Goal: Task Accomplishment & Management: Use online tool/utility

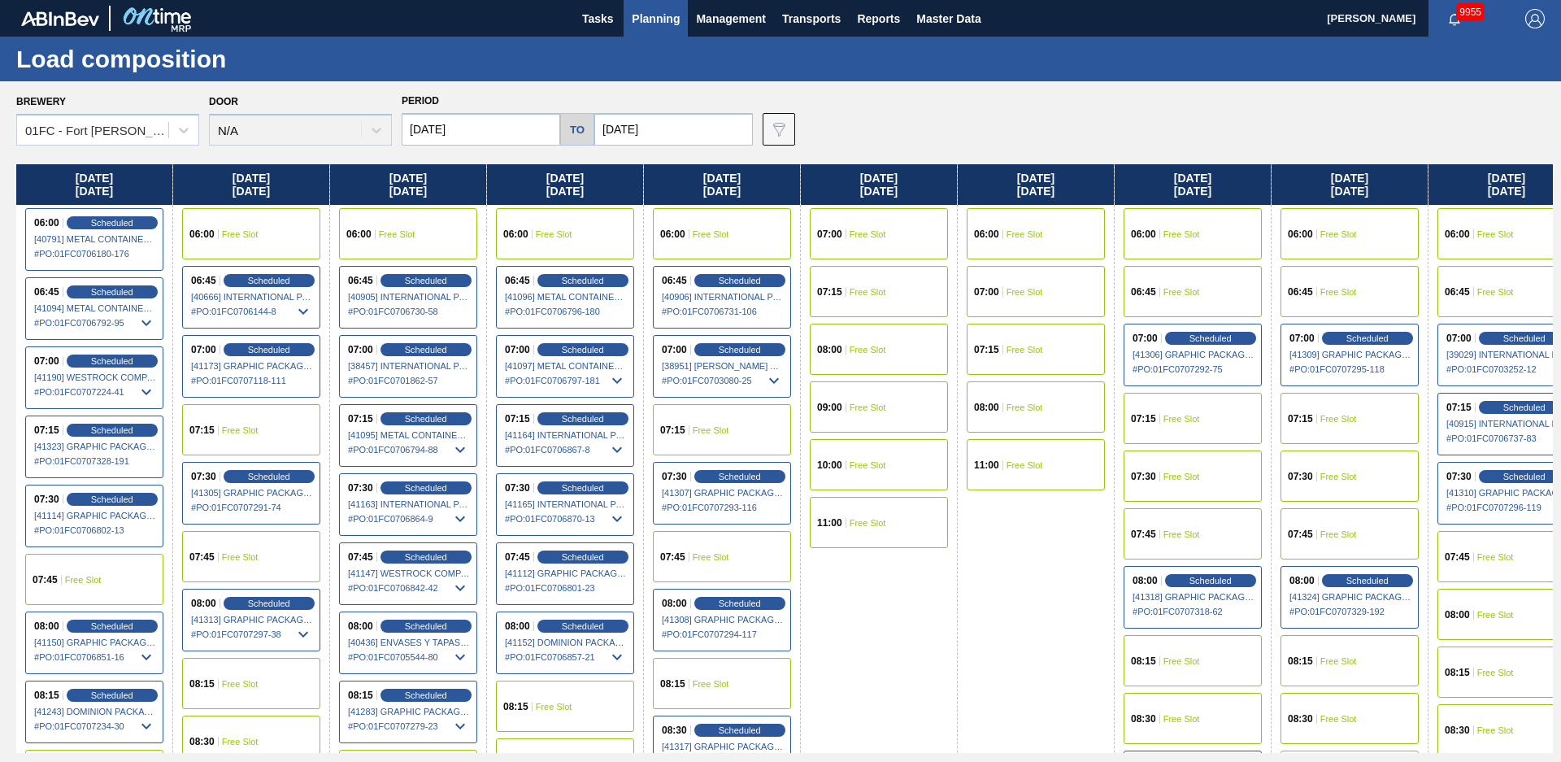
click at [410, 696] on span "Scheduled" at bounding box center [426, 695] width 46 height 11
click at [418, 694] on span "Scheduled" at bounding box center [426, 695] width 46 height 11
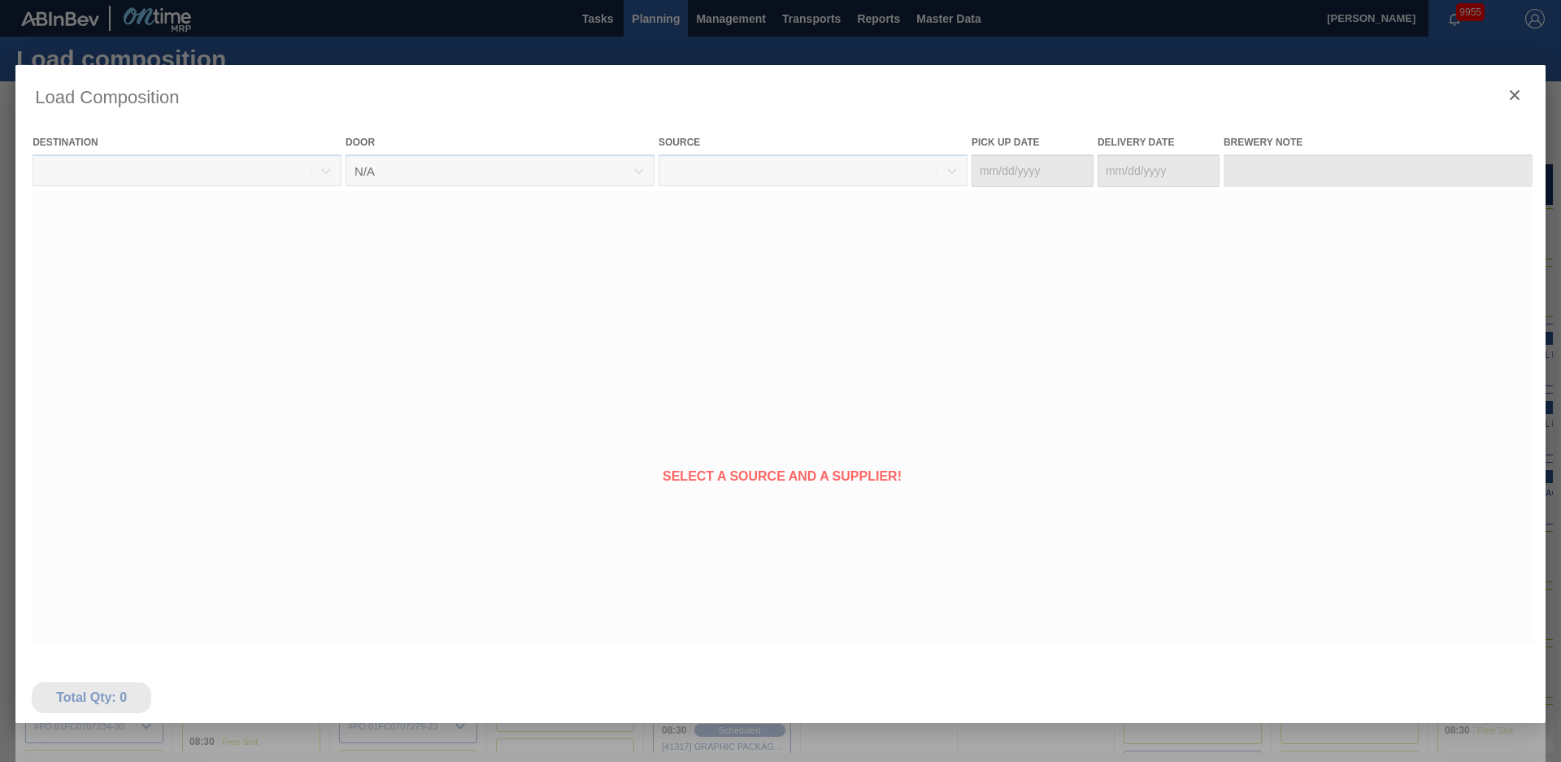
type Date "08/17/2025"
type Date "[DATE]"
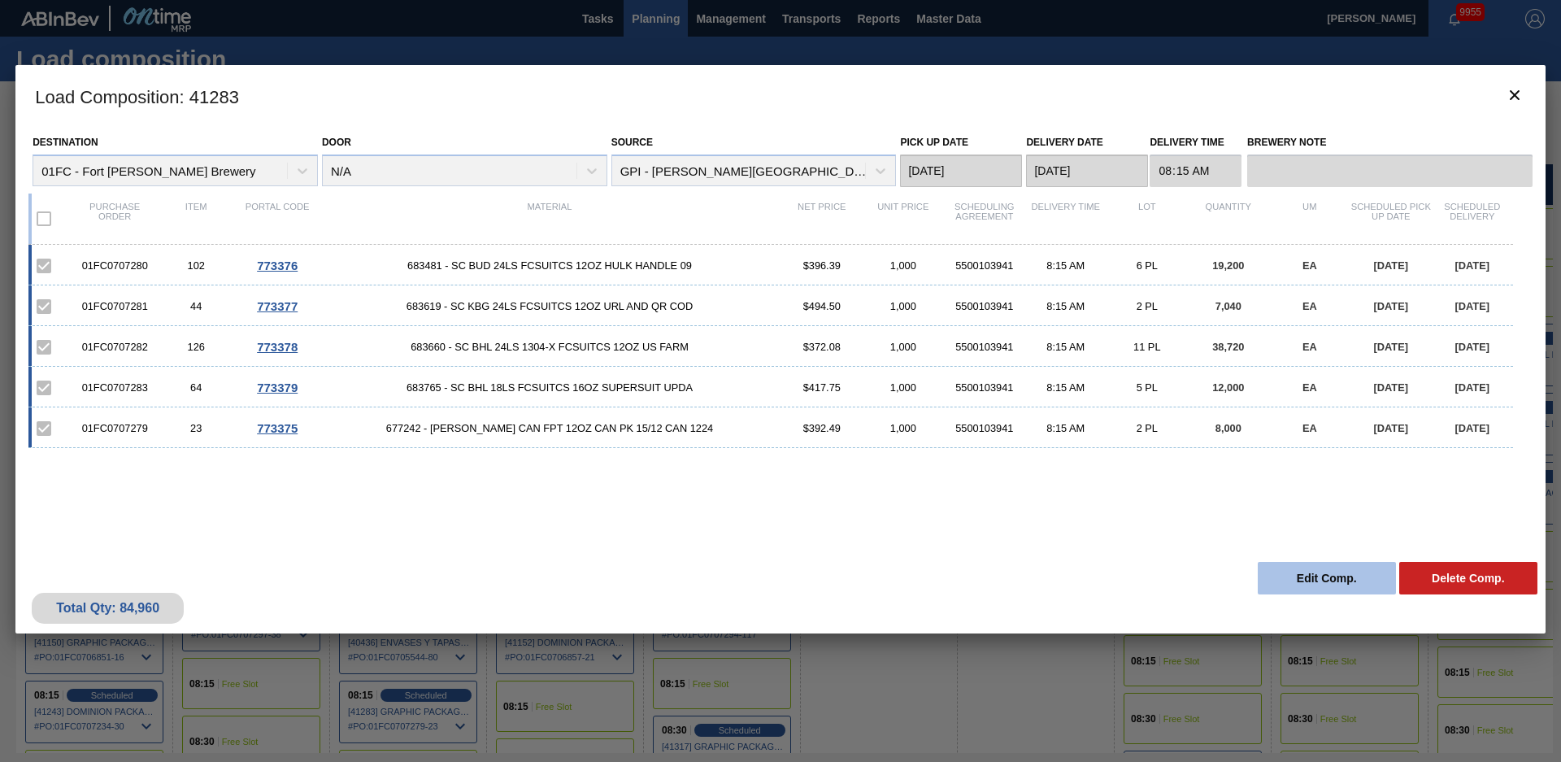
click at [1343, 585] on button "Edit Comp." at bounding box center [1327, 578] width 138 height 33
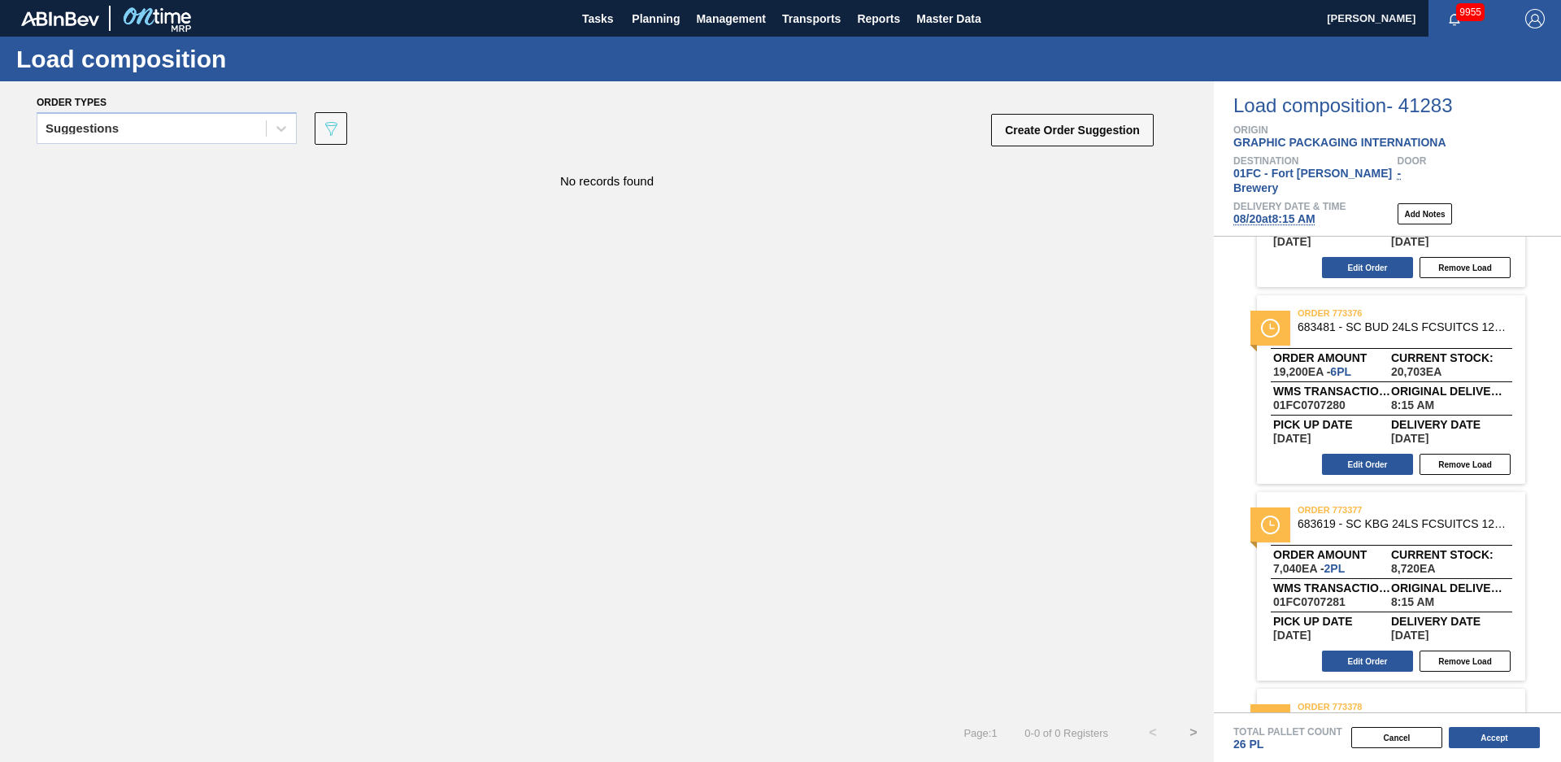
scroll to position [294, 0]
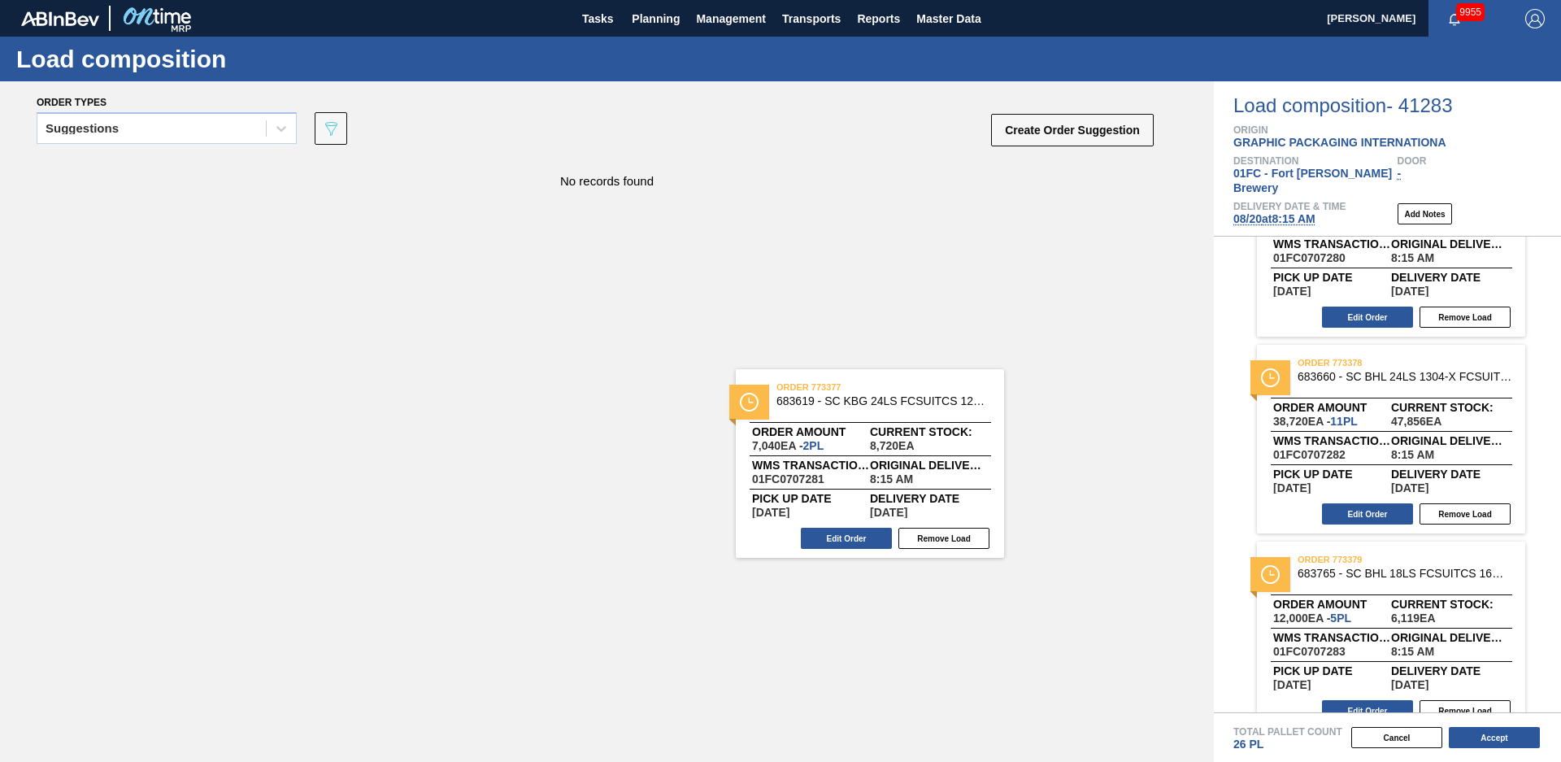
drag, startPoint x: 1421, startPoint y: 409, endPoint x: 873, endPoint y: 449, distance: 548.7
click at [873, 449] on div "Order types Suggestions 089F7B8B-B2A5-4AFE-B5C0-19BA573D28AC Create Order Sugge…" at bounding box center [780, 421] width 1561 height 681
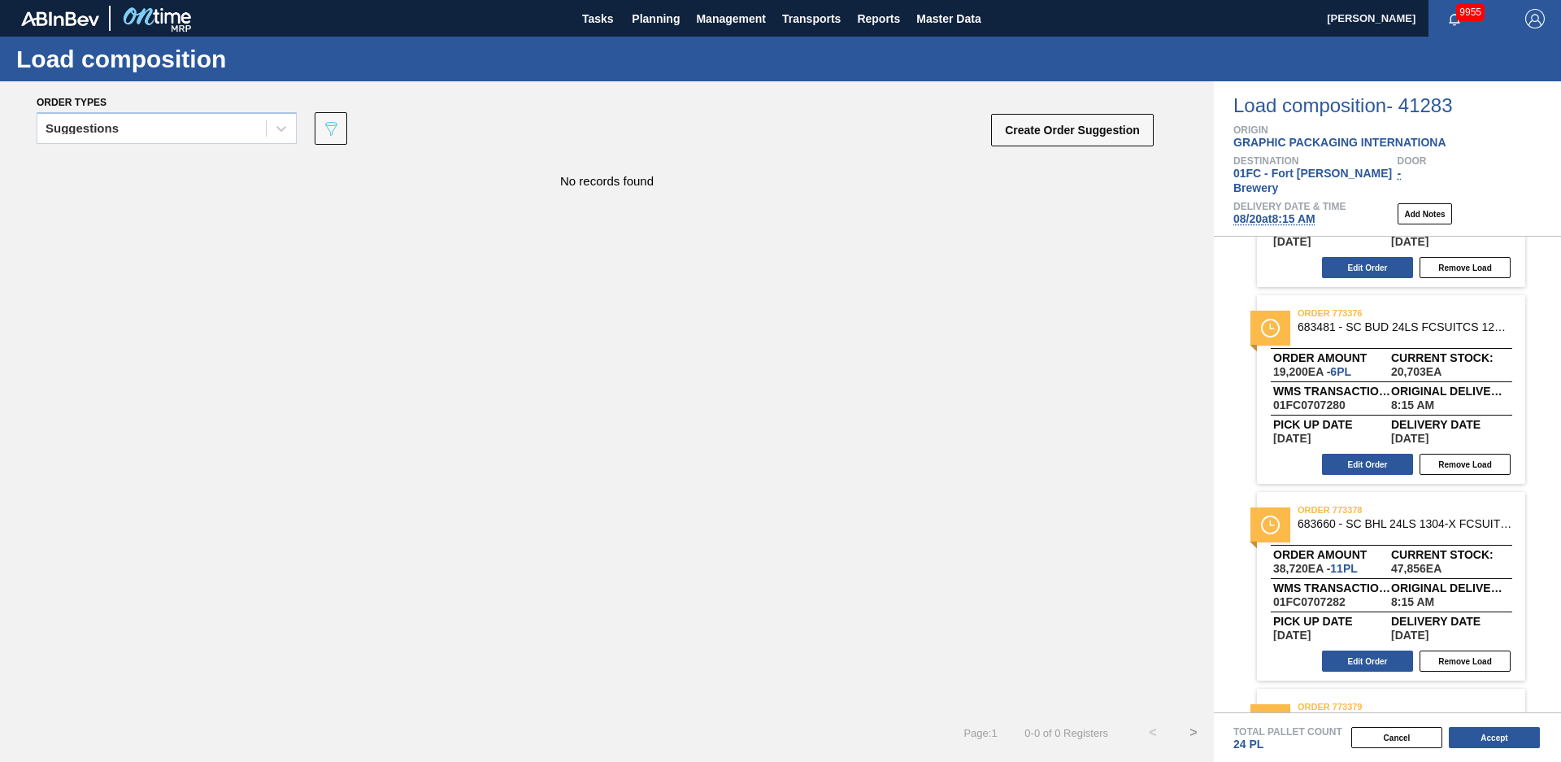
scroll to position [73, 0]
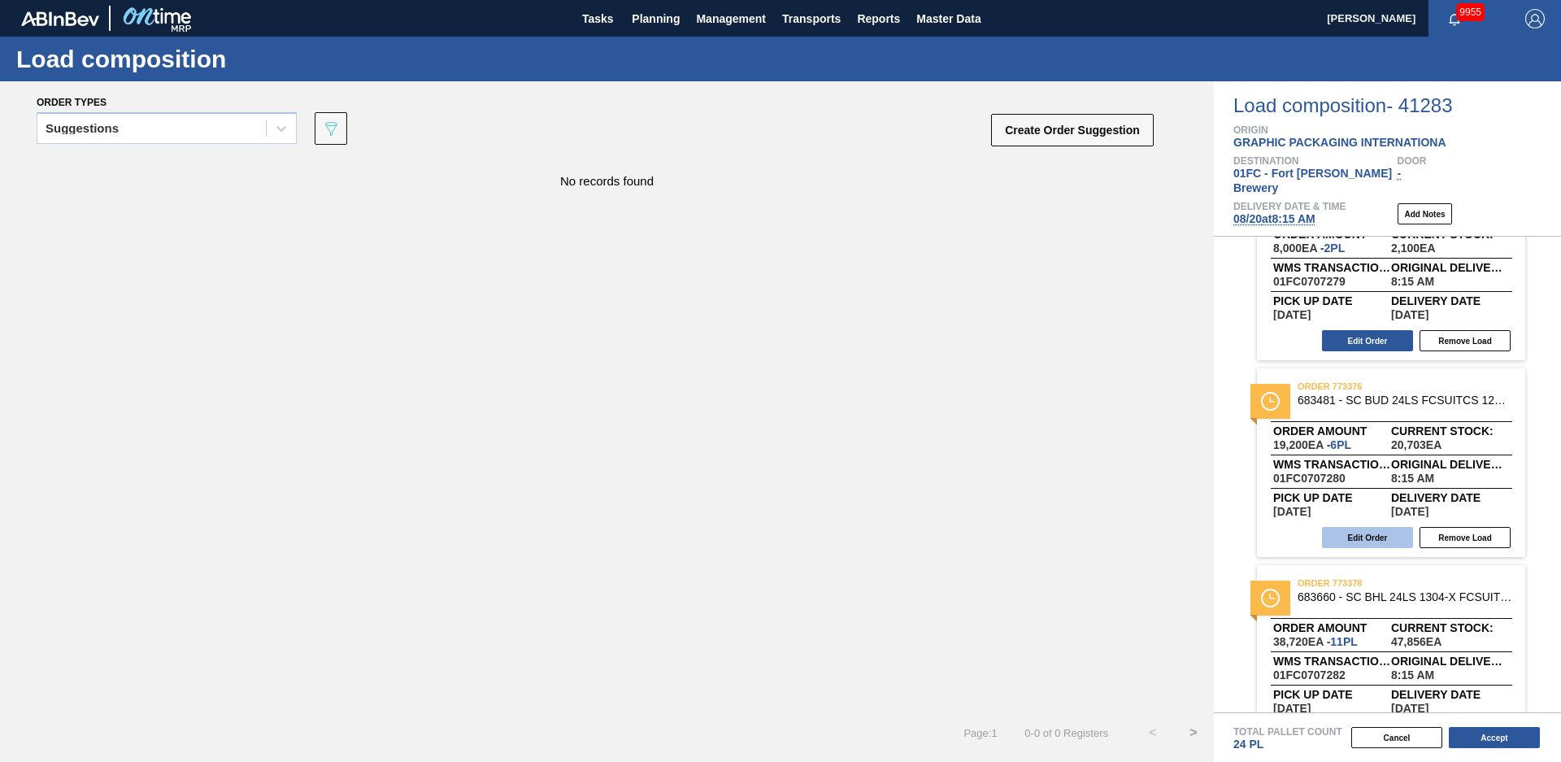
click at [1386, 528] on button "Edit Order" at bounding box center [1367, 537] width 91 height 21
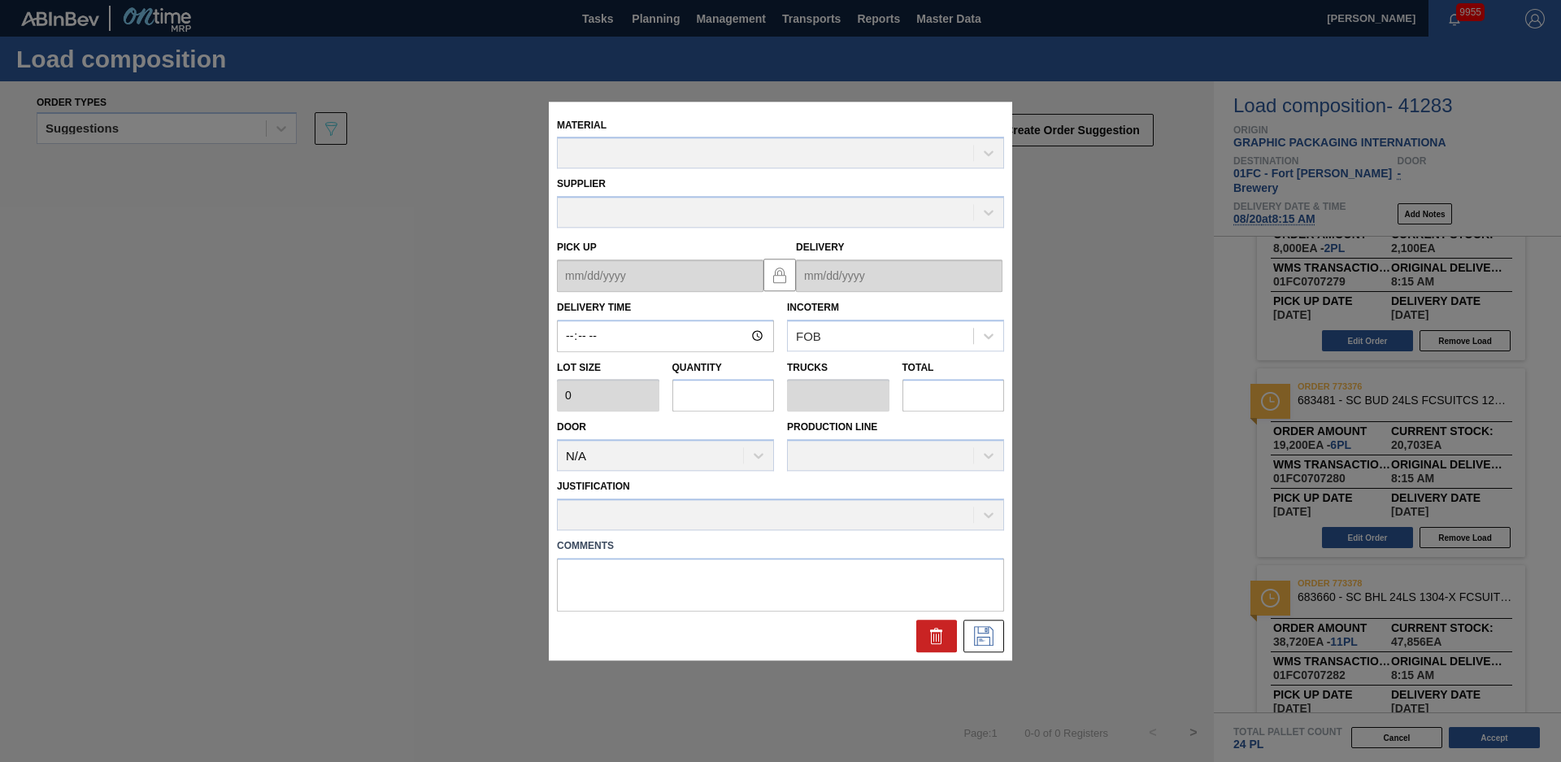
type input "08:15:00"
type input "3,200"
type input "6"
type input "0.231"
type input "19,200"
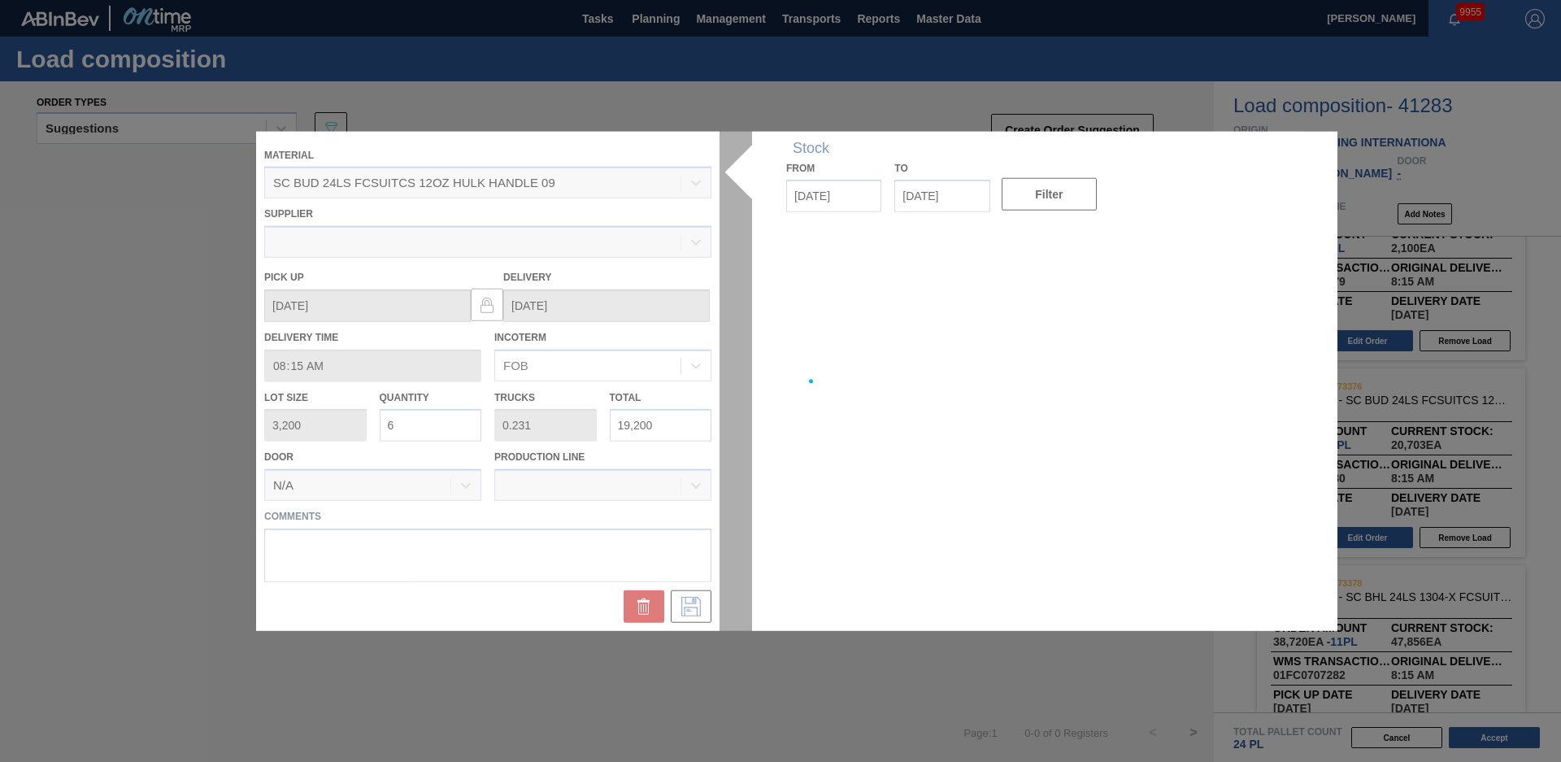
type up "08/17/2025"
type input "[DATE]"
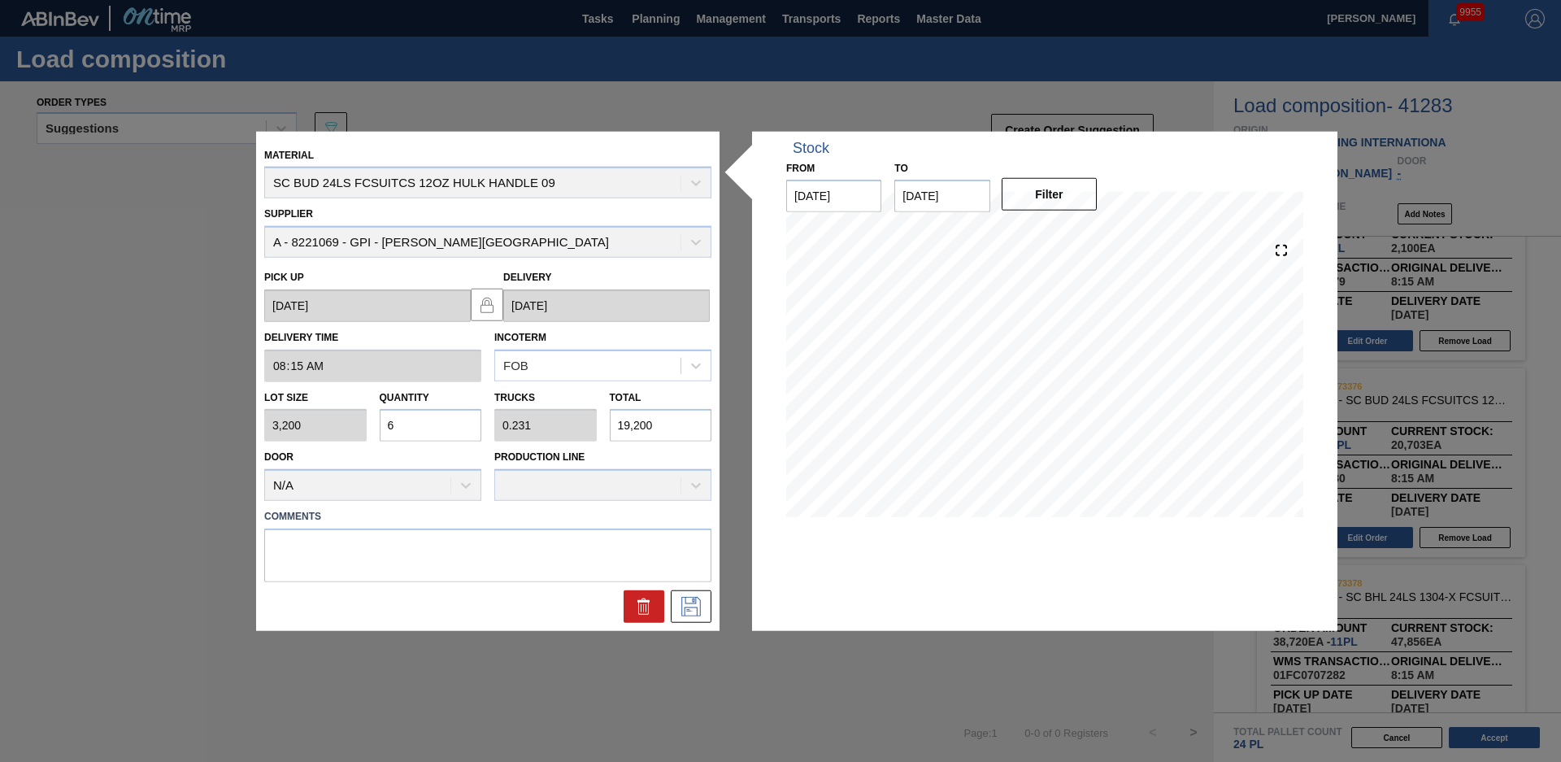
drag, startPoint x: 332, startPoint y: 436, endPoint x: 307, endPoint y: 437, distance: 25.3
click at [307, 437] on div "Lot size 3,200 Quantity 6 Trucks 0.231 Total 19,200" at bounding box center [488, 411] width 460 height 60
type input "8"
type input "0.308"
type input "25,600"
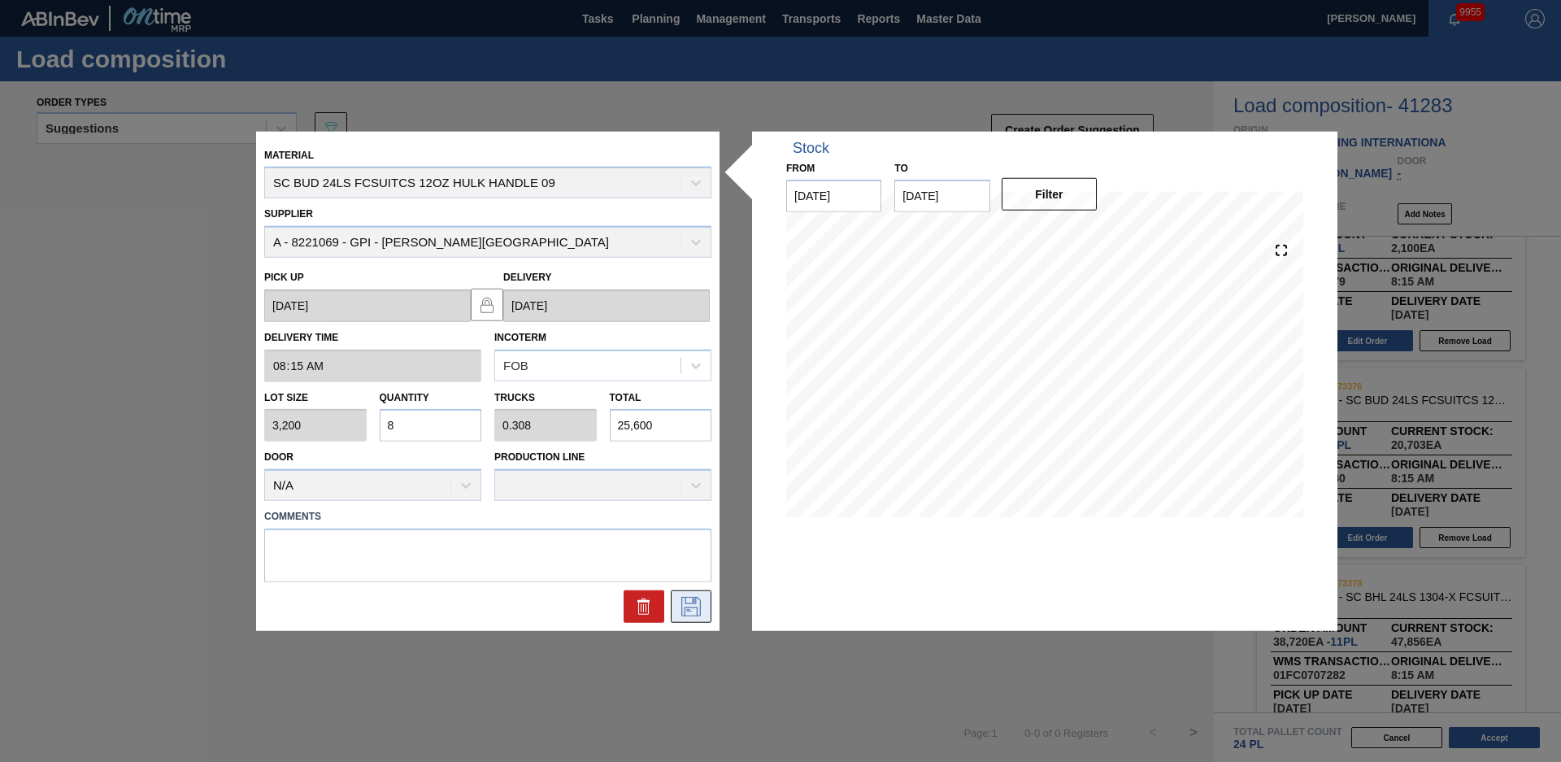
type input "8"
click at [692, 602] on icon at bounding box center [691, 607] width 26 height 20
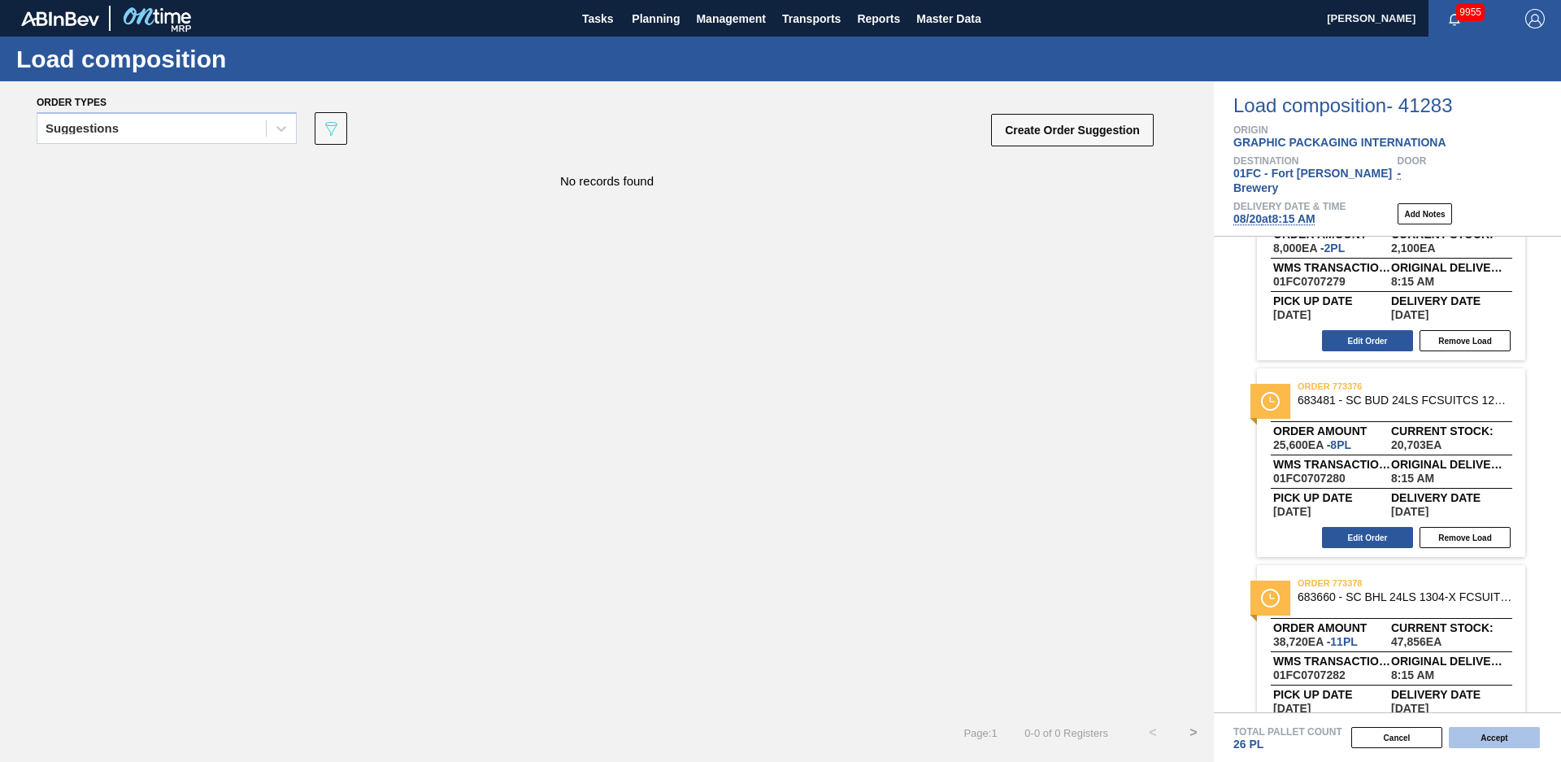
click at [1511, 739] on button "Accept" at bounding box center [1494, 737] width 91 height 21
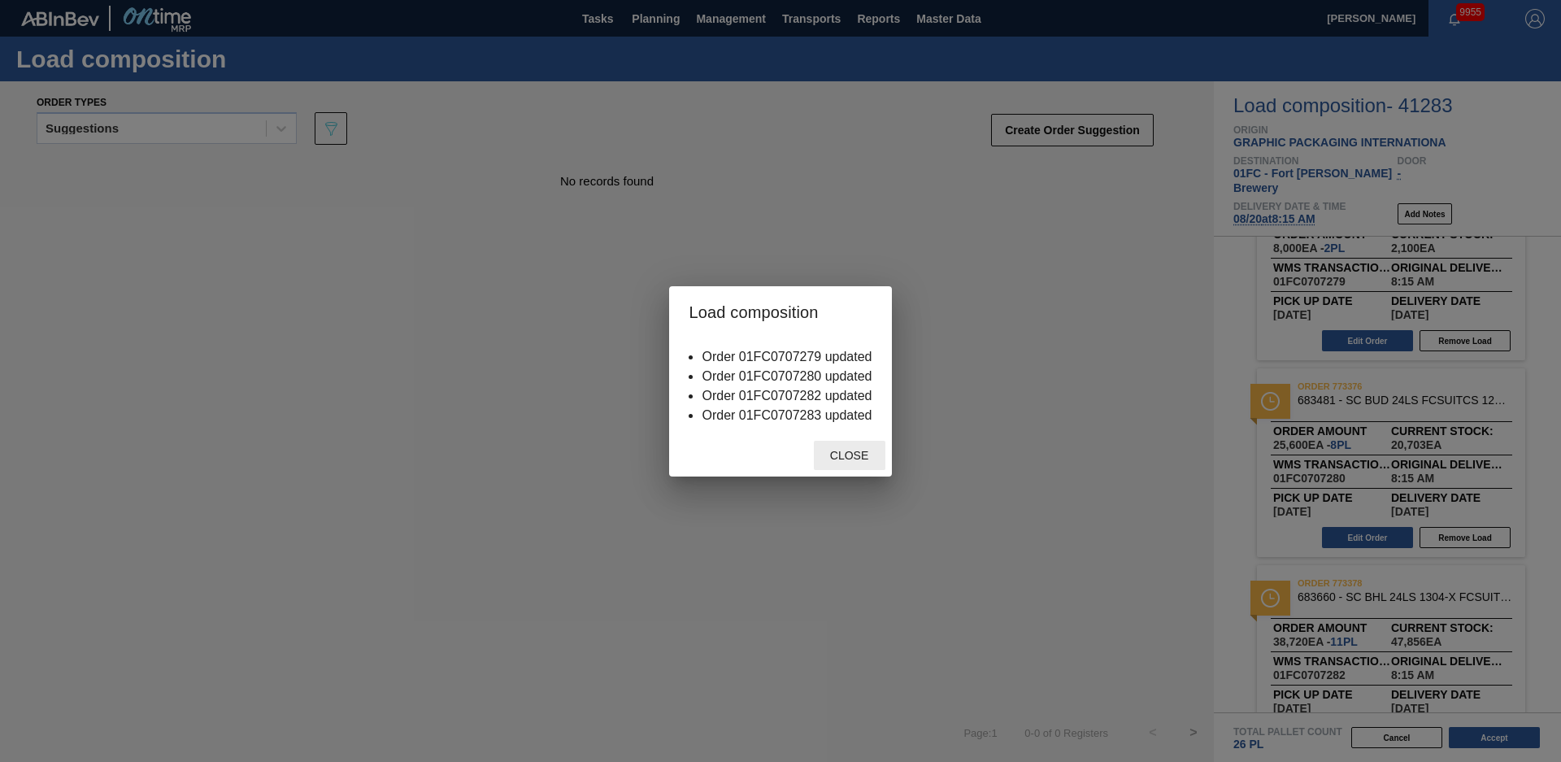
click at [853, 449] on span "Close" at bounding box center [849, 455] width 64 height 13
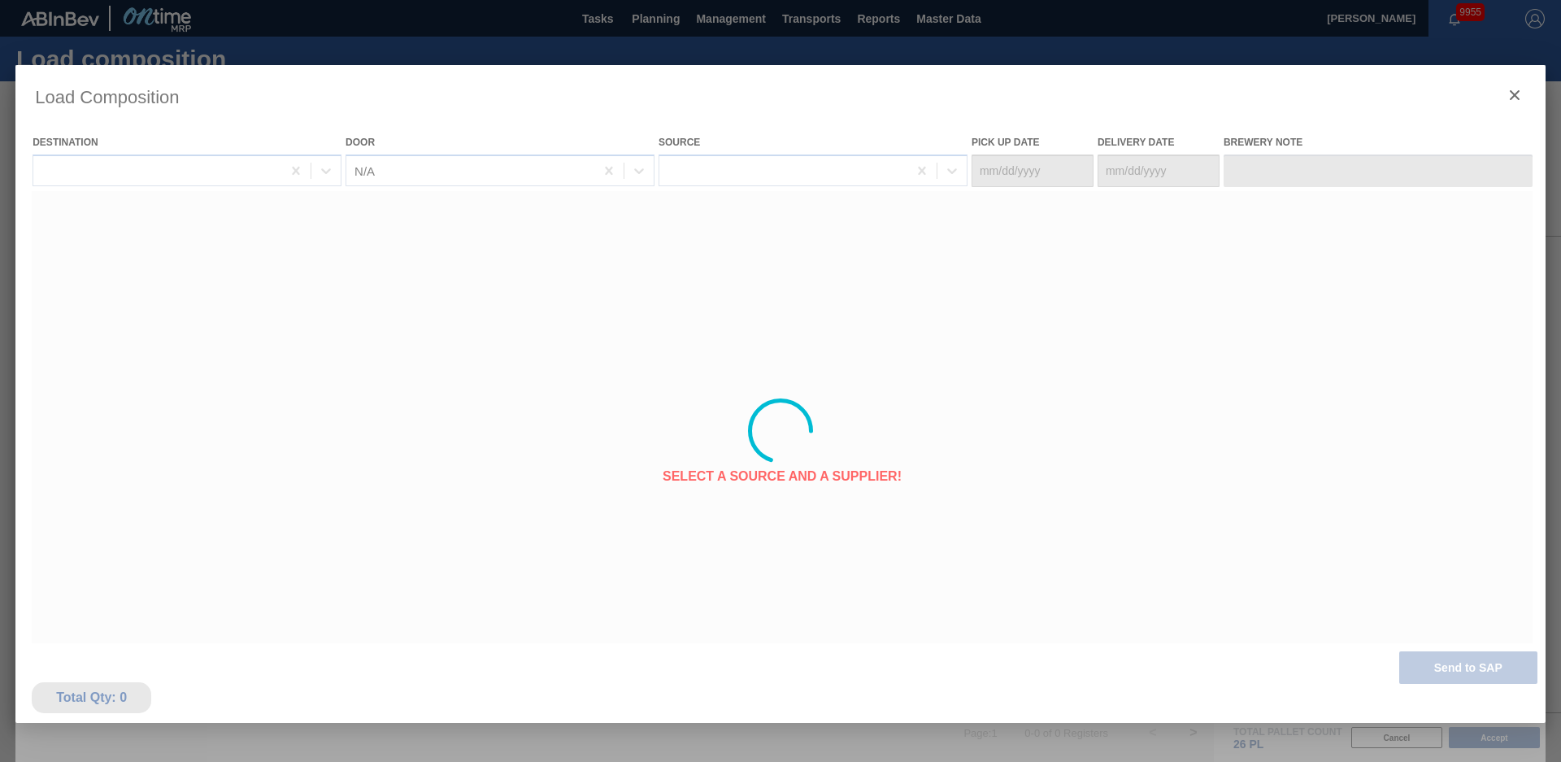
type Date "08/17/2025"
type Date "[DATE]"
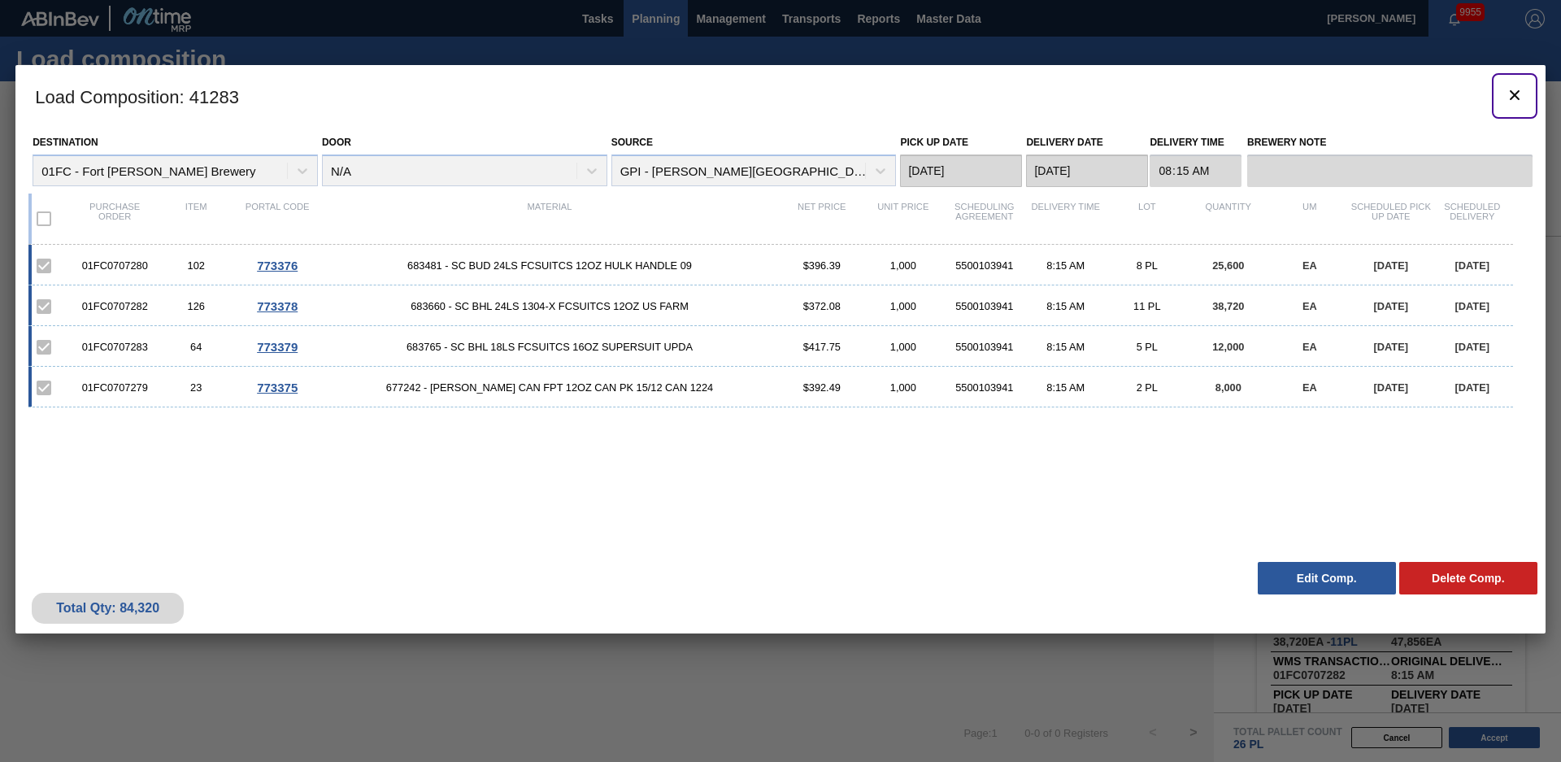
drag, startPoint x: 1524, startPoint y: 93, endPoint x: 664, endPoint y: 11, distance: 864.2
click at [1524, 93] on icon "botão de ícone" at bounding box center [1515, 95] width 20 height 20
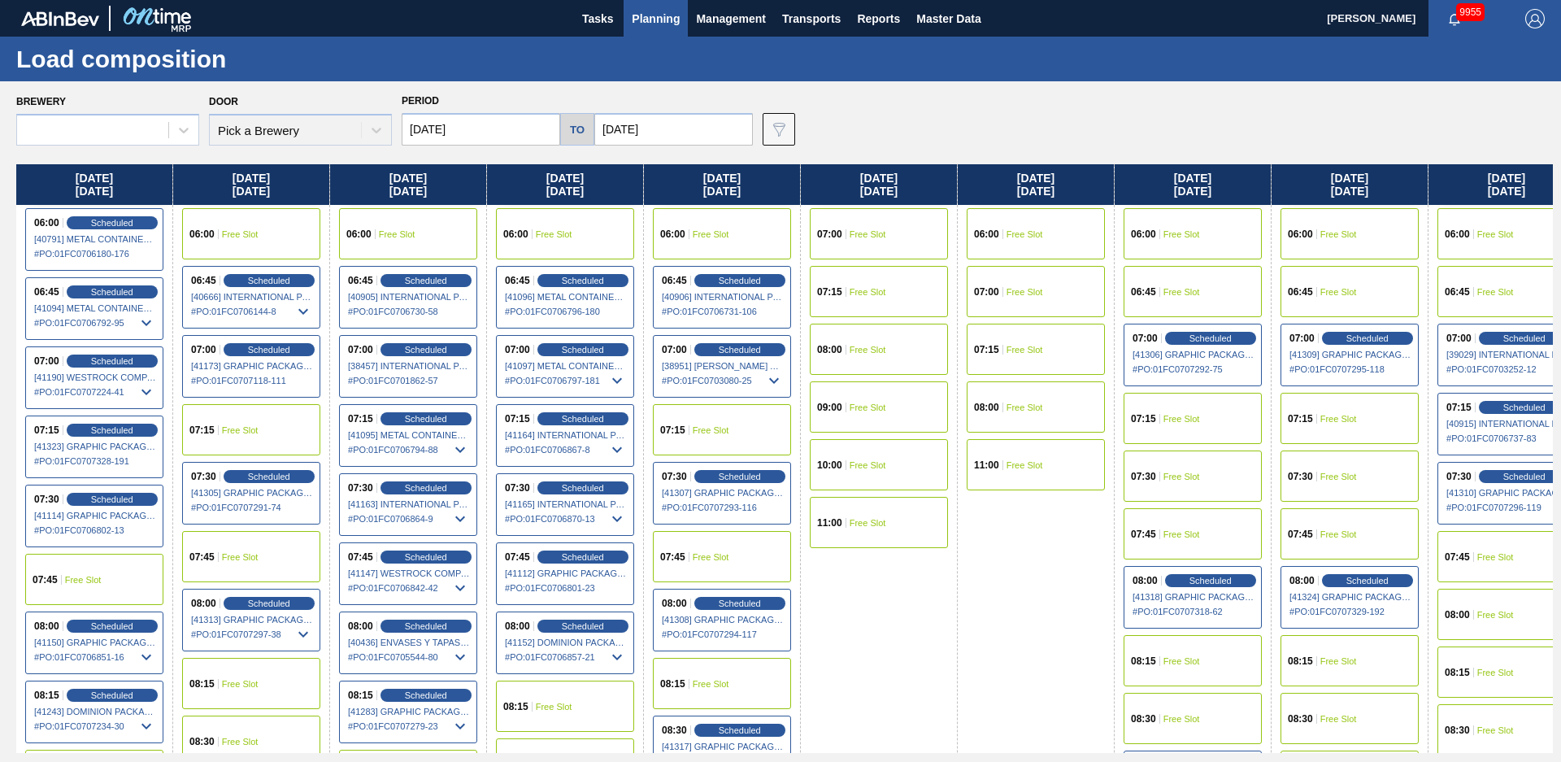
click at [662, 20] on span "Planning" at bounding box center [656, 19] width 48 height 20
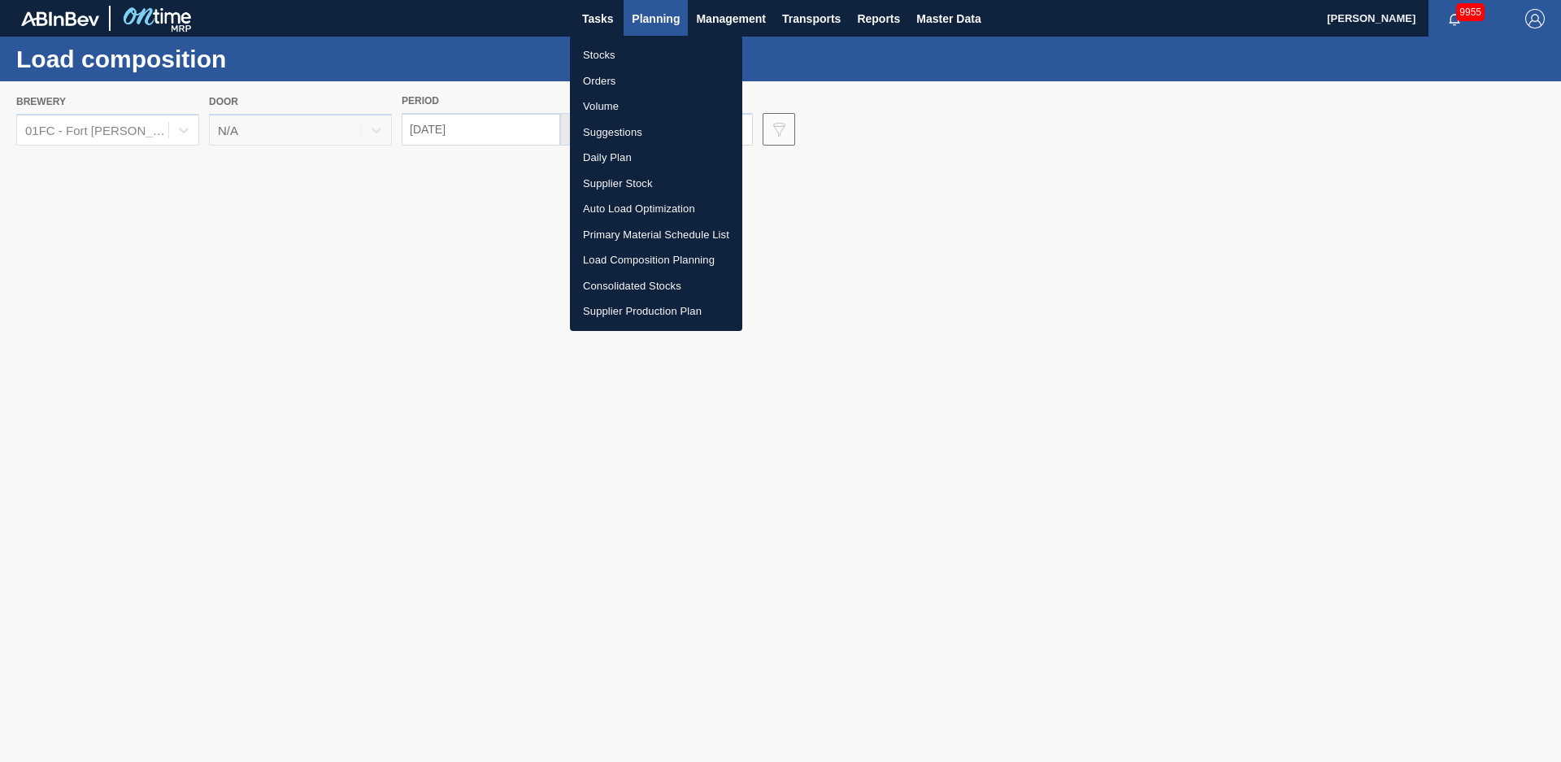
drag, startPoint x: 616, startPoint y: 59, endPoint x: 1461, endPoint y: 160, distance: 850.9
click at [616, 58] on li "Stocks" at bounding box center [656, 55] width 172 height 26
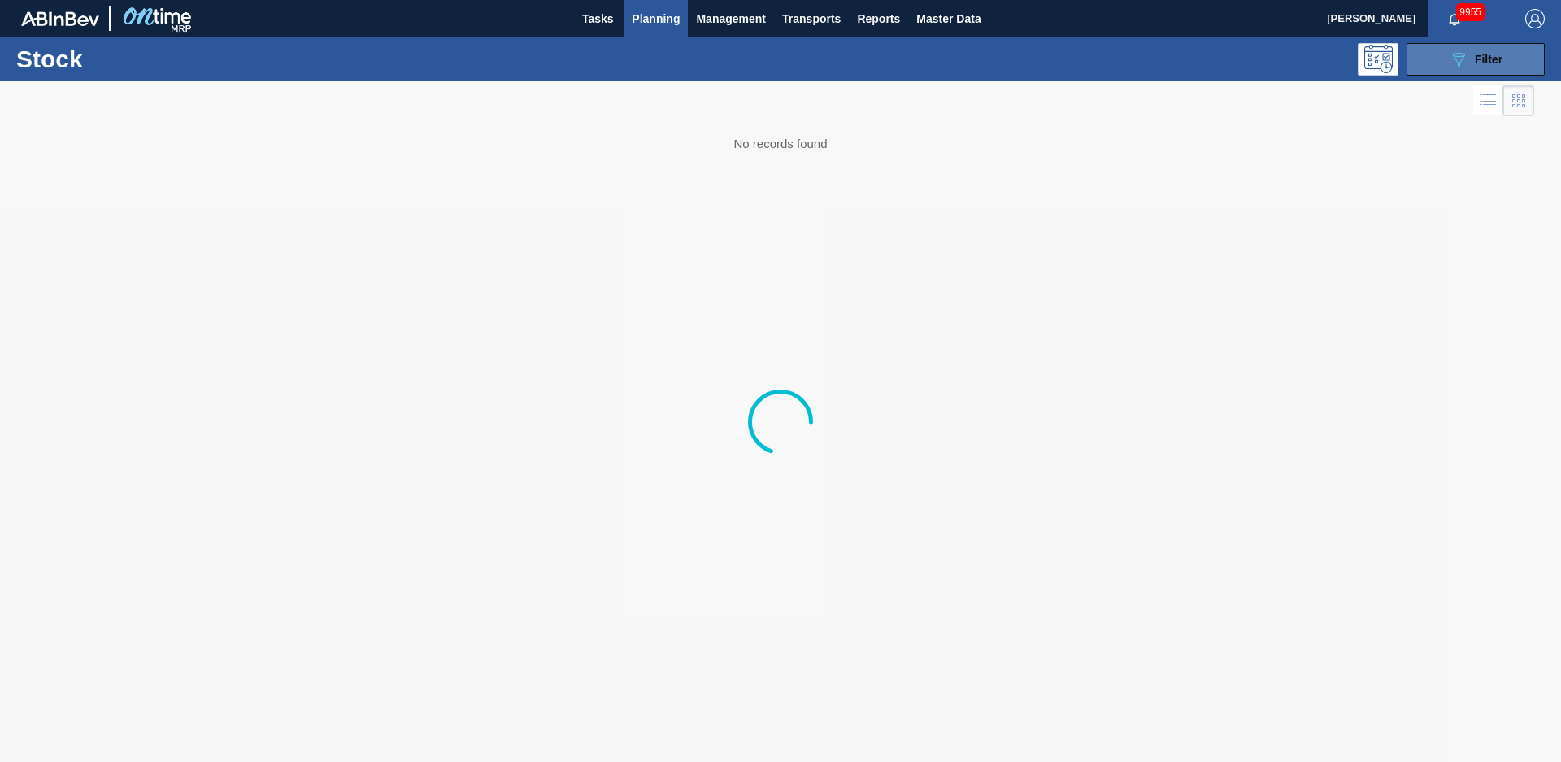
click at [1503, 56] on span "Filter" at bounding box center [1489, 59] width 28 height 13
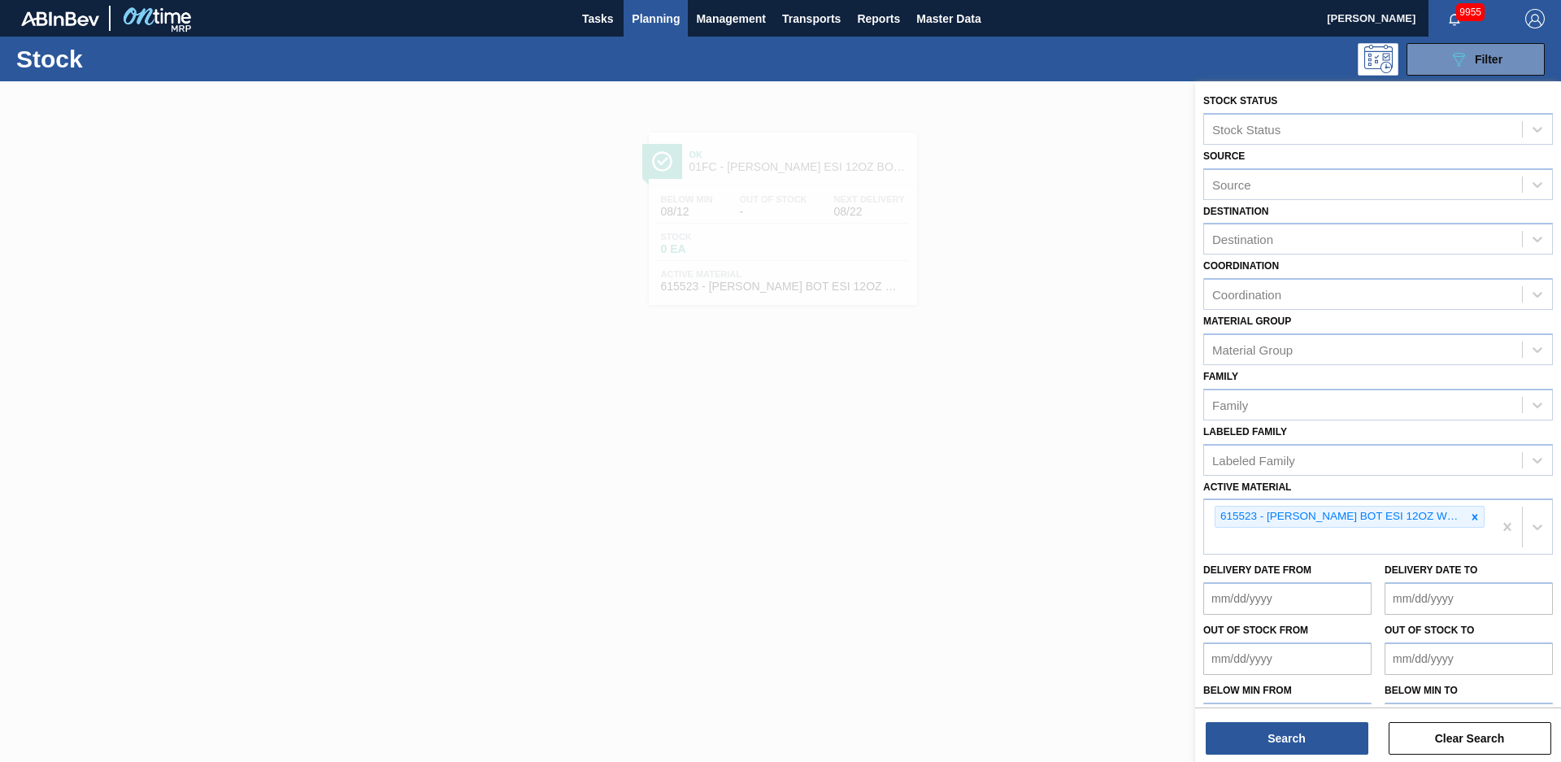
click at [1469, 520] on icon at bounding box center [1474, 516] width 11 height 11
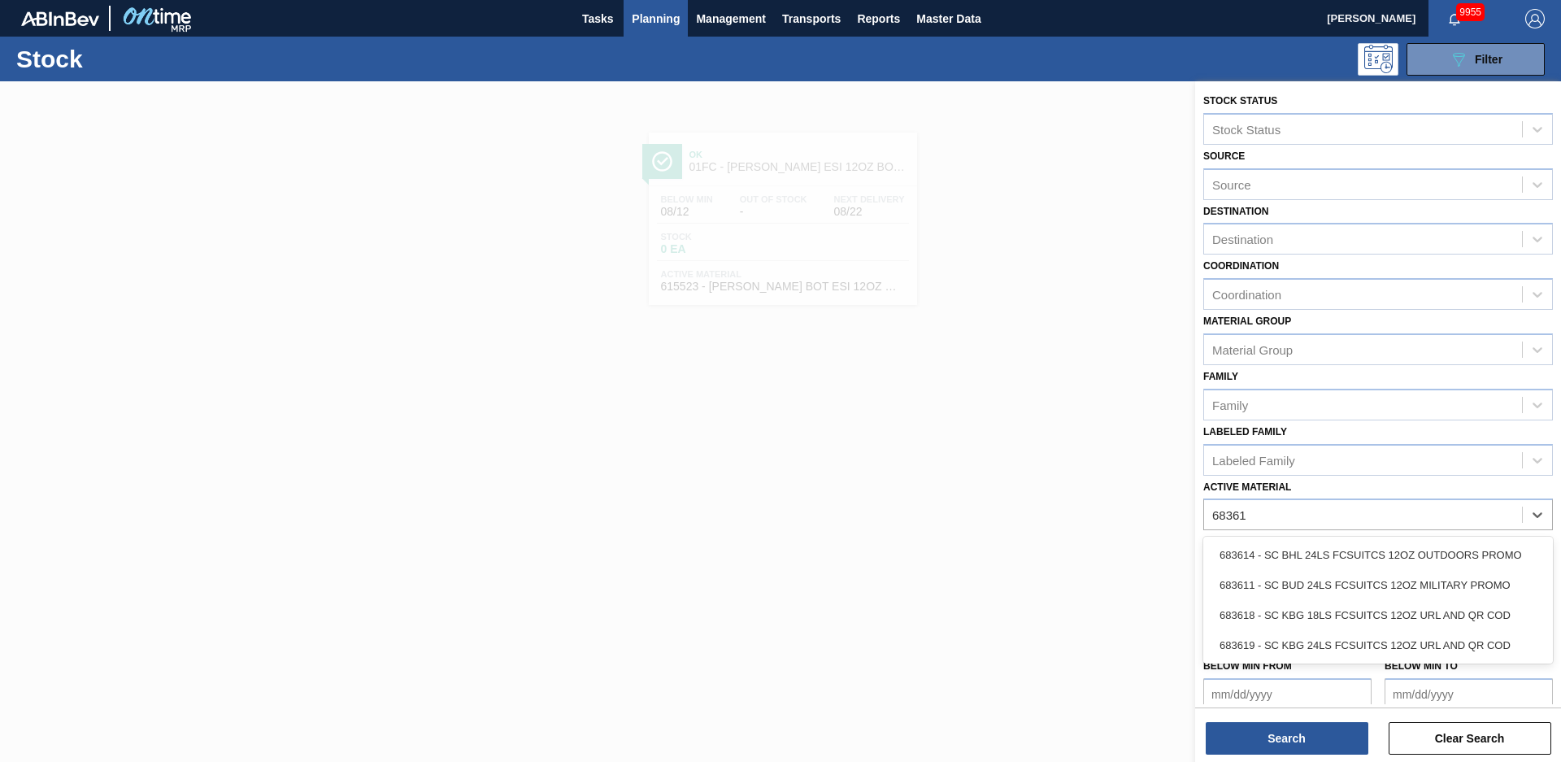
type Material "683619"
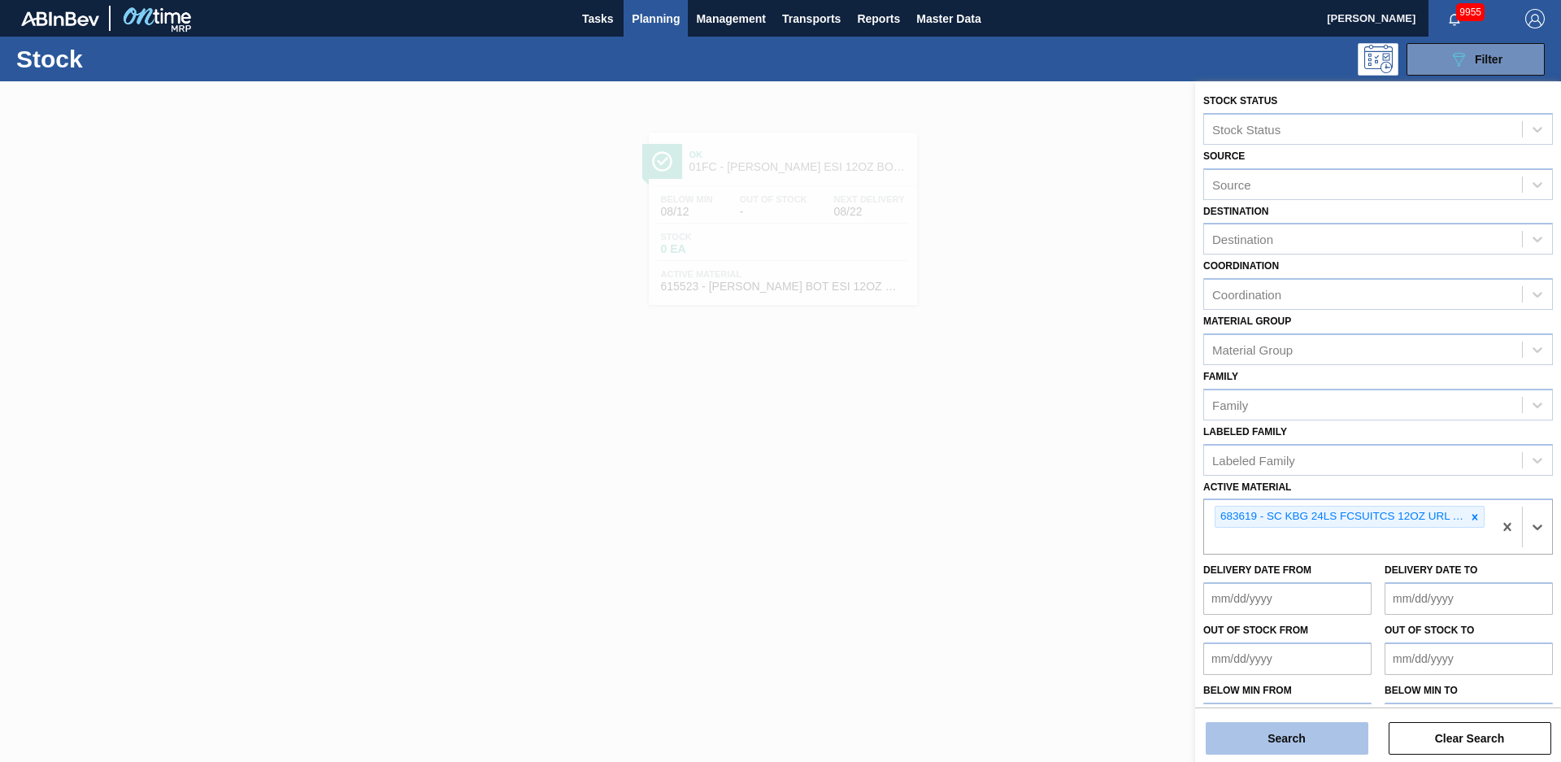
click at [1304, 734] on button "Search" at bounding box center [1287, 738] width 163 height 33
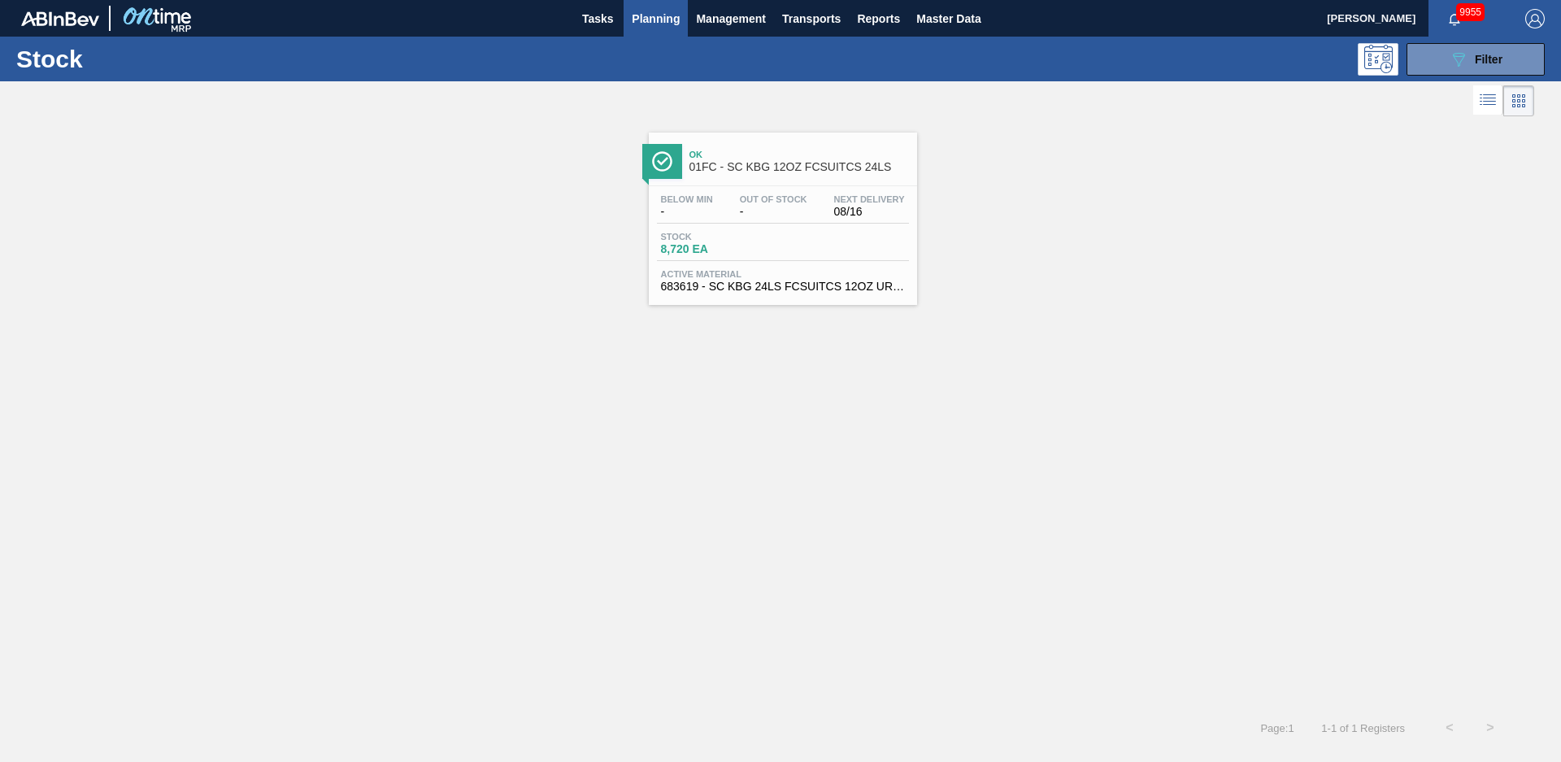
click at [801, 163] on span "01FC - SC KBG 12OZ FCSUITCS 24LS" at bounding box center [800, 167] width 220 height 12
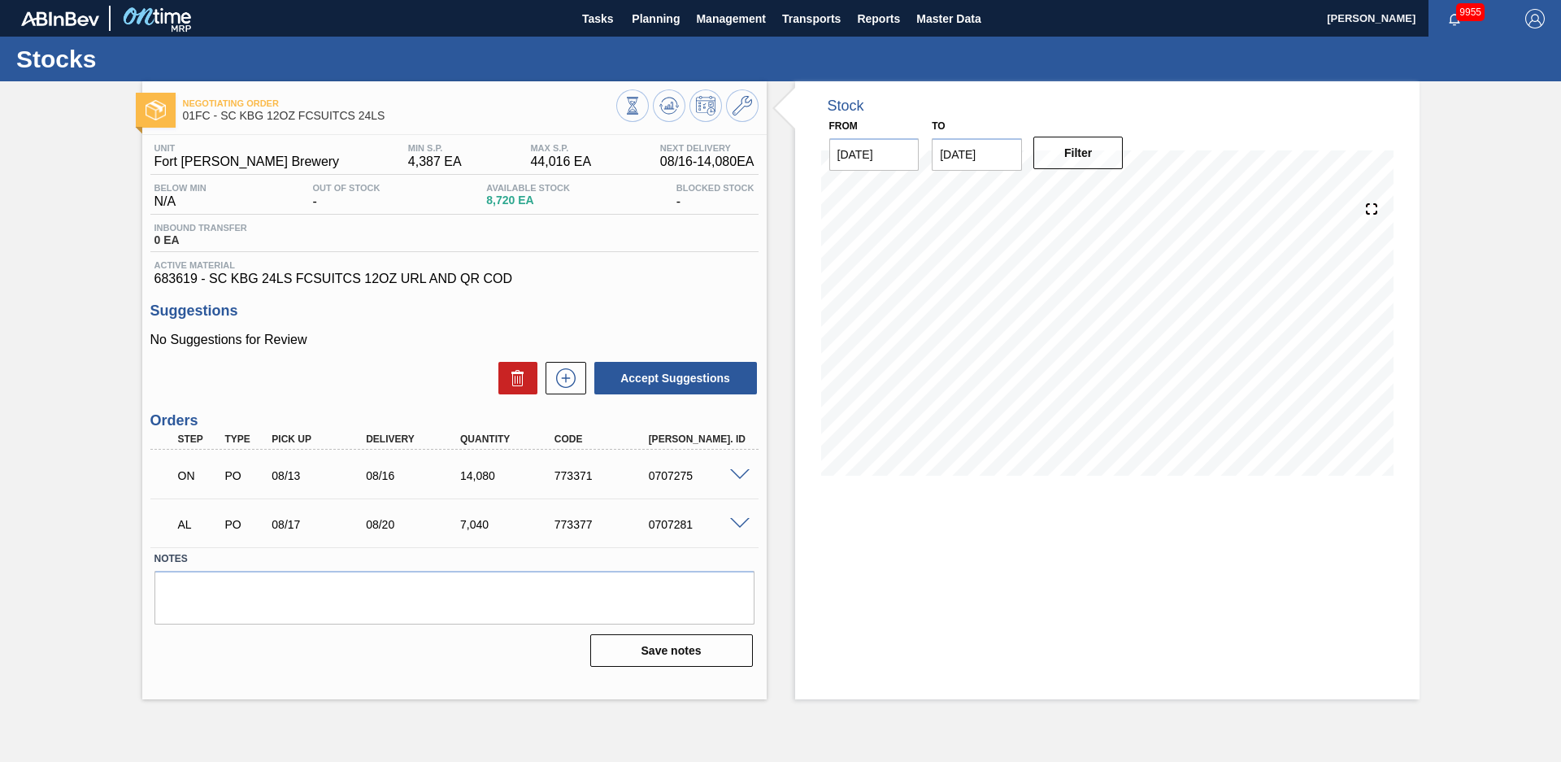
drag, startPoint x: 778, startPoint y: 285, endPoint x: 772, endPoint y: 302, distance: 17.5
click at [779, 285] on div "Stock From [DATE] to [DATE] Filter" at bounding box center [1093, 390] width 653 height 618
click at [741, 528] on span at bounding box center [740, 524] width 20 height 12
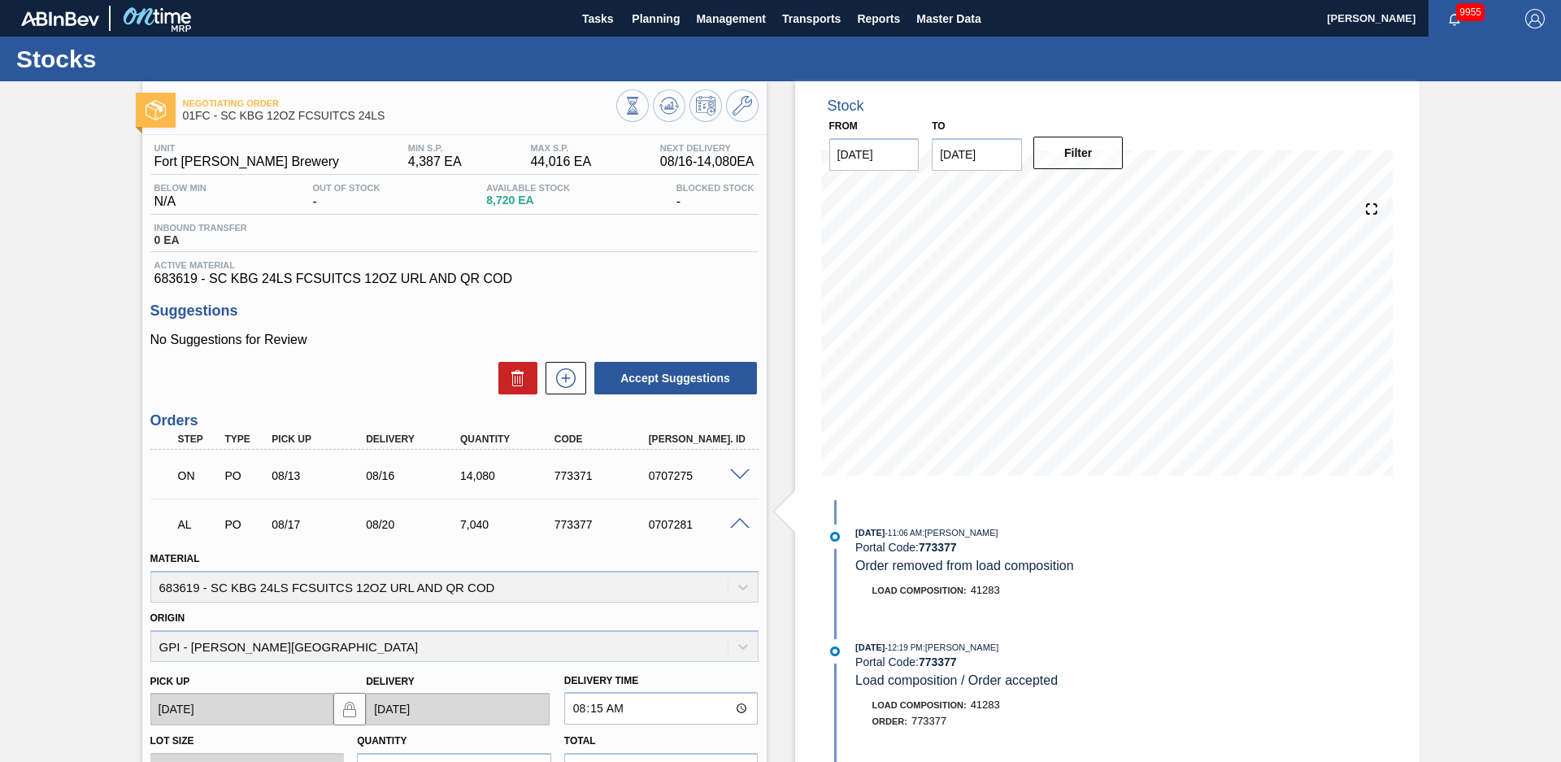
scroll to position [229, 0]
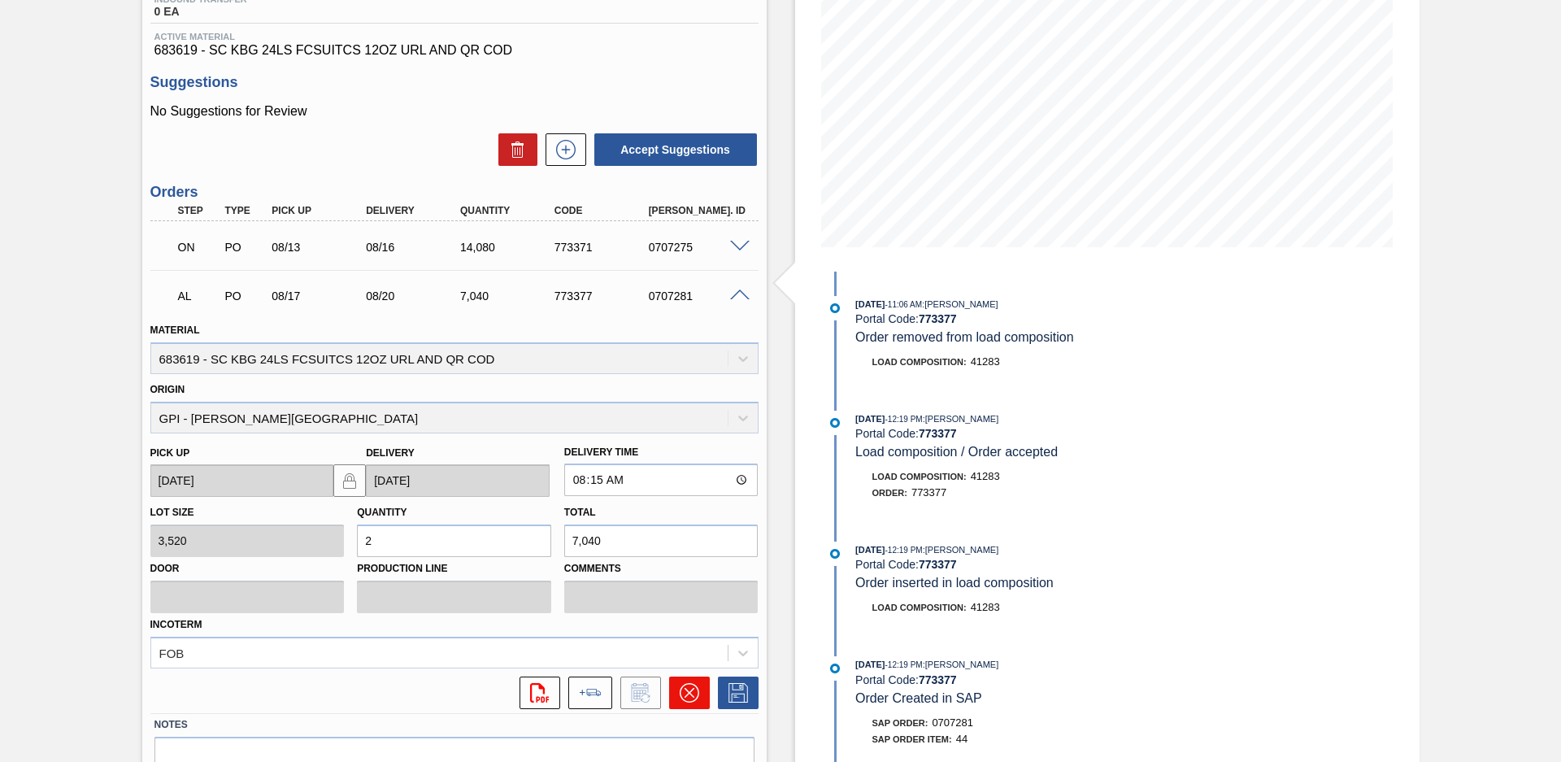
click at [695, 693] on icon at bounding box center [690, 693] width 20 height 20
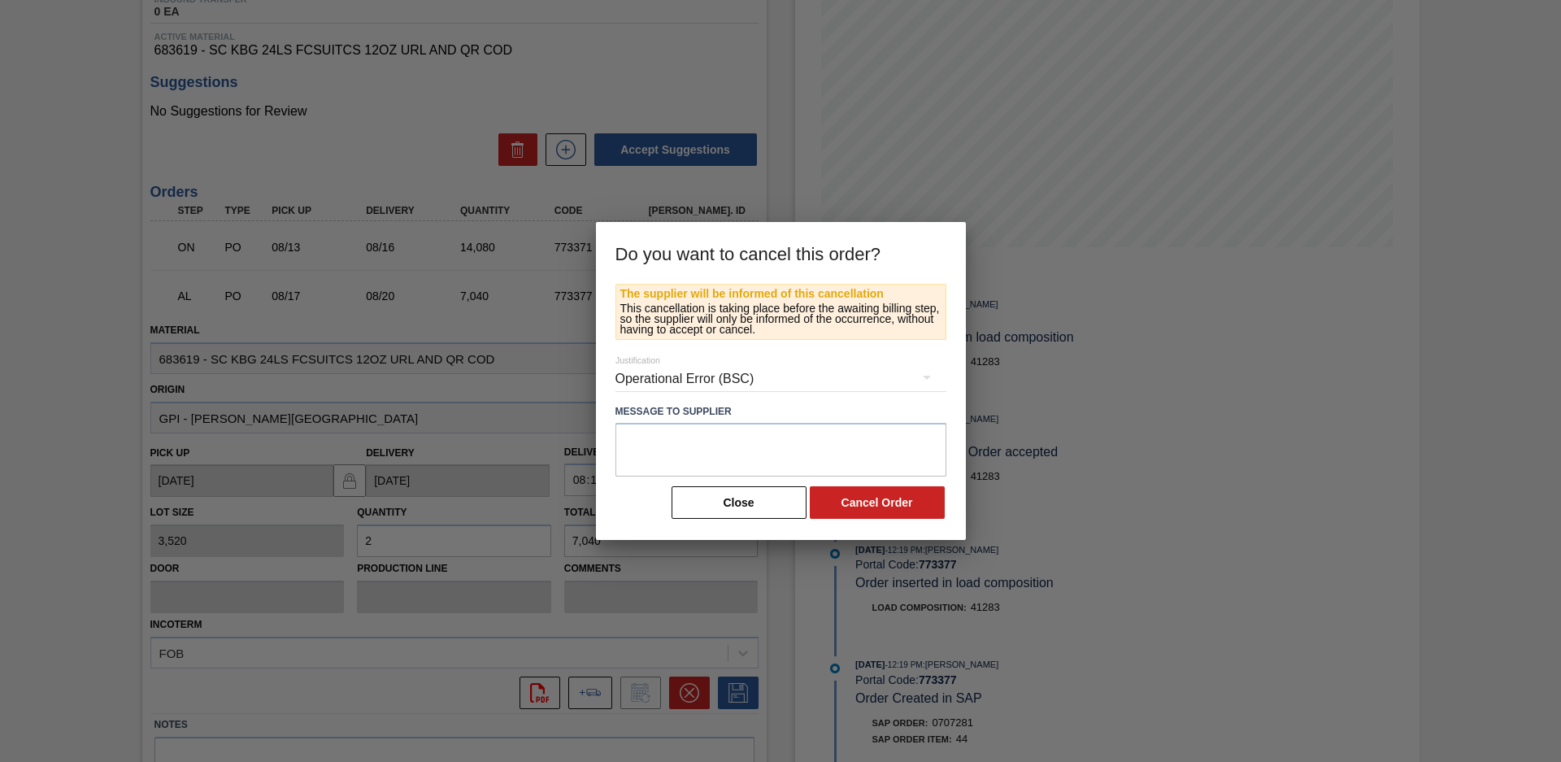
click at [726, 379] on div "Operational Error (BSC)" at bounding box center [781, 379] width 331 height 46
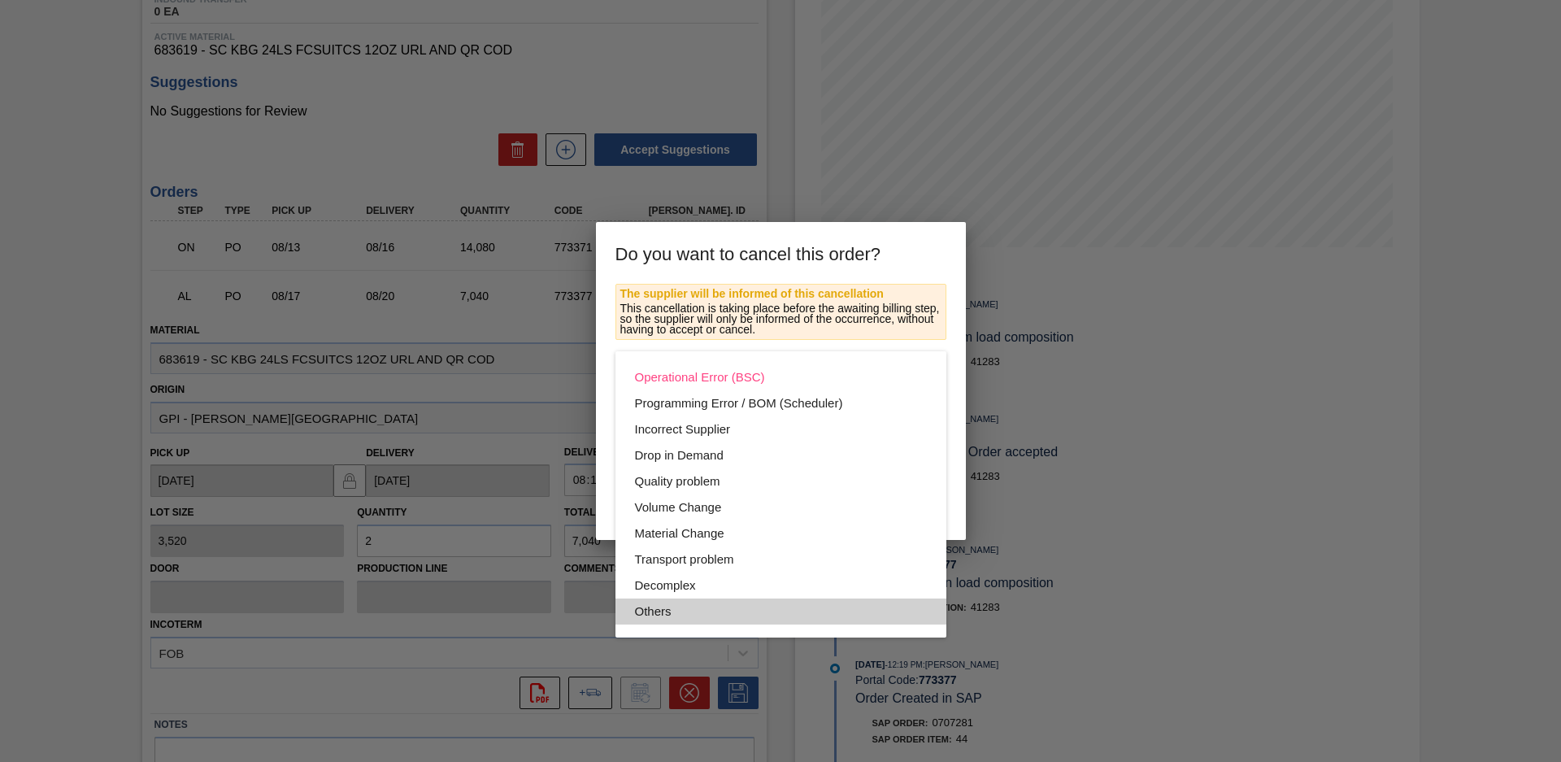
click at [731, 618] on div "Others" at bounding box center [781, 612] width 292 height 26
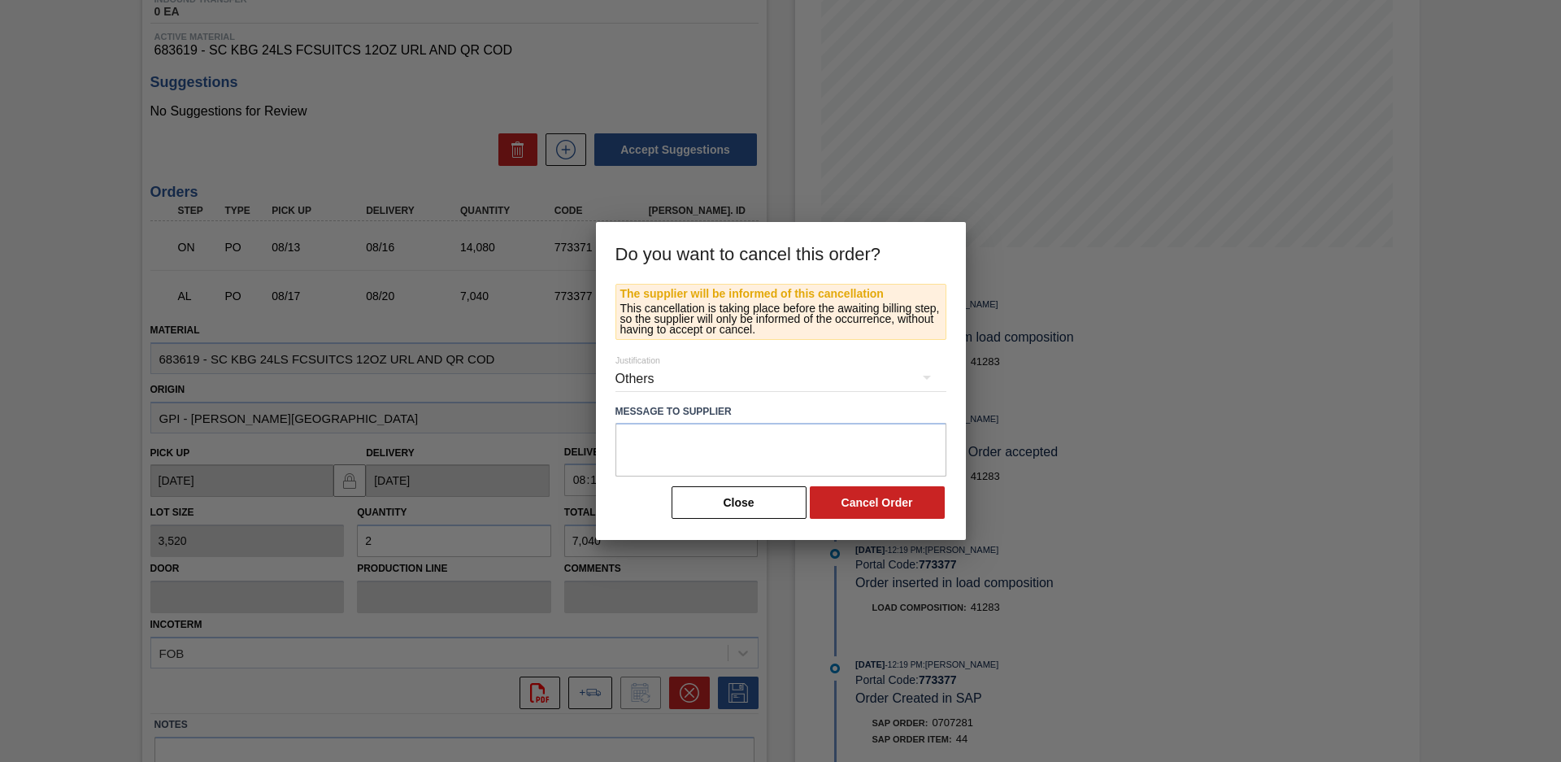
click at [930, 510] on button "Cancel Order" at bounding box center [877, 502] width 135 height 33
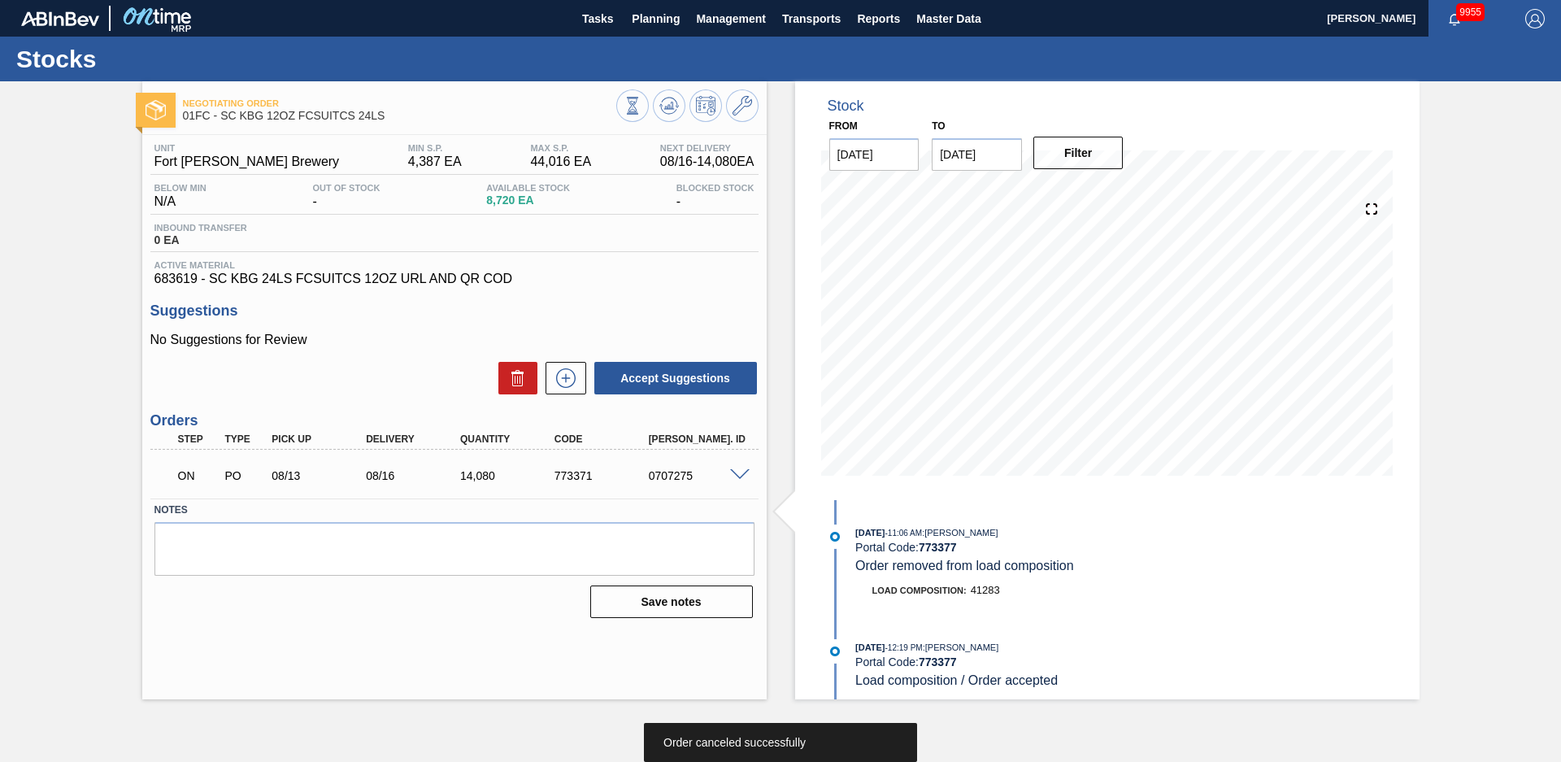
scroll to position [0, 0]
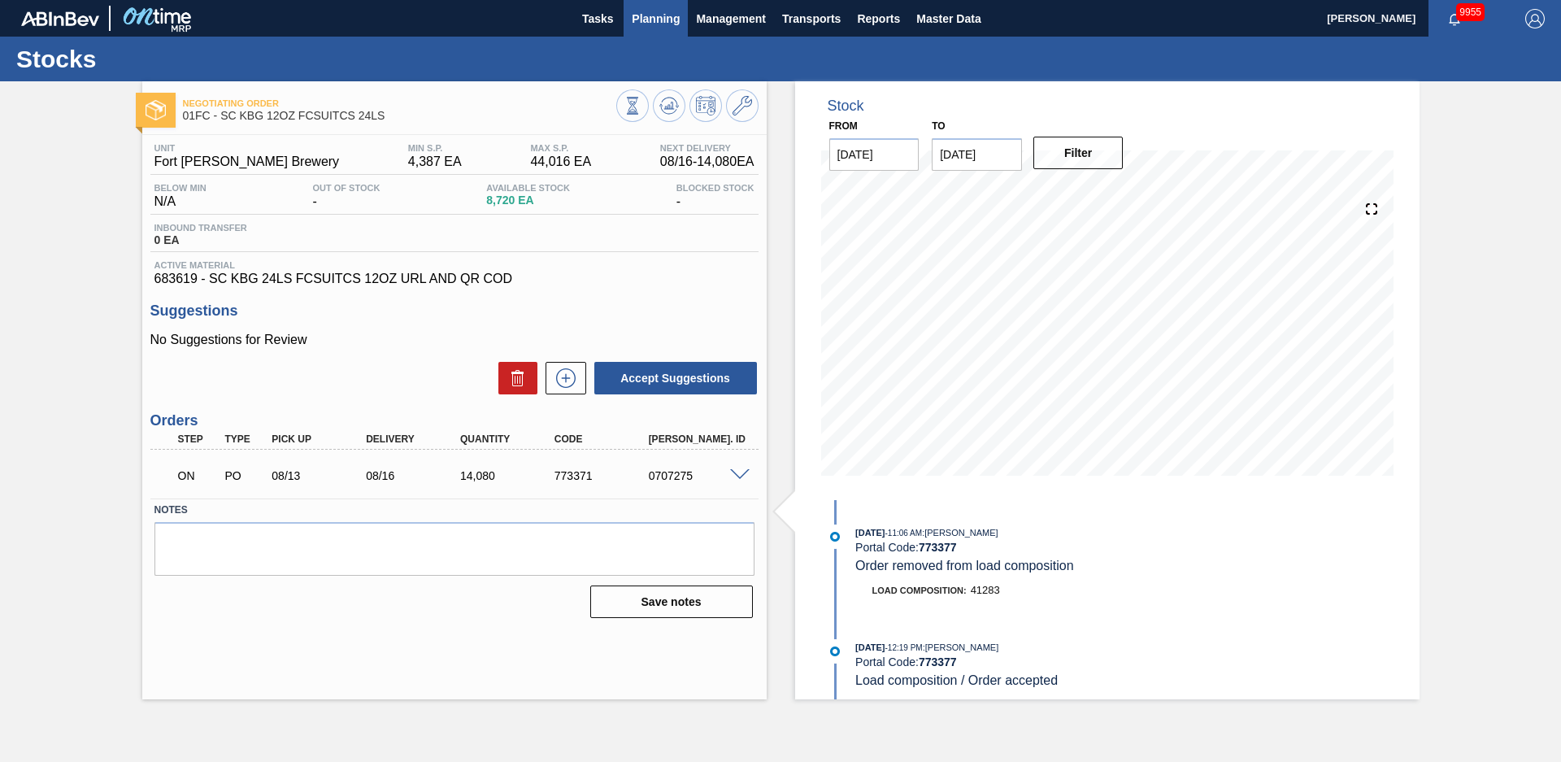
click at [664, 5] on button "Planning" at bounding box center [656, 18] width 64 height 37
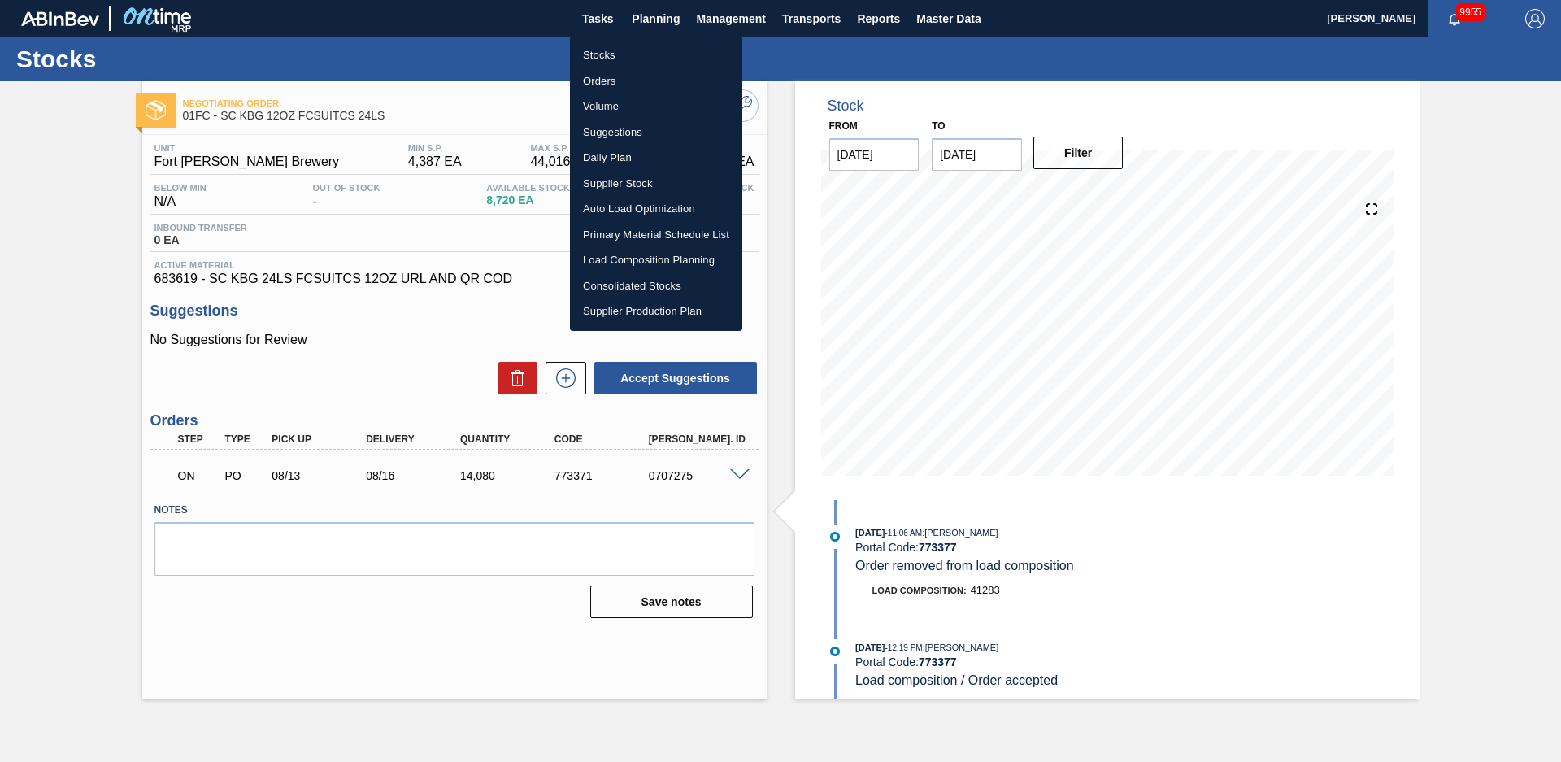
click at [648, 259] on li "Load Composition Planning" at bounding box center [656, 260] width 172 height 26
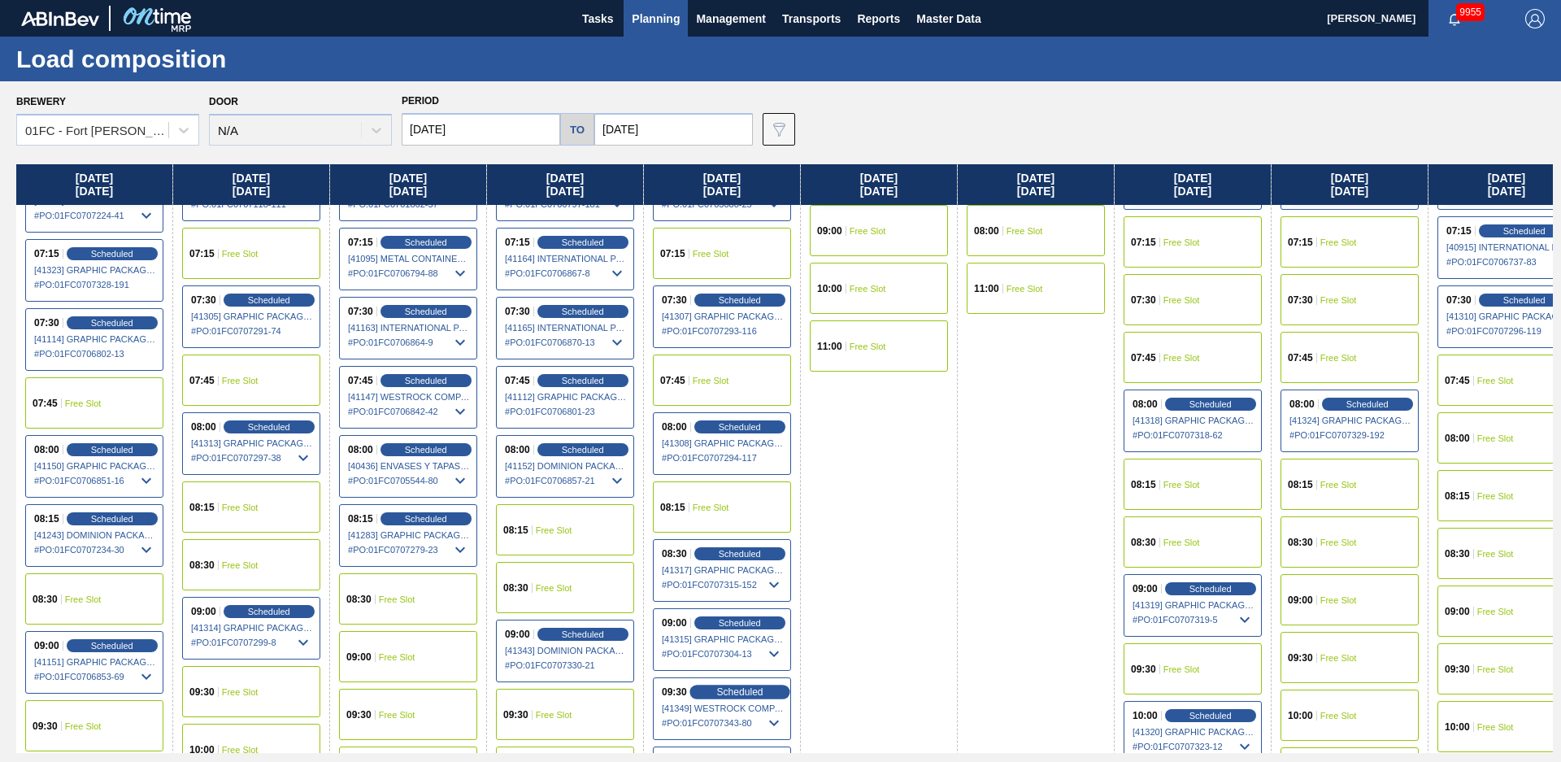
scroll to position [353, 0]
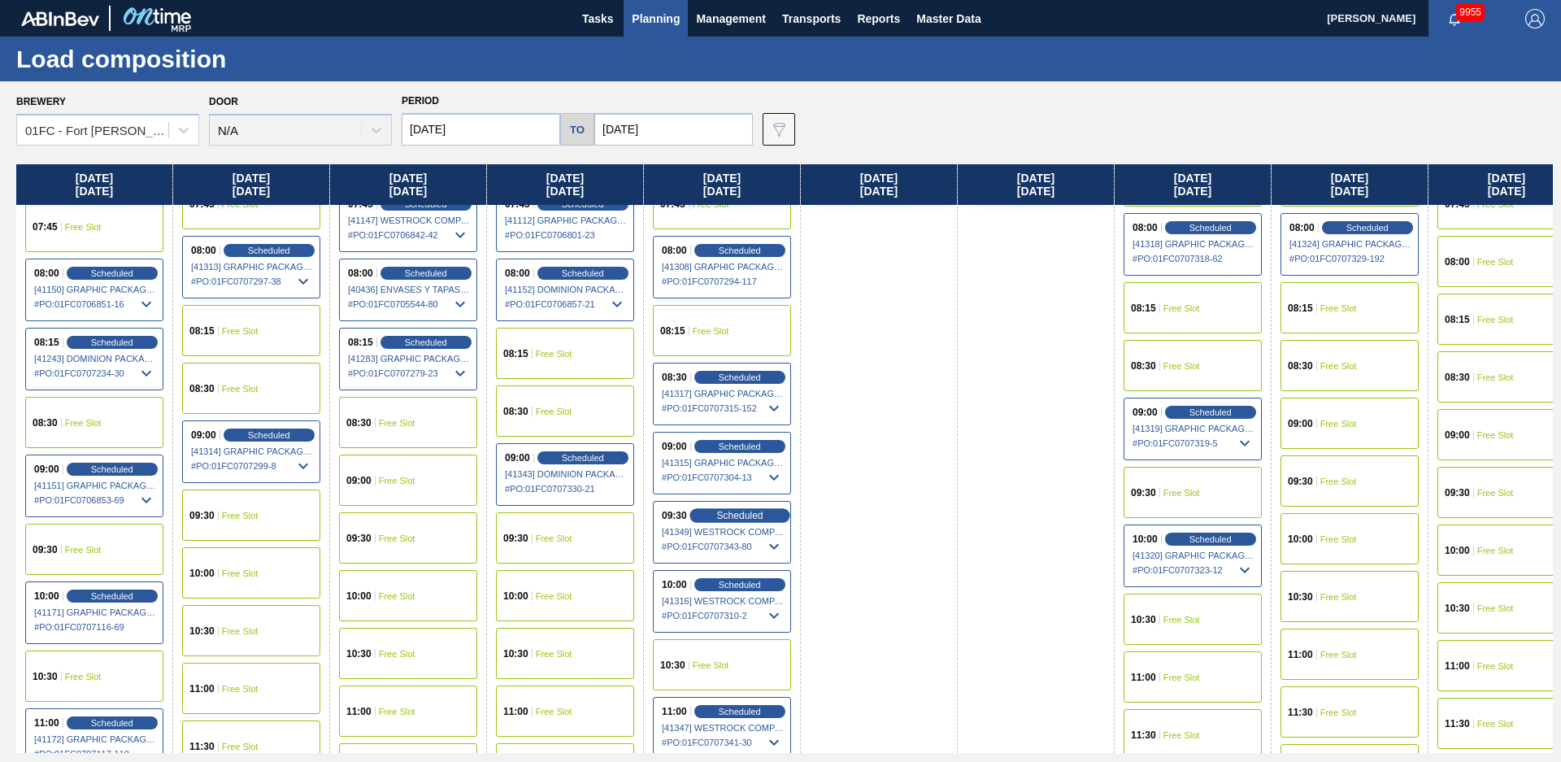
click at [756, 513] on span "Scheduled" at bounding box center [739, 515] width 46 height 11
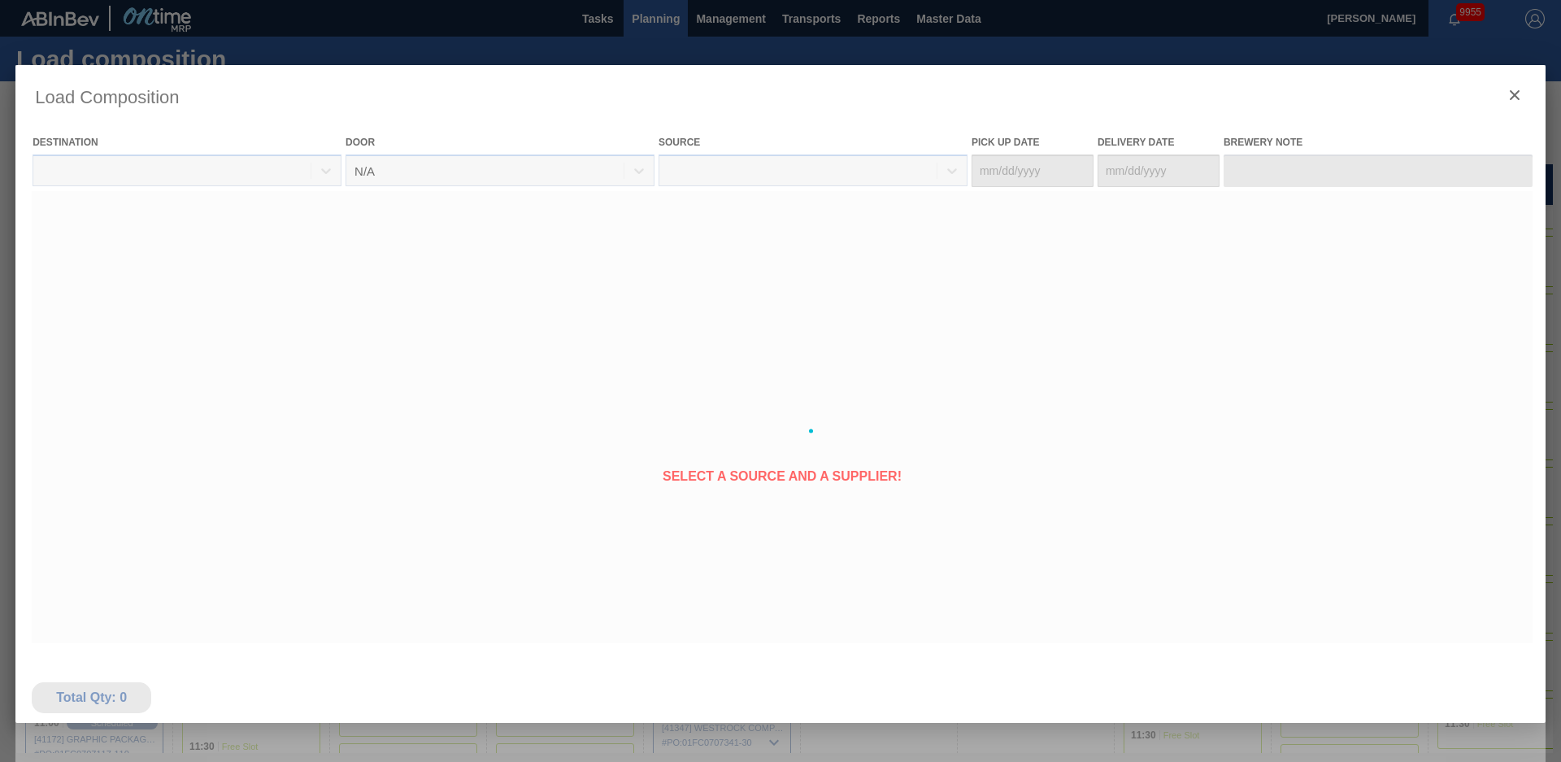
type Date "[DATE]"
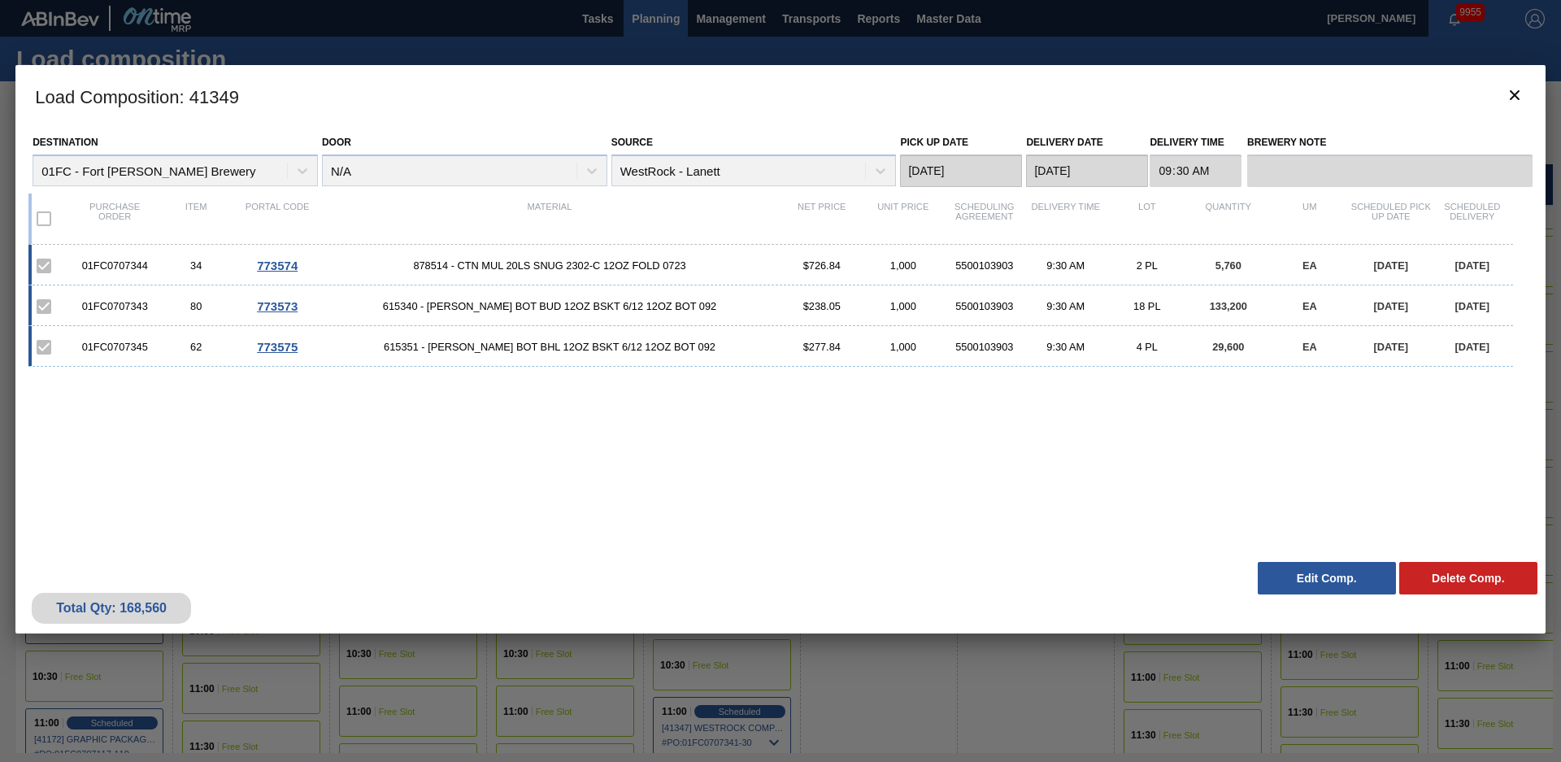
click at [1352, 578] on button "Edit Comp." at bounding box center [1327, 578] width 138 height 33
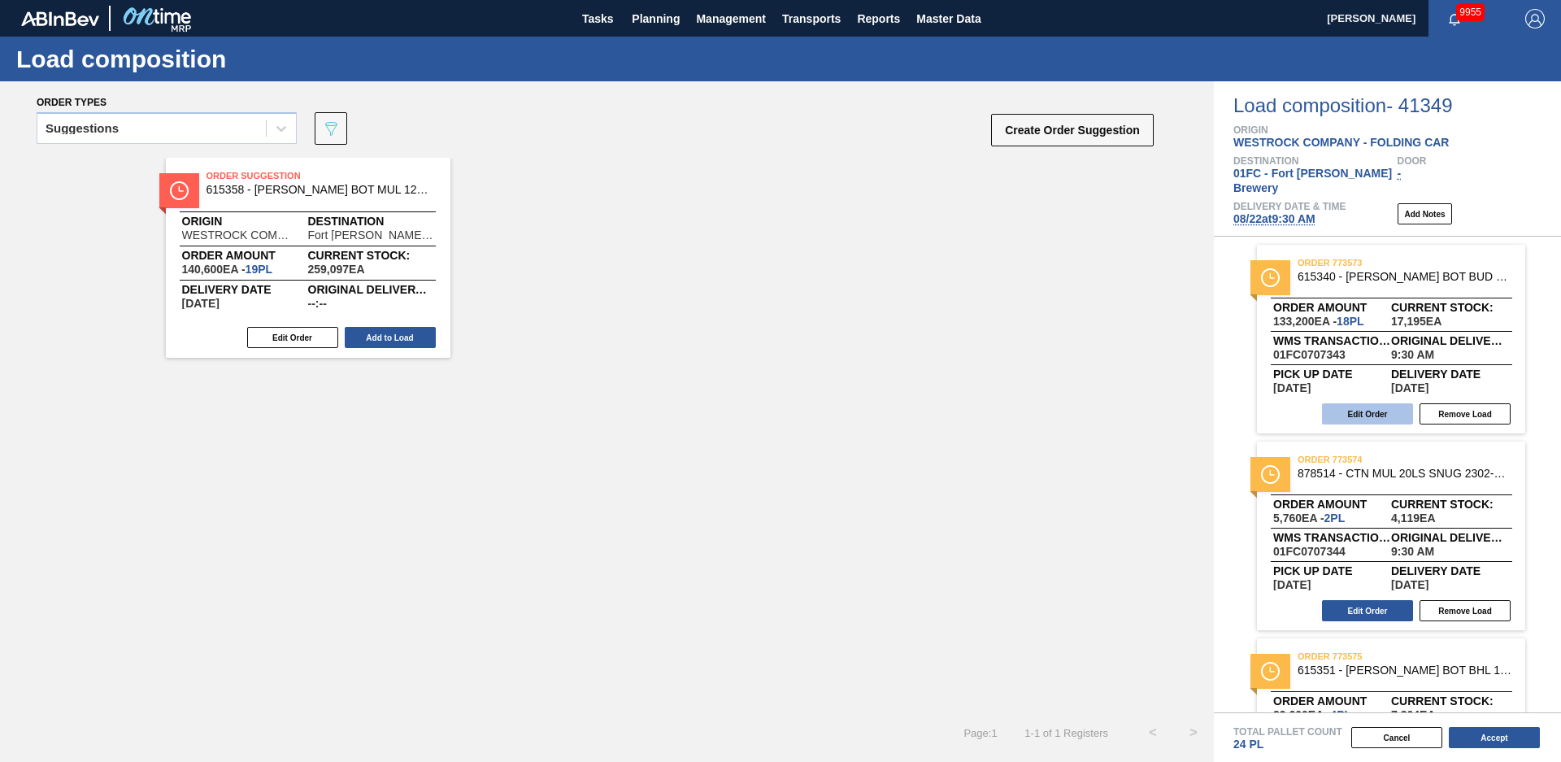
click at [1379, 403] on button "Edit Order" at bounding box center [1367, 413] width 91 height 21
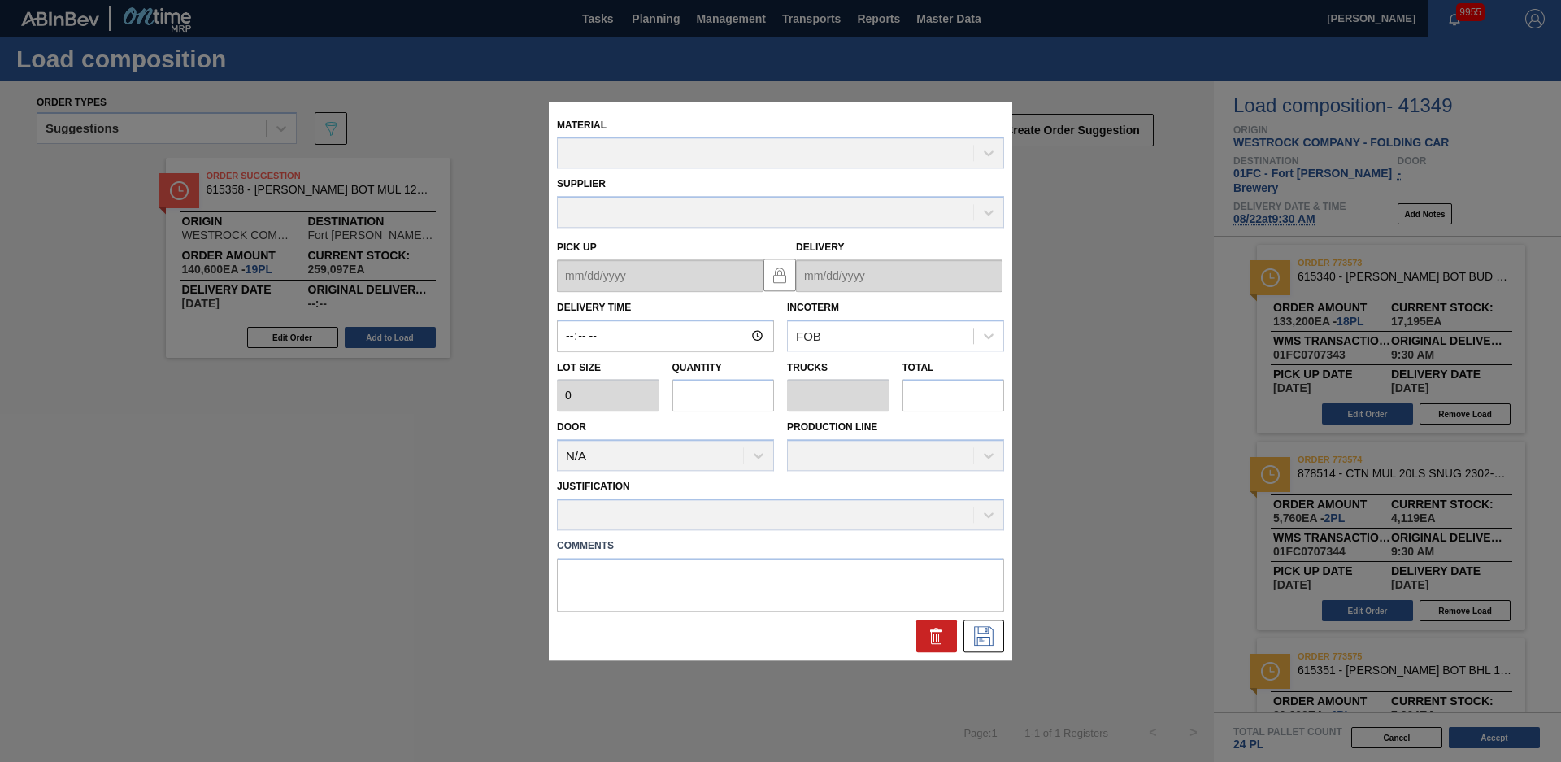
type input "09:30:00"
type input "7,400"
type input "18"
type input "0.75"
type input "133,200"
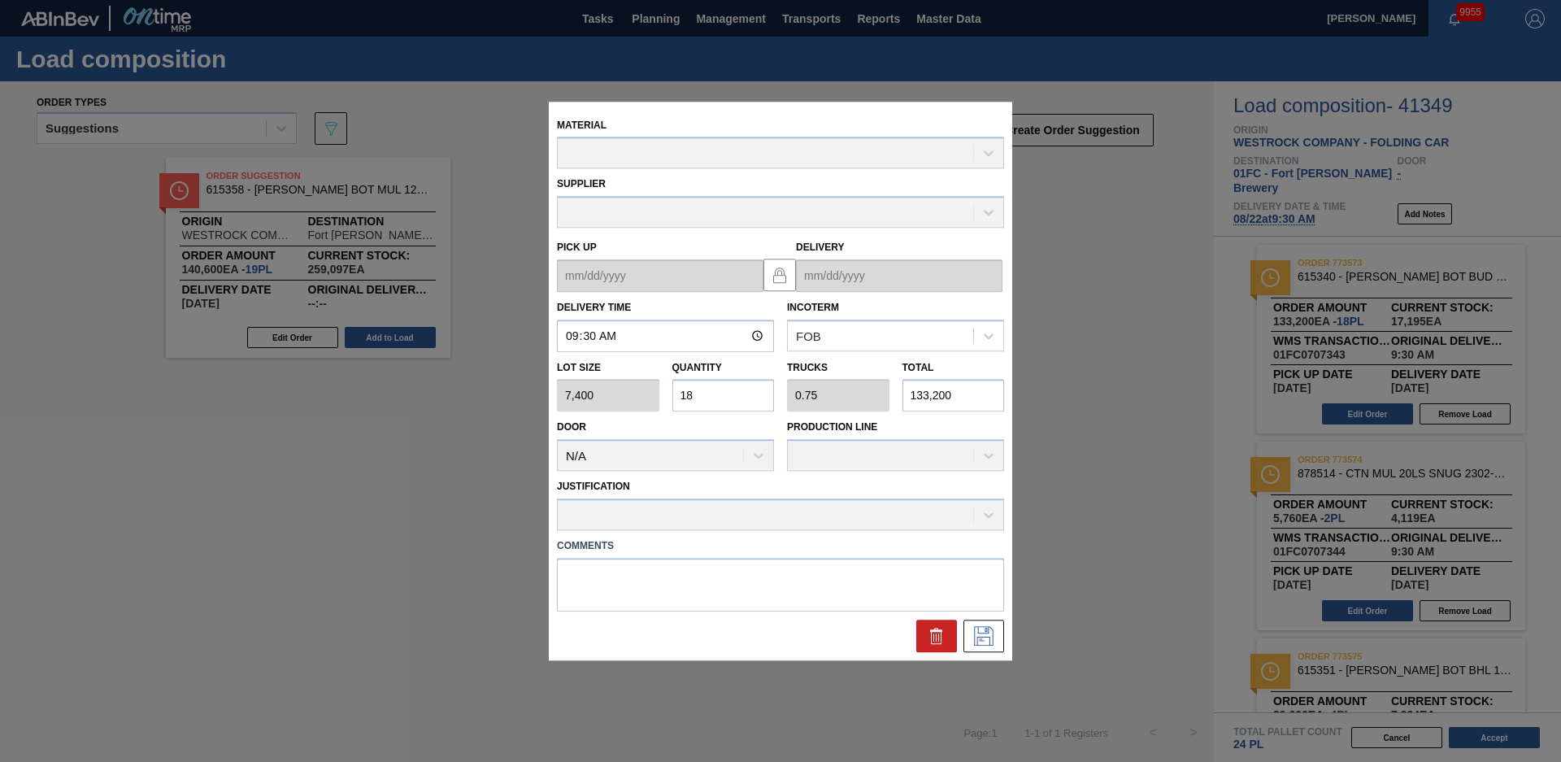
type up "[DATE]"
type input "[DATE]"
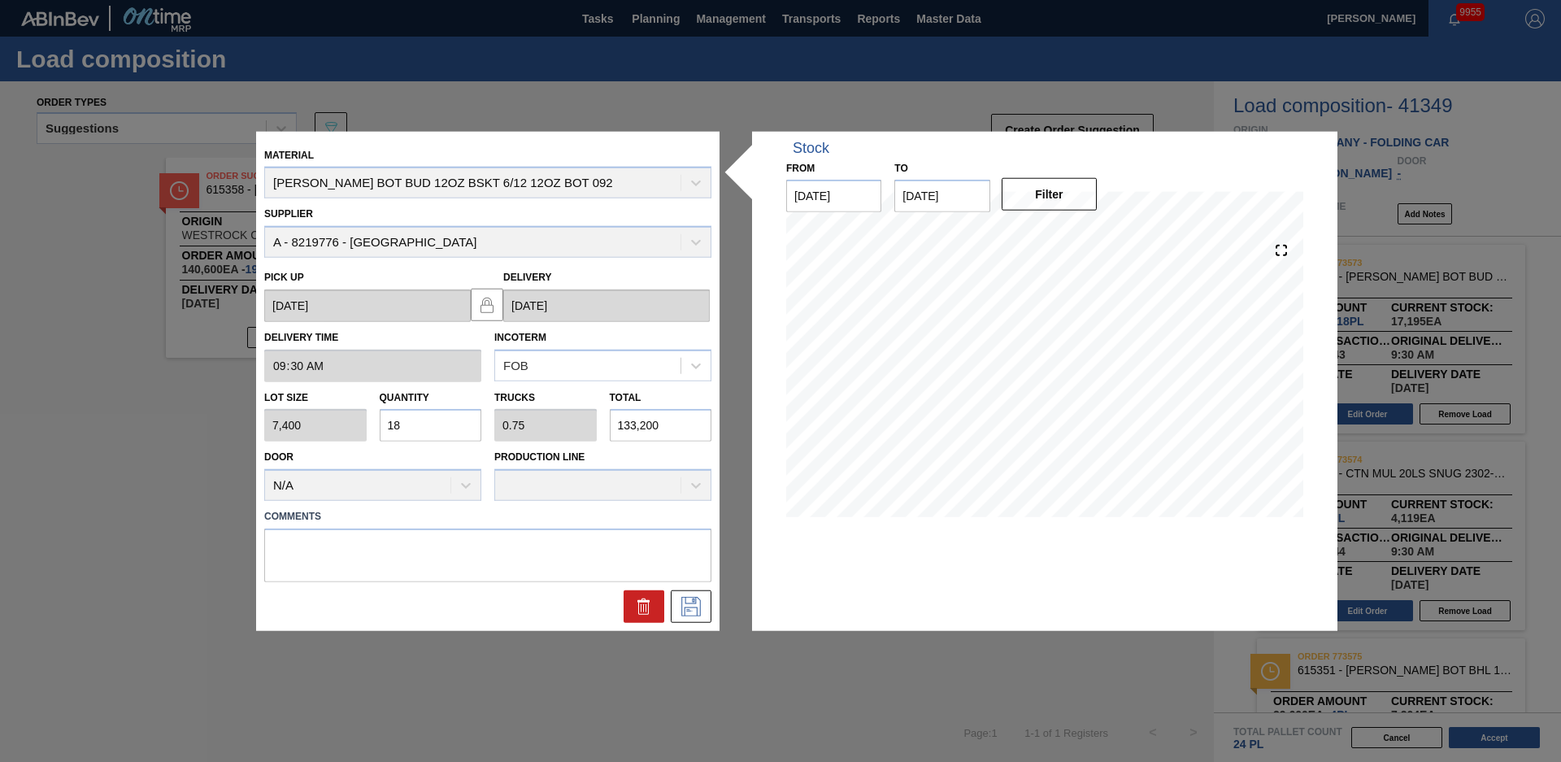
click at [403, 424] on input "18" at bounding box center [431, 425] width 102 height 33
type input "1"
type input "0.042"
type input "7,400"
type input "19"
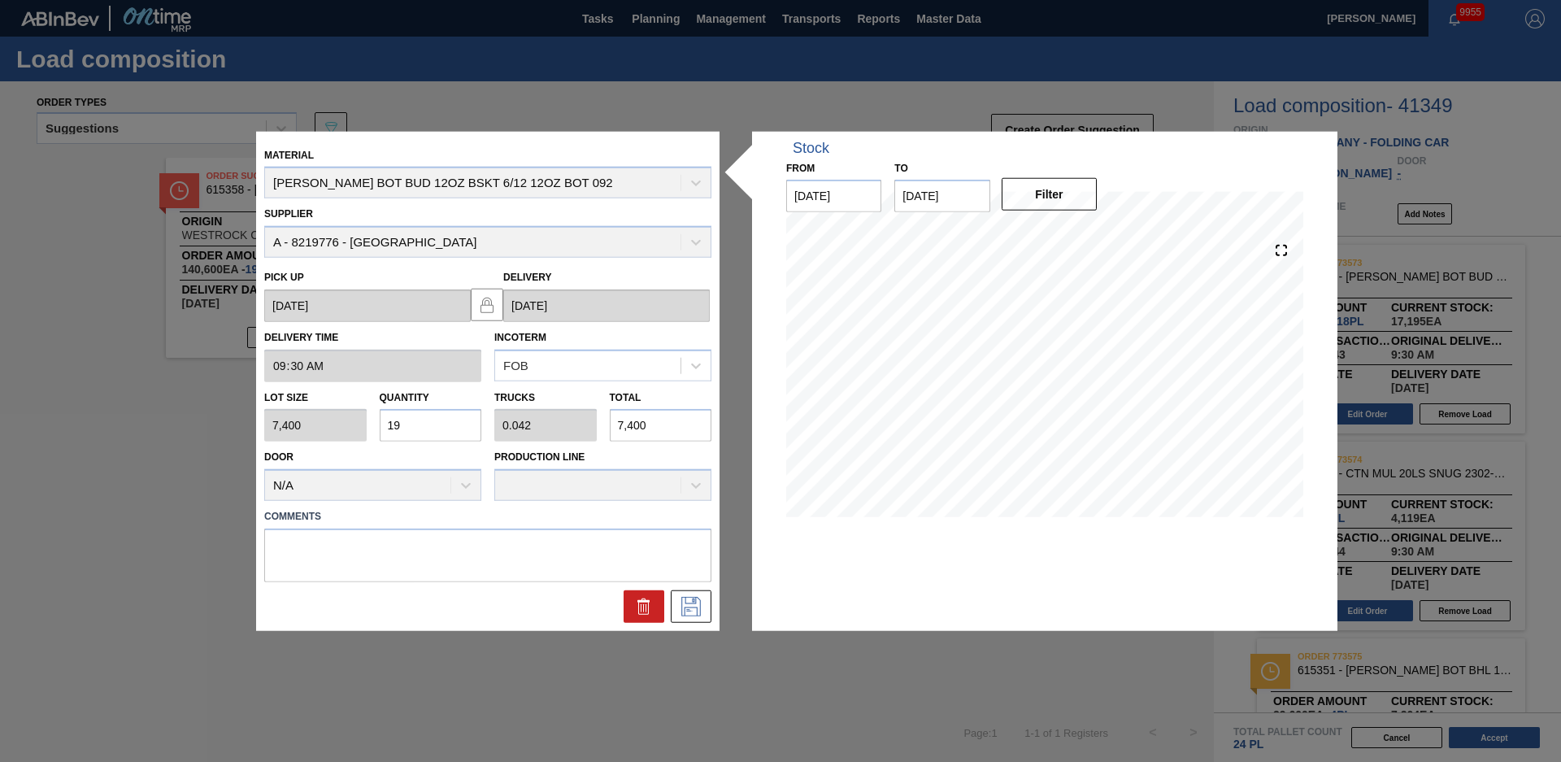
type input "0.792"
type input "140,600"
type input "19"
click at [398, 559] on textarea at bounding box center [487, 556] width 447 height 54
type textarea "RECV 137,455 partial"
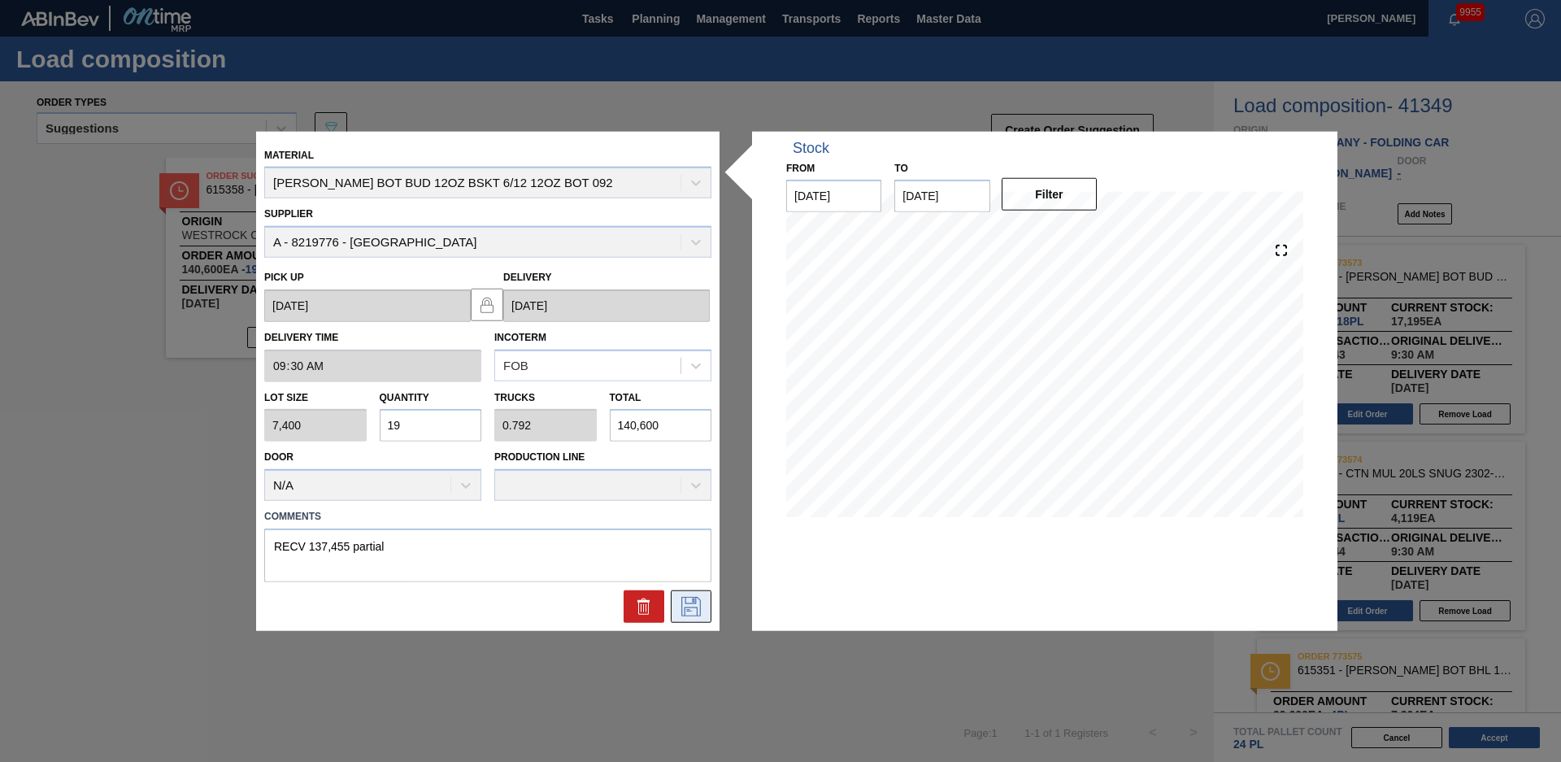
click at [688, 611] on icon at bounding box center [690, 605] width 8 height 13
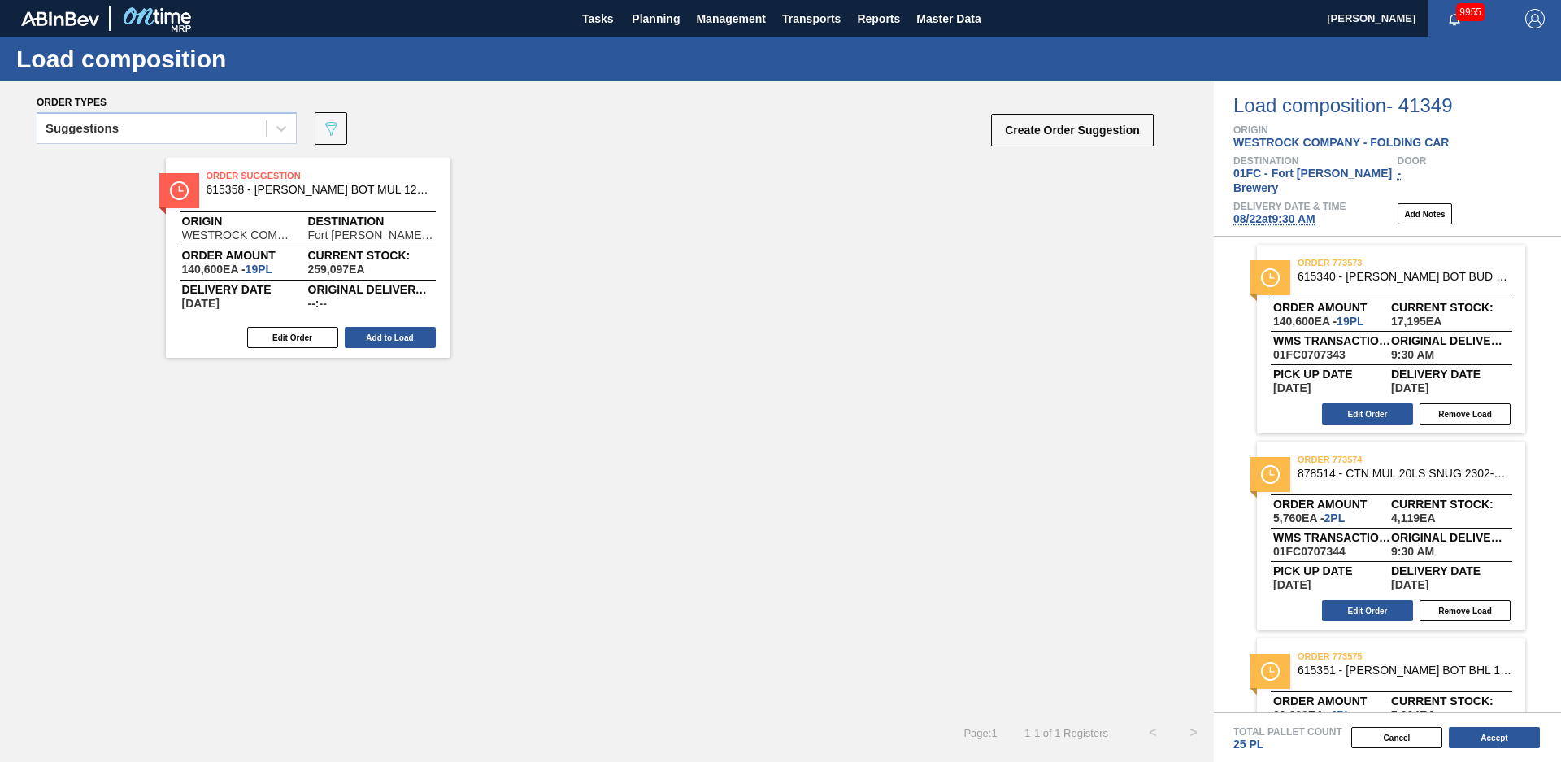
scroll to position [108, 0]
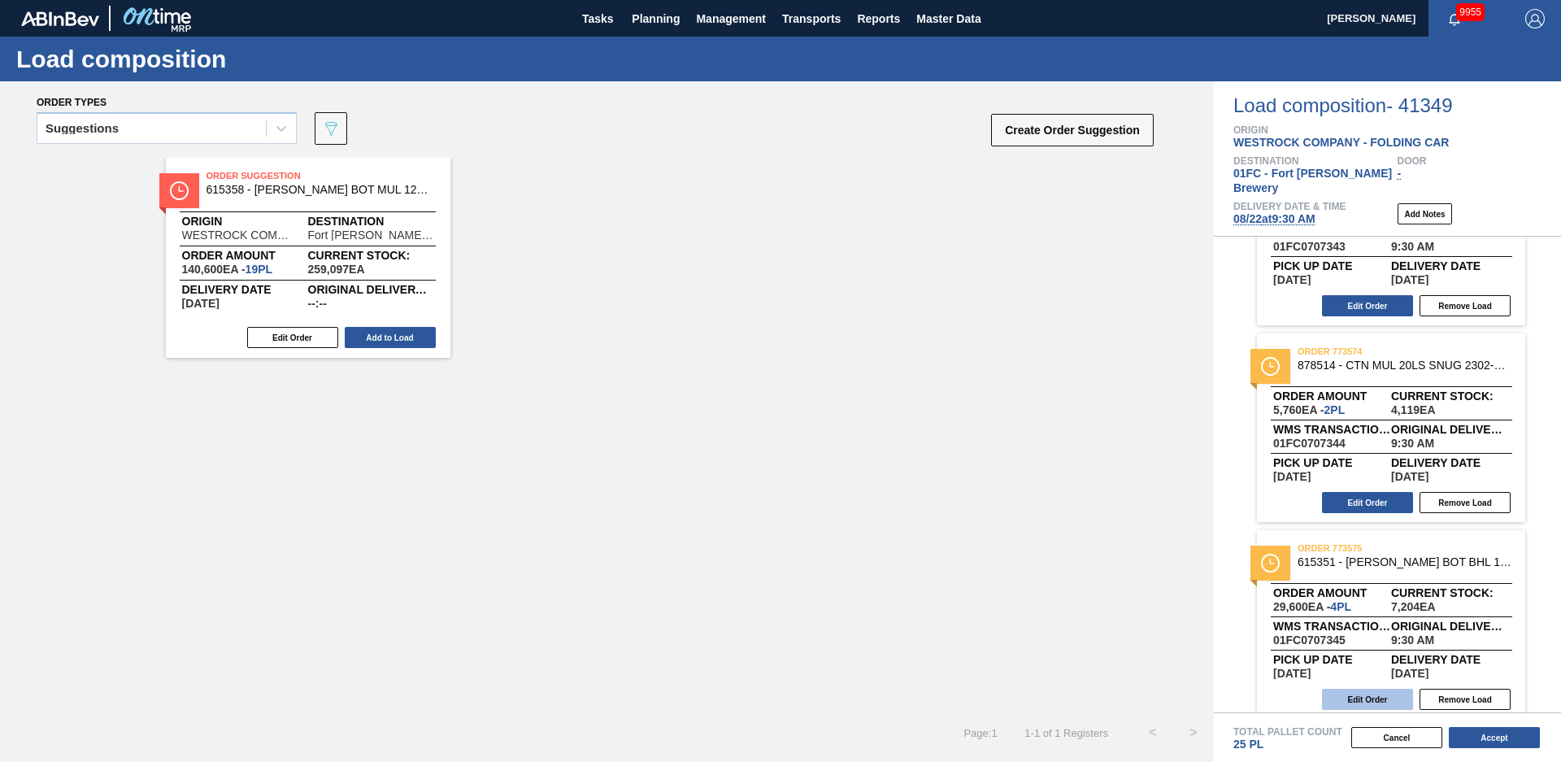
click at [1375, 689] on button "Edit Order" at bounding box center [1367, 699] width 91 height 21
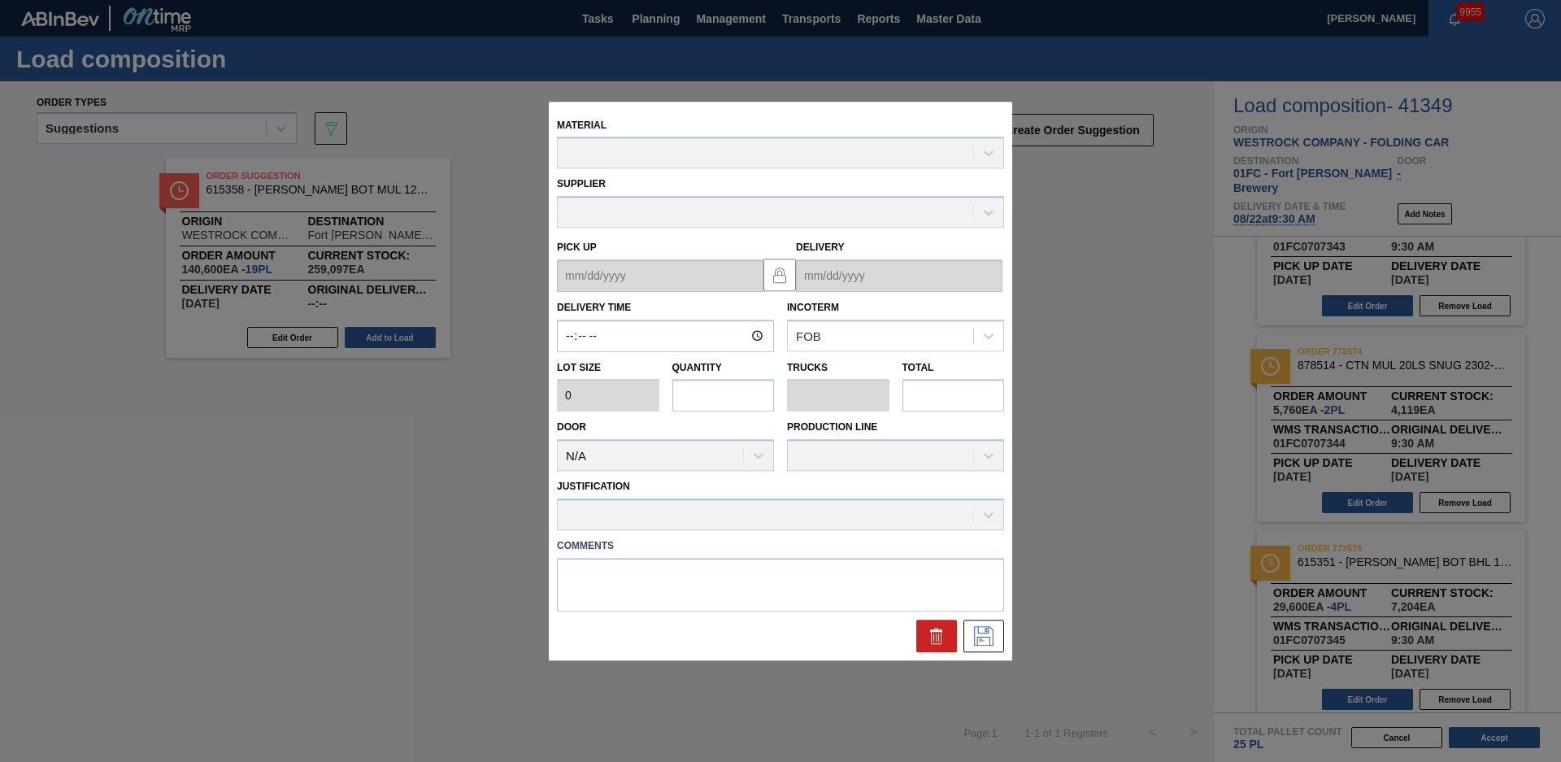
type input "09:30:00"
type input "7,400"
type input "4"
type input "0.167"
type input "29,600"
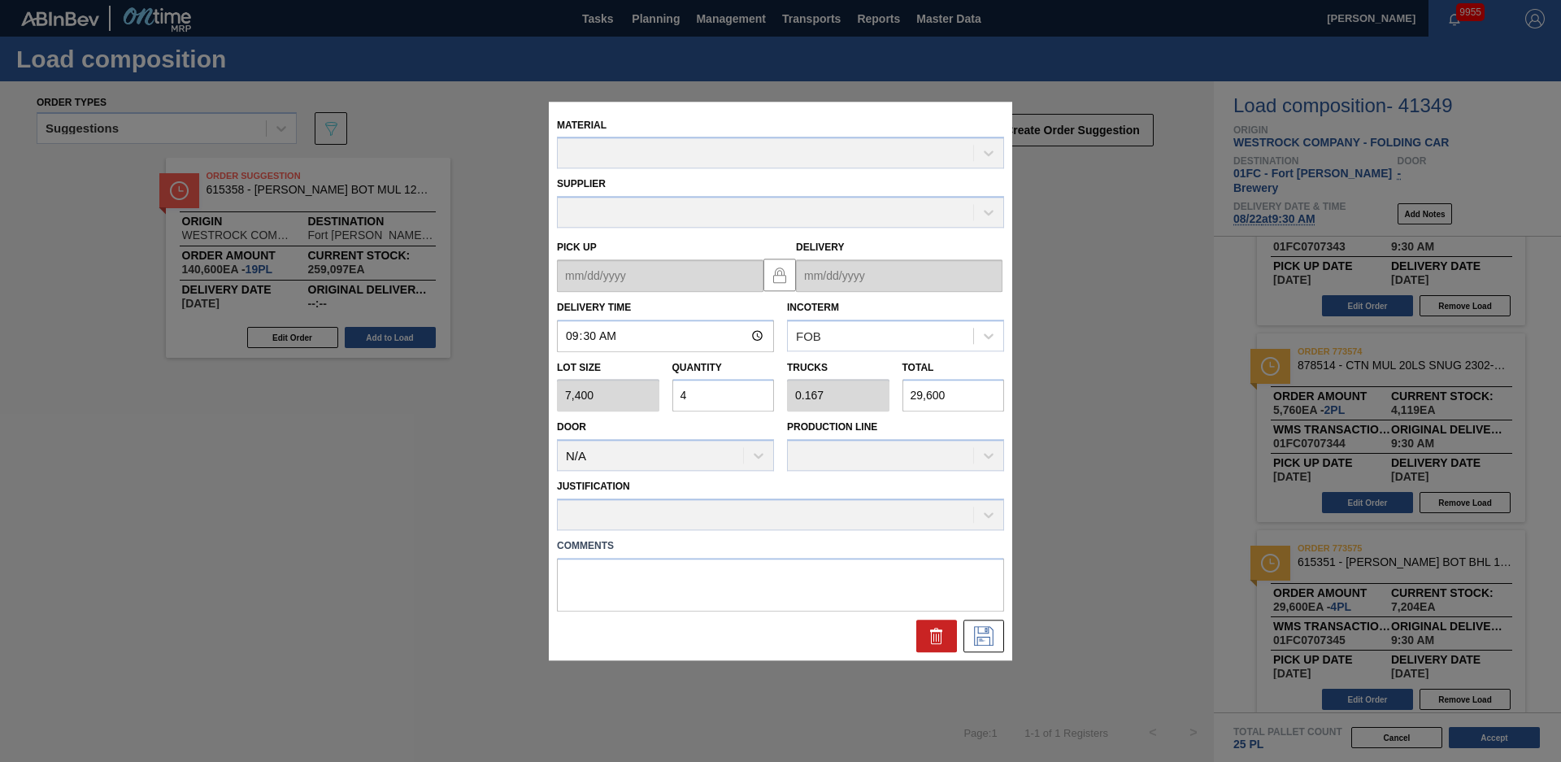
type up "[DATE]"
type input "[DATE]"
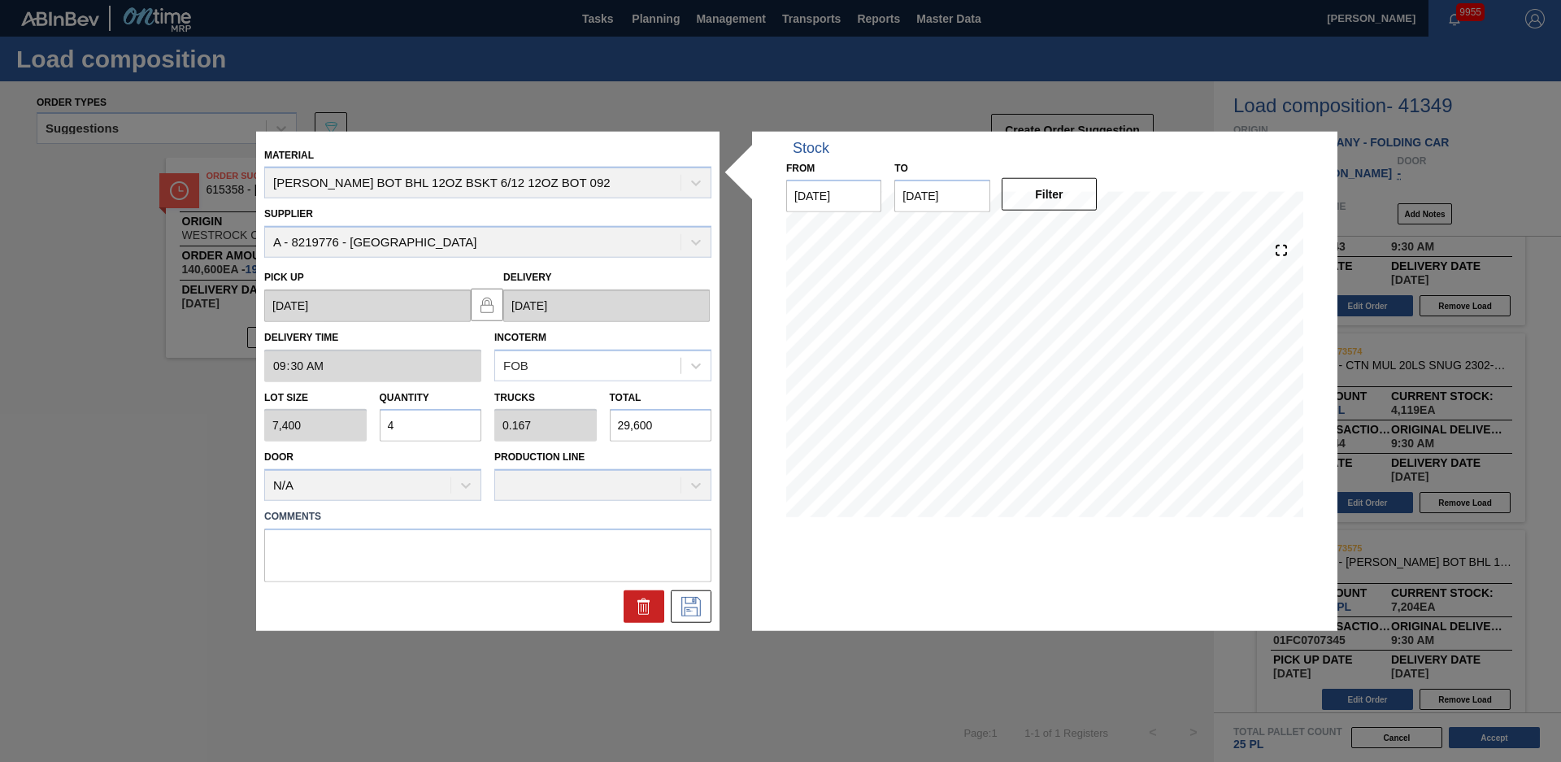
drag, startPoint x: 407, startPoint y: 429, endPoint x: 324, endPoint y: 434, distance: 83.1
click at [324, 434] on div "Lot size 7,400 Quantity 4 Trucks 0.167 Total 29,600" at bounding box center [488, 411] width 460 height 60
type input "5"
type input "0.208"
type input "37,000"
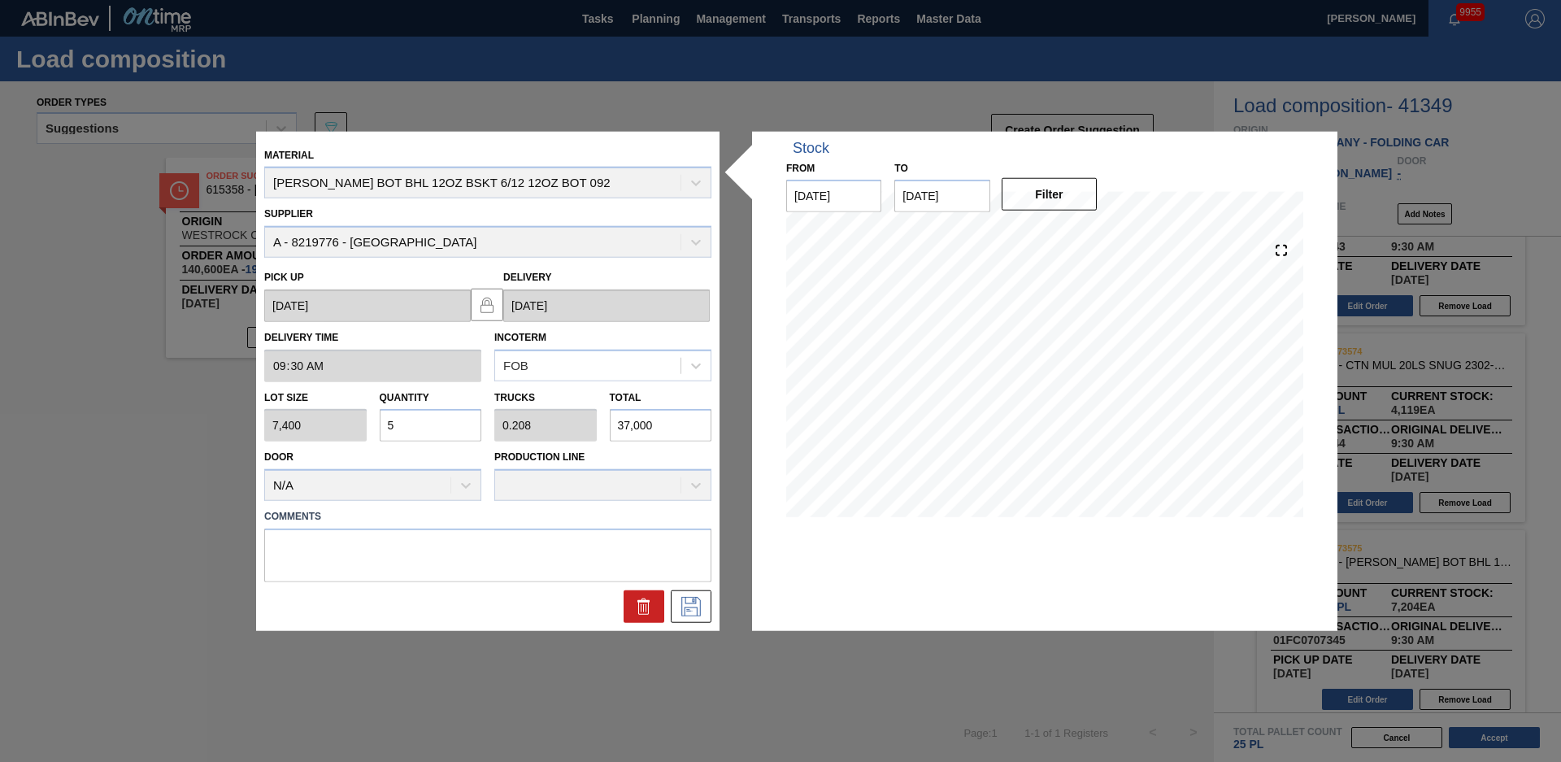
type input "5"
click at [368, 543] on textarea at bounding box center [487, 556] width 447 height 54
type textarea "RECV 31,820 partial"
click at [705, 603] on button at bounding box center [691, 606] width 41 height 33
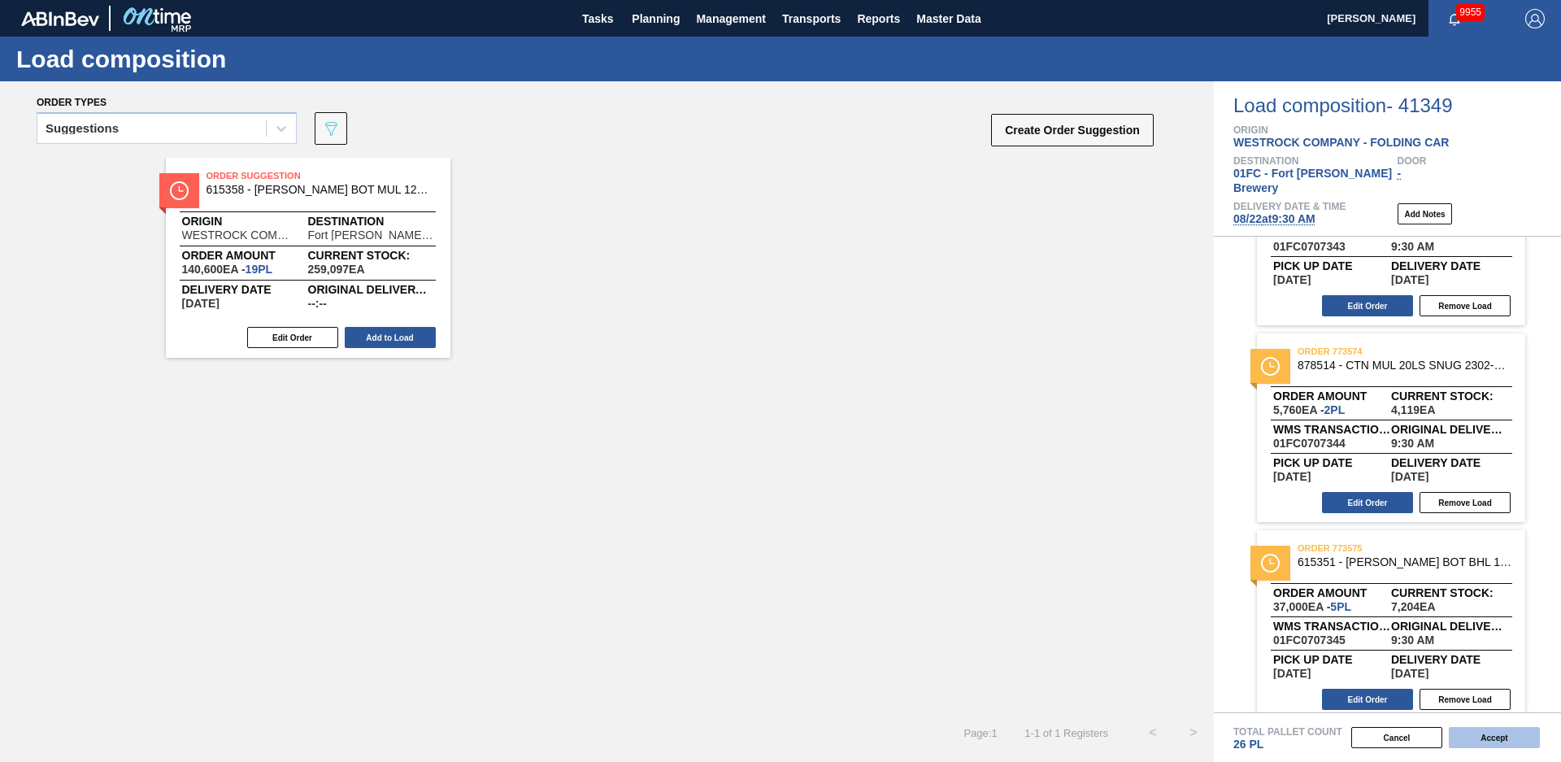
click at [1500, 747] on button "Accept" at bounding box center [1494, 737] width 91 height 21
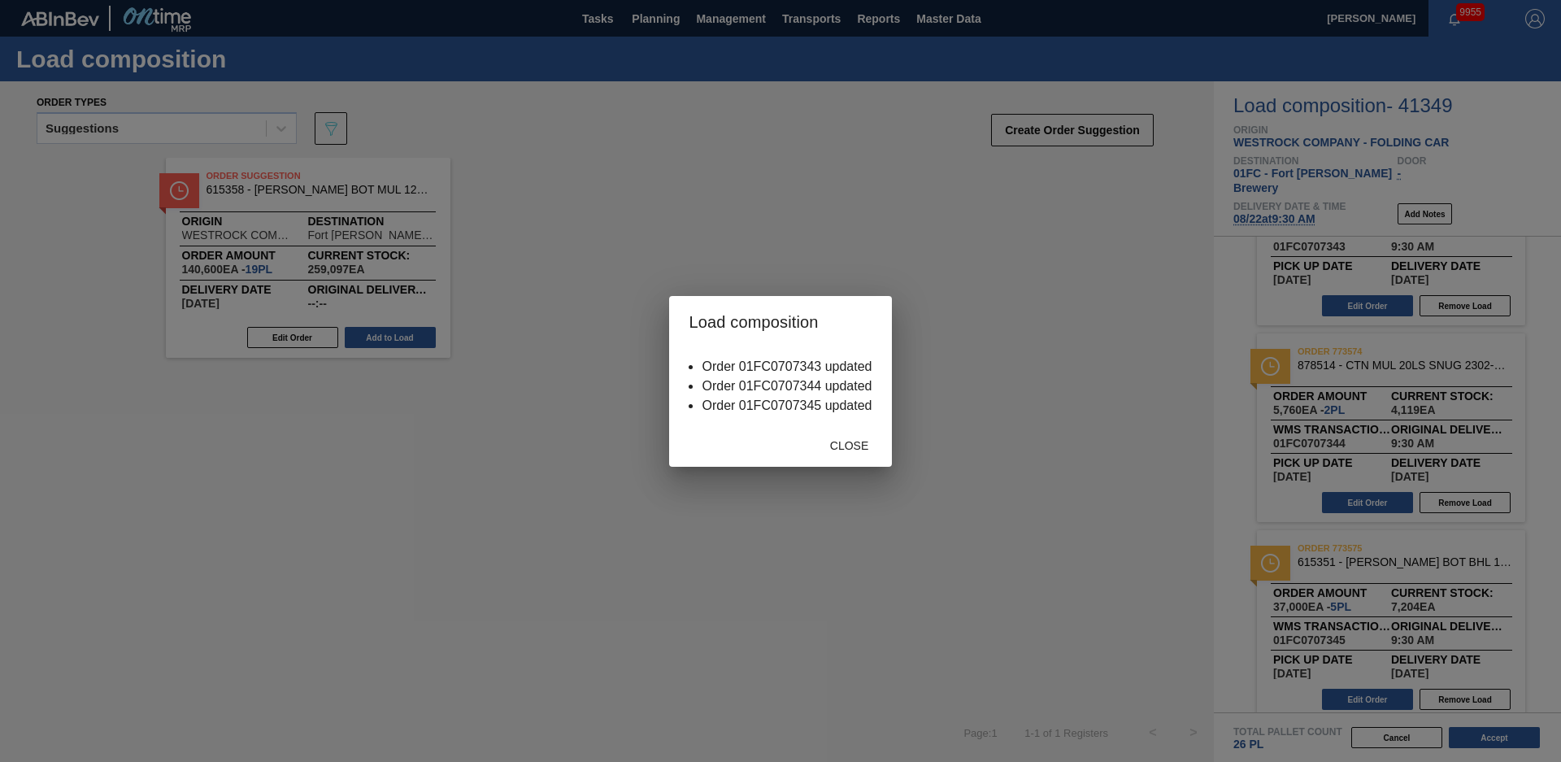
click at [864, 456] on div "Close" at bounding box center [850, 446] width 72 height 30
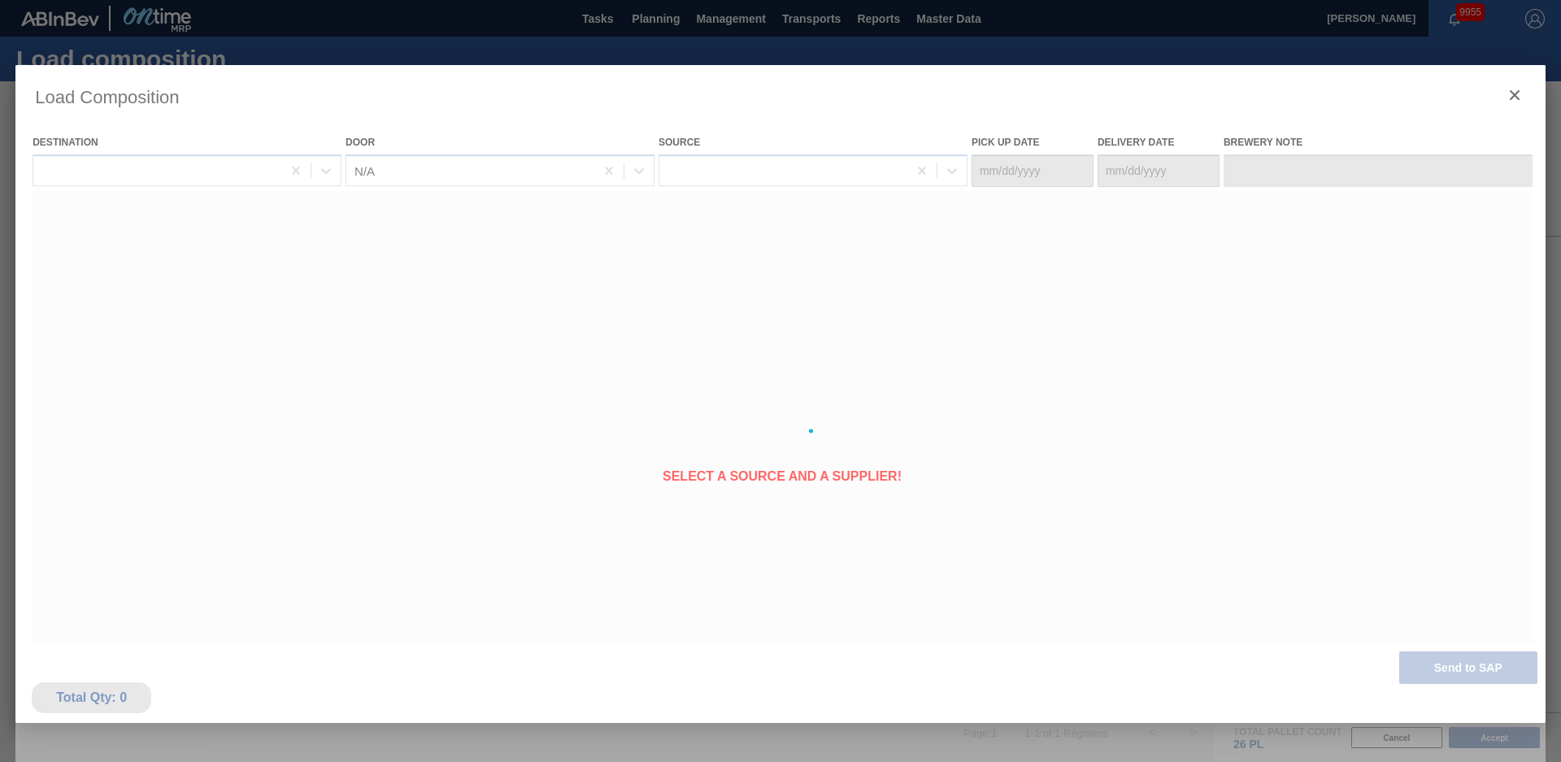
type Date "[DATE]"
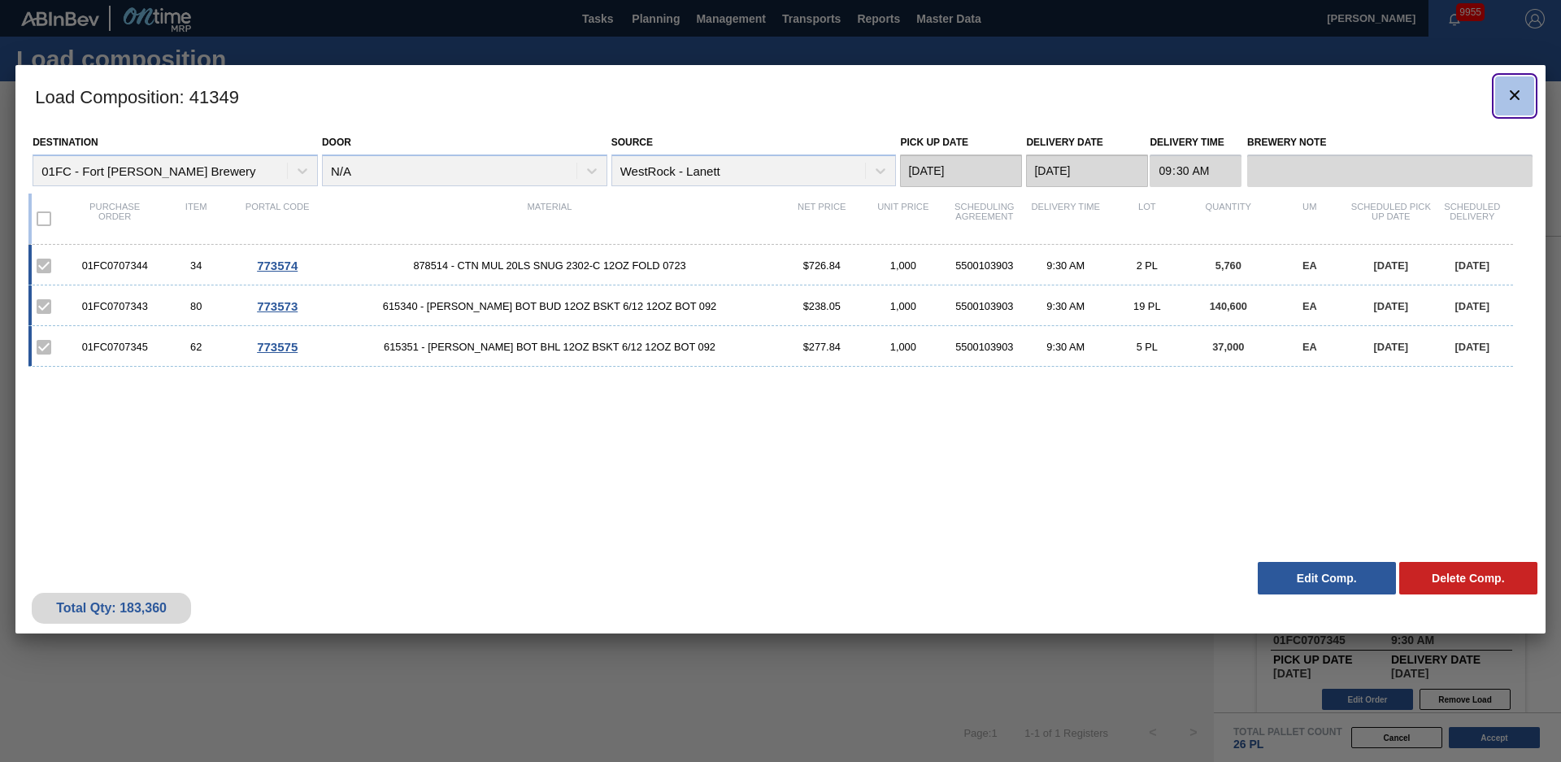
click at [1519, 96] on icon "botão de ícone" at bounding box center [1515, 95] width 20 height 20
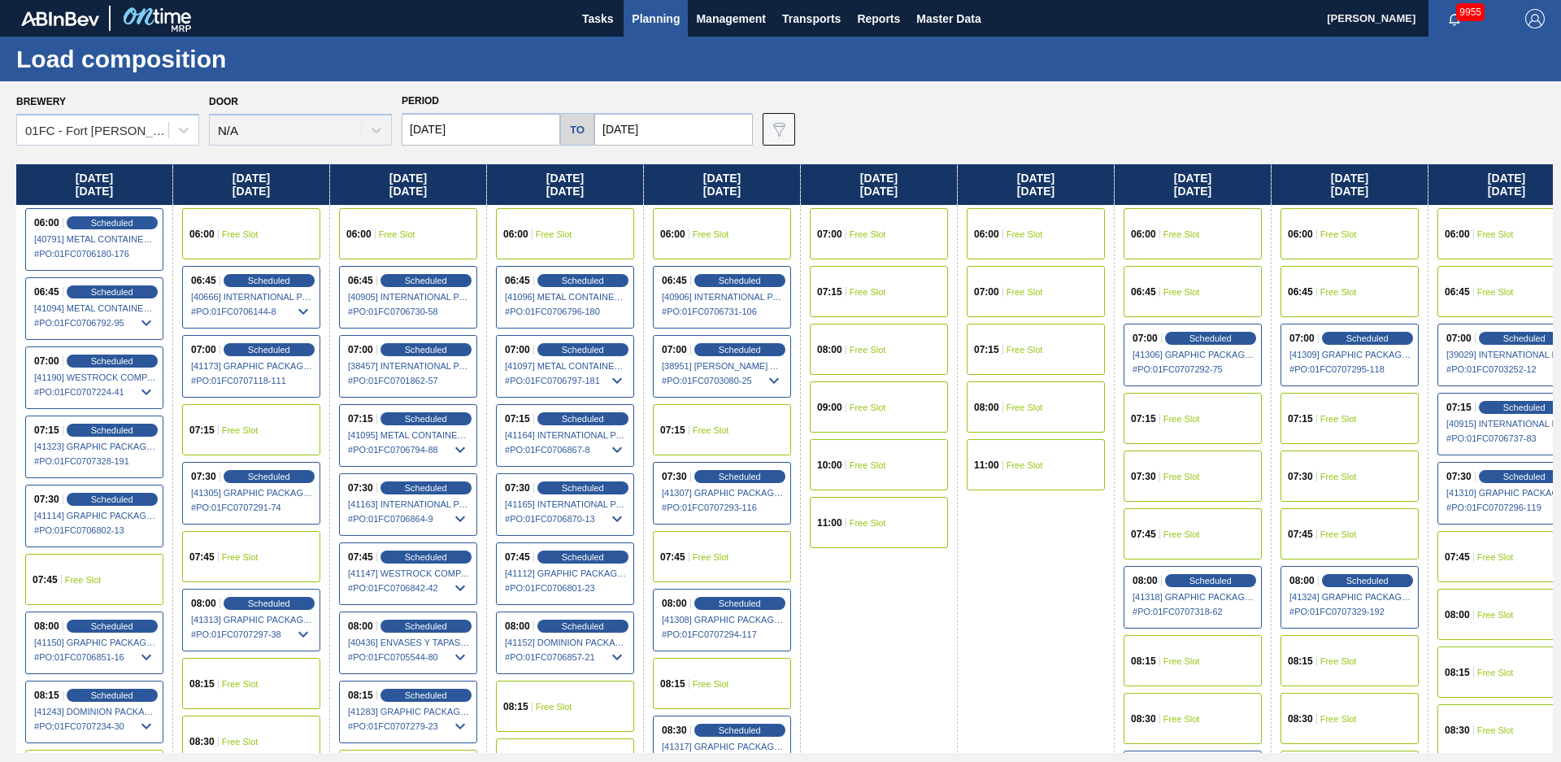
scroll to position [442, 0]
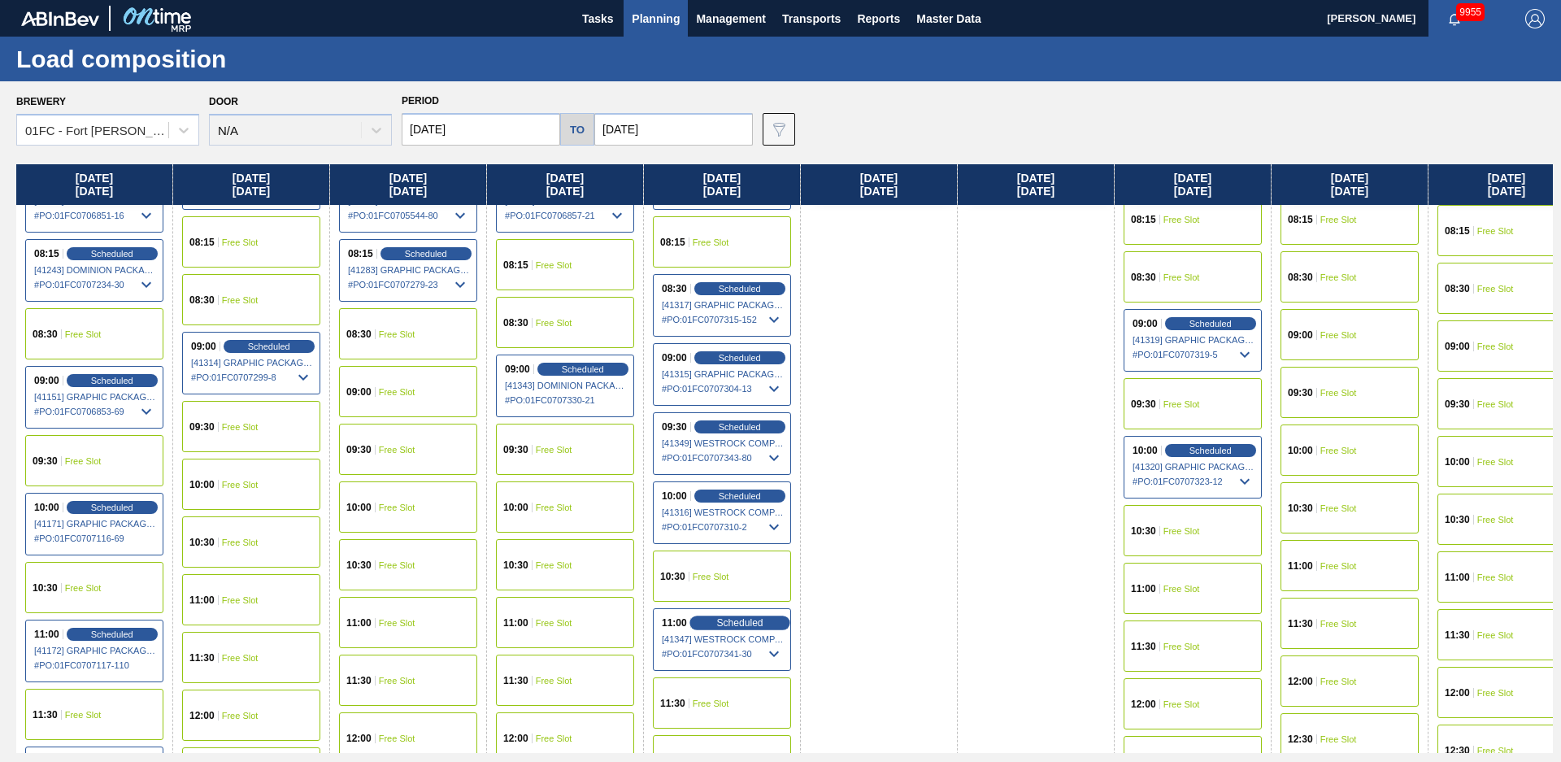
click at [720, 625] on span "Scheduled" at bounding box center [739, 622] width 46 height 11
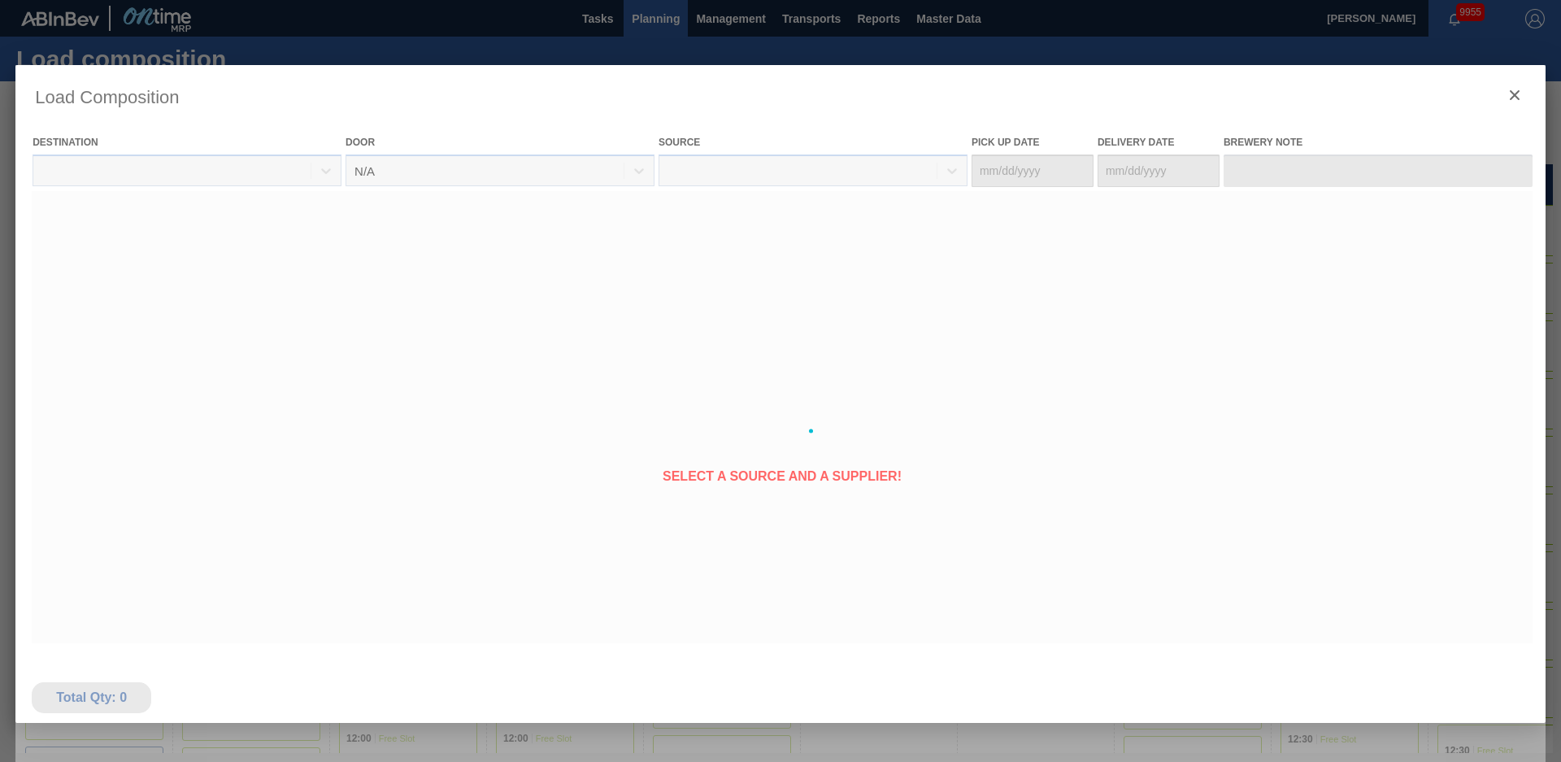
type Date "[DATE]"
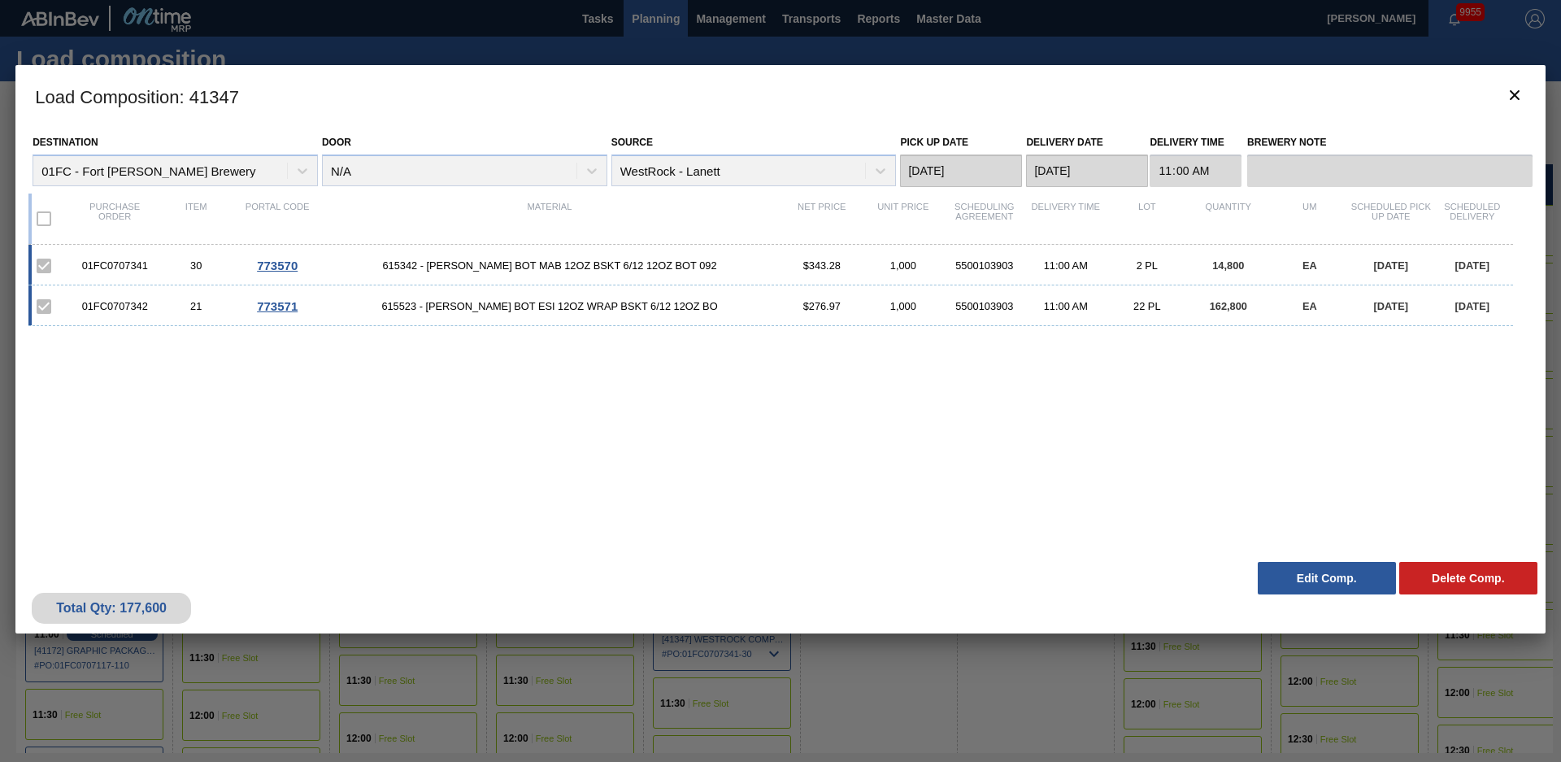
click at [1314, 580] on button "Edit Comp." at bounding box center [1327, 578] width 138 height 33
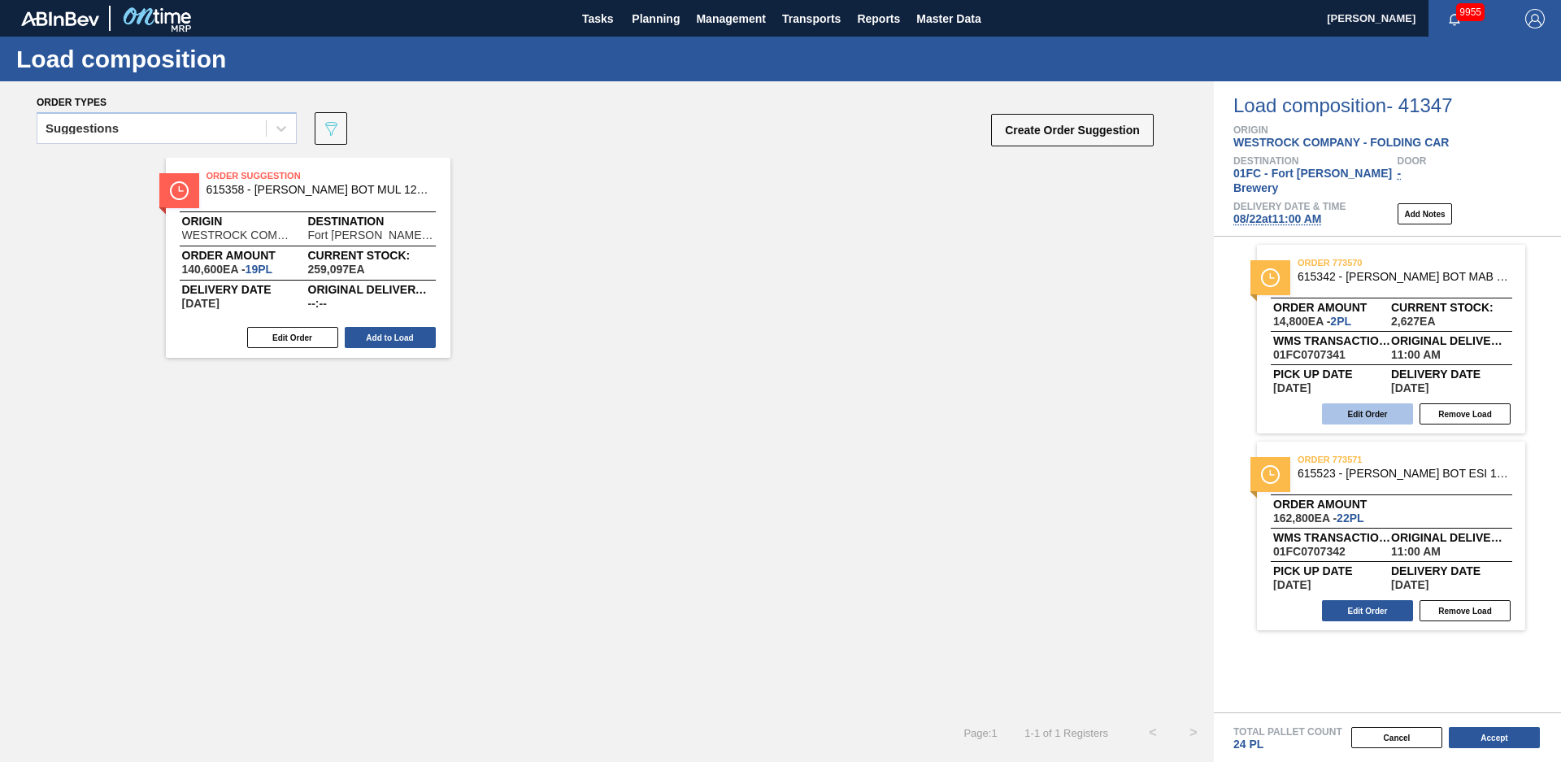
click at [1375, 403] on button "Edit Order" at bounding box center [1367, 413] width 91 height 21
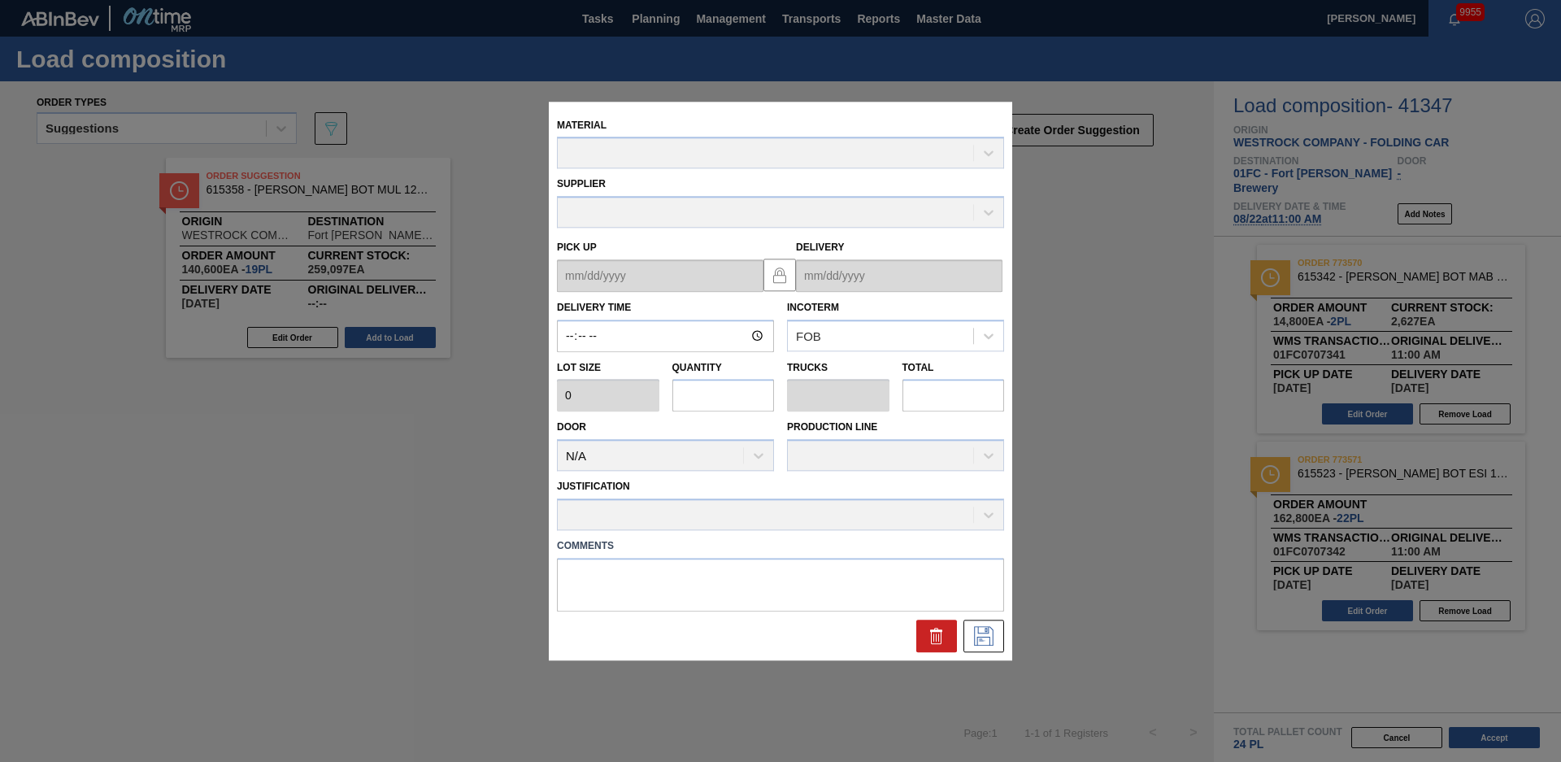
type input "11:00:00"
type input "7,400"
type input "2"
type input "0.083"
type input "14,800"
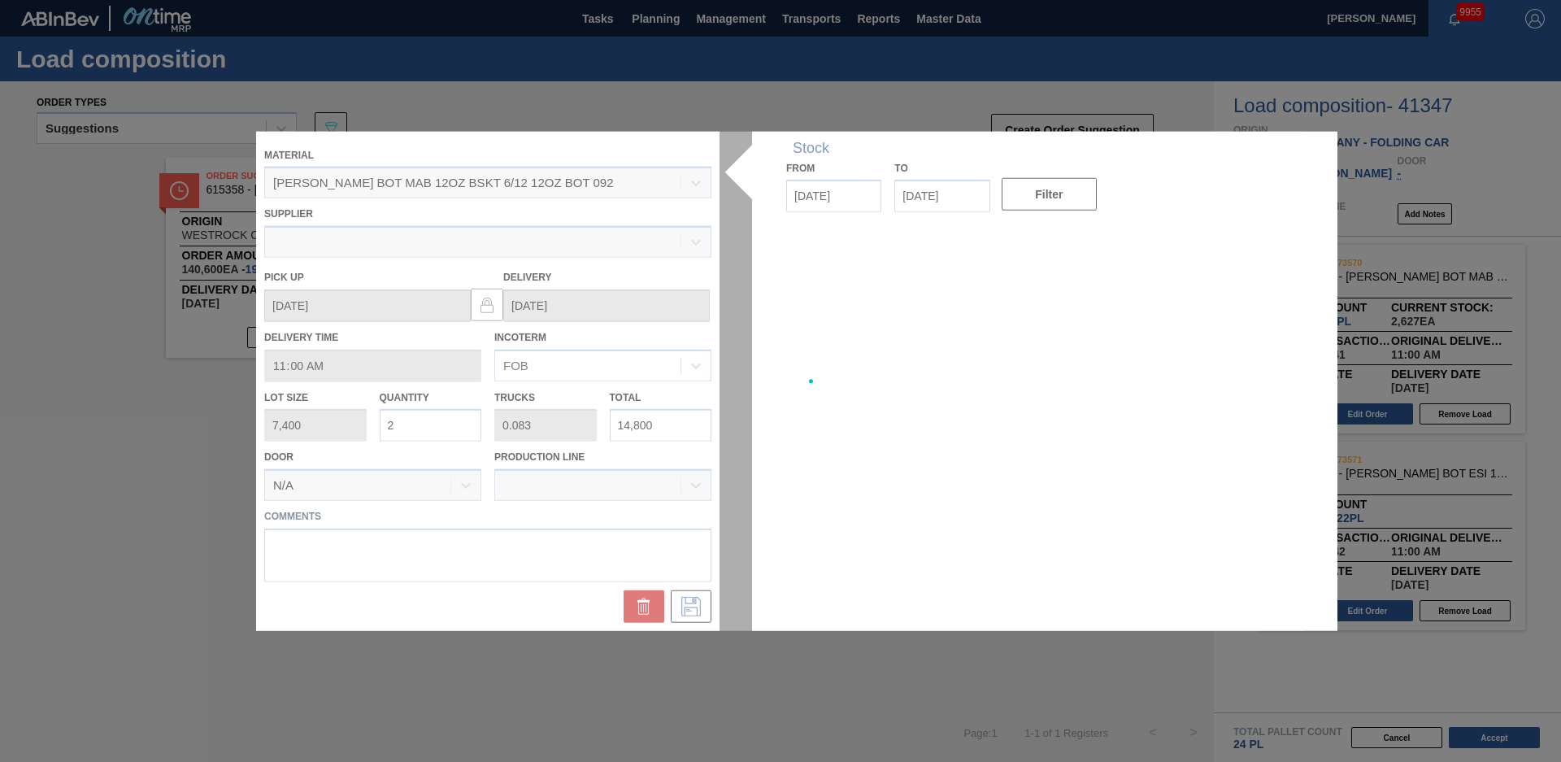
type up "[DATE]"
type input "[DATE]"
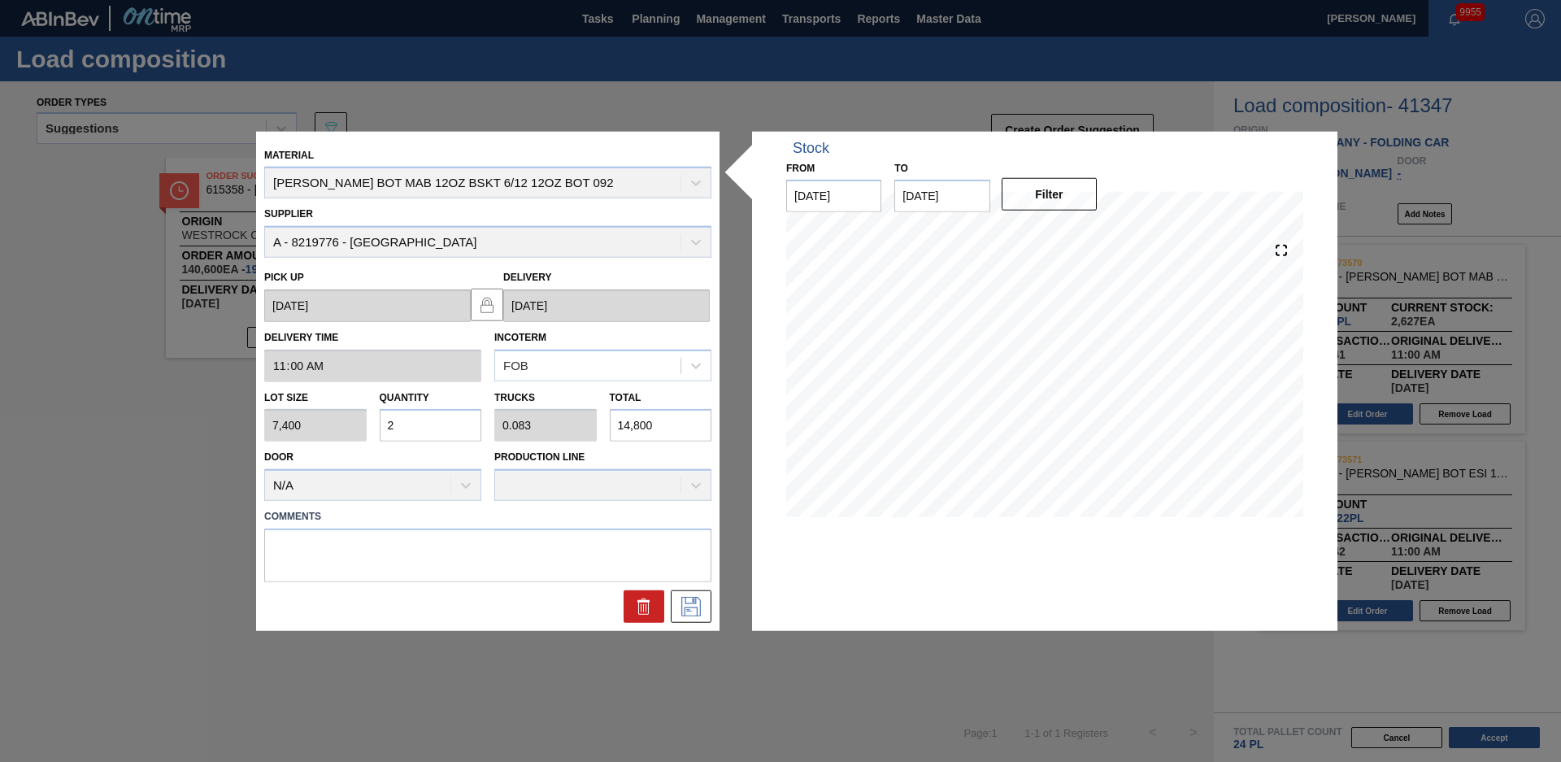
drag, startPoint x: 432, startPoint y: 418, endPoint x: 319, endPoint y: 421, distance: 113.1
click at [320, 420] on div "Lot size 7,400 Quantity 2 Trucks 0.083 Total 14,800" at bounding box center [488, 411] width 460 height 60
type input "3"
type input "0.125"
type input "22,200"
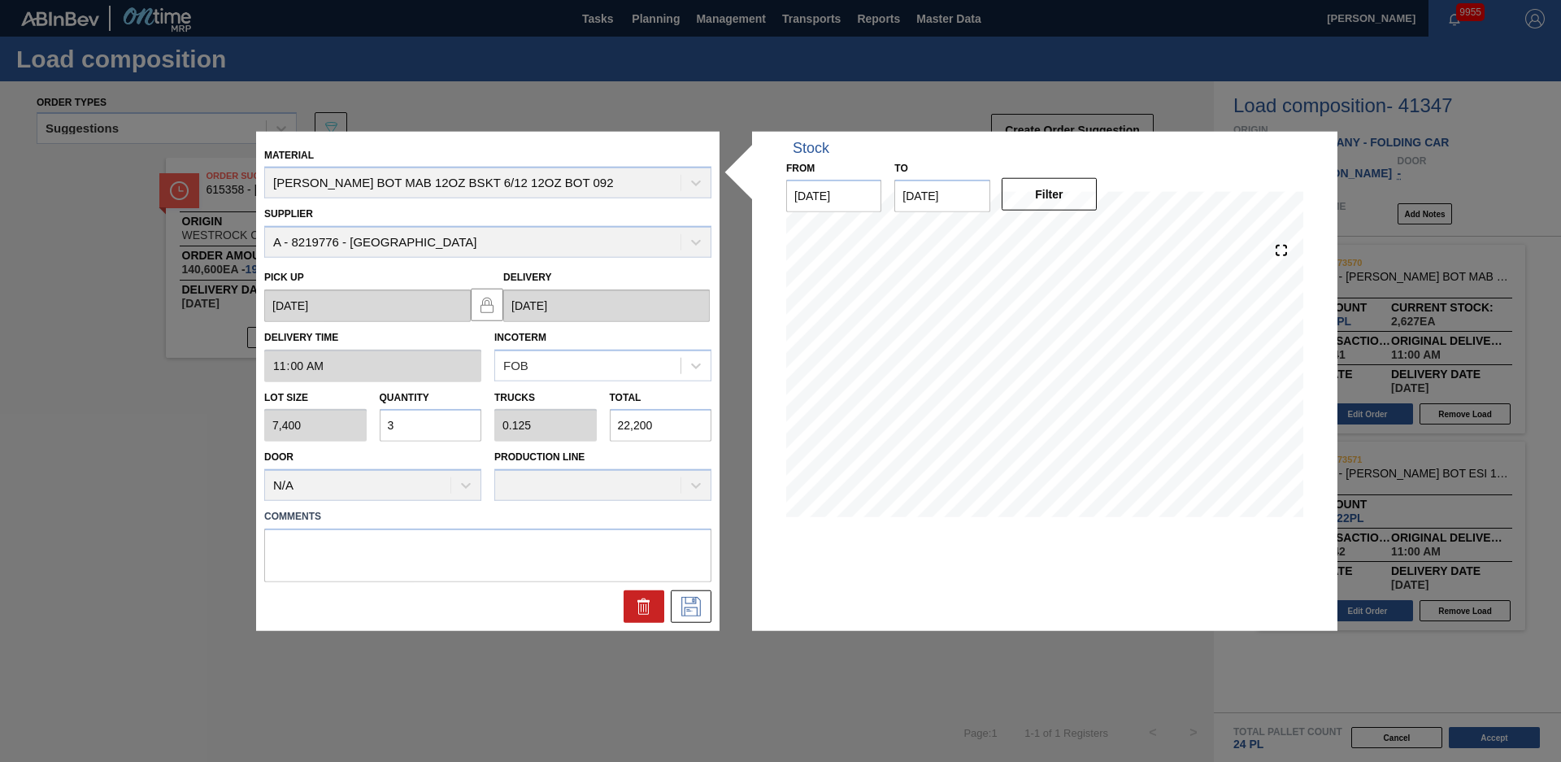
type input "0"
type input "4"
type input "0.167"
type input "29,600"
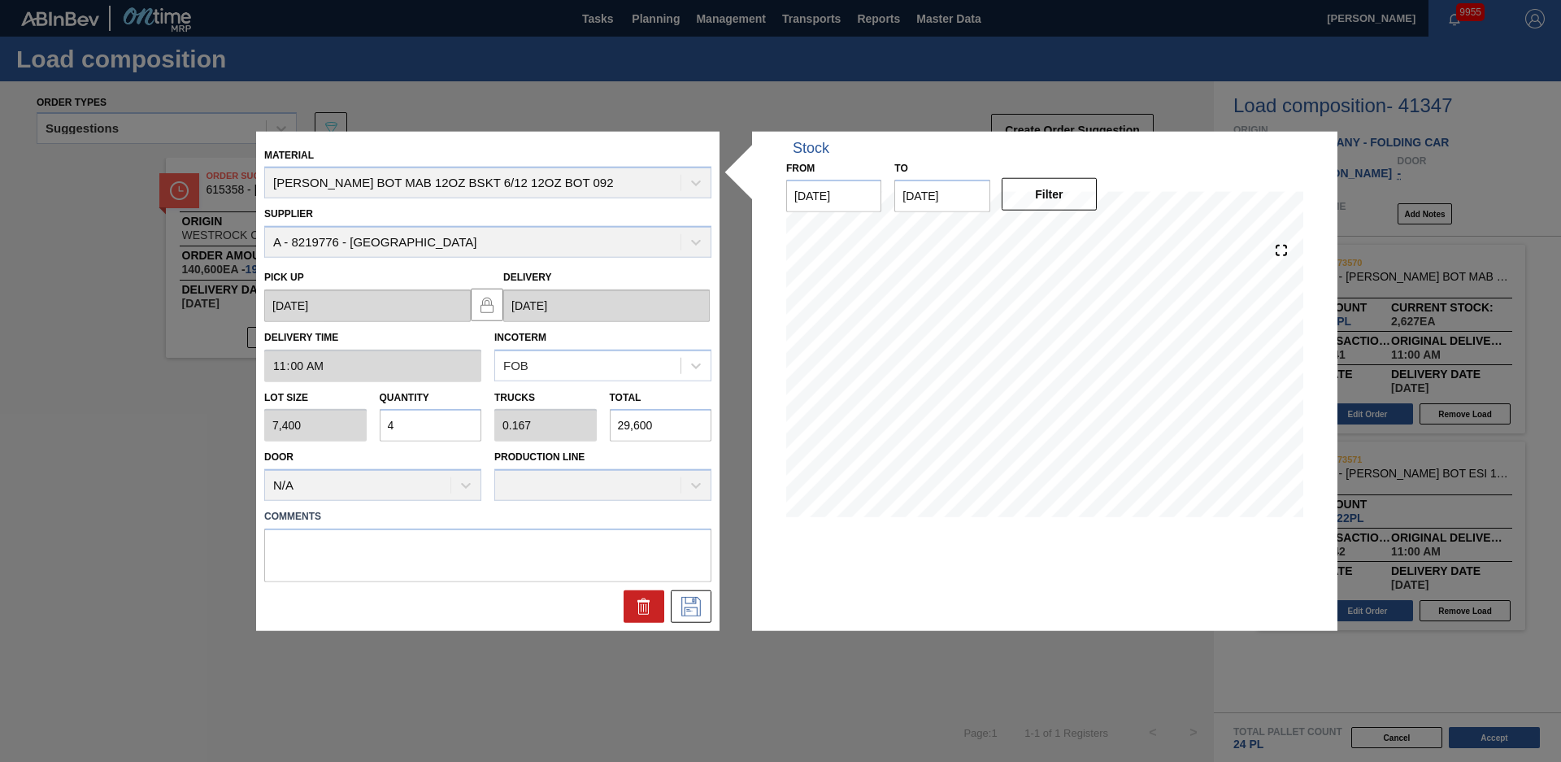
type input "4"
click at [420, 563] on textarea at bounding box center [487, 556] width 447 height 54
type textarea "RECV 23,125 partial"
click at [681, 605] on icon at bounding box center [691, 607] width 26 height 20
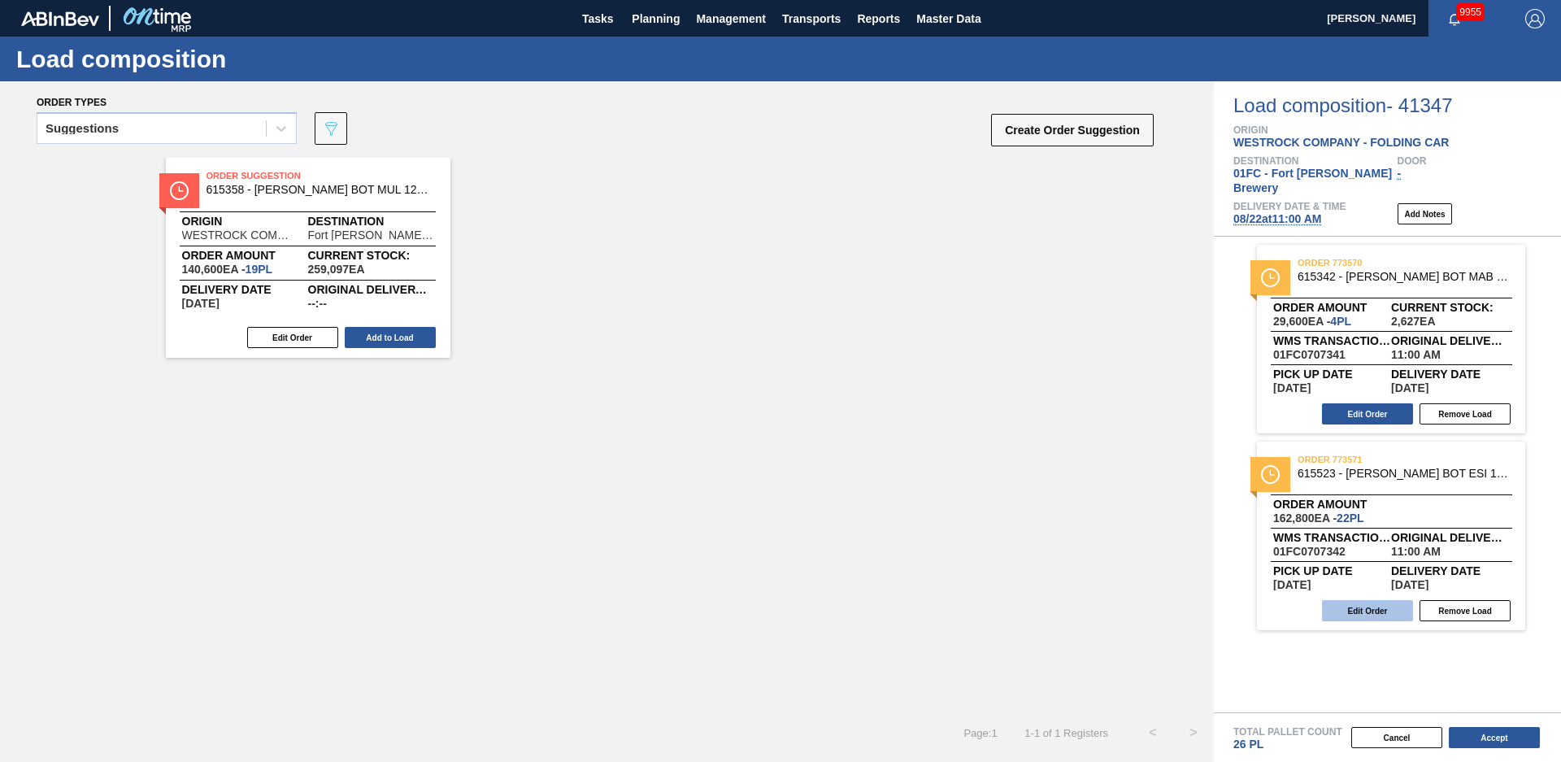
click at [1369, 600] on button "Edit Order" at bounding box center [1367, 610] width 91 height 21
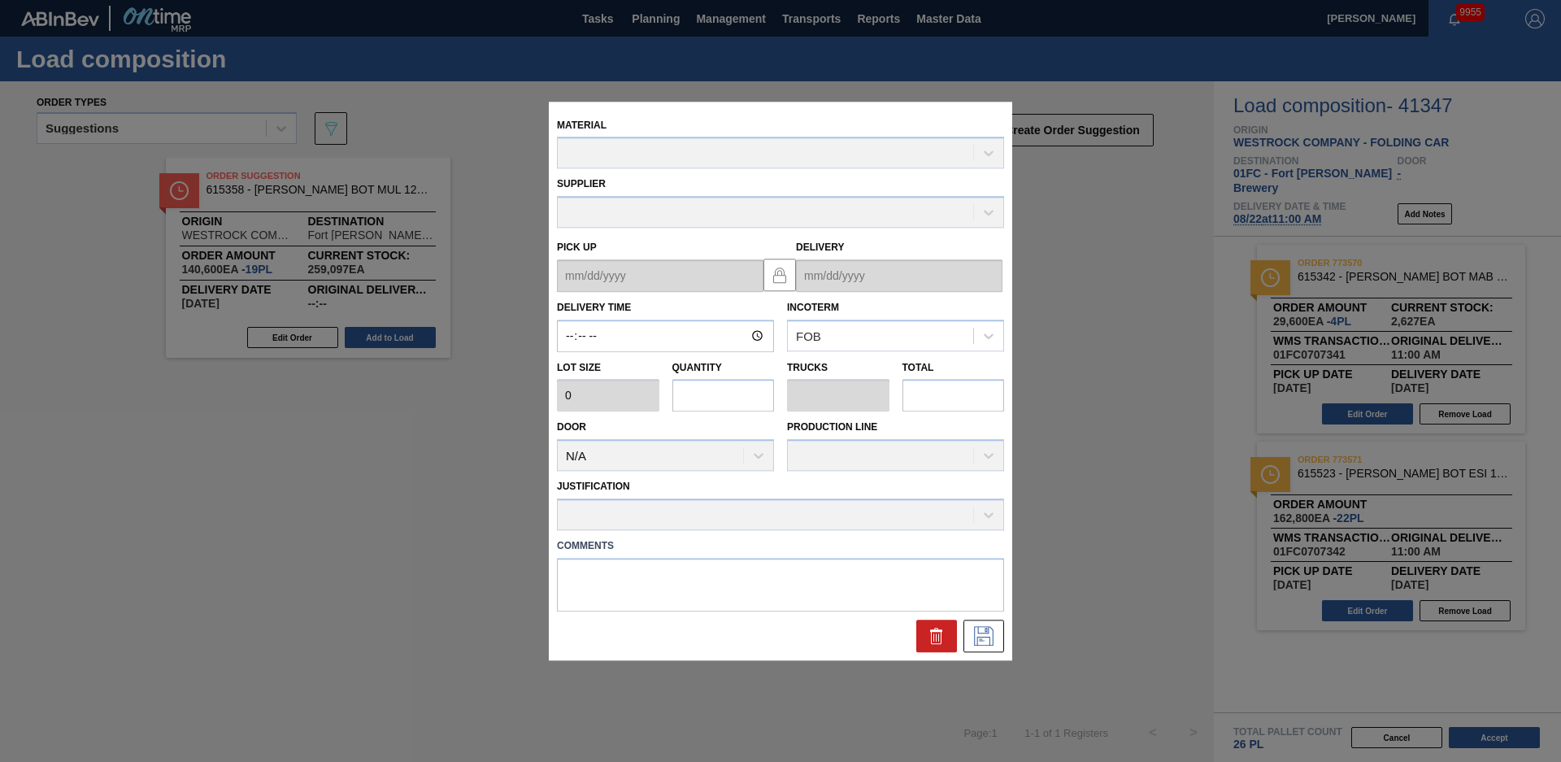
type input "11:00:00"
type input "7,400"
type input "22"
type input "0.917"
type input "162,800"
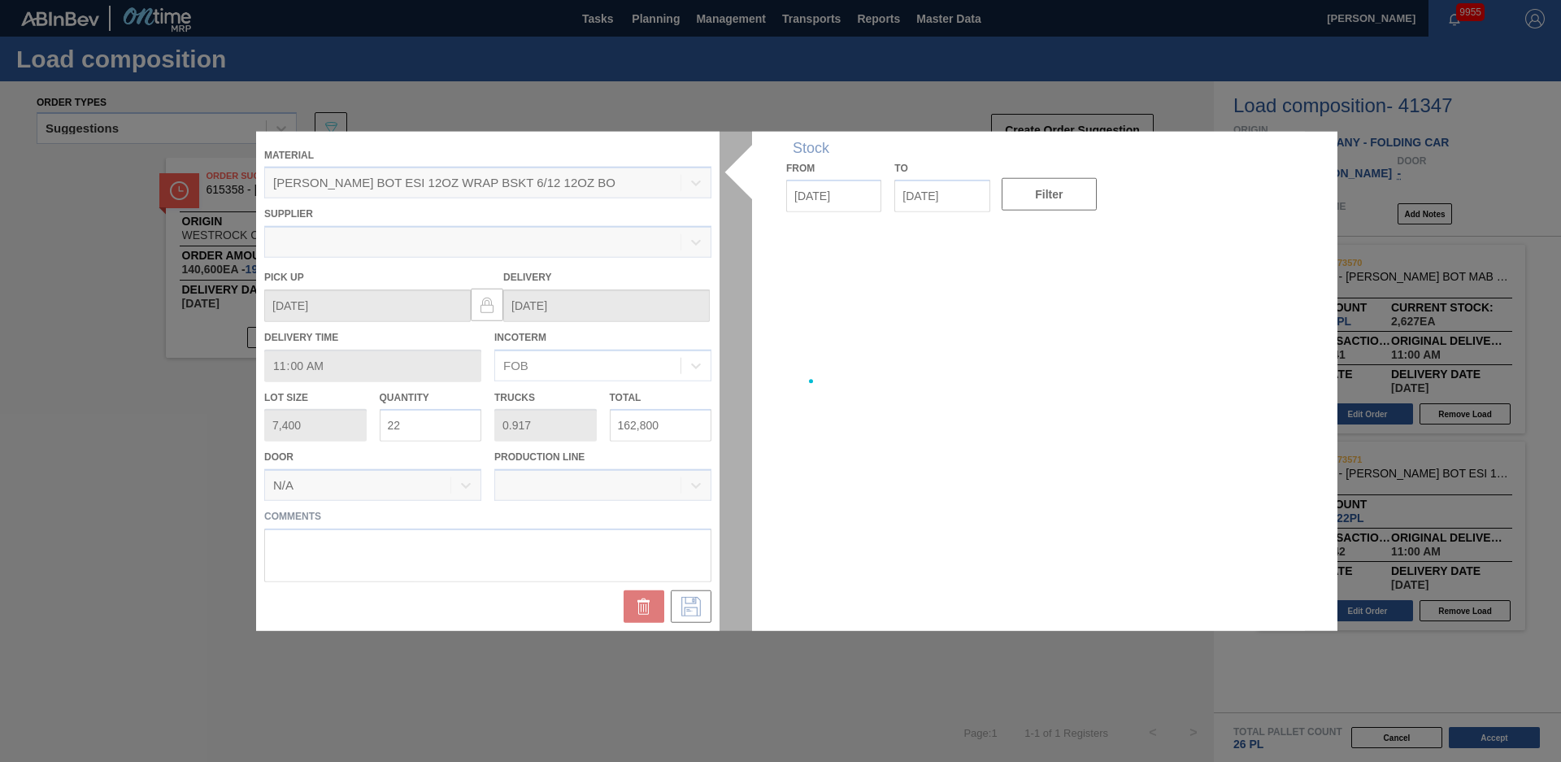
type up "[DATE]"
type input "[DATE]"
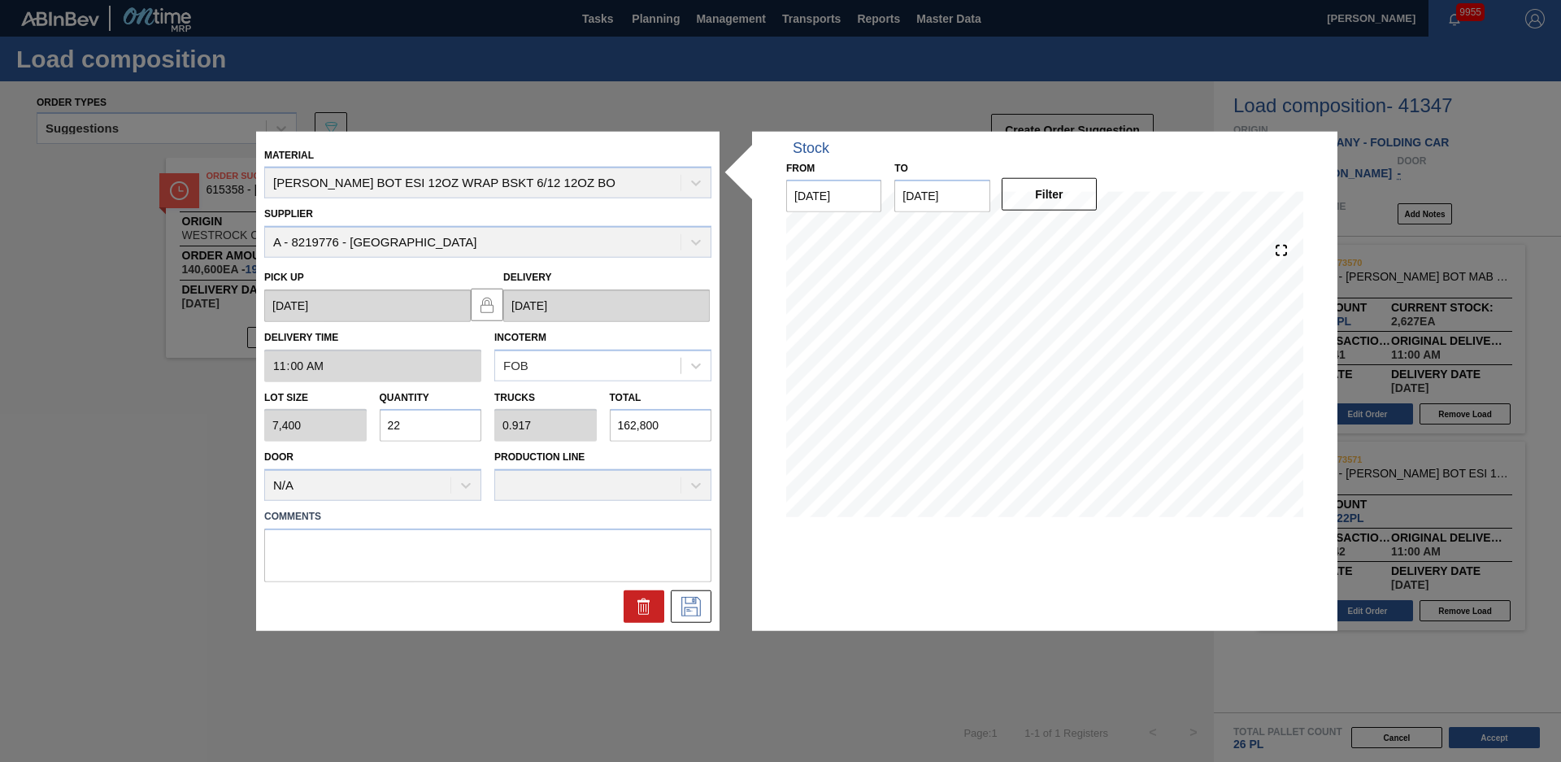
drag, startPoint x: 437, startPoint y: 430, endPoint x: 321, endPoint y: 434, distance: 115.5
click at [321, 434] on div "Lot size 7,400 Quantity 22 Trucks 0.917 Total 162,800" at bounding box center [488, 411] width 460 height 60
type input "2"
type input "0.083"
type input "14,800"
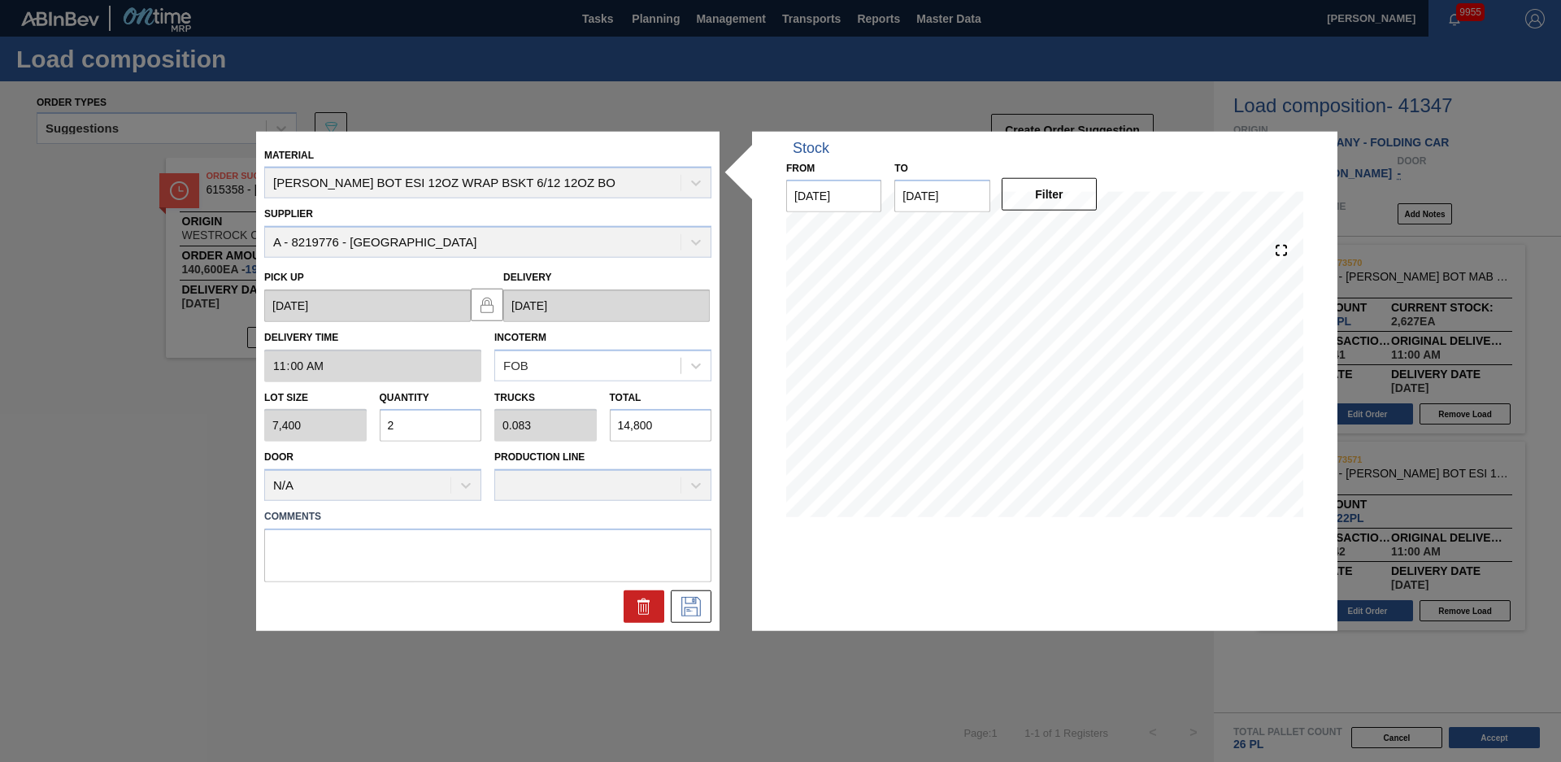
type input "23"
type input "0.958"
type input "170,200"
type input "23"
click at [353, 542] on textarea at bounding box center [487, 556] width 447 height 54
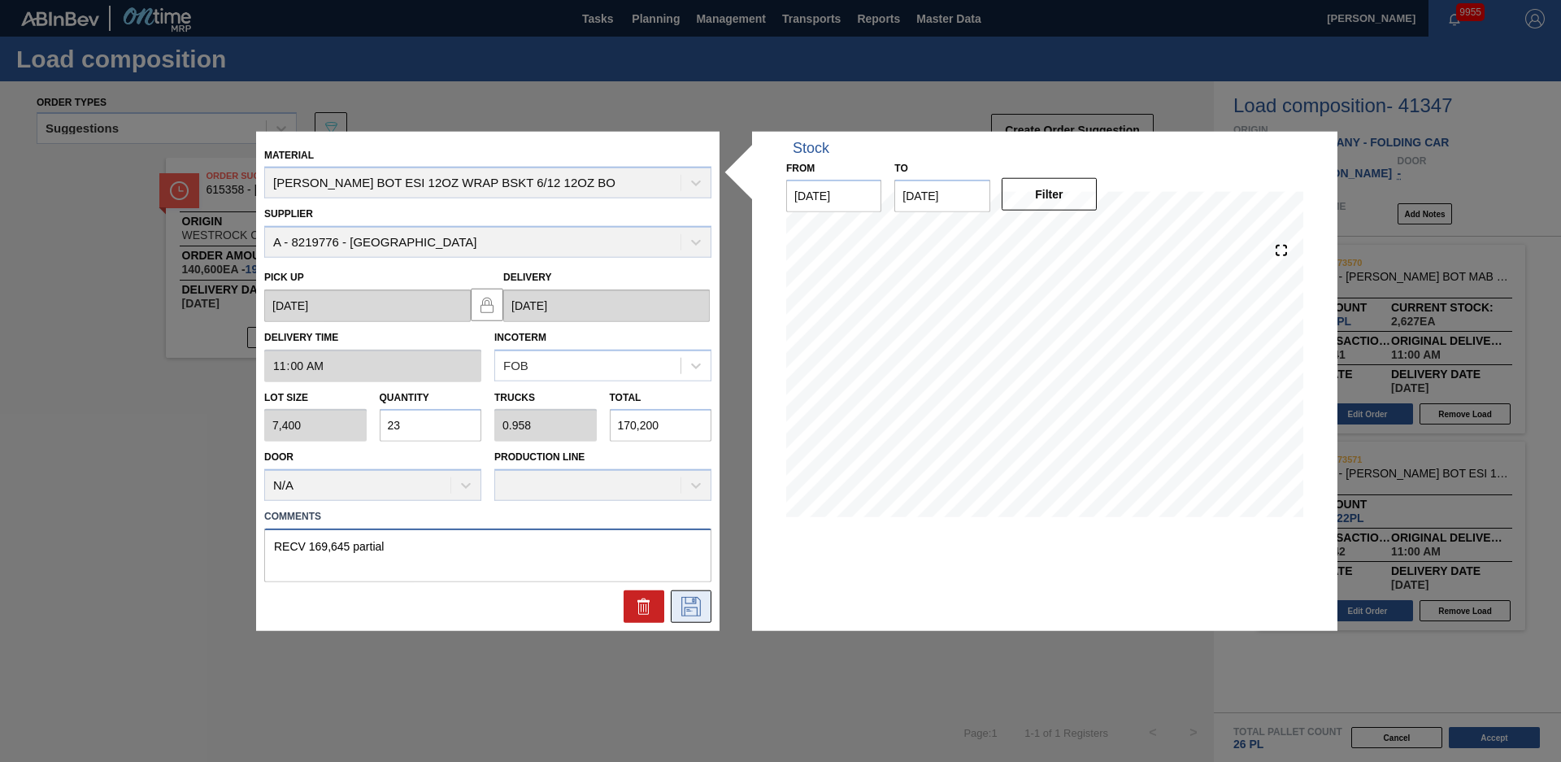
type textarea "RECV 169,645 partial"
click at [683, 605] on icon at bounding box center [691, 607] width 26 height 20
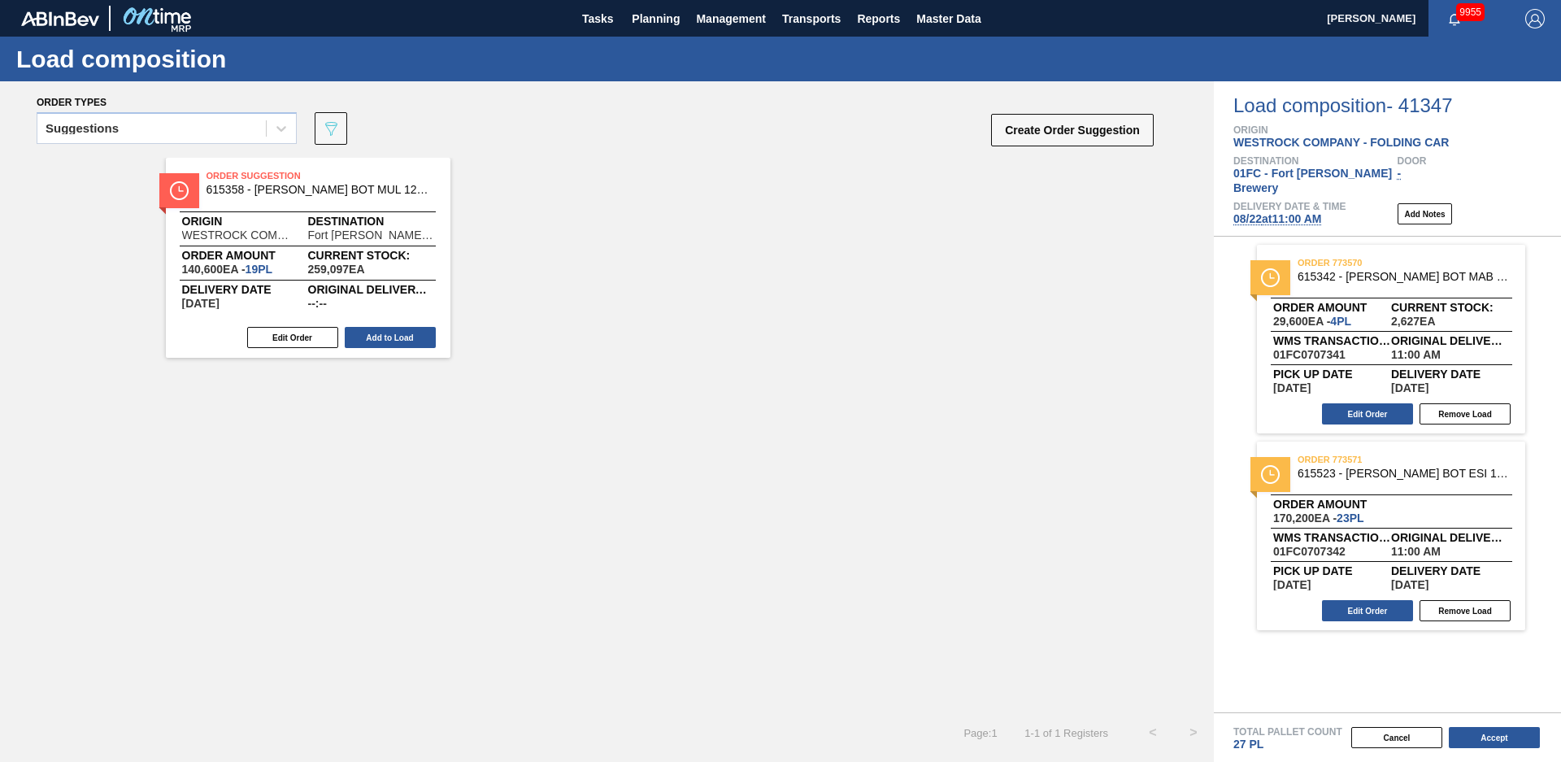
click at [1330, 640] on div "order 773570 615342 - CARR BOT MAB 12OZ BSKT 6/12 12OZ BOT 092 Order amount 29,…" at bounding box center [1387, 475] width 347 height 476
click at [1467, 742] on button "Accept" at bounding box center [1494, 737] width 91 height 21
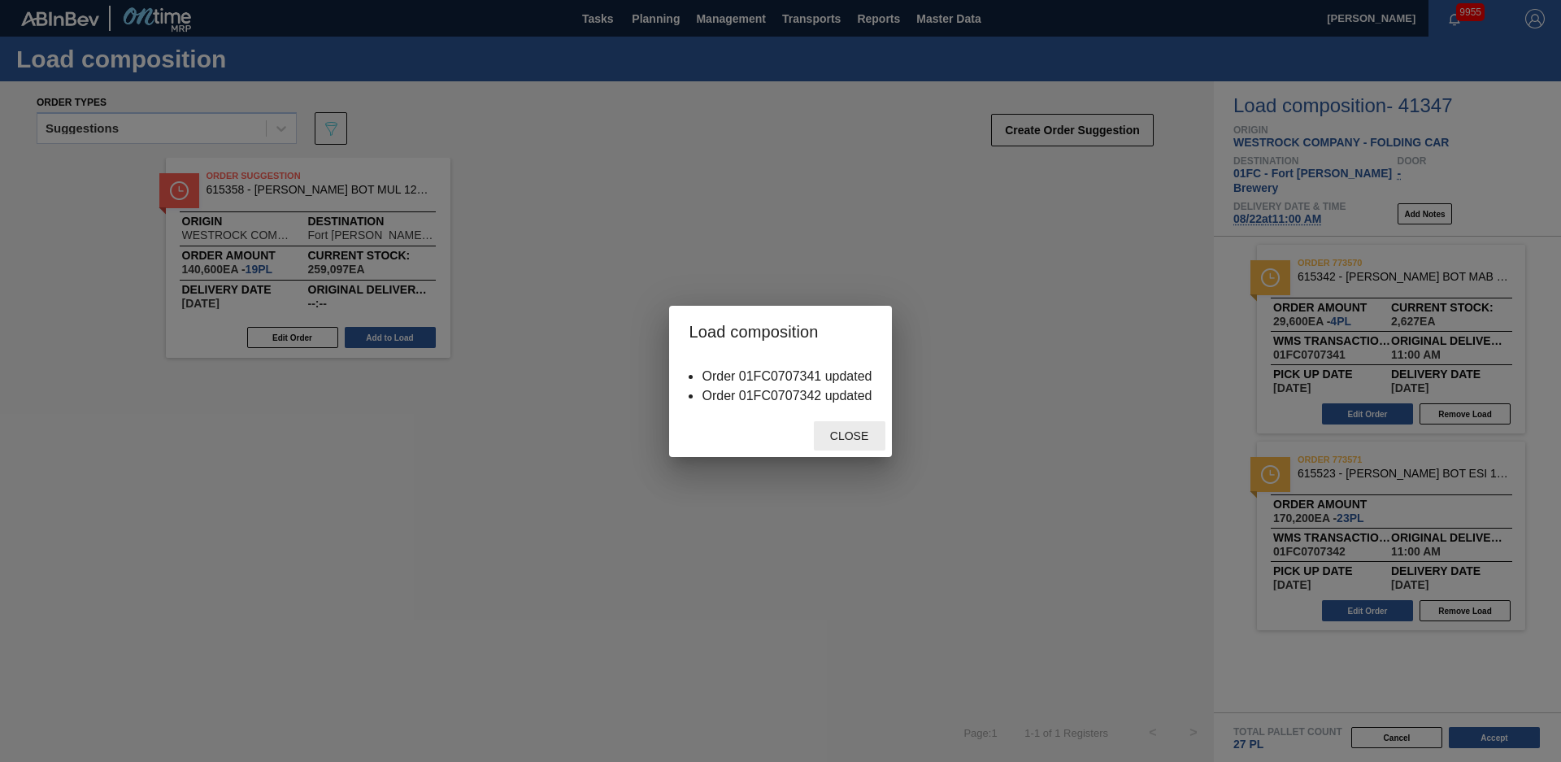
click at [834, 431] on span "Close" at bounding box center [849, 435] width 64 height 13
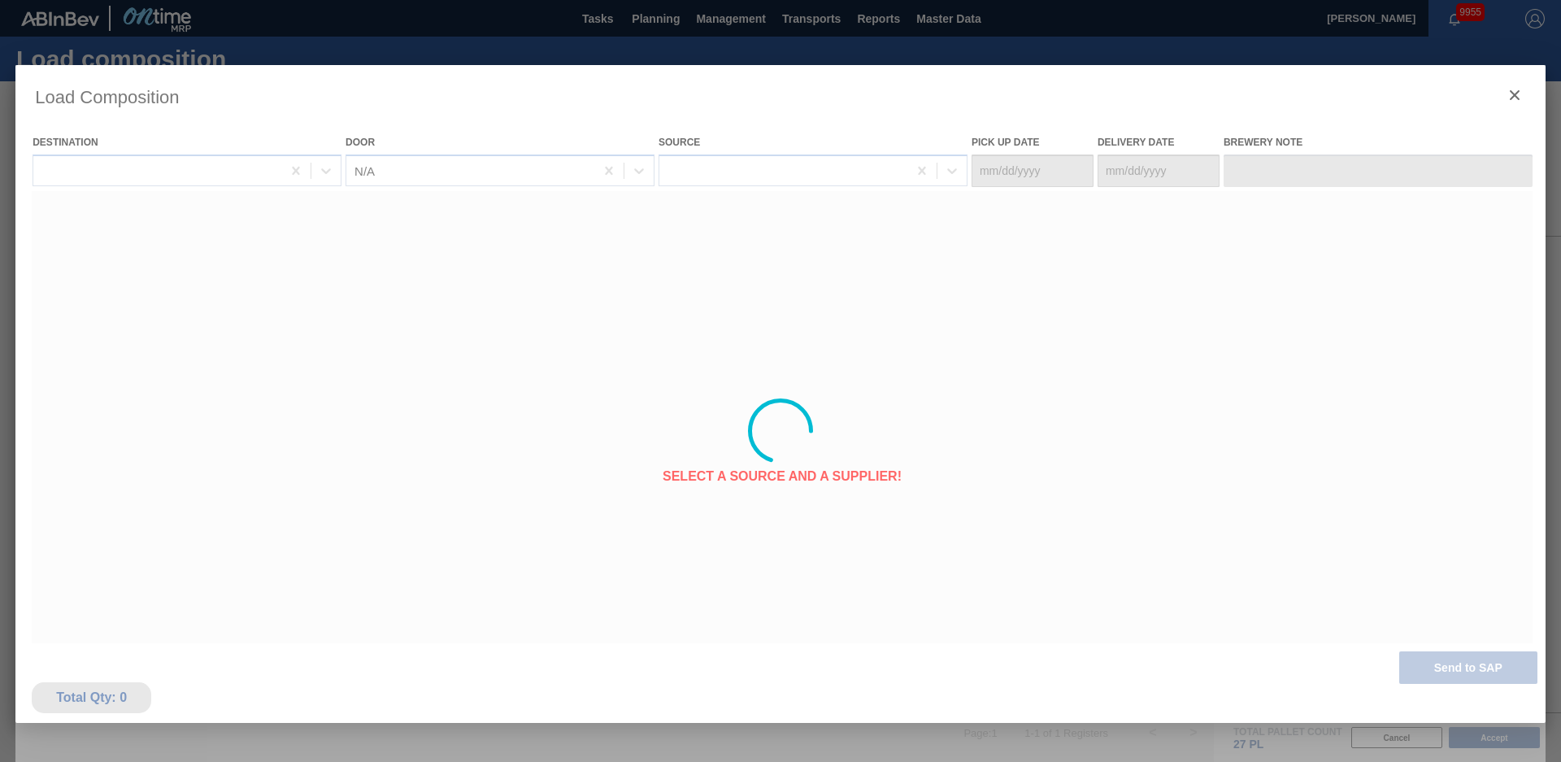
type Date "[DATE]"
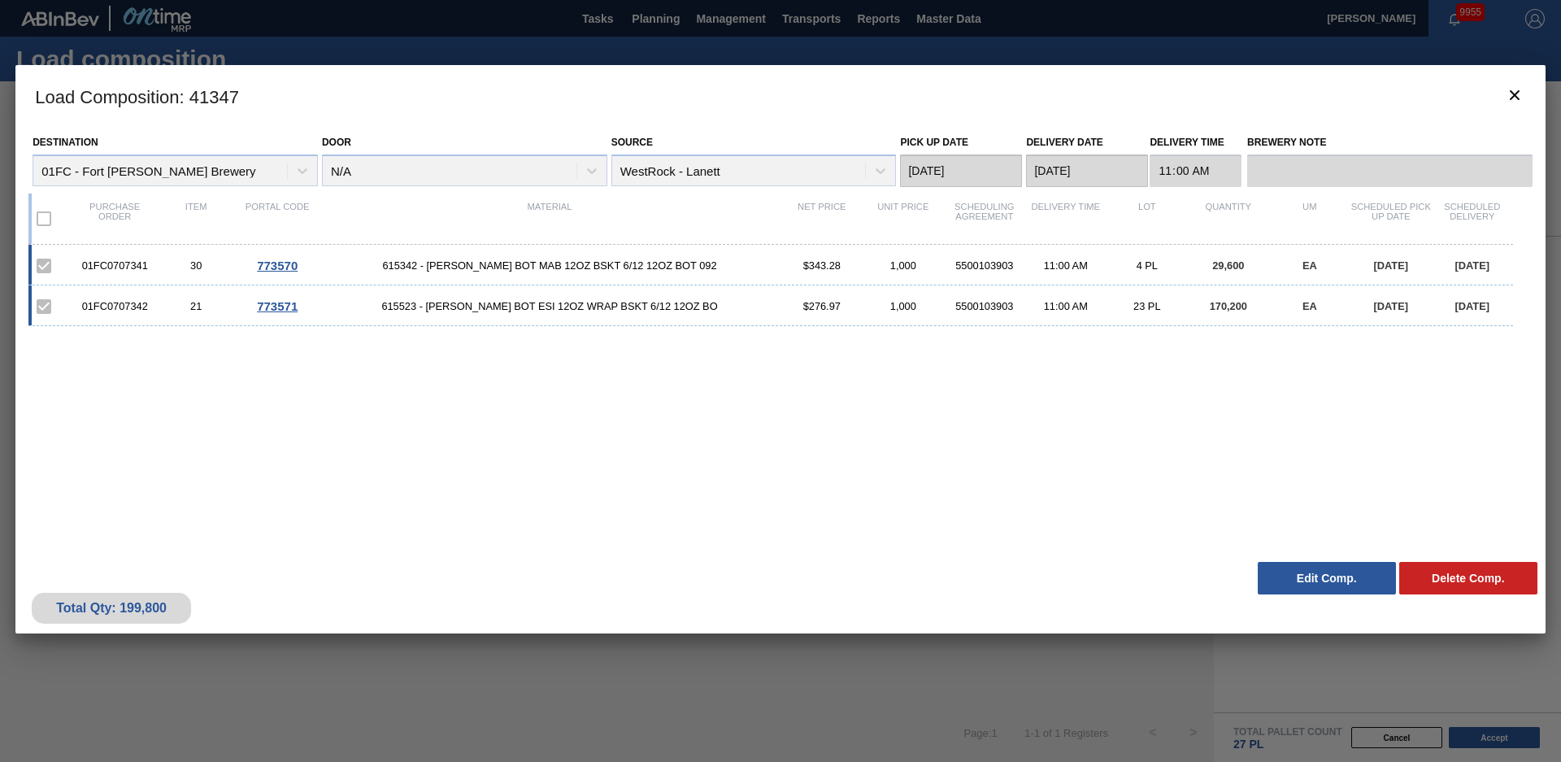
click at [834, 429] on div "01FC0707341 30 773570 615342 - CARR BOT MAB 12OZ BSKT 6/12 12OZ BOT 092 $343.28…" at bounding box center [777, 389] width 1498 height 289
click at [1510, 102] on icon "botão de ícone" at bounding box center [1515, 95] width 20 height 20
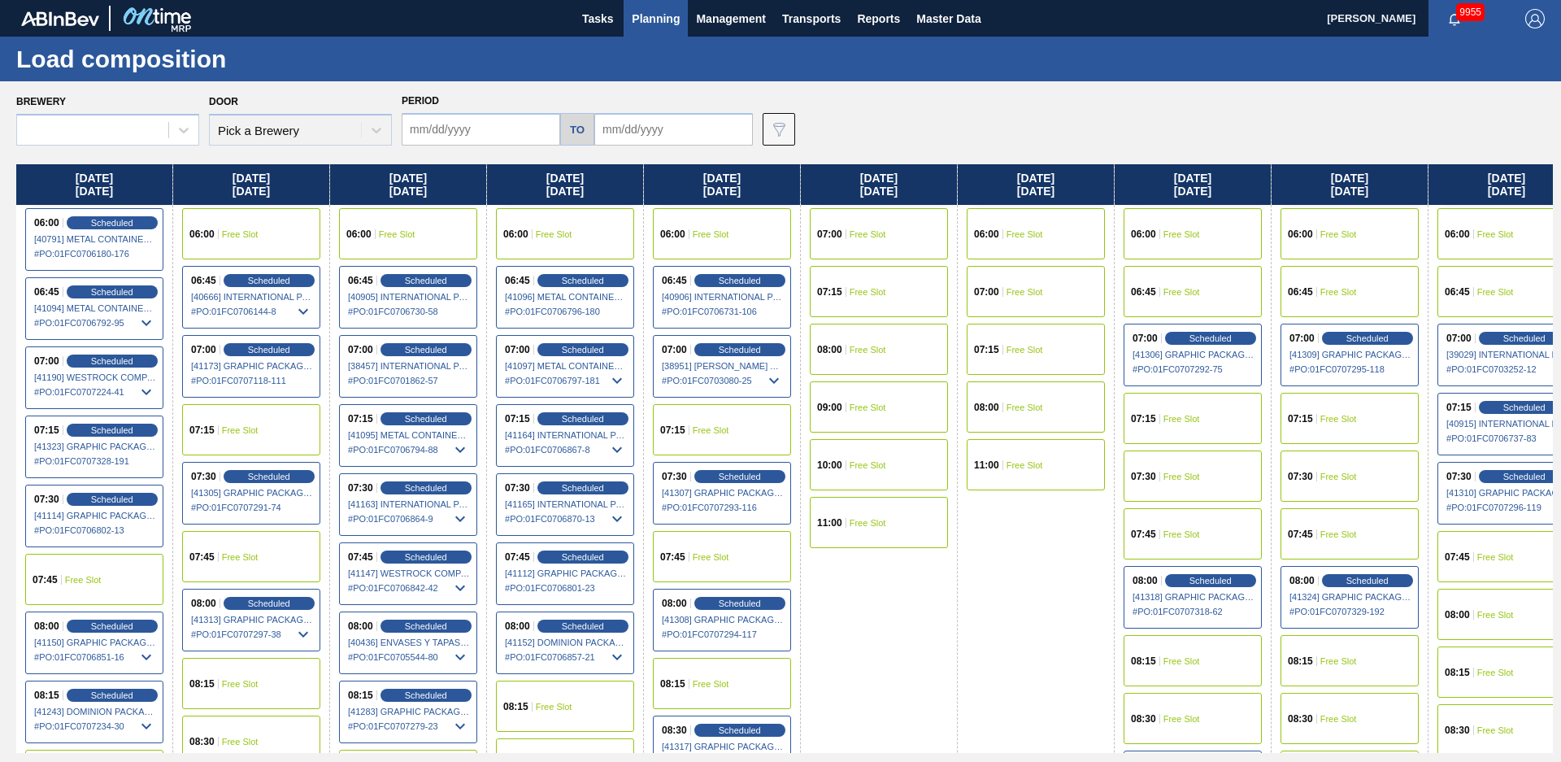
type input "[DATE]"
click at [843, 150] on div "Brewery 01FC - Fort Collins Brewery Door N/A Period 08/18/2025 to 10/09/2025 Da…" at bounding box center [780, 421] width 1561 height 680
click at [673, 21] on span "Planning" at bounding box center [656, 19] width 48 height 20
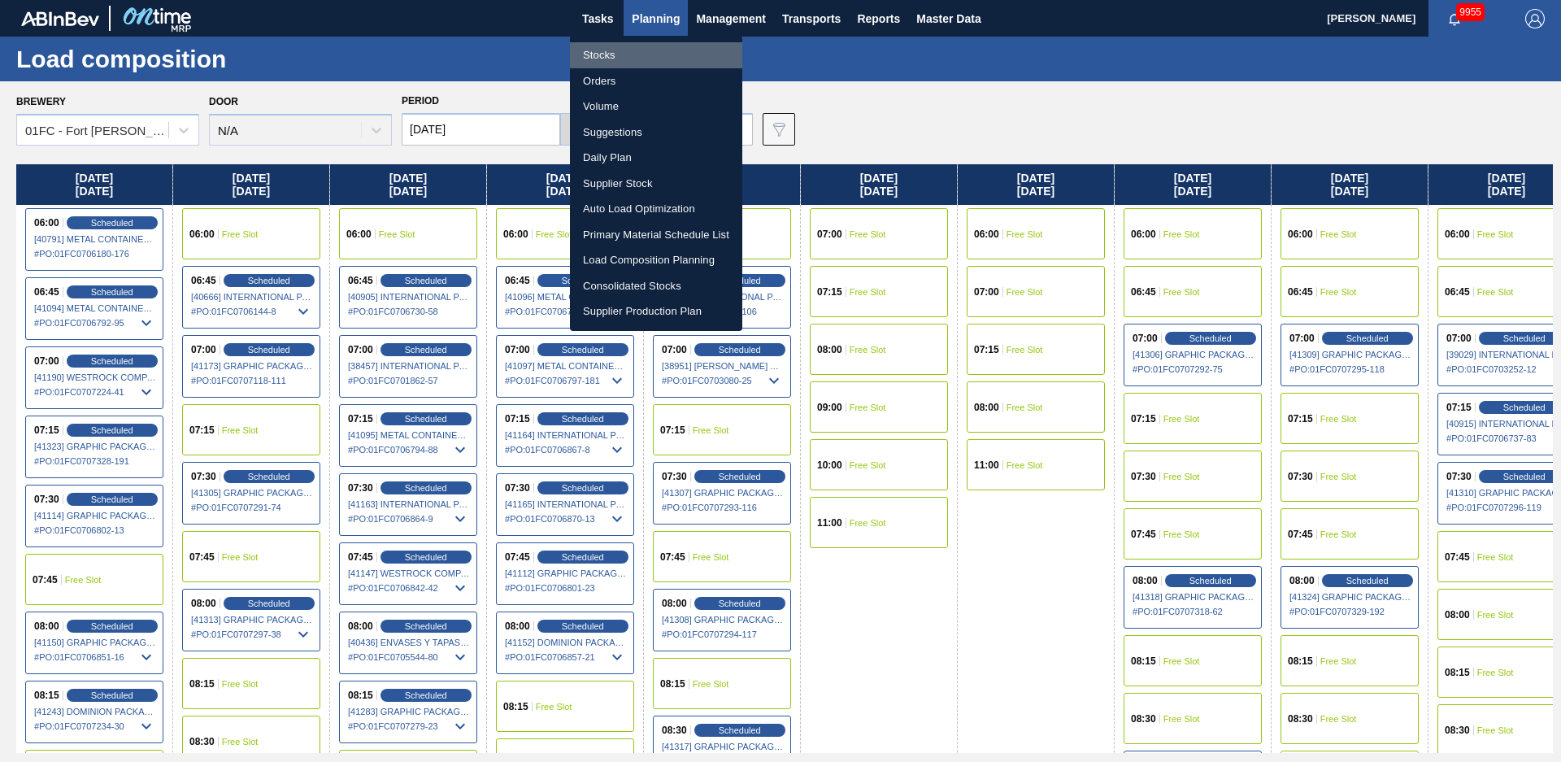
click at [605, 56] on li "Stocks" at bounding box center [656, 55] width 172 height 26
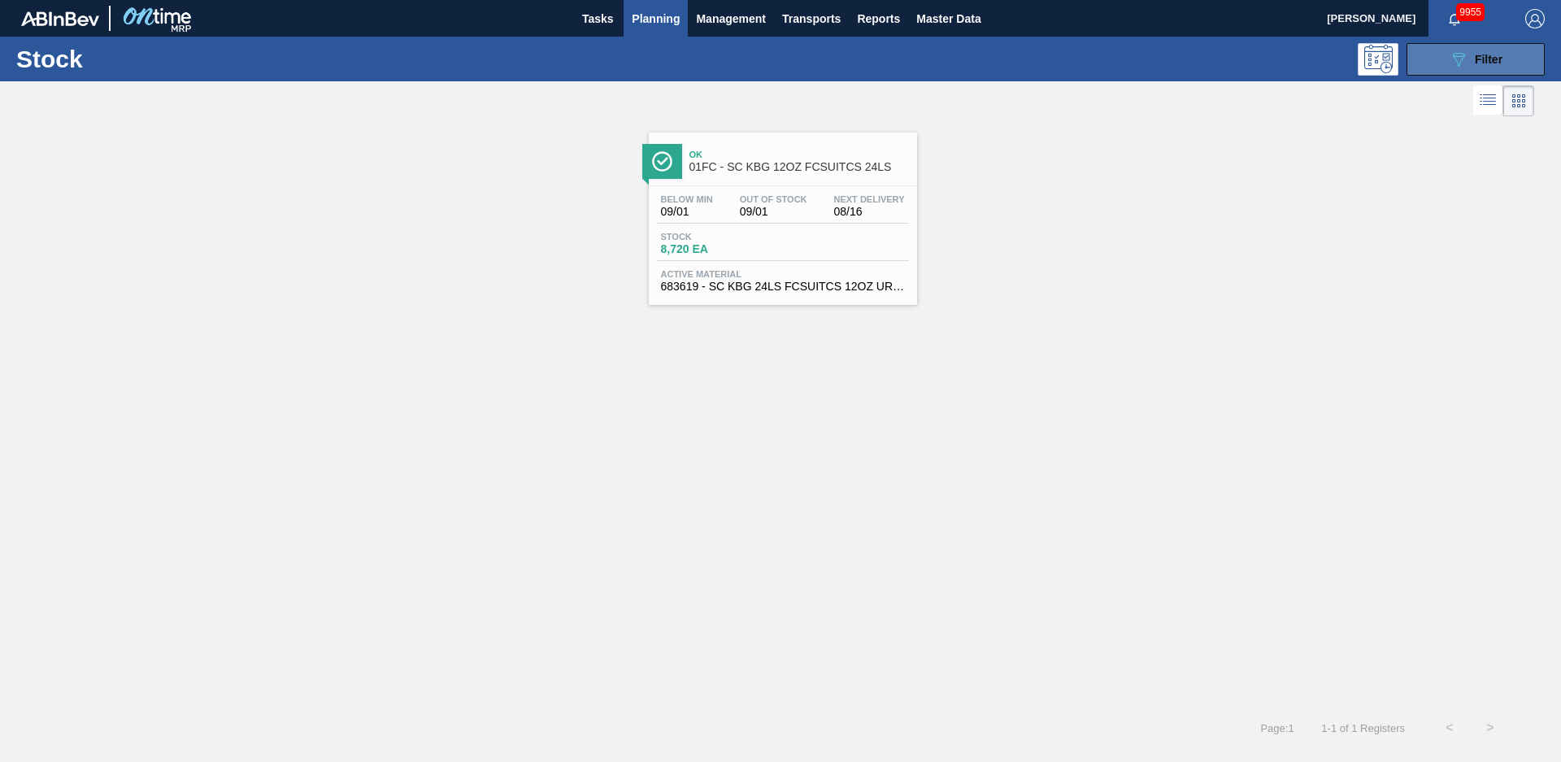
click at [1457, 68] on icon "089F7B8B-B2A5-4AFE-B5C0-19BA573D28AC" at bounding box center [1459, 60] width 20 height 20
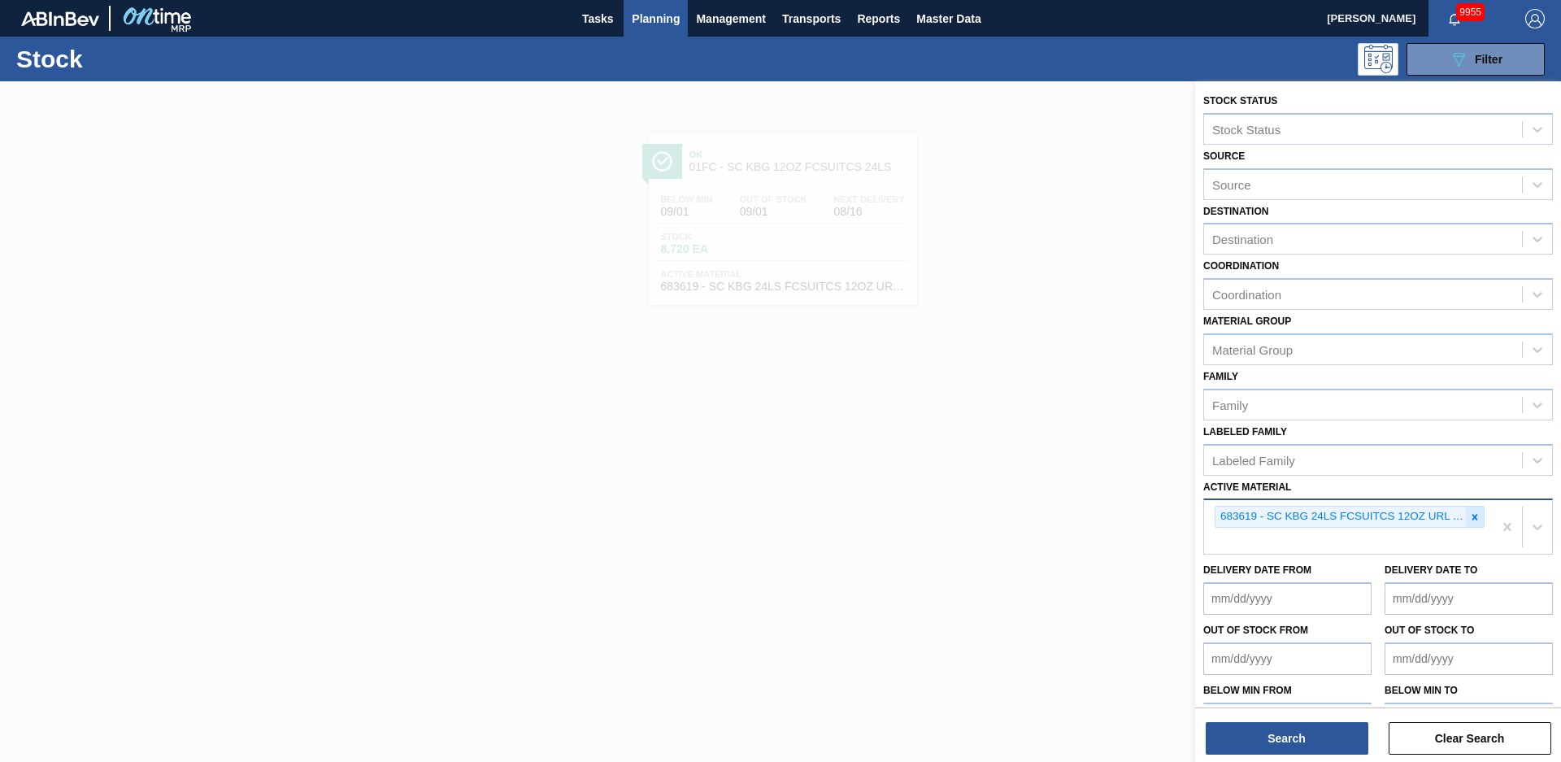
click at [1478, 518] on div at bounding box center [1475, 517] width 18 height 20
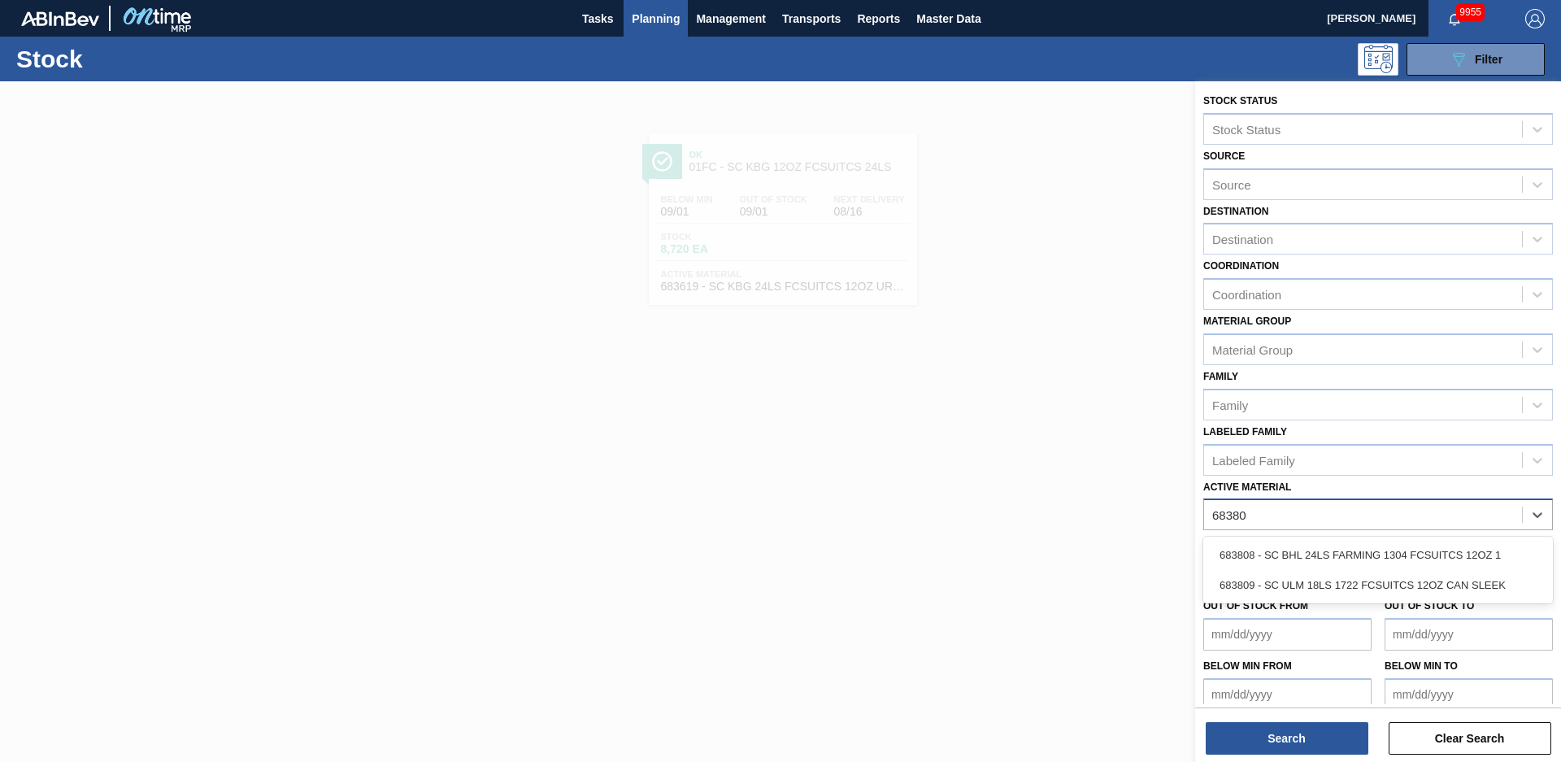
type Material "683809"
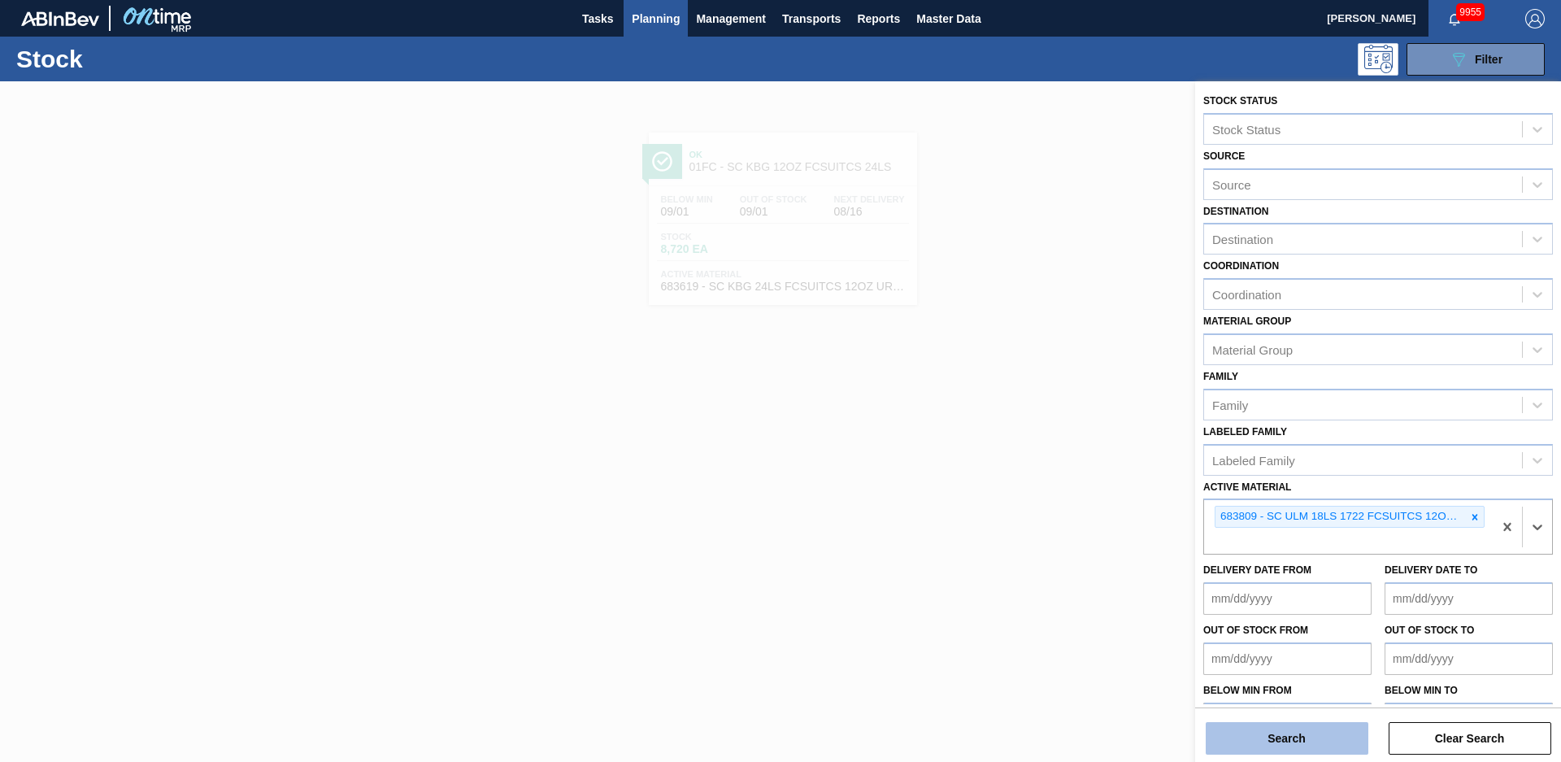
click at [1325, 725] on button "Search" at bounding box center [1287, 738] width 163 height 33
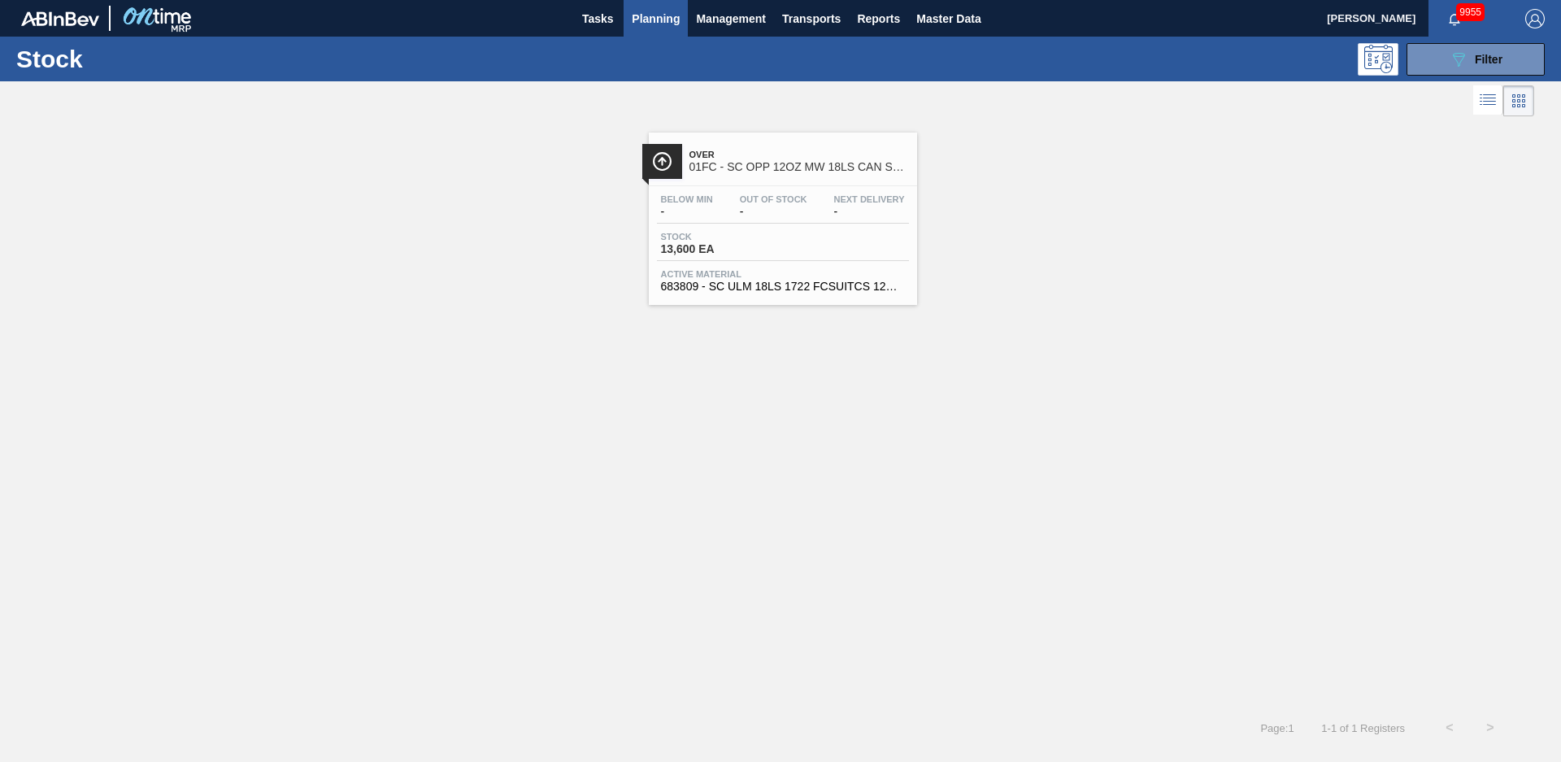
click at [799, 165] on span "01FC - SC OPP 12OZ MW 18LS CAN SLEEK CARRIER" at bounding box center [800, 167] width 220 height 12
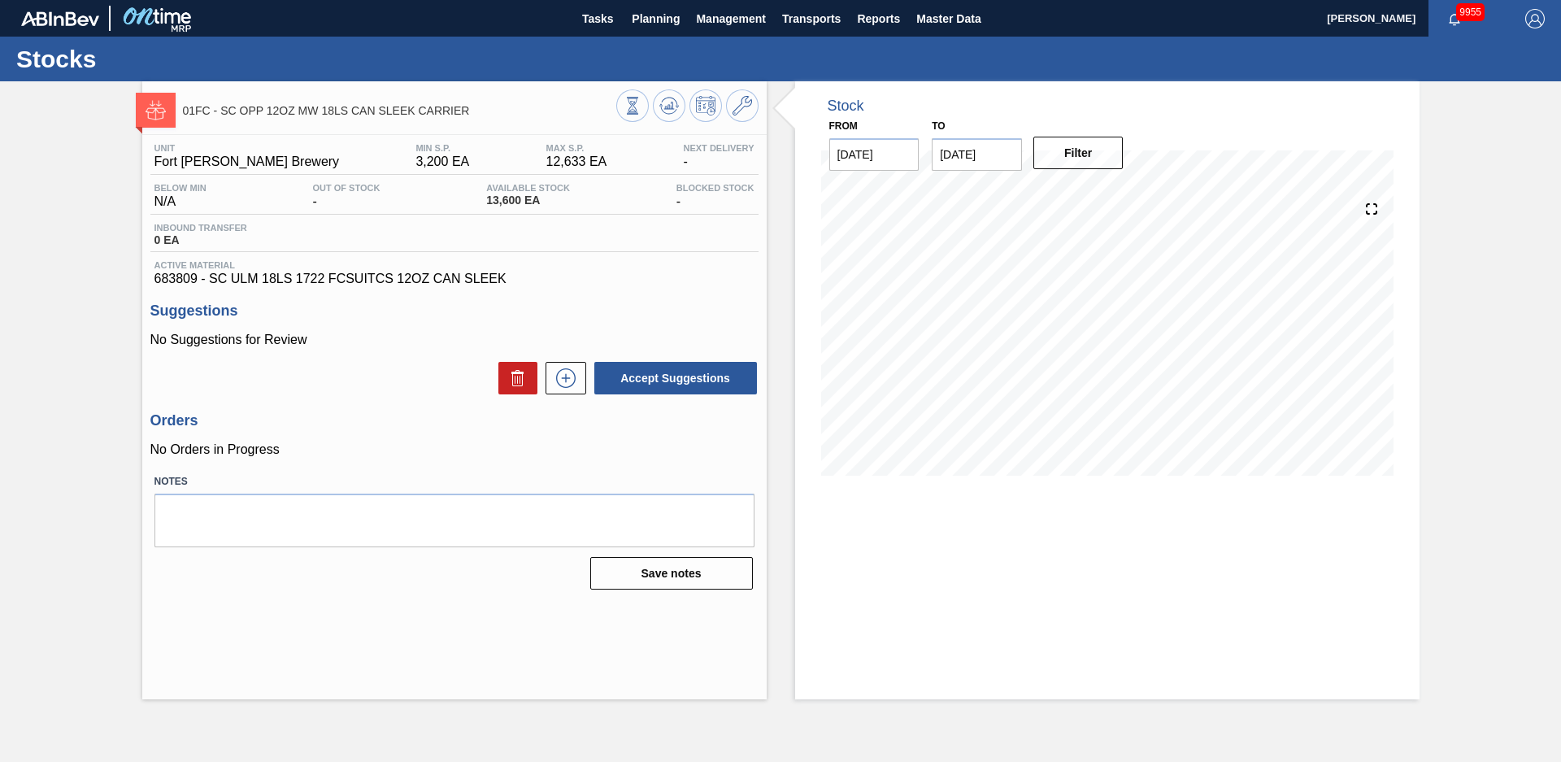
click at [777, 412] on div "Stock From [DATE] to [DATE] Filter" at bounding box center [1093, 390] width 653 height 618
click at [642, 102] on icon at bounding box center [633, 106] width 18 height 18
click at [98, 335] on div "01FC - SC OPP 12OZ MW 18LS CAN SLEEK CARRIER Unit Fort Collins Brewery MIN S.P.…" at bounding box center [780, 390] width 1561 height 618
click at [107, 355] on div "01FC - SC OPP 12OZ MW 18LS CAN SLEEK CARRIER Unit Fort Collins Brewery MIN S.P.…" at bounding box center [780, 390] width 1561 height 618
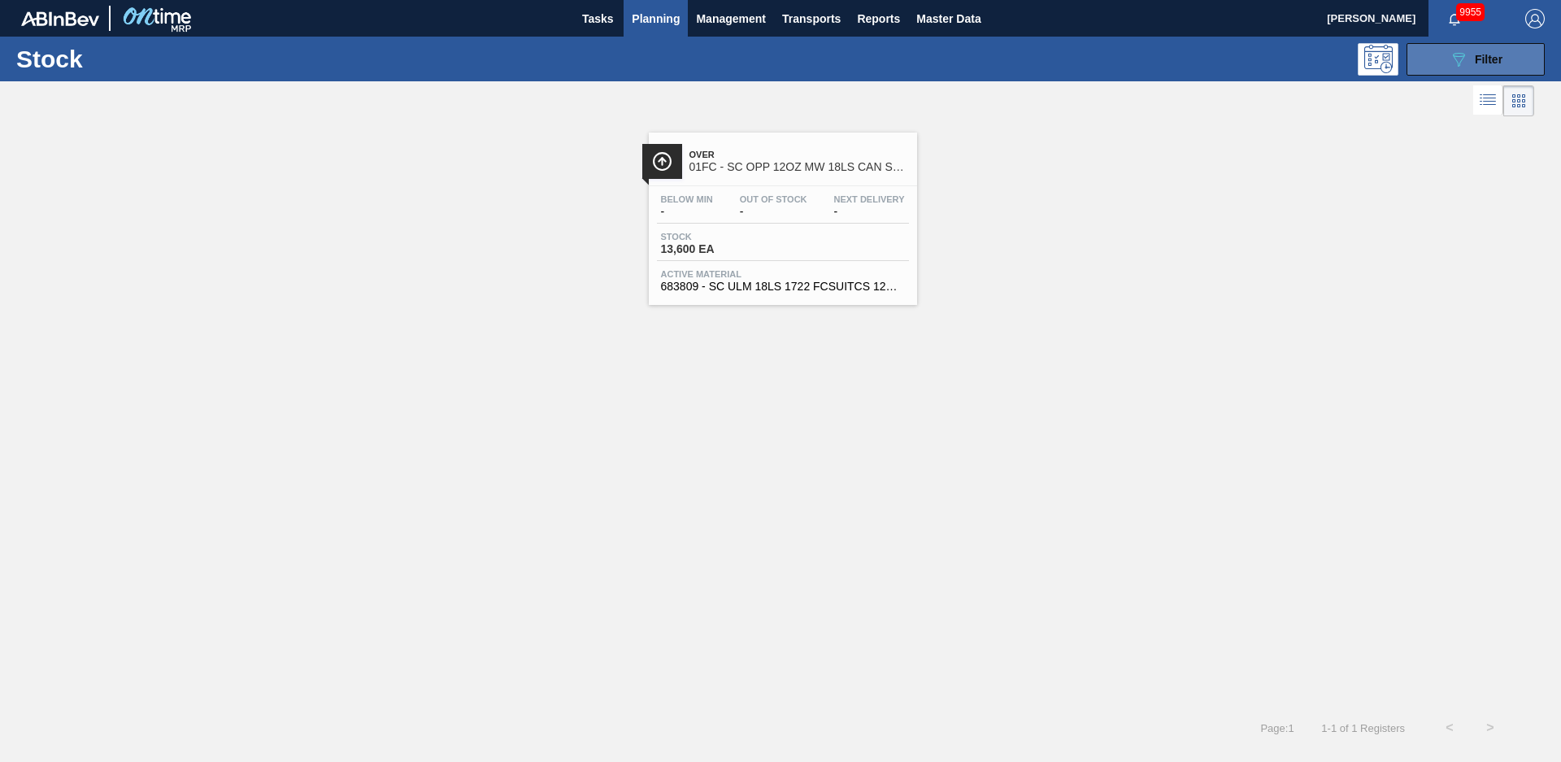
click at [1438, 73] on button "089F7B8B-B2A5-4AFE-B5C0-19BA573D28AC Filter" at bounding box center [1476, 59] width 138 height 33
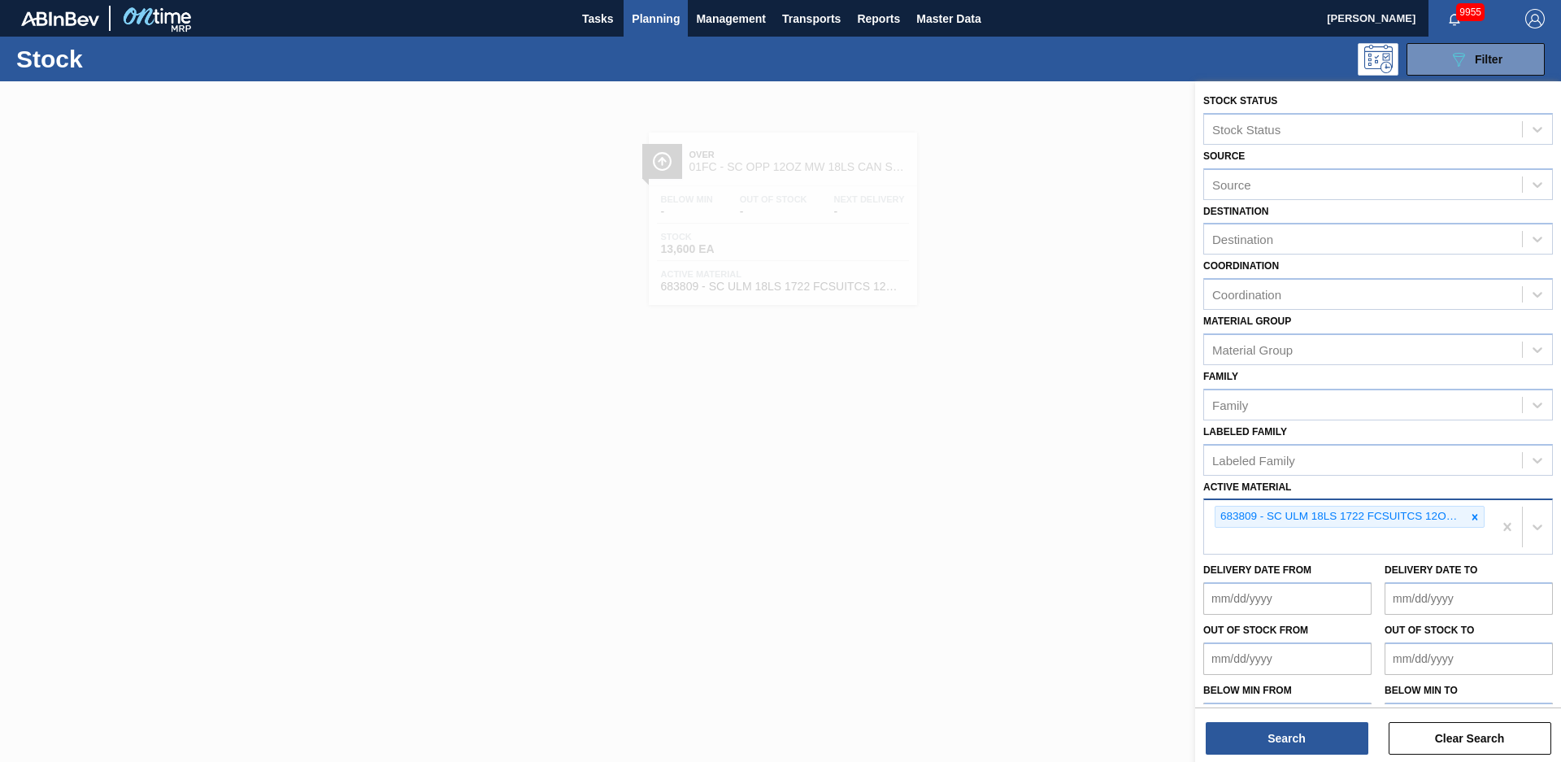
click at [1467, 514] on div at bounding box center [1475, 517] width 18 height 20
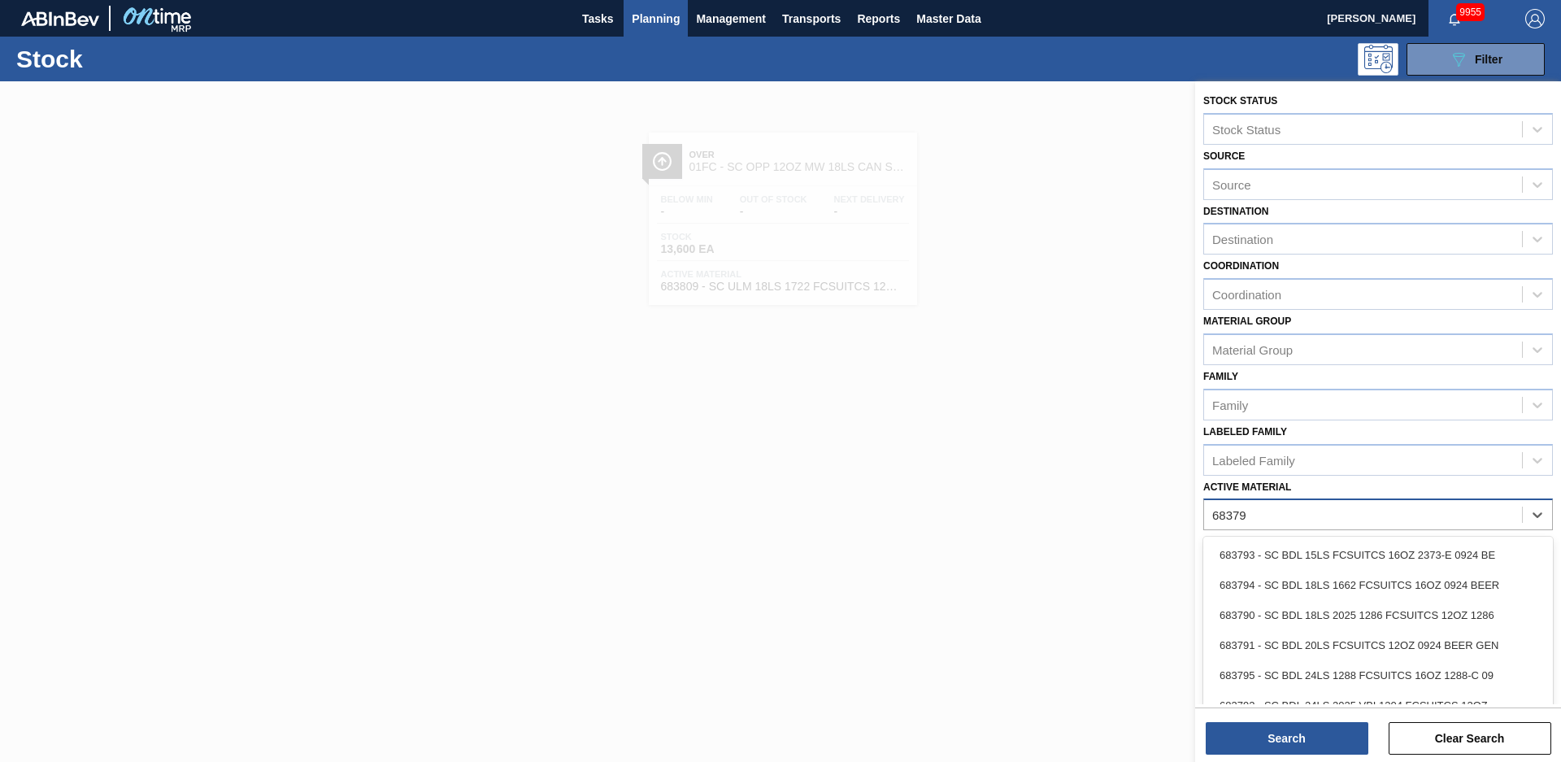
type Material "683791"
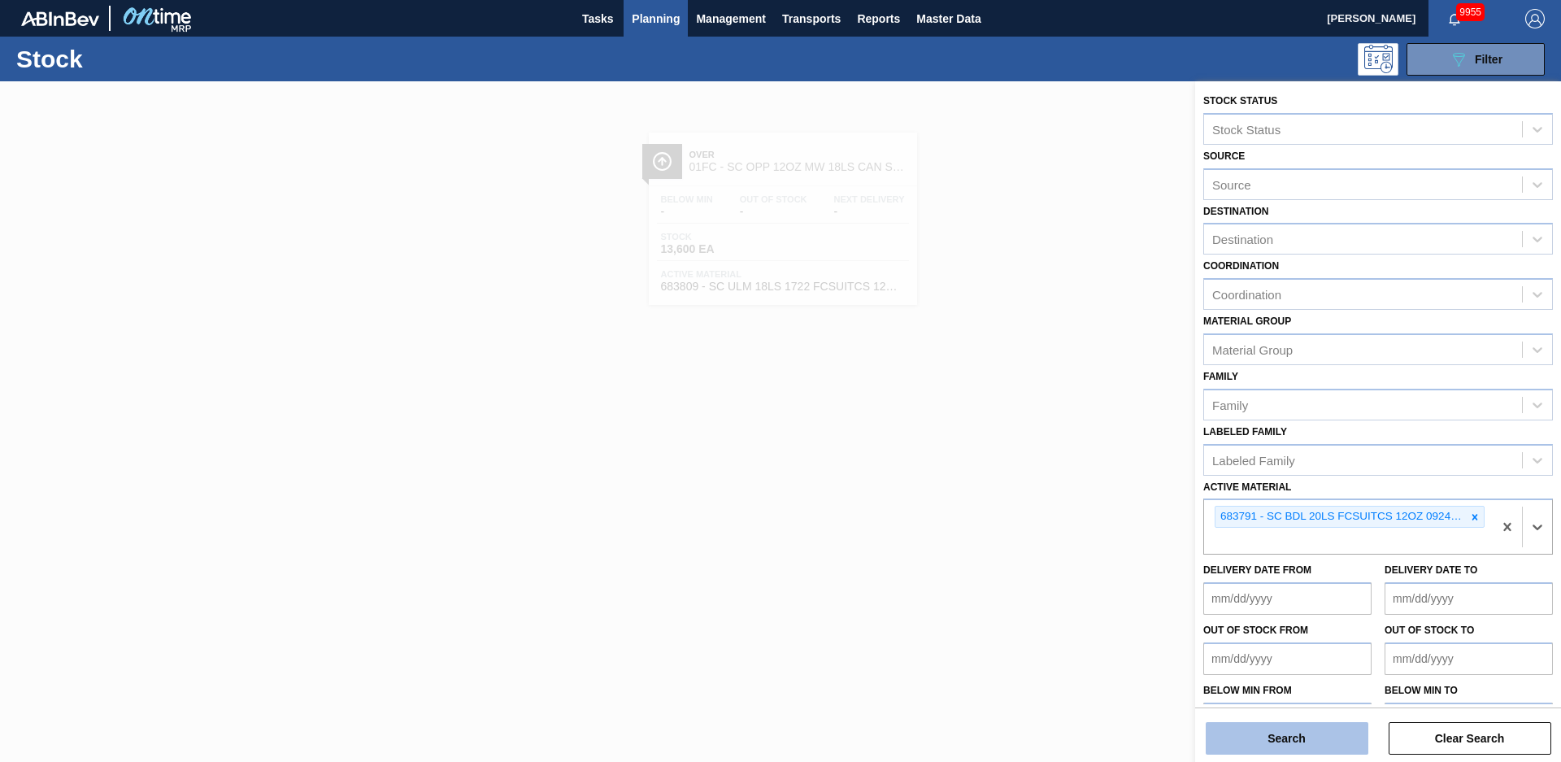
click at [1360, 733] on button "Search" at bounding box center [1287, 738] width 163 height 33
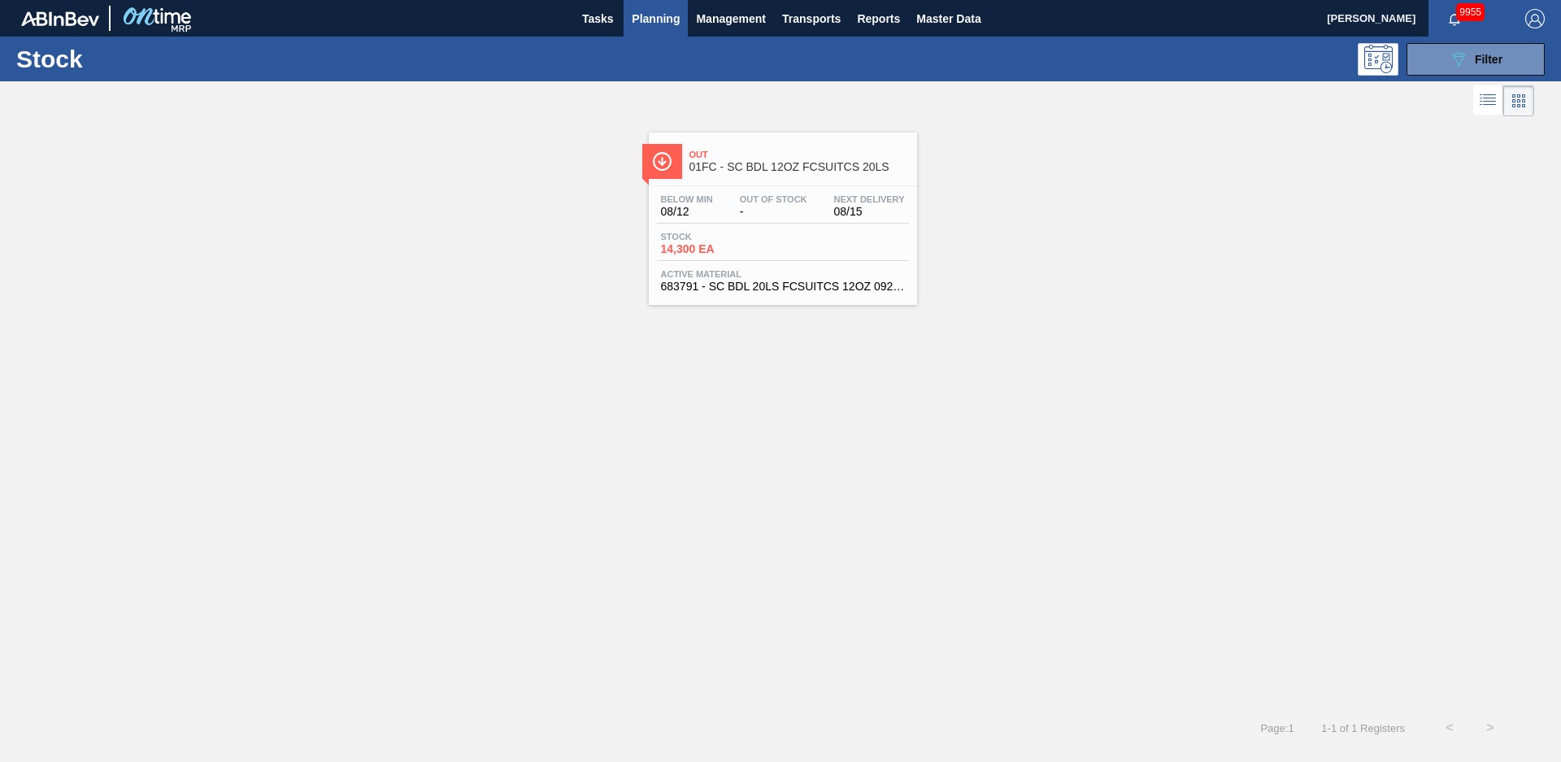
click at [770, 152] on span "Out" at bounding box center [800, 155] width 220 height 10
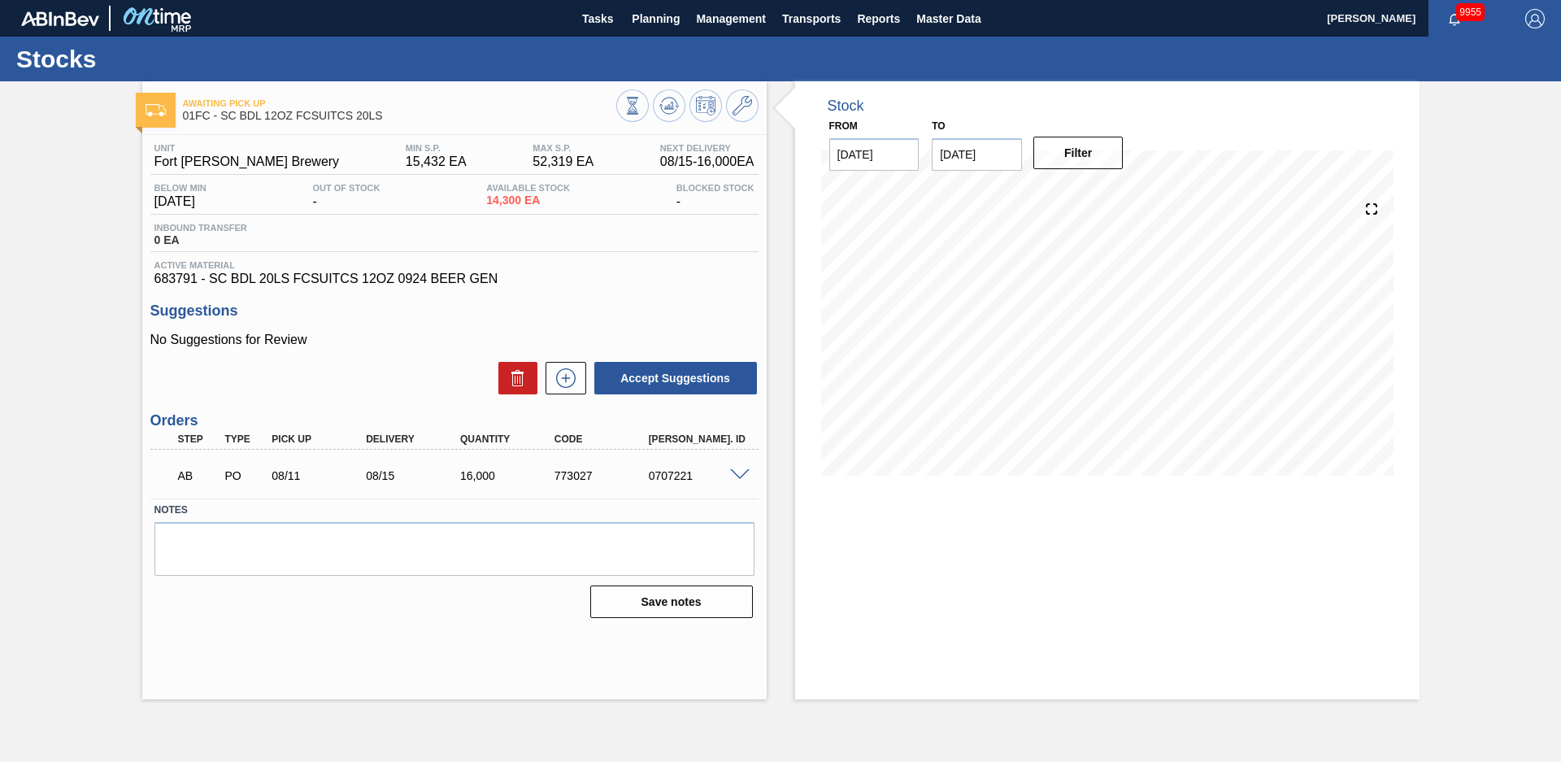
click at [134, 294] on div "Awaiting Pick Up 01FC - SC BDL 12OZ FCSUITCS 20LS Unit Fort Collins Brewery MIN…" at bounding box center [780, 390] width 1561 height 618
click at [788, 267] on div "Stock From [DATE] to [DATE] Filter" at bounding box center [1093, 390] width 653 height 618
click at [1438, 365] on div "Awaiting Pick Up 01FC - SC BDL 12OZ FCSUITCS 20LS Unit Fort Collins Brewery MIN…" at bounding box center [780, 390] width 1561 height 618
click at [108, 285] on div "Awaiting Pick Up 01FC - SC BDL 12OZ FCSUITCS 20LS Unit Fort Collins Brewery MIN…" at bounding box center [780, 390] width 1561 height 618
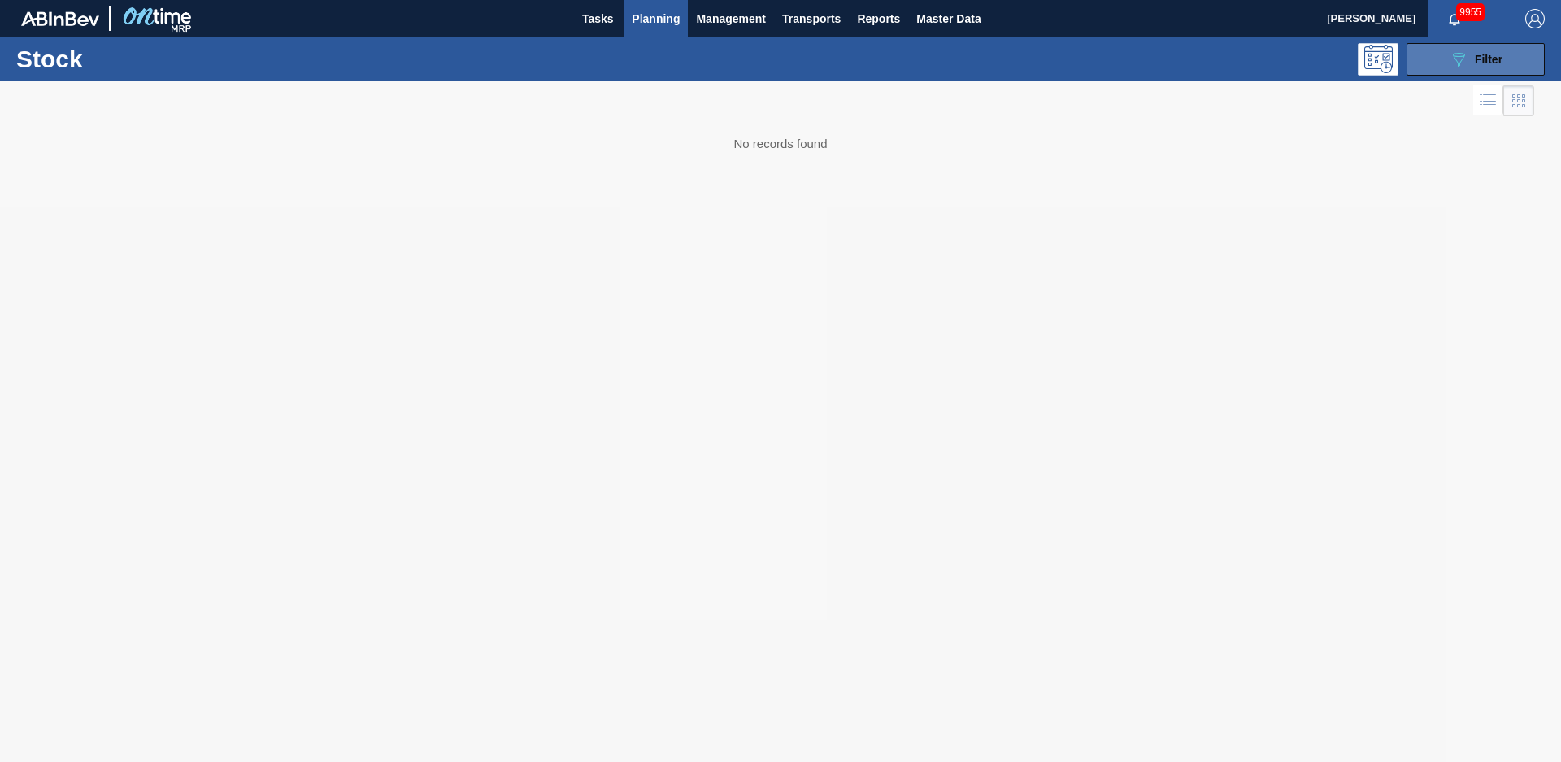
click at [1508, 63] on button "089F7B8B-B2A5-4AFE-B5C0-19BA573D28AC Filter" at bounding box center [1476, 59] width 138 height 33
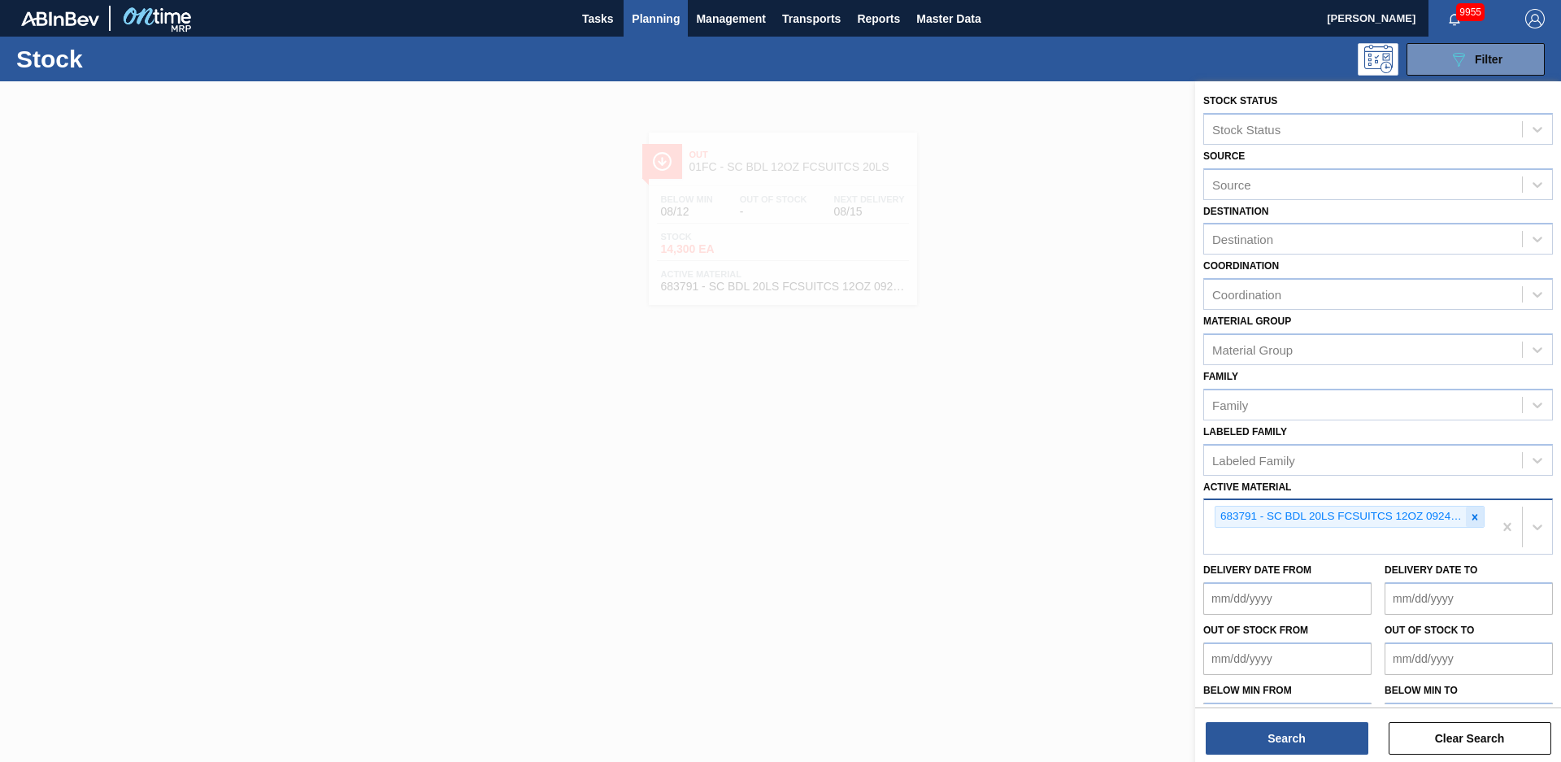
click at [1473, 518] on icon at bounding box center [1476, 517] width 6 height 6
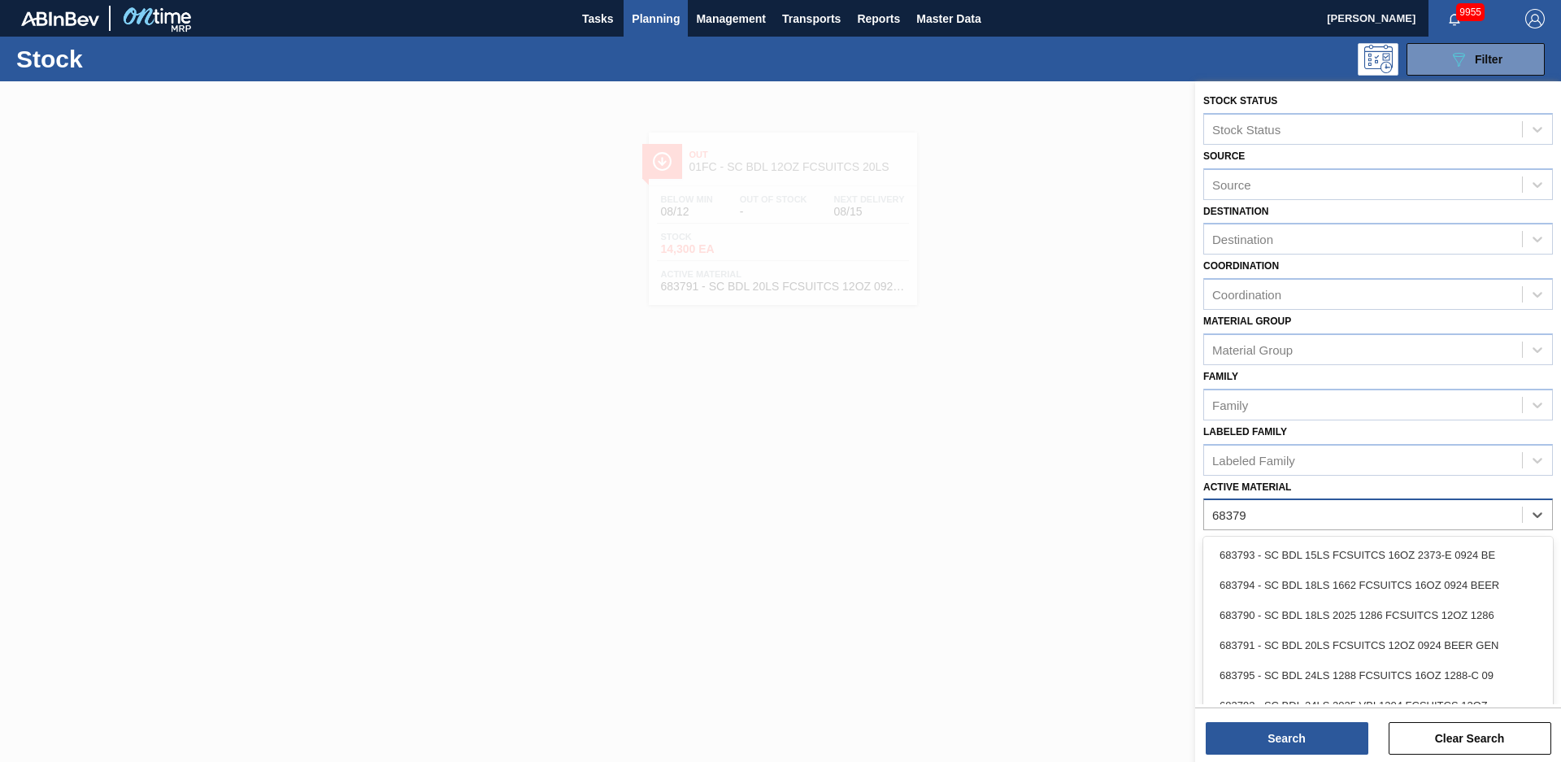
type Material "683790"
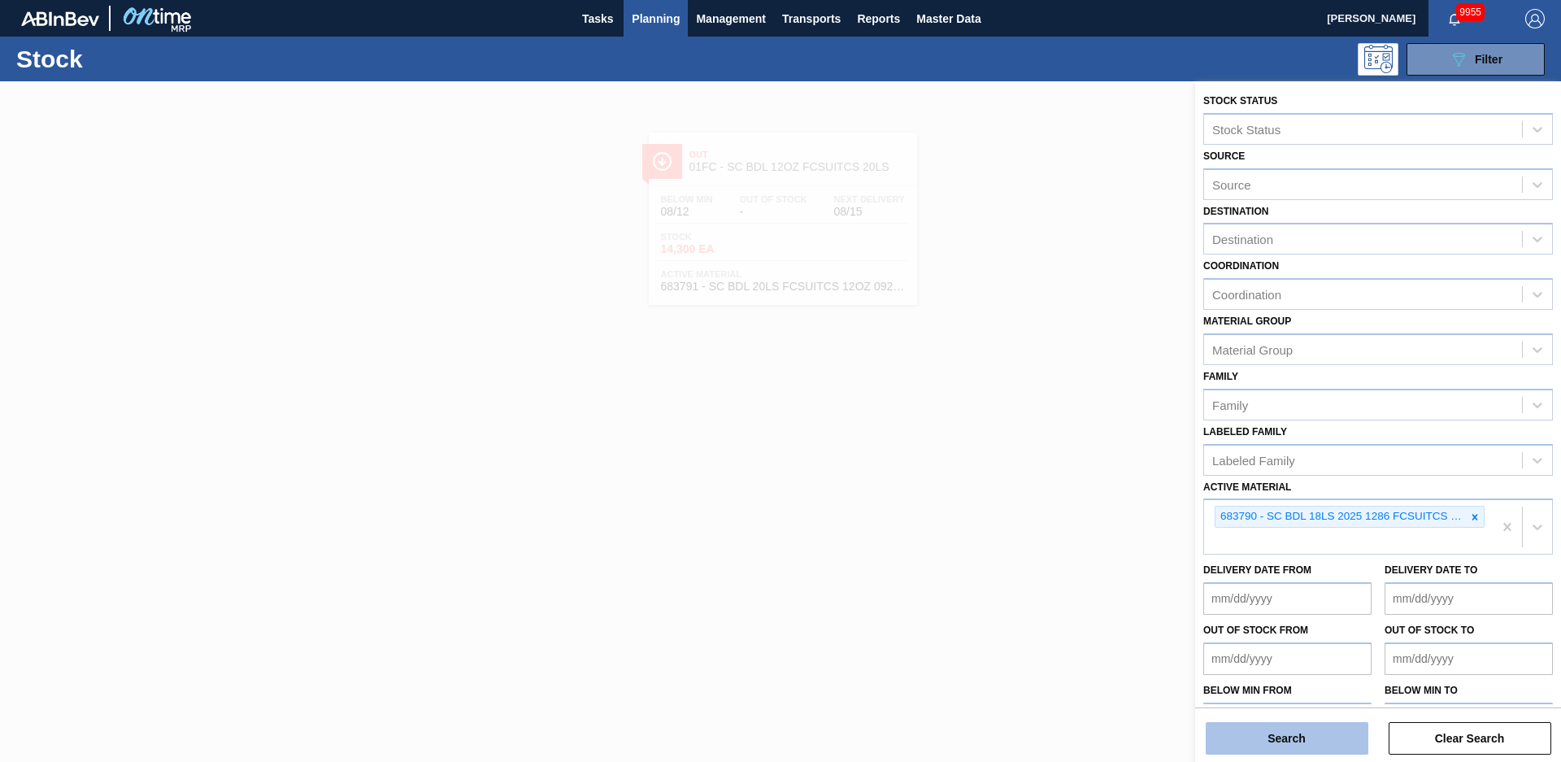
click at [1321, 738] on button "Search" at bounding box center [1287, 738] width 163 height 33
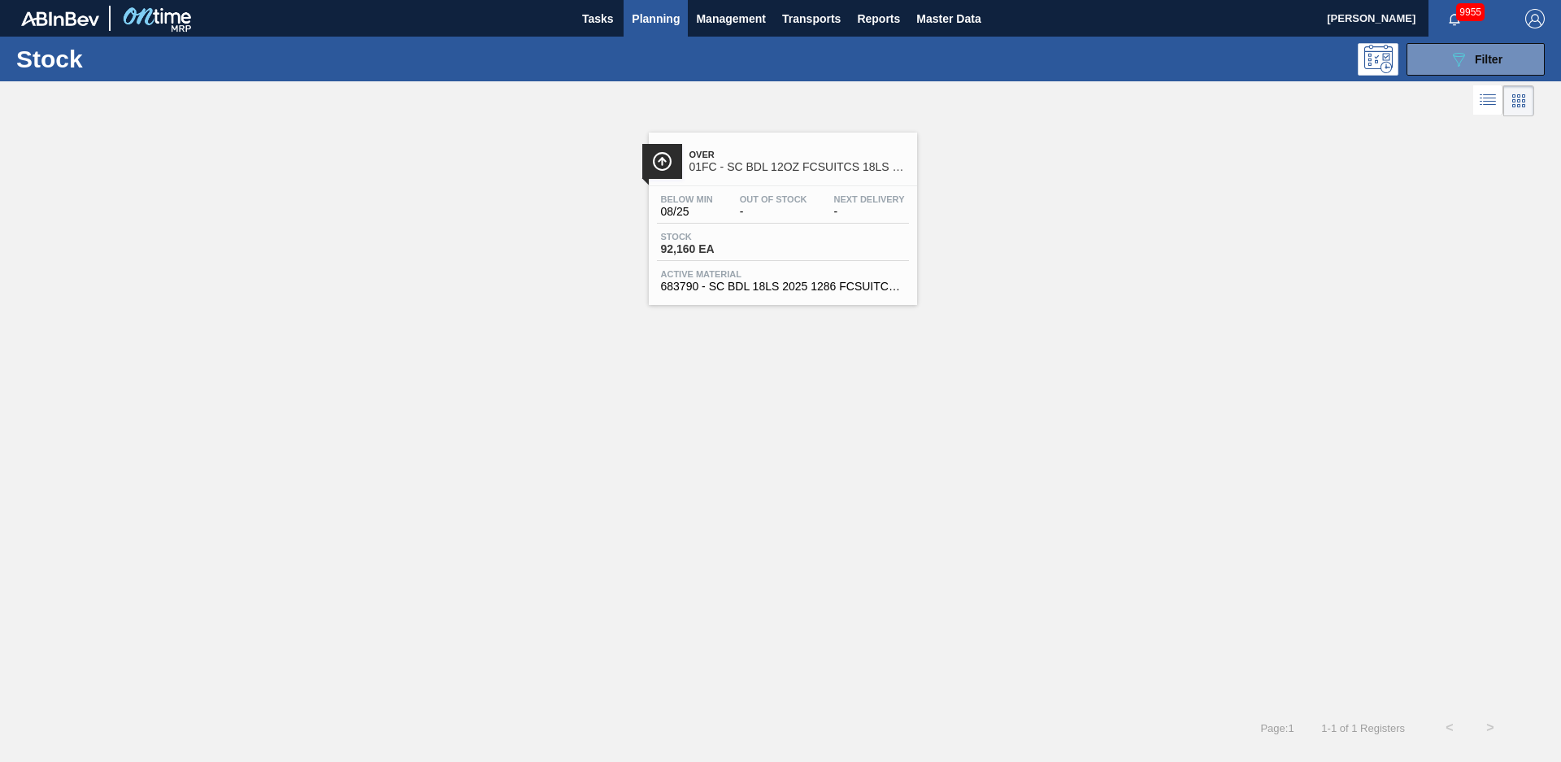
click at [761, 147] on div "Over 01FC - SC BDL 12OZ FCSUITCS 18LS HULK HANDLE - AQUEOUS COATING" at bounding box center [800, 161] width 220 height 37
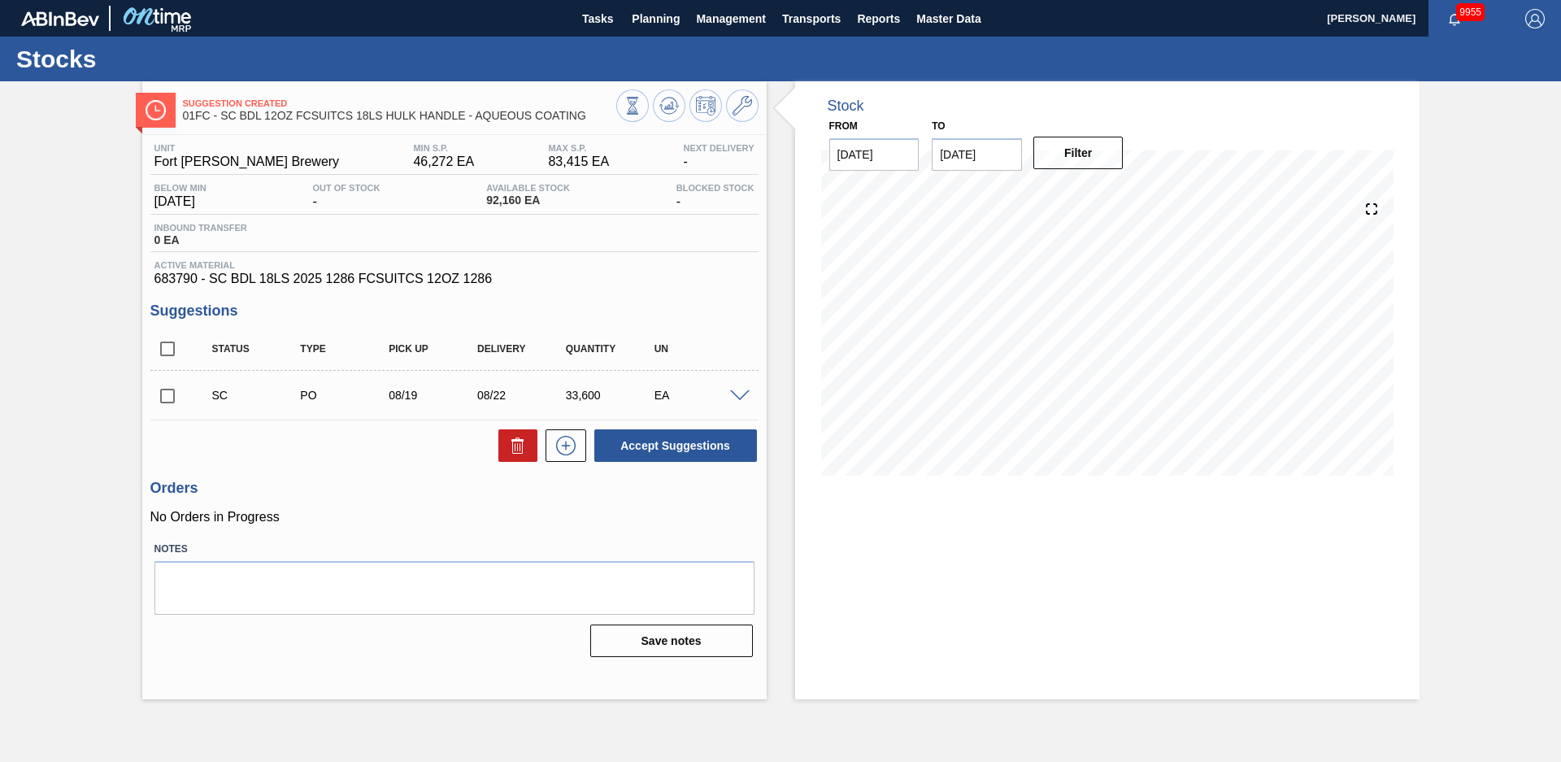
click at [100, 412] on div "Suggestion Created 01FC - SC BDL 12OZ FCSUITCS 18LS HULK HANDLE - AQUEOUS COATI…" at bounding box center [780, 390] width 1561 height 618
click at [71, 165] on div "Suggestion Created 01FC - SC BDL 12OZ FCSUITCS 18LS HULK HANDLE - AQUEOUS COATI…" at bounding box center [780, 390] width 1561 height 618
click at [127, 388] on div "Suggestion Created 01FC - SC BDL 12OZ FCSUITCS 18LS HULK HANDLE - AQUEOUS COATI…" at bounding box center [780, 390] width 1561 height 618
click at [60, 259] on div "Suggestion Created 01FC - SC BDL 12OZ FCSUITCS 18LS HULK HANDLE - AQUEOUS COATI…" at bounding box center [780, 390] width 1561 height 618
click at [666, 25] on span "Planning" at bounding box center [656, 19] width 48 height 20
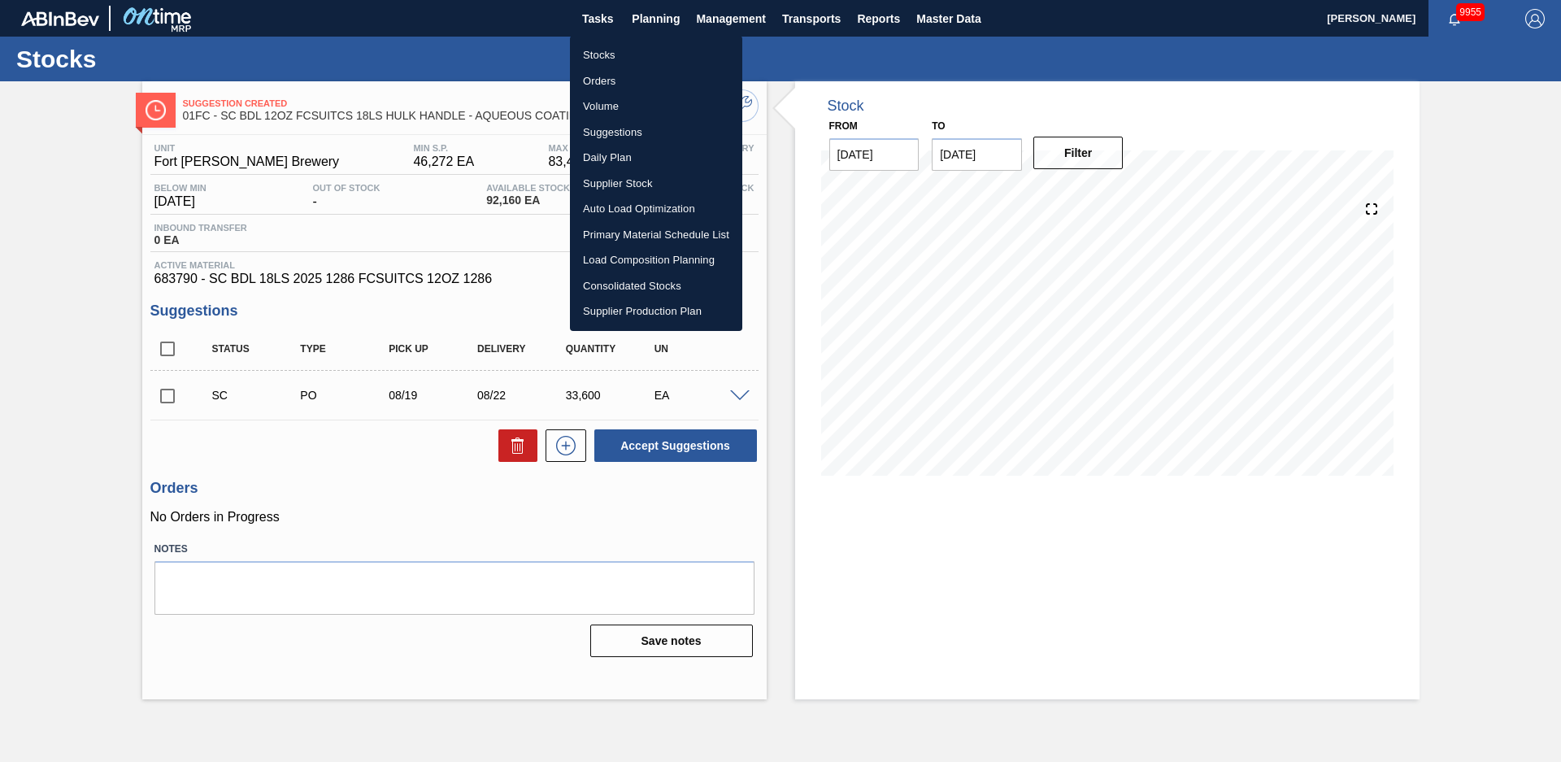
click at [456, 64] on div at bounding box center [780, 381] width 1561 height 762
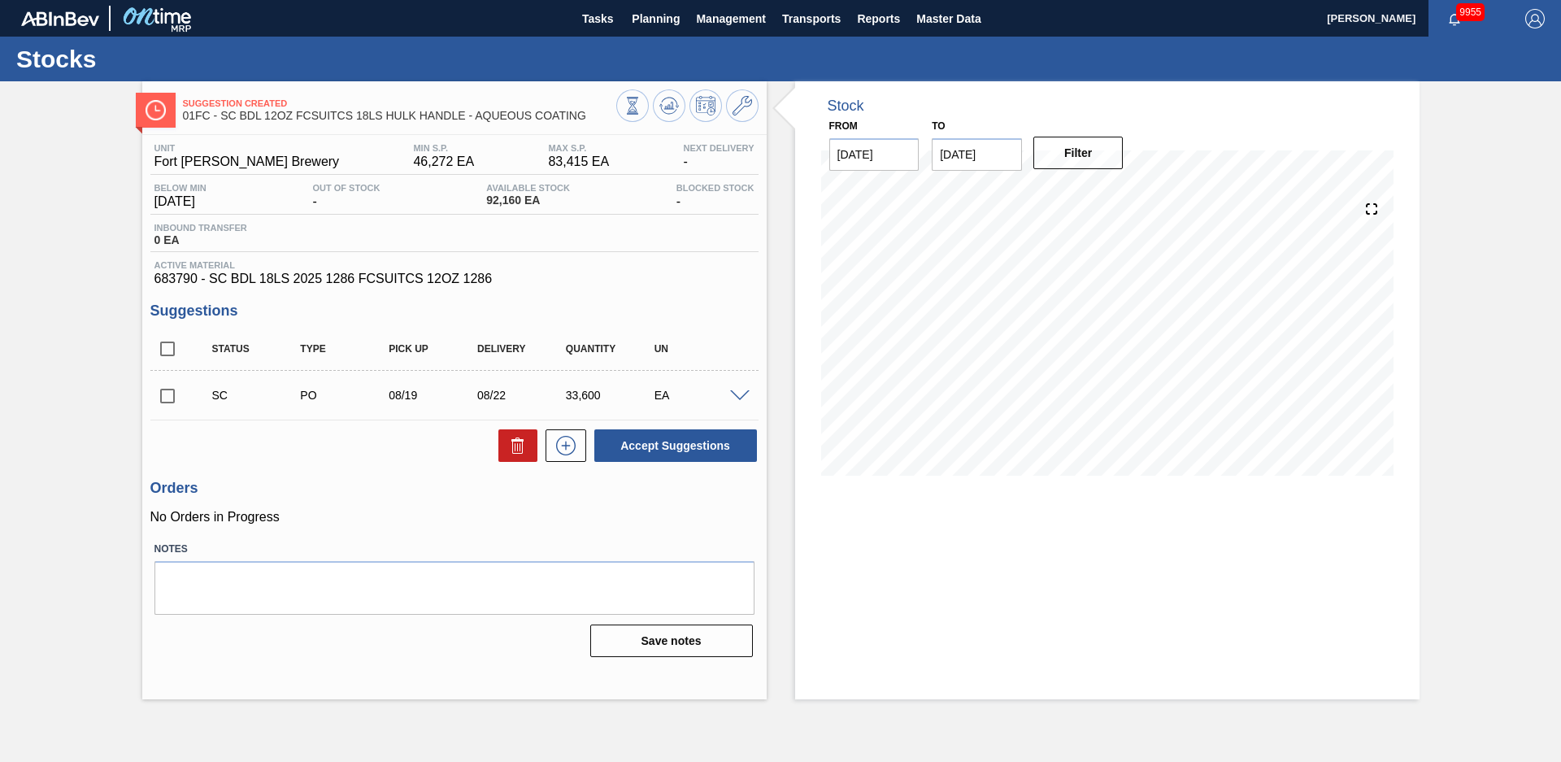
click at [769, 294] on div "Stock From [DATE] to [DATE] Filter" at bounding box center [1093, 390] width 653 height 618
click at [673, 36] on button "Planning" at bounding box center [656, 18] width 64 height 37
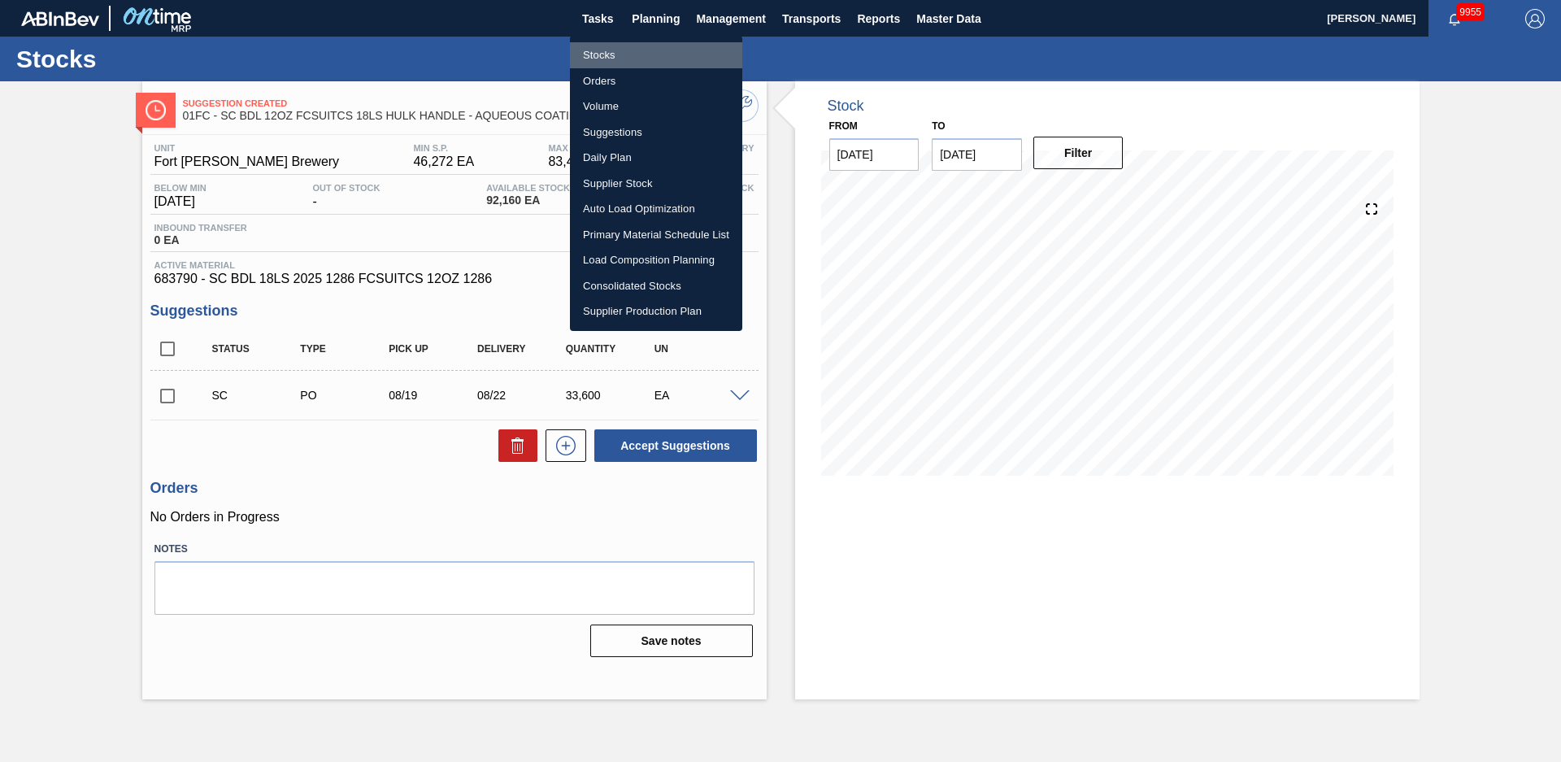
click at [627, 54] on li "Stocks" at bounding box center [656, 55] width 172 height 26
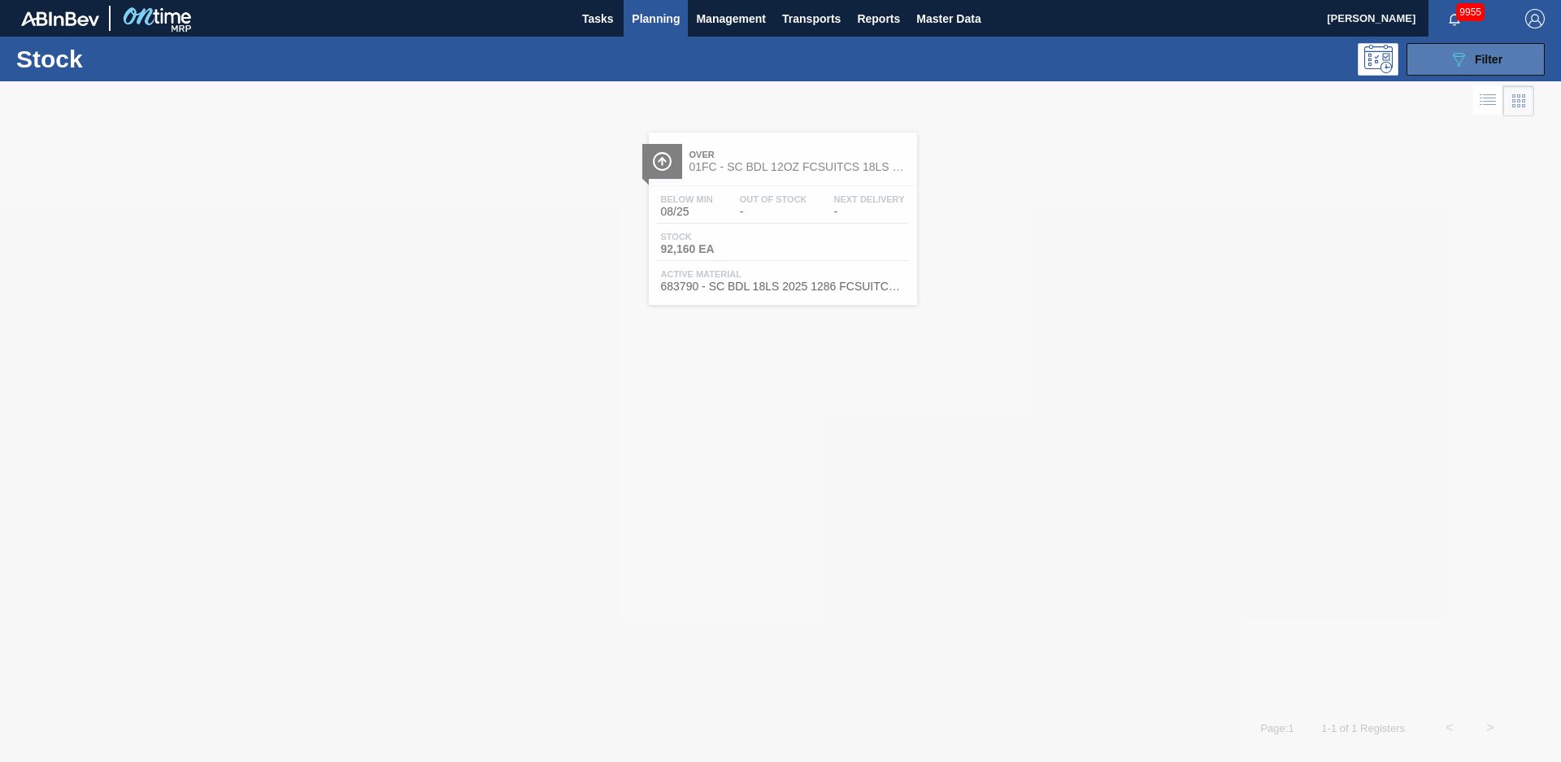
click at [1468, 50] on icon "089F7B8B-B2A5-4AFE-B5C0-19BA573D28AC" at bounding box center [1459, 60] width 20 height 20
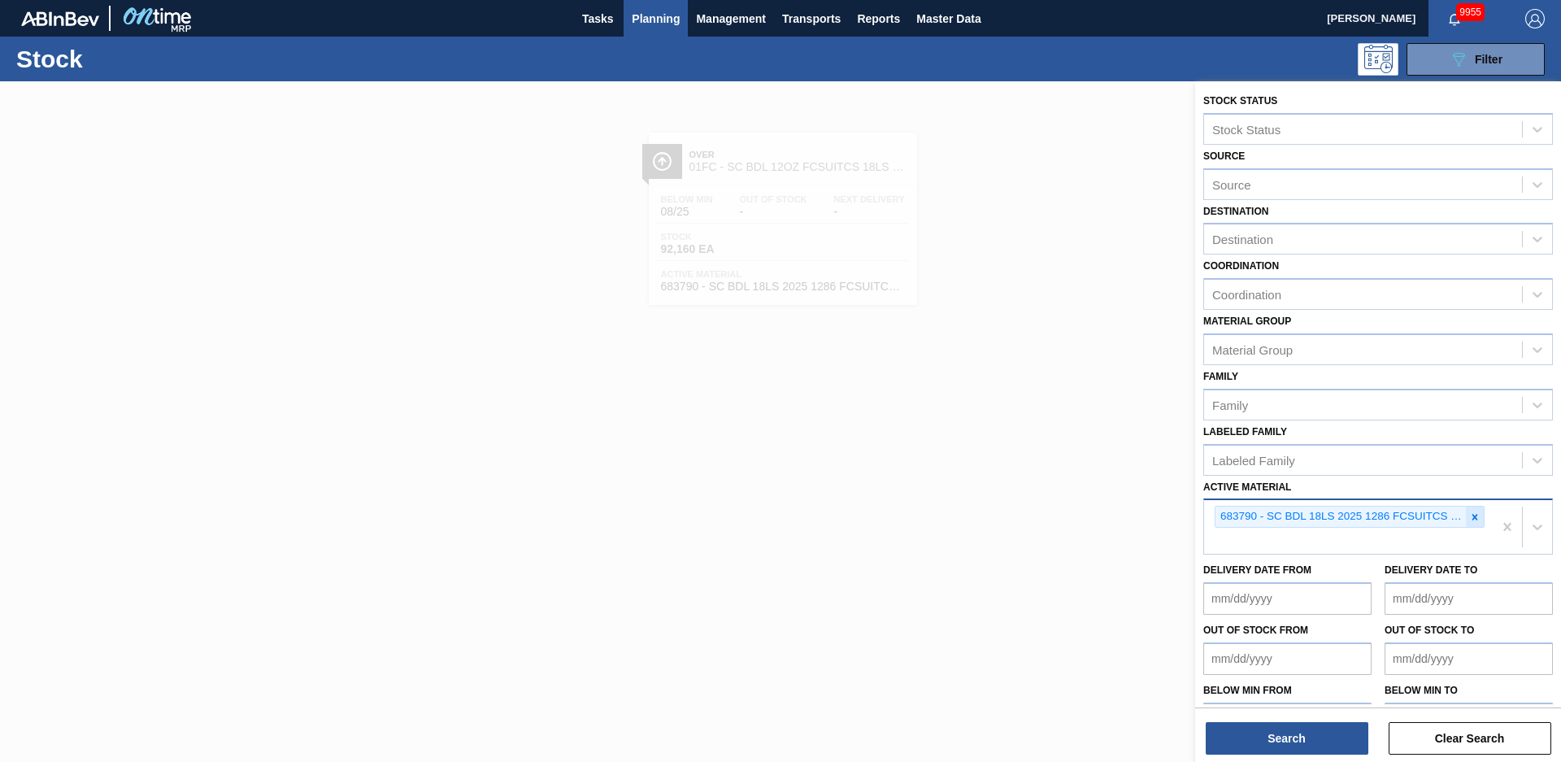
click at [1469, 516] on icon at bounding box center [1474, 516] width 11 height 11
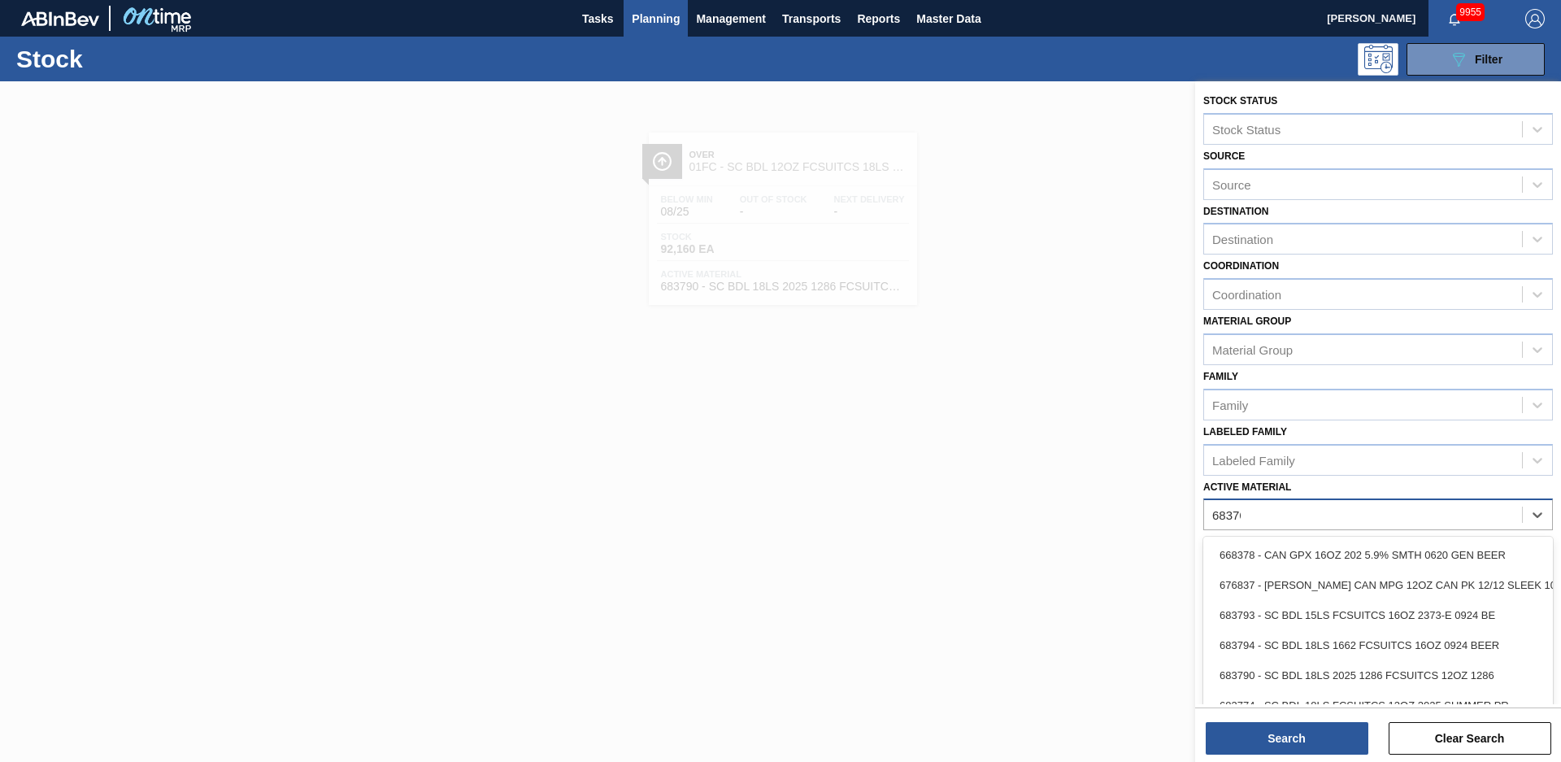
type Material "683765"
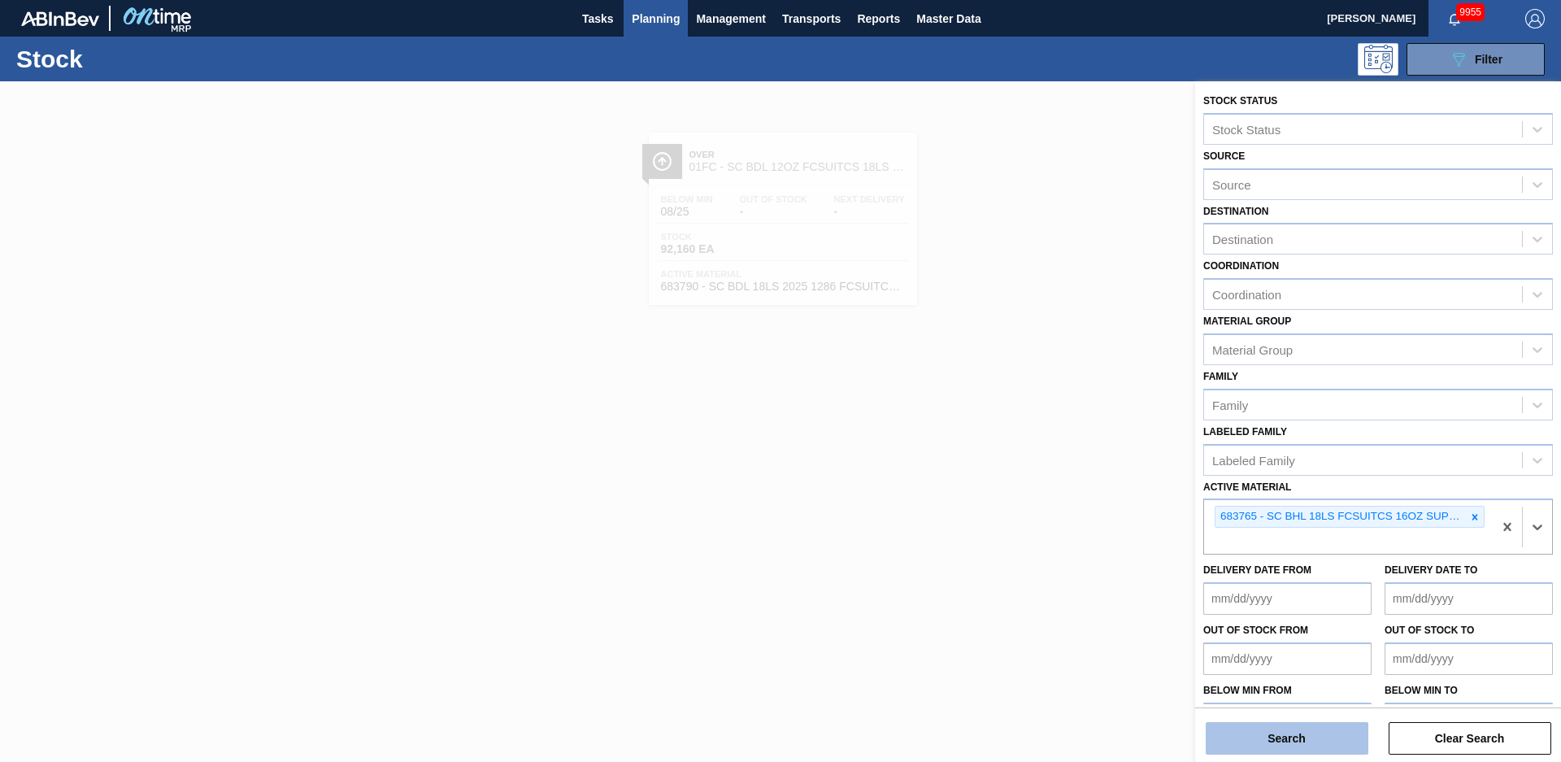
click at [1339, 736] on button "Search" at bounding box center [1287, 738] width 163 height 33
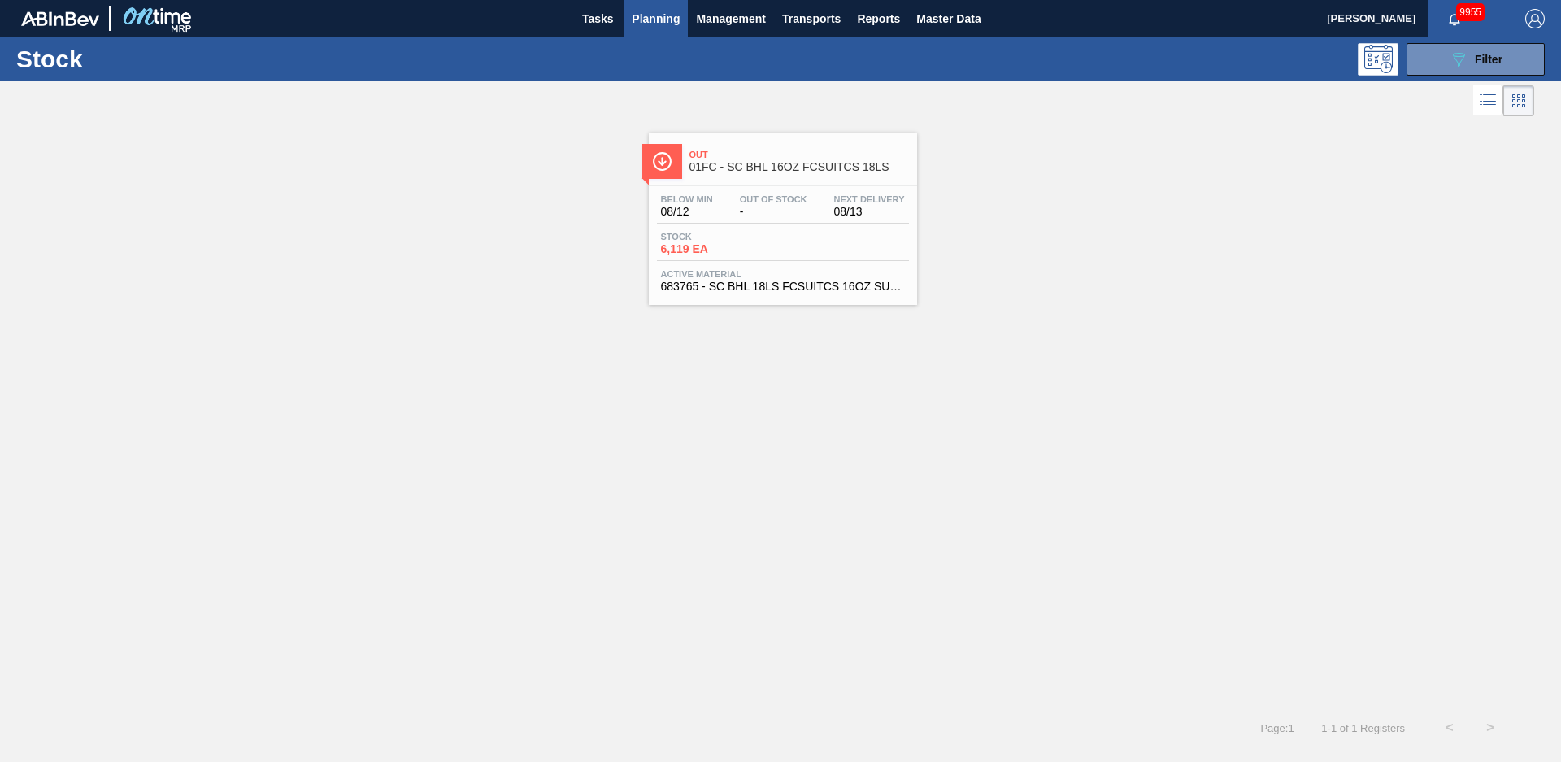
click at [806, 145] on div "Out 01FC - SC BHL 16OZ FCSUITCS 18LS" at bounding box center [800, 161] width 220 height 37
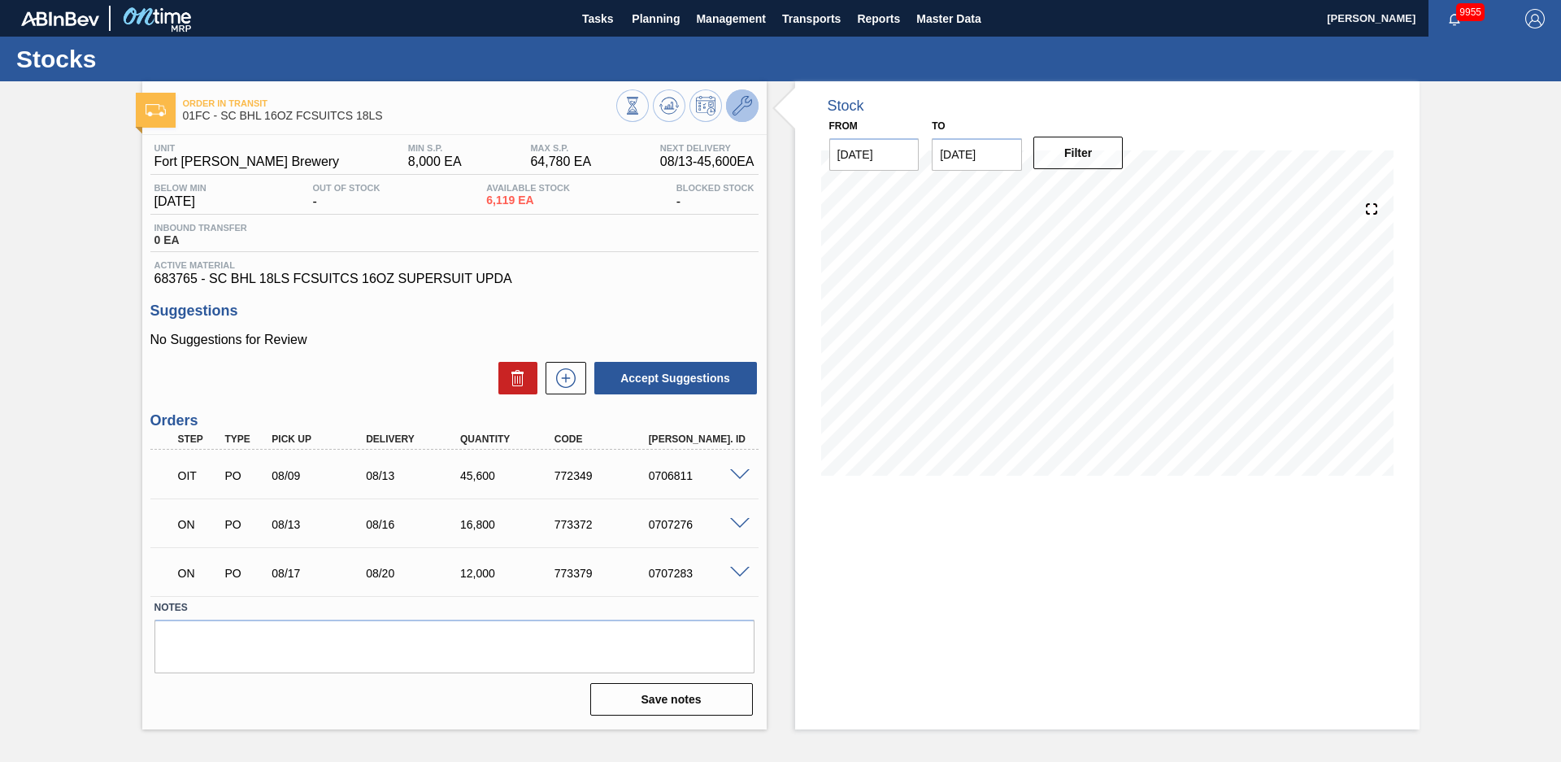
click at [744, 103] on icon at bounding box center [743, 106] width 20 height 20
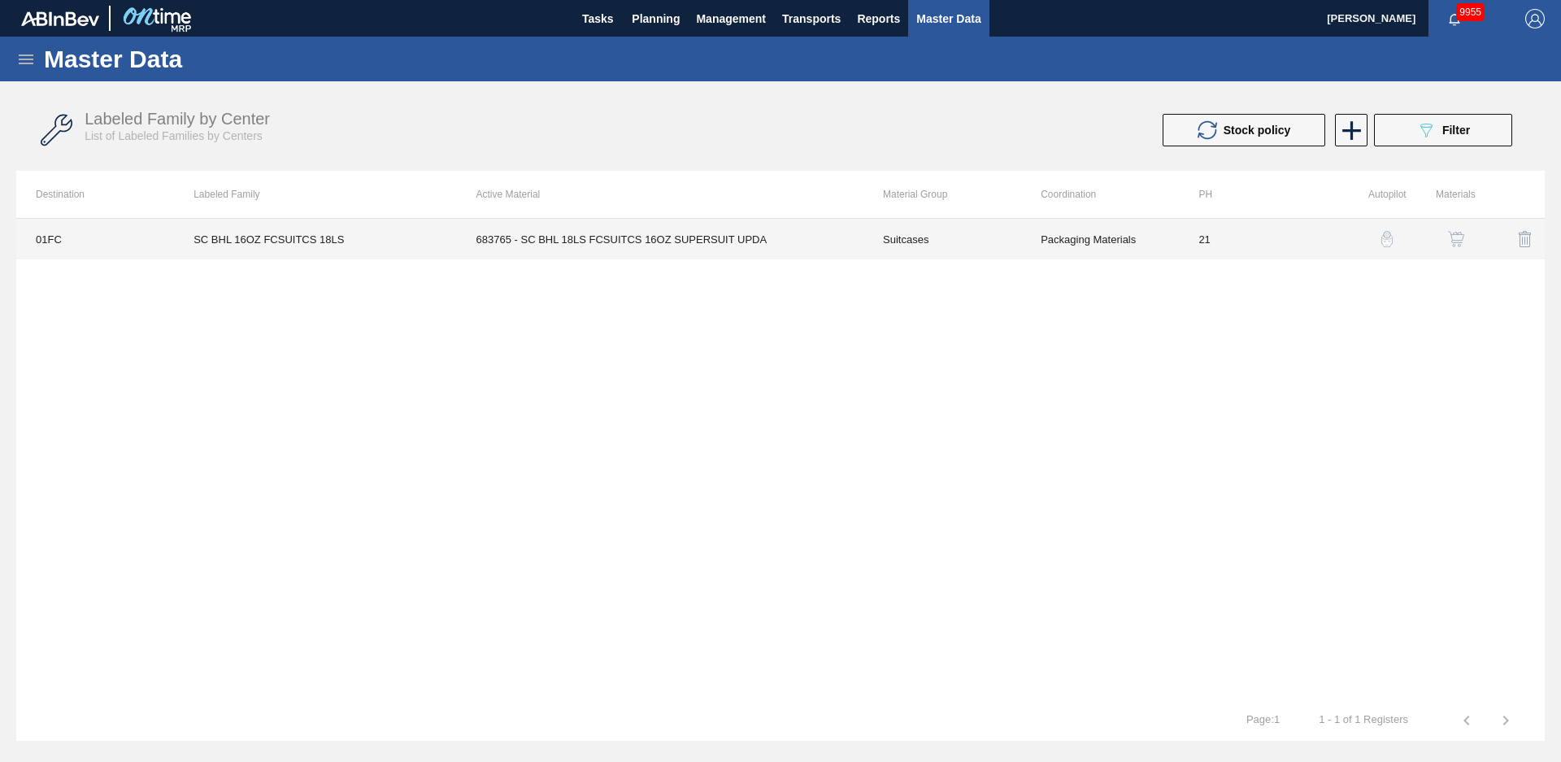
click at [710, 229] on td "683765 - SC BHL 18LS FCSUITCS 16OZ SUPERSUIT UPDA" at bounding box center [660, 239] width 407 height 41
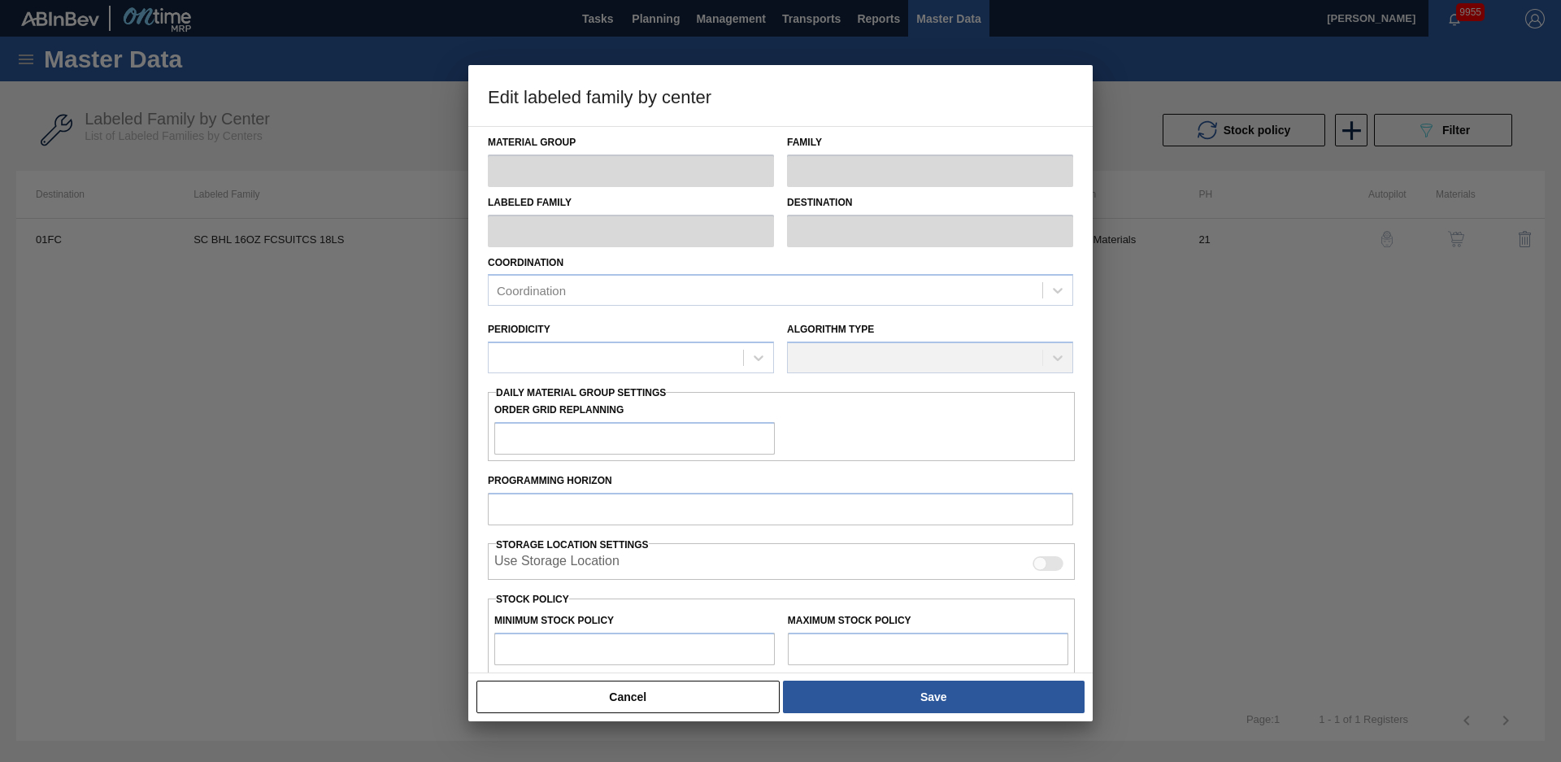
type input "Suitcases"
type input "SC BHL 16OZ FCSUITCS 18LS"
type input "01FC - Fort [PERSON_NAME] Brewery"
type input "21"
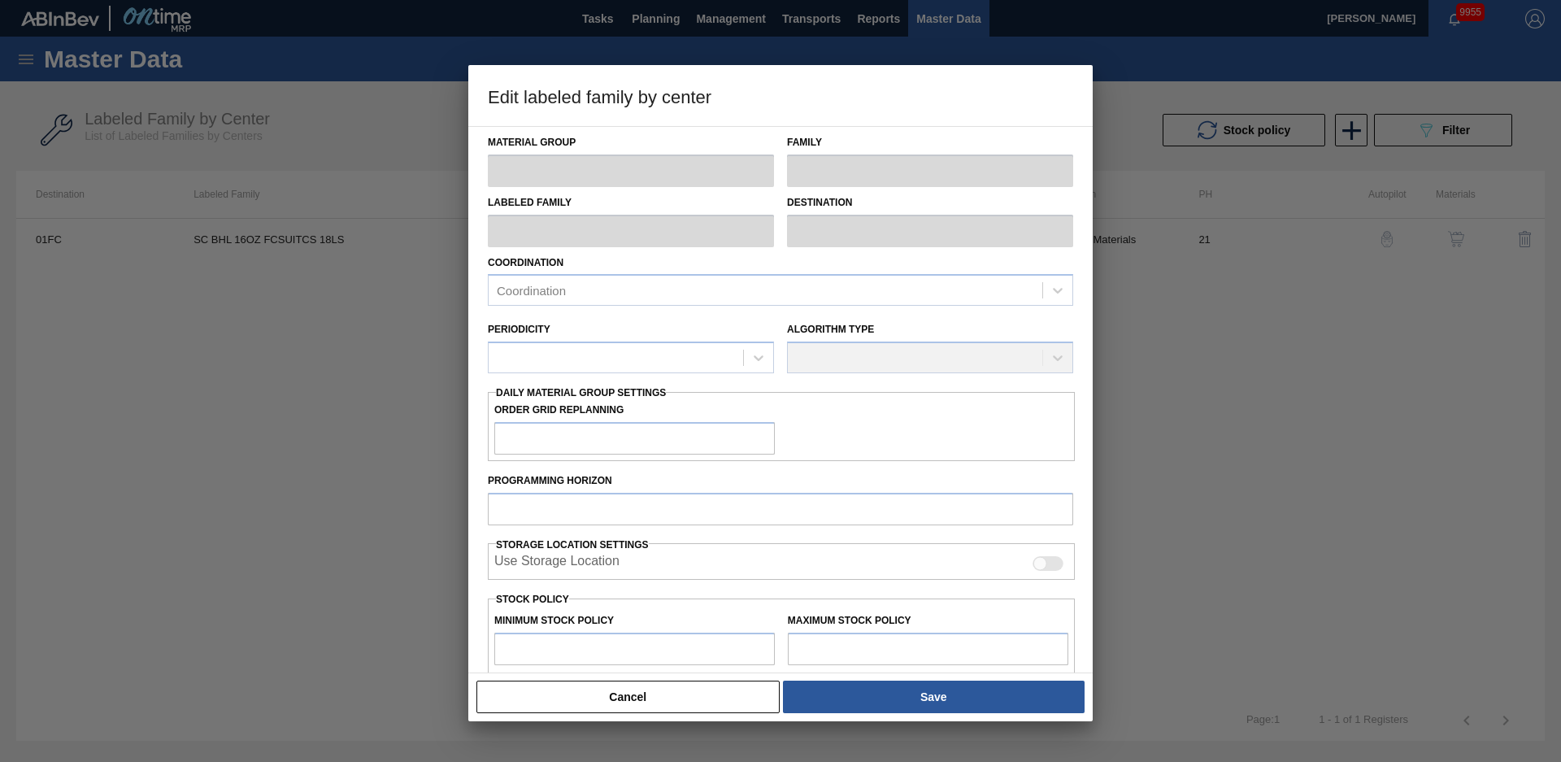
type input "8,000"
type input "64,780"
type input "8"
type input "12,542"
checkbox input "true"
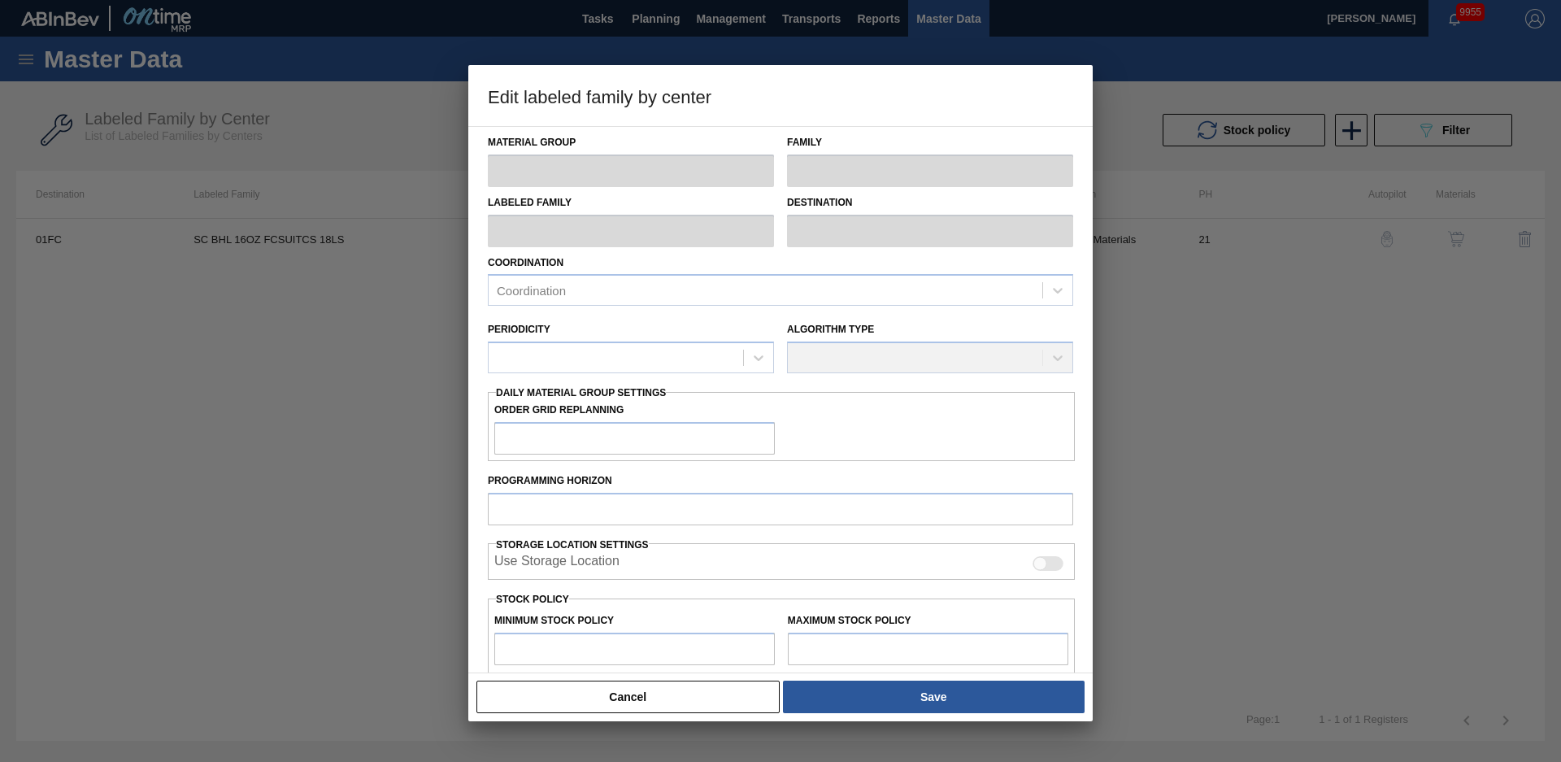
checkbox input "true"
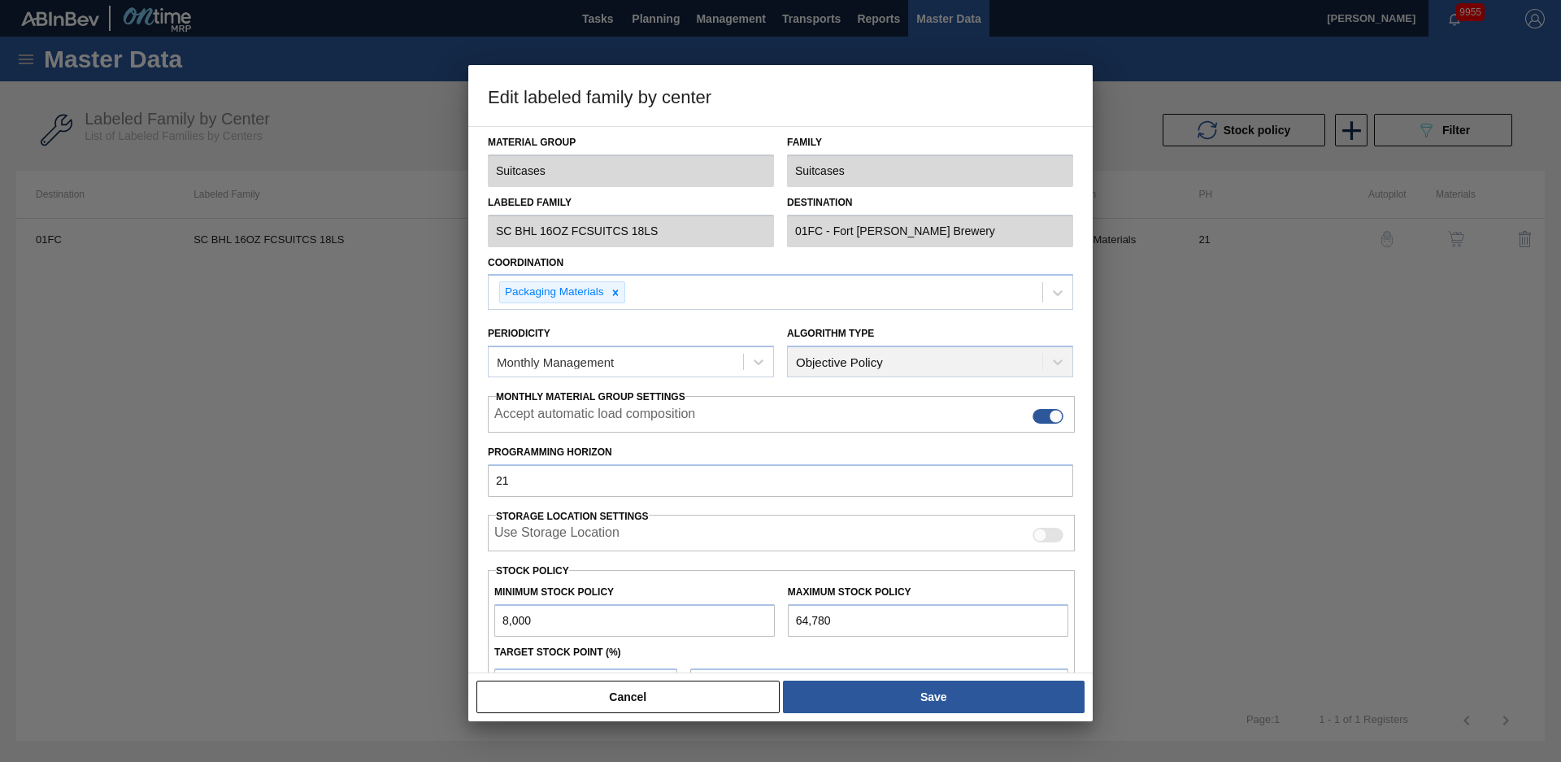
scroll to position [176, 0]
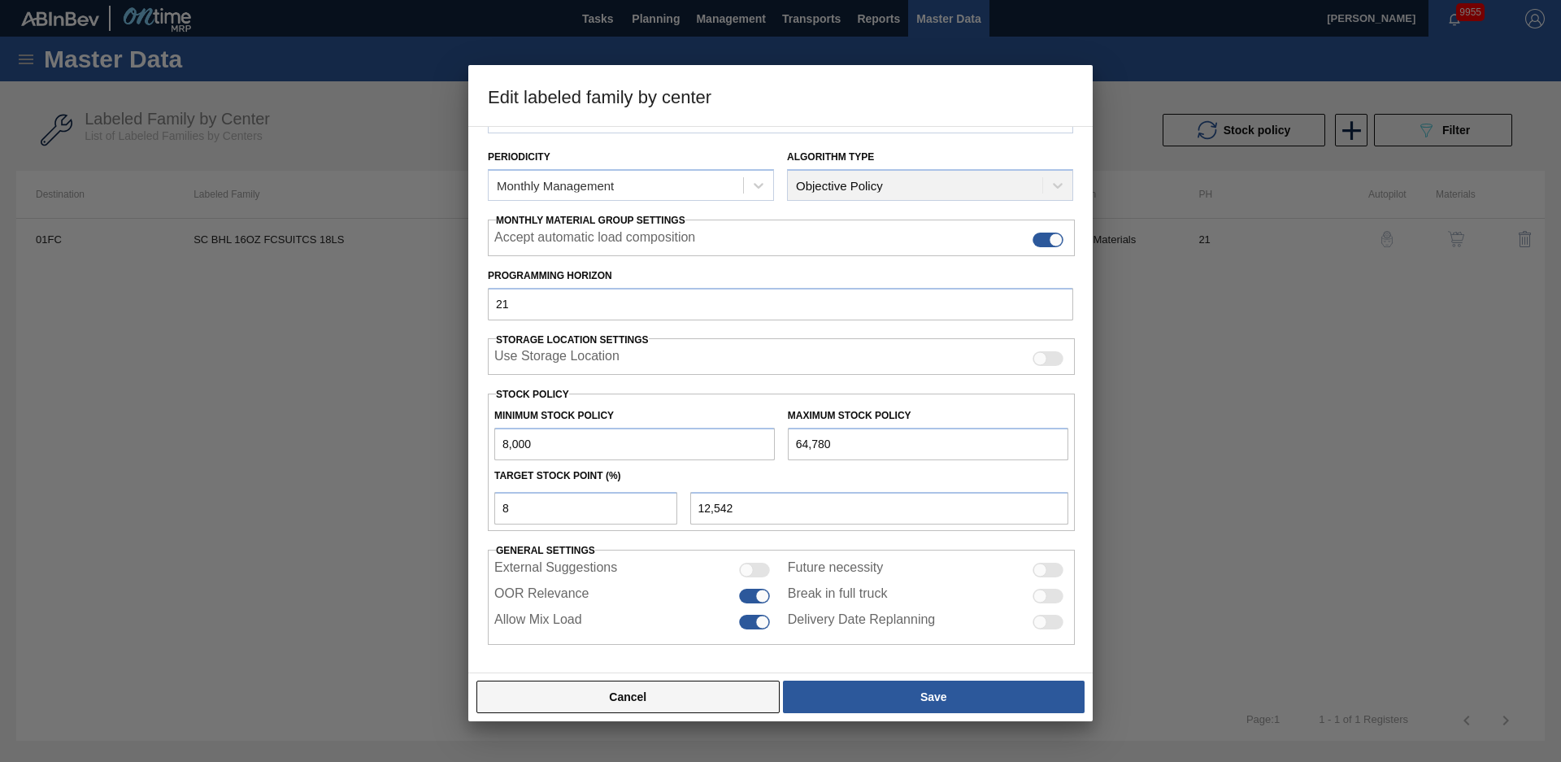
click at [718, 694] on button "Cancel" at bounding box center [628, 697] width 303 height 33
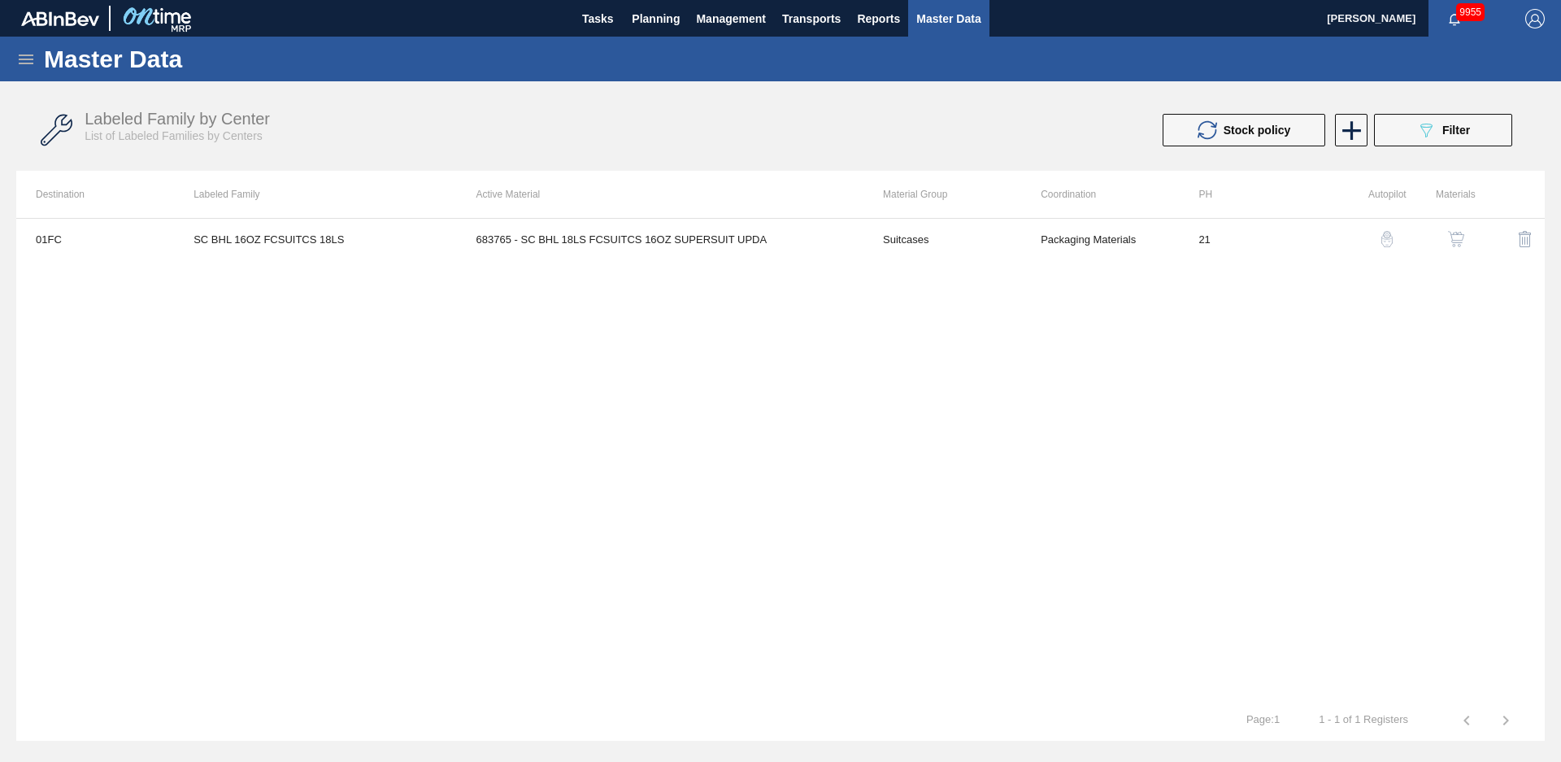
click at [754, 419] on div "01FC SC BHL 16OZ FCSUITCS 18LS 683765 - SC BHL 18LS FCSUITCS 16OZ SUPERSUIT UPD…" at bounding box center [780, 459] width 1529 height 482
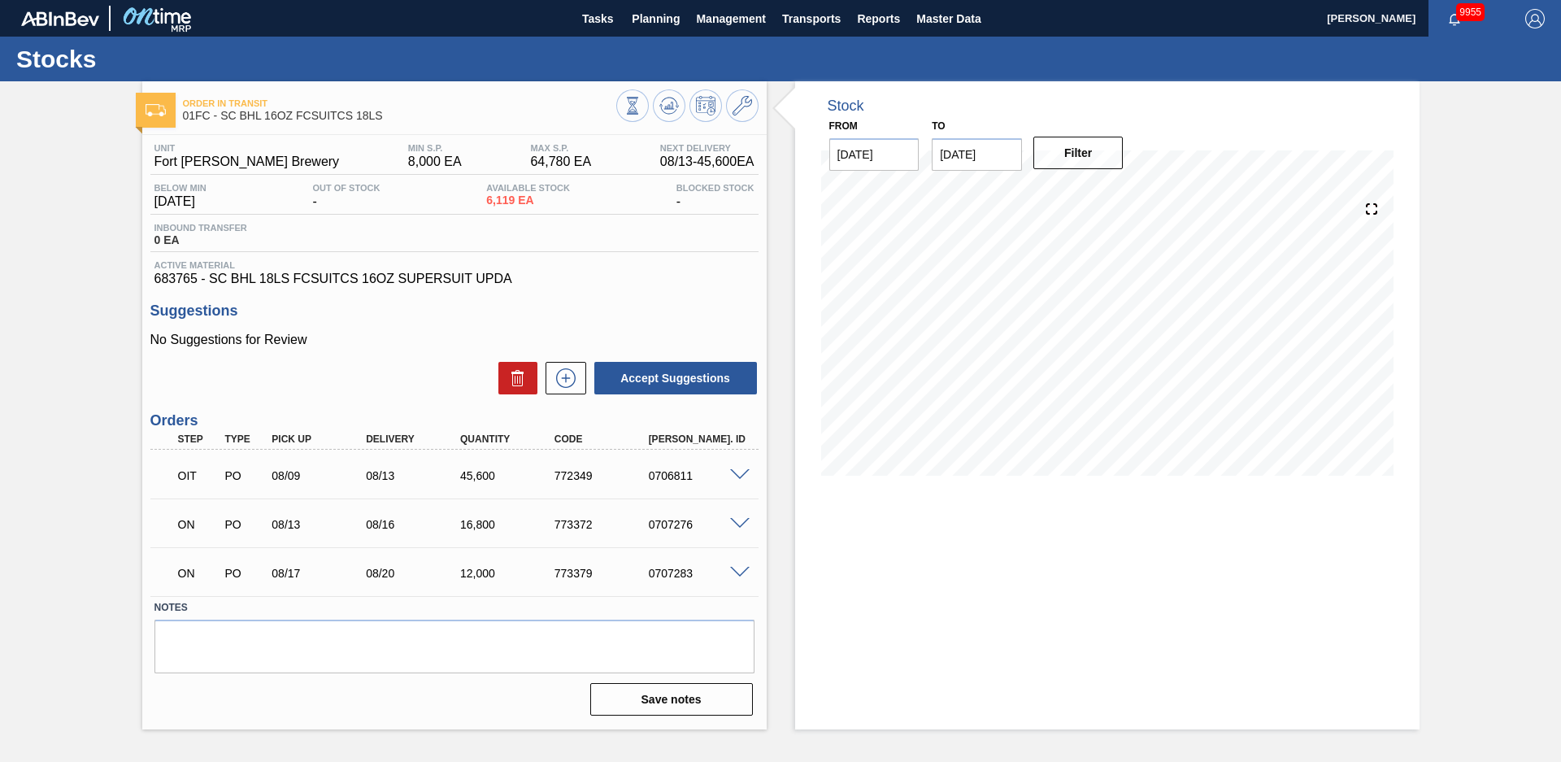
click at [70, 342] on div "Order in transit 01FC - SC BHL 16OZ FCSUITCS 18LS Unit Fort Collins Brewery MIN…" at bounding box center [780, 405] width 1561 height 648
click at [1473, 450] on div "Order in transit 01FC - SC BHL 16OZ FCSUITCS 18LS Unit Fort Collins Brewery MIN…" at bounding box center [780, 405] width 1561 height 648
click at [97, 241] on div "Order in transit 01FC - SC BHL 16OZ FCSUITCS 18LS Unit Fort Collins Brewery MIN…" at bounding box center [780, 405] width 1561 height 648
click at [653, 28] on span "Planning" at bounding box center [656, 19] width 48 height 20
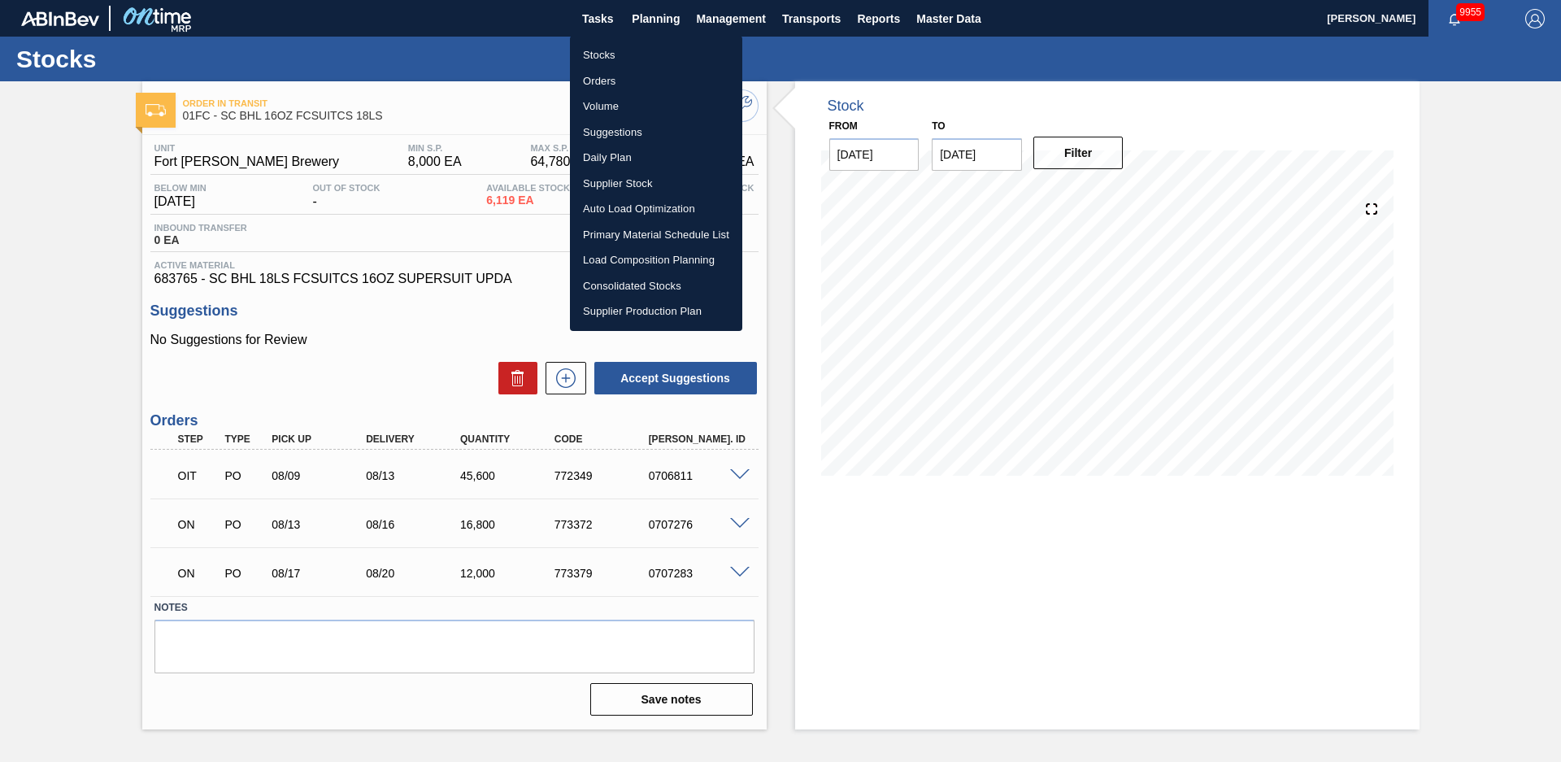
click at [616, 46] on li "Stocks" at bounding box center [656, 55] width 172 height 26
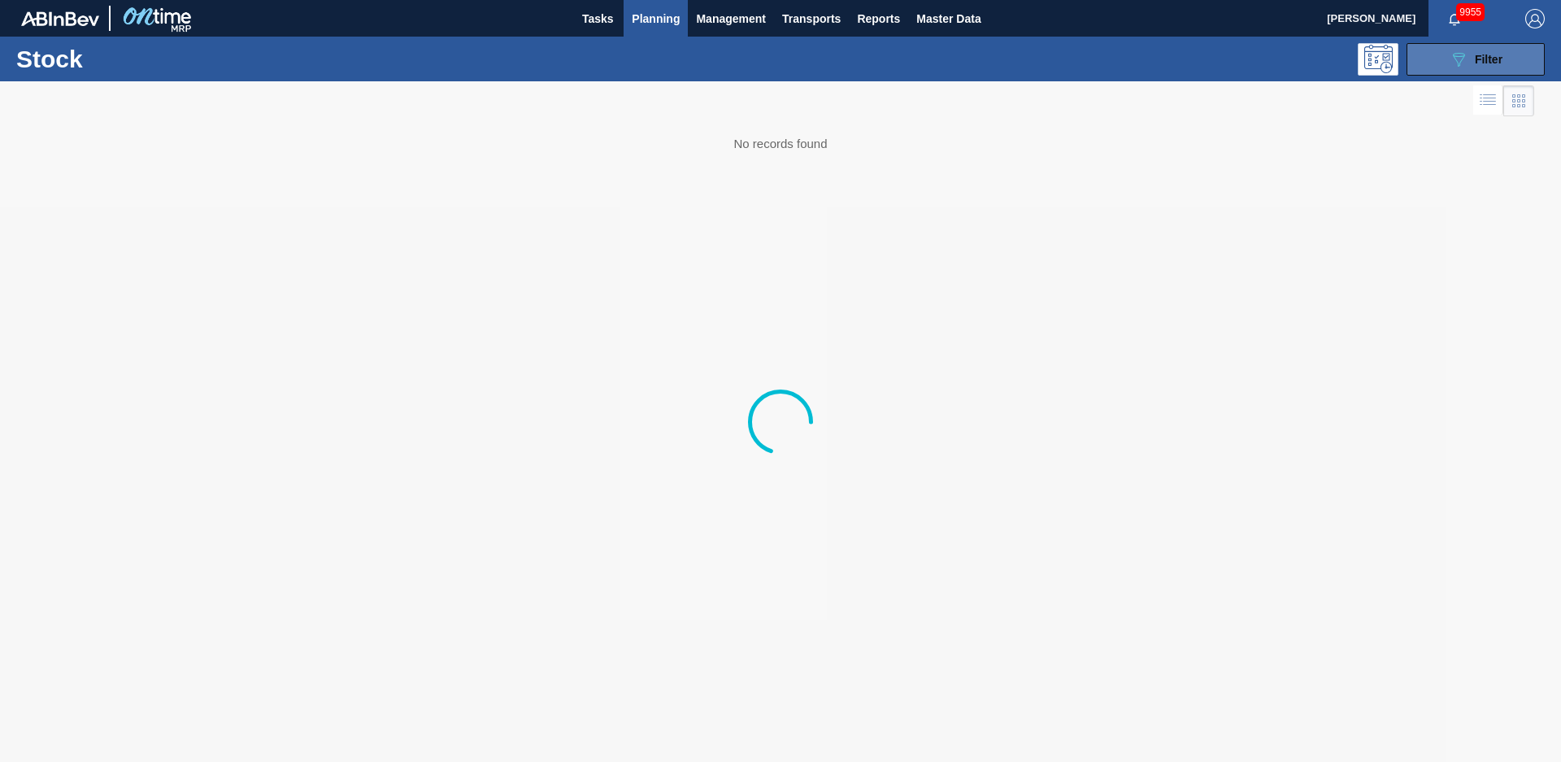
click at [1473, 68] on div "089F7B8B-B2A5-4AFE-B5C0-19BA573D28AC Filter" at bounding box center [1476, 60] width 54 height 20
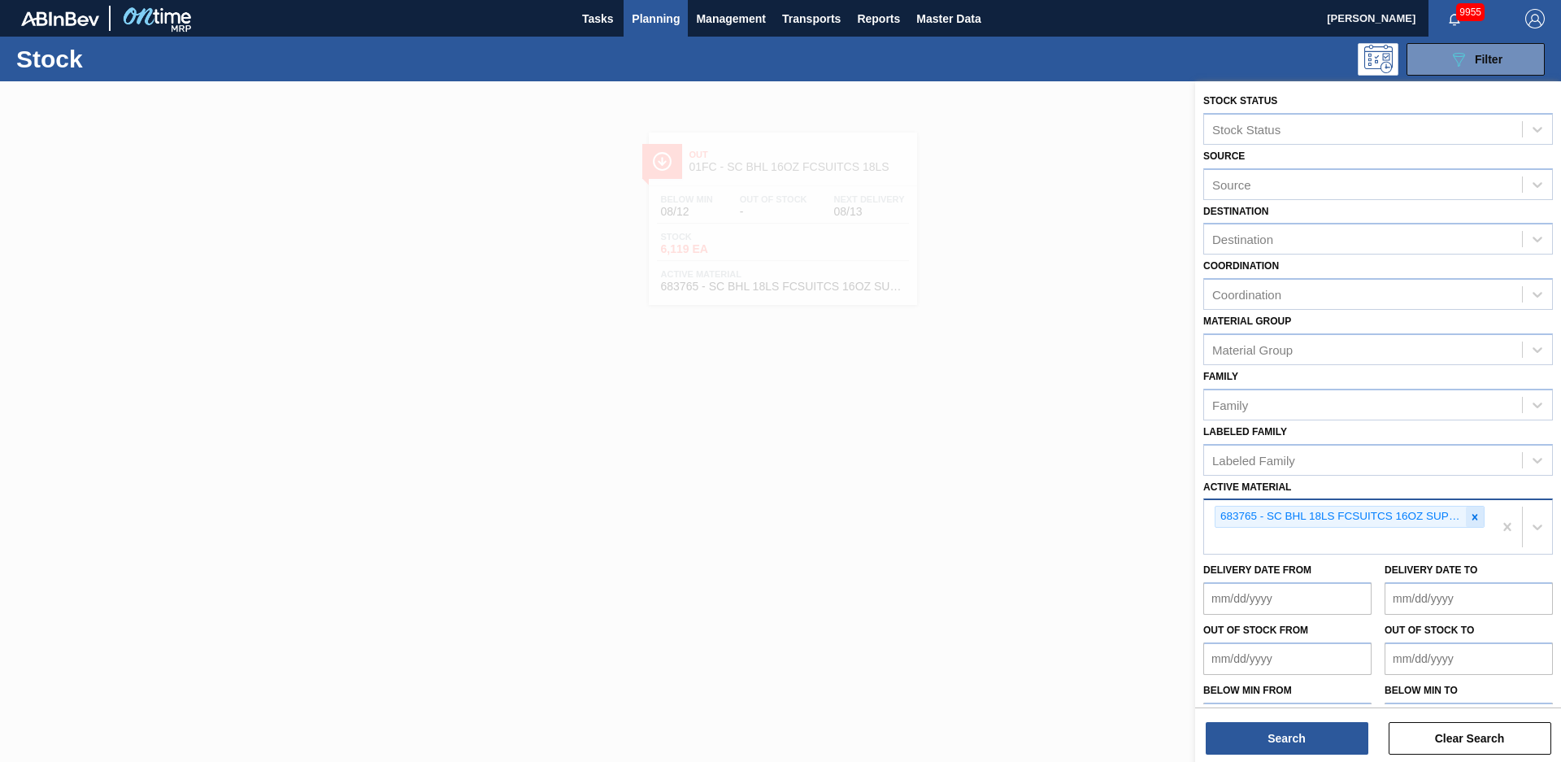
click at [1478, 520] on div at bounding box center [1475, 517] width 18 height 20
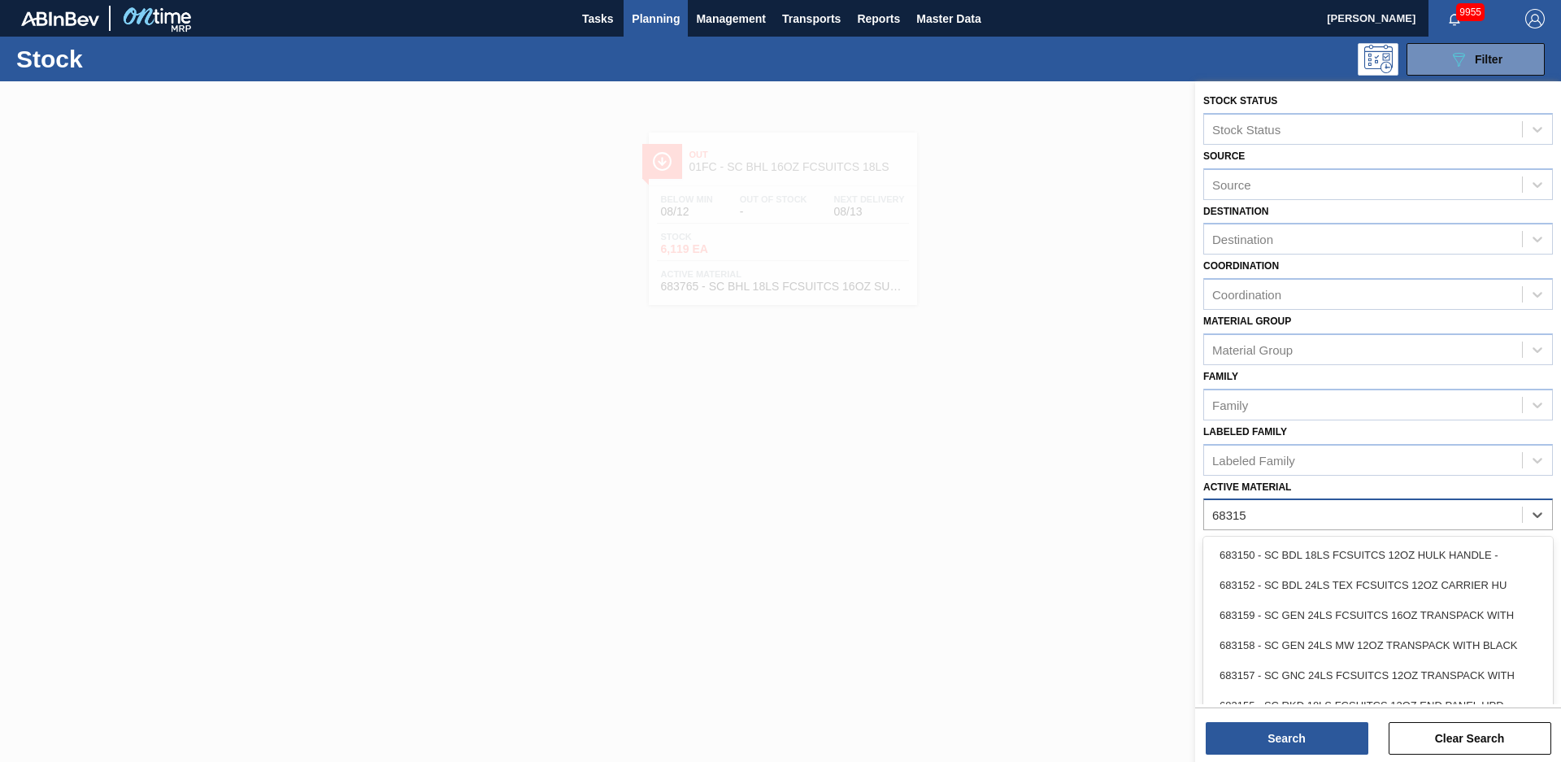
type Material "683158"
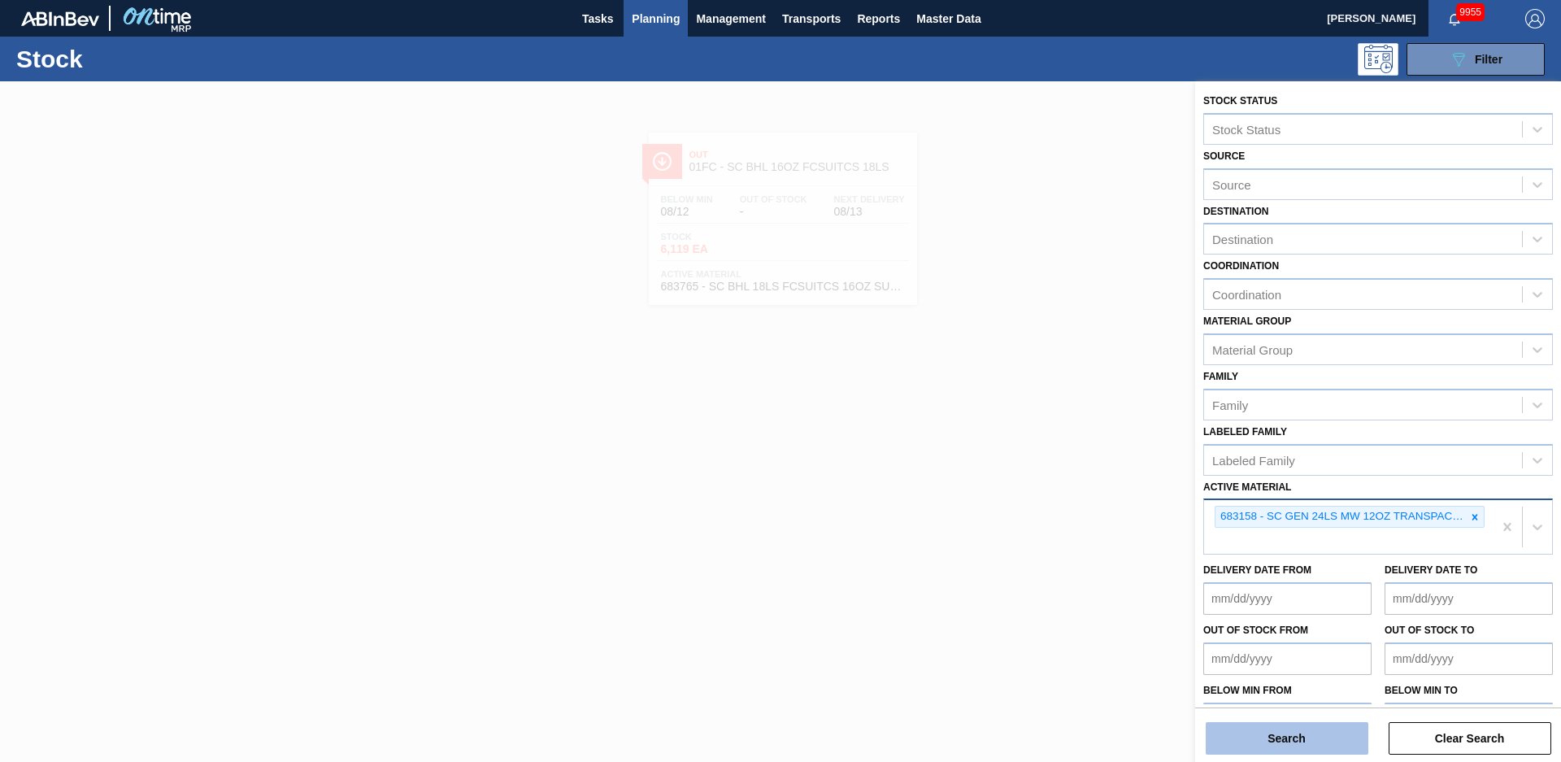
click at [1226, 736] on button "Search" at bounding box center [1287, 738] width 163 height 33
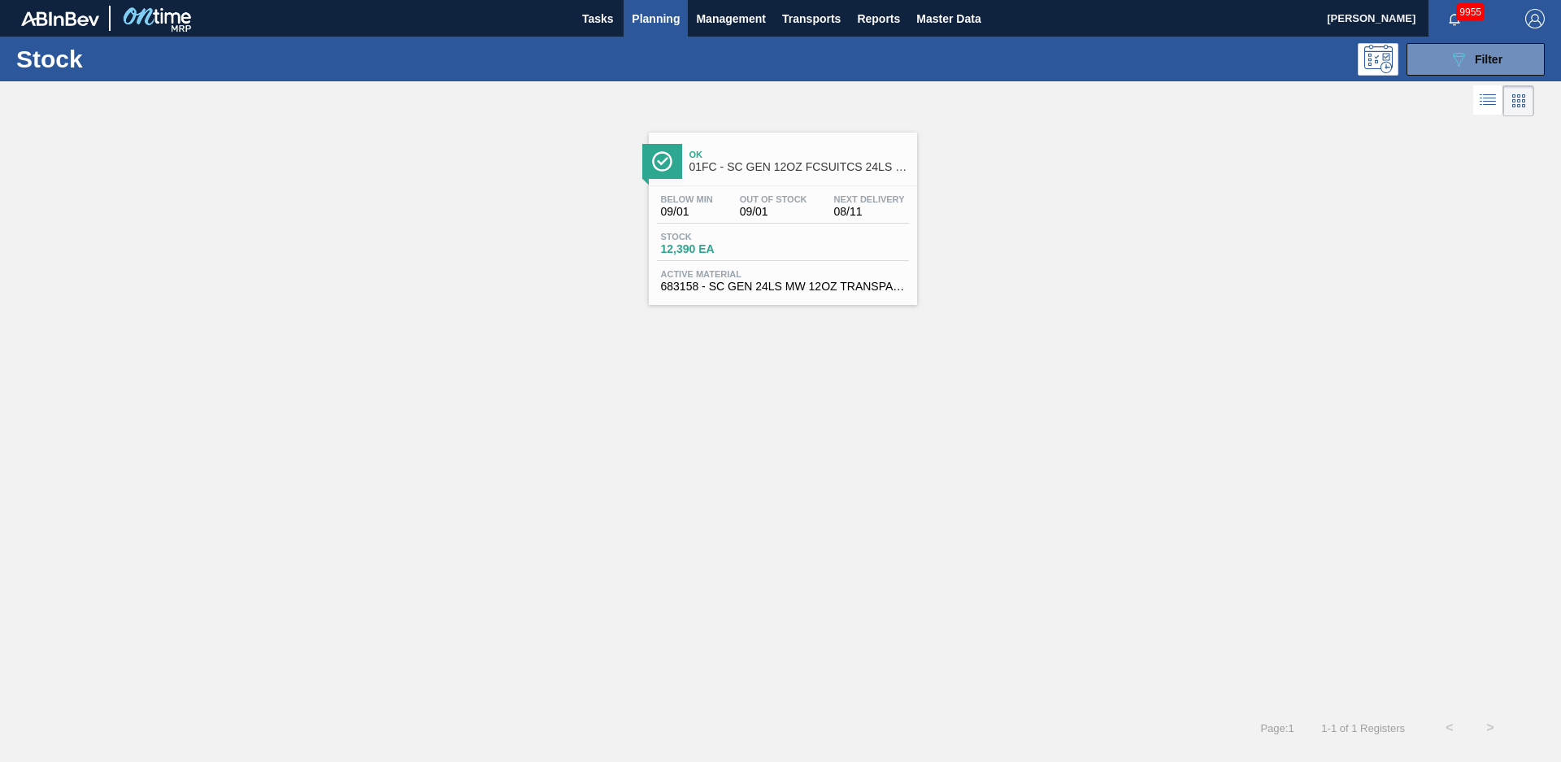
click at [792, 403] on div "Ok 01FC - SC GEN 12OZ FCSUITCS 24LS CAN GEN WHITE Below Min 09/01 Out Of Stock …" at bounding box center [780, 413] width 1561 height 587
click at [1456, 63] on icon "089F7B8B-B2A5-4AFE-B5C0-19BA573D28AC" at bounding box center [1459, 60] width 20 height 20
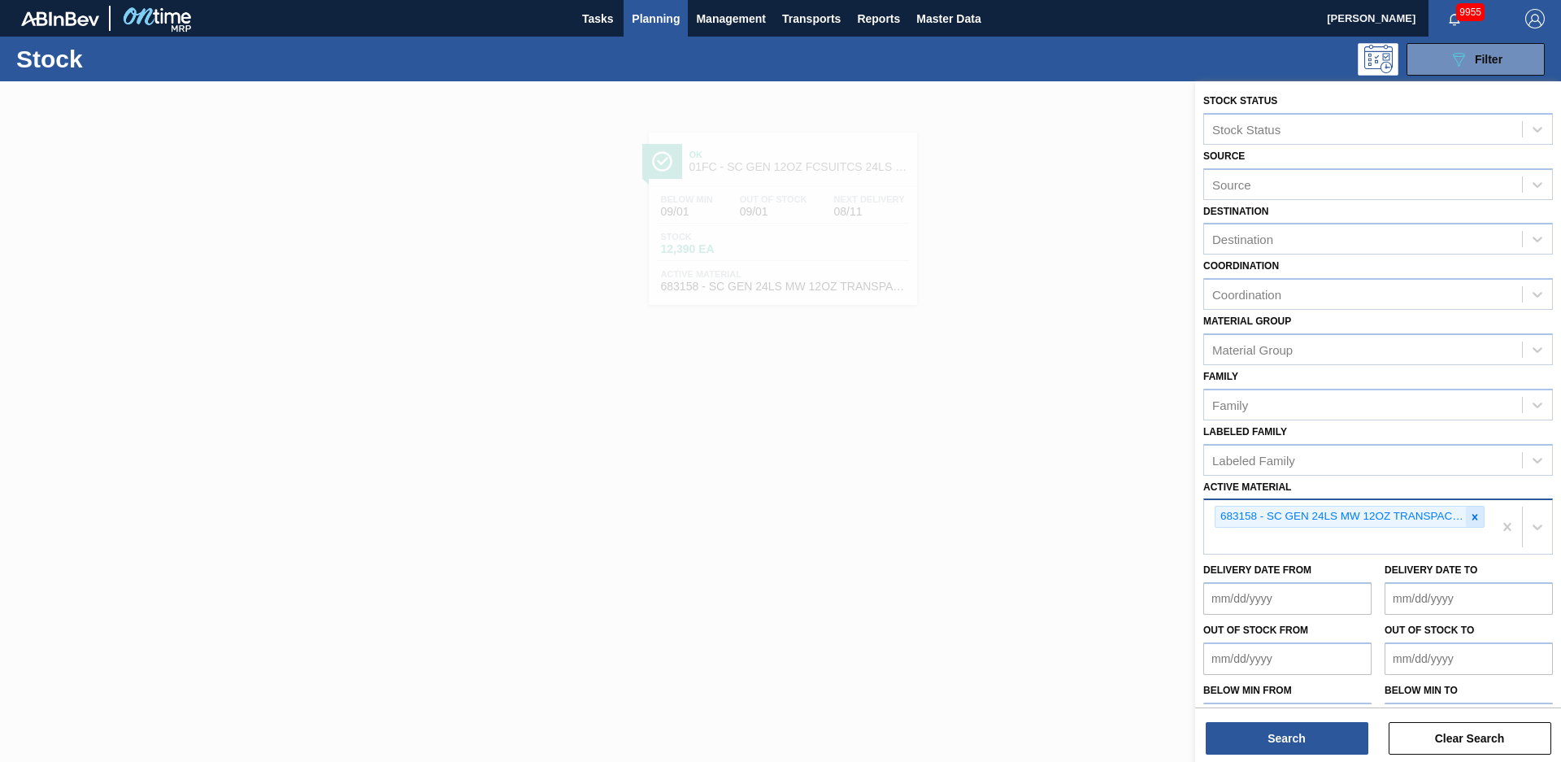
click at [1476, 510] on div at bounding box center [1475, 517] width 18 height 20
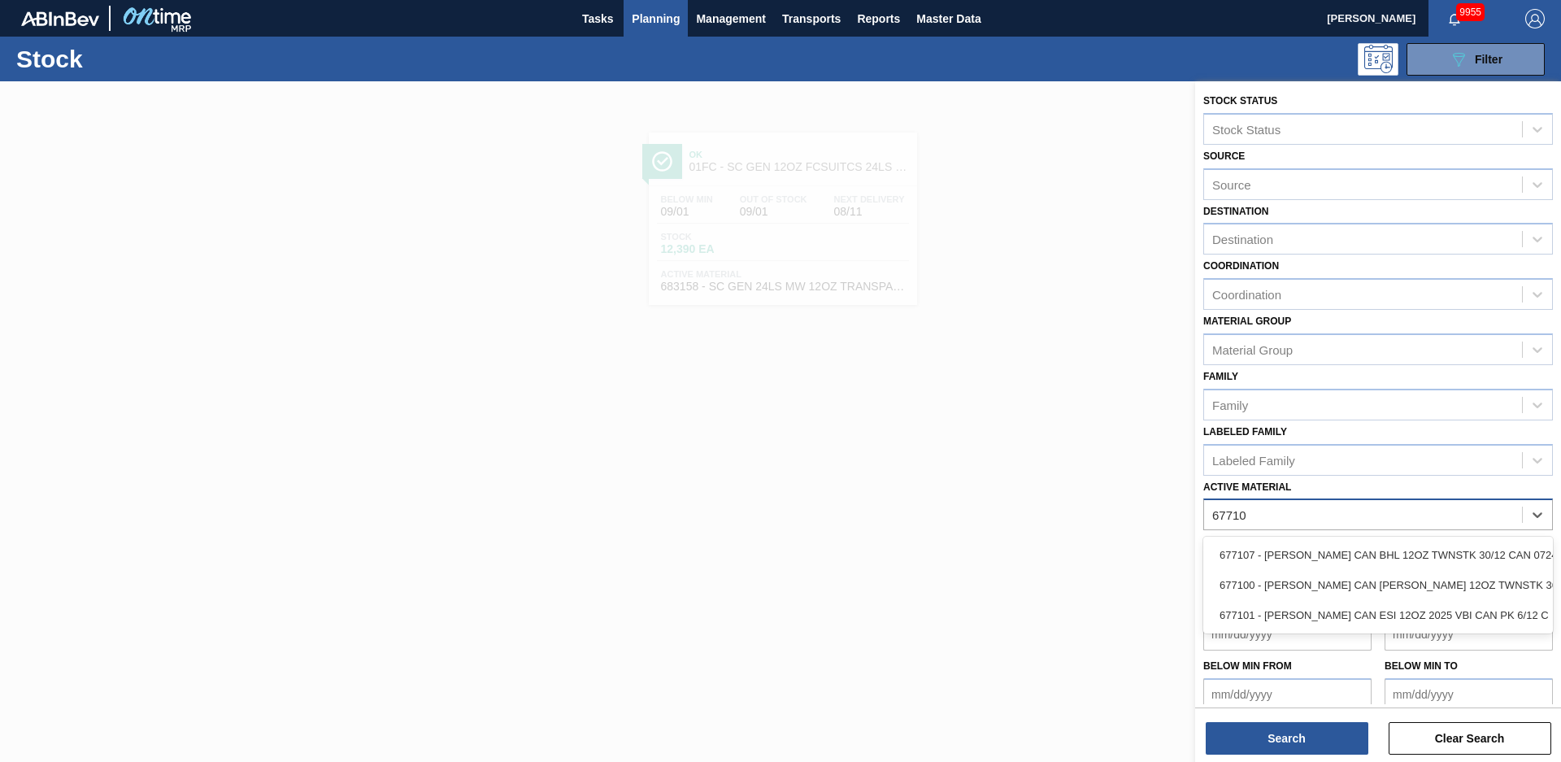
type Material "677107"
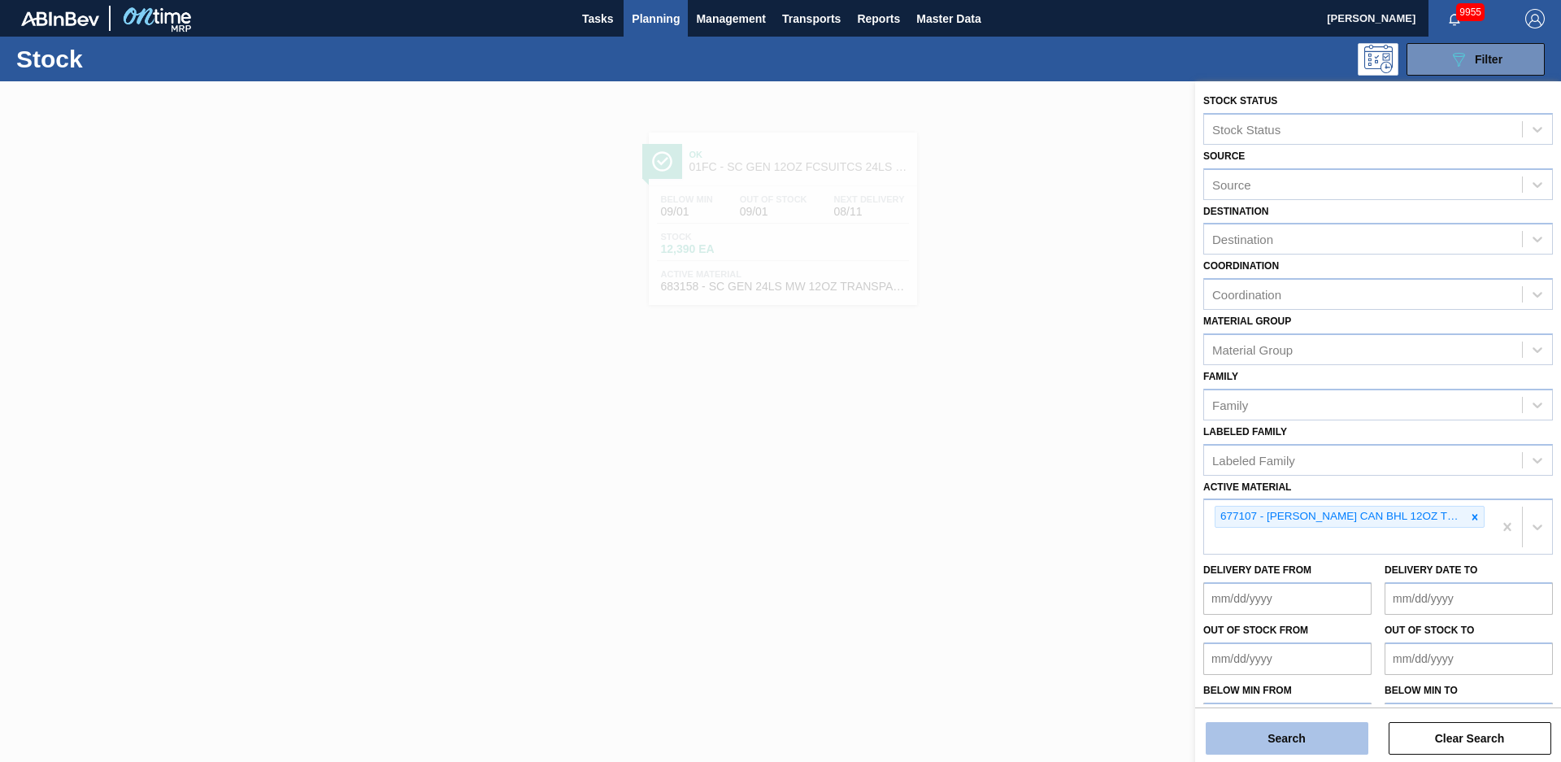
click at [1337, 735] on button "Search" at bounding box center [1287, 738] width 163 height 33
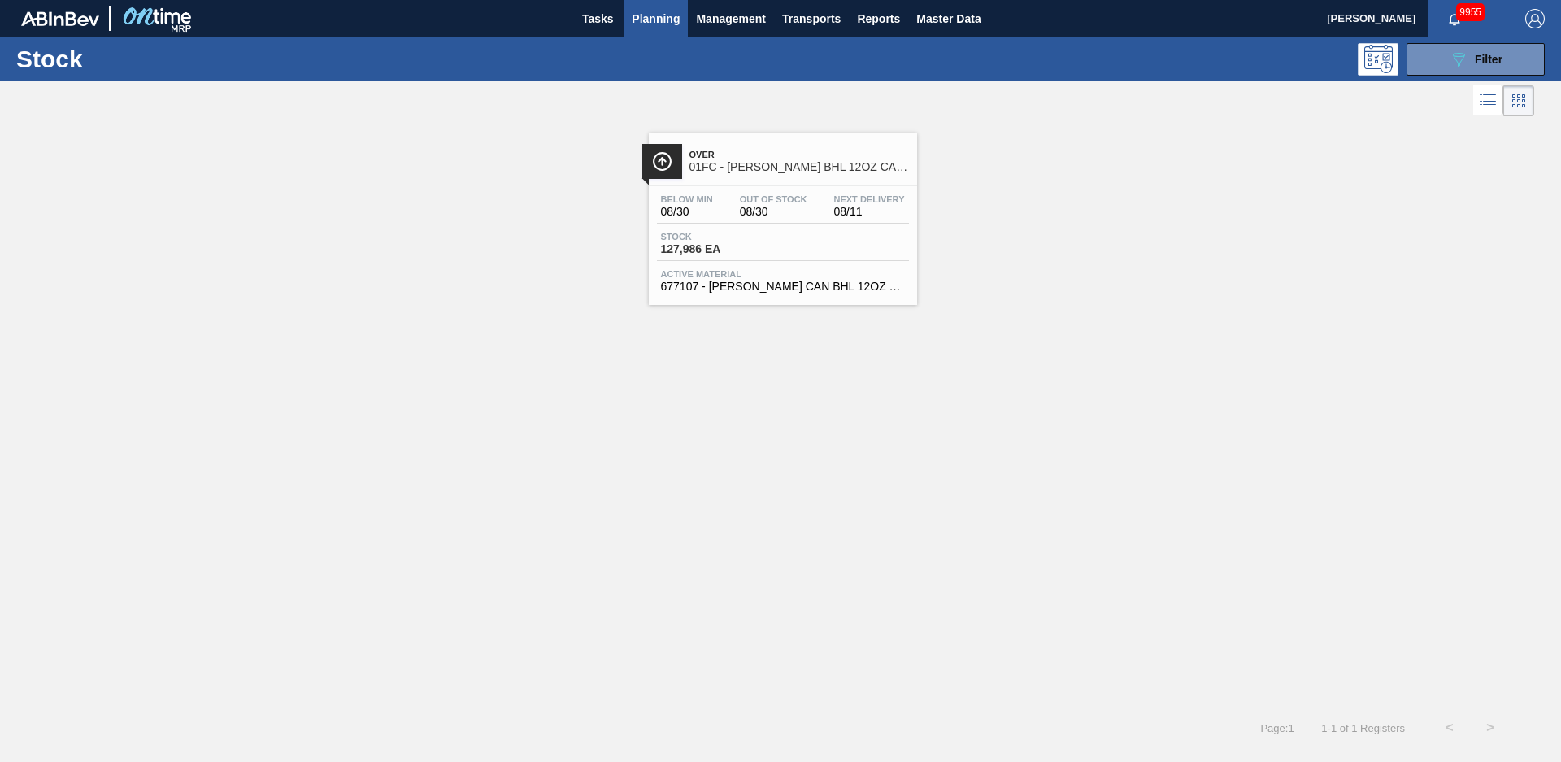
click at [740, 170] on span "01FC - CARR BHL 12OZ CAN TWNSTK 30/12 CAN AQUEOUS" at bounding box center [800, 167] width 220 height 12
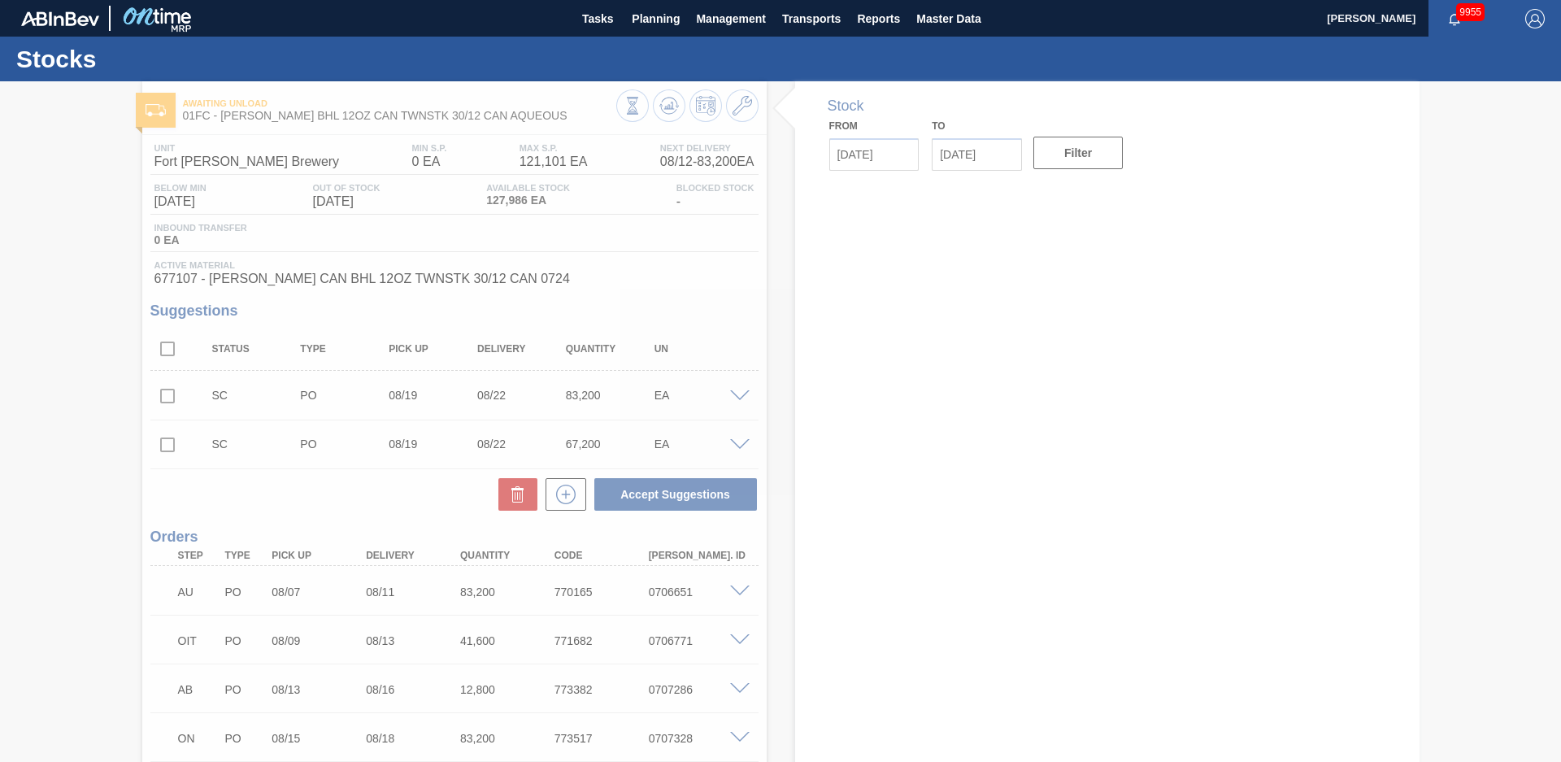
type input "[DATE]"
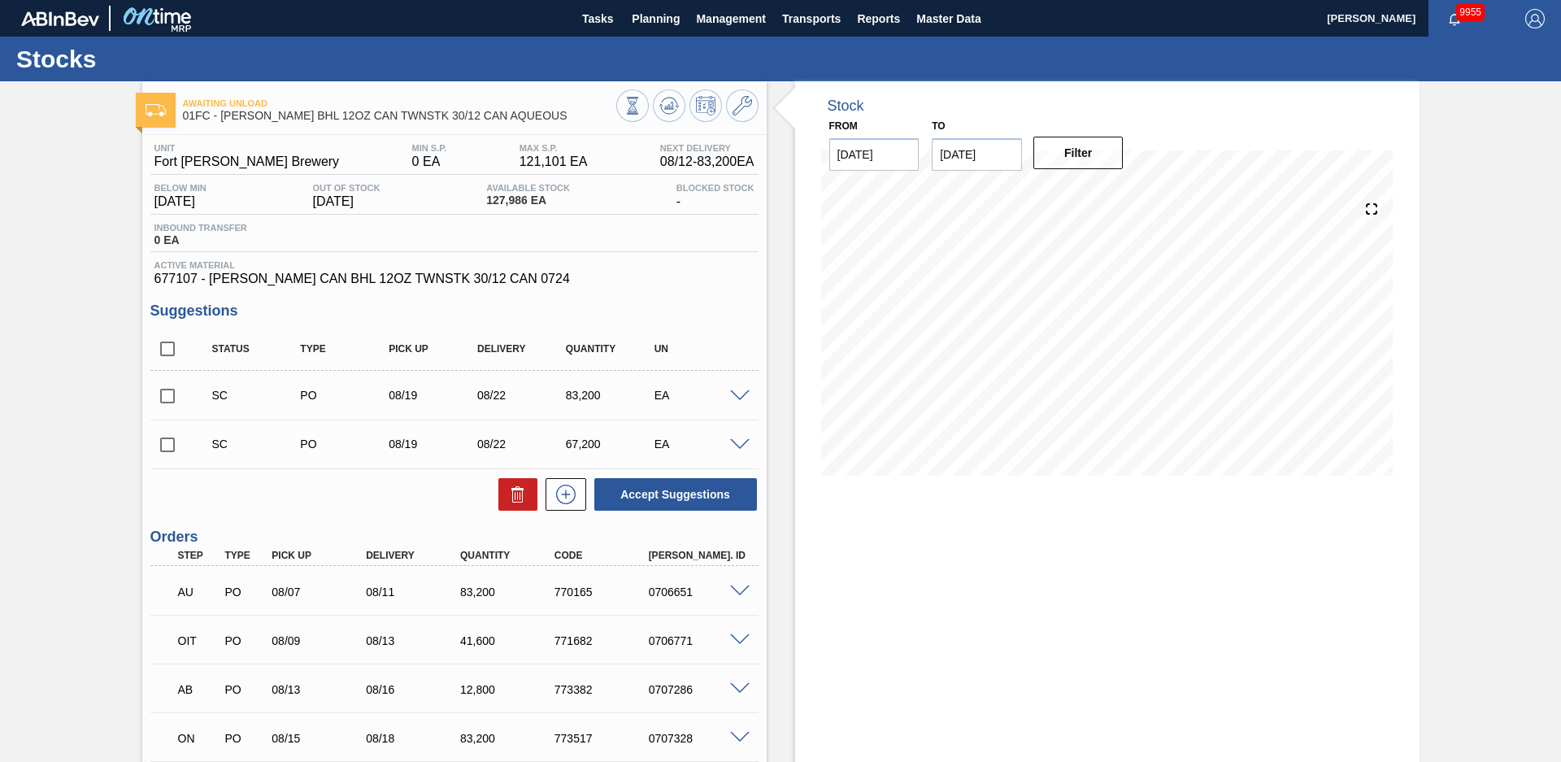
click at [76, 381] on div "Awaiting Unload 01FC - CARR BHL 12OZ CAN TWNSTK 30/12 CAN AQUEOUS Unit Fort Col…" at bounding box center [780, 536] width 1561 height 911
click at [168, 394] on input "checkbox" at bounding box center [167, 396] width 34 height 34
click at [615, 483] on button "Accept Suggestions" at bounding box center [675, 494] width 163 height 33
checkbox input "false"
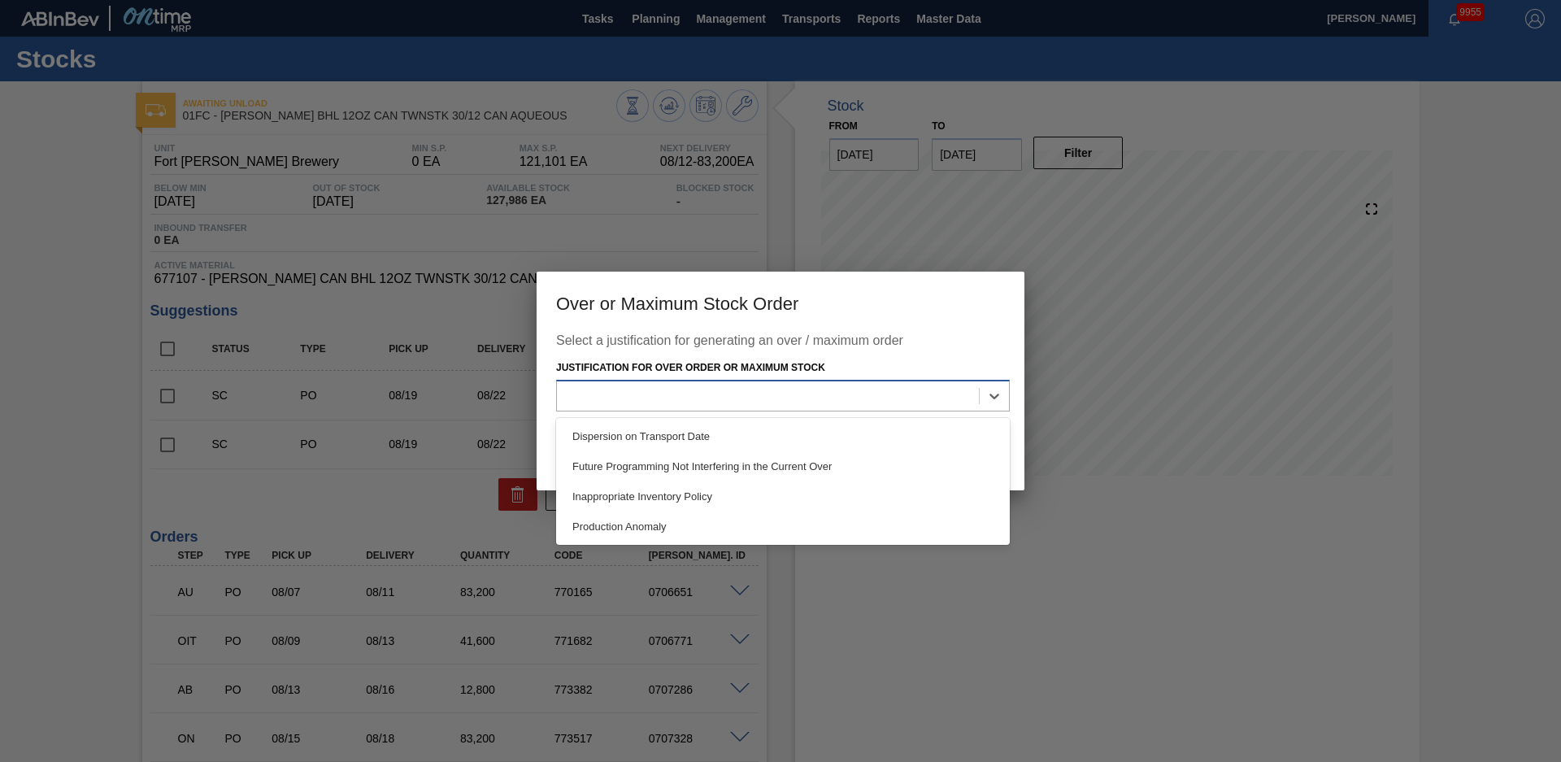
click at [720, 401] on div at bounding box center [768, 396] width 422 height 24
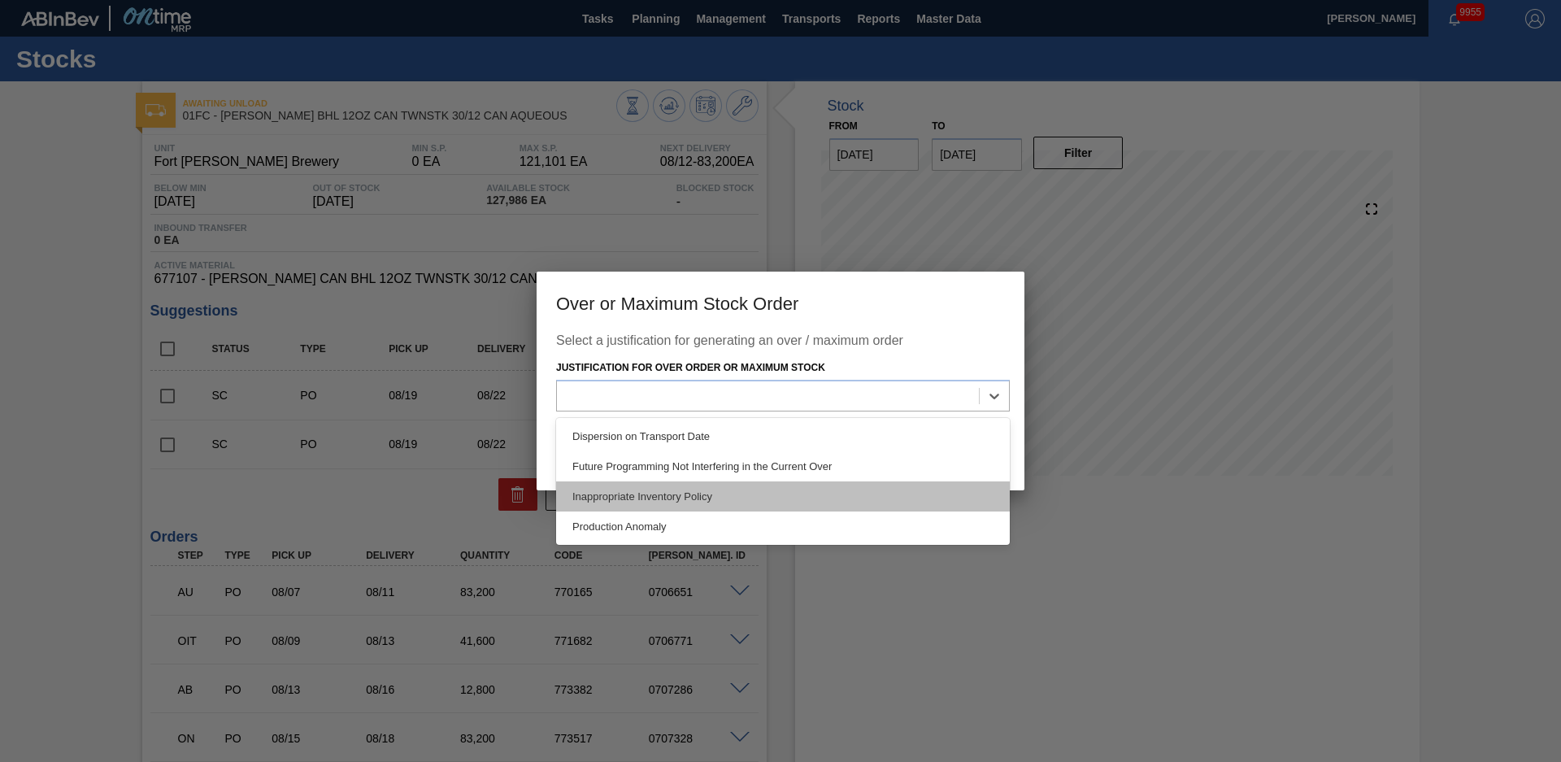
click at [686, 490] on div "Inappropriate Inventory Policy" at bounding box center [783, 496] width 454 height 30
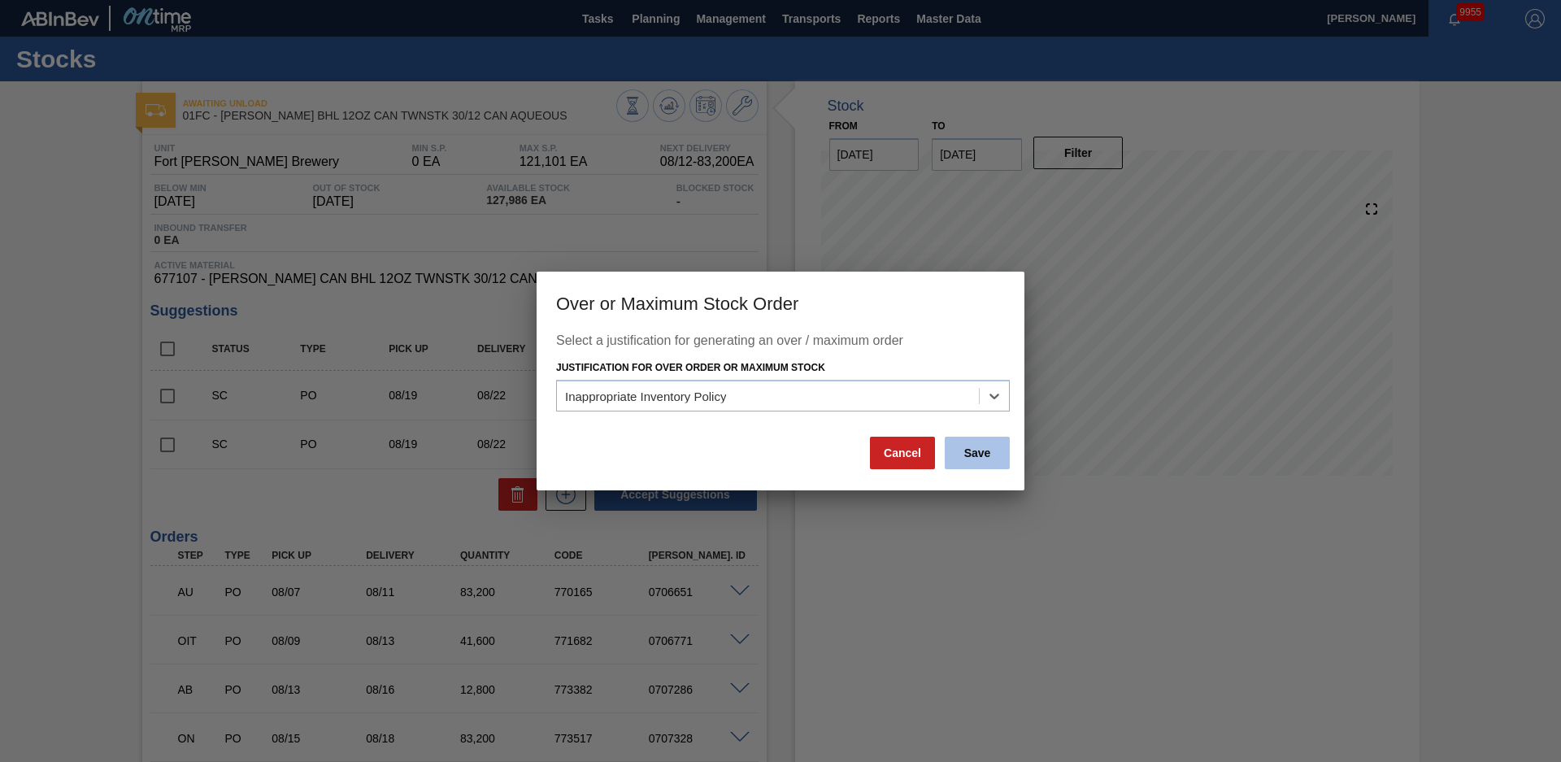
click at [1002, 454] on button "Save" at bounding box center [977, 453] width 65 height 33
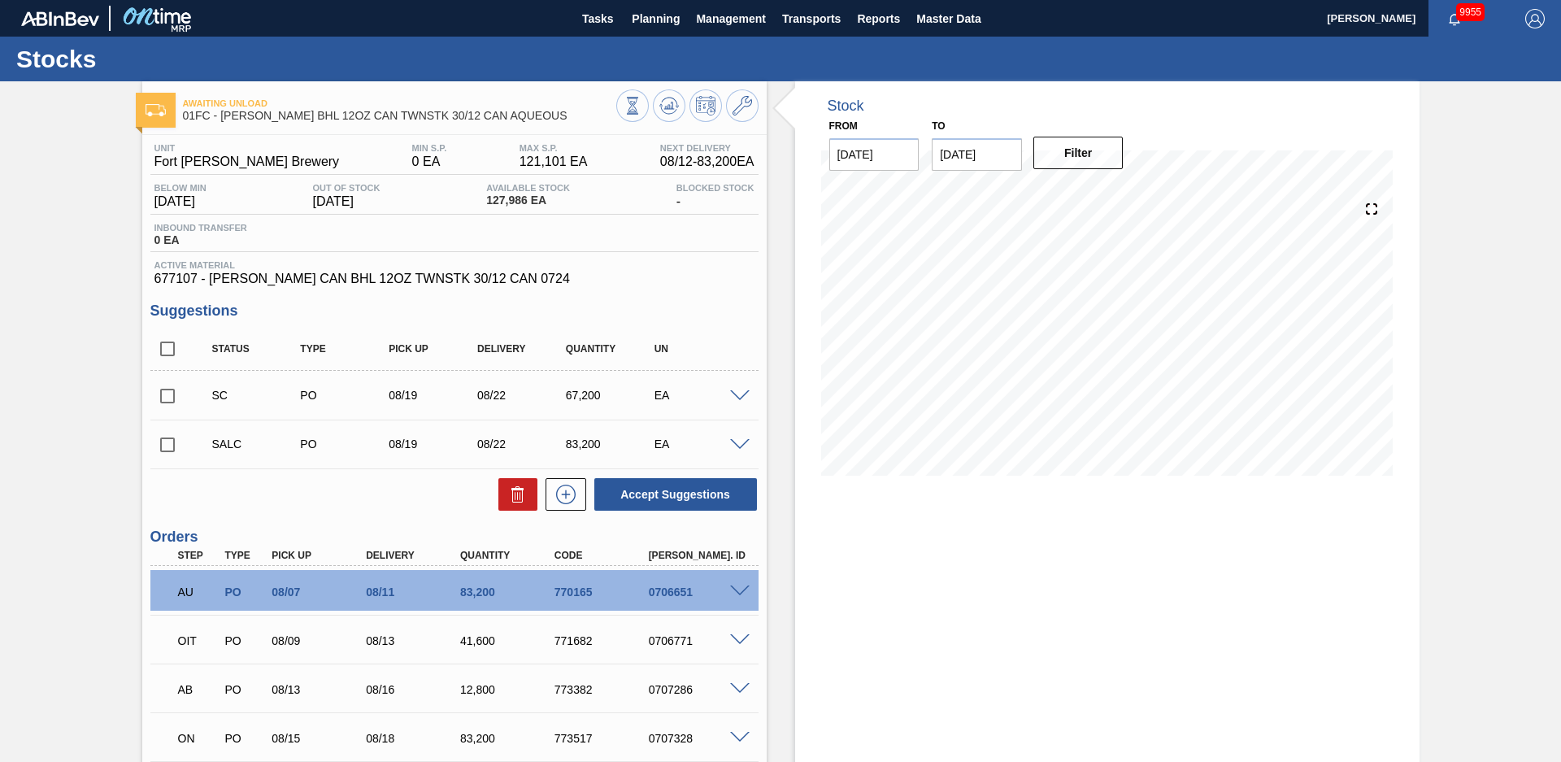
click at [741, 441] on span at bounding box center [740, 445] width 20 height 12
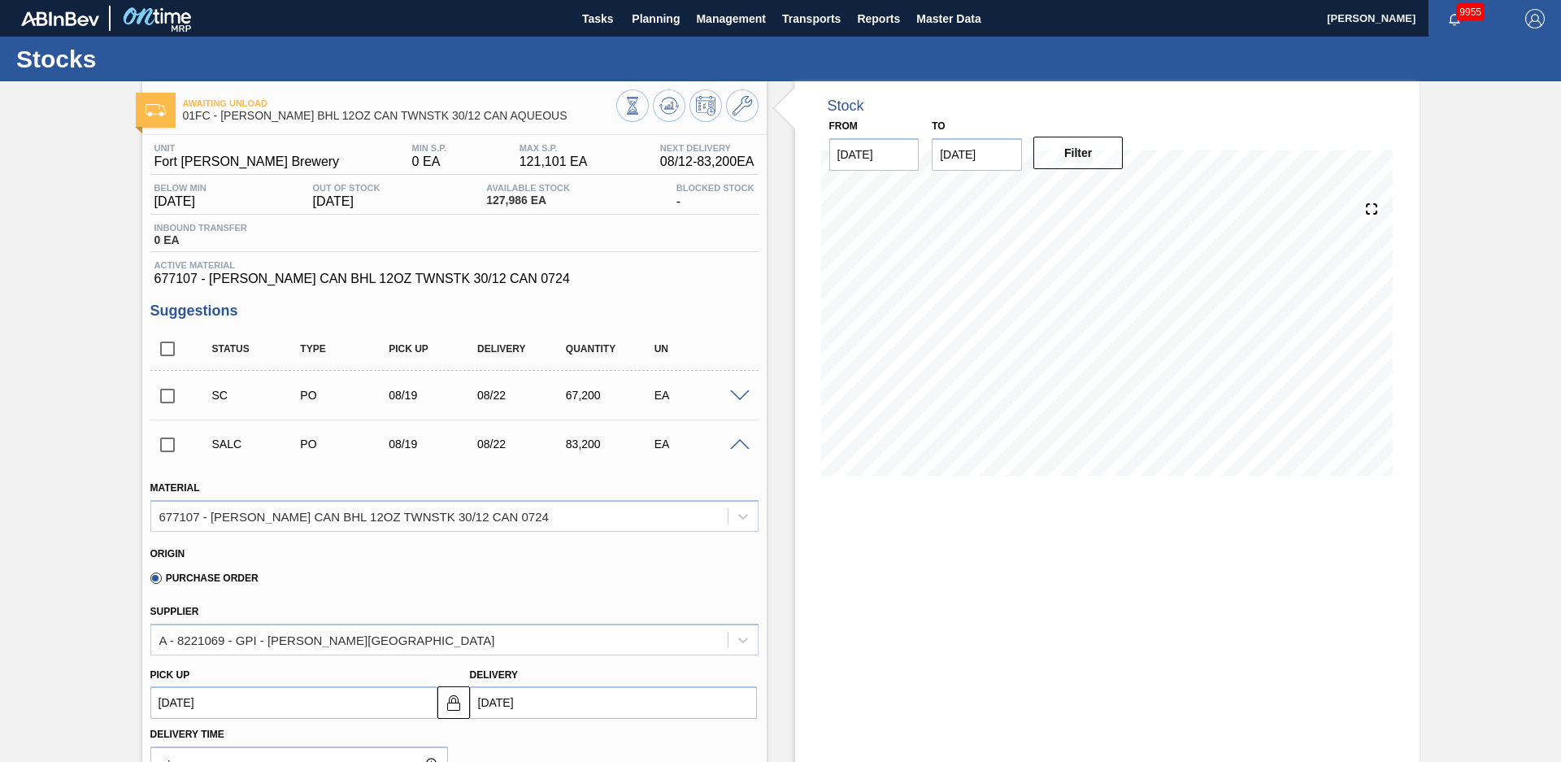
scroll to position [342, 0]
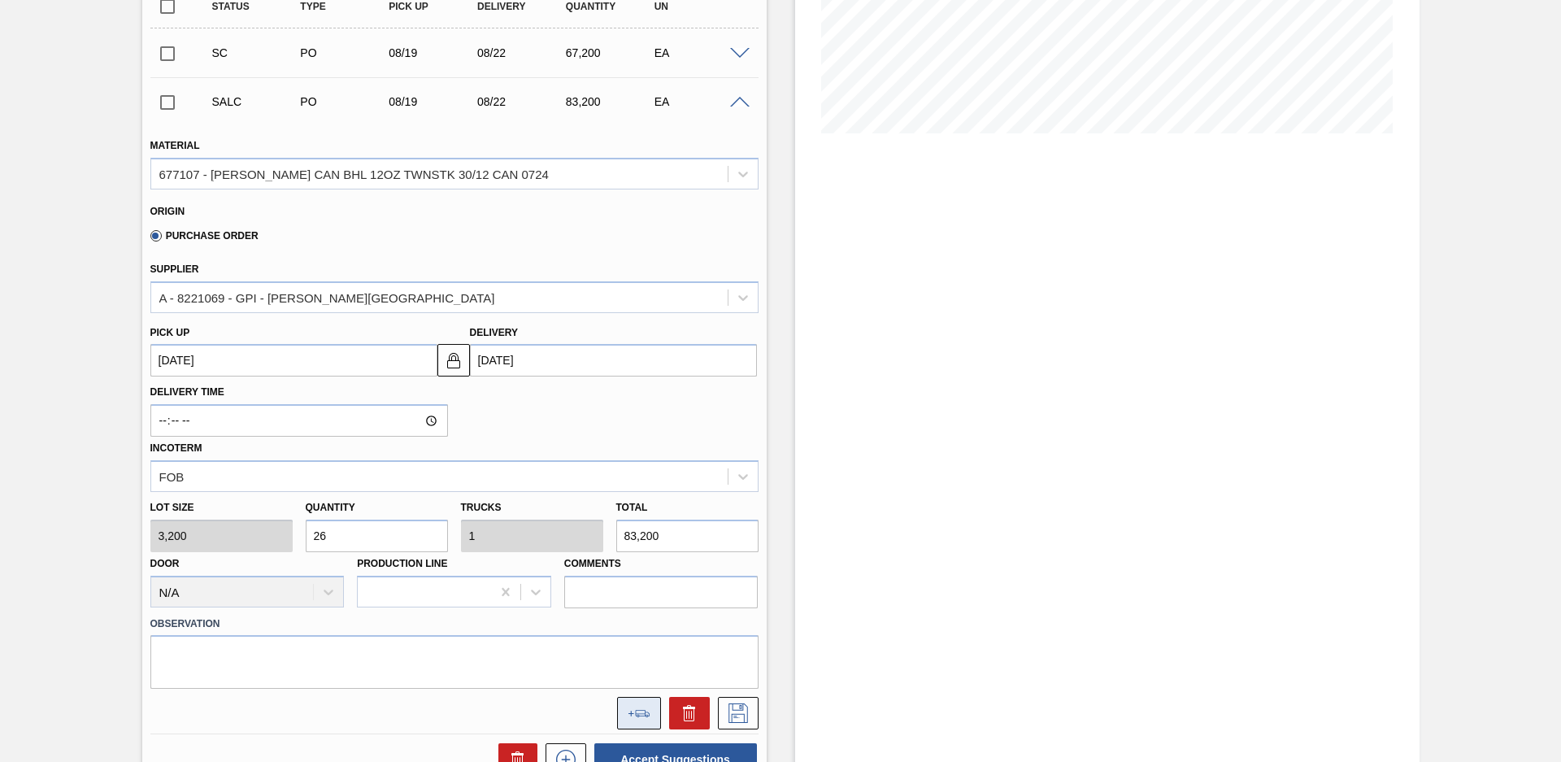
click at [630, 718] on button at bounding box center [639, 713] width 44 height 33
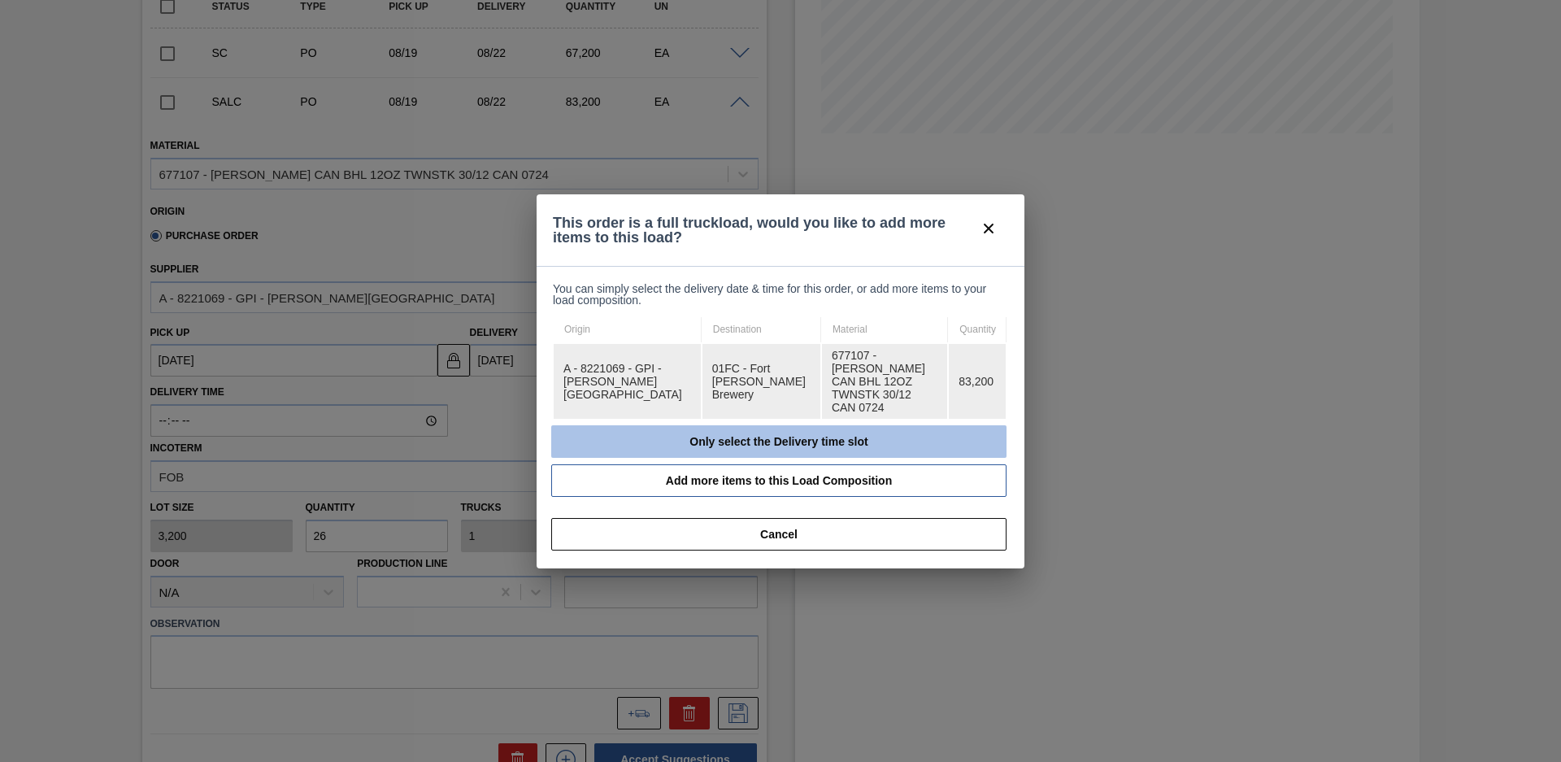
click at [687, 425] on button "Only select the Delivery time slot" at bounding box center [778, 441] width 455 height 33
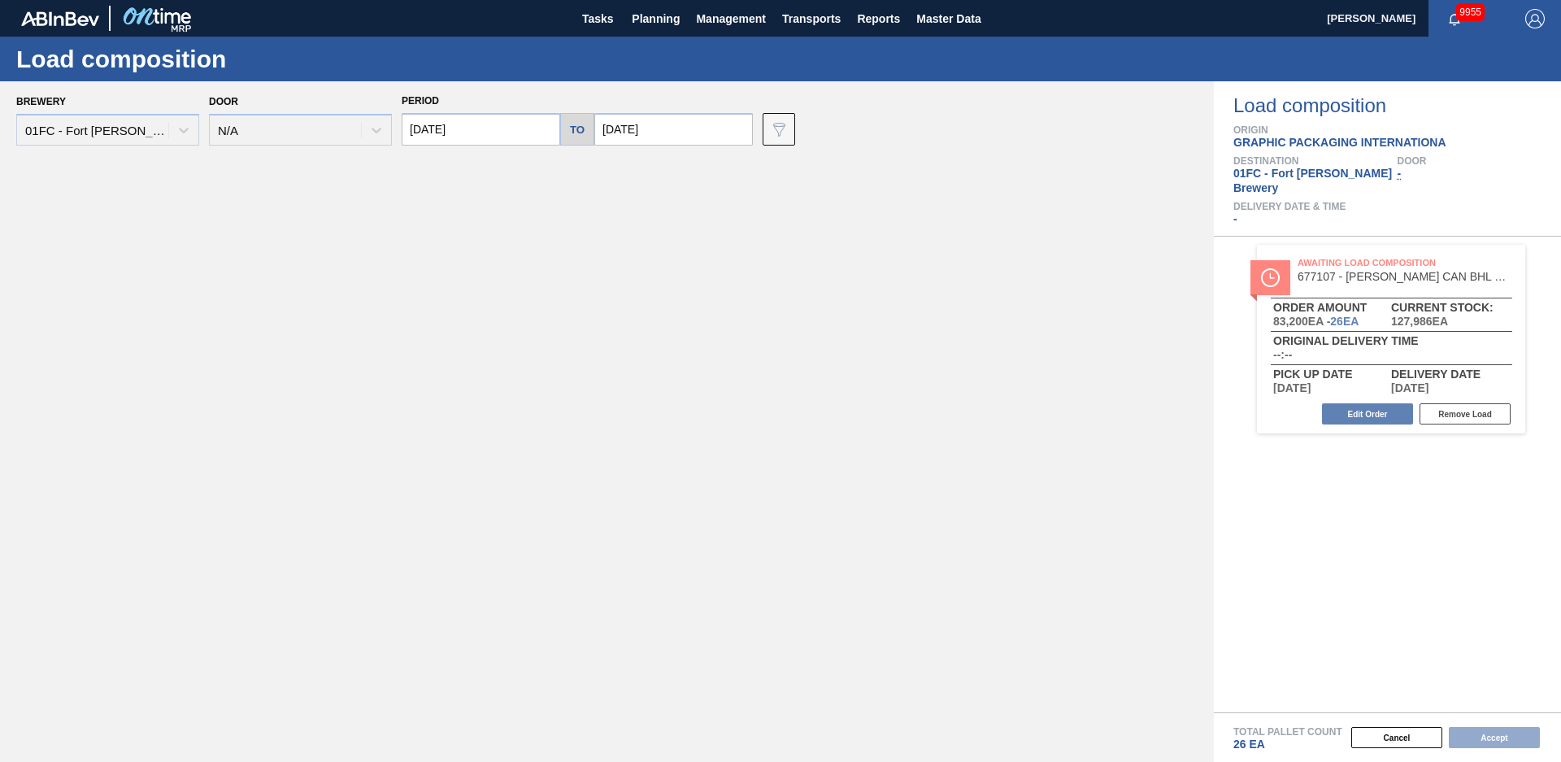
type input "[DATE]"
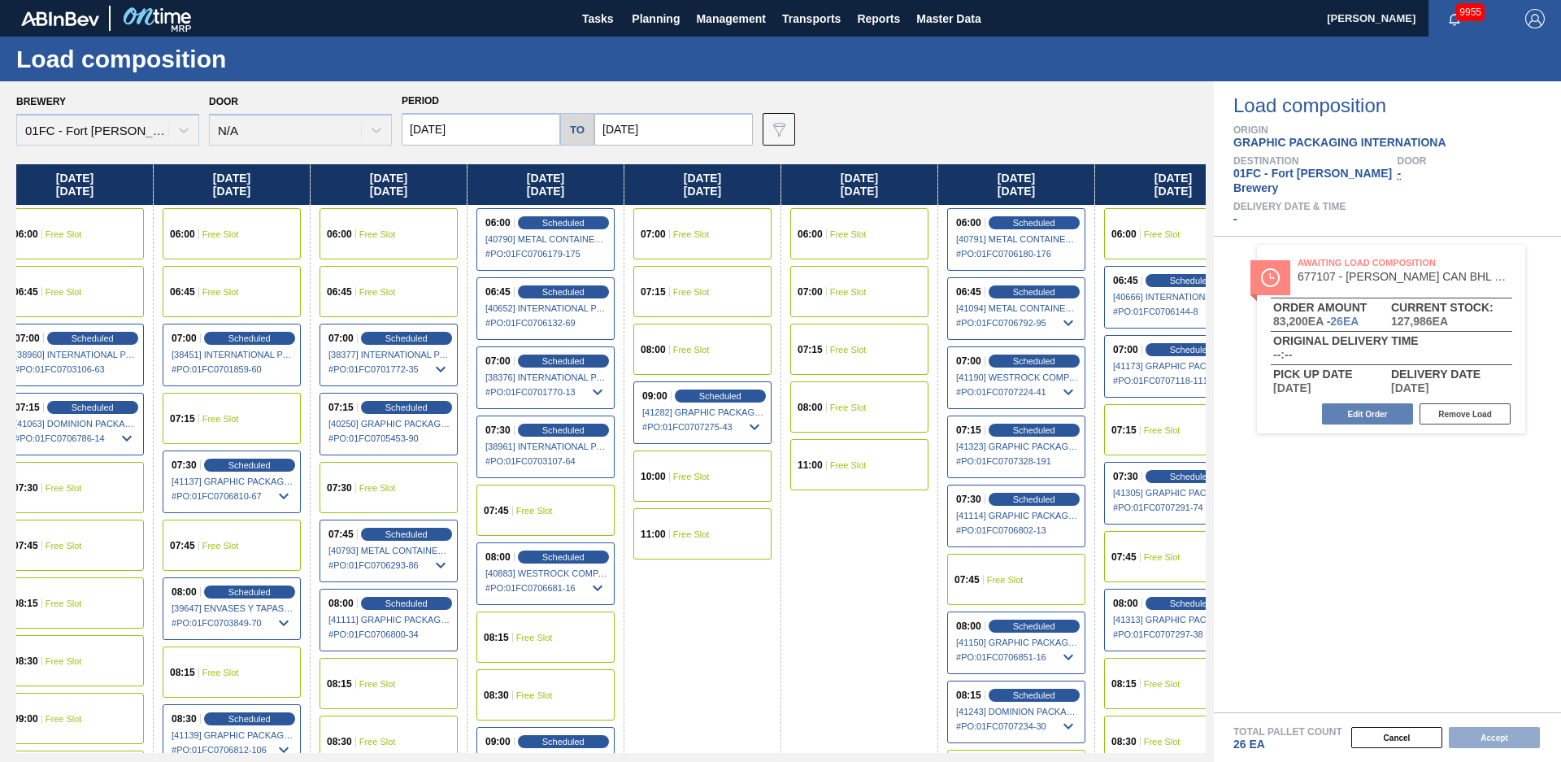
scroll to position [0, 66]
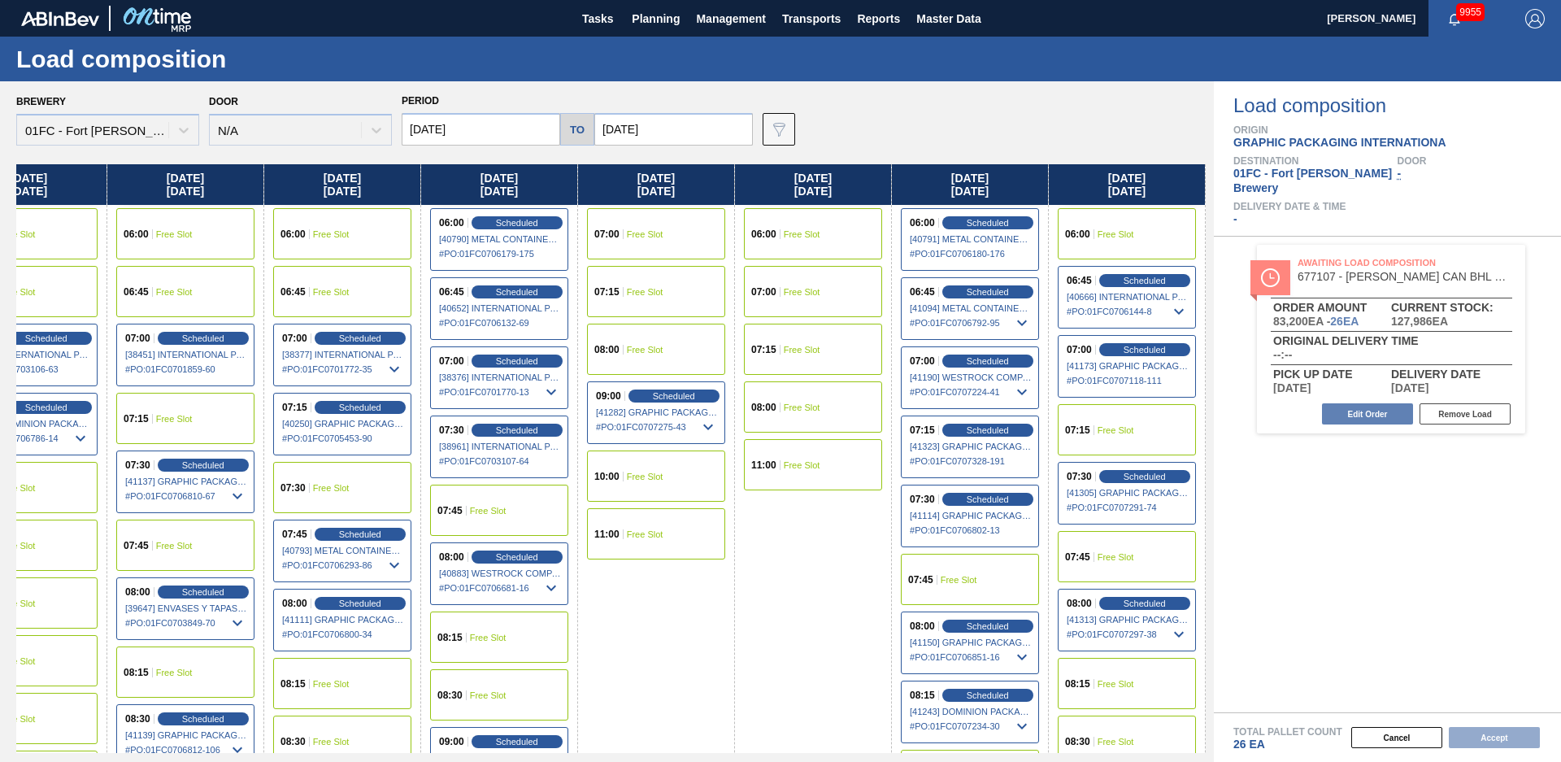
drag, startPoint x: 842, startPoint y: 655, endPoint x: 921, endPoint y: 626, distance: 83.1
drag, startPoint x: 659, startPoint y: 641, endPoint x: 823, endPoint y: 604, distance: 167.5
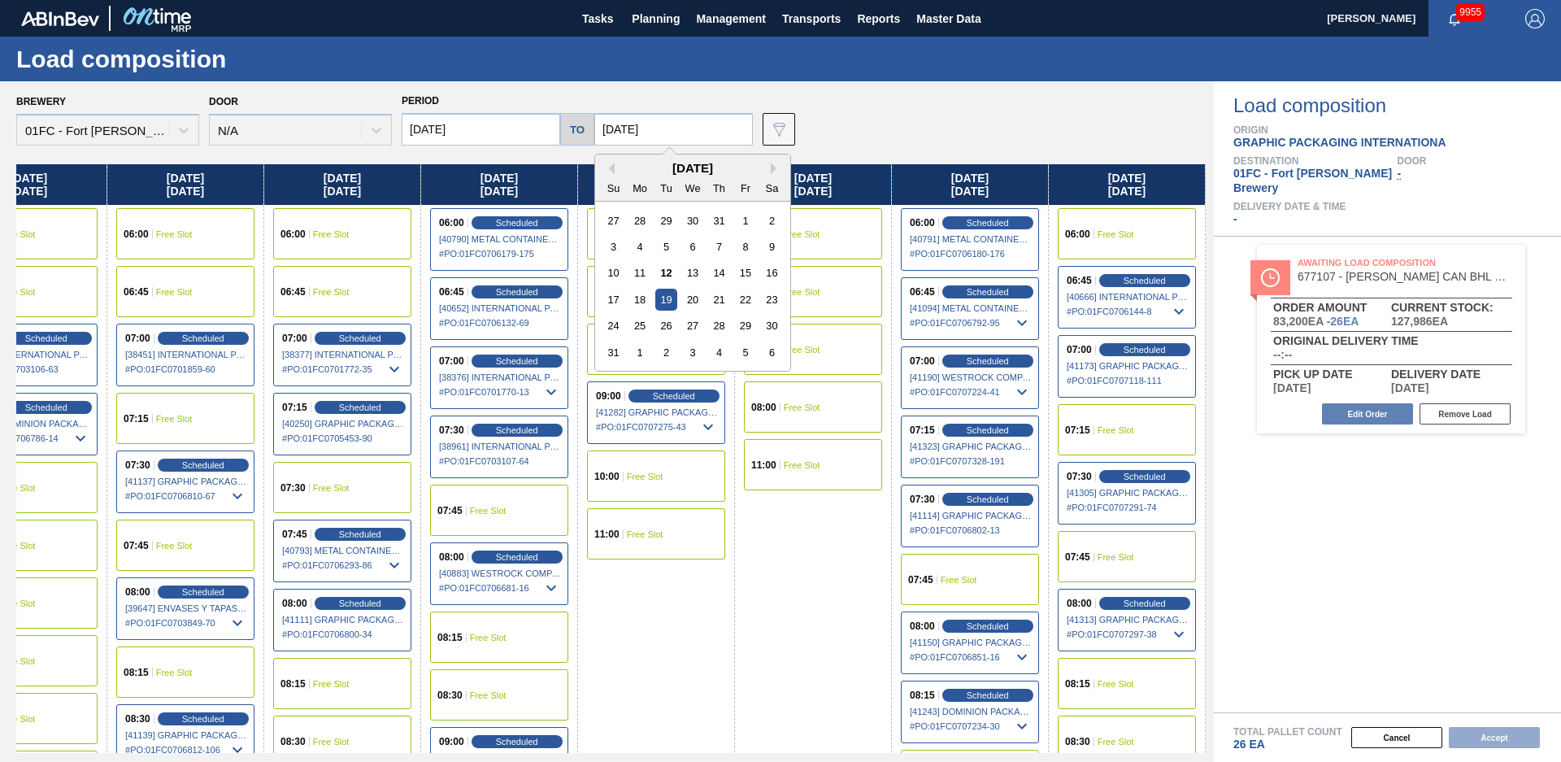
click at [672, 133] on input "[DATE]" at bounding box center [673, 129] width 159 height 33
click at [736, 295] on div "22" at bounding box center [745, 300] width 22 height 22
type input "[DATE]"
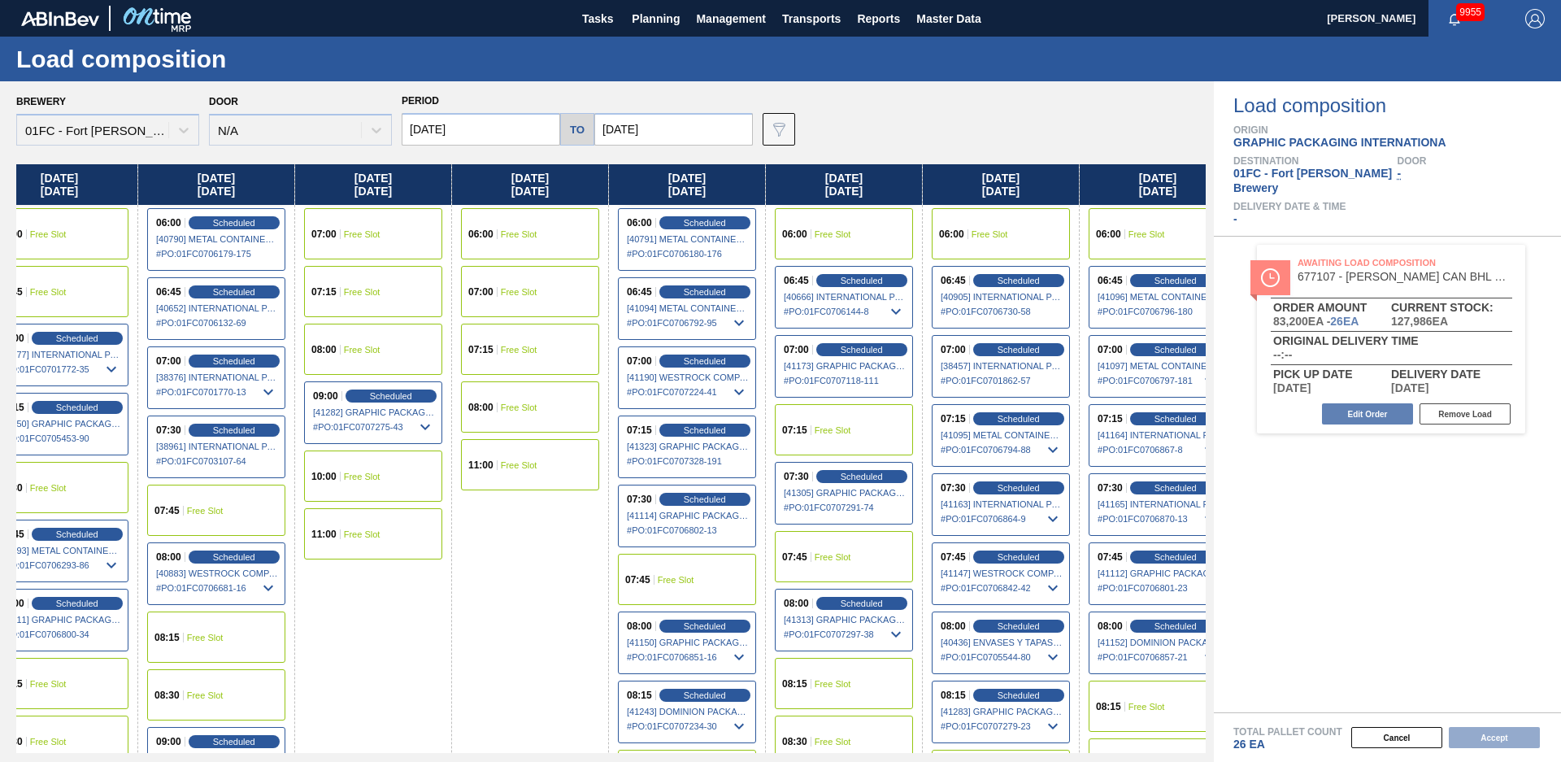
scroll to position [0, 537]
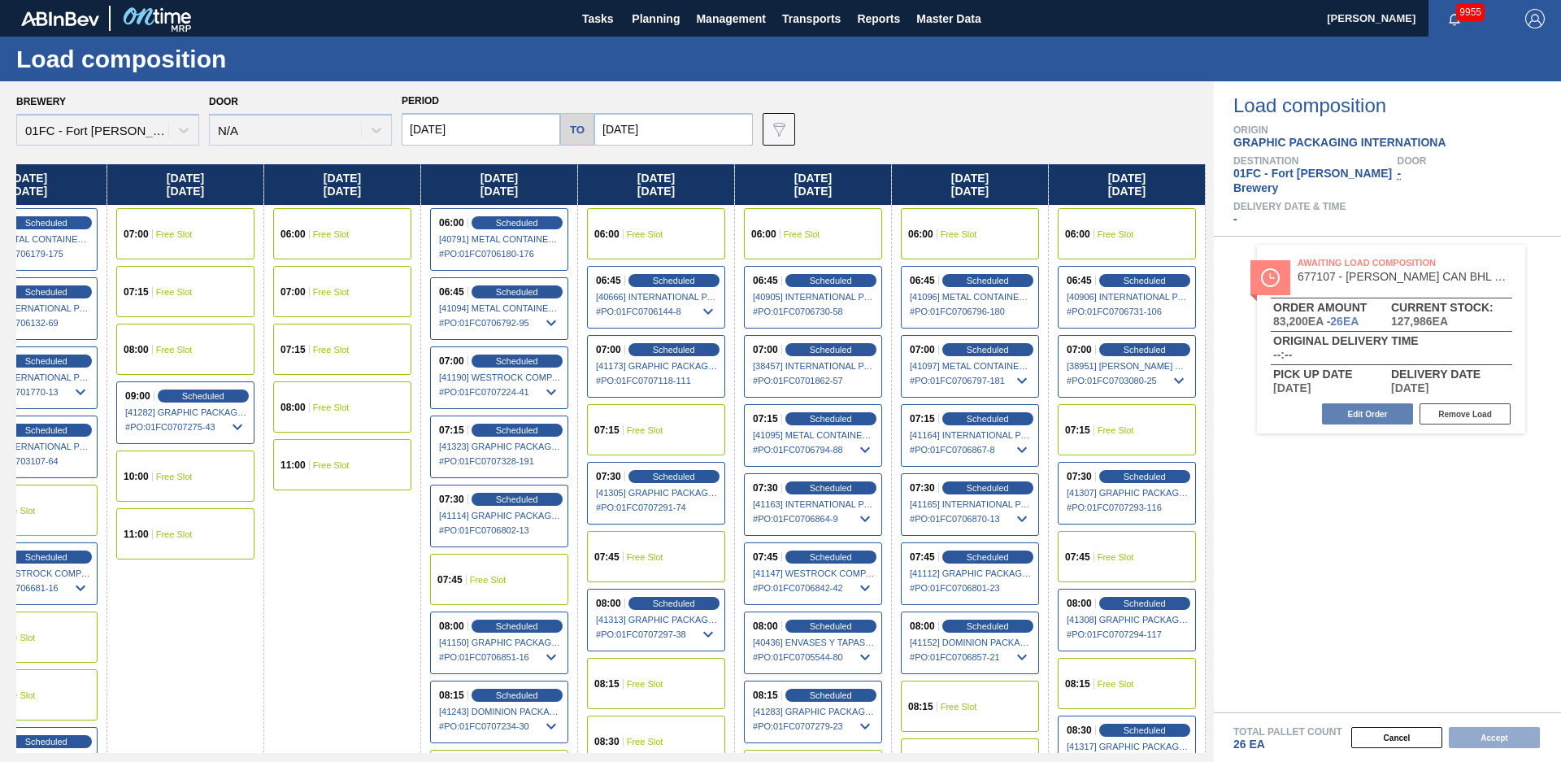
drag, startPoint x: 699, startPoint y: 619, endPoint x: 1323, endPoint y: 514, distance: 633.3
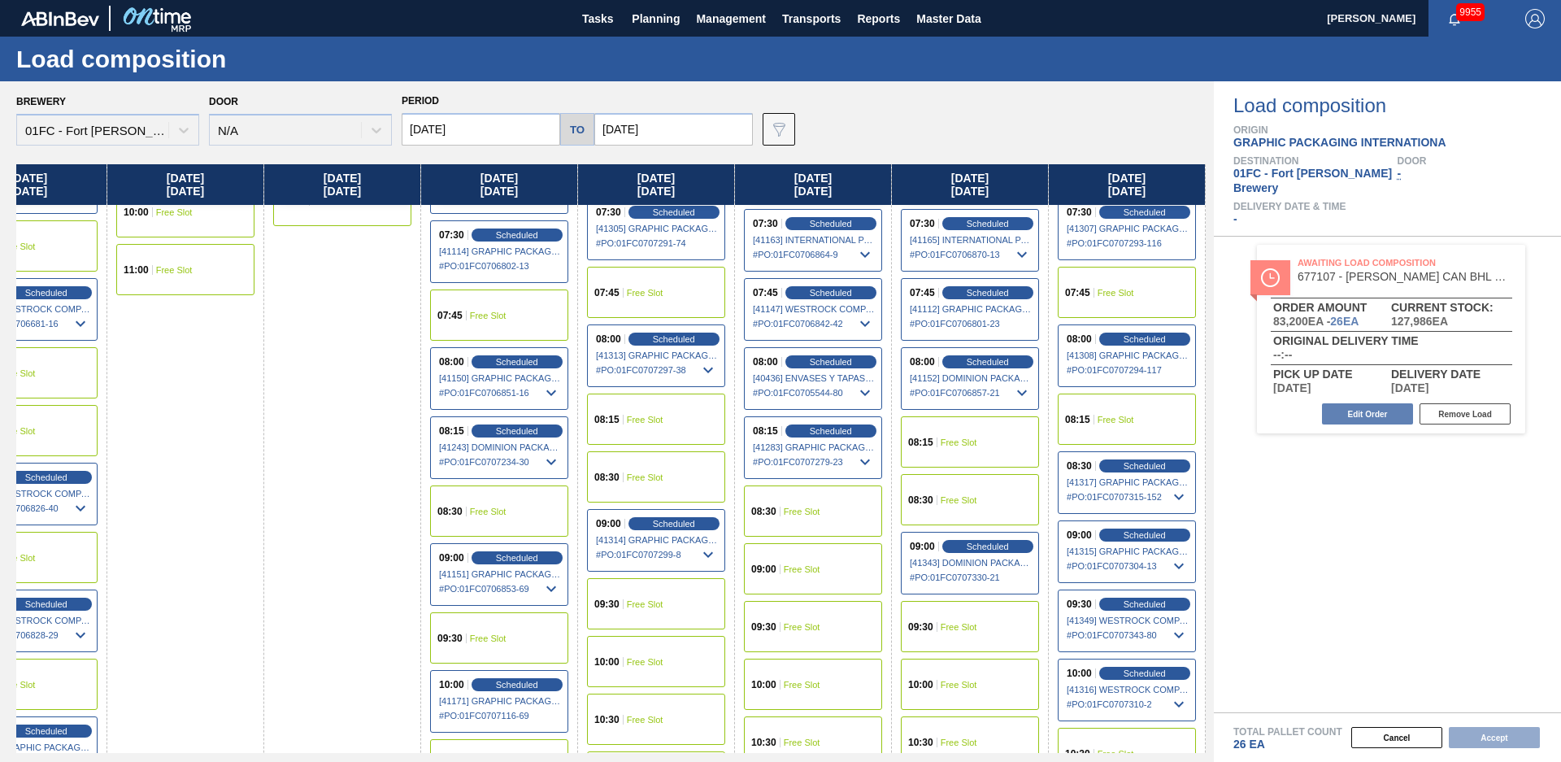
scroll to position [529, 537]
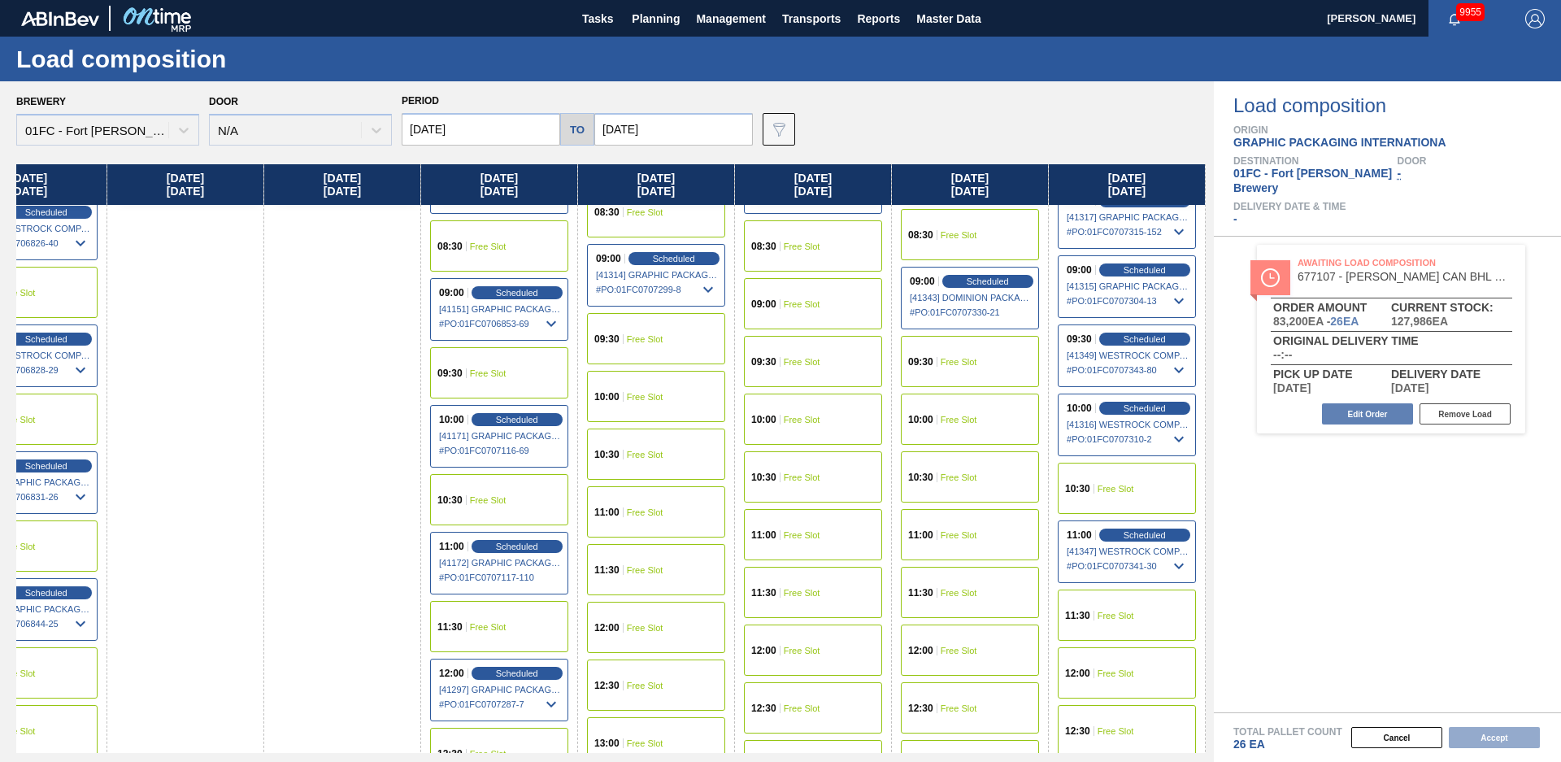
click at [966, 409] on div "10:00 Free Slot" at bounding box center [970, 419] width 138 height 51
click at [1467, 732] on button "Accept" at bounding box center [1494, 737] width 91 height 21
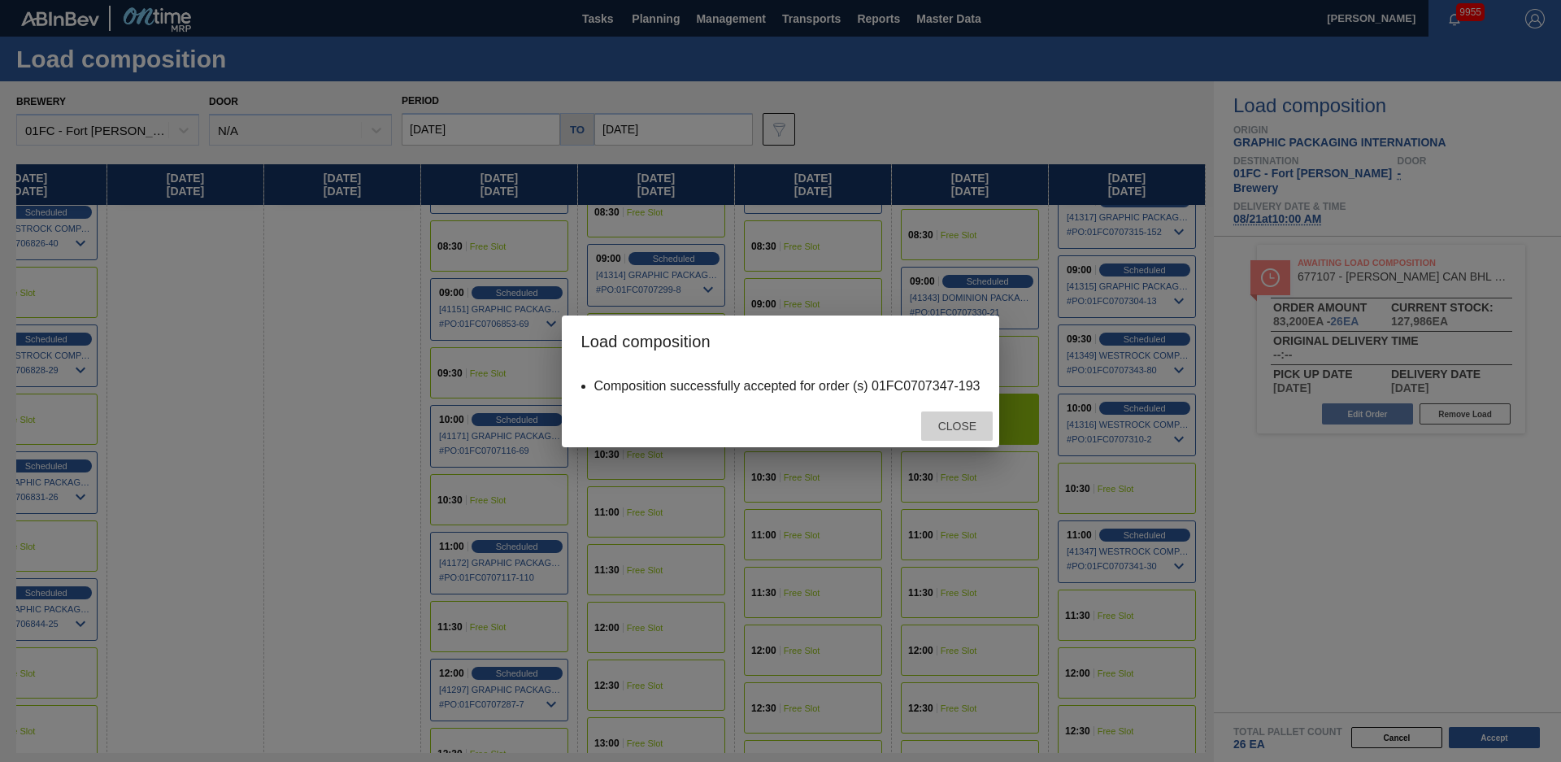
click at [959, 411] on div "Close" at bounding box center [957, 426] width 72 height 30
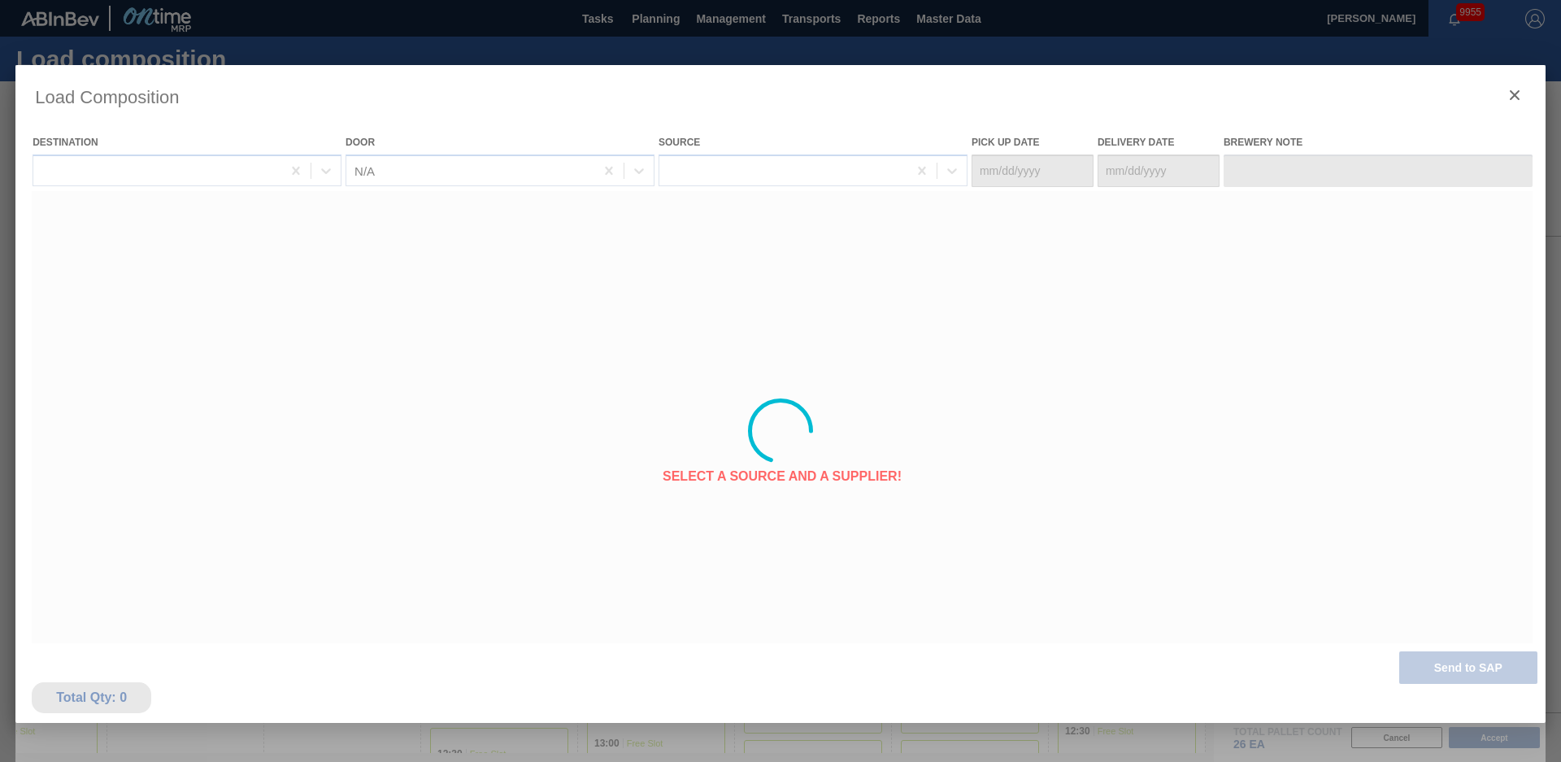
type Date "[DATE]"
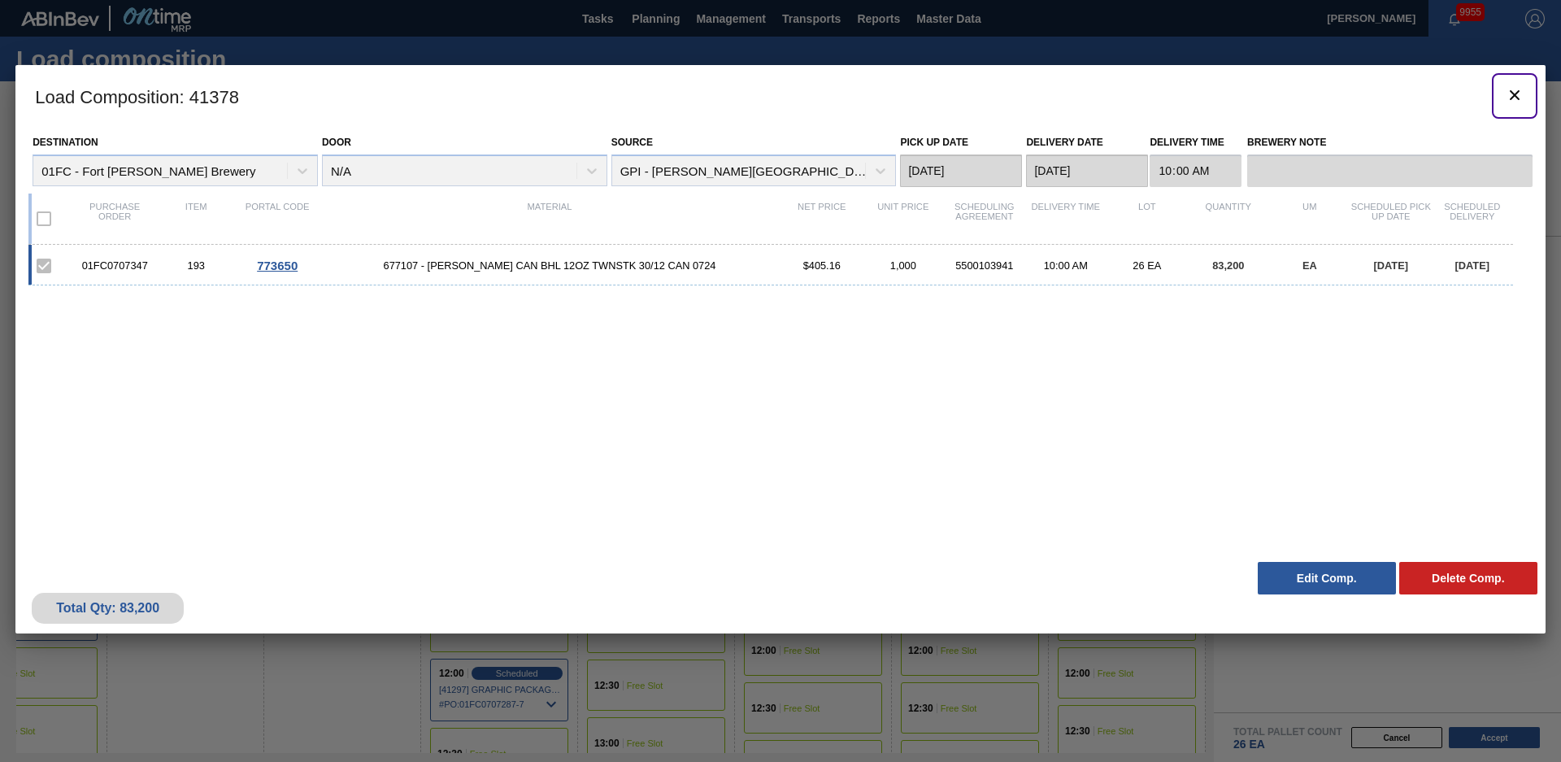
click at [1510, 98] on icon "botão de ícone" at bounding box center [1515, 95] width 20 height 20
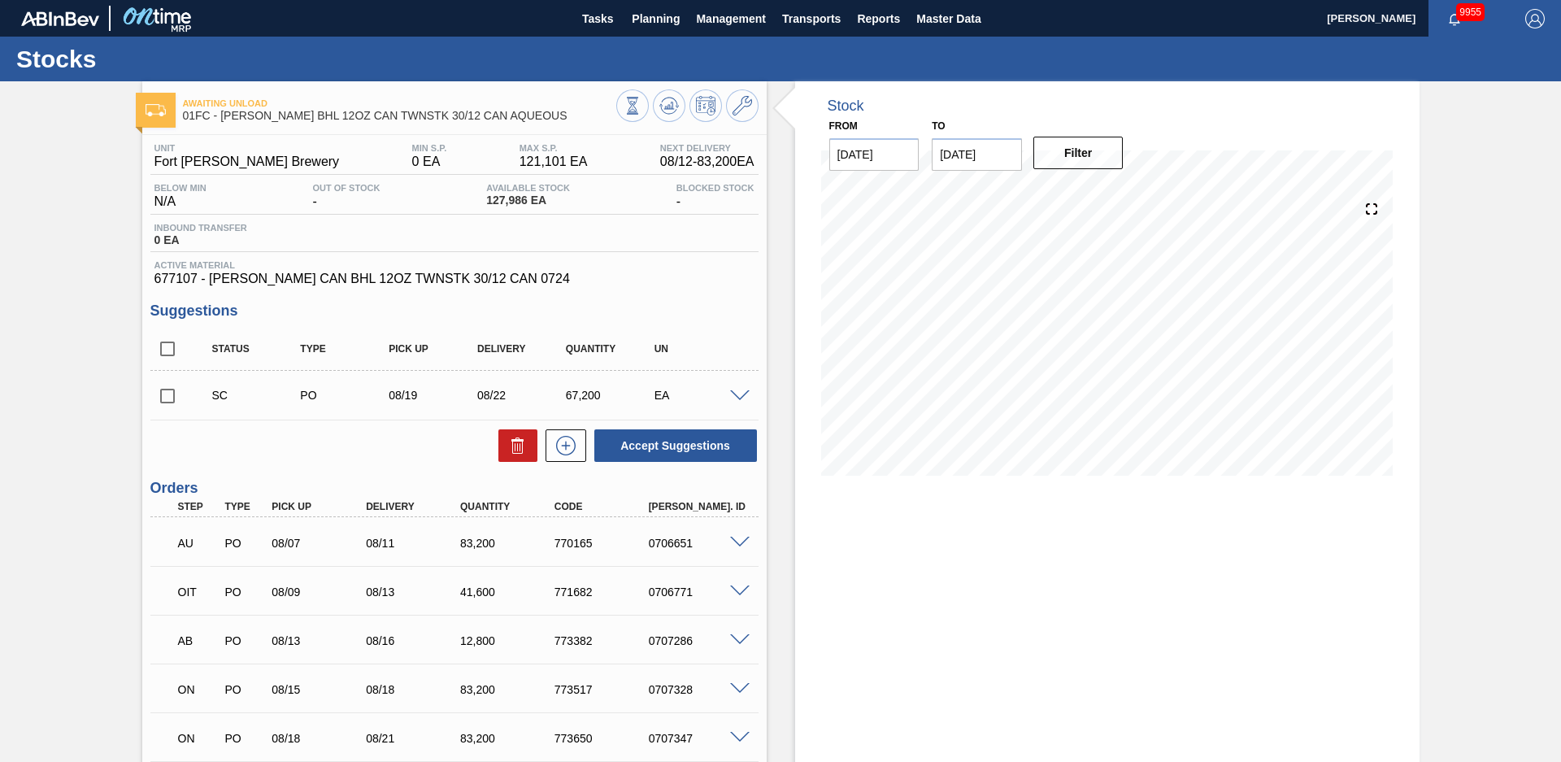
click at [779, 319] on div "Stock From [DATE] to [DATE] Filter" at bounding box center [1093, 536] width 653 height 911
click at [168, 393] on input "checkbox" at bounding box center [167, 396] width 34 height 34
click at [679, 450] on button "Accept Suggestions" at bounding box center [675, 445] width 163 height 33
checkbox input "false"
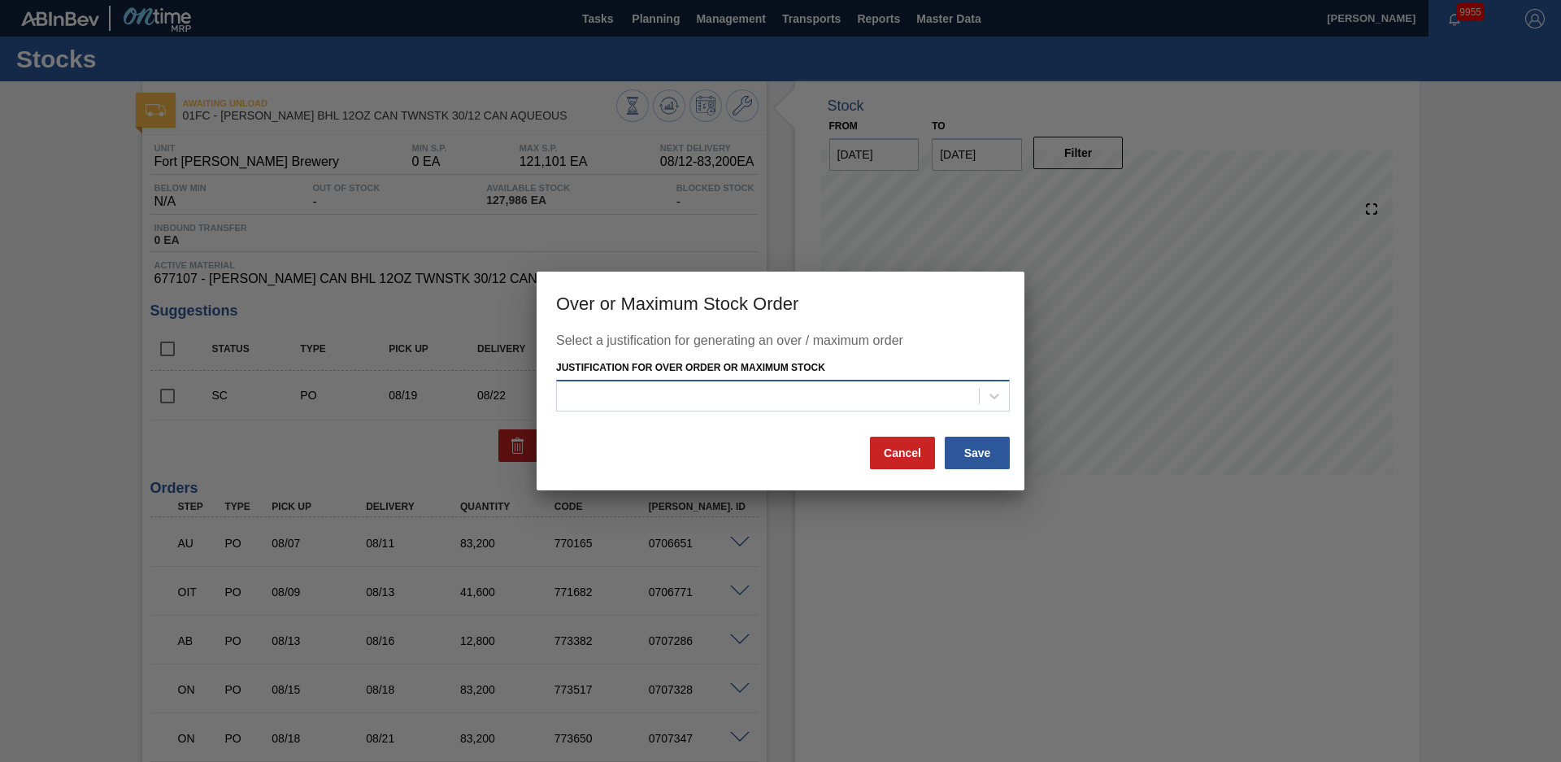
click at [737, 392] on div at bounding box center [768, 396] width 422 height 24
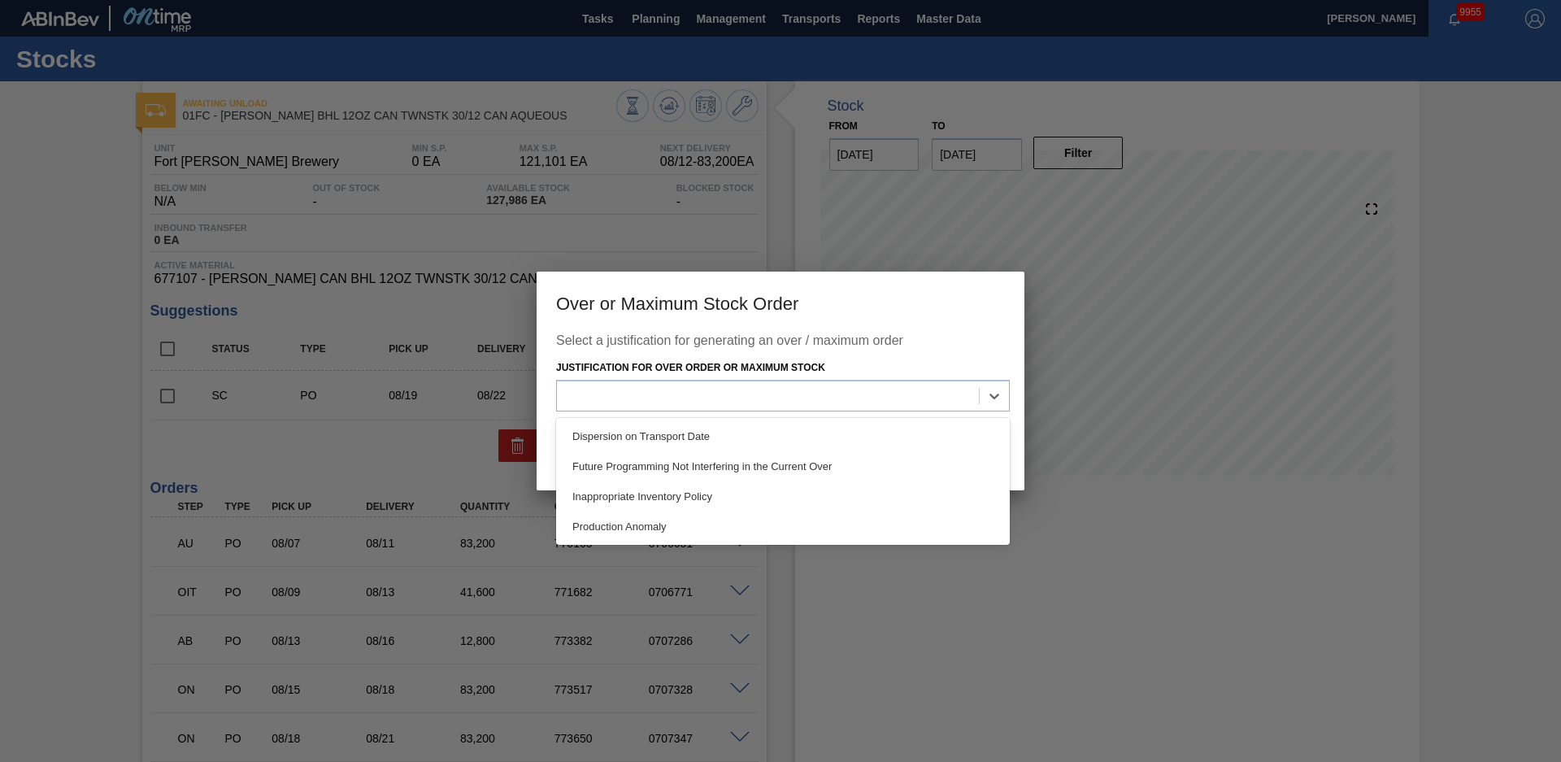
click at [942, 320] on h3 "Over or Maximum Stock Order" at bounding box center [781, 303] width 488 height 62
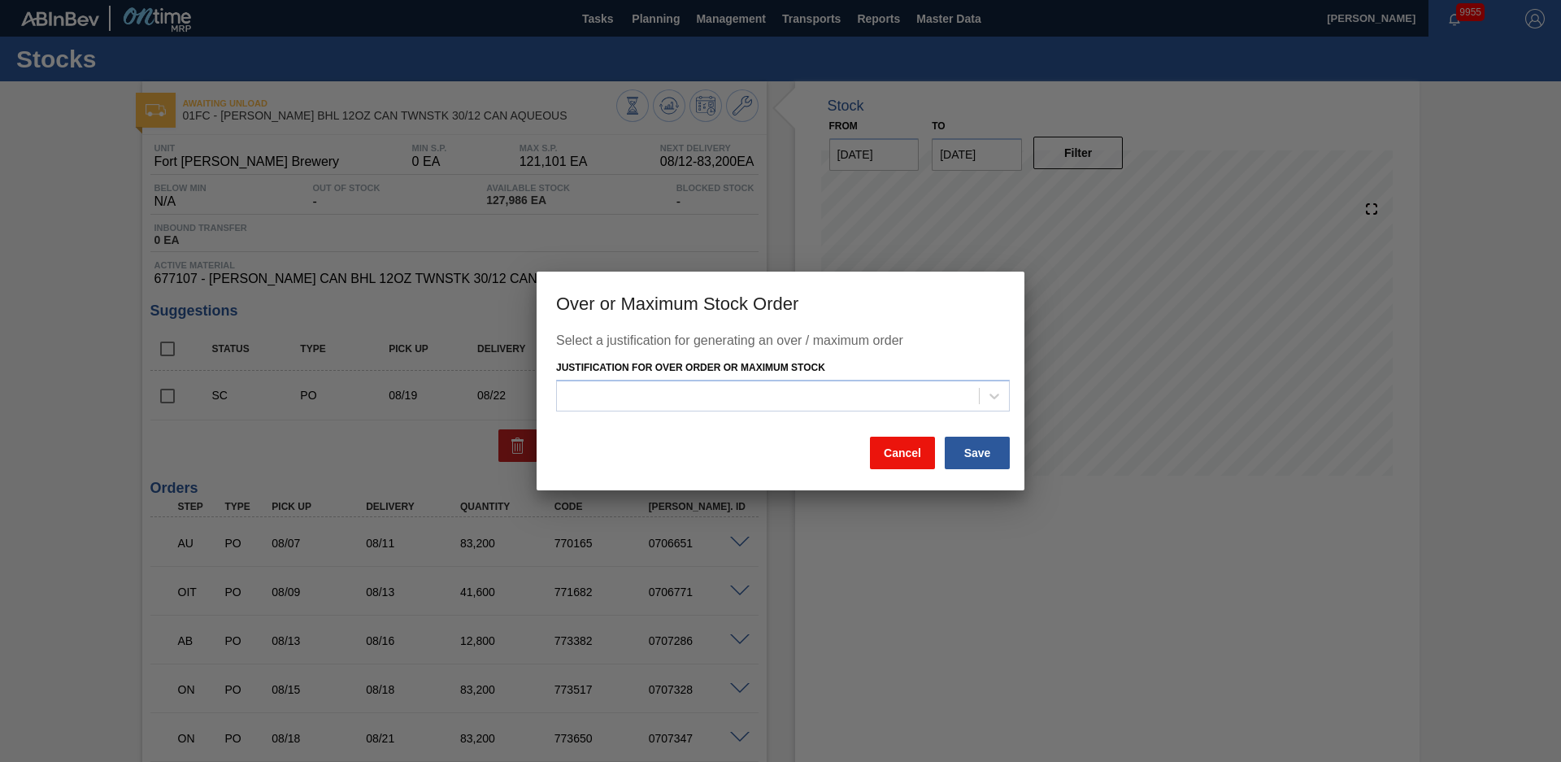
click at [920, 461] on button "Cancel" at bounding box center [902, 453] width 65 height 33
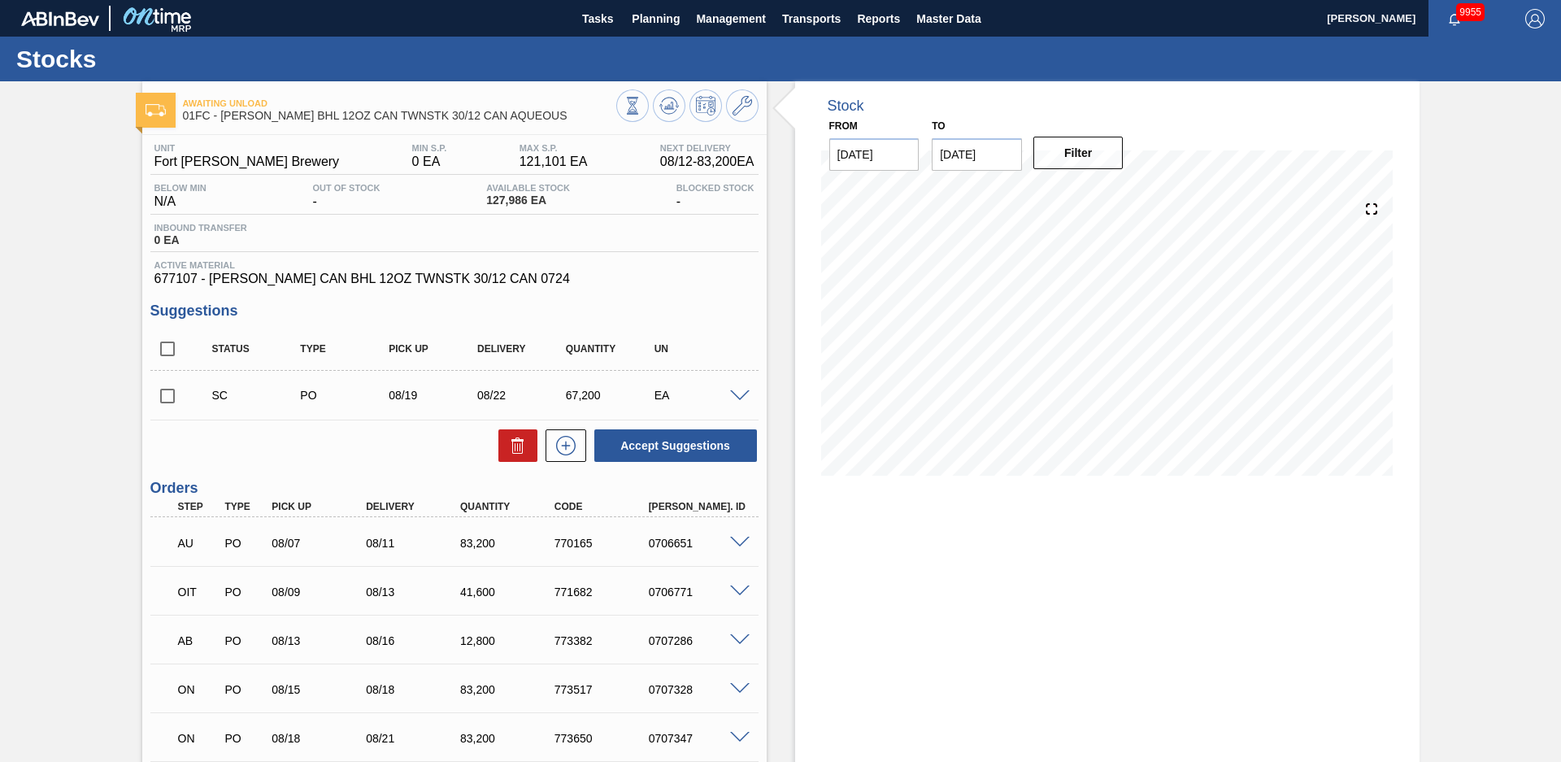
click at [738, 395] on span at bounding box center [740, 396] width 20 height 12
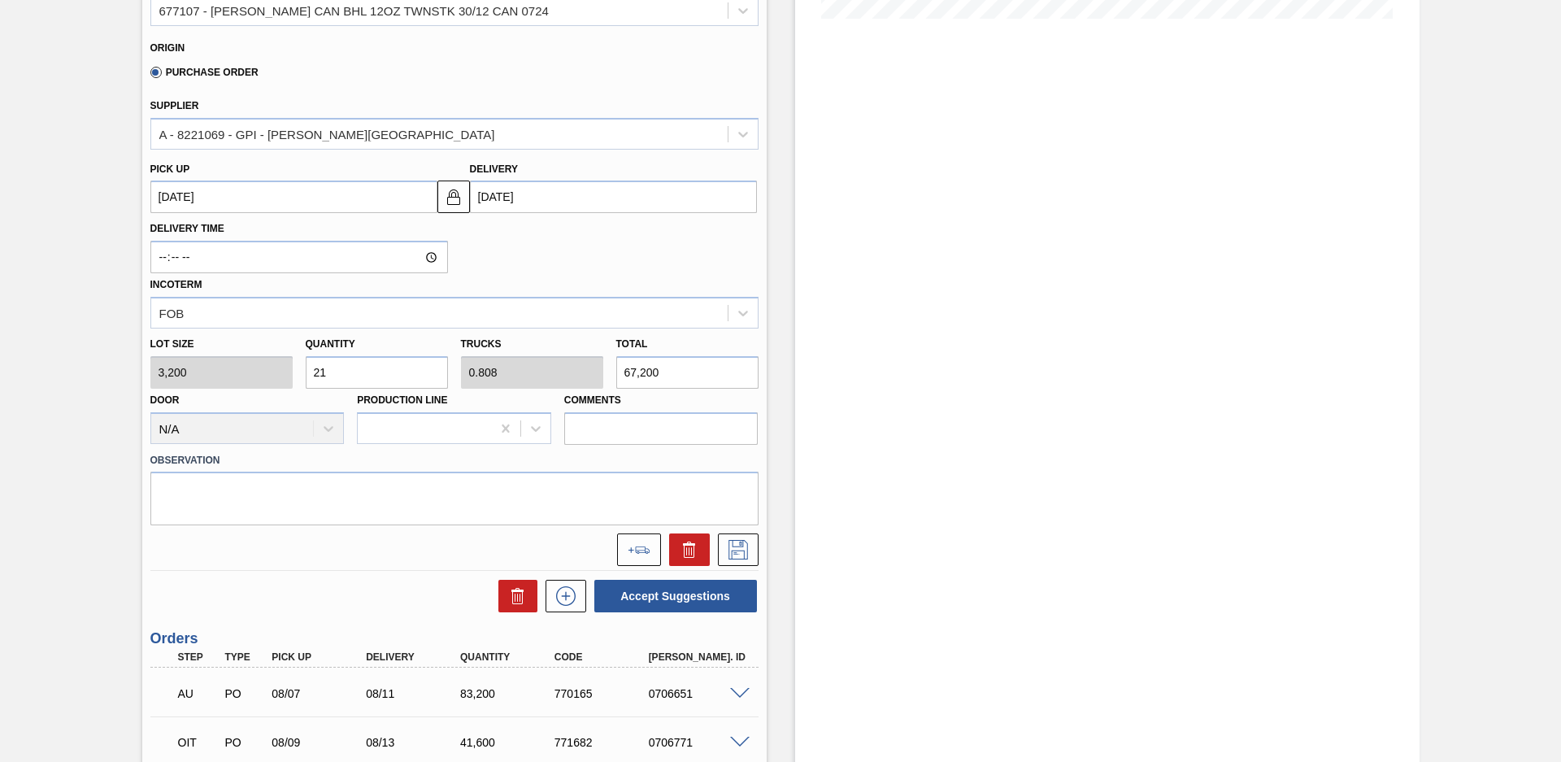
scroll to position [571, 0]
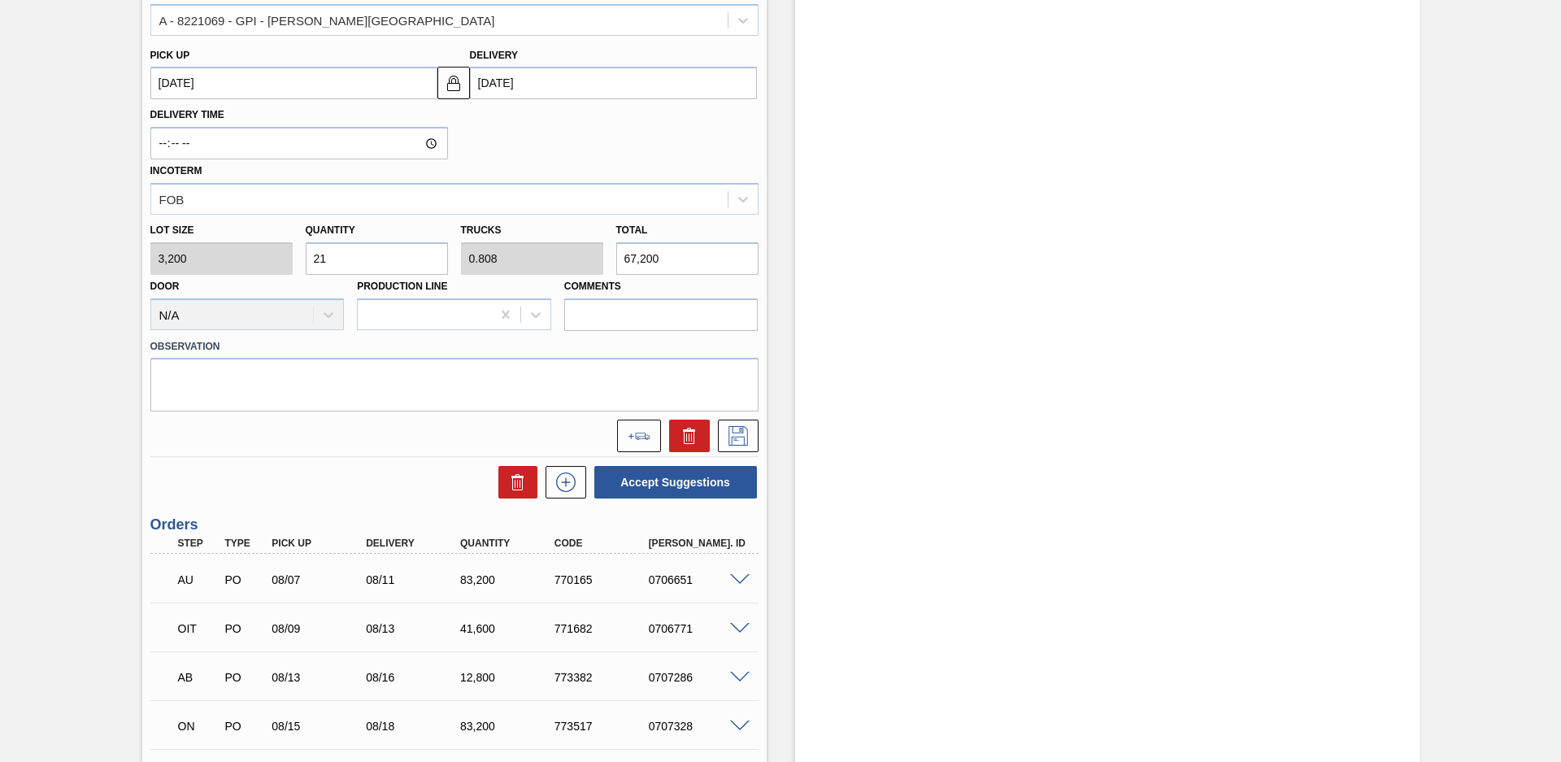
click at [359, 255] on input "21" at bounding box center [377, 258] width 142 height 33
type input "2"
type input "0.077"
type input "6,400"
type input "26"
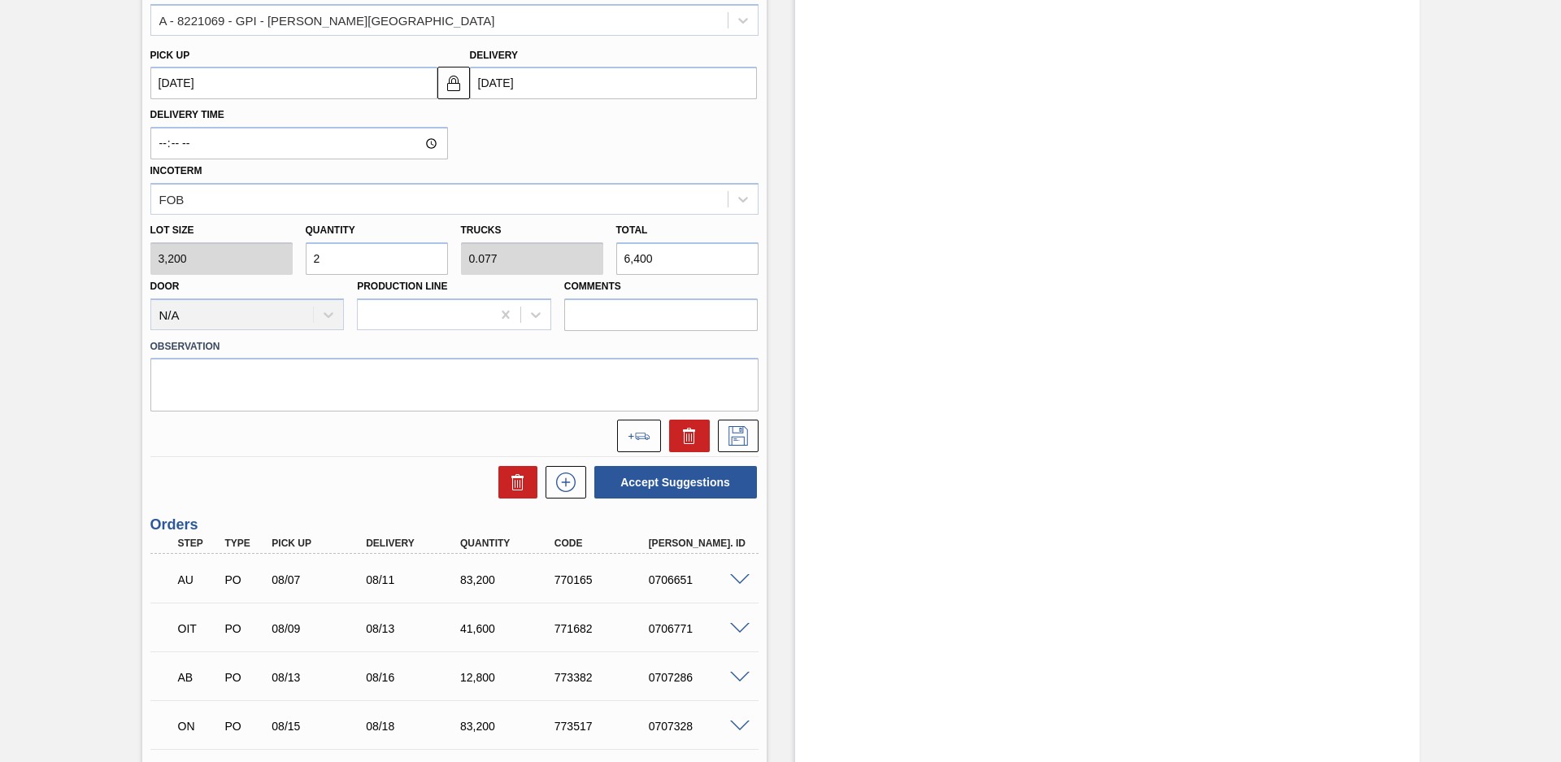
type input "1"
type input "83,200"
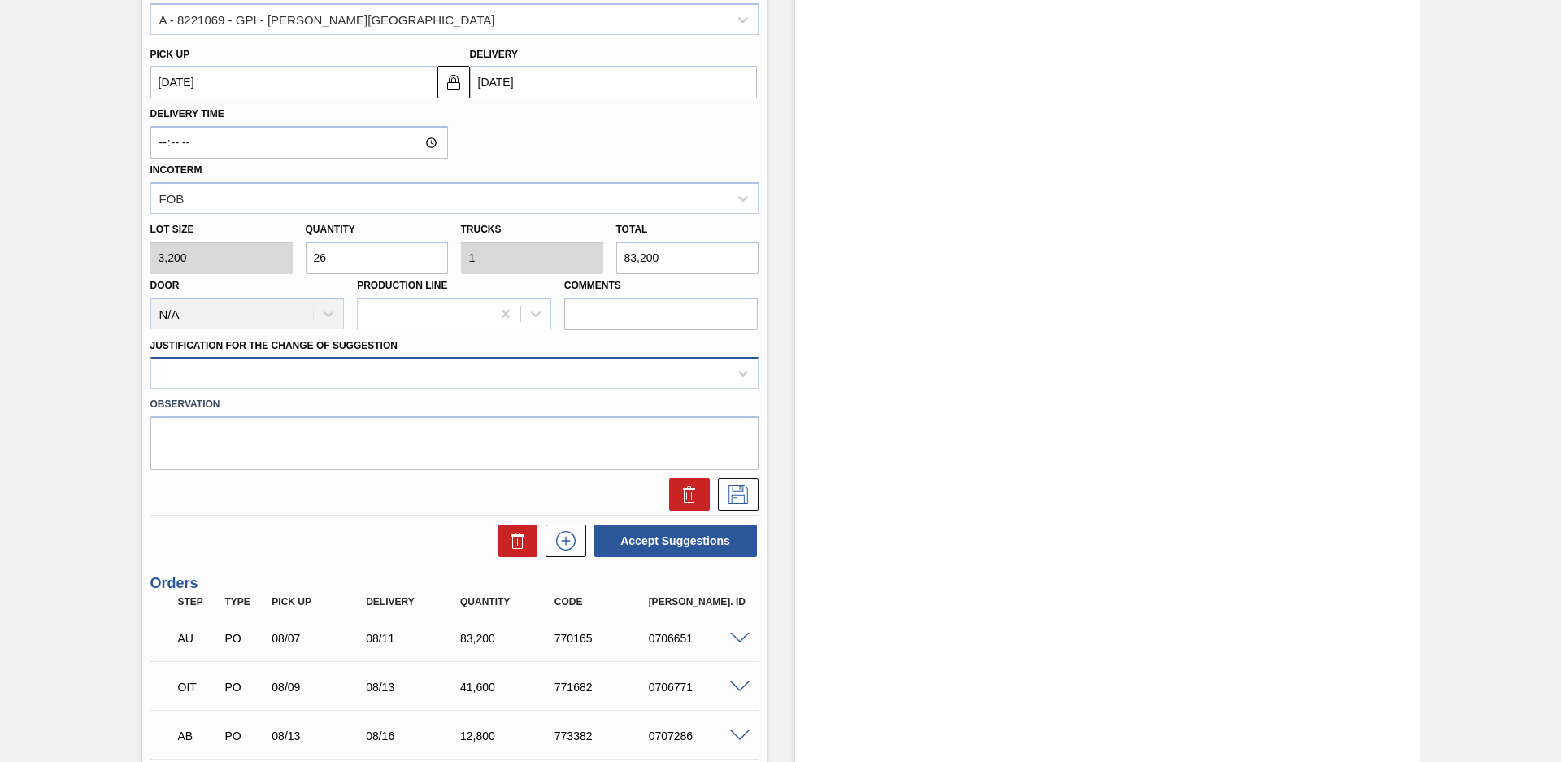
type input "26"
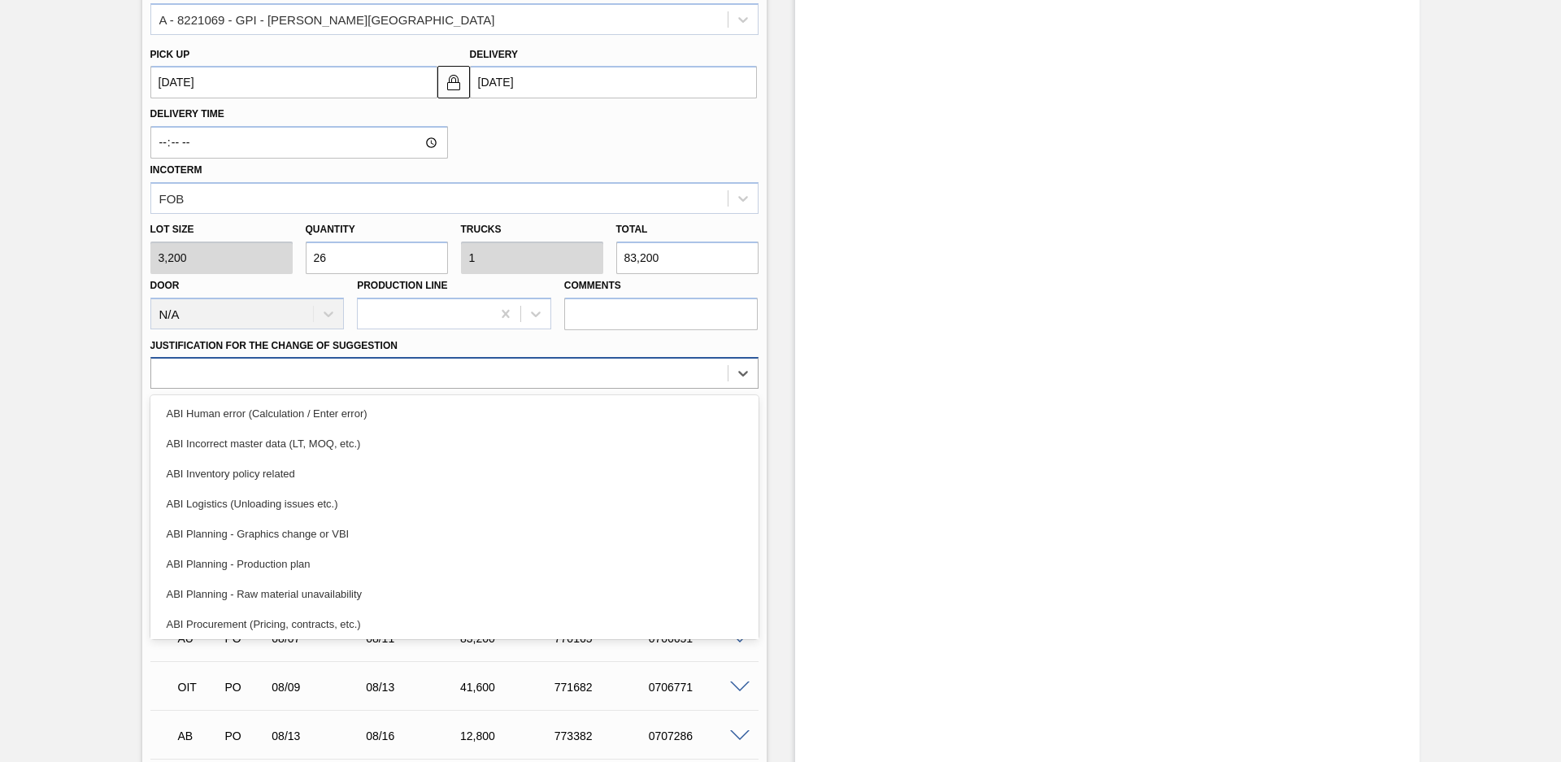
click at [372, 375] on div at bounding box center [439, 374] width 577 height 24
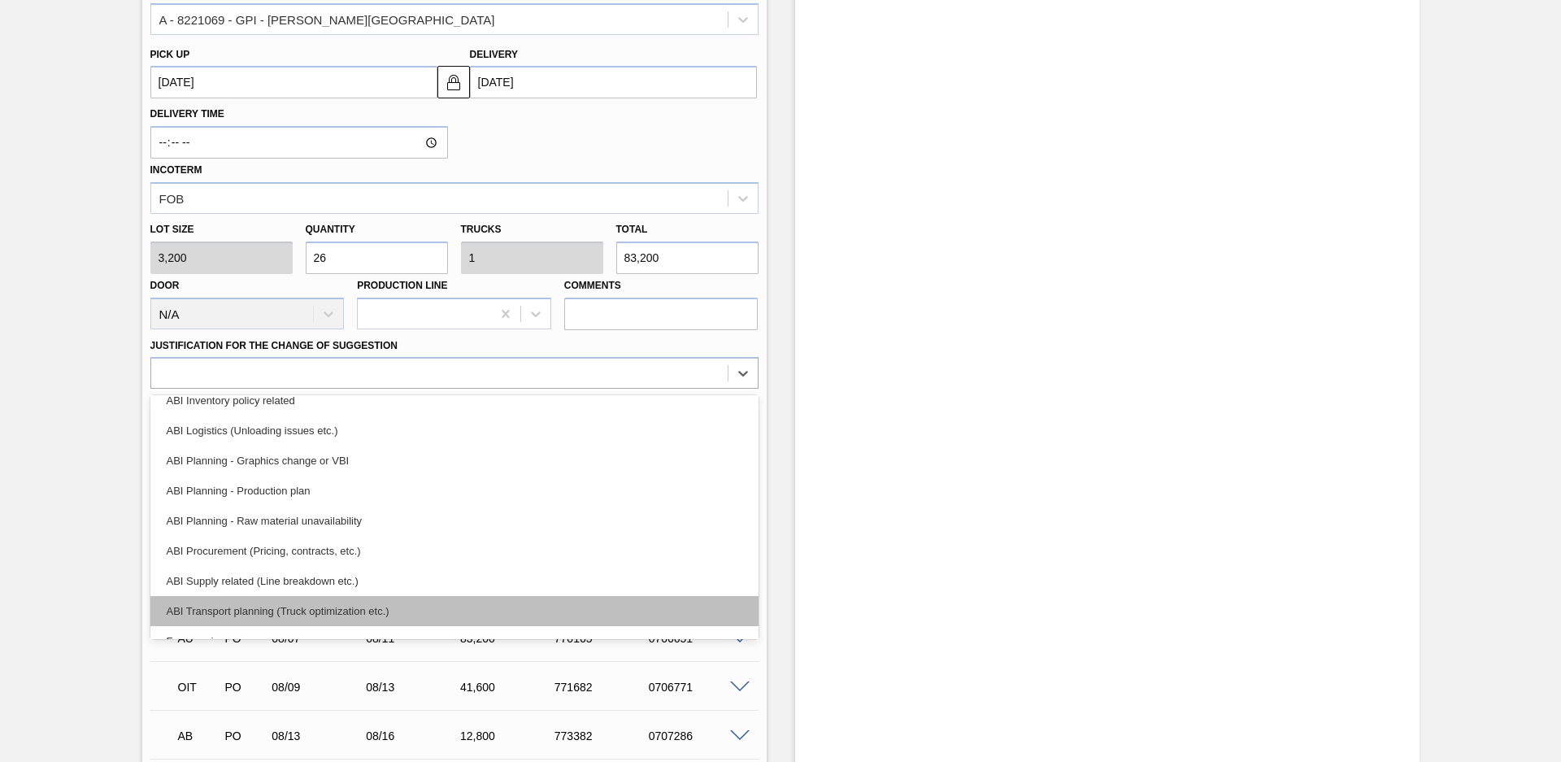
click at [344, 600] on div "ABI Transport planning (Truck optimization etc.)" at bounding box center [454, 611] width 608 height 30
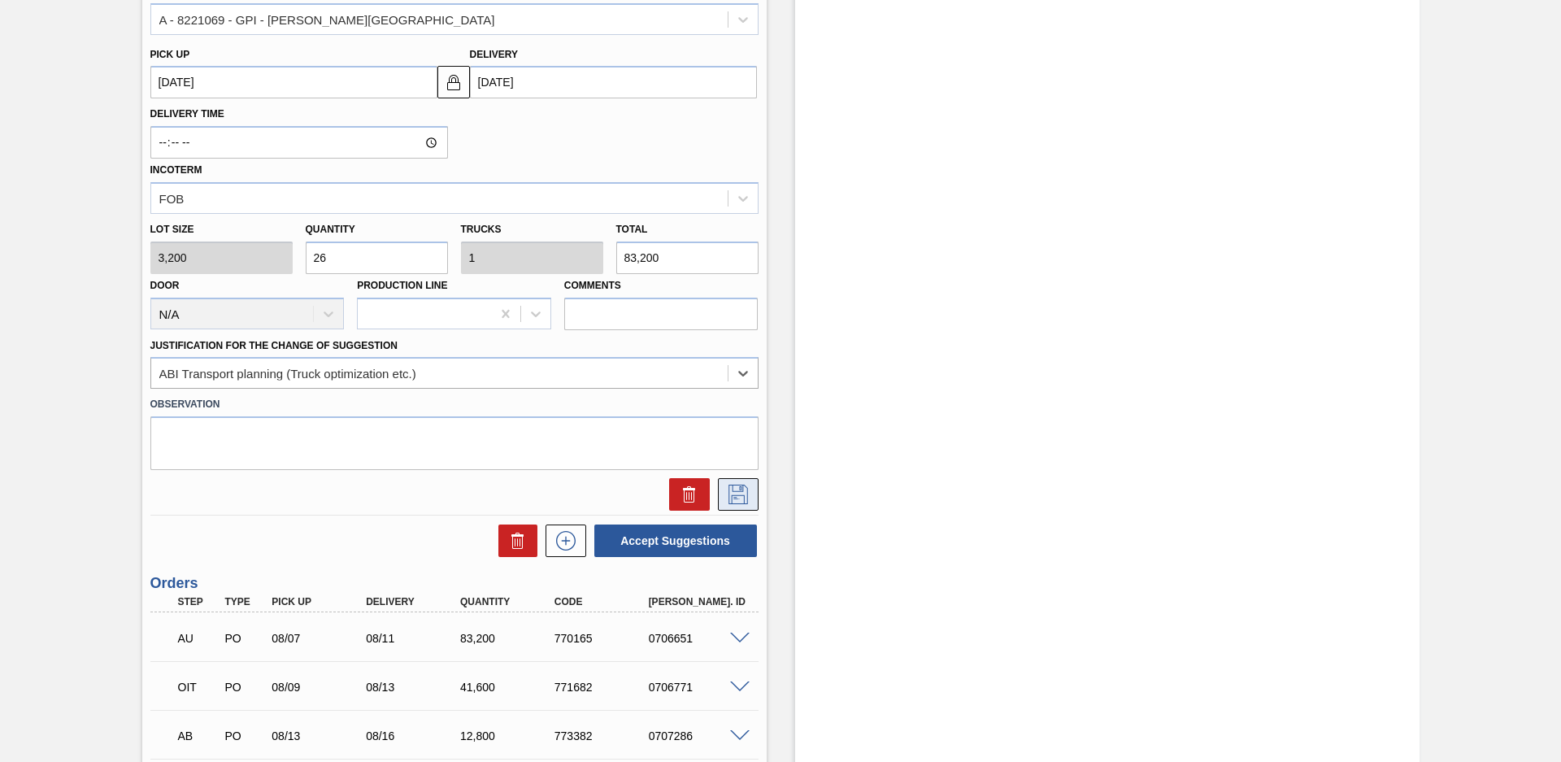
click at [751, 490] on button at bounding box center [738, 494] width 41 height 33
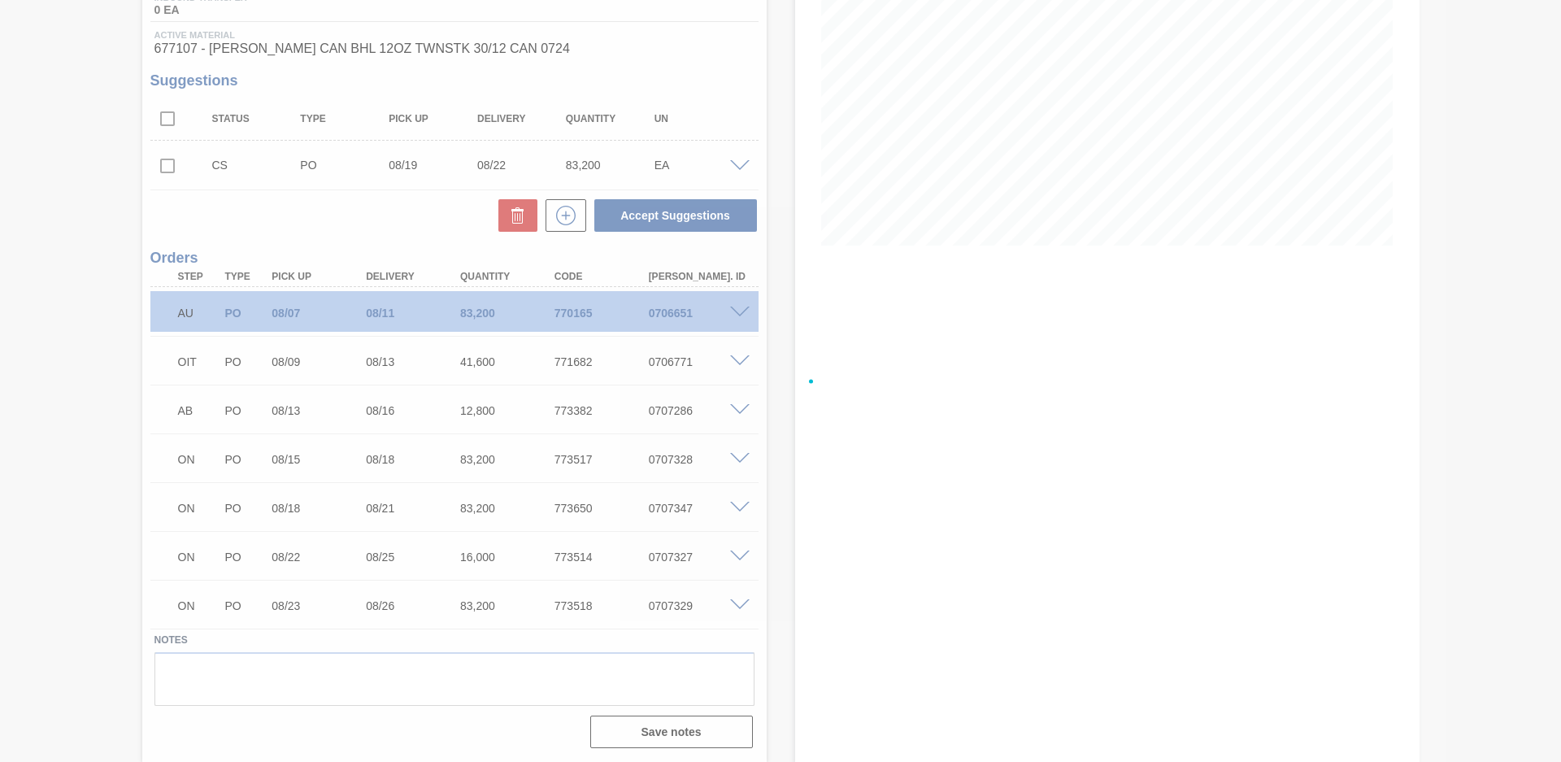
scroll to position [230, 0]
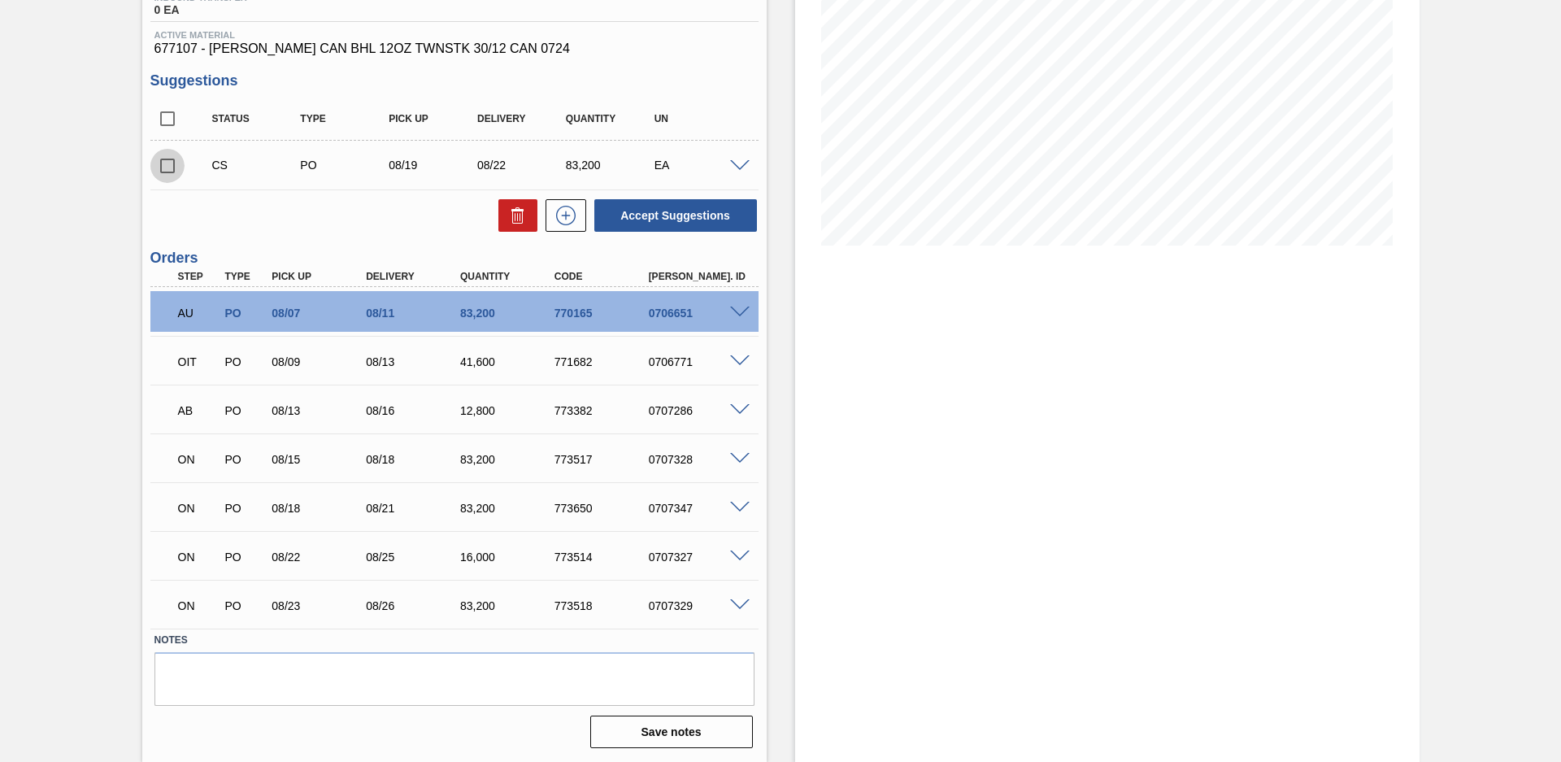
click at [170, 168] on input "checkbox" at bounding box center [167, 166] width 34 height 34
click at [680, 219] on button "Accept Suggestions" at bounding box center [675, 215] width 163 height 33
checkbox input "false"
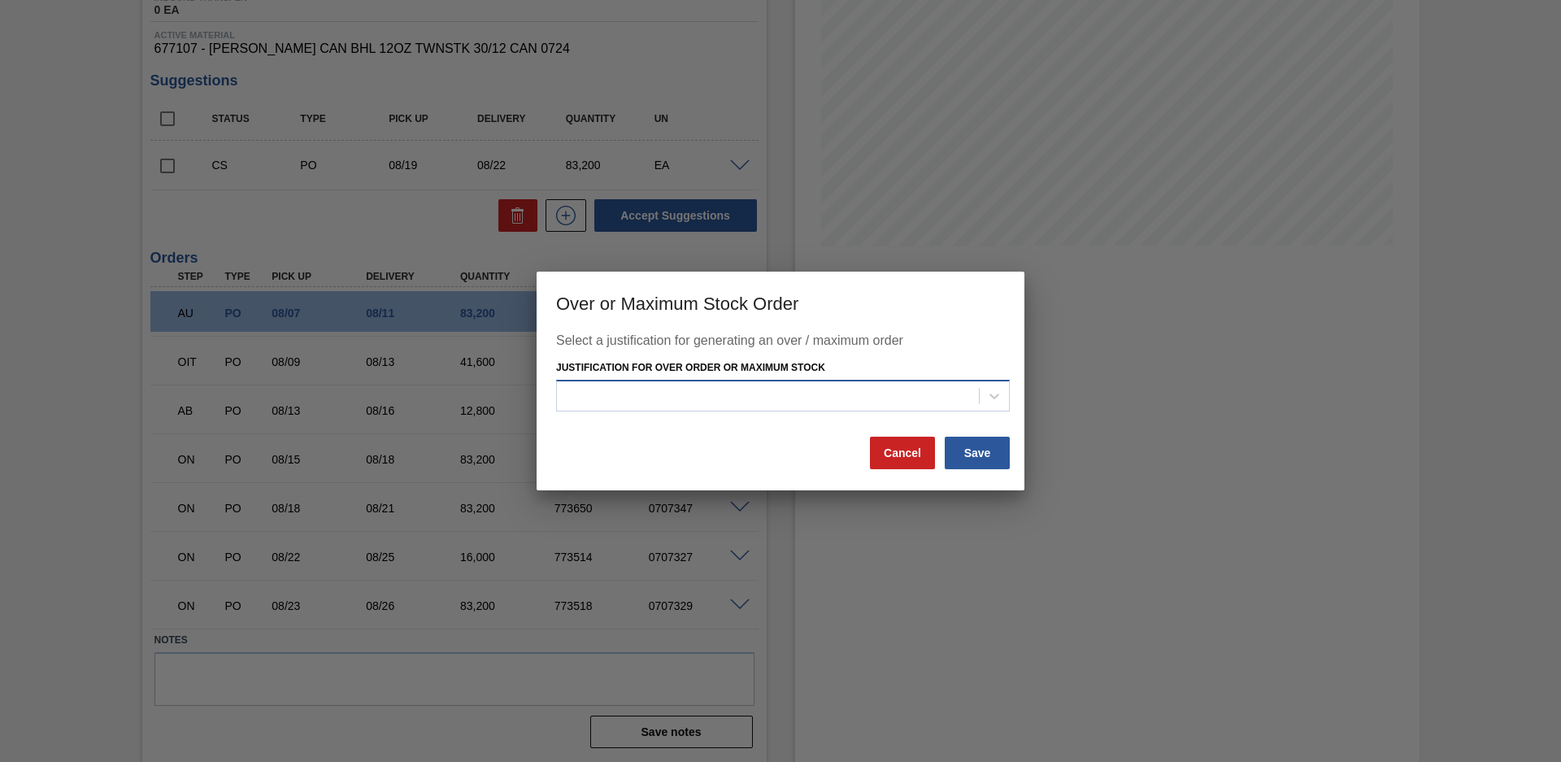
click at [683, 394] on div at bounding box center [768, 396] width 422 height 24
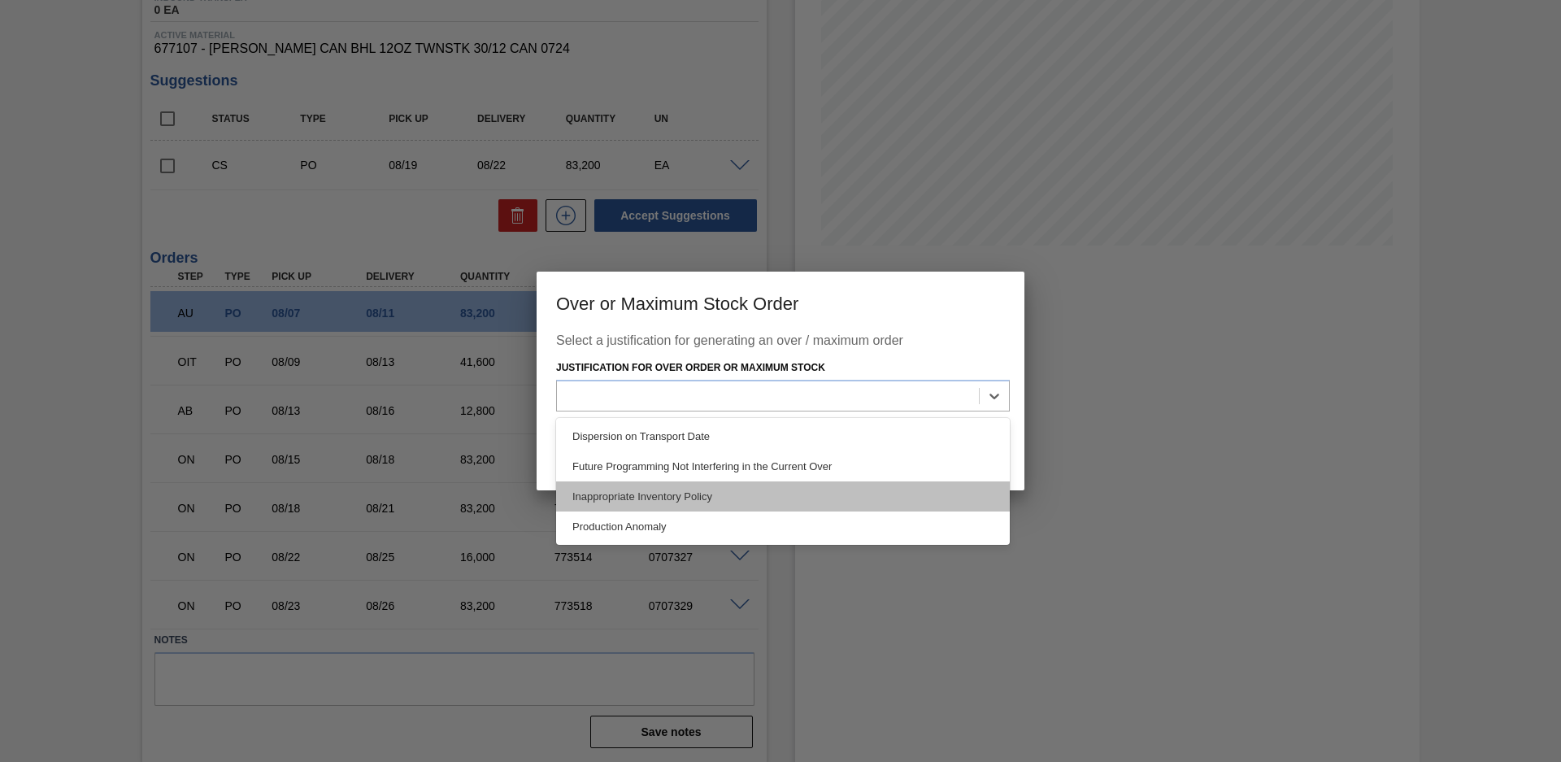
click at [672, 494] on div "Inappropriate Inventory Policy" at bounding box center [783, 496] width 454 height 30
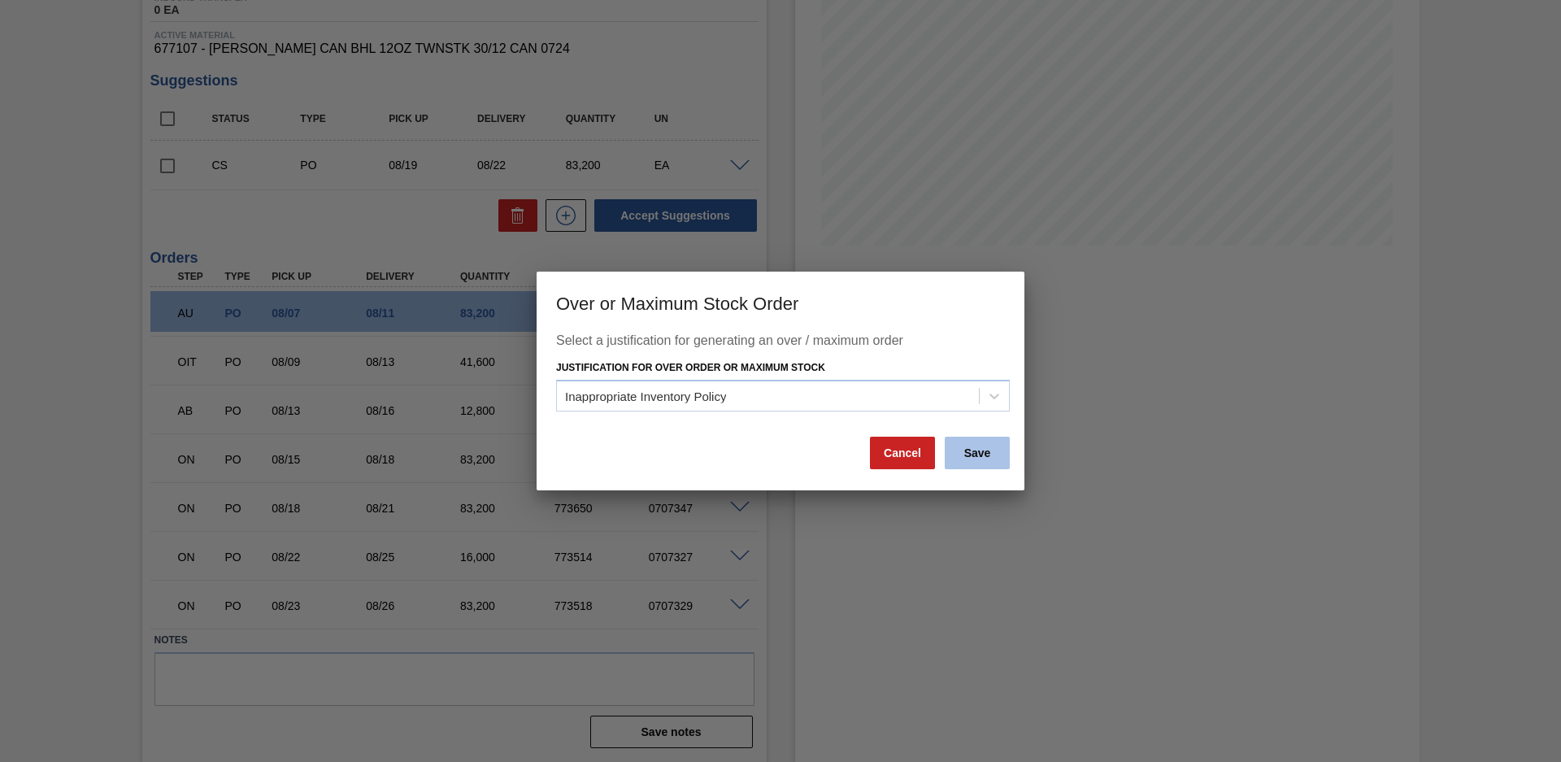
click at [985, 446] on button "Save" at bounding box center [977, 453] width 65 height 33
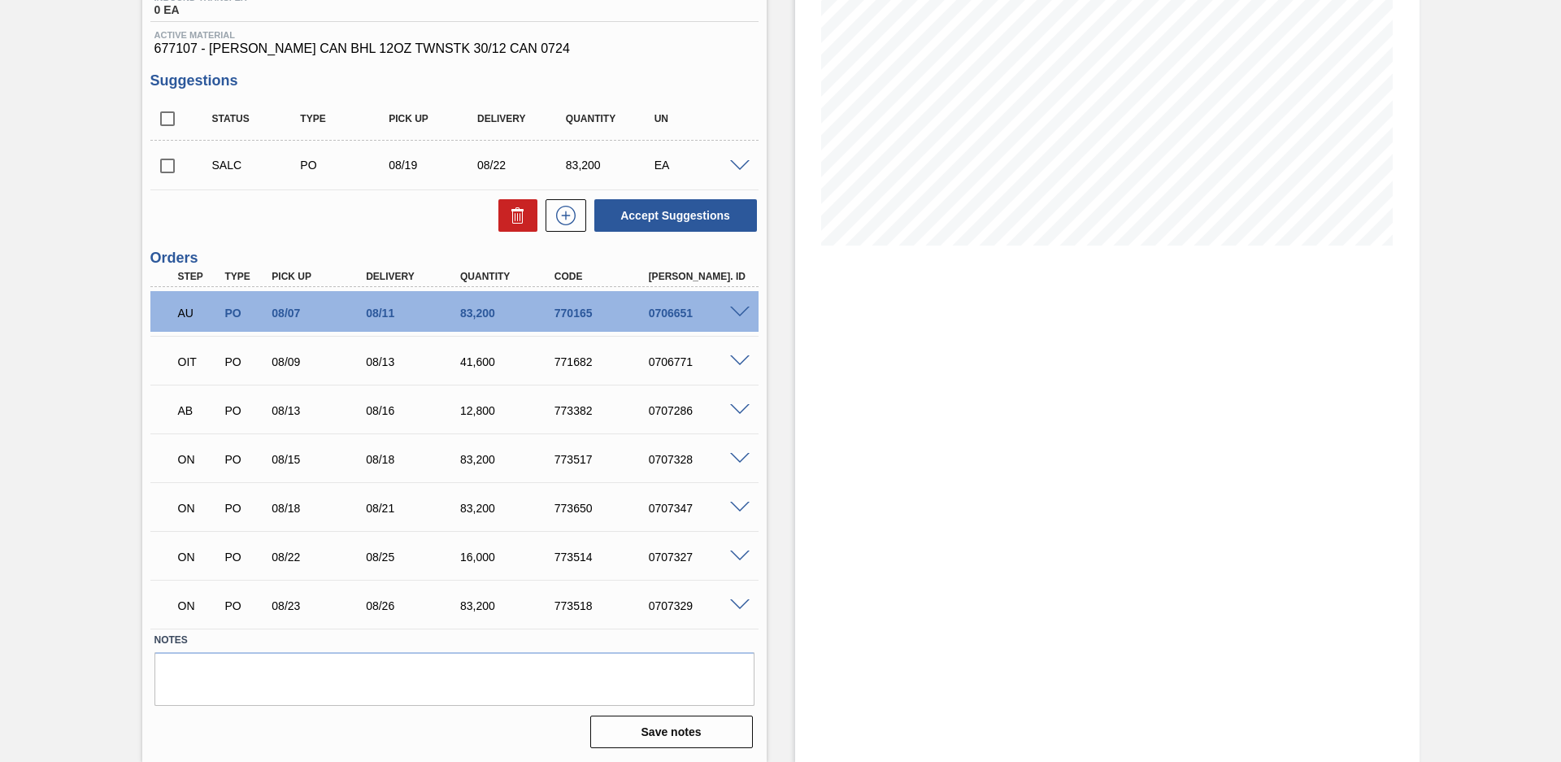
scroll to position [115, 0]
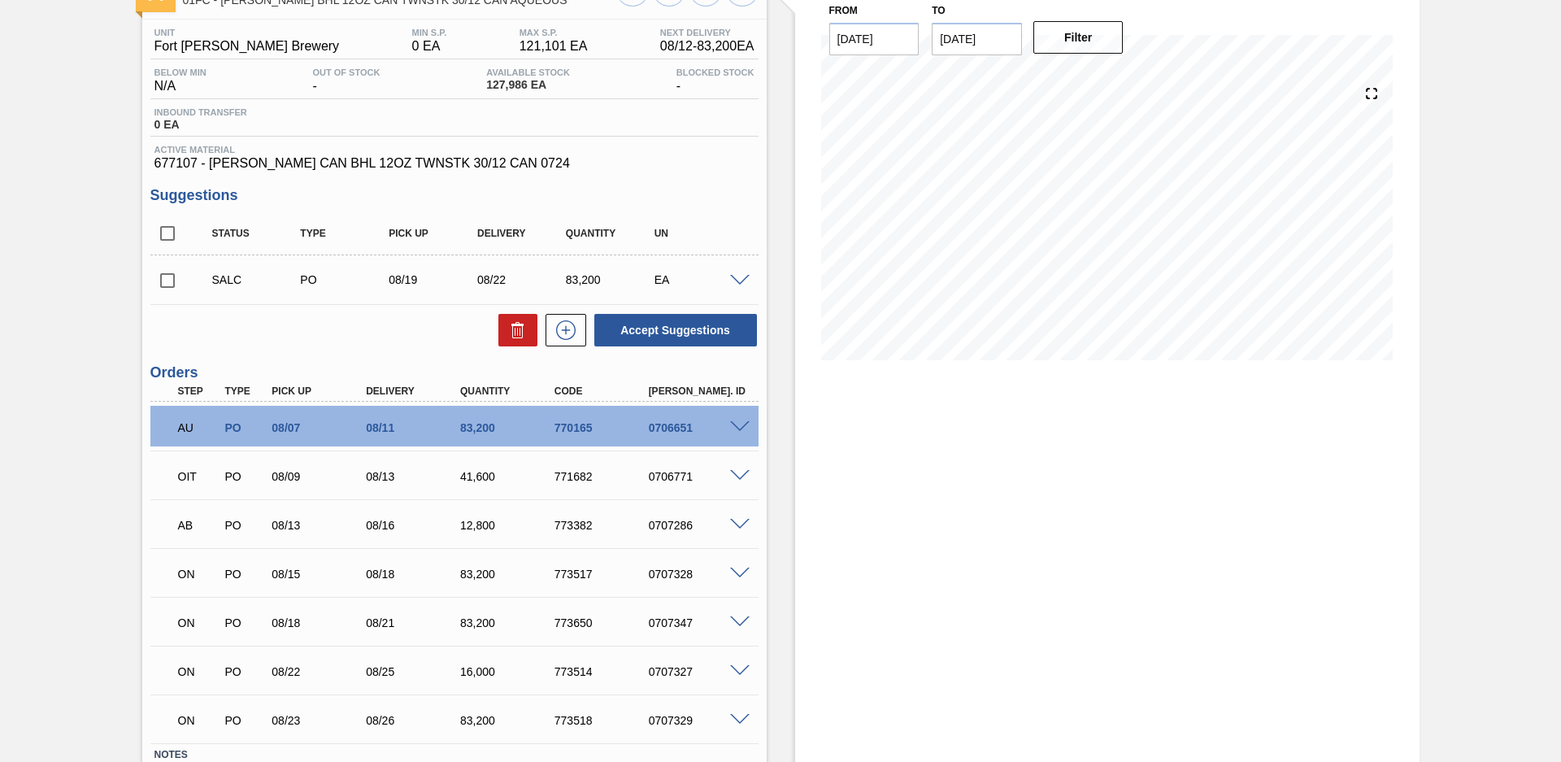
click at [744, 273] on div at bounding box center [742, 279] width 33 height 12
click at [733, 285] on div "SALC PO 08/19 08/22 83,200 EA" at bounding box center [454, 279] width 608 height 41
click at [738, 283] on span at bounding box center [740, 281] width 20 height 12
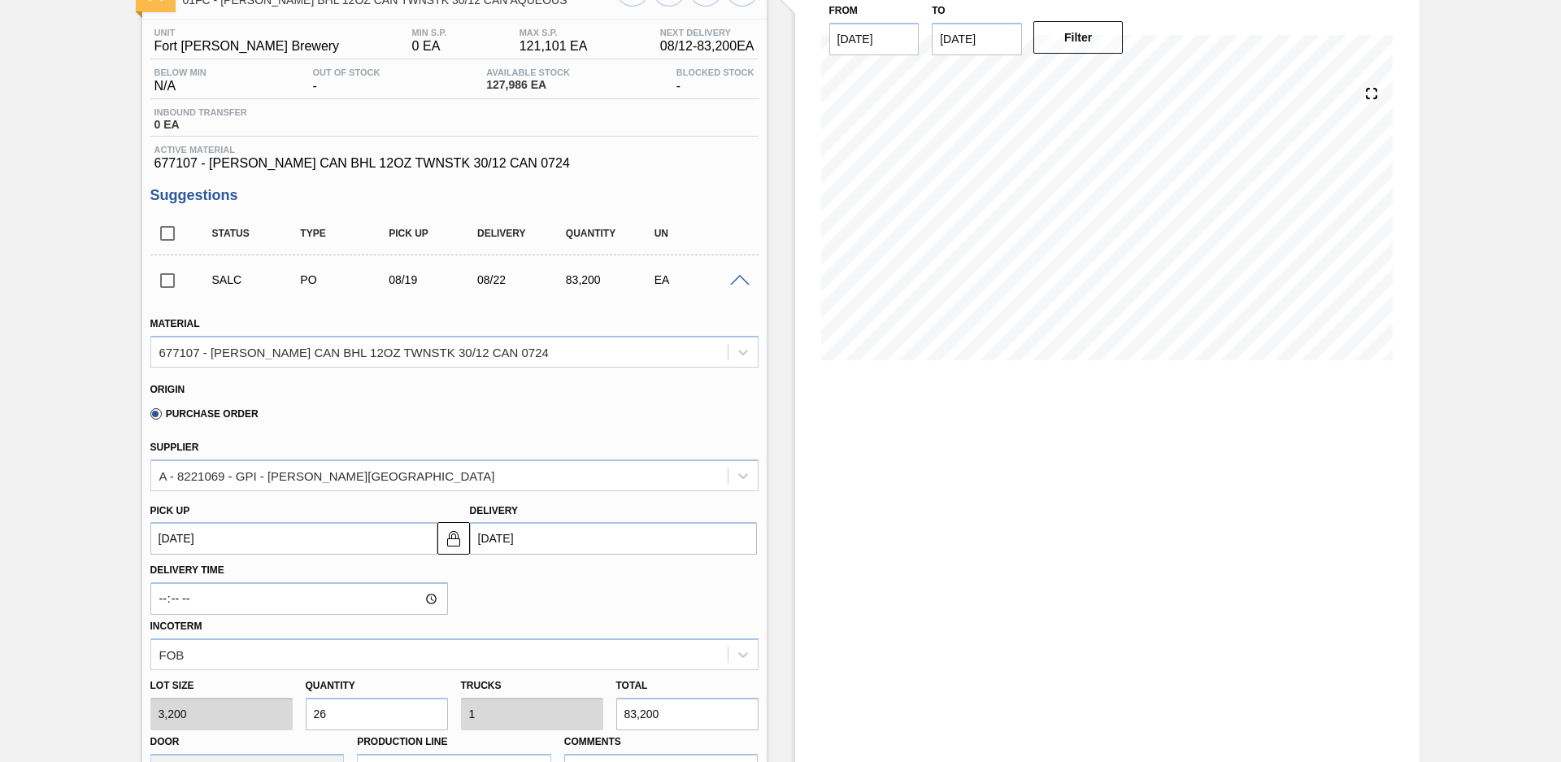
scroll to position [572, 0]
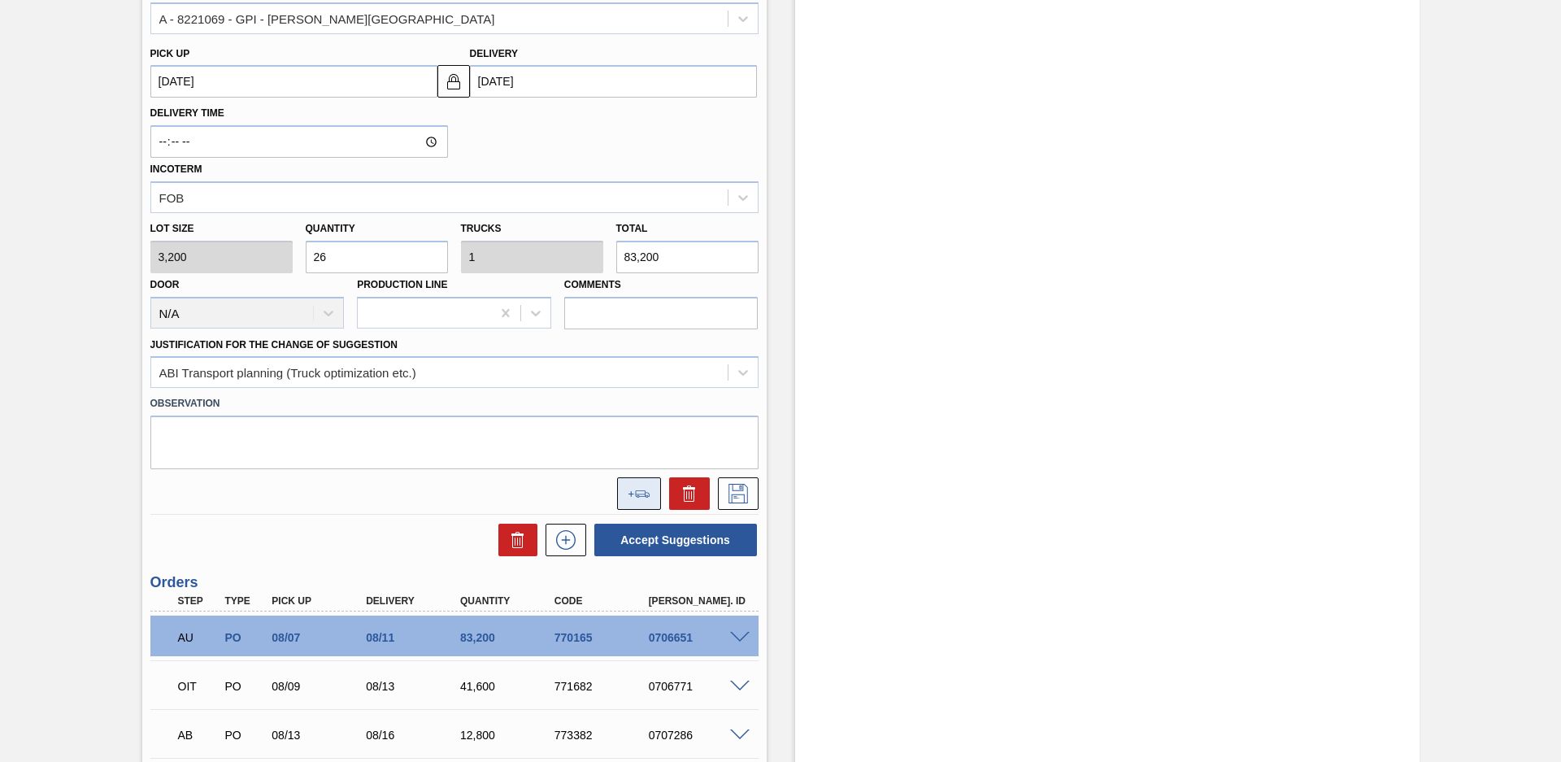
click at [630, 490] on icon at bounding box center [639, 493] width 23 height 7
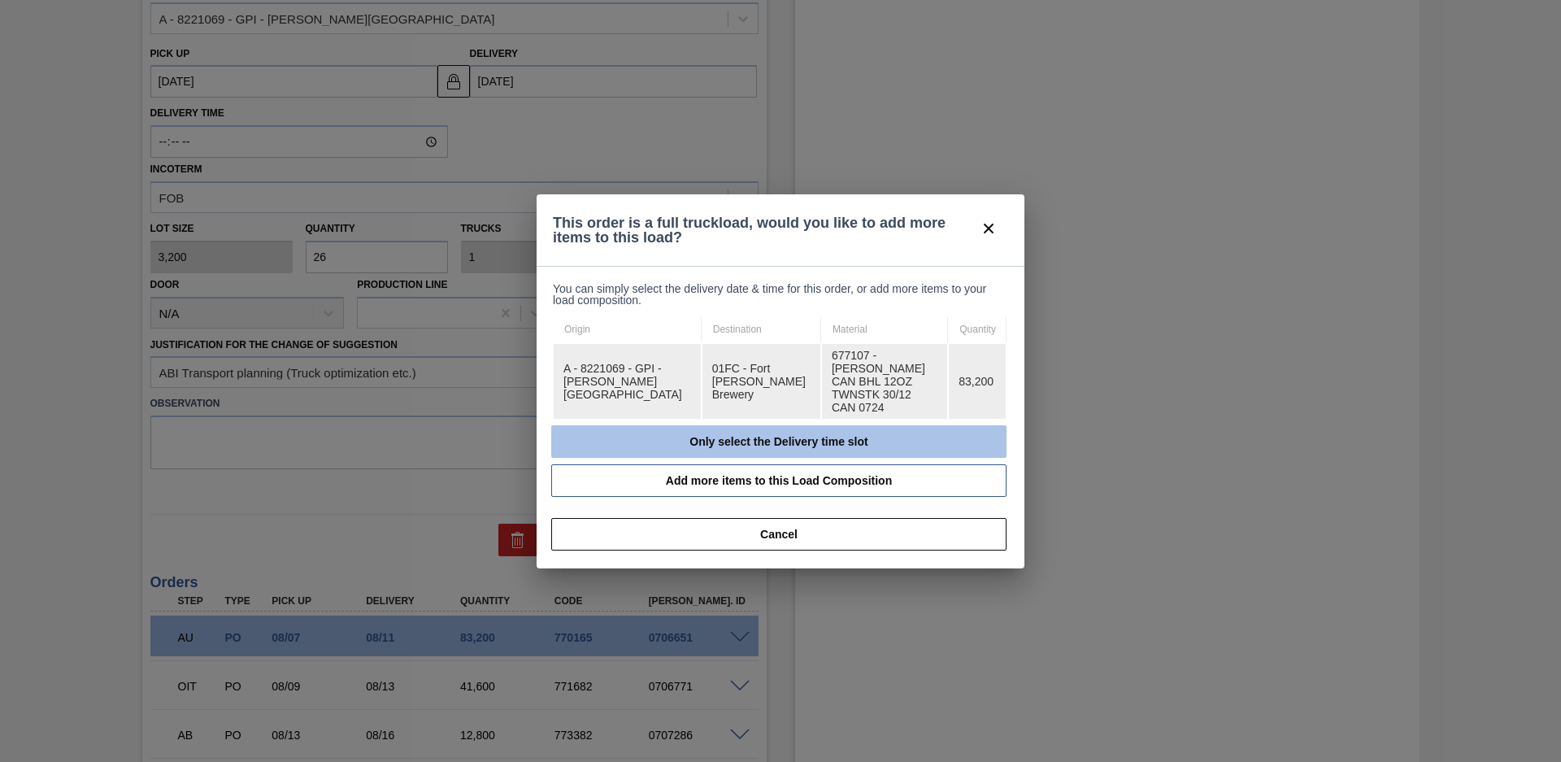
click at [670, 437] on button "Only select the Delivery time slot" at bounding box center [778, 441] width 455 height 33
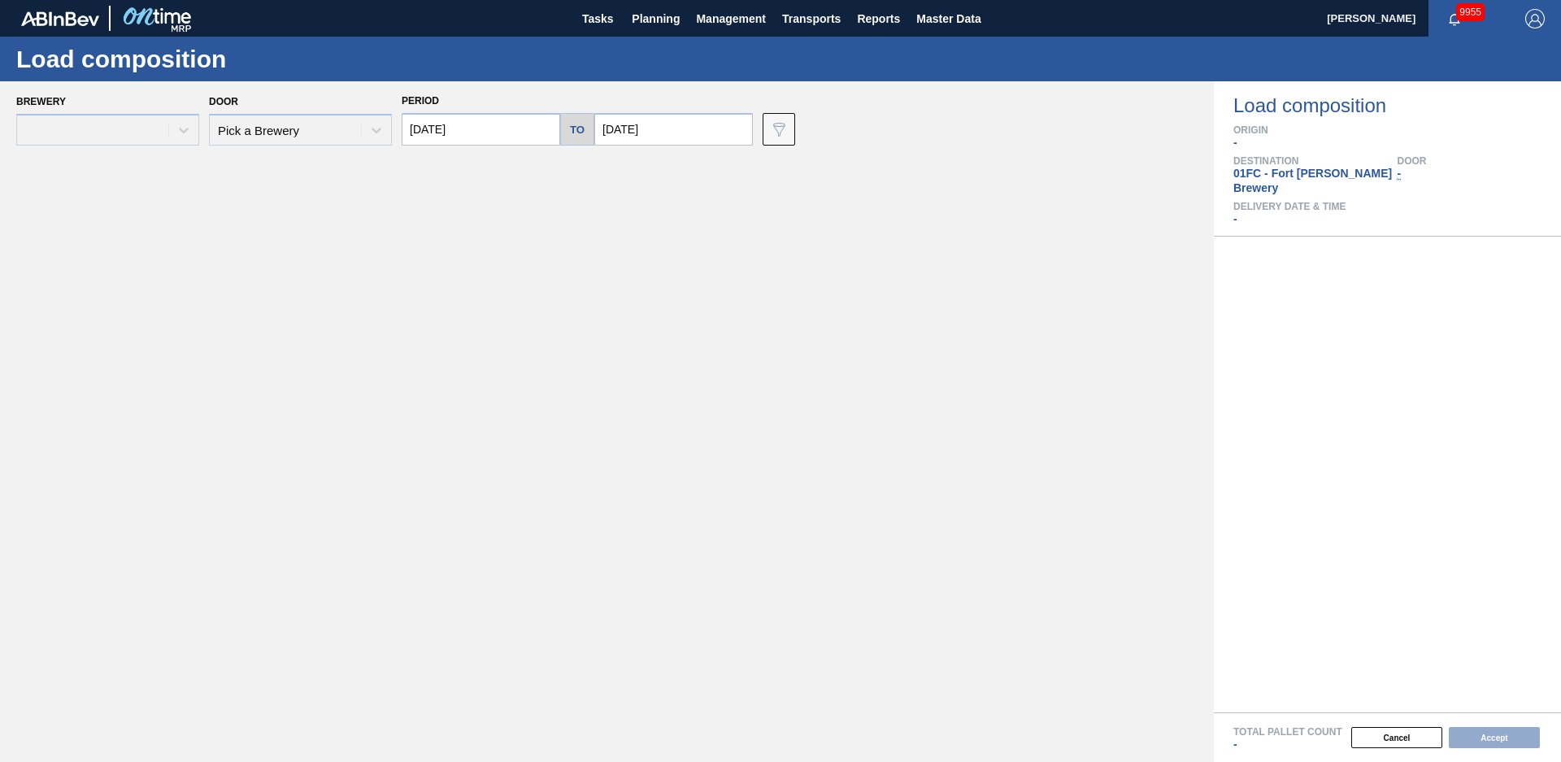
type input "[DATE]"
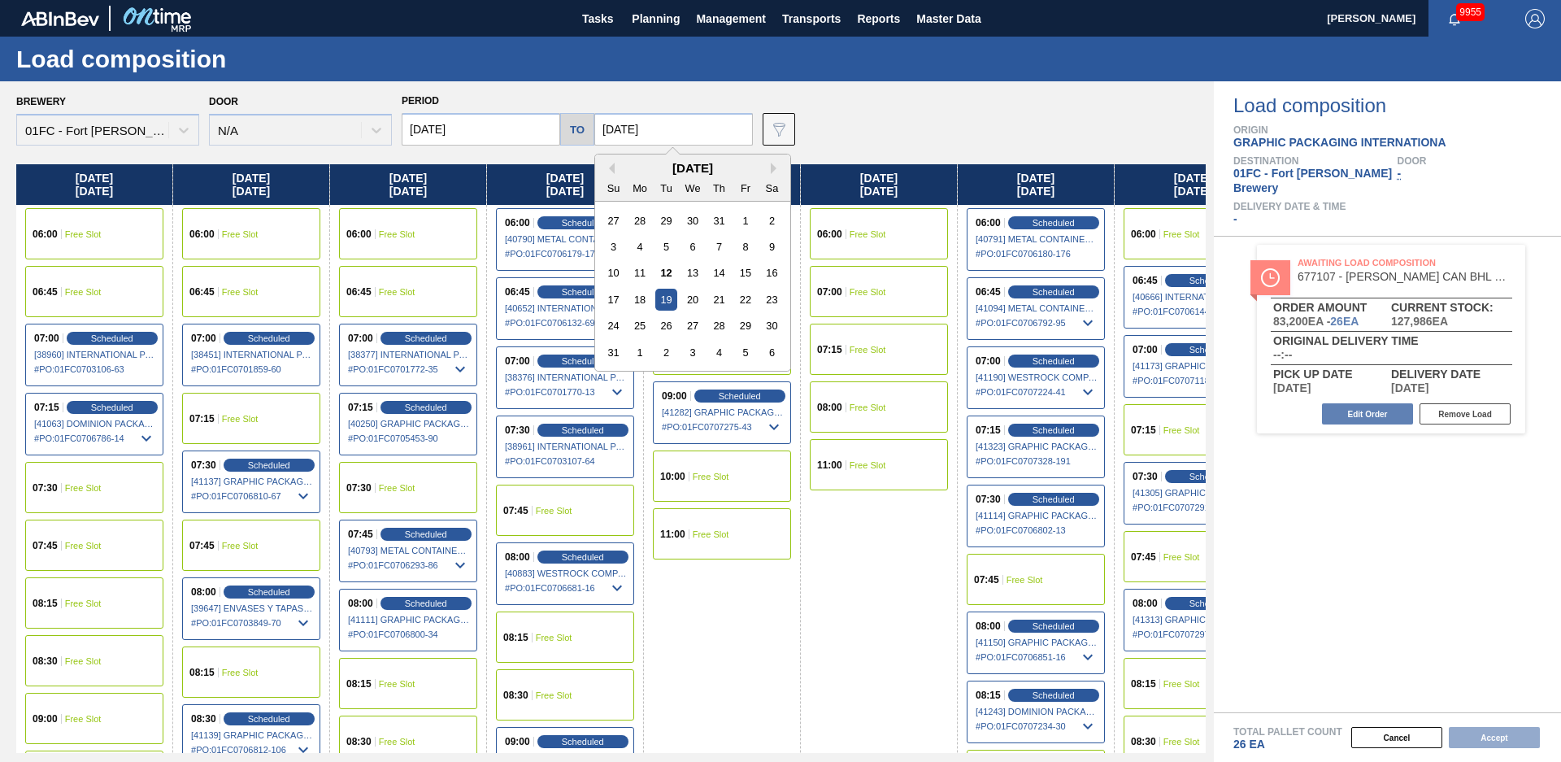
click at [683, 128] on input "[DATE]" at bounding box center [673, 129] width 159 height 33
click at [693, 295] on div "20" at bounding box center [692, 300] width 22 height 22
type input "[DATE]"
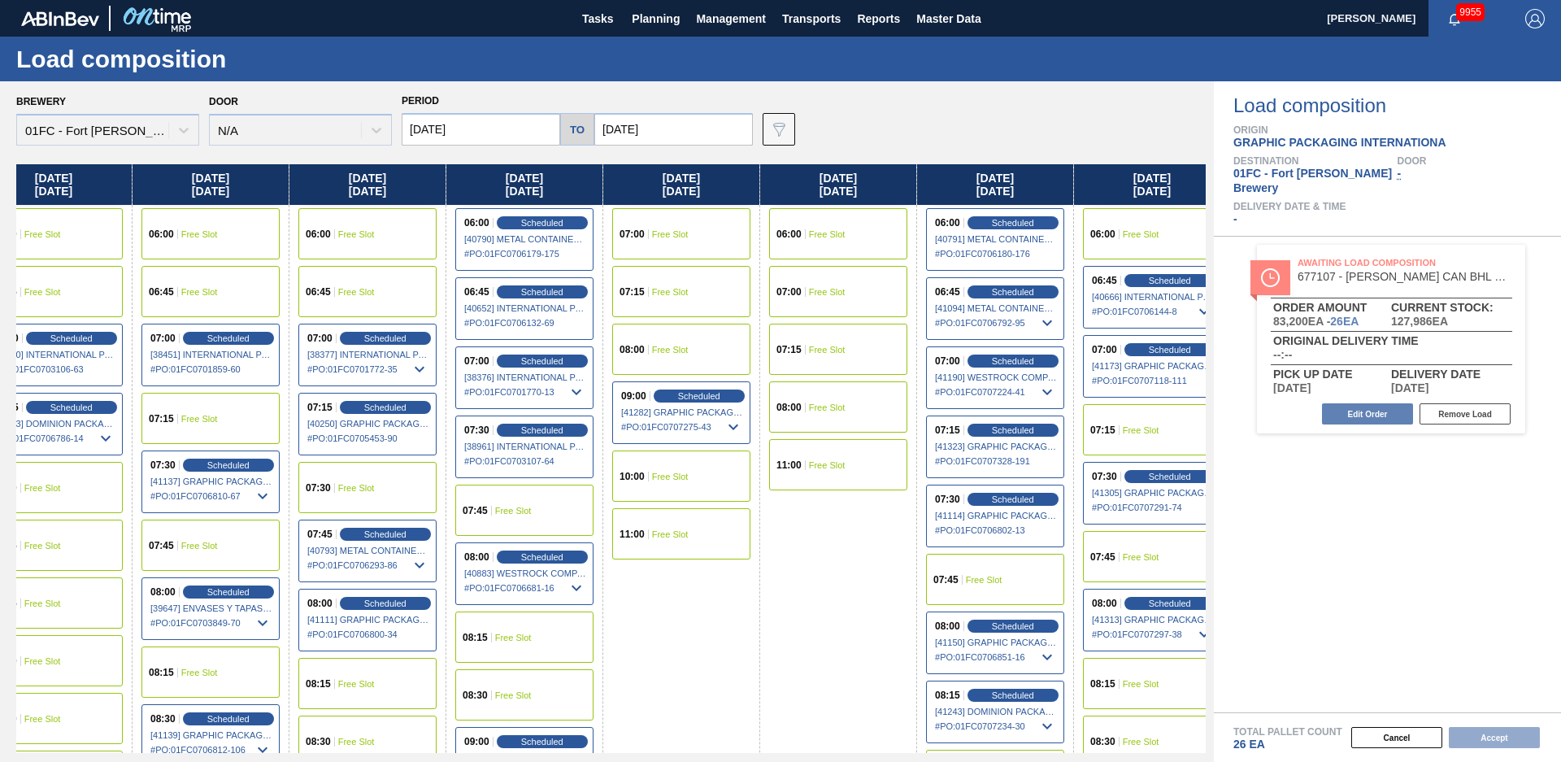
scroll to position [0, 223]
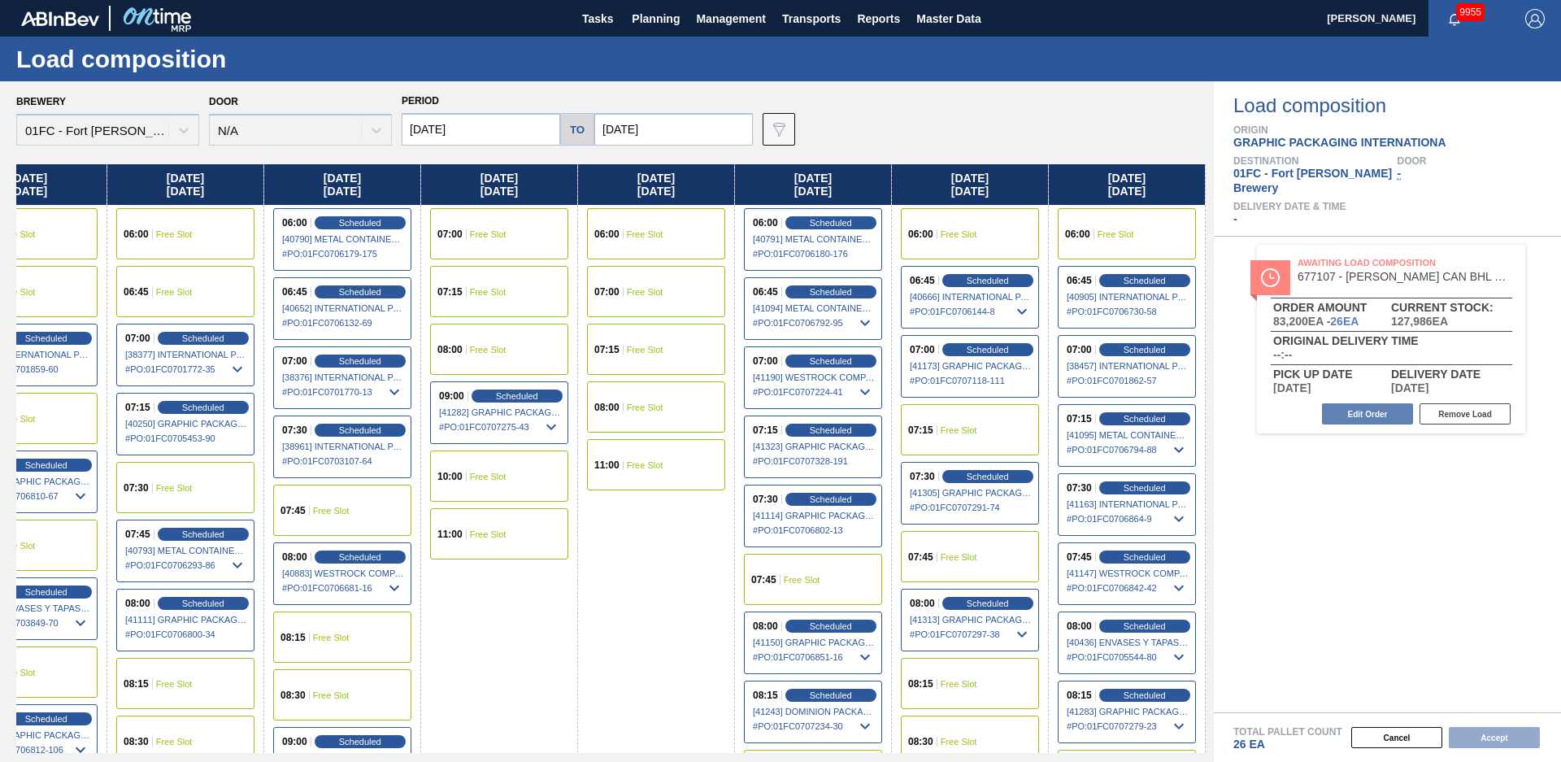
drag, startPoint x: 765, startPoint y: 645, endPoint x: 1325, endPoint y: 562, distance: 566.4
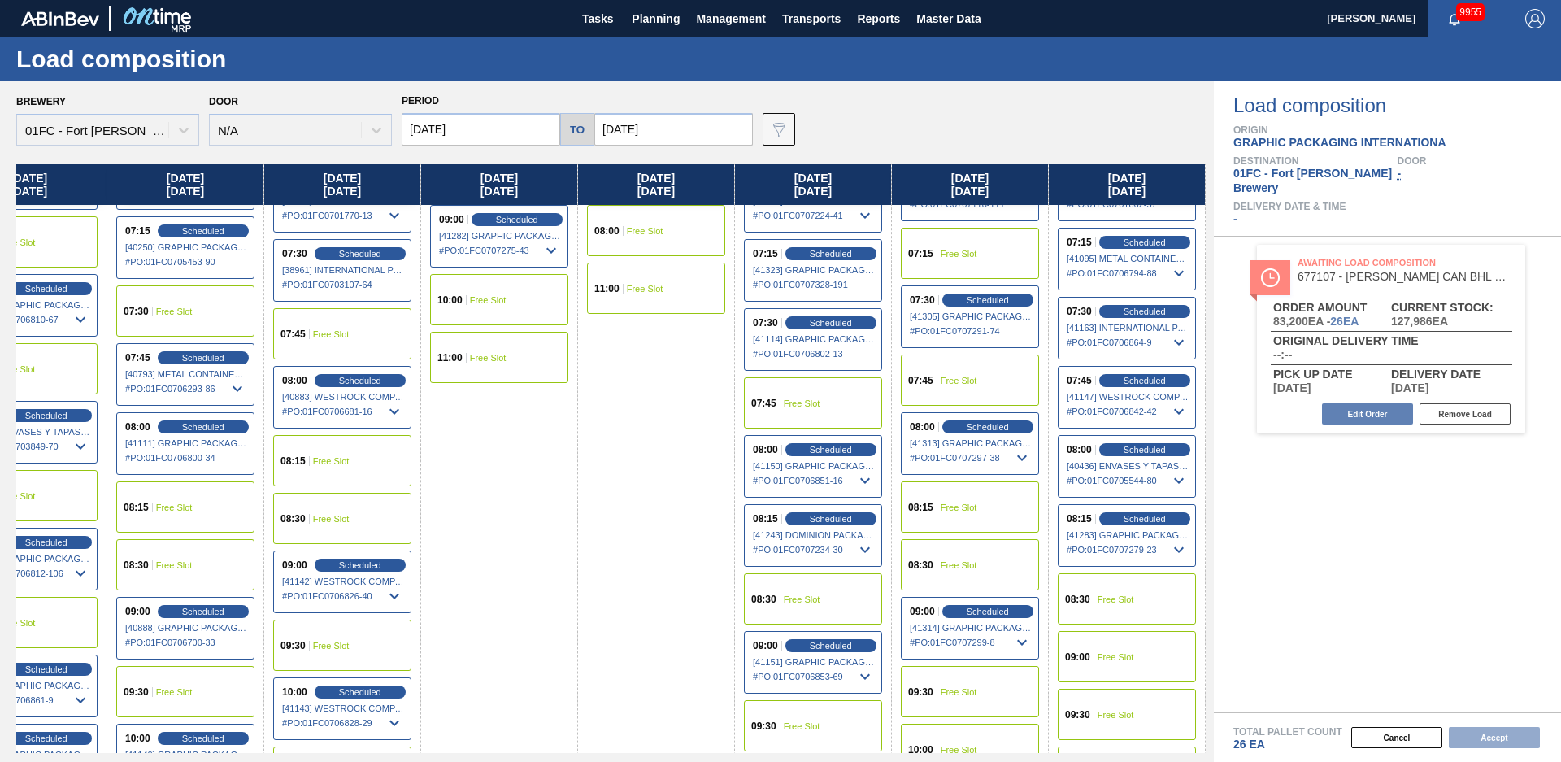
scroll to position [88, 223]
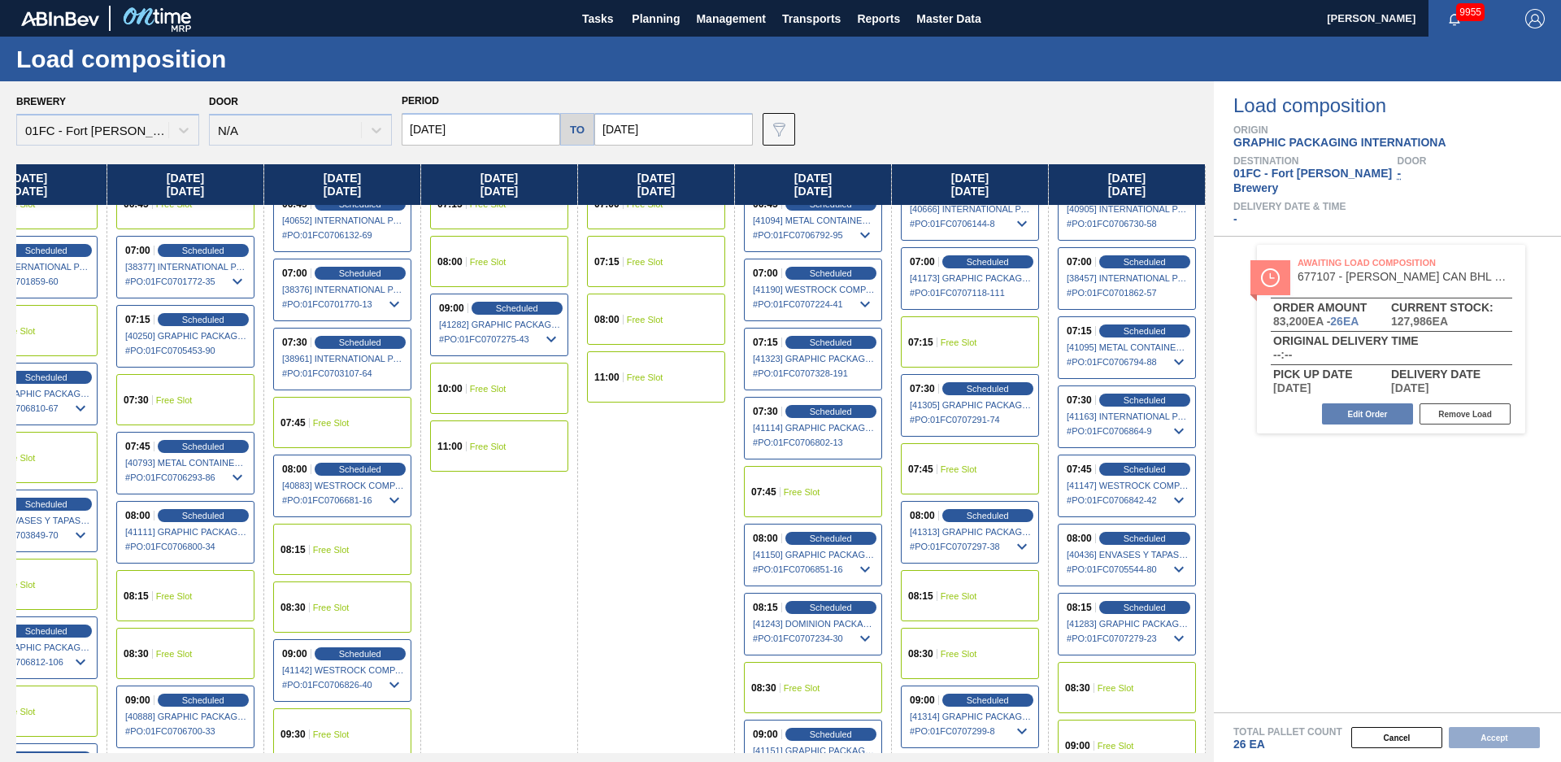
click at [957, 344] on span "Free Slot" at bounding box center [959, 342] width 37 height 10
click at [1504, 738] on button "Accept" at bounding box center [1494, 737] width 91 height 21
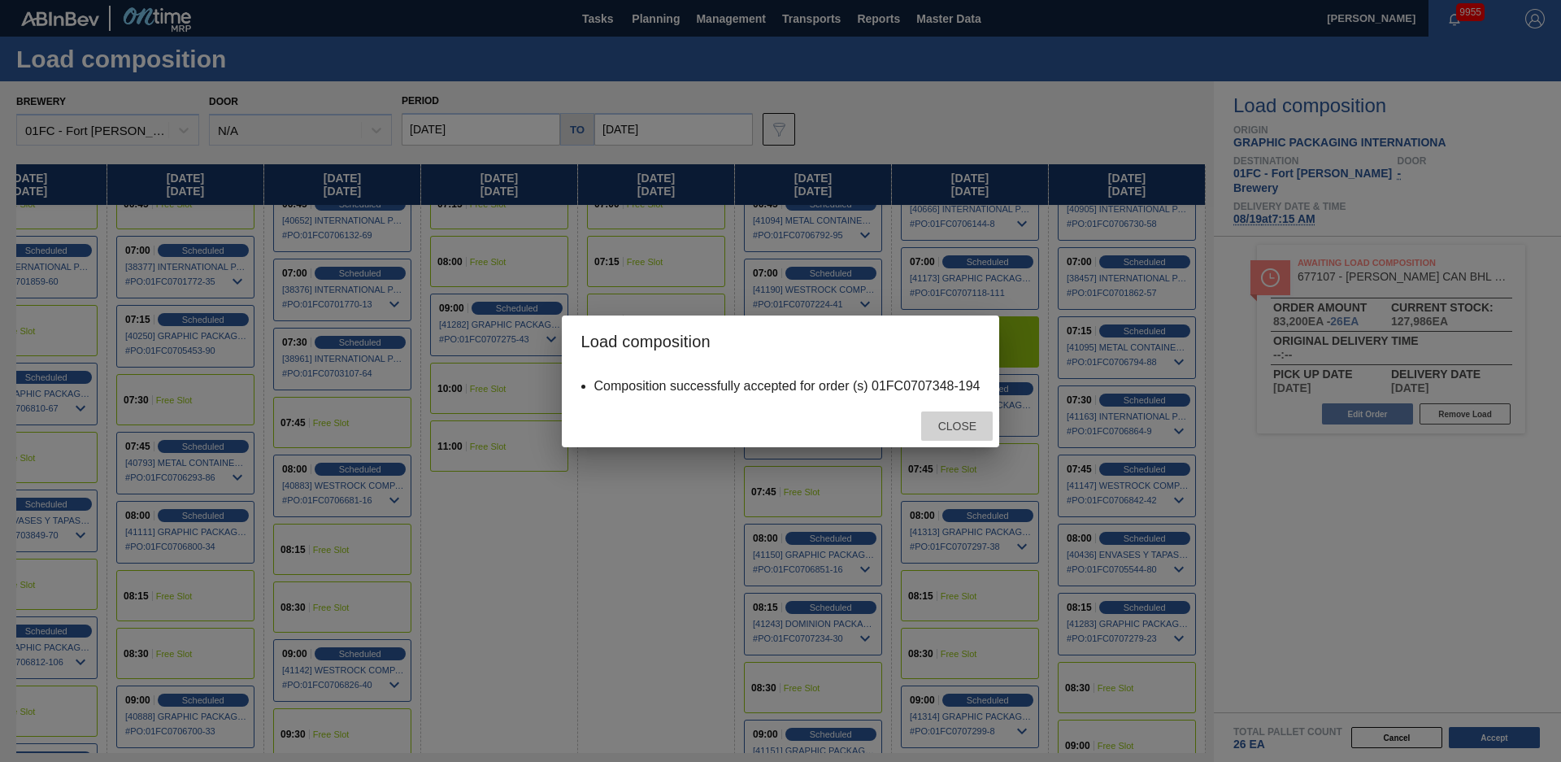
click at [975, 424] on span "Close" at bounding box center [957, 426] width 64 height 13
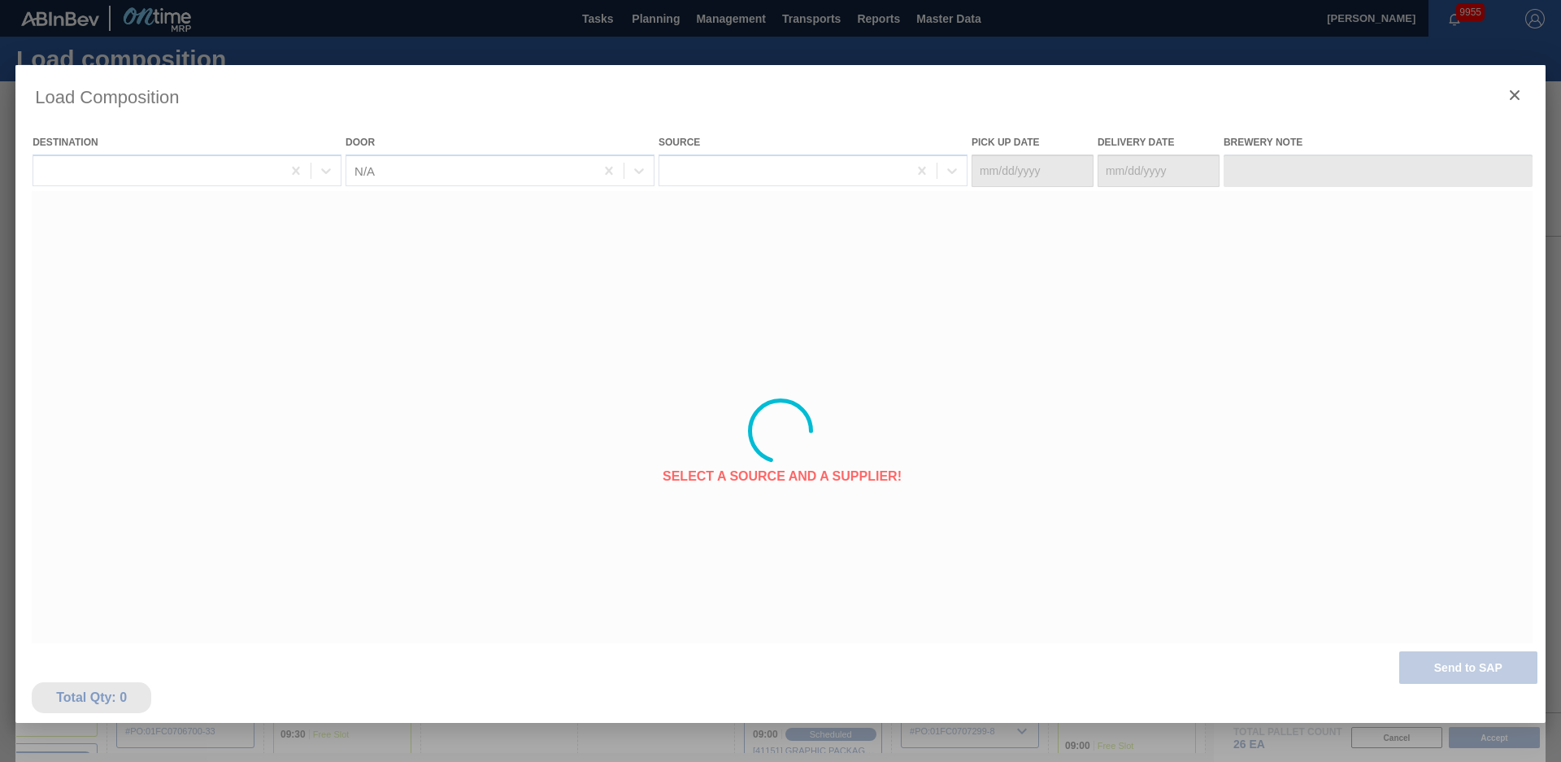
type Date "08/16/2025"
type Date "[DATE]"
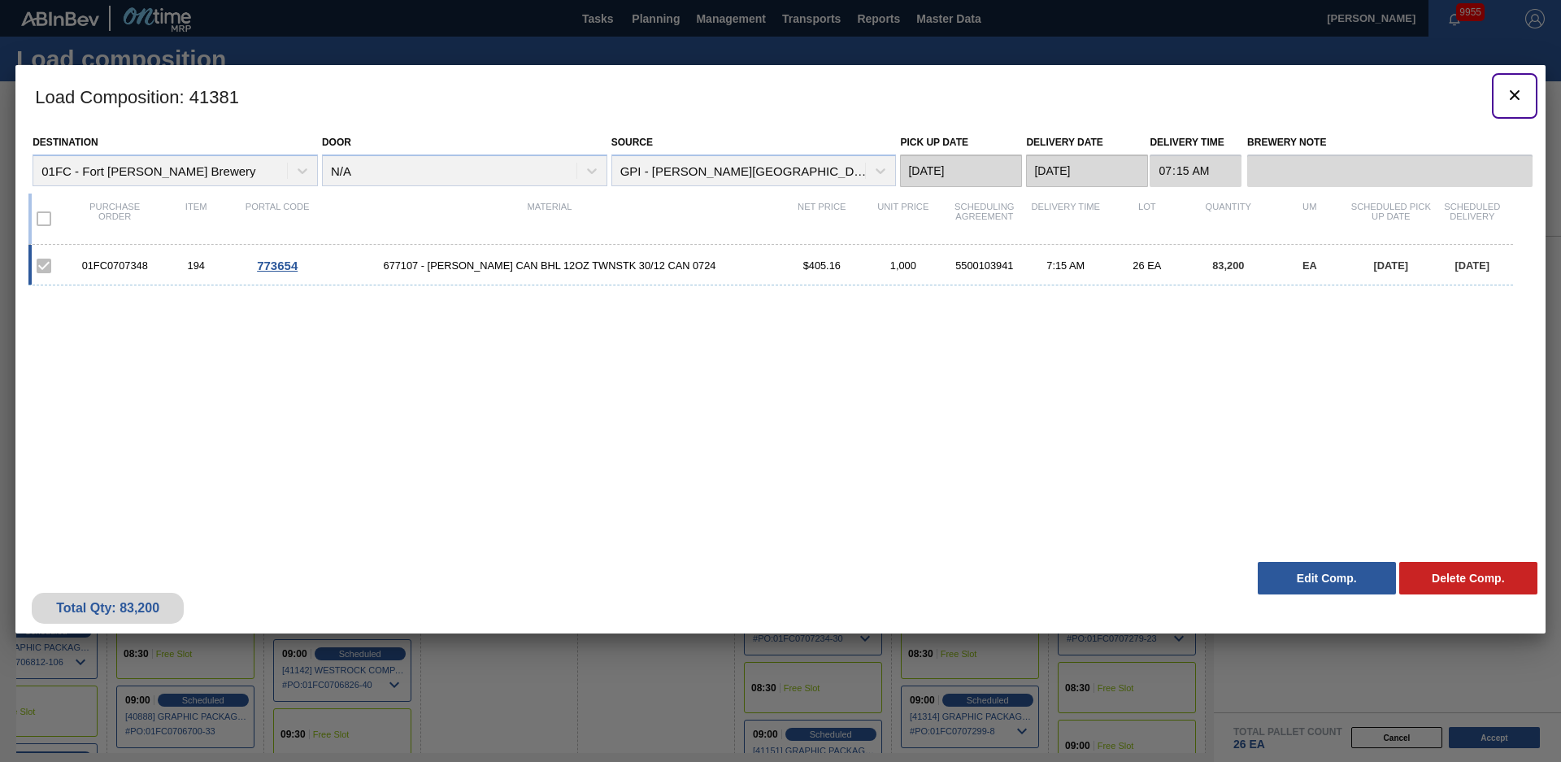
click at [1513, 97] on icon "botão de ícone" at bounding box center [1515, 95] width 10 height 10
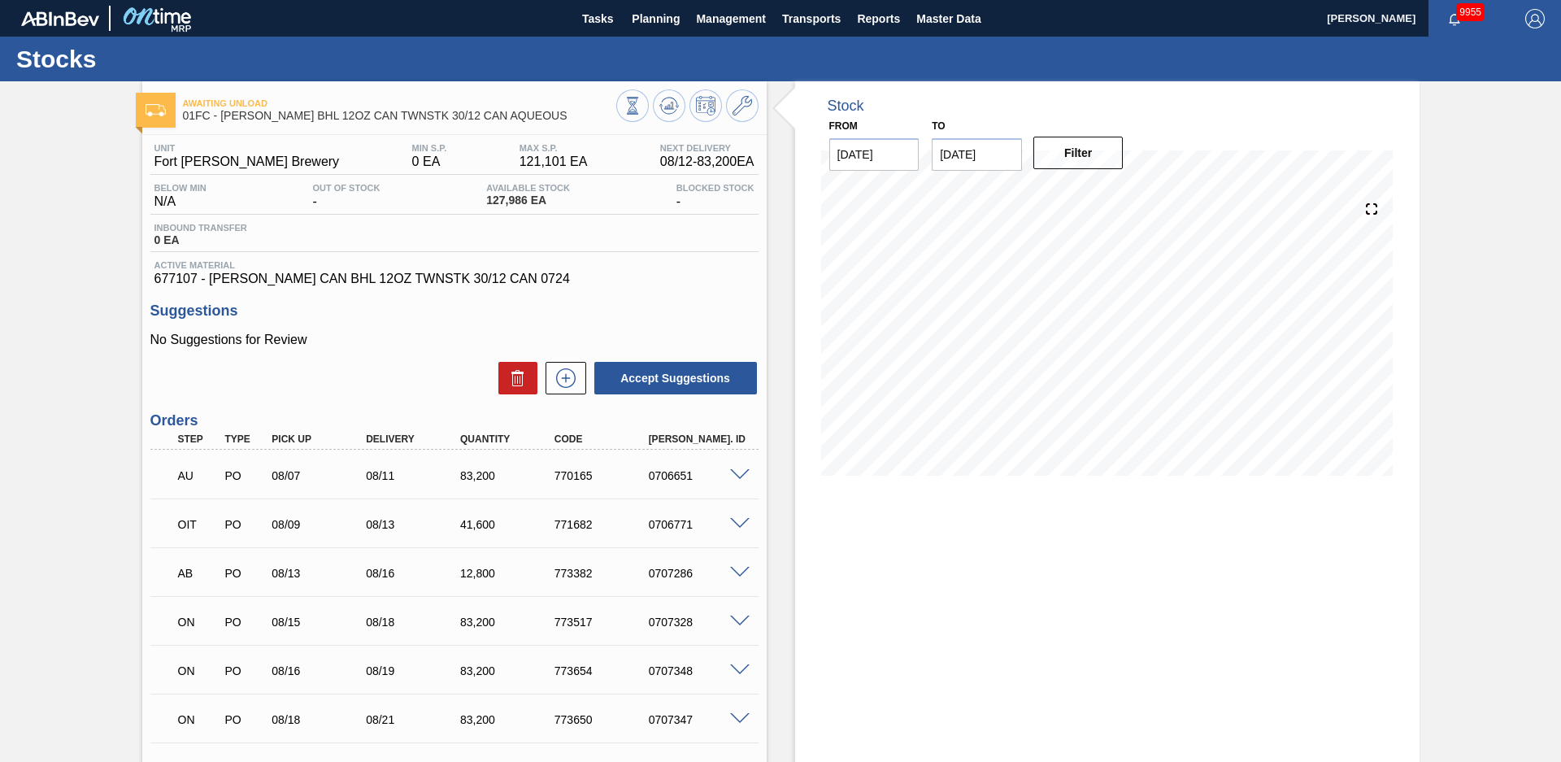
click at [788, 329] on div "Stock From [DATE] to [DATE] Filter" at bounding box center [1093, 527] width 653 height 892
click at [781, 325] on div "Stock From 08/12/2025 to 12/31/2025 Filter 08/16 Stock Projection 101,879 SAP P…" at bounding box center [1093, 527] width 653 height 892
click at [78, 324] on div "Awaiting Unload 01FC - CARR BHL 12OZ CAN TWNSTK 30/12 CAN AQUEOUS Unit Fort Col…" at bounding box center [780, 527] width 1561 height 892
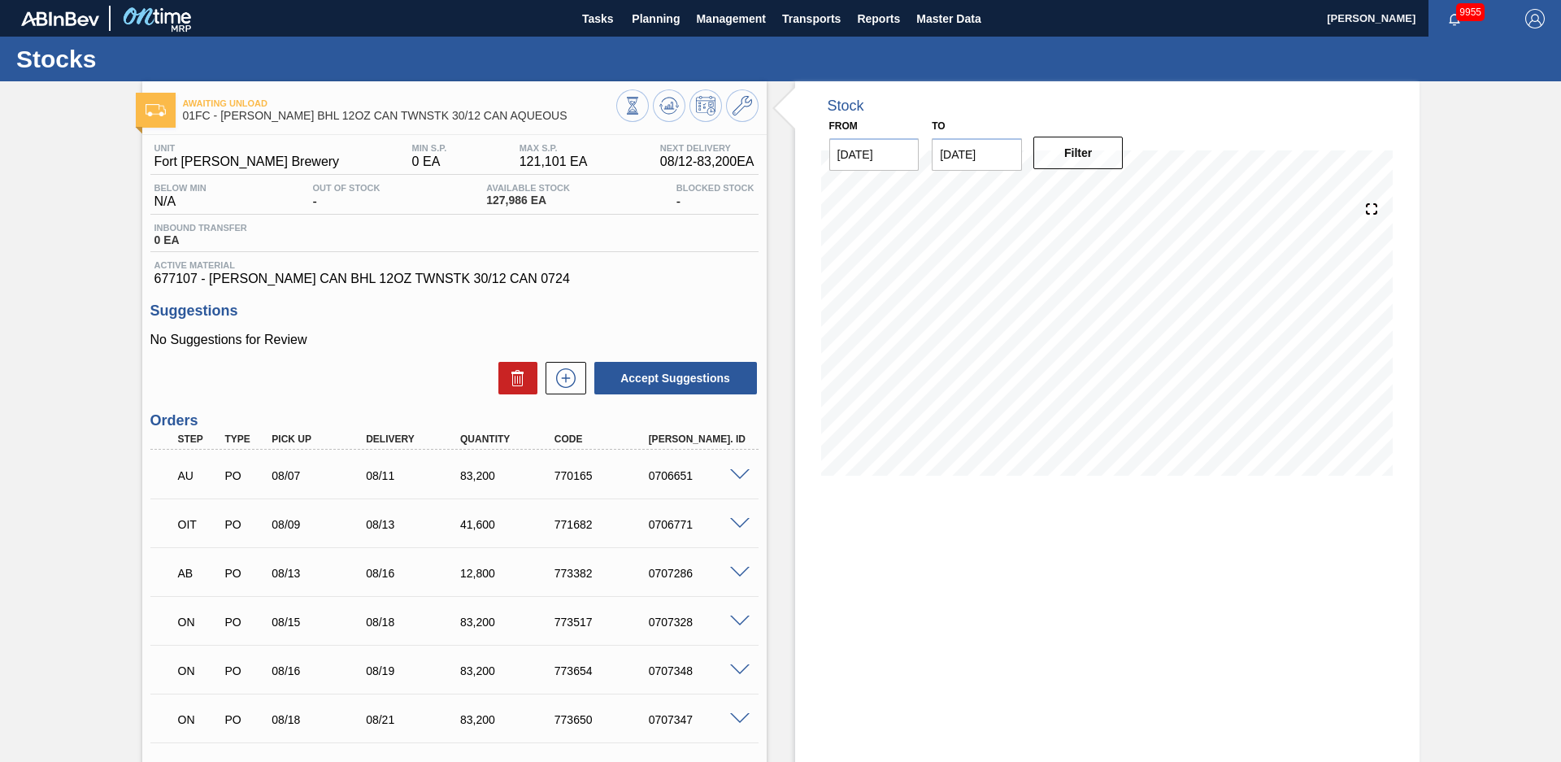
click at [83, 317] on div "Awaiting Unload 01FC - CARR BHL 12OZ CAN TWNSTK 30/12 CAN AQUEOUS Unit Fort Col…" at bounding box center [780, 527] width 1561 height 892
click at [78, 220] on div "Awaiting Unload 01FC - CARR BHL 12OZ CAN TWNSTK 30/12 CAN AQUEOUS Unit Fort Col…" at bounding box center [780, 527] width 1561 height 892
click at [1488, 372] on div "Awaiting Unload 01FC - CARR BHL 12OZ CAN TWNSTK 30/12 CAN AQUEOUS Unit Fort Col…" at bounding box center [780, 527] width 1561 height 892
click at [103, 248] on div "Awaiting Unload 01FC - CARR BHL 12OZ CAN TWNSTK 30/12 CAN AQUEOUS Unit Fort Col…" at bounding box center [780, 527] width 1561 height 892
click at [688, 14] on button "Management" at bounding box center [731, 18] width 86 height 37
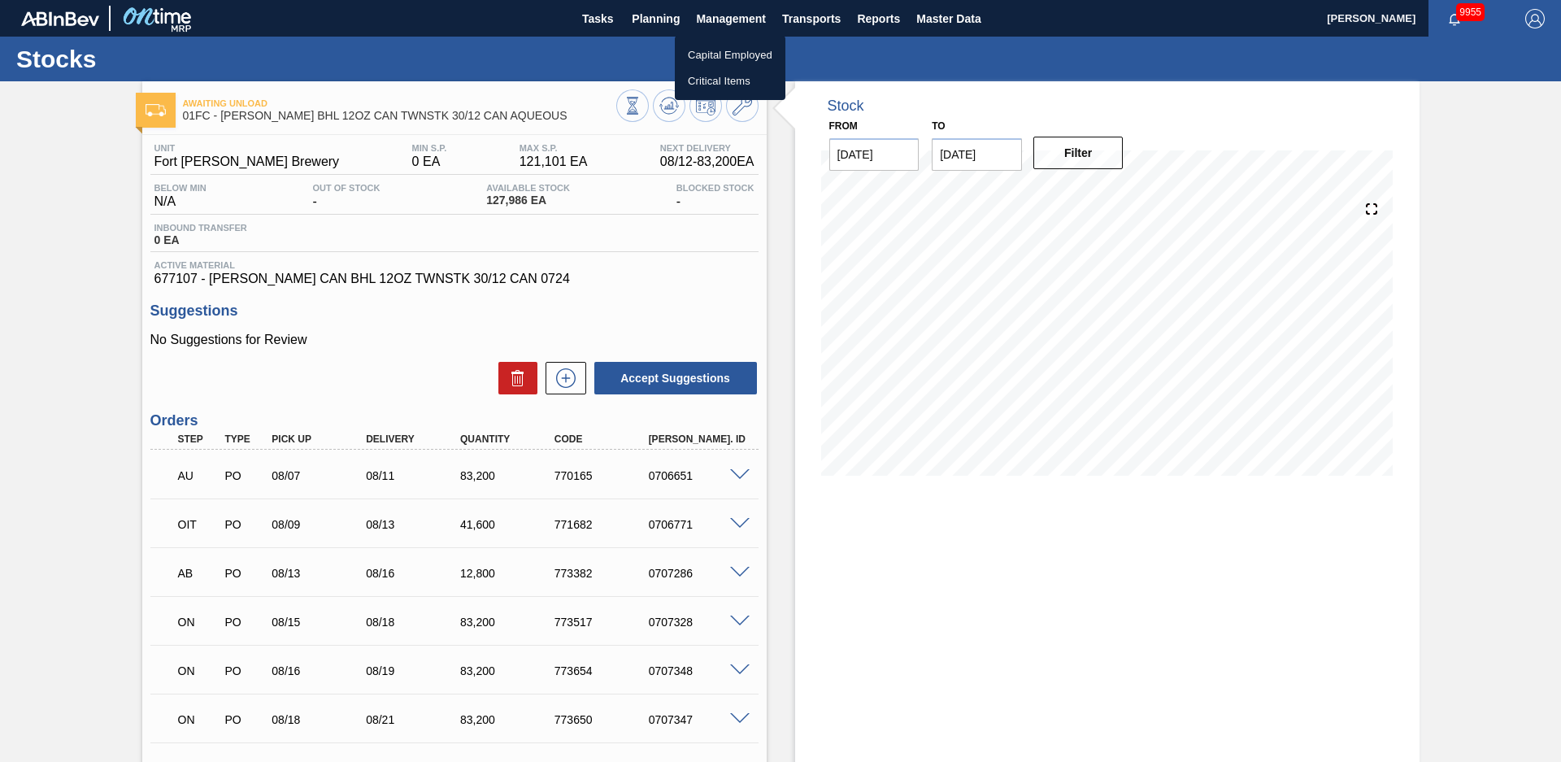
click at [672, 14] on div at bounding box center [780, 381] width 1561 height 762
click at [664, 20] on span "Planning" at bounding box center [656, 19] width 48 height 20
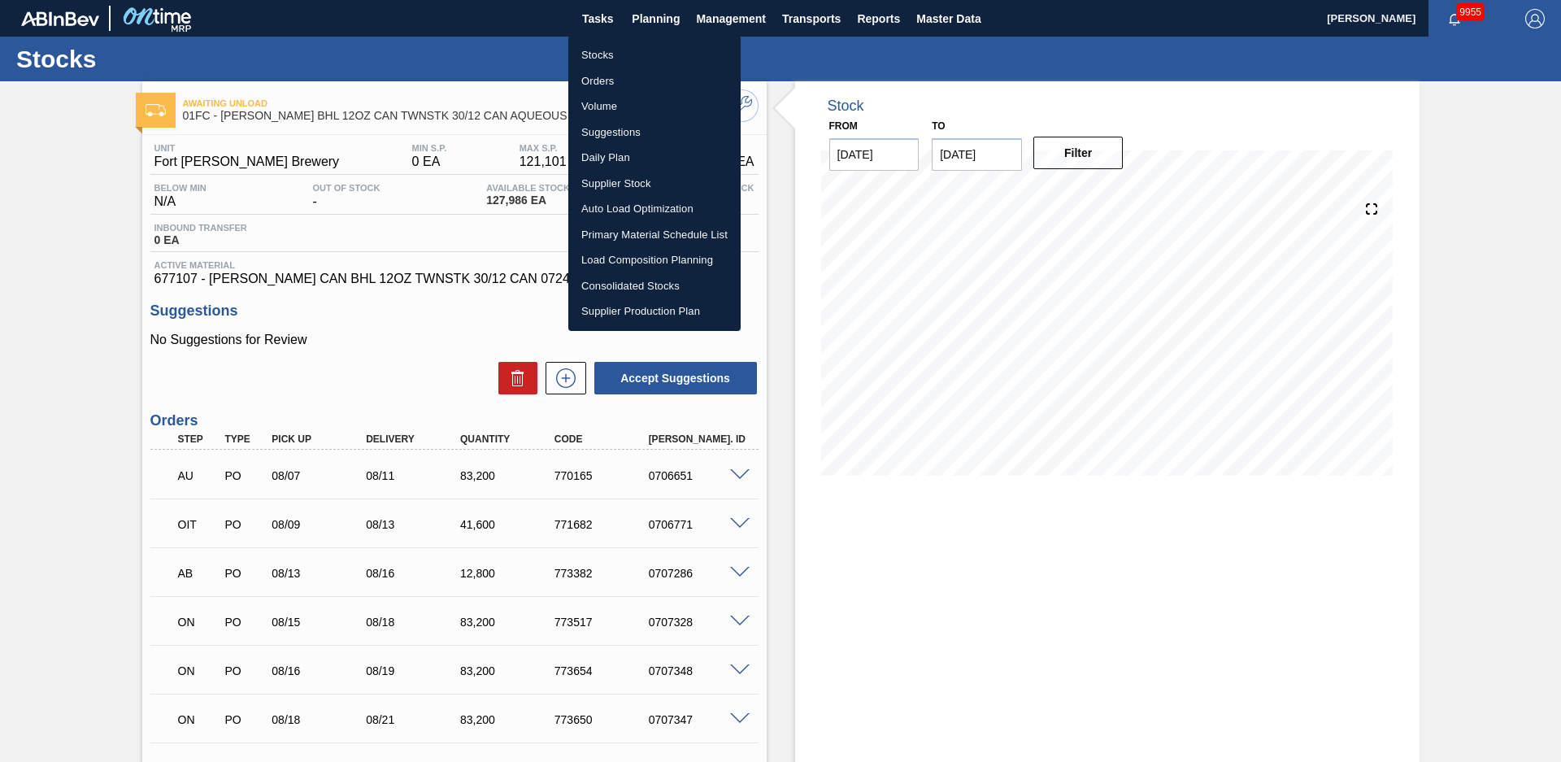
click at [664, 54] on li "Stocks" at bounding box center [654, 55] width 172 height 26
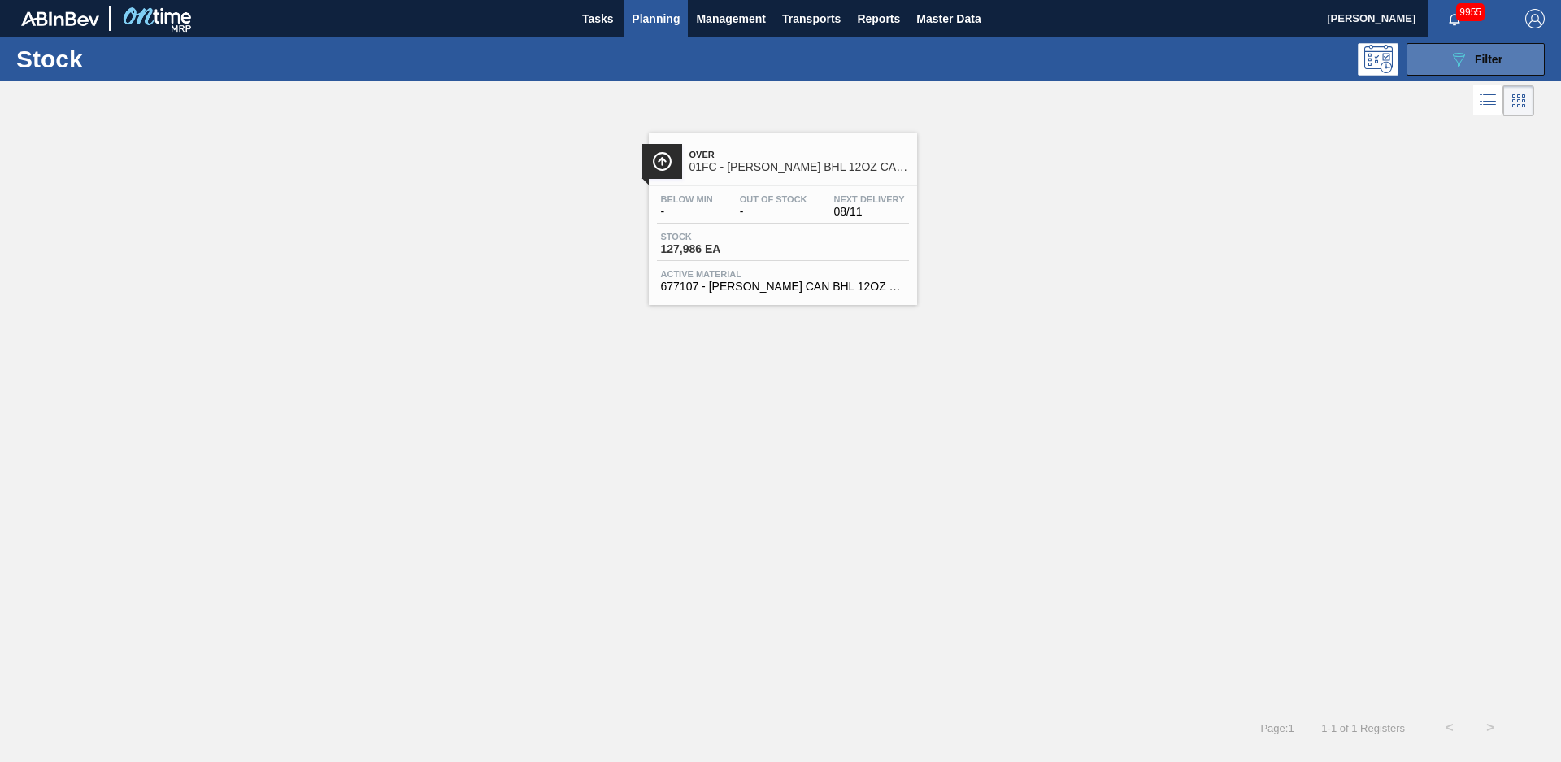
click at [1469, 67] on div "089F7B8B-B2A5-4AFE-B5C0-19BA573D28AC Filter" at bounding box center [1476, 60] width 54 height 20
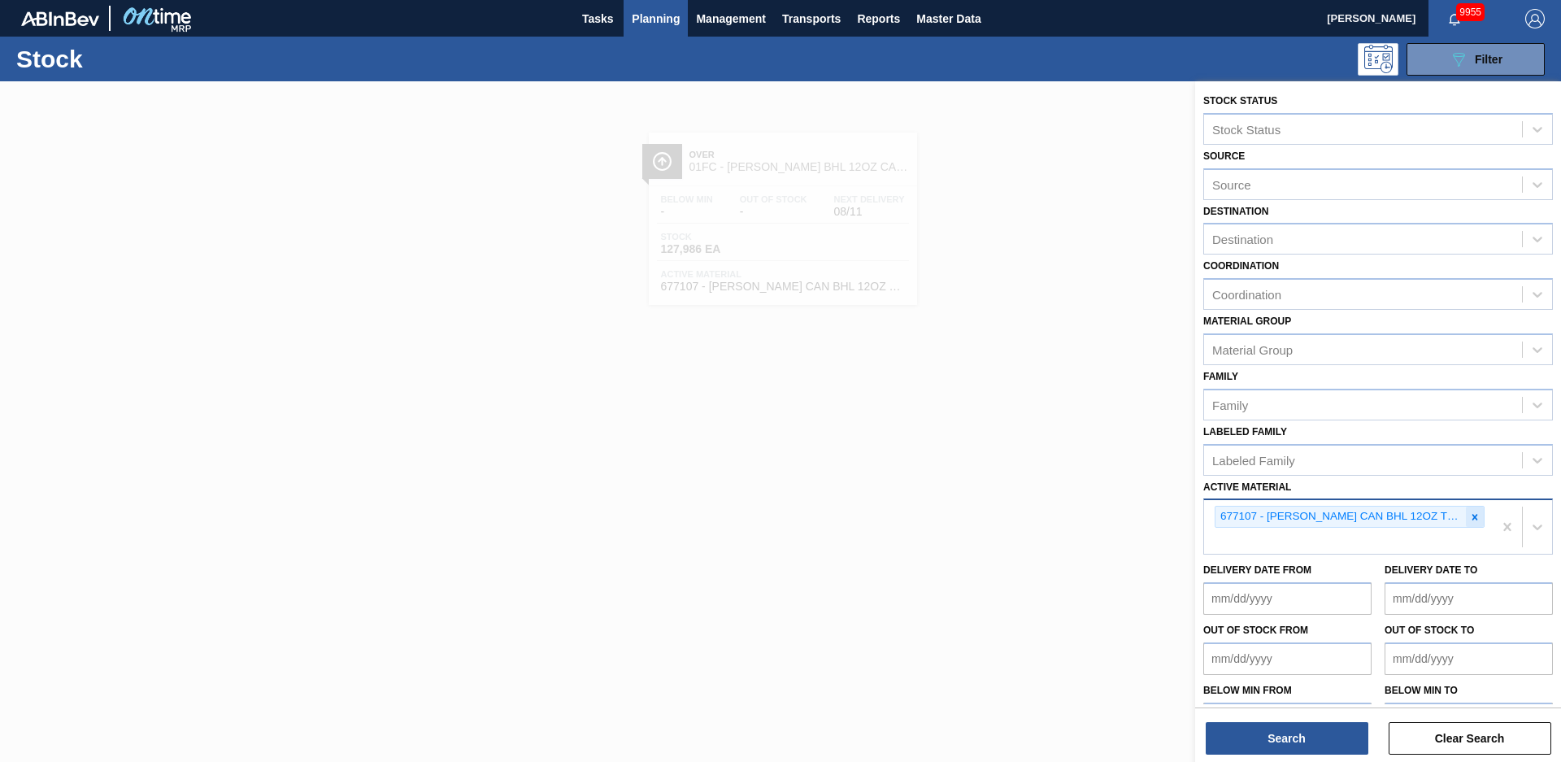
click at [1470, 524] on div at bounding box center [1475, 517] width 18 height 20
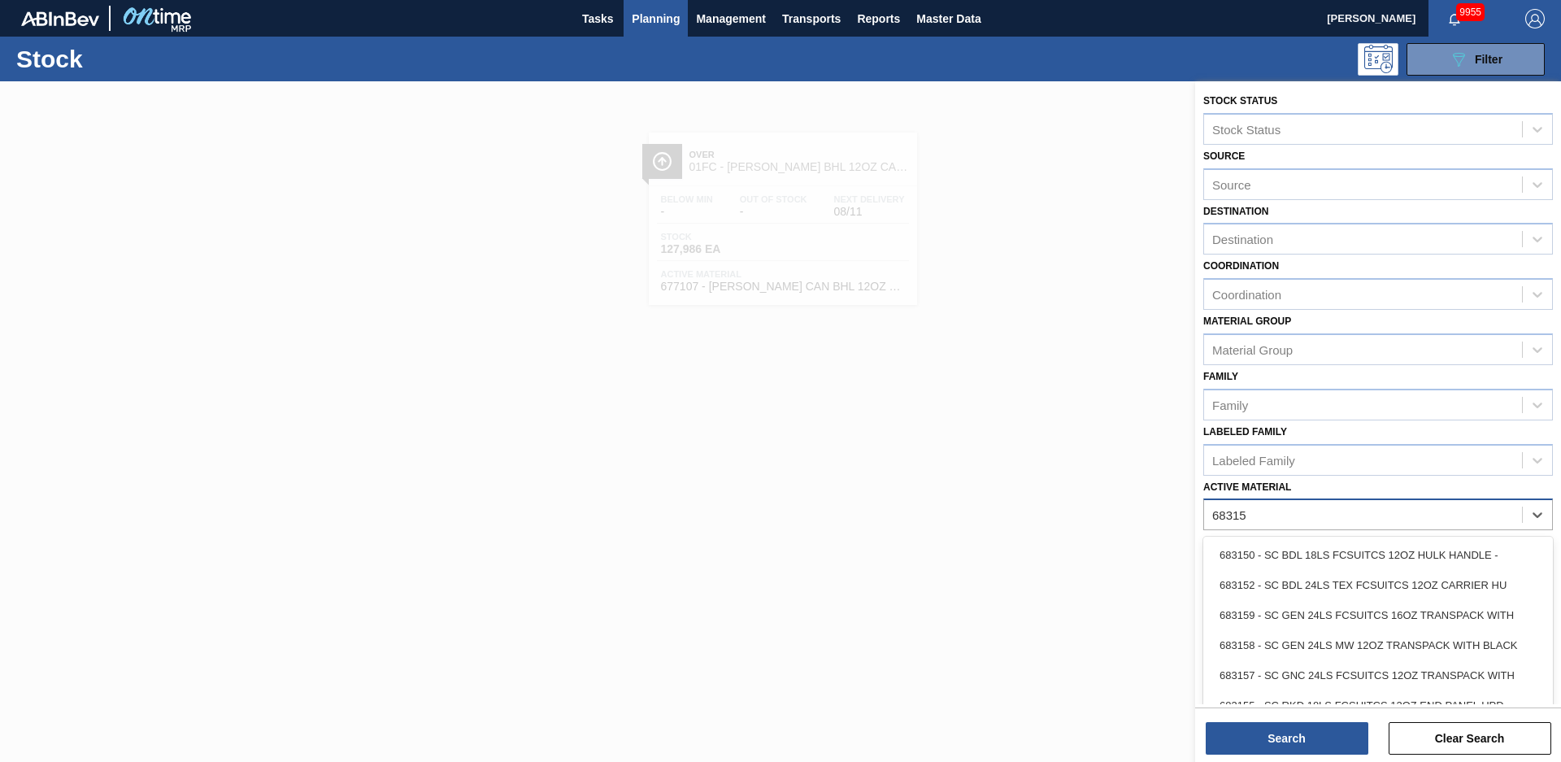
type Material "683158"
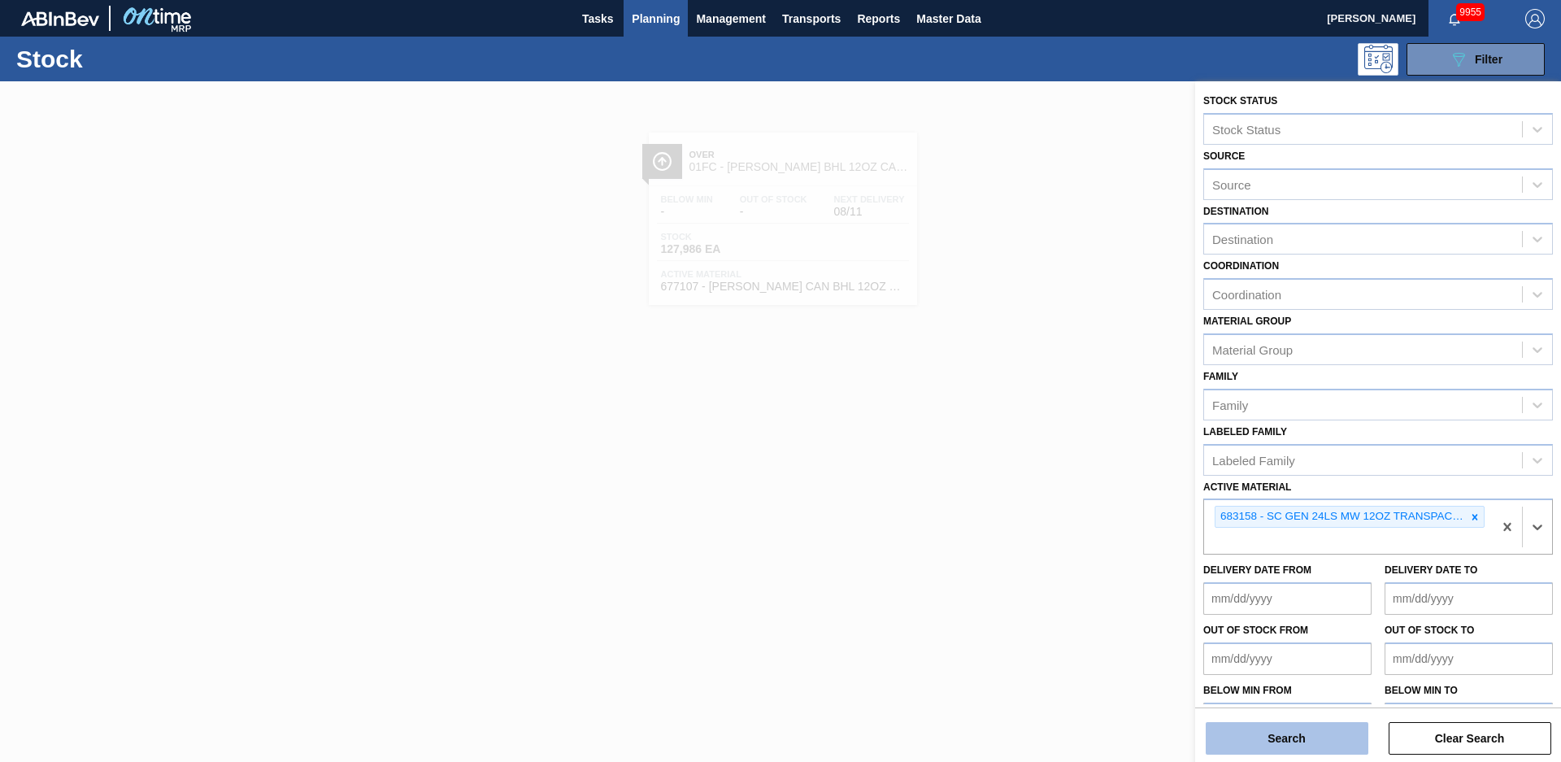
click at [1351, 731] on button "Search" at bounding box center [1287, 738] width 163 height 33
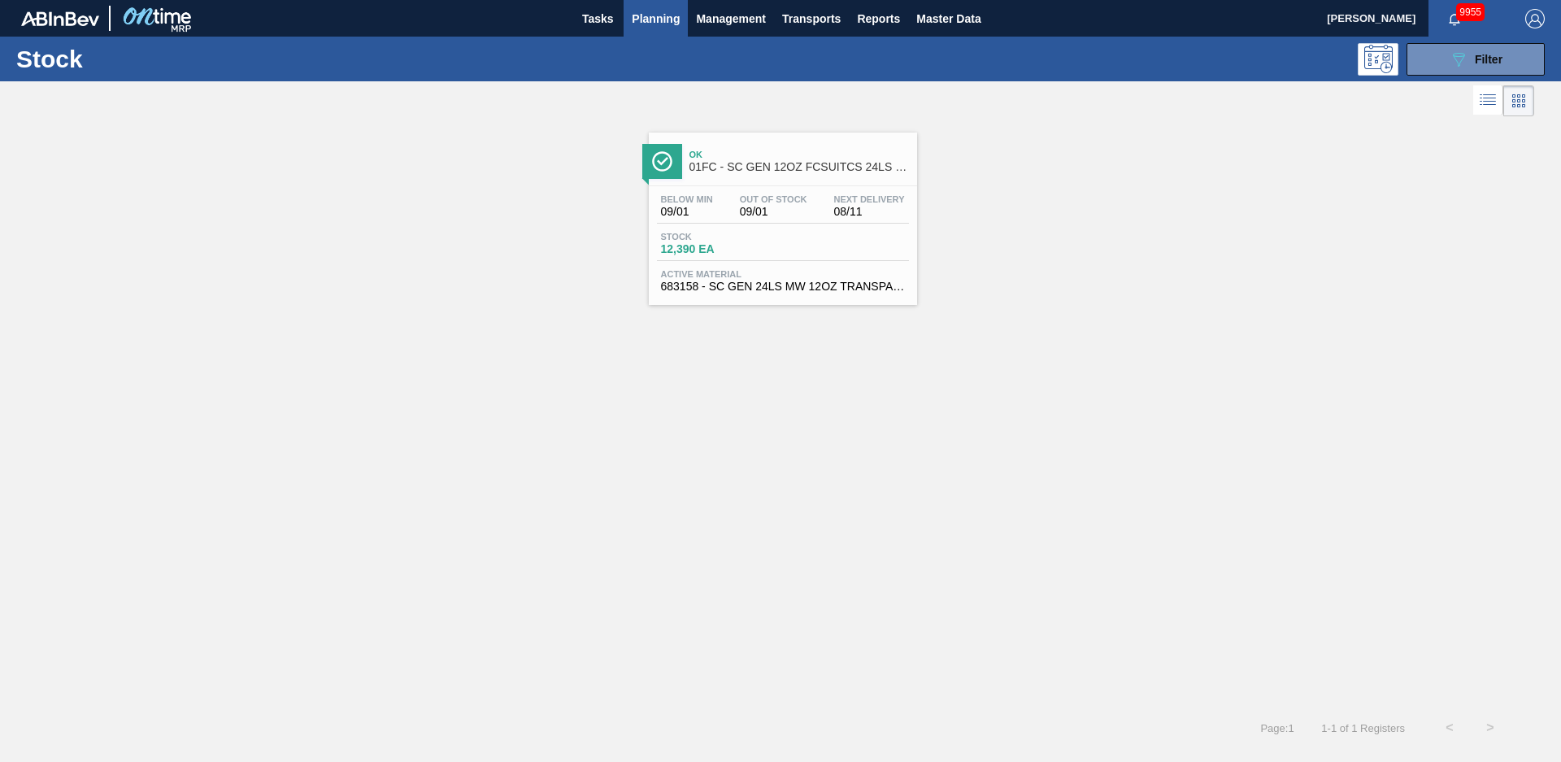
click at [747, 158] on span "Ok" at bounding box center [800, 155] width 220 height 10
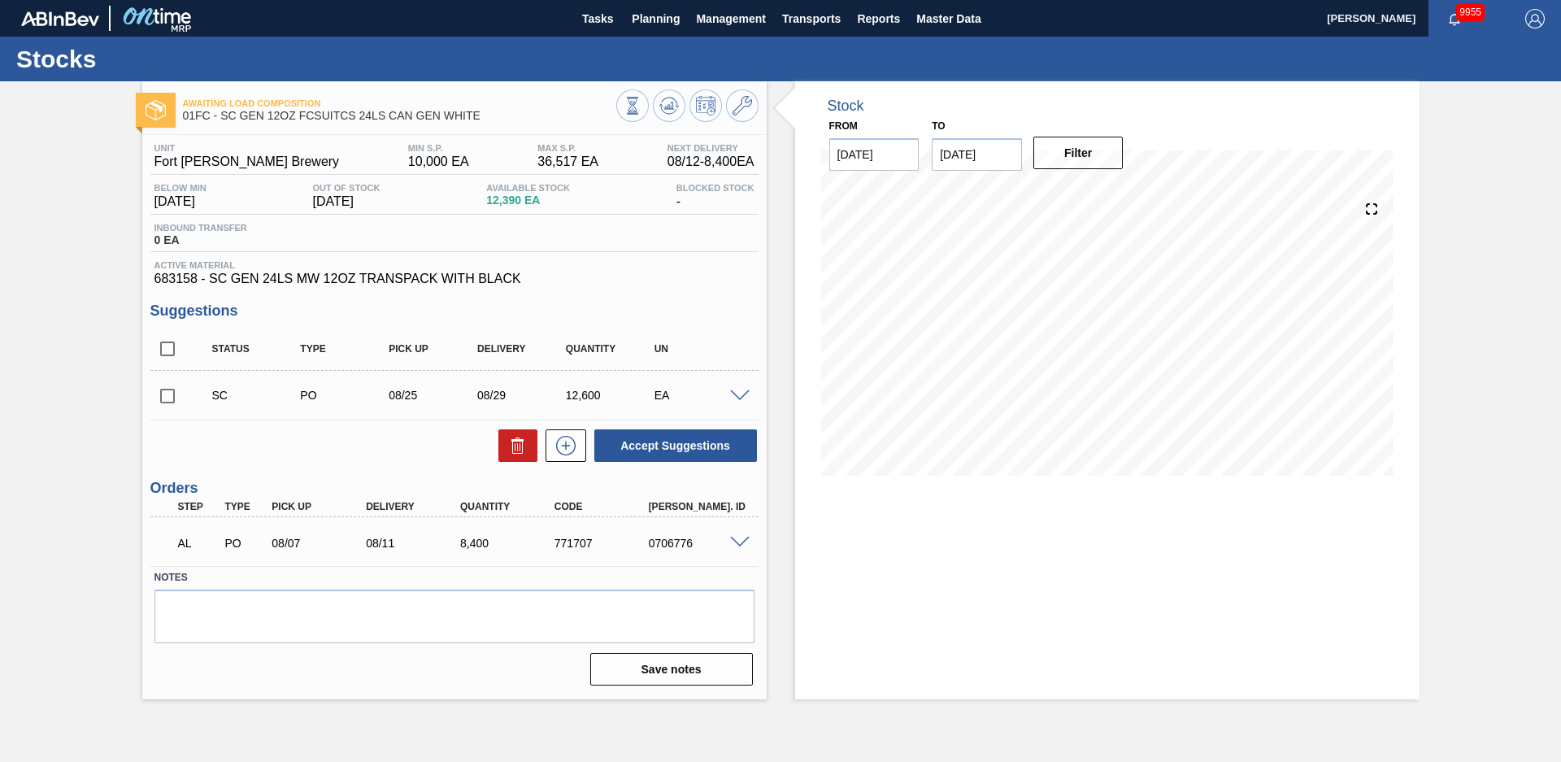
click at [776, 202] on div "Stock From [DATE] to [DATE] Filter" at bounding box center [1093, 390] width 653 height 618
click at [355, 301] on div "Unit Fort Collins Brewery MIN S.P. 10,000 EA MAX S.P. 36,517 EA Next Delivery 0…" at bounding box center [454, 413] width 625 height 556
click at [94, 298] on div "Awaiting Load Composition 01FC - SC GEN 12OZ FCSUITCS 24LS CAN GEN WHITE Unit F…" at bounding box center [780, 390] width 1561 height 618
click at [668, 21] on span "Planning" at bounding box center [656, 19] width 48 height 20
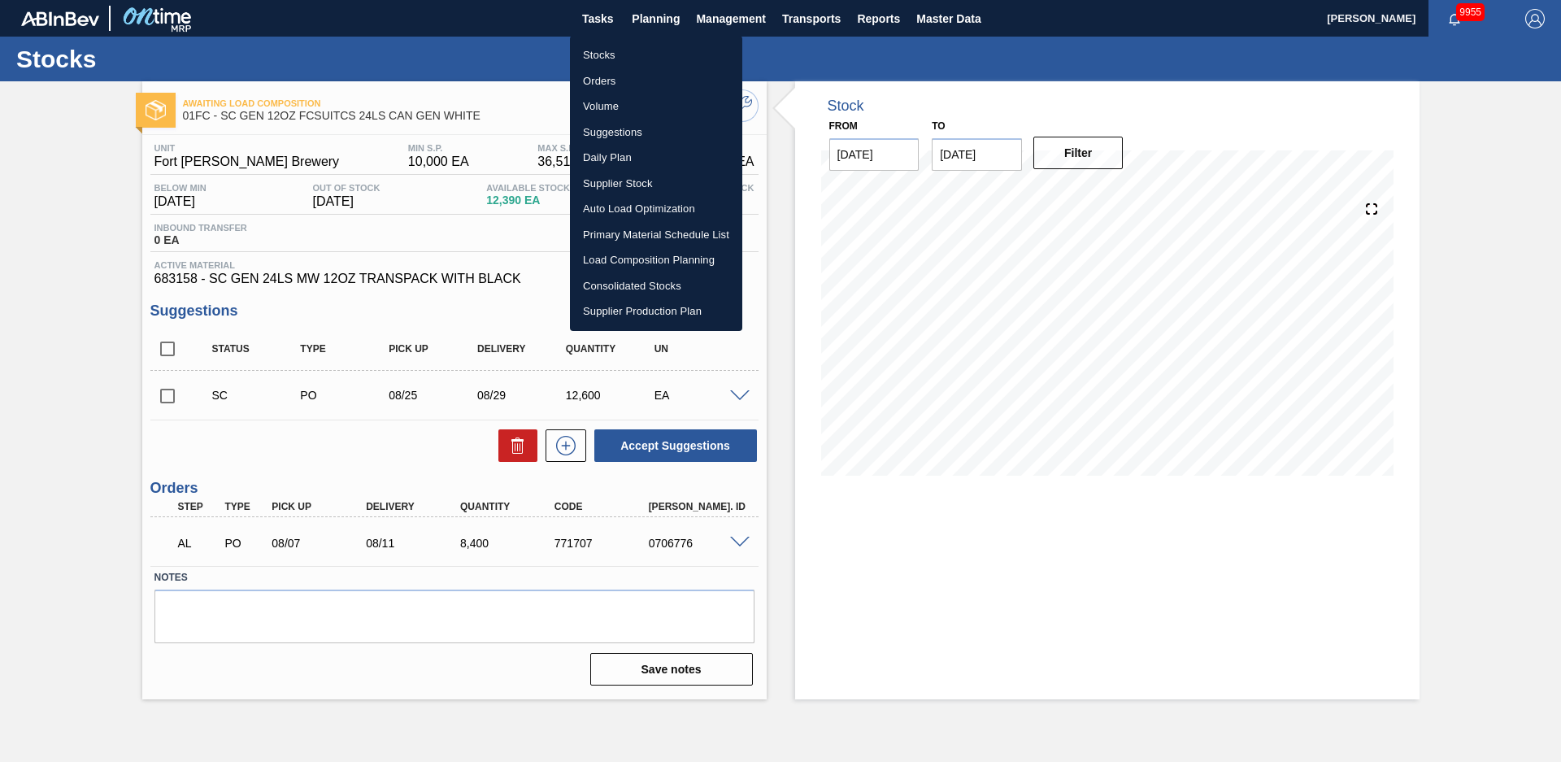
click at [638, 49] on li "Stocks" at bounding box center [656, 55] width 172 height 26
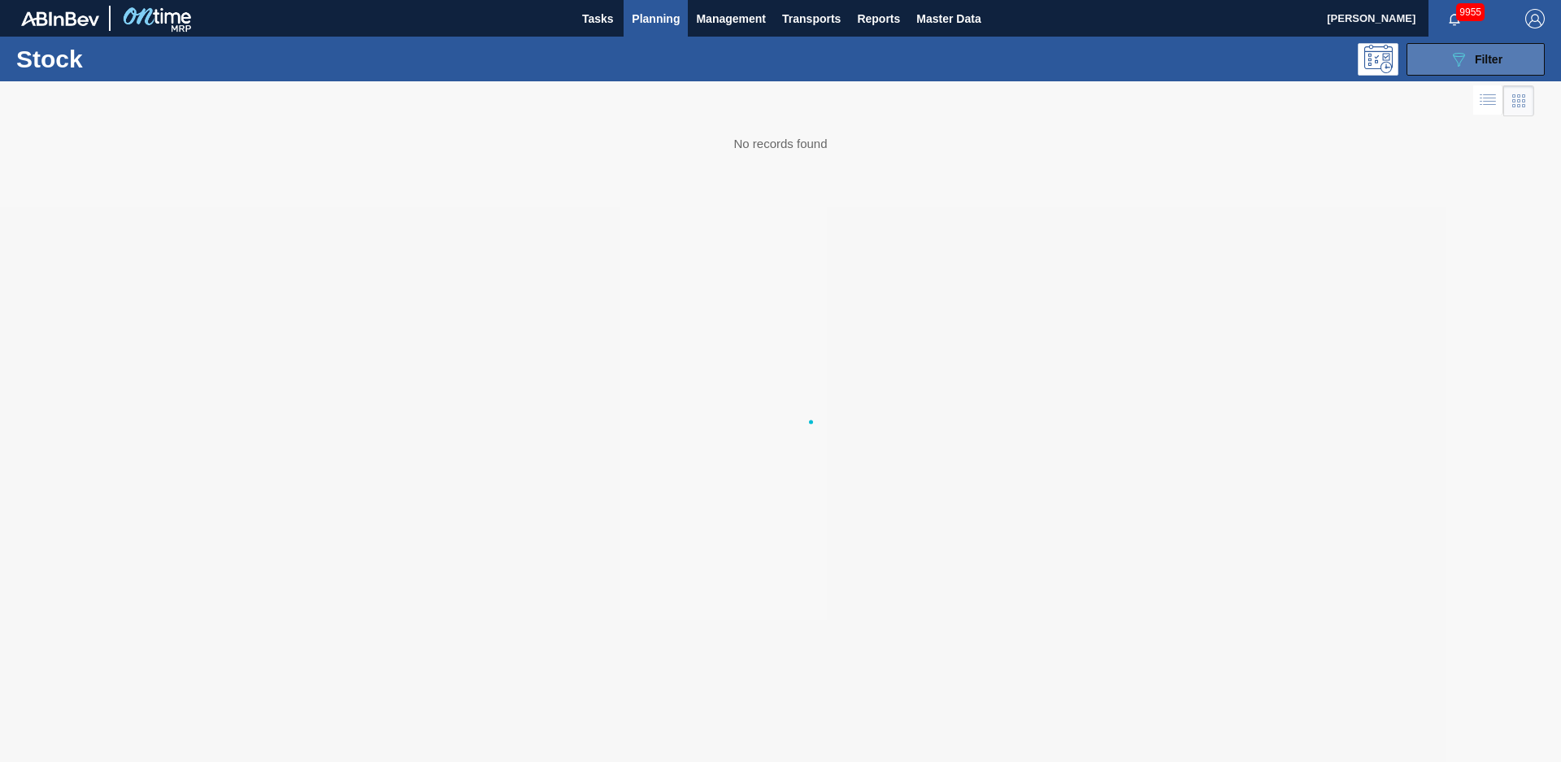
click at [1473, 67] on div "089F7B8B-B2A5-4AFE-B5C0-19BA573D28AC Filter" at bounding box center [1476, 60] width 54 height 20
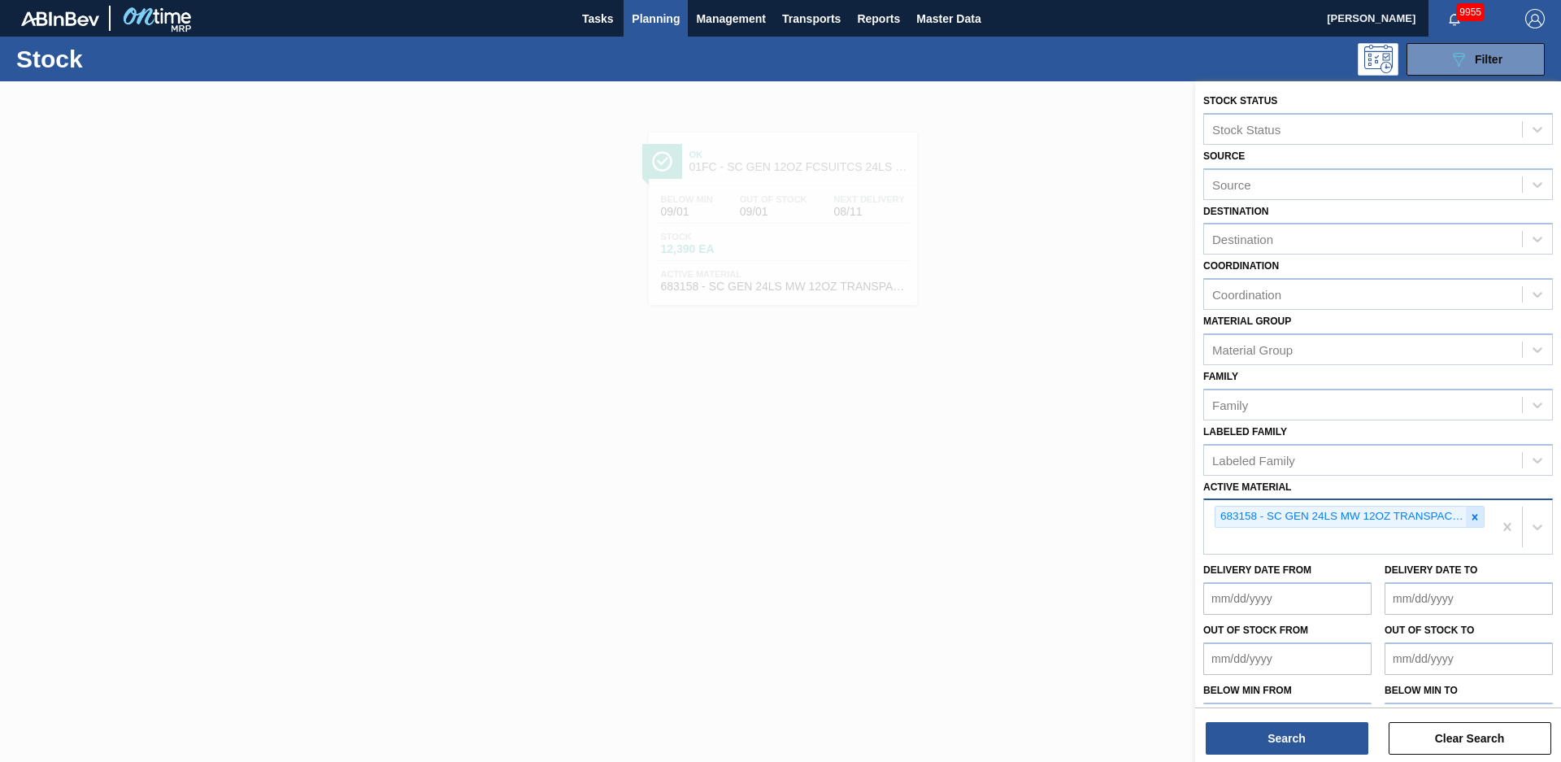
click at [1479, 511] on div at bounding box center [1475, 517] width 18 height 20
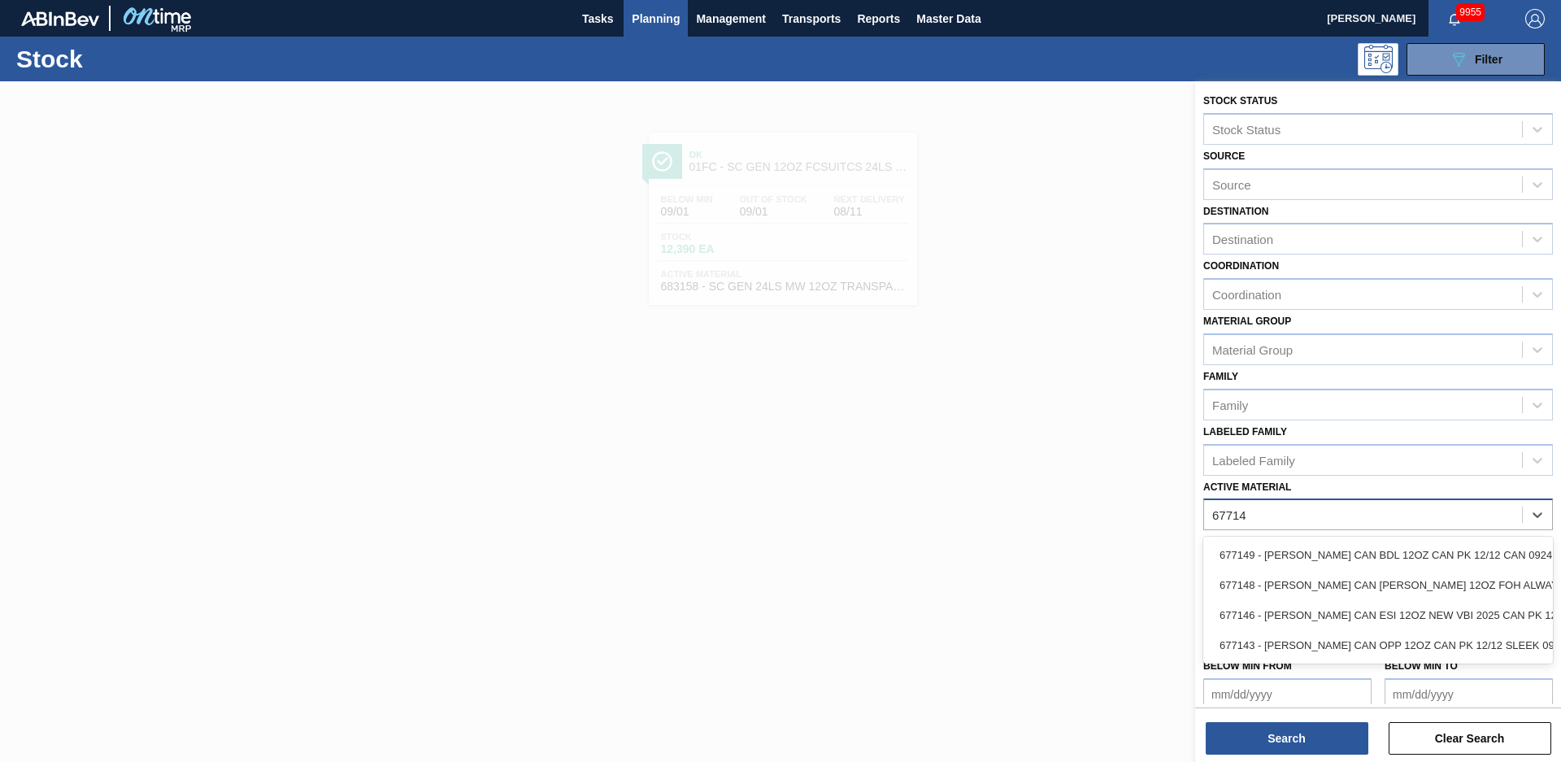
type Material "677143"
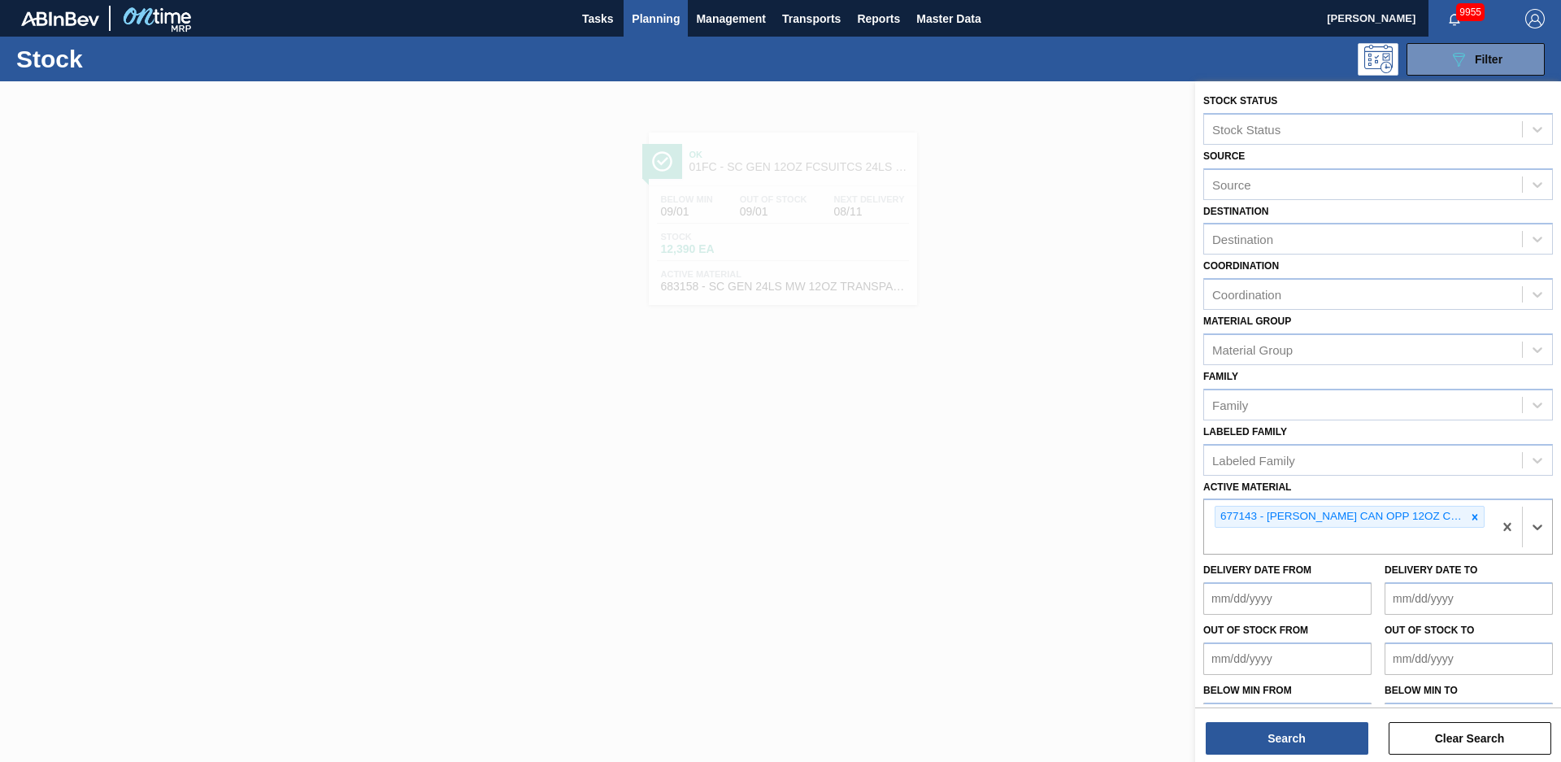
click at [1275, 758] on div "Stock Status Stock Status Source Source Destination Destination Coordination Co…" at bounding box center [1378, 423] width 366 height 684
click at [1275, 754] on button "Search" at bounding box center [1287, 738] width 163 height 33
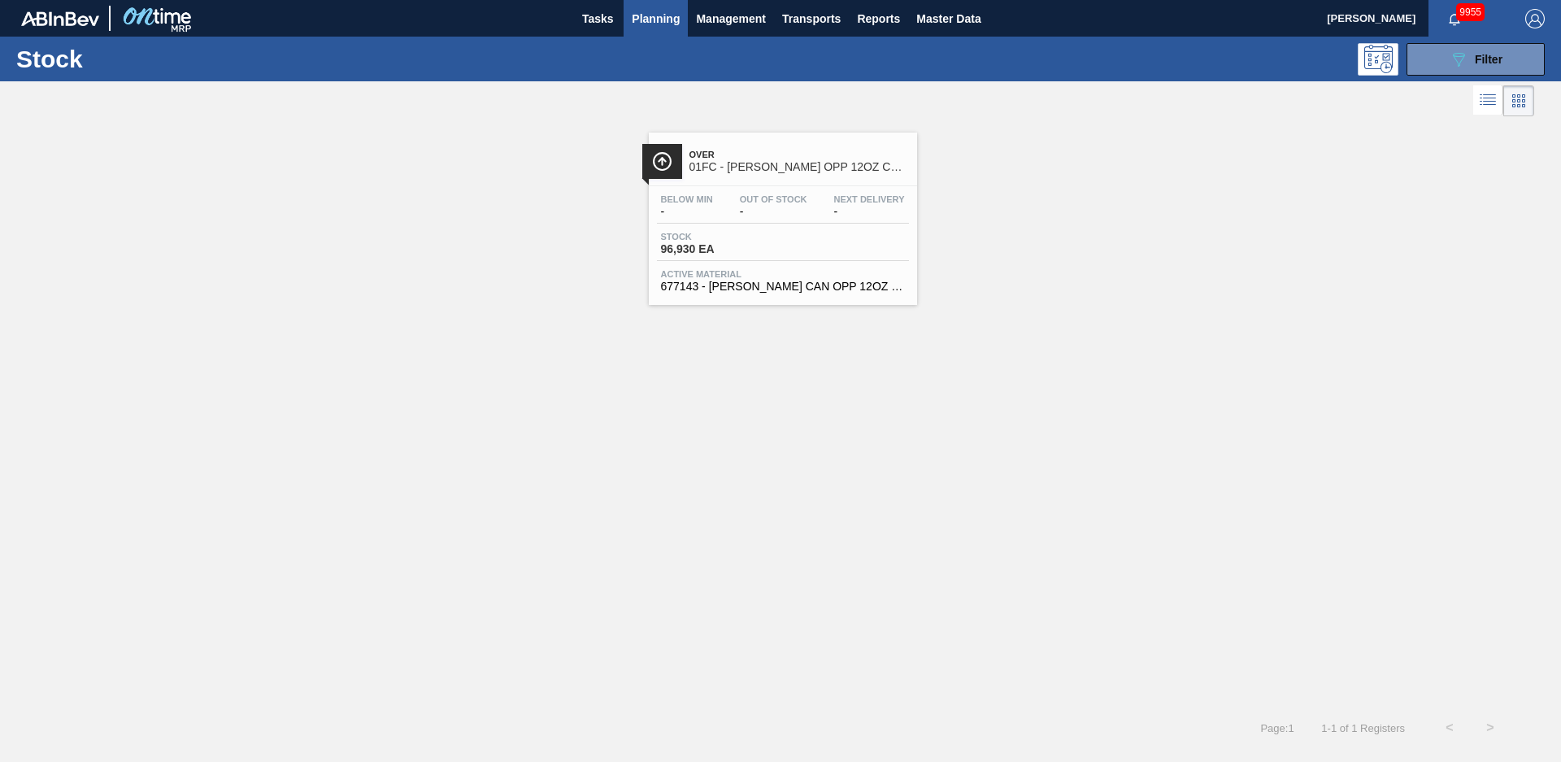
click at [799, 167] on span "01FC - CARR OPP 12OZ CAN CAN PK 12/12 CAN SLEEK" at bounding box center [800, 167] width 220 height 12
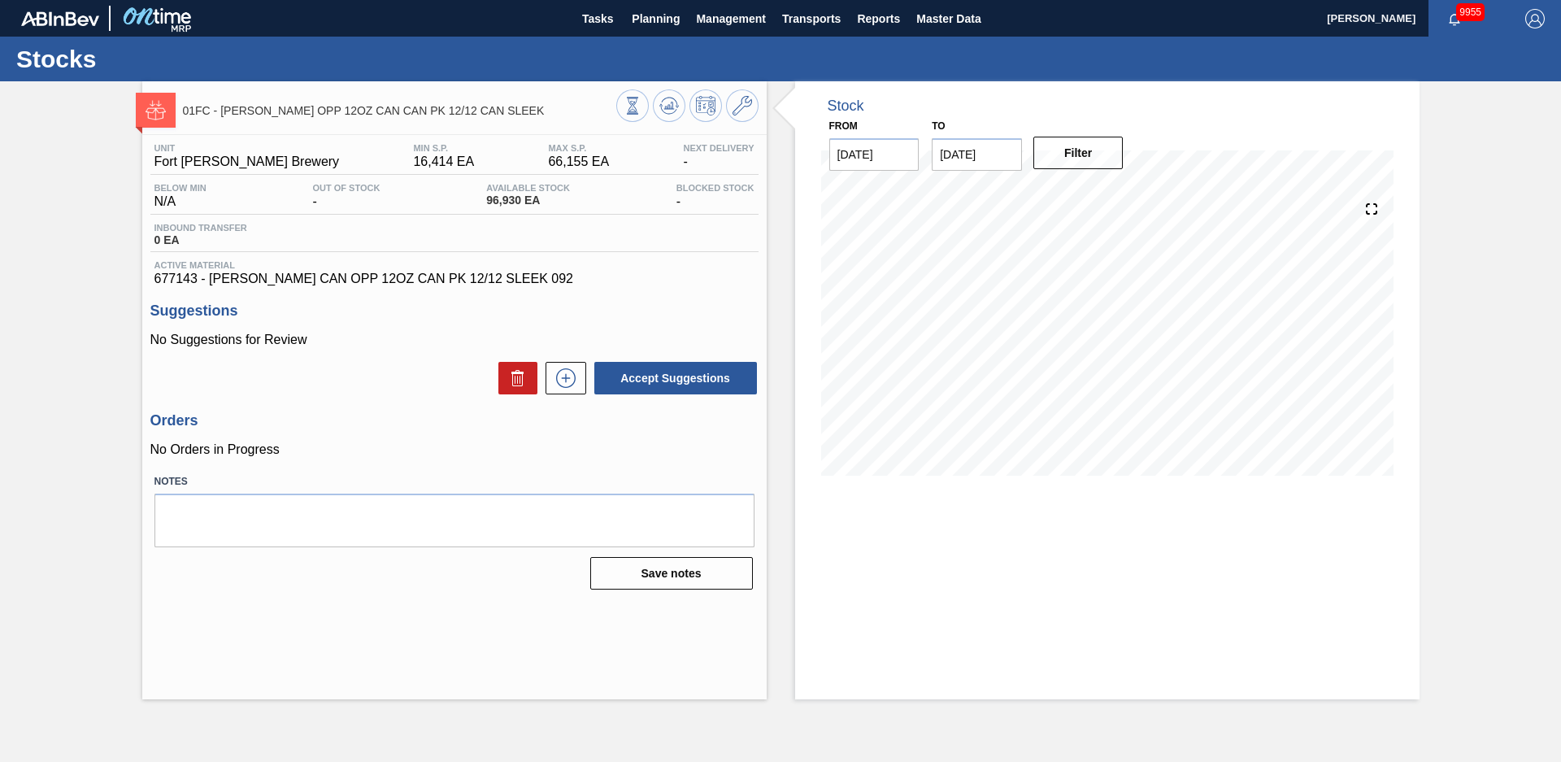
click at [60, 194] on div "01FC - CARR OPP 12OZ CAN CAN PK 12/12 CAN SLEEK Unit Fort Collins Brewery MIN S…" at bounding box center [780, 390] width 1561 height 618
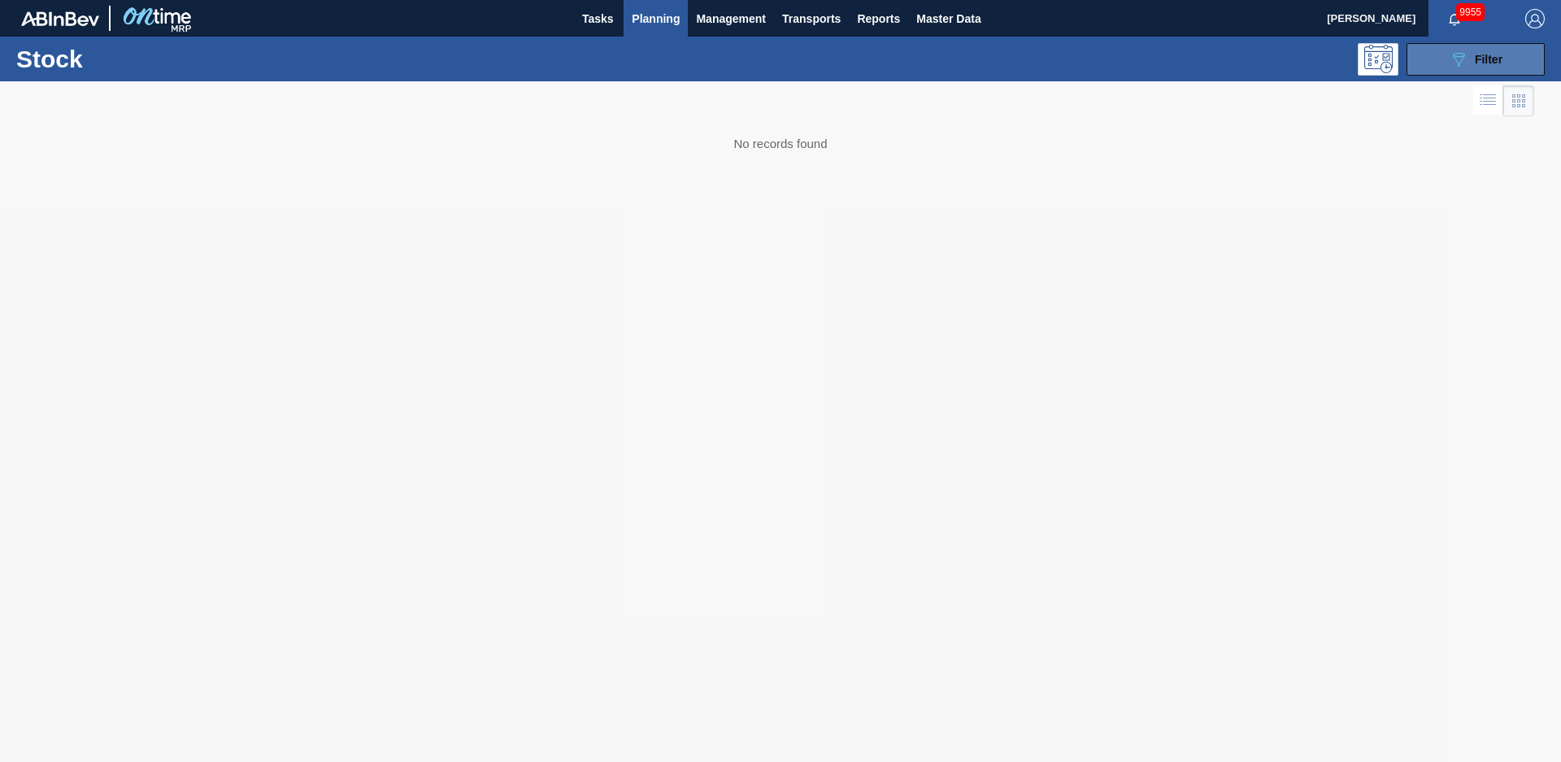
click at [1517, 51] on button "089F7B8B-B2A5-4AFE-B5C0-19BA573D28AC Filter" at bounding box center [1476, 59] width 138 height 33
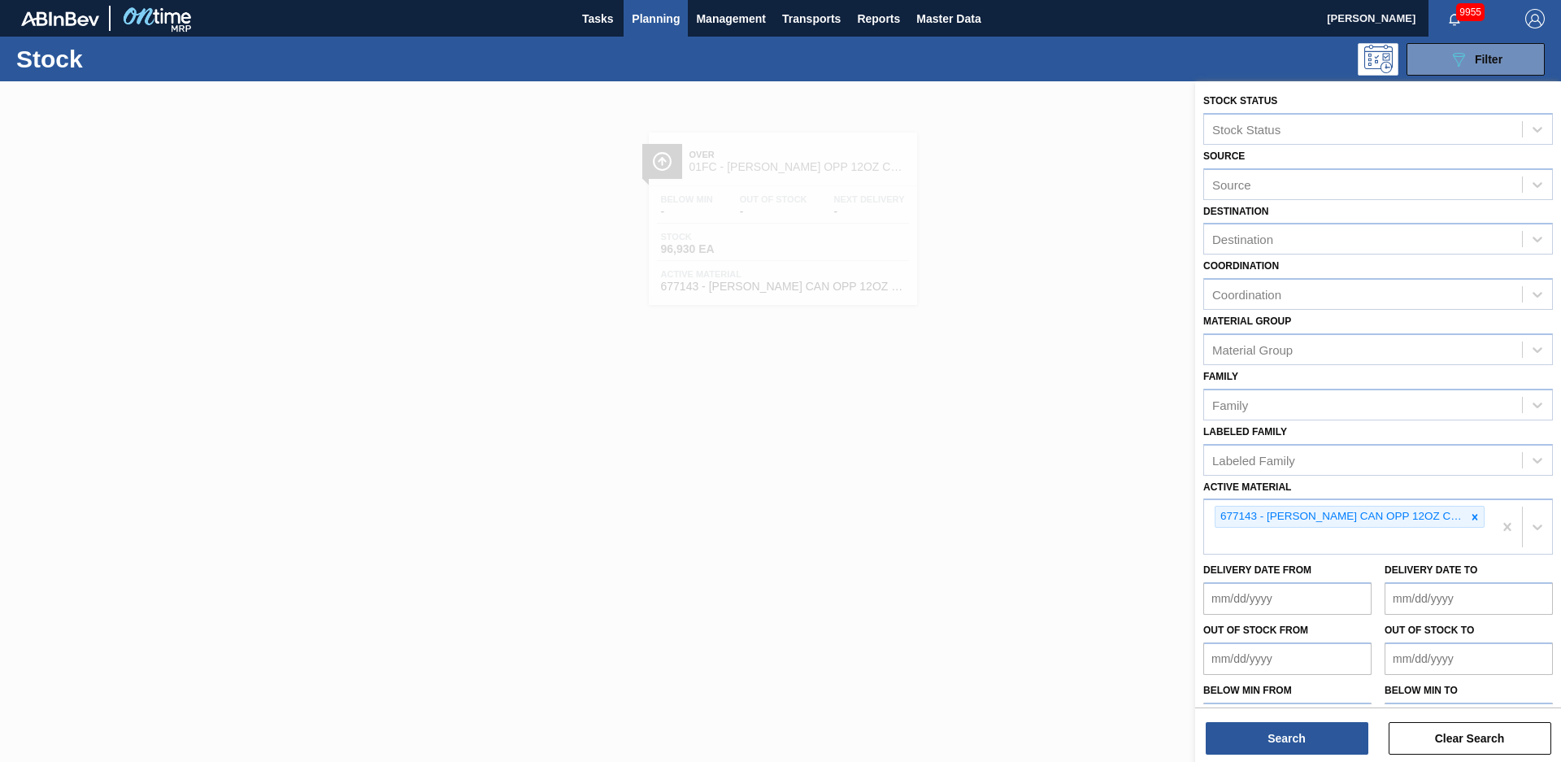
click at [1474, 521] on icon at bounding box center [1474, 516] width 11 height 11
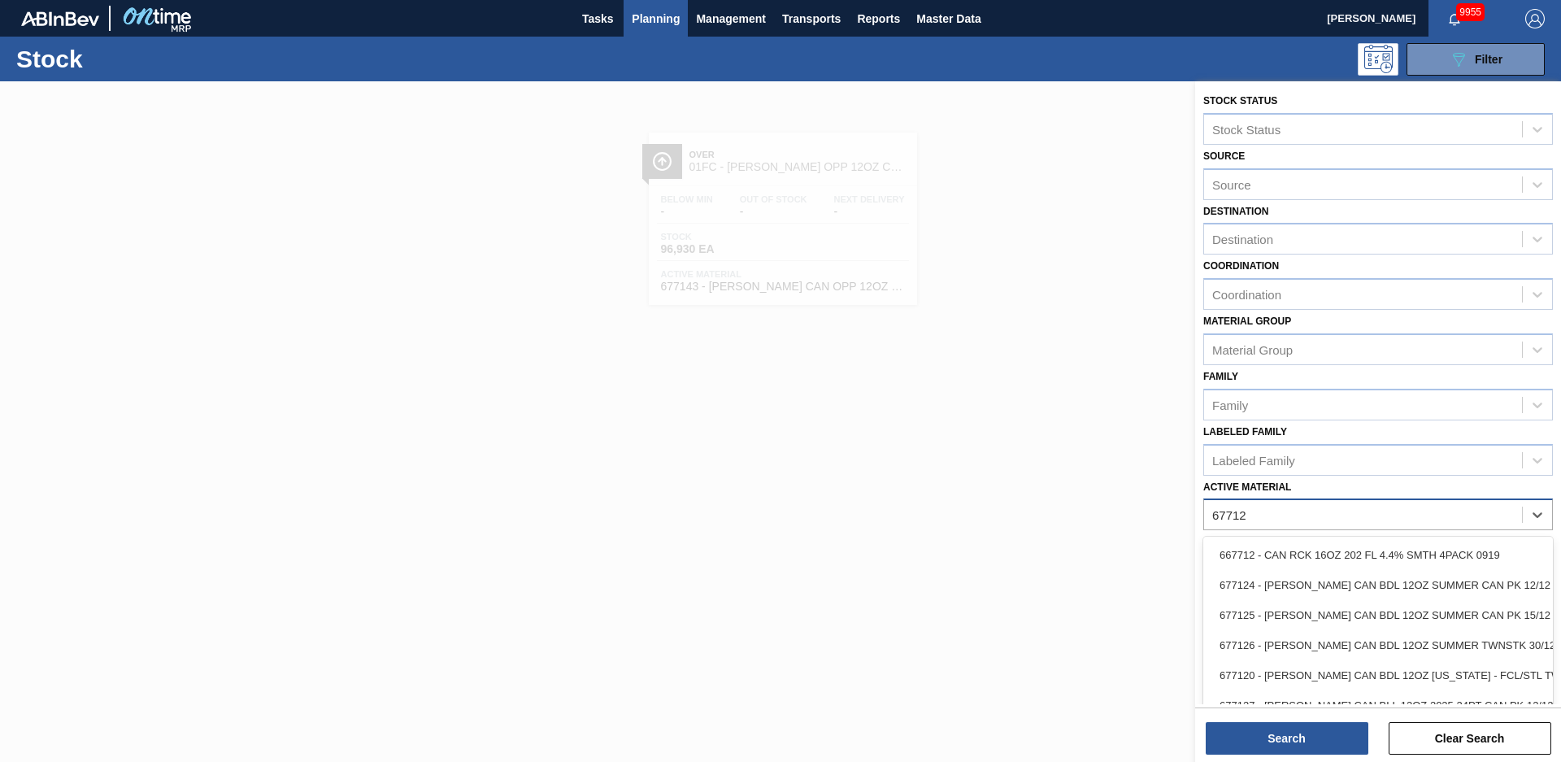
type Material "677120"
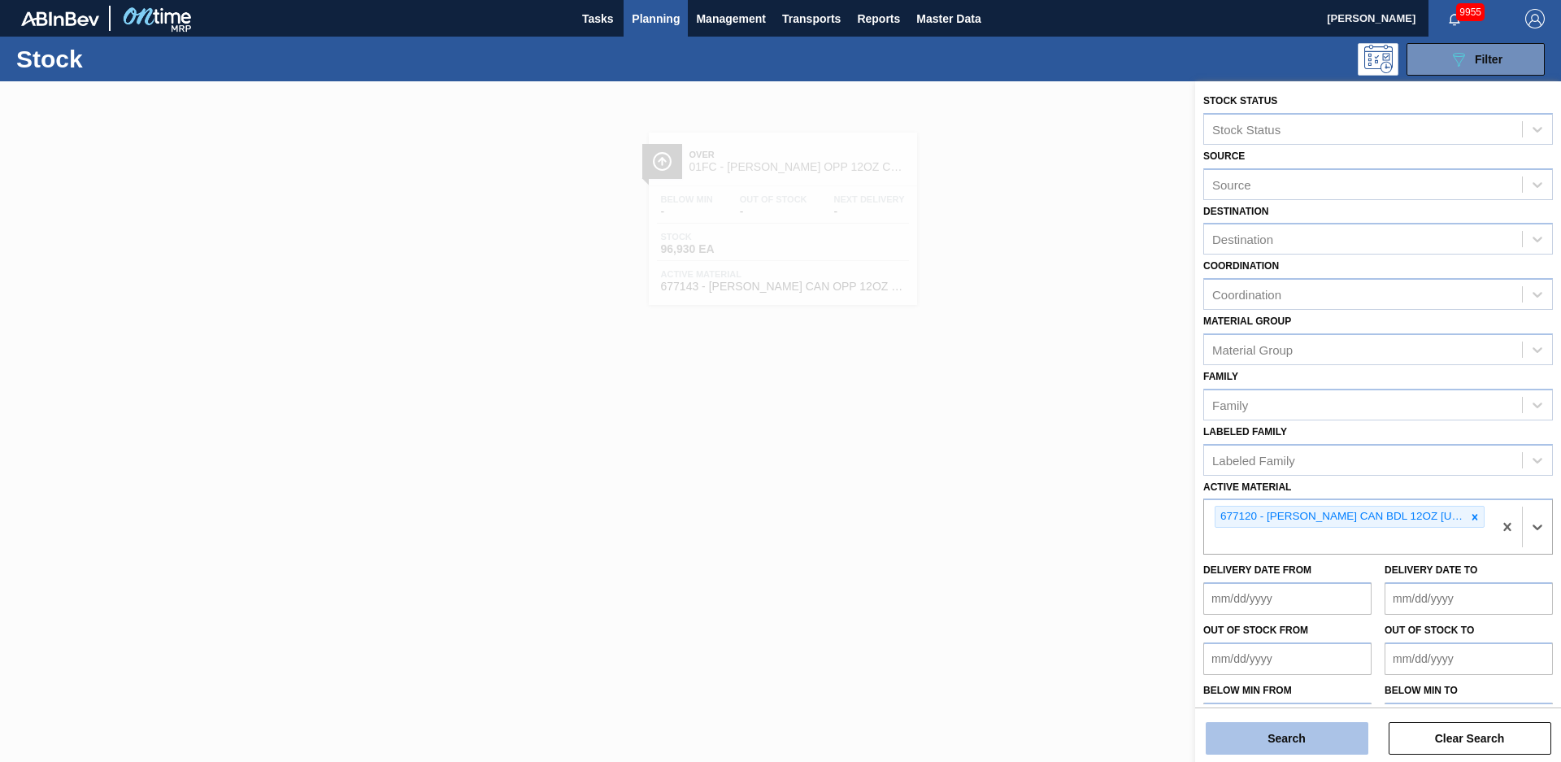
click at [1294, 733] on button "Search" at bounding box center [1287, 738] width 163 height 33
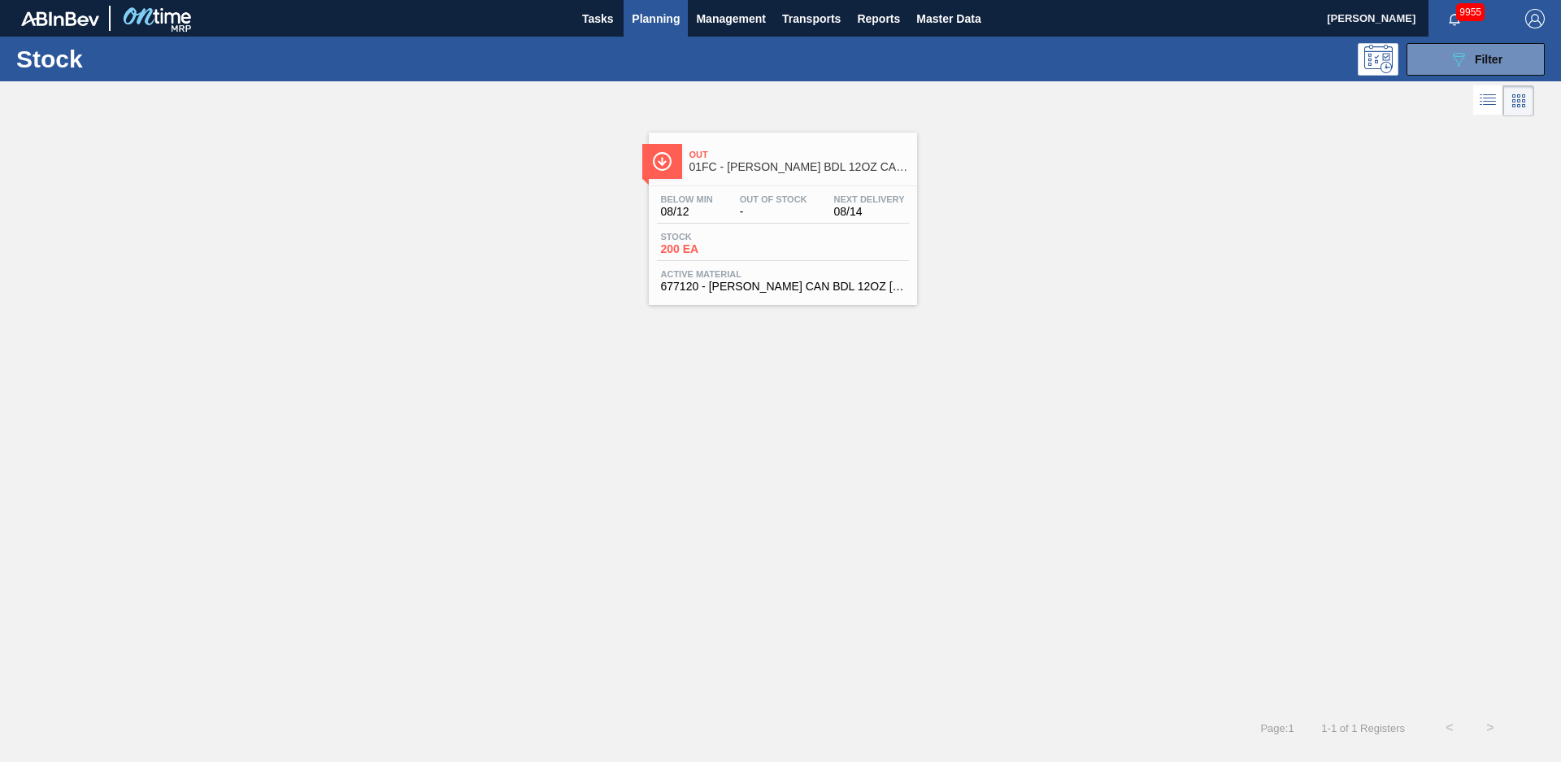
click at [731, 164] on span "01FC - CARR BDL 12OZ CAN TWNSTK 30/12 CAN TX" at bounding box center [800, 167] width 220 height 12
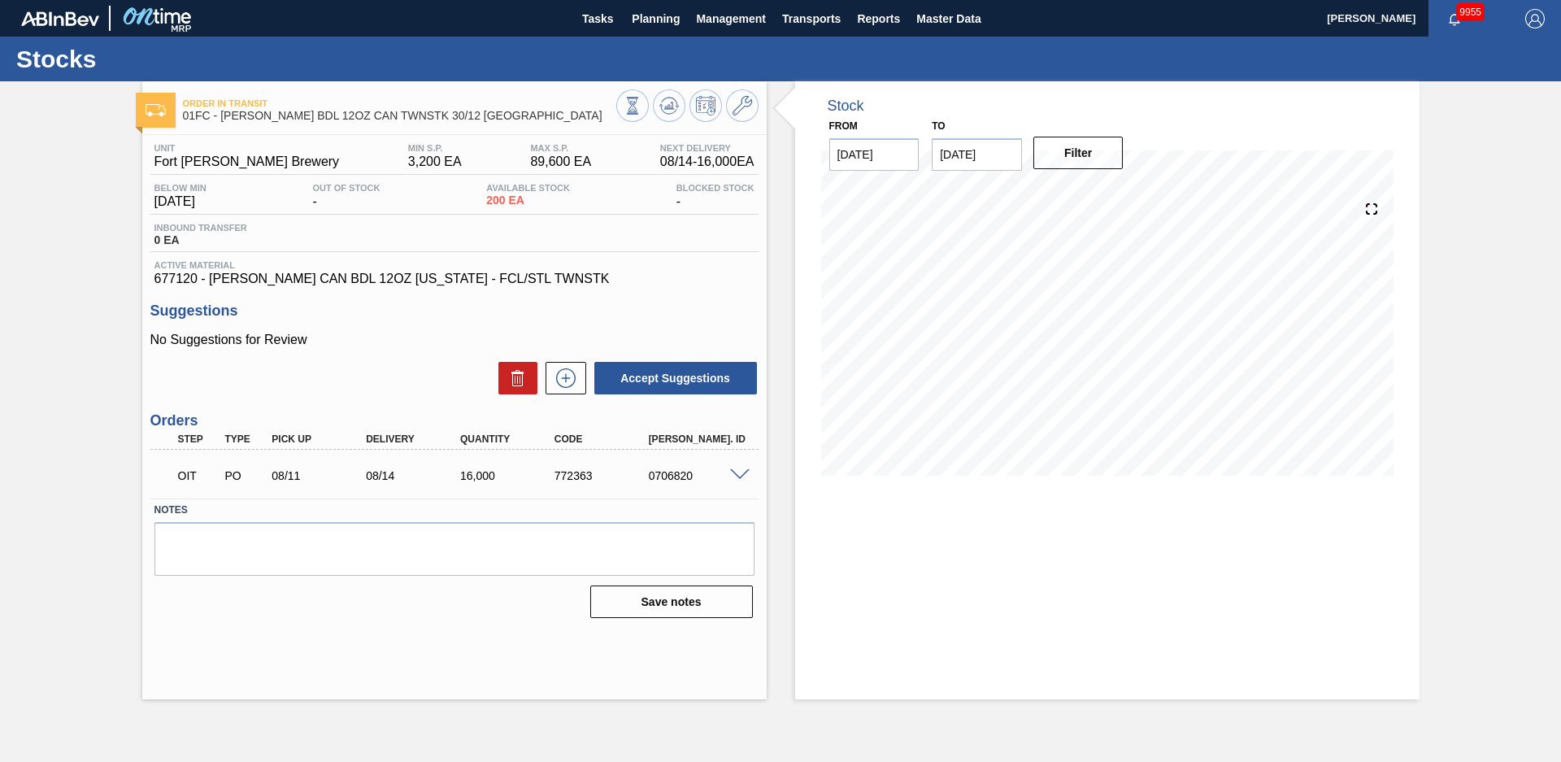
click at [134, 259] on div "Order in transit 01FC - CARR BDL 12OZ CAN TWNSTK 30/12 CAN TX Unit Fort Collins…" at bounding box center [780, 390] width 1561 height 618
click at [677, 18] on span "Planning" at bounding box center [656, 19] width 48 height 20
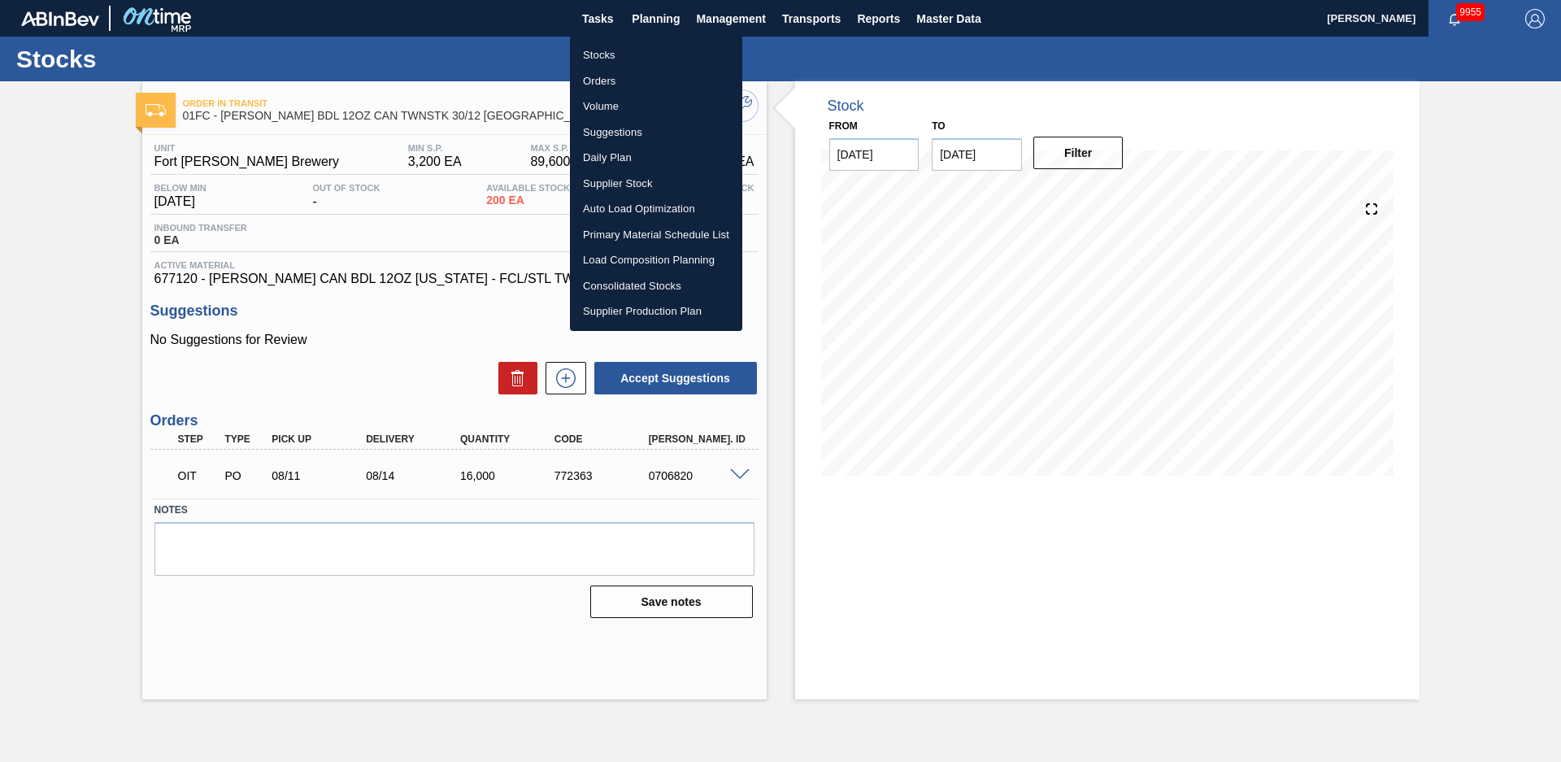
click at [618, 46] on li "Stocks" at bounding box center [656, 55] width 172 height 26
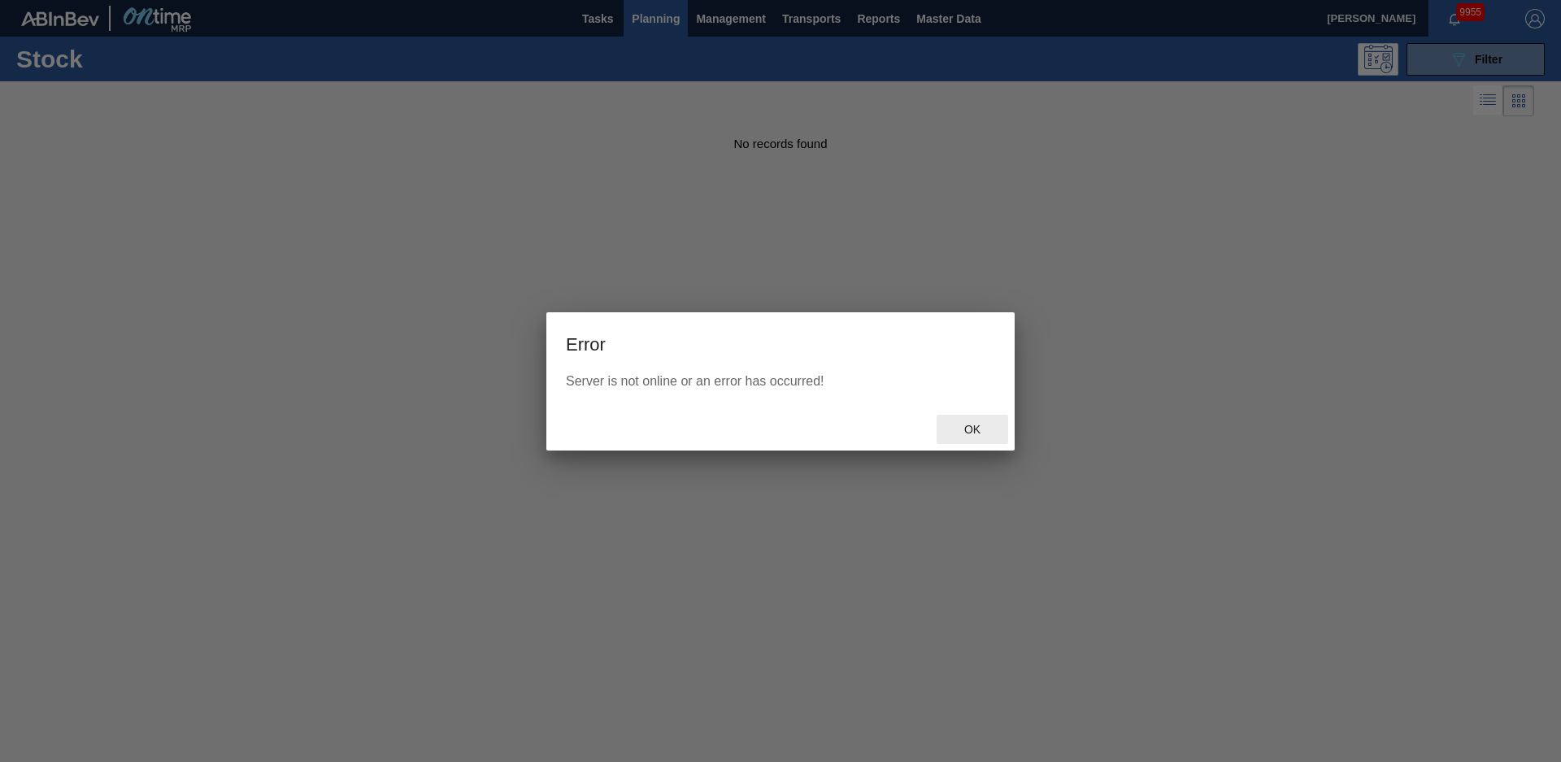
click at [981, 422] on div "Ok" at bounding box center [973, 430] width 72 height 30
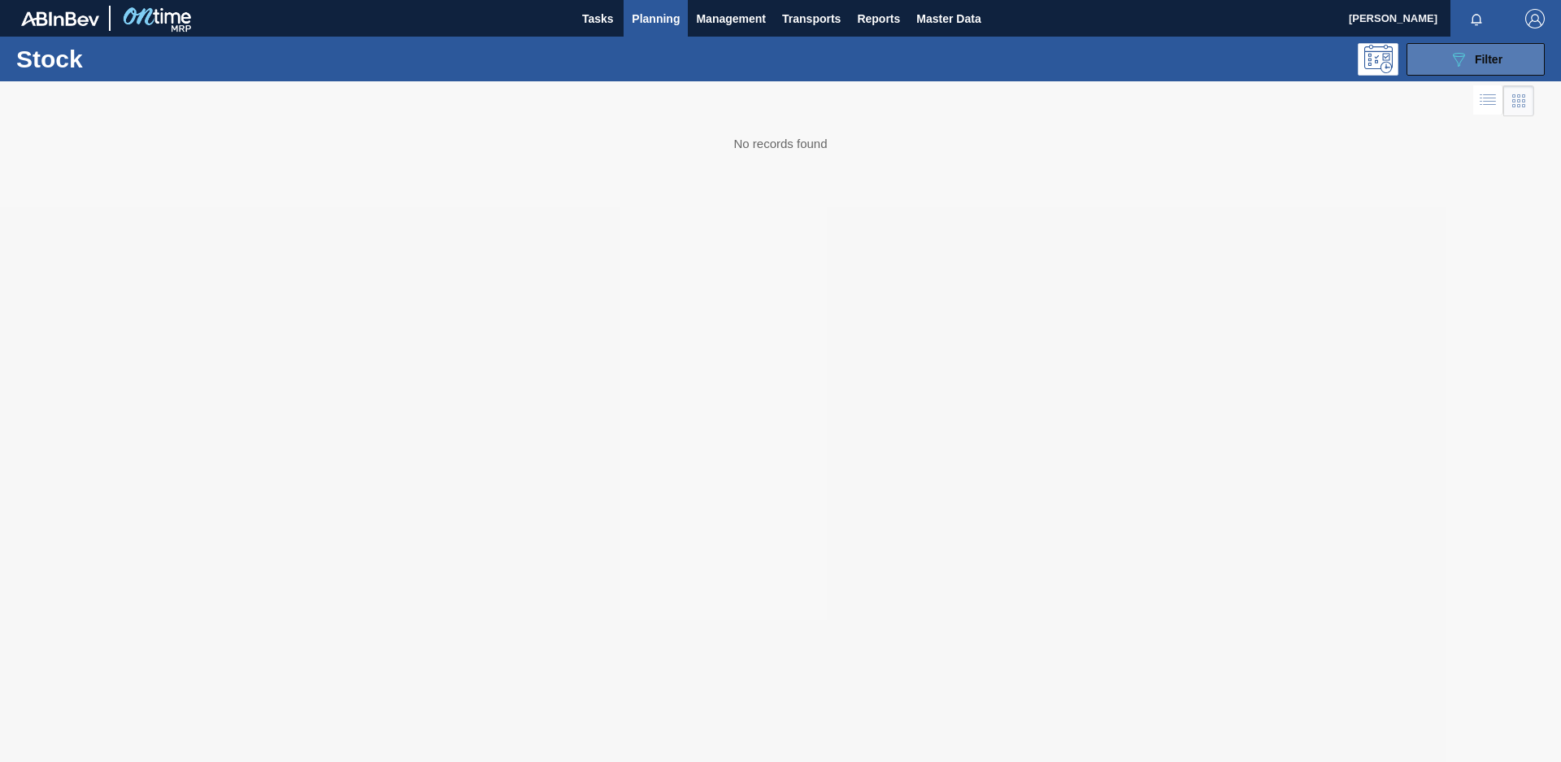
click at [1493, 60] on span "Filter" at bounding box center [1489, 59] width 28 height 13
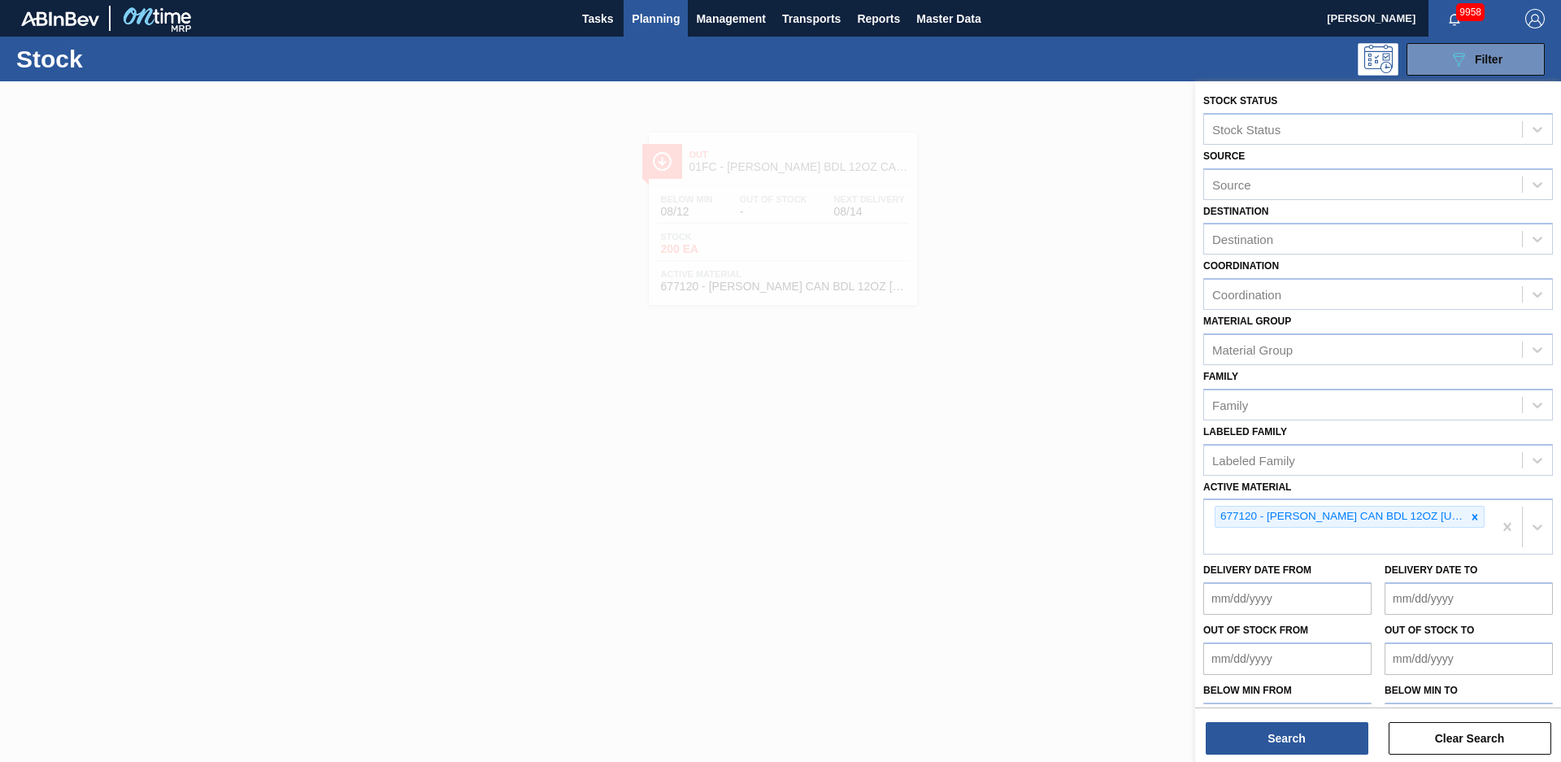
click at [1473, 518] on icon at bounding box center [1476, 517] width 6 height 6
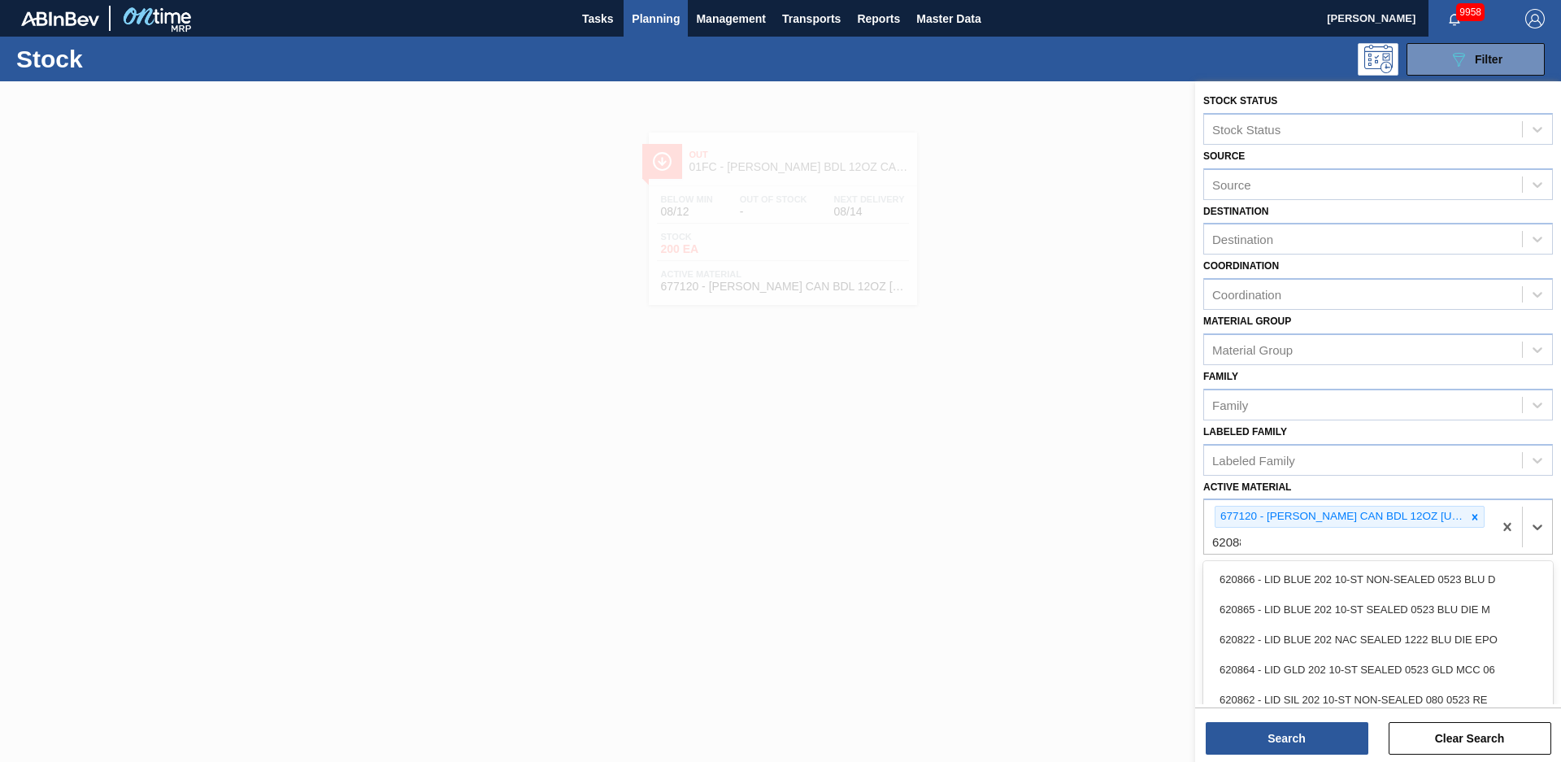
type Material "620886"
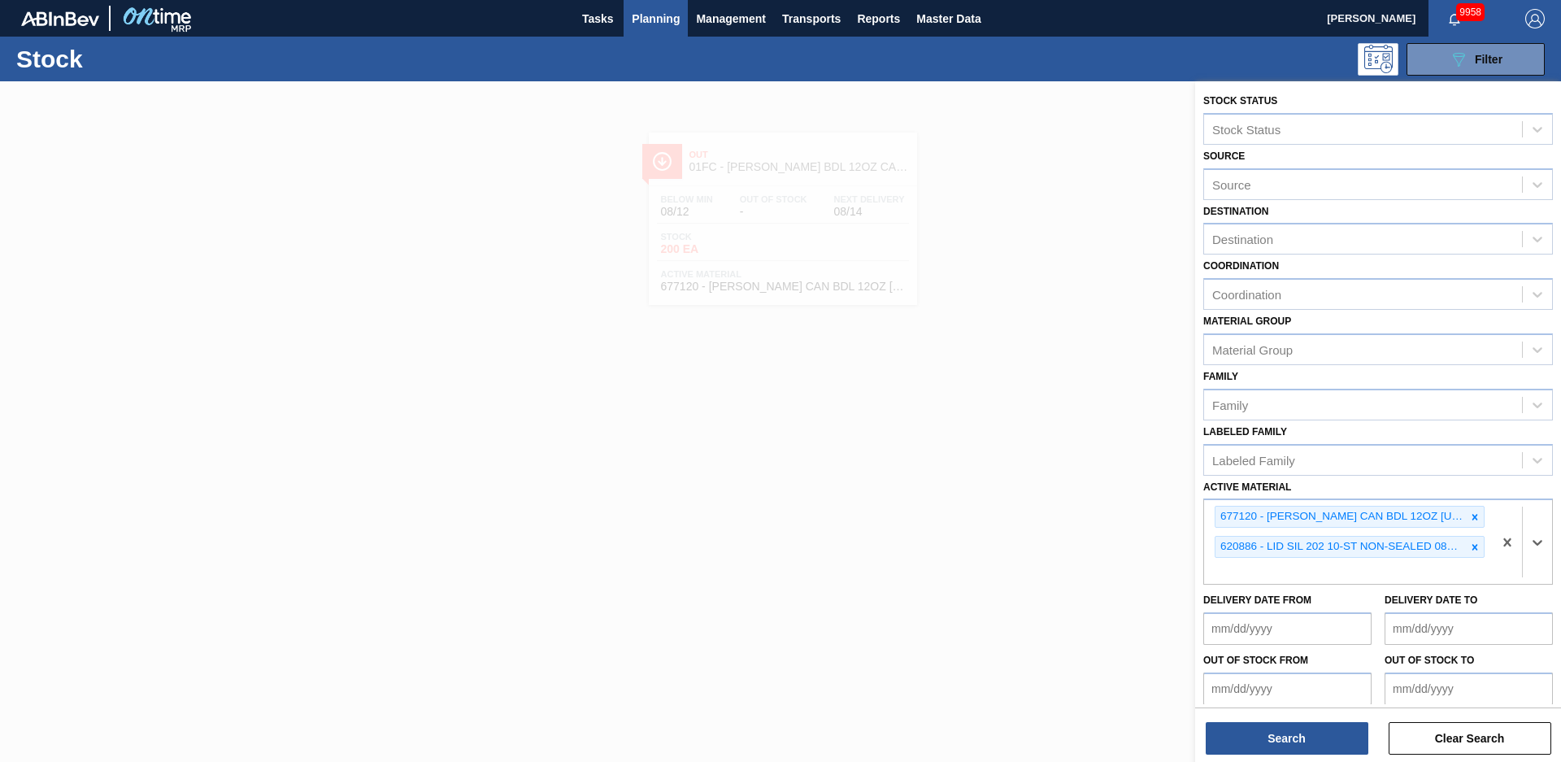
click at [1473, 518] on icon at bounding box center [1476, 517] width 6 height 6
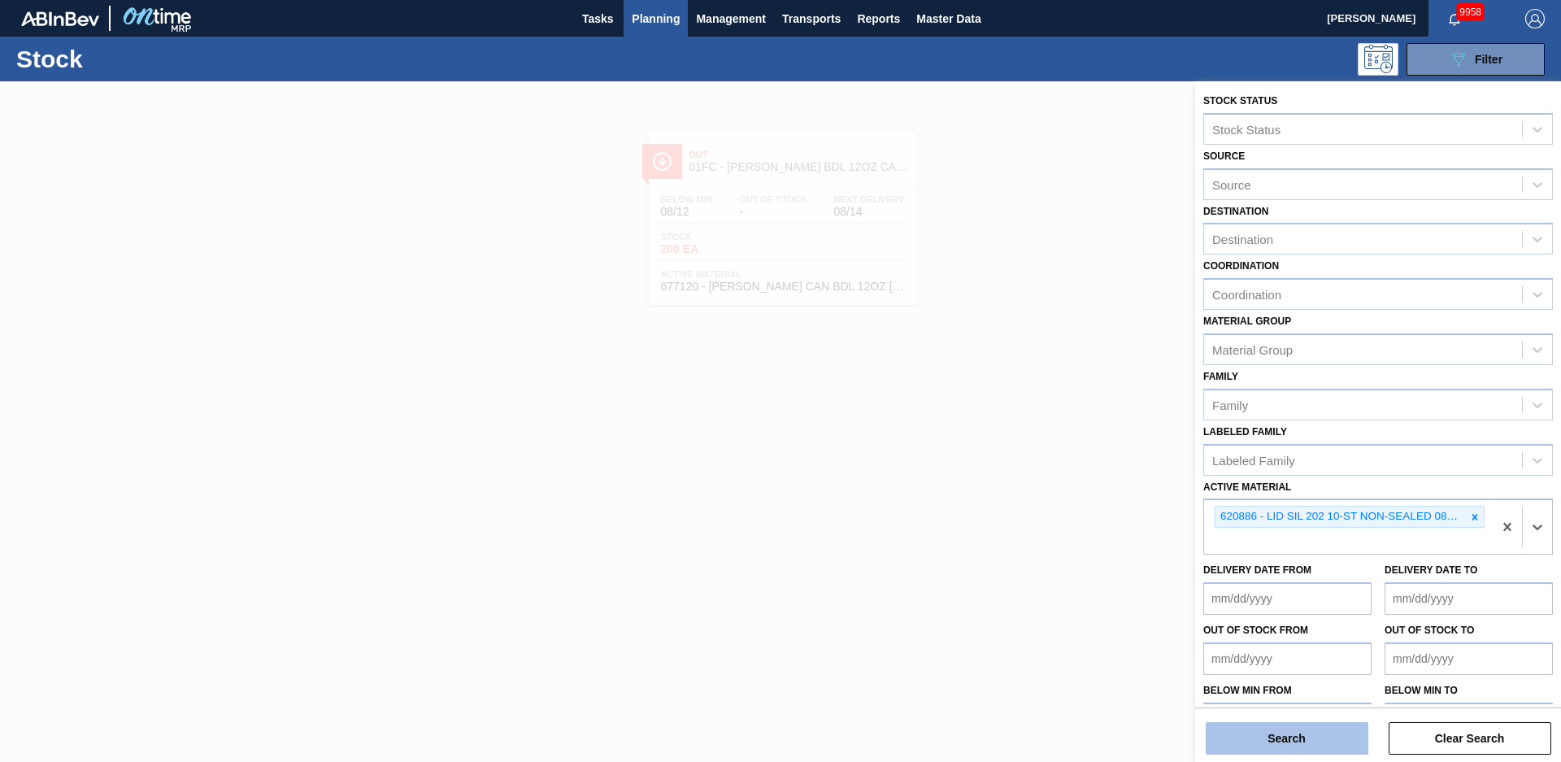
click at [1330, 736] on button "Search" at bounding box center [1287, 738] width 163 height 33
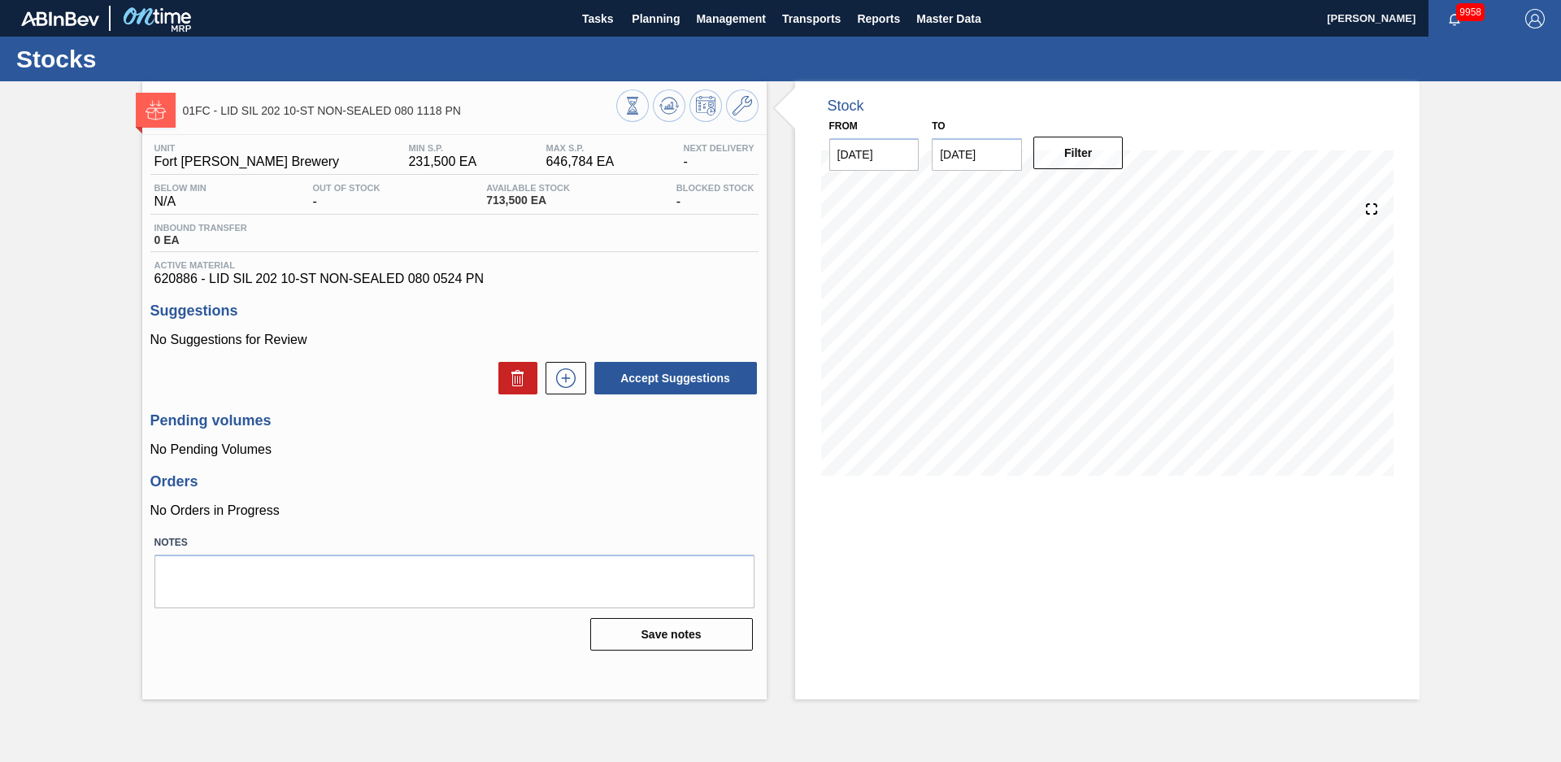
click at [789, 263] on div "Stock From [DATE] to [DATE] Filter" at bounding box center [1093, 390] width 653 height 618
click at [50, 315] on div "01FC - LID SIL 202 10-ST NON-SEALED 080 1118 PN Unit Fort Collins Brewery MIN S…" at bounding box center [780, 390] width 1561 height 618
click at [749, 115] on icon at bounding box center [743, 106] width 20 height 20
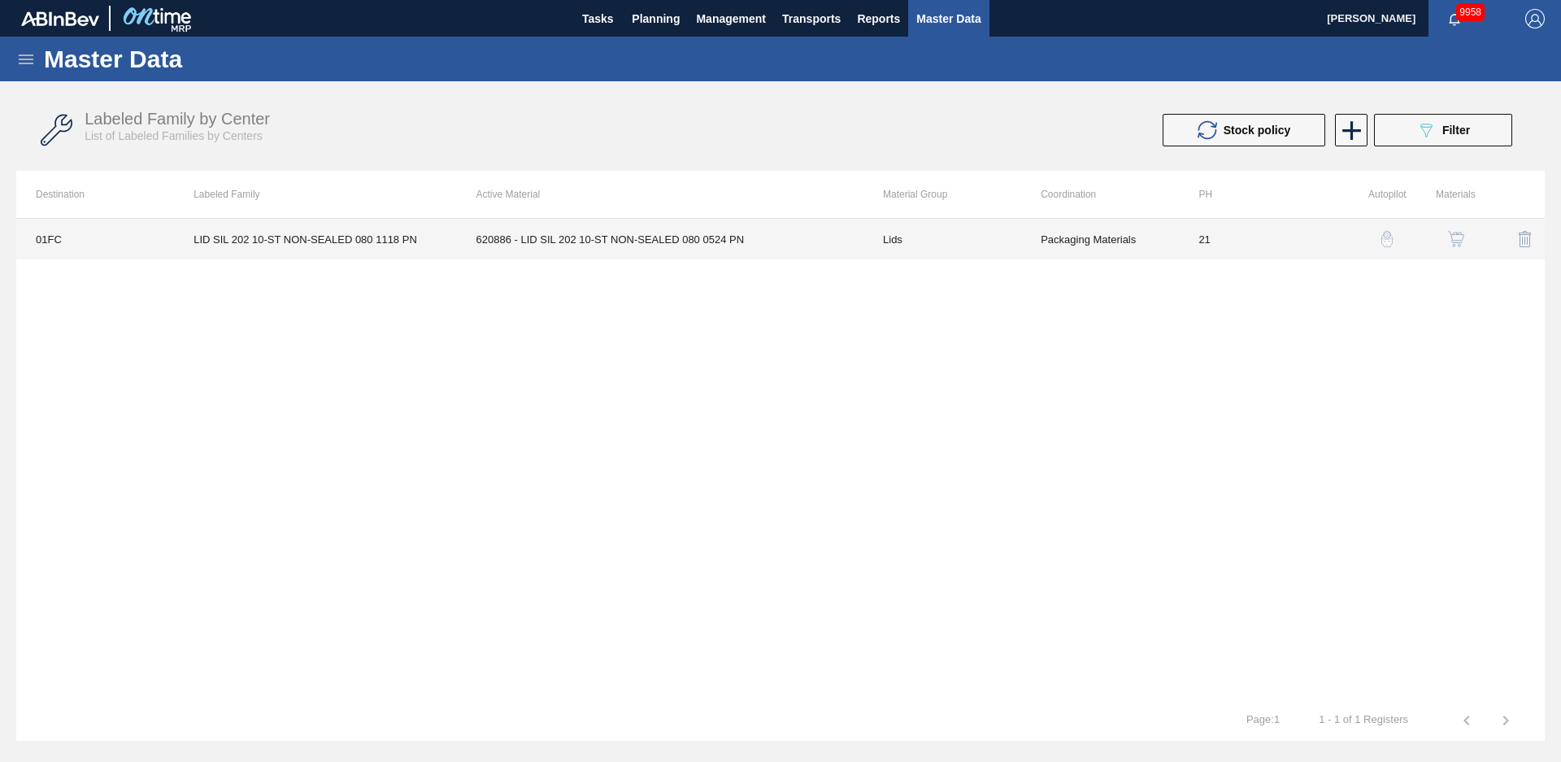
click at [995, 237] on td "Lids" at bounding box center [943, 239] width 158 height 41
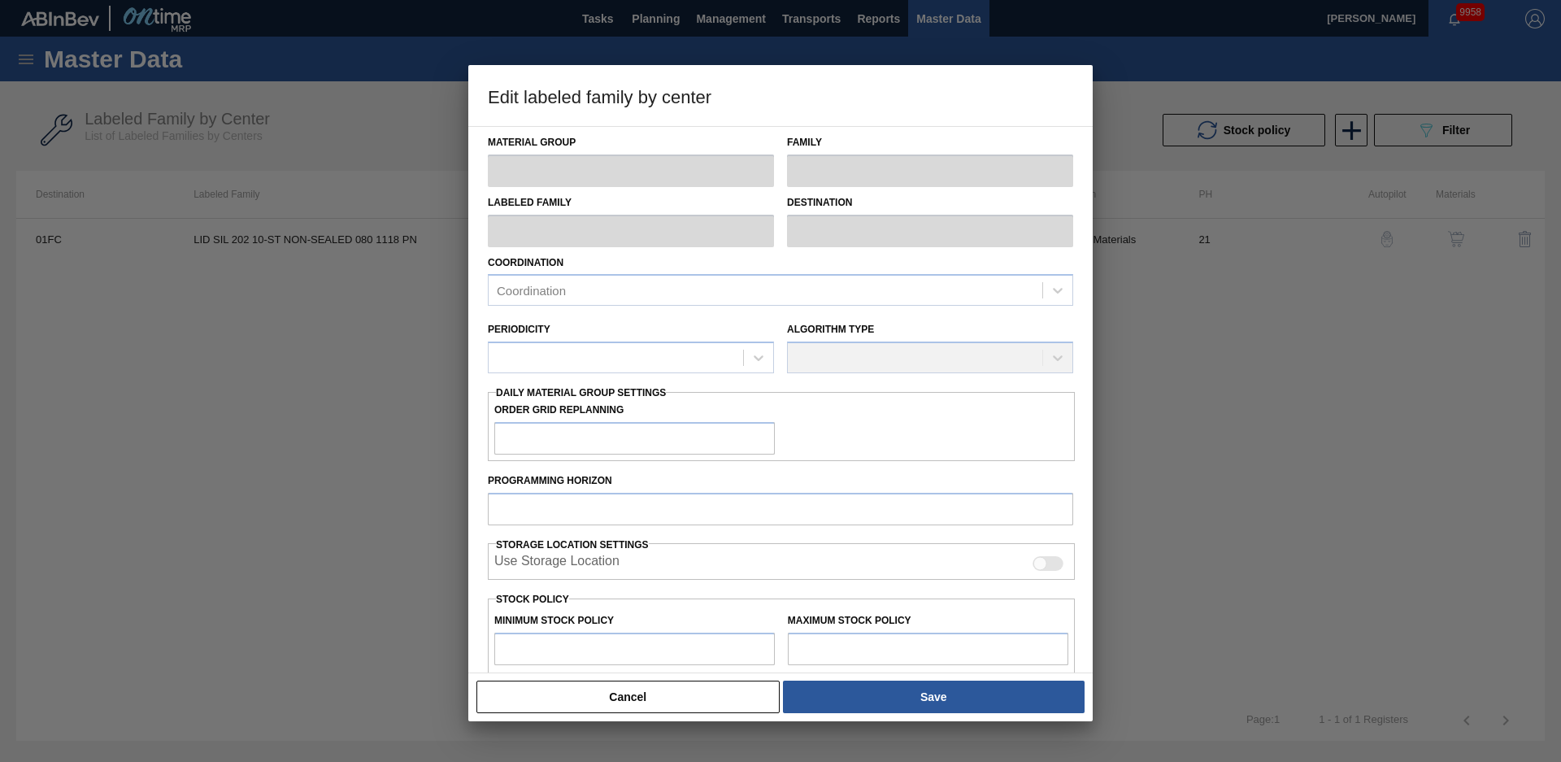
type input "Lids"
type input "Generic 202 Lid"
type input "LID SIL 202 10-ST NON-SEALED 080 1118 PN"
type input "01FC - Fort [PERSON_NAME] Brewery"
type input "0"
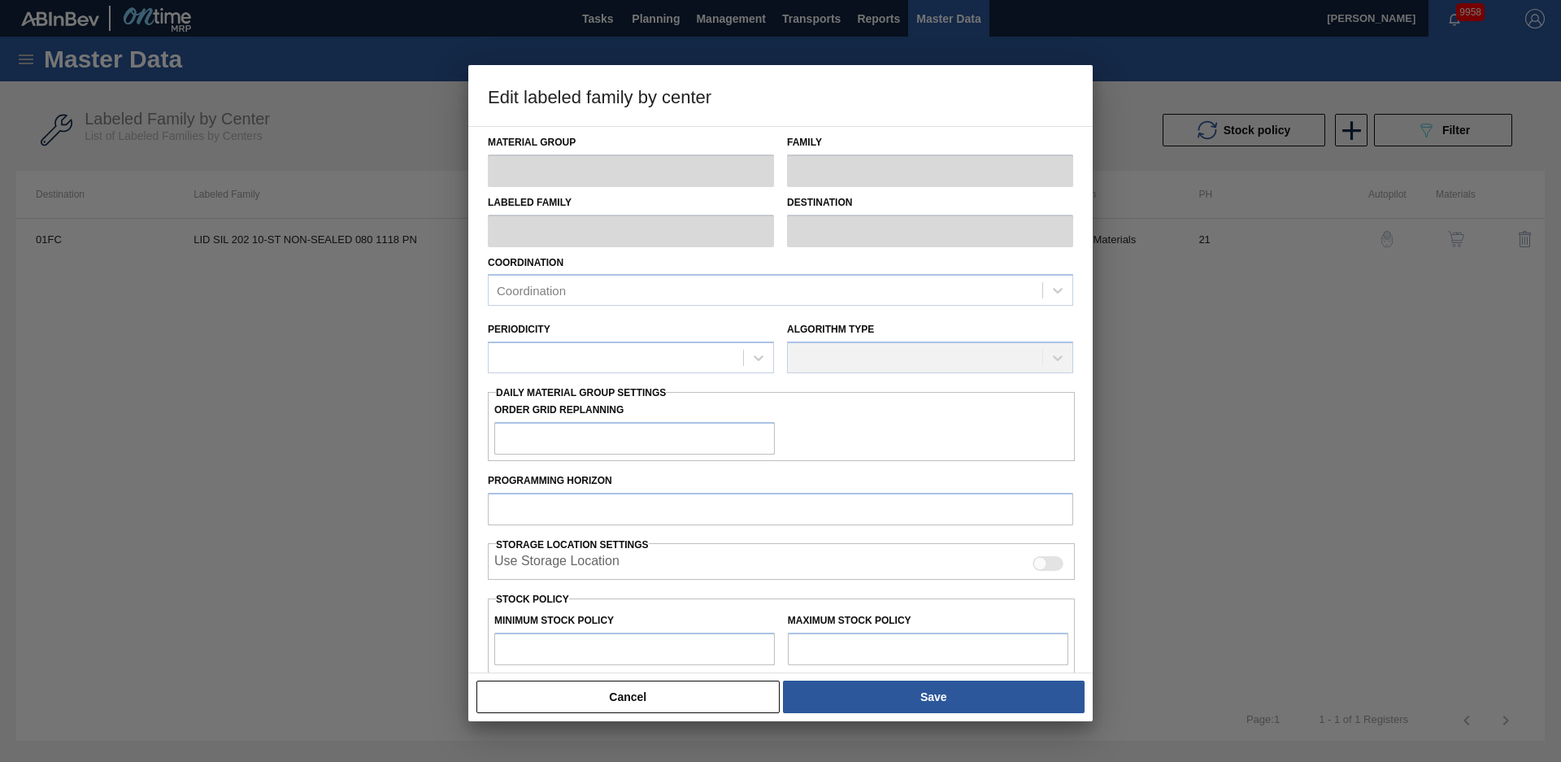
type input "21"
type input "231,500"
type input "646,784"
type input "10"
type input "273,028"
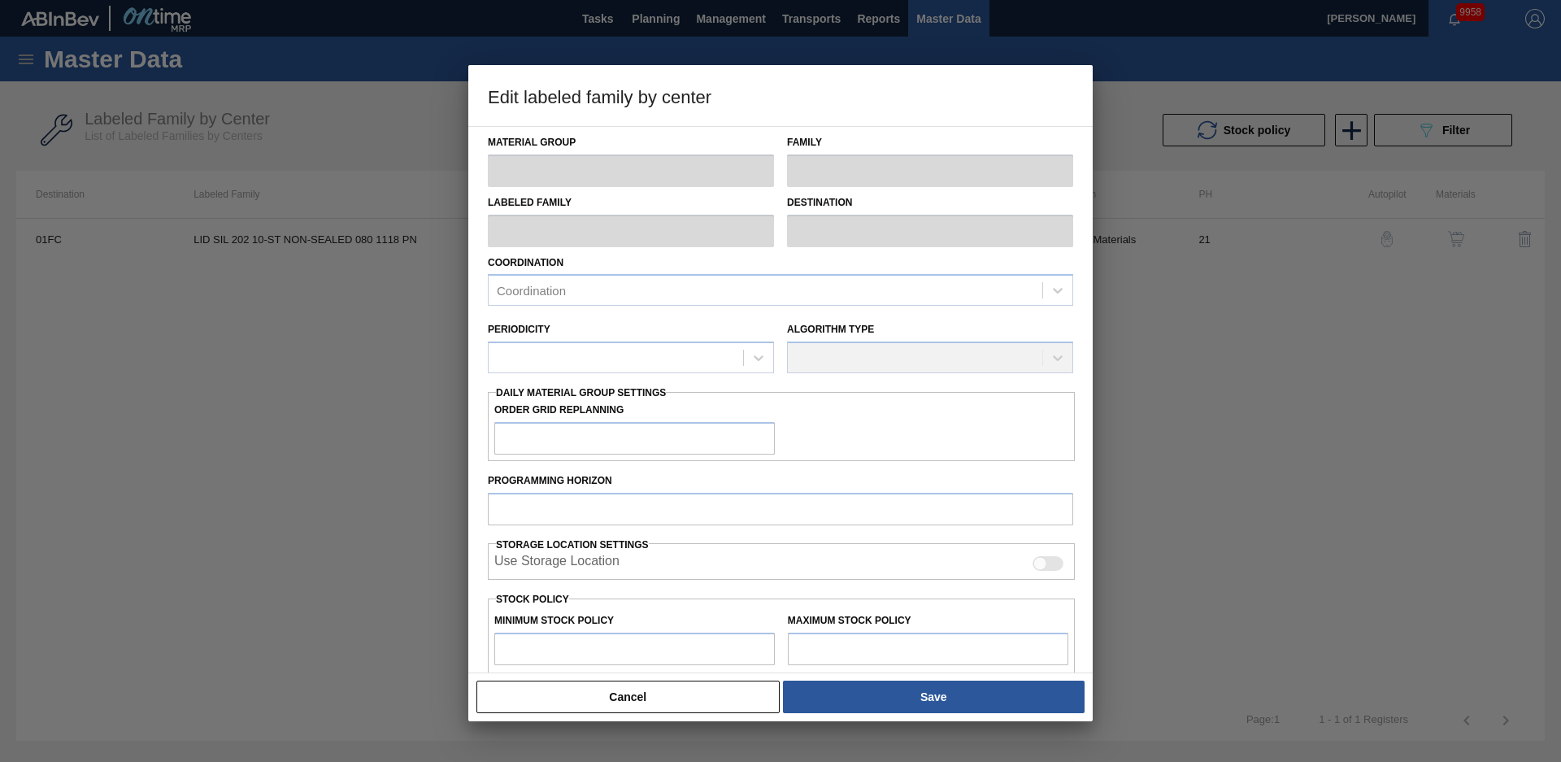
checkbox input "true"
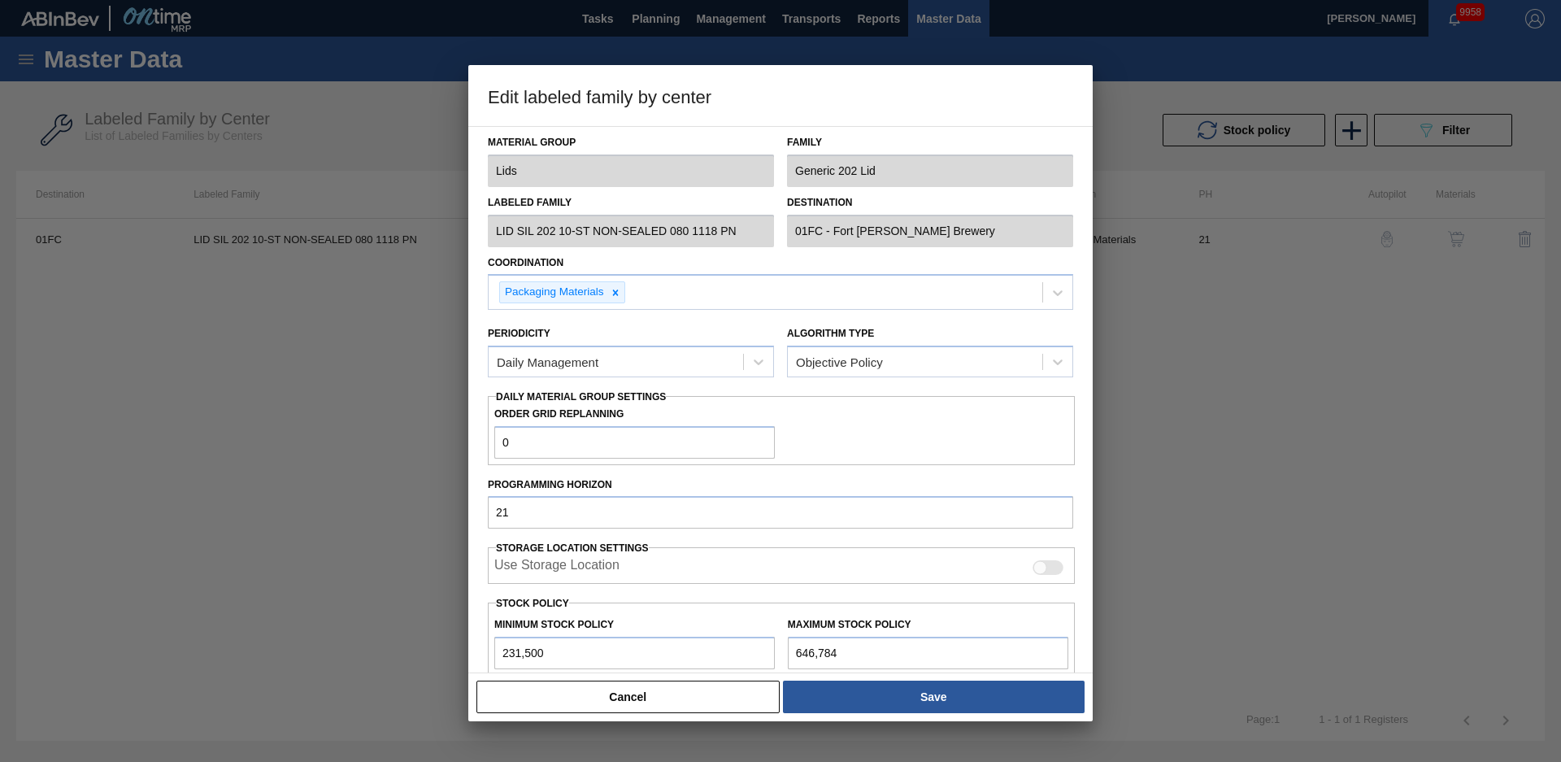
scroll to position [234, 0]
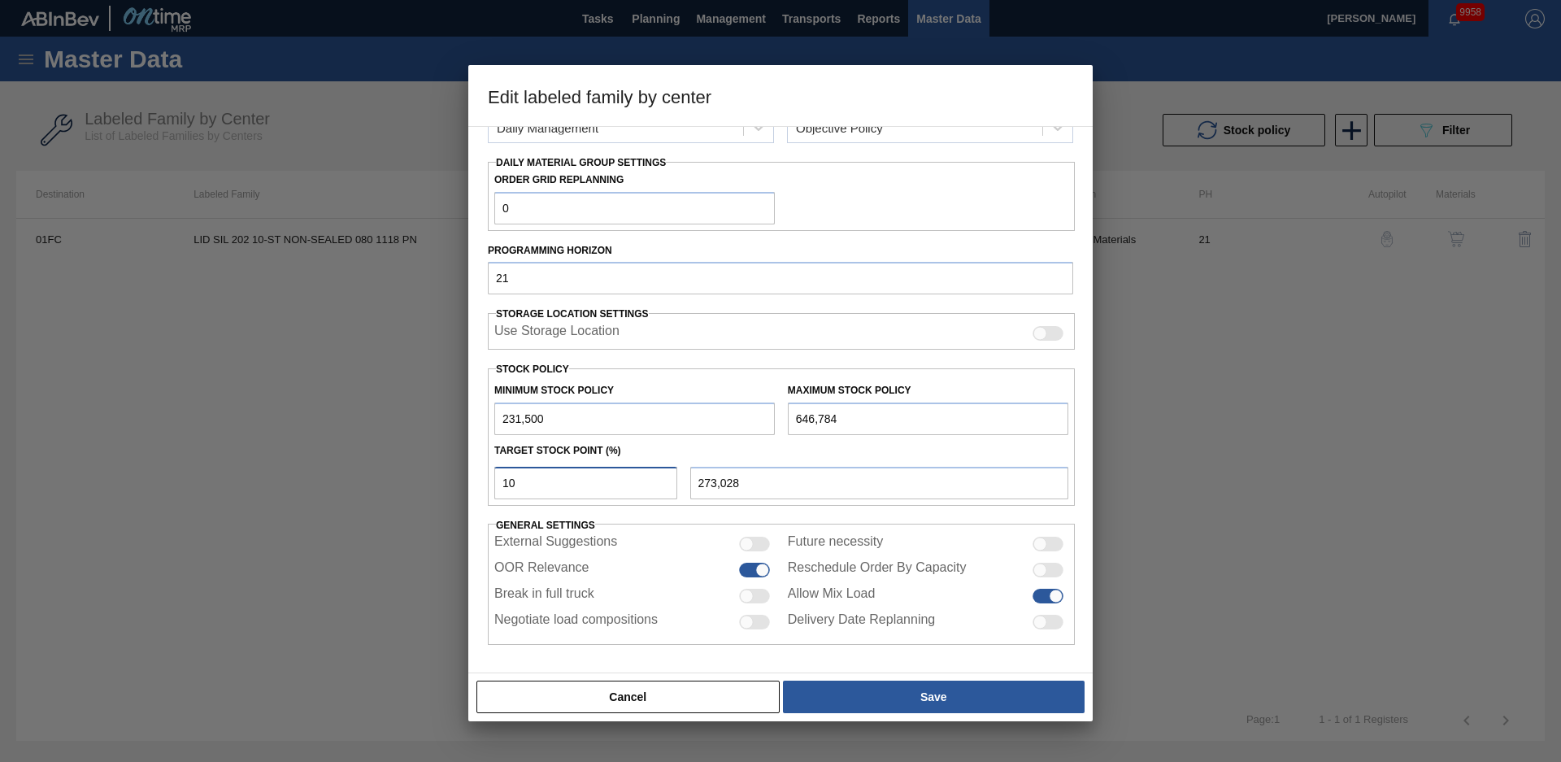
drag, startPoint x: 541, startPoint y: 491, endPoint x: 402, endPoint y: 493, distance: 139.1
click at [402, 493] on div "Edit labeled family by center Material Group Lids Family Generic 202 Lid Labele…" at bounding box center [780, 381] width 1561 height 762
type input "0"
type input "231,500"
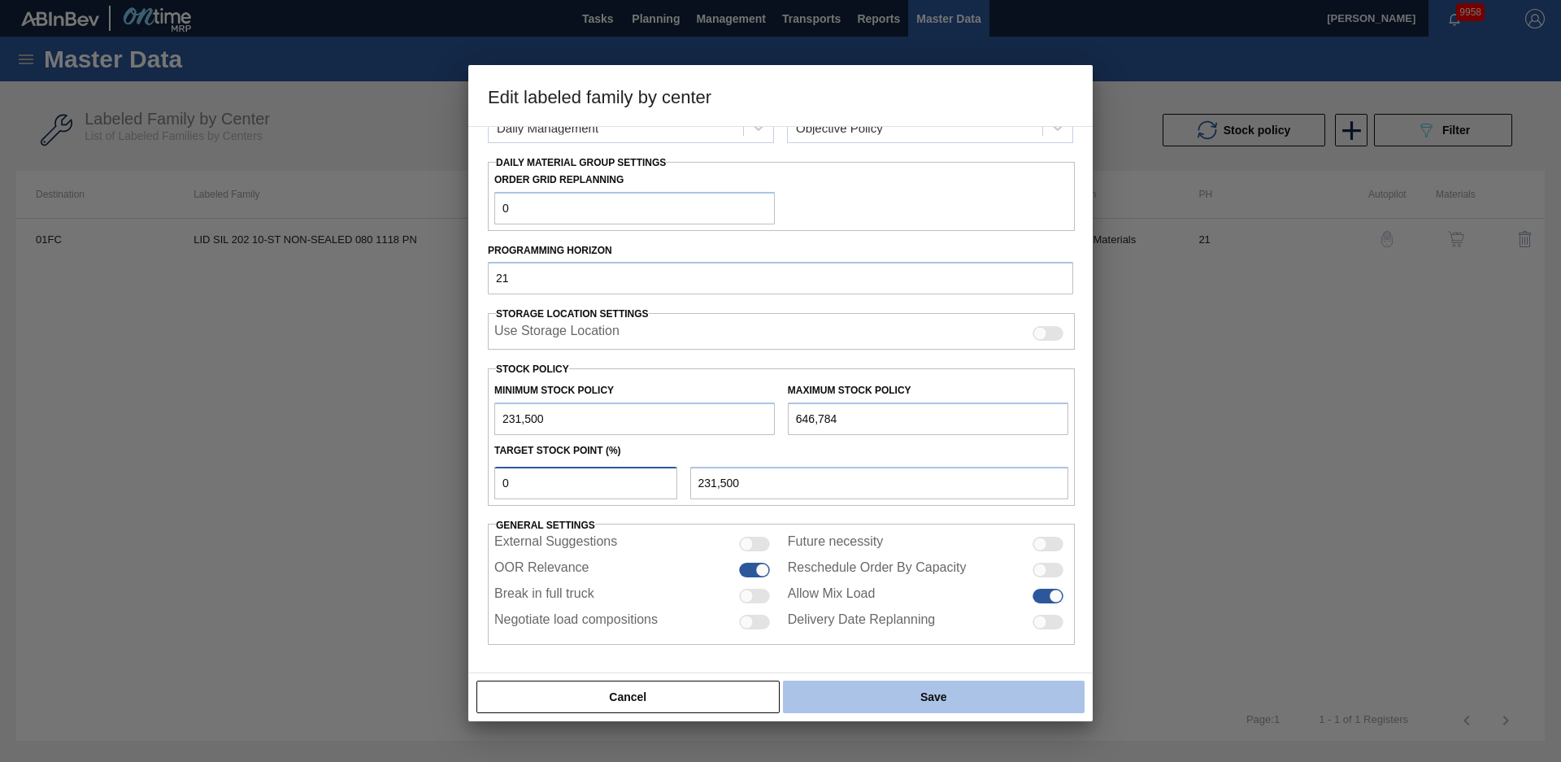
type input "0"
click at [884, 705] on button "Save" at bounding box center [934, 697] width 302 height 33
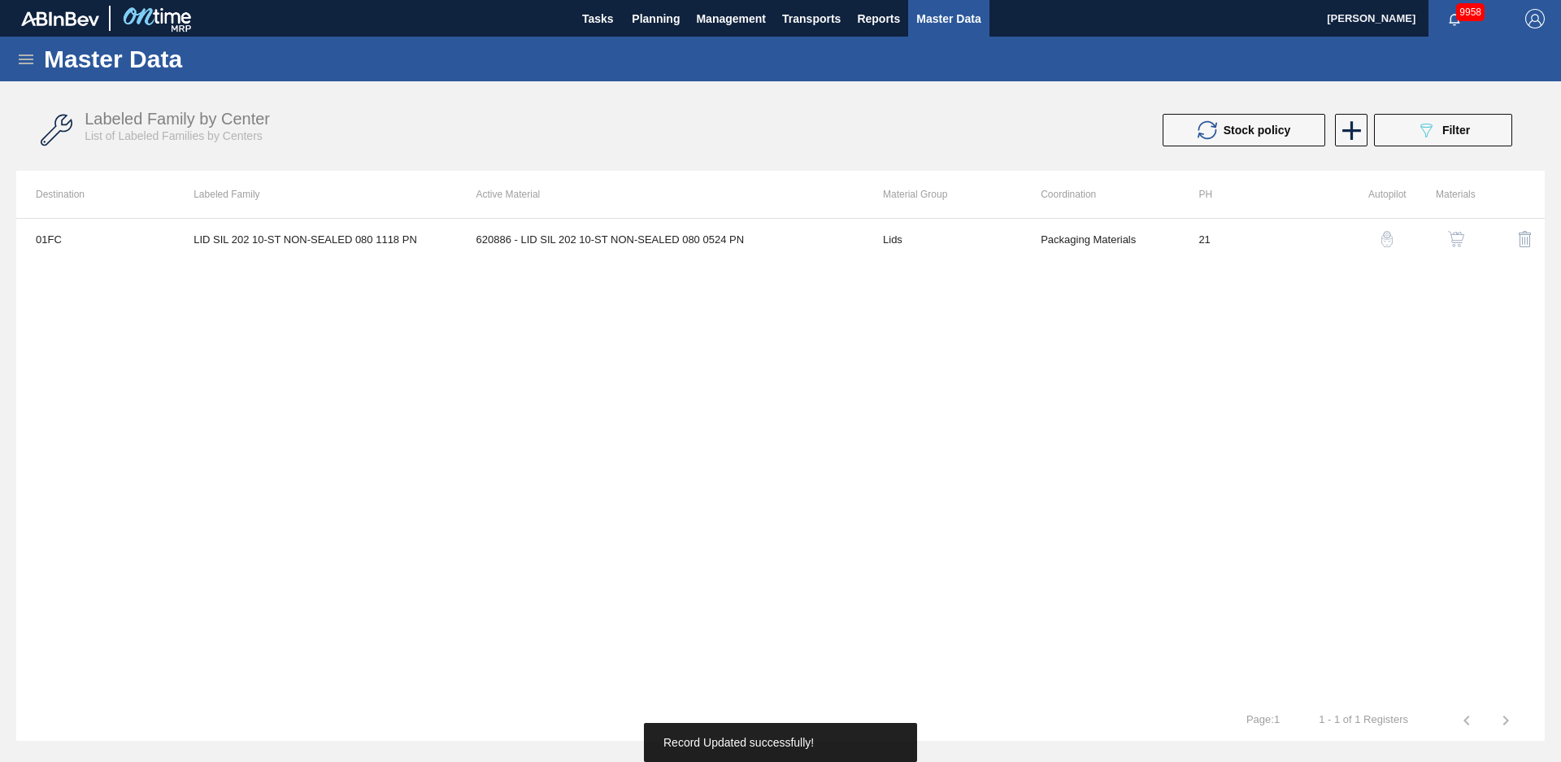
click at [647, 350] on div "01FC LID SIL 202 10-ST NON-SEALED 080 1118 PN 620886 - LID SIL 202 10-ST NON-SE…" at bounding box center [780, 459] width 1529 height 482
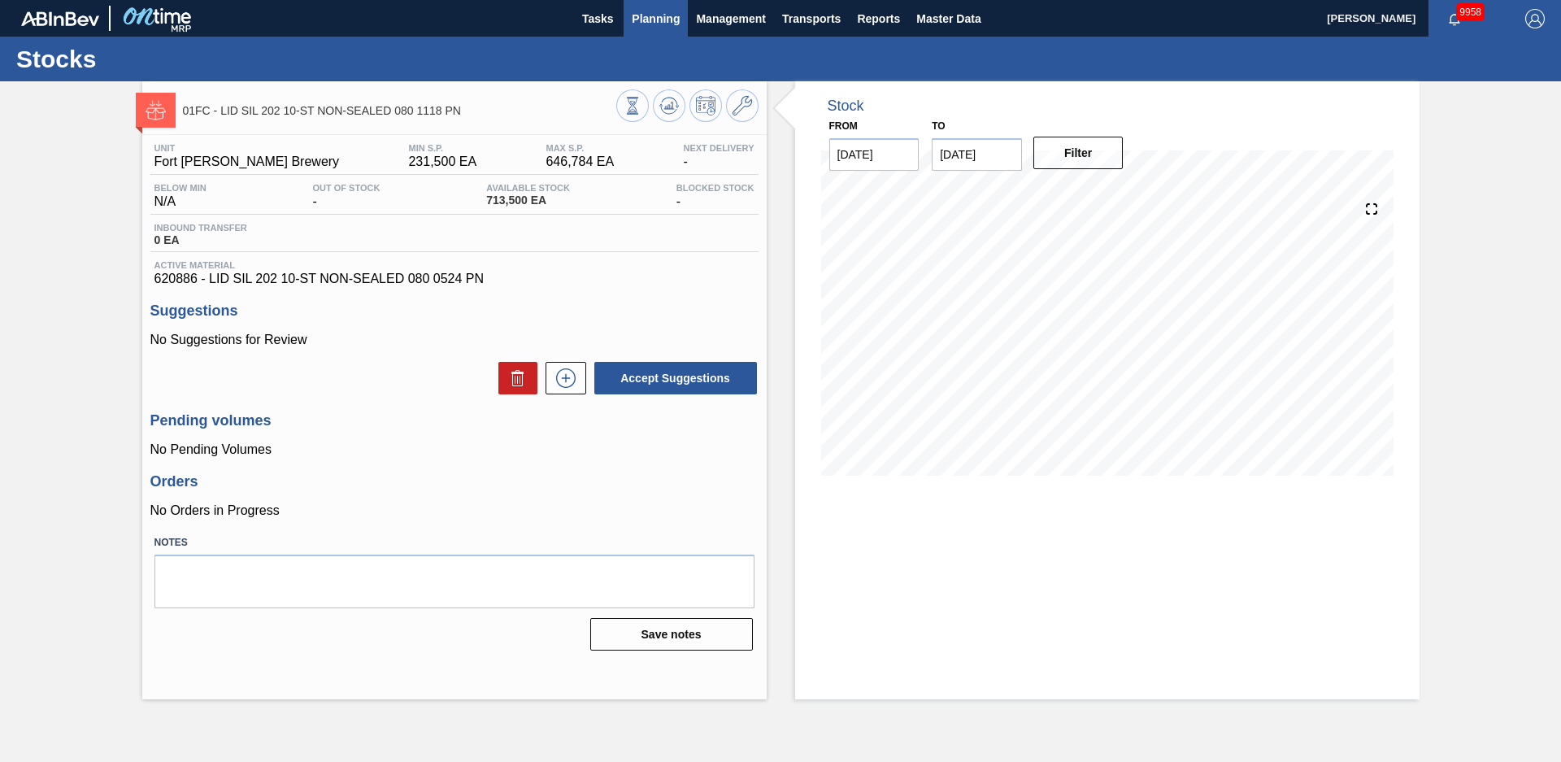
click at [633, 20] on span "Planning" at bounding box center [656, 19] width 48 height 20
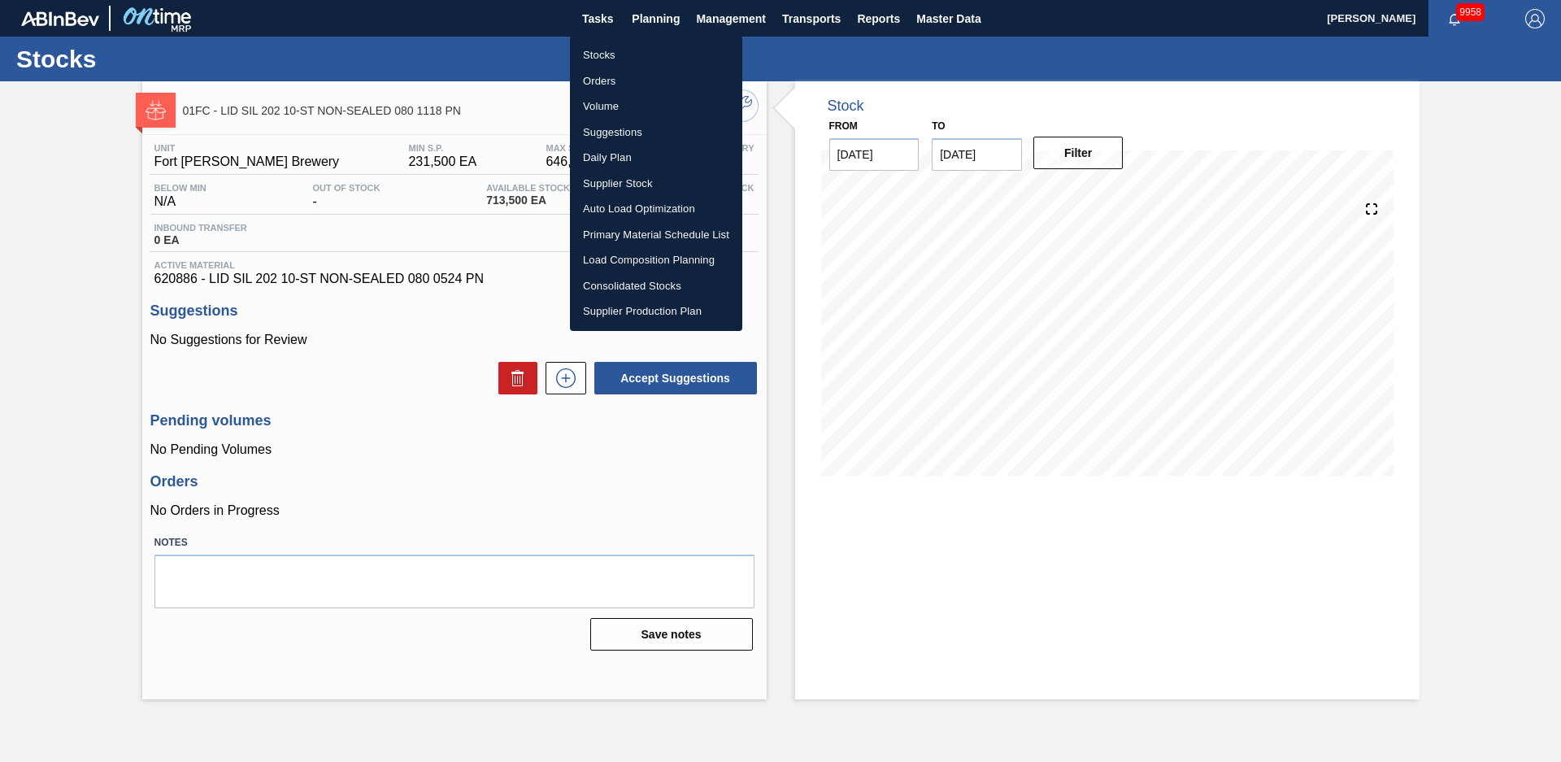
click at [607, 59] on li "Stocks" at bounding box center [656, 55] width 172 height 26
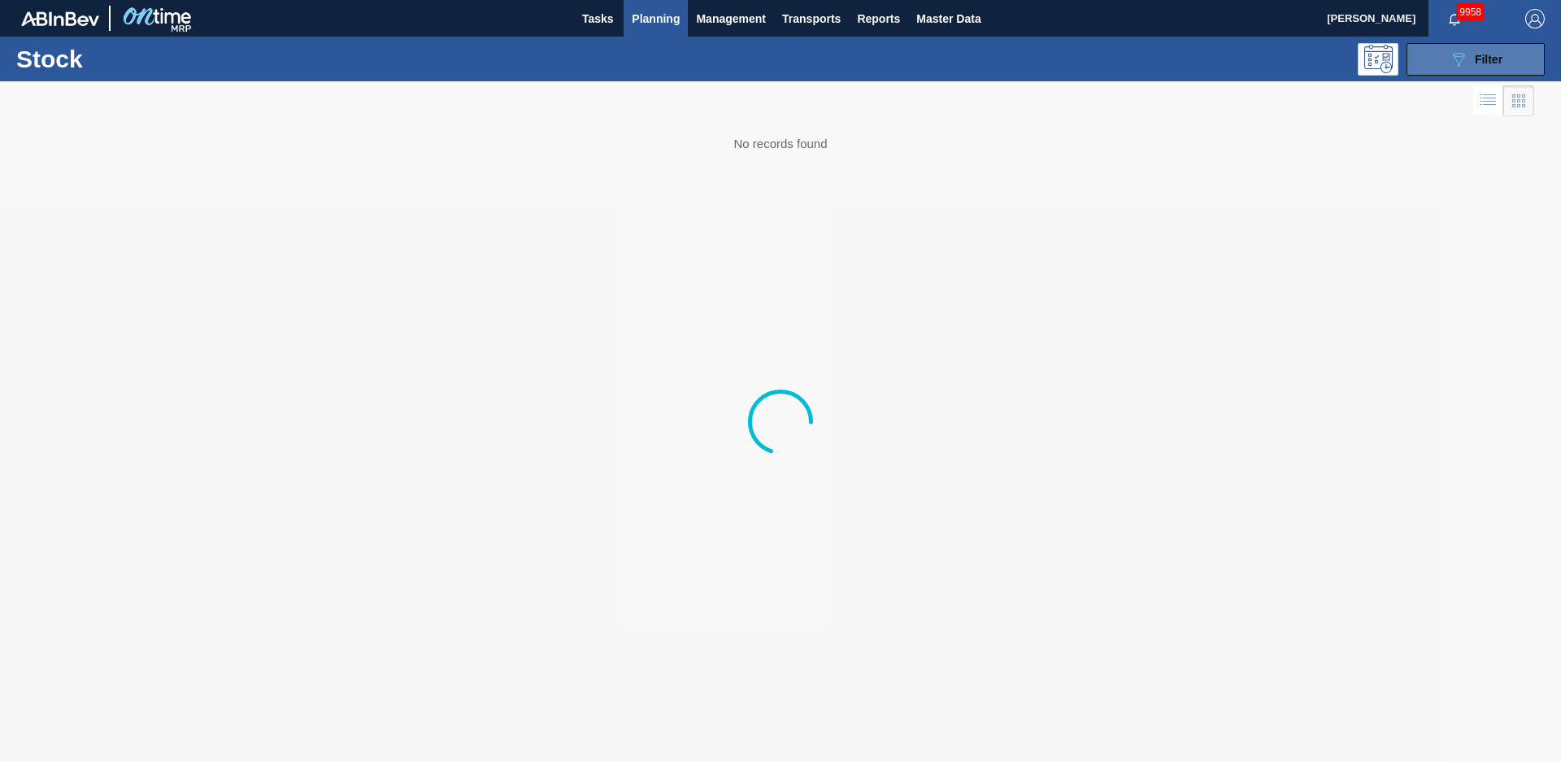
click at [1499, 58] on span "Filter" at bounding box center [1489, 59] width 28 height 13
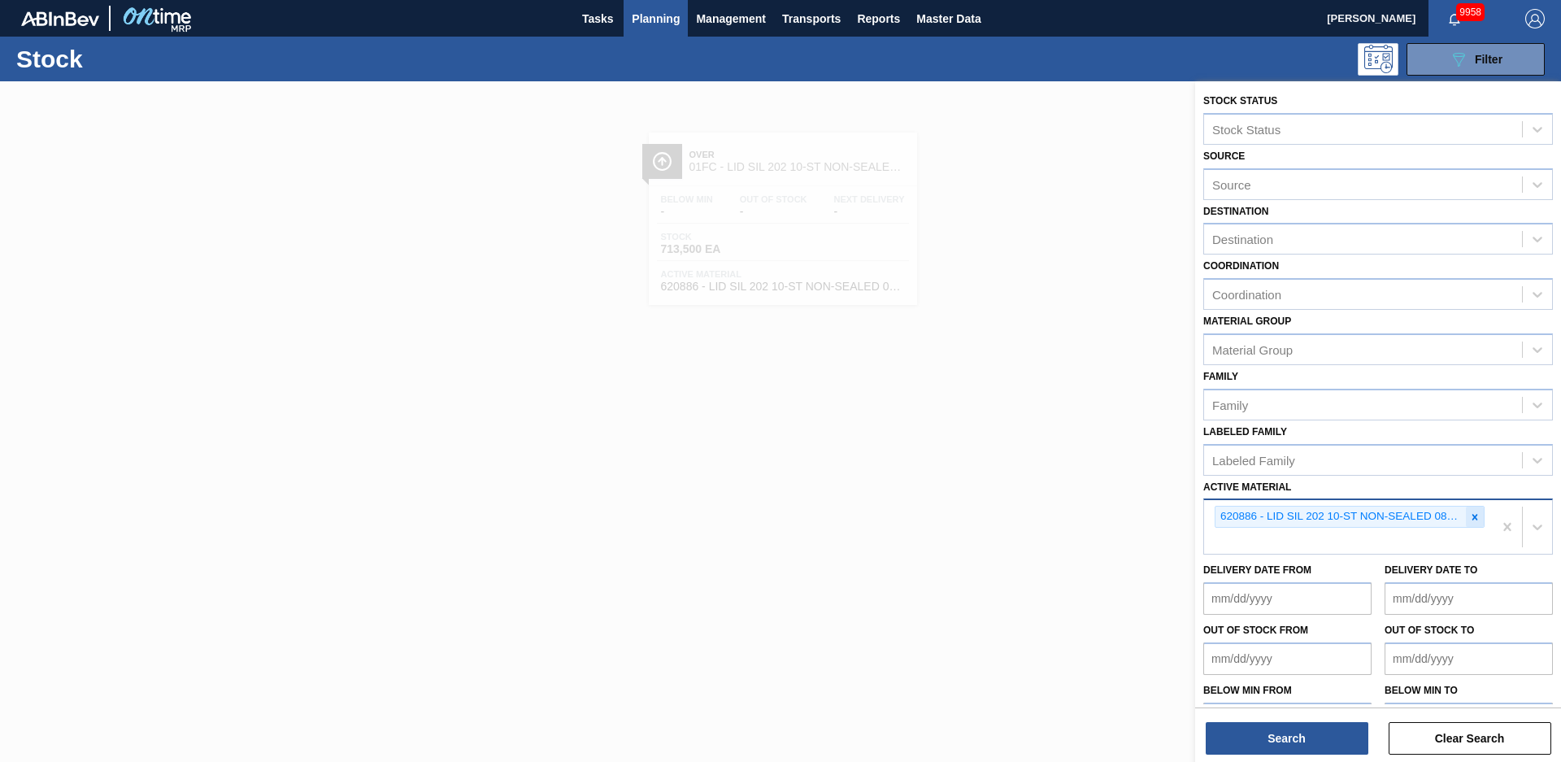
click at [1473, 521] on icon at bounding box center [1474, 516] width 11 height 11
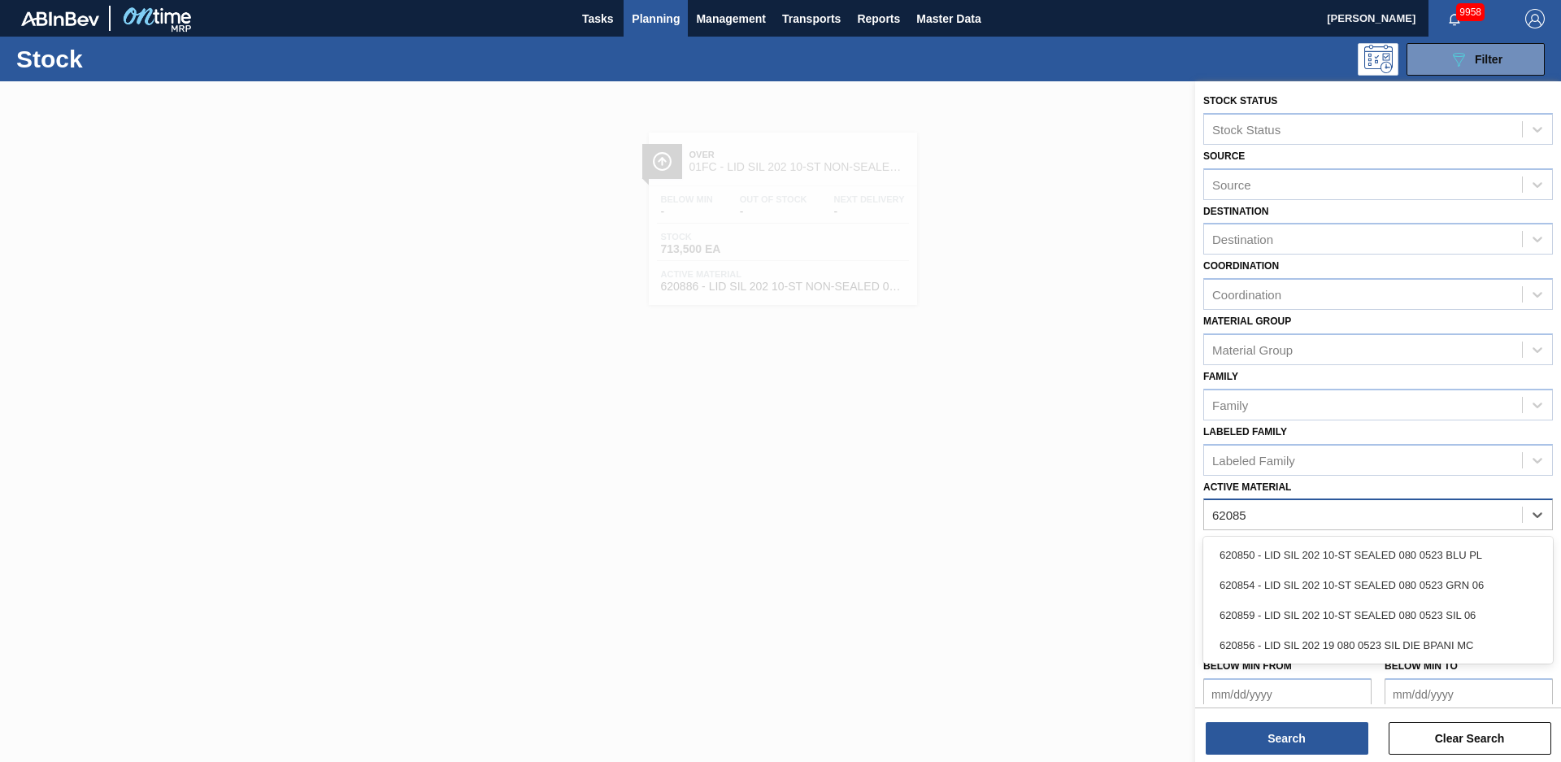
type Material "620854"
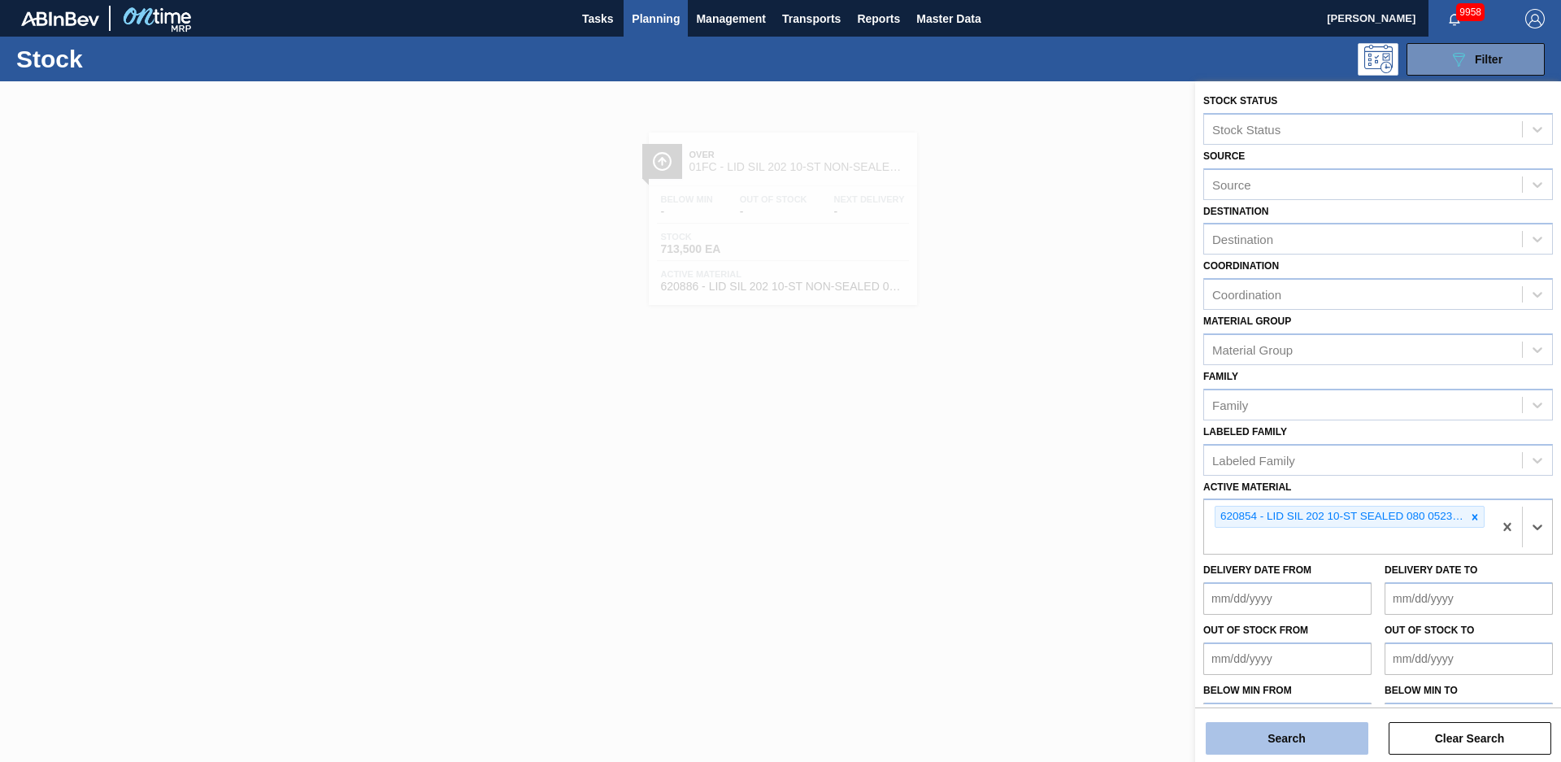
click at [1349, 733] on button "Search" at bounding box center [1287, 738] width 163 height 33
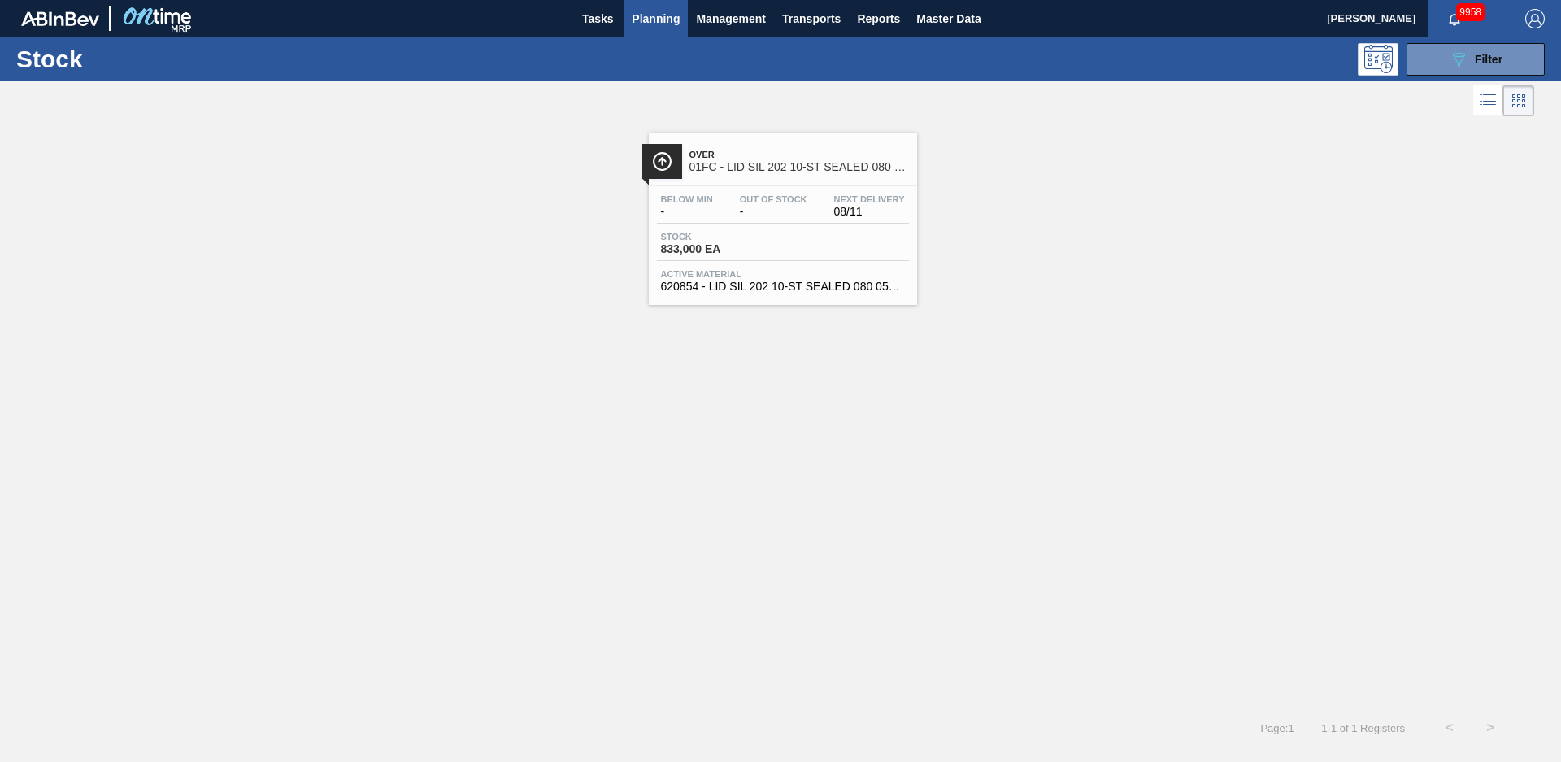
click at [820, 158] on span "Over" at bounding box center [800, 155] width 220 height 10
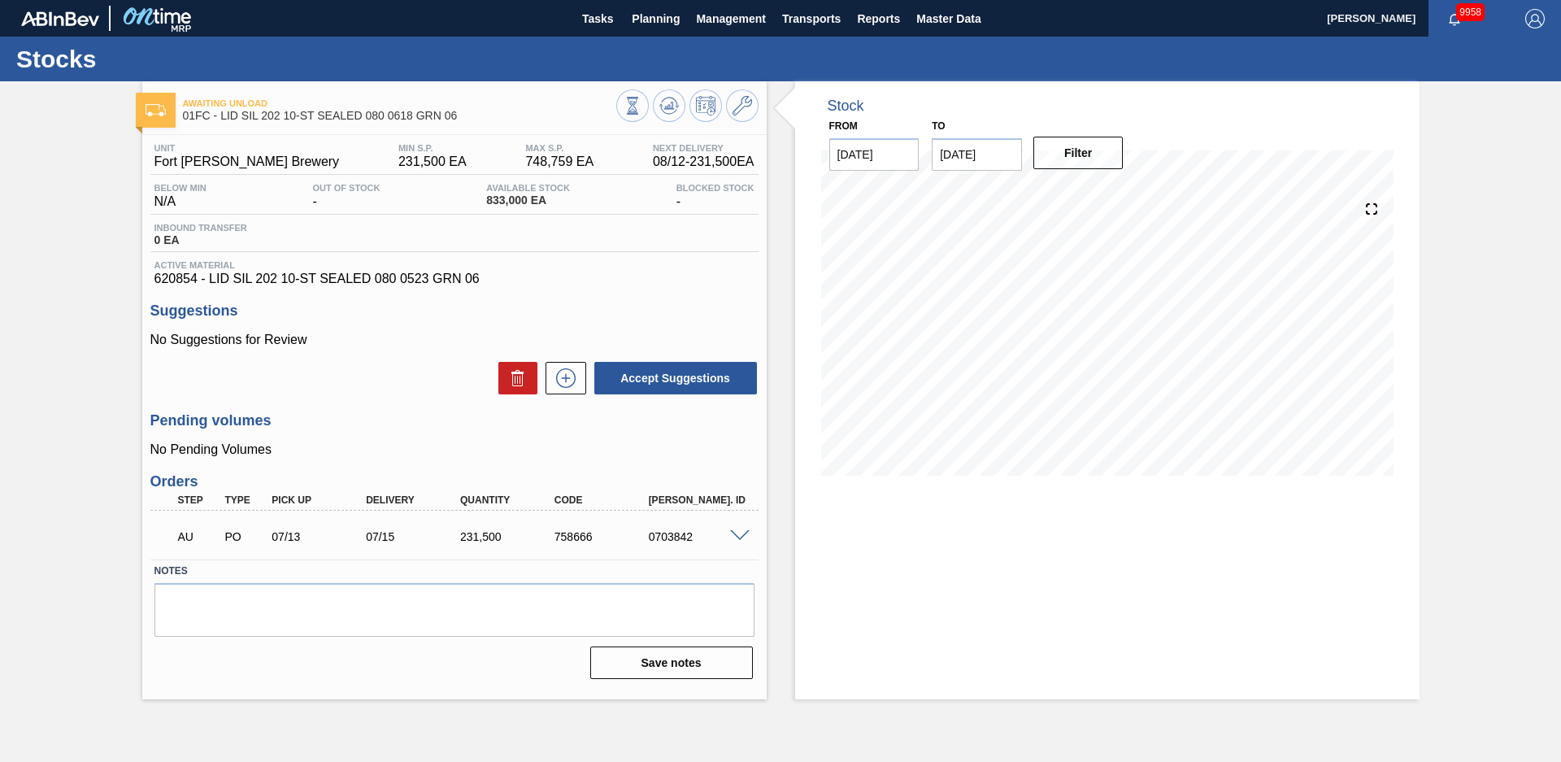
click at [87, 399] on div "Awaiting Unload 01FC - LID SIL 202 10-ST SEALED 080 0618 GRN 06 Unit Fort Colli…" at bounding box center [780, 390] width 1561 height 618
click at [63, 185] on div "Awaiting Unload 01FC - LID SIL 202 10-ST SEALED 080 0618 GRN 06 Unit Fort Colli…" at bounding box center [780, 390] width 1561 height 618
click at [651, 27] on span "Planning" at bounding box center [656, 19] width 48 height 20
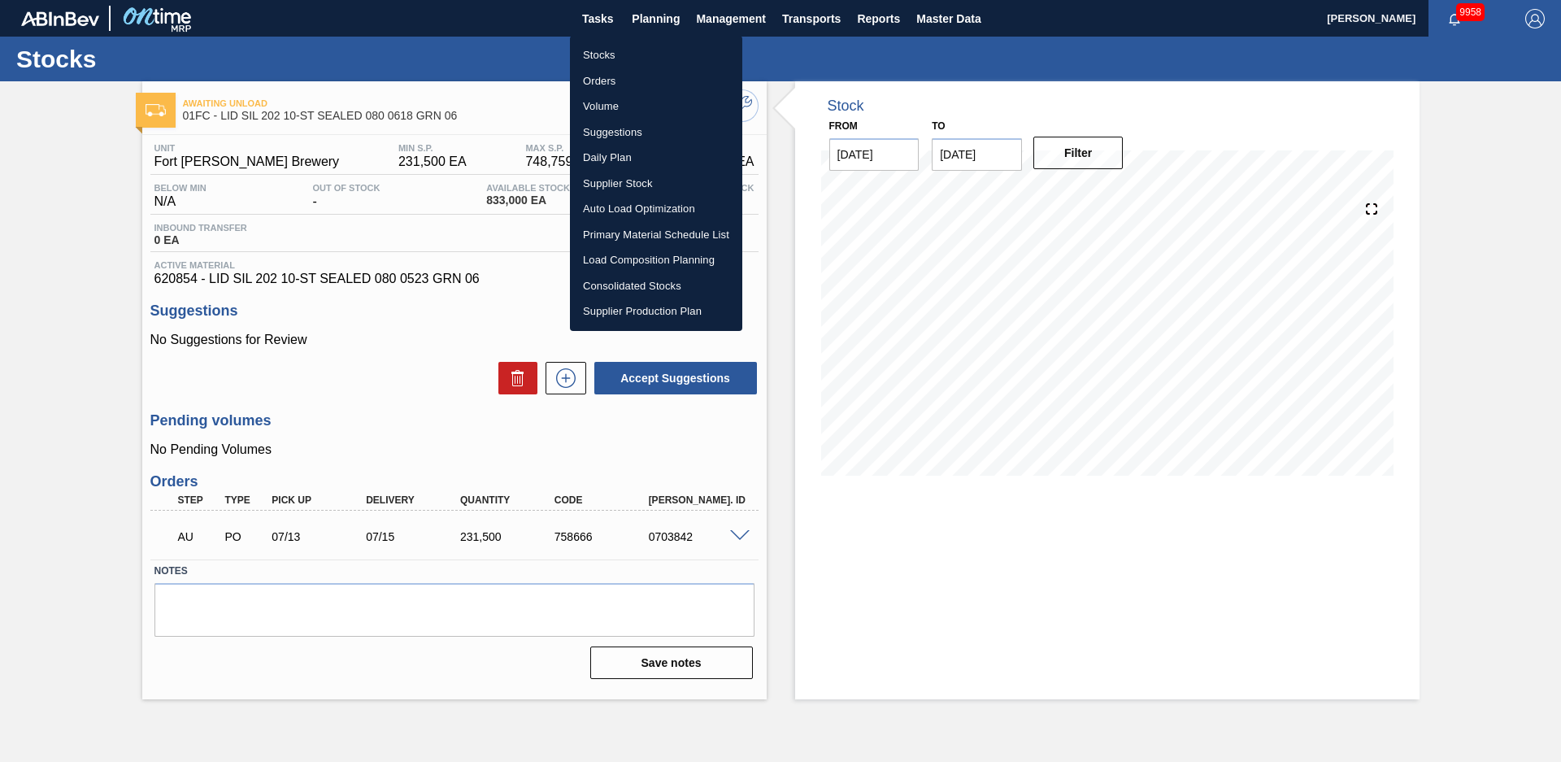
click at [638, 52] on li "Stocks" at bounding box center [656, 55] width 172 height 26
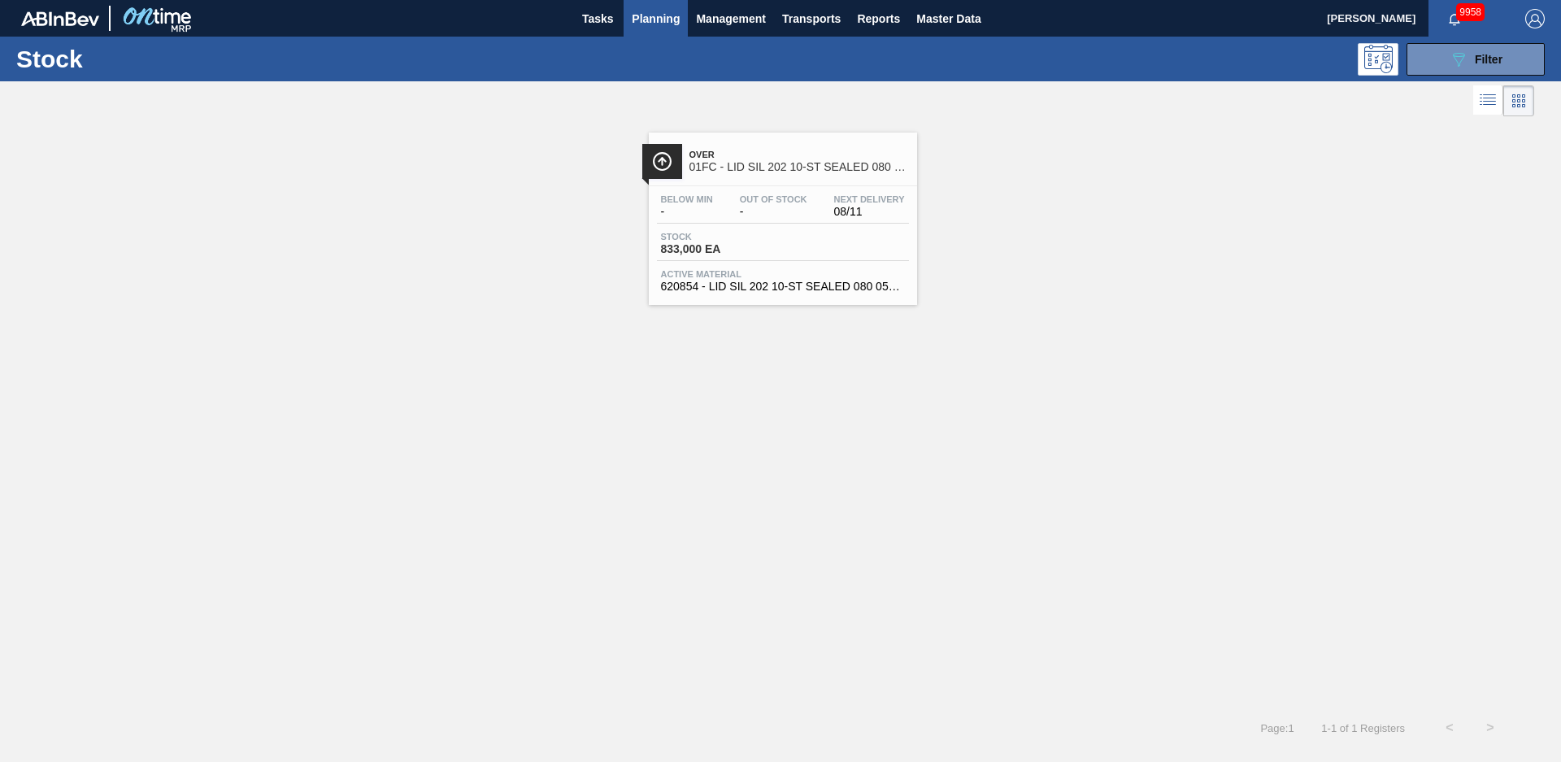
drag, startPoint x: 739, startPoint y: 332, endPoint x: 749, endPoint y: 268, distance: 65.0
click at [739, 332] on div "Over 01FC - LID SIL 202 10-ST SEALED 080 0618 GRN 06 Below Min - Out Of Stock -…" at bounding box center [780, 413] width 1561 height 587
click at [1517, 66] on button "089F7B8B-B2A5-4AFE-B5C0-19BA573D28AC Filter" at bounding box center [1476, 59] width 138 height 33
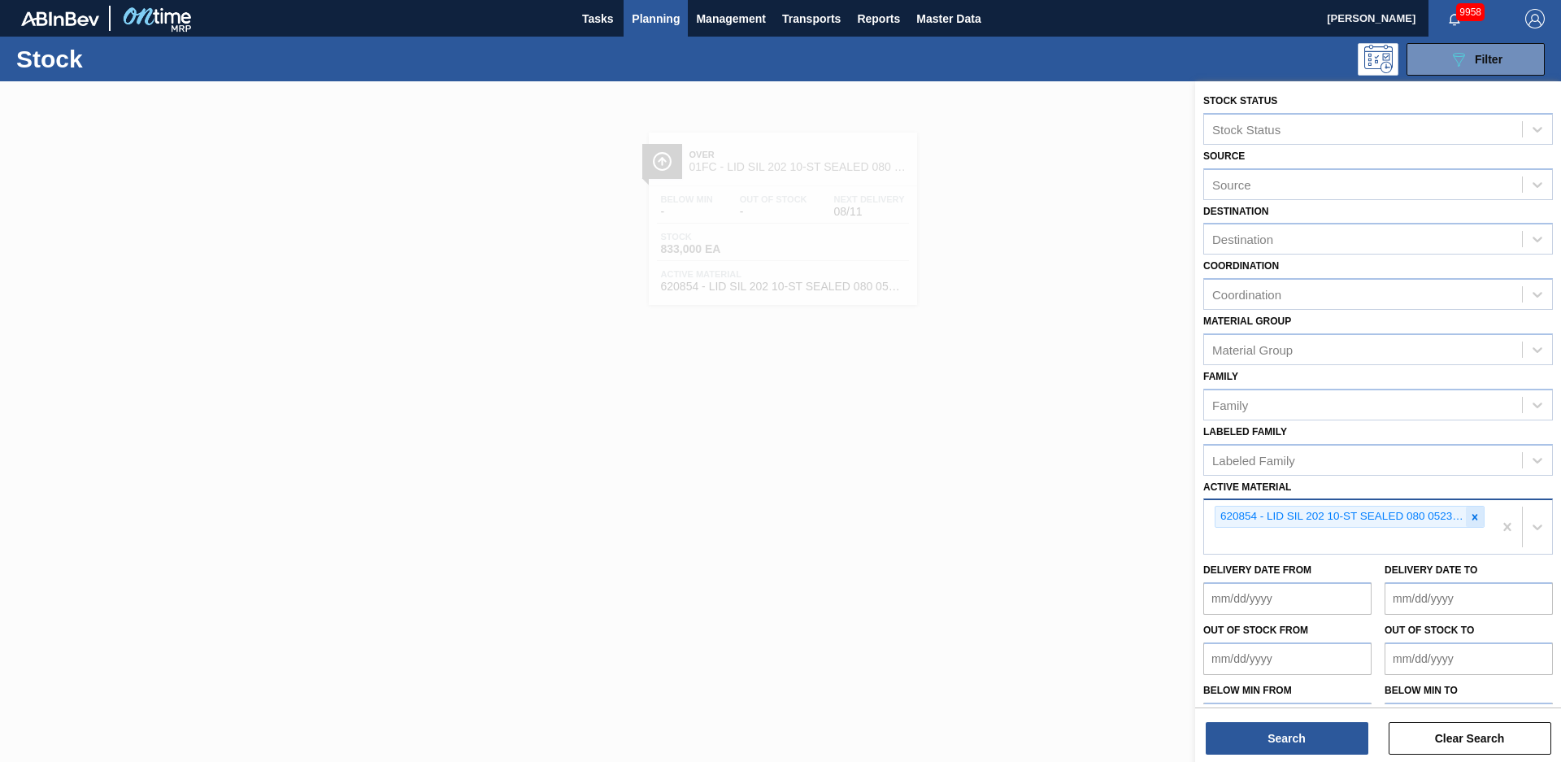
click at [1474, 523] on div at bounding box center [1475, 517] width 18 height 20
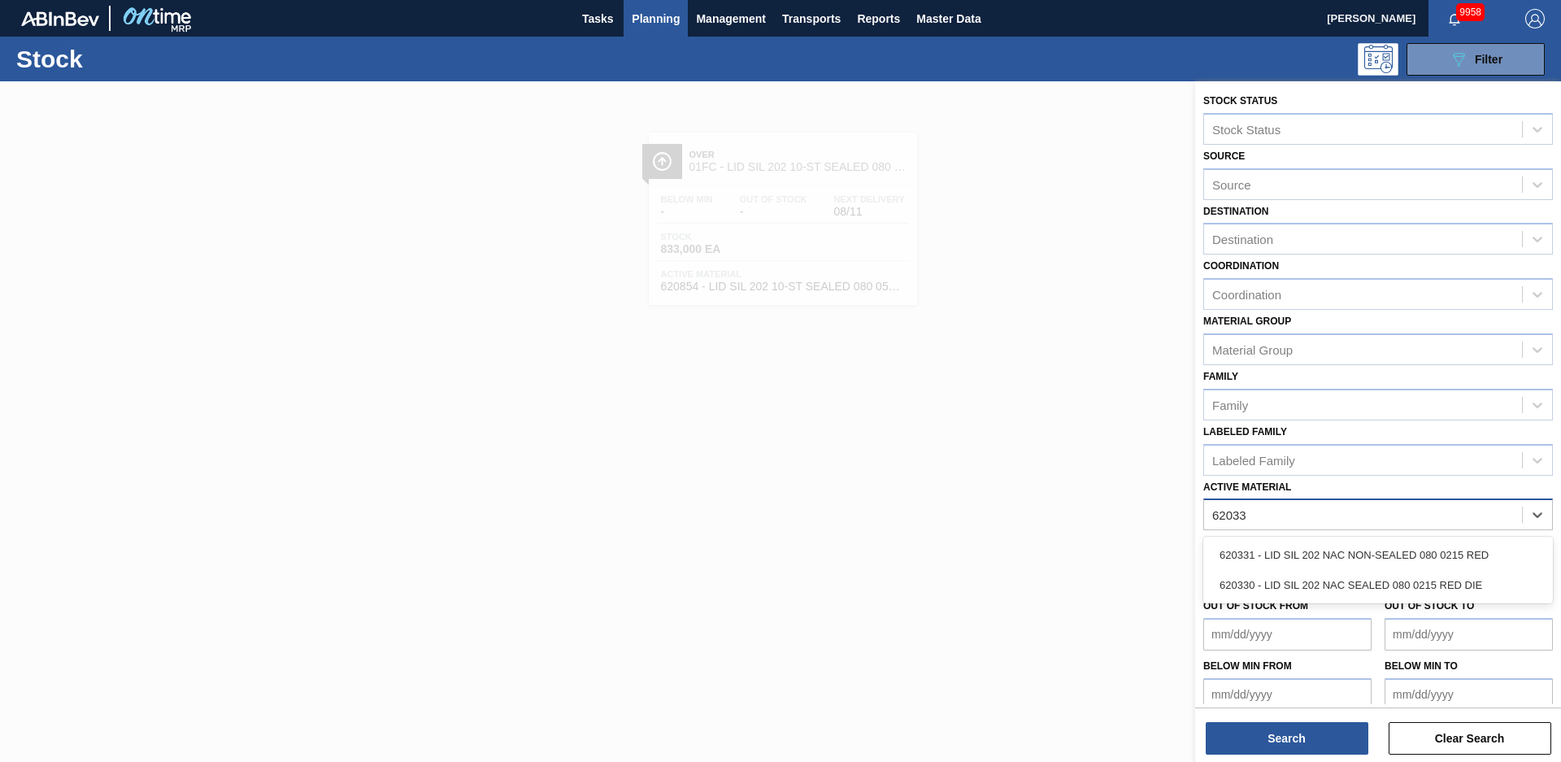
type Material "620331"
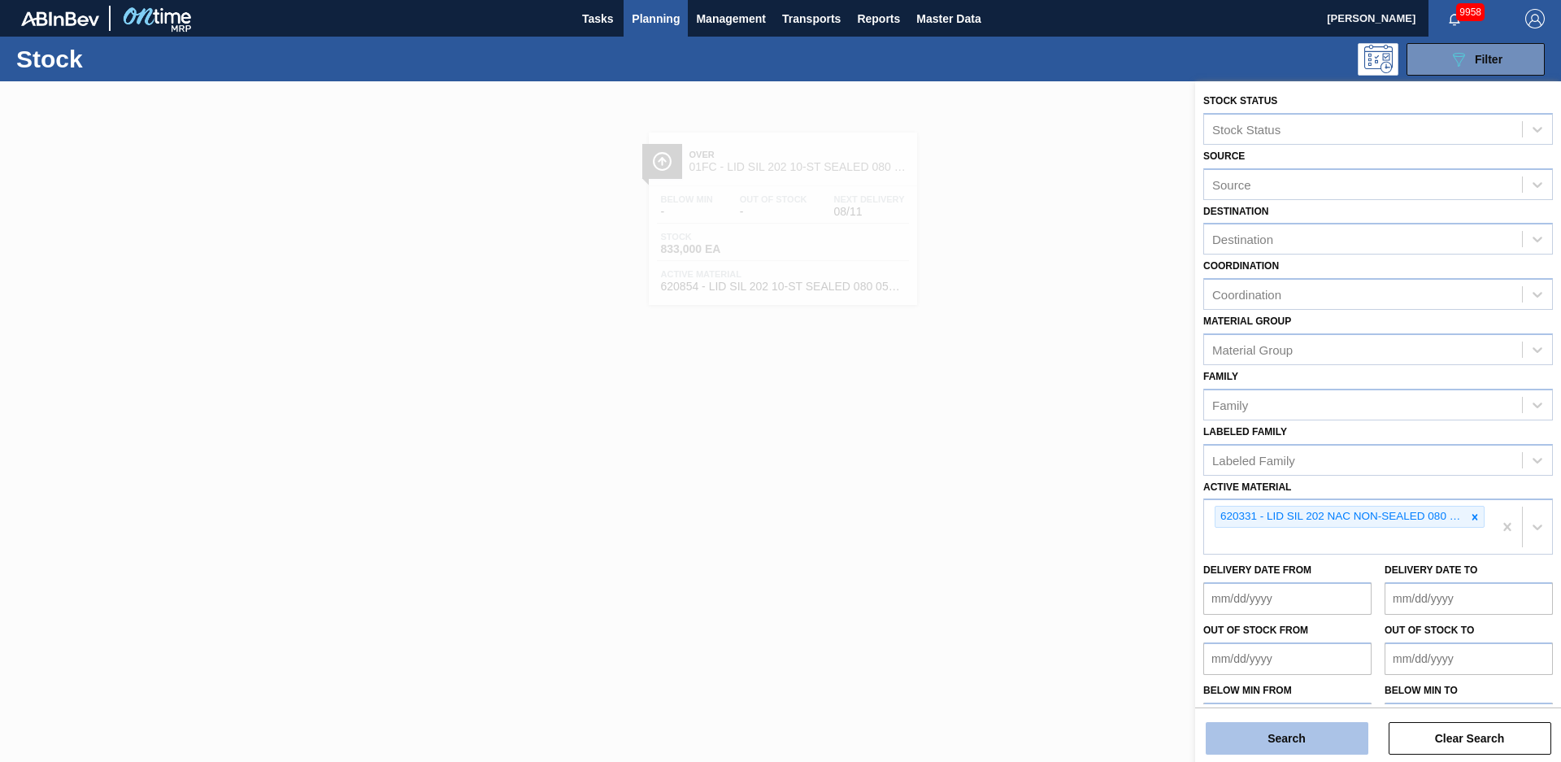
click at [1258, 726] on button "Search" at bounding box center [1287, 738] width 163 height 33
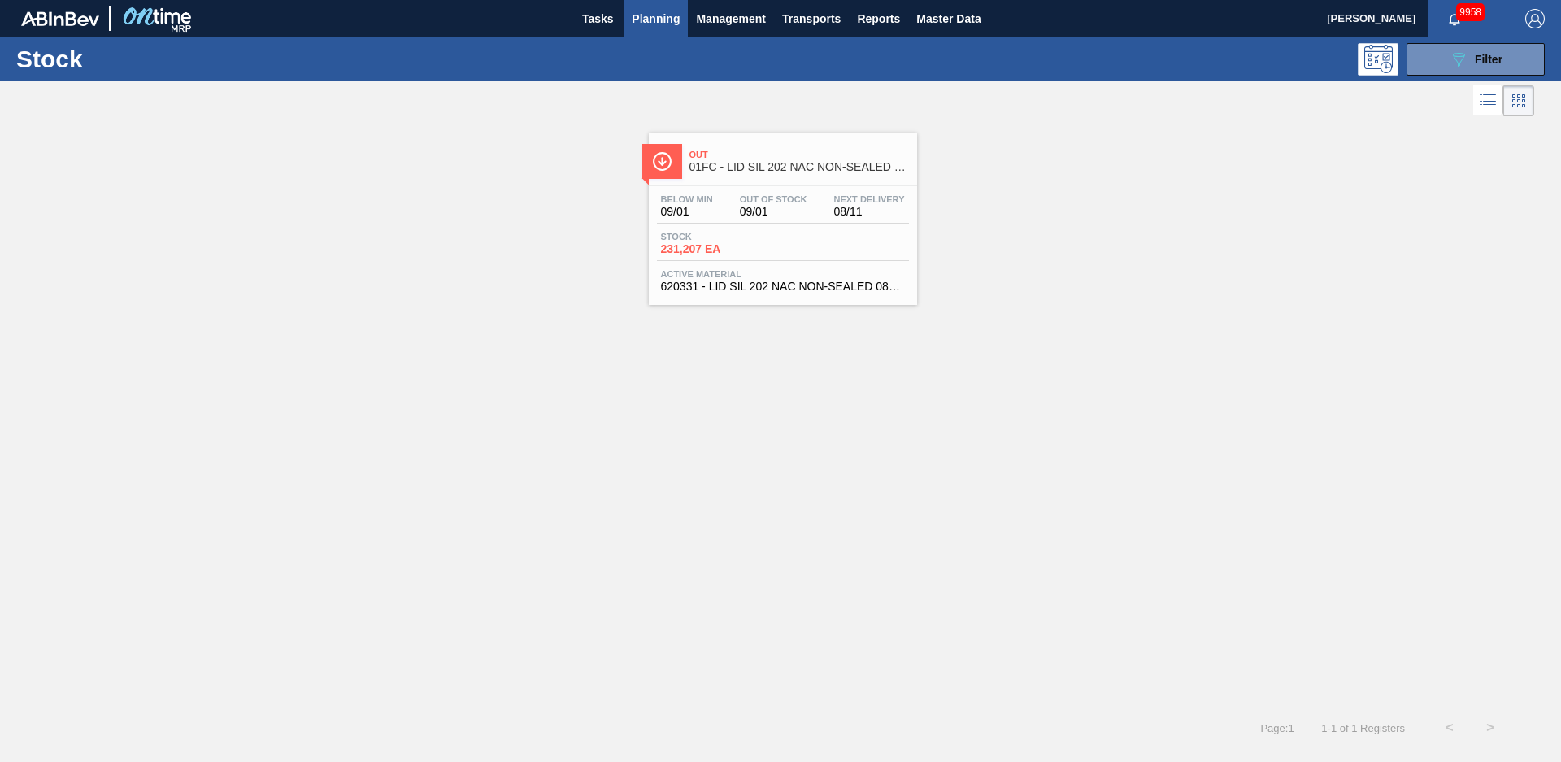
click at [781, 155] on span "Out" at bounding box center [800, 155] width 220 height 10
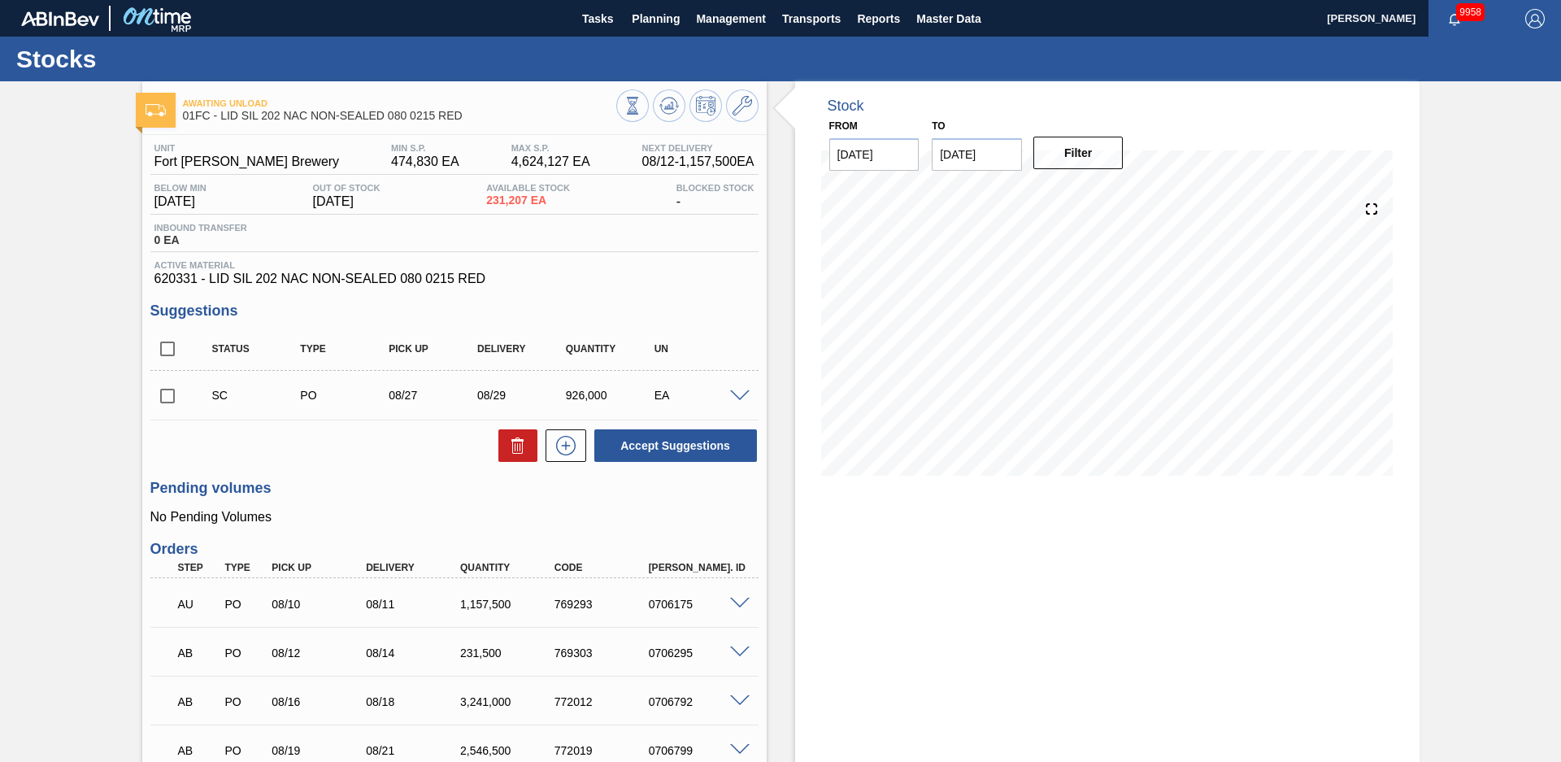
click at [772, 242] on div "Stock From [DATE] to [DATE] Filter" at bounding box center [1093, 493] width 653 height 825
click at [743, 113] on icon at bounding box center [743, 106] width 20 height 20
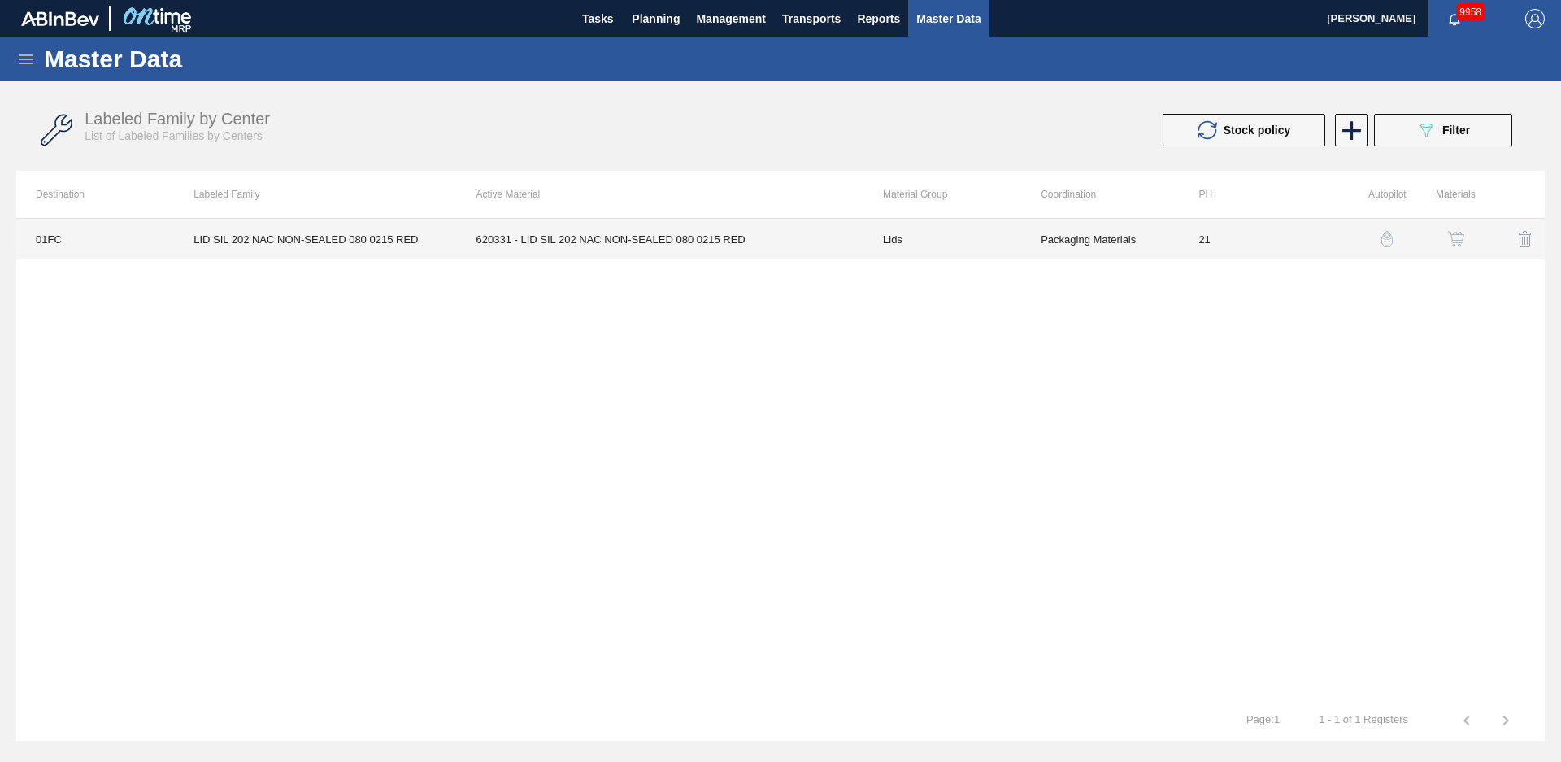
click at [1206, 246] on td "21" at bounding box center [1258, 239] width 158 height 41
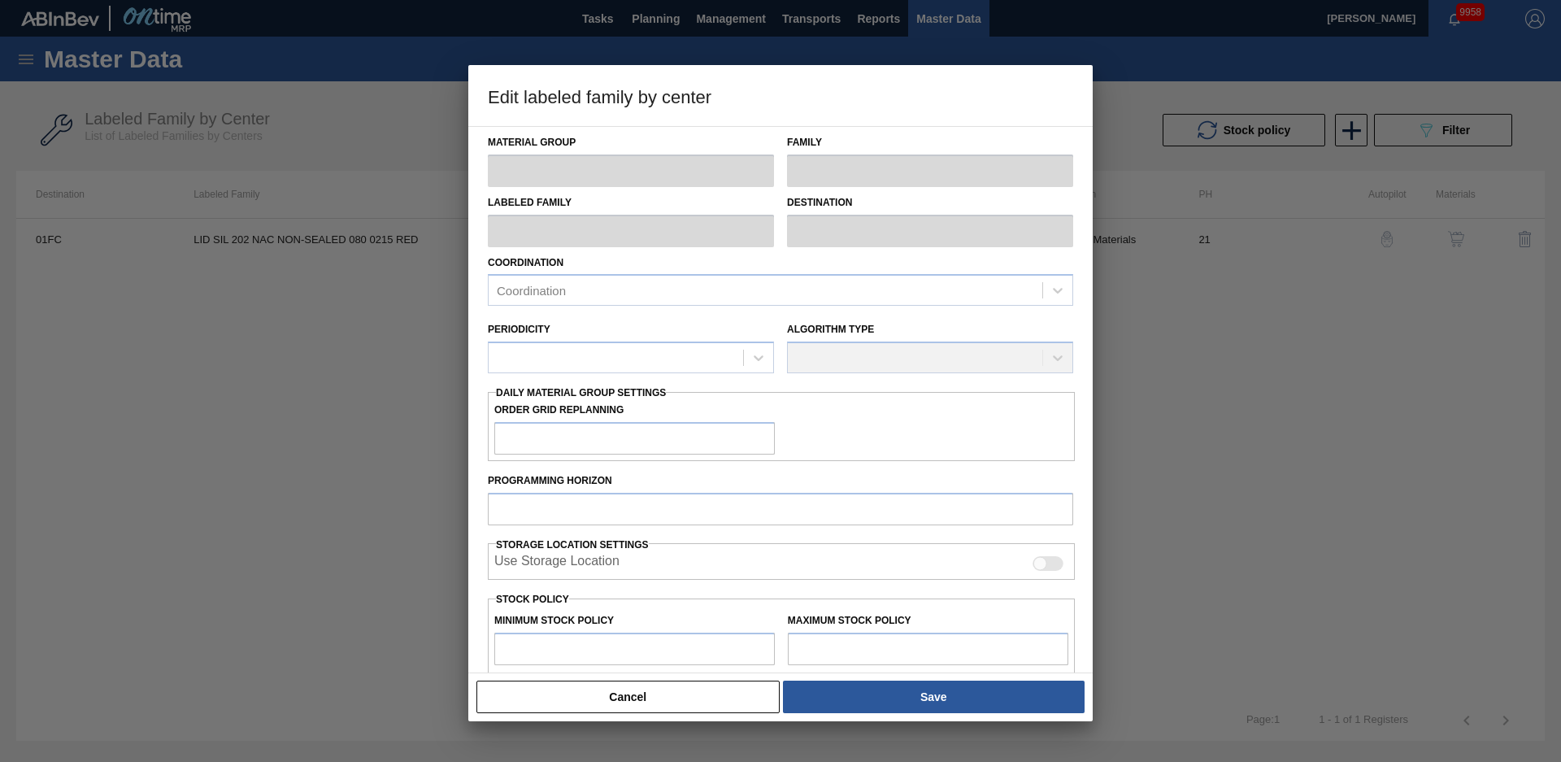
type input "Lids"
type input "Generic 202 Lid"
type input "LID SIL 202 NAC NON-SEALED 080 0215 RED"
type input "01FC - Fort [PERSON_NAME] Brewery"
type input "0"
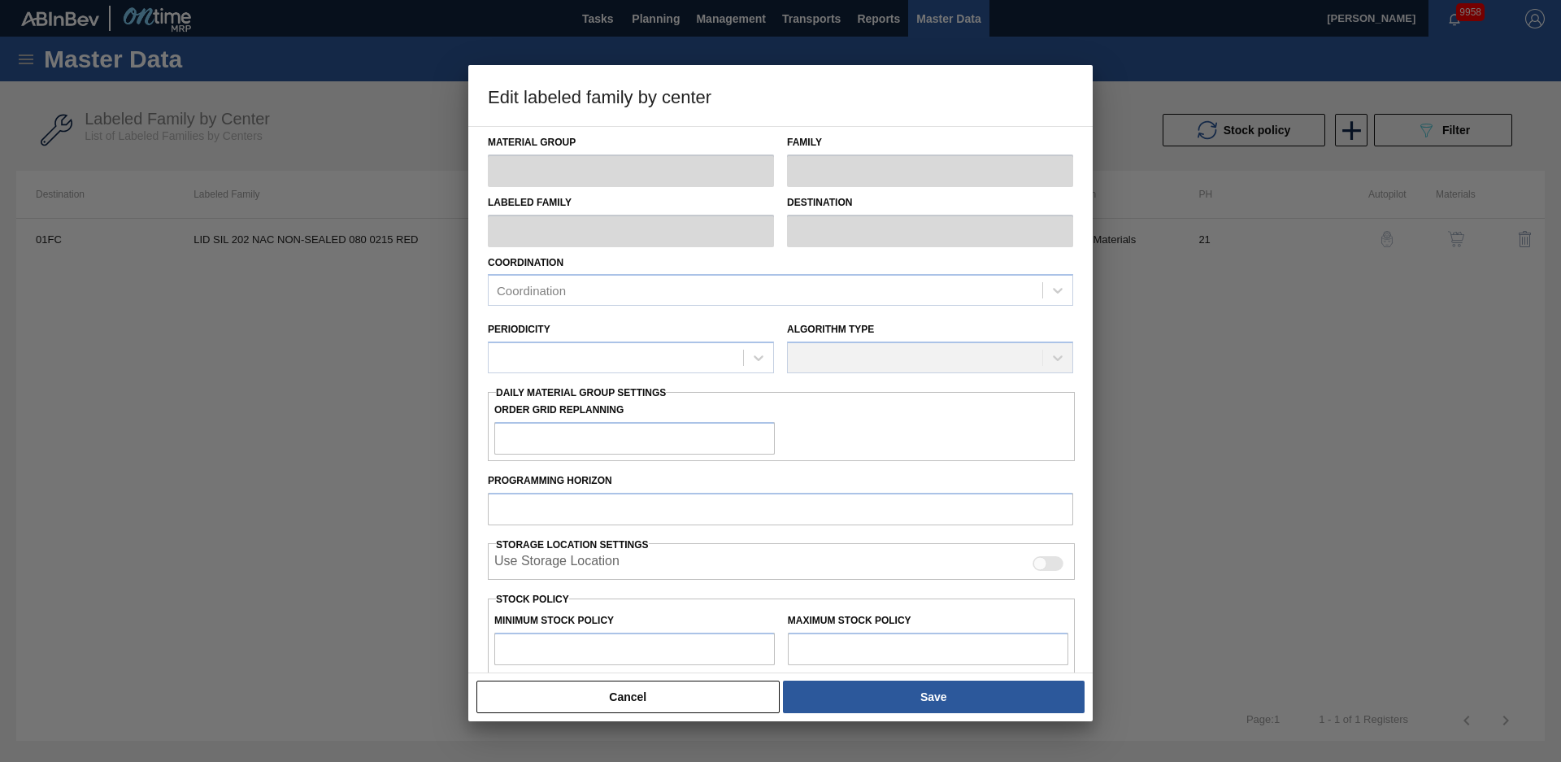
type input "21"
type input "474,830"
type input "4,624,127"
type input "10"
type input "889,760"
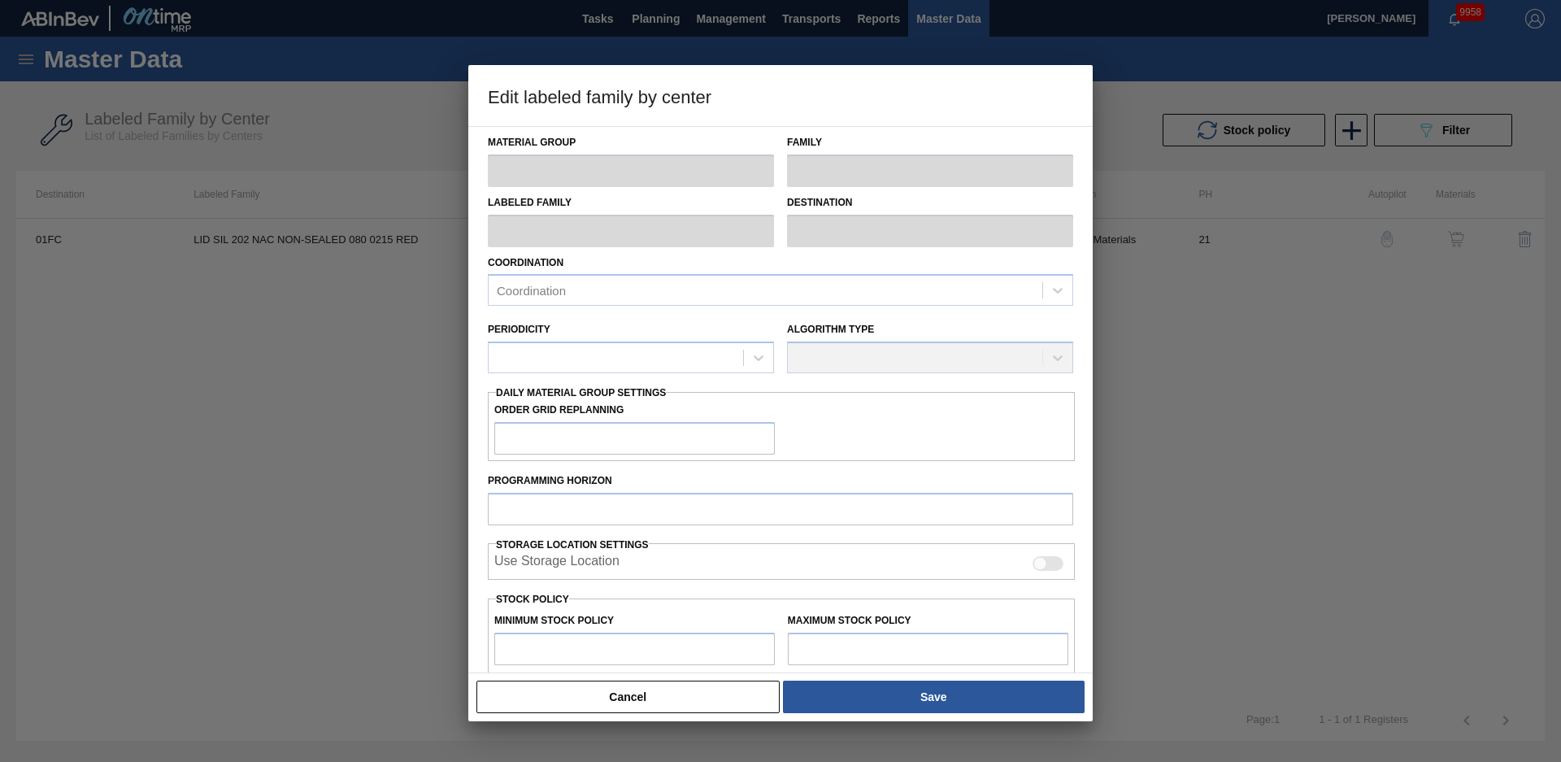
checkbox input "true"
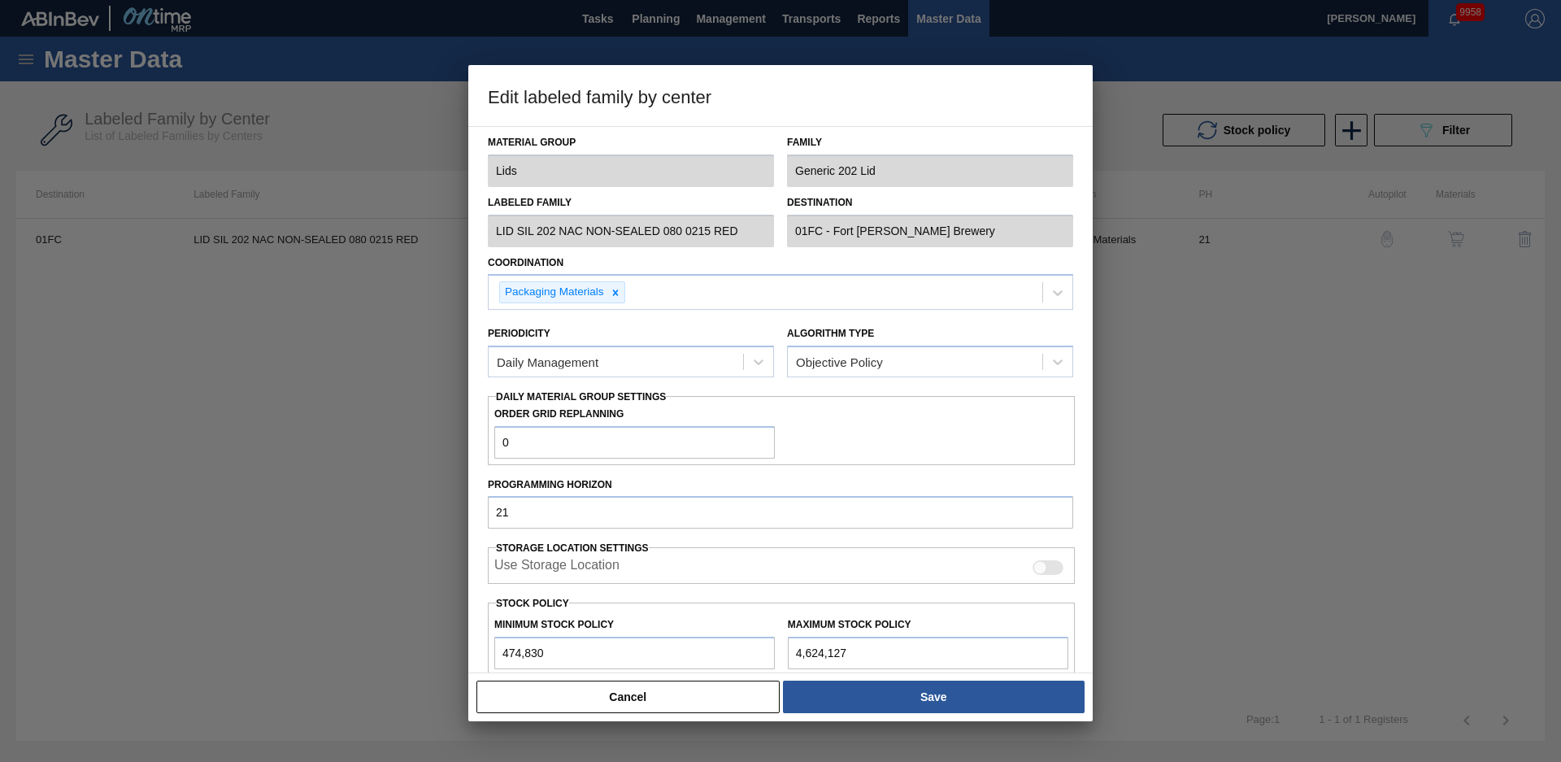
scroll to position [234, 0]
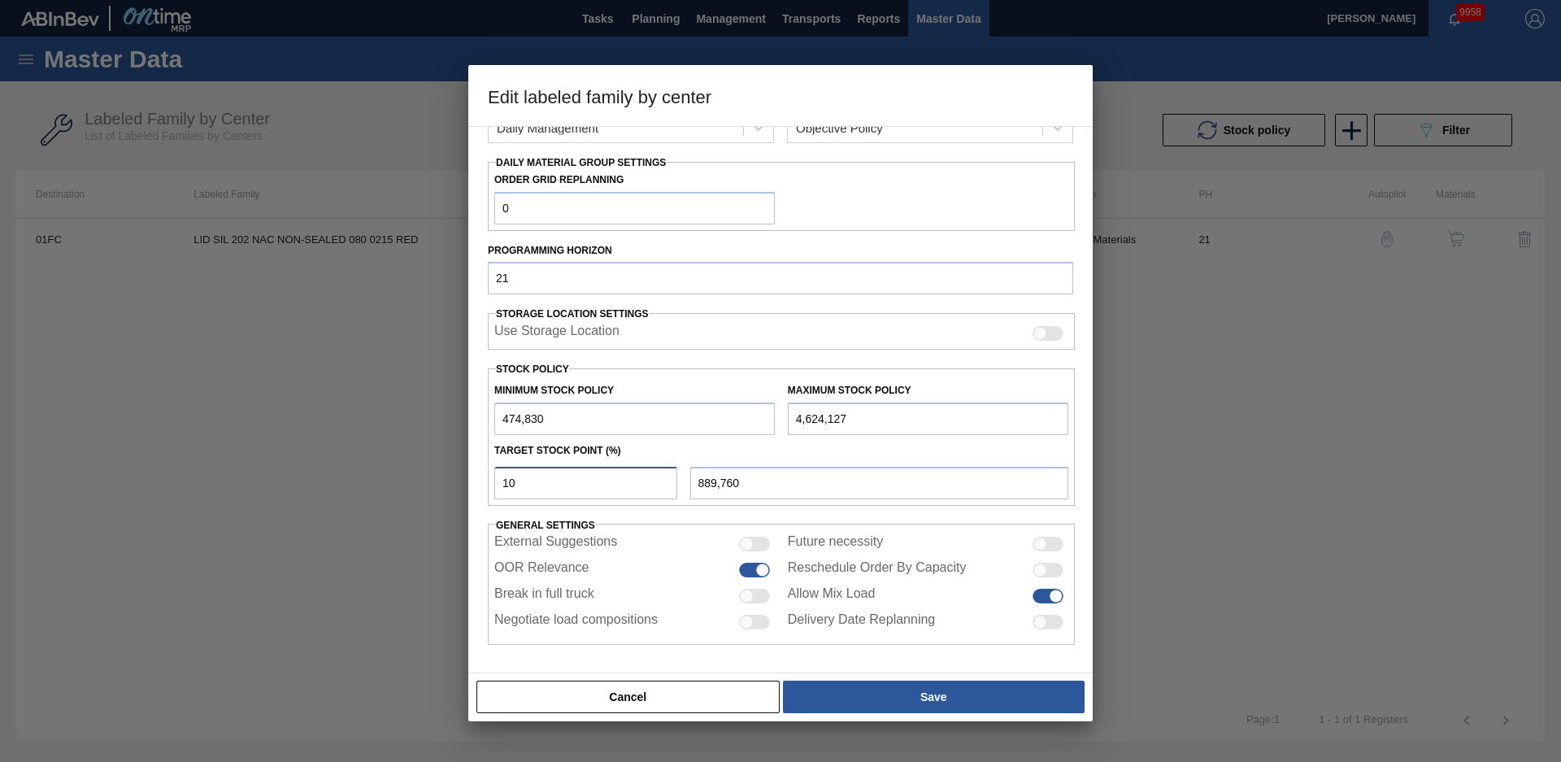
drag, startPoint x: 602, startPoint y: 485, endPoint x: 401, endPoint y: 498, distance: 201.2
click at [403, 496] on div "Edit labeled family by center Material Group Lids Family Generic 202 Lid Labele…" at bounding box center [780, 381] width 1561 height 762
type input "1"
type input "516,323"
type input "15"
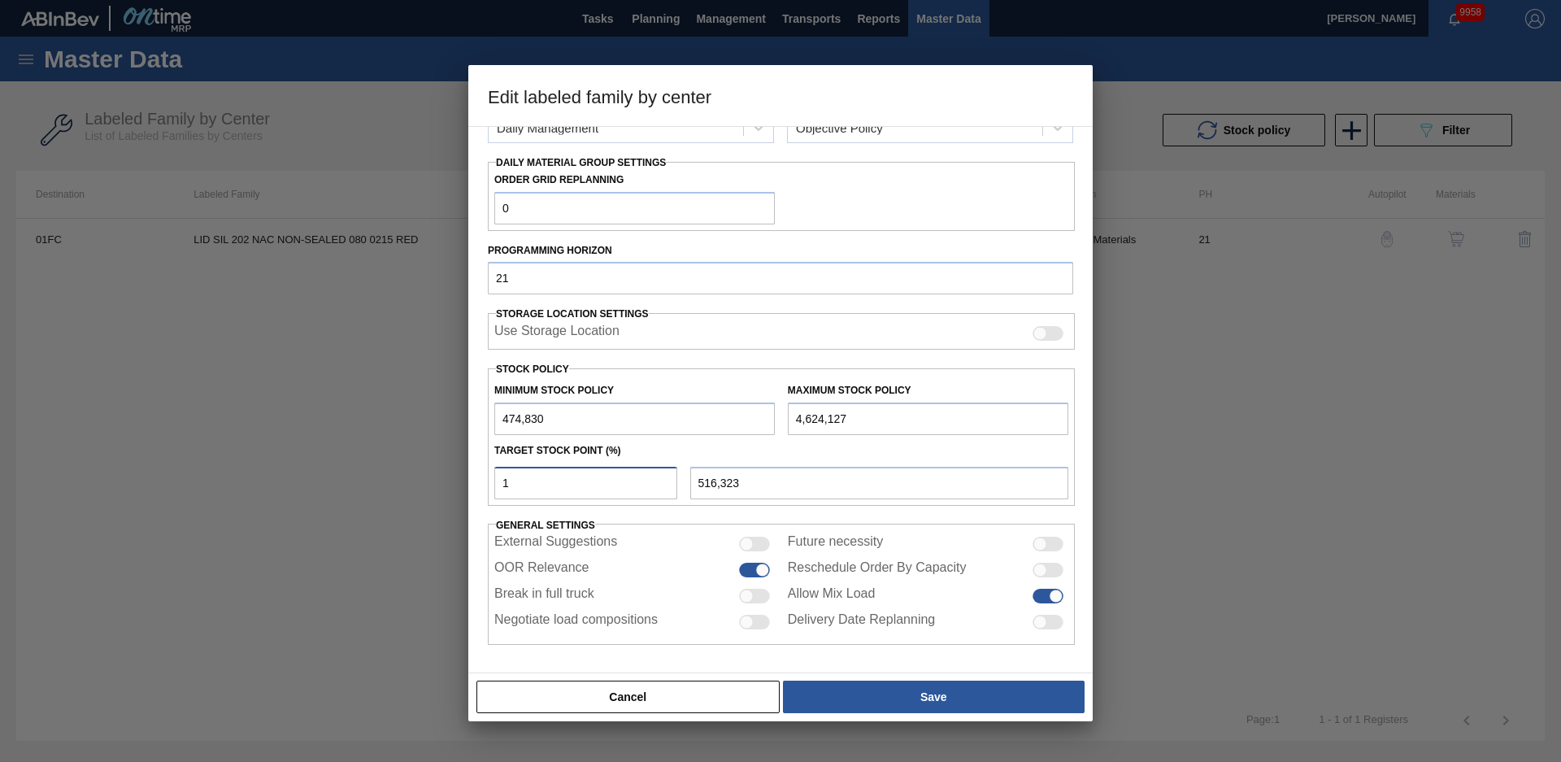
type input "1,097,225"
type input "1"
type input "516,323"
type input "474,830"
type input "2"
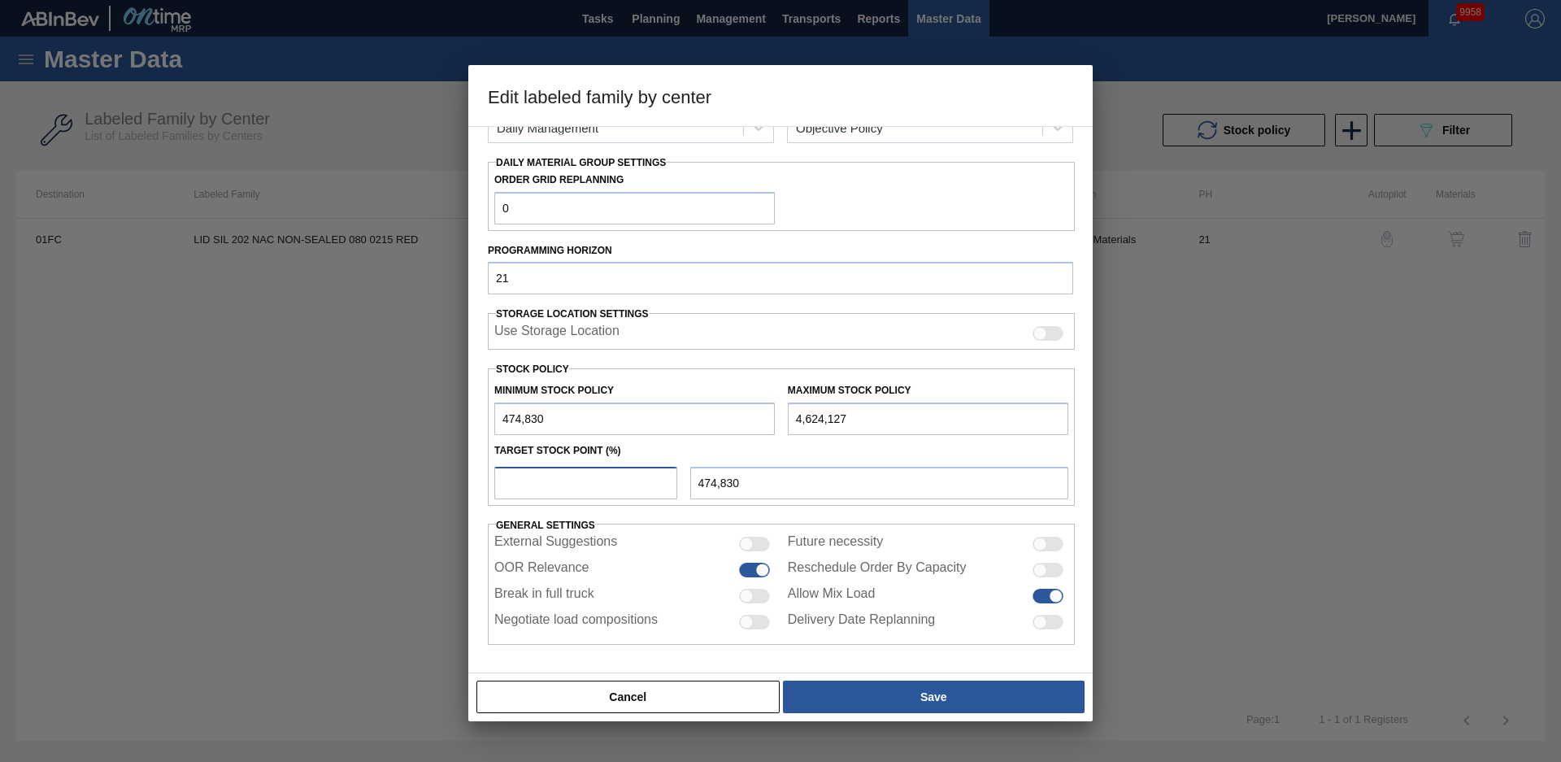
type input "557,816"
type input "20"
type input "1,304,689"
type input "2"
type input "557,816"
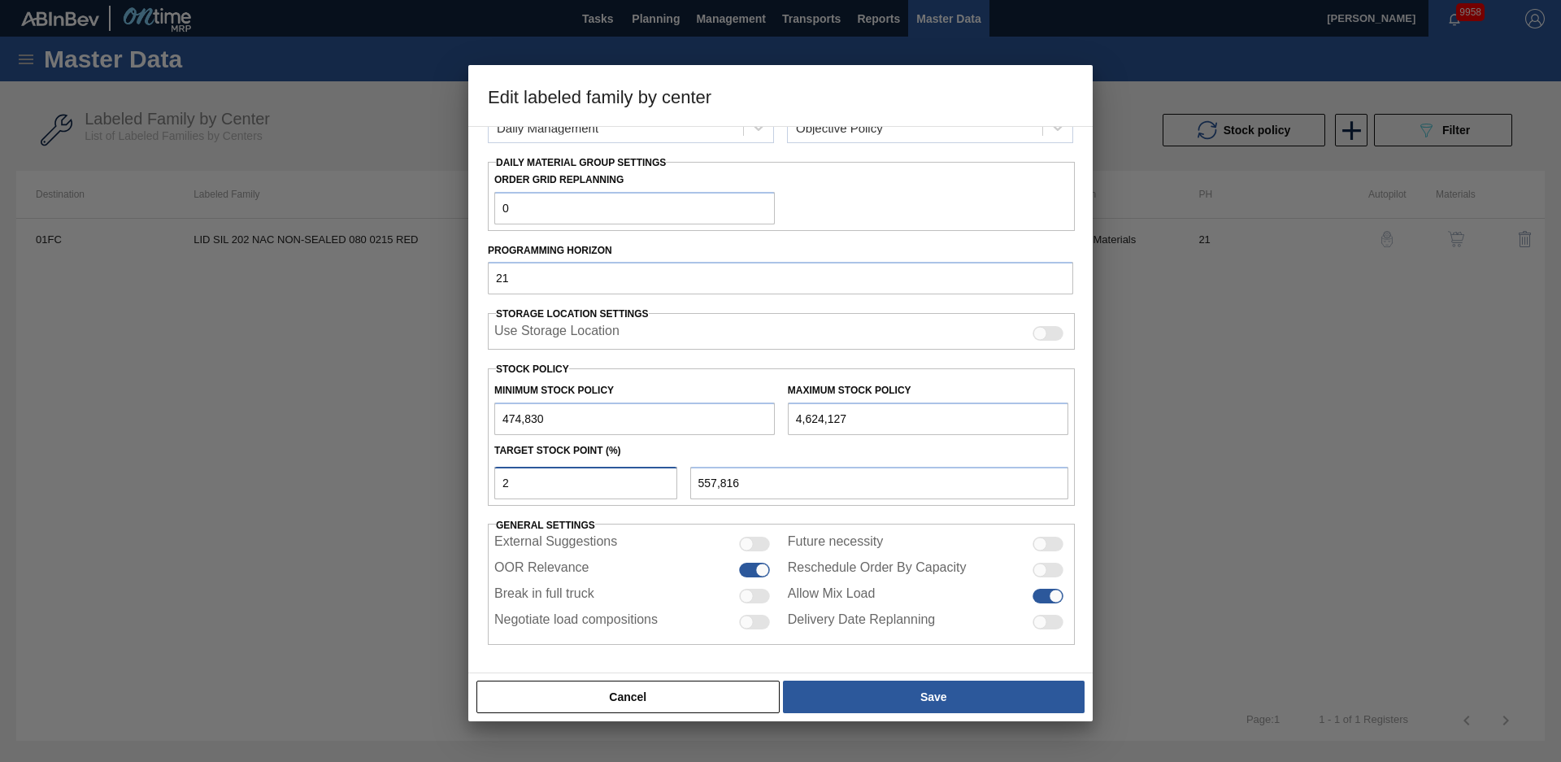
type input "25"
type input "1,512,154"
type input "2"
type input "557,816"
type input "28"
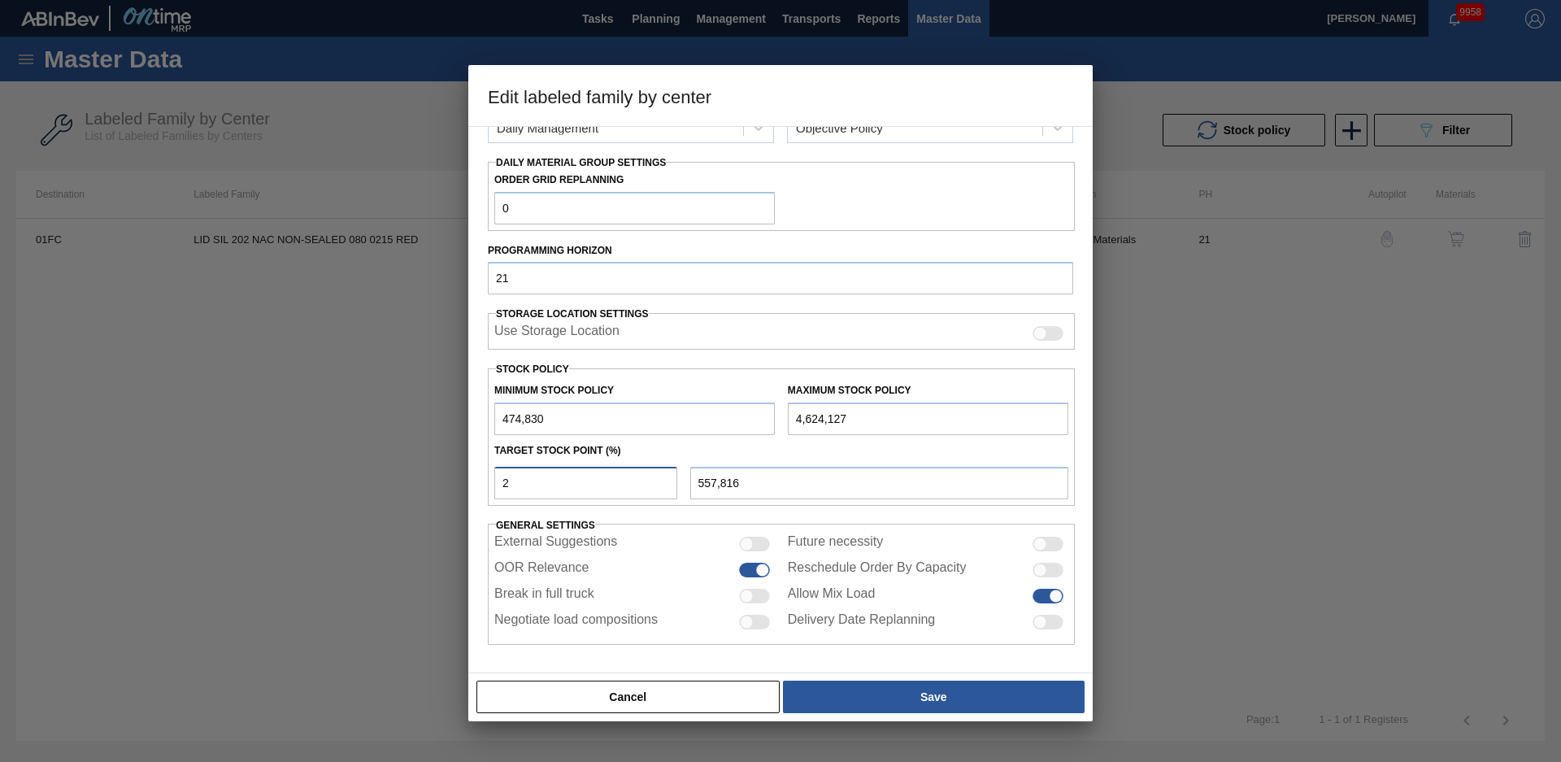
type input "1,636,633"
type input "2"
type input "557,816"
type input "29"
type input "1,678,126"
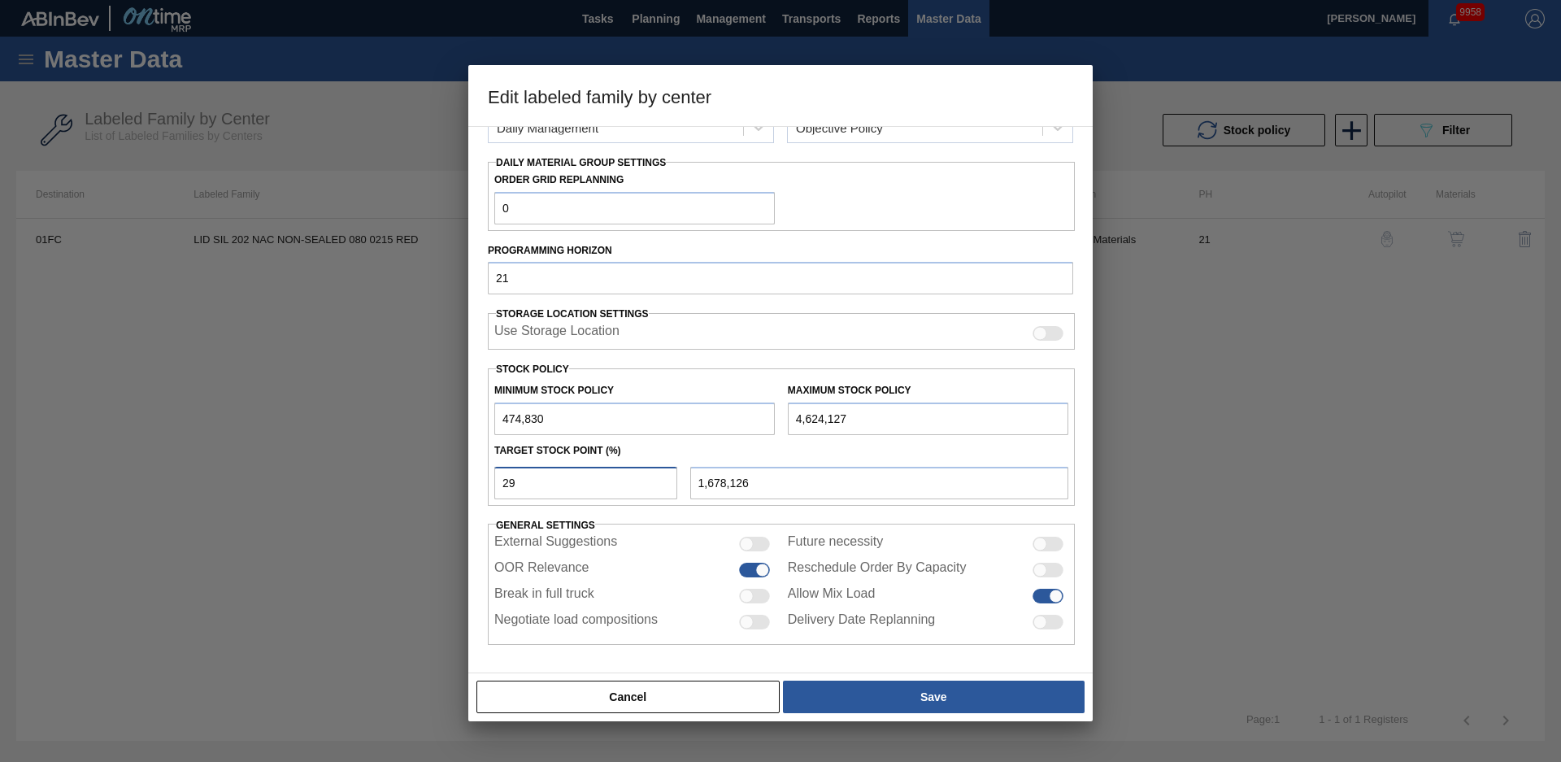
type input "29"
click at [738, 515] on div "Material Group Lids Family Generic 202 Lid Labeled Family LID SIL 202 NAC NON-S…" at bounding box center [780, 269] width 585 height 752
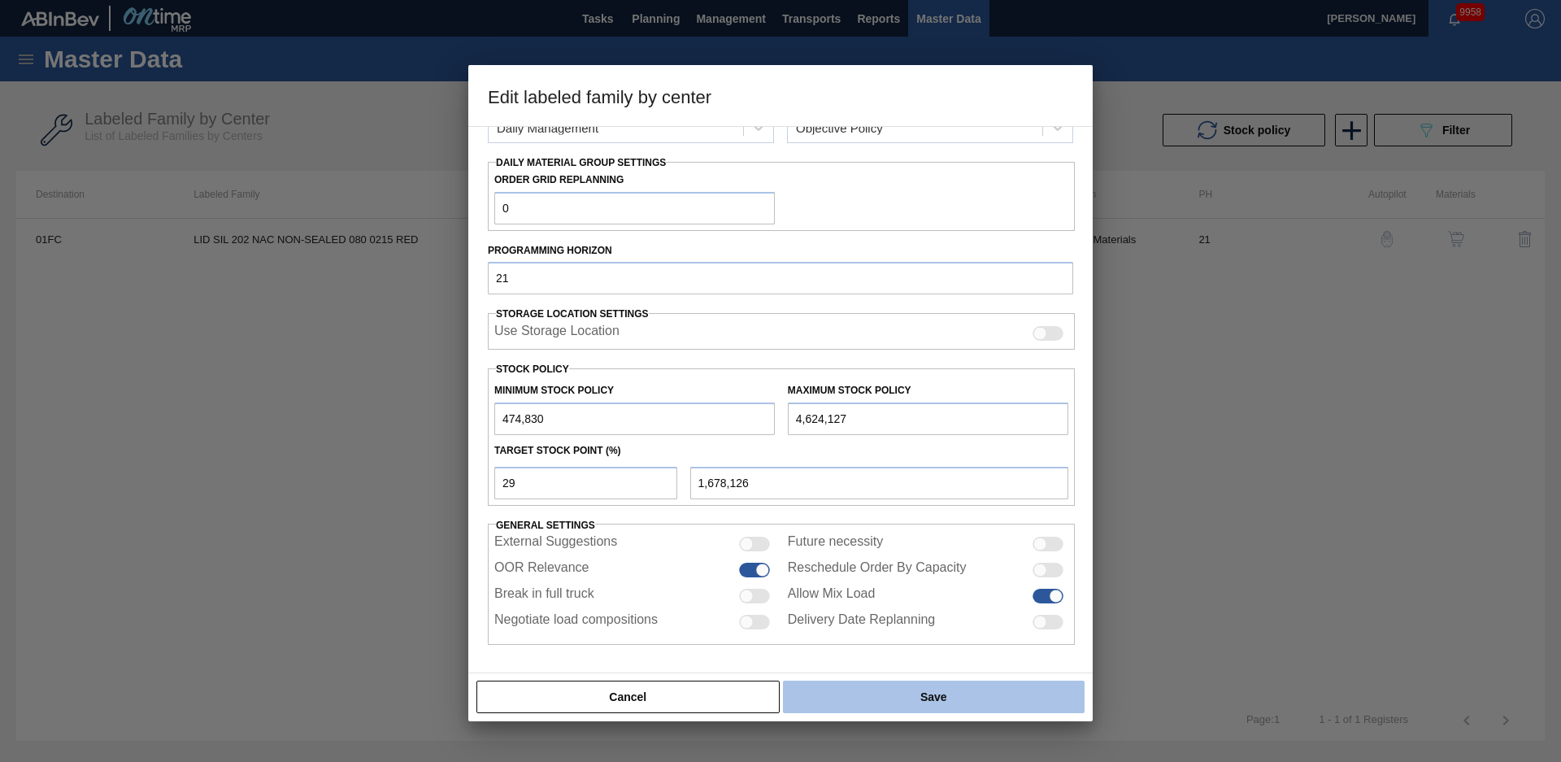
click at [886, 688] on button "Save" at bounding box center [934, 697] width 302 height 33
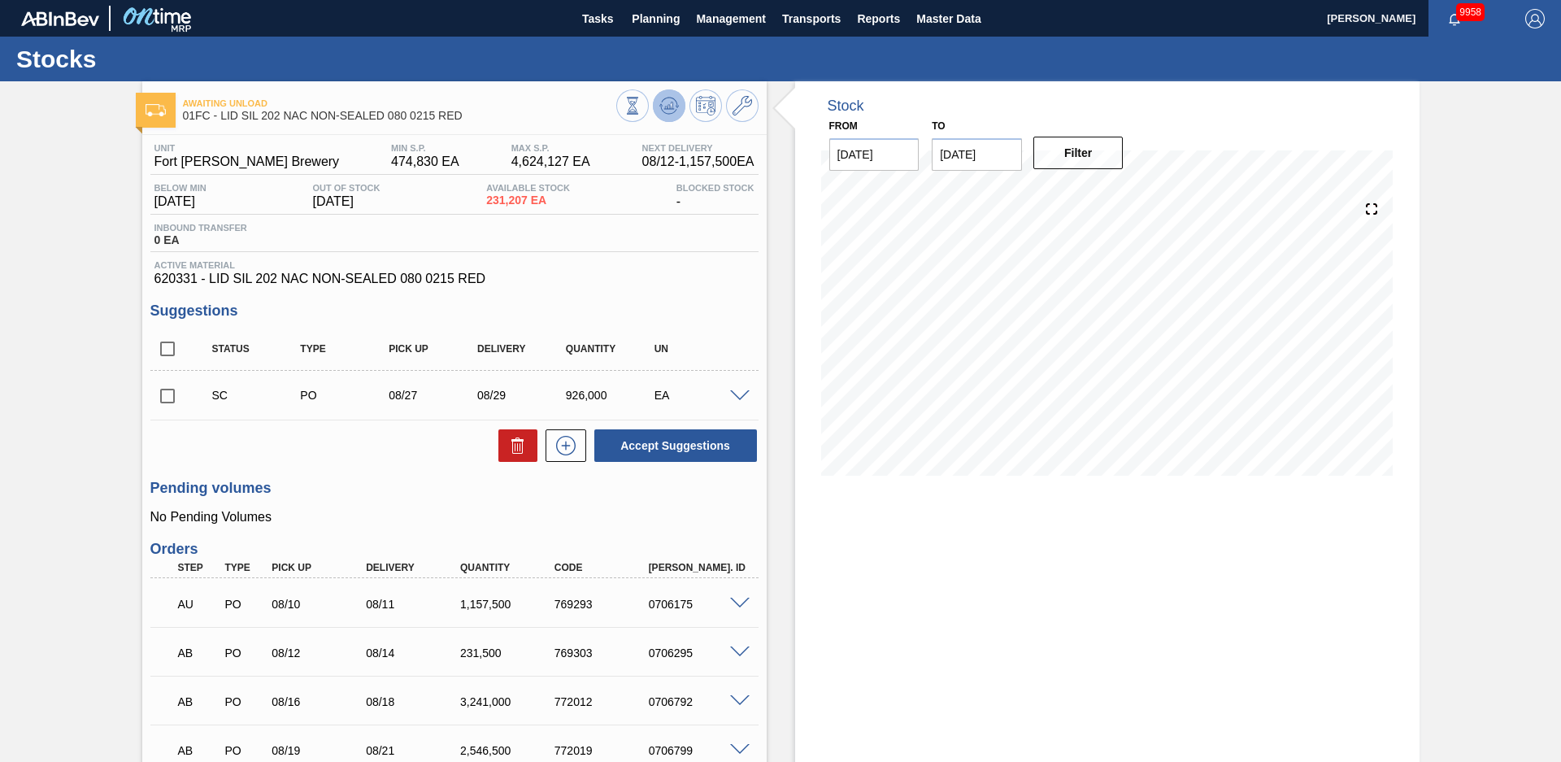
click at [642, 112] on icon at bounding box center [633, 106] width 18 height 18
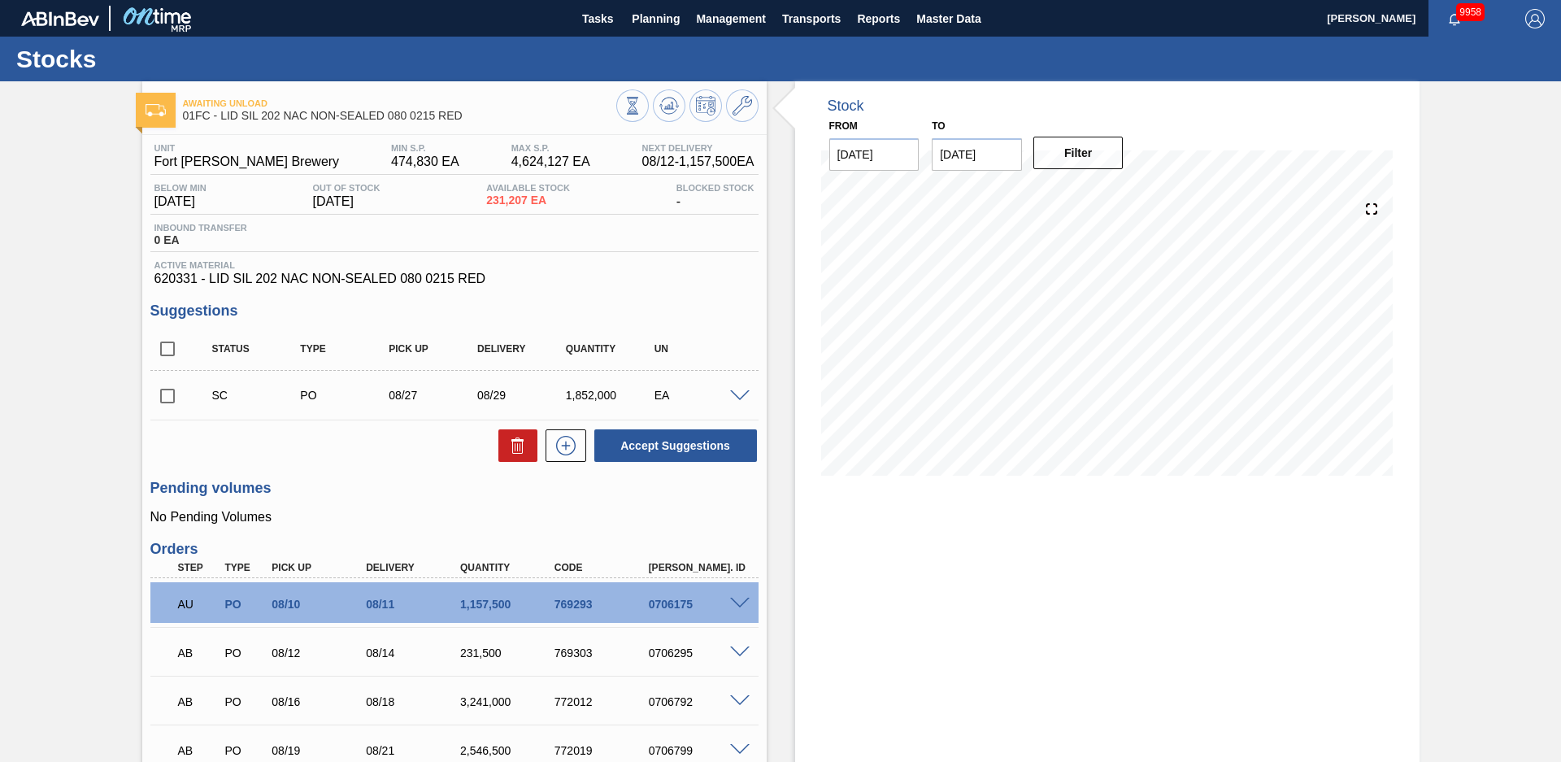
click at [105, 227] on div "Awaiting Unload 01FC - LID SIL 202 NAC NON-SEALED 080 0215 RED Unit Fort Collin…" at bounding box center [780, 493] width 1561 height 825
click at [673, 20] on span "Planning" at bounding box center [656, 19] width 48 height 20
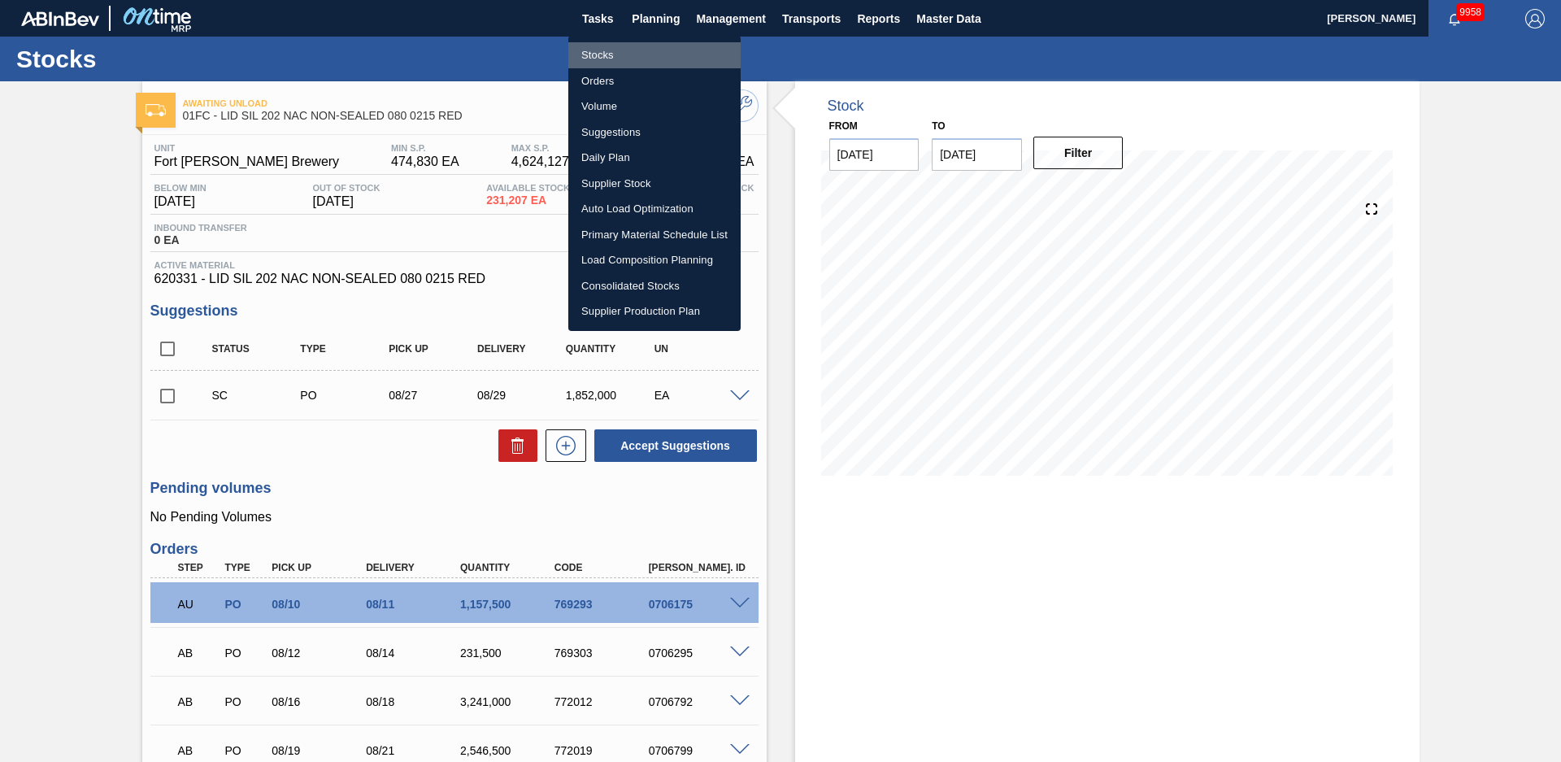
click at [608, 56] on li "Stocks" at bounding box center [654, 55] width 172 height 26
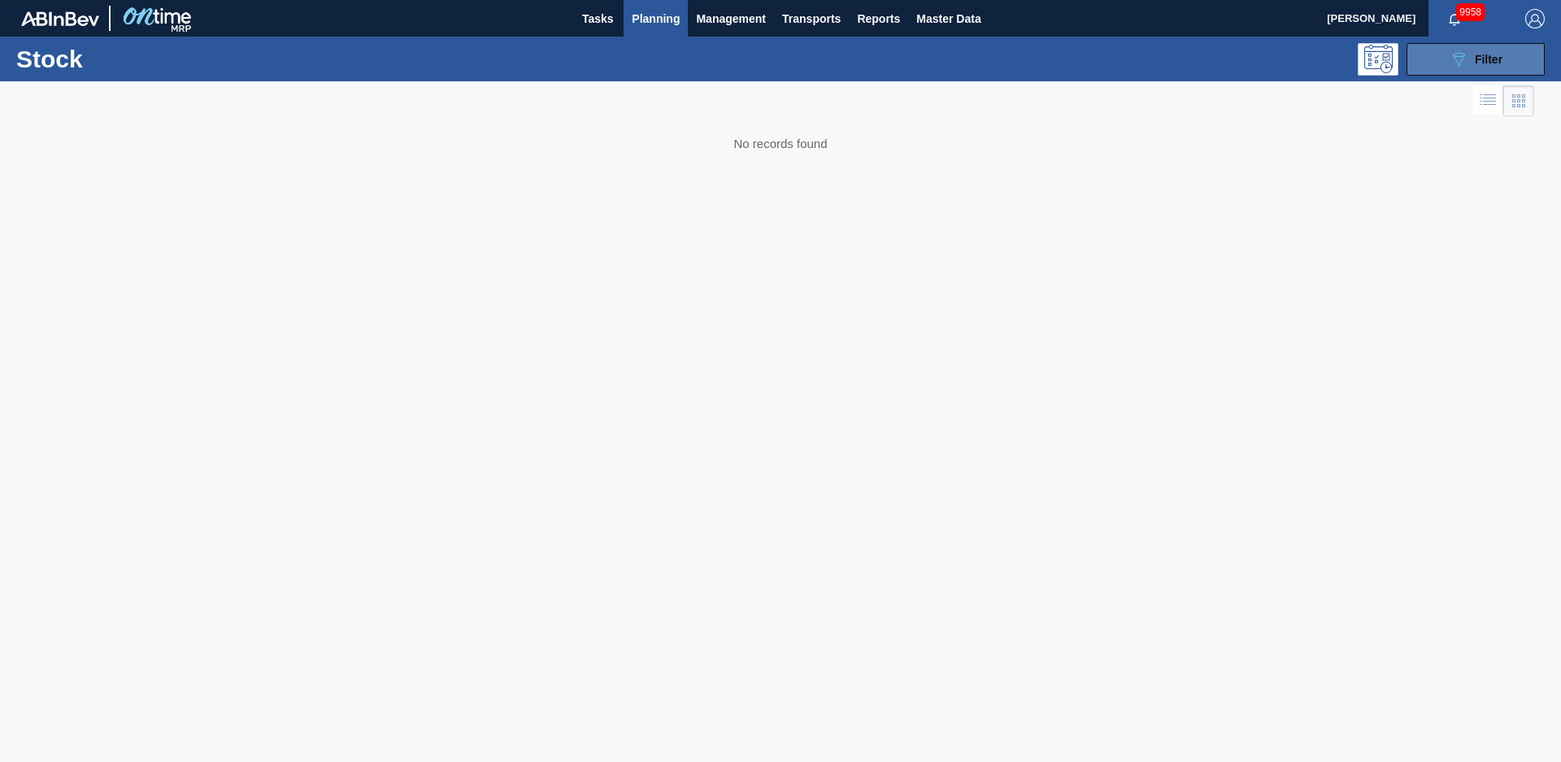
click at [1473, 73] on button "089F7B8B-B2A5-4AFE-B5C0-19BA573D28AC Filter" at bounding box center [1476, 59] width 138 height 33
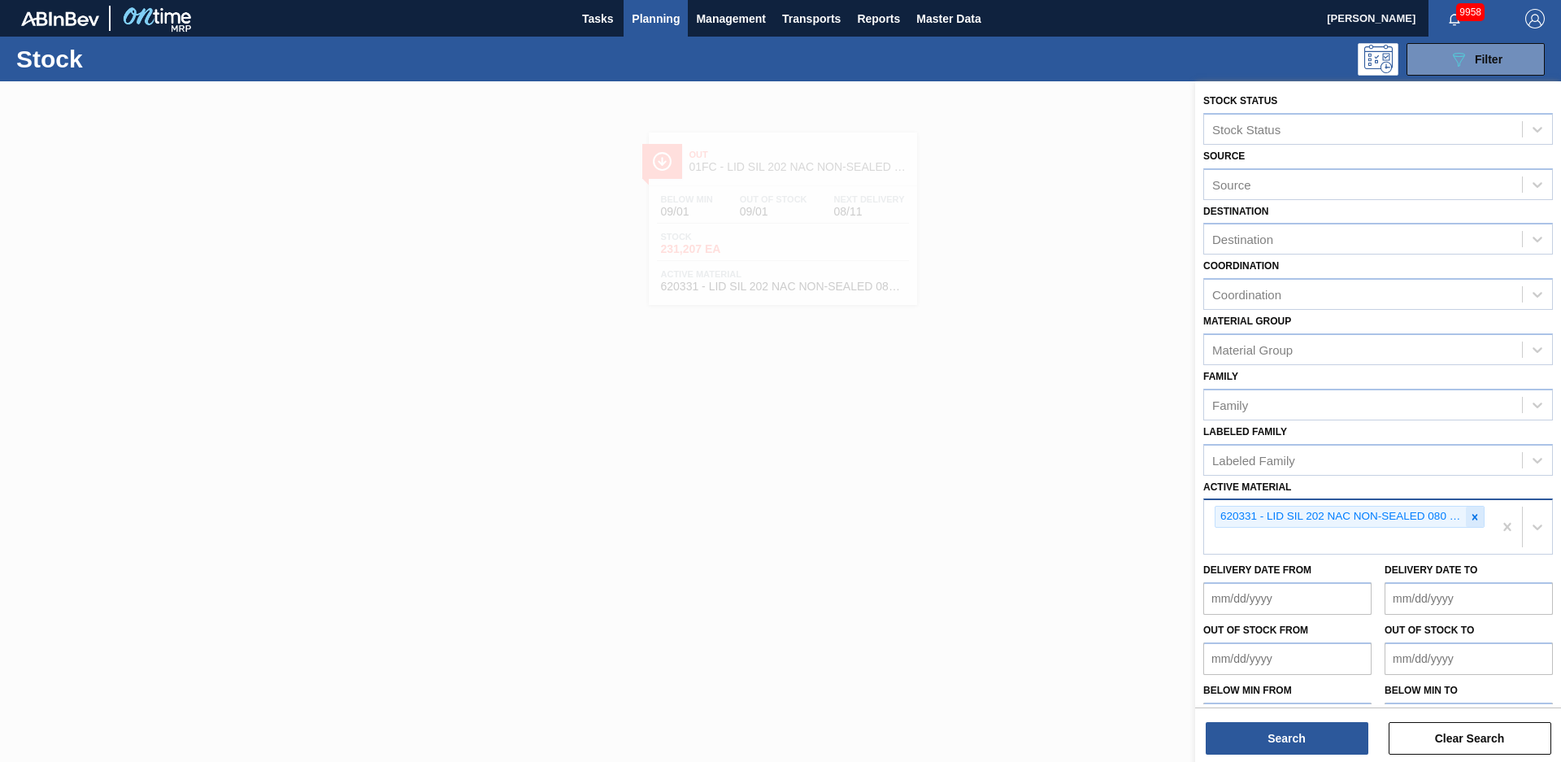
click at [1477, 522] on icon at bounding box center [1474, 516] width 11 height 11
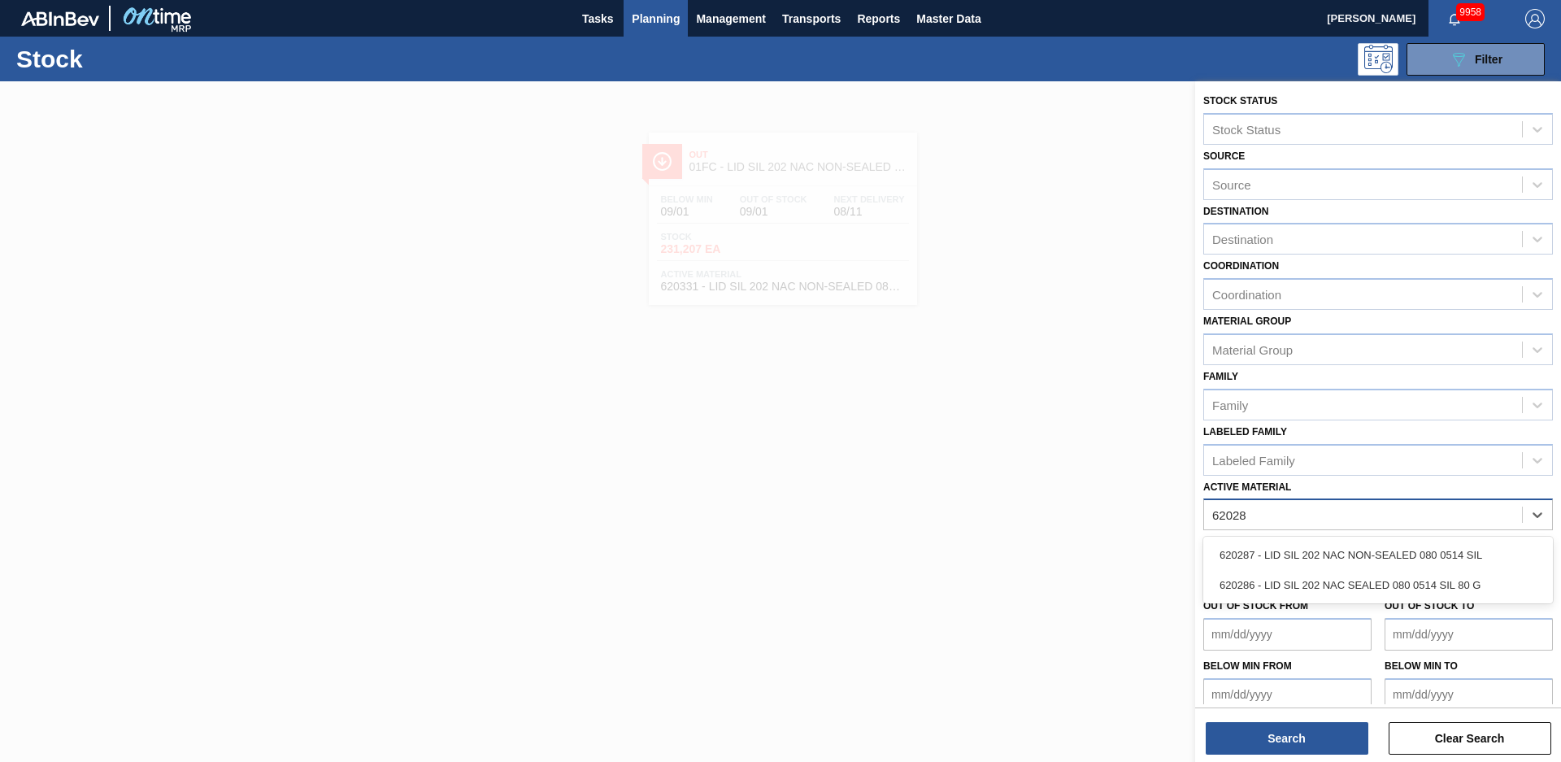
type Material "620287"
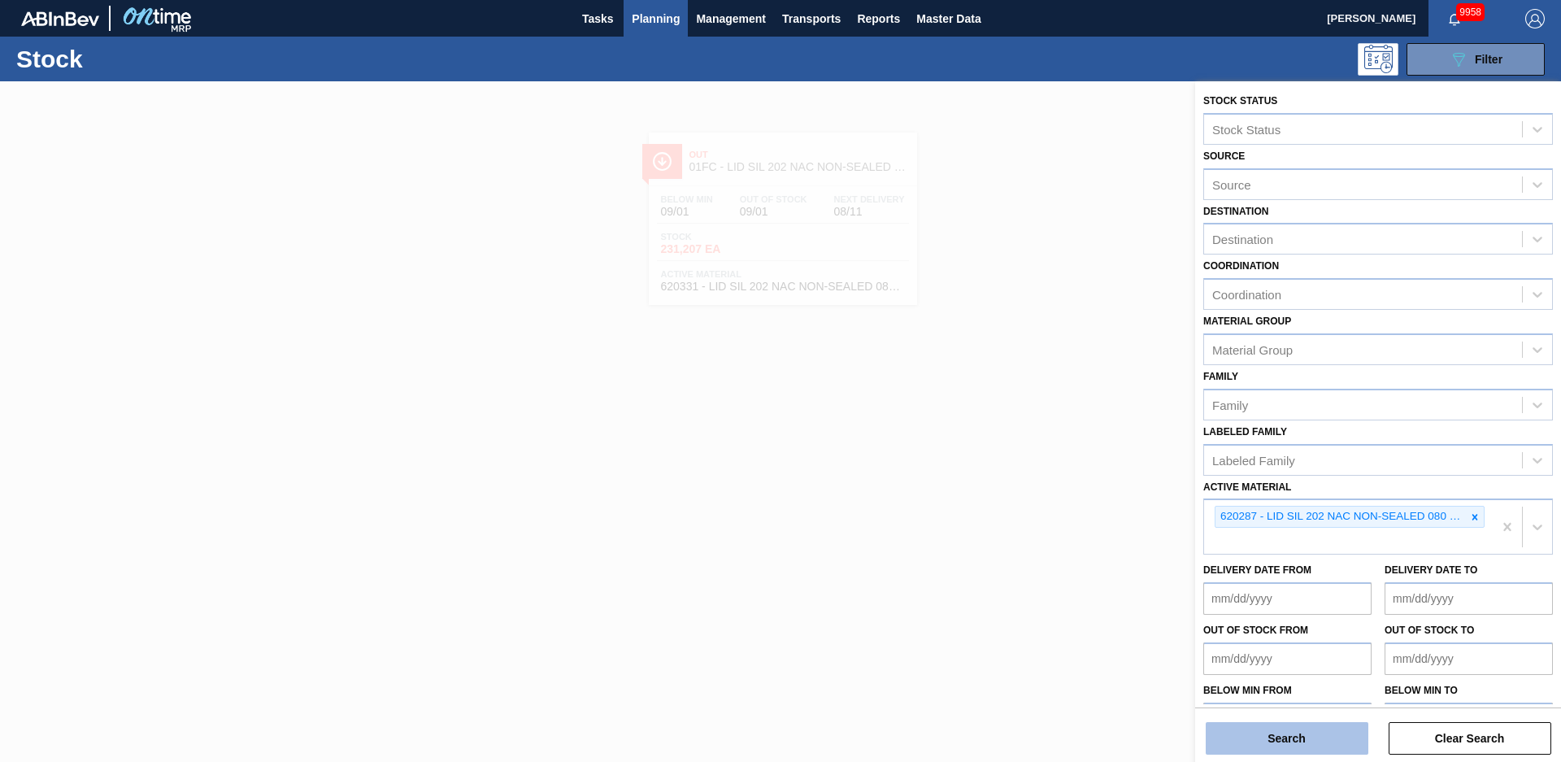
click at [1341, 735] on button "Search" at bounding box center [1287, 738] width 163 height 33
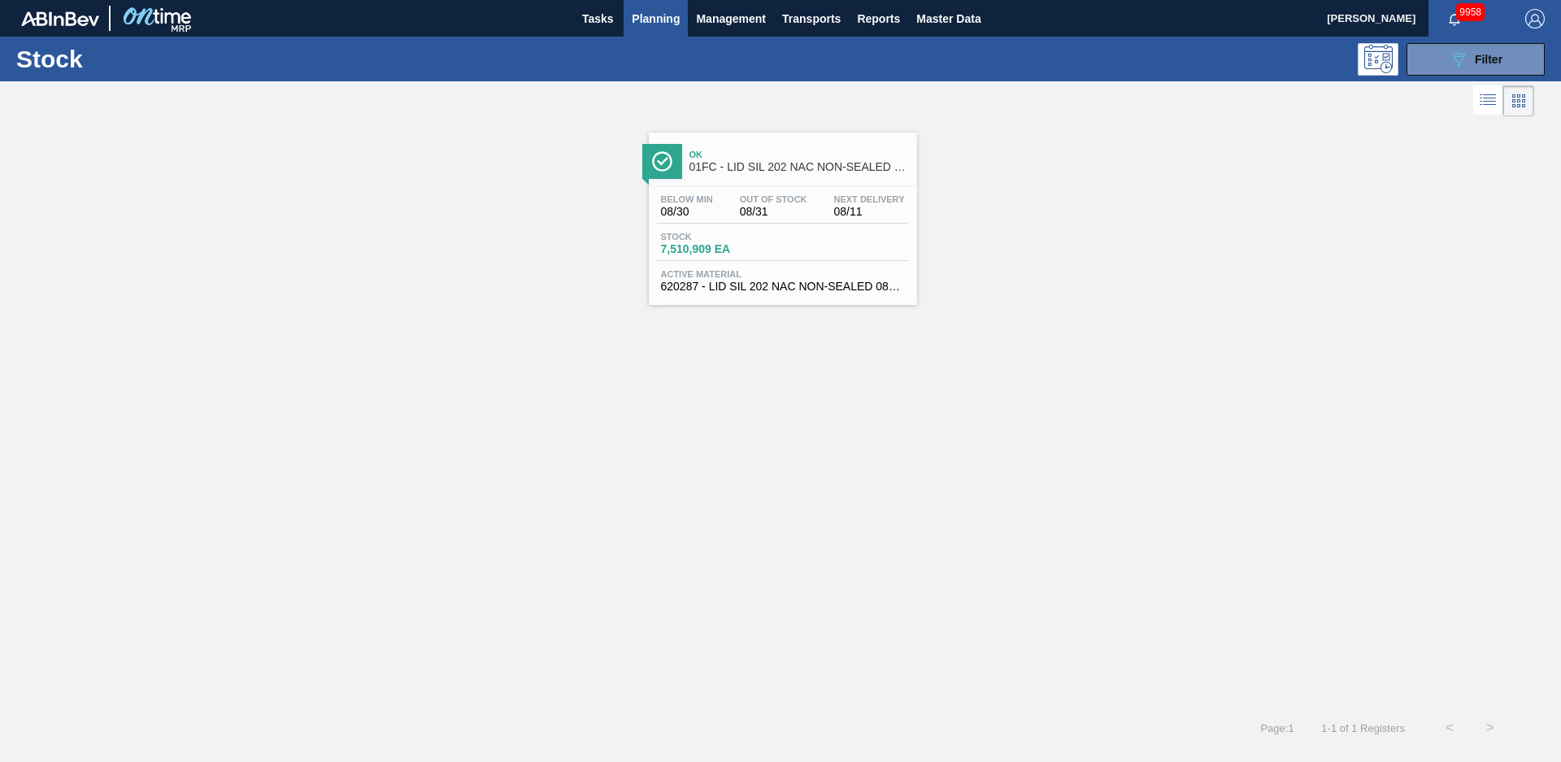
click at [803, 168] on span "01FC - LID SIL 202 NAC NON-SEALED 080 0514 SIL" at bounding box center [800, 167] width 220 height 12
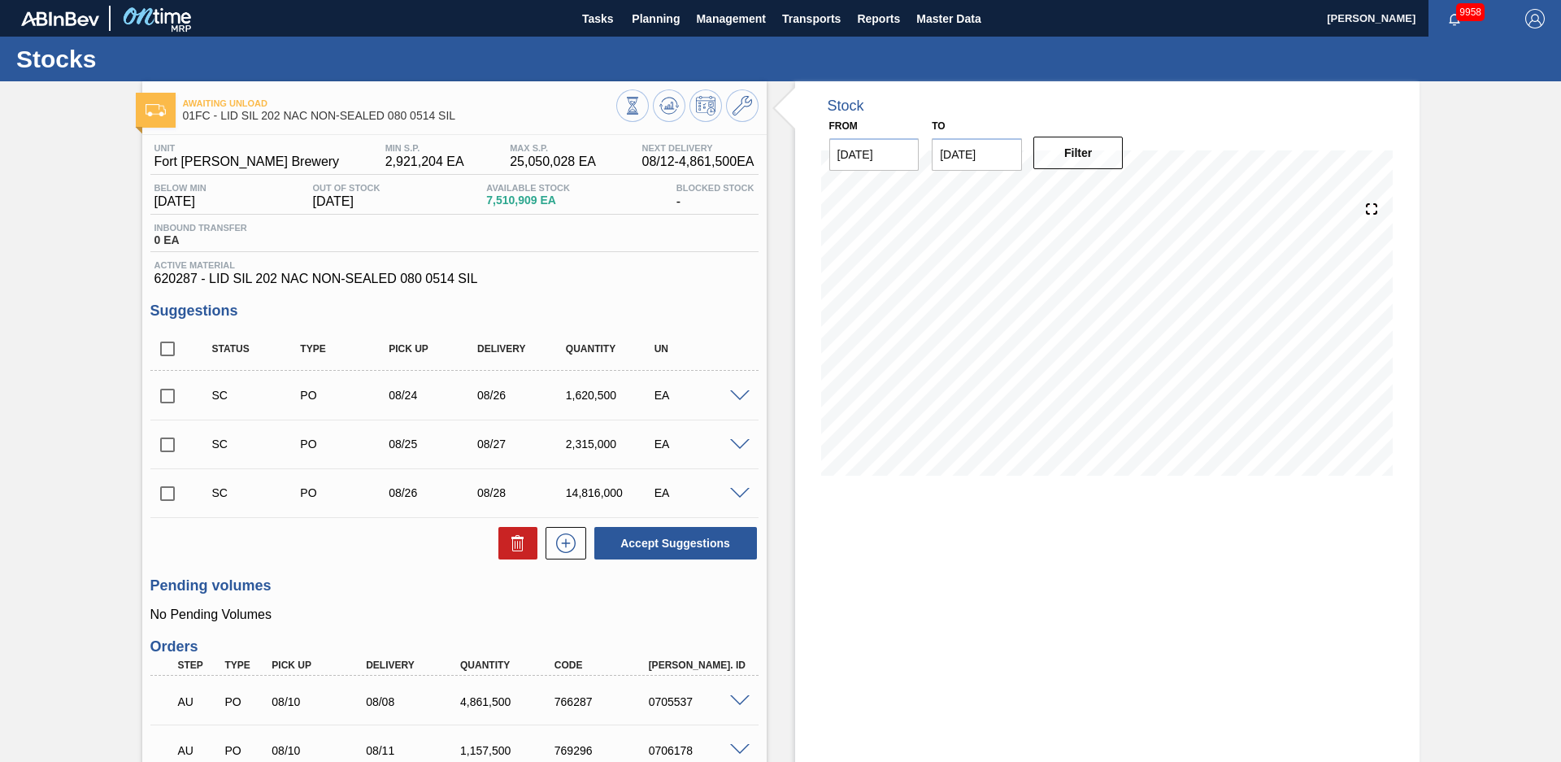
click at [781, 275] on div "Stock From [DATE] to [DATE] Filter" at bounding box center [1093, 615] width 653 height 1069
click at [788, 248] on div "Stock From 08/12/2025 to 12/31/2025 Filter 08/12 Stock Projection 12,305,149 SA…" at bounding box center [1093, 615] width 653 height 1069
click at [744, 103] on icon at bounding box center [743, 106] width 20 height 20
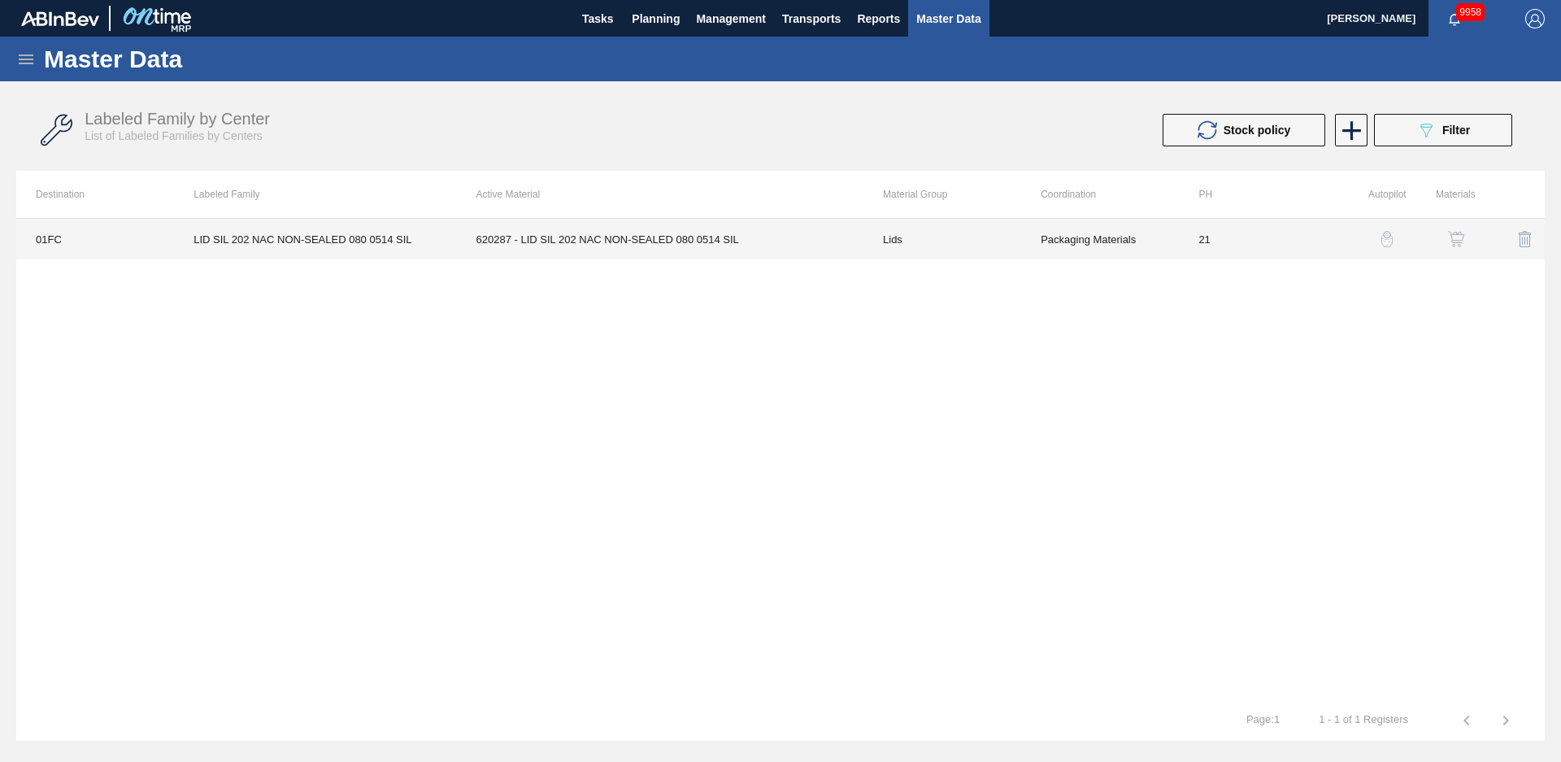
click at [829, 246] on td "620287 - LID SIL 202 NAC NON-SEALED 080 0514 SIL" at bounding box center [660, 239] width 407 height 41
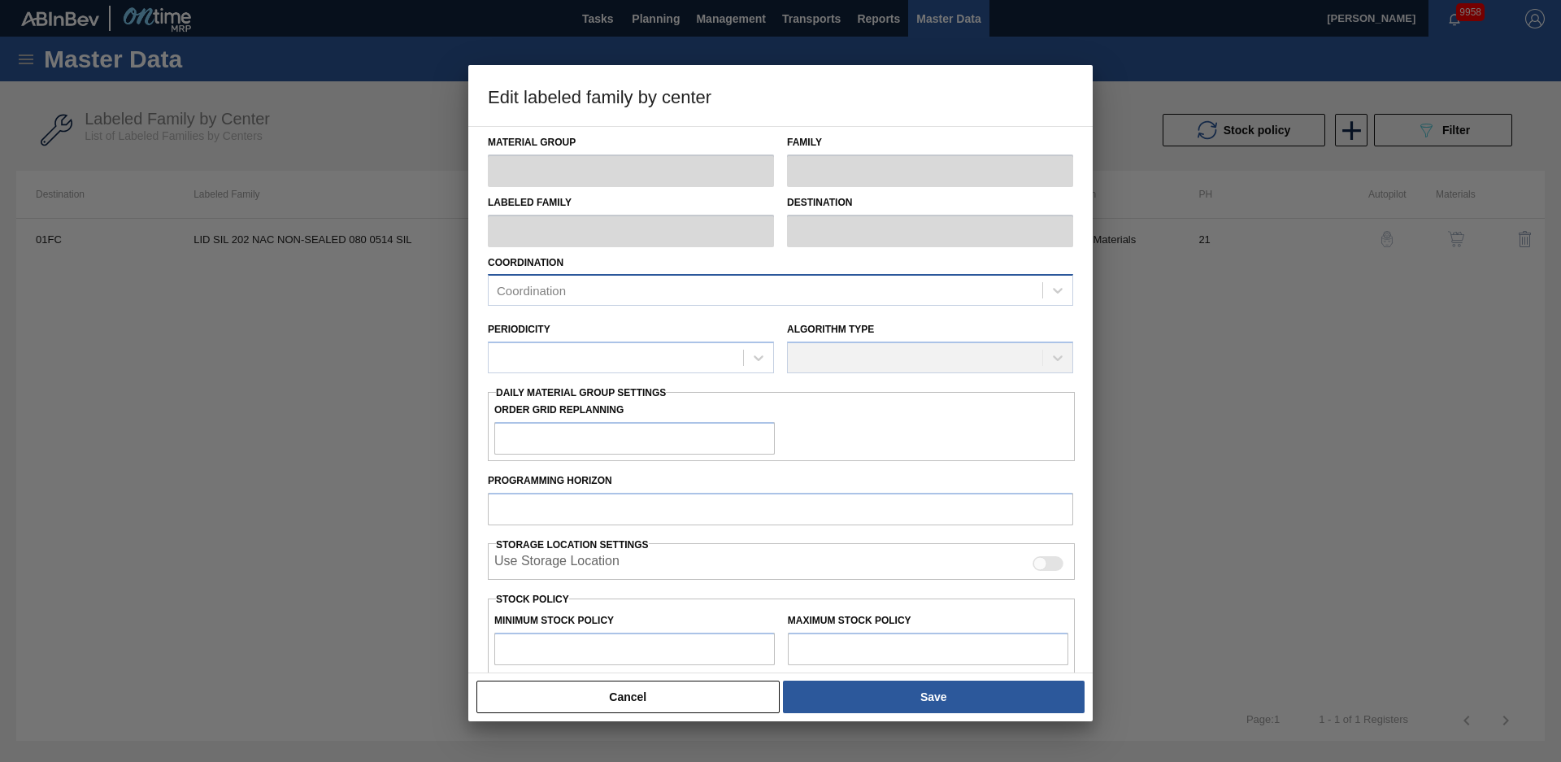
type input "Lids"
type input "Generic 202 Lid"
type input "LID SIL 202 NAC NON-SEALED 080 0514 SIL"
type input "01FC - Fort [PERSON_NAME] Brewery"
type input "0"
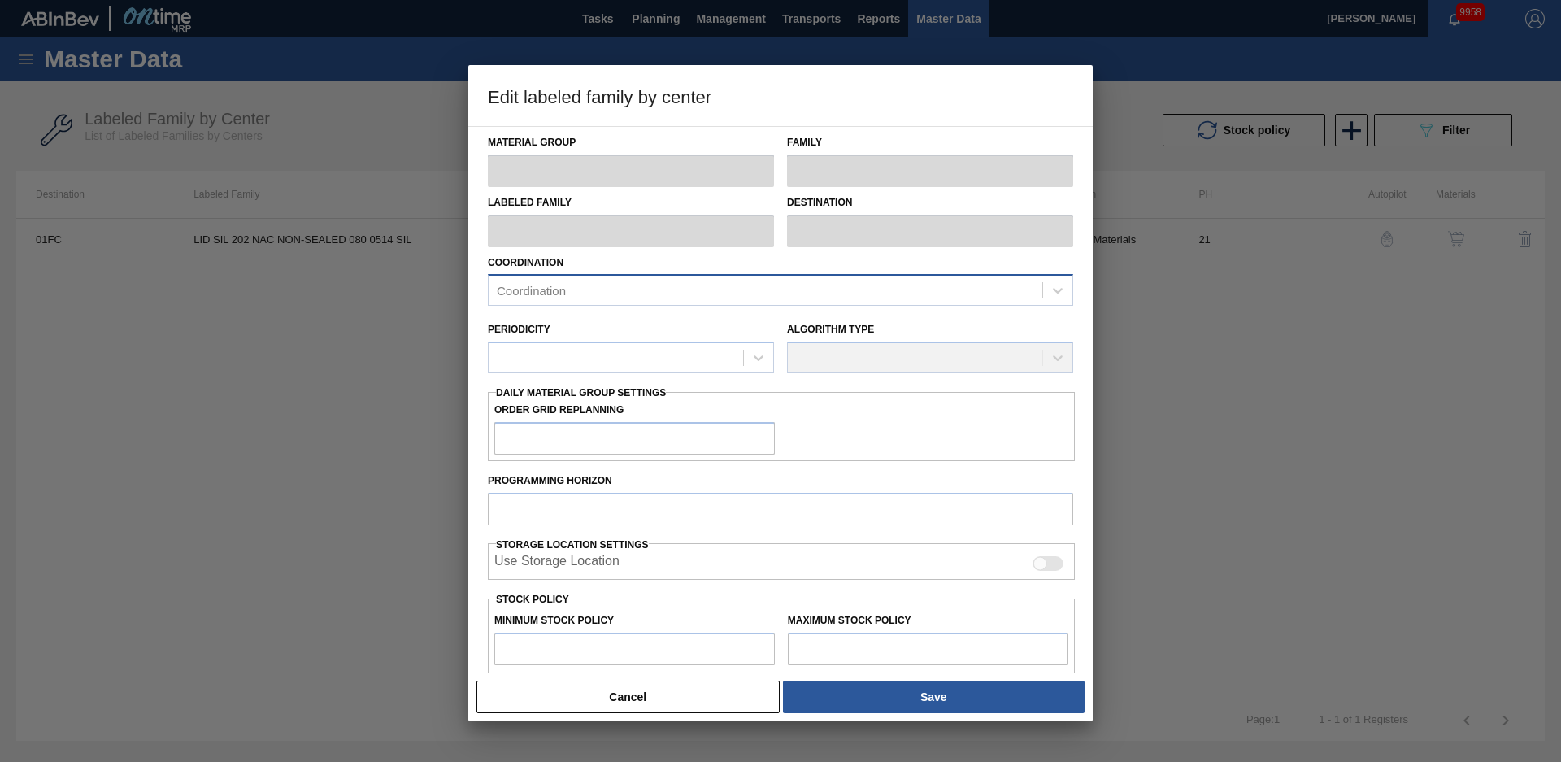
type input "21"
type input "2,921,204"
type input "25,050,028"
type input "0"
type input "2,921,204"
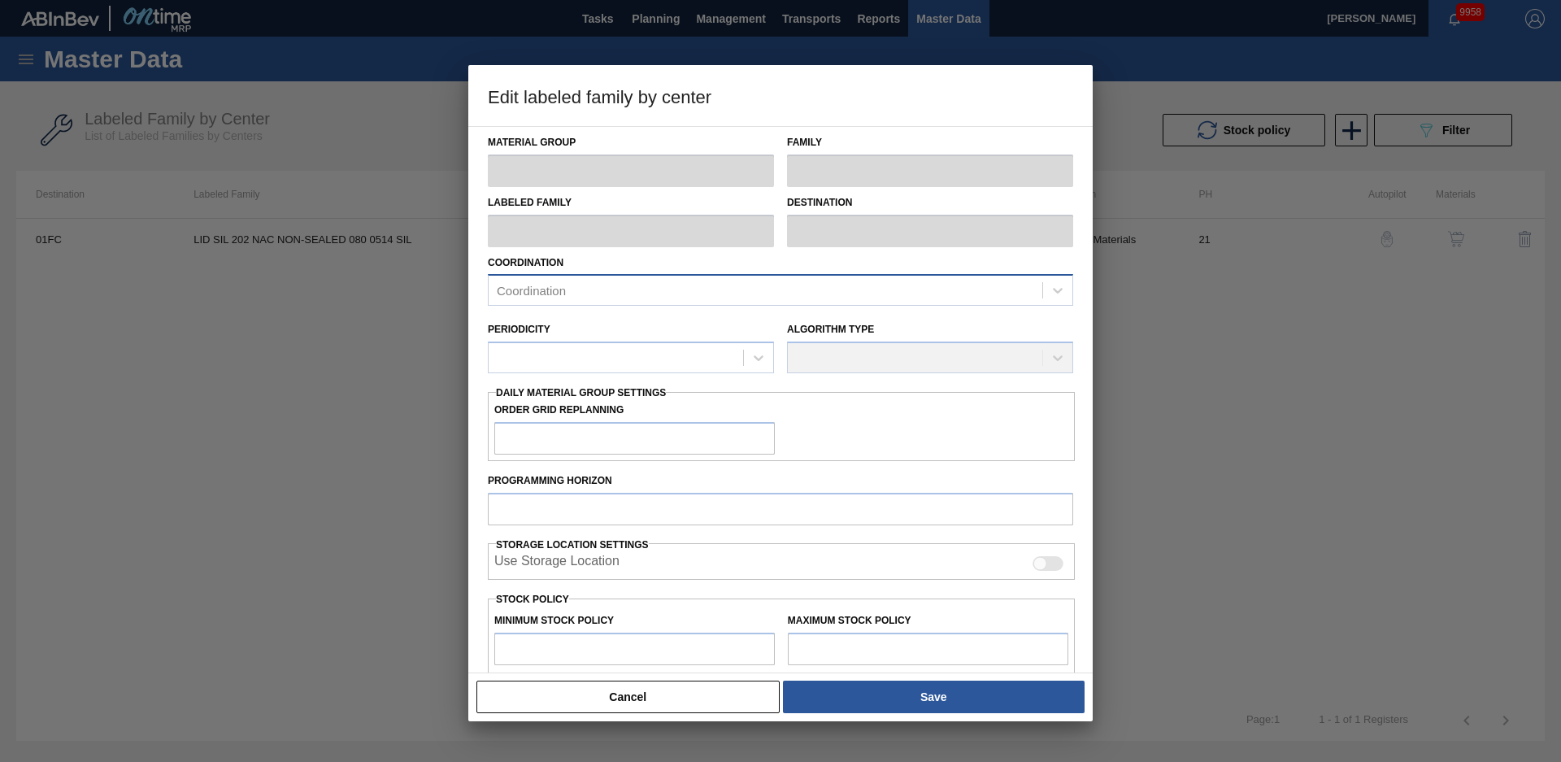
checkbox input "true"
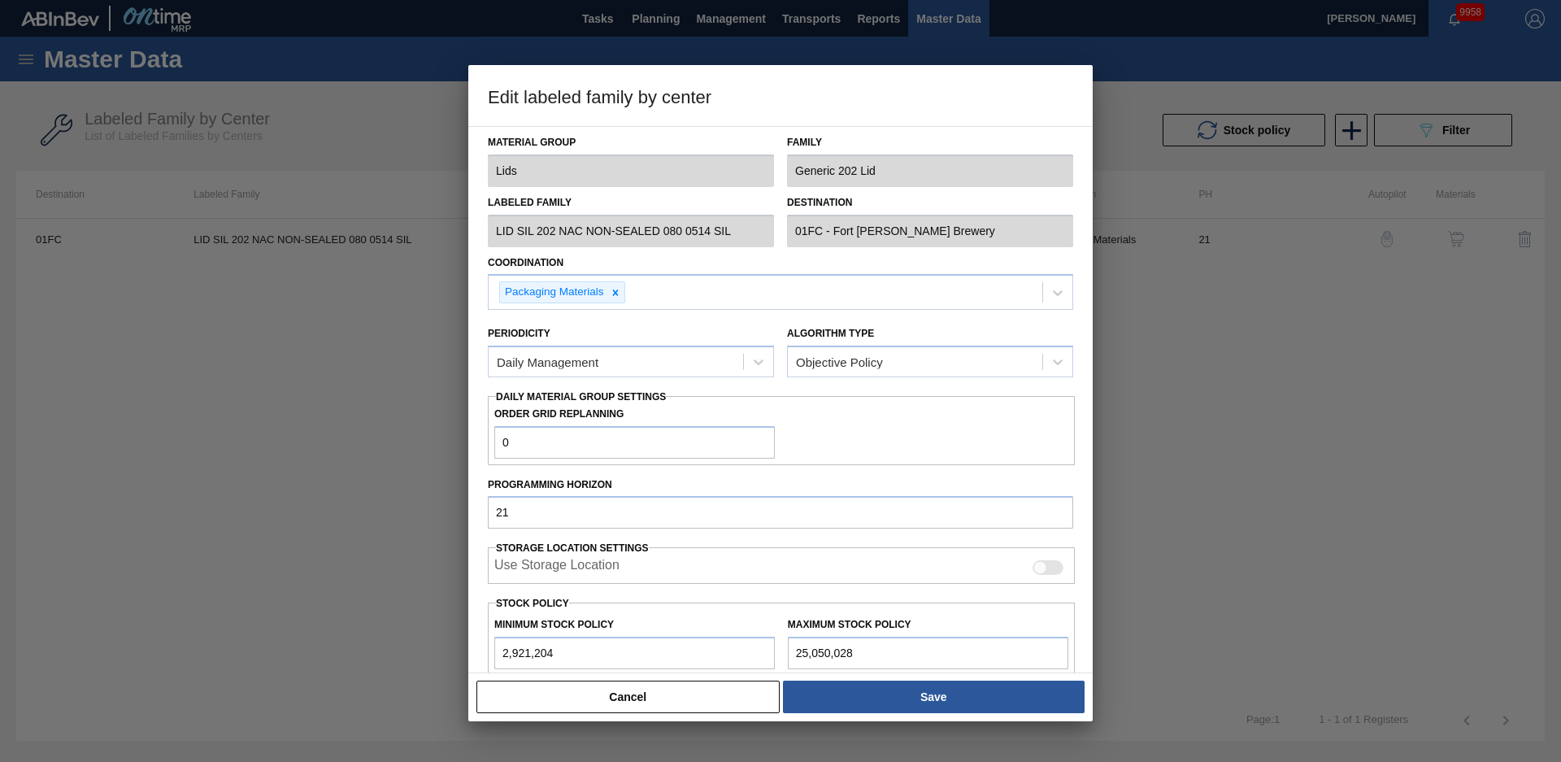
scroll to position [234, 0]
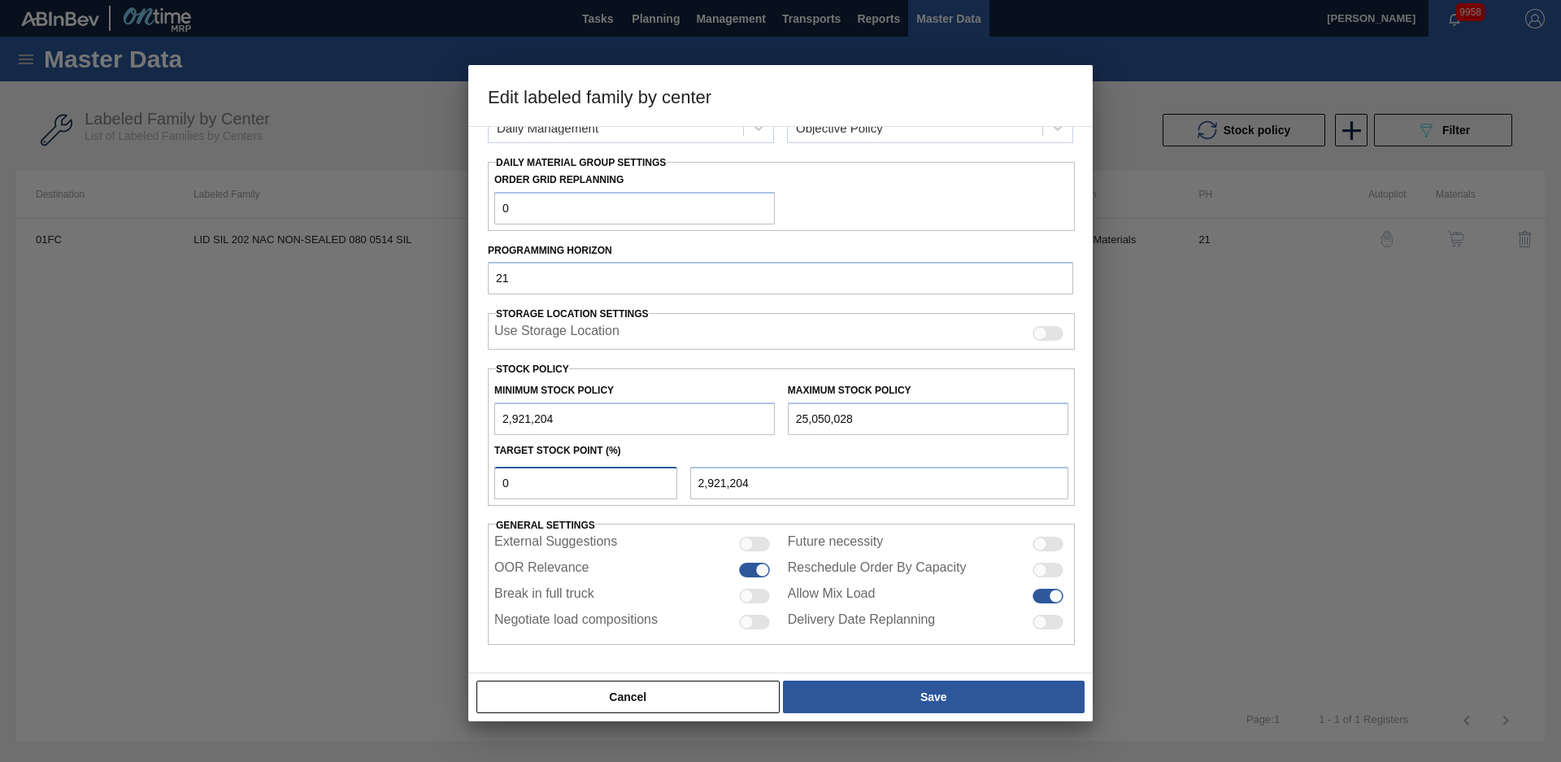
drag, startPoint x: 468, startPoint y: 487, endPoint x: 414, endPoint y: 485, distance: 54.5
click at [414, 485] on div "Edit labeled family by center Material Group Lids Family Generic 202 Lid Labele…" at bounding box center [780, 381] width 1561 height 762
type input "1"
type input "3,142,492"
type input "10"
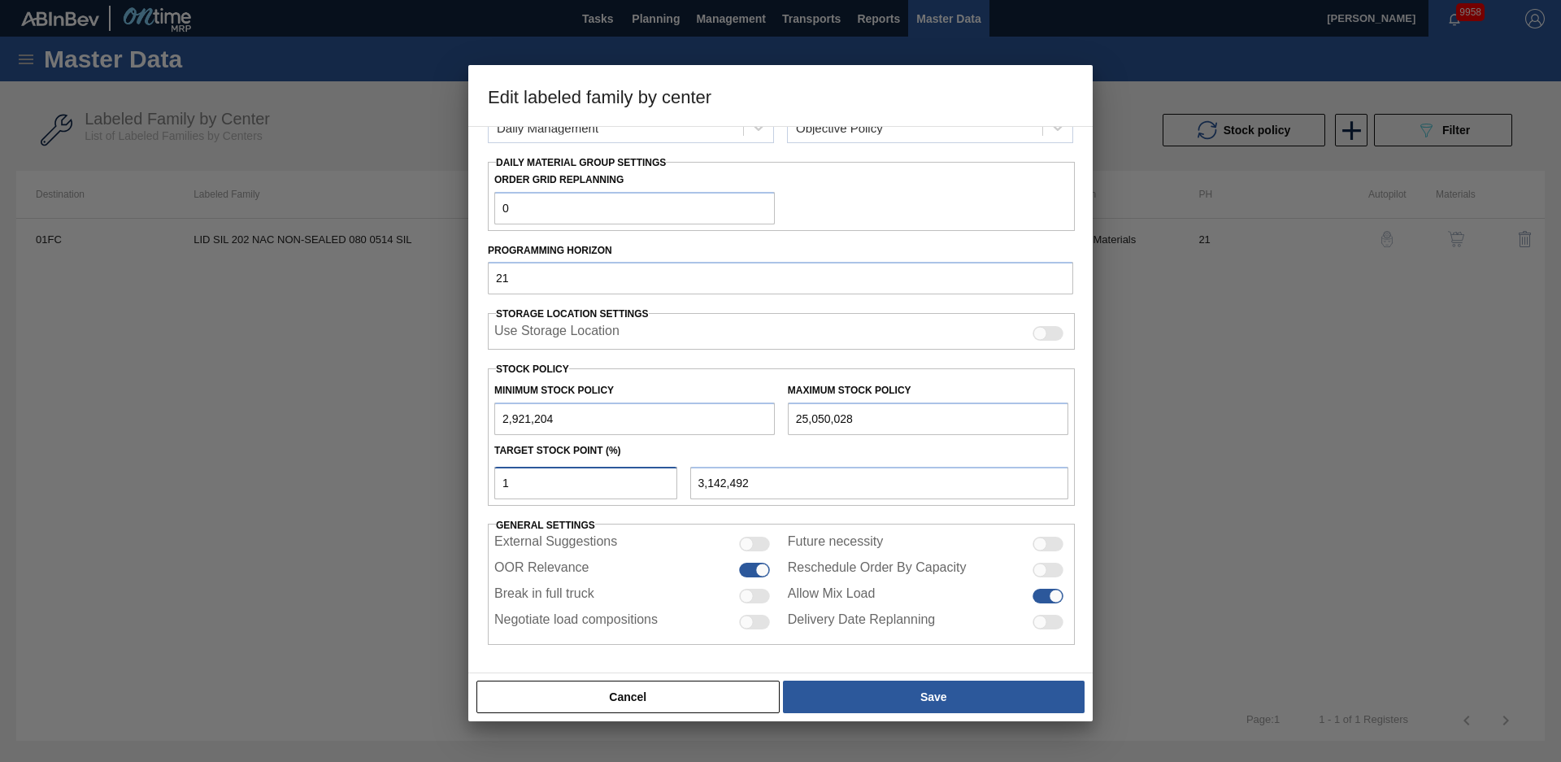
type input "5,134,086"
type input "1"
type input "3,142,492"
type input "2,921,204"
type input "2"
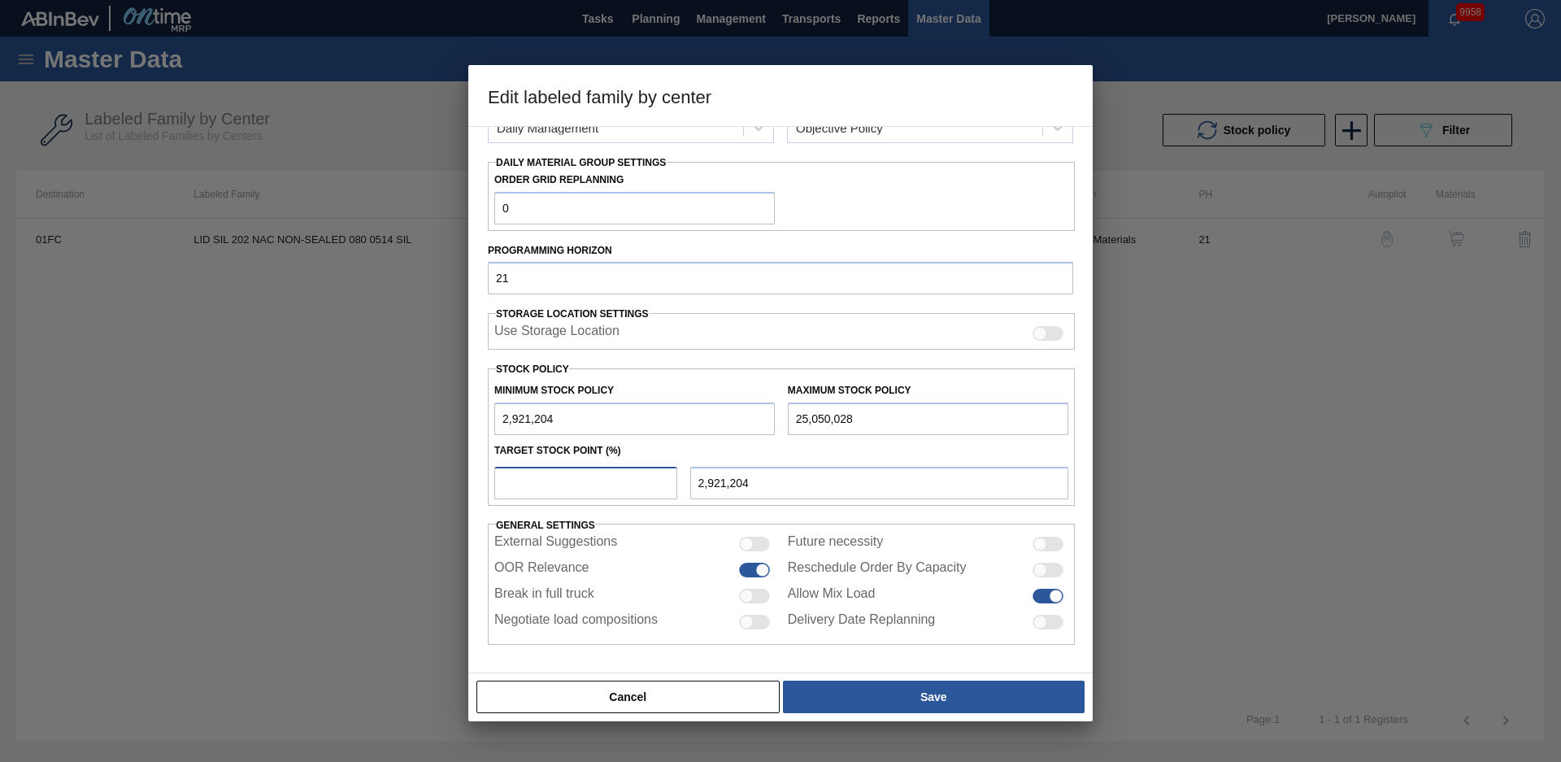
type input "3,363,780"
type input "20"
type input "7,346,969"
type input "2"
type input "3,363,780"
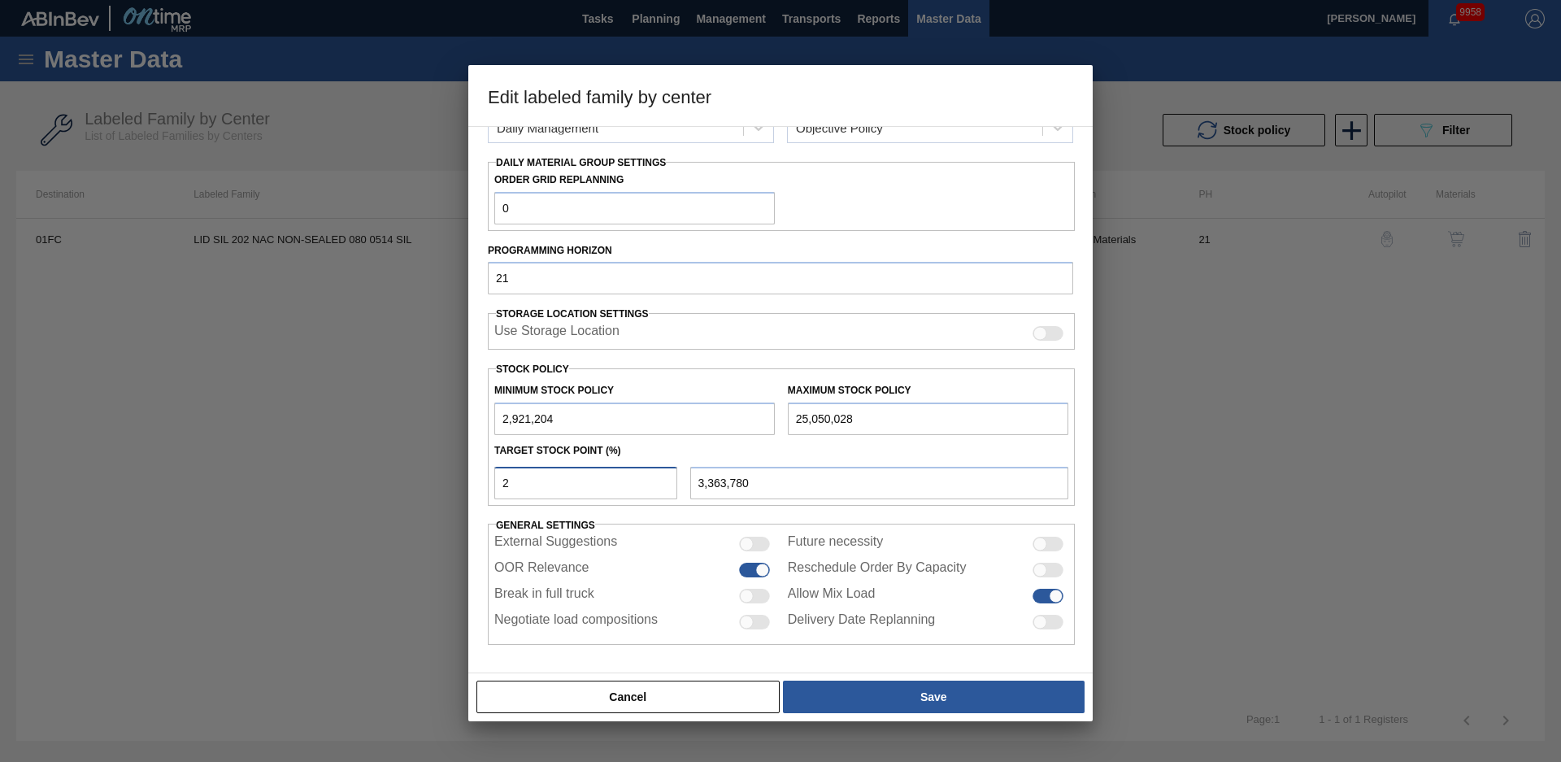
type input "2,921,204"
type input "3"
type input "3,585,069"
type input "30"
type input "9,559,851"
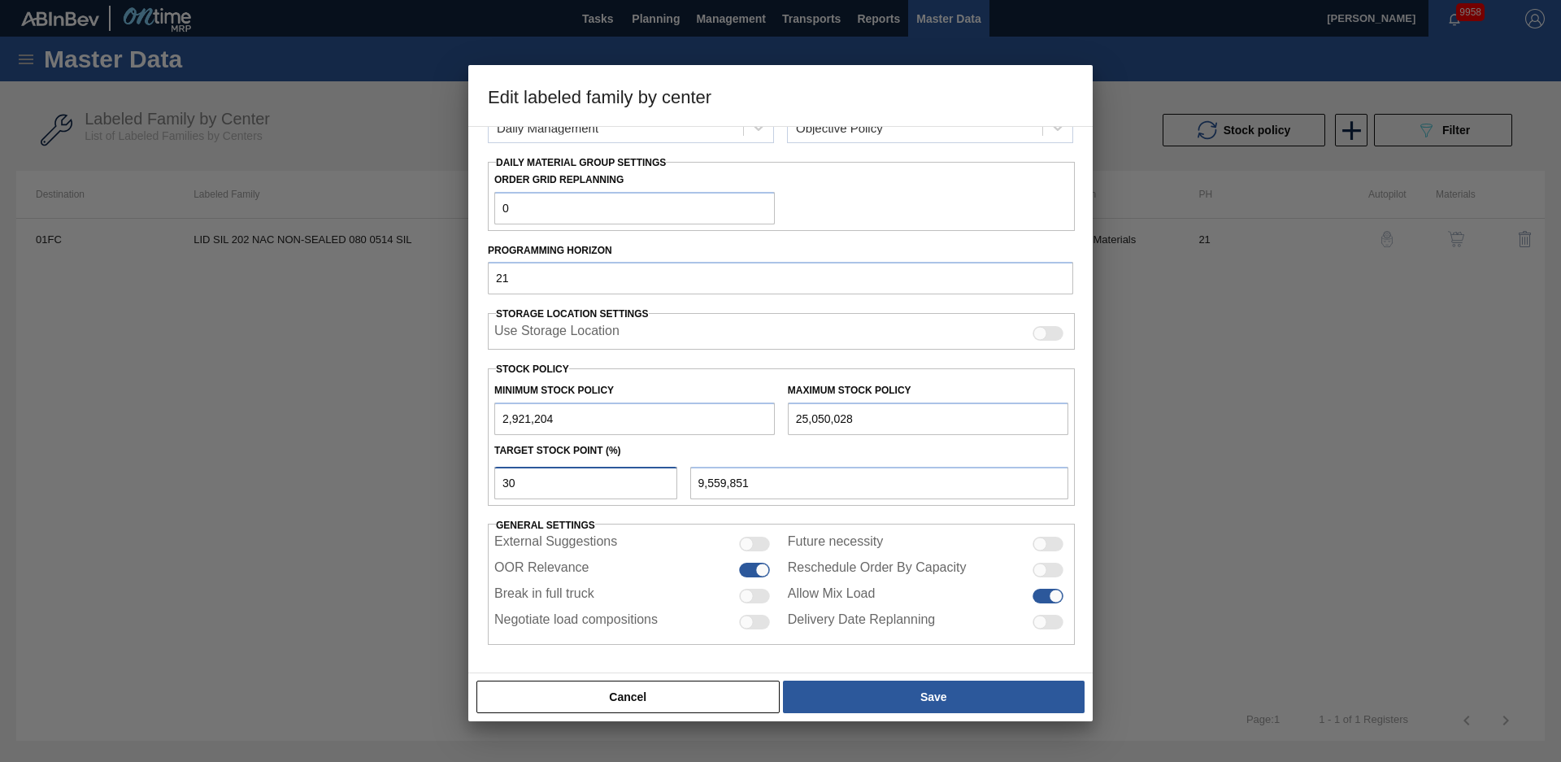
type input "3"
type input "3,585,069"
type input "35"
type input "10,666,292"
type input "3"
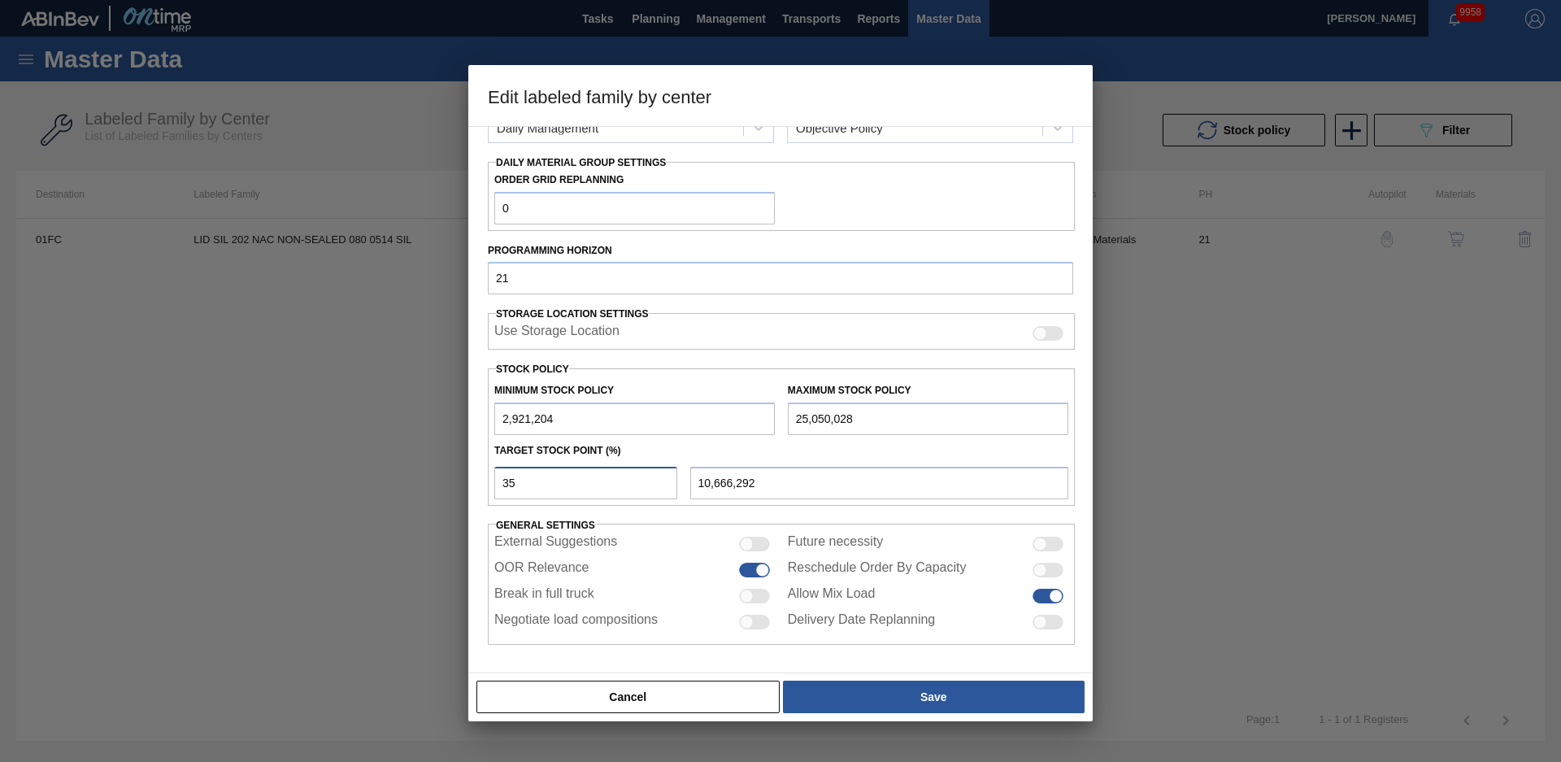
type input "3,585,069"
type input "32"
type input "10,002,428"
type input "3"
type input "3,585,069"
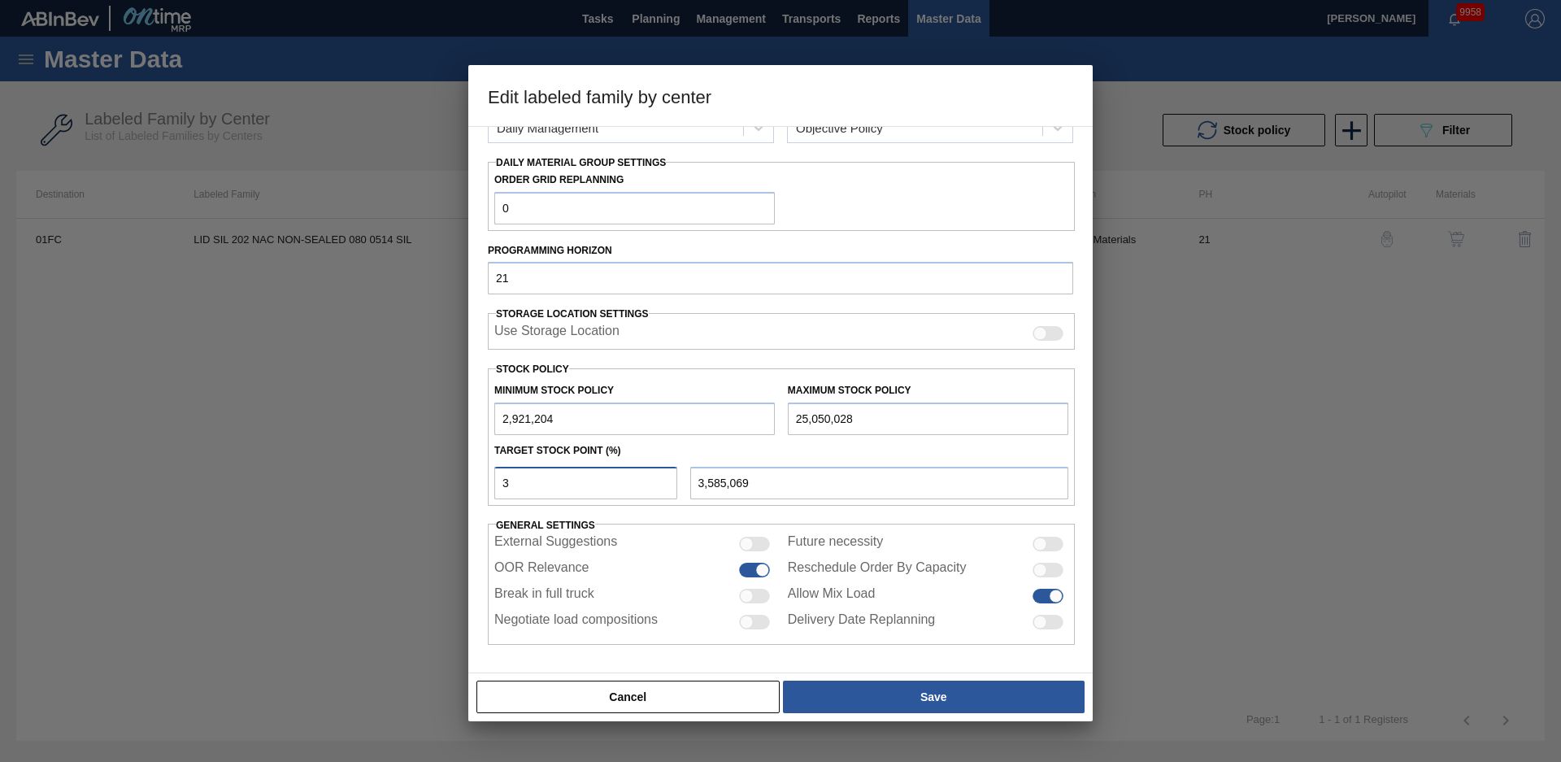
type input "33"
type input "10,223,716"
type input "33"
click at [703, 512] on div "Material Group Lids Family Generic 202 Lid Labeled Family LID SIL 202 NAC NON-S…" at bounding box center [780, 269] width 585 height 752
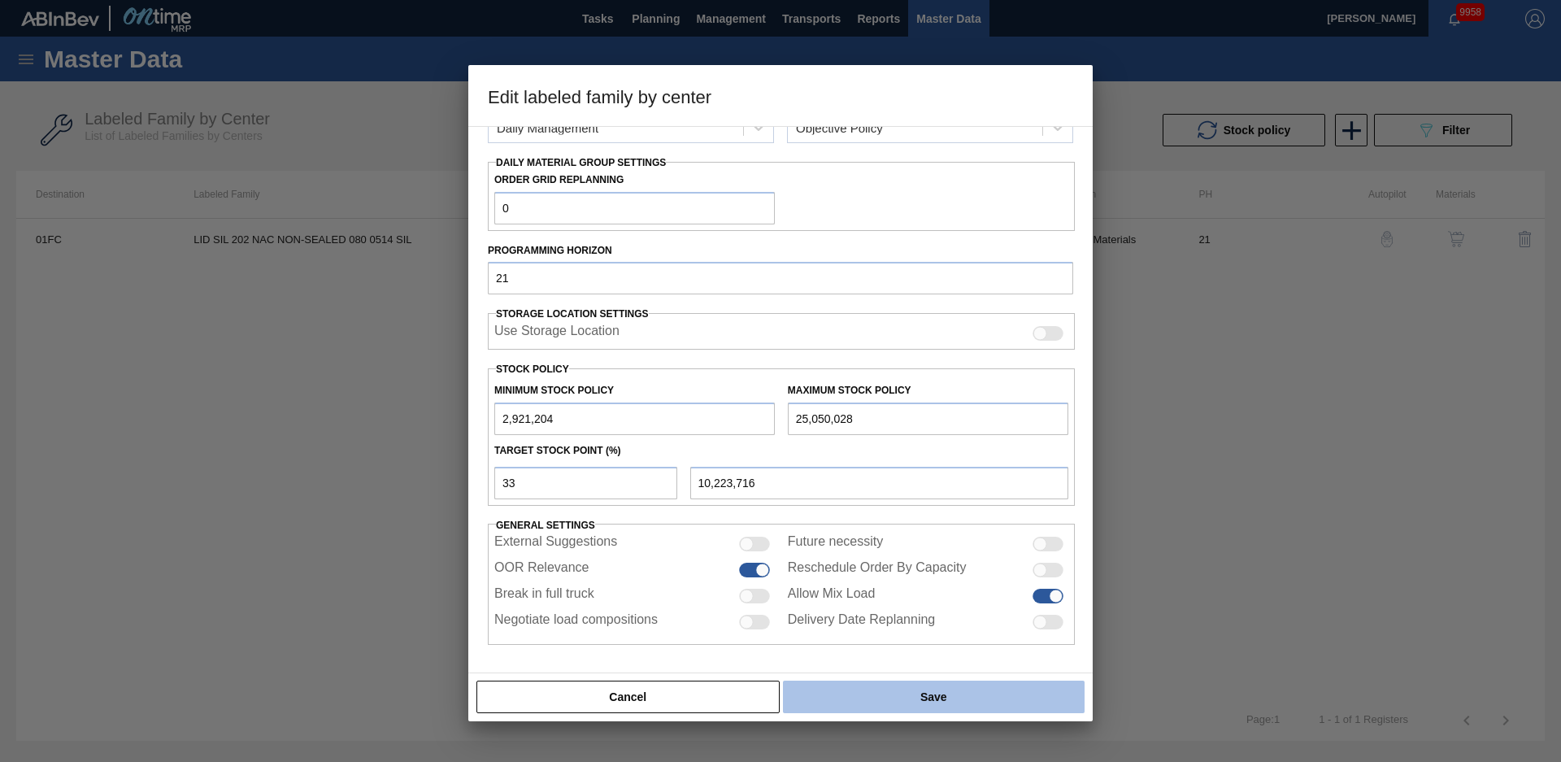
click at [873, 690] on button "Save" at bounding box center [934, 697] width 302 height 33
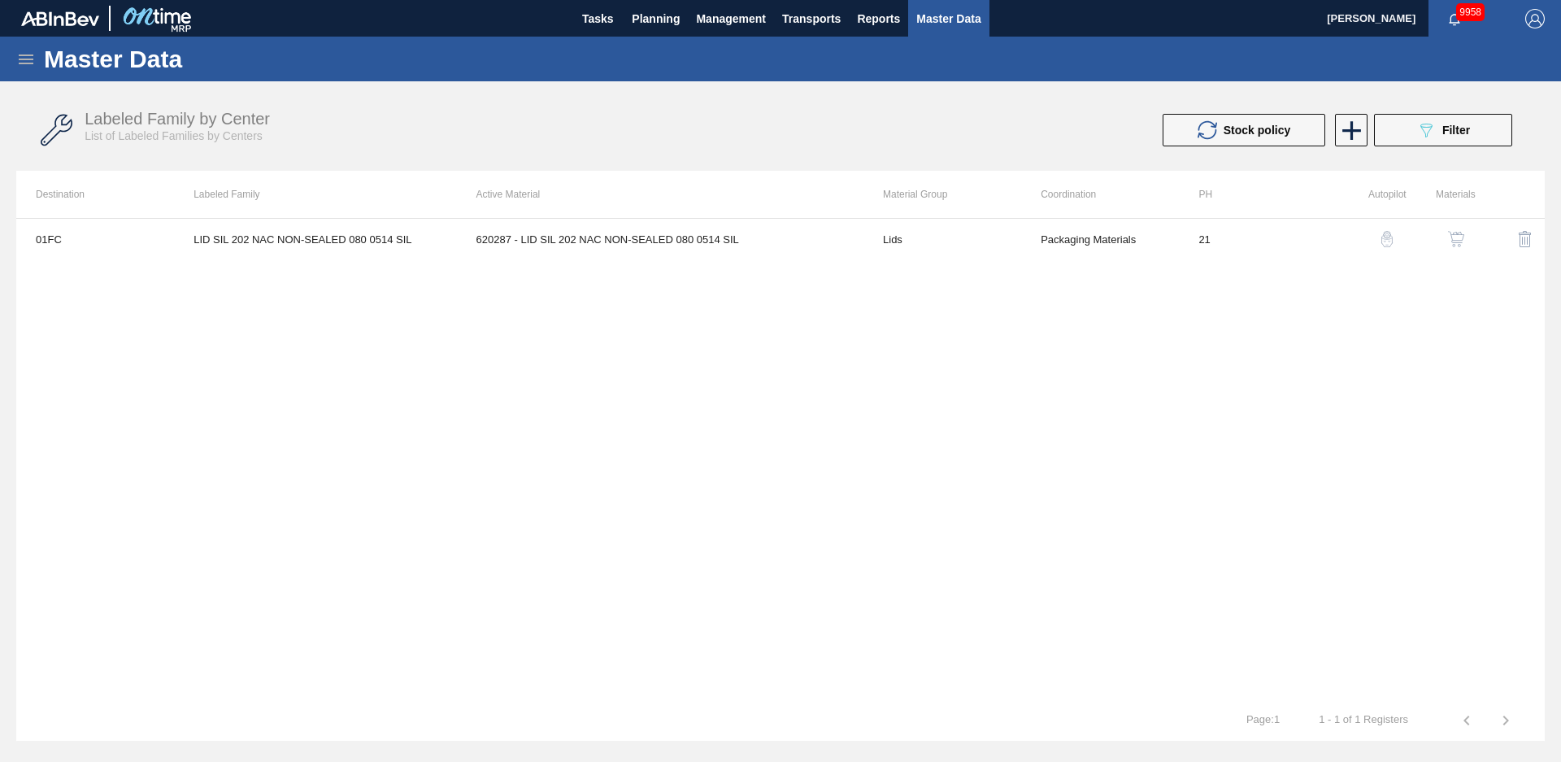
click at [198, 360] on div "01FC LID SIL 202 NAC NON-SEALED 080 0514 SIL 620287 - LID SIL 202 NAC NON-SEALE…" at bounding box center [780, 459] width 1529 height 482
click at [659, 28] on span "Planning" at bounding box center [656, 19] width 48 height 20
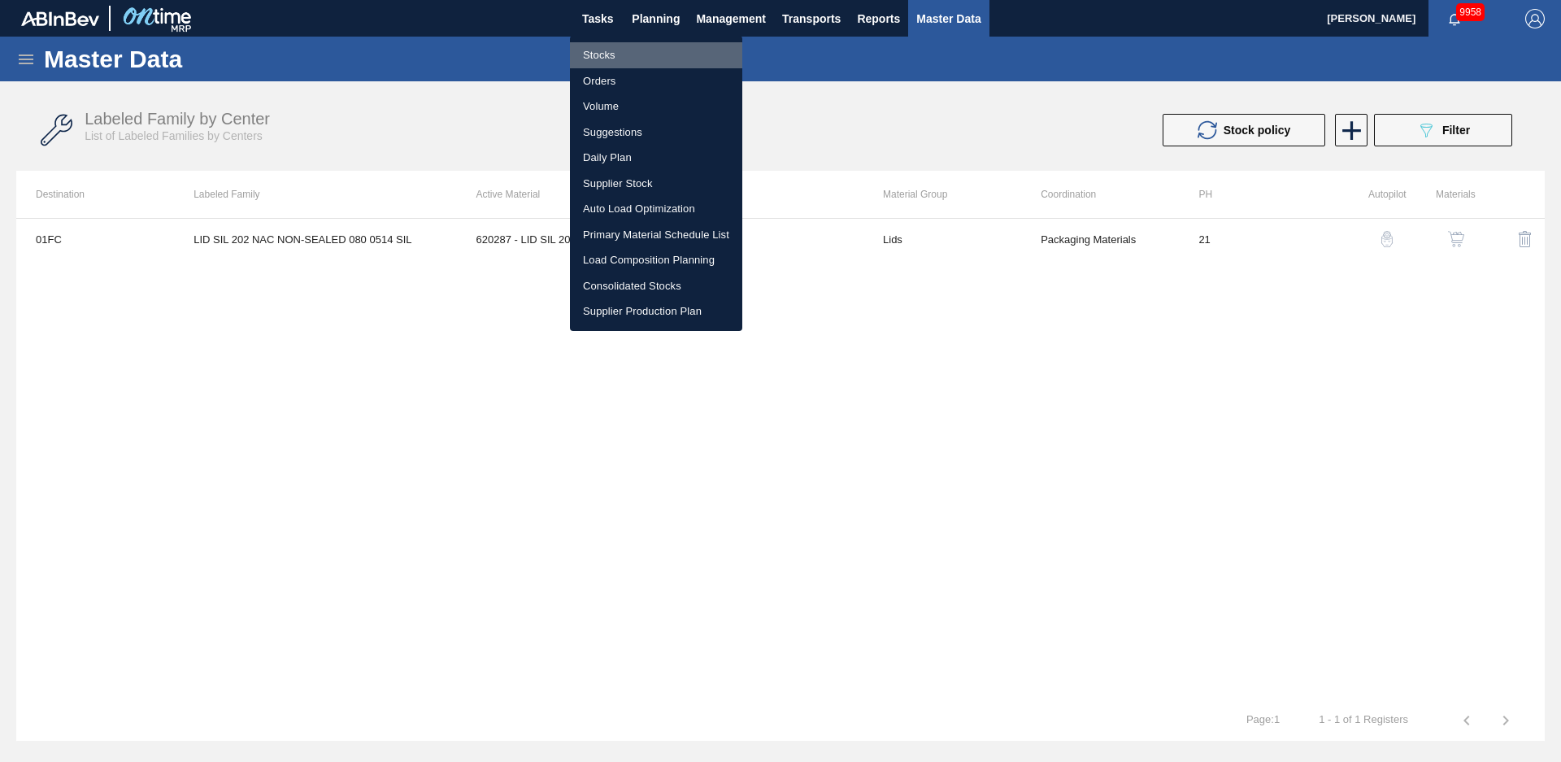
click at [634, 52] on li "Stocks" at bounding box center [656, 55] width 172 height 26
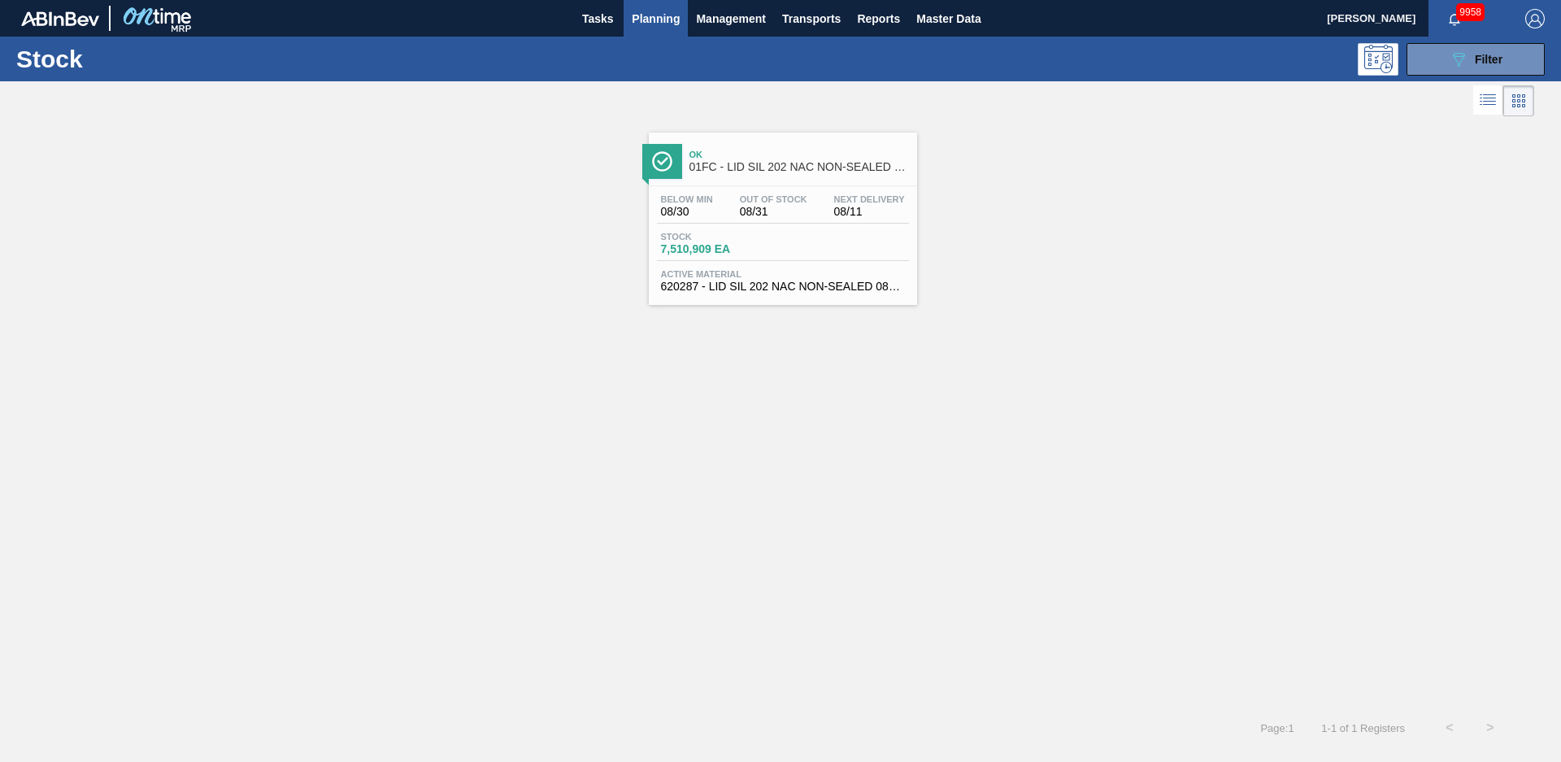
click at [737, 155] on span "Ok" at bounding box center [800, 155] width 220 height 10
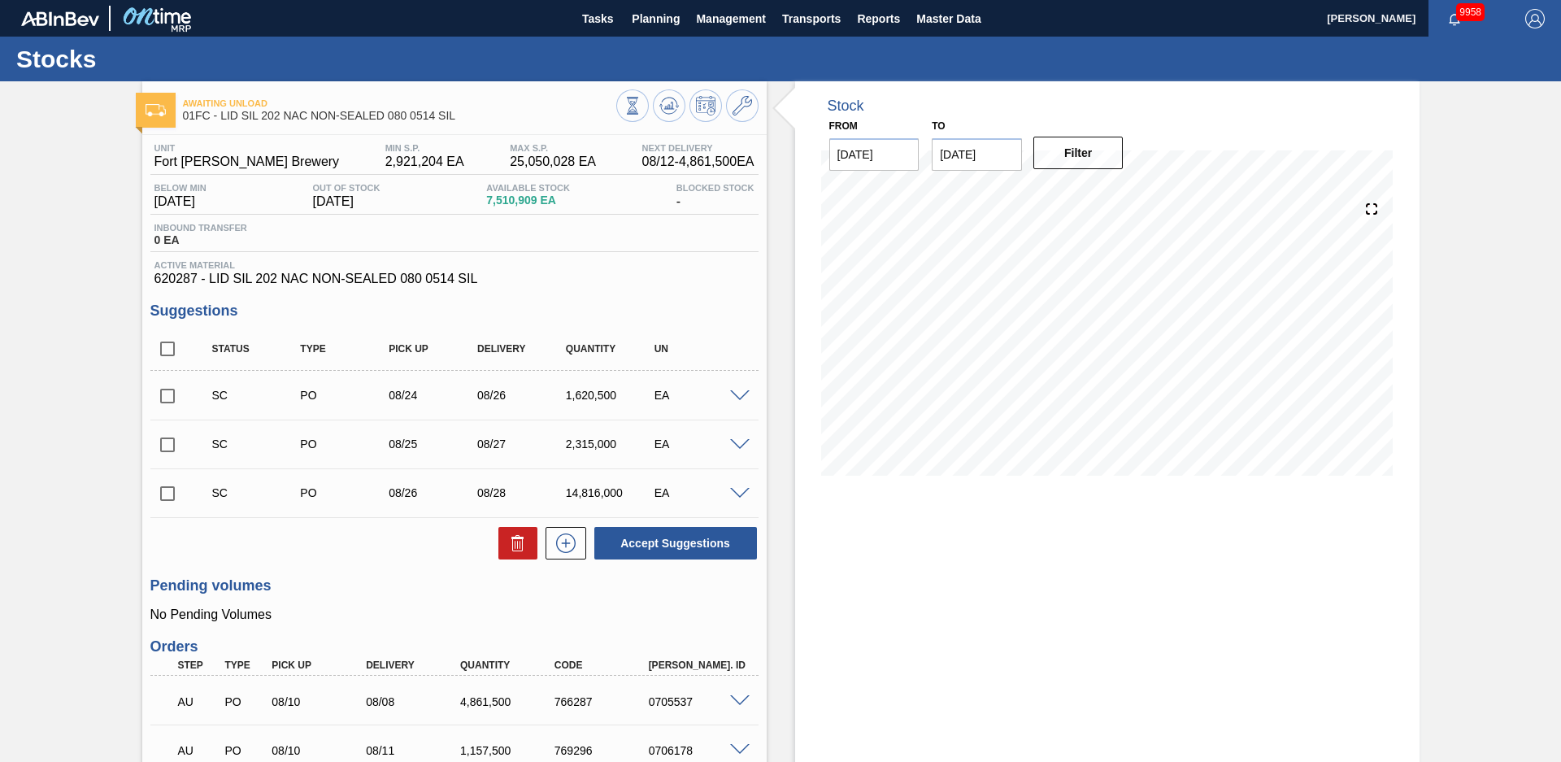
click at [774, 324] on div "Stock From [DATE] to [DATE] Filter" at bounding box center [1093, 615] width 653 height 1069
click at [642, 113] on icon at bounding box center [633, 106] width 18 height 18
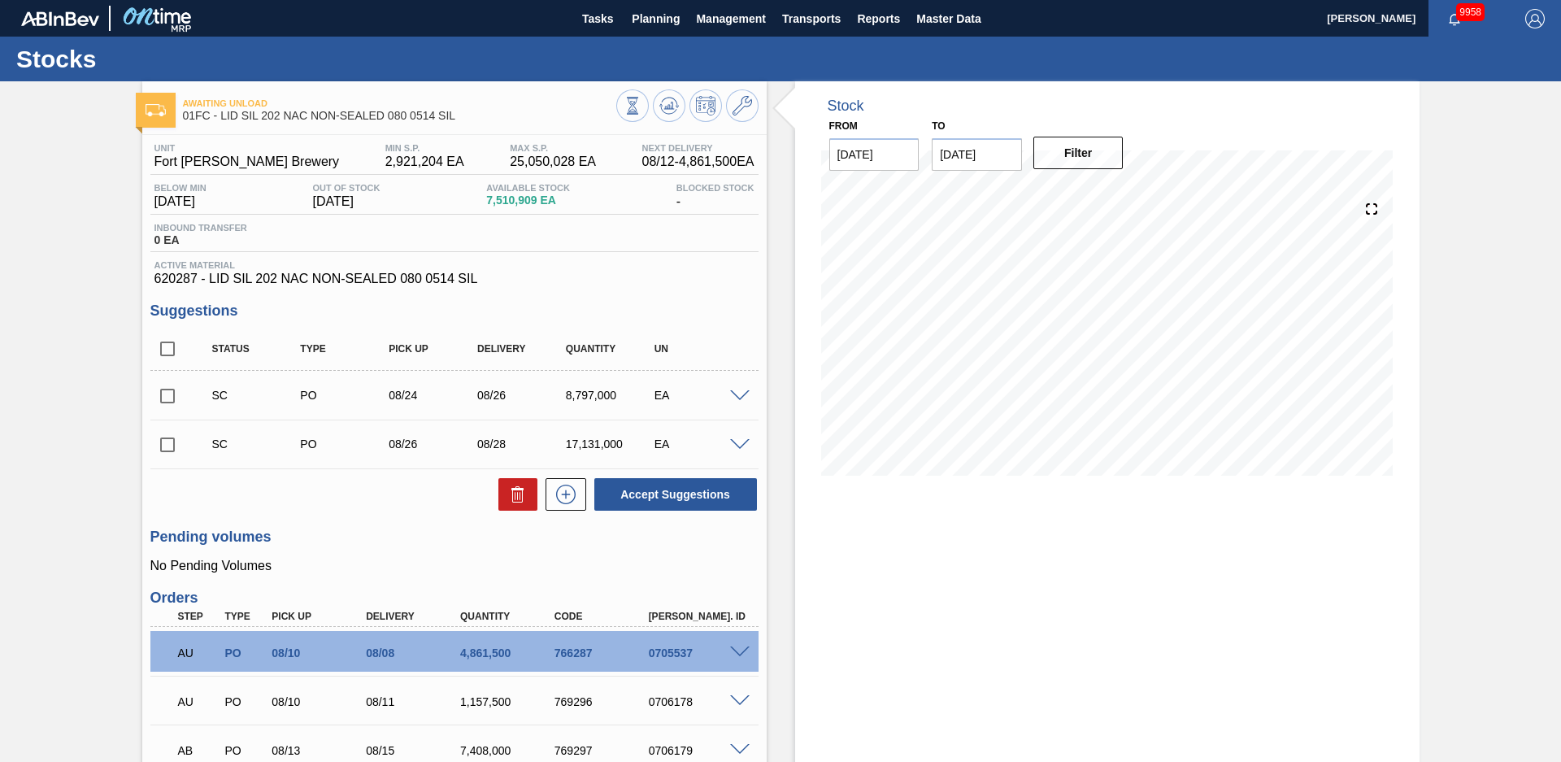
click at [787, 260] on div "Stock From 08/12/2025 to 12/31/2025 Filter 08/12 Stock Projection 12,604,841 SA…" at bounding box center [1093, 591] width 653 height 1021
click at [778, 432] on div "Stock From 08/12/2025 to 12/31/2025 Filter 08/12 Stock Projection 12,604,841 SA…" at bounding box center [1093, 591] width 653 height 1021
drag, startPoint x: 56, startPoint y: 267, endPoint x: 194, endPoint y: 180, distance: 162.7
click at [56, 267] on div "Awaiting Unload 01FC - LID SIL 202 NAC NON-SEALED 080 0514 SIL Unit Fort Collin…" at bounding box center [780, 591] width 1561 height 1021
click at [664, 23] on span "Planning" at bounding box center [656, 19] width 48 height 20
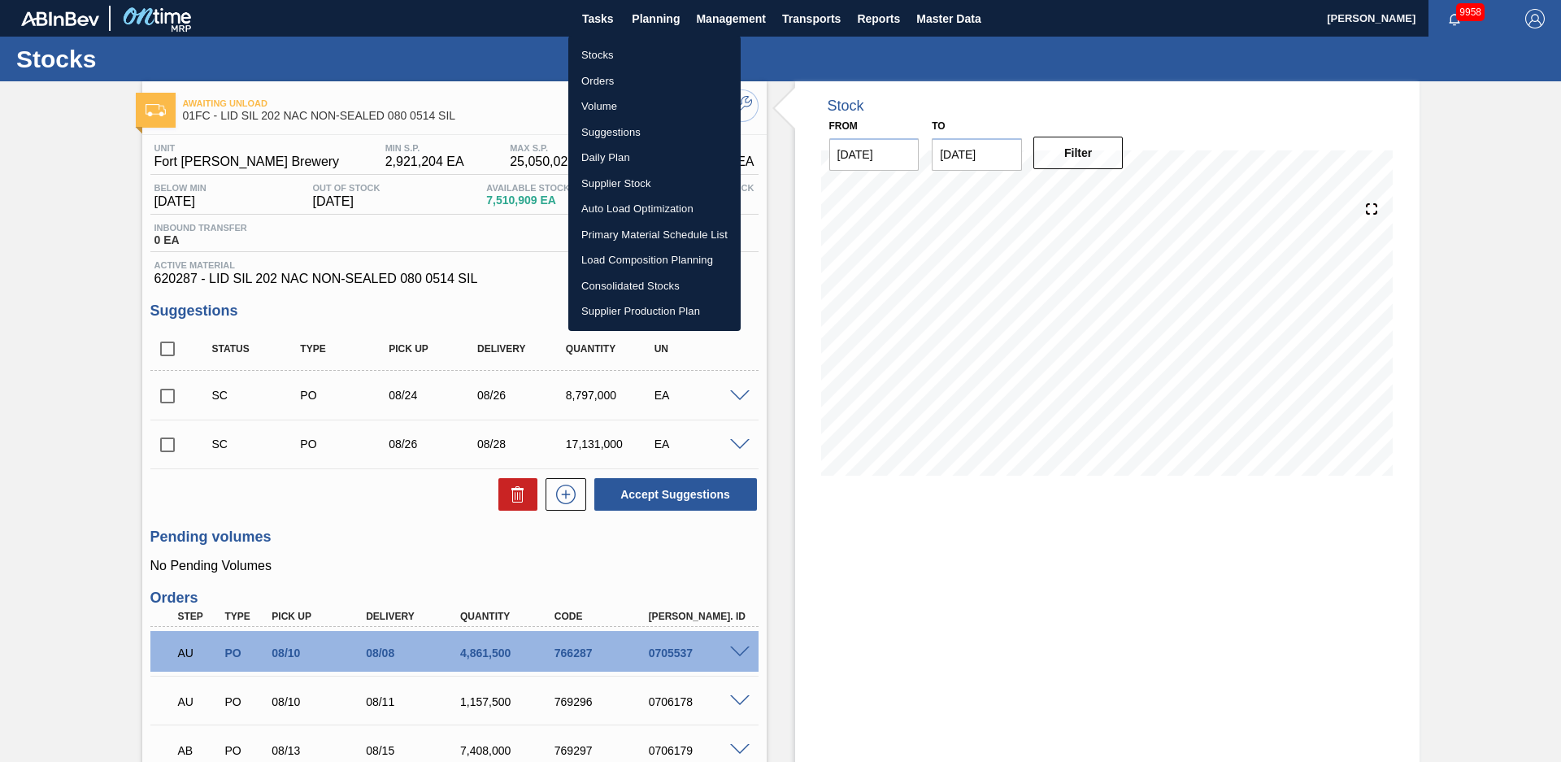
click at [599, 47] on li "Stocks" at bounding box center [654, 55] width 172 height 26
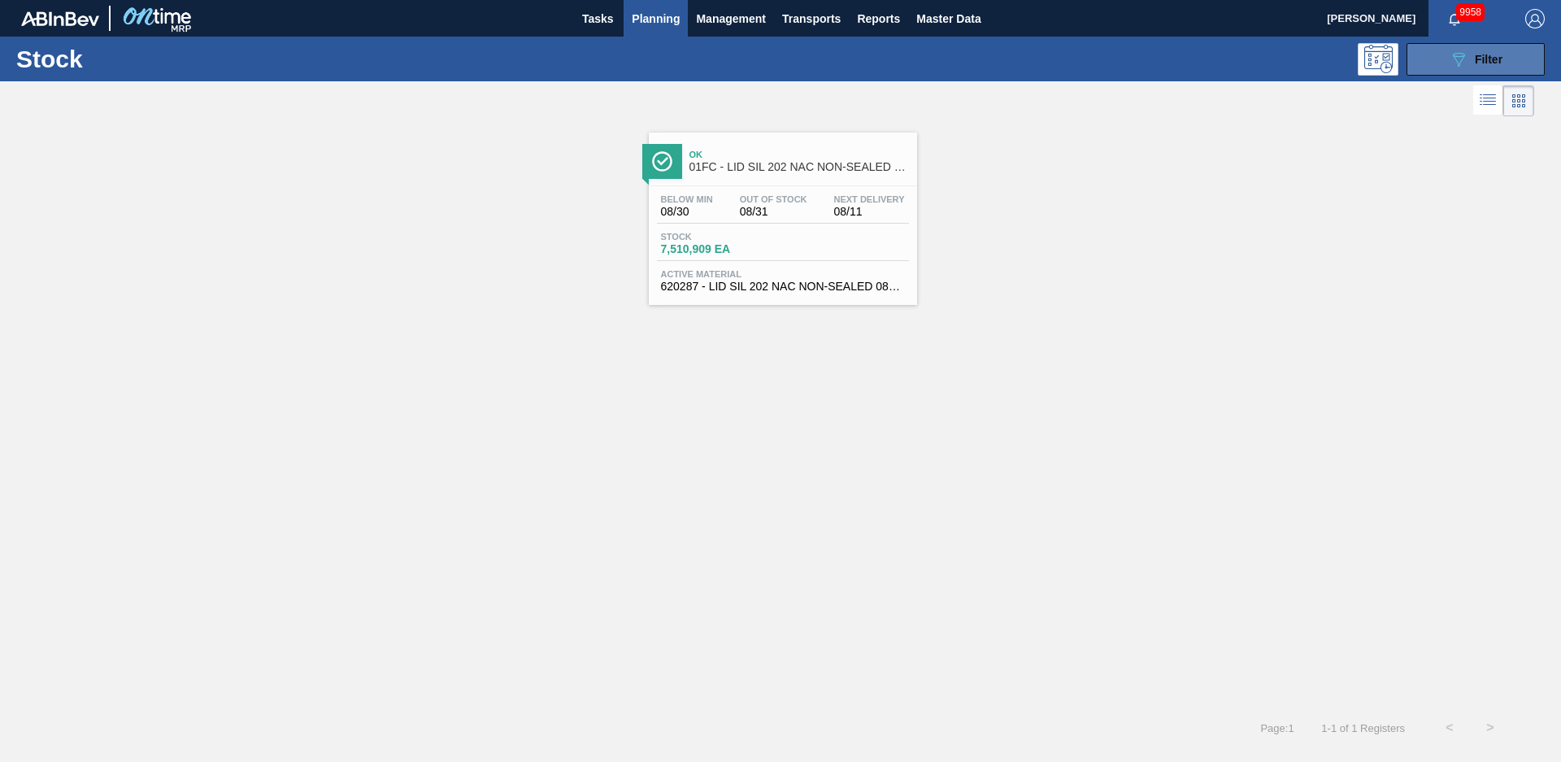
click at [1469, 62] on div "089F7B8B-B2A5-4AFE-B5C0-19BA573D28AC Filter" at bounding box center [1476, 60] width 54 height 20
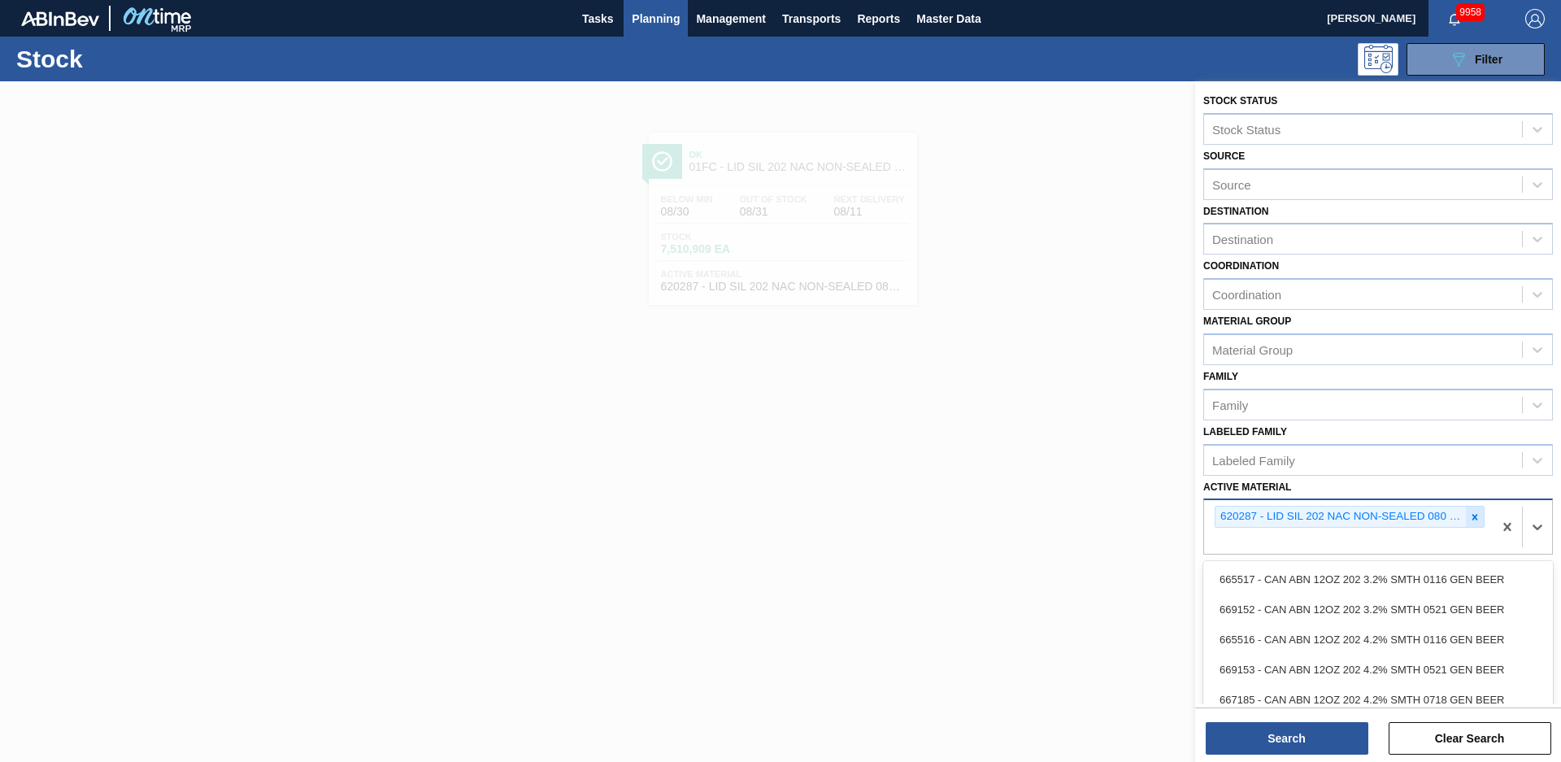
click at [1466, 516] on div "620287 - LID SIL 202 NAC NON-SEALED 080 0514 SIL" at bounding box center [1350, 517] width 270 height 22
click at [1466, 516] on div at bounding box center [1475, 517] width 18 height 20
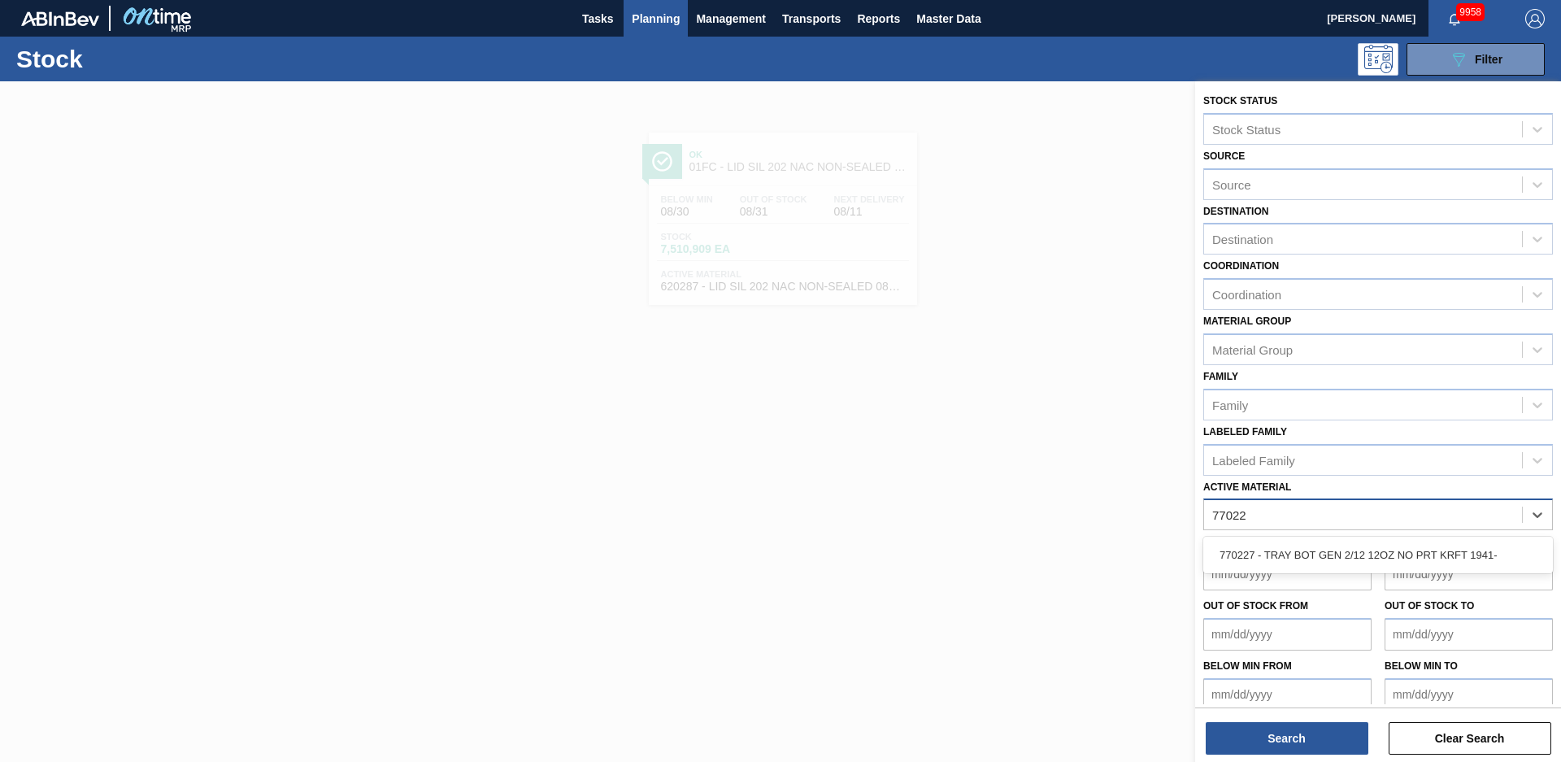
type Material "770227"
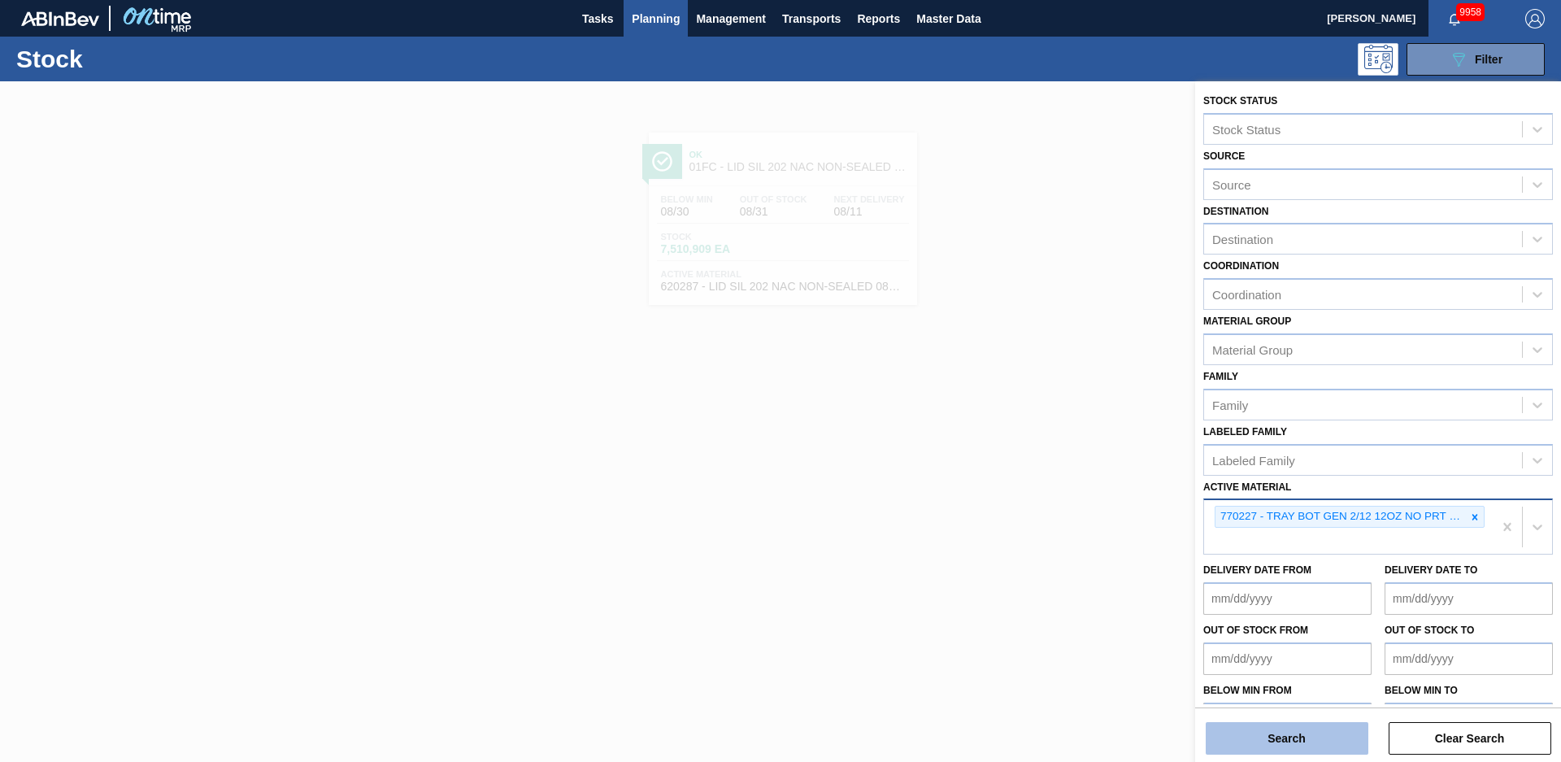
click at [1353, 725] on button "Search" at bounding box center [1287, 738] width 163 height 33
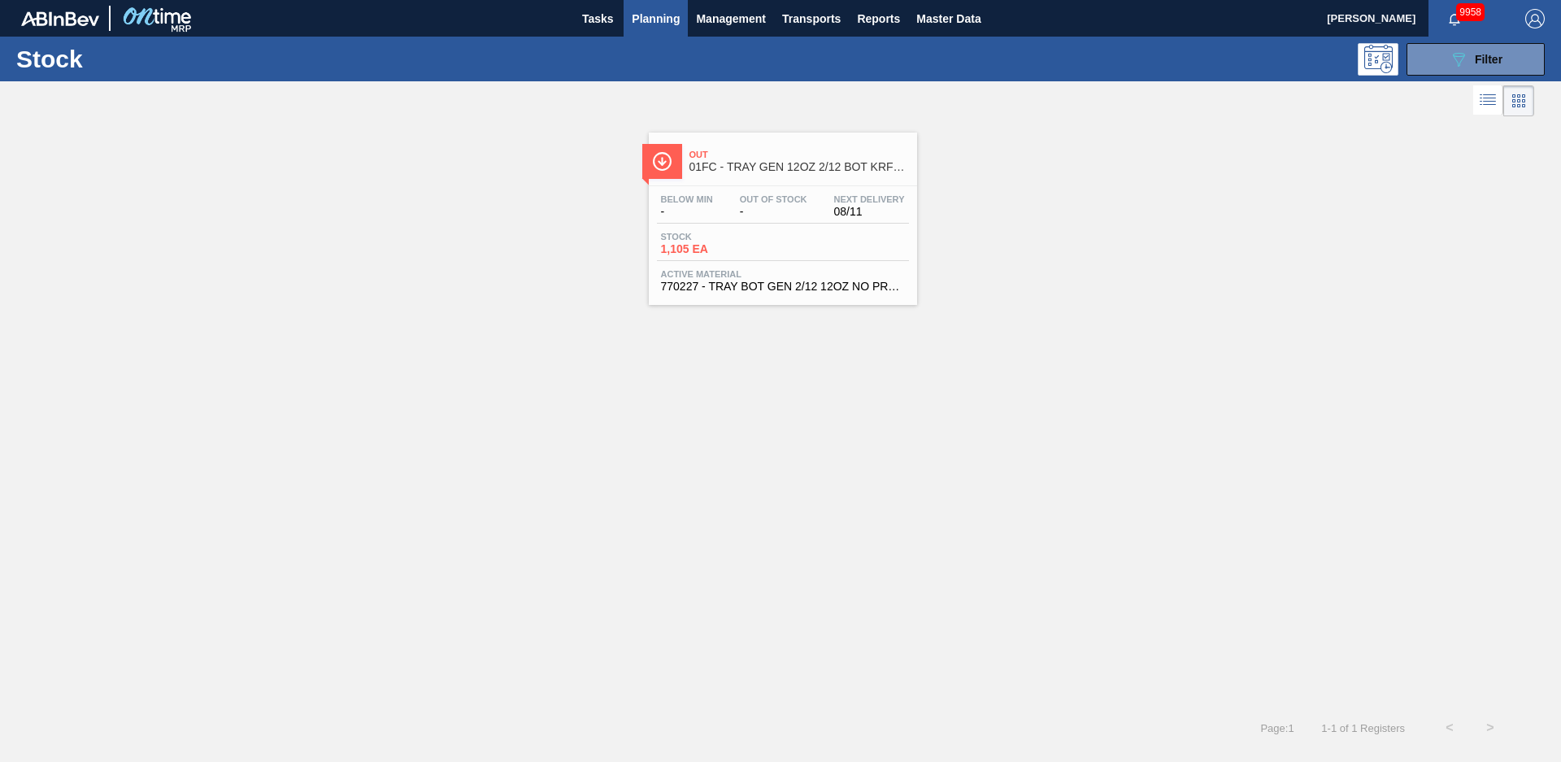
click at [781, 150] on span "Out" at bounding box center [800, 155] width 220 height 10
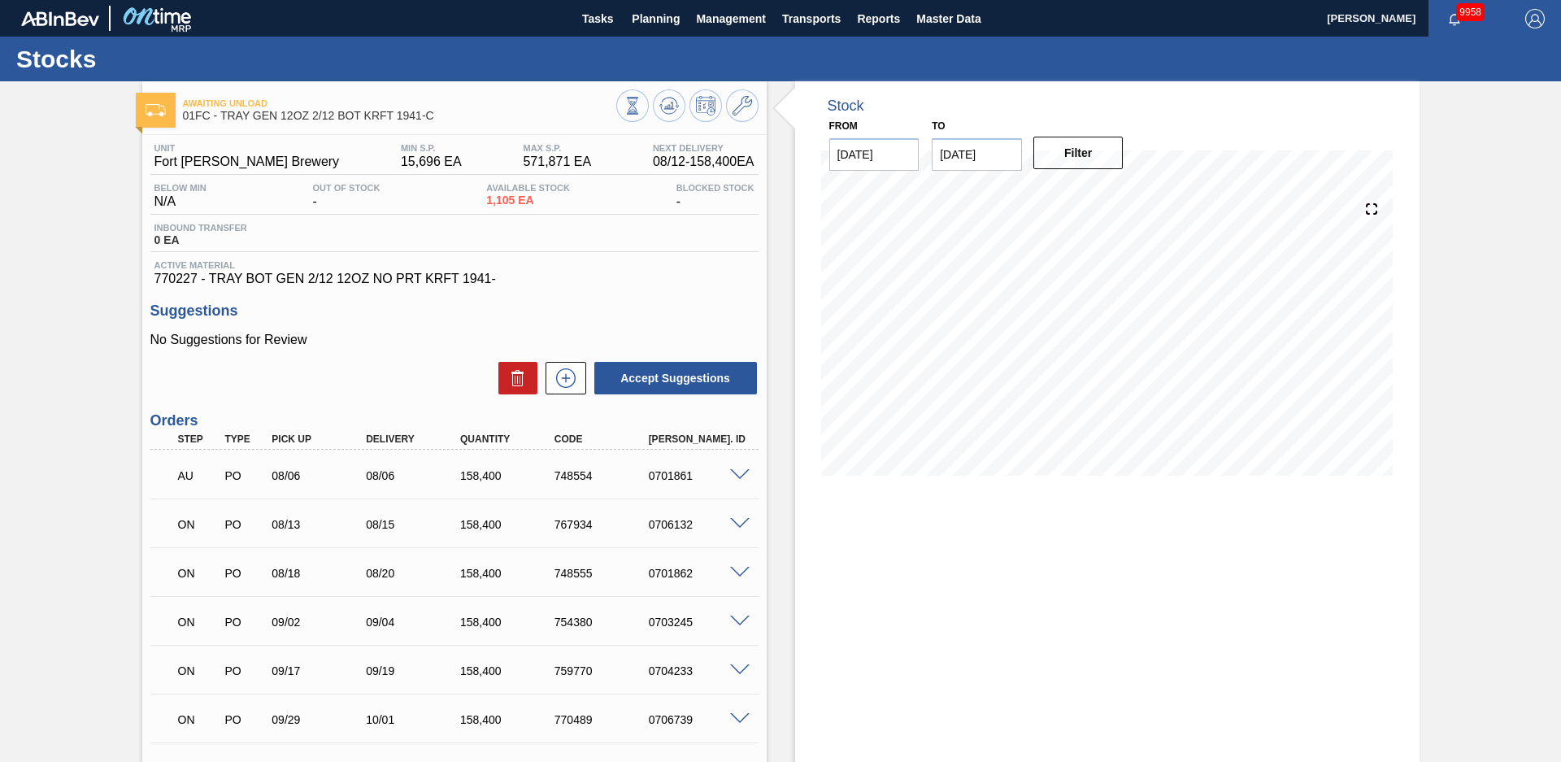
click at [786, 385] on div "Stock From [DATE] to [DATE] Filter" at bounding box center [1093, 502] width 653 height 843
click at [665, 28] on span "Planning" at bounding box center [656, 19] width 48 height 20
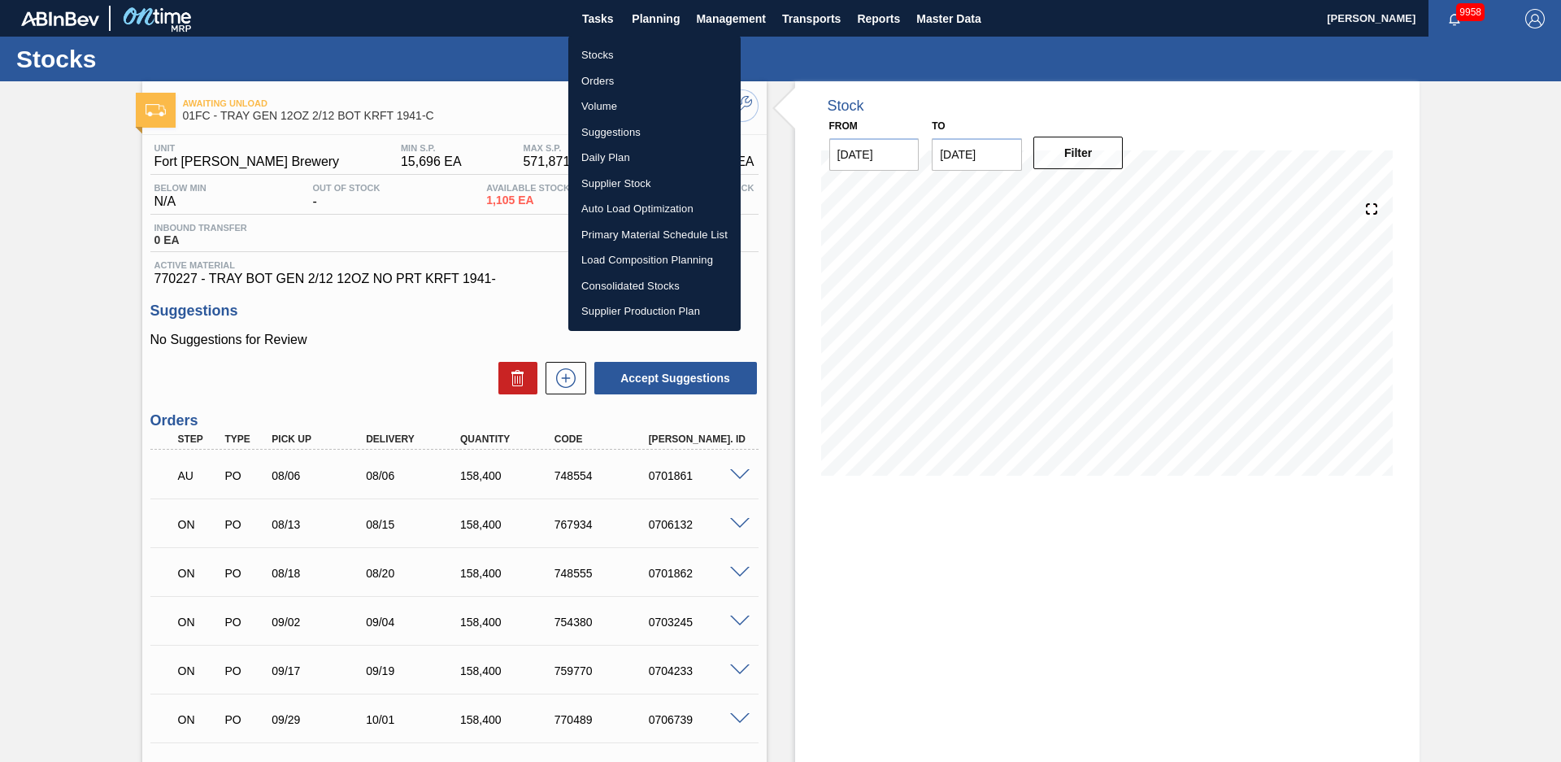
click at [632, 56] on li "Stocks" at bounding box center [654, 55] width 172 height 26
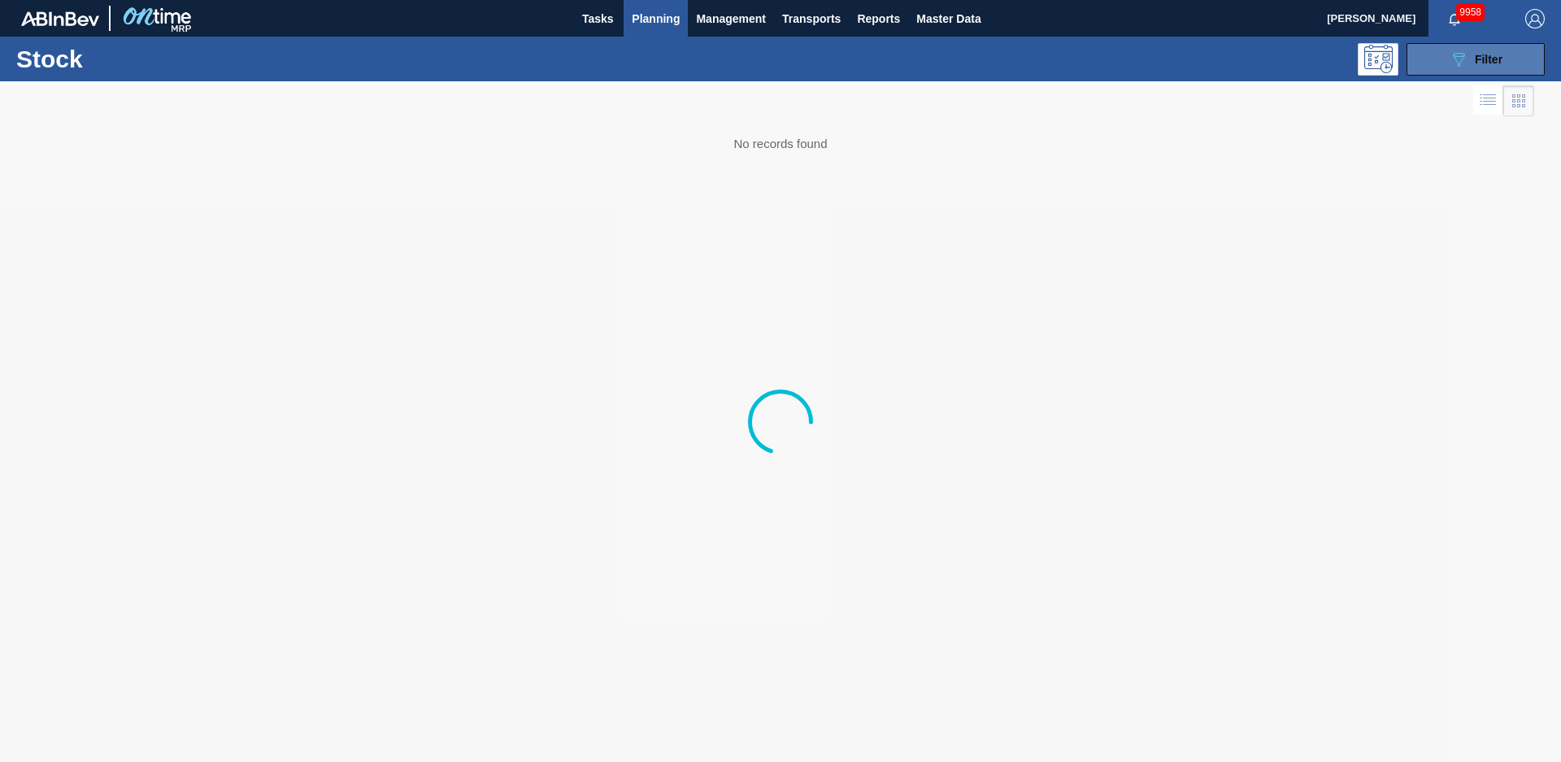
click at [1513, 61] on button "089F7B8B-B2A5-4AFE-B5C0-19BA573D28AC Filter" at bounding box center [1476, 59] width 138 height 33
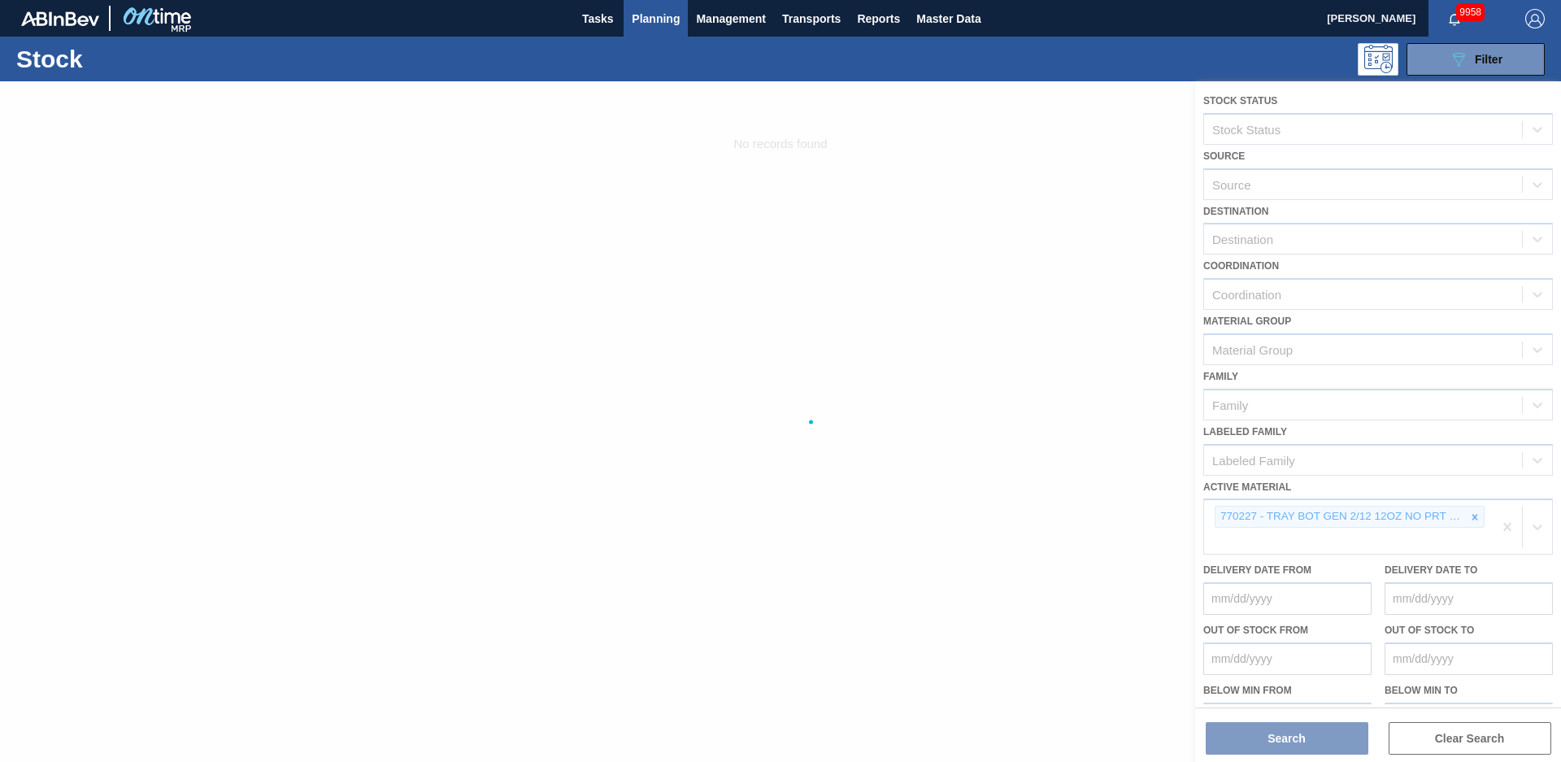
click at [1478, 522] on div at bounding box center [780, 421] width 1561 height 681
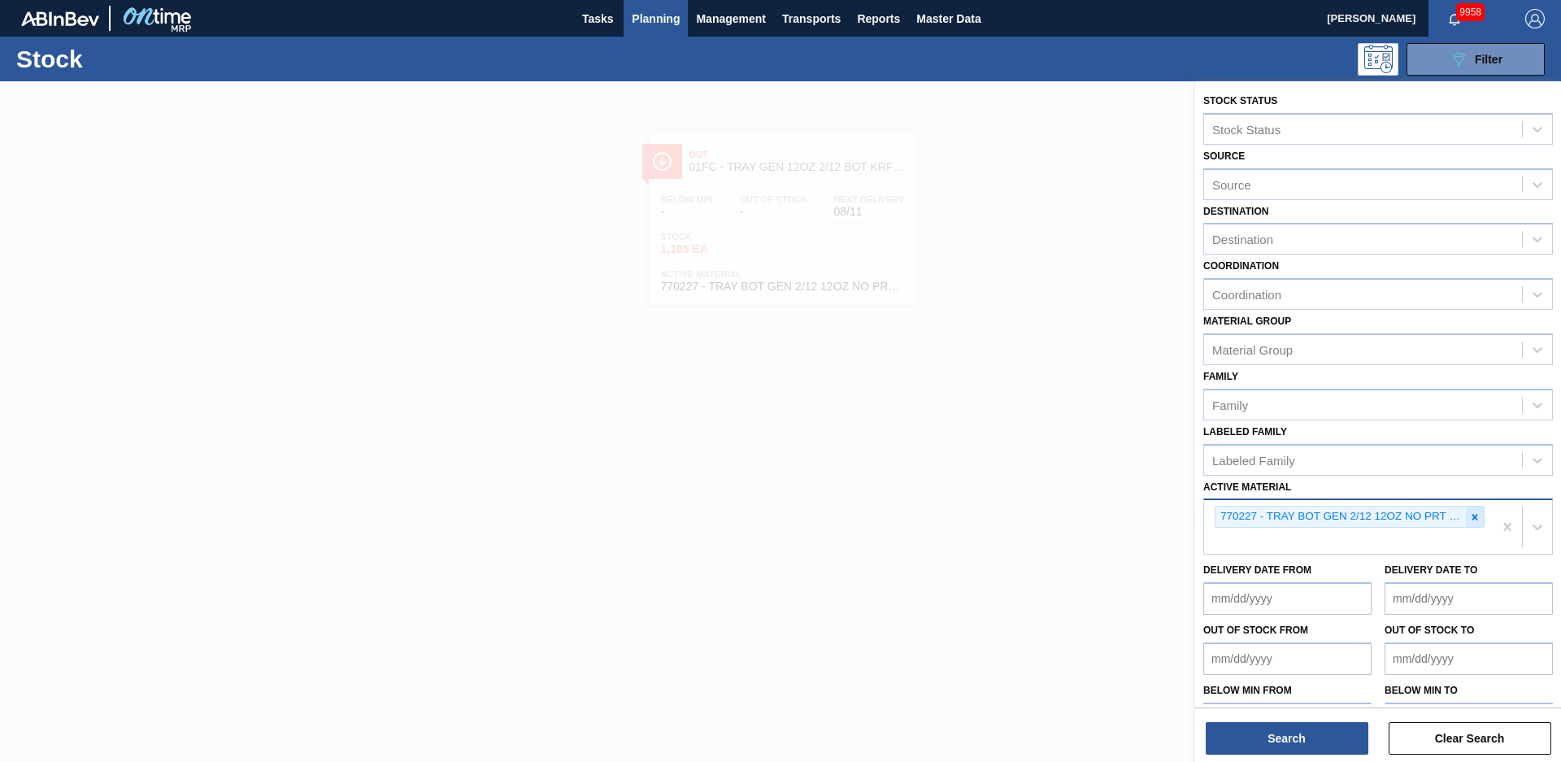
click at [1473, 517] on icon at bounding box center [1476, 517] width 6 height 6
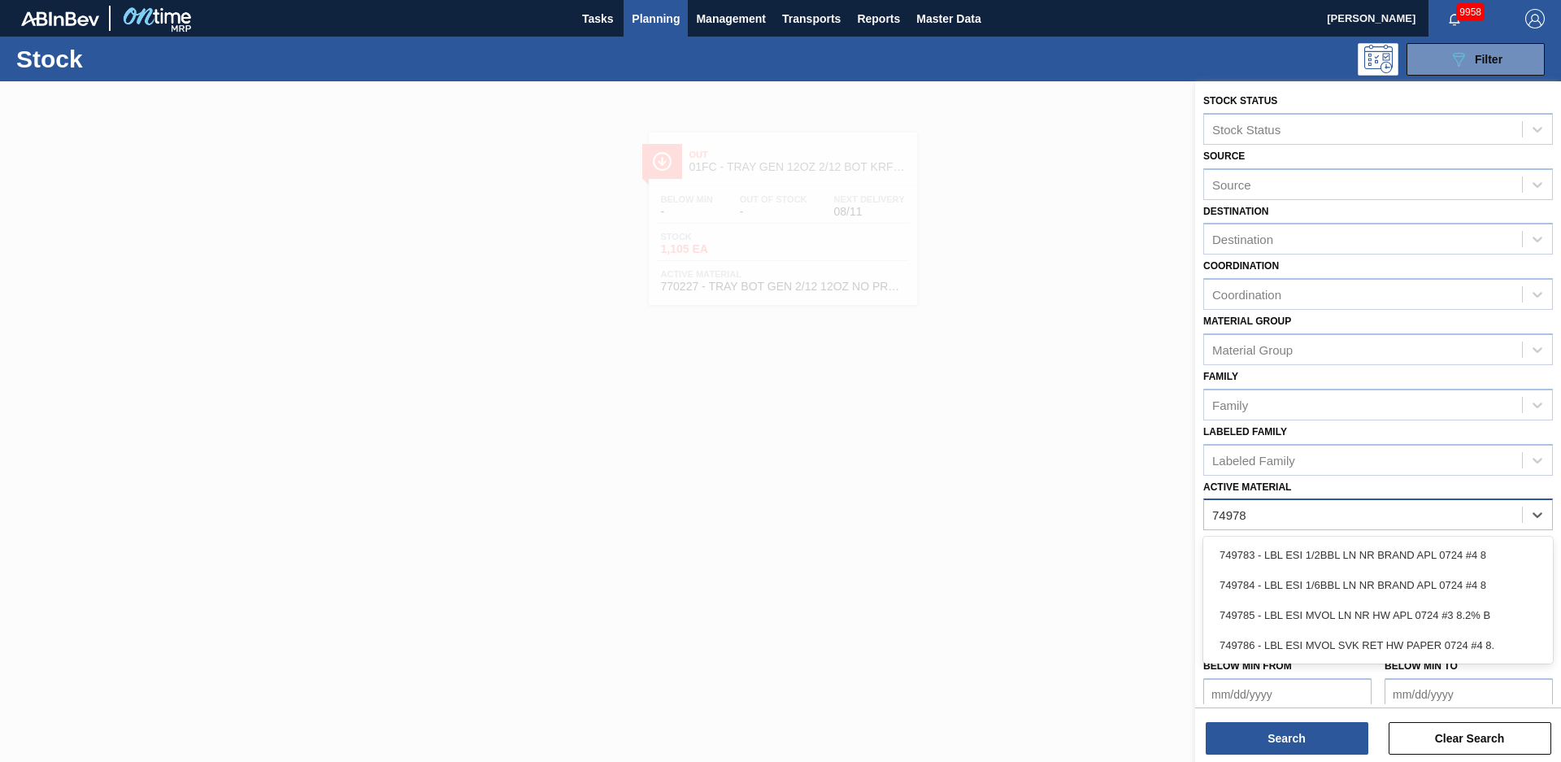
type Material "749786"
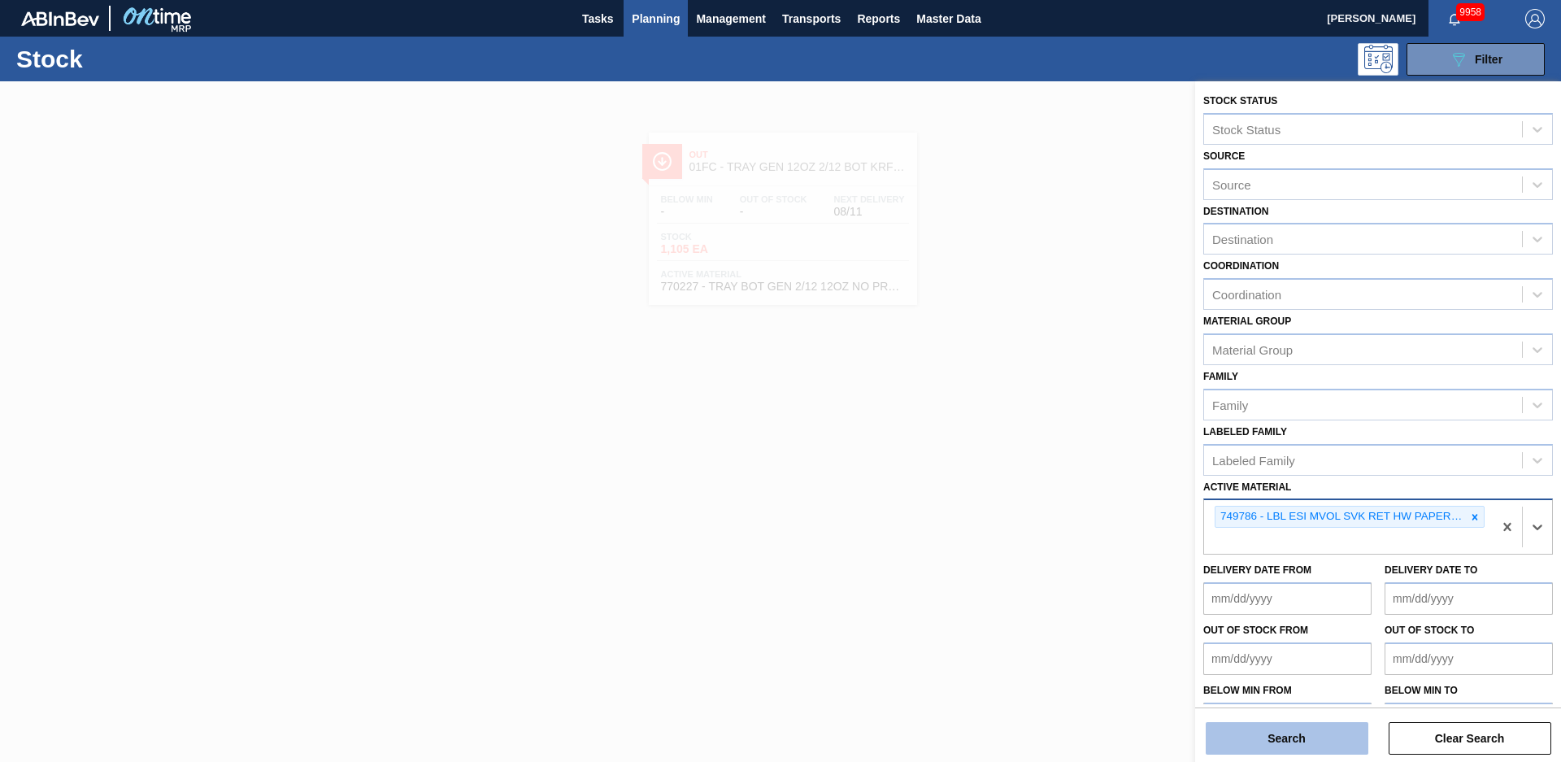
click at [1338, 733] on button "Search" at bounding box center [1287, 738] width 163 height 33
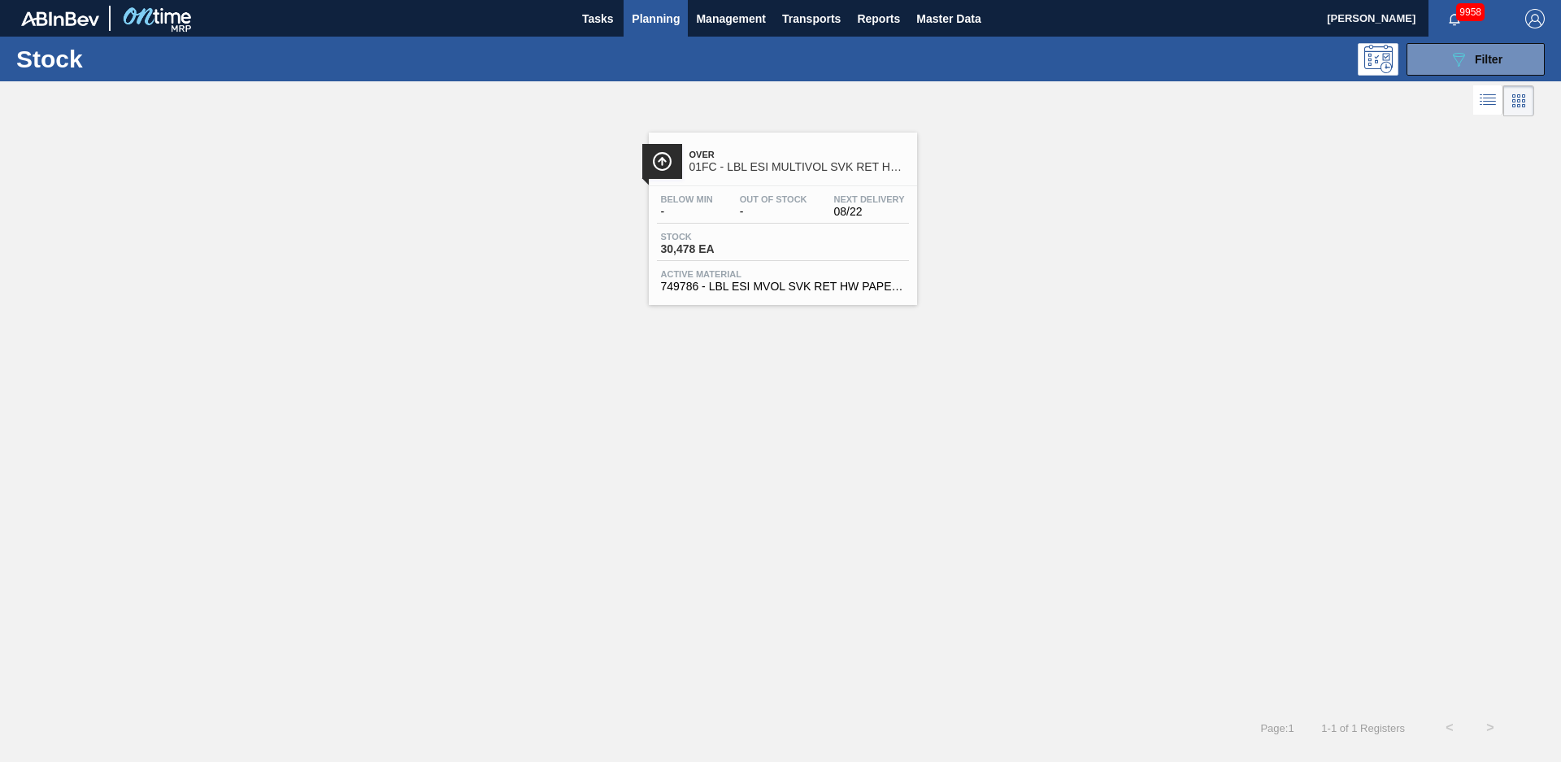
click at [766, 146] on div "Over 01FC - LBL ESI MULTIVOL SVK RET HW PAPER #4" at bounding box center [800, 161] width 220 height 37
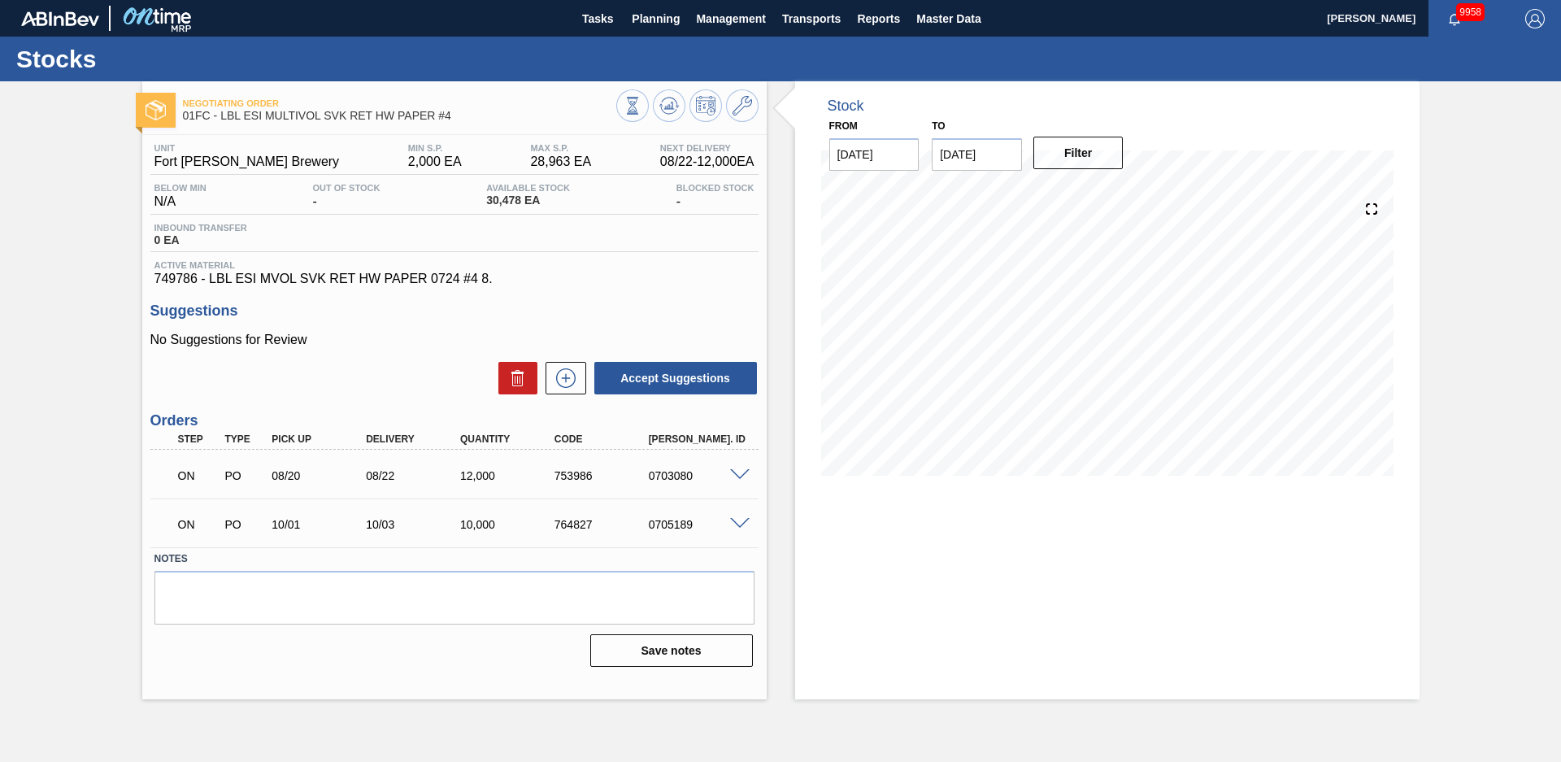
click at [1489, 411] on div "Negotiating Order 01FC - LBL ESI MULTIVOL SVK RET HW PAPER #4 Unit Fort Collins…" at bounding box center [780, 390] width 1561 height 618
click at [747, 106] on icon at bounding box center [743, 106] width 20 height 20
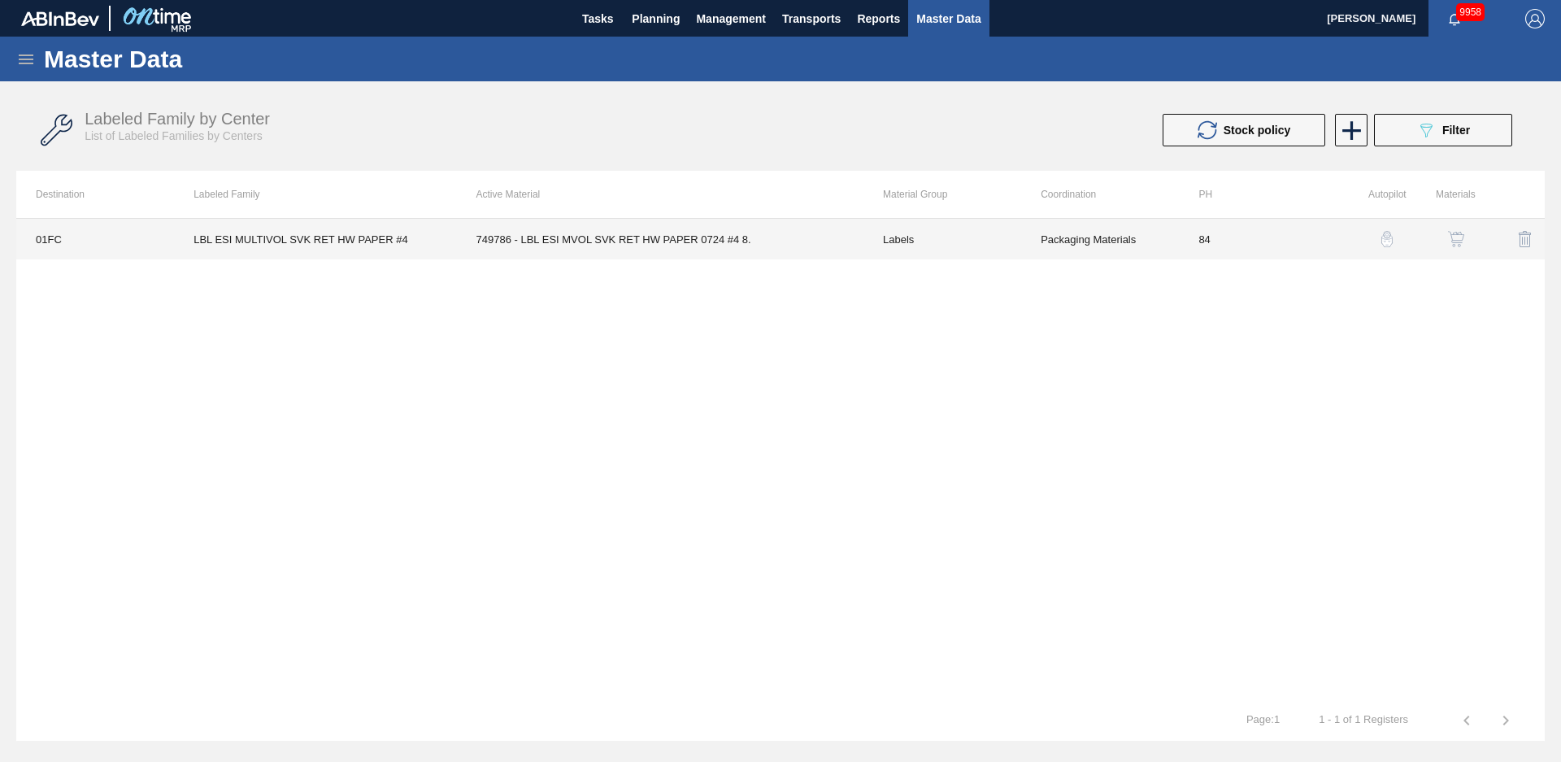
click at [654, 240] on td "749786 - LBL ESI MVOL SVK RET HW PAPER 0724 #4 8." at bounding box center [660, 239] width 407 height 41
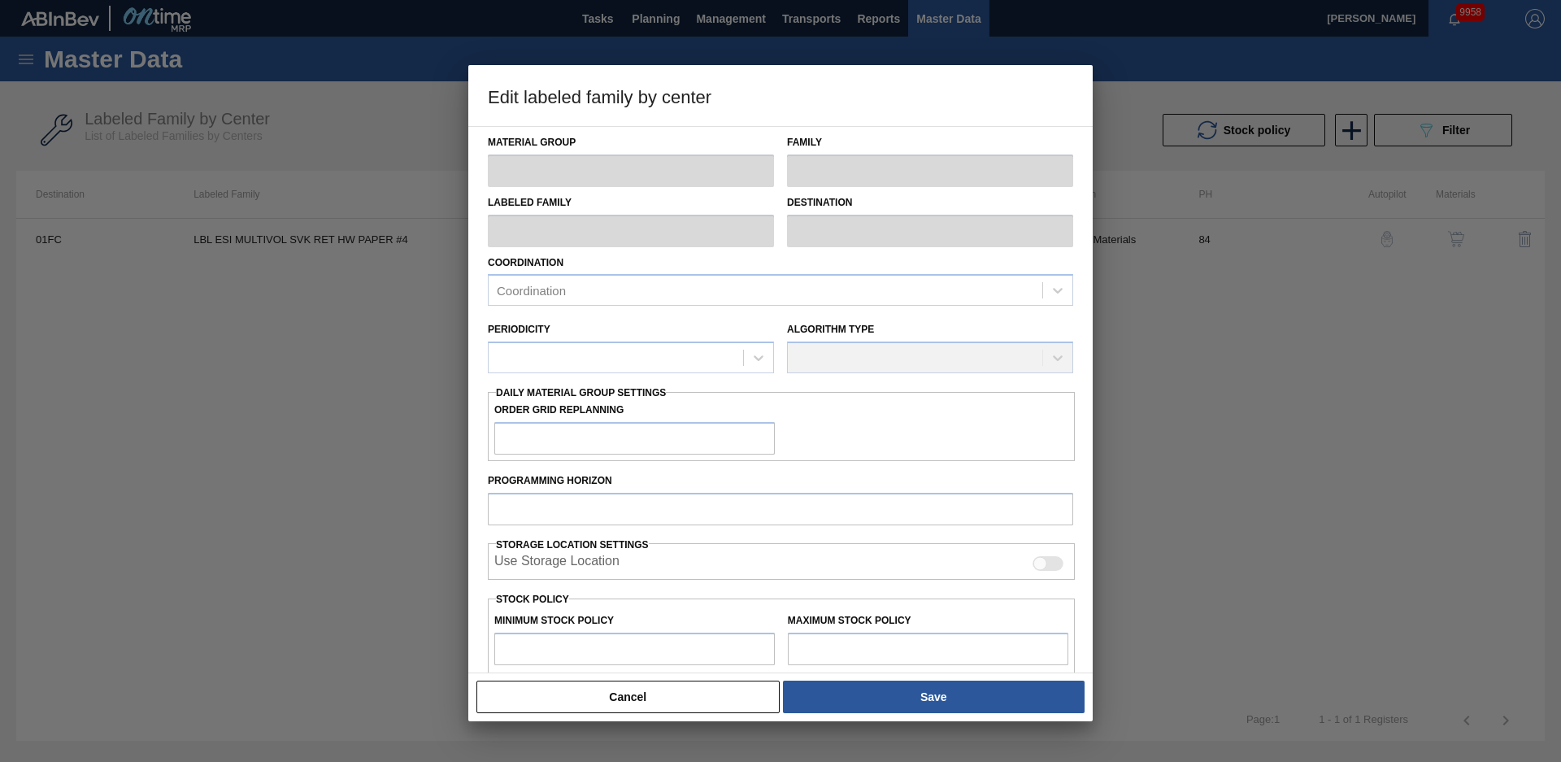
type input "Labels"
type input "Keg Labels"
type input "LBL ESI MULTIVOL SVK RET HW PAPER #4"
type input "01FC - Fort [PERSON_NAME] Brewery"
type input "84"
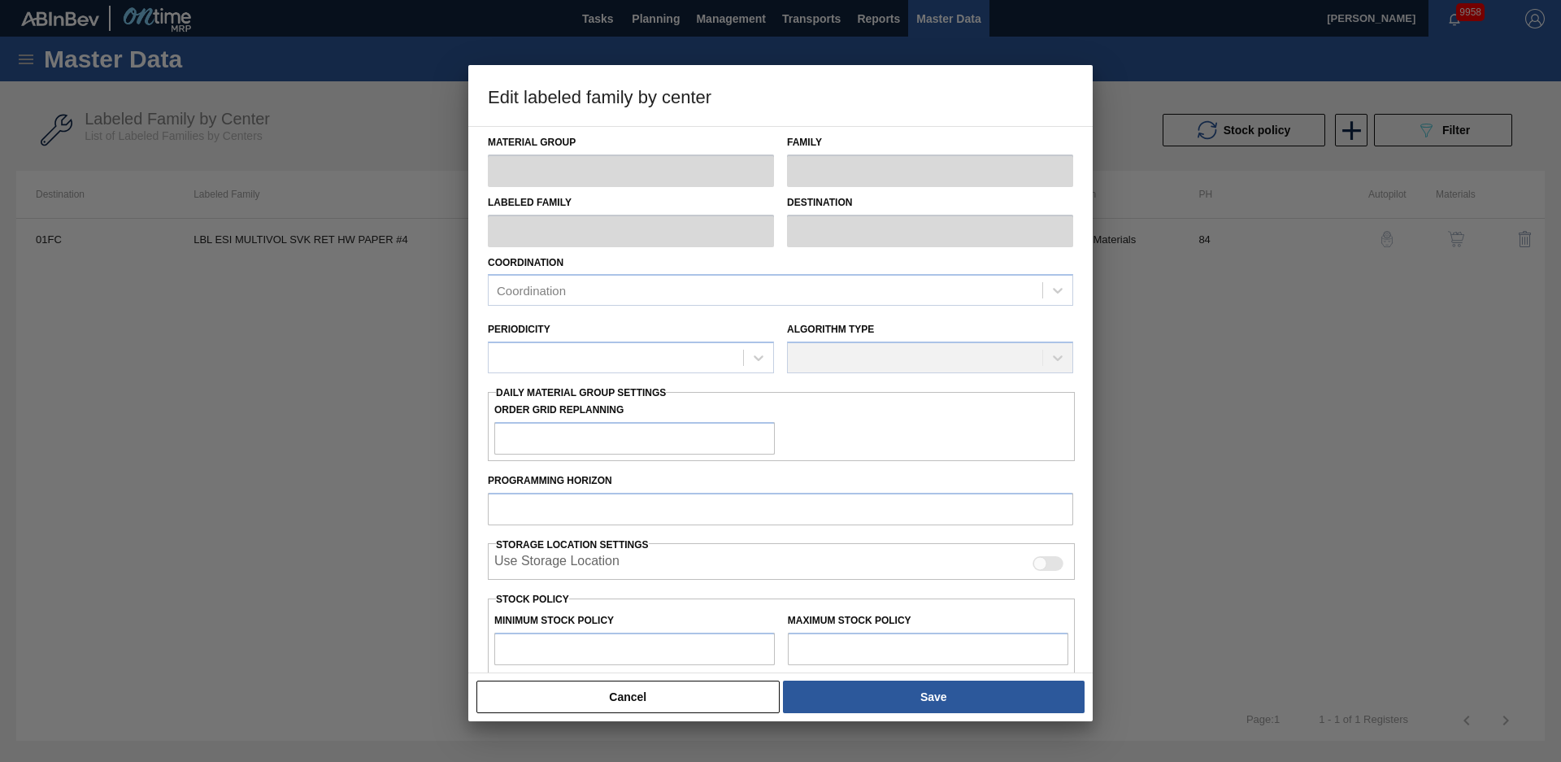
type input "2,000"
type input "28,963"
type input "50"
type input "15,482"
checkbox input "true"
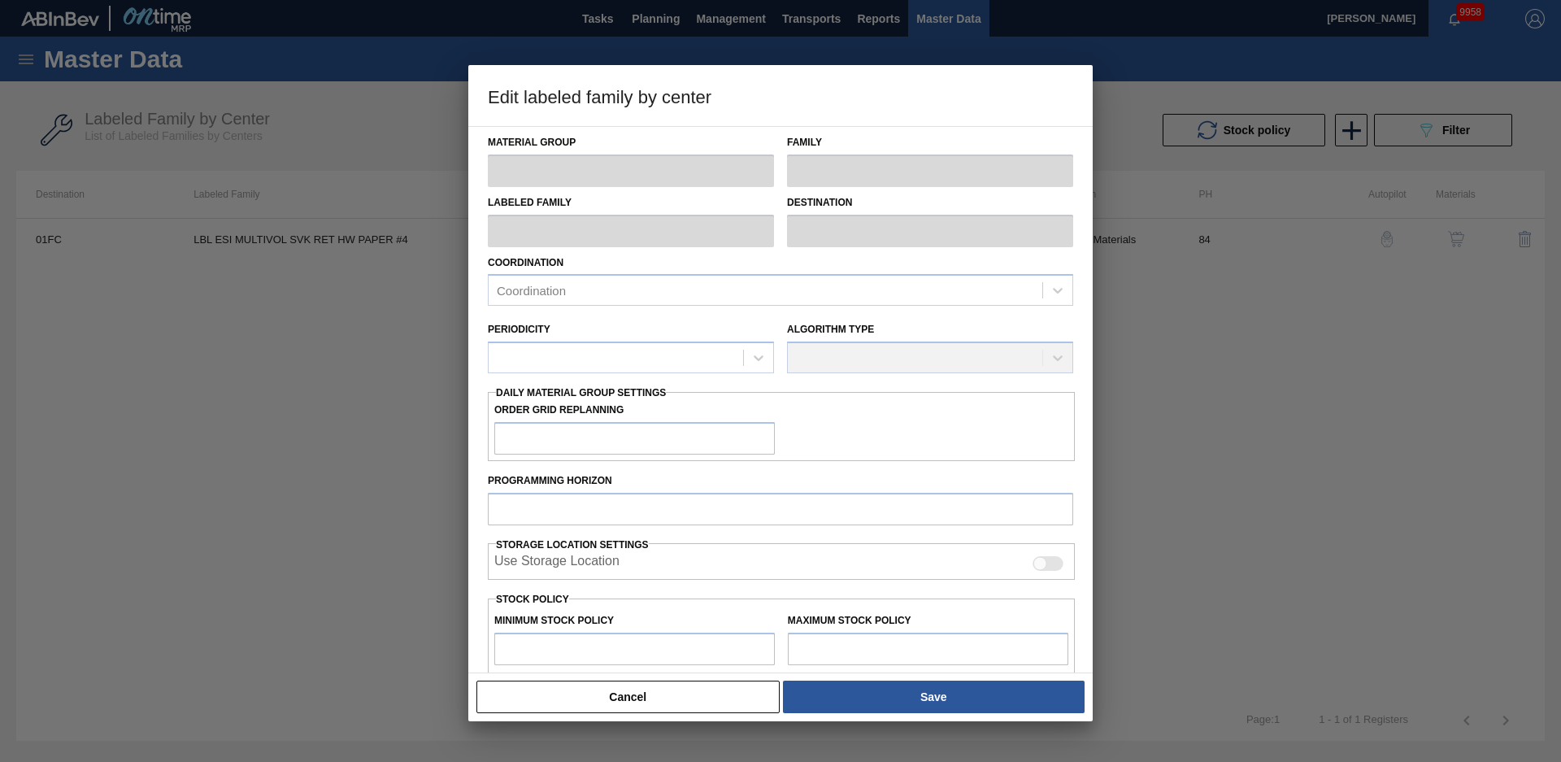
checkbox input "true"
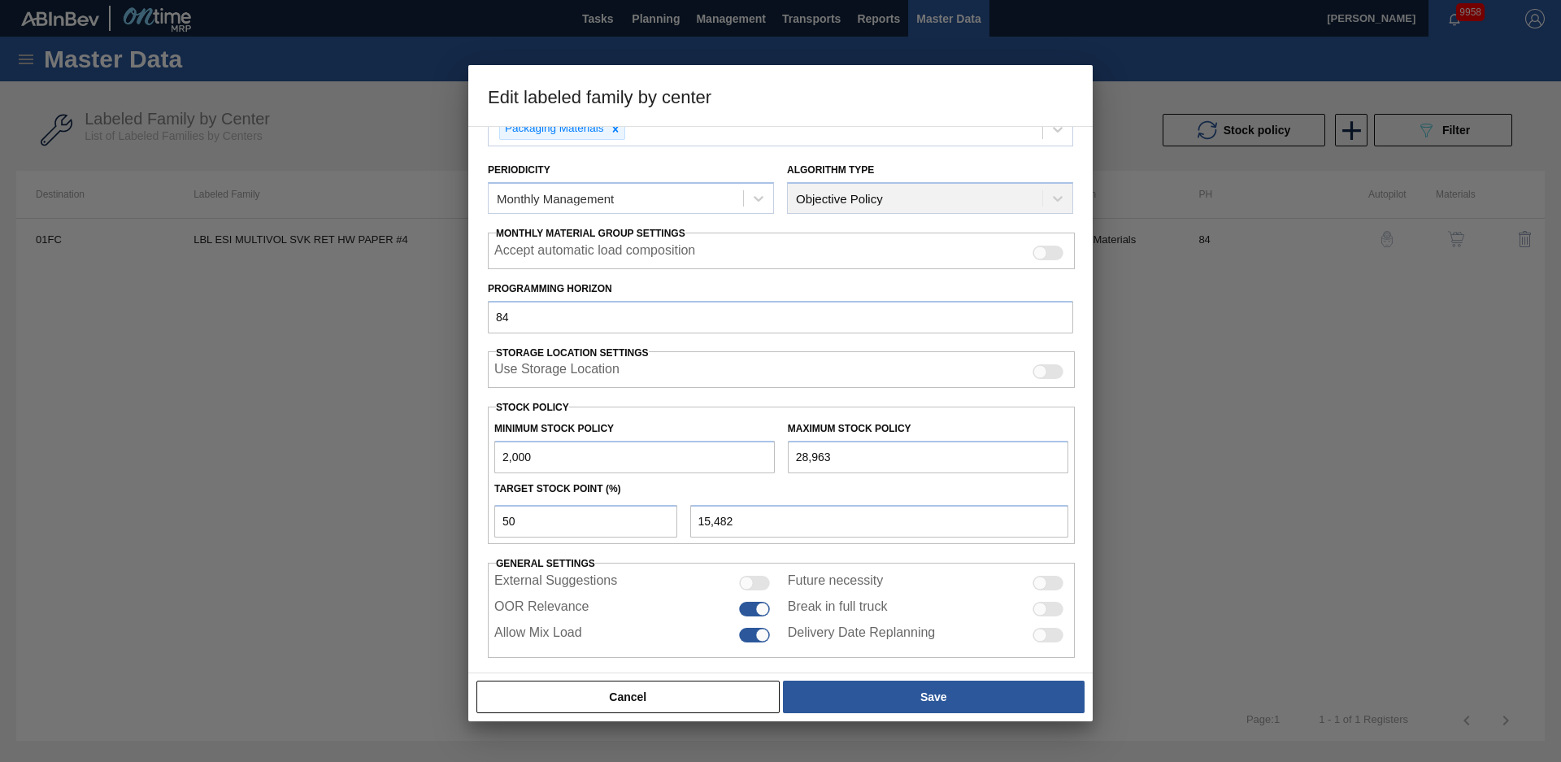
scroll to position [176, 0]
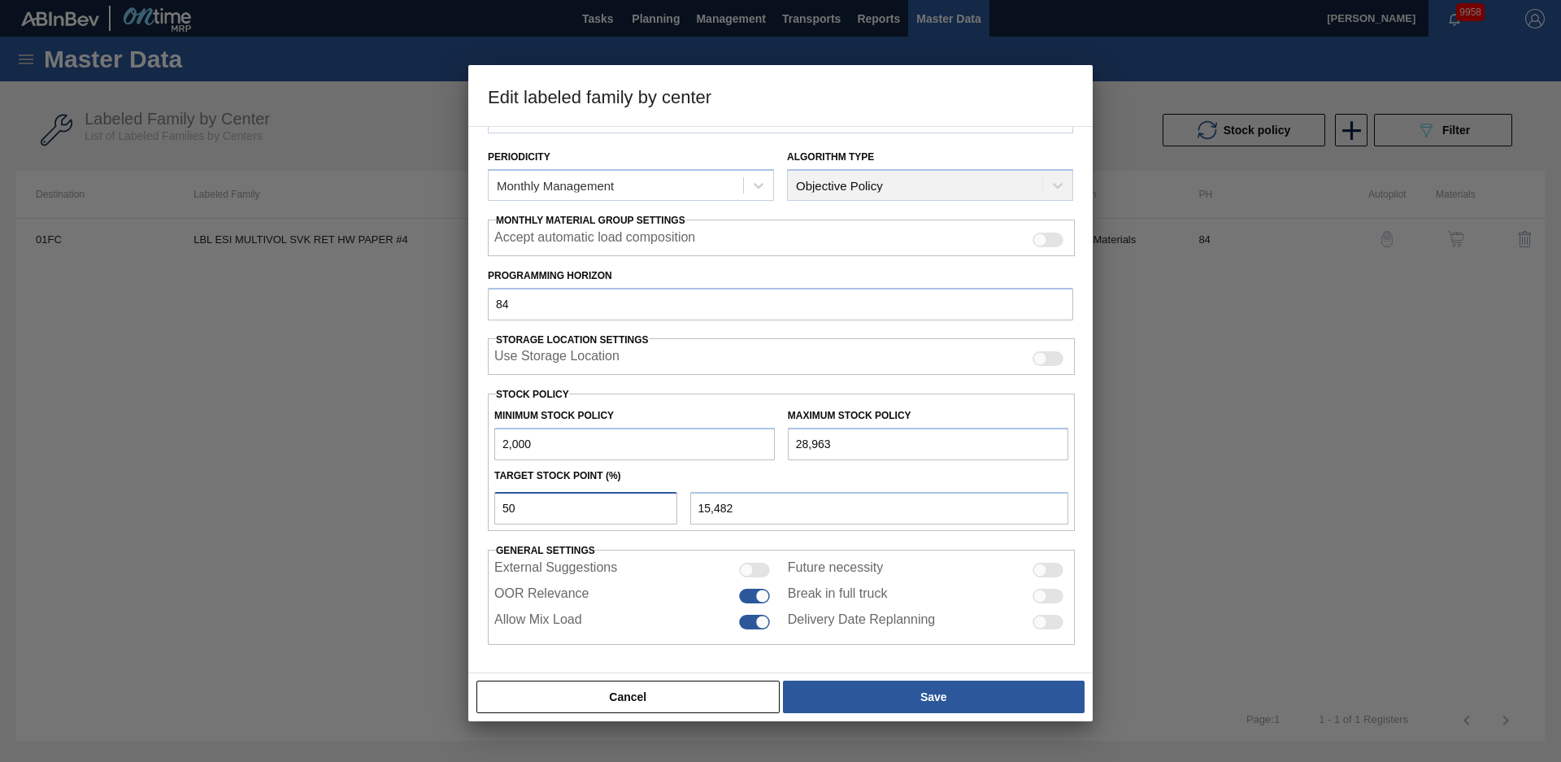
drag, startPoint x: 520, startPoint y: 507, endPoint x: 494, endPoint y: 511, distance: 26.5
click at [494, 511] on div "50" at bounding box center [586, 508] width 196 height 33
type input "2"
type input "2,539"
type input "25"
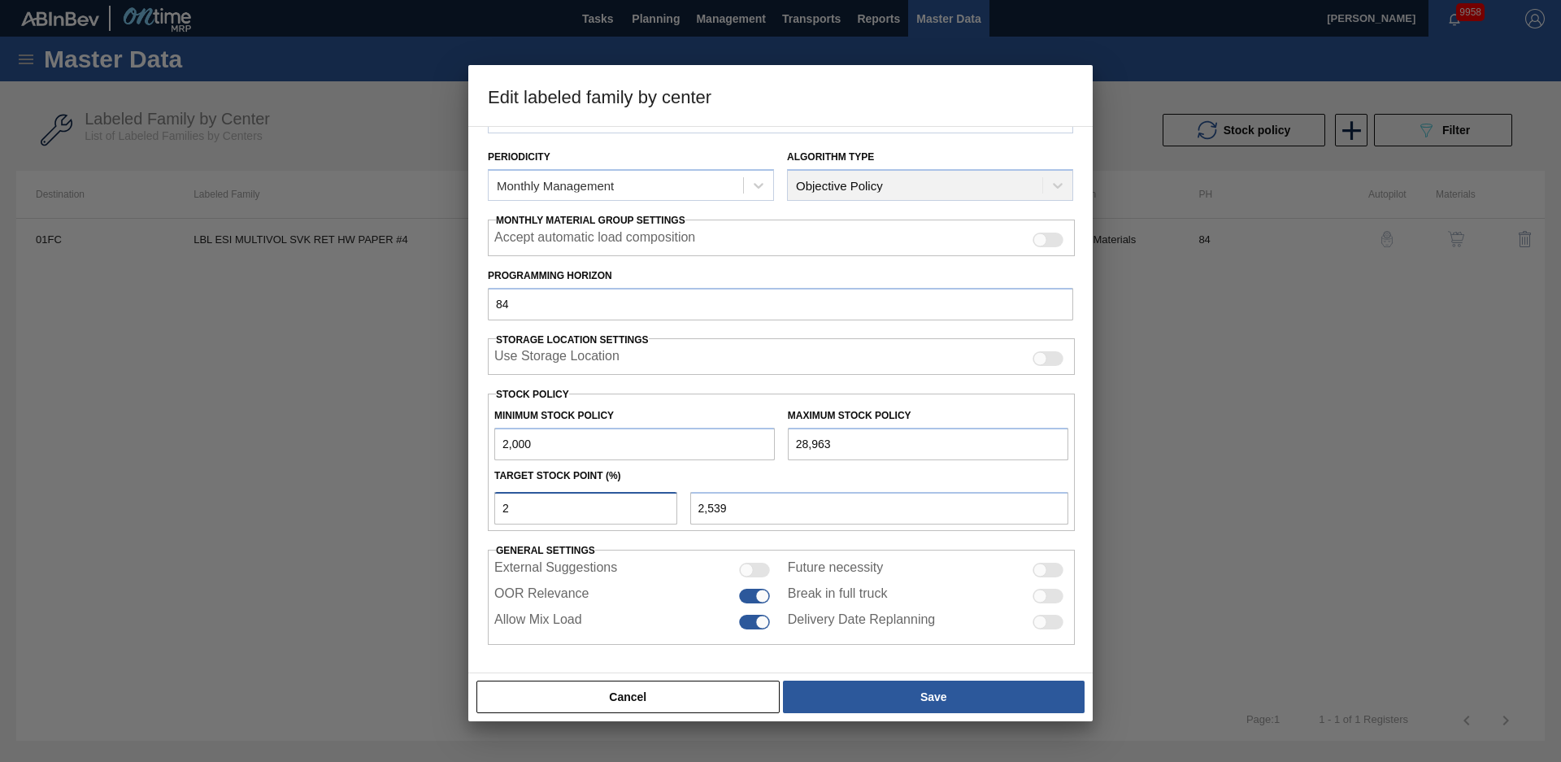
type input "8,741"
type input "25"
click at [591, 531] on div "Material Group Labels Family Keg Labels Labeled Family LBL ESI MULTIVOL SVK RET…" at bounding box center [780, 297] width 585 height 694
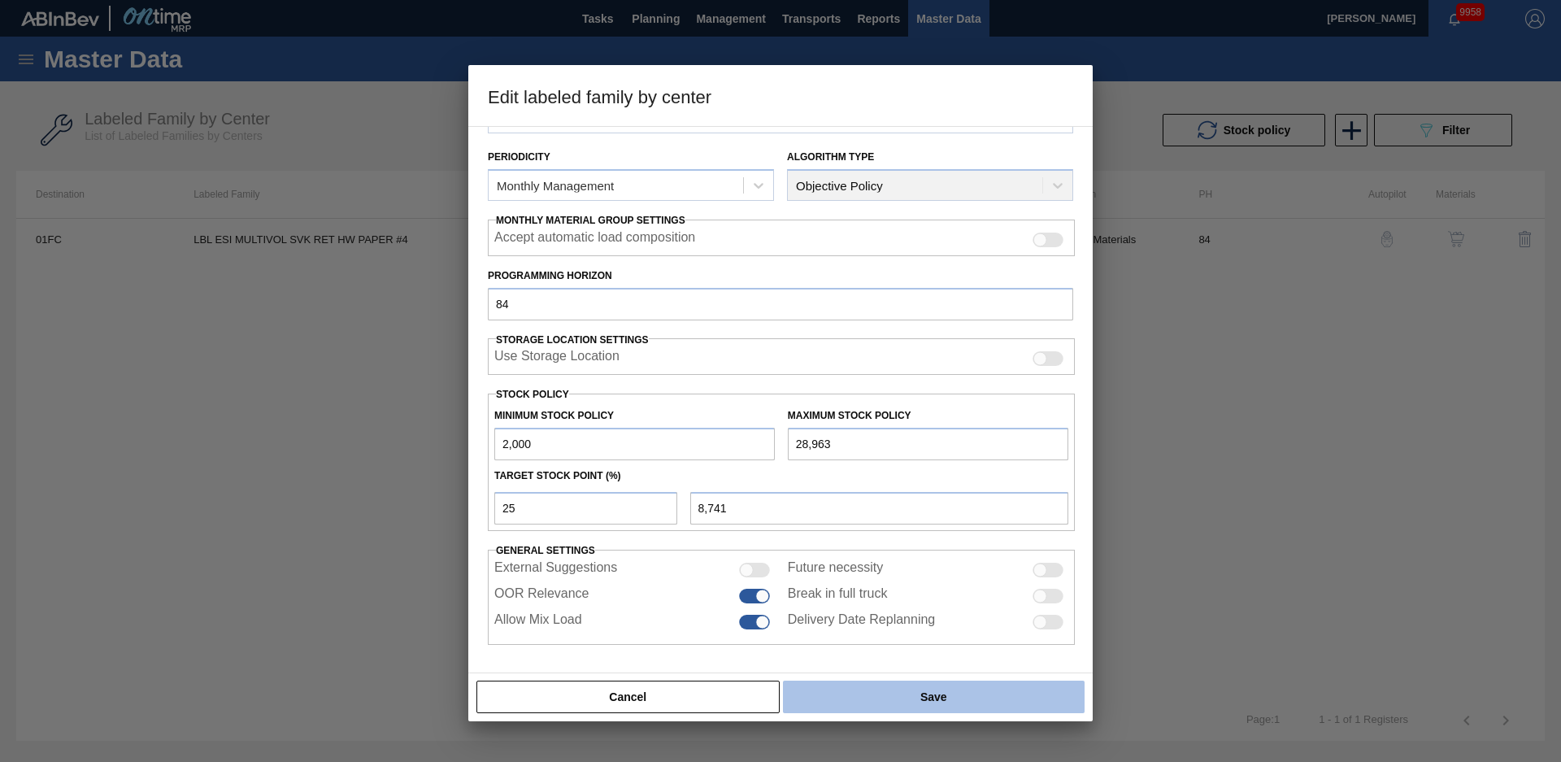
click at [879, 696] on button "Save" at bounding box center [934, 697] width 302 height 33
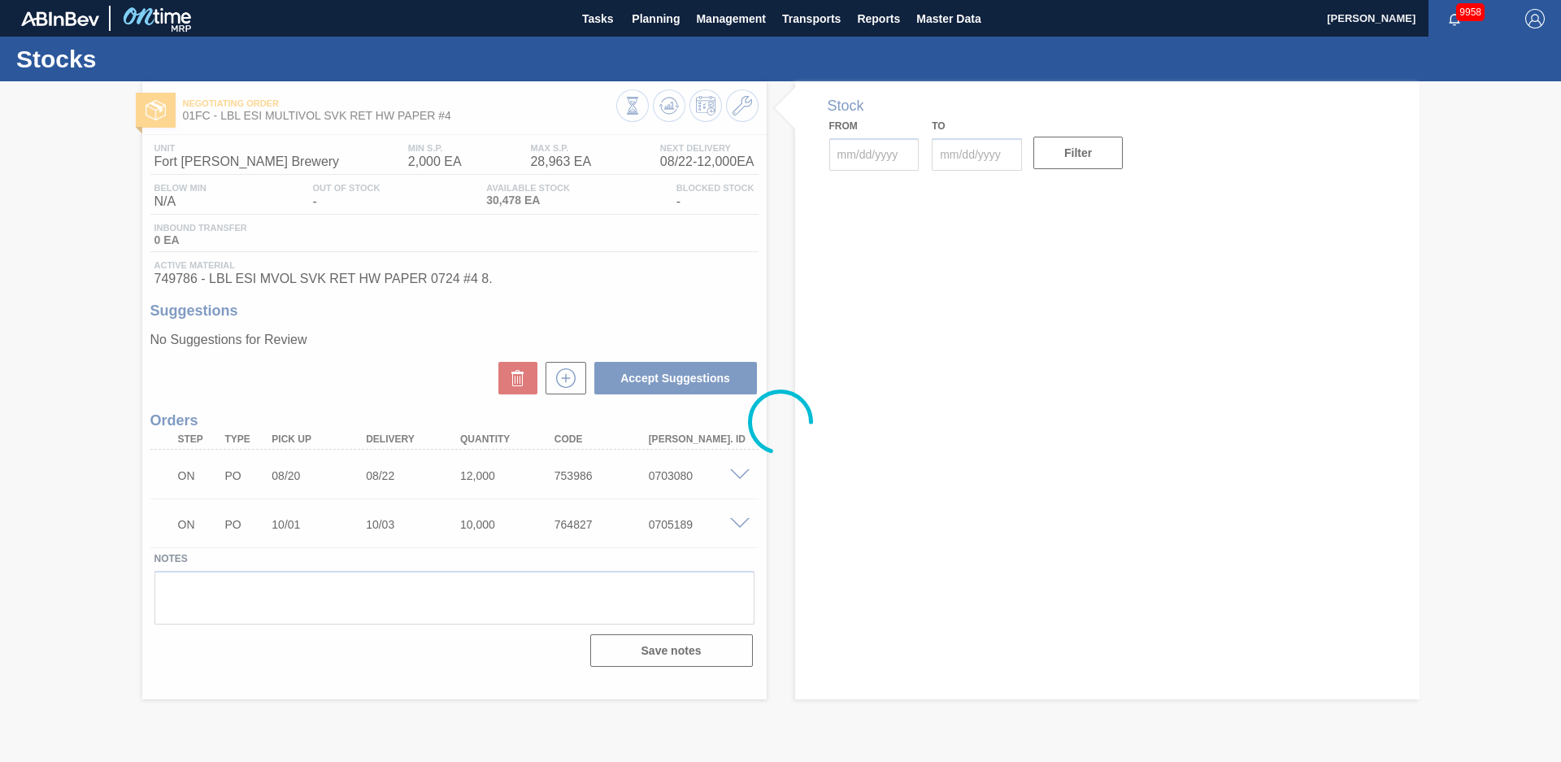
type input "[DATE]"
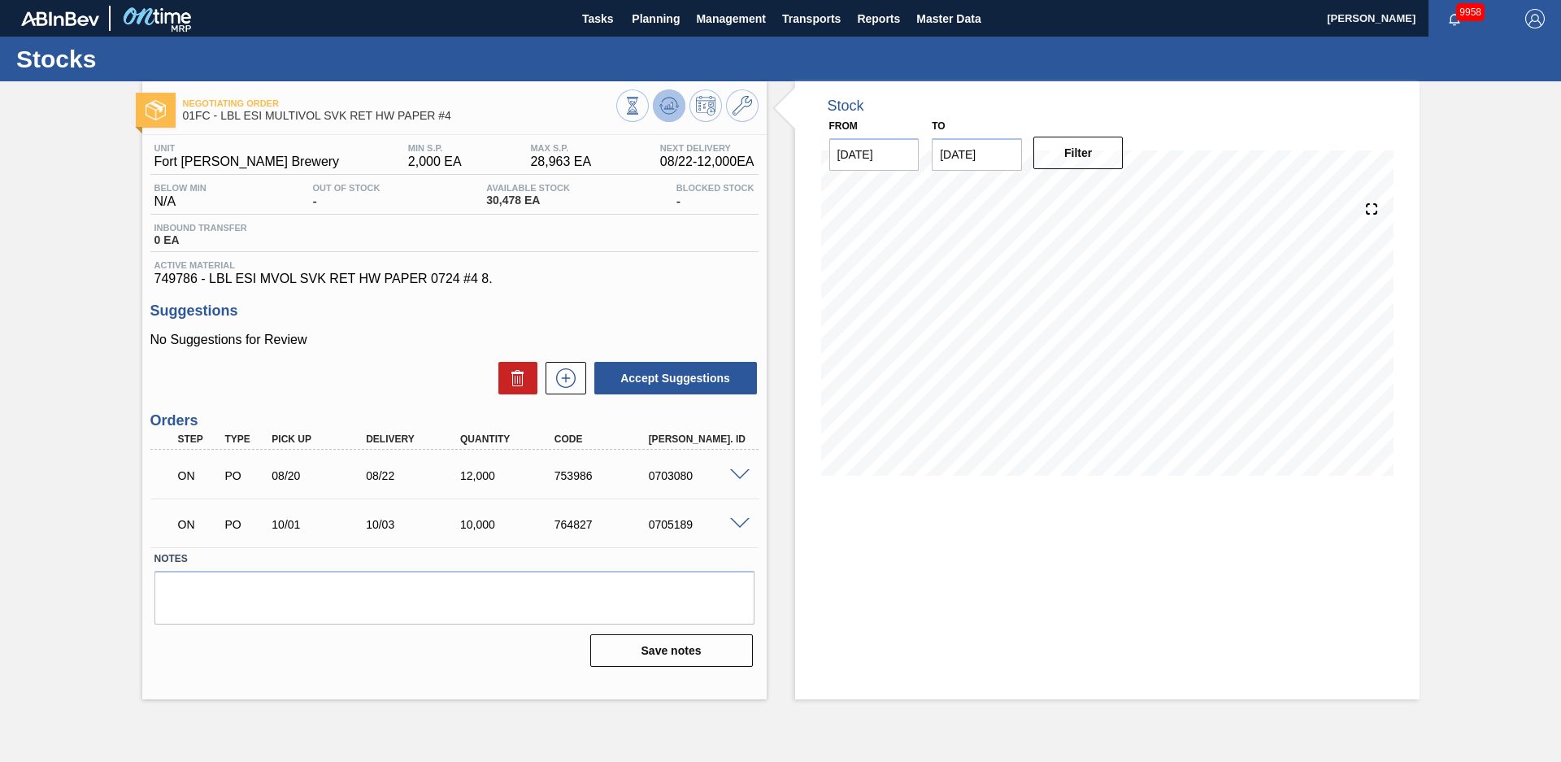
click at [642, 107] on icon at bounding box center [633, 106] width 18 height 18
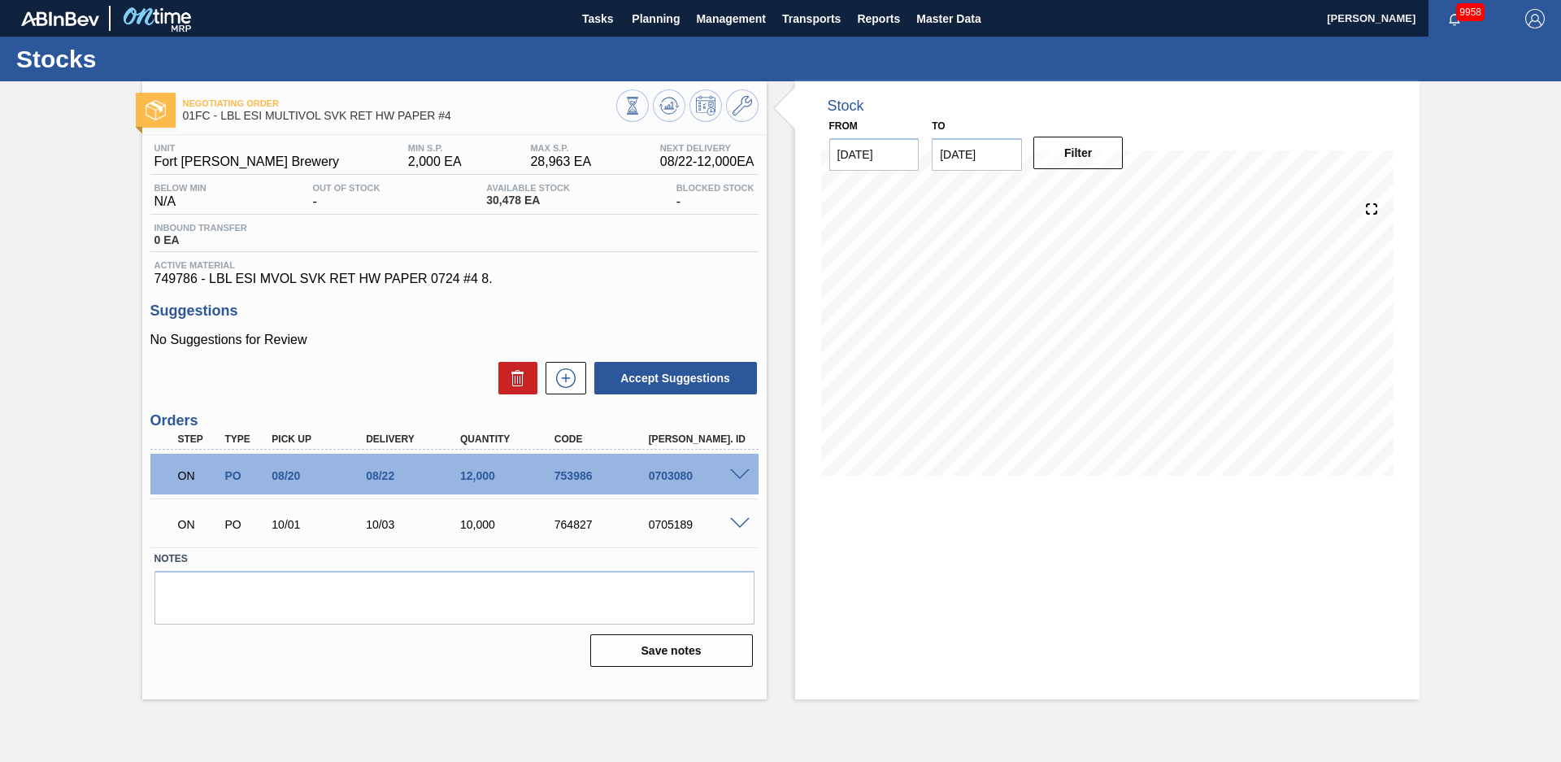
click at [1110, 655] on div "Stock From 08/12/2025 to 12/31/2025 Filter 09/11 Stock Projection 24,455 SAP Pl…" at bounding box center [1107, 390] width 625 height 618
click at [1505, 489] on div "Negotiating Order 01FC - LBL ESI MULTIVOL SVK RET HW PAPER #4 Unit Fort Collins…" at bounding box center [780, 390] width 1561 height 618
click at [1474, 502] on div "Negotiating Order 01FC - LBL ESI MULTIVOL SVK RET HW PAPER #4 Unit Fort Collins…" at bounding box center [780, 390] width 1561 height 618
click at [747, 476] on span at bounding box center [740, 475] width 20 height 12
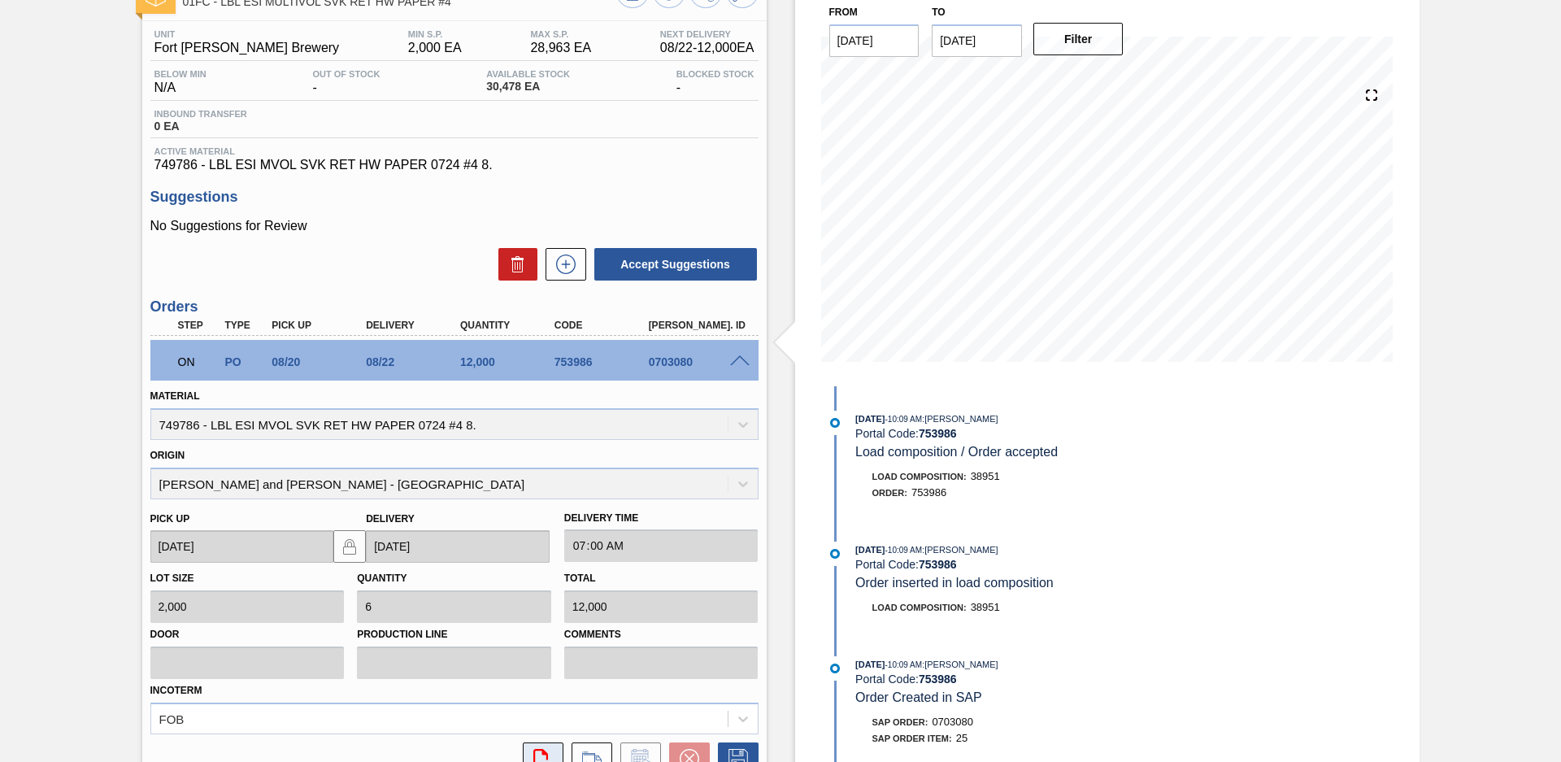
scroll to position [313, 0]
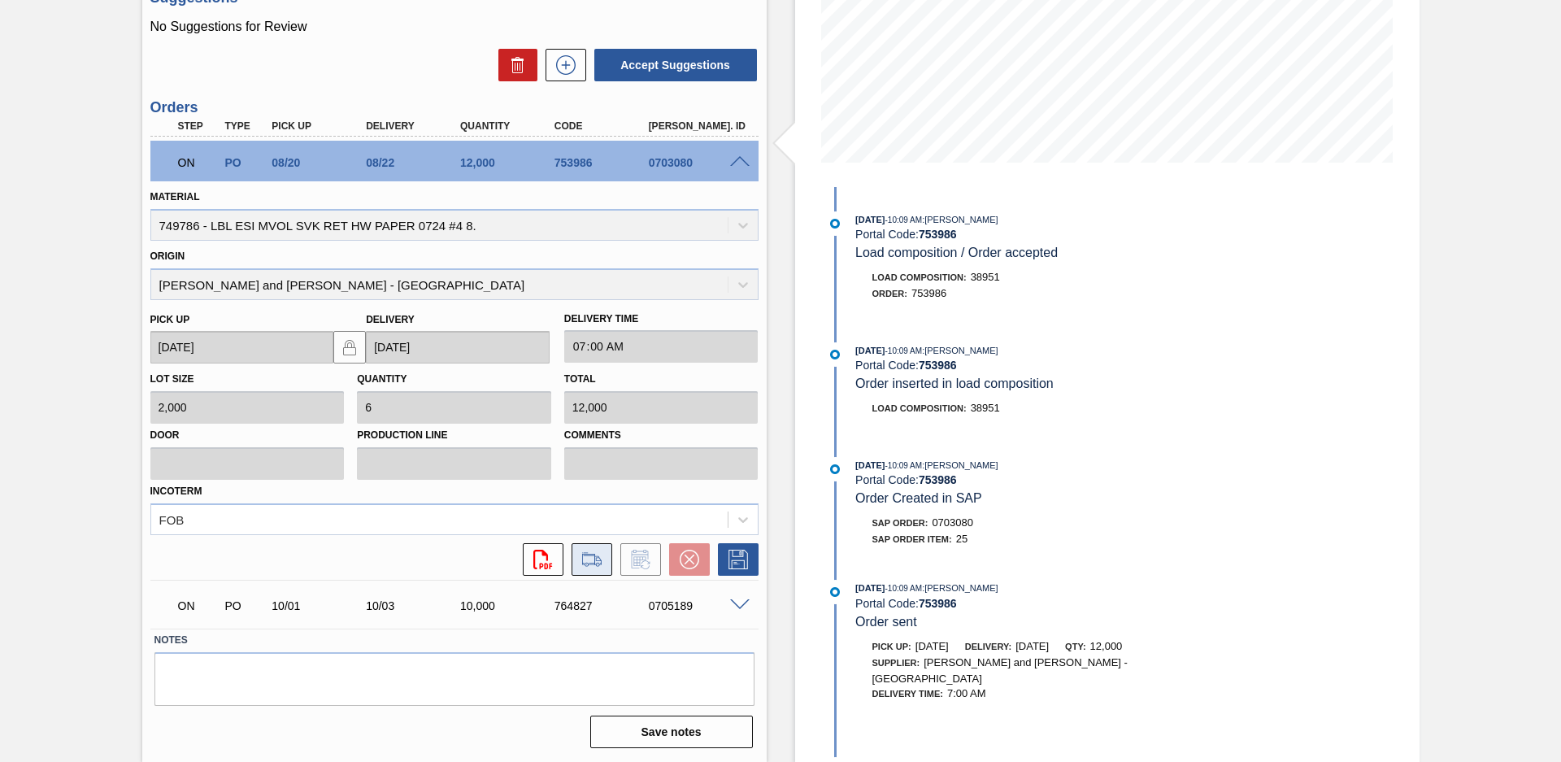
click at [583, 564] on icon at bounding box center [592, 560] width 26 height 20
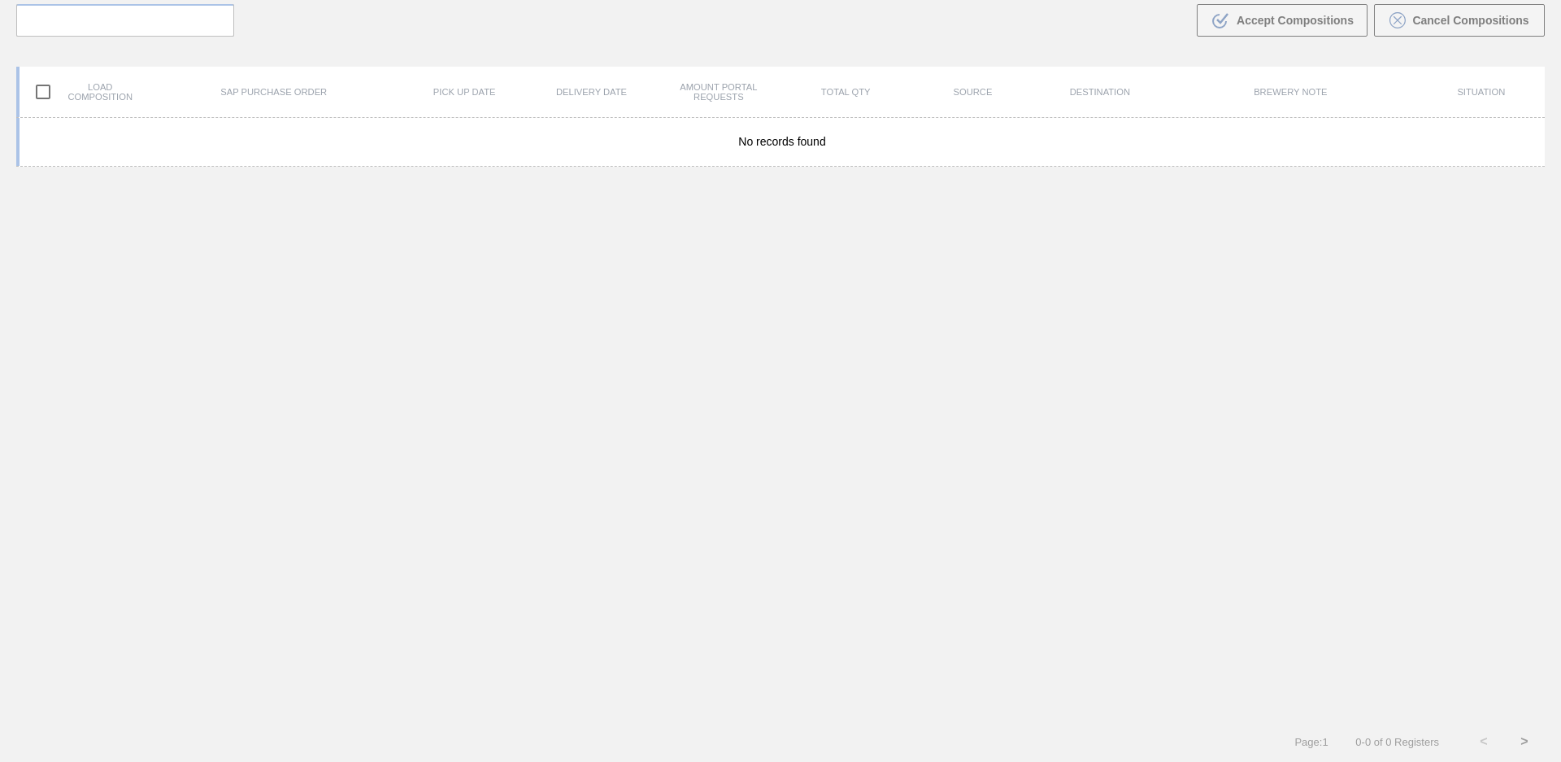
scroll to position [117, 0]
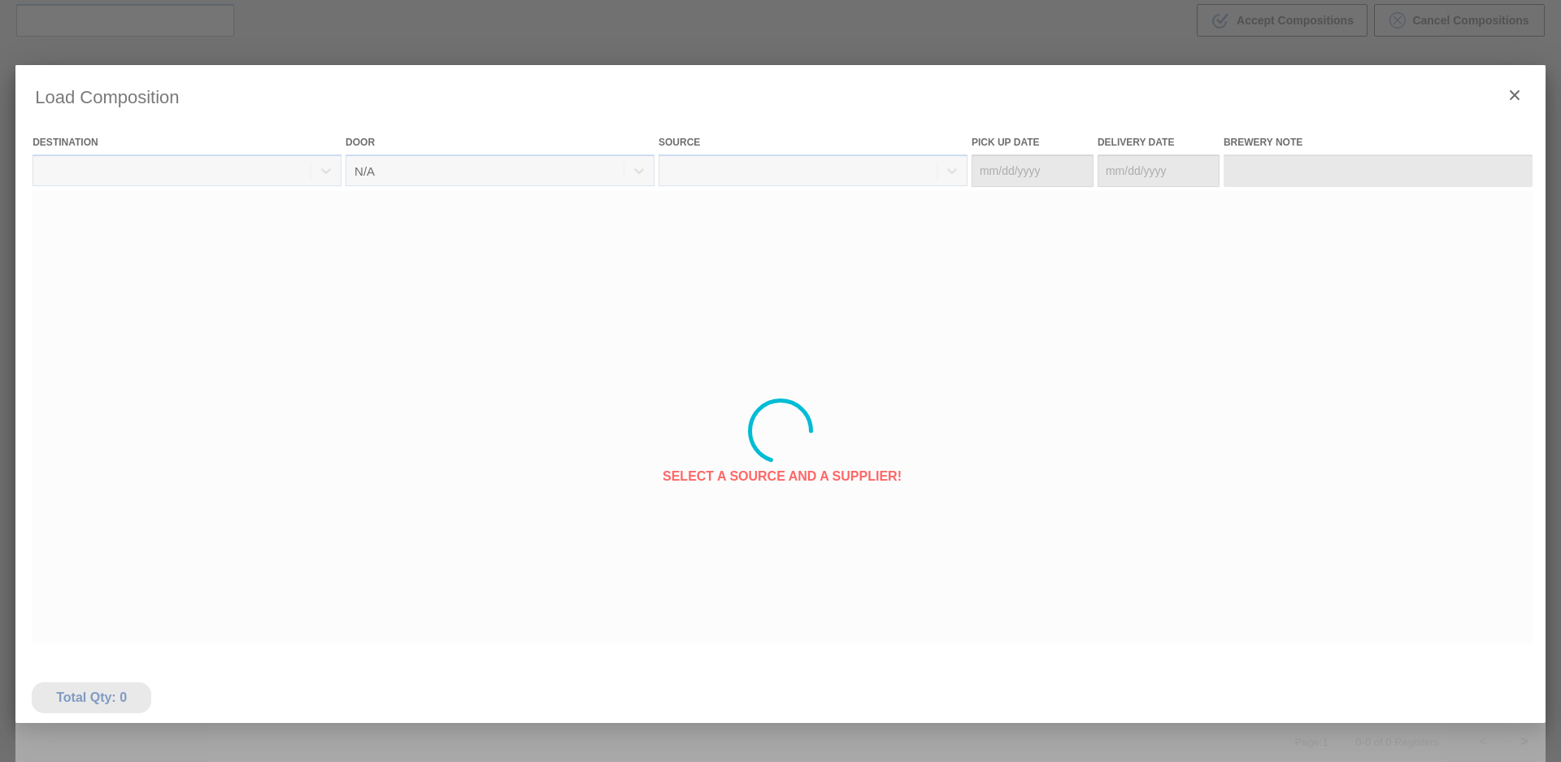
type Date "[DATE]"
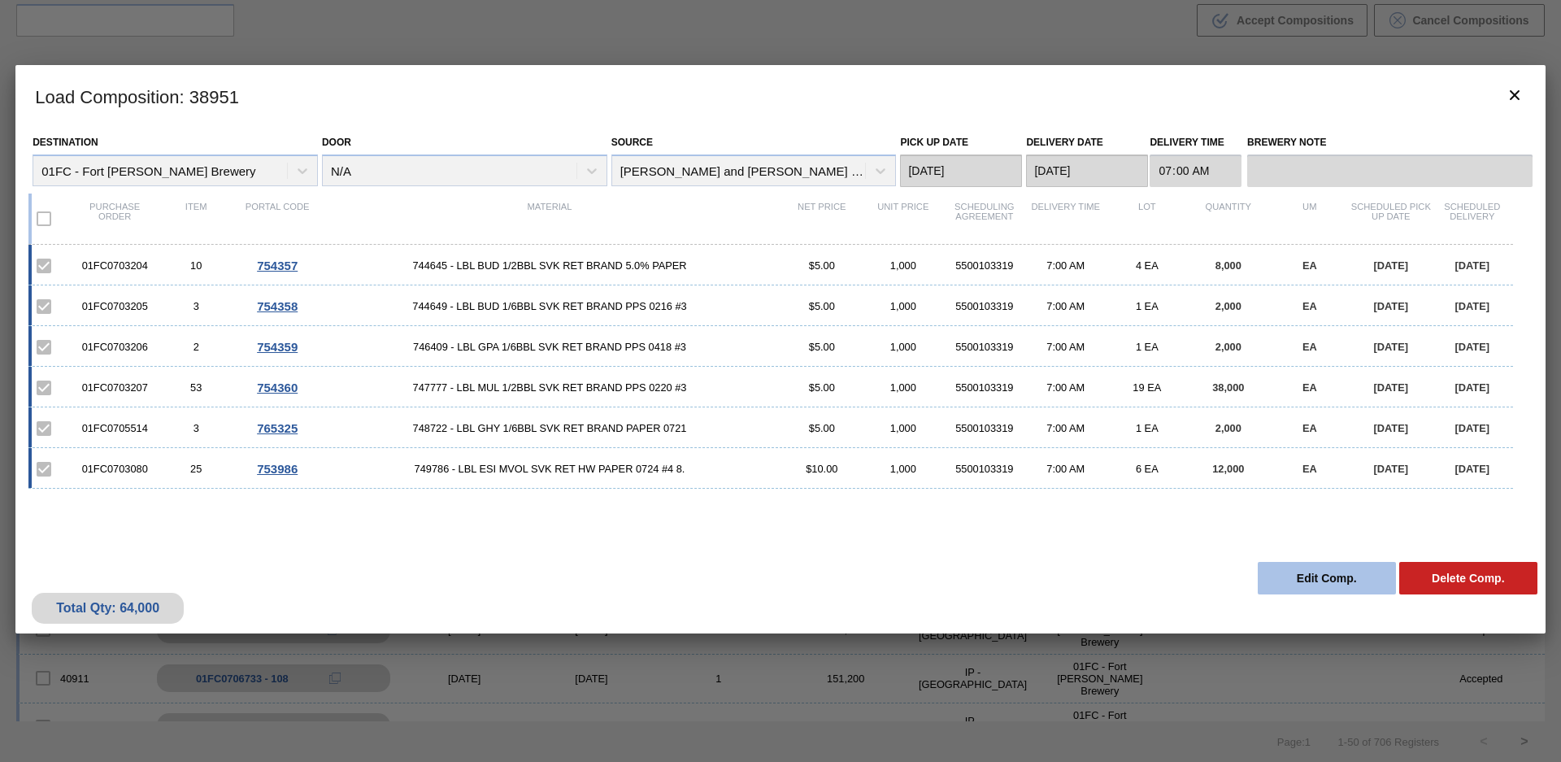
click at [1320, 577] on button "Edit Comp." at bounding box center [1327, 578] width 138 height 33
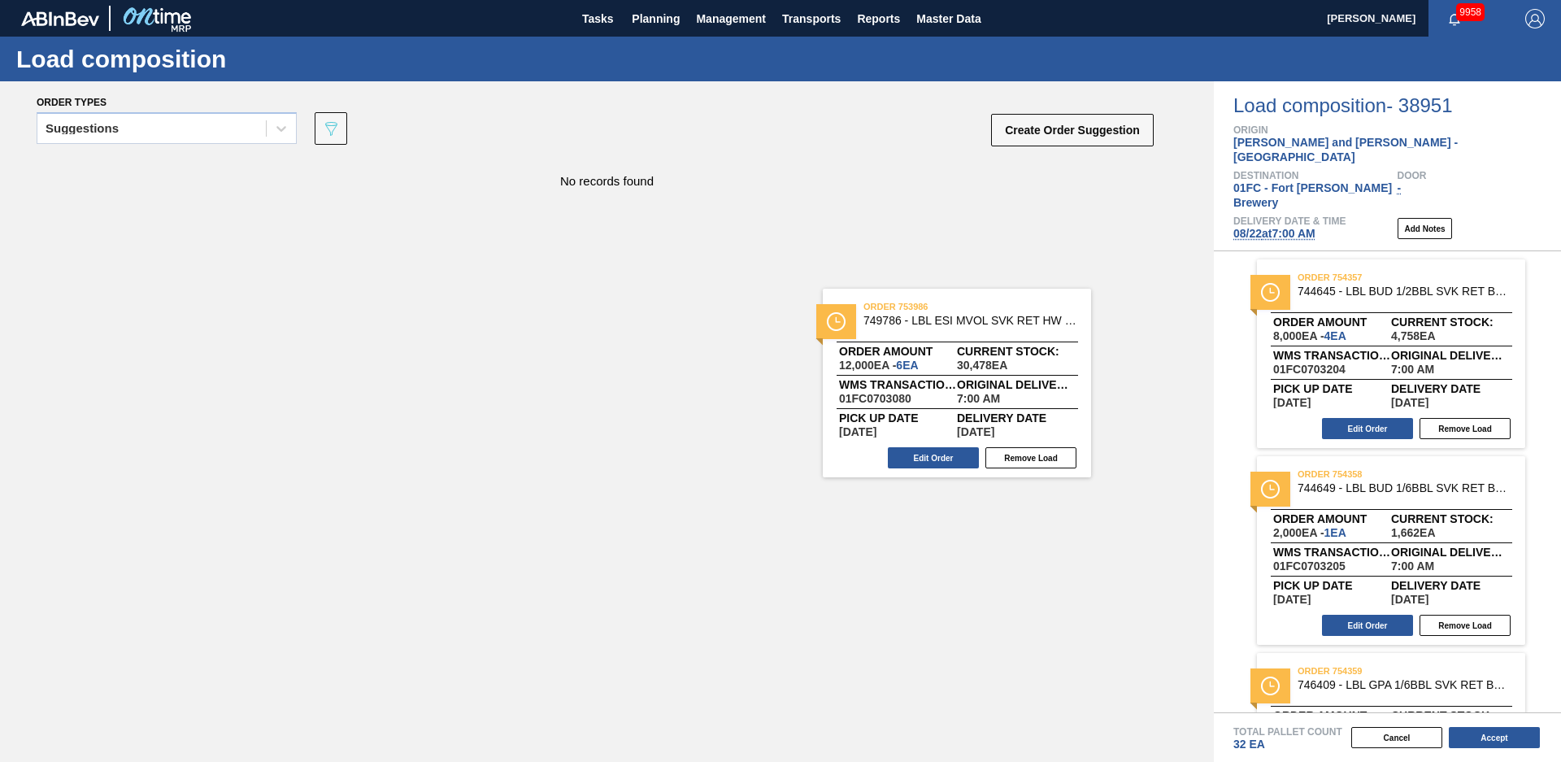
drag, startPoint x: 1415, startPoint y: 325, endPoint x: 874, endPoint y: 395, distance: 545.3
click at [879, 394] on div "Order types Suggestions 089F7B8B-B2A5-4AFE-B5C0-19BA573D28AC Create Order Sugge…" at bounding box center [780, 421] width 1561 height 681
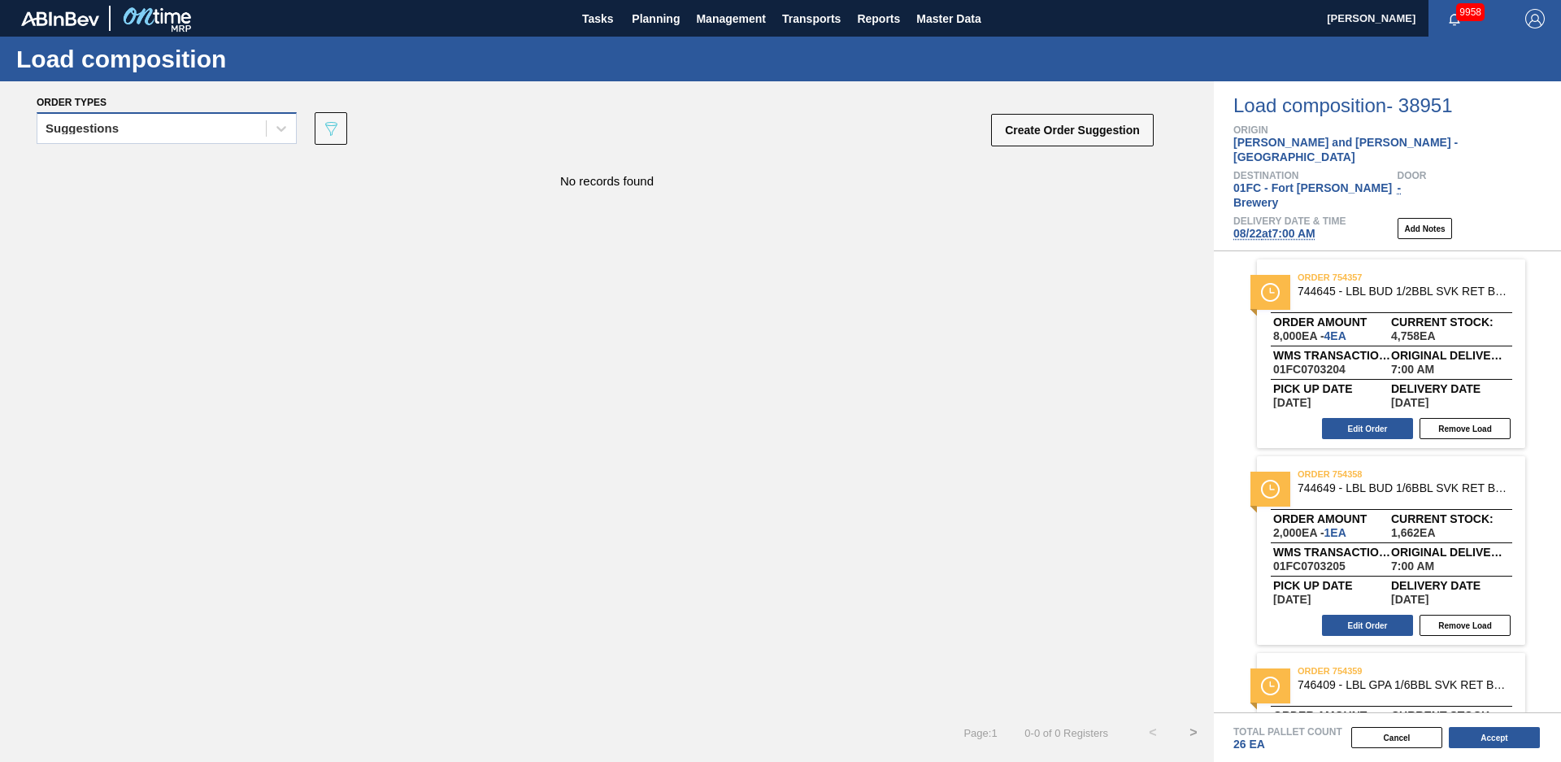
click at [240, 131] on div "Suggestions" at bounding box center [151, 129] width 229 height 24
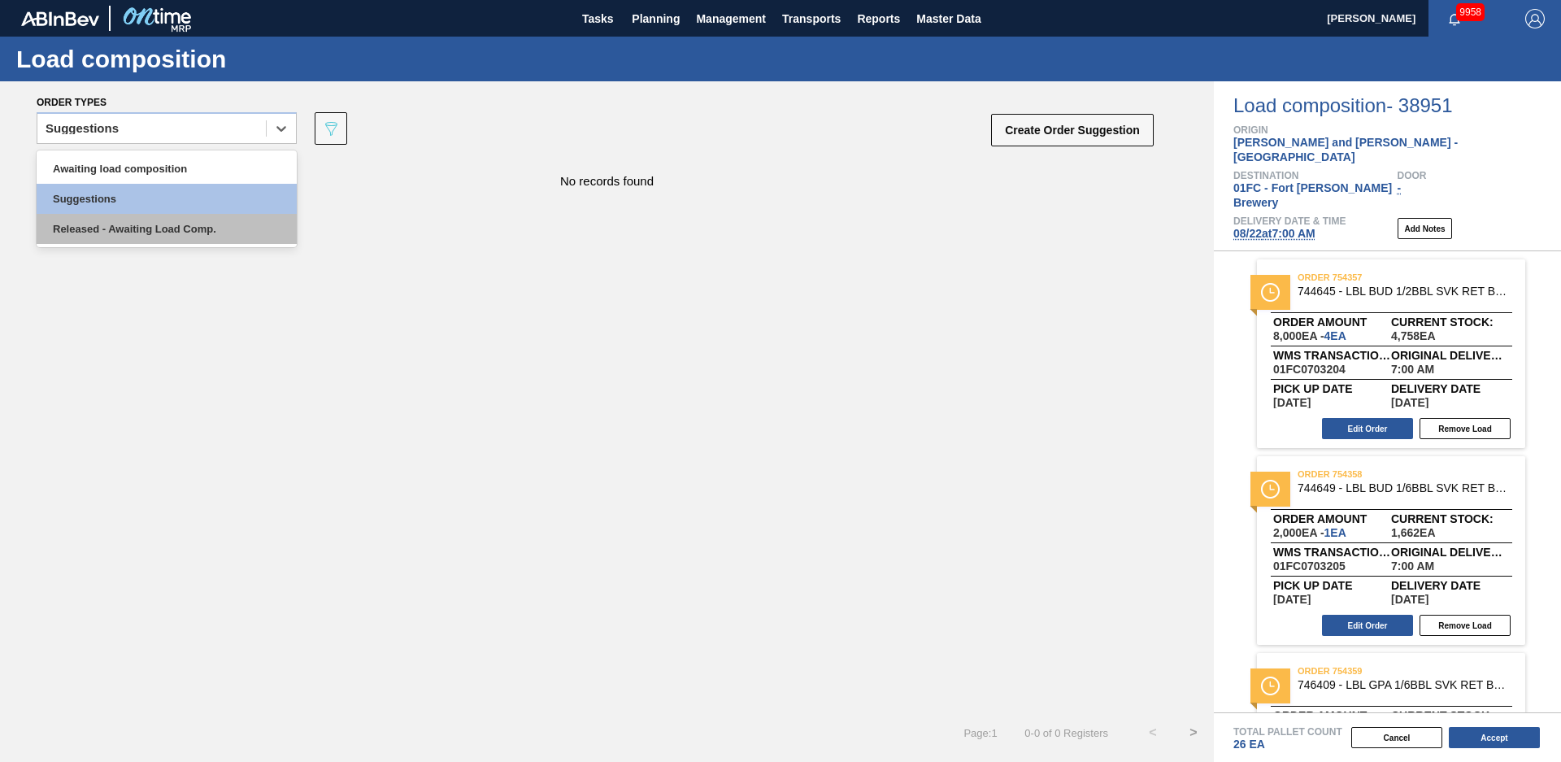
click at [148, 238] on div "Released - Awaiting Load Comp." at bounding box center [167, 229] width 260 height 30
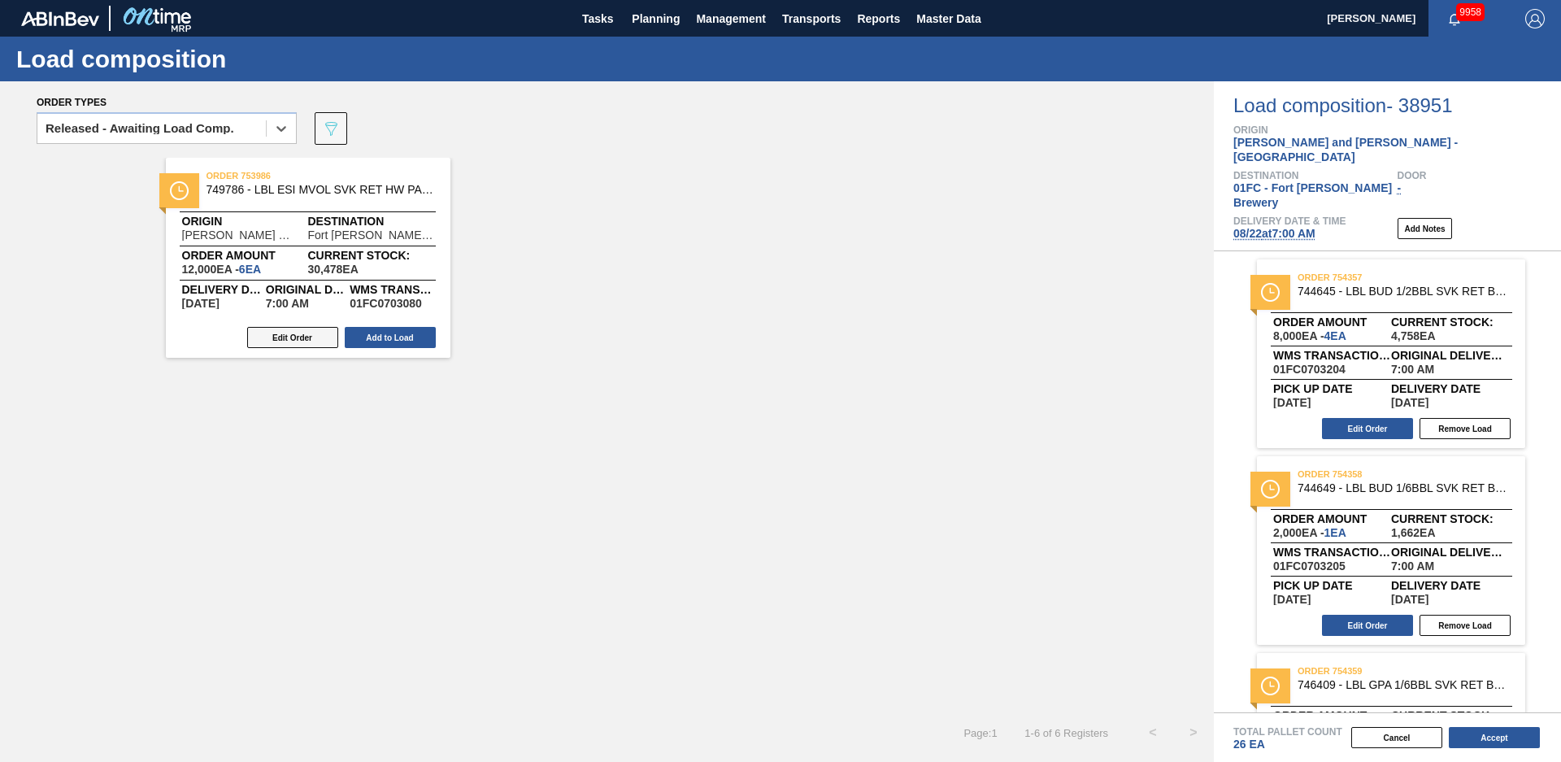
click at [321, 336] on button "Edit Order" at bounding box center [292, 337] width 91 height 21
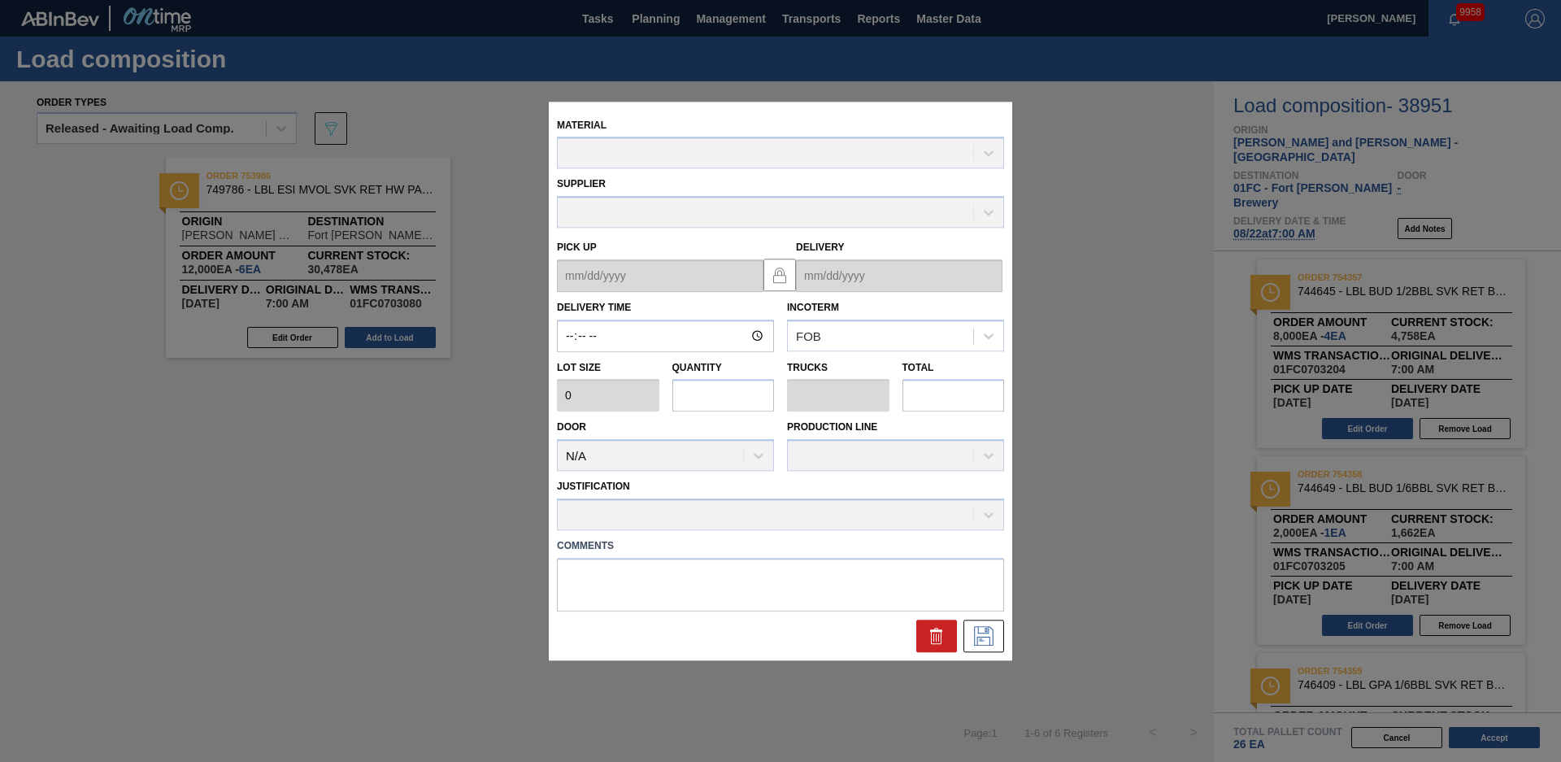
type input "07:00:00"
type input "2,000"
type input "6"
type input "0.012"
type input "12,000"
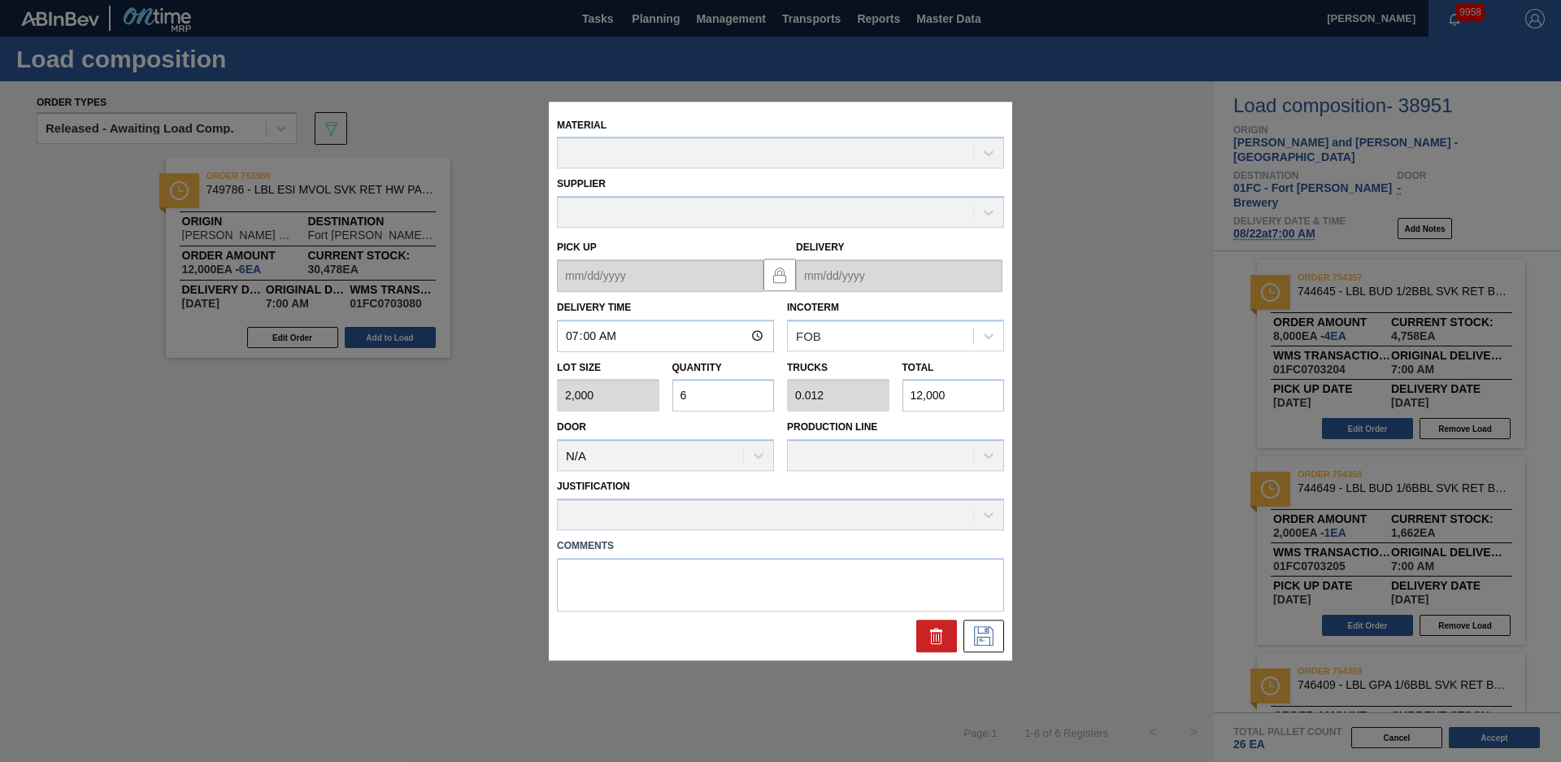
type up "[DATE]"
type input "[DATE]"
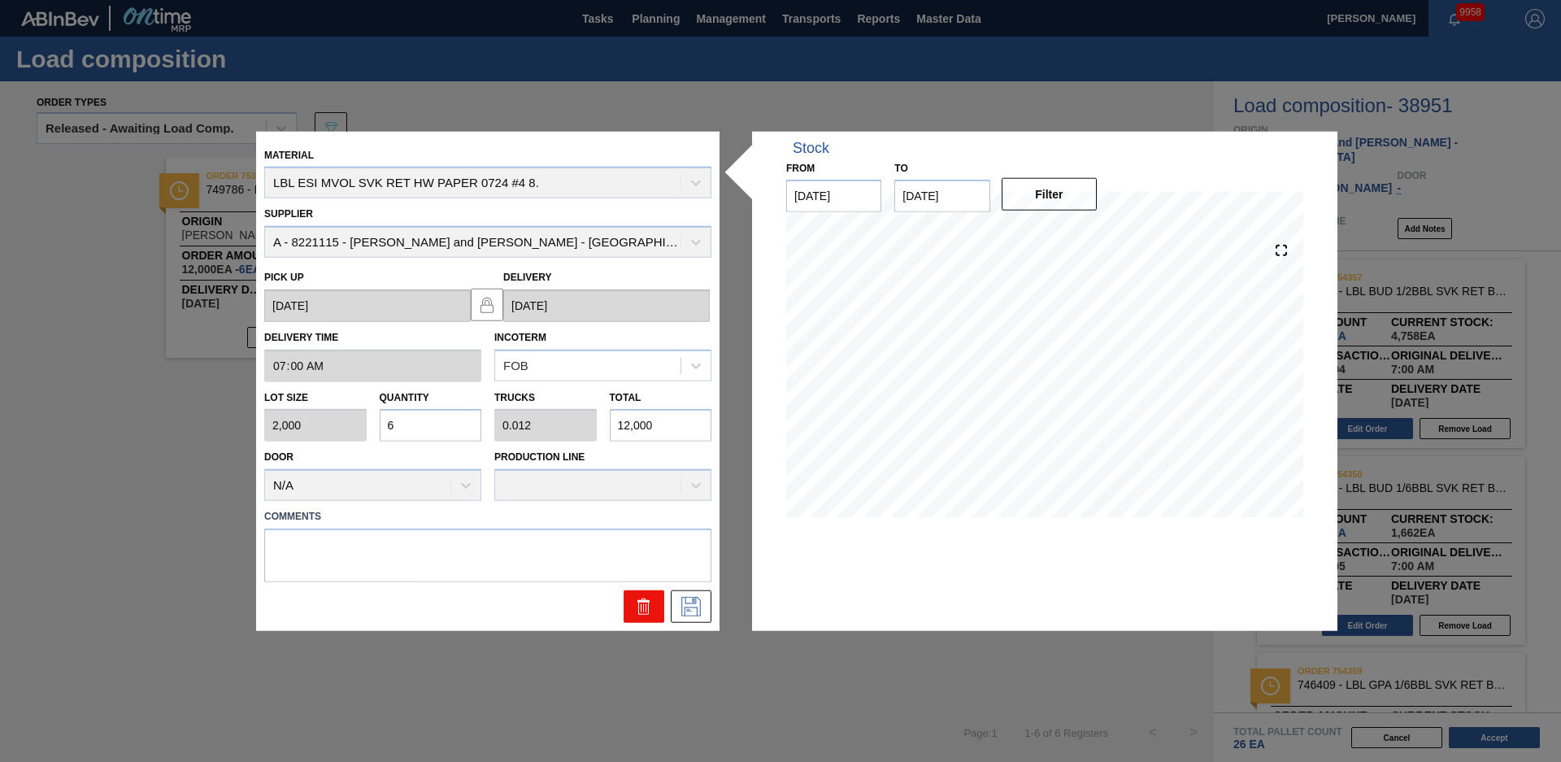
click at [639, 607] on icon at bounding box center [643, 608] width 11 height 12
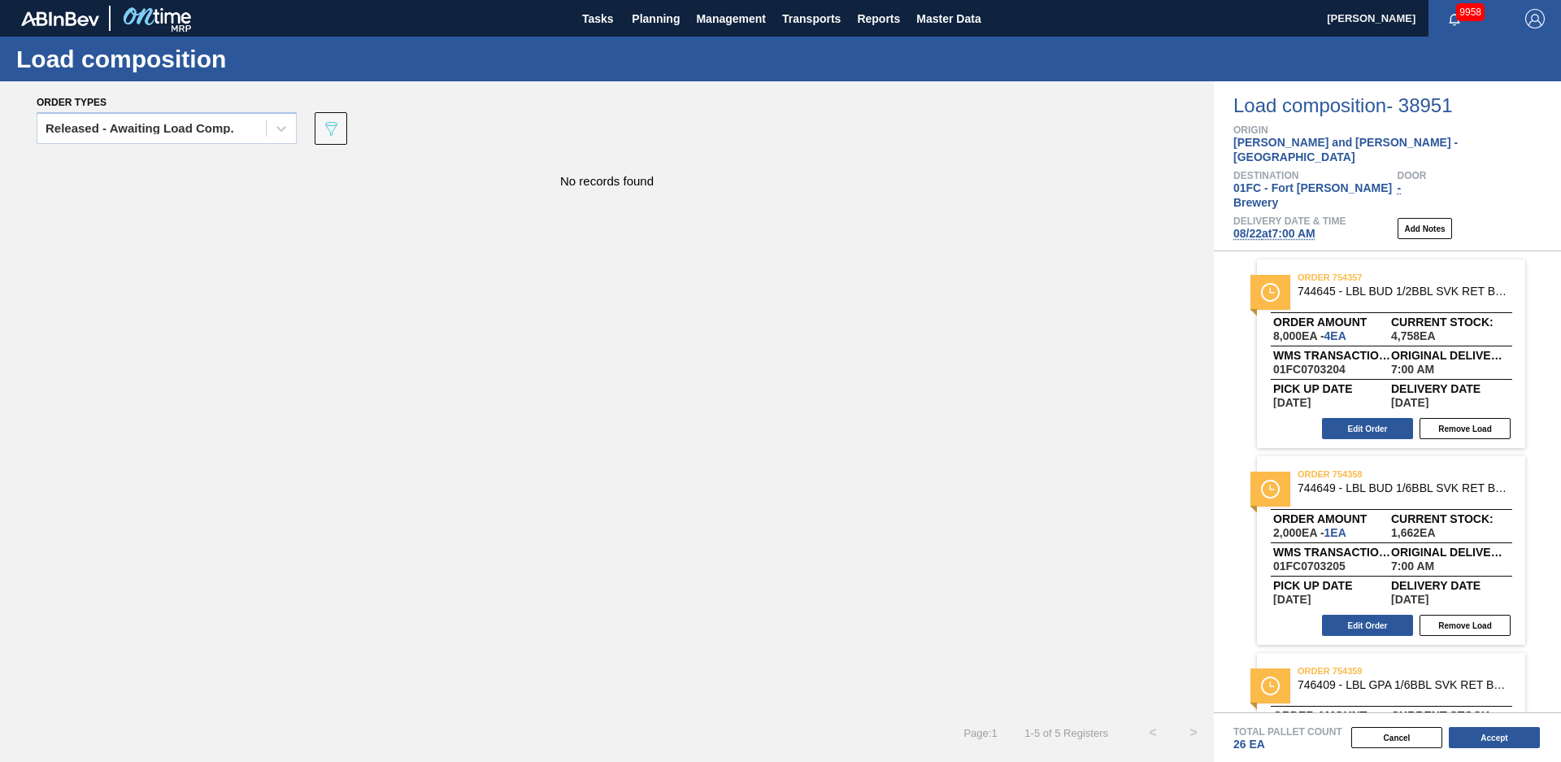
click at [1516, 740] on button "Accept" at bounding box center [1494, 737] width 91 height 21
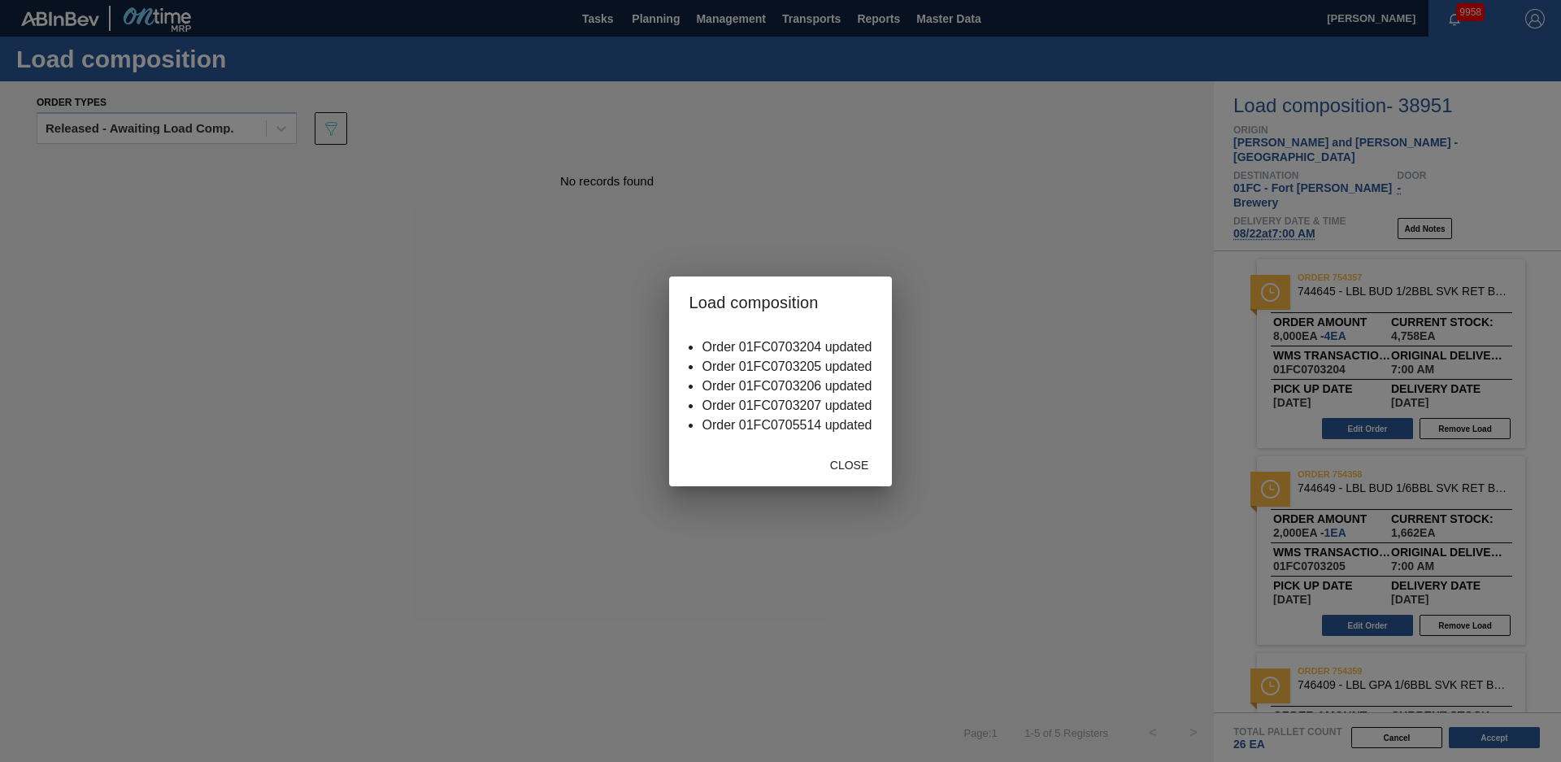
click at [859, 447] on div "Close" at bounding box center [780, 465] width 222 height 42
click at [859, 463] on span "Close" at bounding box center [849, 465] width 64 height 13
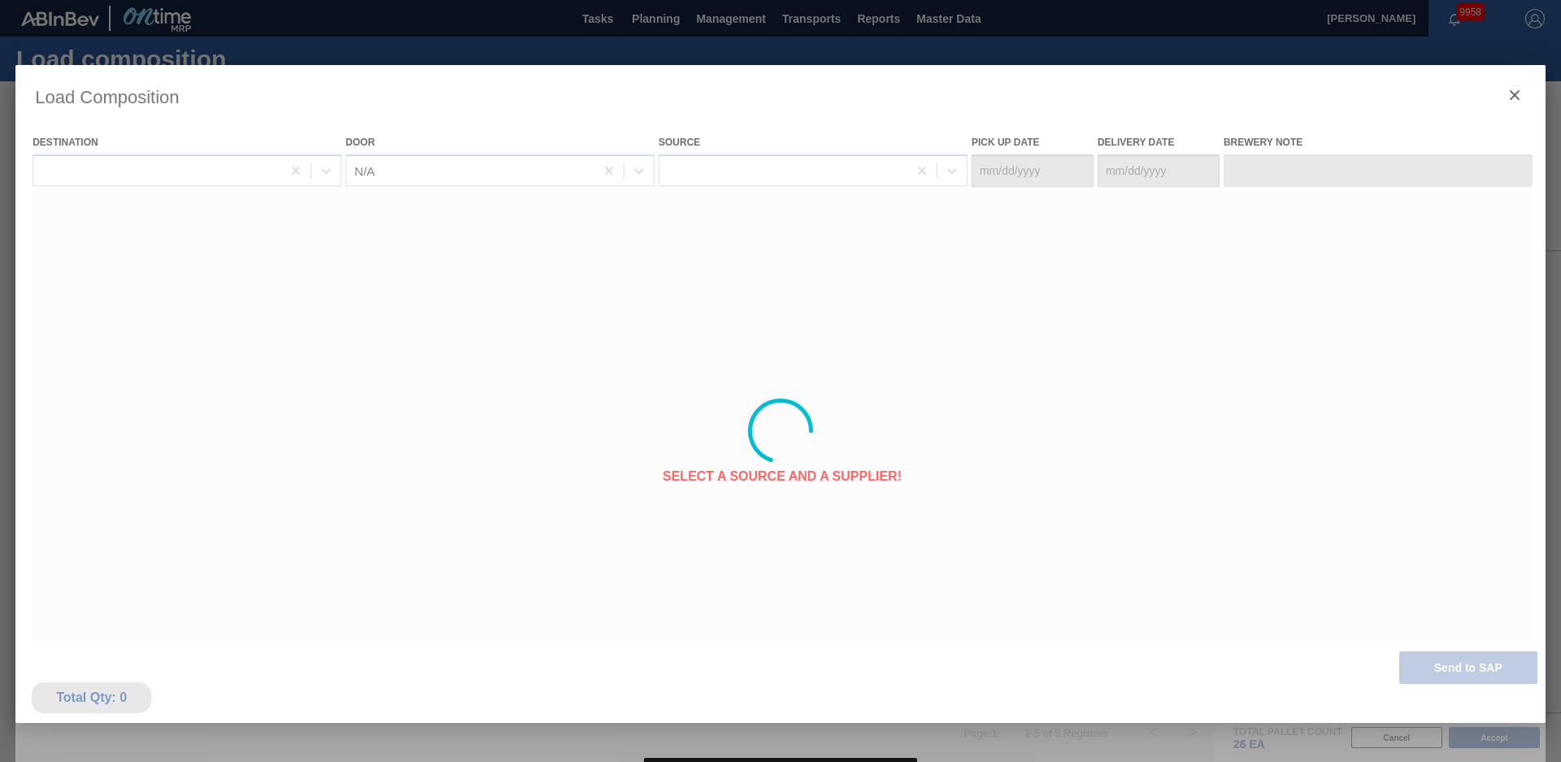
type Date "[DATE]"
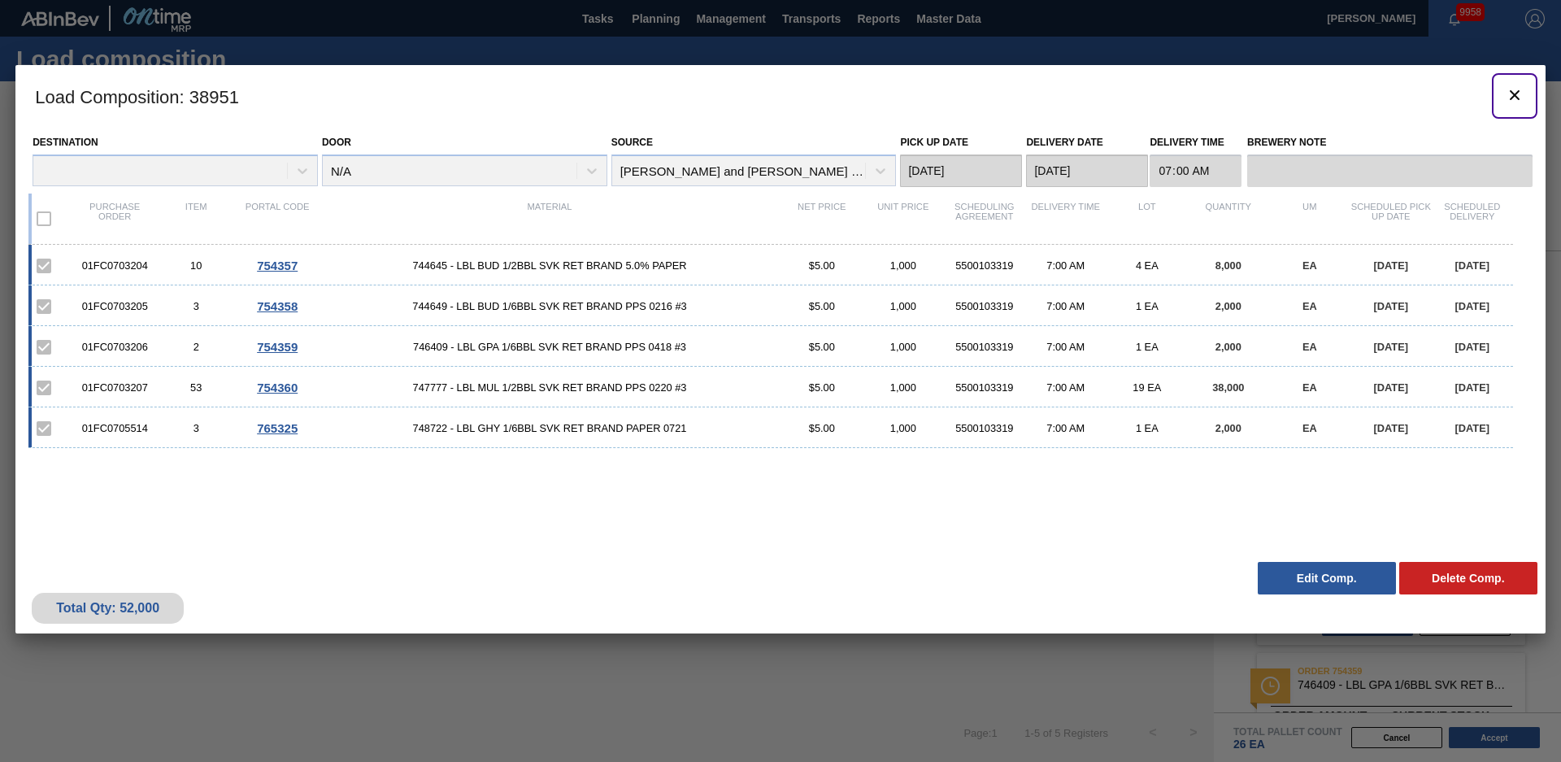
click at [1513, 94] on icon "botão de ícone" at bounding box center [1515, 95] width 20 height 20
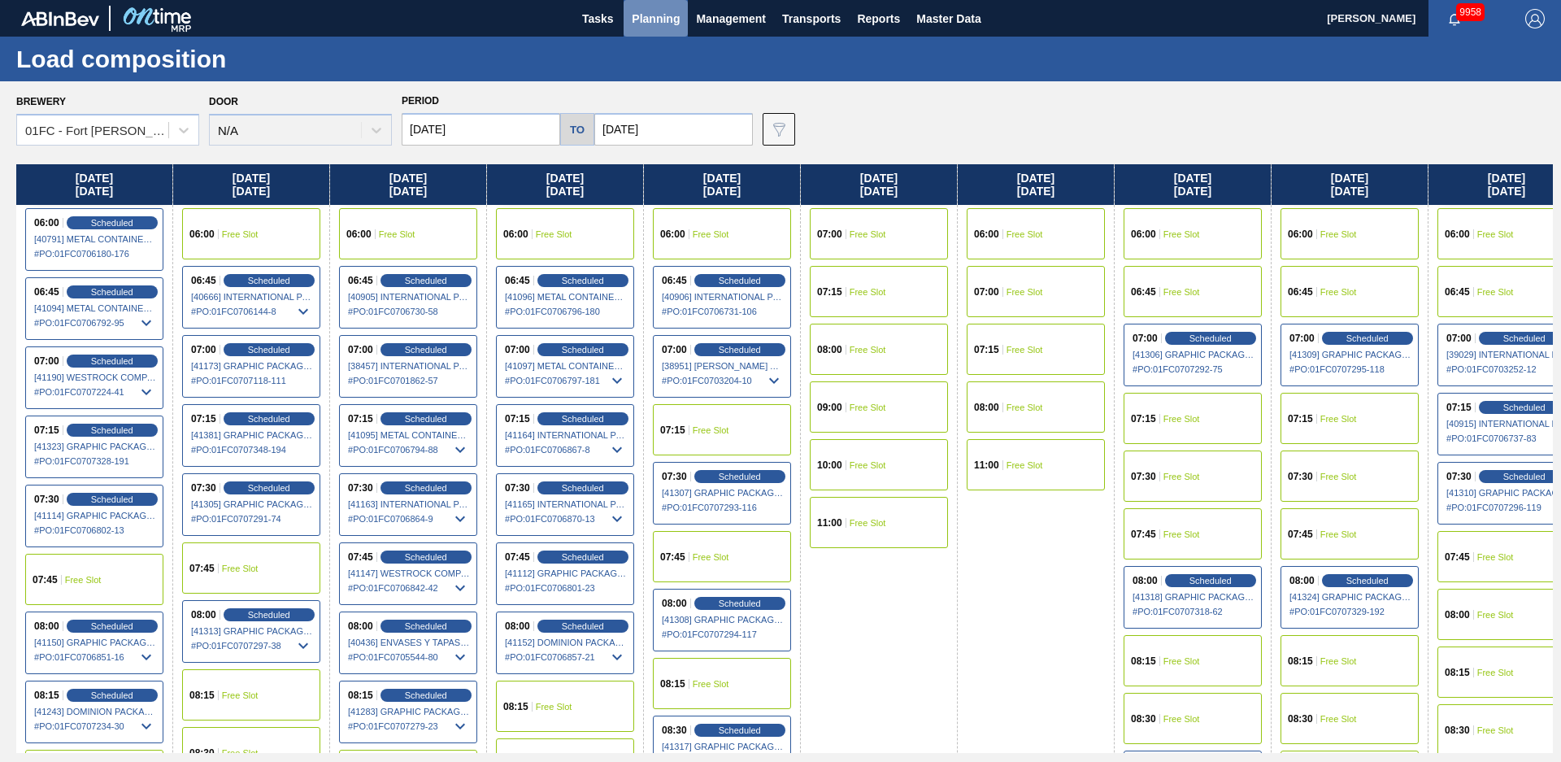
click at [652, 25] on span "Planning" at bounding box center [656, 19] width 48 height 20
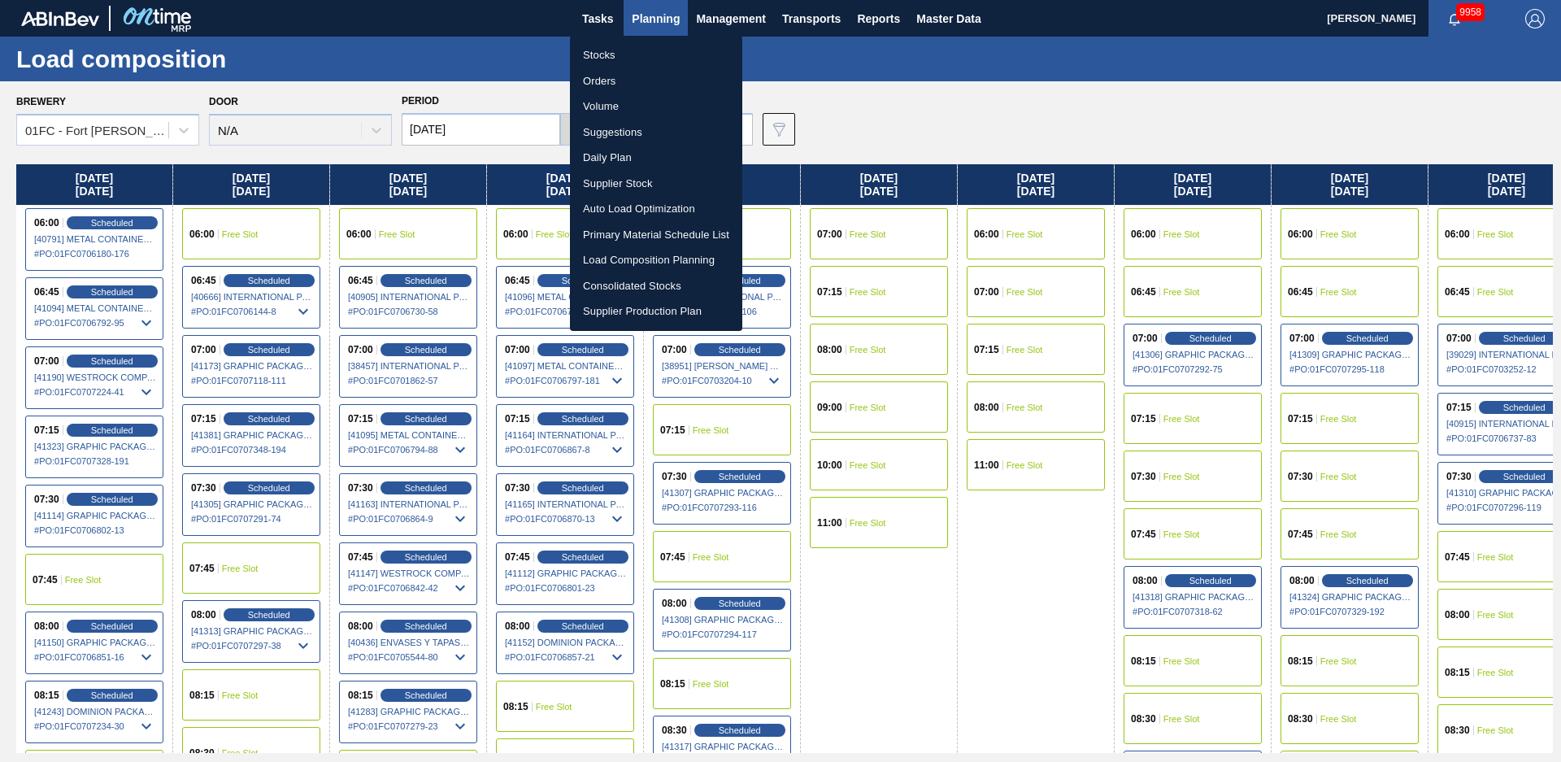
click at [630, 47] on li "Stocks" at bounding box center [656, 55] width 172 height 26
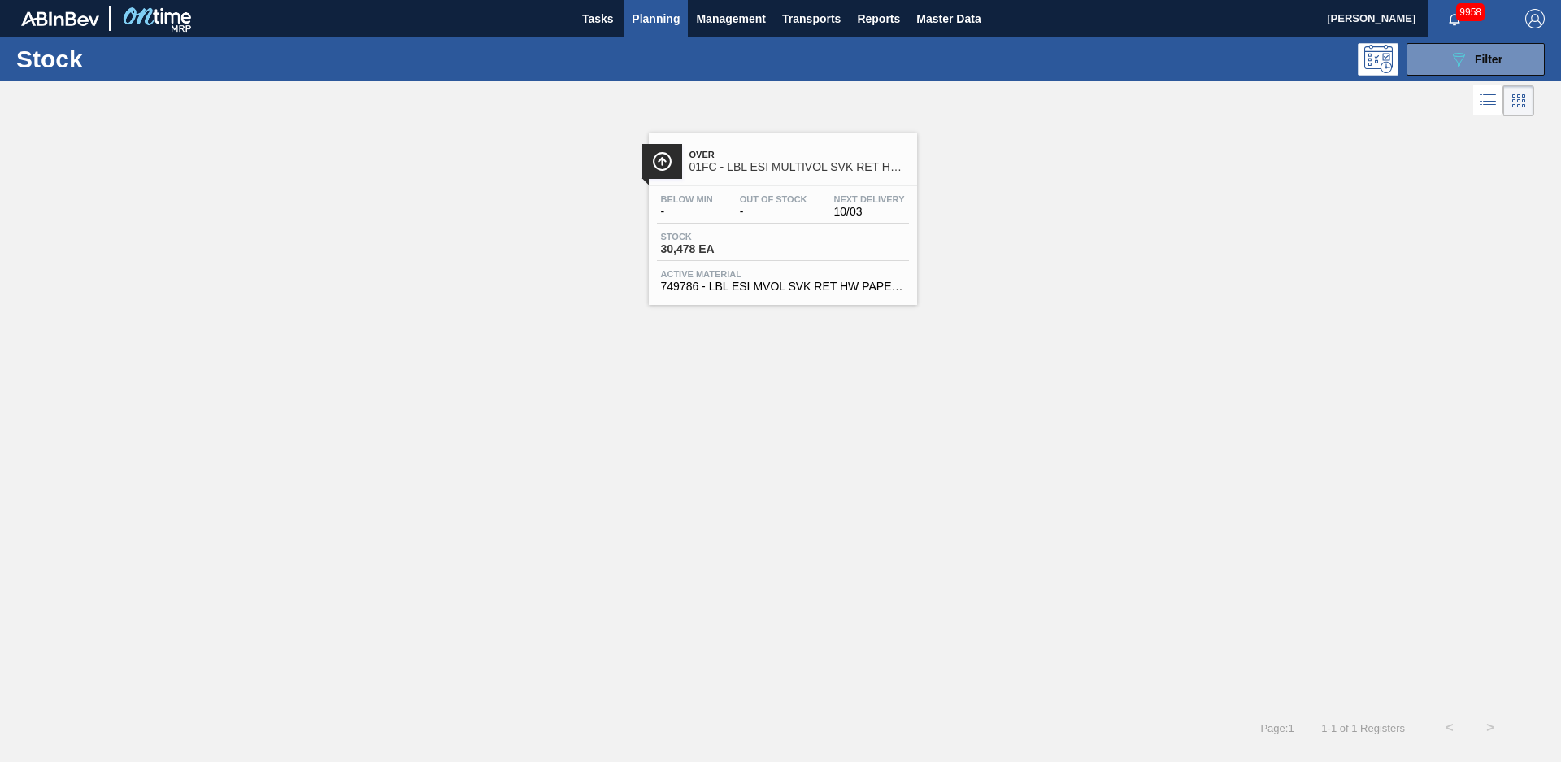
click at [766, 148] on div "Over 01FC - LBL ESI MULTIVOL SVK RET HW PAPER #4" at bounding box center [800, 161] width 220 height 37
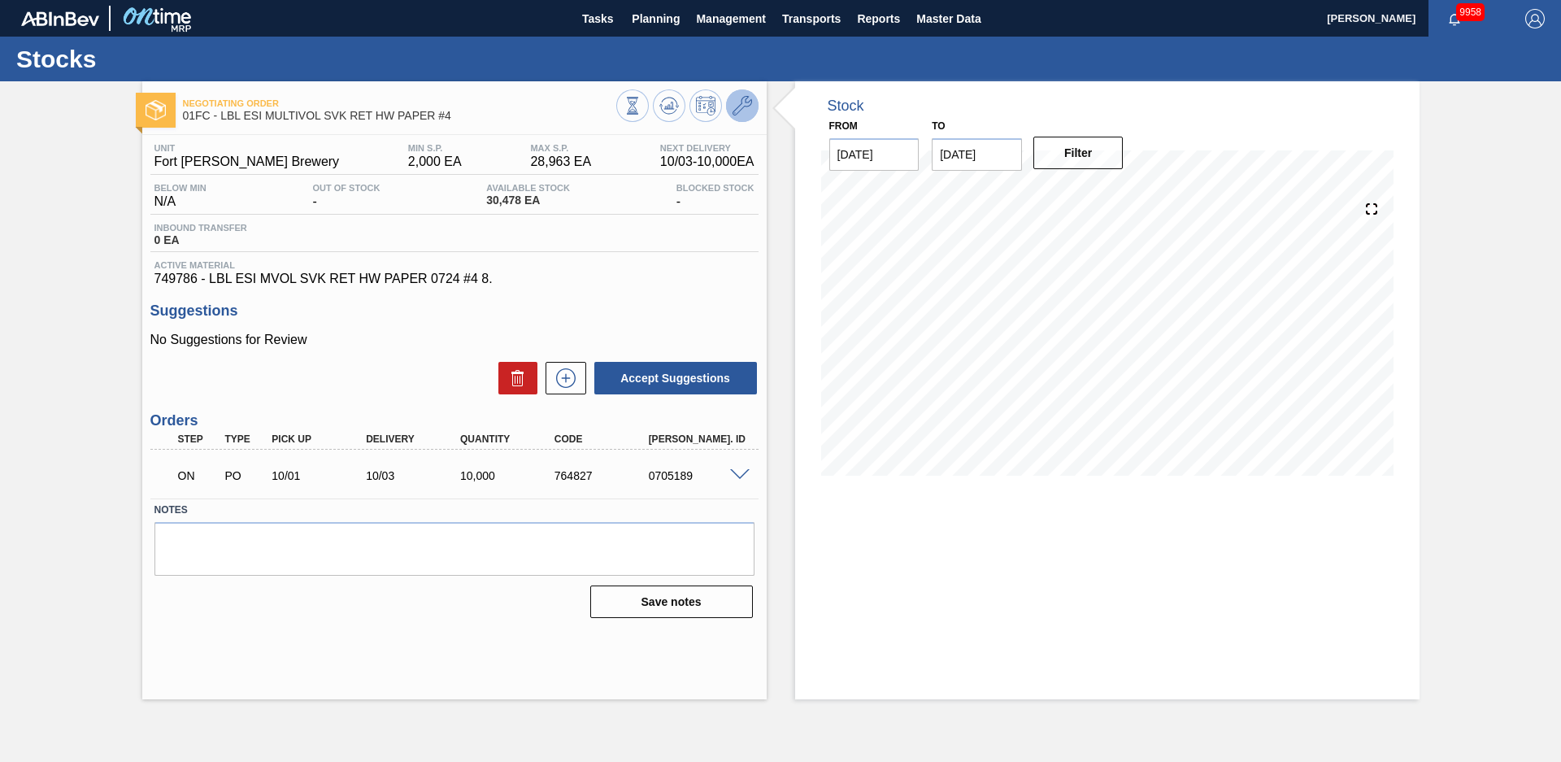
click at [747, 117] on button at bounding box center [742, 105] width 33 height 33
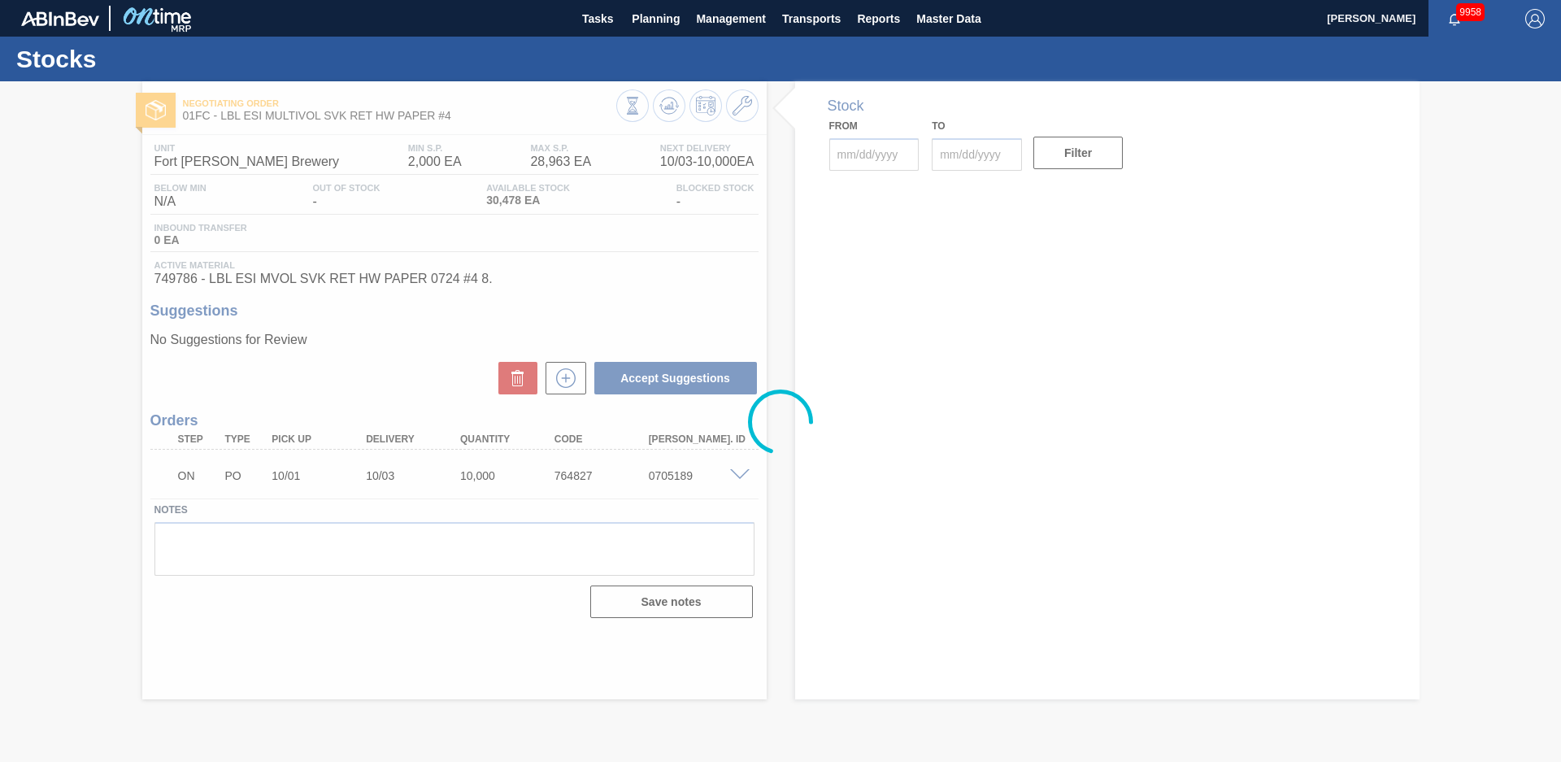
type input "[DATE]"
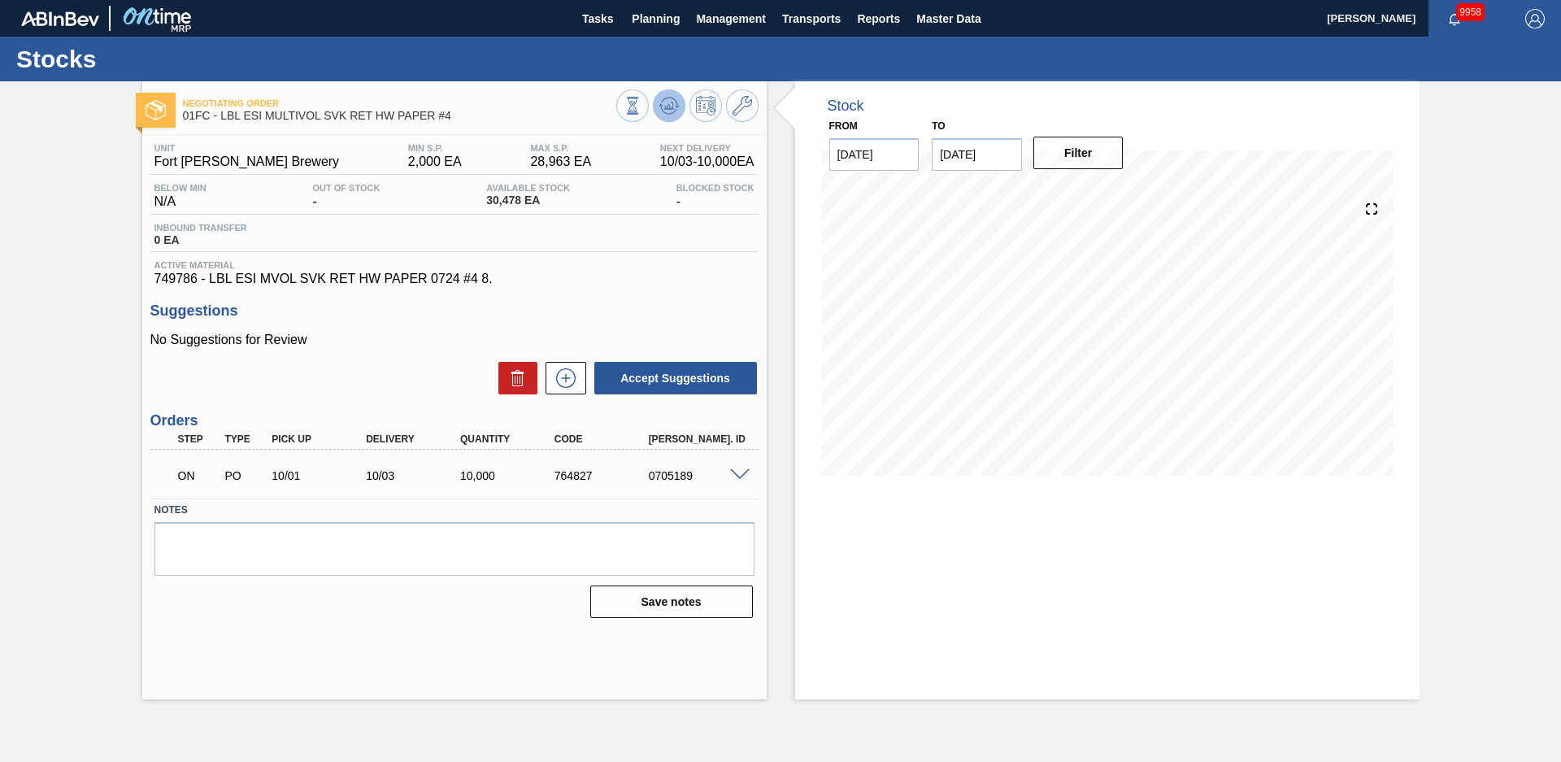
click at [642, 106] on icon at bounding box center [633, 106] width 18 height 18
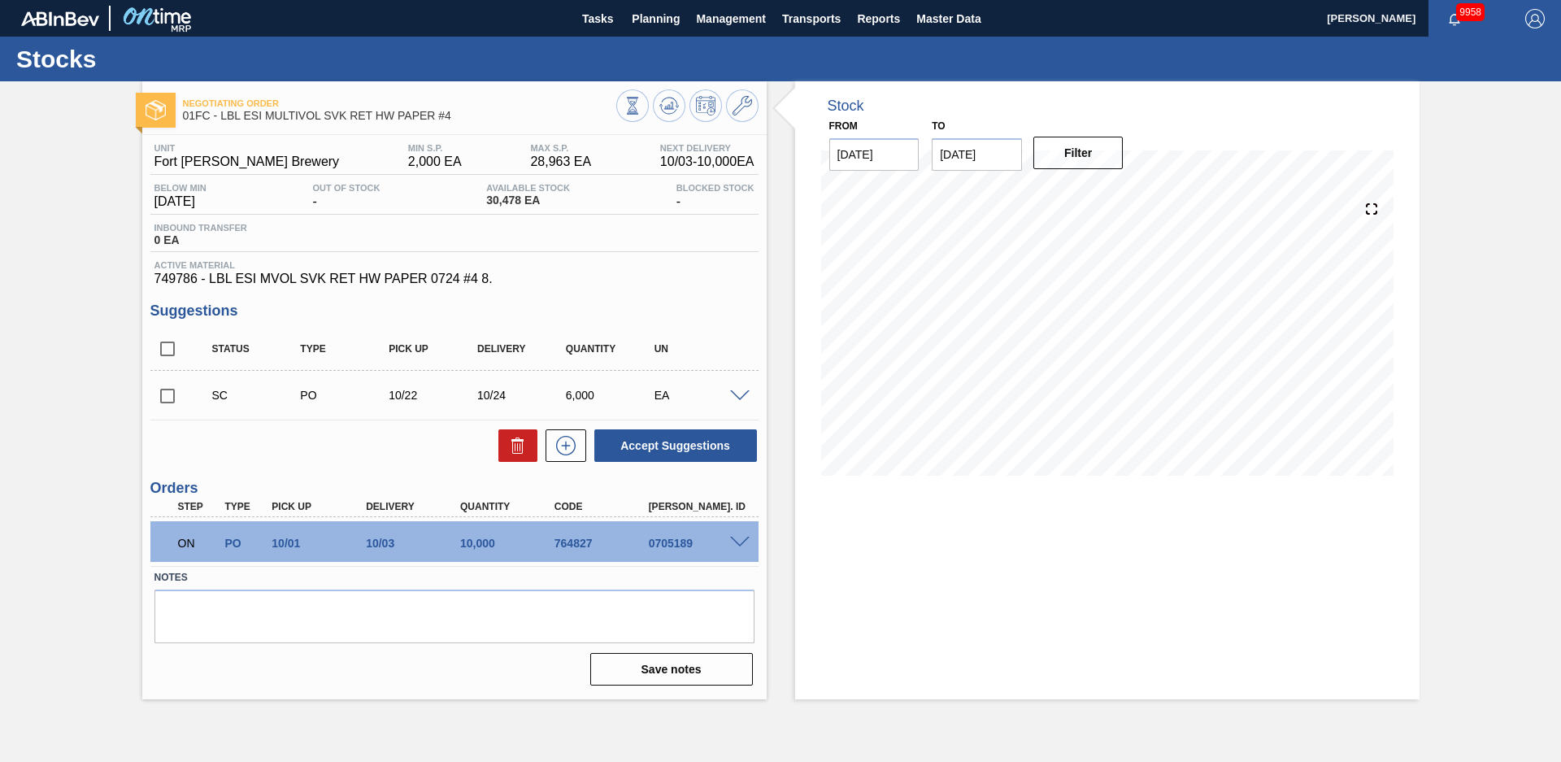
click at [1466, 337] on div "Negotiating Order 01FC - LBL ESI MULTIVOL SVK RET HW PAPER #4 Unit Fort Collins…" at bounding box center [780, 390] width 1561 height 618
click at [170, 394] on input "checkbox" at bounding box center [167, 396] width 34 height 34
click at [699, 444] on button "Accept Suggestions" at bounding box center [675, 445] width 163 height 33
checkbox input "false"
click at [784, 411] on div "Stock From 08/12/2025 to 12/31/2025 Filter 08/14 Stock Projection 30,478 SAP Pl…" at bounding box center [1093, 390] width 653 height 618
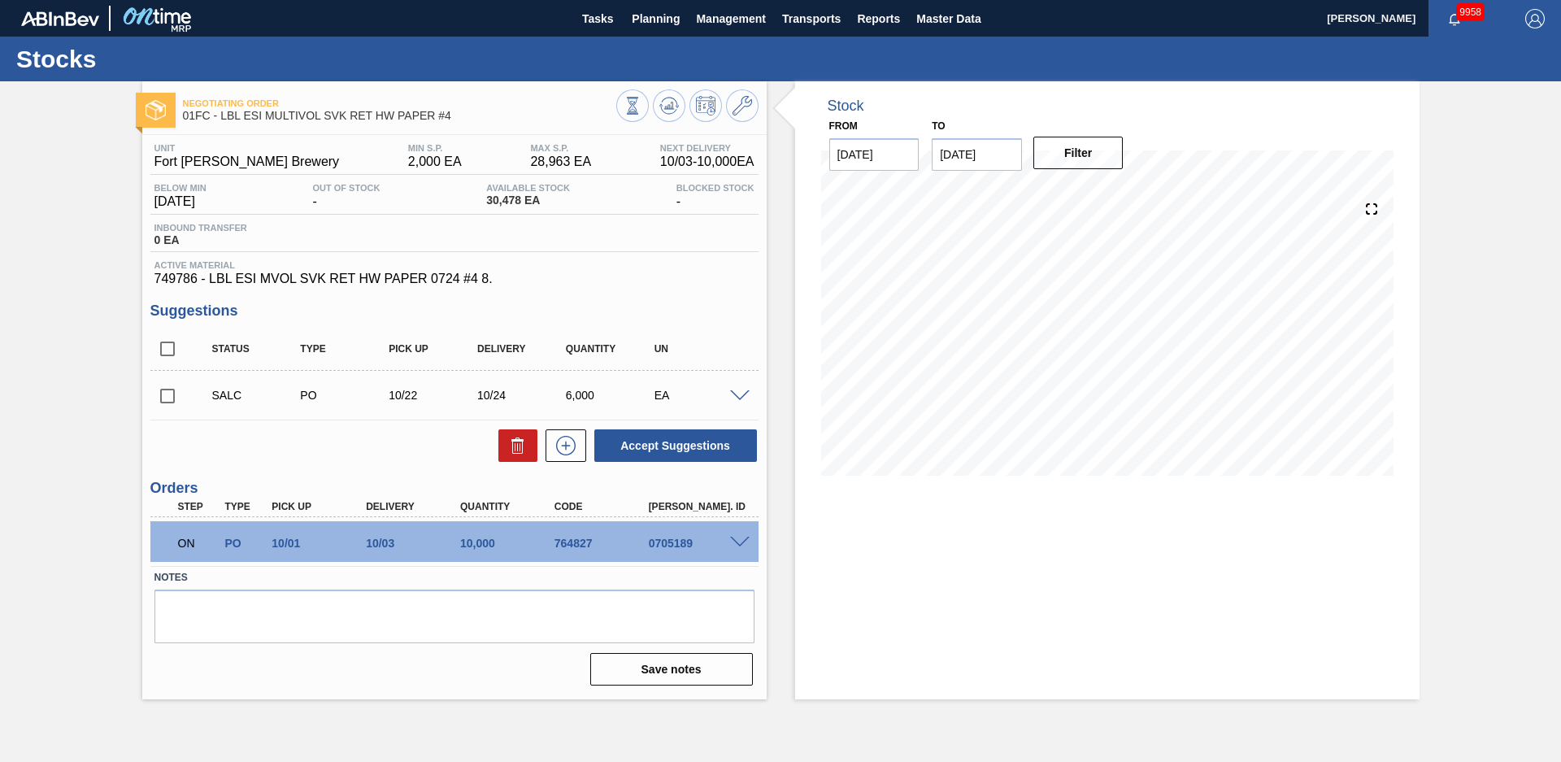
click at [89, 443] on div "Negotiating Order 01FC - LBL ESI MULTIVOL SVK RET HW PAPER #4 Unit Fort Collins…" at bounding box center [780, 390] width 1561 height 618
click at [668, 12] on span "Planning" at bounding box center [656, 19] width 48 height 20
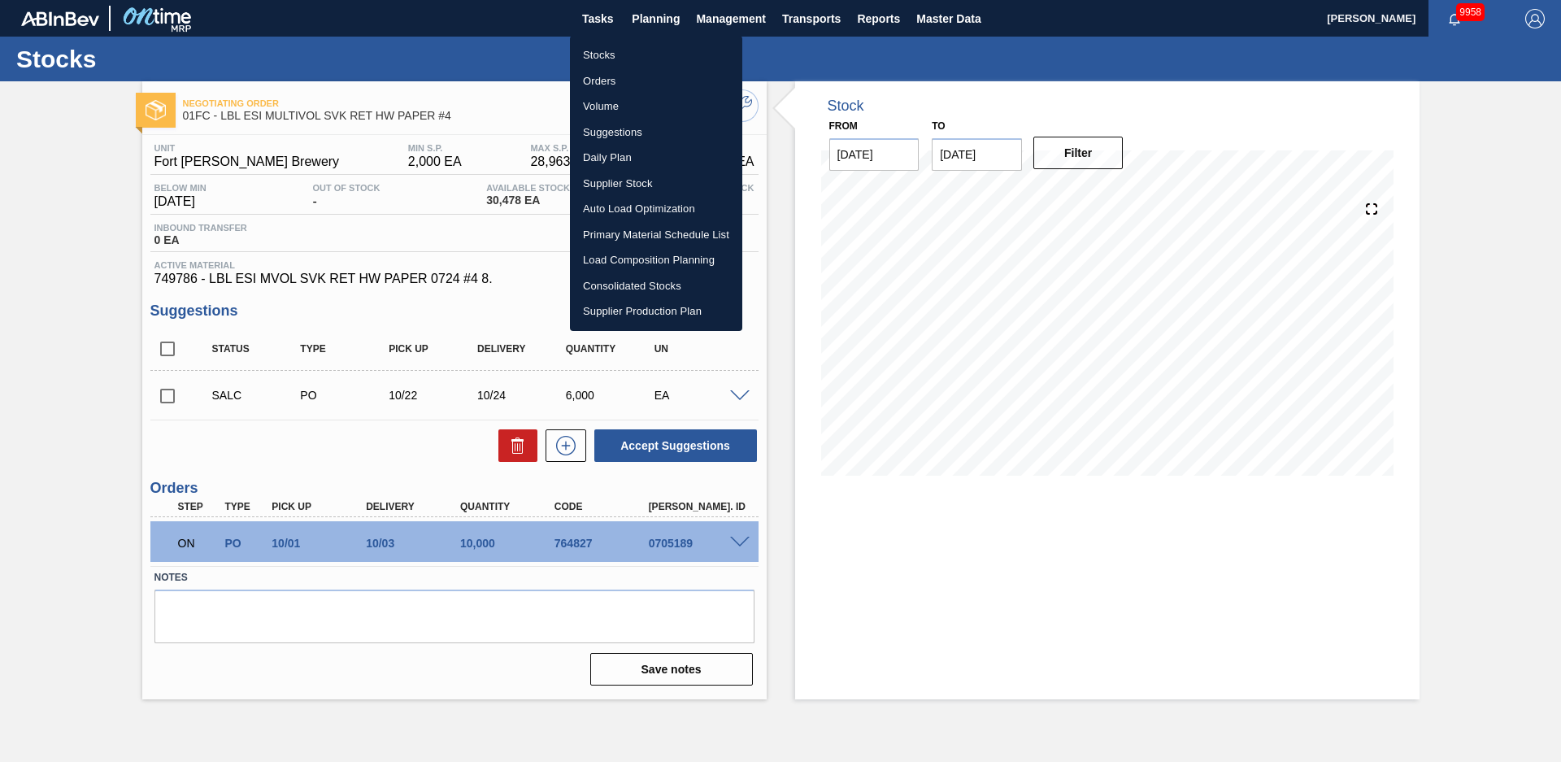
click at [608, 50] on li "Stocks" at bounding box center [656, 55] width 172 height 26
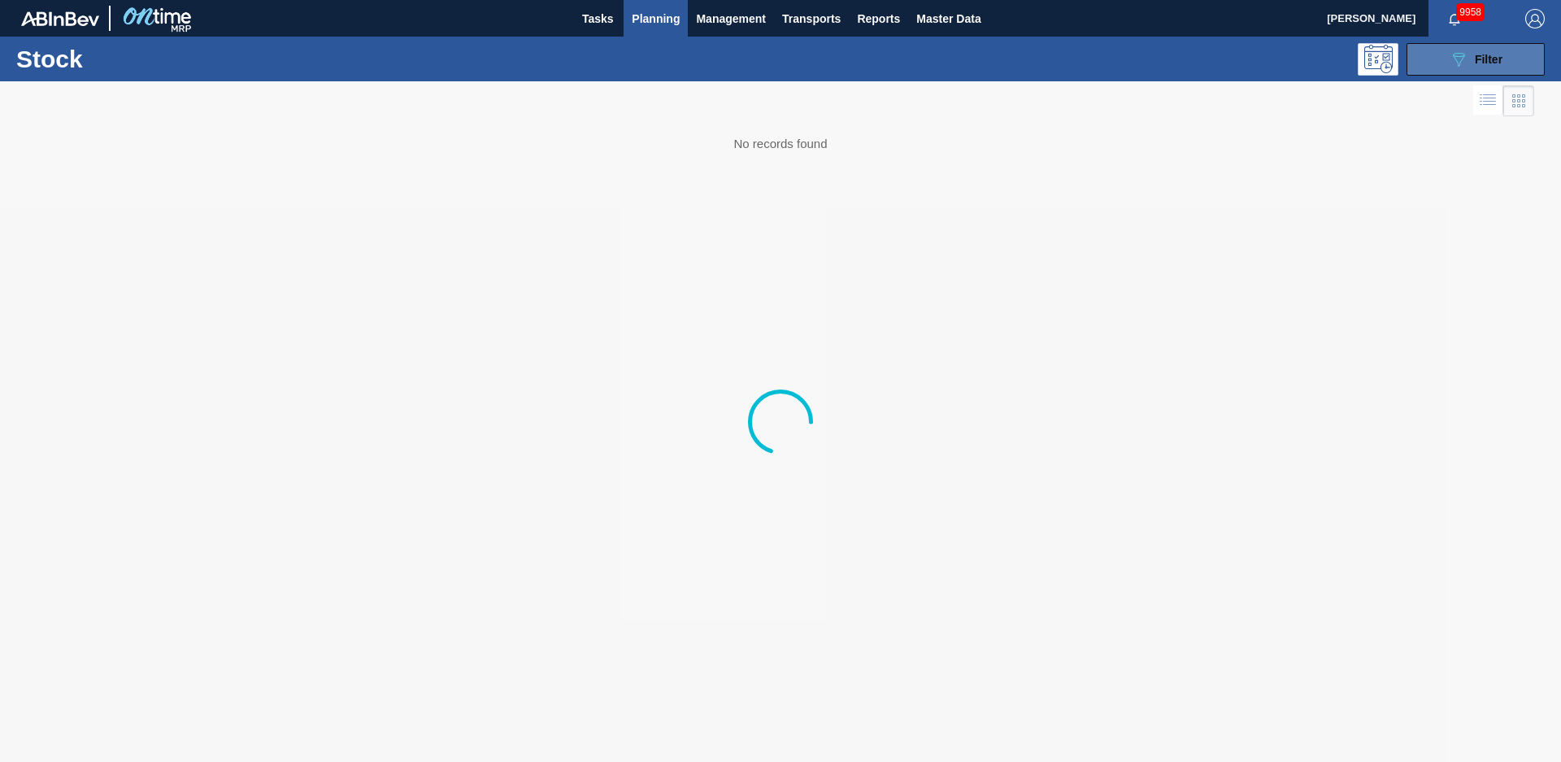
click at [1512, 58] on button "089F7B8B-B2A5-4AFE-B5C0-19BA573D28AC Filter" at bounding box center [1476, 59] width 138 height 33
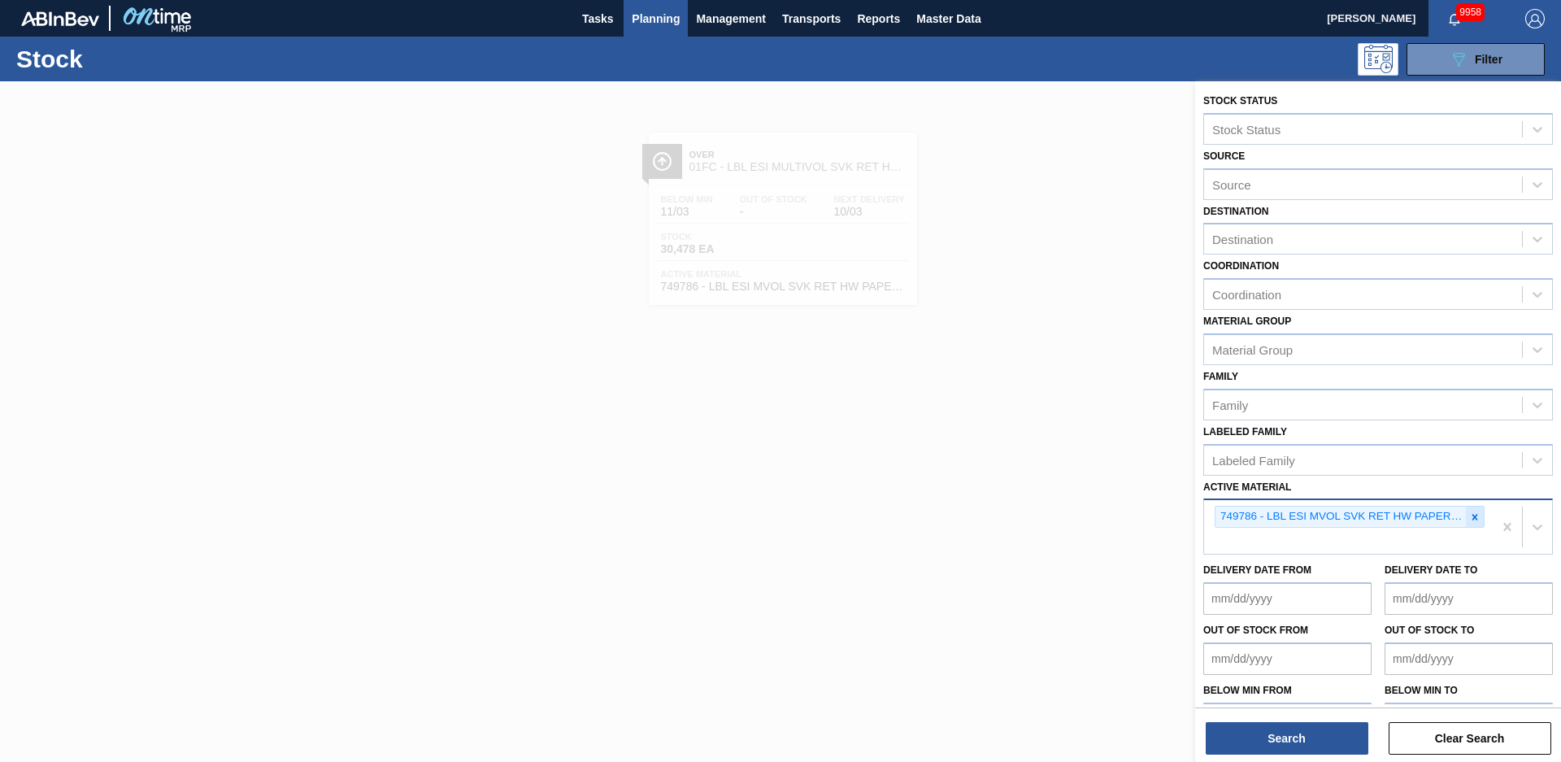
click at [1473, 519] on icon at bounding box center [1474, 516] width 11 height 11
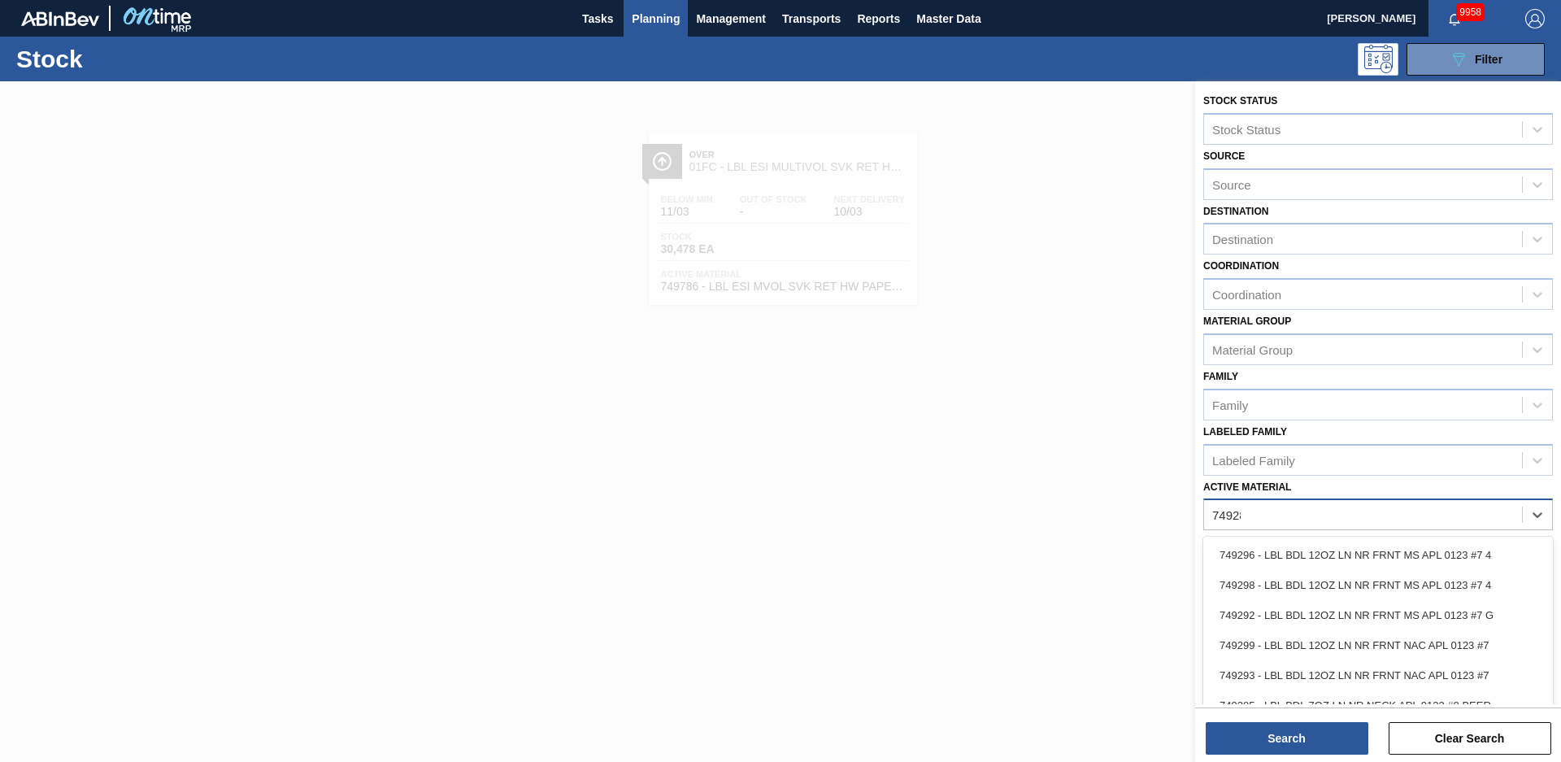
type Material "749281"
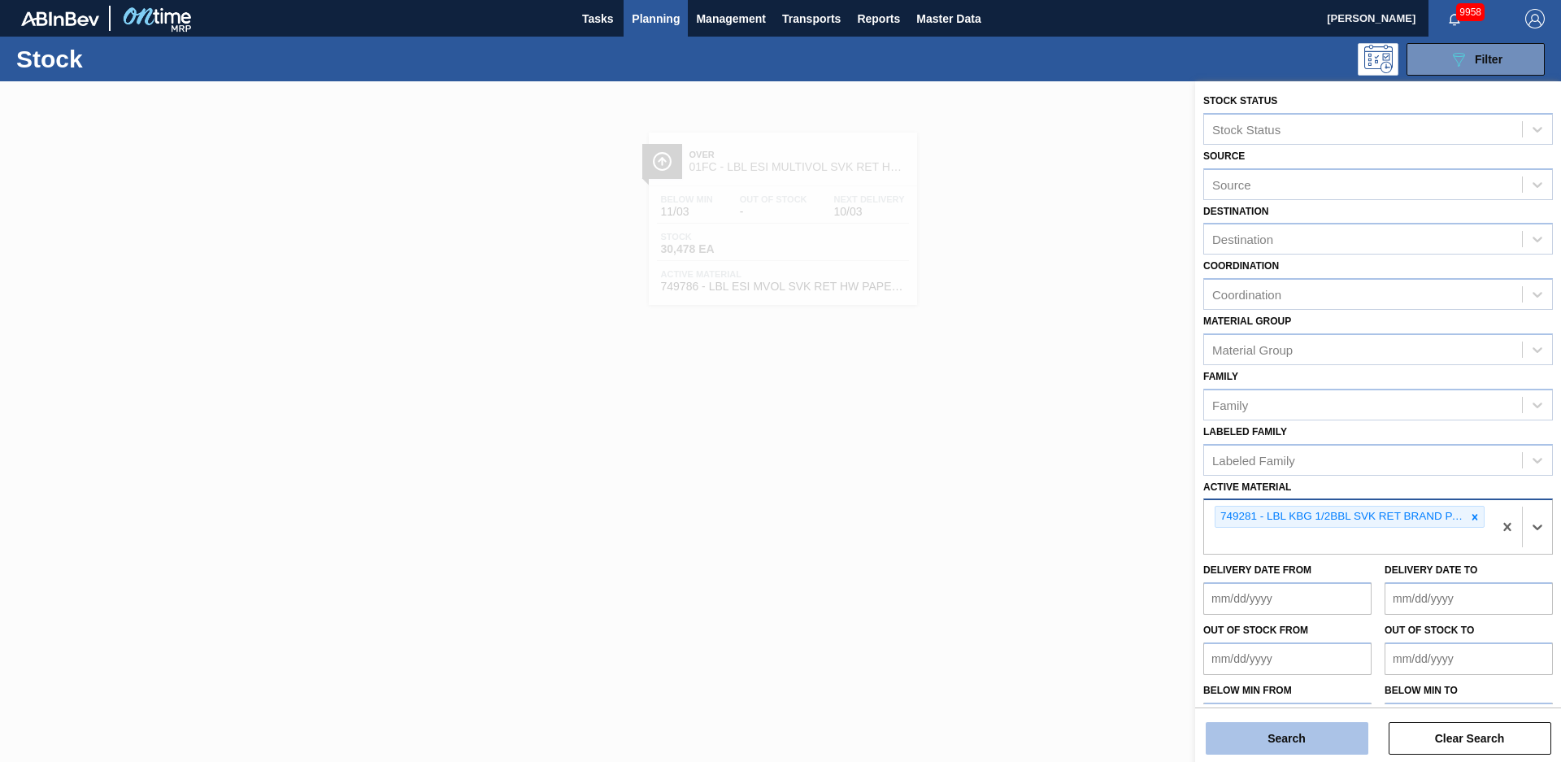
click at [1312, 742] on button "Search" at bounding box center [1287, 738] width 163 height 33
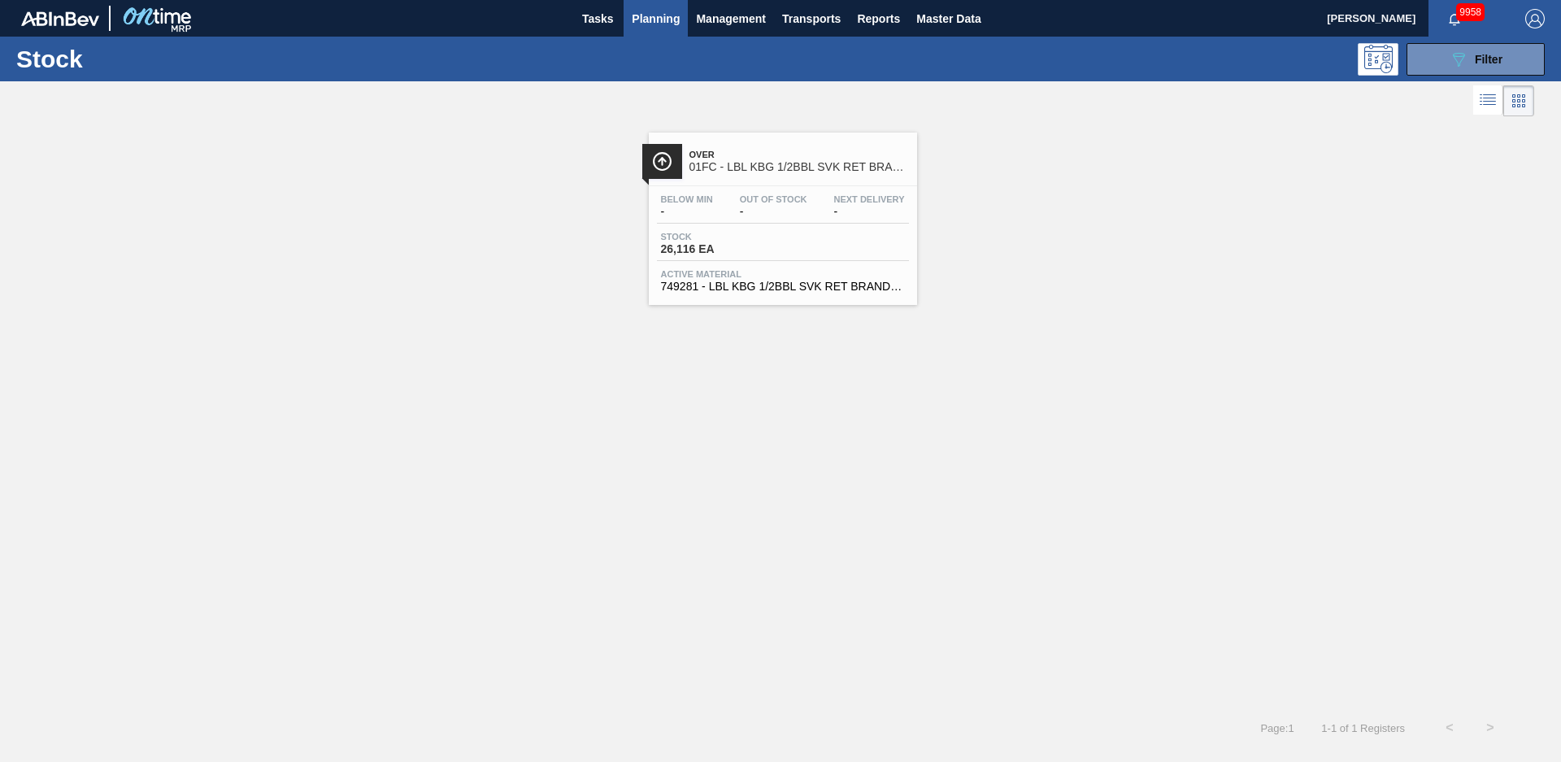
click at [833, 159] on span "Over" at bounding box center [800, 155] width 220 height 10
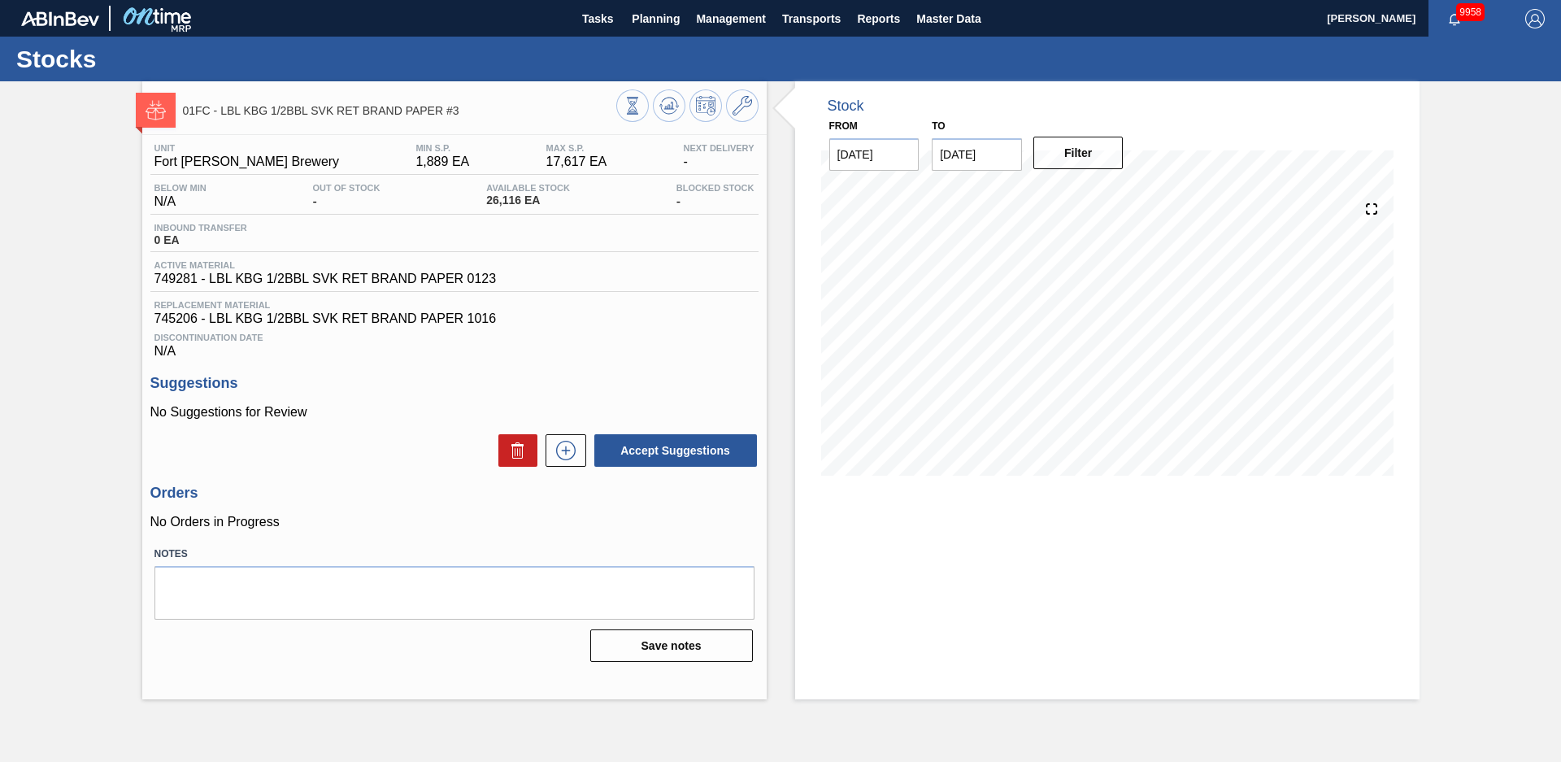
click at [781, 141] on div "Stock From [DATE] to [DATE] Filter" at bounding box center [1093, 390] width 653 height 618
click at [786, 180] on div "Stock From [DATE] to [DATE] Filter" at bounding box center [1093, 390] width 653 height 618
click at [783, 363] on div "Stock From [DATE] to [DATE] Filter" at bounding box center [1093, 390] width 653 height 618
click at [741, 111] on icon at bounding box center [743, 106] width 20 height 20
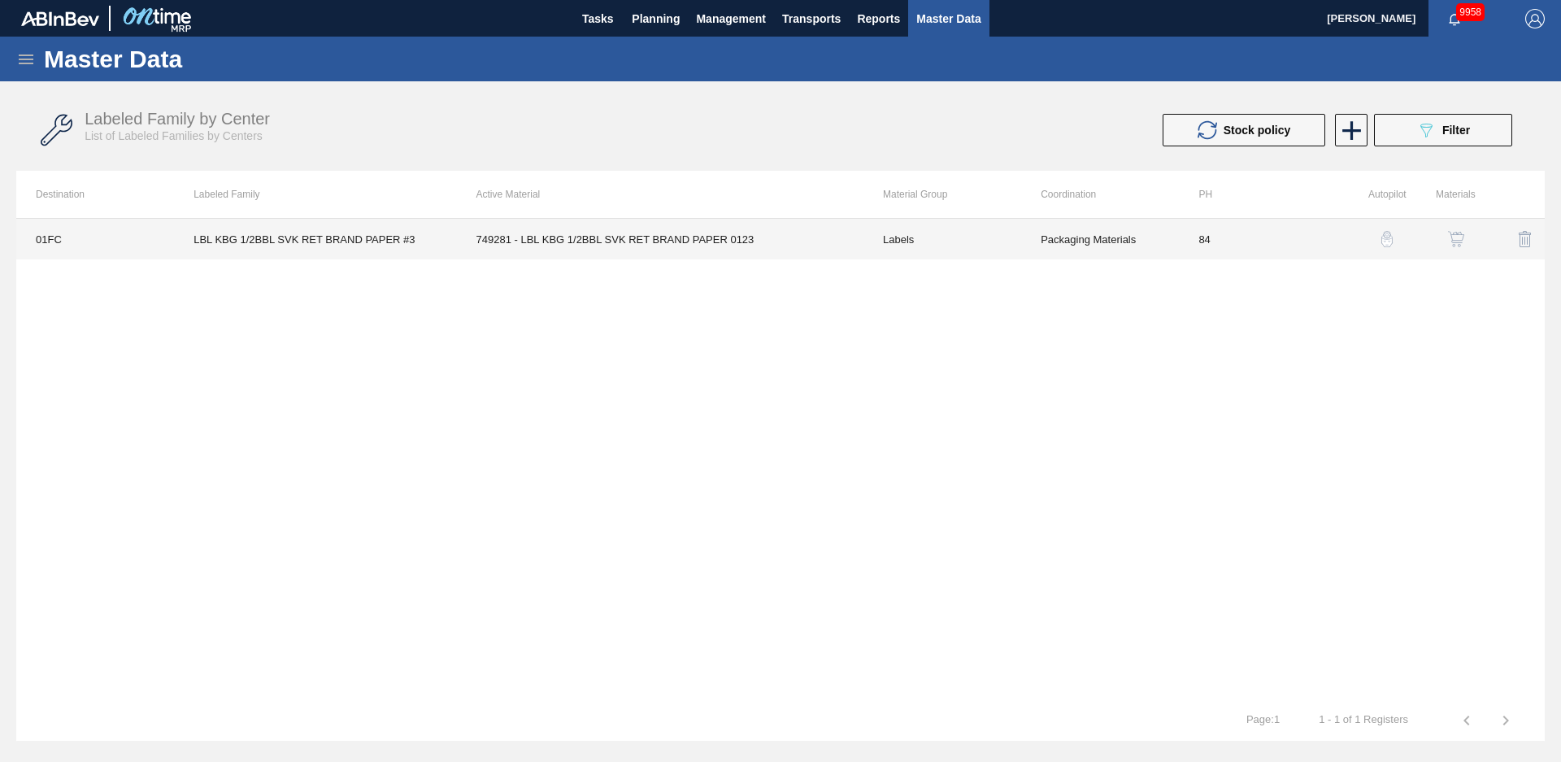
click at [847, 245] on td "749281 - LBL KBG 1/2BBL SVK RET BRAND PAPER 0123" at bounding box center [660, 239] width 407 height 41
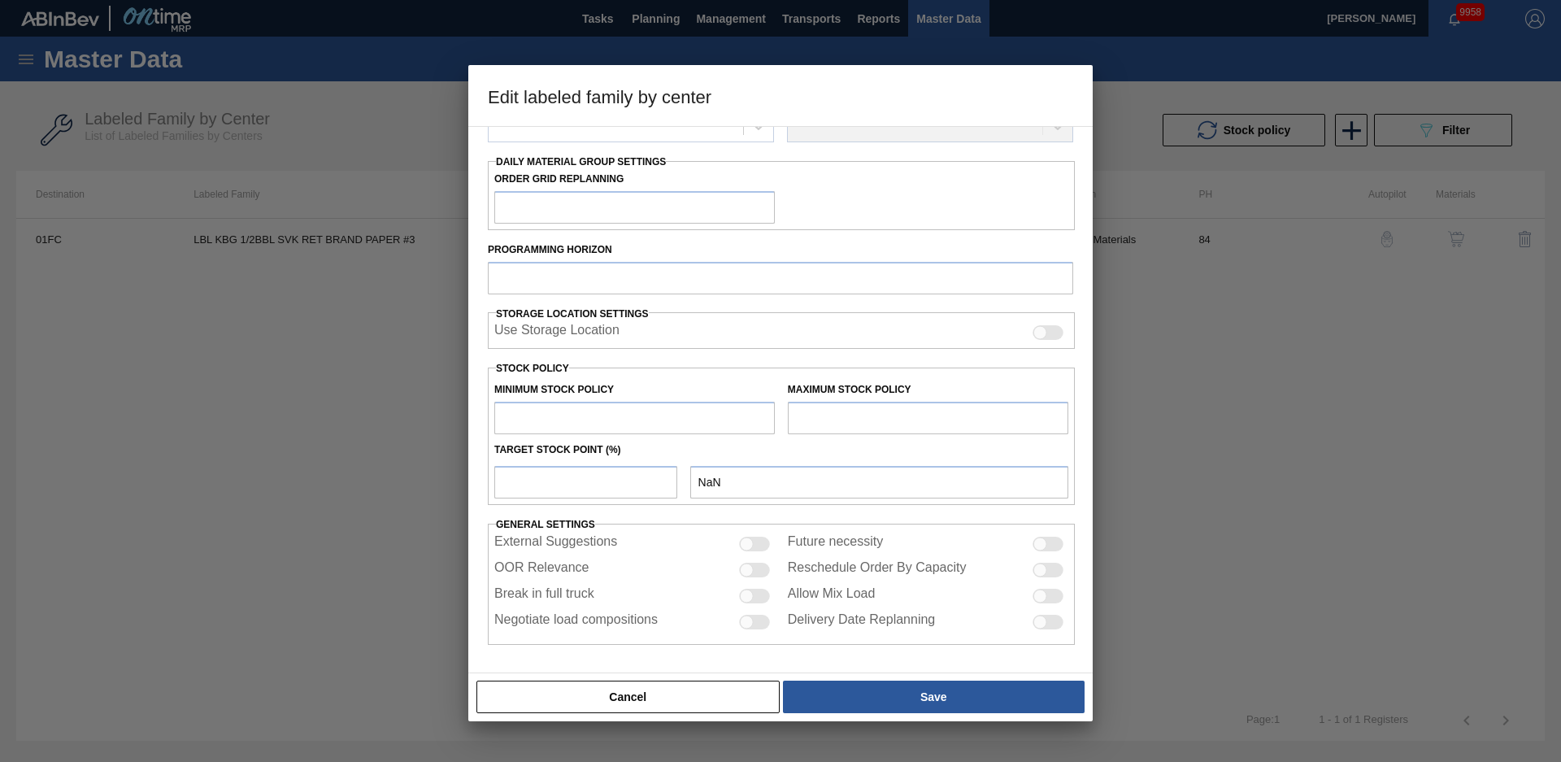
type input "Labels"
type input "Keg Labels"
type input "LBL KBG 1/2BBL SVK RET BRAND PAPER #3"
type input "01FC - Fort [PERSON_NAME] Brewery"
type input "84"
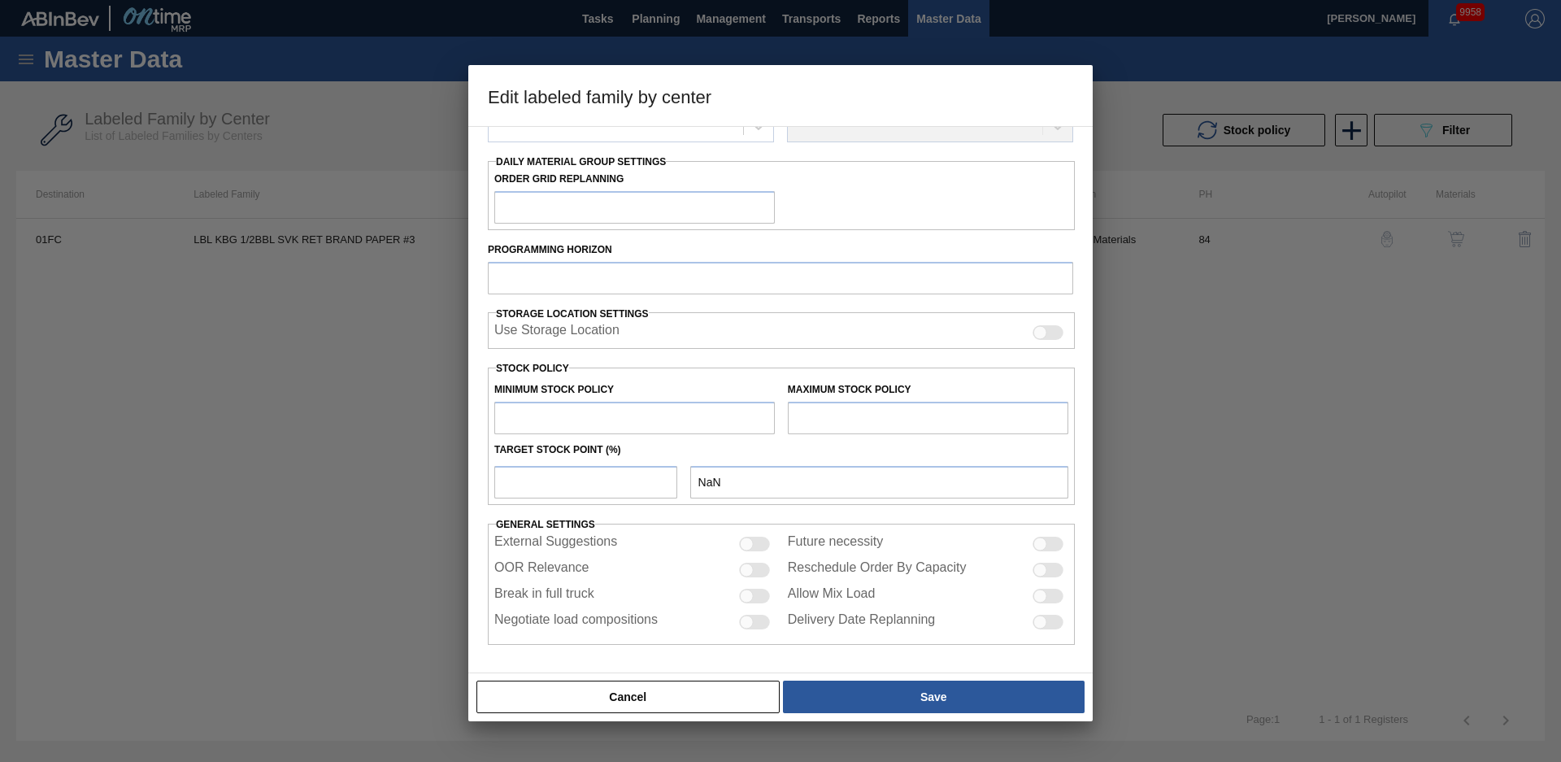
type input "1,889"
type input "17,617"
type input "50"
type input "9,753"
checkbox input "true"
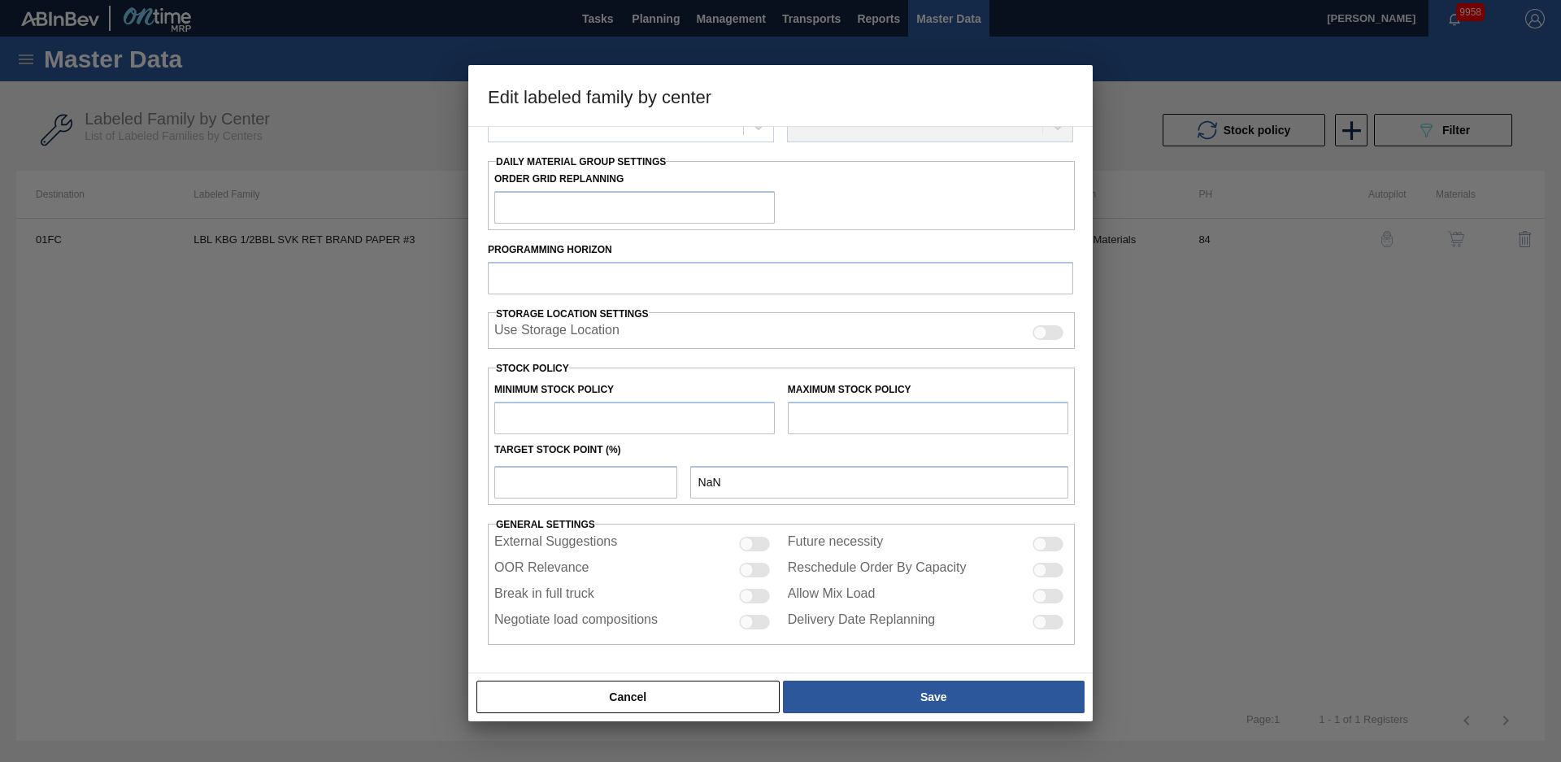
checkbox input "true"
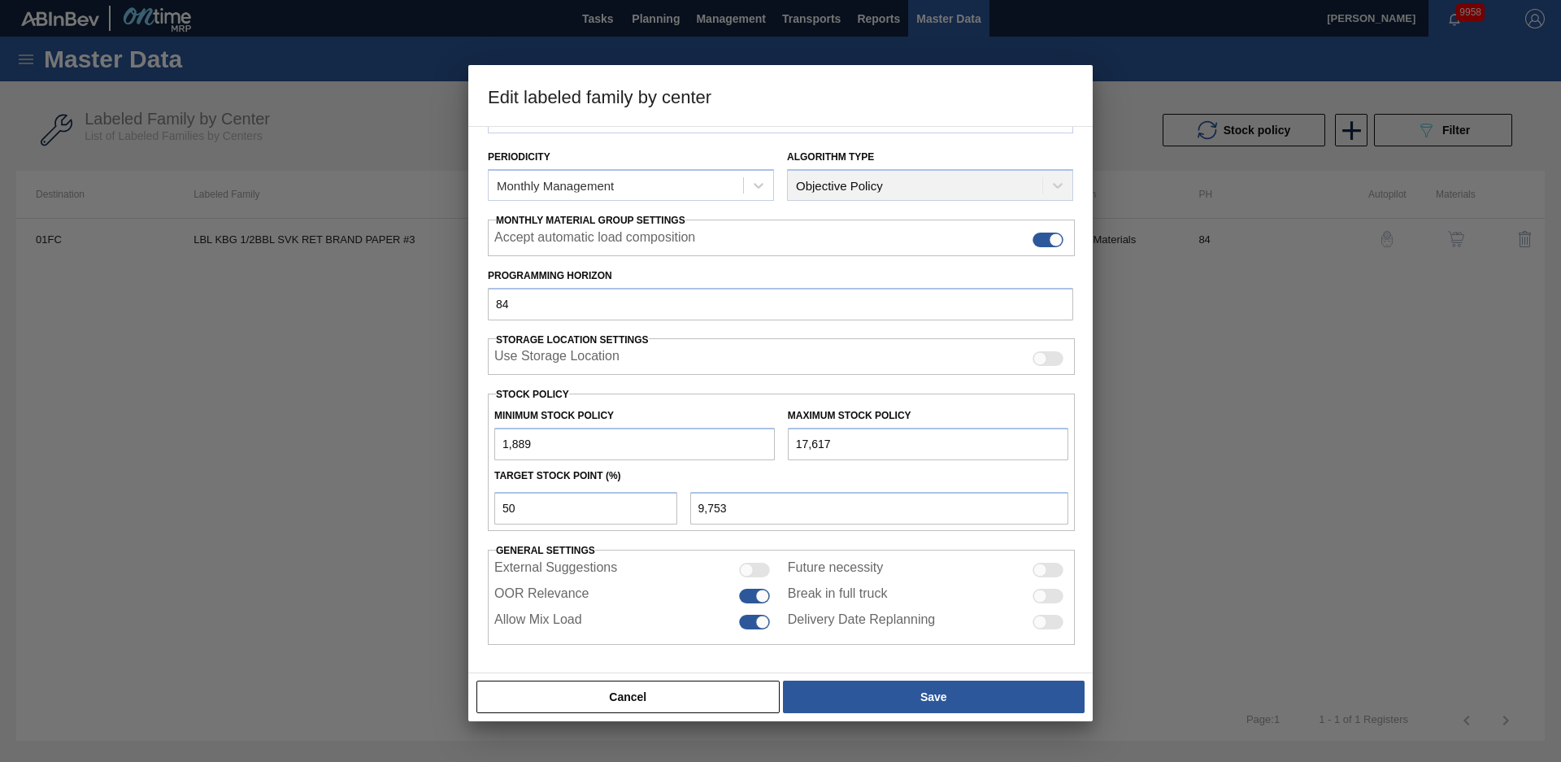
scroll to position [176, 0]
drag, startPoint x: 552, startPoint y: 502, endPoint x: 424, endPoint y: 503, distance: 128.5
click at [424, 503] on div "Edit labeled family by center Material Group Labels Family Keg Labels Labeled F…" at bounding box center [780, 381] width 1561 height 762
type input "1"
type input "2,046"
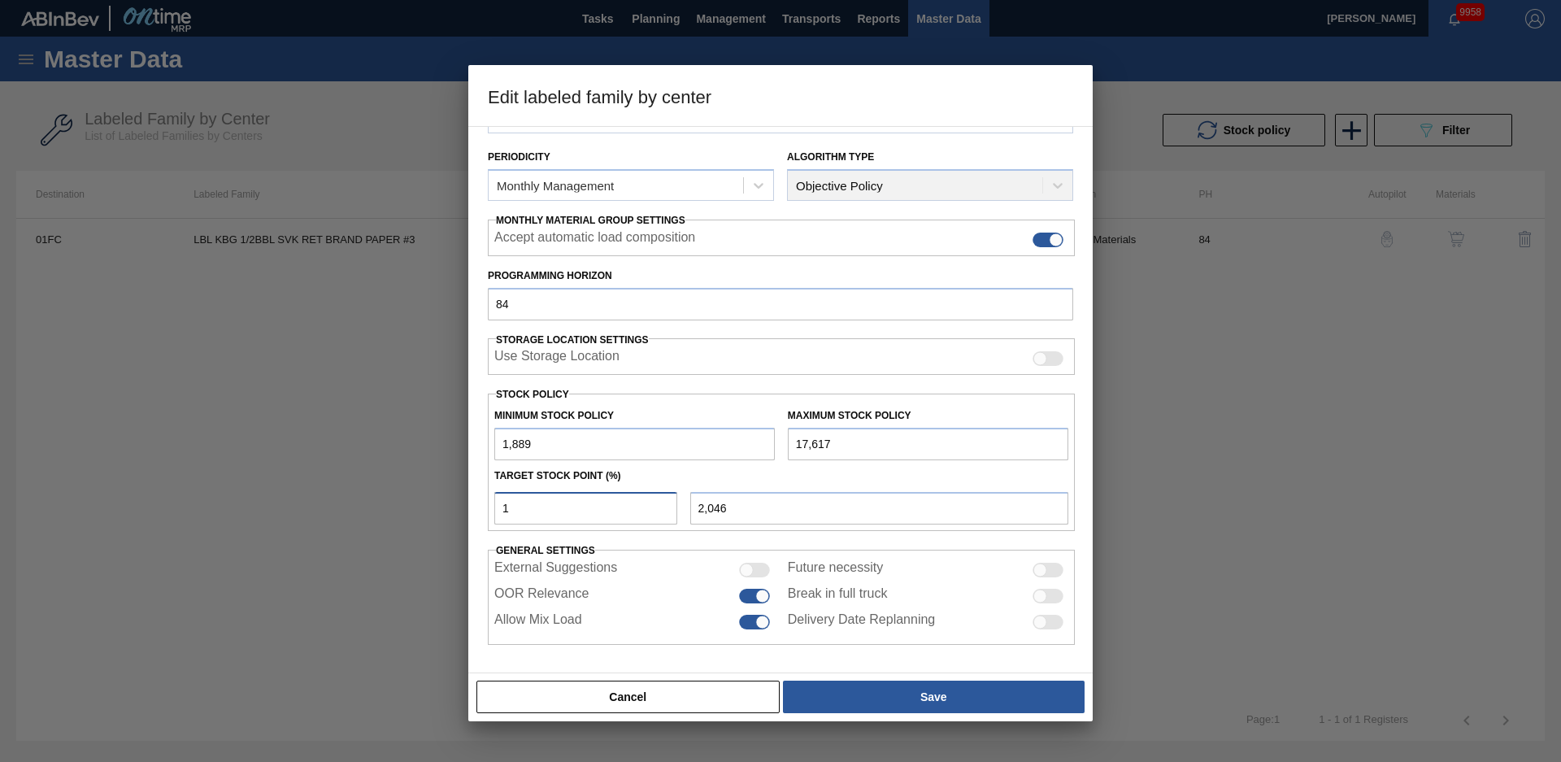
type input "10"
type input "3,462"
type input "1"
type input "2,046"
type input "15"
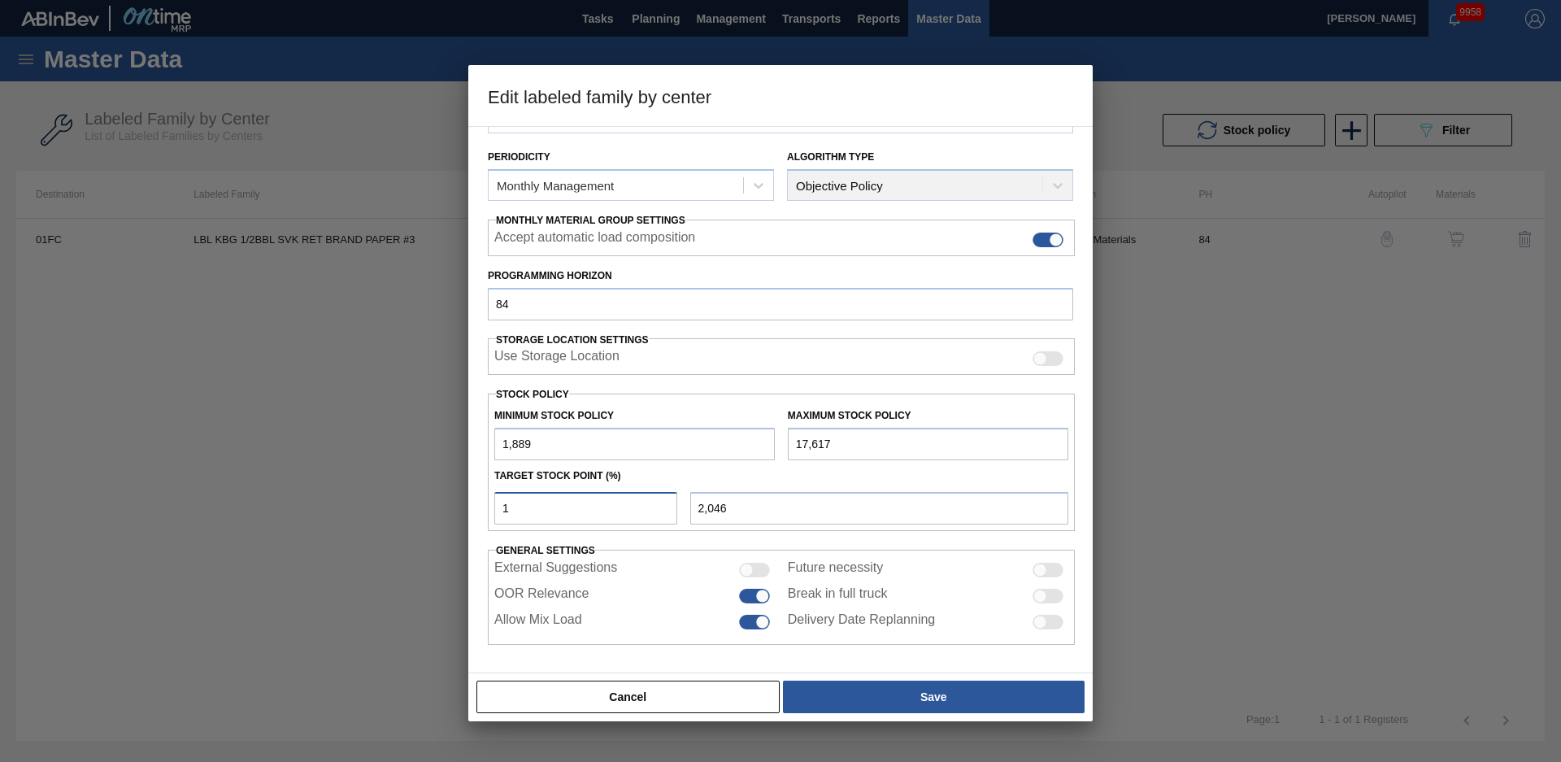
type input "4,248"
type input "1"
type input "2,046"
type input "1,889"
type input "5"
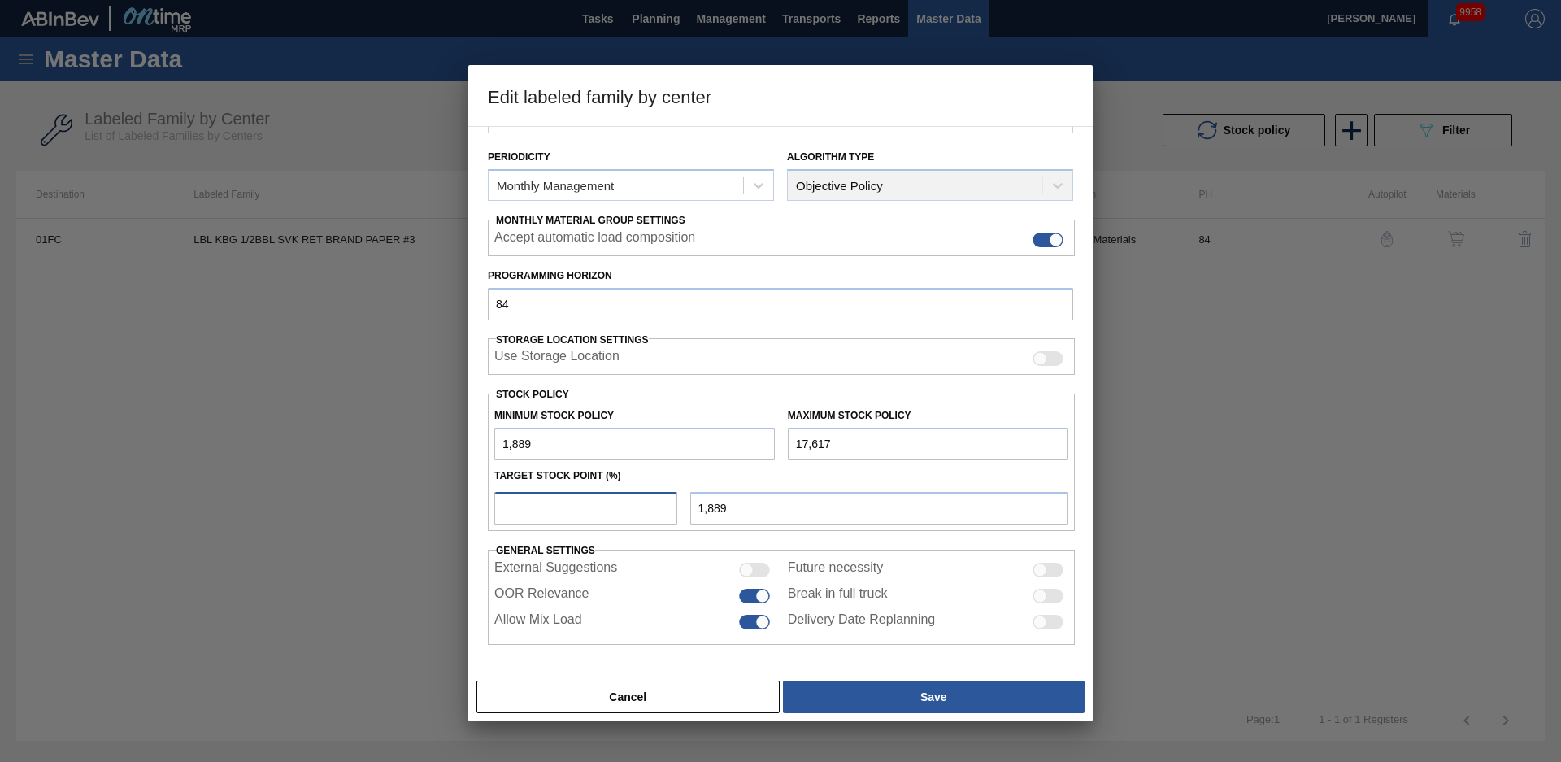
type input "2,675"
type input "1,889"
type input "4"
type input "2,518"
type input "4"
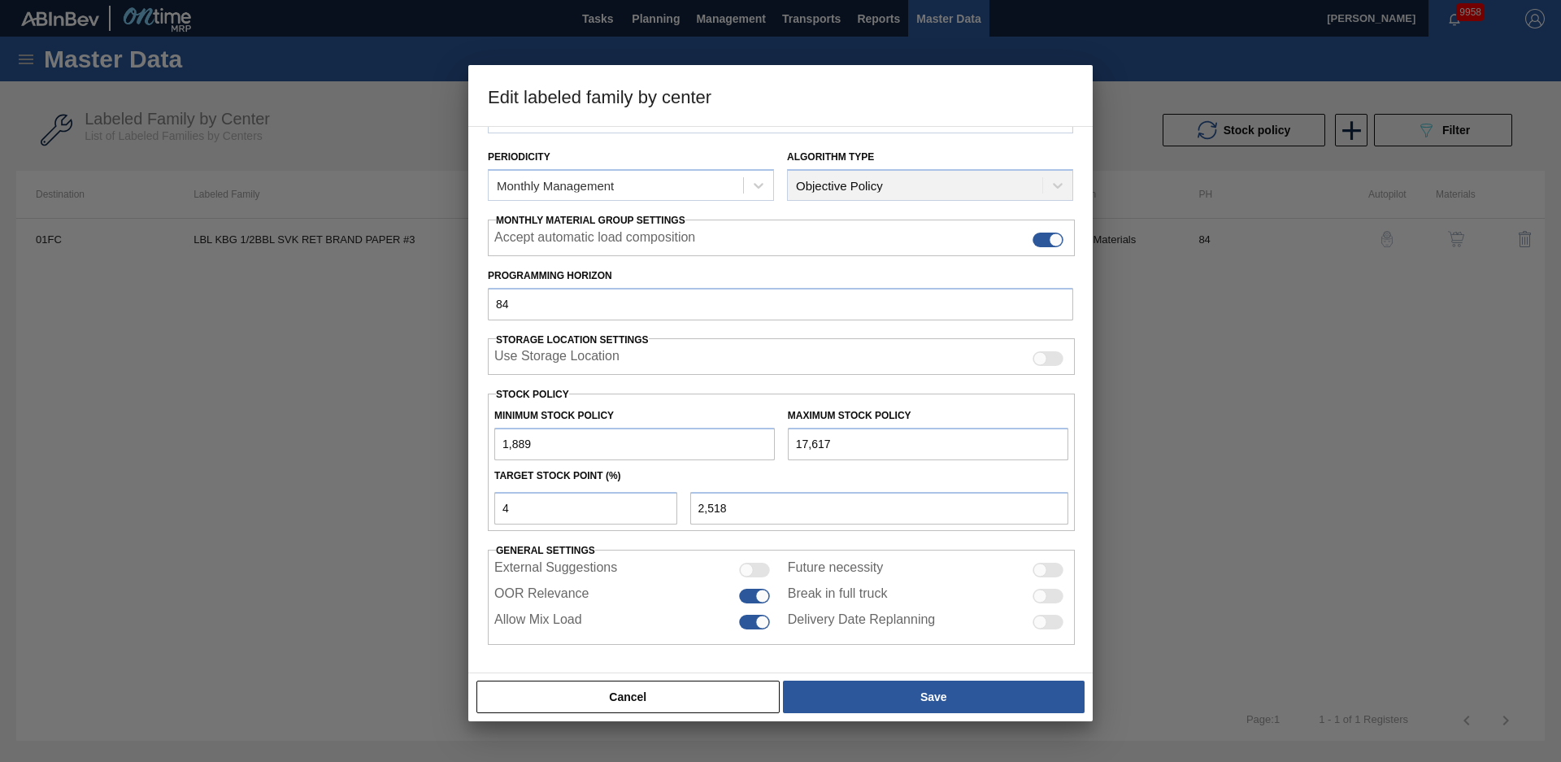
click at [895, 668] on div "Material Group Labels Family Keg Labels Labeled Family LBL KBG 1/2BBL SVK RET B…" at bounding box center [780, 399] width 625 height 547
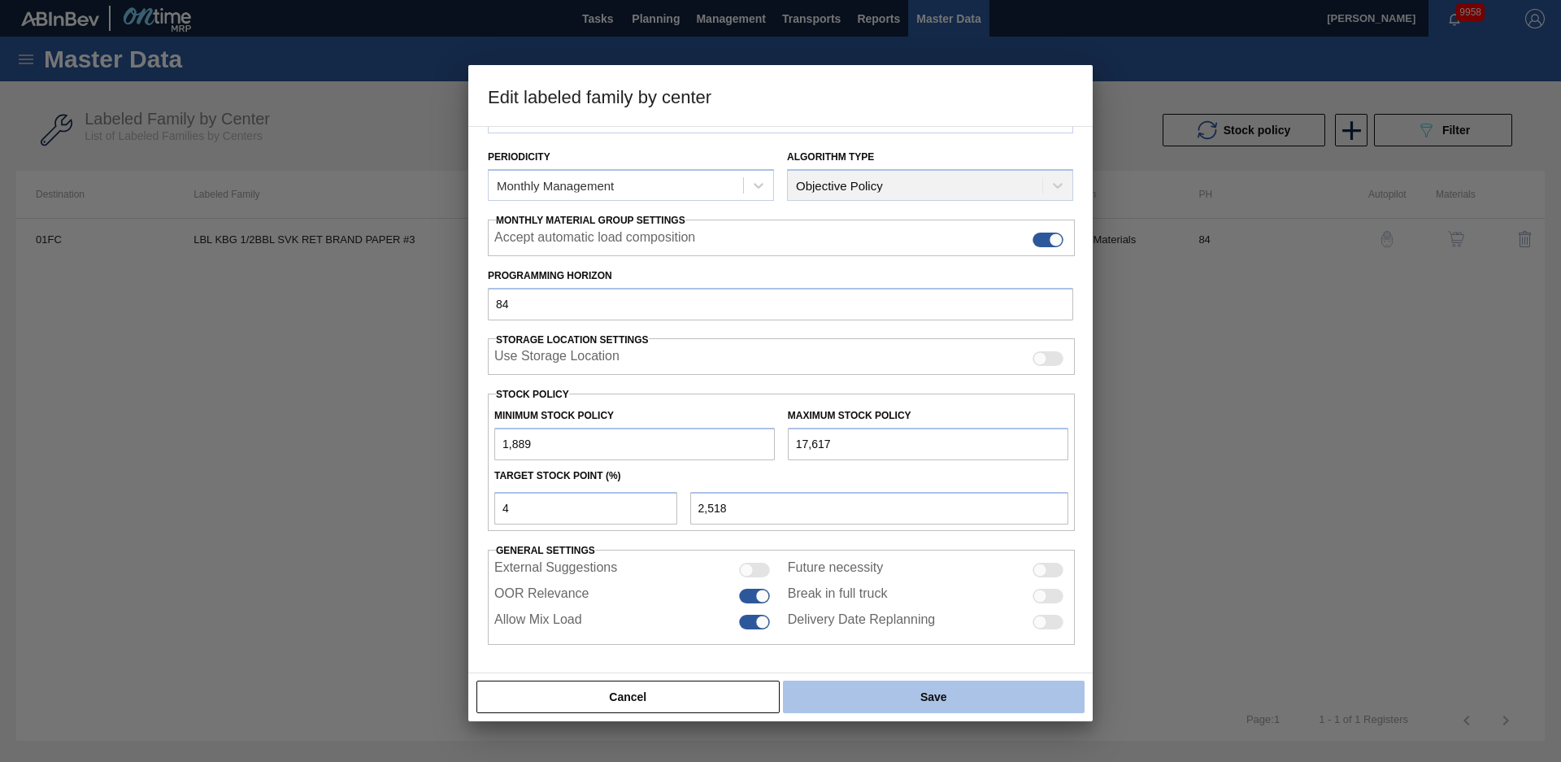
click at [891, 686] on button "Save" at bounding box center [934, 697] width 302 height 33
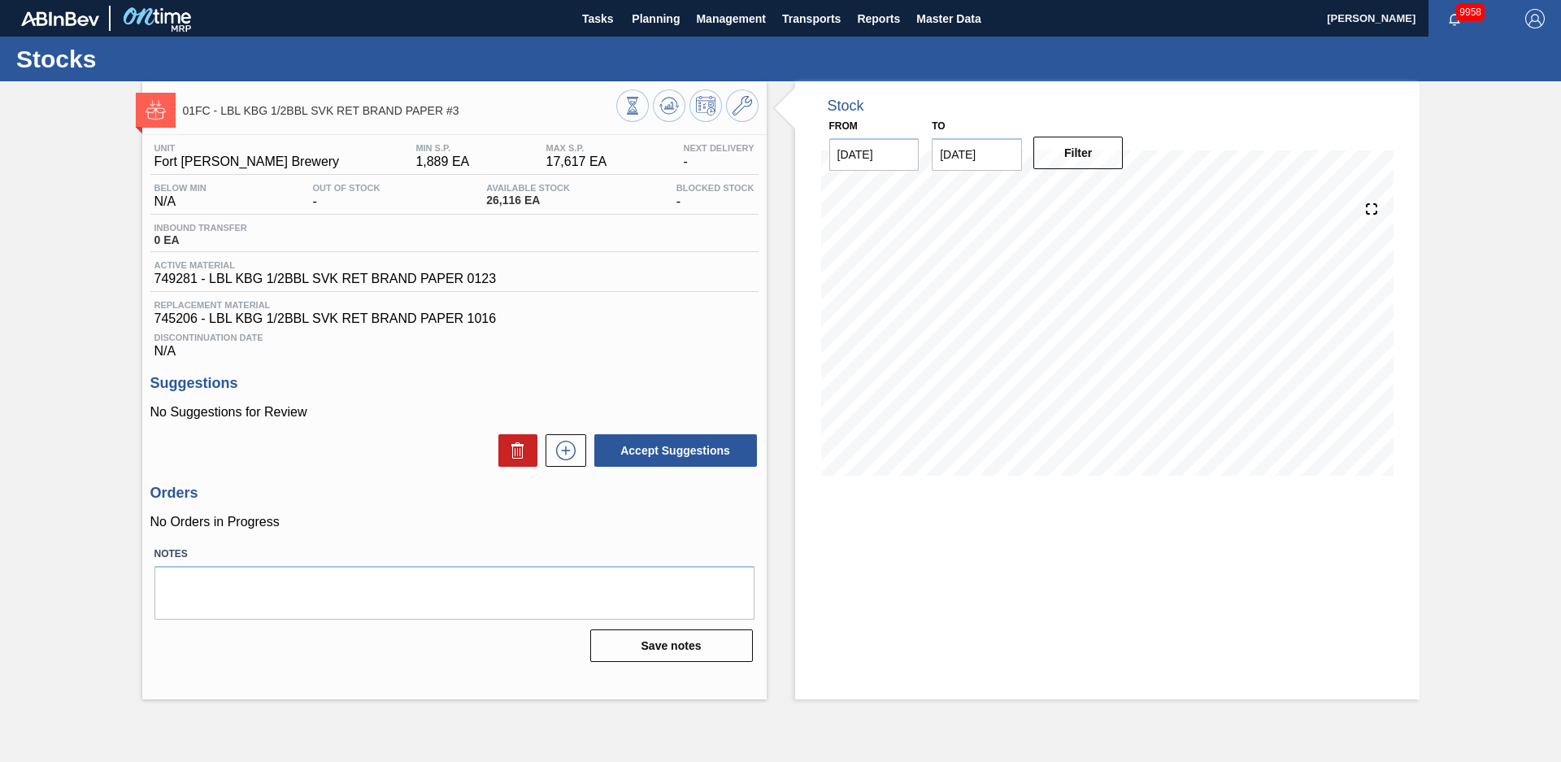
click at [92, 329] on div "01FC - LBL KBG 1/2BBL SVK RET BRAND PAPER #3 Unit Fort Collins Brewery MIN S.P.…" at bounding box center [780, 390] width 1561 height 618
drag, startPoint x: 77, startPoint y: 237, endPoint x: 161, endPoint y: 186, distance: 97.8
click at [77, 237] on div "01FC - LBL KBG 1/2BBL SVK RET BRAND PAPER #3 Unit Fort Collins Brewery MIN S.P.…" at bounding box center [780, 390] width 1561 height 618
click at [659, 24] on span "Planning" at bounding box center [656, 19] width 48 height 20
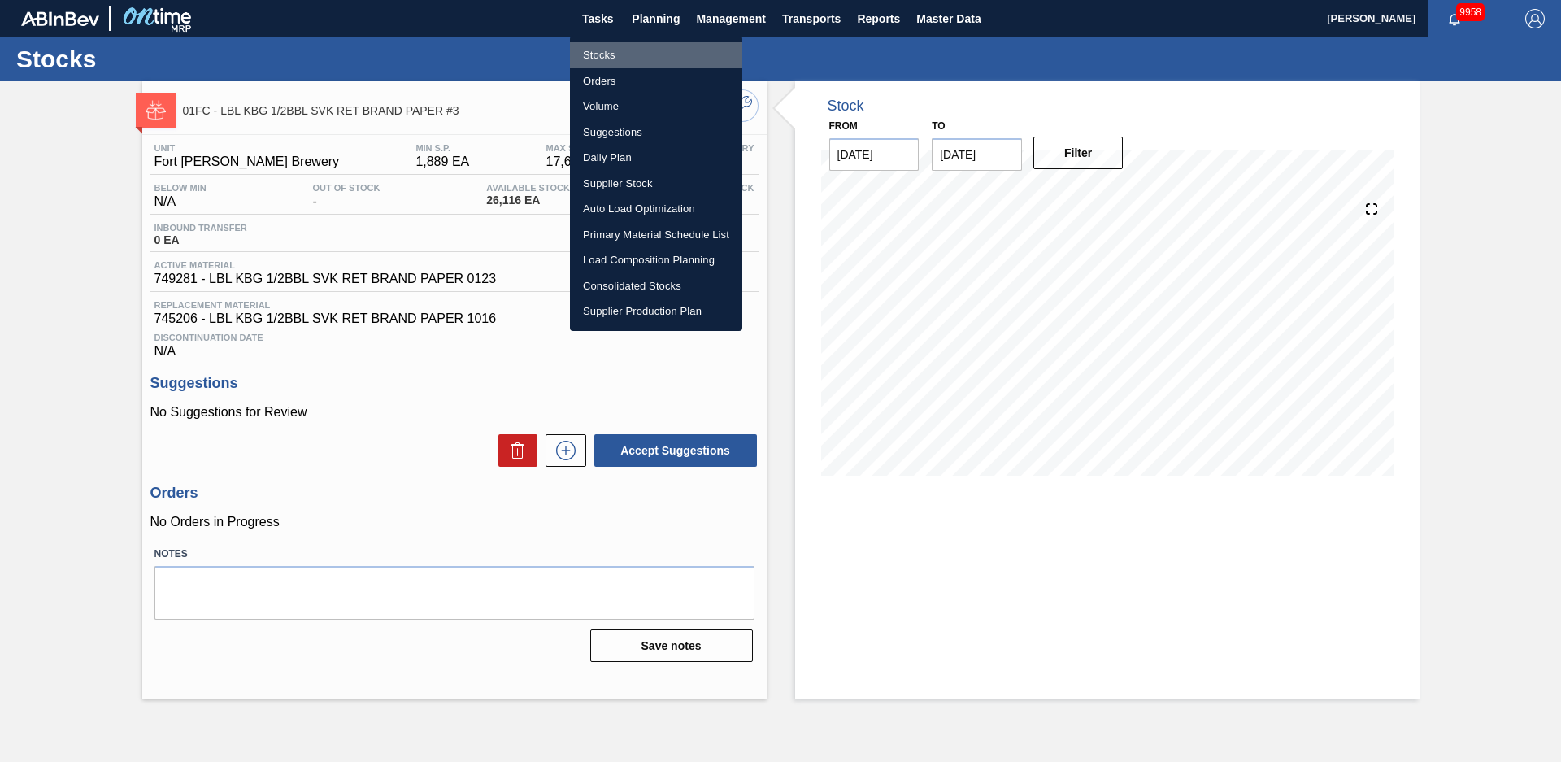
click at [618, 46] on li "Stocks" at bounding box center [656, 55] width 172 height 26
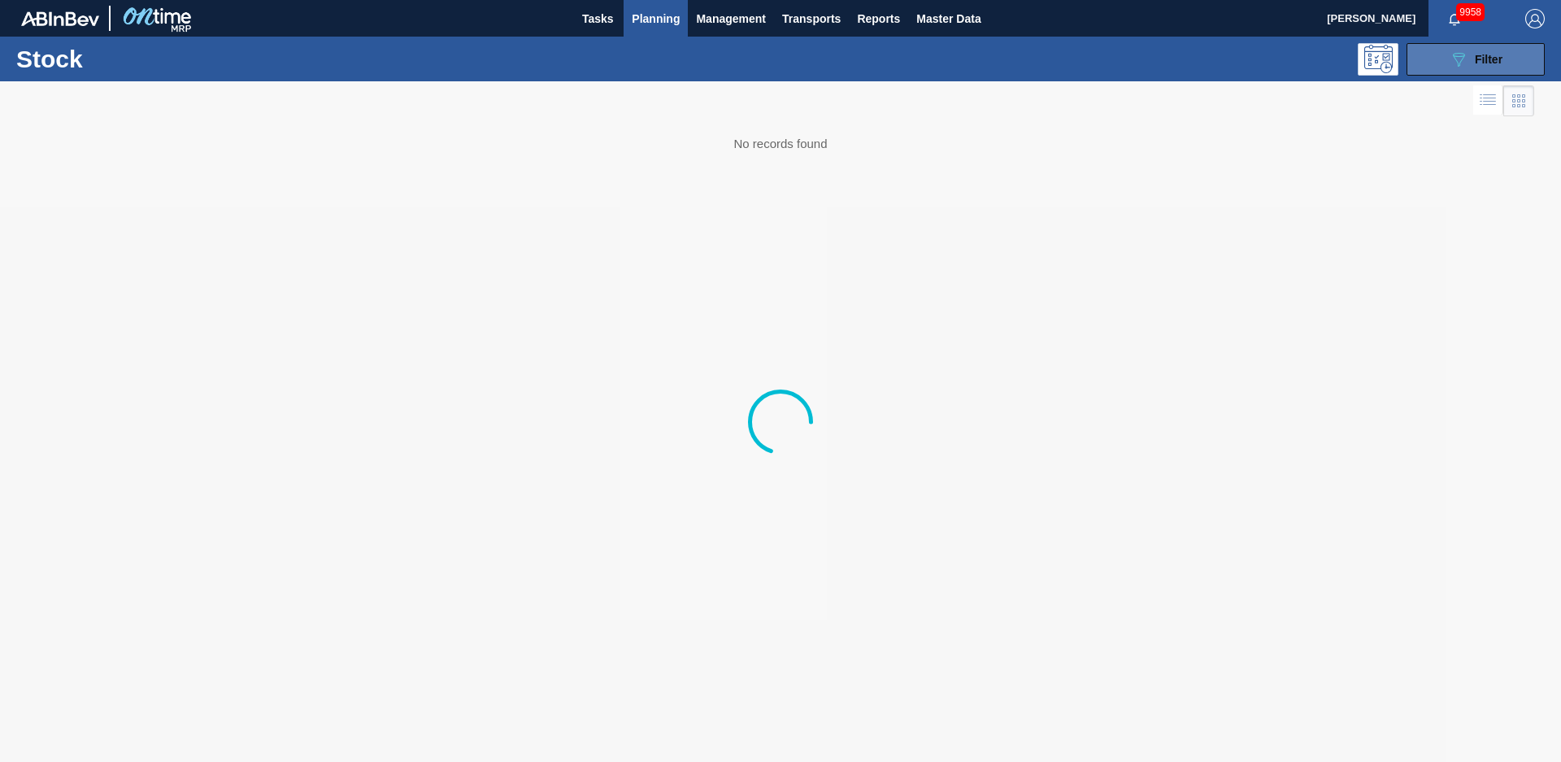
click at [1509, 59] on button "089F7B8B-B2A5-4AFE-B5C0-19BA573D28AC Filter" at bounding box center [1476, 59] width 138 height 33
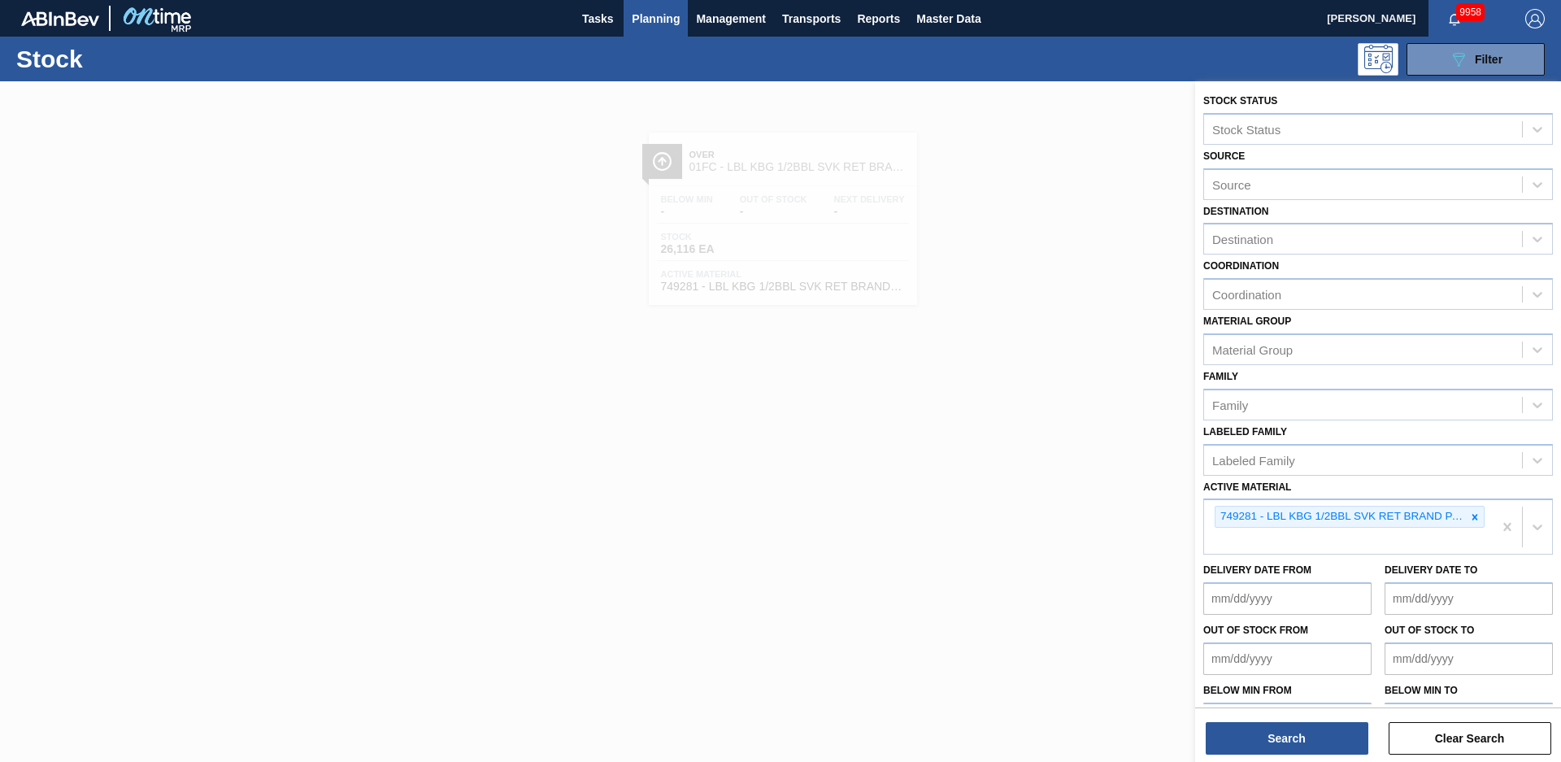
click at [1476, 516] on icon at bounding box center [1474, 516] width 11 height 11
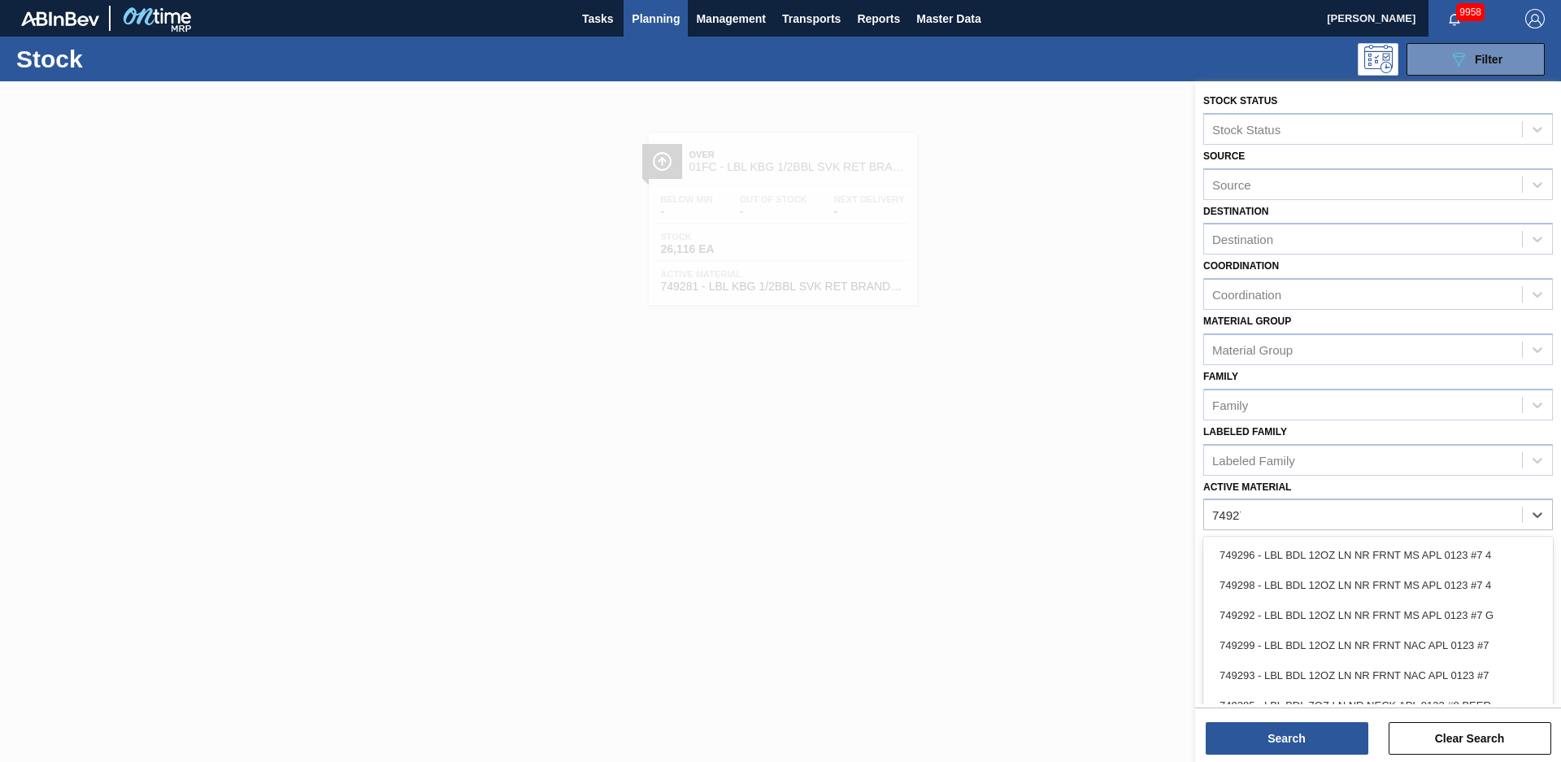
type Material "749279"
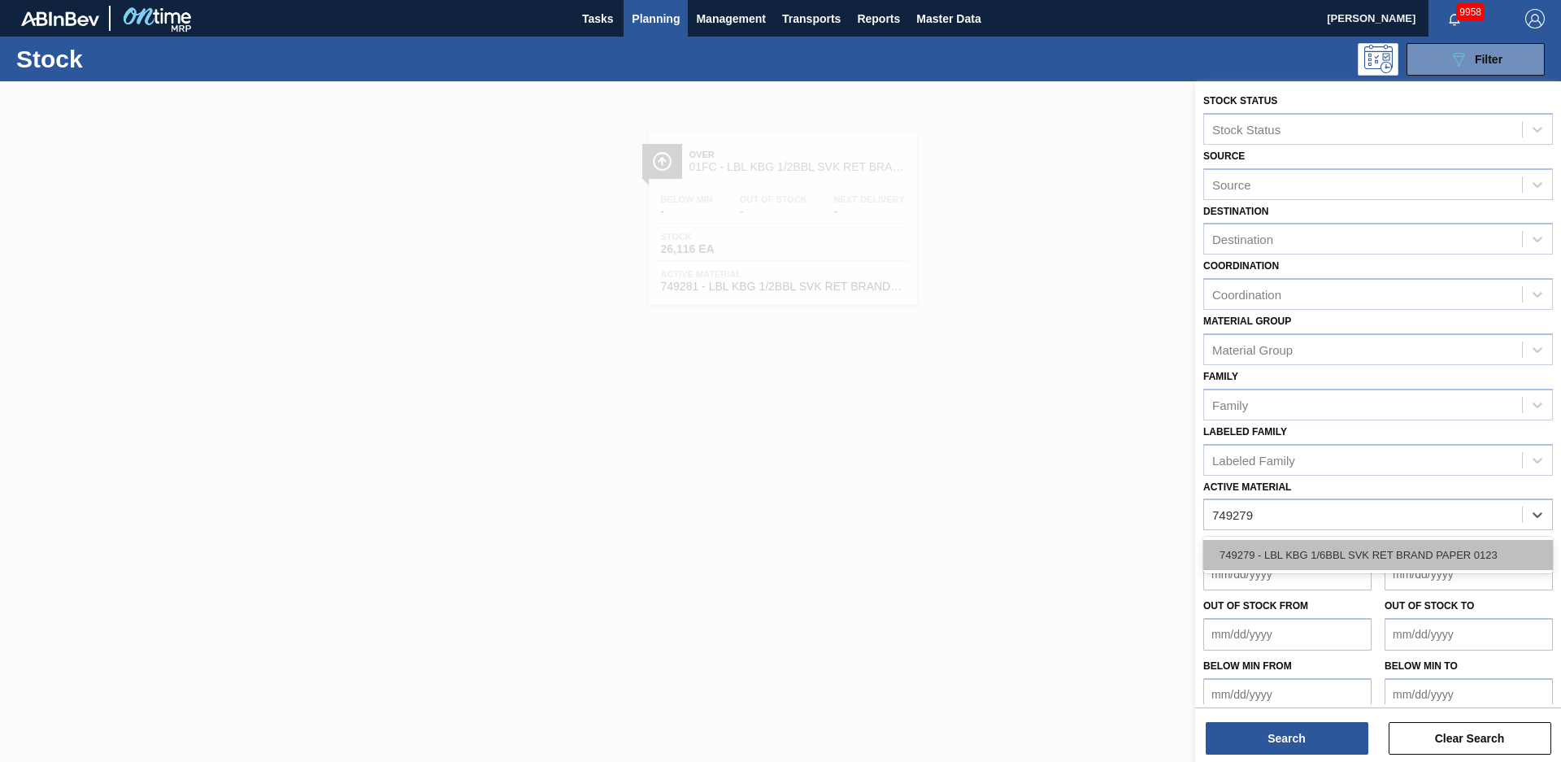
click at [1447, 555] on div "749279 - LBL KBG 1/6BBL SVK RET BRAND PAPER 0123" at bounding box center [1379, 555] width 350 height 30
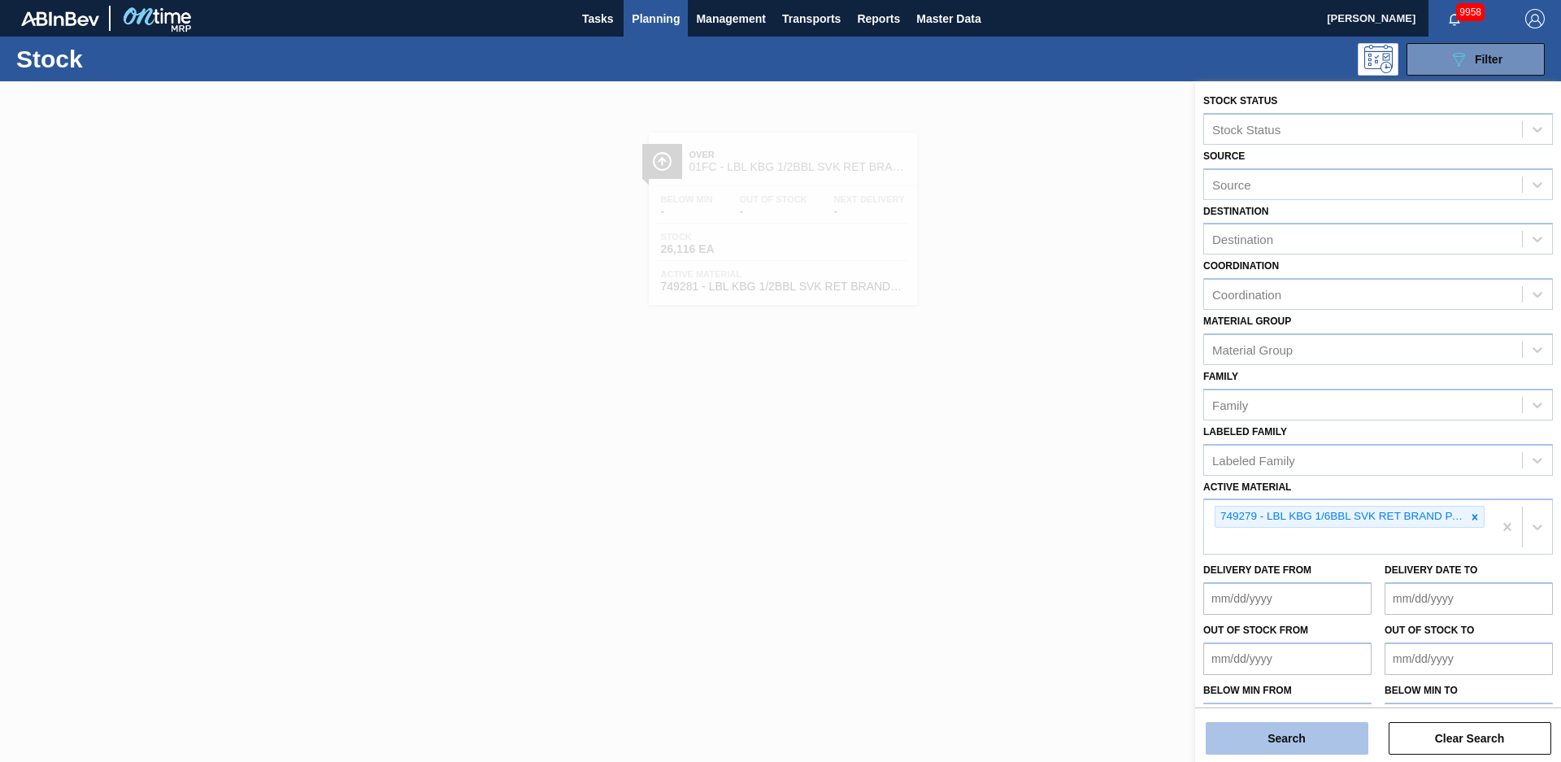
drag, startPoint x: 1237, startPoint y: 716, endPoint x: 1238, endPoint y: 725, distance: 9.1
click at [1238, 718] on div "Search Clear Search" at bounding box center [1378, 730] width 366 height 46
click at [1239, 729] on button "Search" at bounding box center [1287, 738] width 163 height 33
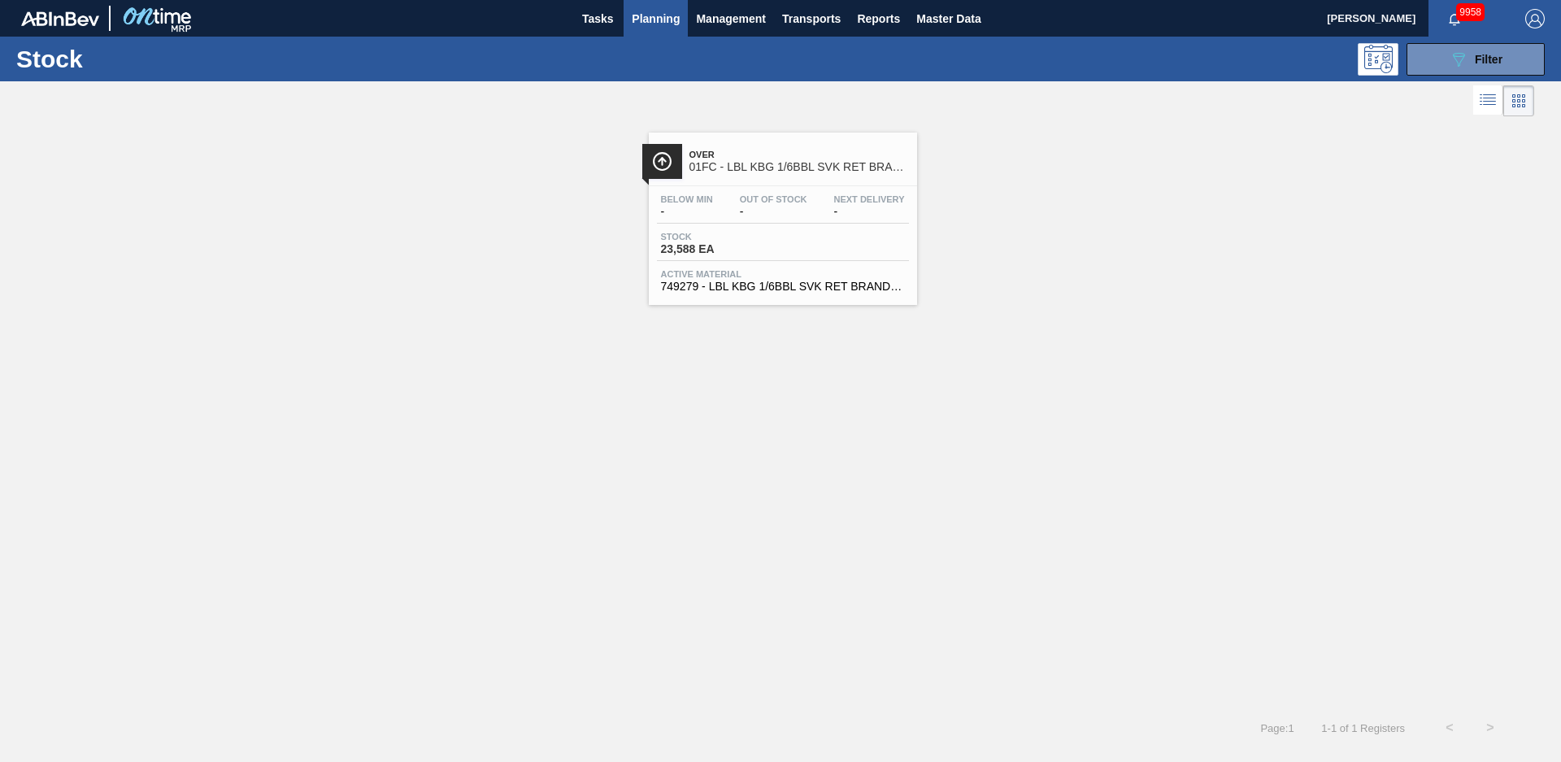
click at [828, 164] on span "01FC - LBL KBG 1/6BBL SVK RET BRAND PAPER #3" at bounding box center [800, 167] width 220 height 12
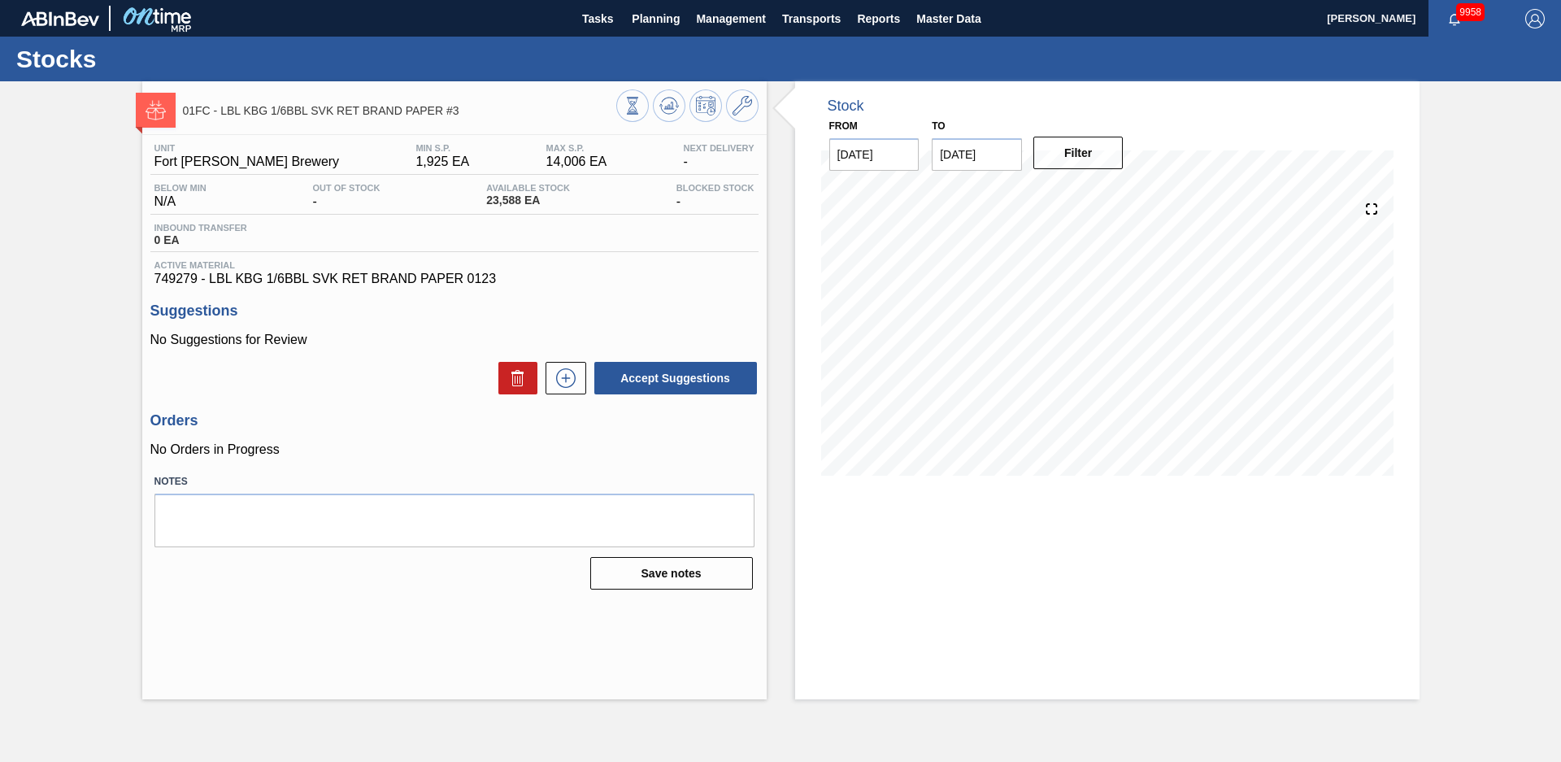
click at [104, 379] on div "01FC - LBL KBG 1/6BBL SVK RET BRAND PAPER #3 Unit Fort Collins Brewery MIN S.P.…" at bounding box center [780, 390] width 1561 height 618
click at [781, 248] on div "Stock From 08/12/2025 to 12/31/2025 Filter 08/13 Stock Projection 23,588 SAP Pl…" at bounding box center [1093, 390] width 653 height 618
click at [48, 138] on div "01FC - LBL KBG 1/6BBL SVK RET BRAND PAPER #3 Unit Fort Collins Brewery MIN S.P.…" at bounding box center [780, 390] width 1561 height 618
click at [665, 14] on span "Planning" at bounding box center [656, 19] width 48 height 20
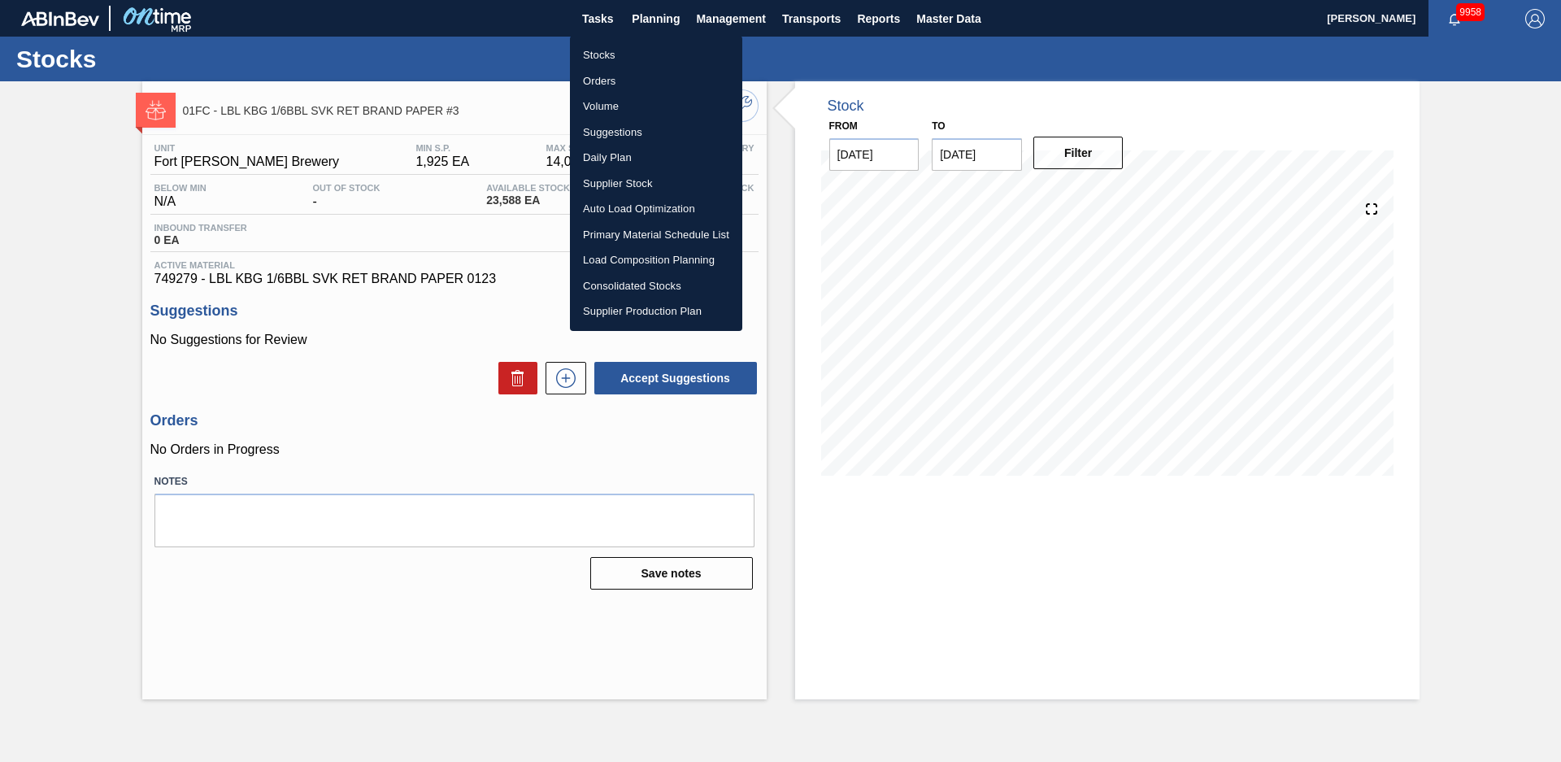
click at [626, 43] on li "Stocks" at bounding box center [656, 55] width 172 height 26
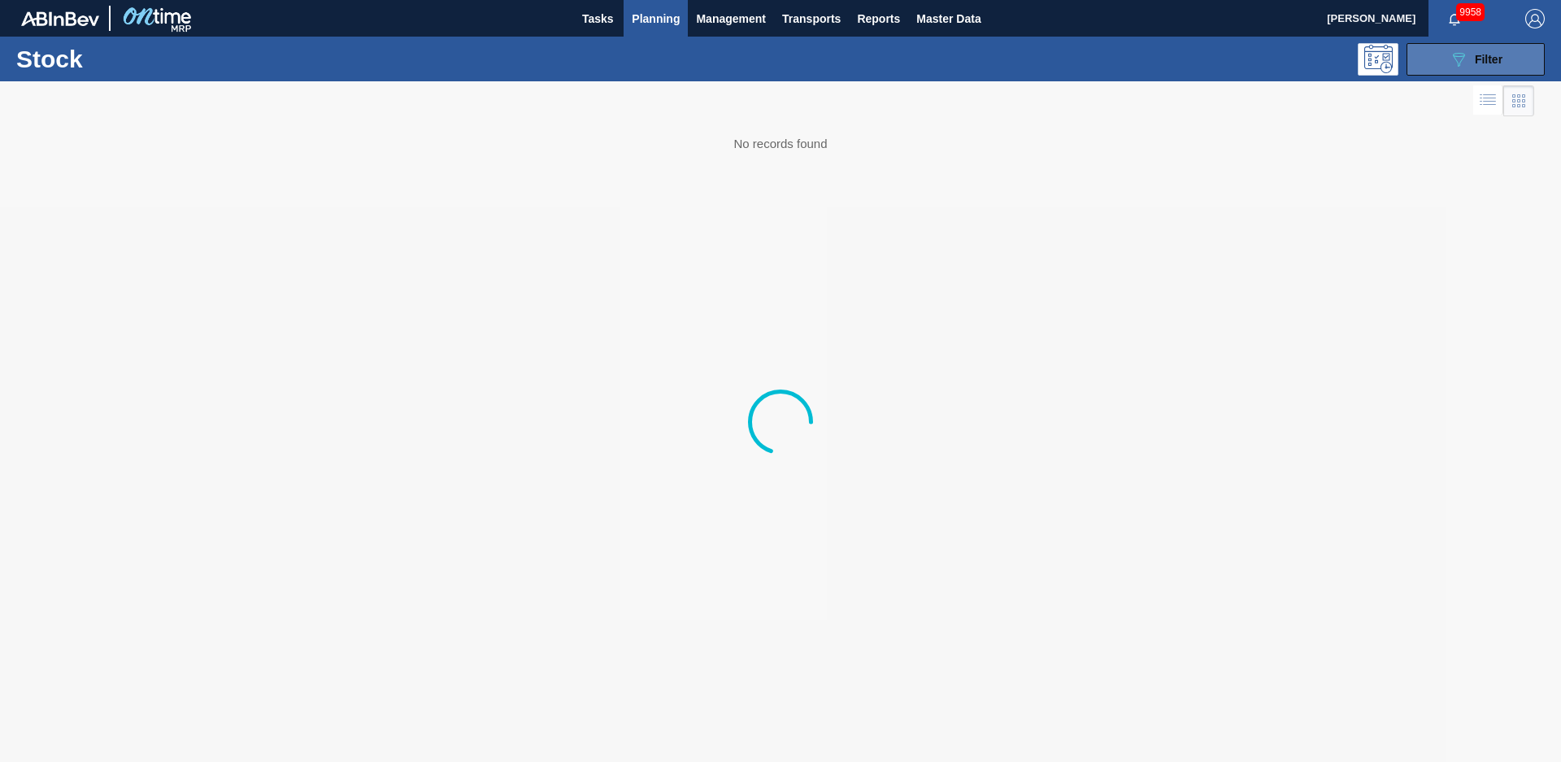
click at [1462, 59] on icon at bounding box center [1459, 60] width 12 height 14
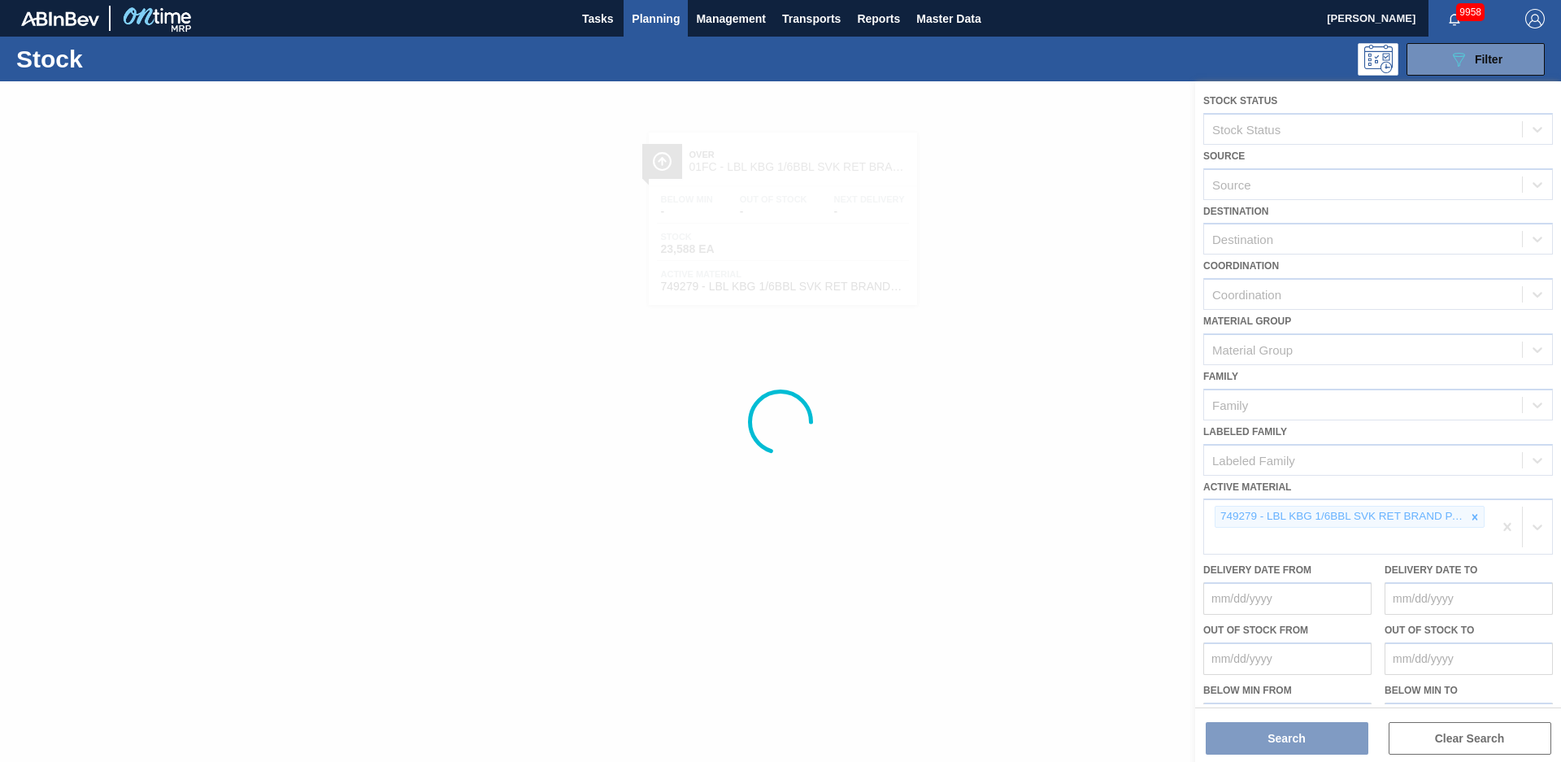
click at [1472, 519] on div at bounding box center [780, 421] width 1561 height 681
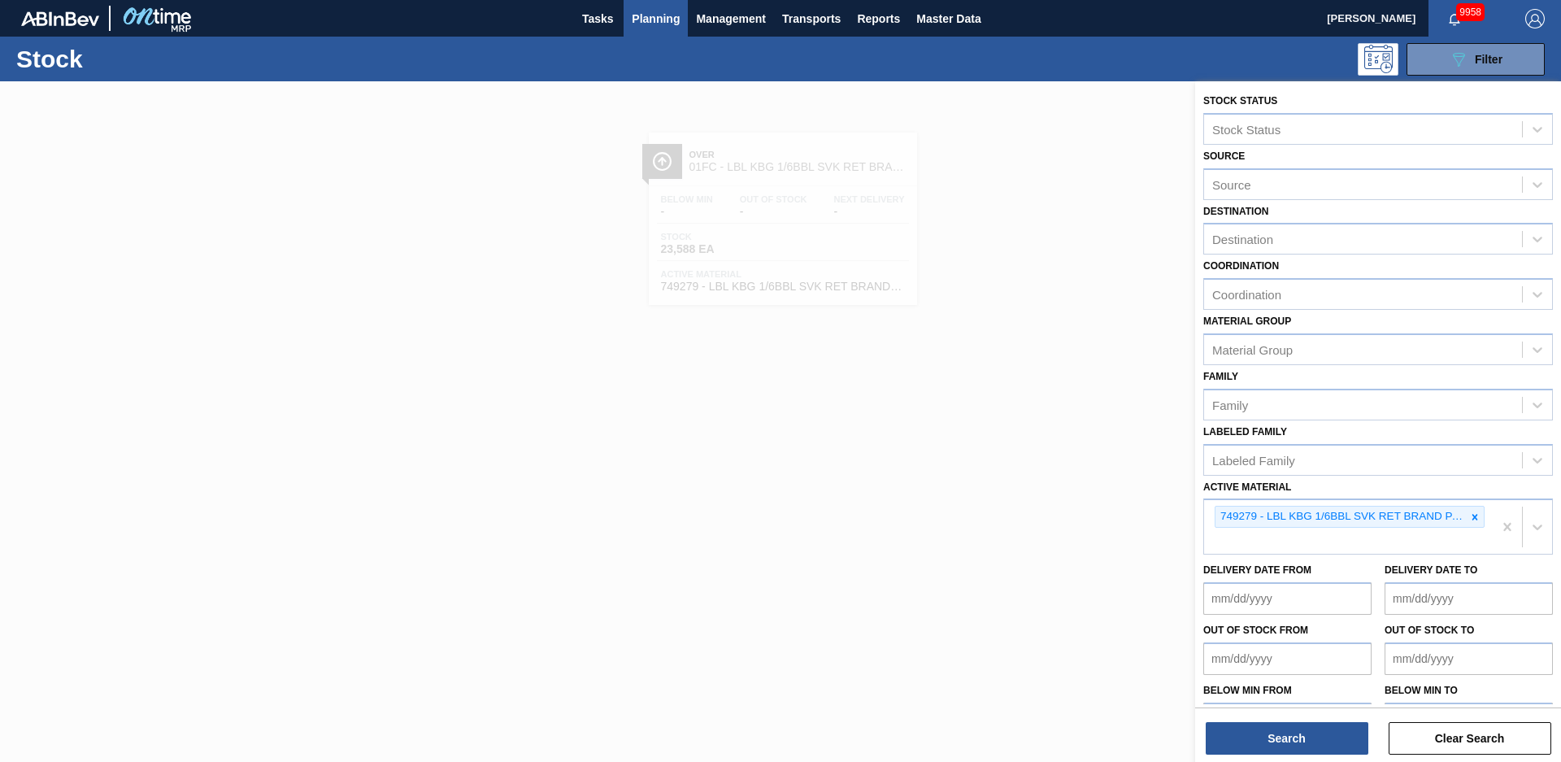
click at [1473, 519] on icon at bounding box center [1476, 517] width 6 height 6
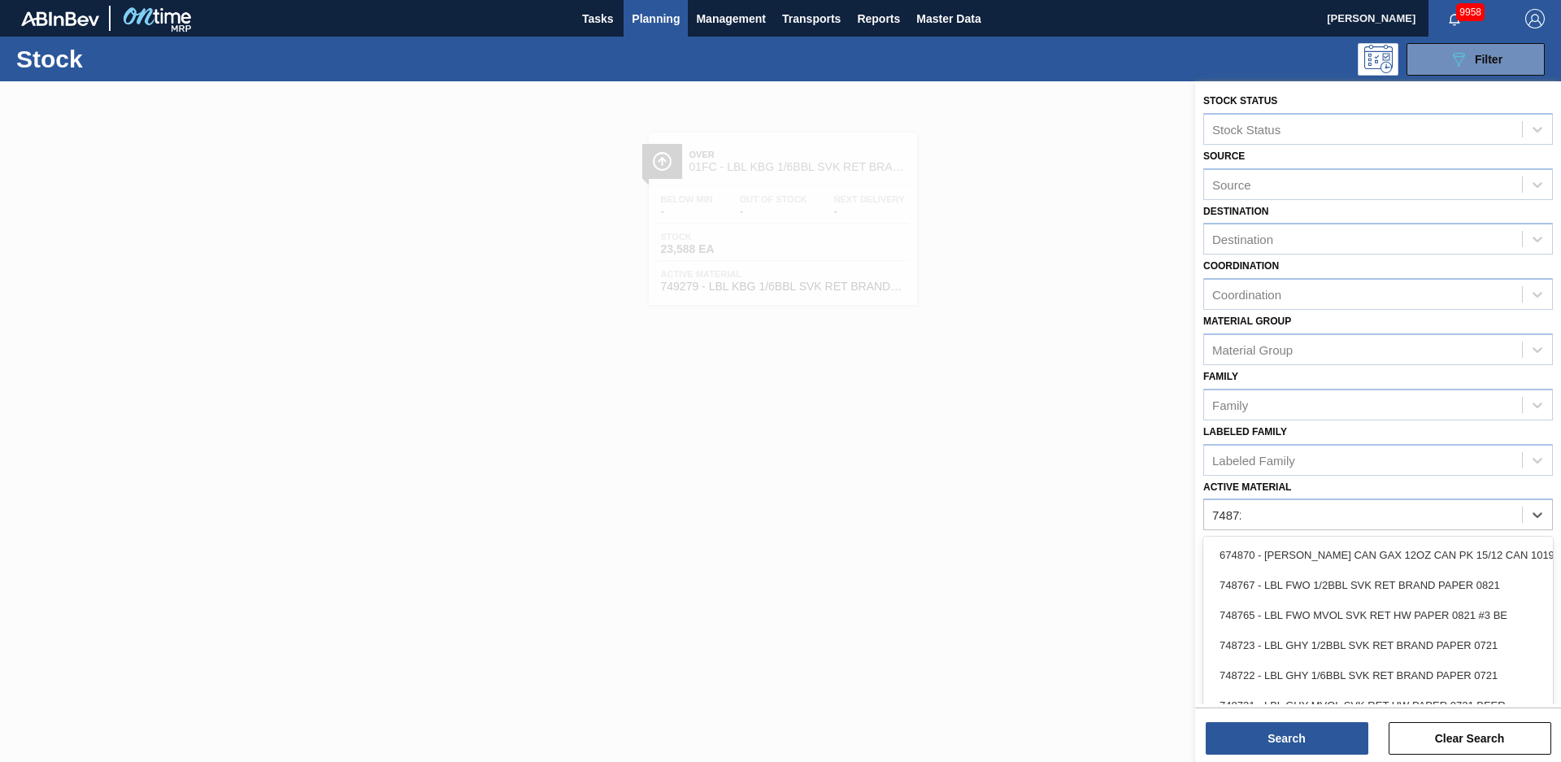
type Material "748721"
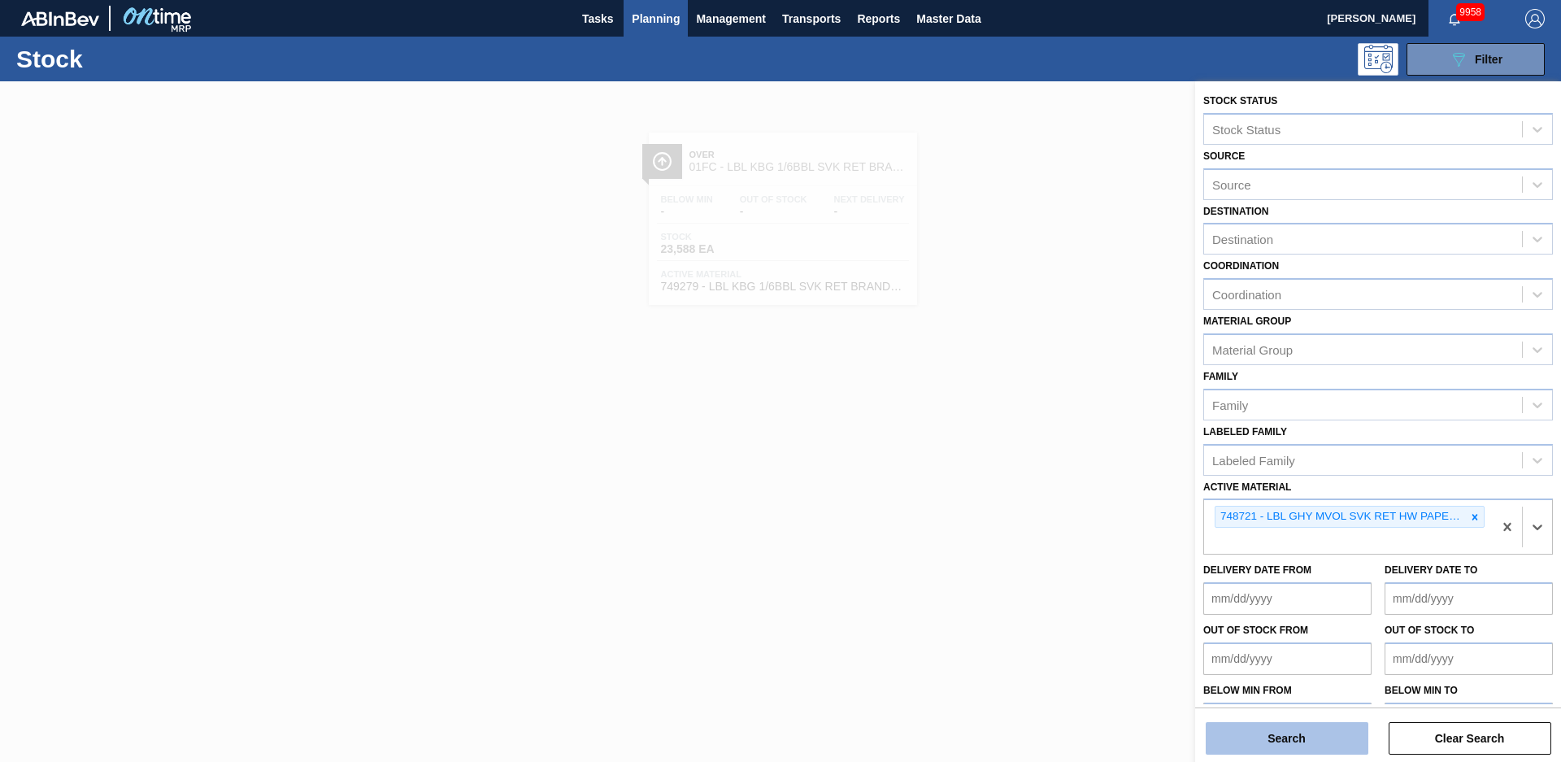
click at [1338, 747] on button "Search" at bounding box center [1287, 738] width 163 height 33
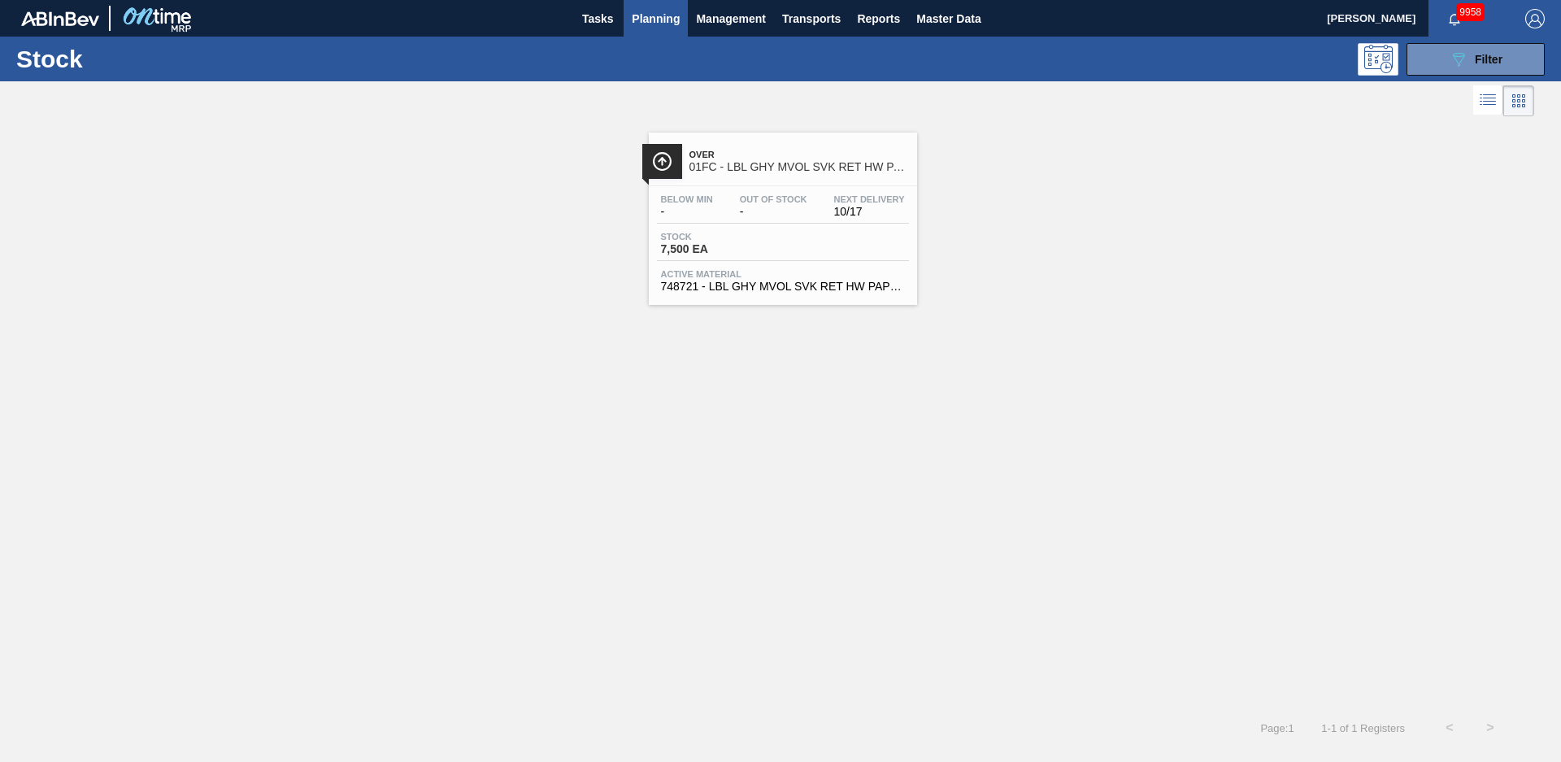
click at [786, 164] on span "01FC - LBL GHY MVOL SVK RET HW PAPER" at bounding box center [800, 167] width 220 height 12
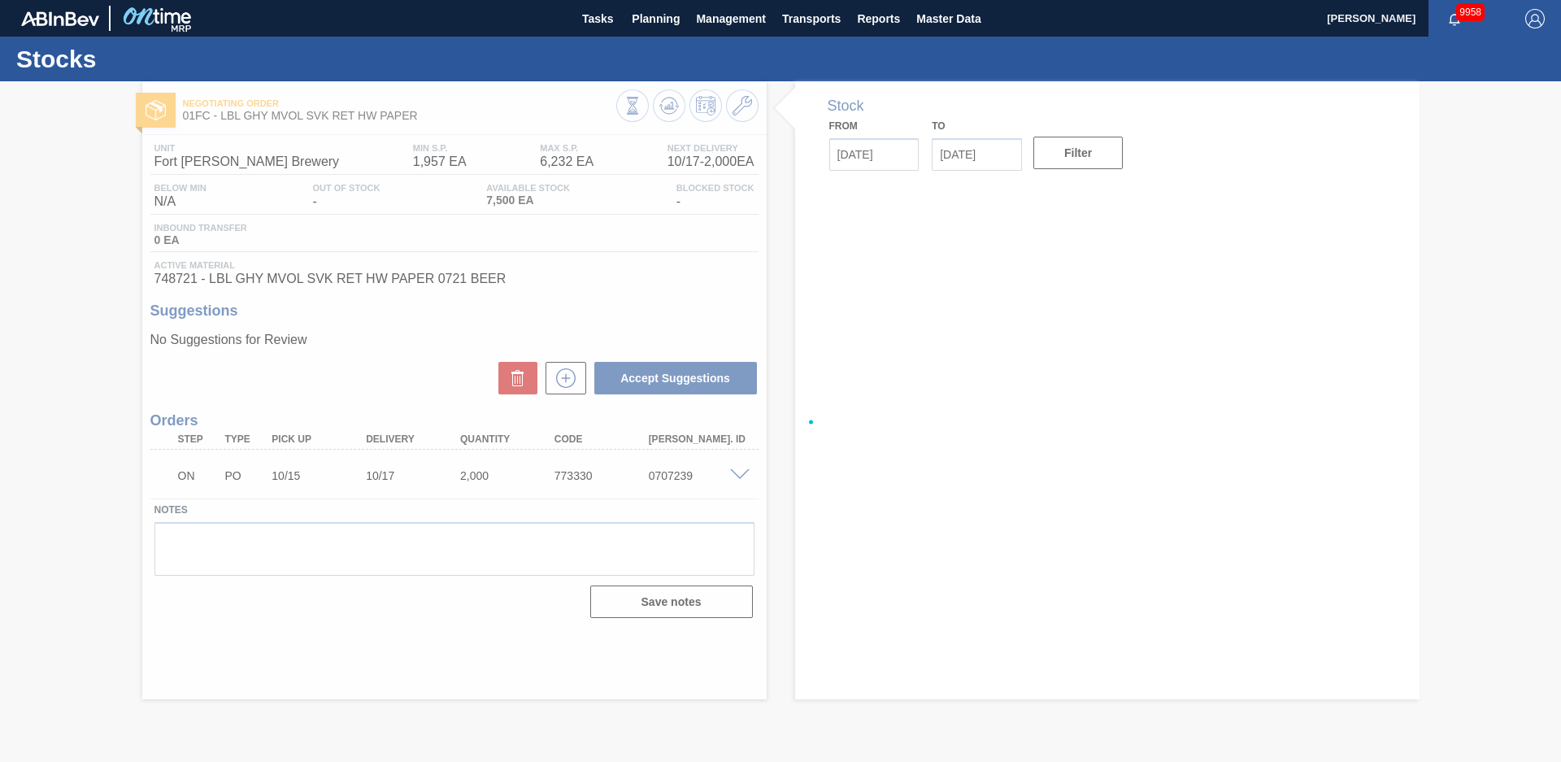
type input "[DATE]"
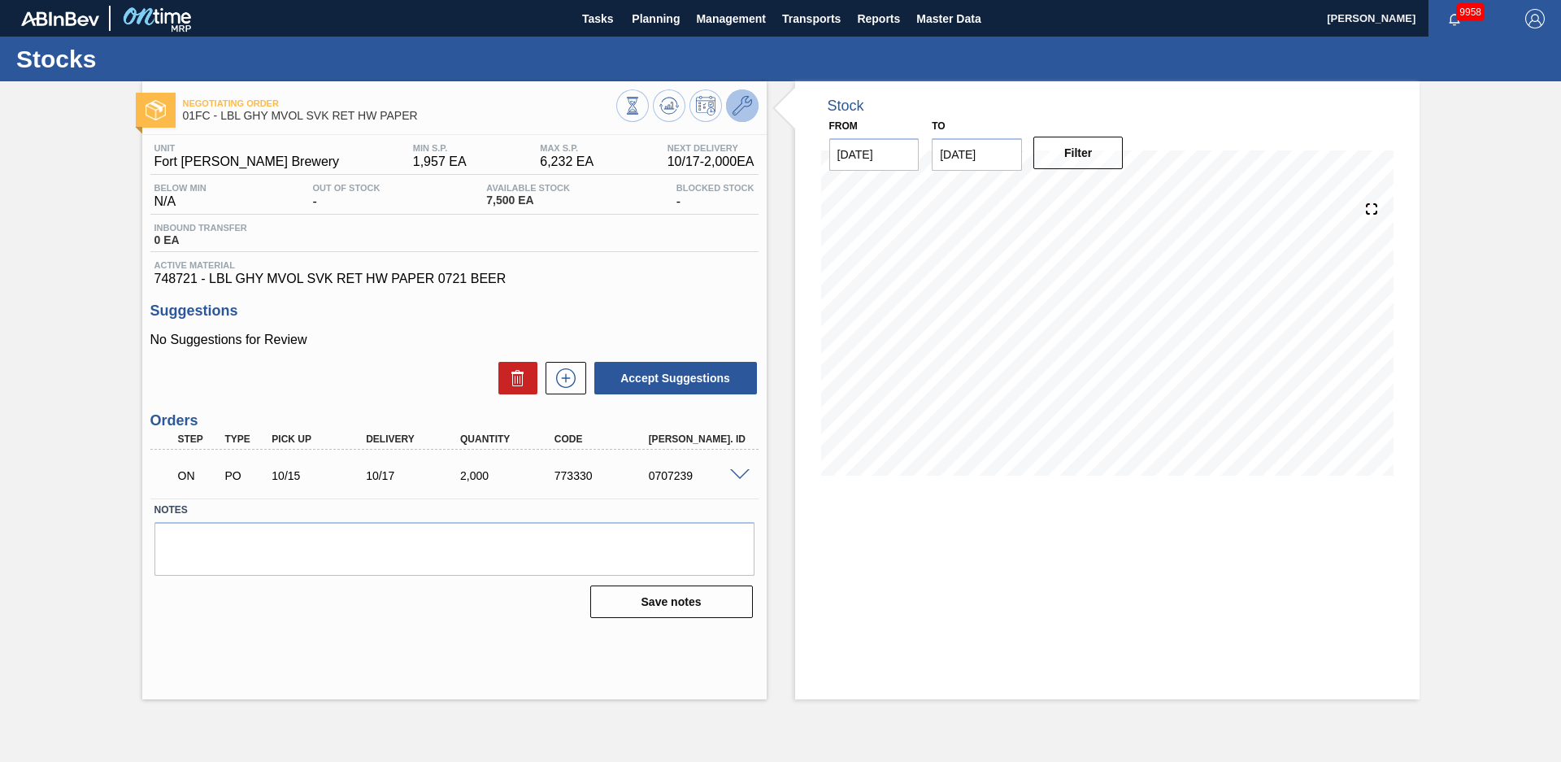
click at [746, 105] on icon at bounding box center [743, 106] width 20 height 20
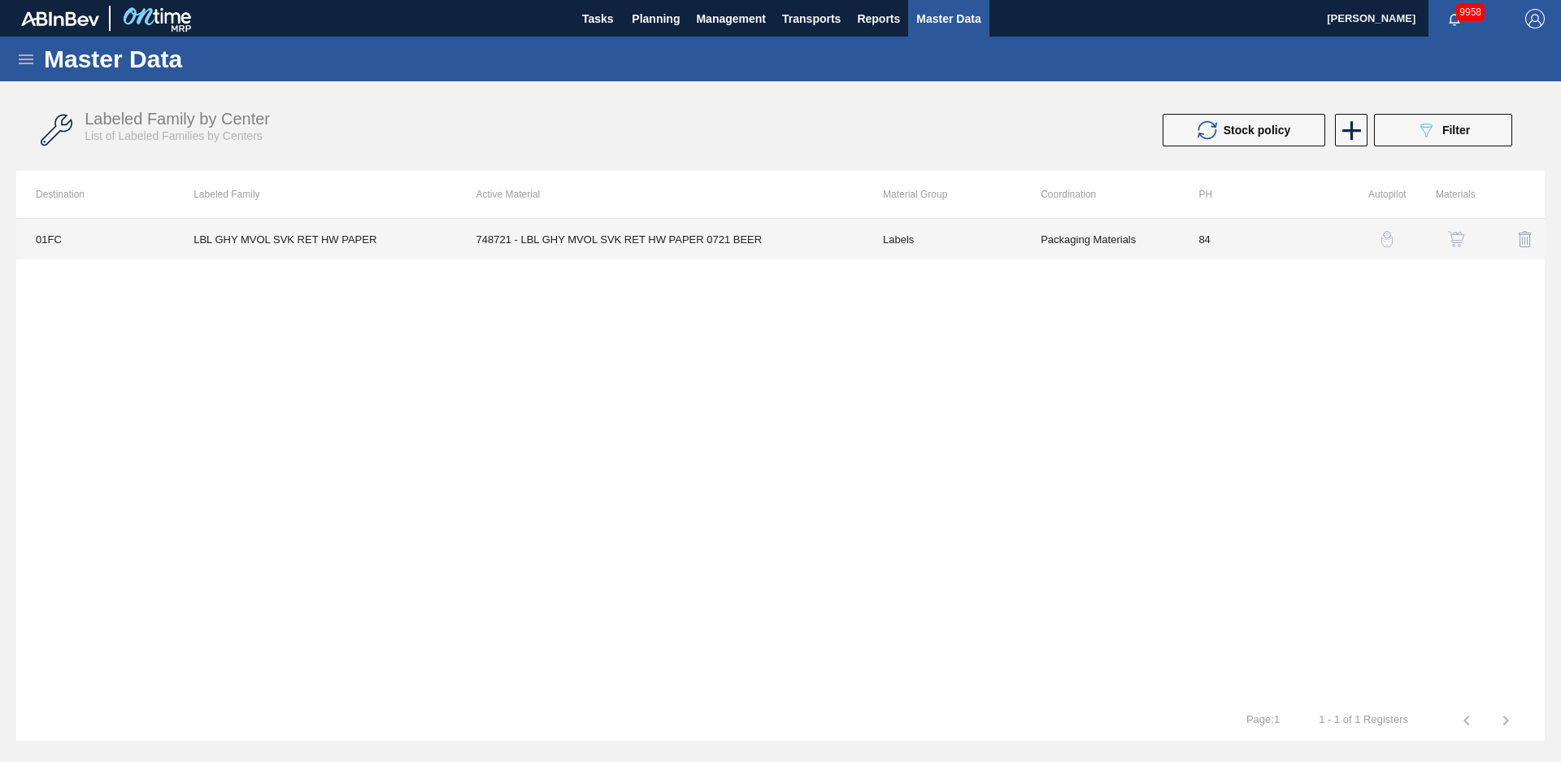
click at [671, 245] on td "748721 - LBL GHY MVOL SVK RET HW PAPER 0721 BEER" at bounding box center [660, 239] width 407 height 41
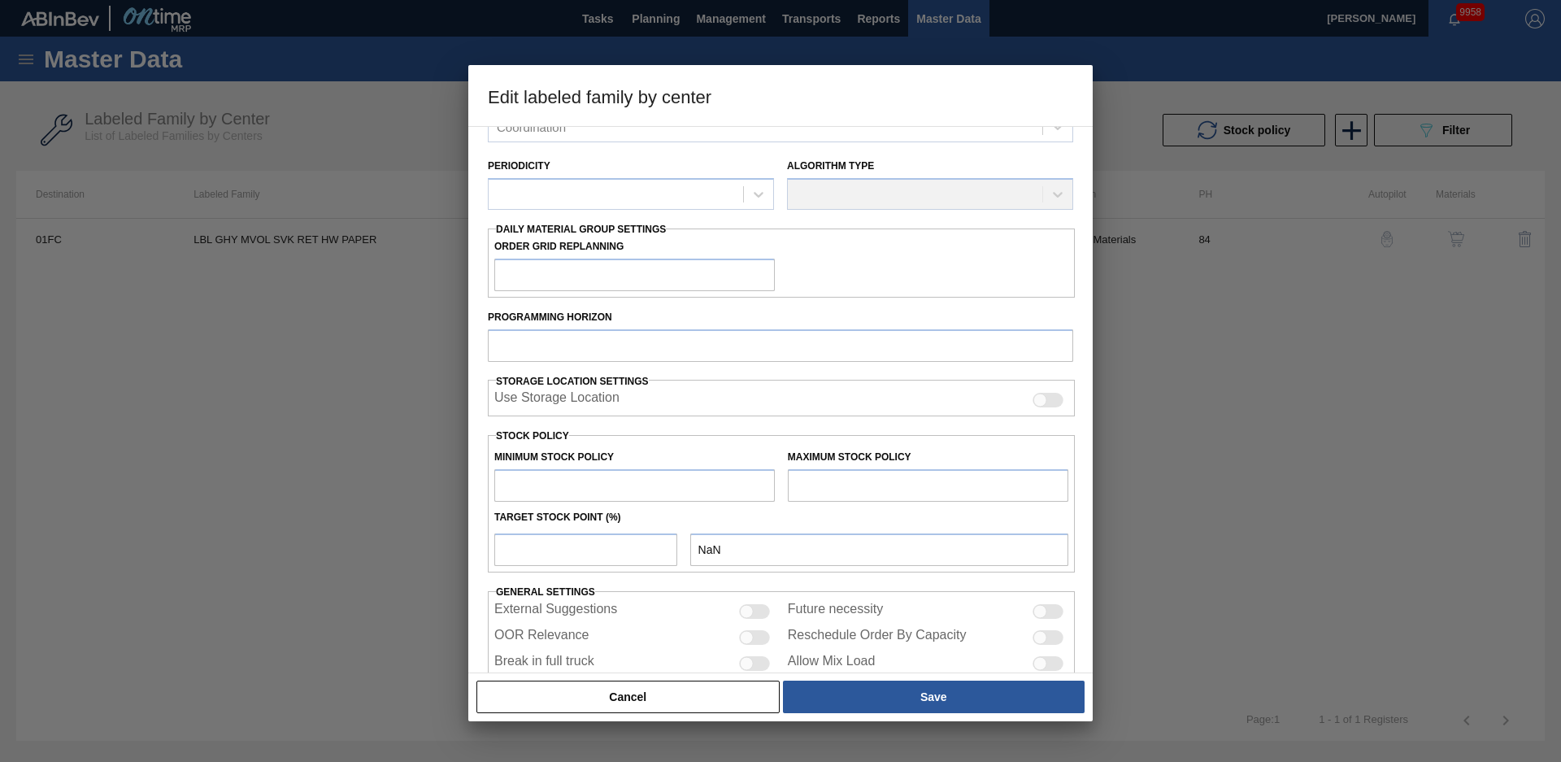
scroll to position [231, 0]
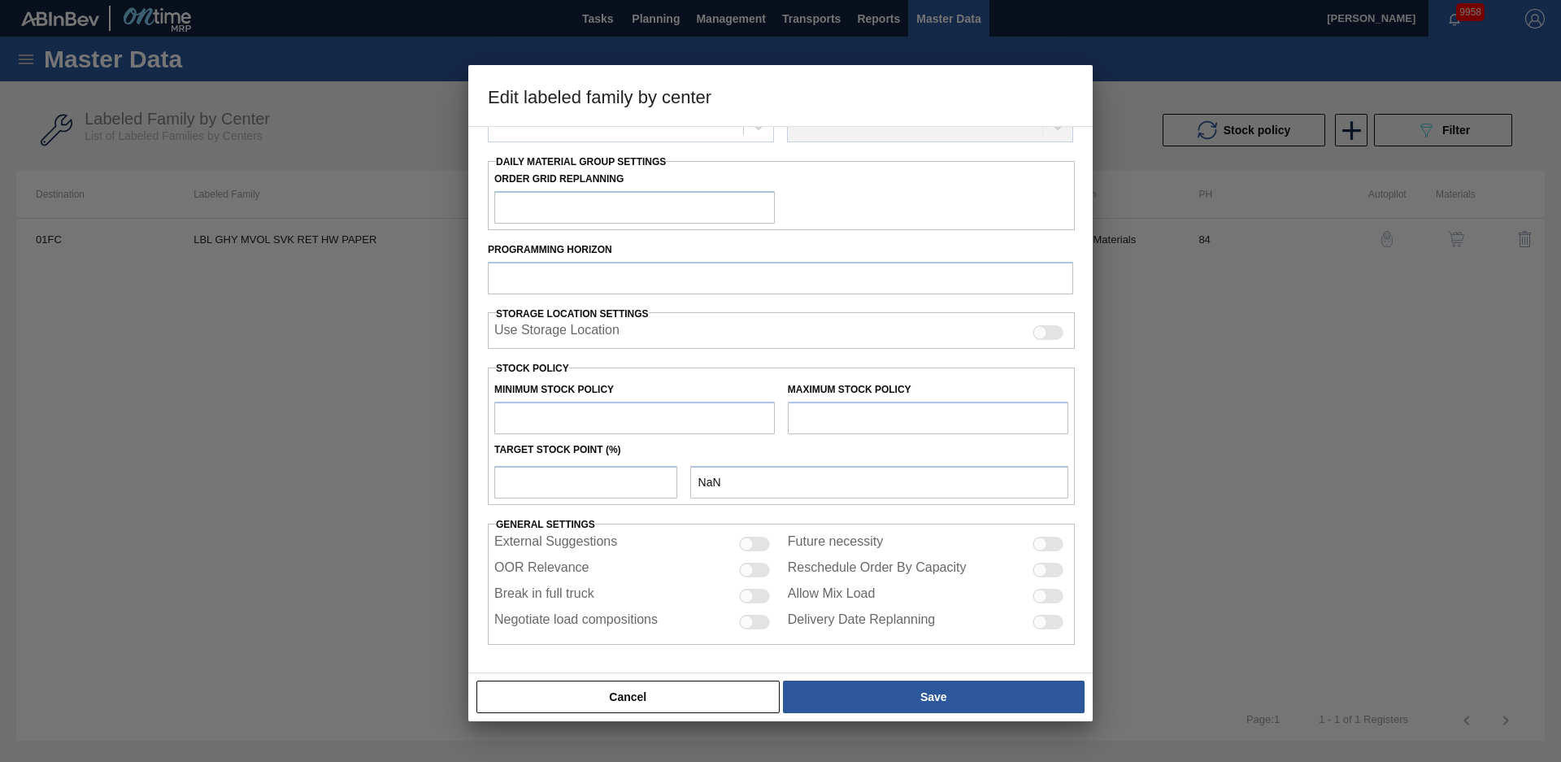
type input "Labels"
type input "Keg Labels"
type input "LBL GHY MVOL SVK RET HW PAPER"
type input "01FC - Fort [PERSON_NAME] Brewery"
type input "84"
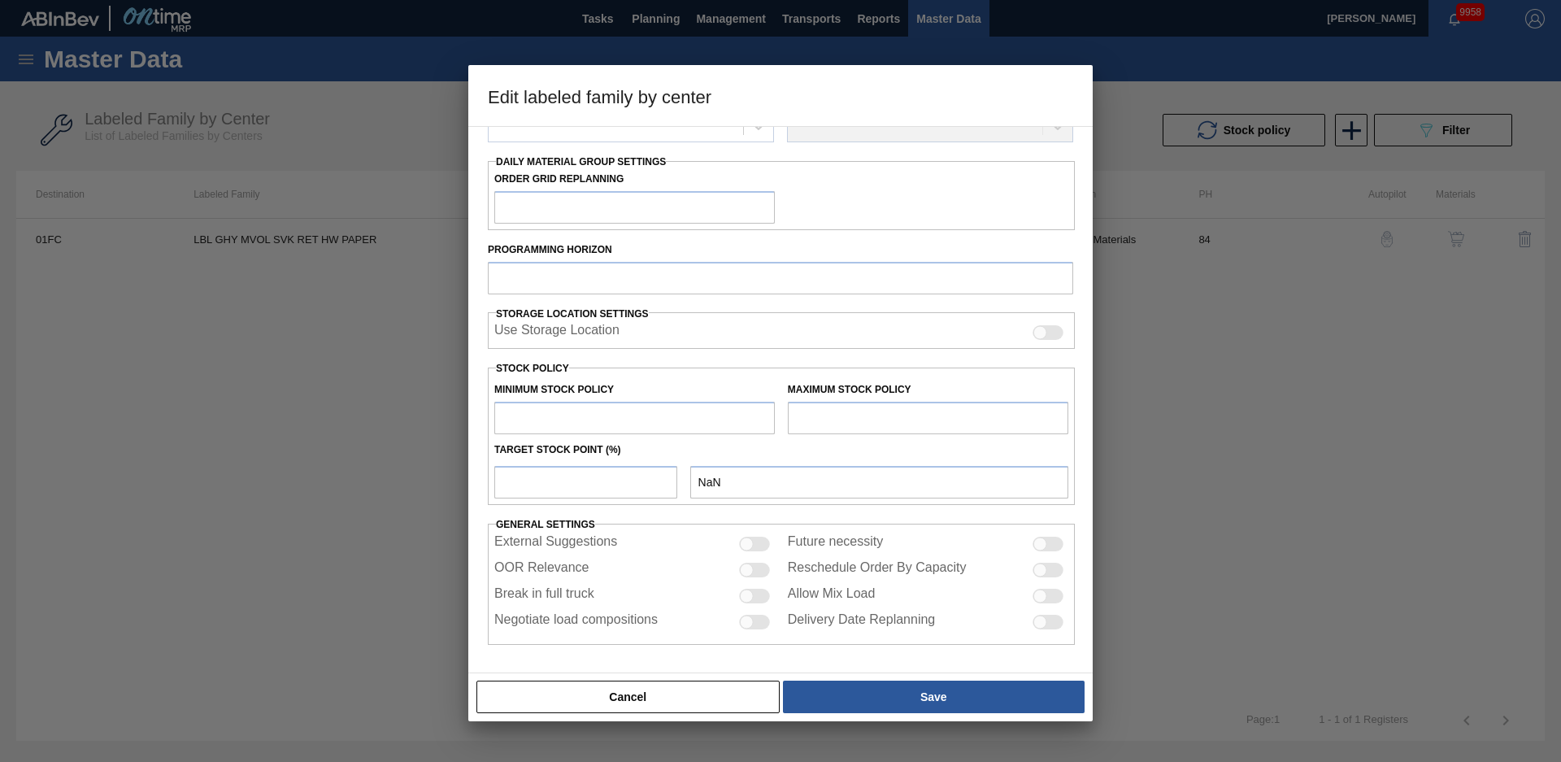
type input "1,957"
type input "6,232"
type input "50"
type input "4,095"
checkbox input "true"
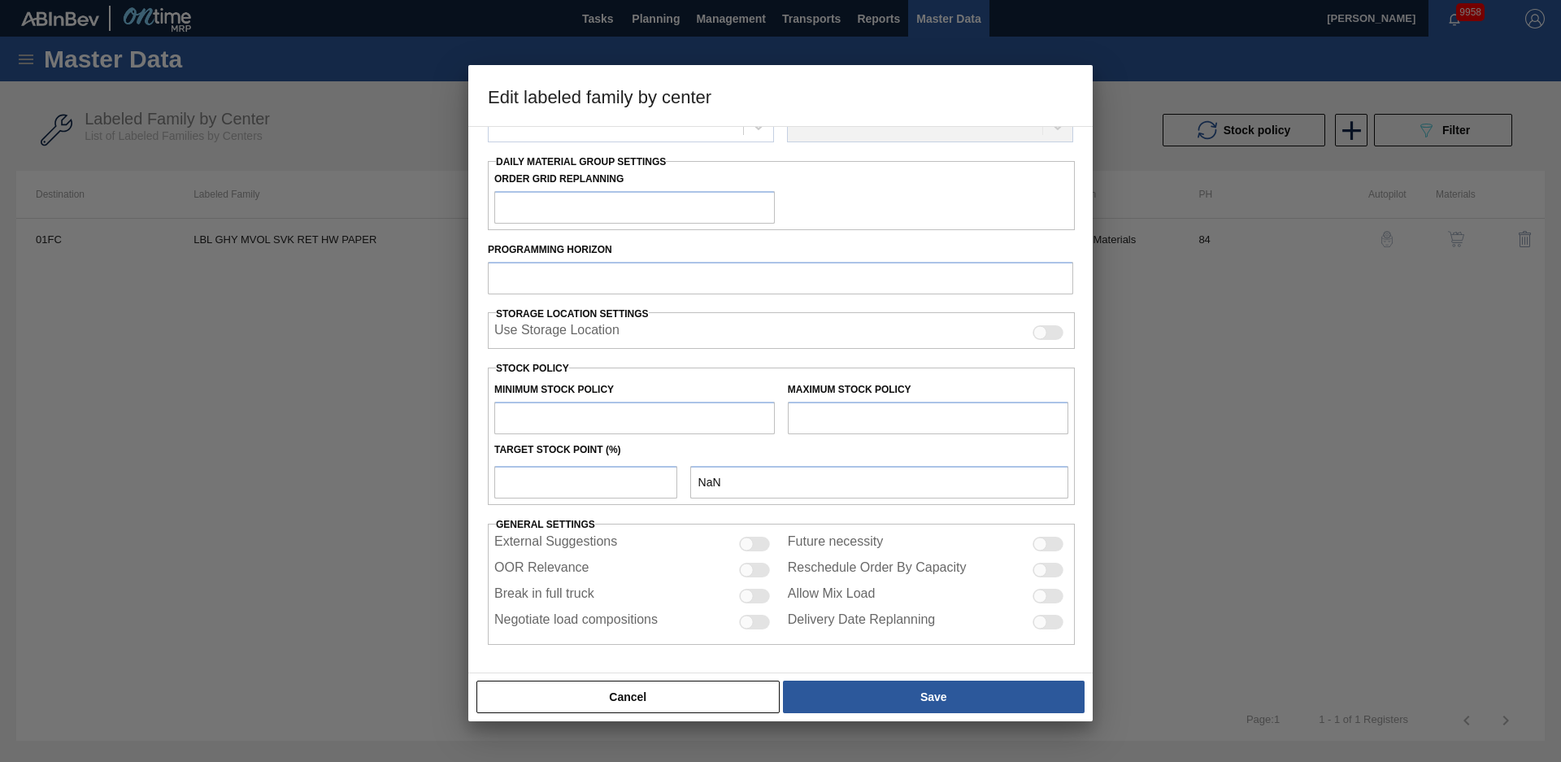
checkbox input "true"
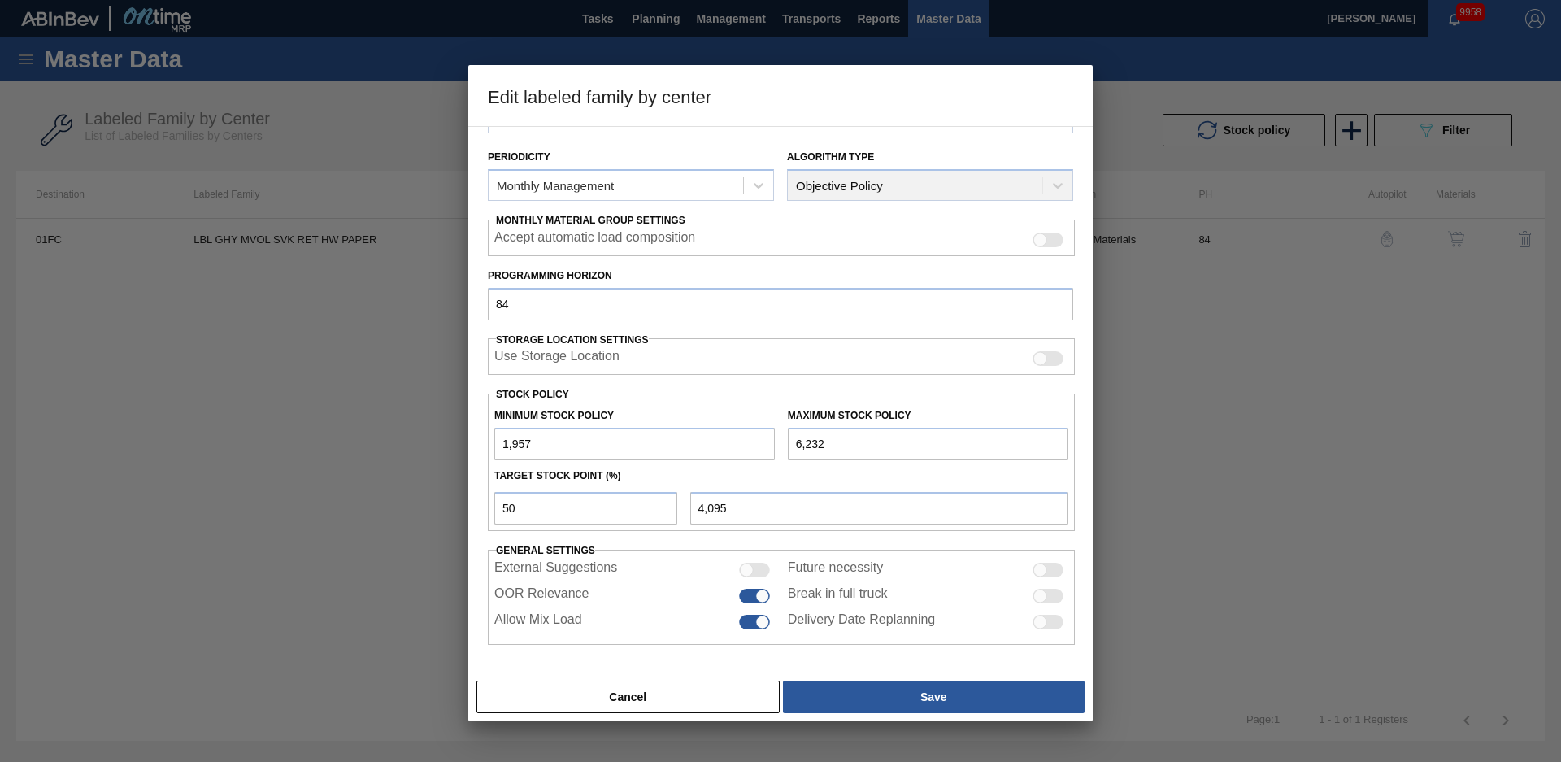
scroll to position [176, 0]
drag, startPoint x: 608, startPoint y: 513, endPoint x: 329, endPoint y: 532, distance: 280.4
click at [332, 533] on div "Edit labeled family by center Material Group Labels Family Keg Labels Labeled F…" at bounding box center [780, 381] width 1561 height 762
type input "0"
type input "1,957"
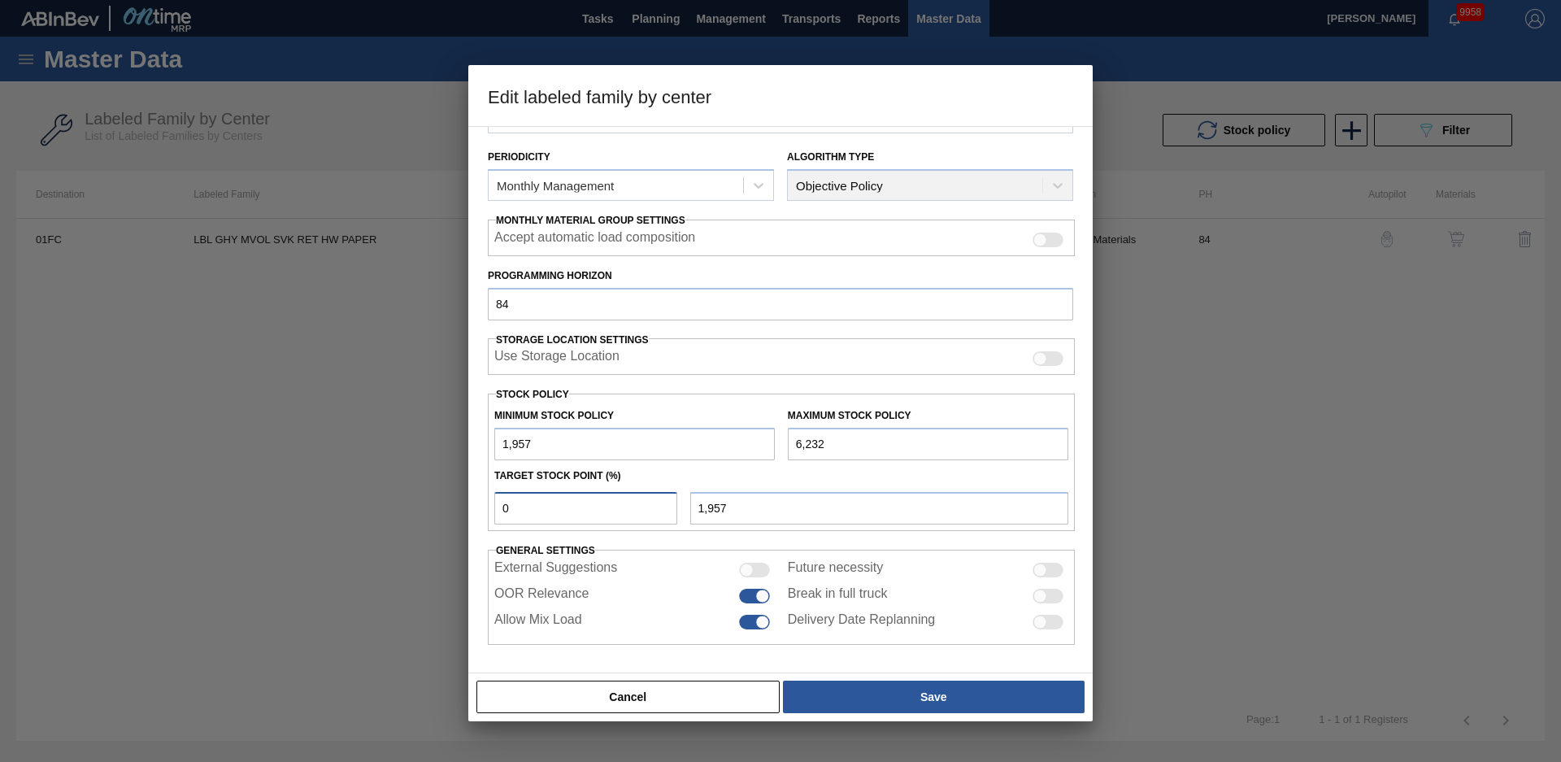
type input "0"
click at [633, 479] on div "Target Stock Point (%)" at bounding box center [781, 476] width 587 height 24
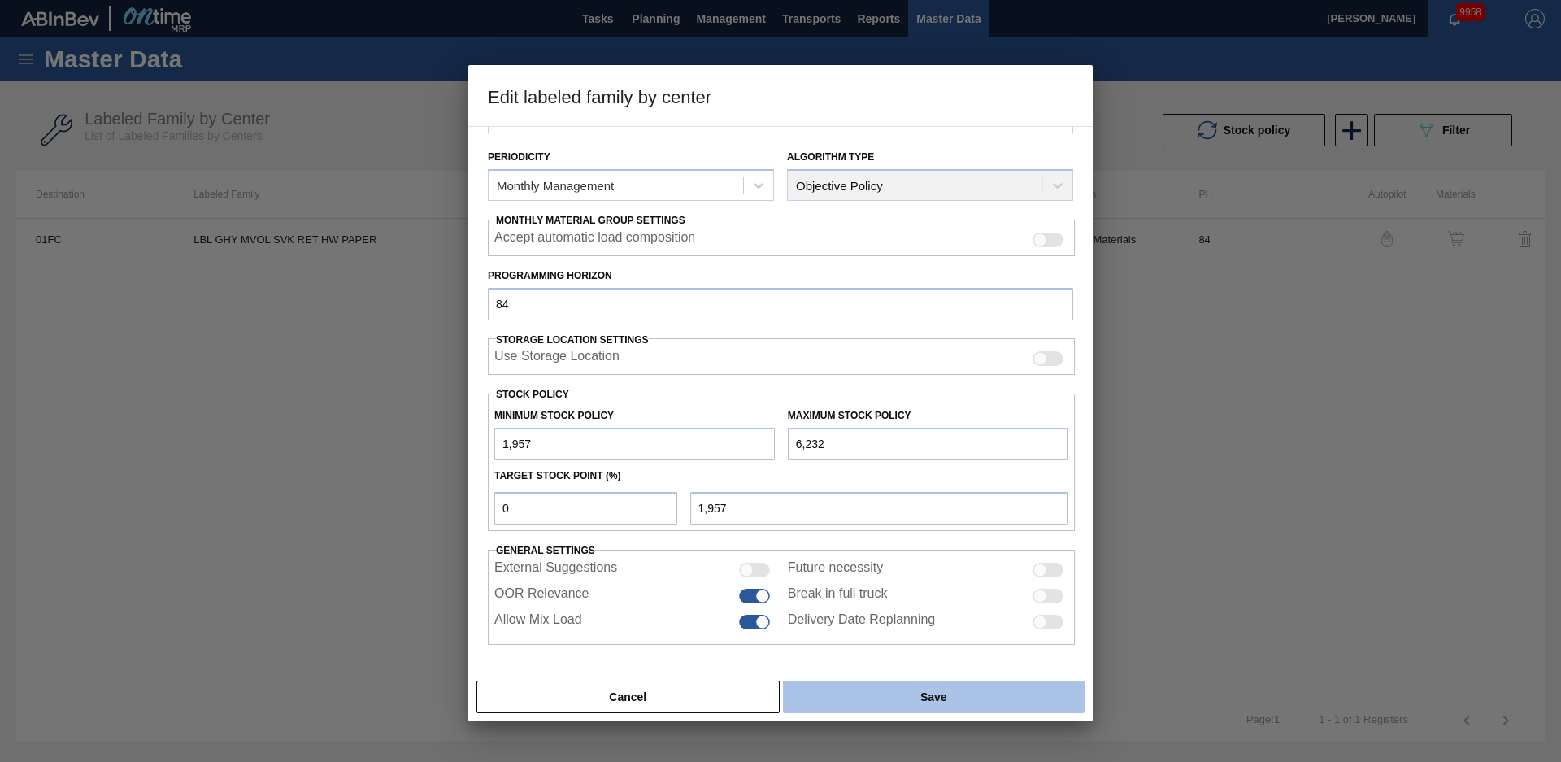
click at [911, 703] on button "Save" at bounding box center [934, 697] width 302 height 33
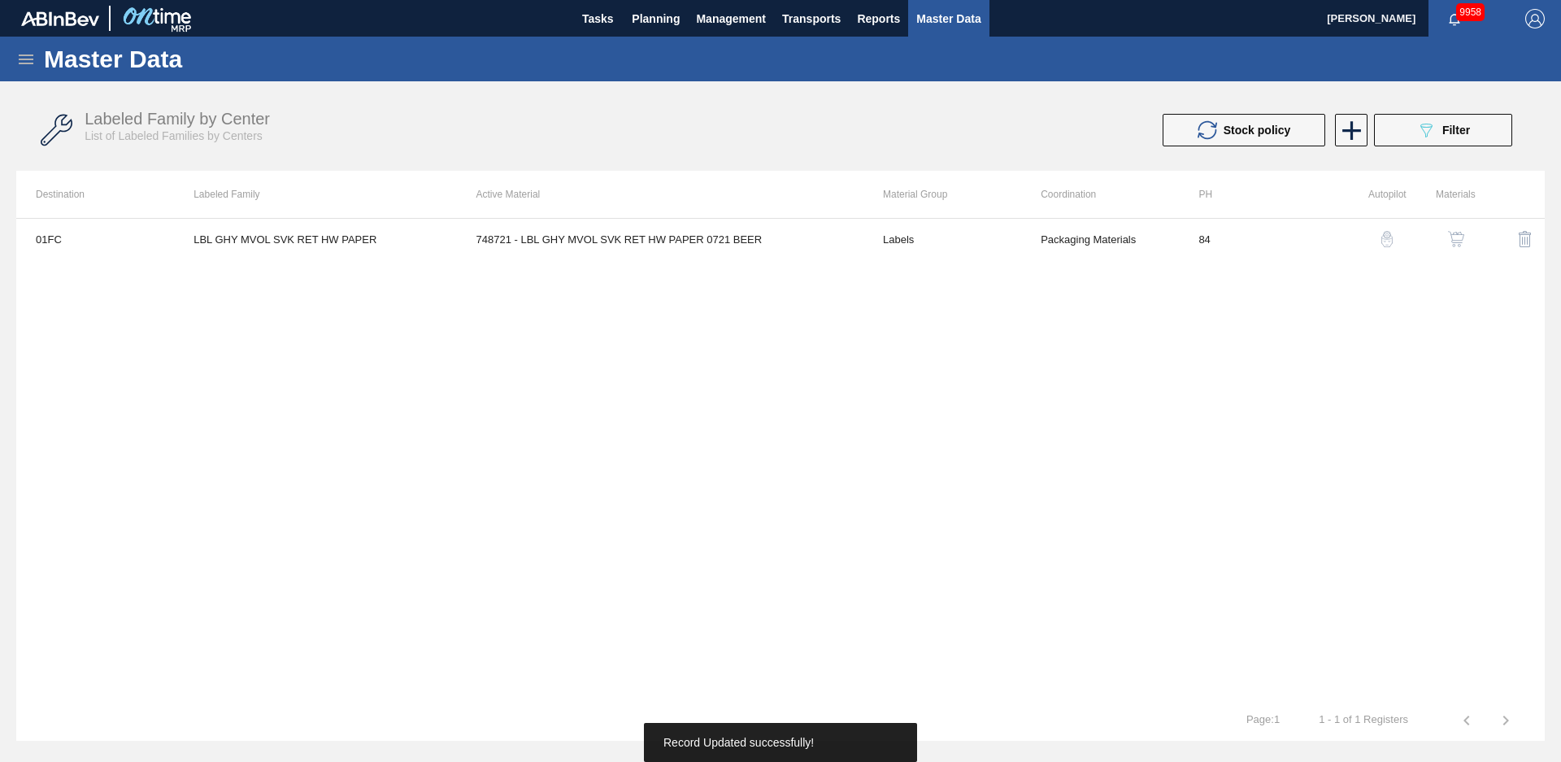
drag, startPoint x: 636, startPoint y: 102, endPoint x: 517, endPoint y: 82, distance: 120.5
click at [637, 103] on div "Labeled Family by Center List of Labeled Families by Centers Stock policy 089F7…" at bounding box center [780, 130] width 1529 height 61
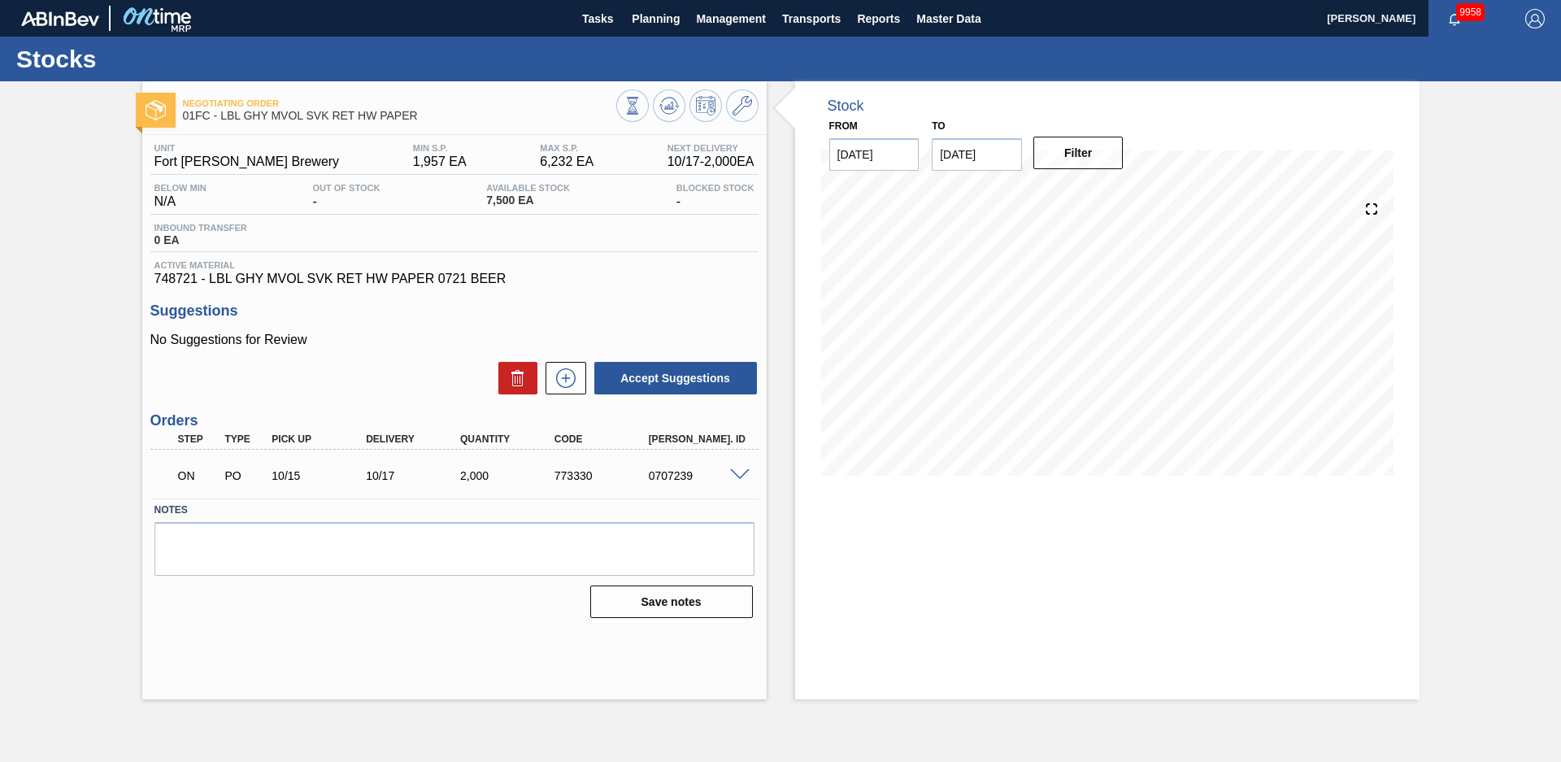
click at [1456, 378] on div "Negotiating Order 01FC - LBL GHY MVOL SVK RET HW PAPER Unit Fort Collins Brewer…" at bounding box center [780, 390] width 1561 height 618
click at [1522, 357] on div "Negotiating Order 01FC - LBL GHY MVOL SVK RET HW PAPER Unit Fort Collins Brewer…" at bounding box center [780, 390] width 1561 height 618
click at [110, 273] on div "Negotiating Order 01FC - LBL GHY MVOL SVK RET HW PAPER Unit Fort Collins Brewer…" at bounding box center [780, 390] width 1561 height 618
click at [115, 263] on div "Negotiating Order 01FC - LBL GHY MVOL SVK RET HW PAPER Unit Fort Collins Brewer…" at bounding box center [780, 390] width 1561 height 618
click at [667, 14] on span "Planning" at bounding box center [656, 19] width 48 height 20
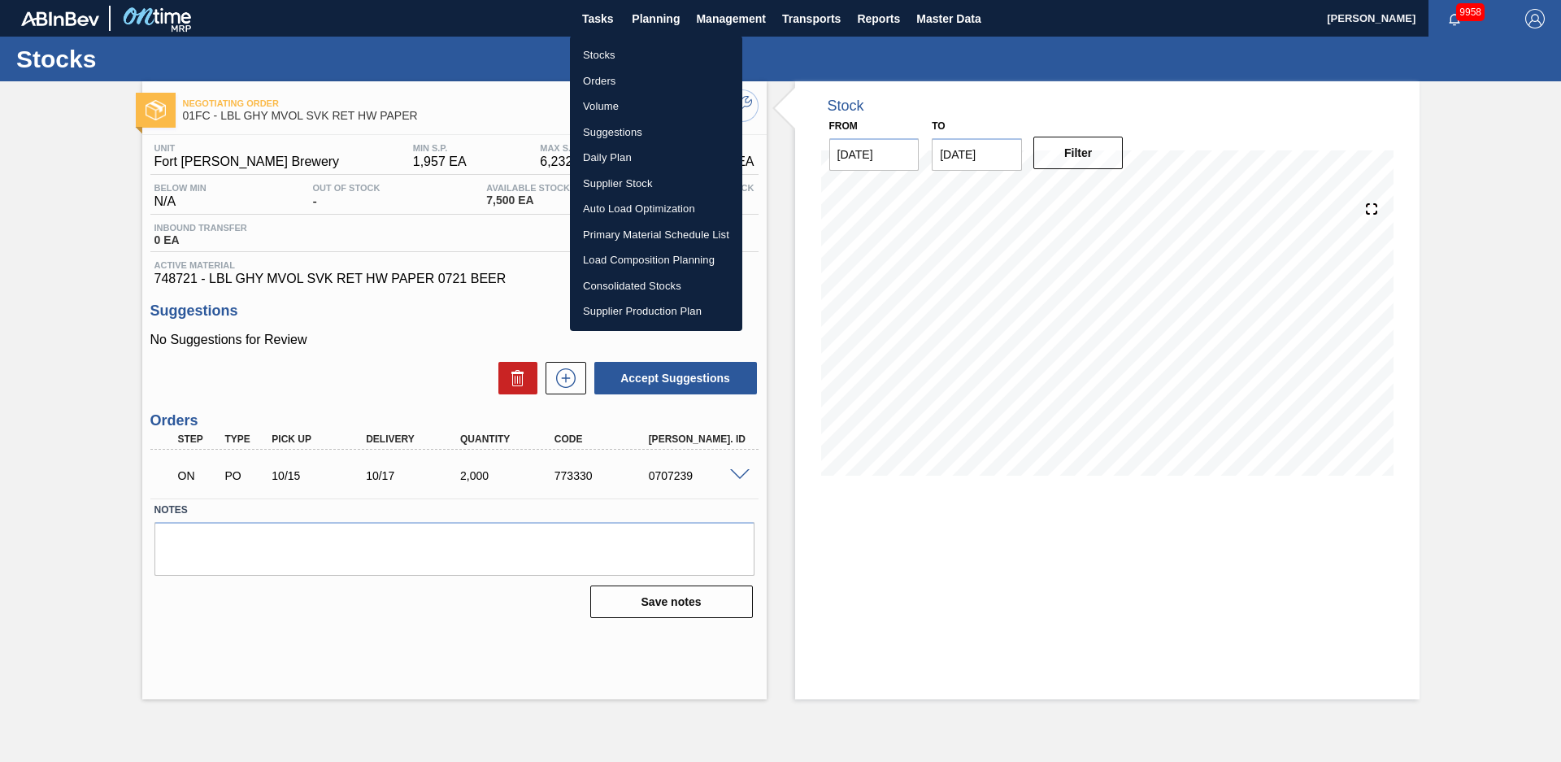
click at [614, 54] on li "Stocks" at bounding box center [656, 55] width 172 height 26
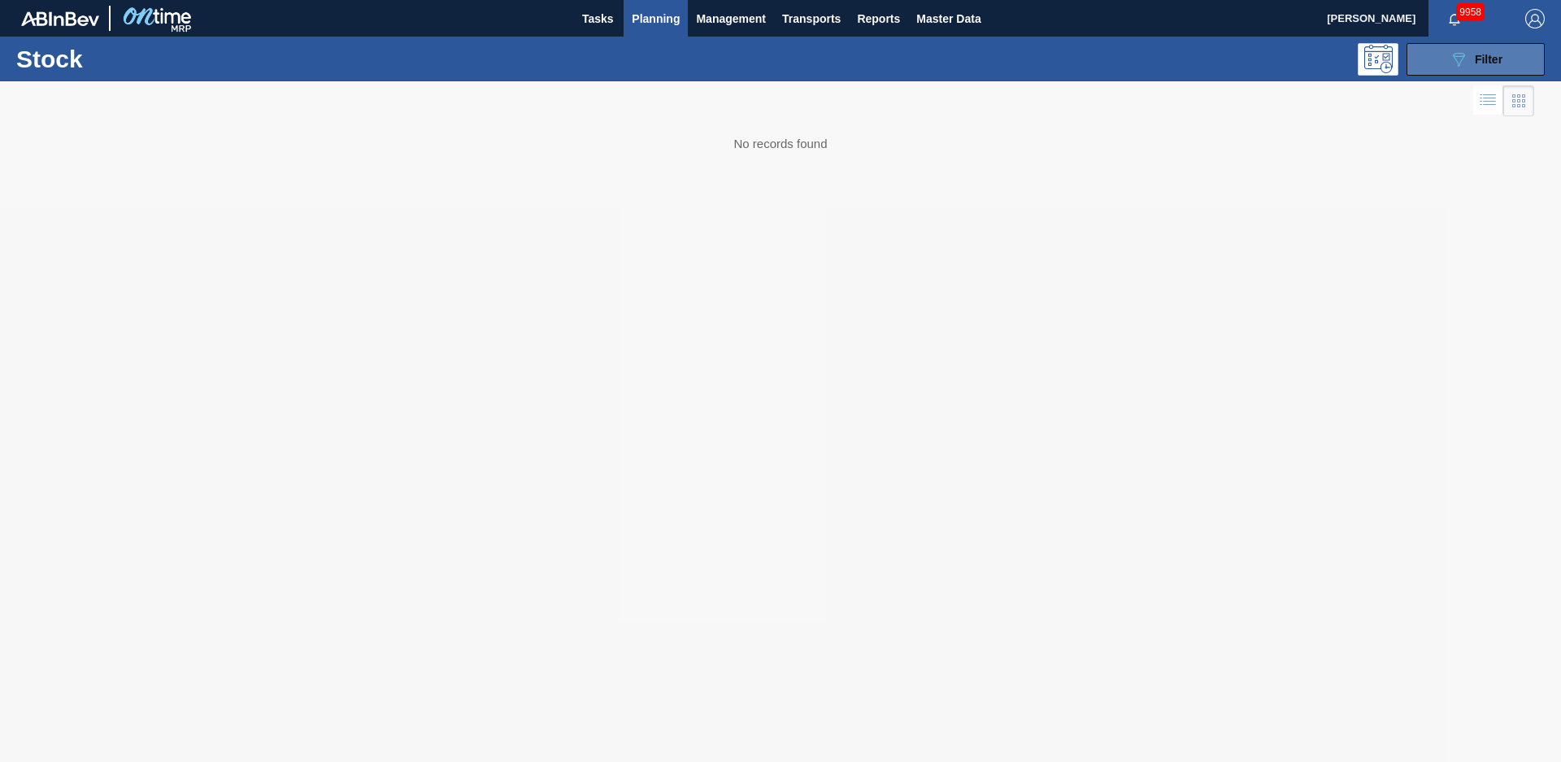
click at [1439, 54] on button "089F7B8B-B2A5-4AFE-B5C0-19BA573D28AC Filter" at bounding box center [1476, 59] width 138 height 33
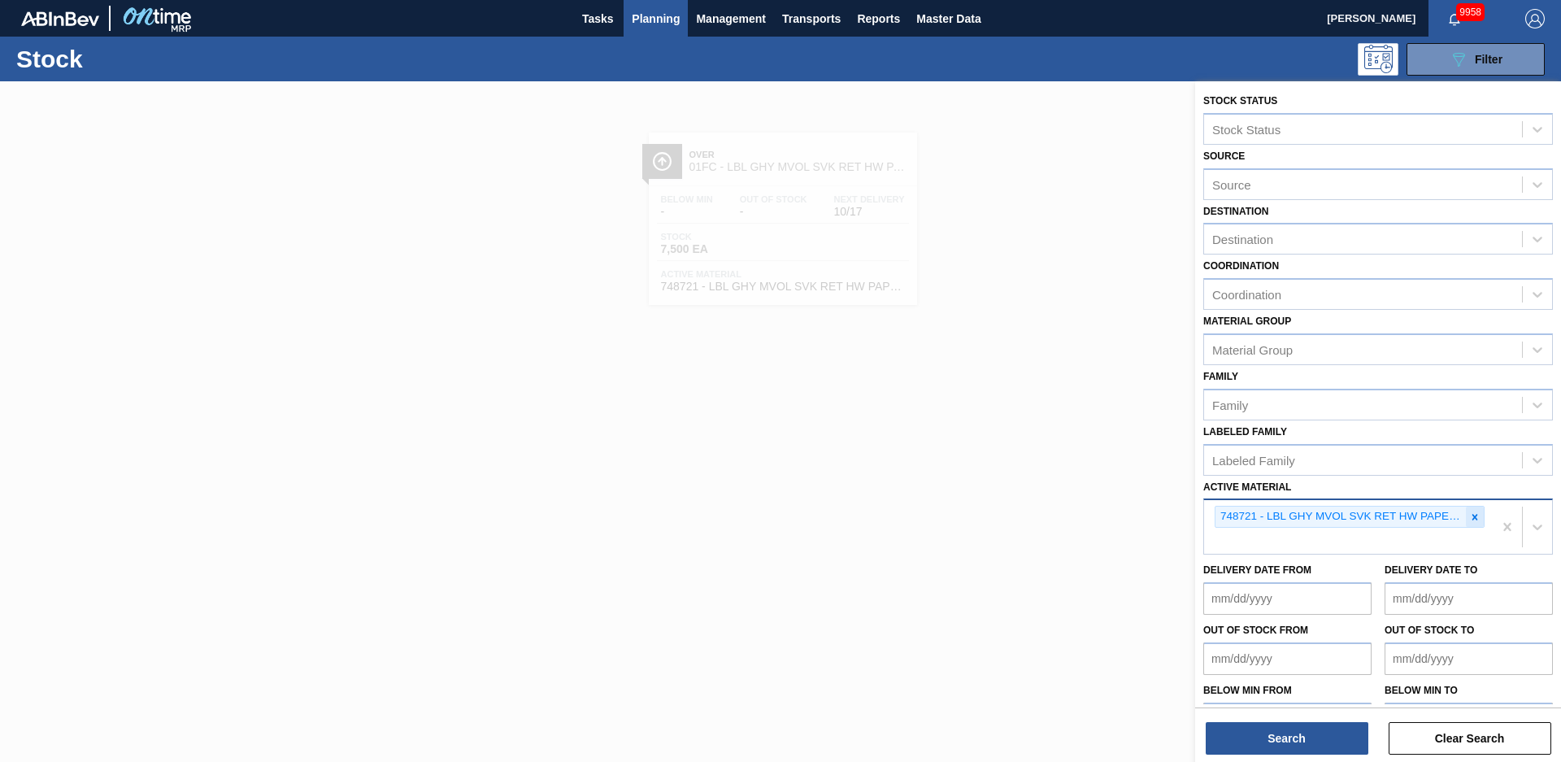
click at [1469, 513] on icon at bounding box center [1474, 516] width 11 height 11
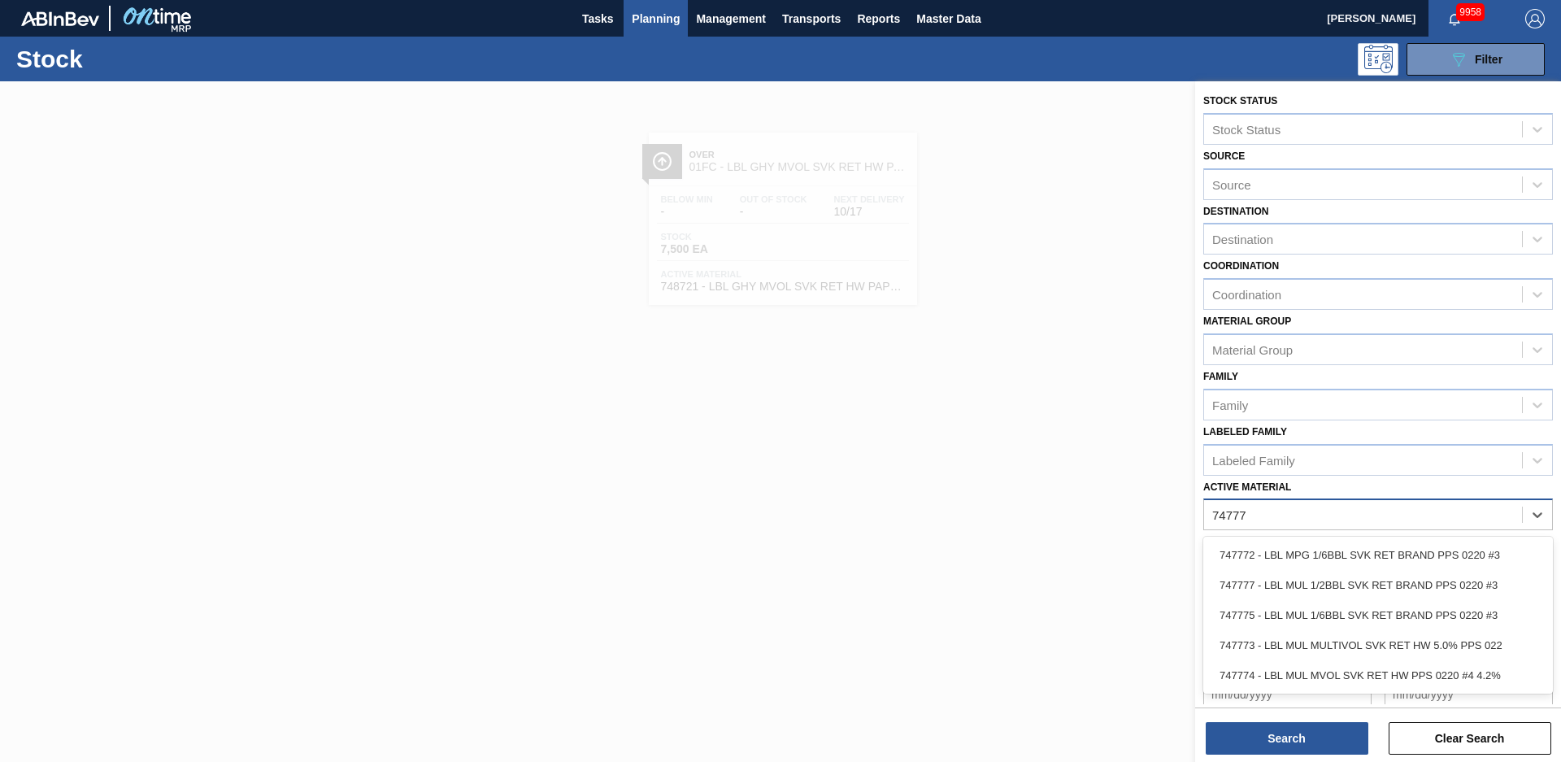
type Material "747775"
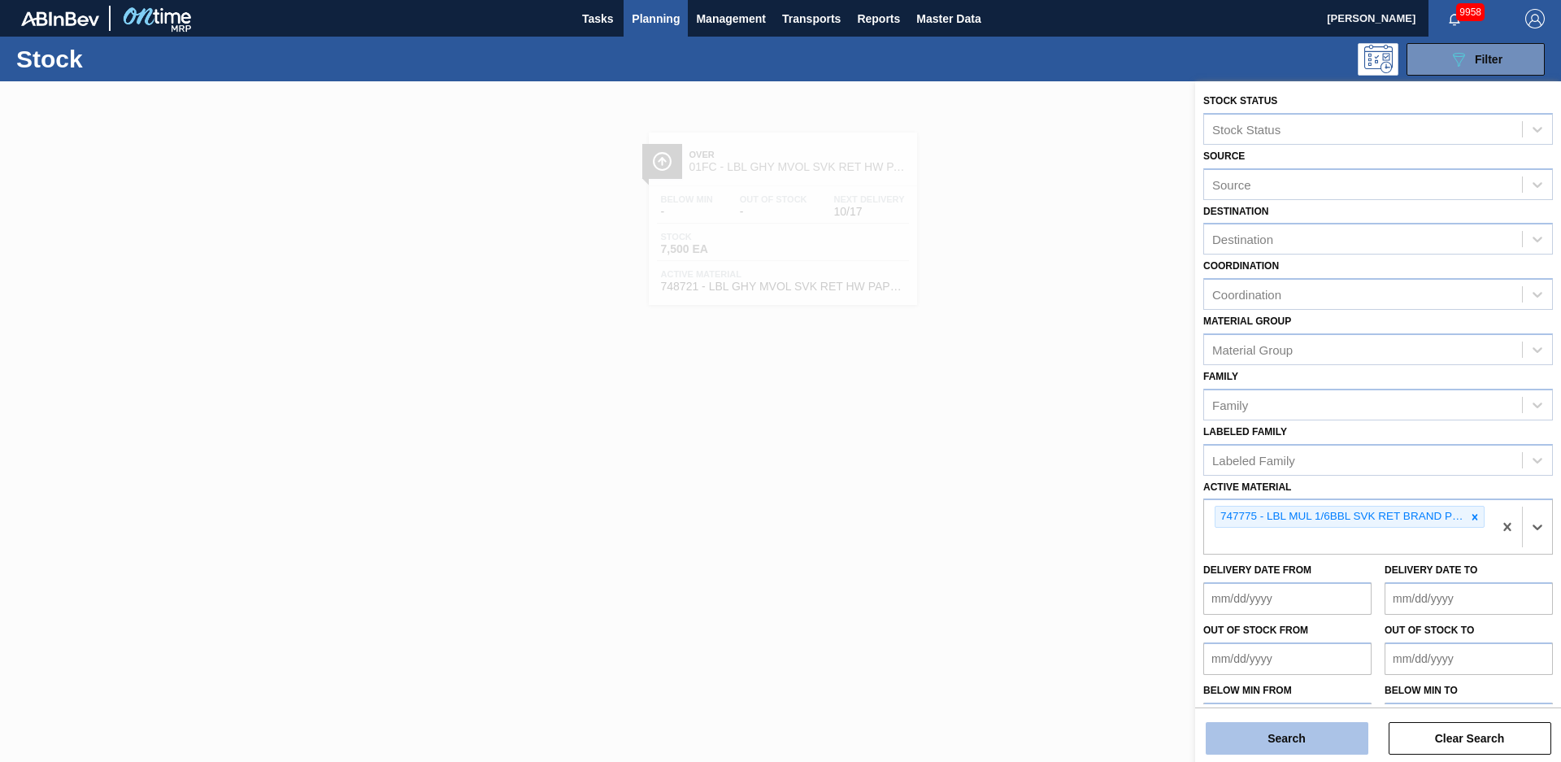
click at [1323, 748] on button "Search" at bounding box center [1287, 738] width 163 height 33
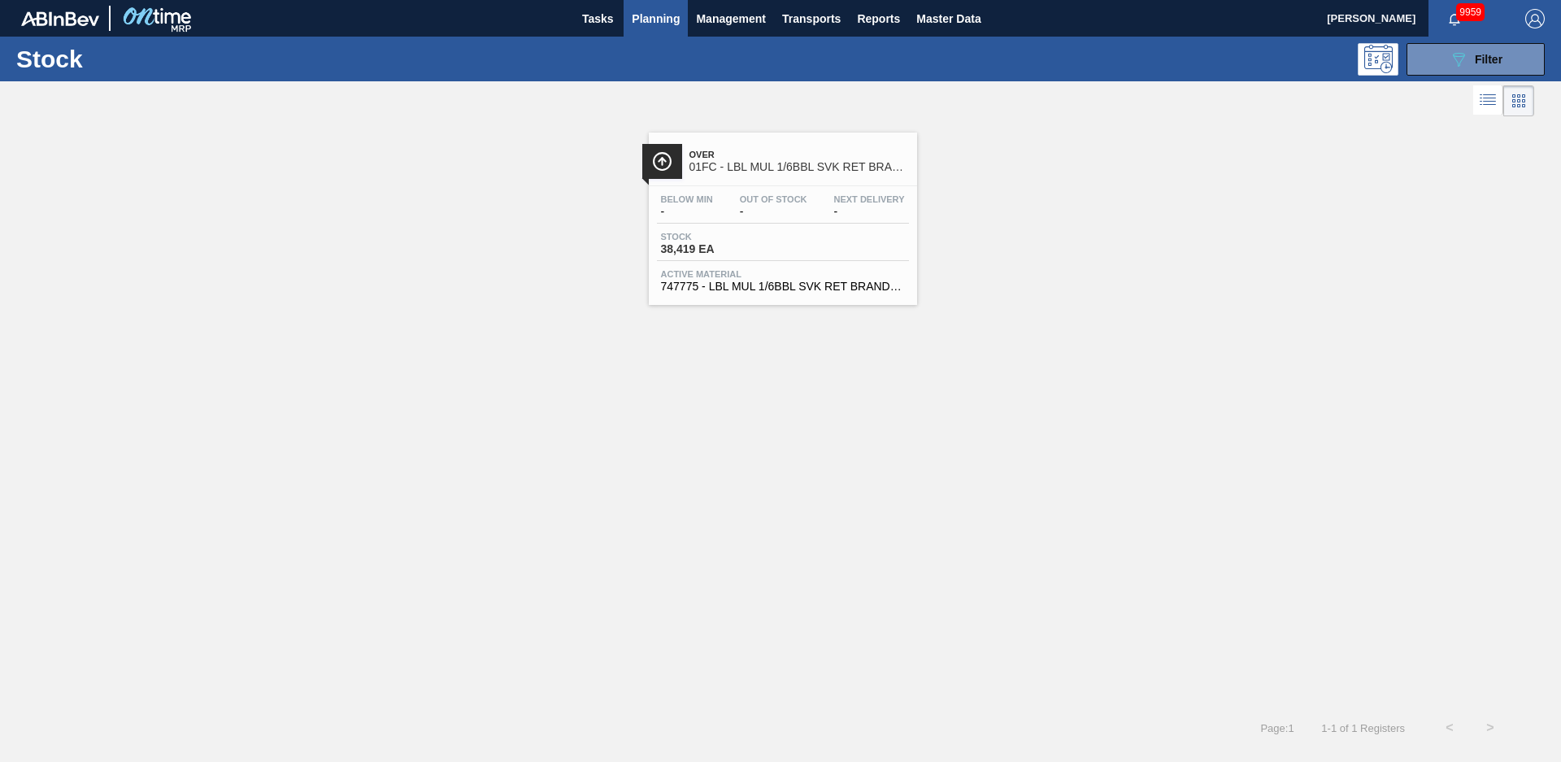
drag, startPoint x: 799, startPoint y: 178, endPoint x: 703, endPoint y: 188, distance: 96.5
click at [799, 177] on div "Over 01FC - LBL MUL 1/6BBL SVK RET BRAND PPS #3" at bounding box center [800, 161] width 220 height 37
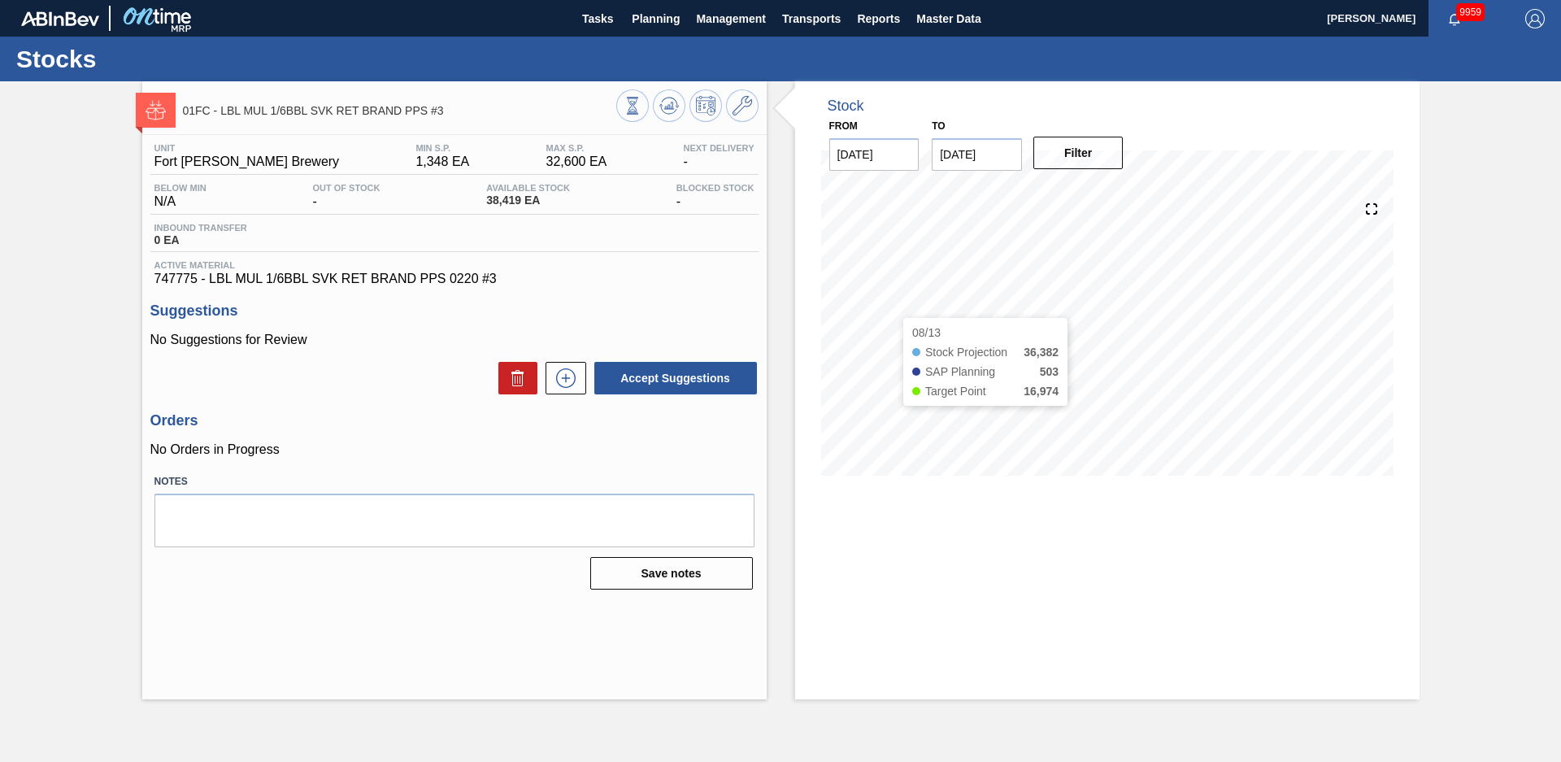
drag, startPoint x: 788, startPoint y: 318, endPoint x: 781, endPoint y: 283, distance: 35.7
click at [788, 318] on div "Stock From 08/12/2025 to 12/31/2025 Filter 08/13 Stock Projection 36,382 SAP Pl…" at bounding box center [1093, 390] width 653 height 618
click at [738, 108] on icon at bounding box center [743, 106] width 20 height 20
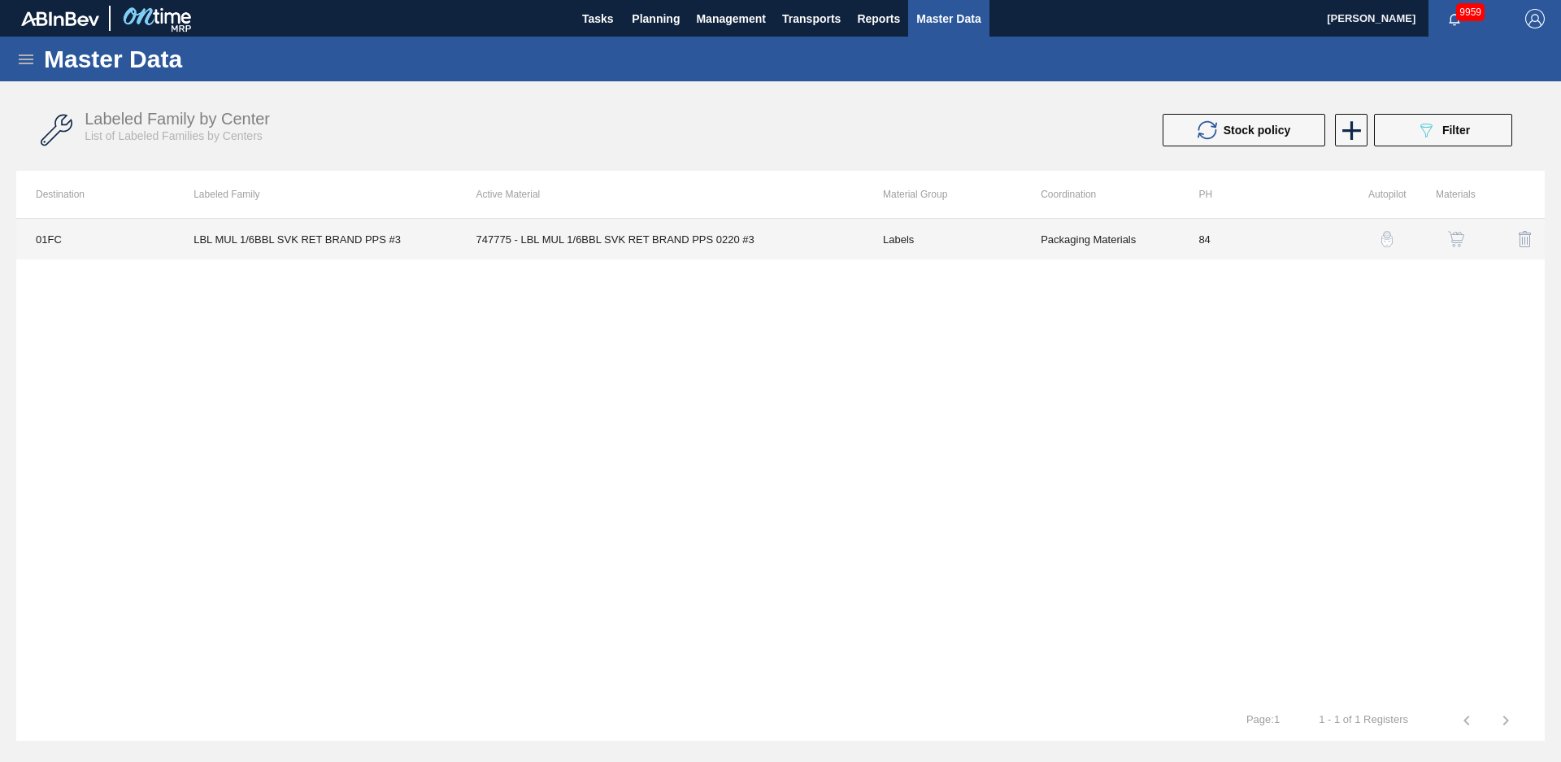
click at [704, 237] on td "747775 - LBL MUL 1/6BBL SVK RET BRAND PPS 0220 #3" at bounding box center [660, 239] width 407 height 41
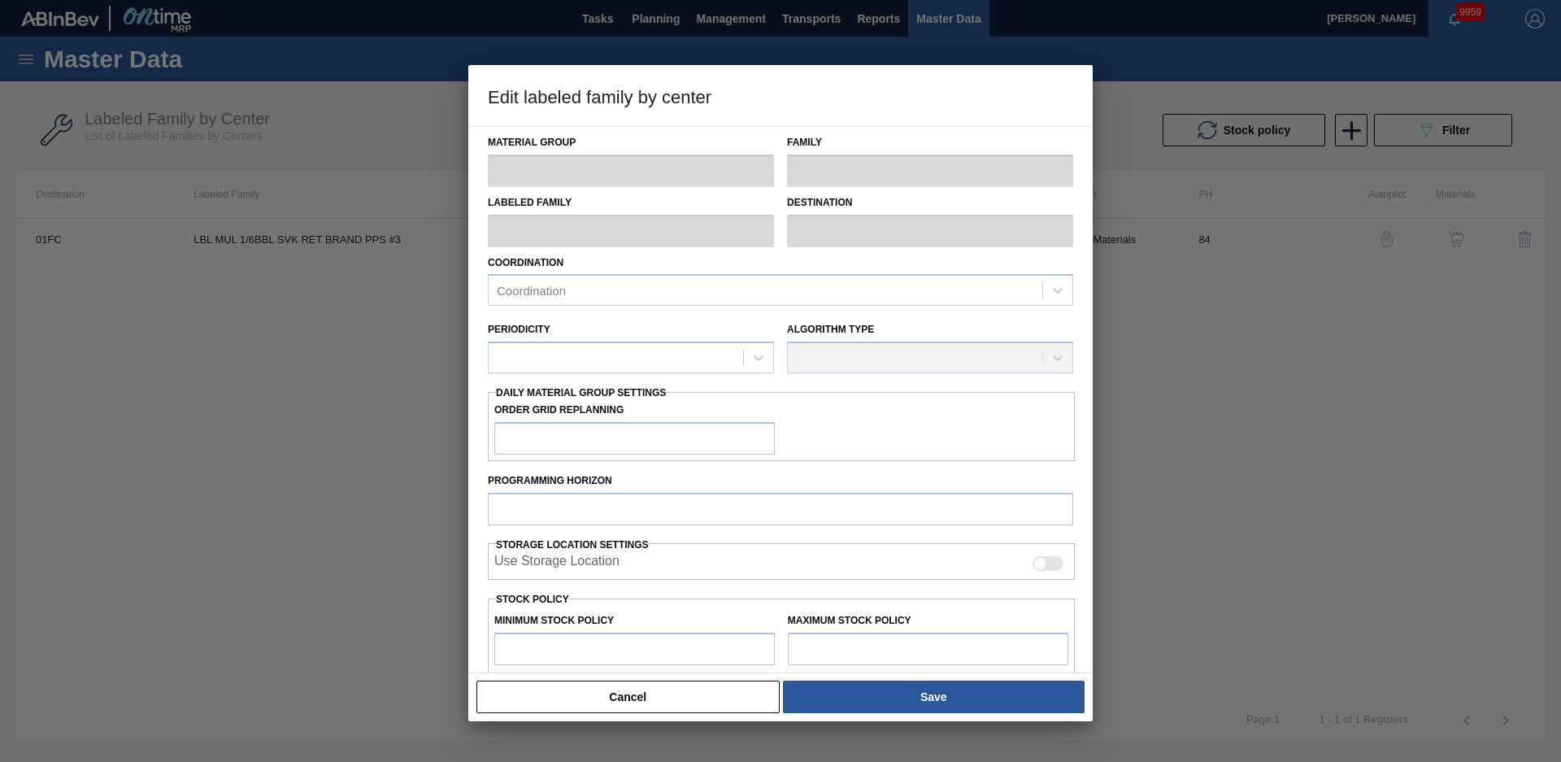
scroll to position [231, 0]
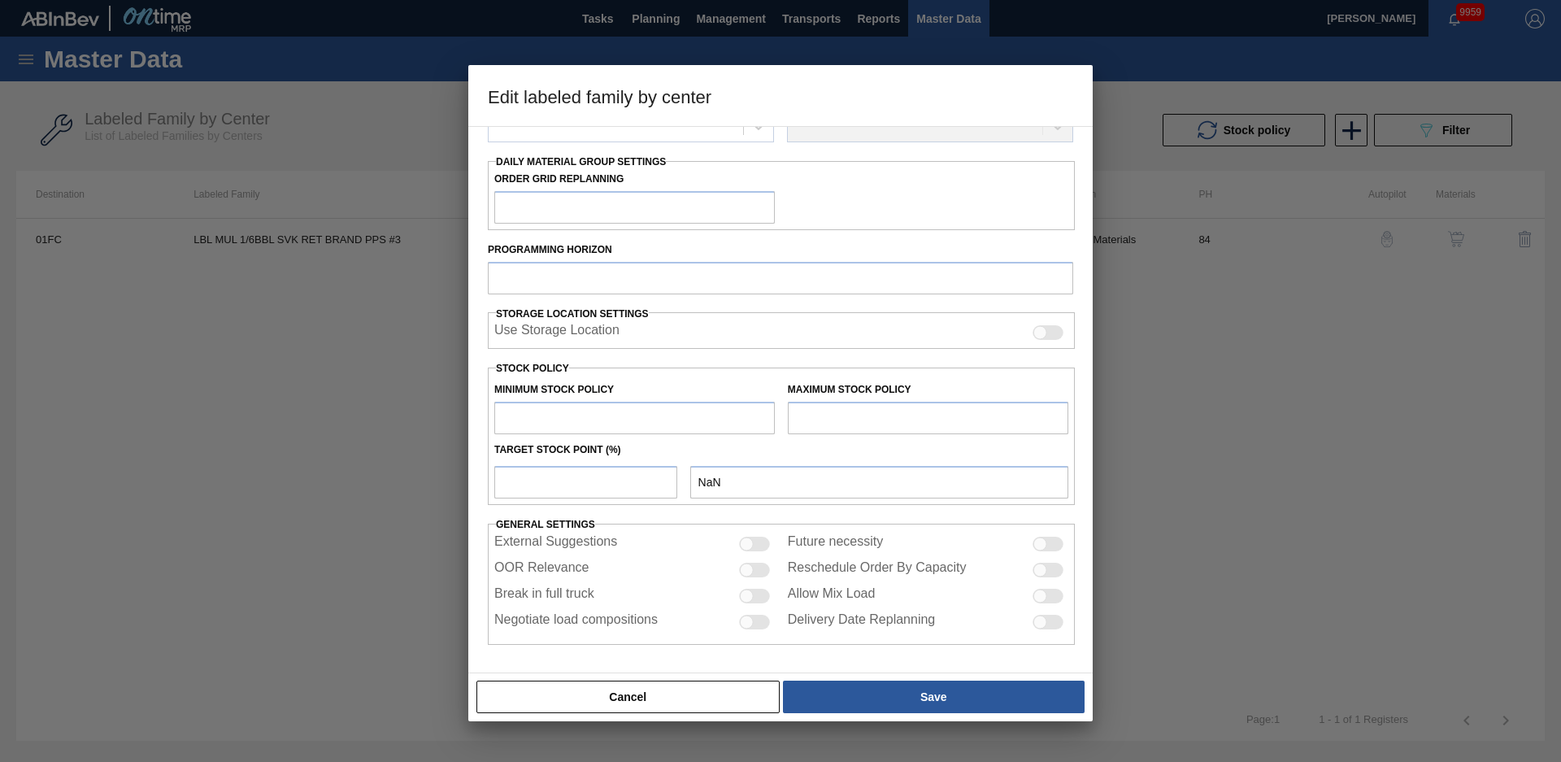
type input "Labels"
type input "Keg Labels"
type input "LBL MUL 1/6BBL SVK RET BRAND PPS #3"
type input "01FC - Fort [PERSON_NAME] Brewery"
type input "84"
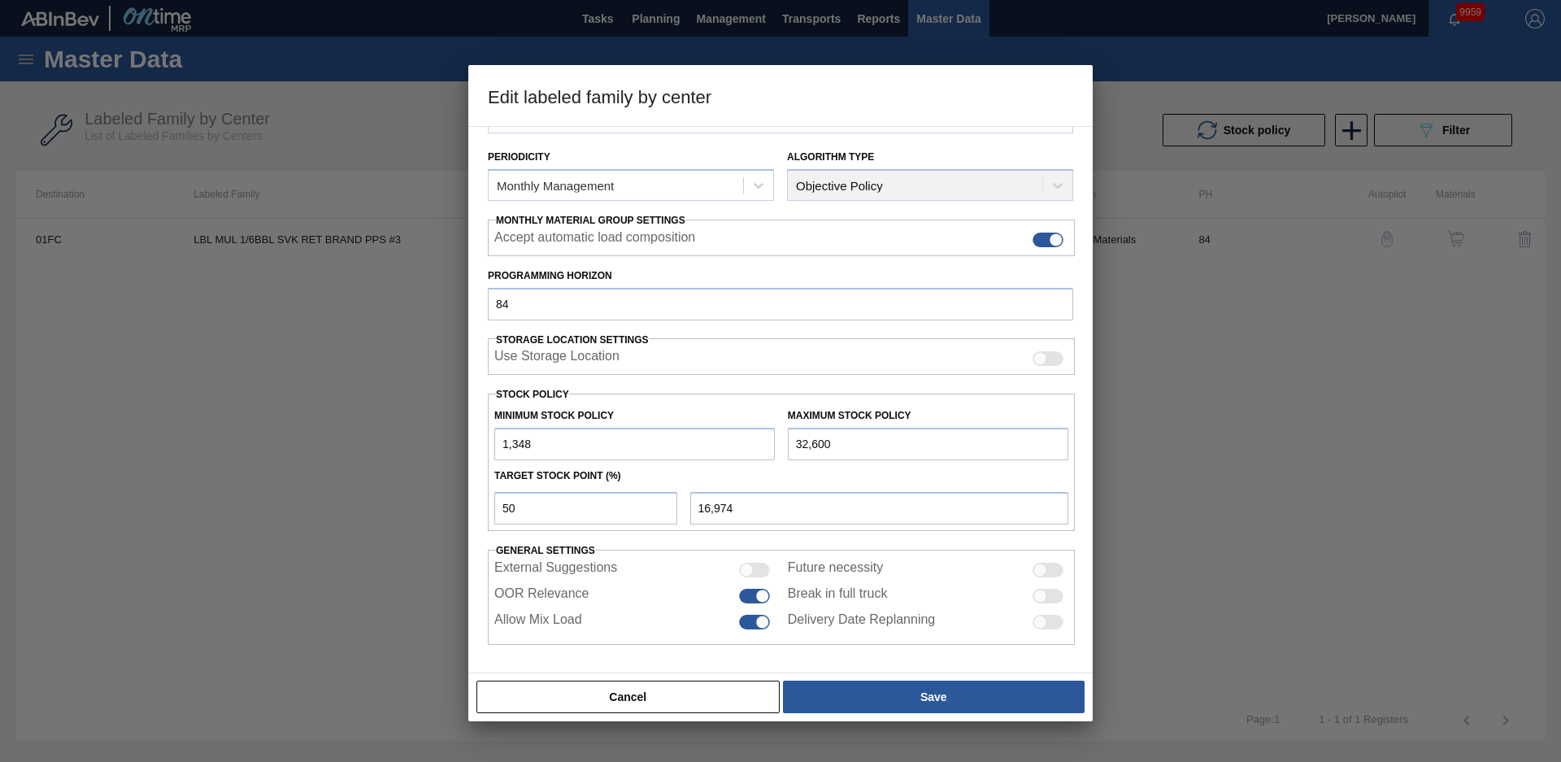
scroll to position [176, 0]
drag, startPoint x: 570, startPoint y: 511, endPoint x: 350, endPoint y: 498, distance: 220.0
click at [351, 498] on div "Edit labeled family by center Material Group Labels Family Keg Labels Labeled F…" at bounding box center [780, 381] width 1561 height 762
click at [927, 661] on div "Material Group Labels Family Keg Labels Labeled Family LBL MUL 1/6BBL SVK RET B…" at bounding box center [780, 399] width 625 height 547
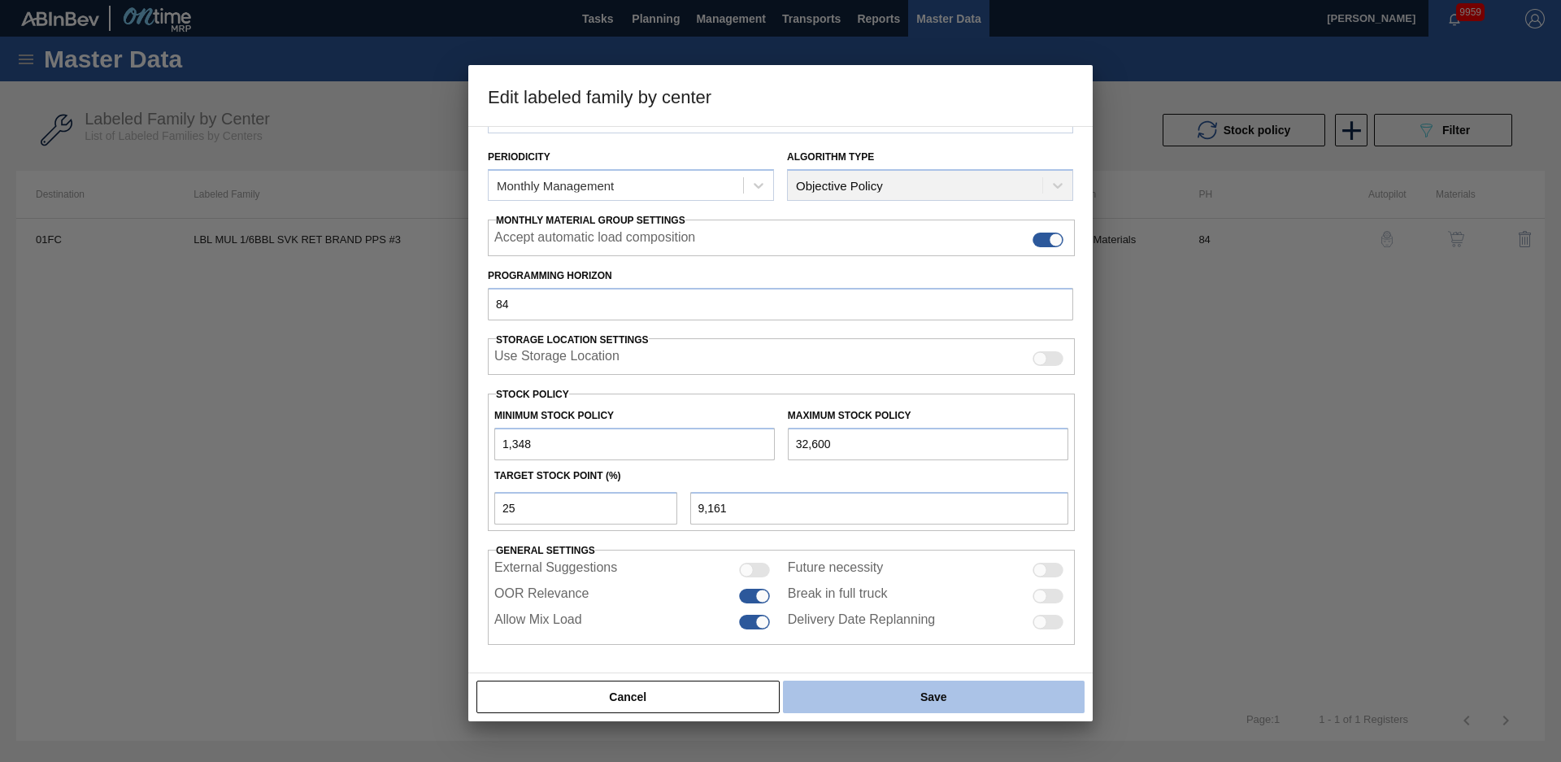
click at [902, 693] on button "Save" at bounding box center [934, 697] width 302 height 33
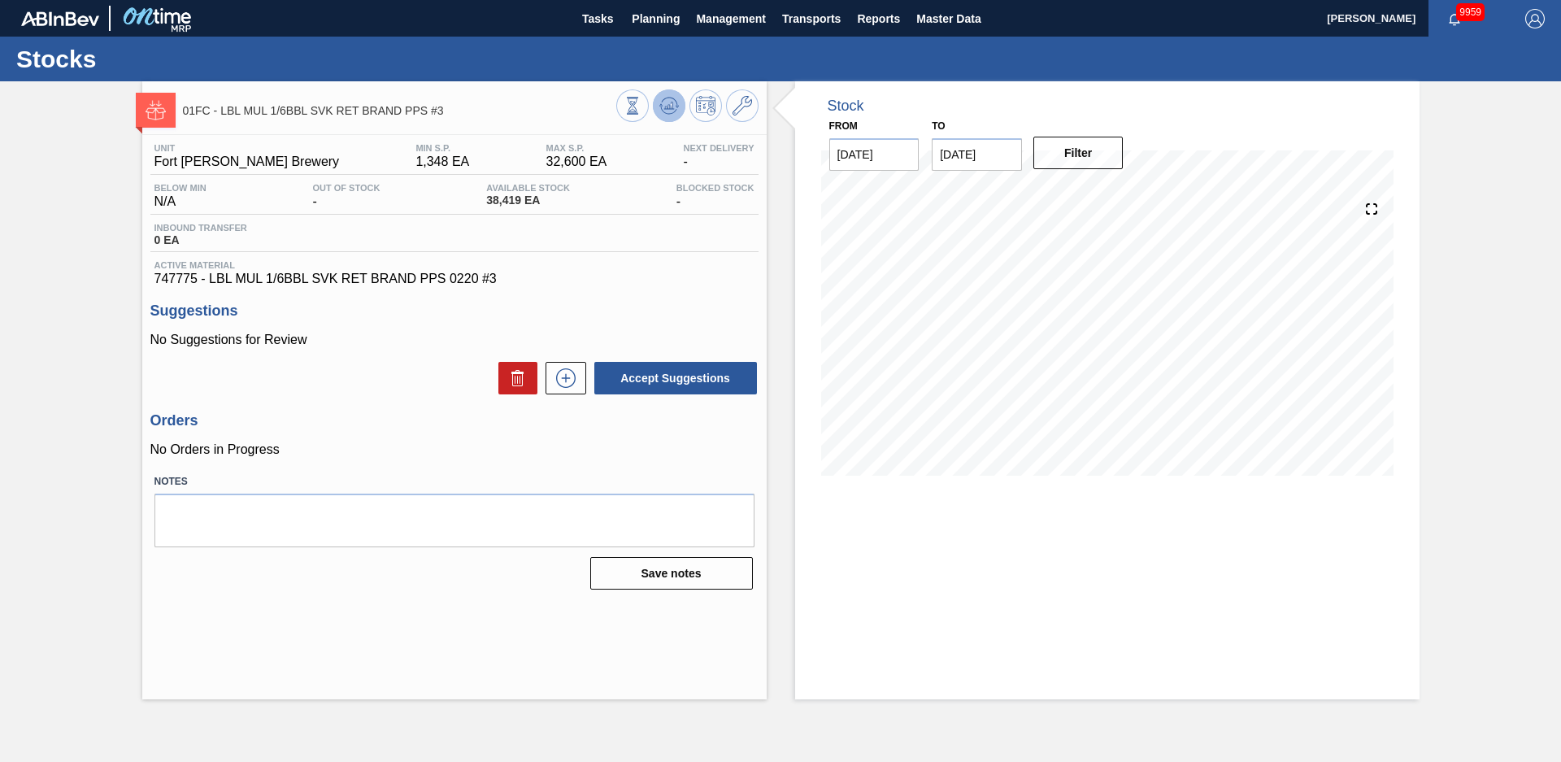
click at [642, 101] on icon at bounding box center [633, 106] width 18 height 18
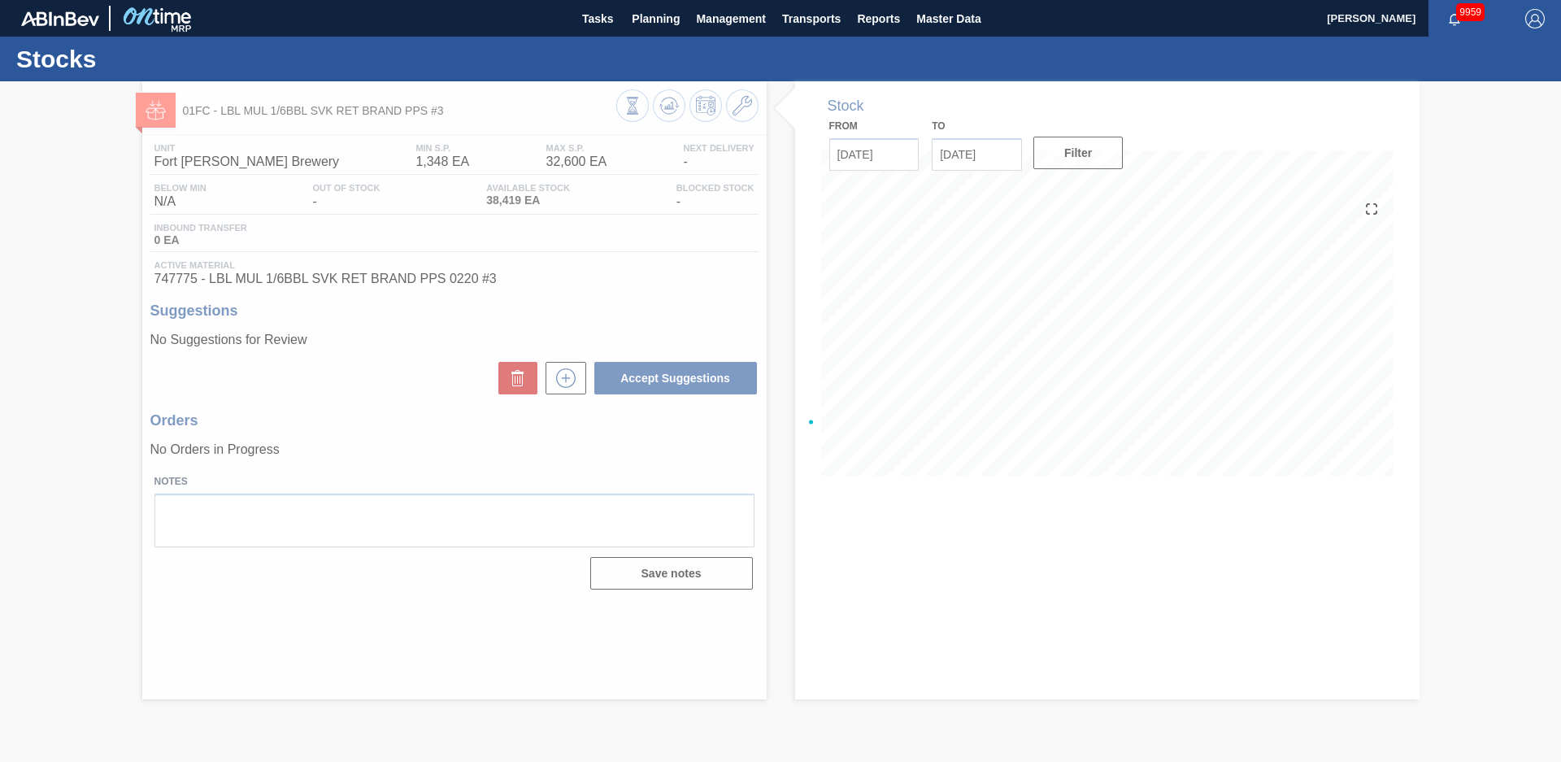
click at [118, 246] on div at bounding box center [780, 421] width 1561 height 681
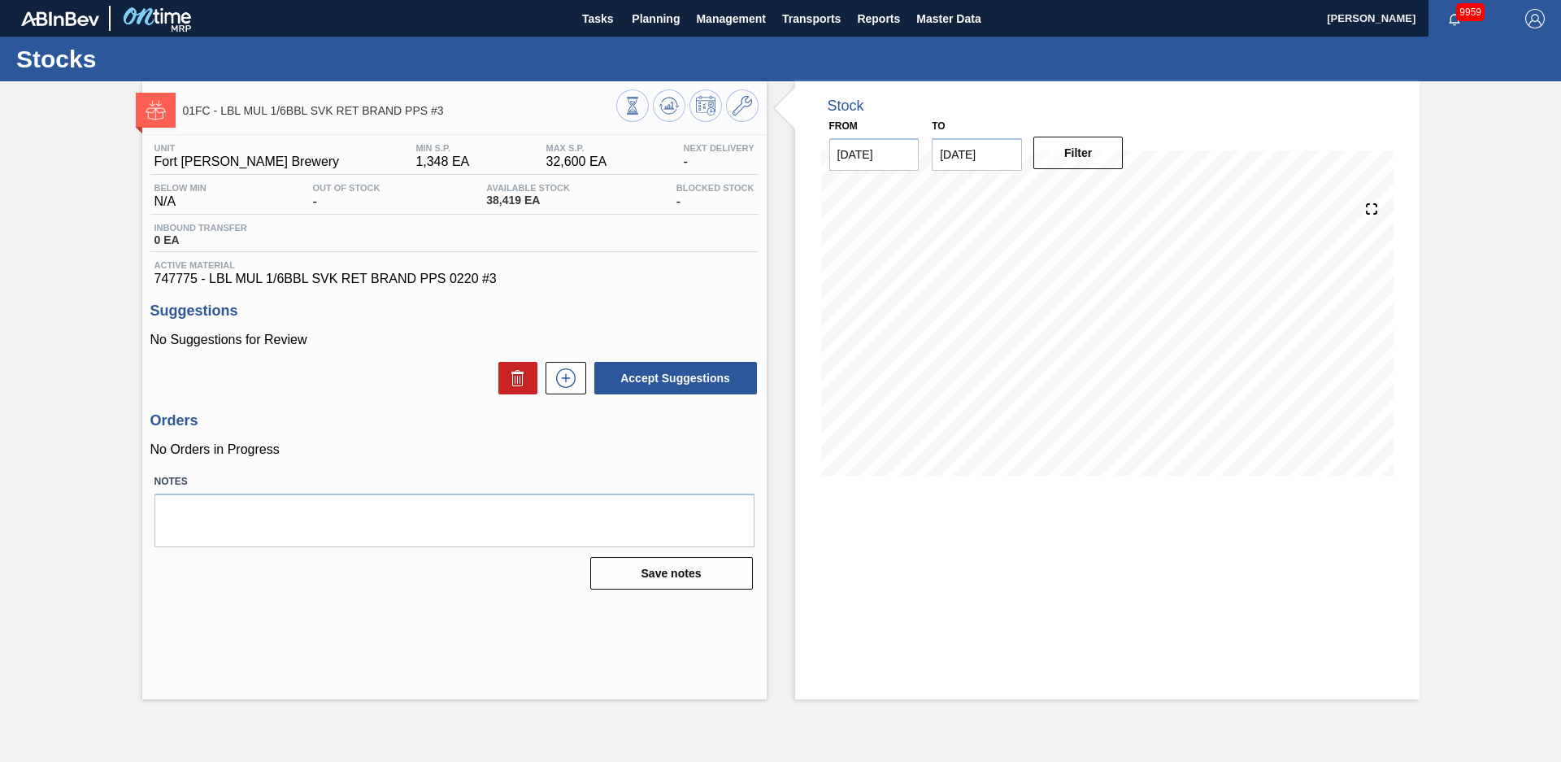
click at [118, 251] on div "01FC - LBL MUL 1/6BBL SVK RET BRAND PPS #3 Unit Fort Collins Brewery MIN S.P. 1…" at bounding box center [780, 390] width 1561 height 618
click at [666, 20] on span "Planning" at bounding box center [656, 19] width 48 height 20
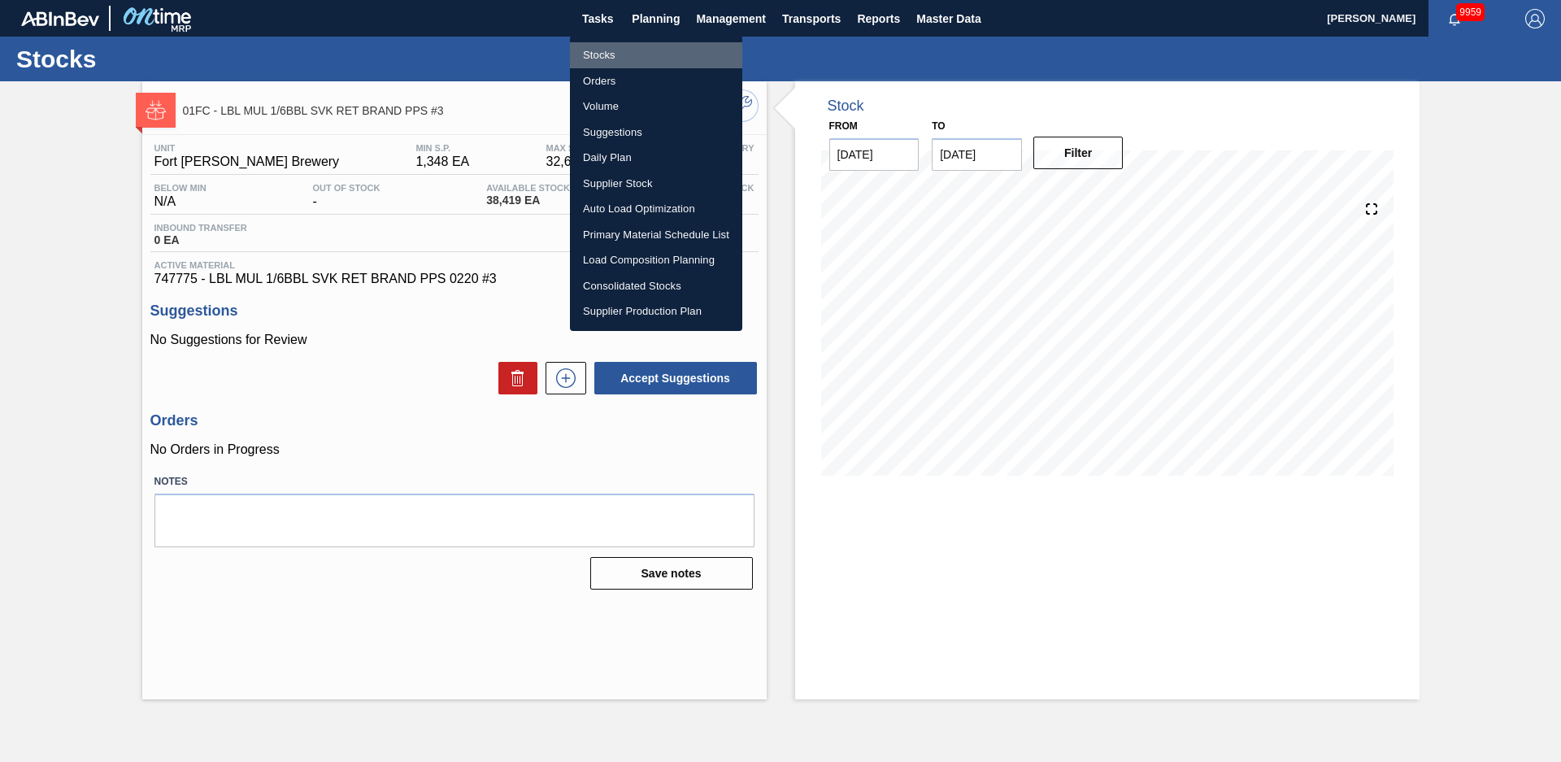
click at [631, 47] on li "Stocks" at bounding box center [656, 55] width 172 height 26
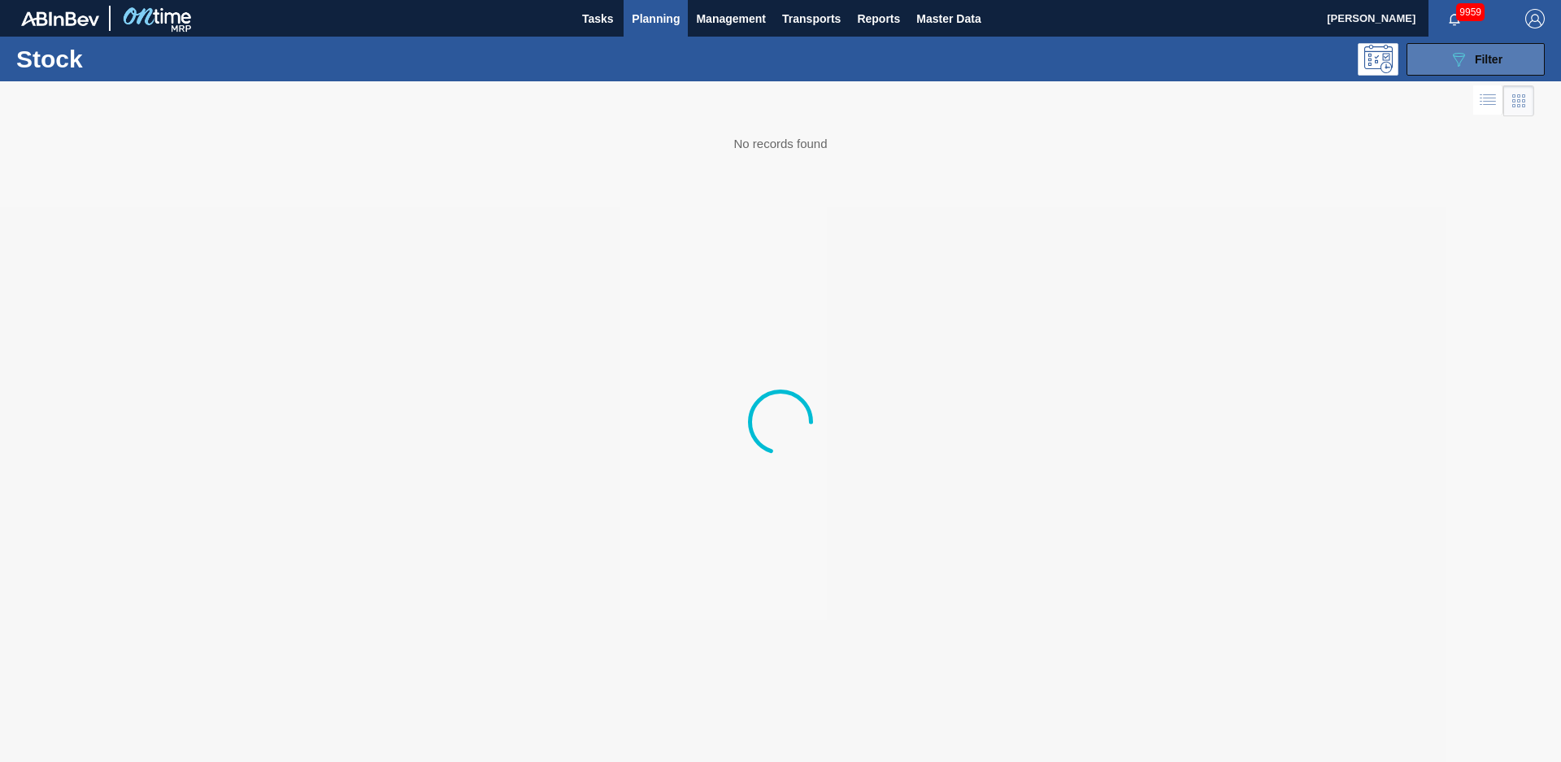
click at [1471, 63] on div "089F7B8B-B2A5-4AFE-B5C0-19BA573D28AC Filter" at bounding box center [1476, 60] width 54 height 20
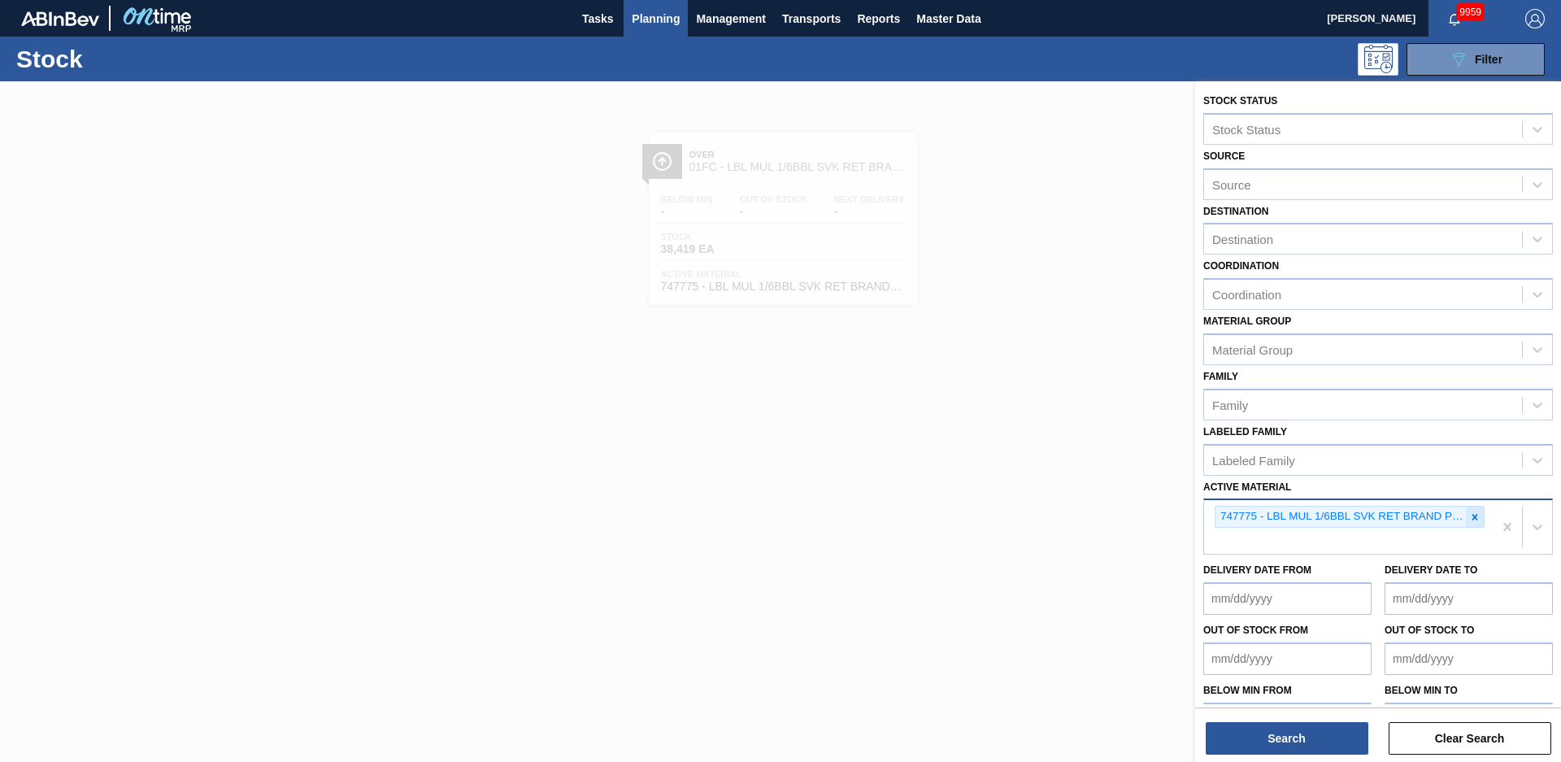
click at [1473, 523] on div at bounding box center [1475, 517] width 18 height 20
click at [1346, 733] on button "Search" at bounding box center [1287, 738] width 163 height 33
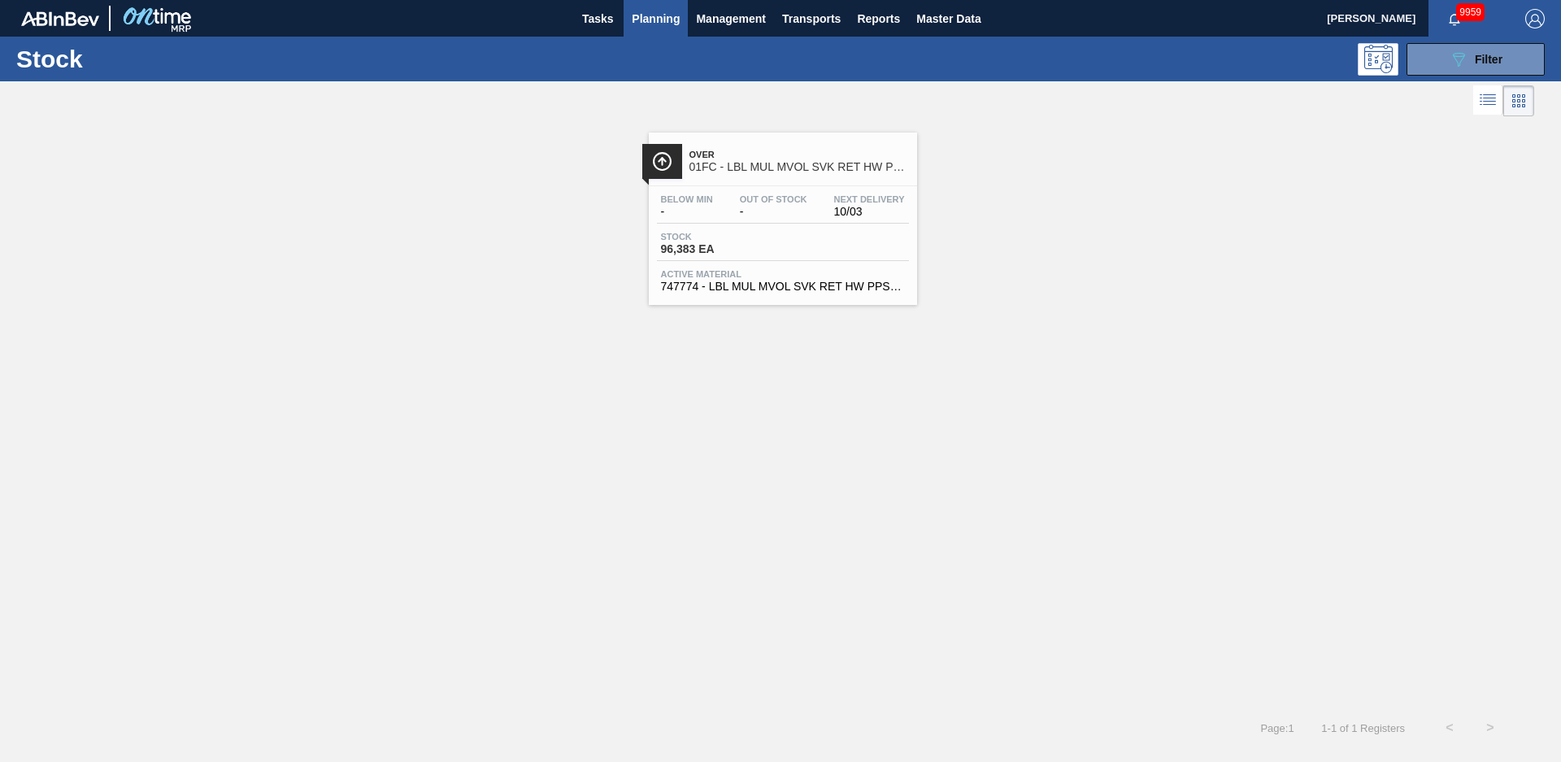
drag, startPoint x: 368, startPoint y: 477, endPoint x: 402, endPoint y: 472, distance: 34.4
click at [382, 477] on div "Over 01FC - LBL MUL MVOL SVK RET HW PPS #4 Below Min - Out Of Stock - Next Deli…" at bounding box center [780, 413] width 1561 height 587
drag, startPoint x: 873, startPoint y: 161, endPoint x: 829, endPoint y: 173, distance: 45.6
click at [872, 161] on span "01FC - LBL MUL MVOL SVK RET HW PPS #4" at bounding box center [800, 167] width 220 height 12
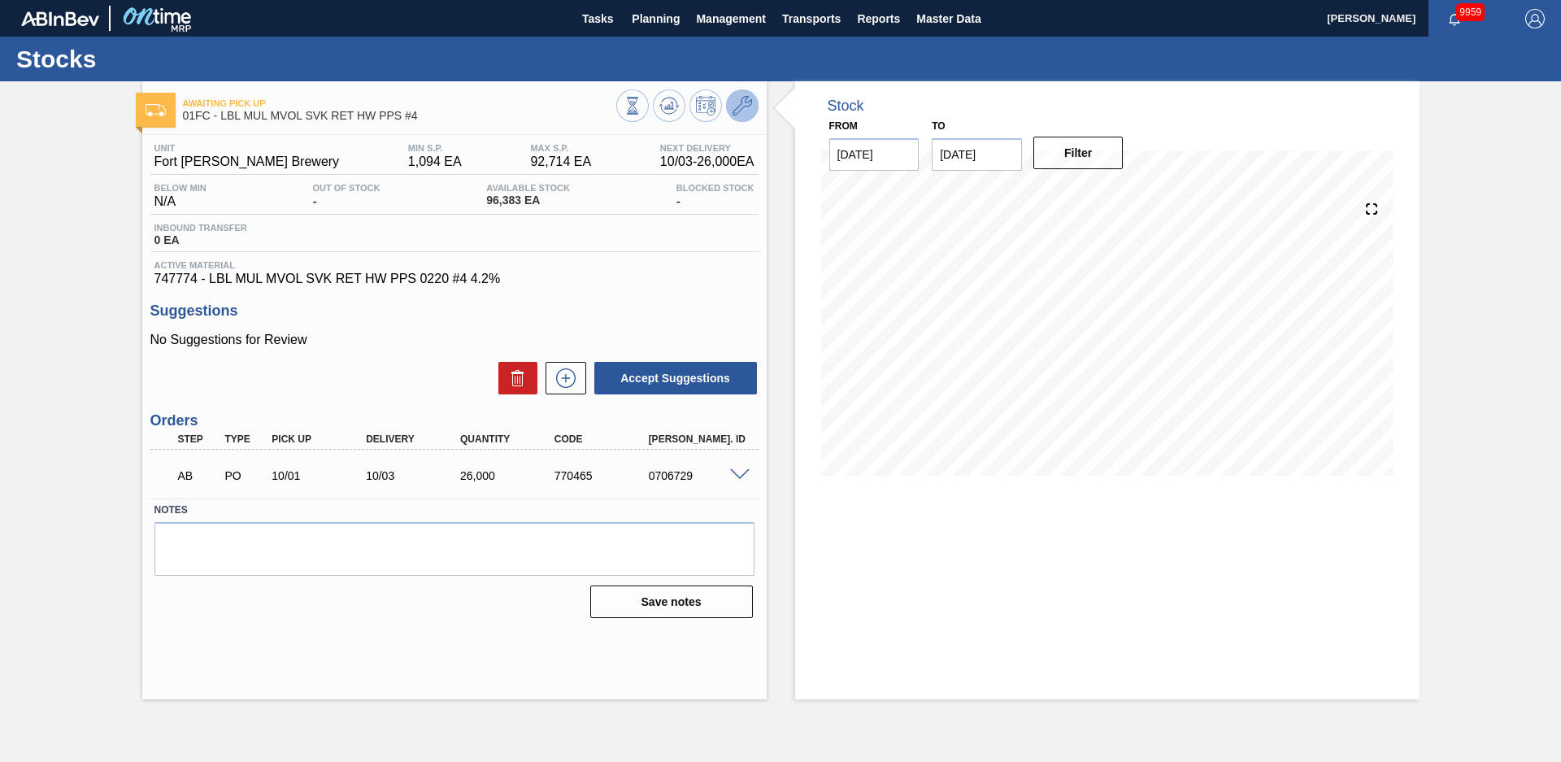
click at [755, 98] on button at bounding box center [742, 105] width 33 height 33
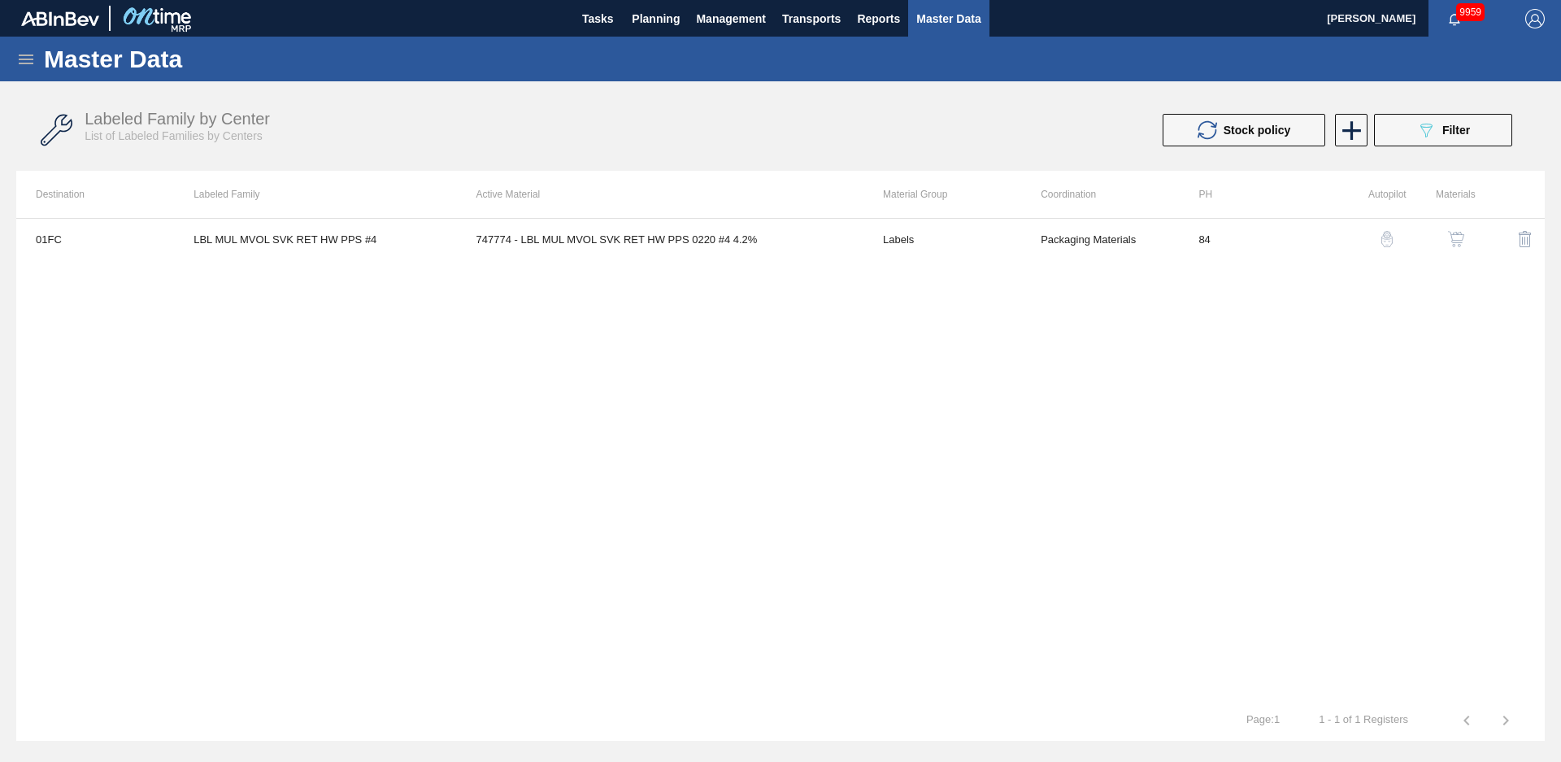
drag, startPoint x: 834, startPoint y: 376, endPoint x: 867, endPoint y: 311, distance: 73.1
click at [834, 376] on div "01FC LBL MUL MVOL SVK RET HW PPS #4 747774 - LBL MUL MVOL SVK RET HW PPS 0220 #…" at bounding box center [780, 459] width 1529 height 482
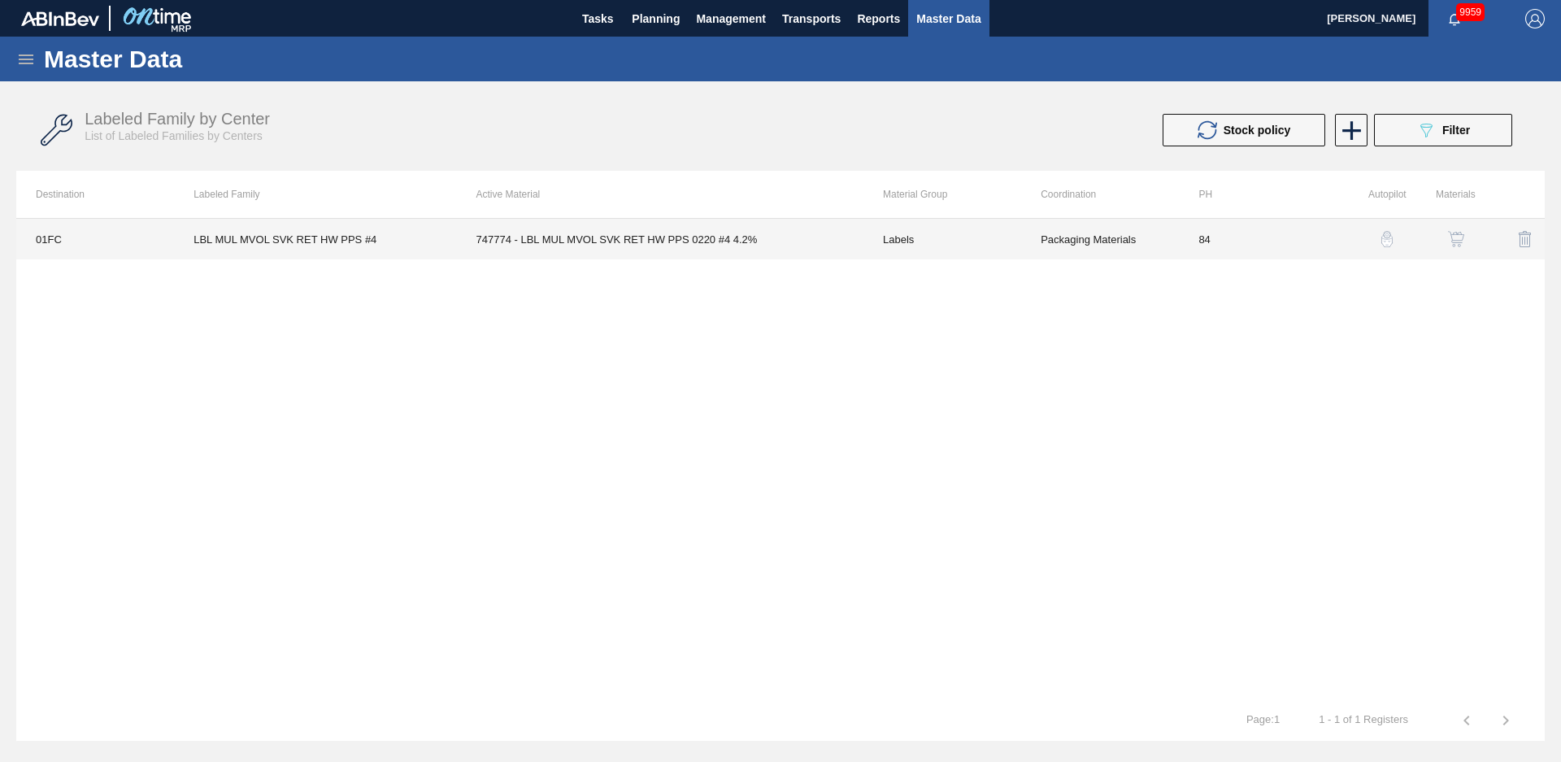
click at [860, 236] on td "747774 - LBL MUL MVOL SVK RET HW PPS 0220 #4 4.2%" at bounding box center [660, 239] width 407 height 41
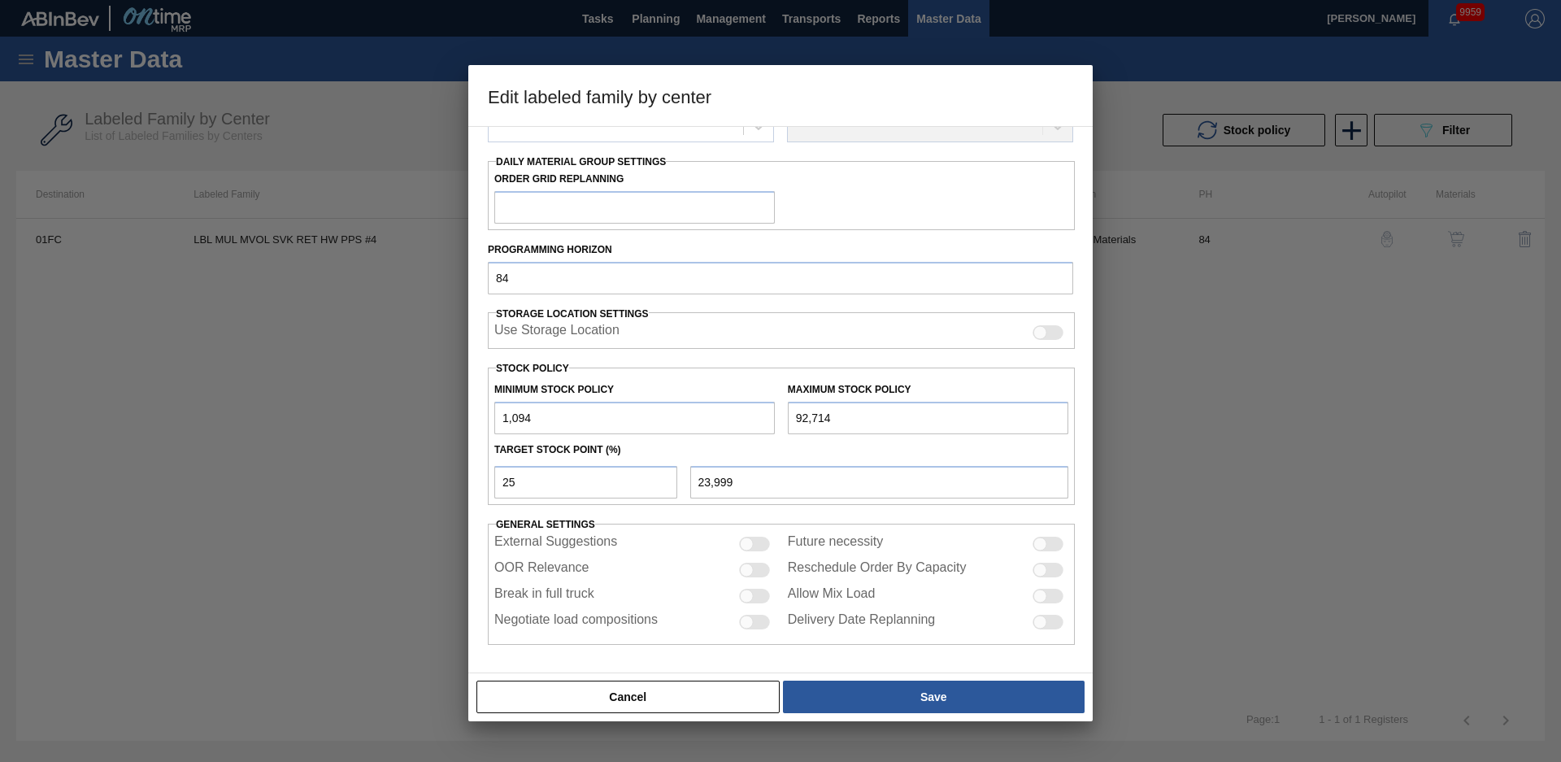
scroll to position [176, 0]
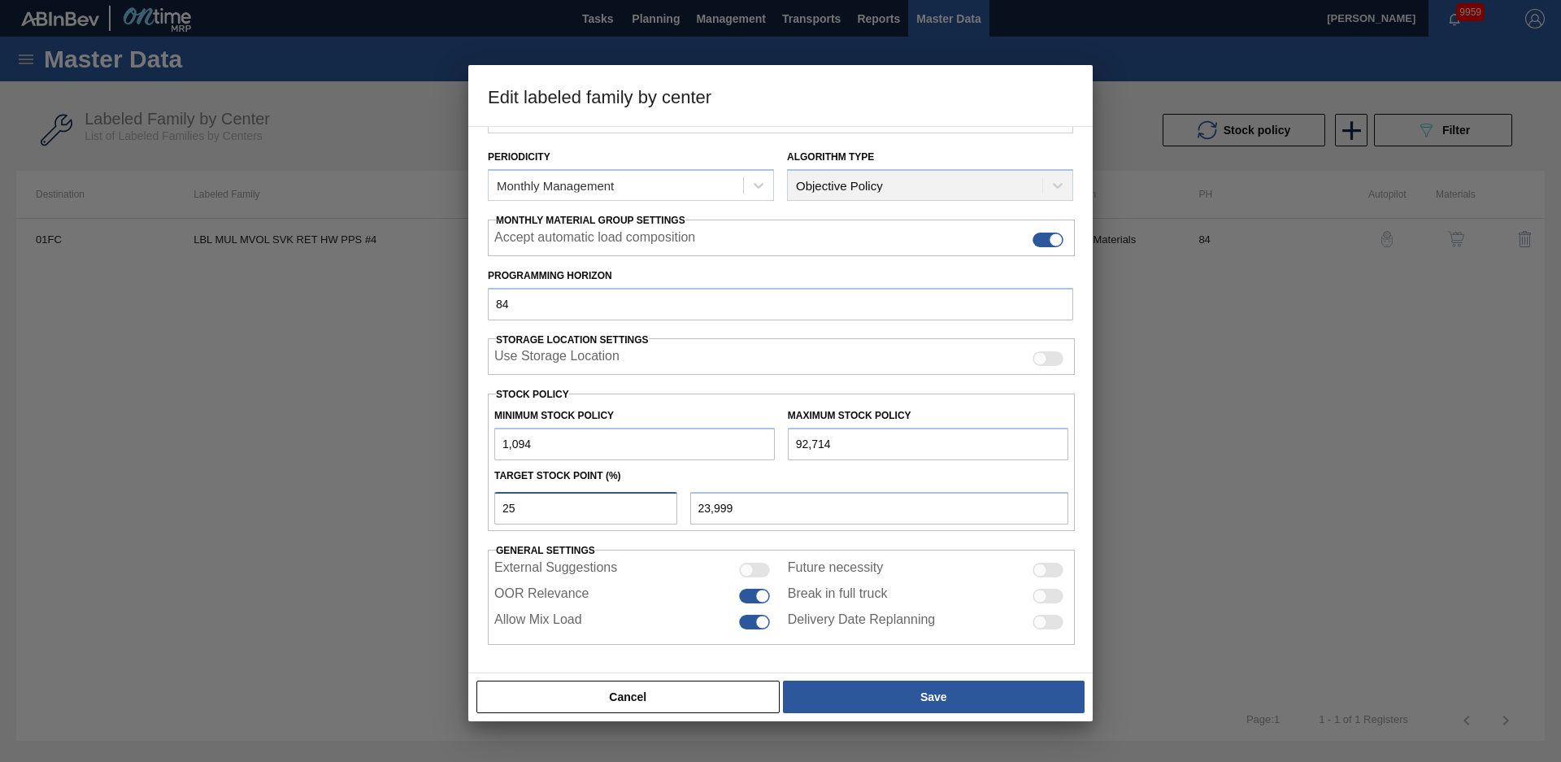
drag, startPoint x: 555, startPoint y: 509, endPoint x: 344, endPoint y: 507, distance: 210.6
click at [344, 507] on div "Edit labeled family by center Material Group Labels Family Keg Labels Labeled F…" at bounding box center [780, 381] width 1561 height 762
click at [757, 476] on div "Target Stock Point (%)" at bounding box center [781, 476] width 587 height 24
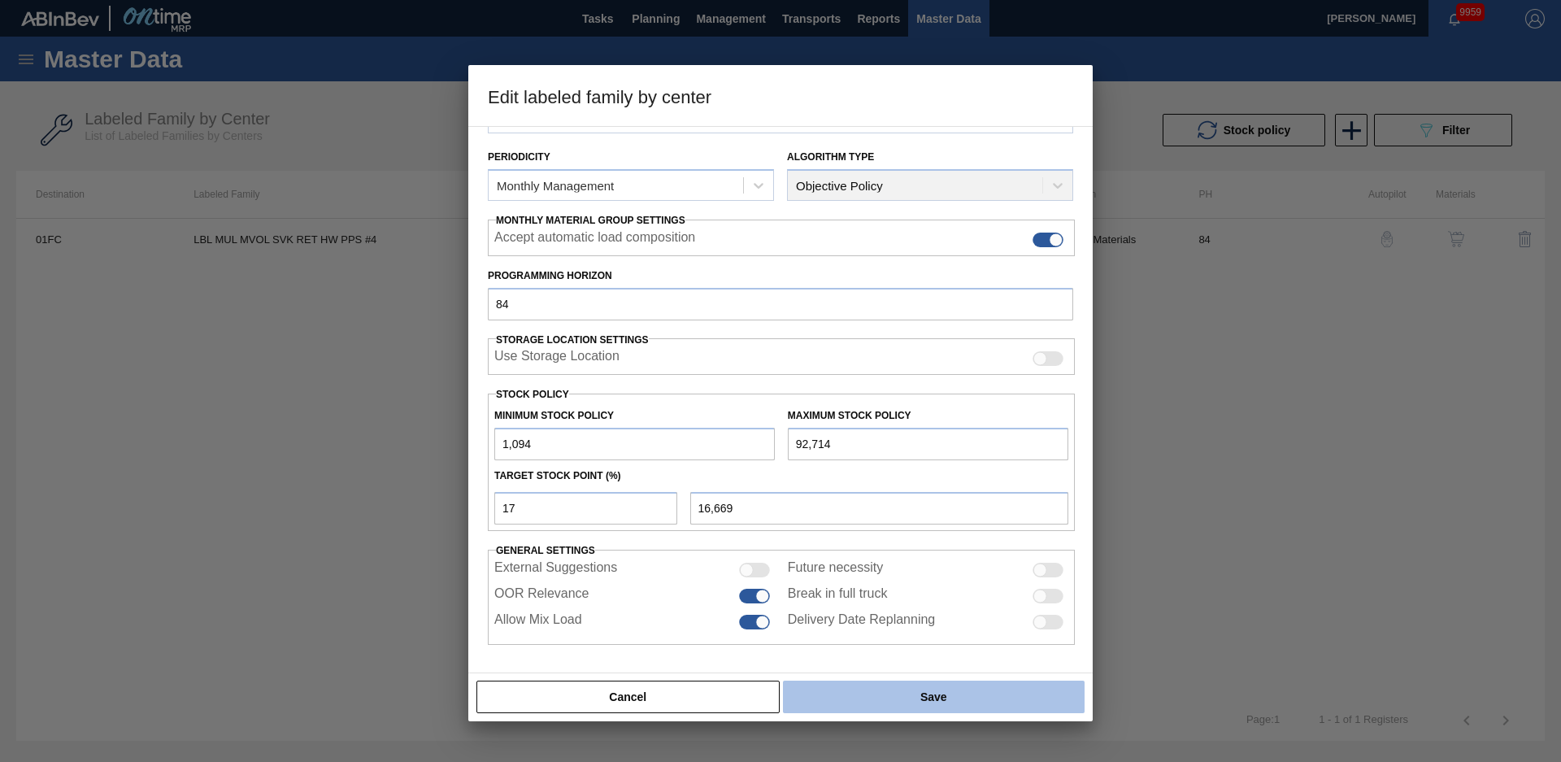
click at [864, 690] on button "Save" at bounding box center [934, 697] width 302 height 33
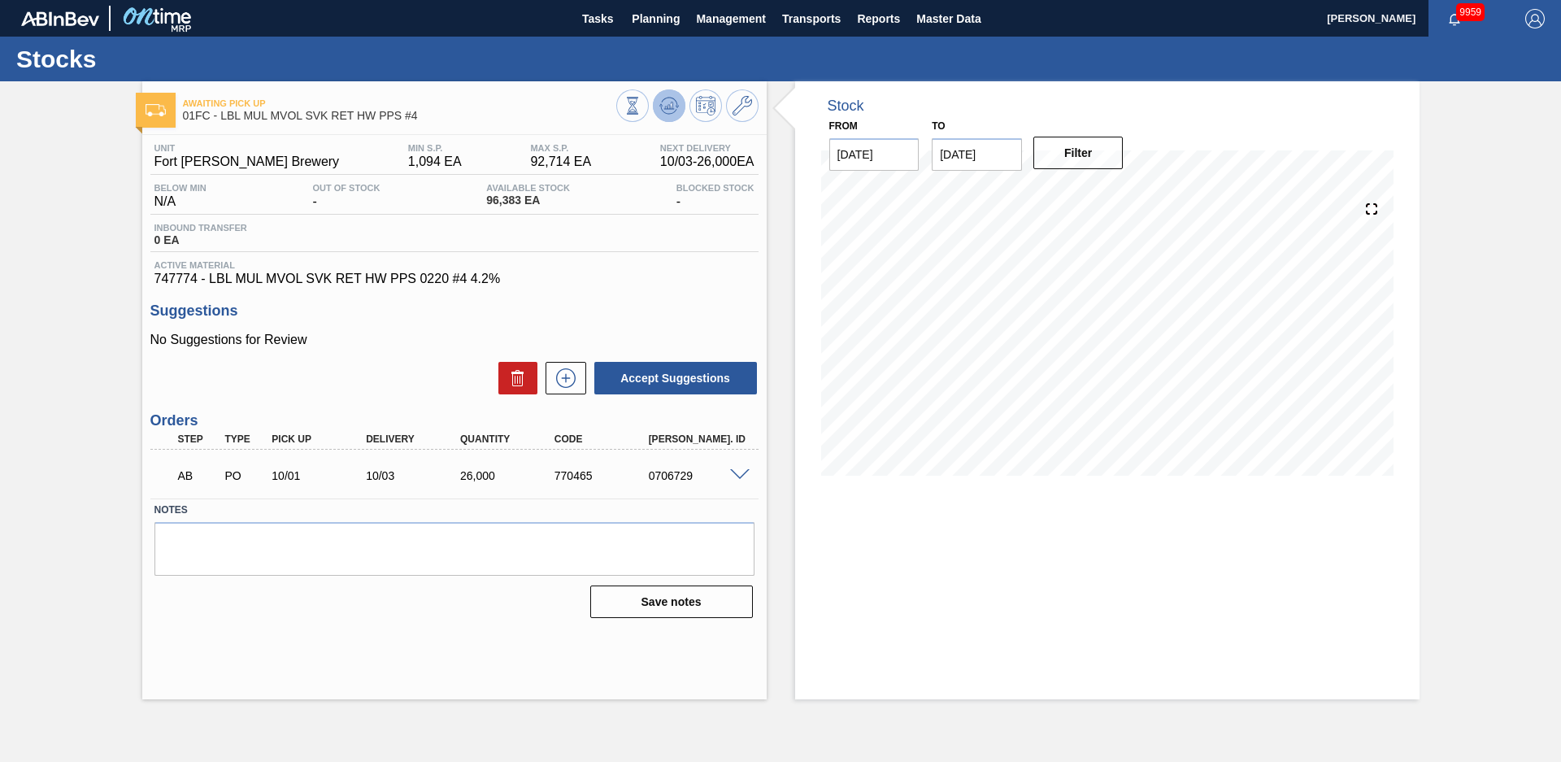
click at [671, 104] on polygon at bounding box center [670, 105] width 1 height 7
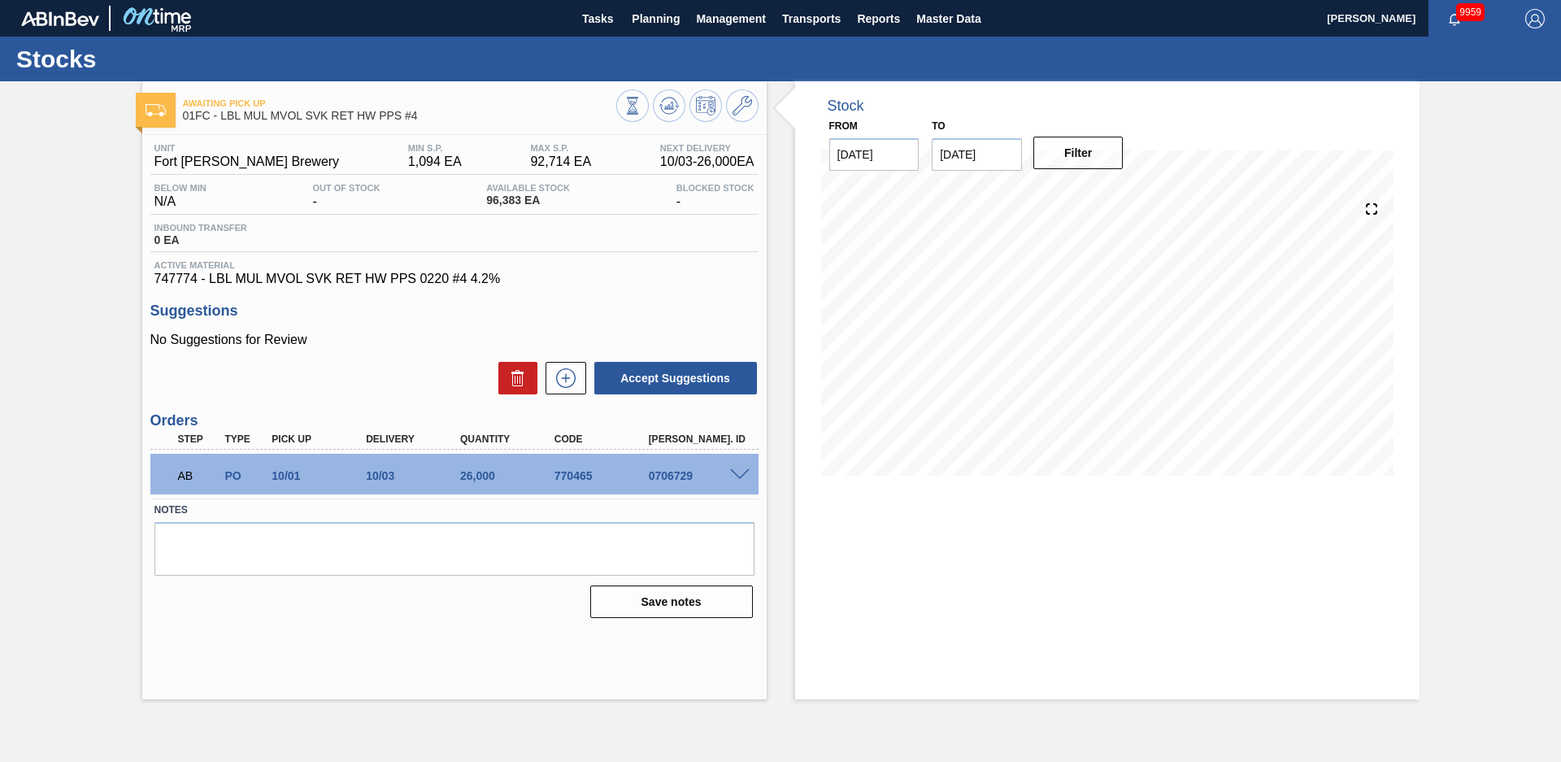
click at [781, 324] on div "Stock From [DATE] to [DATE] Filter" at bounding box center [1093, 390] width 653 height 618
click at [72, 188] on div "Awaiting Pick Up 01FC - LBL MUL MVOL SVK RET HW PPS #4 Unit Fort Collins Brewer…" at bounding box center [780, 390] width 1561 height 618
click at [660, 21] on span "Planning" at bounding box center [656, 19] width 48 height 20
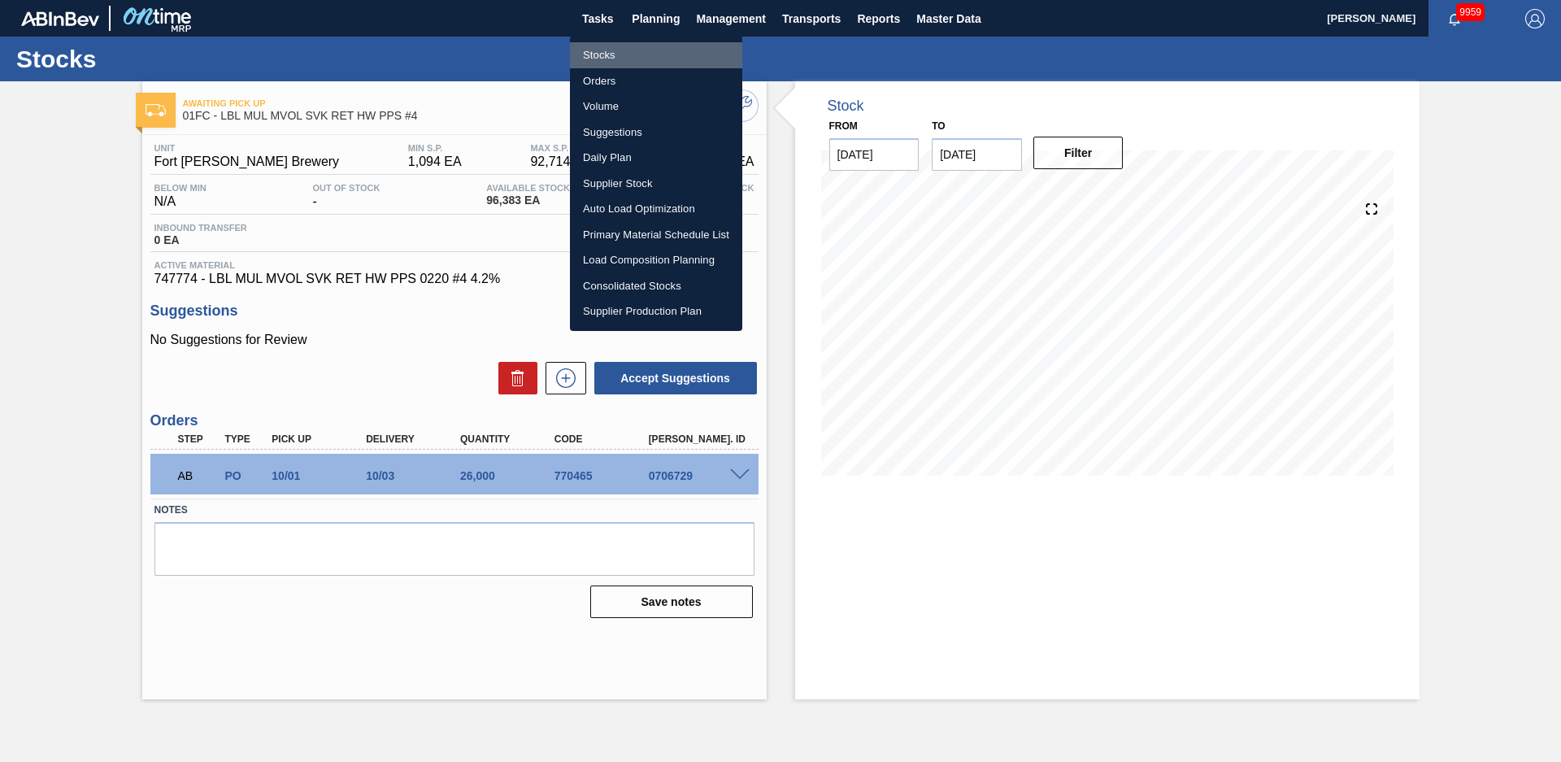
click at [604, 50] on li "Stocks" at bounding box center [656, 55] width 172 height 26
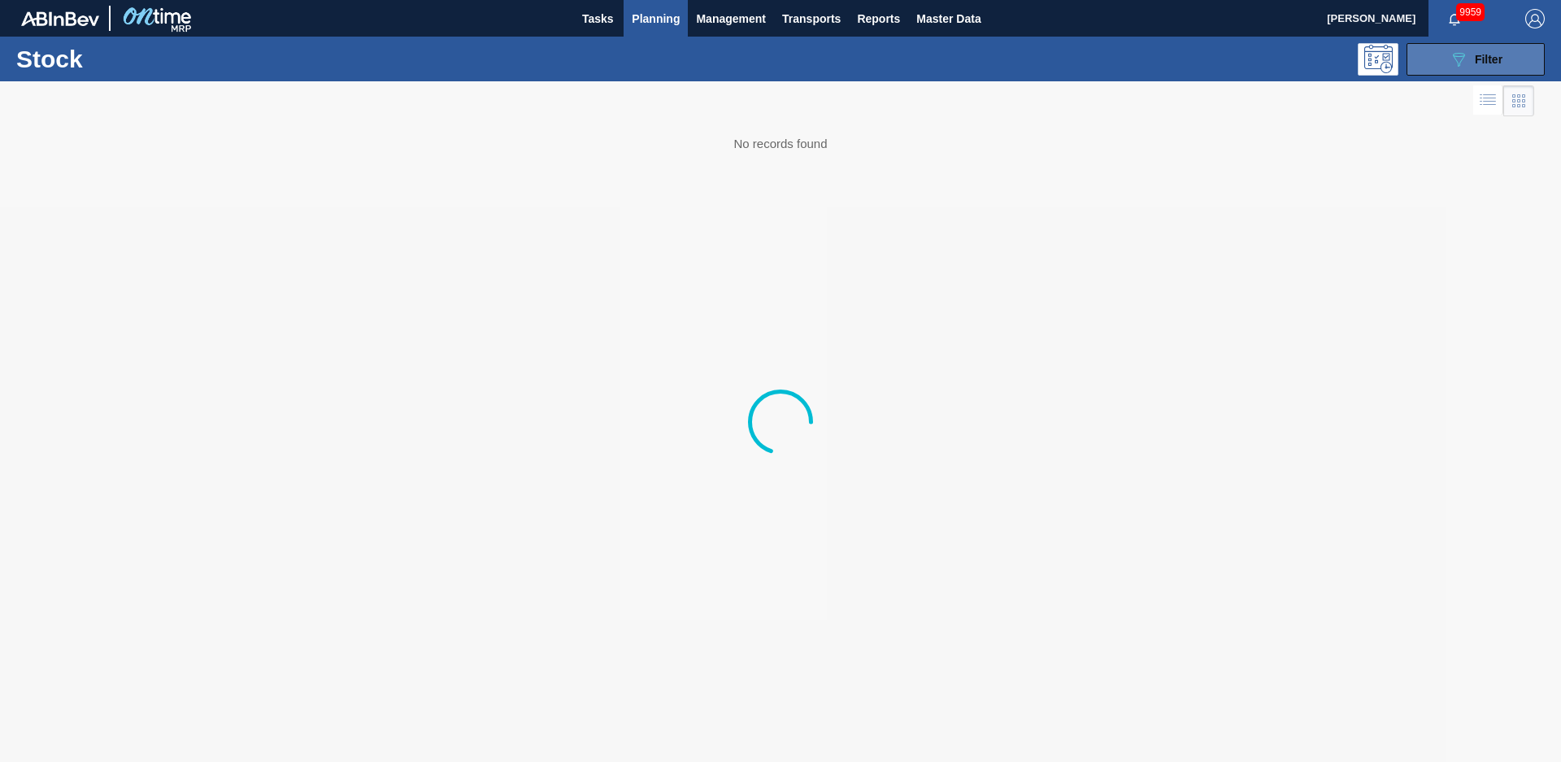
click at [1481, 62] on span "Filter" at bounding box center [1489, 59] width 28 height 13
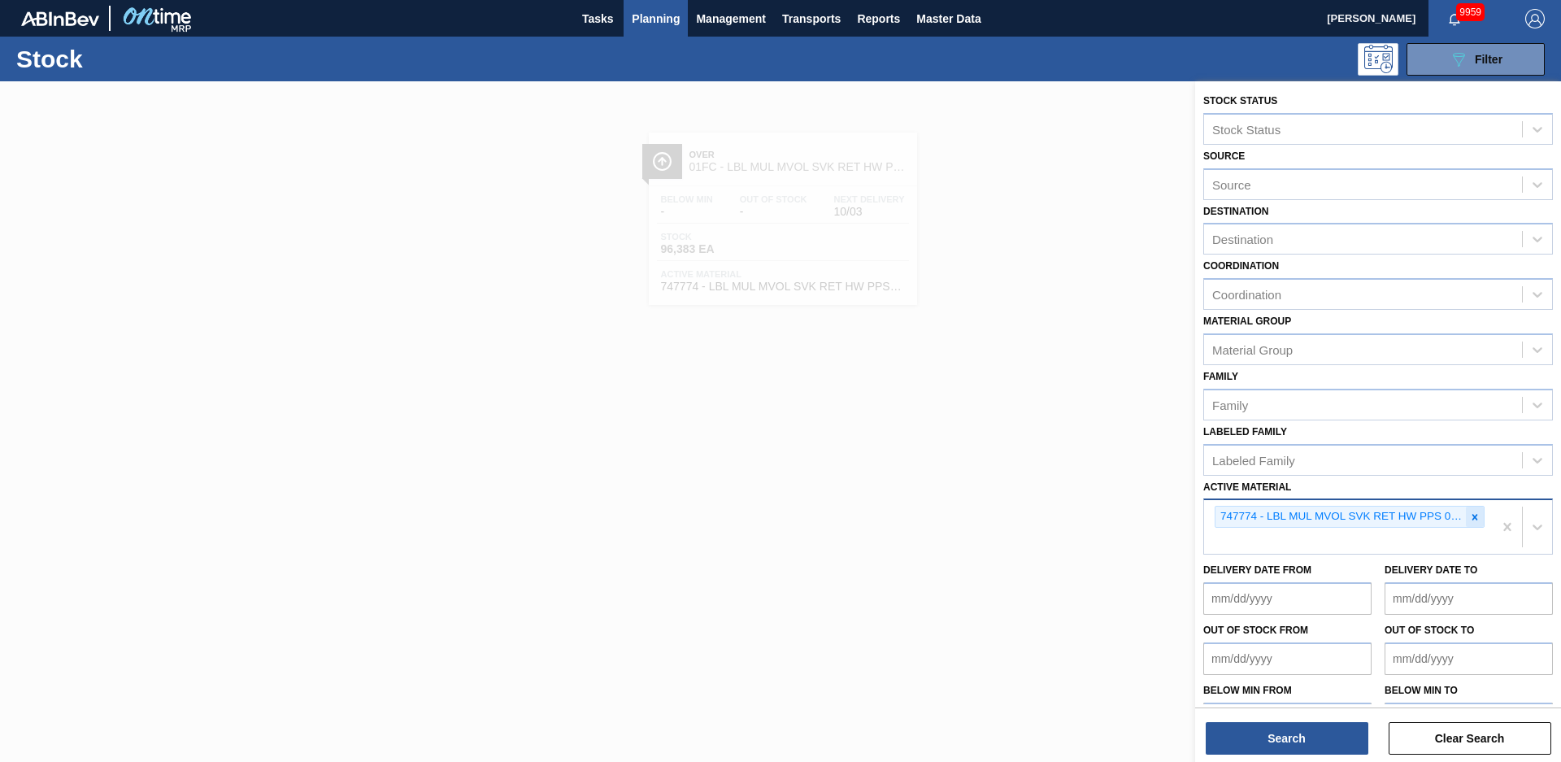
click at [1478, 519] on icon at bounding box center [1474, 516] width 11 height 11
click at [1334, 727] on button "Search" at bounding box center [1287, 738] width 163 height 33
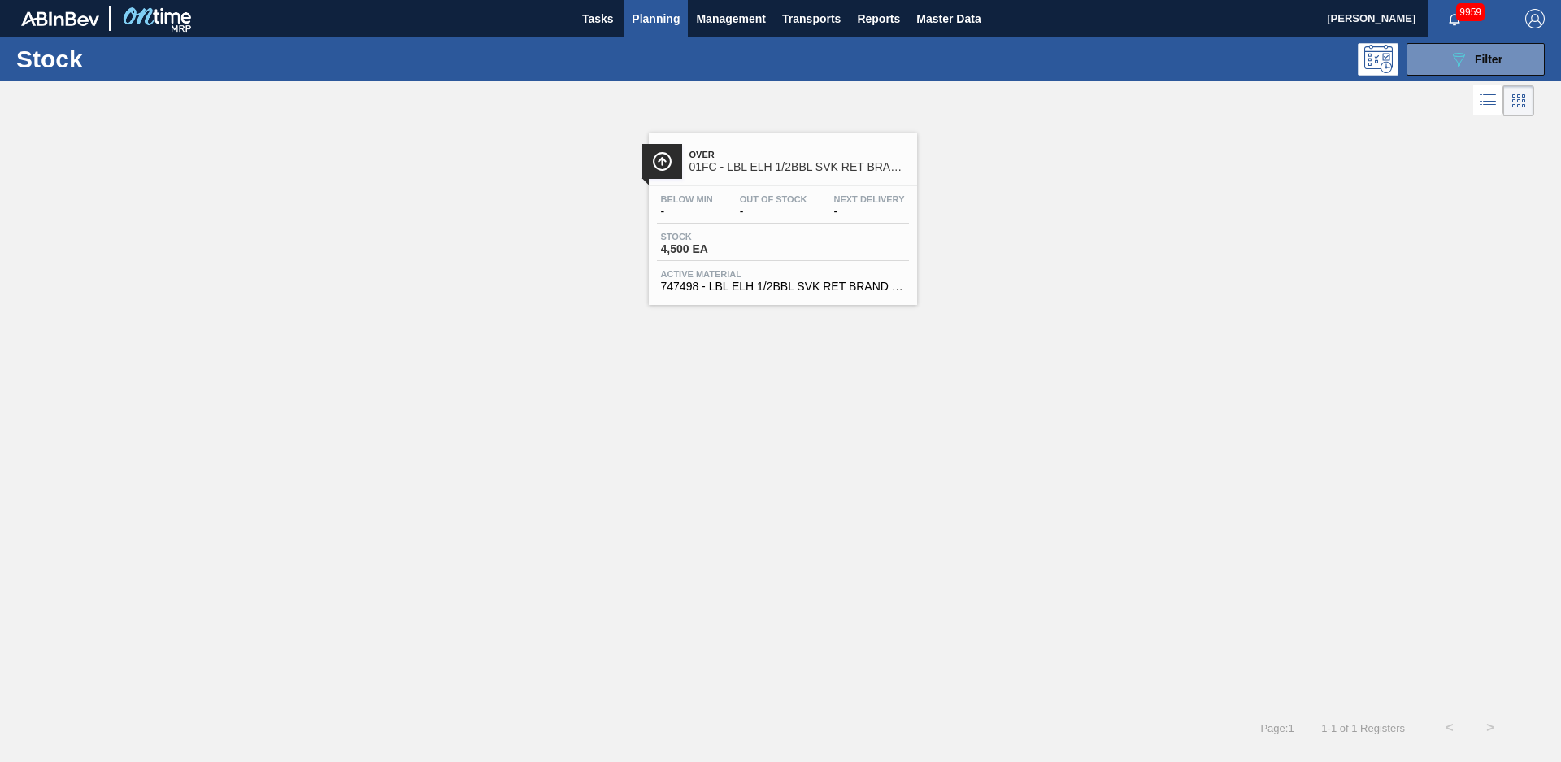
drag, startPoint x: 733, startPoint y: 163, endPoint x: 658, endPoint y: 194, distance: 81.7
click at [733, 163] on span "01FC - LBL ELH 1/2BBL SVK RET BRAND PPS #3" at bounding box center [800, 167] width 220 height 12
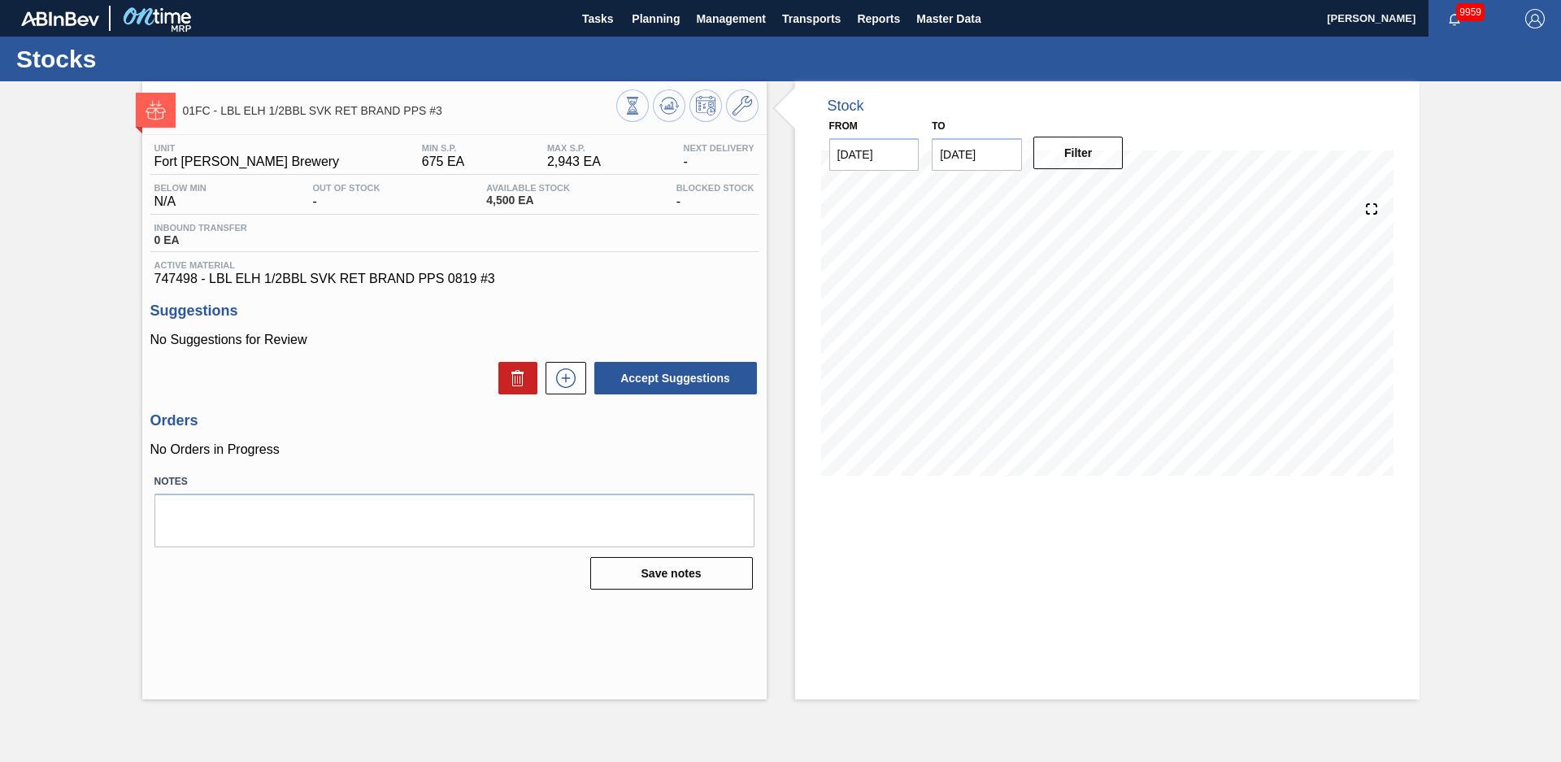
click at [84, 206] on div "01FC - LBL ELH 1/2BBL SVK RET BRAND PPS #3 Unit Fort Collins Brewery MIN S.P. 6…" at bounding box center [780, 390] width 1561 height 618
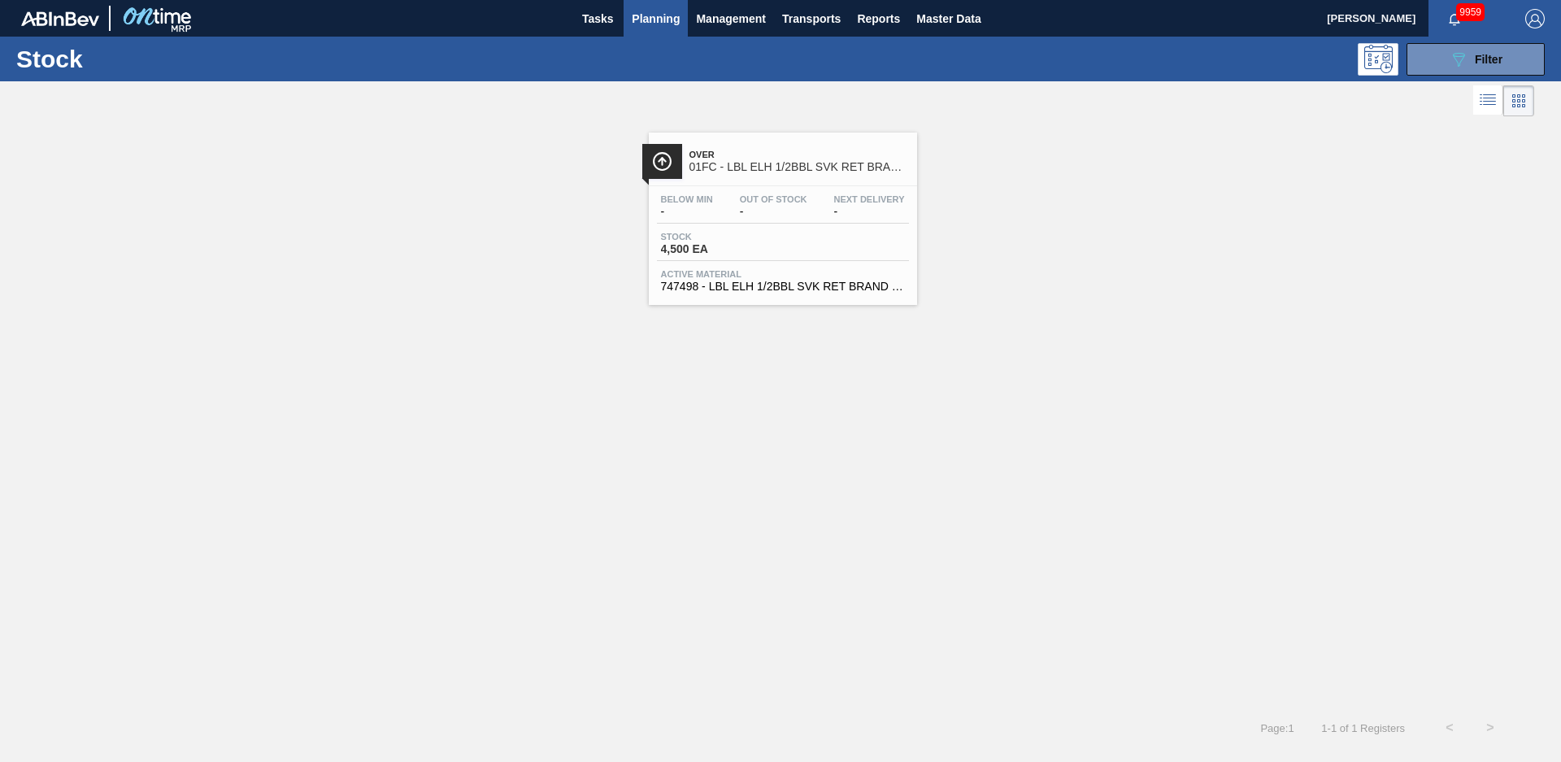
drag, startPoint x: 273, startPoint y: 374, endPoint x: 802, endPoint y: 275, distance: 537.8
click at [276, 375] on div "Over 01FC - LBL ELH 1/2BBL SVK RET BRAND PPS #3 Below Min - Out Of Stock - Next…" at bounding box center [780, 413] width 1561 height 587
click at [1452, 50] on icon "089F7B8B-B2A5-4AFE-B5C0-19BA573D28AC" at bounding box center [1459, 60] width 20 height 20
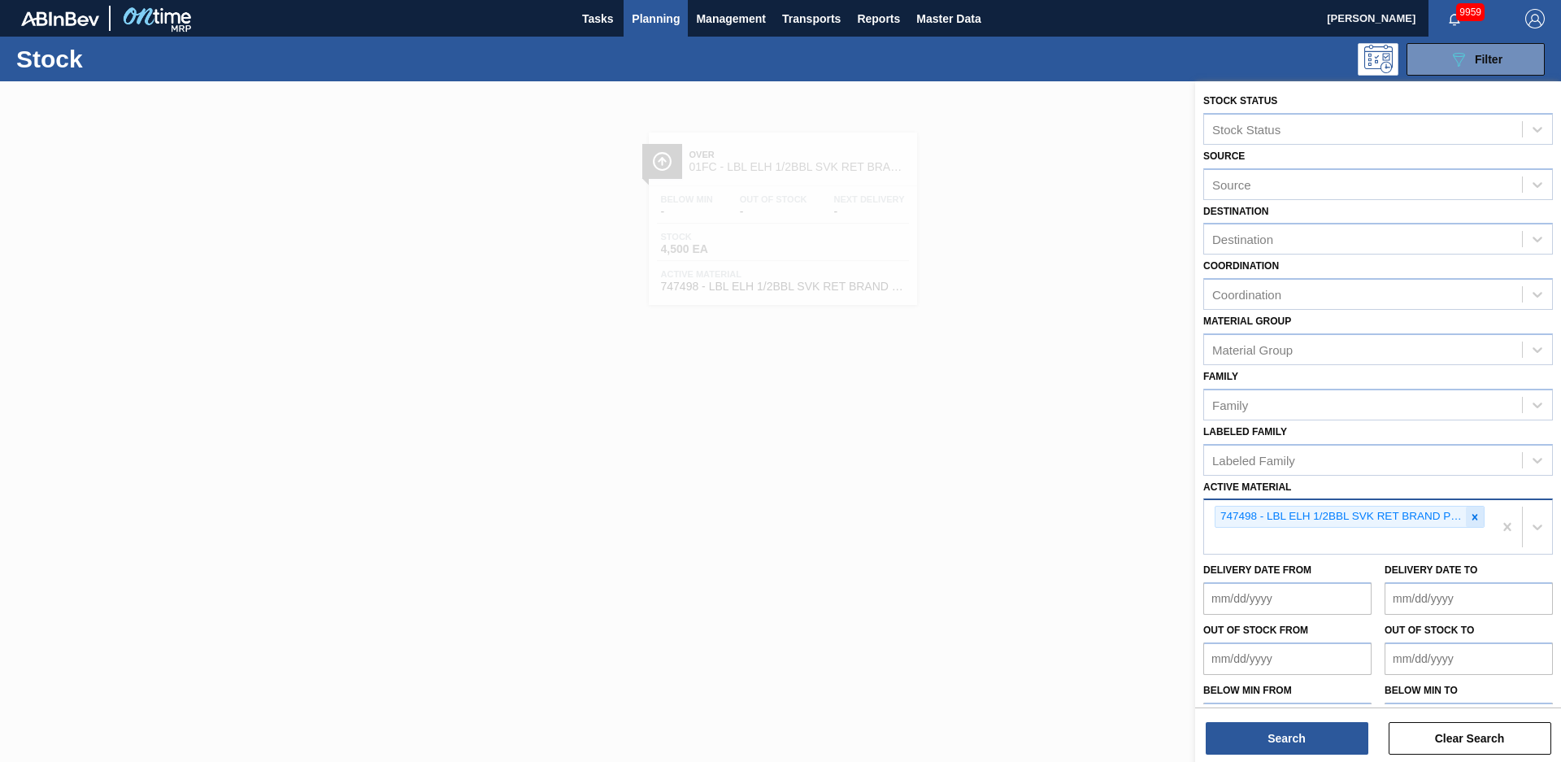
click at [1472, 508] on div at bounding box center [1475, 517] width 18 height 20
click at [1319, 747] on button "Search" at bounding box center [1287, 738] width 163 height 33
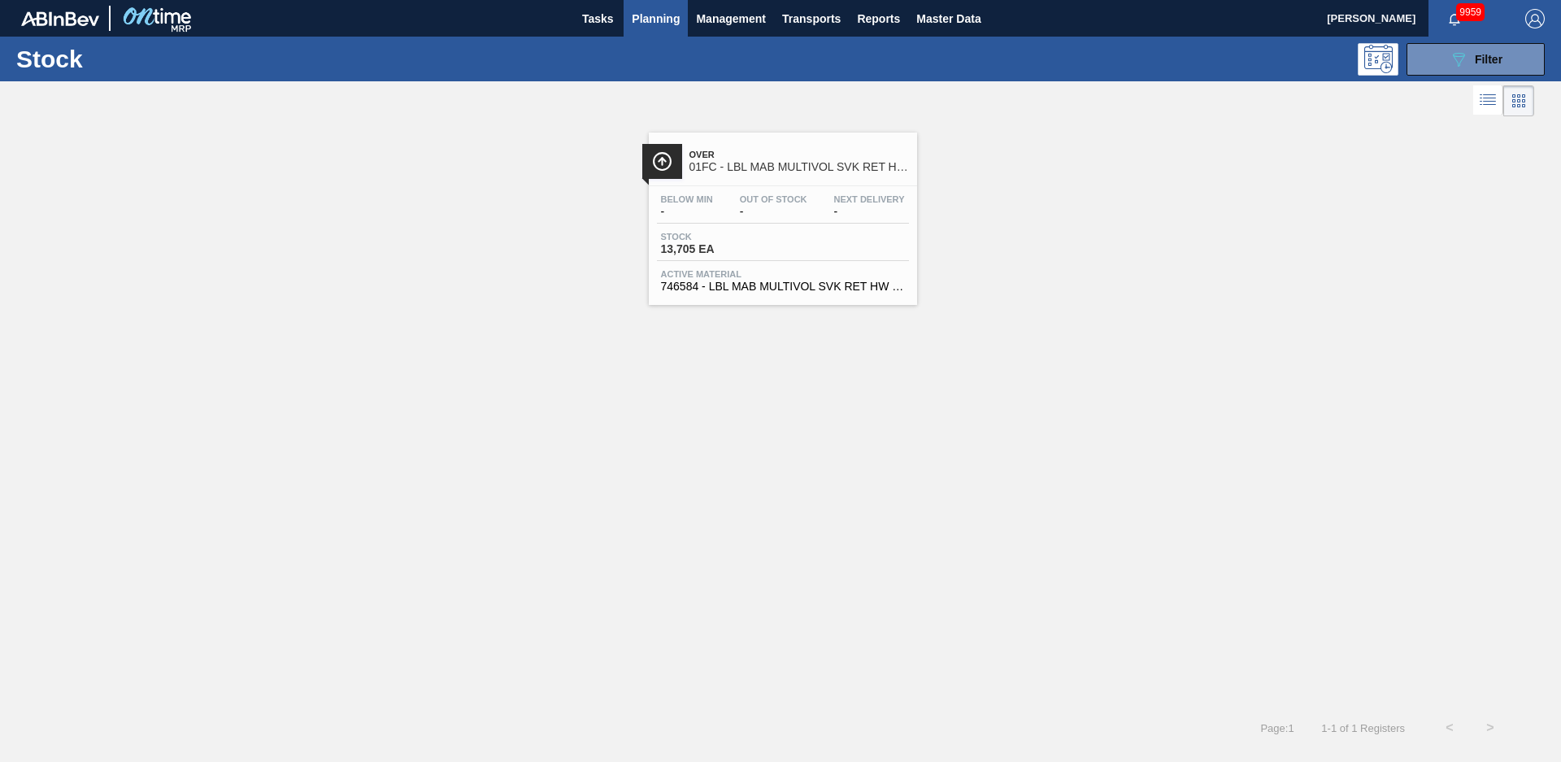
click at [794, 159] on span "Over" at bounding box center [800, 155] width 220 height 10
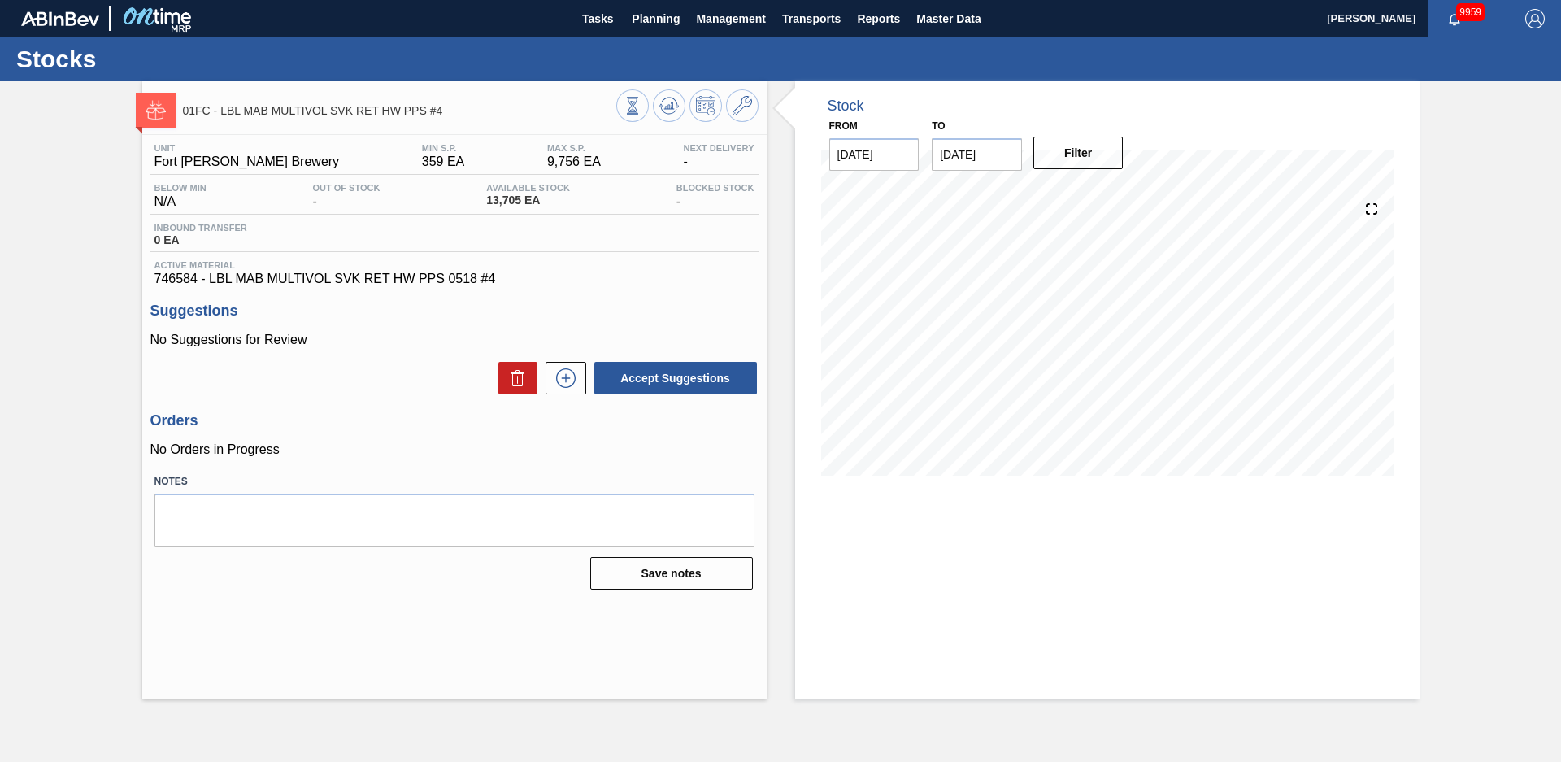
click at [735, 281] on span "746584 - LBL MAB MULTIVOL SVK RET HW PPS 0518 #4" at bounding box center [455, 279] width 600 height 15
click at [751, 108] on icon at bounding box center [743, 106] width 20 height 20
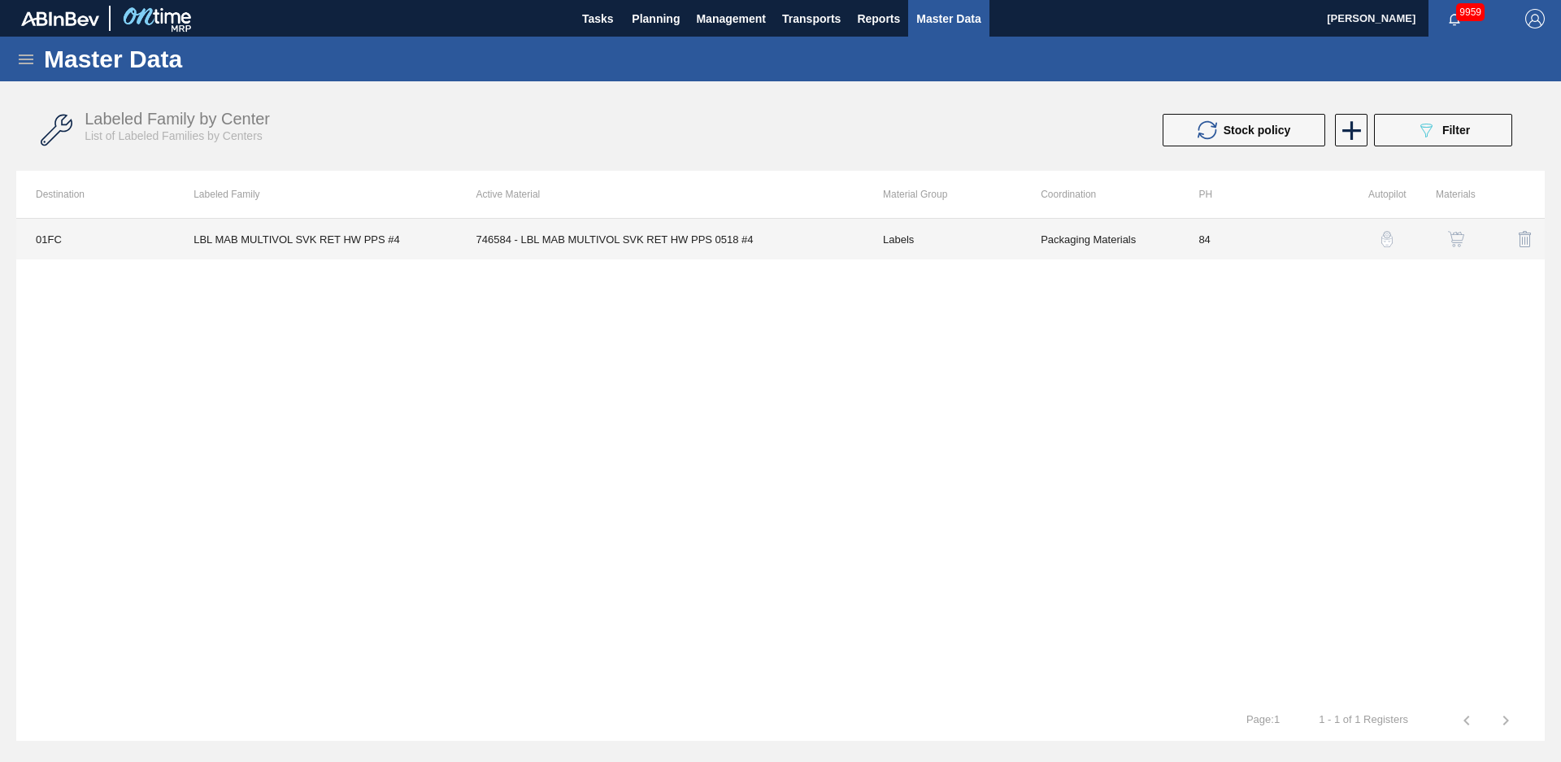
click at [725, 226] on td "746584 - LBL MAB MULTIVOL SVK RET HW PPS 0518 #4" at bounding box center [660, 239] width 407 height 41
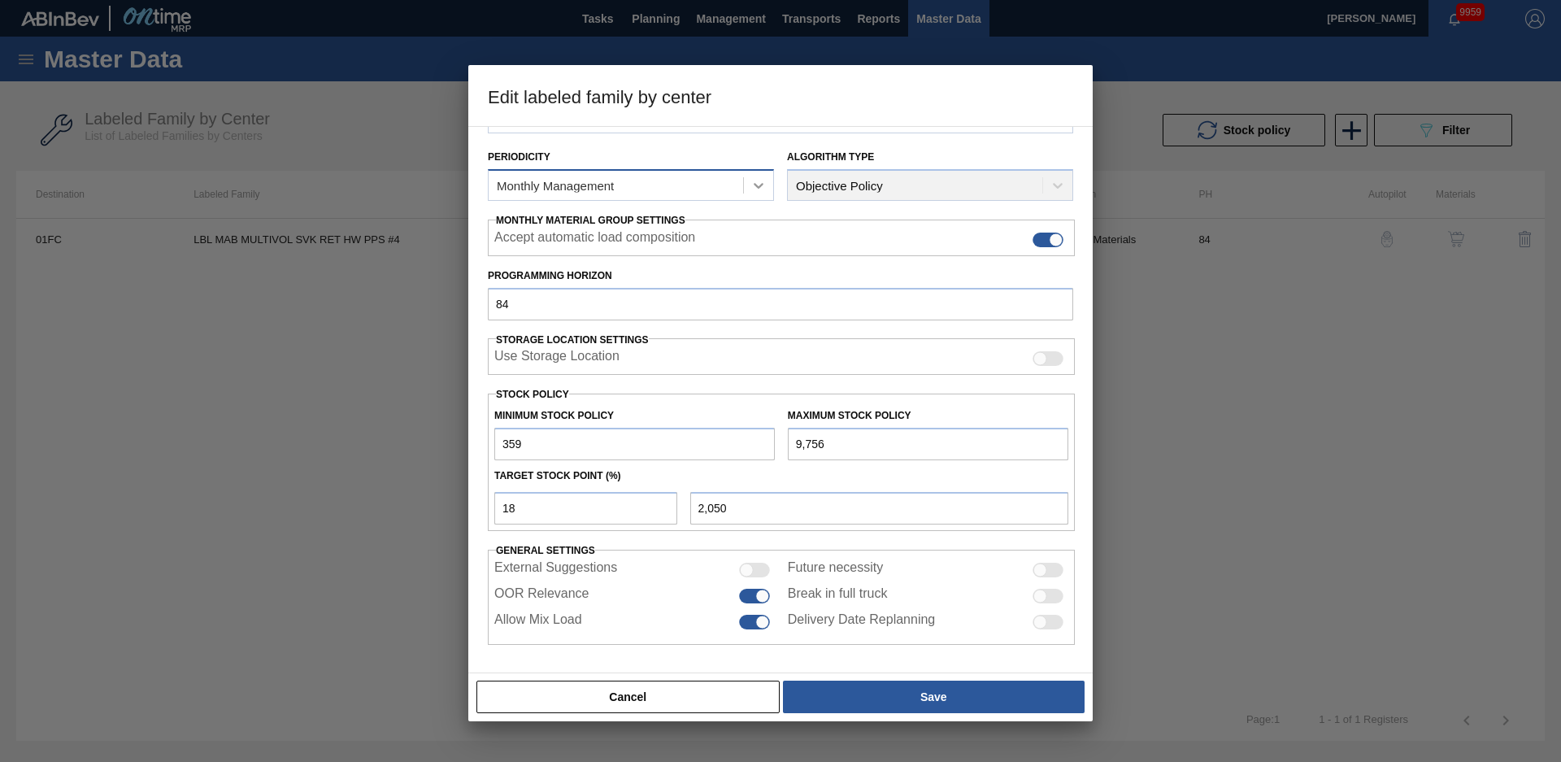
scroll to position [176, 0]
click at [759, 697] on button "Cancel" at bounding box center [628, 697] width 303 height 33
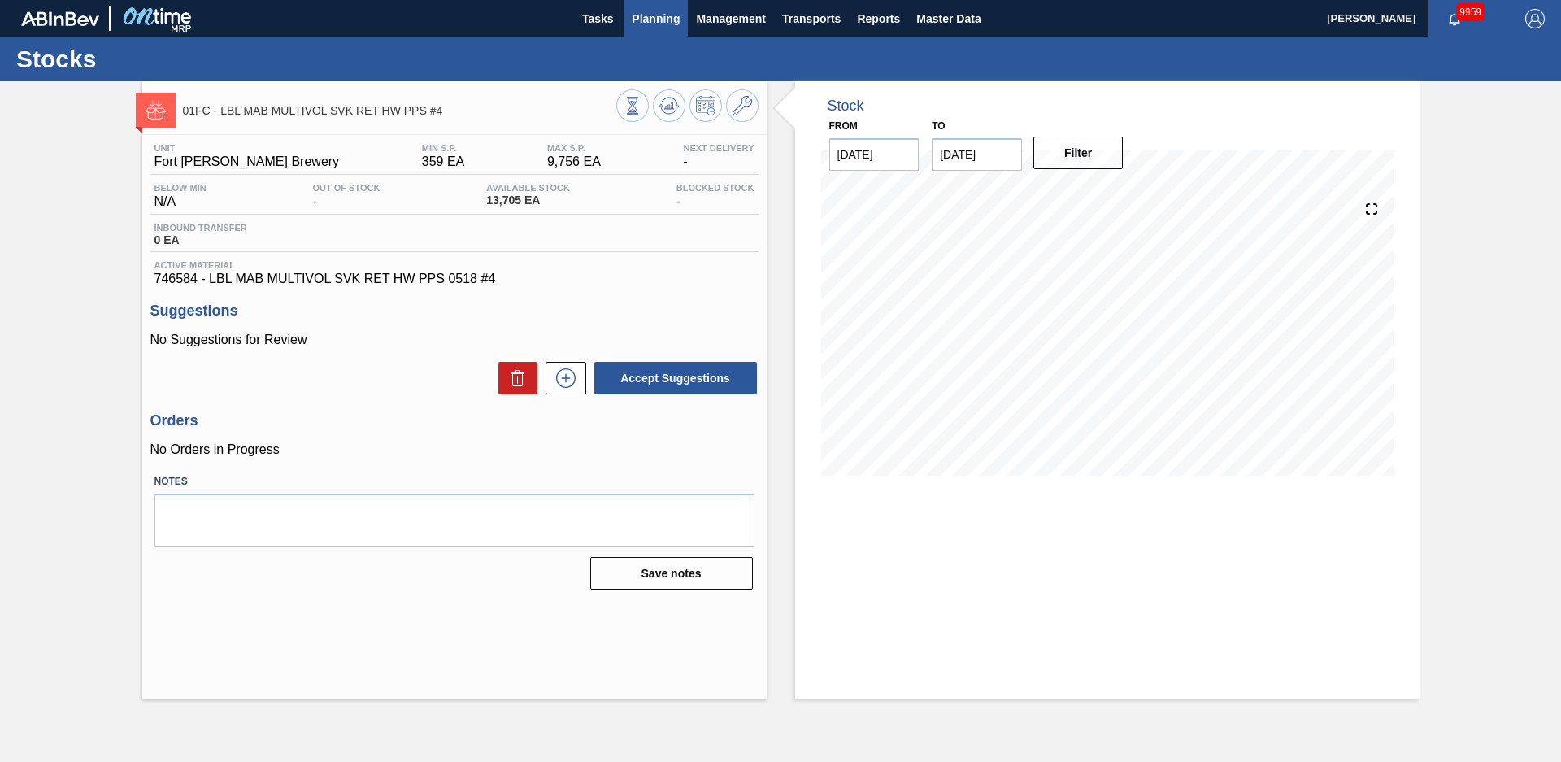
click at [678, 21] on span "Planning" at bounding box center [656, 19] width 48 height 20
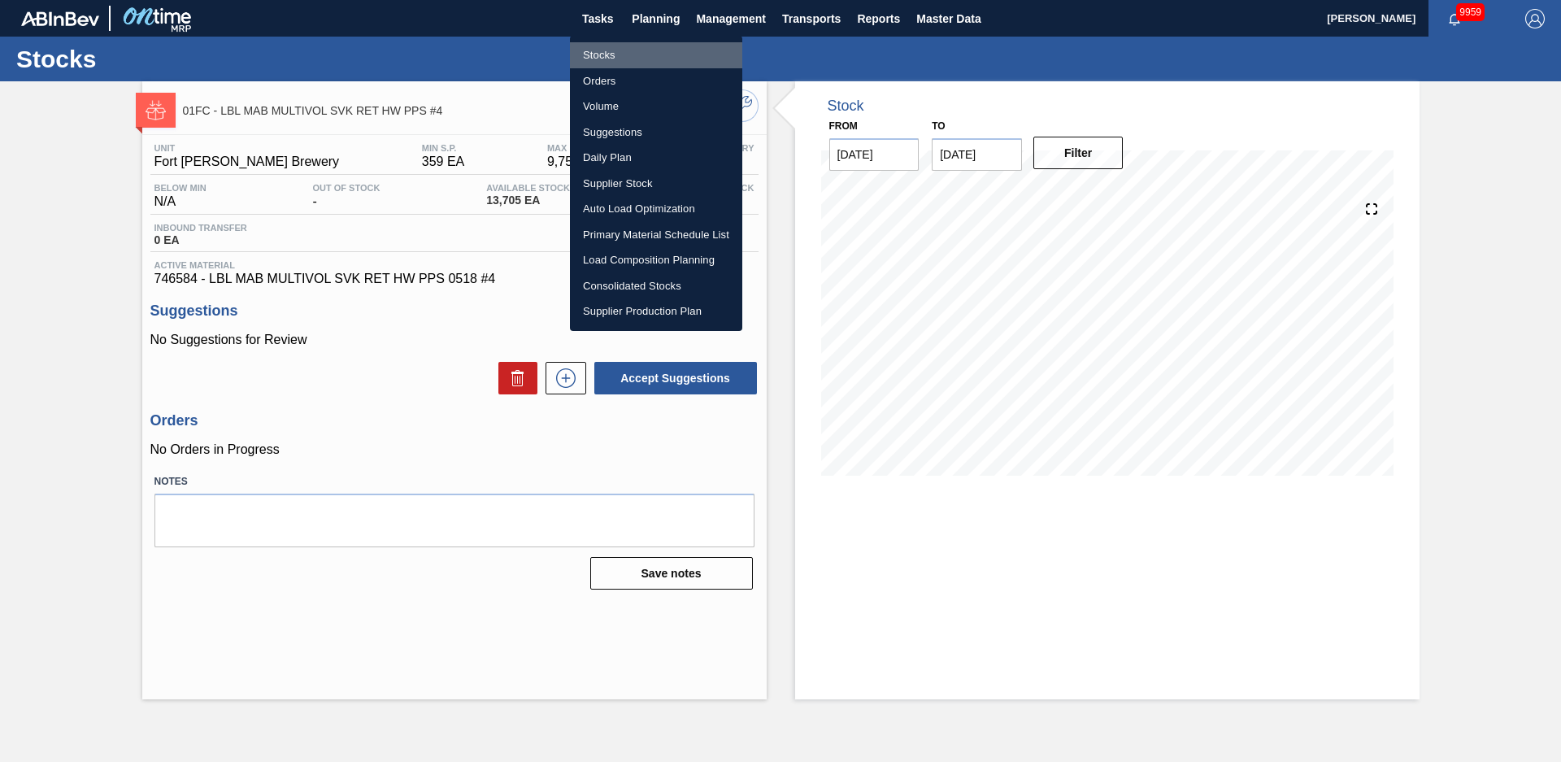
click at [621, 50] on li "Stocks" at bounding box center [656, 55] width 172 height 26
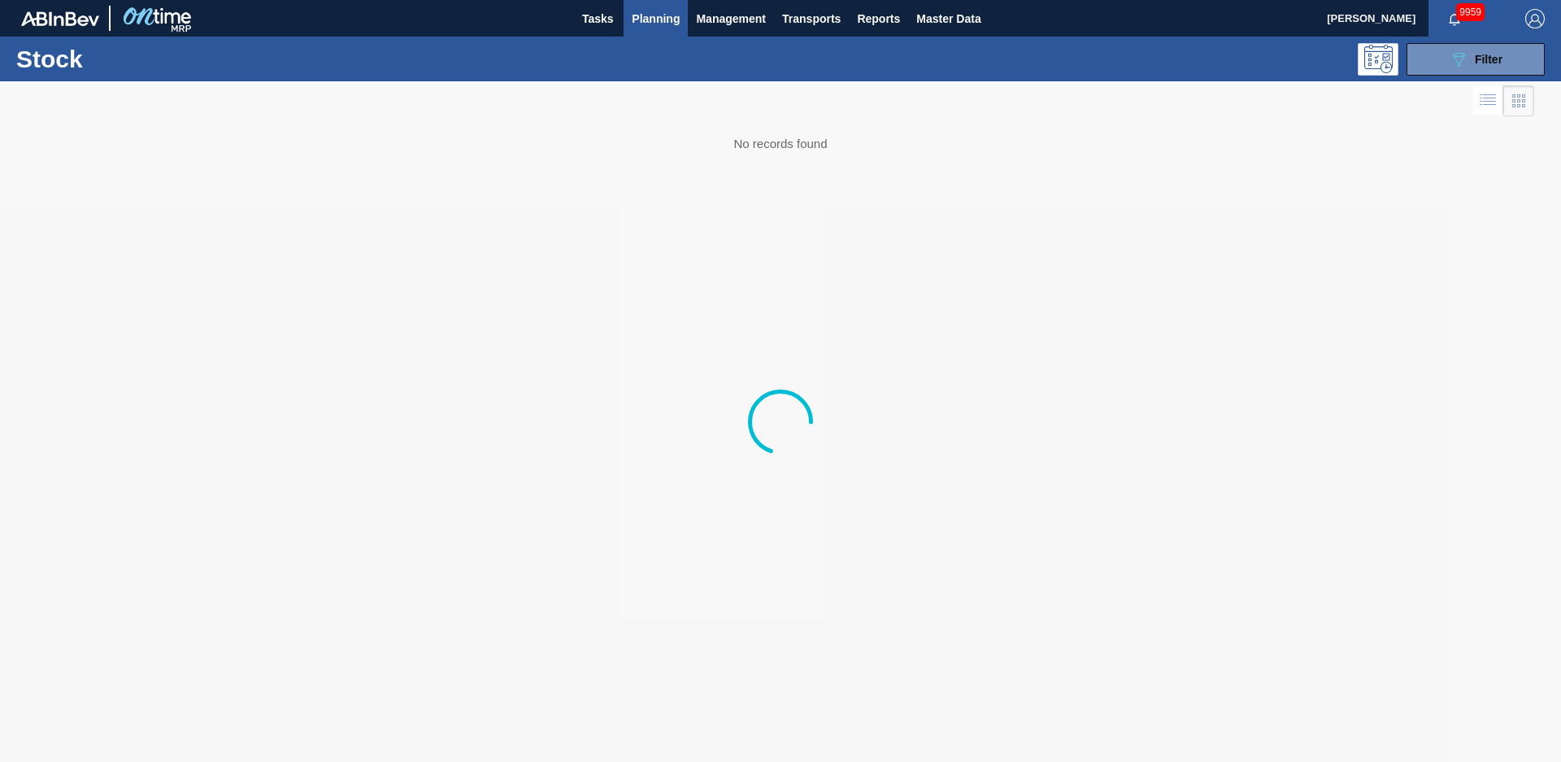
click at [1465, 54] on icon "089F7B8B-B2A5-4AFE-B5C0-19BA573D28AC" at bounding box center [1459, 60] width 20 height 20
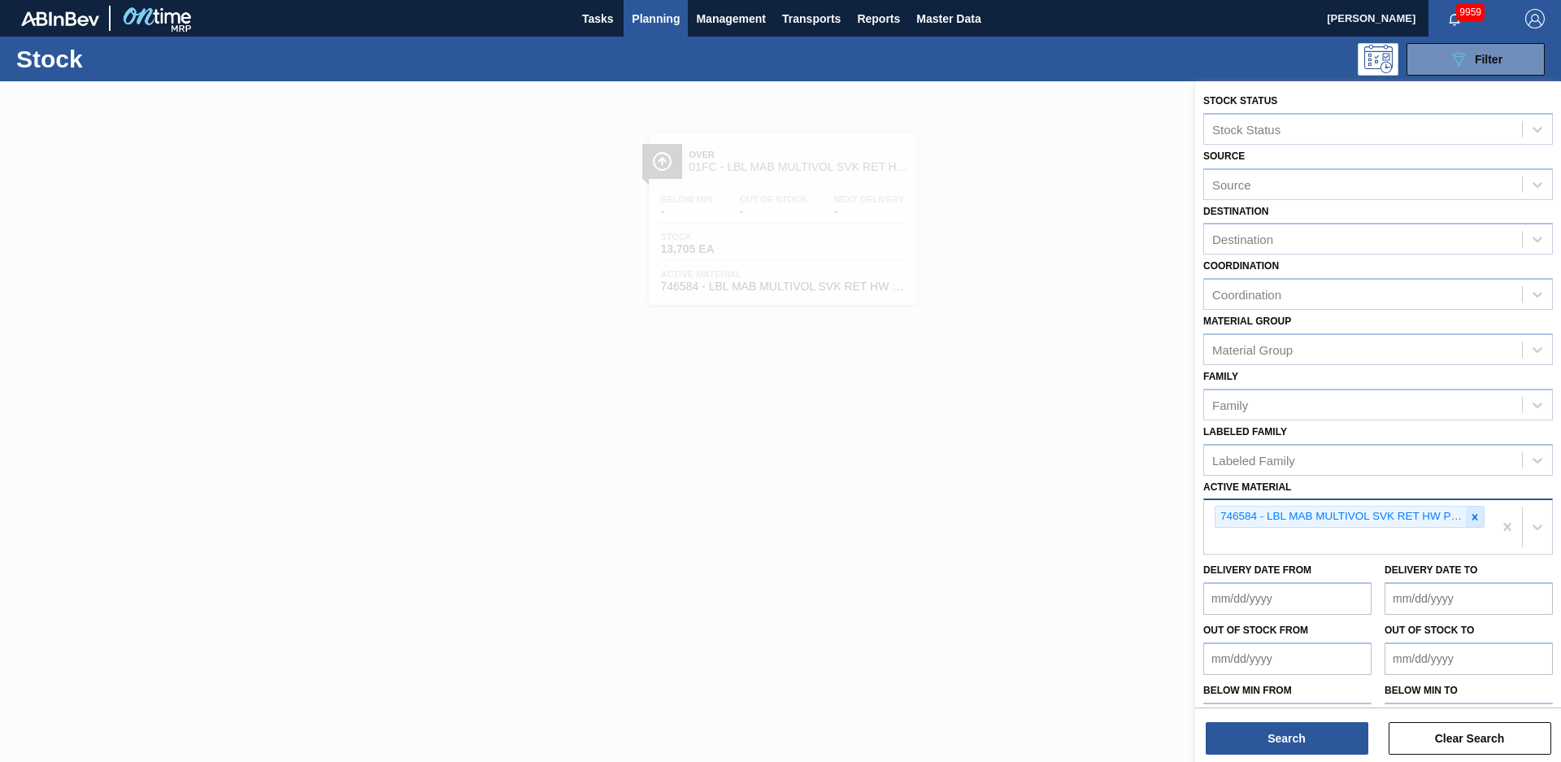
click at [1478, 524] on div at bounding box center [1475, 517] width 18 height 20
click at [1321, 730] on button "Search" at bounding box center [1287, 738] width 163 height 33
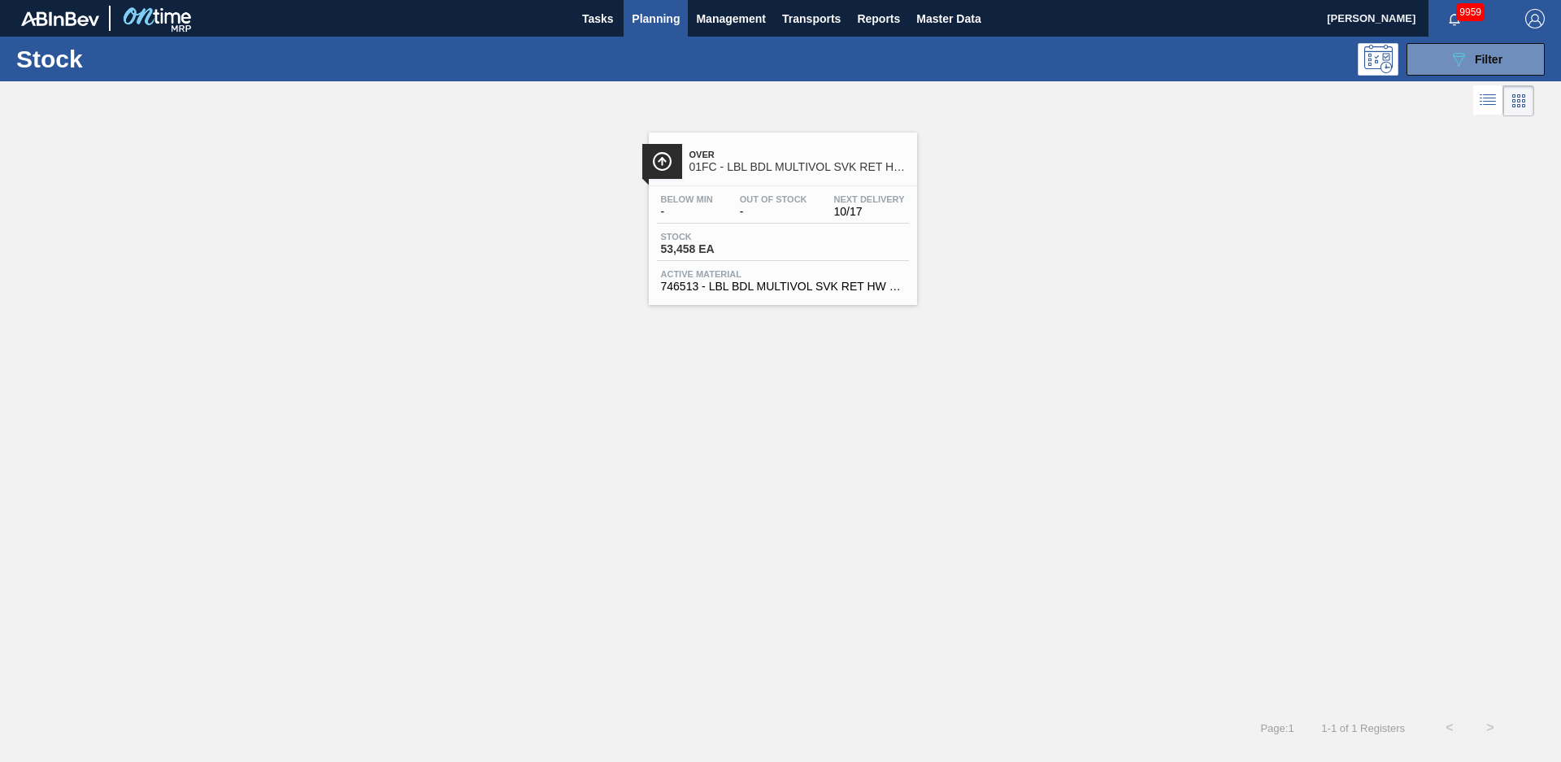
drag, startPoint x: 838, startPoint y: 218, endPoint x: 305, endPoint y: 338, distance: 546.1
click at [838, 218] on div "Below Min - Out Of Stock - Next Delivery 10/17" at bounding box center [783, 208] width 252 height 29
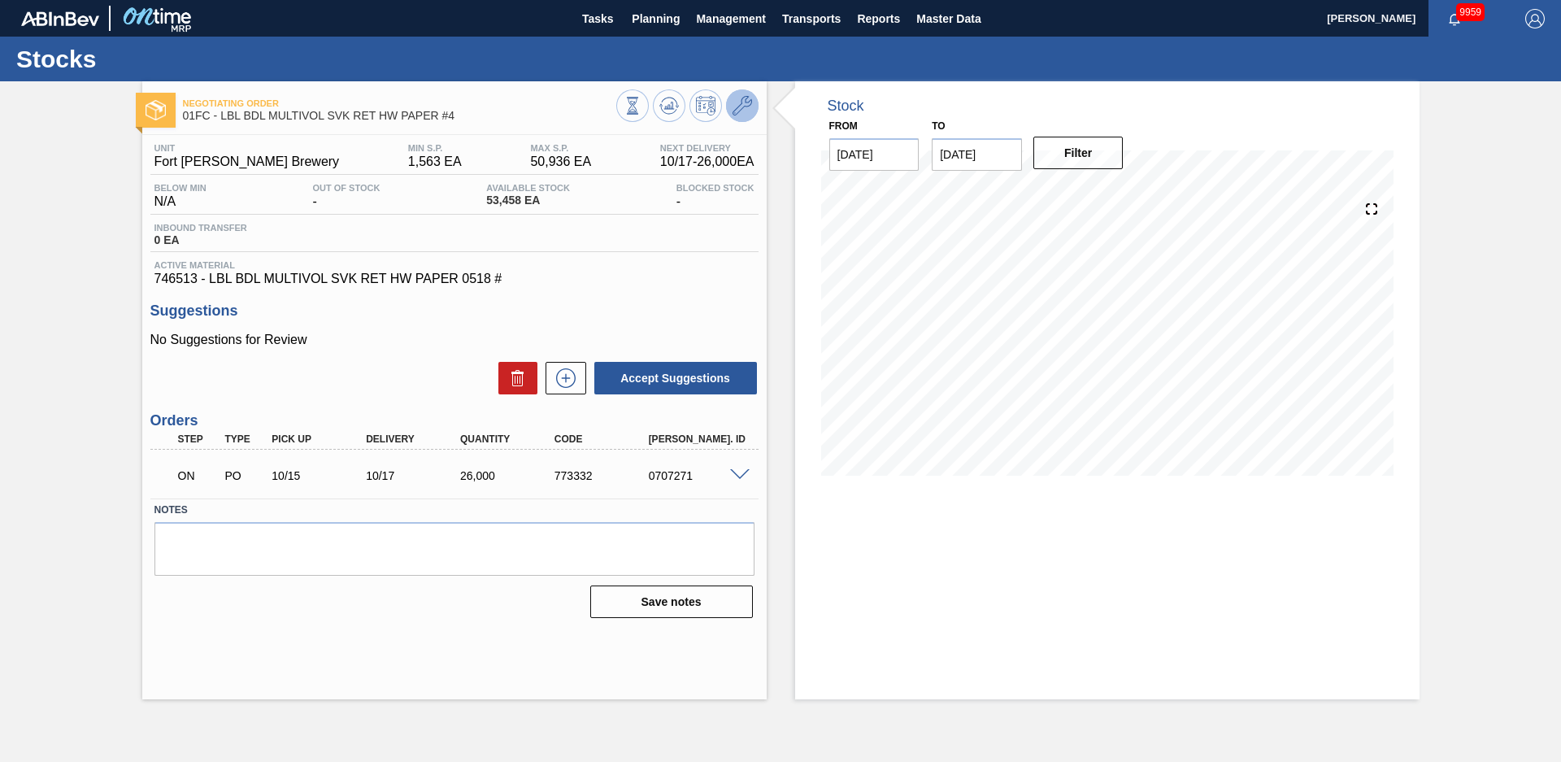
click at [738, 103] on icon at bounding box center [743, 106] width 20 height 20
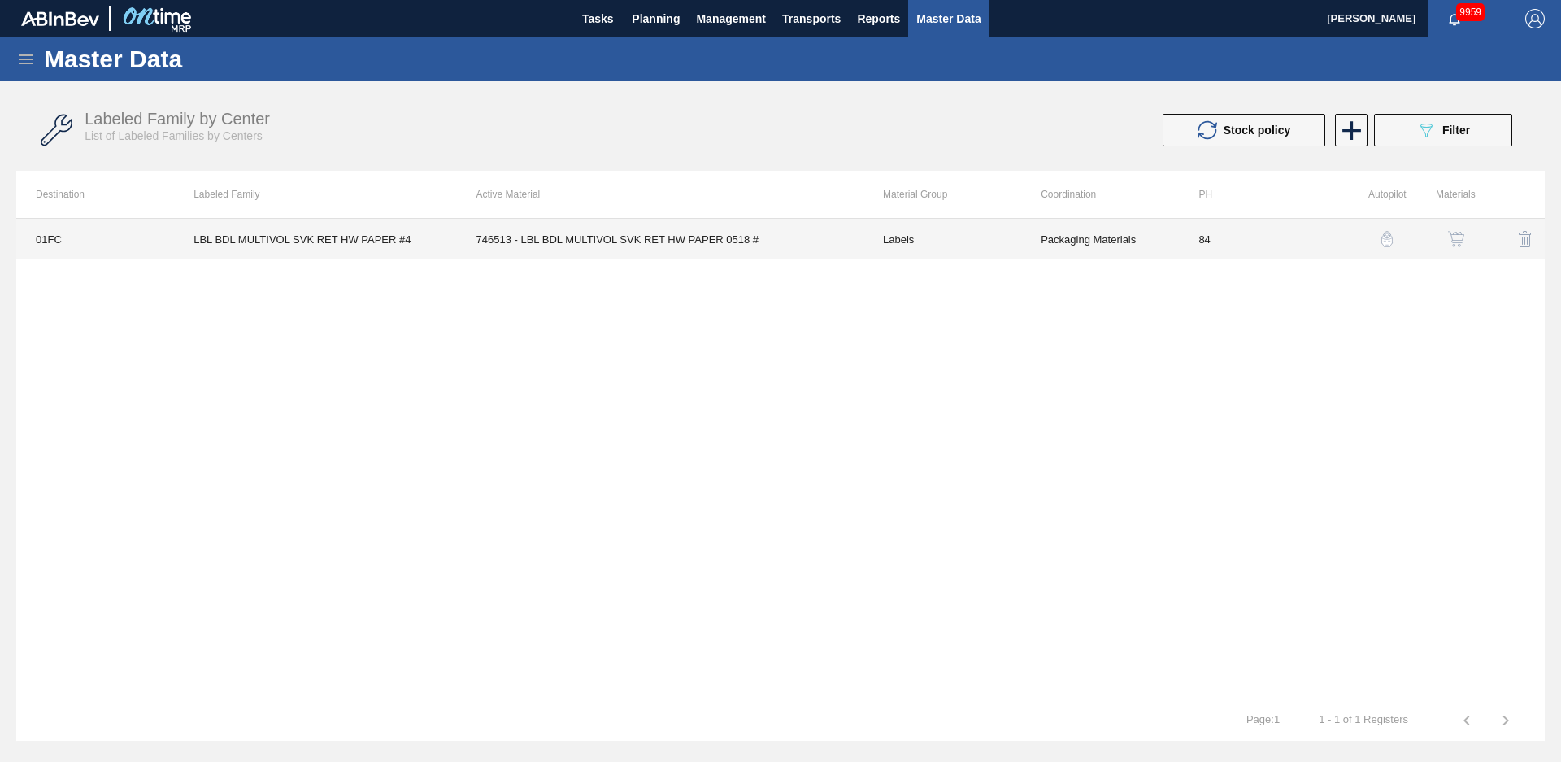
click at [403, 242] on td "LBL BDL MULTIVOL SVK RET HW PAPER #4" at bounding box center [315, 239] width 282 height 41
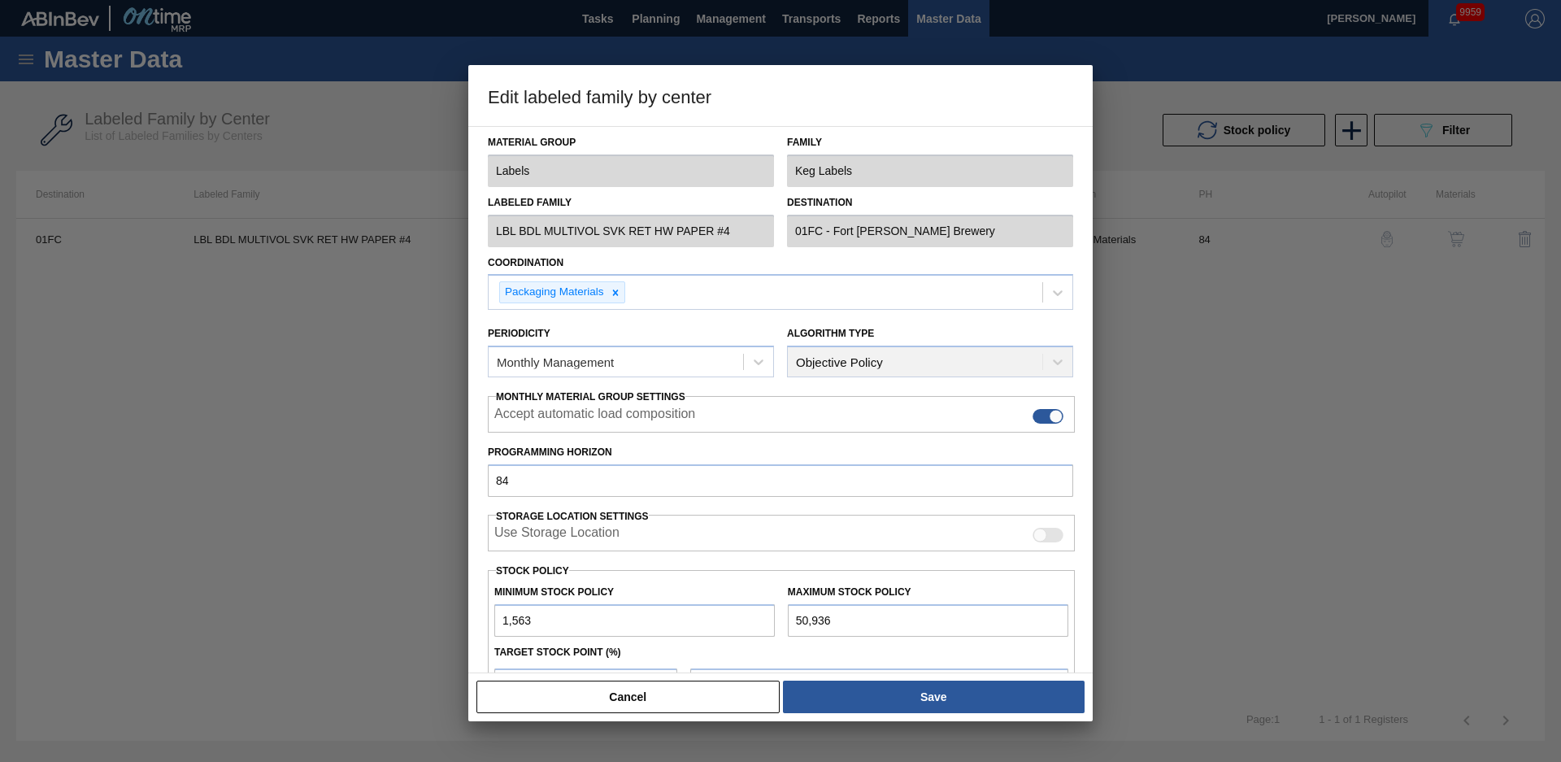
scroll to position [176, 0]
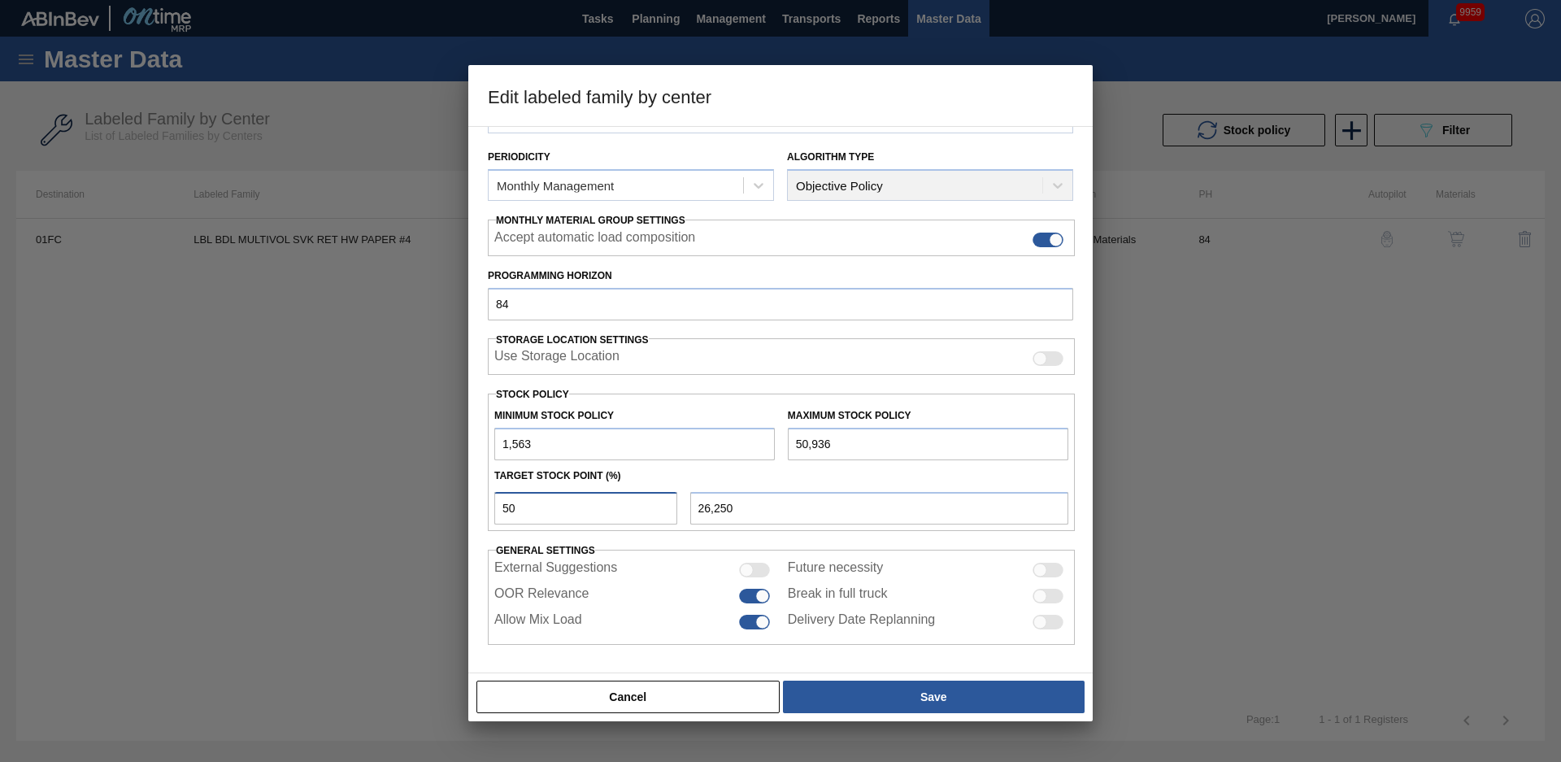
drag, startPoint x: 572, startPoint y: 505, endPoint x: 459, endPoint y: 503, distance: 113.9
click at [459, 503] on div "Edit labeled family by center Material Group Labels Family Keg Labels Labeled F…" at bounding box center [780, 381] width 1561 height 762
click at [686, 546] on div "Material Group Labels Family Keg Labels Labeled Family LBL BDL MULTIVOL SVK RET…" at bounding box center [780, 297] width 585 height 694
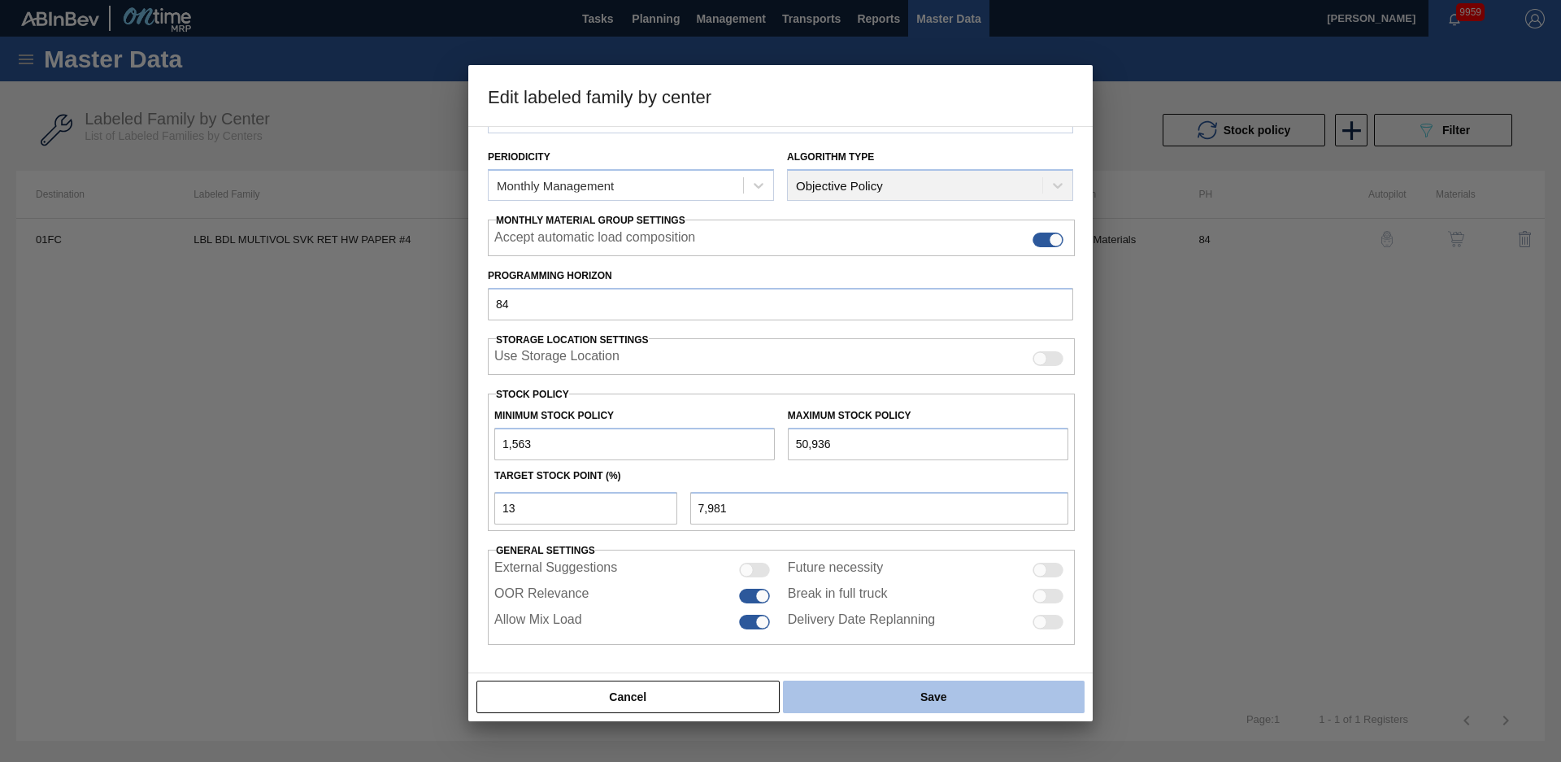
click at [859, 684] on button "Save" at bounding box center [934, 697] width 302 height 33
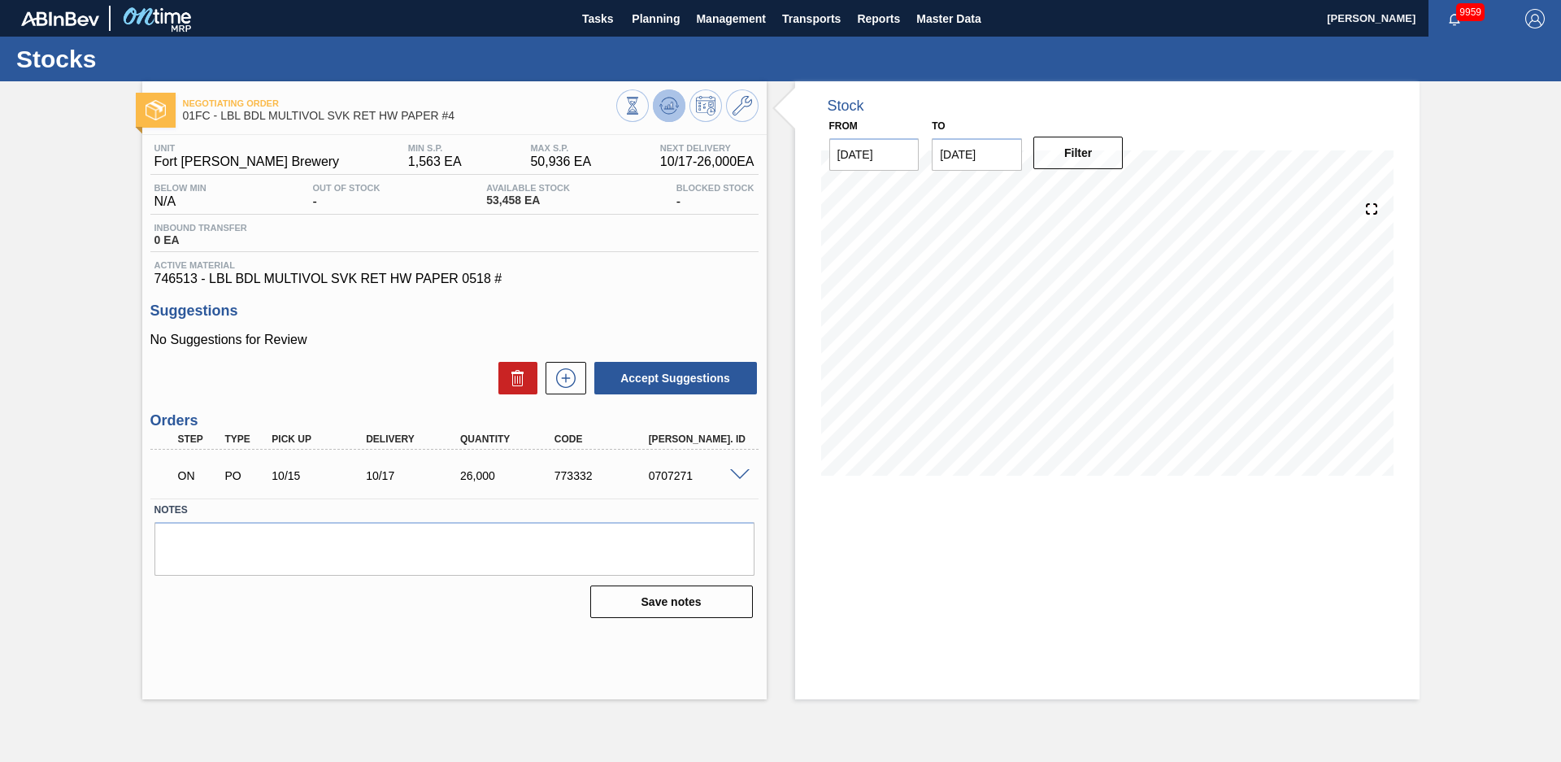
click at [642, 103] on icon at bounding box center [633, 106] width 18 height 18
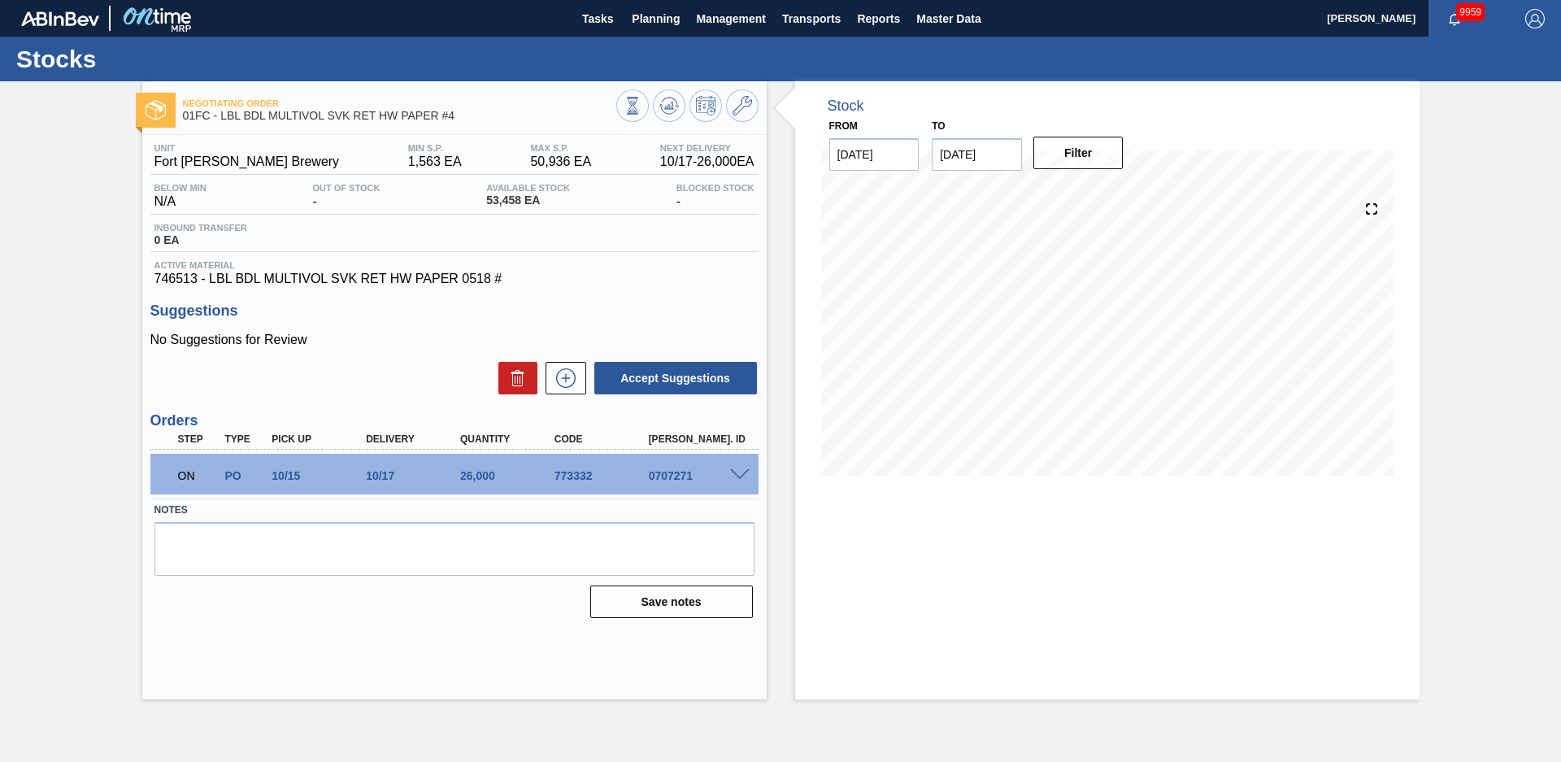
click at [773, 309] on div "Stock From [DATE] to [DATE] Filter" at bounding box center [1093, 390] width 653 height 618
drag, startPoint x: 16, startPoint y: 371, endPoint x: 7, endPoint y: 381, distance: 13.2
click at [16, 370] on div "Negotiating Order 01FC - LBL BDL MULTIVOL SVK RET HW PAPER #4 Unit Fort Collins…" at bounding box center [780, 390] width 1561 height 618
click at [670, 29] on button "Planning" at bounding box center [656, 18] width 64 height 37
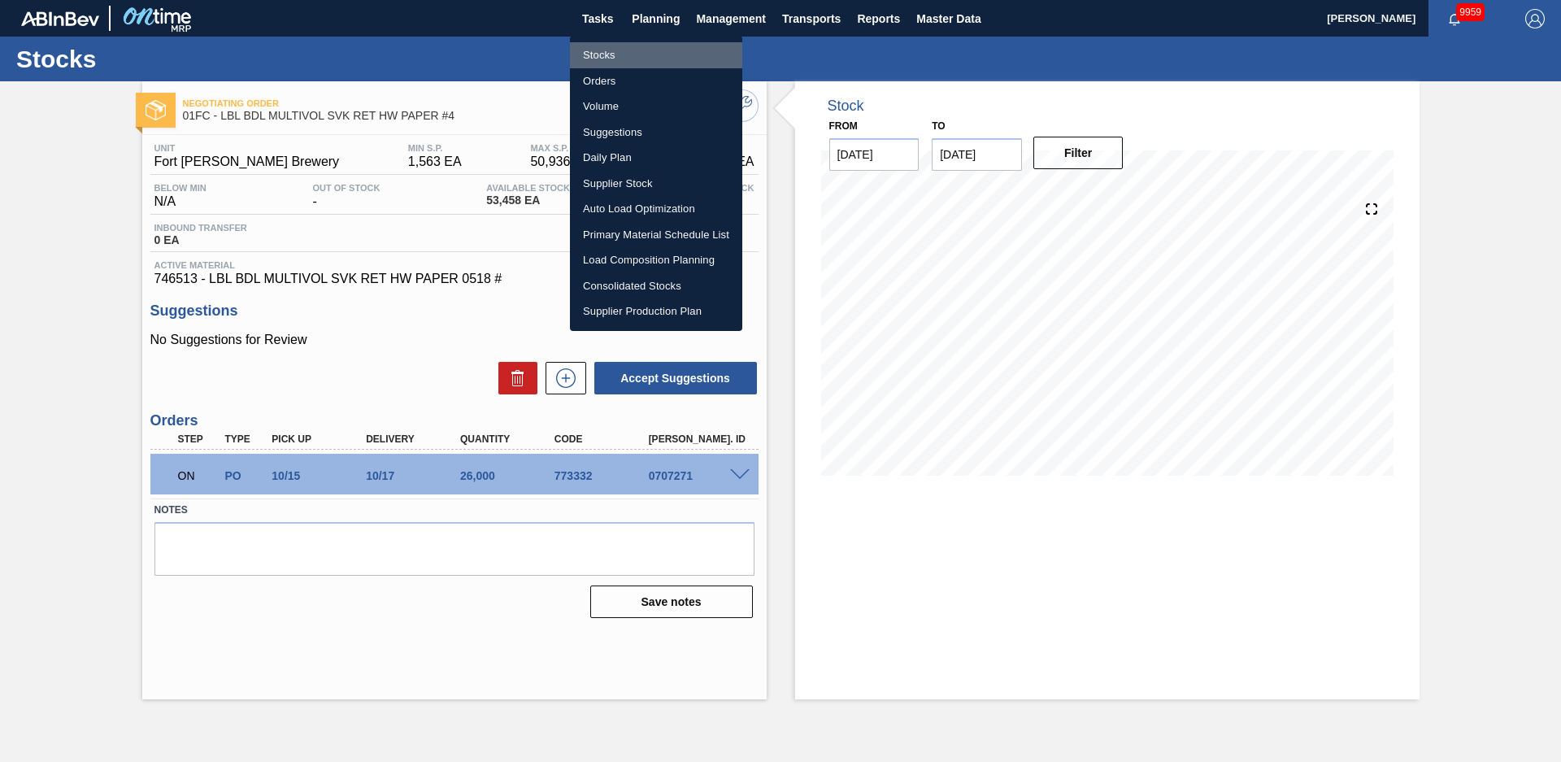
click at [633, 50] on li "Stocks" at bounding box center [656, 55] width 172 height 26
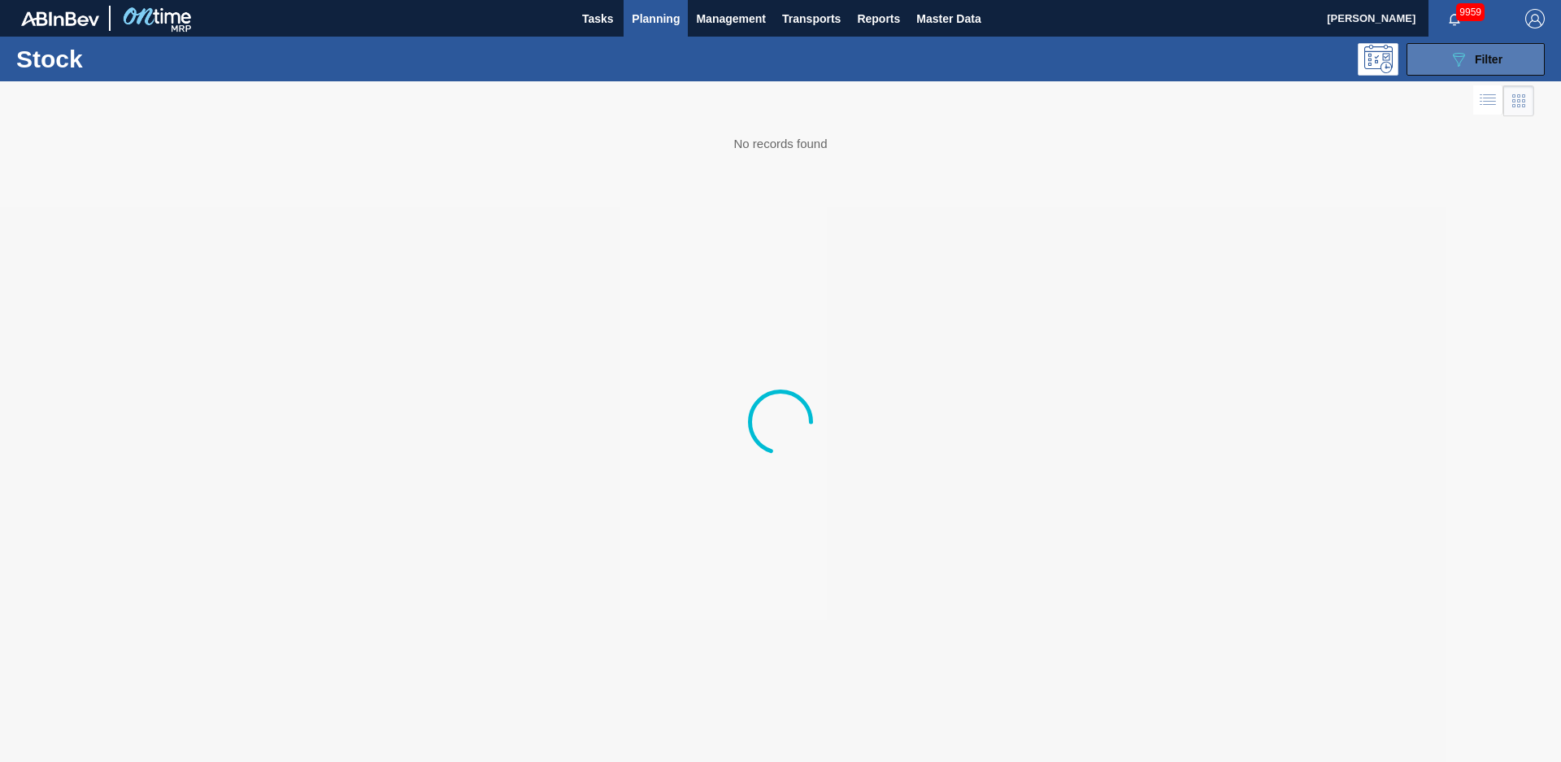
click at [1469, 54] on div "089F7B8B-B2A5-4AFE-B5C0-19BA573D28AC Filter" at bounding box center [1476, 60] width 54 height 20
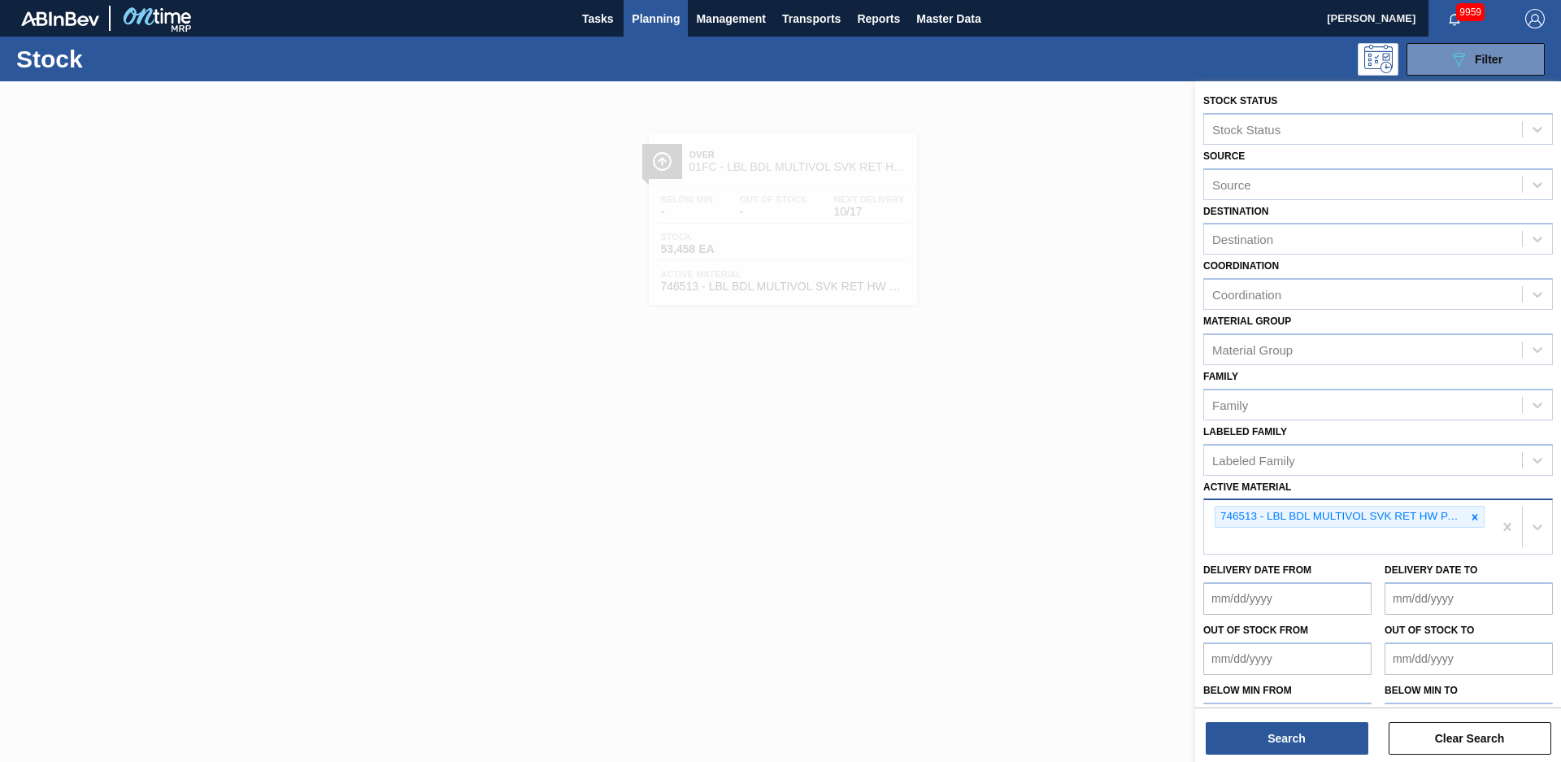
click at [1471, 517] on icon at bounding box center [1474, 516] width 11 height 11
click at [1313, 742] on button "Search" at bounding box center [1287, 738] width 163 height 33
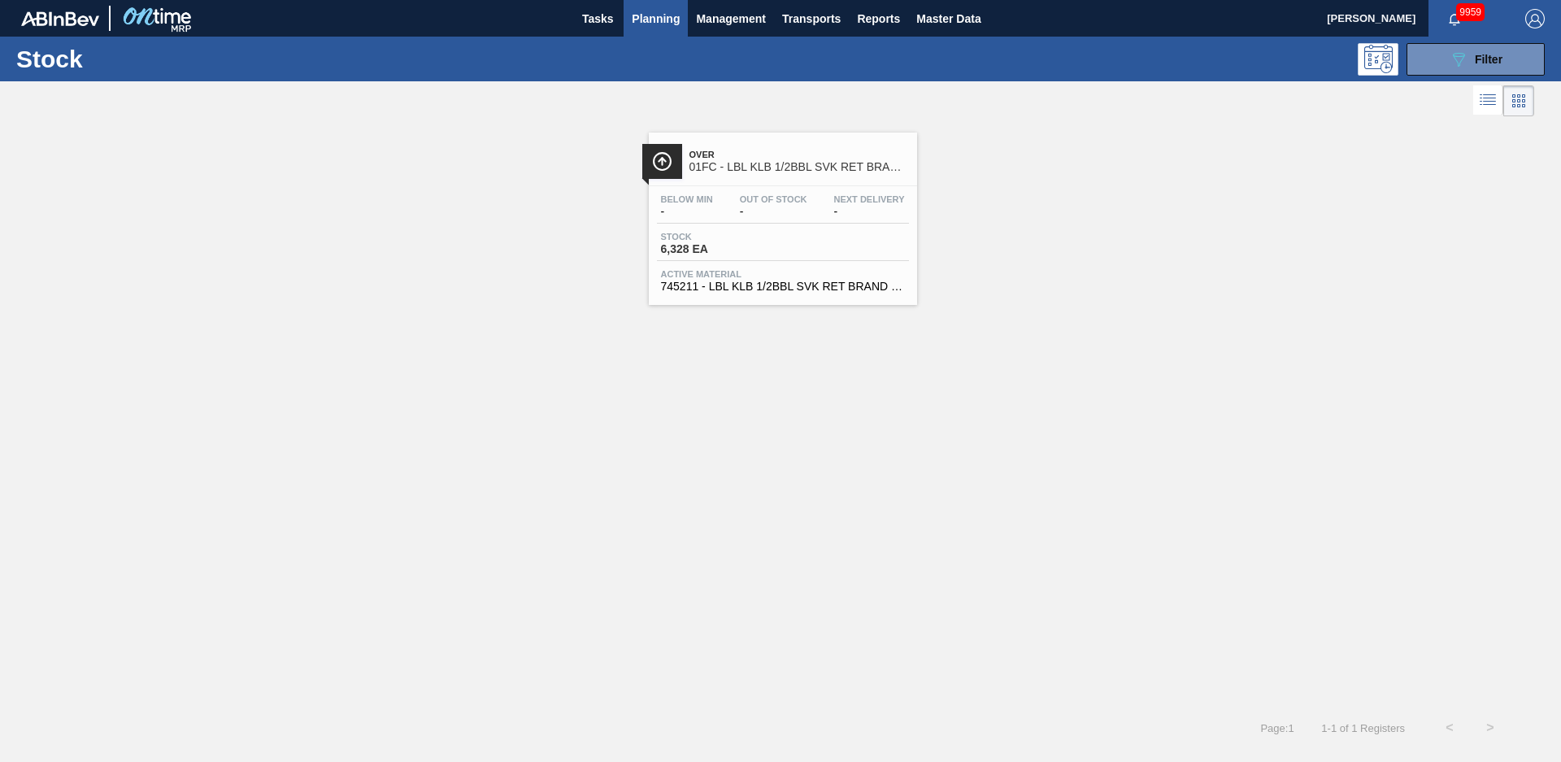
click at [797, 160] on div "Over 01FC - LBL KLB 1/2BBL SVK RET BRAND PAPER #3" at bounding box center [800, 161] width 220 height 37
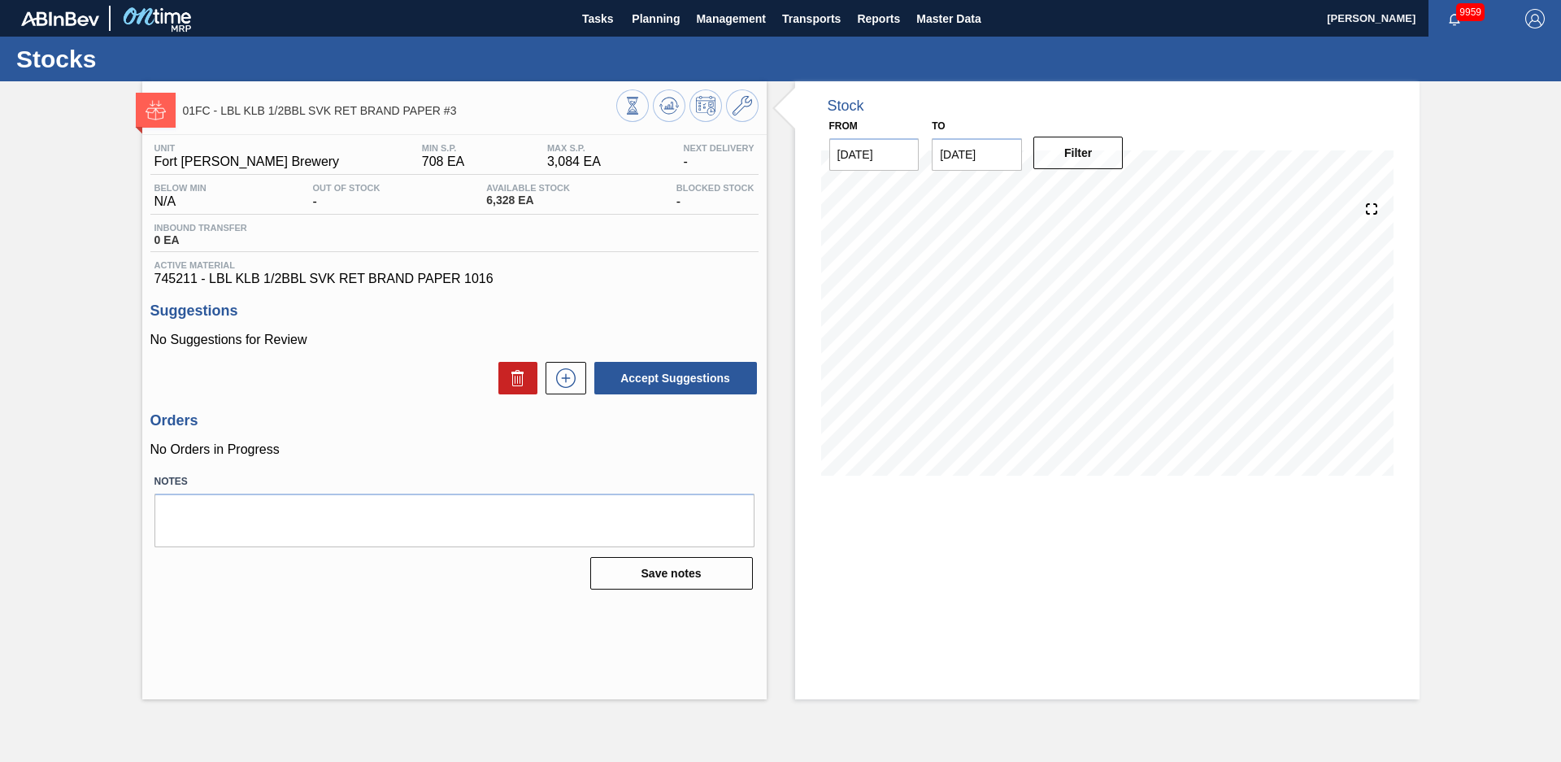
click at [104, 226] on div "01FC - LBL KLB 1/2BBL SVK RET BRAND PAPER #3 Unit Fort Collins Brewery MIN S.P.…" at bounding box center [780, 390] width 1561 height 618
click at [631, 21] on button "Planning" at bounding box center [656, 18] width 64 height 37
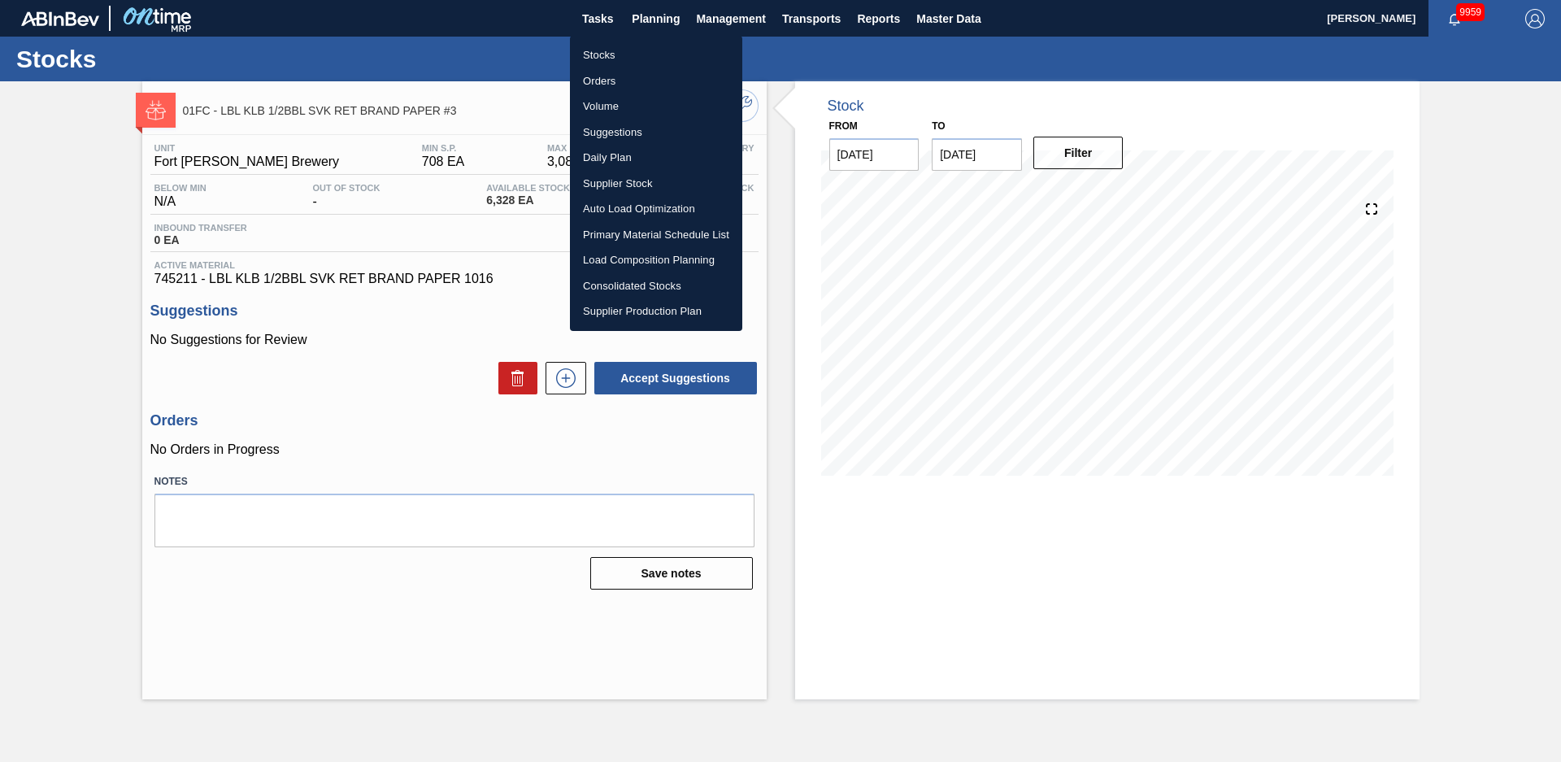
click at [595, 49] on li "Stocks" at bounding box center [656, 55] width 172 height 26
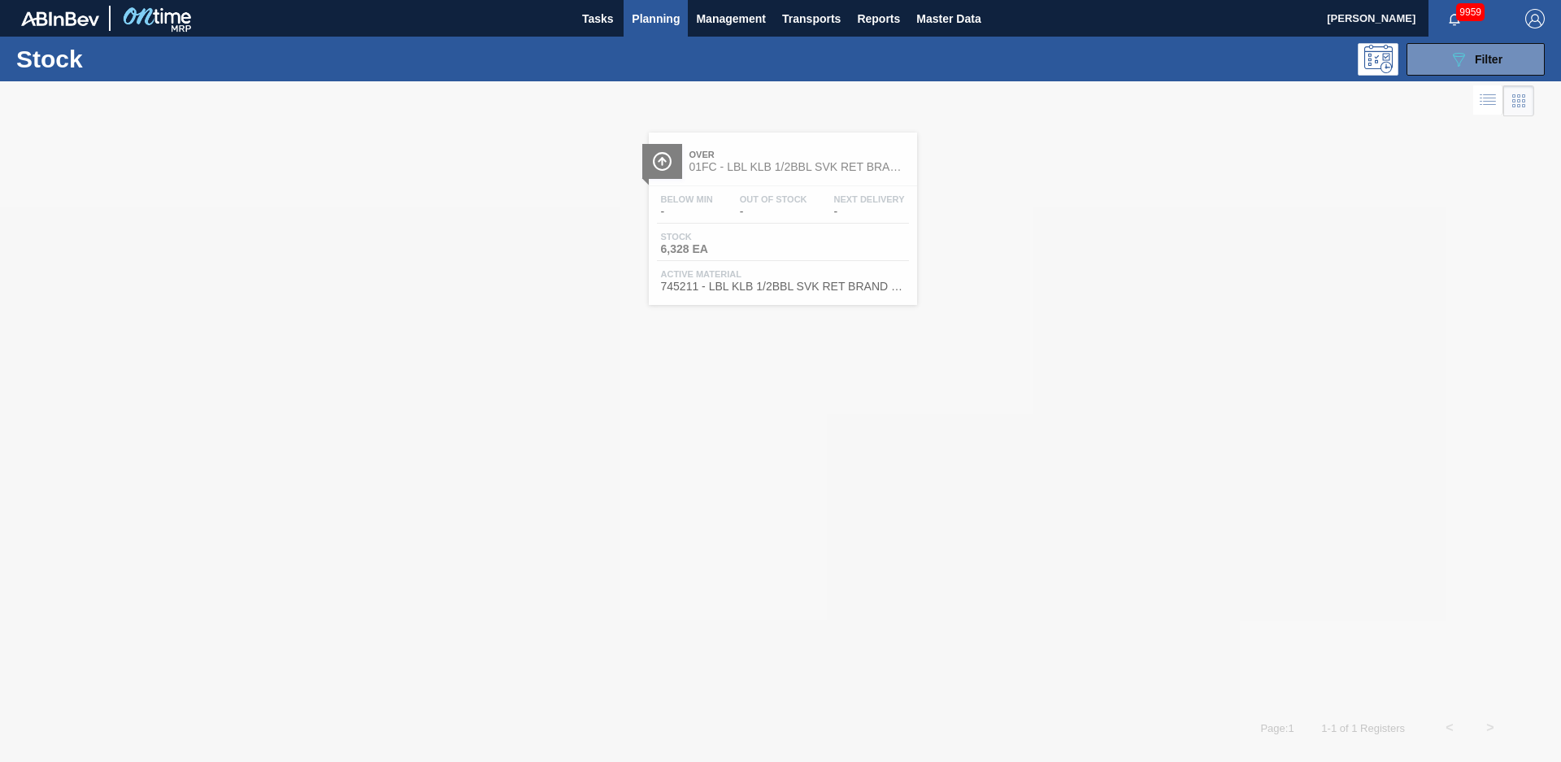
click at [1477, 80] on div "Stock 089F7B8B-B2A5-4AFE-B5C0-19BA573D28AC Filter" at bounding box center [780, 59] width 1561 height 45
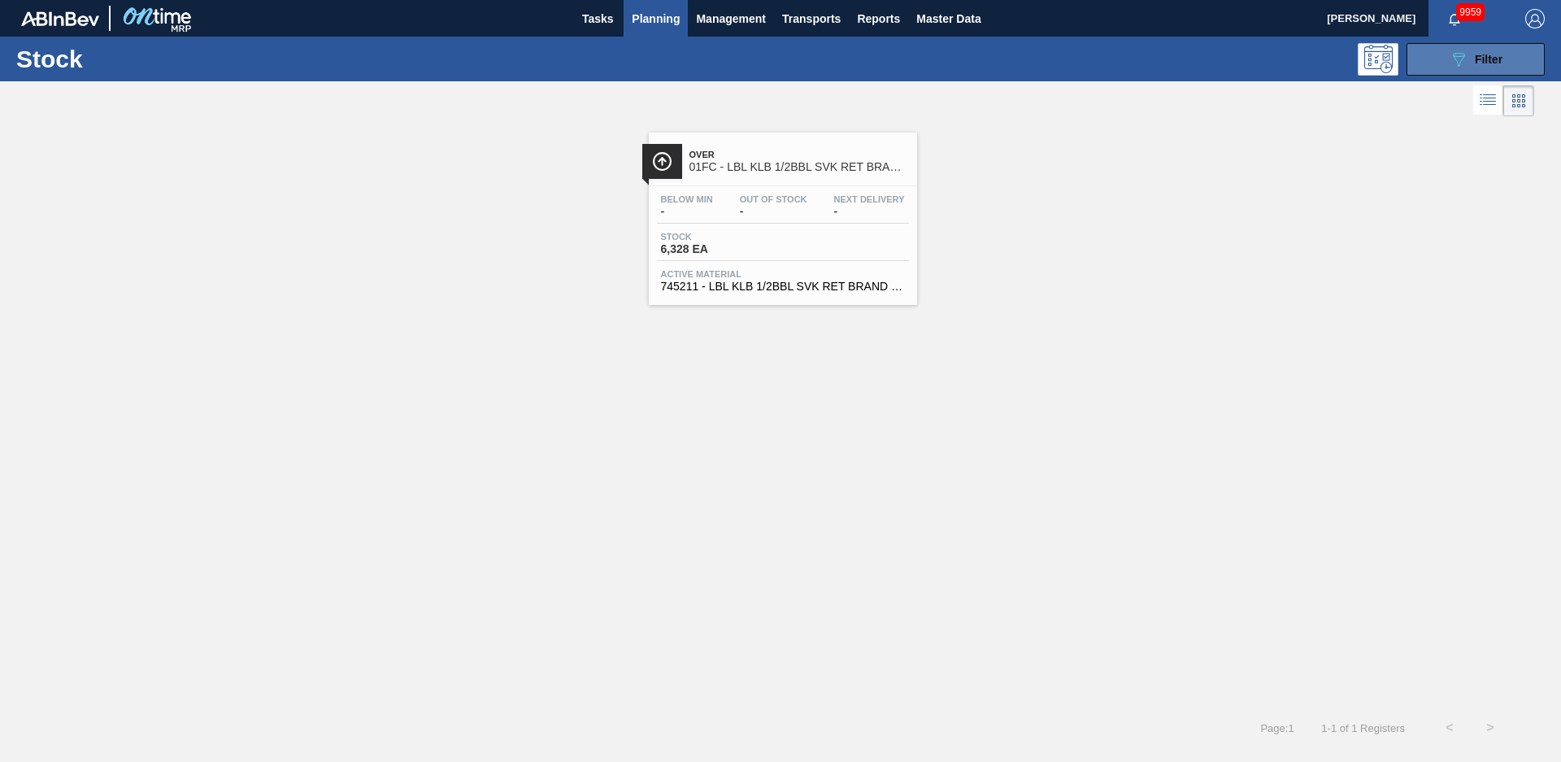
click at [1478, 67] on div "089F7B8B-B2A5-4AFE-B5C0-19BA573D28AC Filter" at bounding box center [1476, 60] width 54 height 20
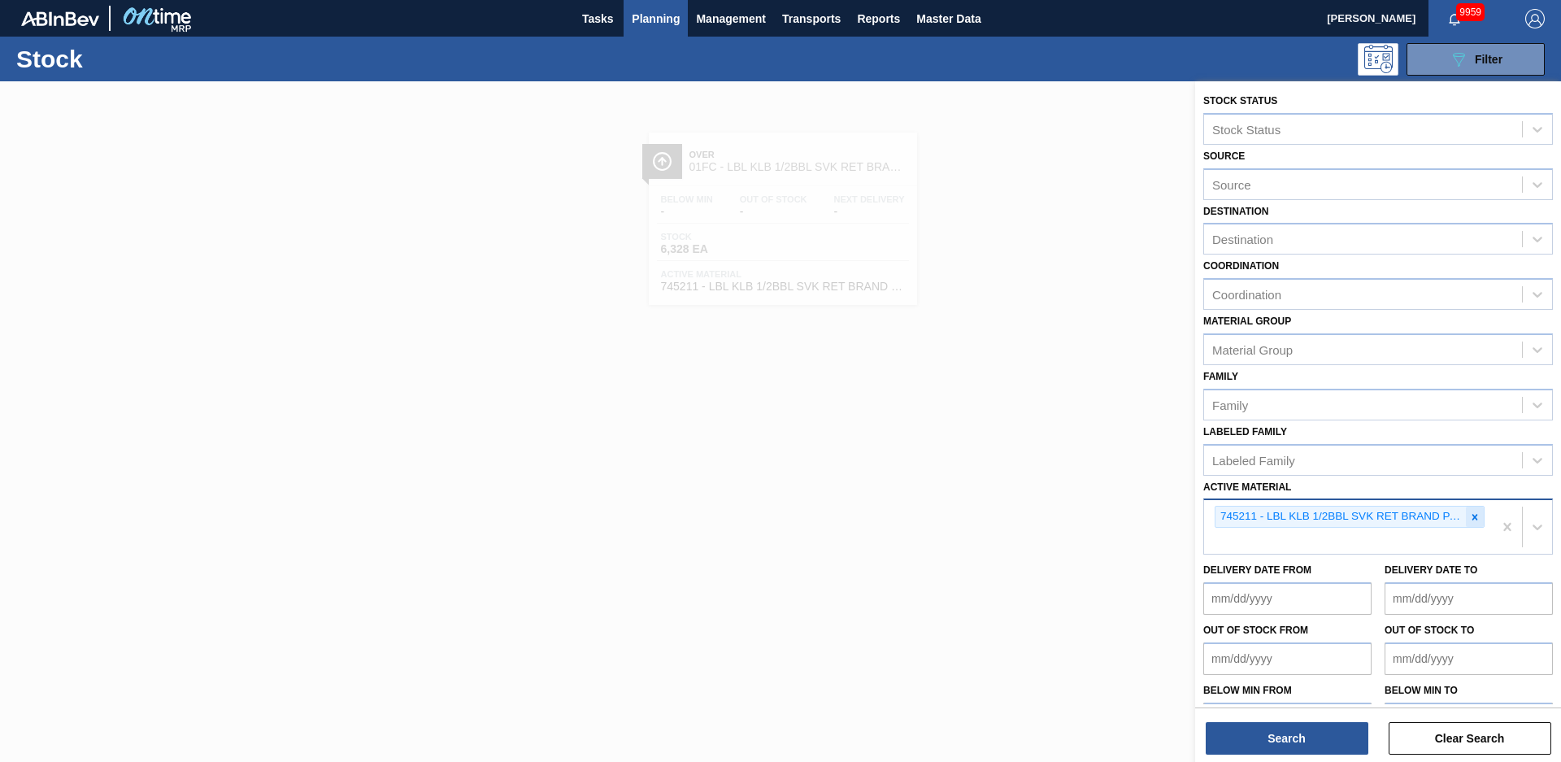
click at [1469, 518] on icon at bounding box center [1474, 516] width 11 height 11
click at [1345, 744] on button "Search" at bounding box center [1287, 738] width 163 height 33
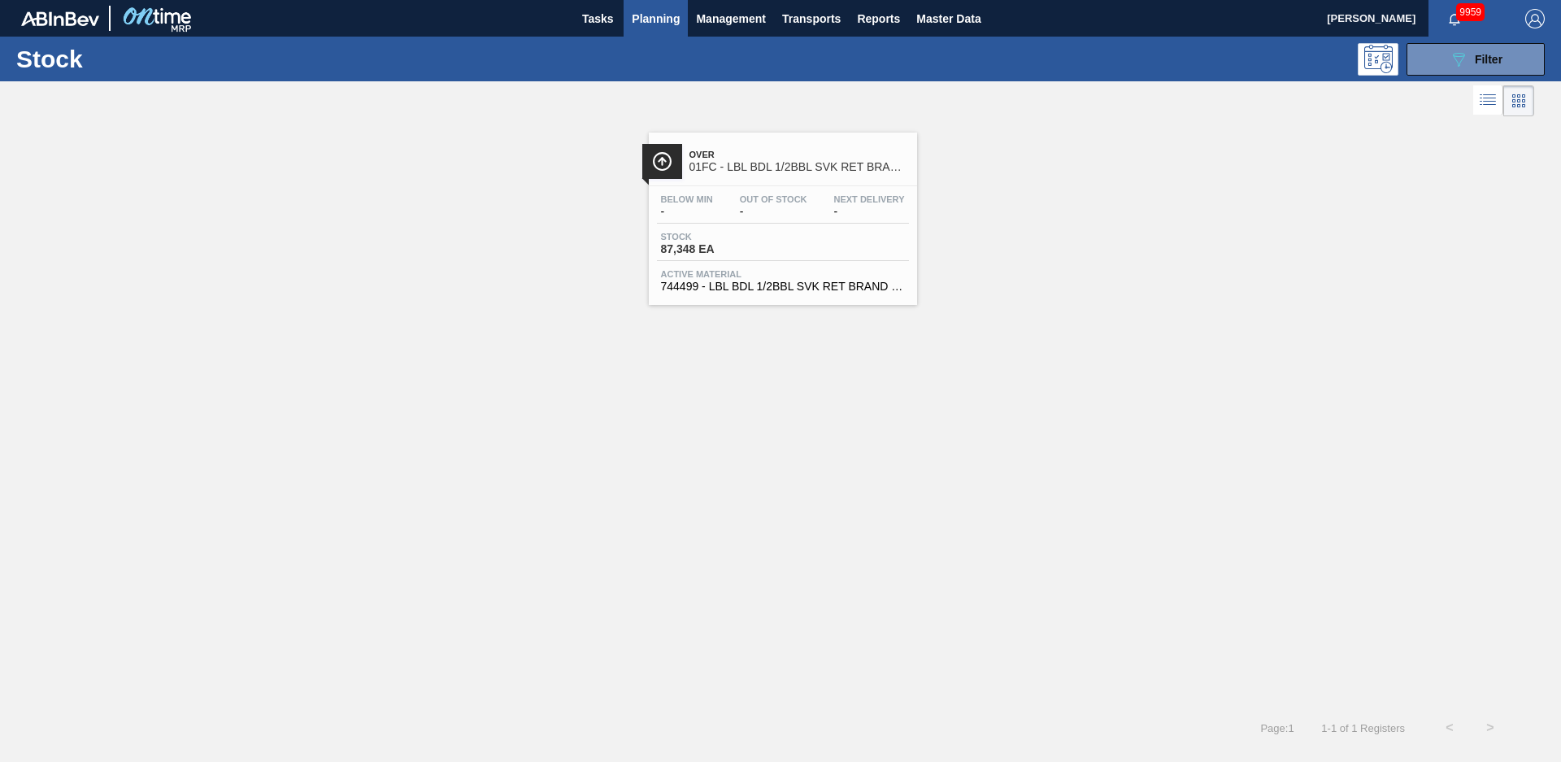
drag, startPoint x: 612, startPoint y: 358, endPoint x: 626, endPoint y: 349, distance: 17.2
click at [614, 358] on div "Over 01FC - LBL BDL 1/2BBL SVK RET BRAND PAPER #3 NAC Below Min - Out Of Stock …" at bounding box center [780, 413] width 1561 height 587
click at [807, 166] on span "01FC - LBL BDL 1/2BBL SVK RET BRAND PAPER #3 NAC" at bounding box center [800, 167] width 220 height 12
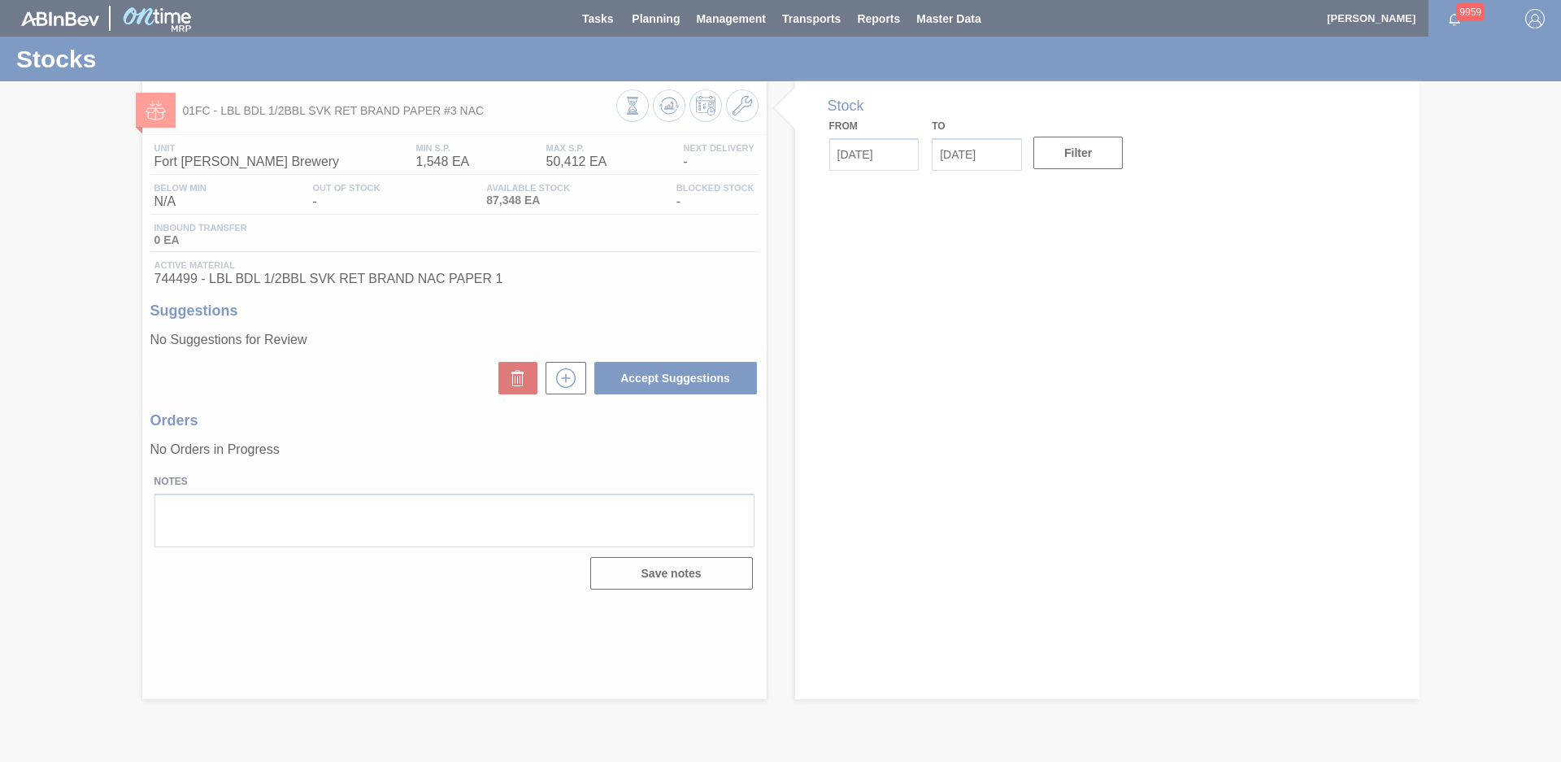
click at [781, 163] on div at bounding box center [780, 381] width 1561 height 762
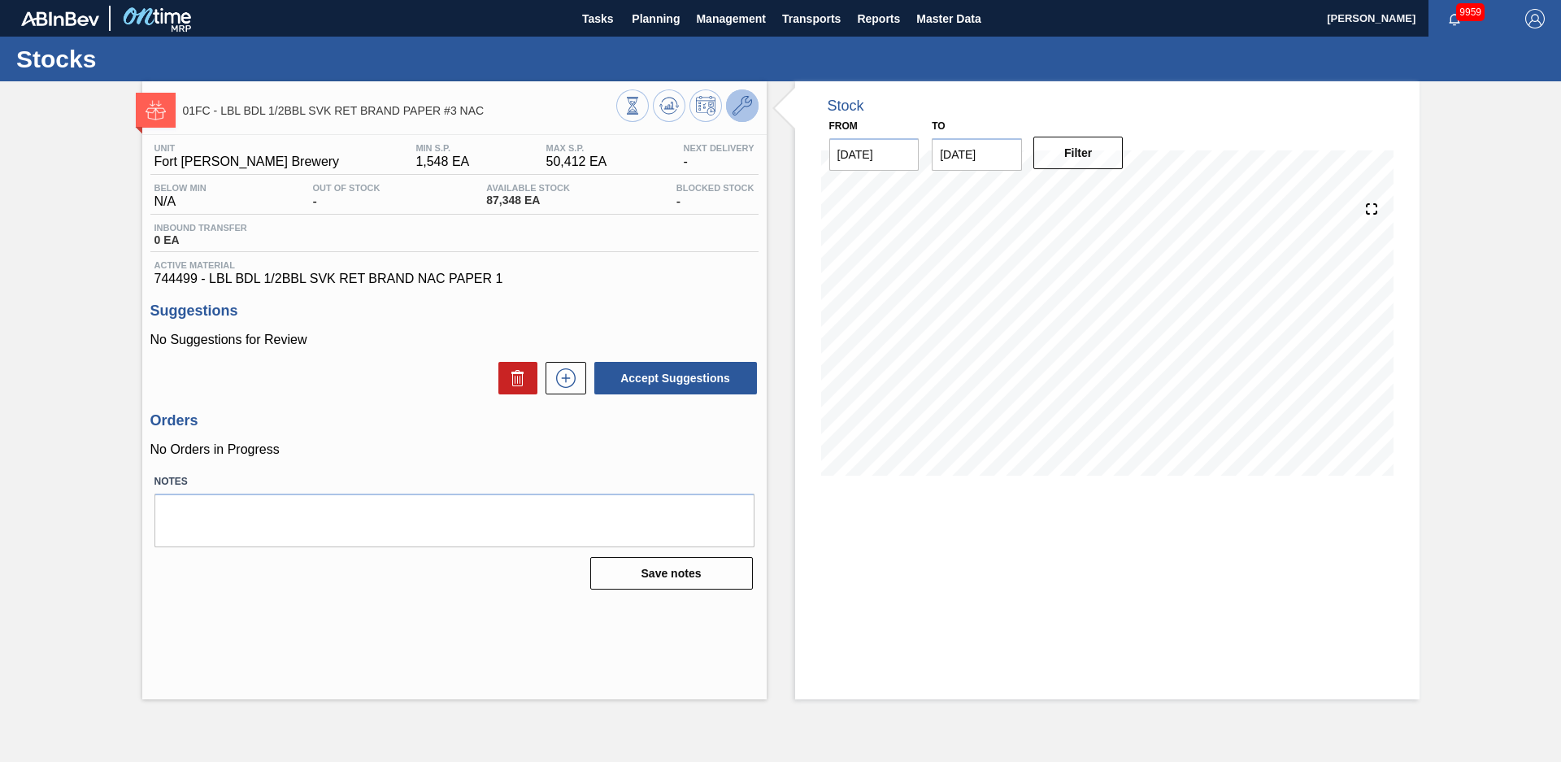
click at [747, 112] on icon at bounding box center [743, 106] width 20 height 20
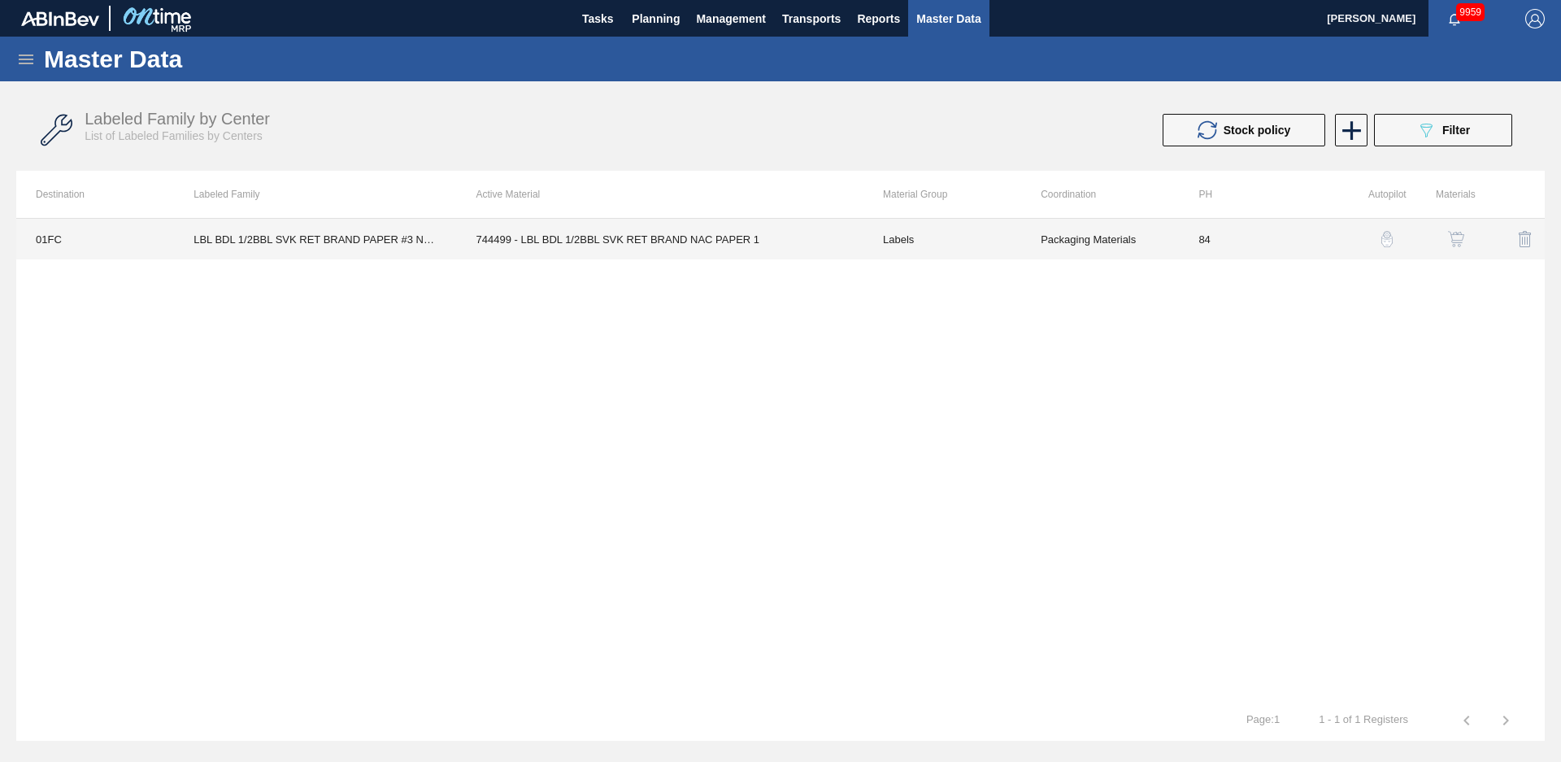
click at [769, 242] on td "744499 - LBL BDL 1/2BBL SVK RET BRAND NAC PAPER 1" at bounding box center [660, 239] width 407 height 41
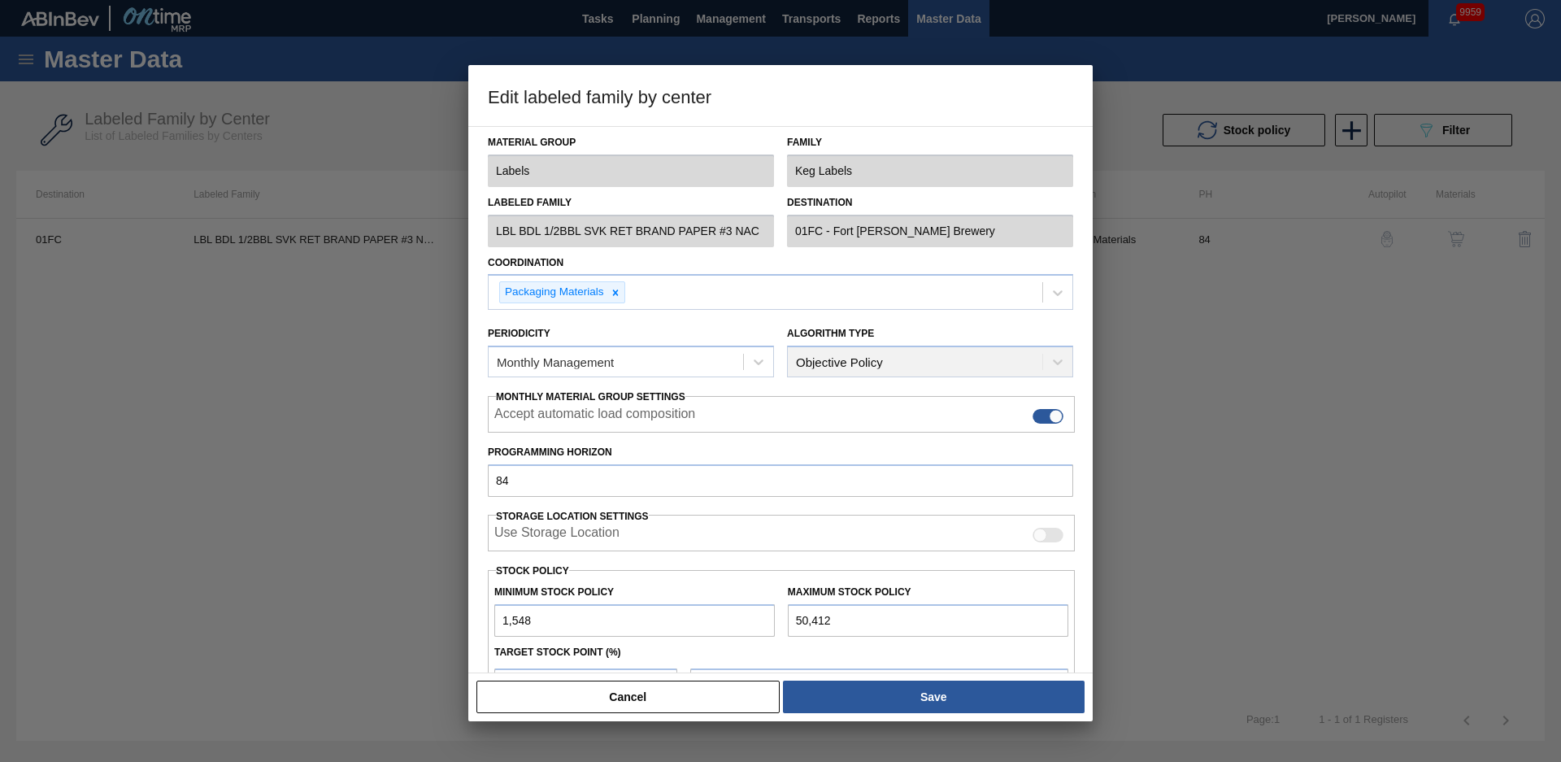
scroll to position [176, 0]
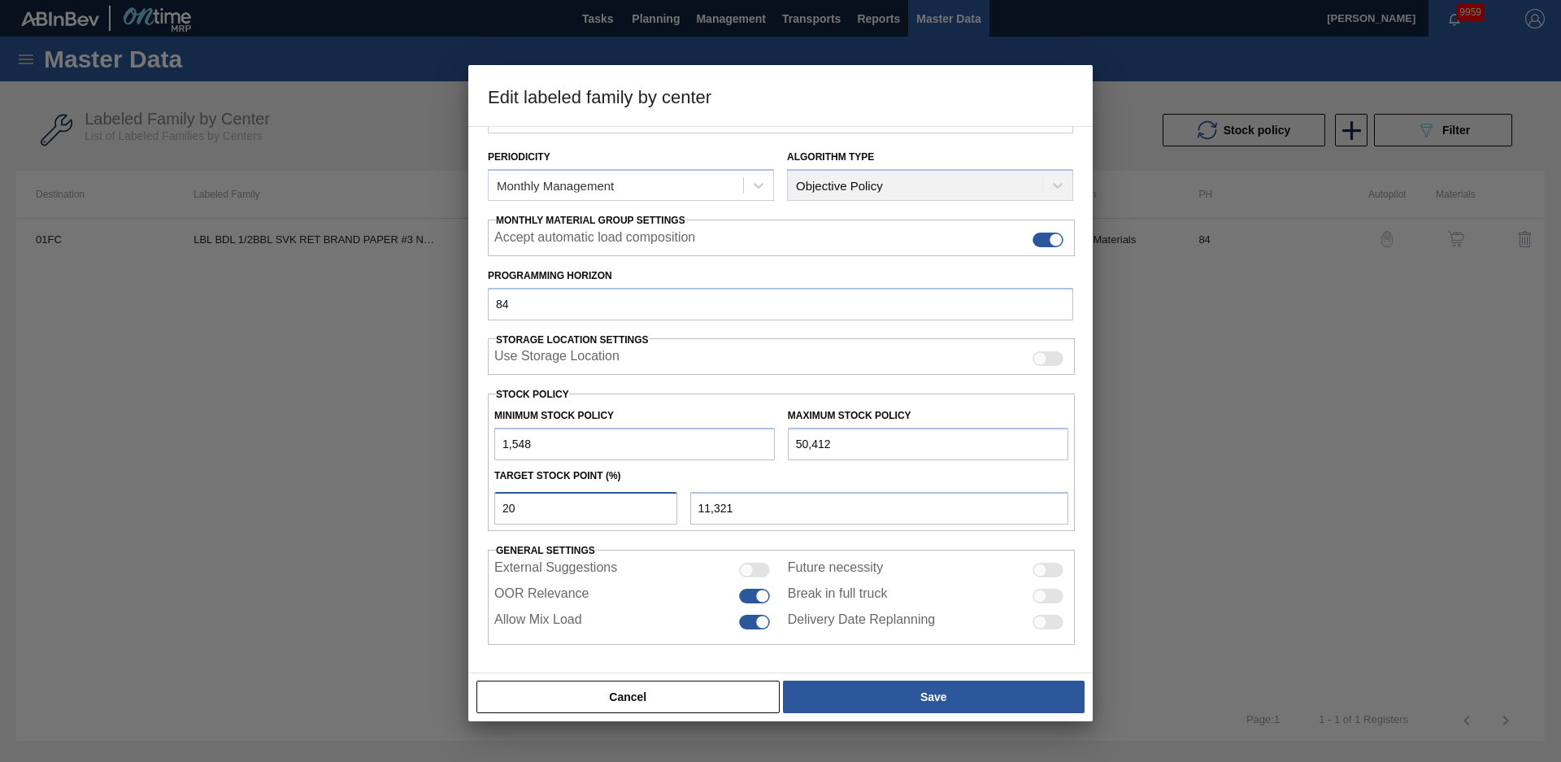
drag, startPoint x: 568, startPoint y: 511, endPoint x: 387, endPoint y: 518, distance: 181.5
click at [389, 519] on div "Edit labeled family by center Material Group Labels Family Keg Labels Labeled F…" at bounding box center [780, 381] width 1561 height 762
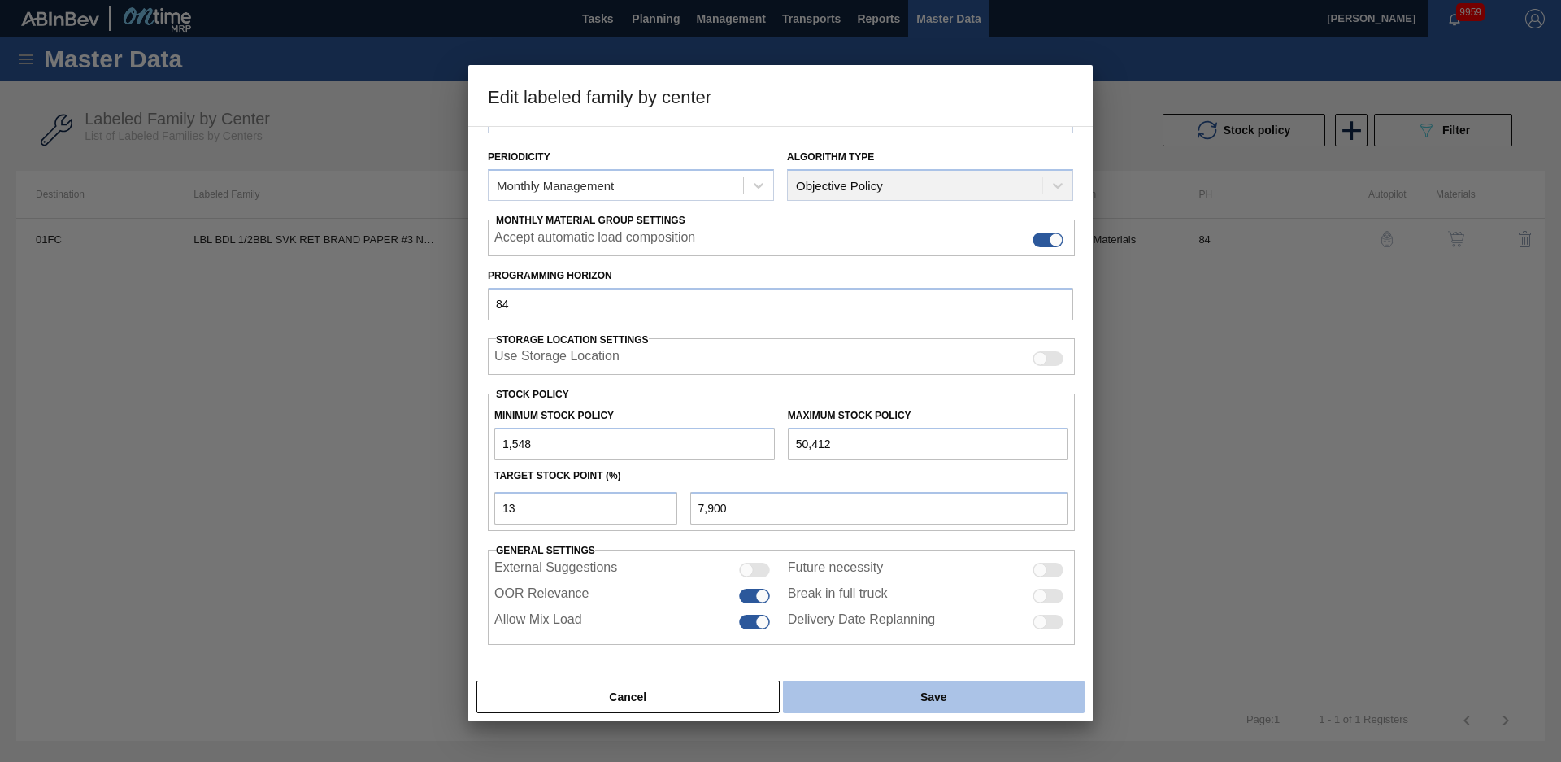
click at [949, 684] on button "Save" at bounding box center [934, 697] width 302 height 33
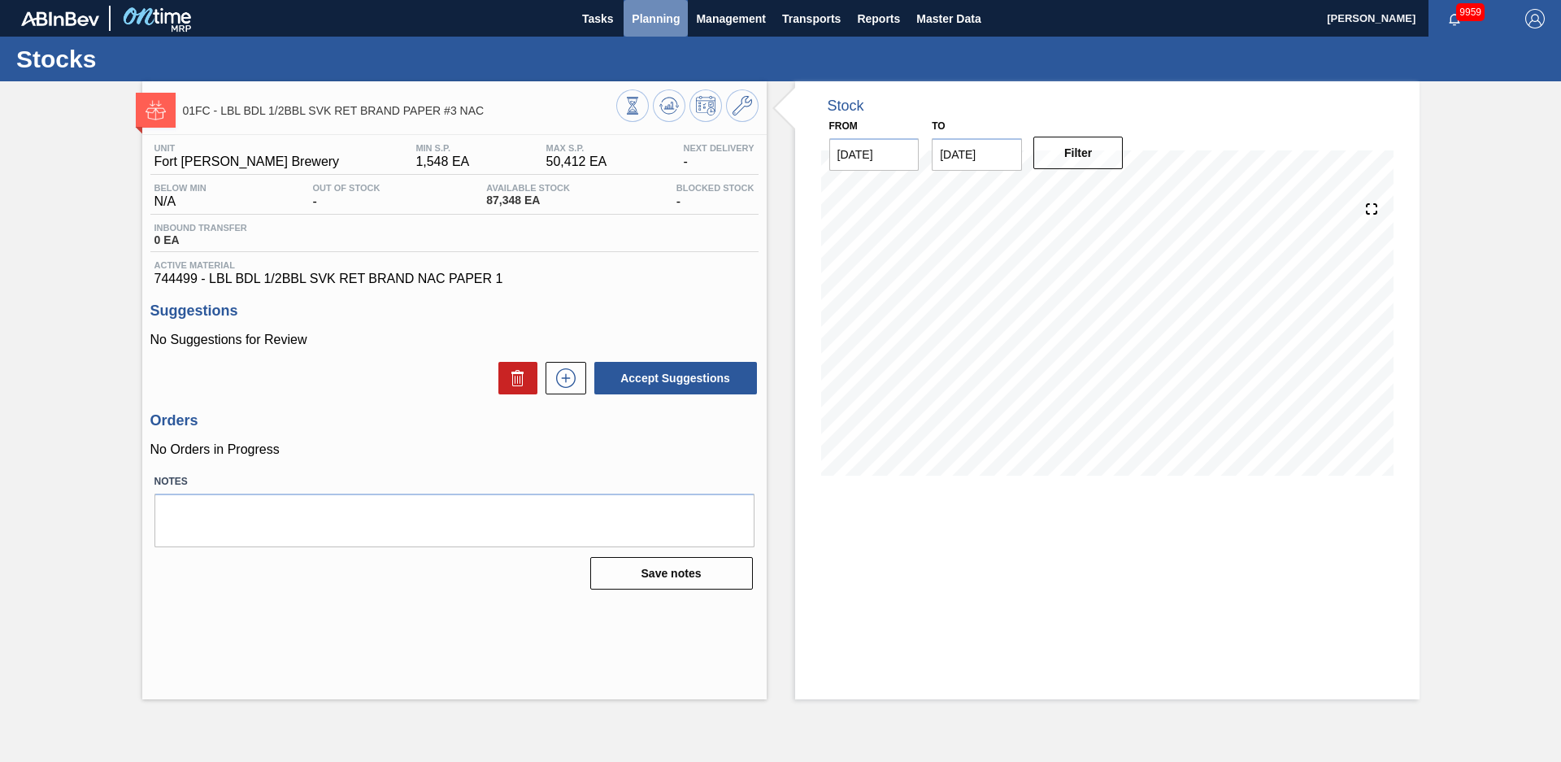
click at [661, 14] on span "Planning" at bounding box center [656, 19] width 48 height 20
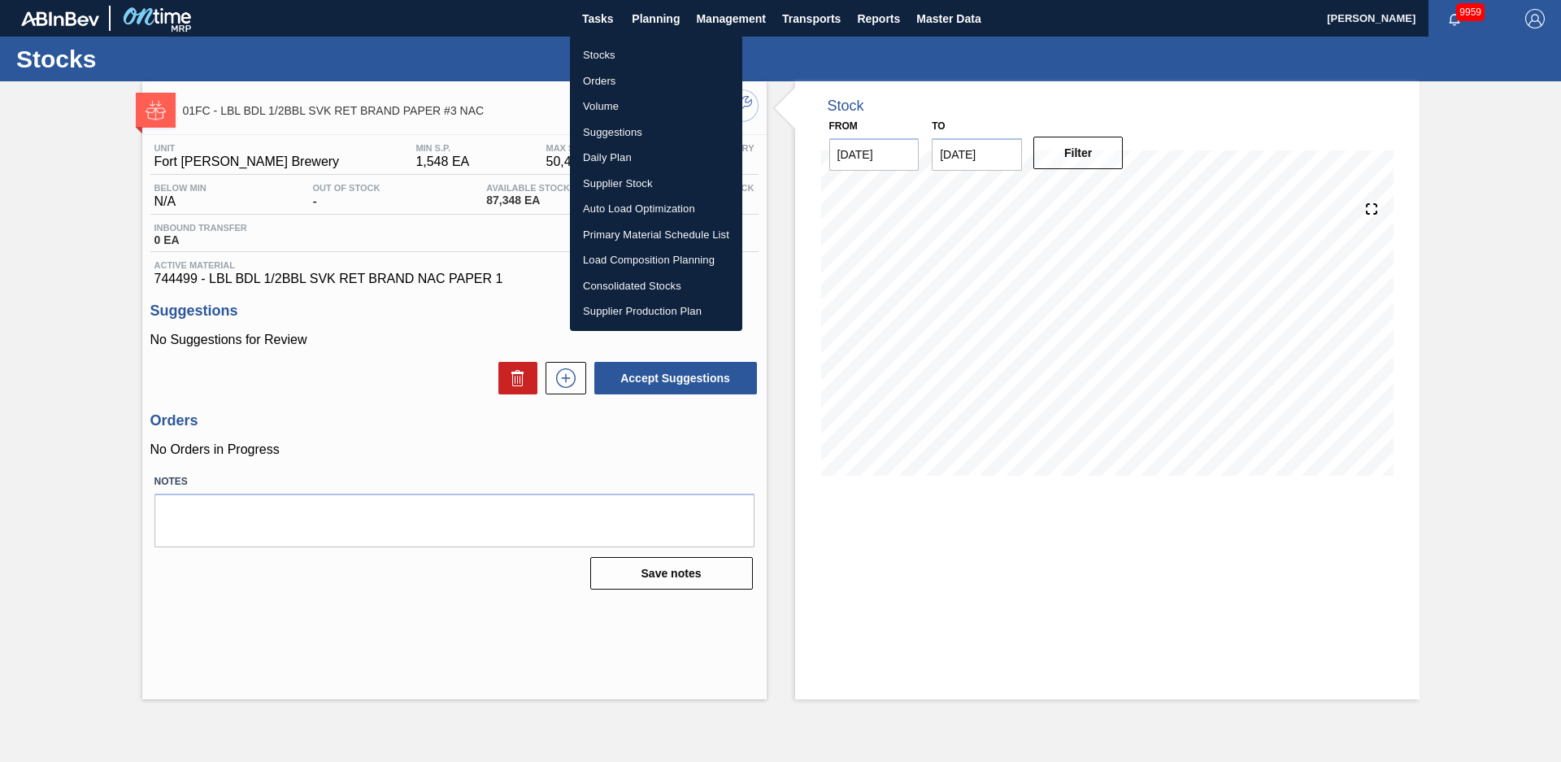
click at [612, 52] on li "Stocks" at bounding box center [656, 55] width 172 height 26
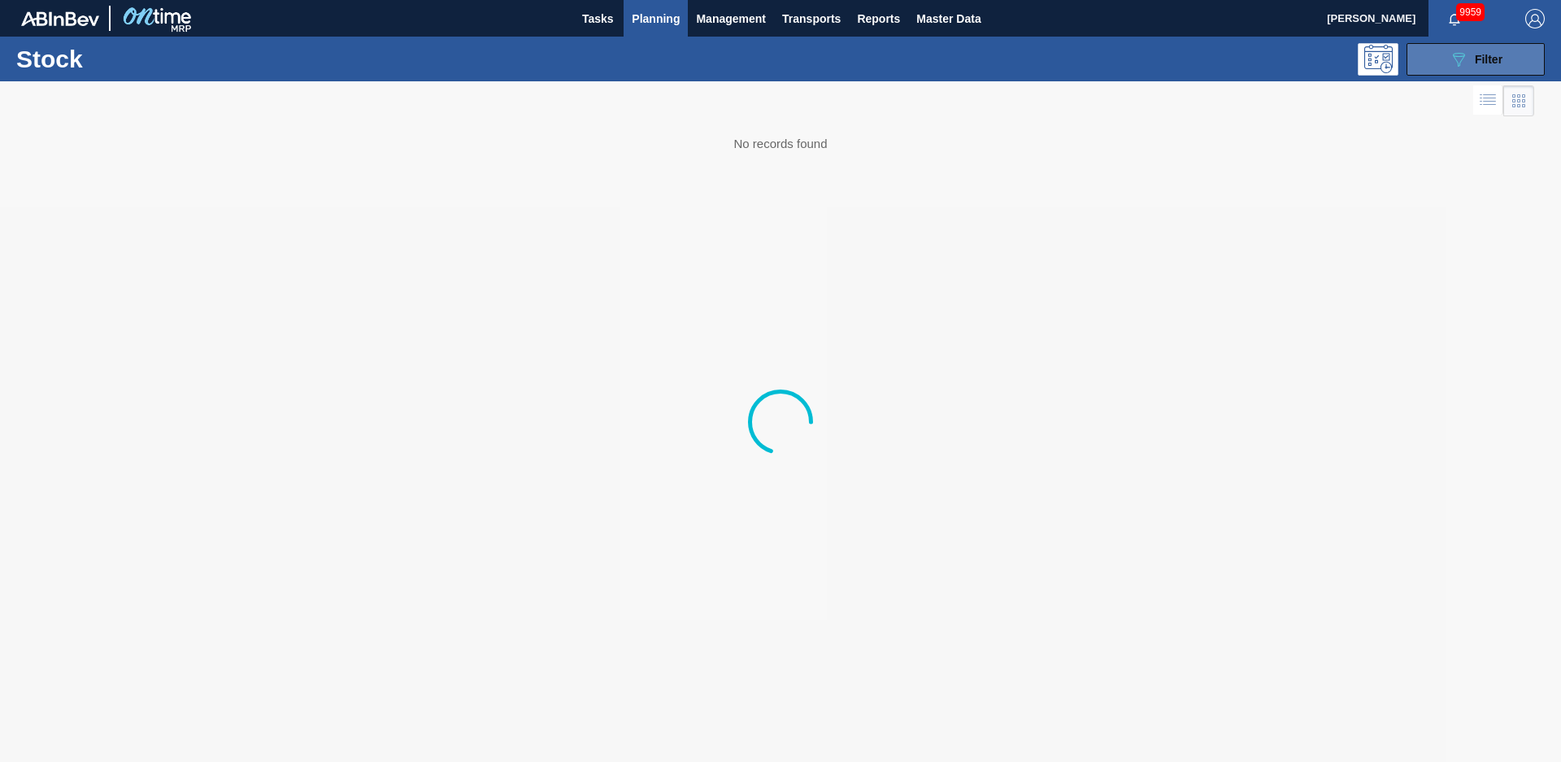
click at [1465, 56] on icon at bounding box center [1459, 60] width 12 height 14
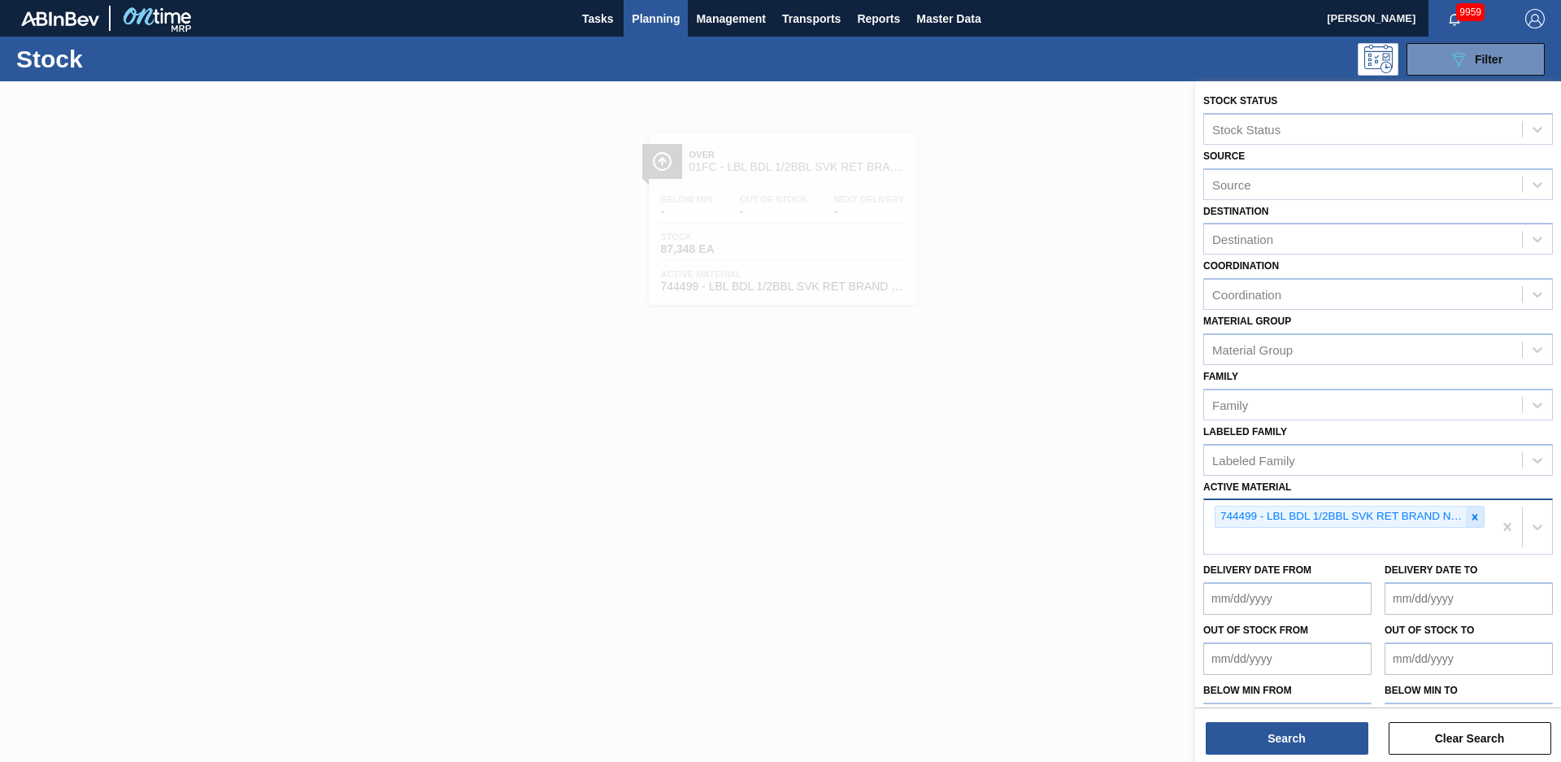
click at [1478, 519] on div at bounding box center [1475, 517] width 18 height 20
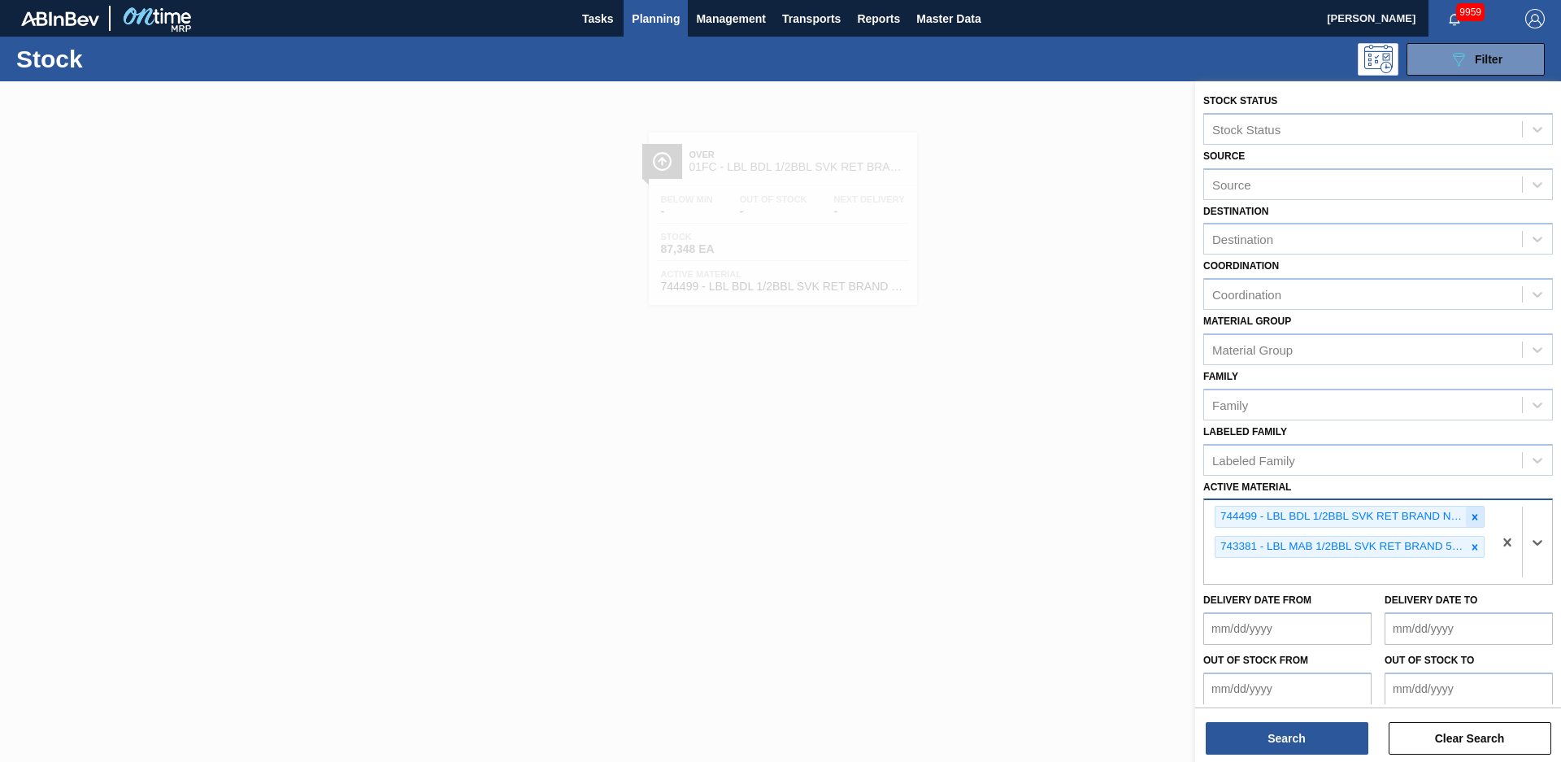
click at [1478, 509] on div at bounding box center [1475, 517] width 18 height 20
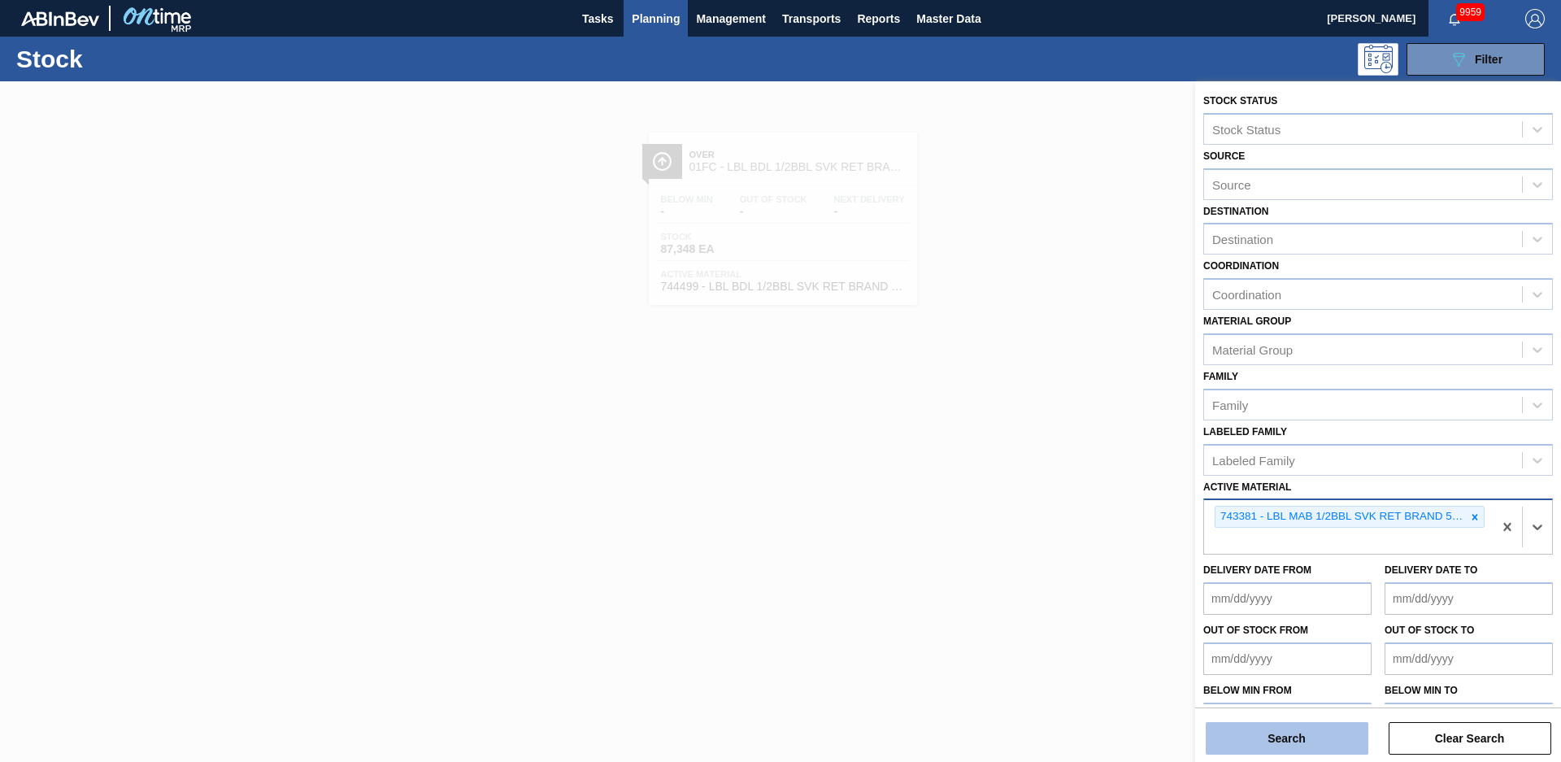
click at [1320, 729] on button "Search" at bounding box center [1287, 738] width 163 height 33
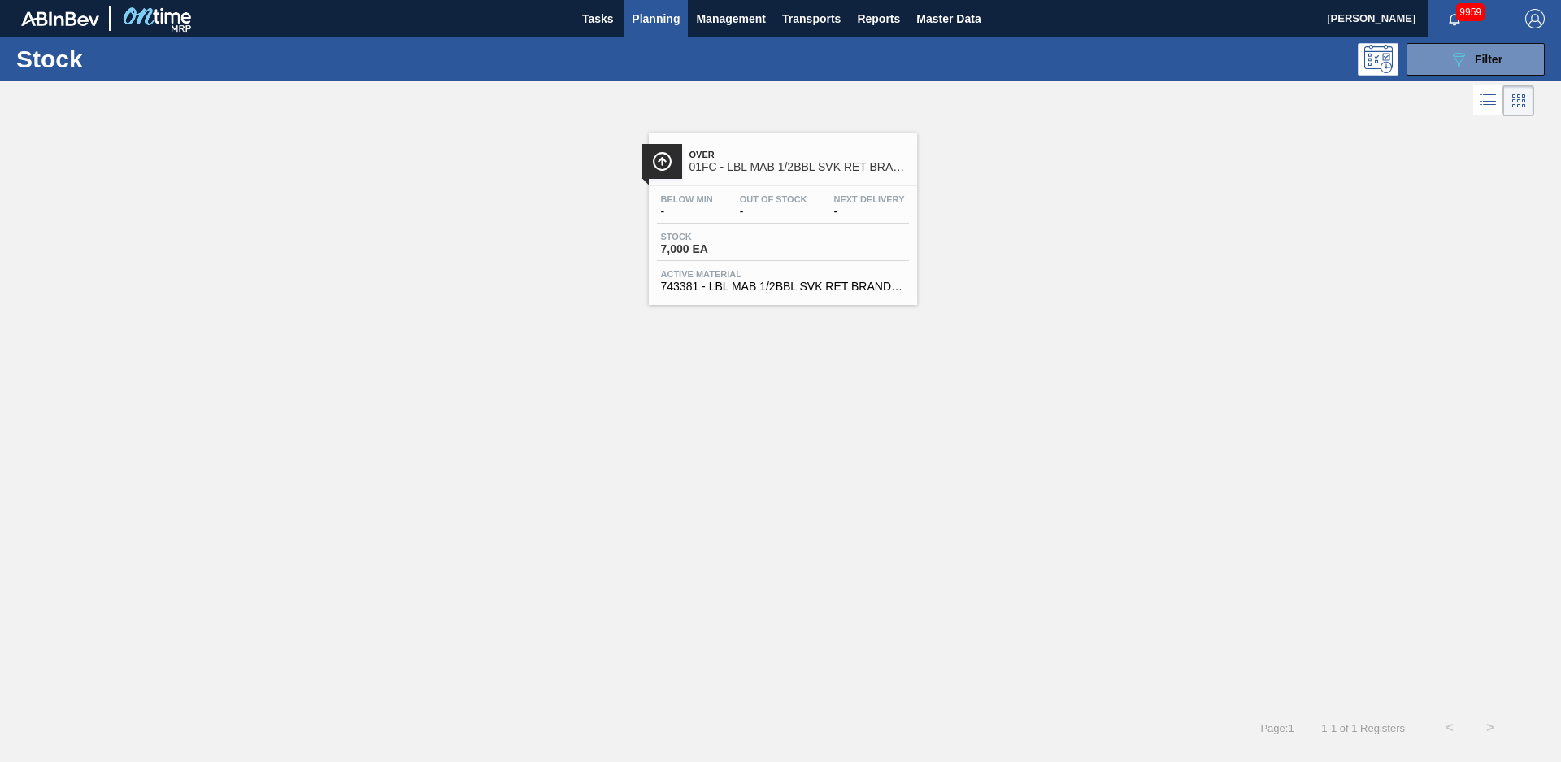
click at [706, 155] on span "Over" at bounding box center [800, 155] width 220 height 10
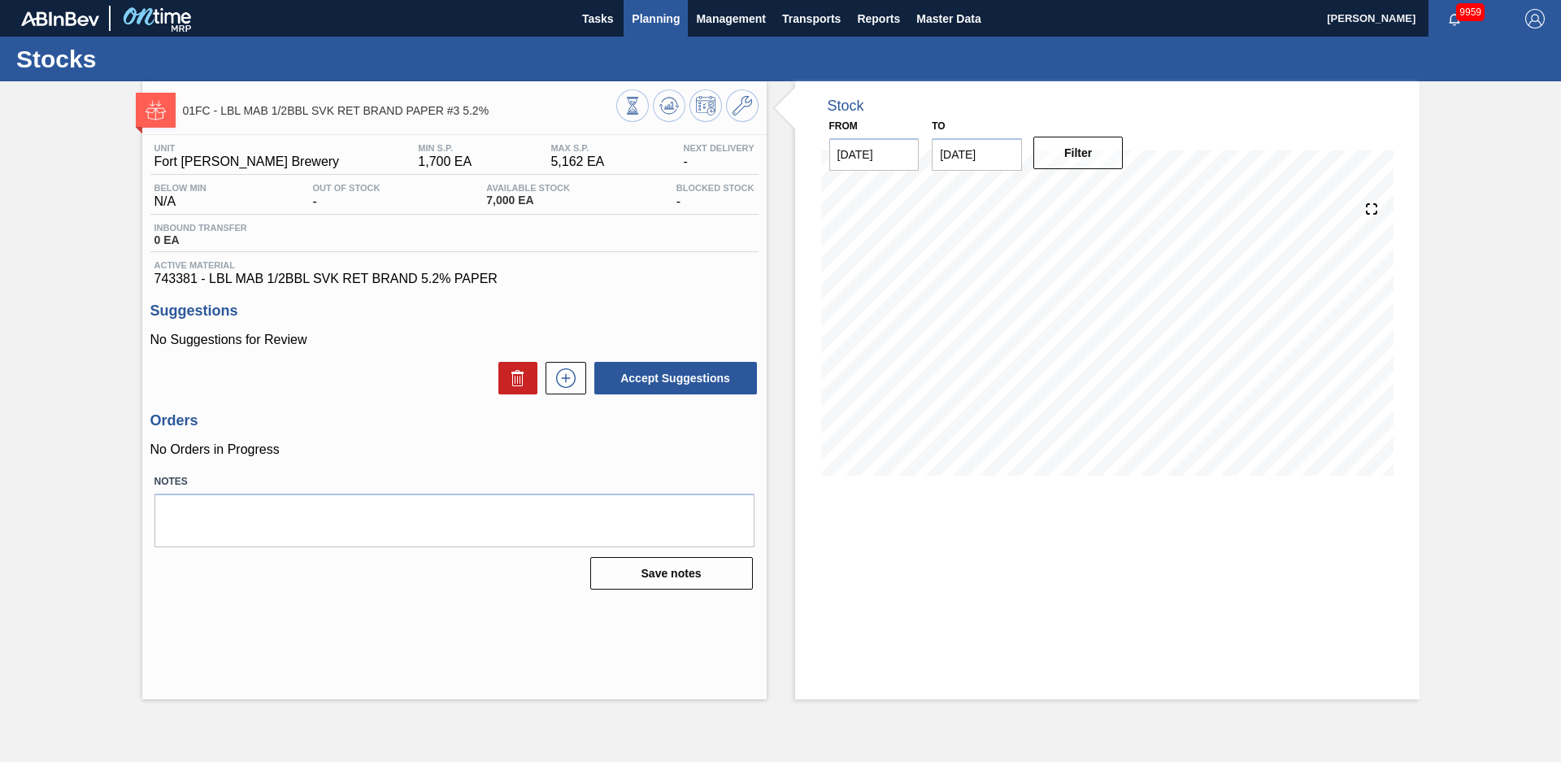
drag, startPoint x: 664, startPoint y: 0, endPoint x: 653, endPoint y: 13, distance: 16.8
click at [653, 13] on span "Planning" at bounding box center [656, 19] width 48 height 20
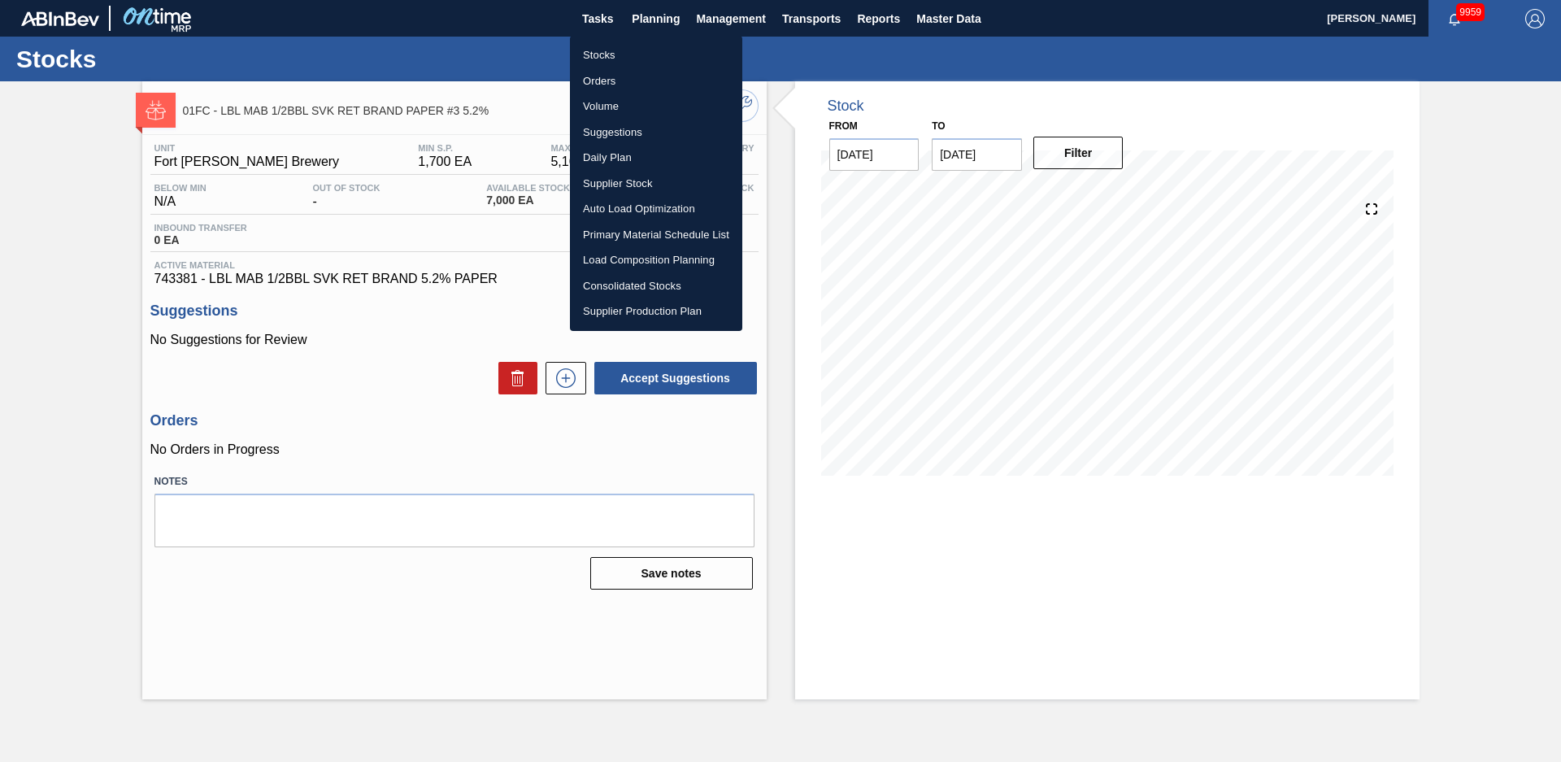
click at [623, 73] on li "Orders" at bounding box center [656, 81] width 172 height 26
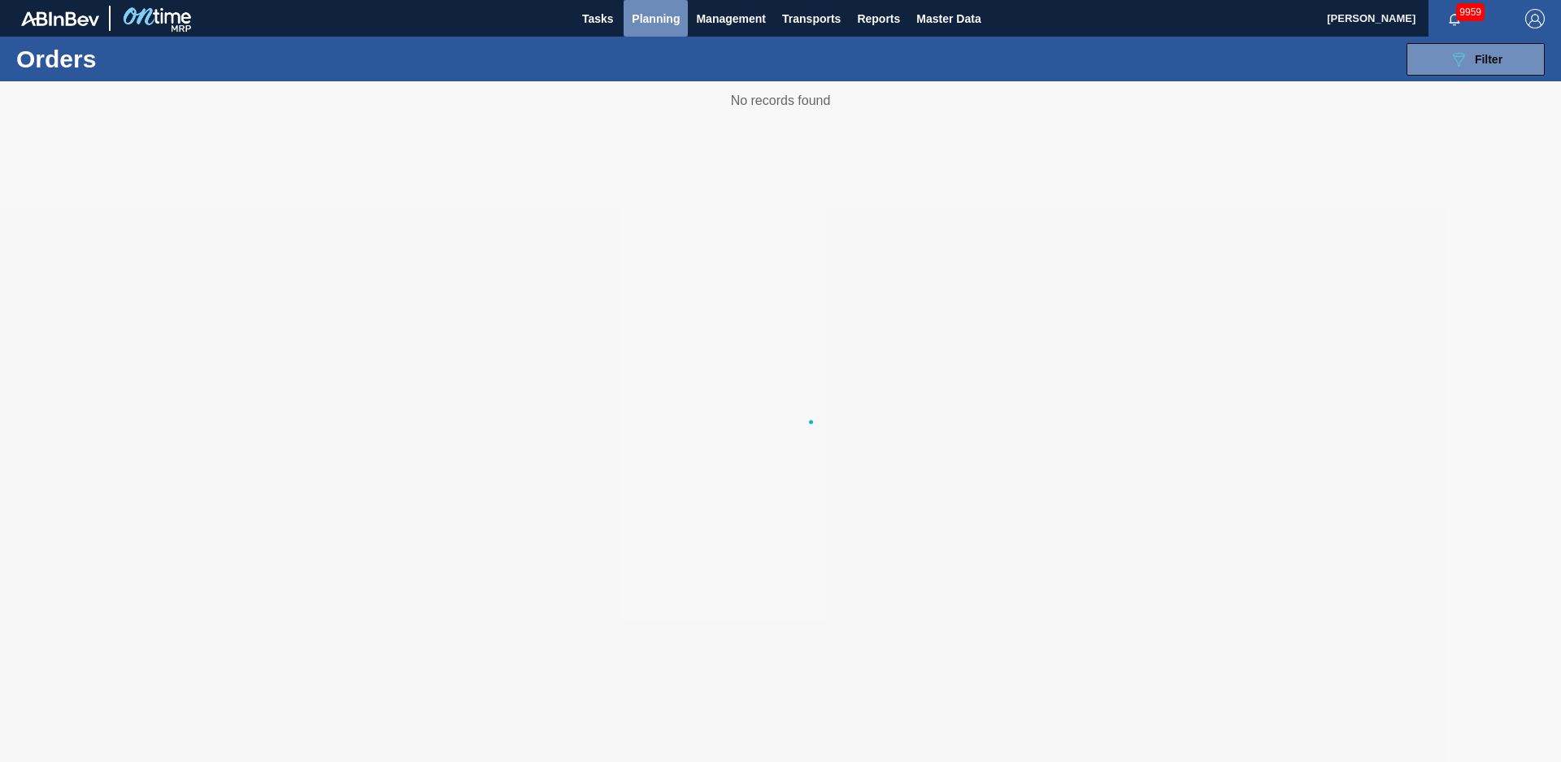
click at [652, 28] on span "Planning" at bounding box center [656, 19] width 48 height 20
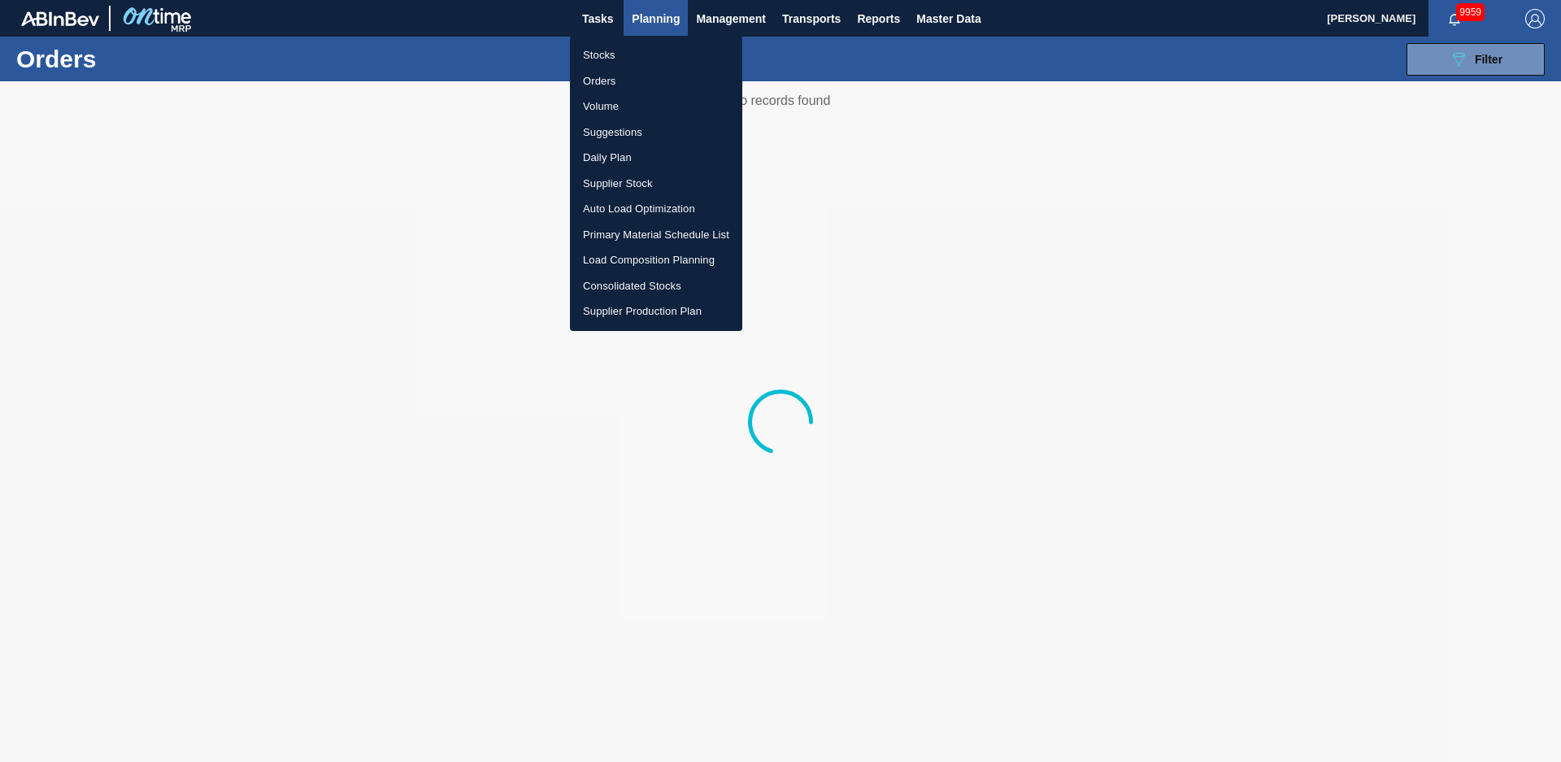
click at [636, 50] on li "Stocks" at bounding box center [656, 55] width 172 height 26
click at [1491, 50] on div "Stocks Orders Volume Suggestions Daily Plan Supplier Stock Auto Load Optimizati…" at bounding box center [780, 381] width 1561 height 762
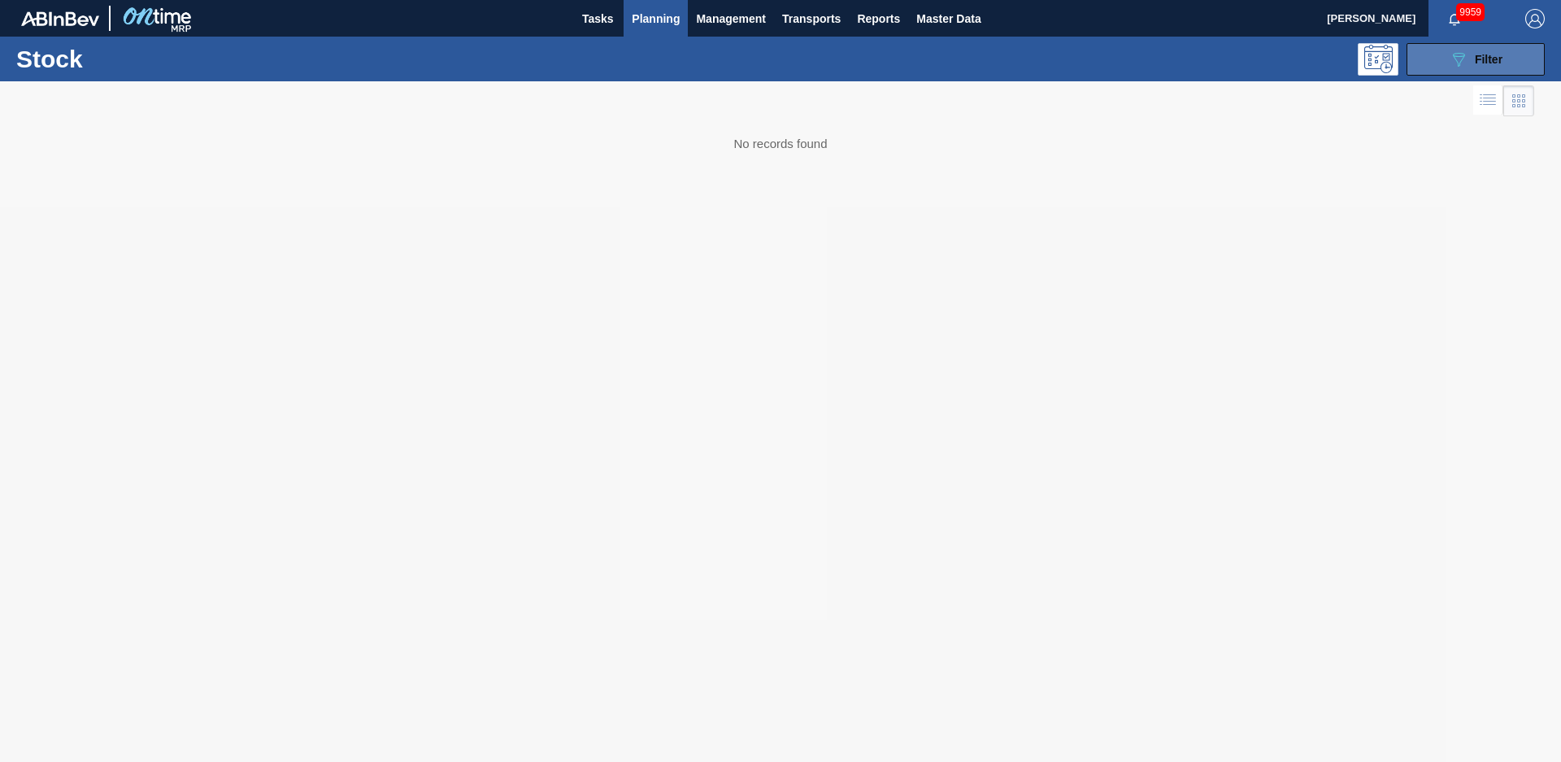
click at [1477, 69] on button "089F7B8B-B2A5-4AFE-B5C0-19BA573D28AC Filter" at bounding box center [1476, 59] width 138 height 33
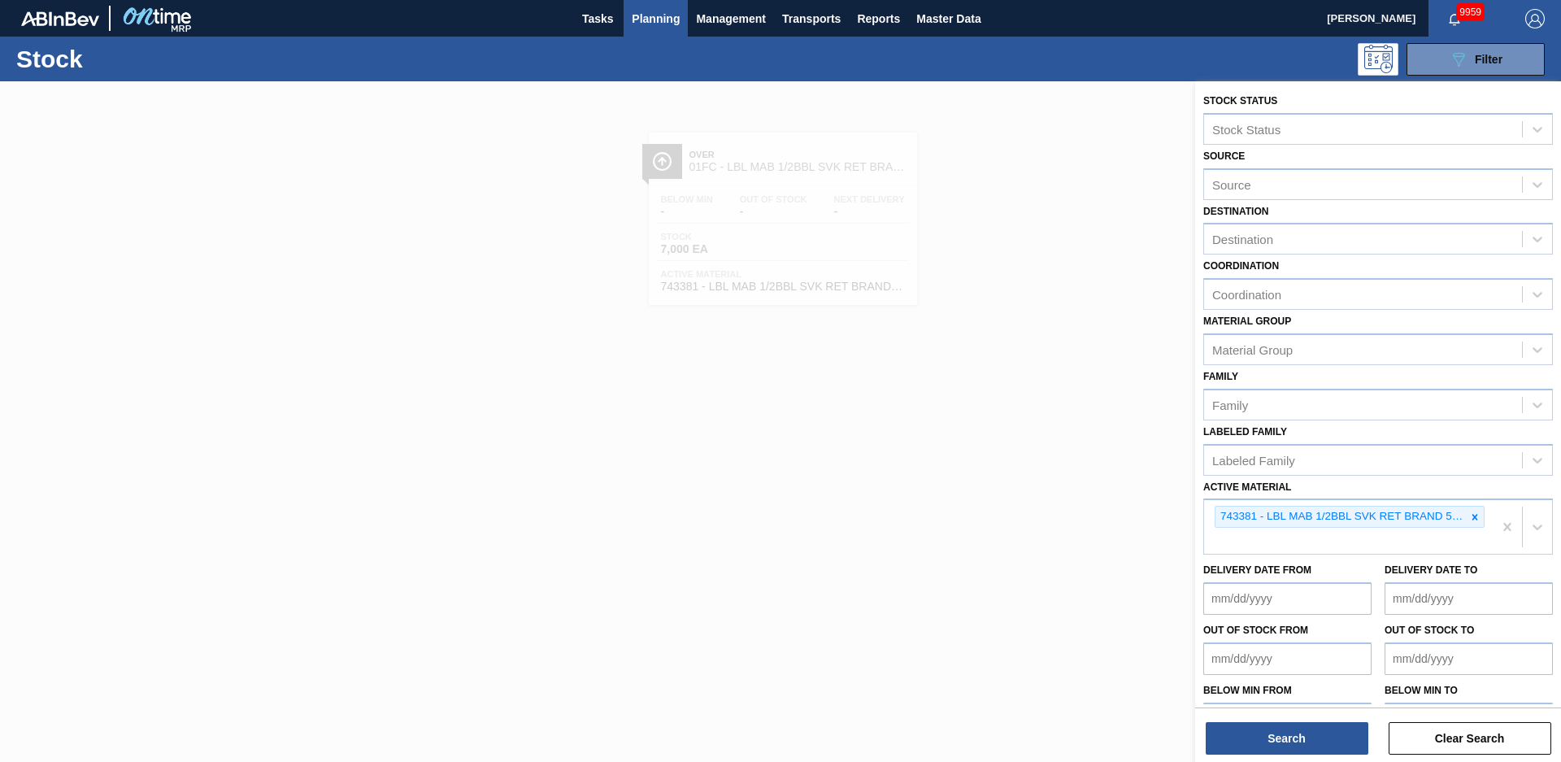
click at [1473, 518] on icon at bounding box center [1476, 517] width 6 height 6
click at [1332, 747] on button "Search" at bounding box center [1287, 738] width 163 height 33
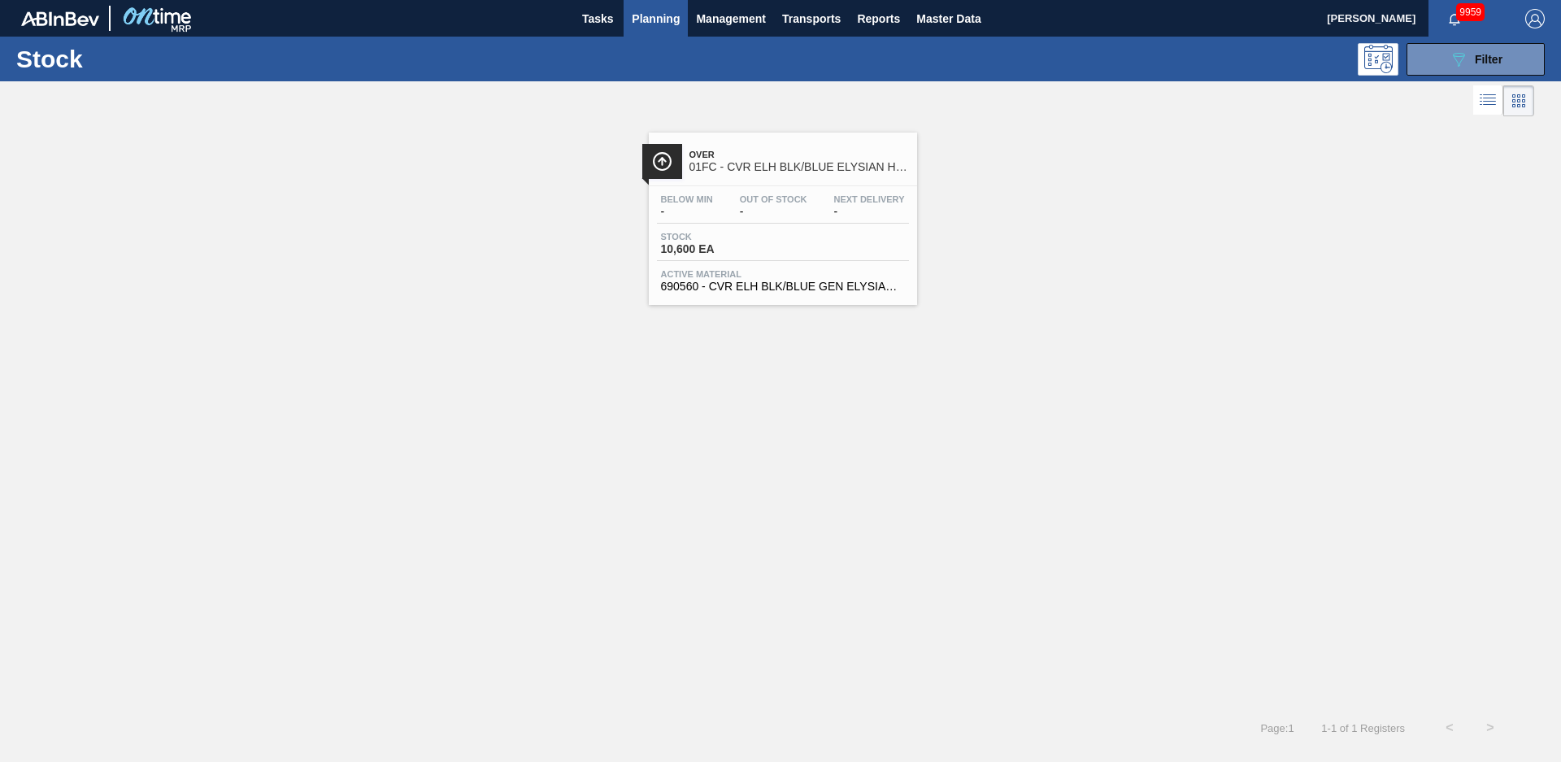
click at [763, 159] on span "Over" at bounding box center [800, 155] width 220 height 10
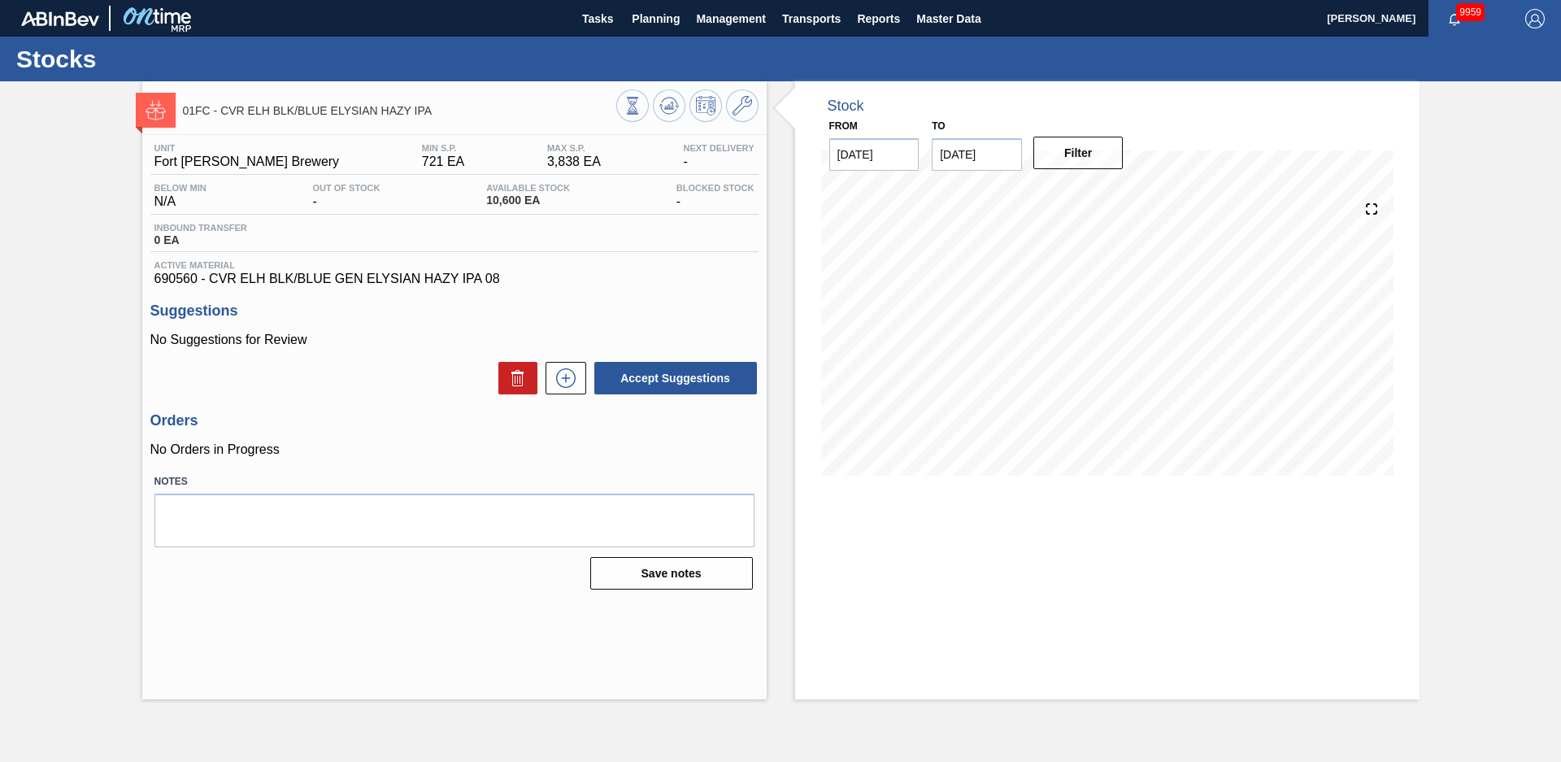
click at [98, 390] on div "01FC - CVR ELH BLK/BLUE ELYSIAN HAZY IPA Unit Fort Collins Brewery MIN S.P. 721…" at bounding box center [780, 390] width 1561 height 618
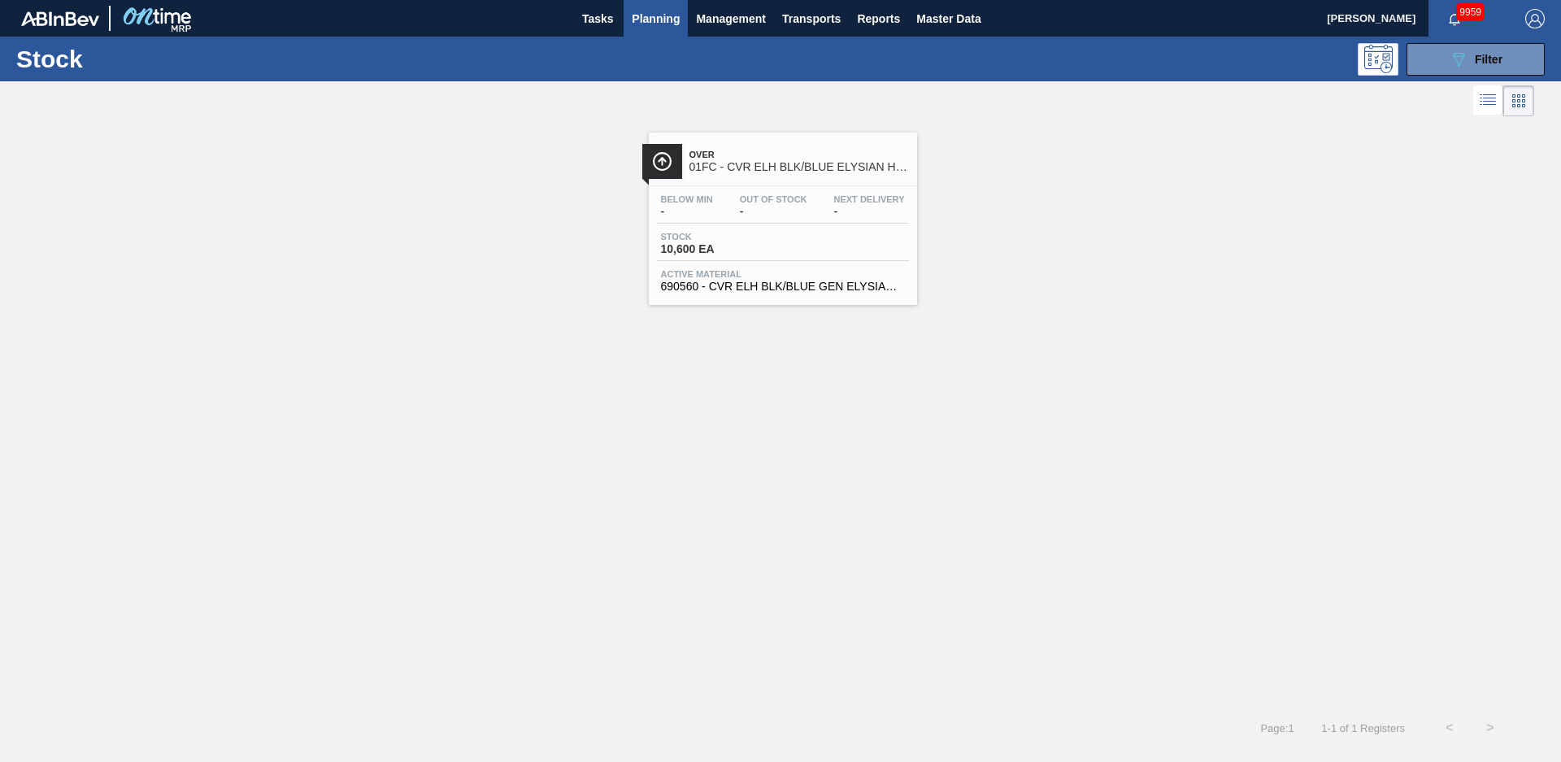
click at [735, 182] on div "Over 01FC - CVR ELH BLK/BLUE ELYSIAN HAZY IPA Below Min - Out Of Stock - Next D…" at bounding box center [783, 219] width 268 height 172
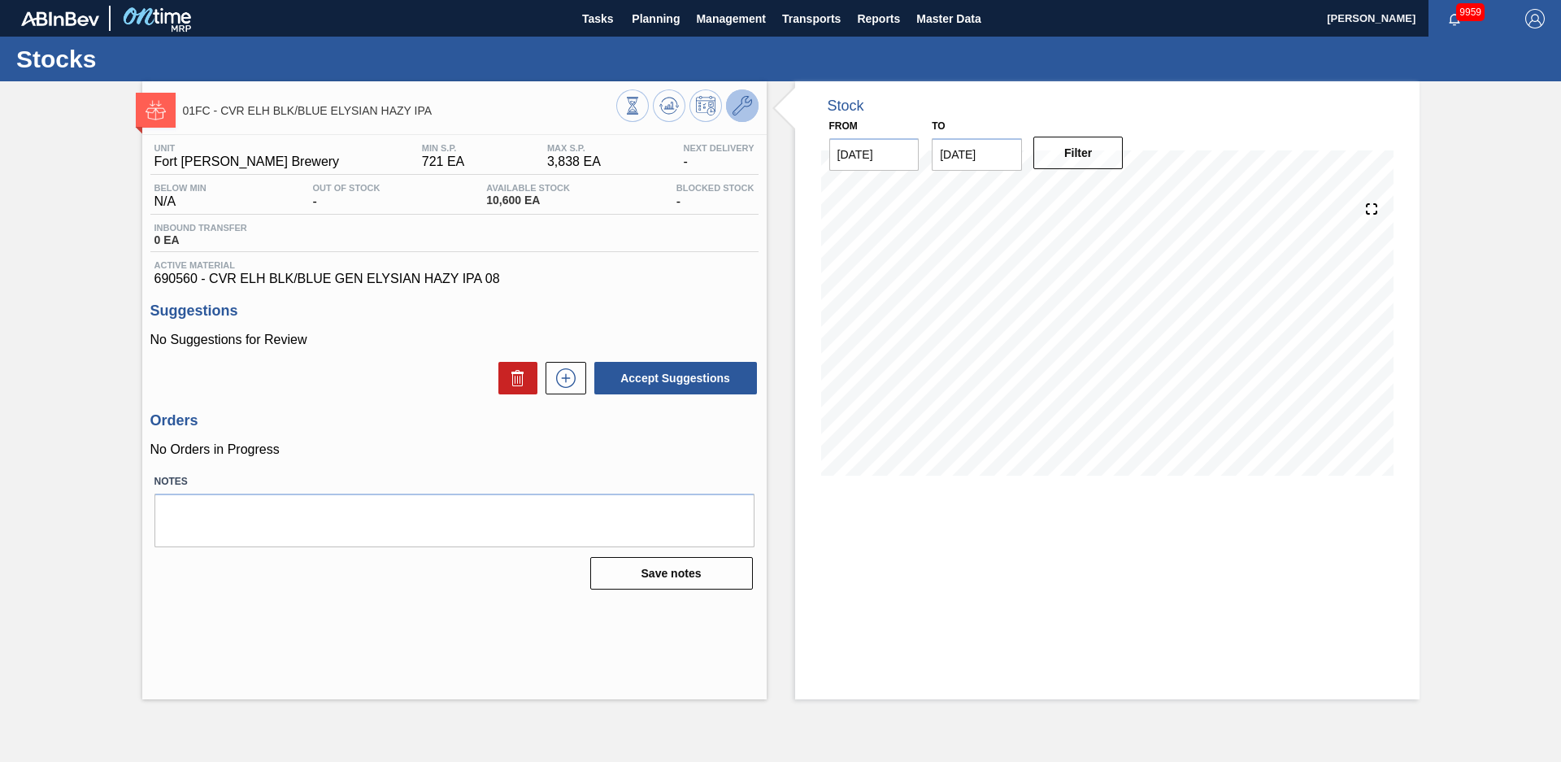
click at [739, 113] on icon at bounding box center [743, 106] width 20 height 20
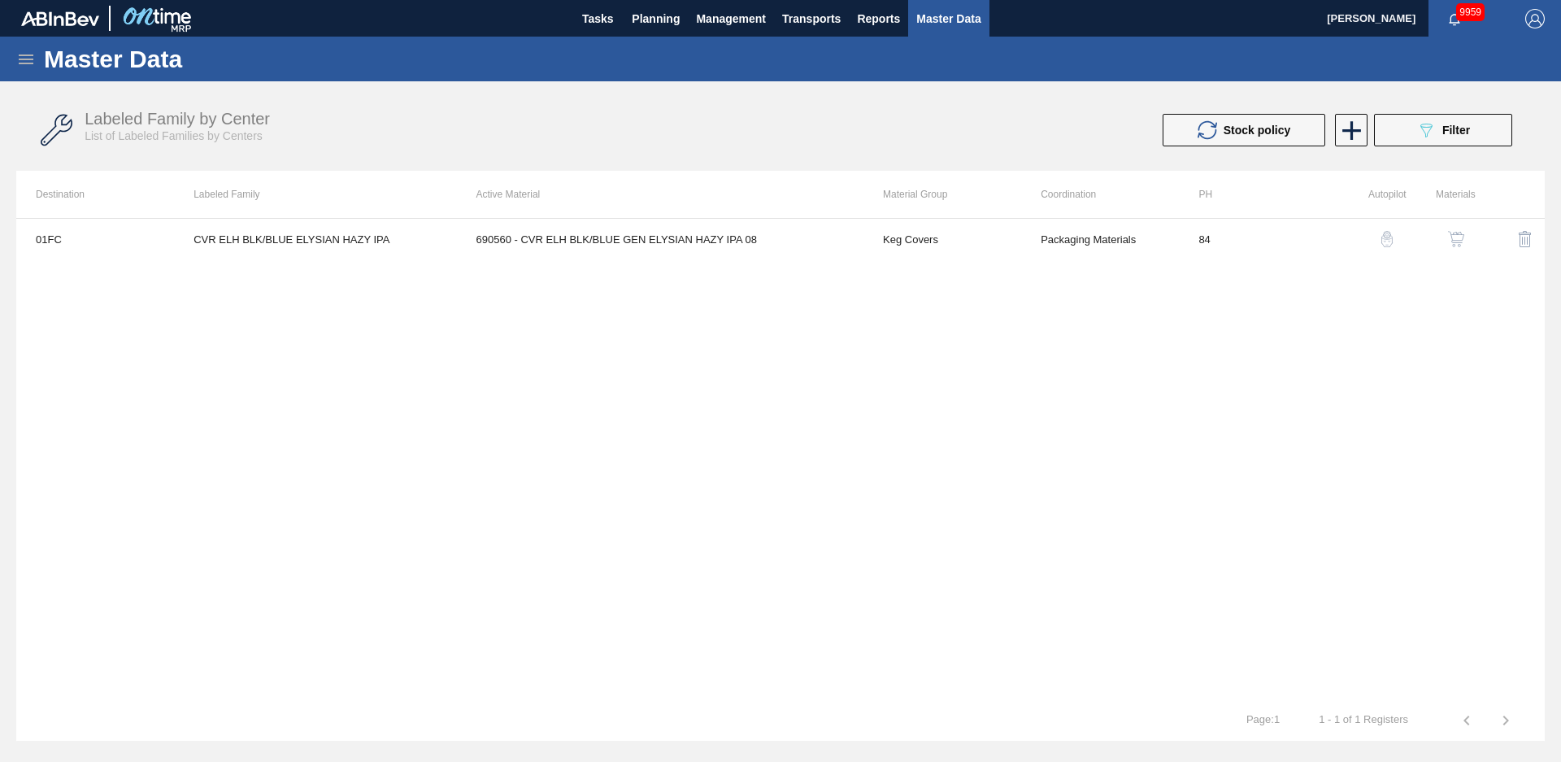
click at [725, 254] on td "690560 - CVR ELH BLK/BLUE GEN ELYSIAN HAZY IPA 08" at bounding box center [660, 239] width 407 height 41
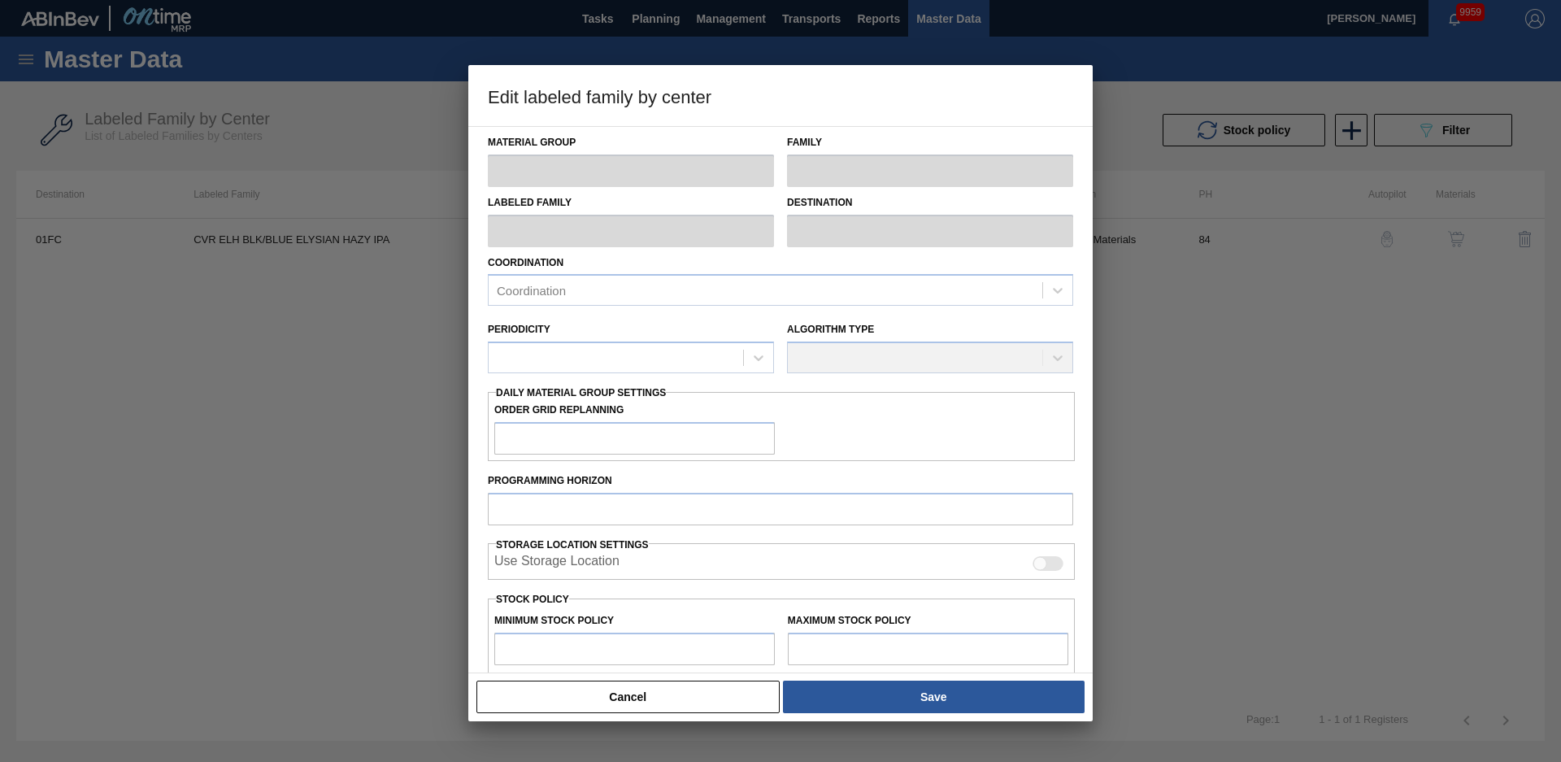
scroll to position [176, 0]
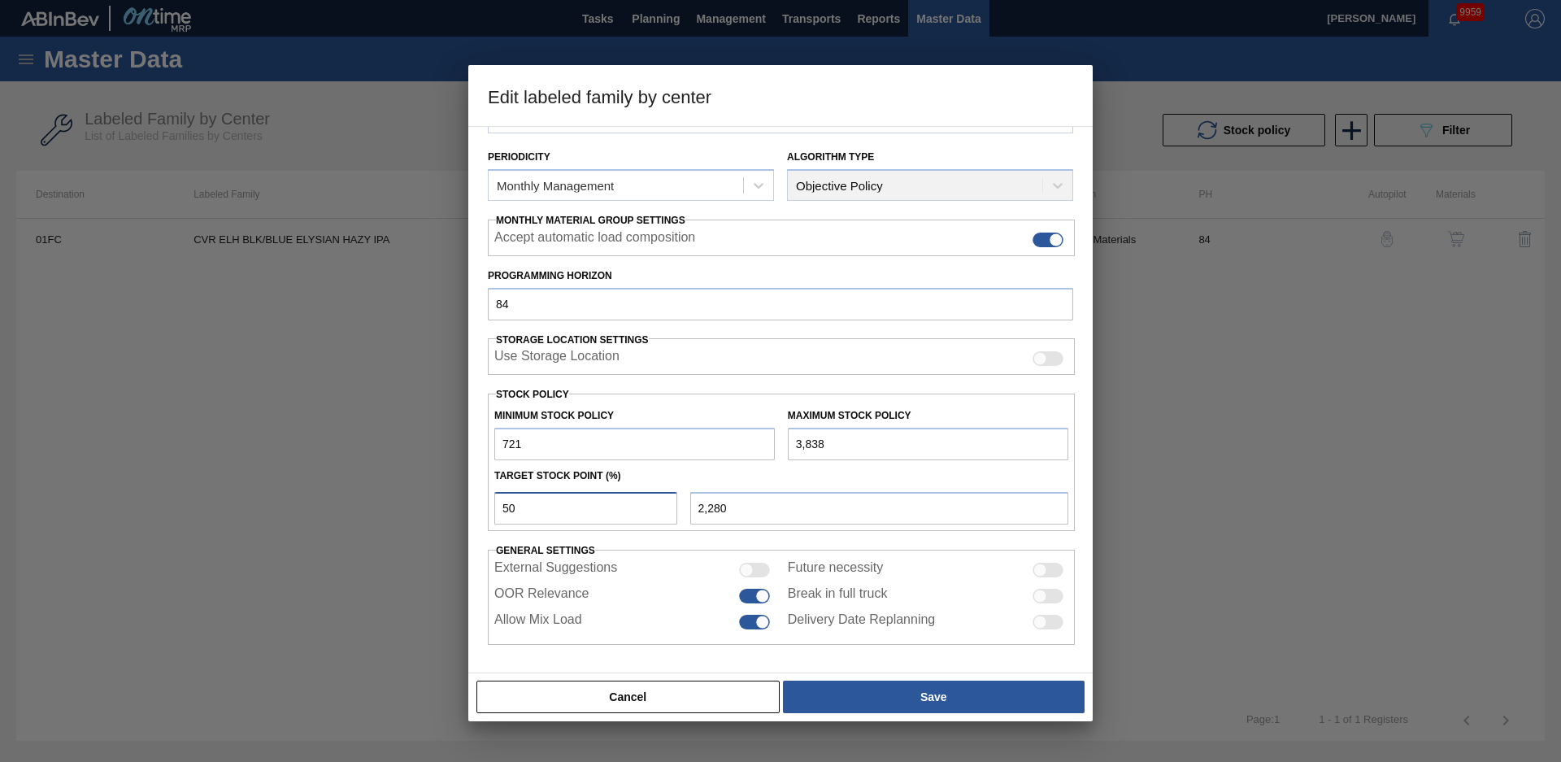
drag, startPoint x: 583, startPoint y: 498, endPoint x: 368, endPoint y: 532, distance: 218.1
click at [370, 532] on div "Edit labeled family by center Material Group Keg Covers Family Keg Covers Label…" at bounding box center [780, 381] width 1561 height 762
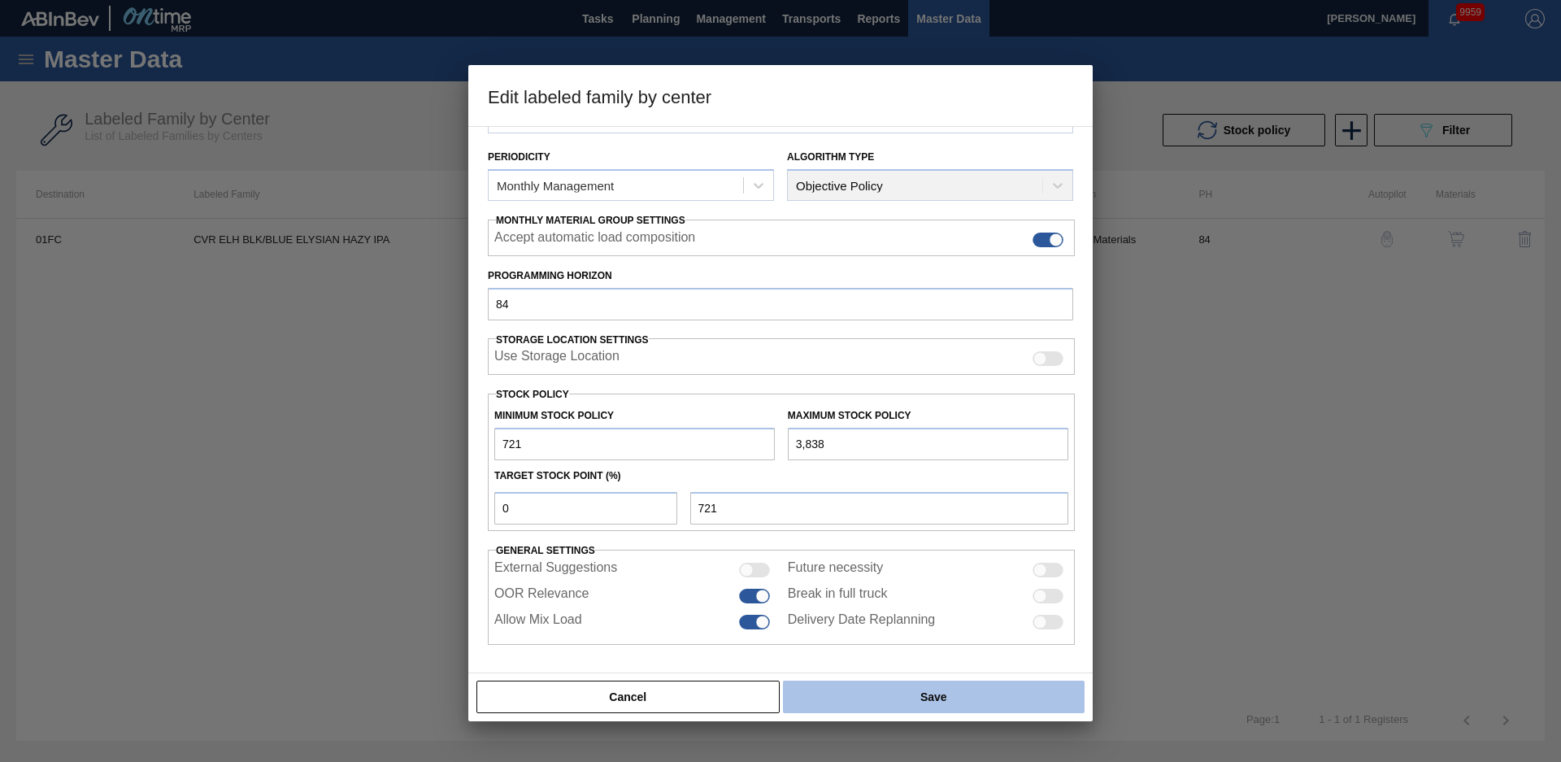
click at [933, 694] on button "Save" at bounding box center [934, 697] width 302 height 33
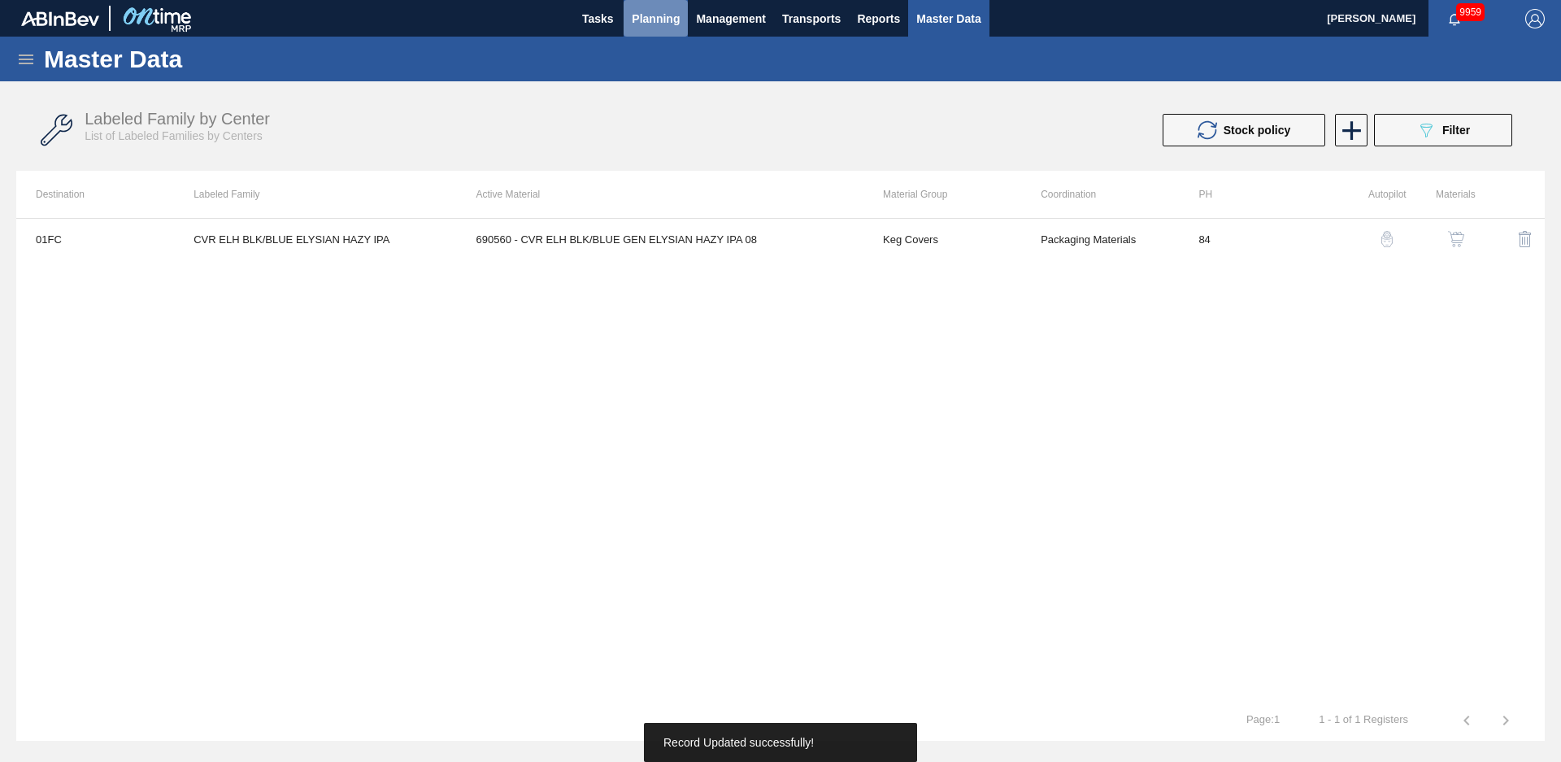
click at [633, 30] on button "Planning" at bounding box center [656, 18] width 64 height 37
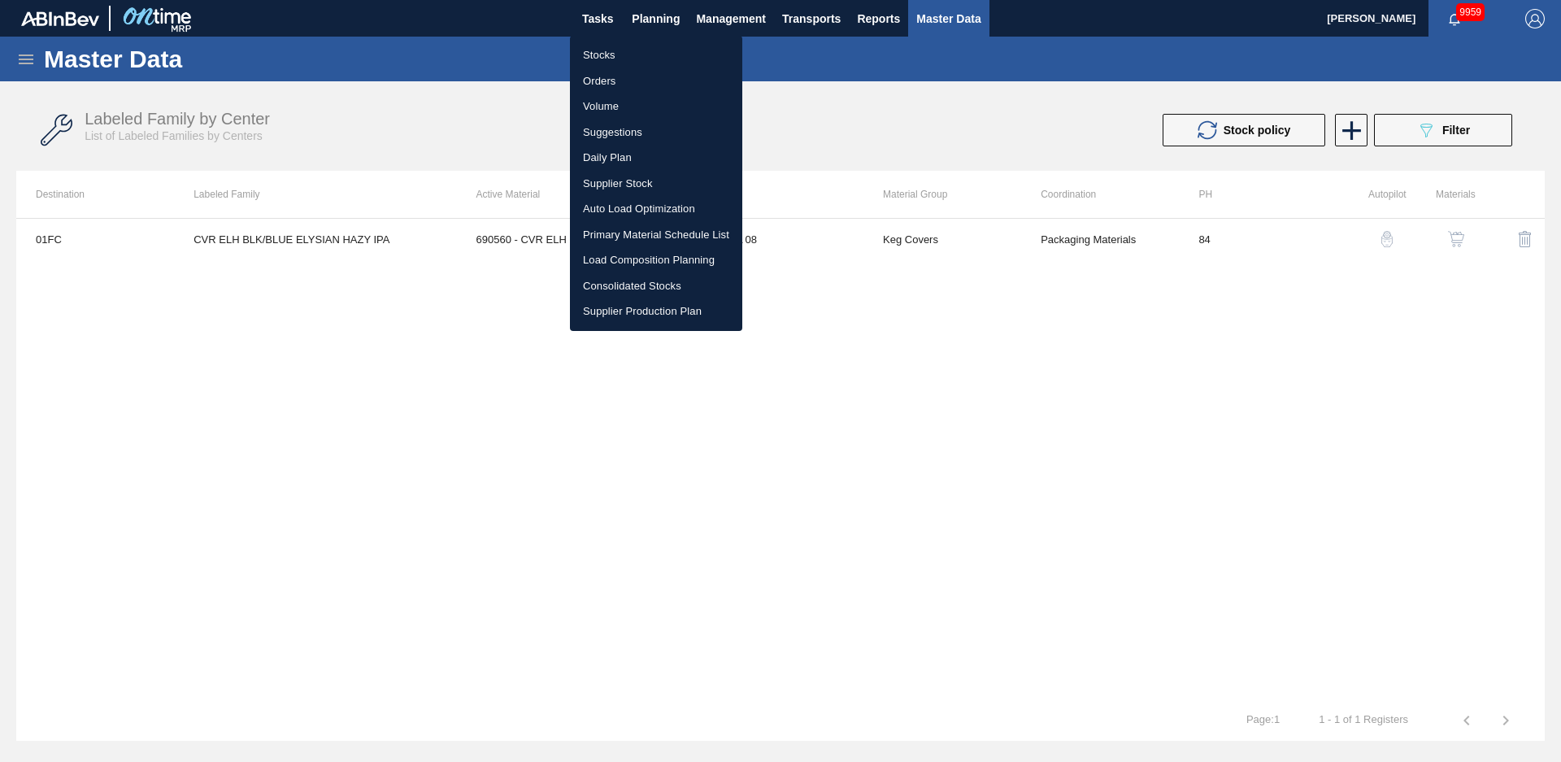
click at [603, 53] on li "Stocks" at bounding box center [656, 55] width 172 height 26
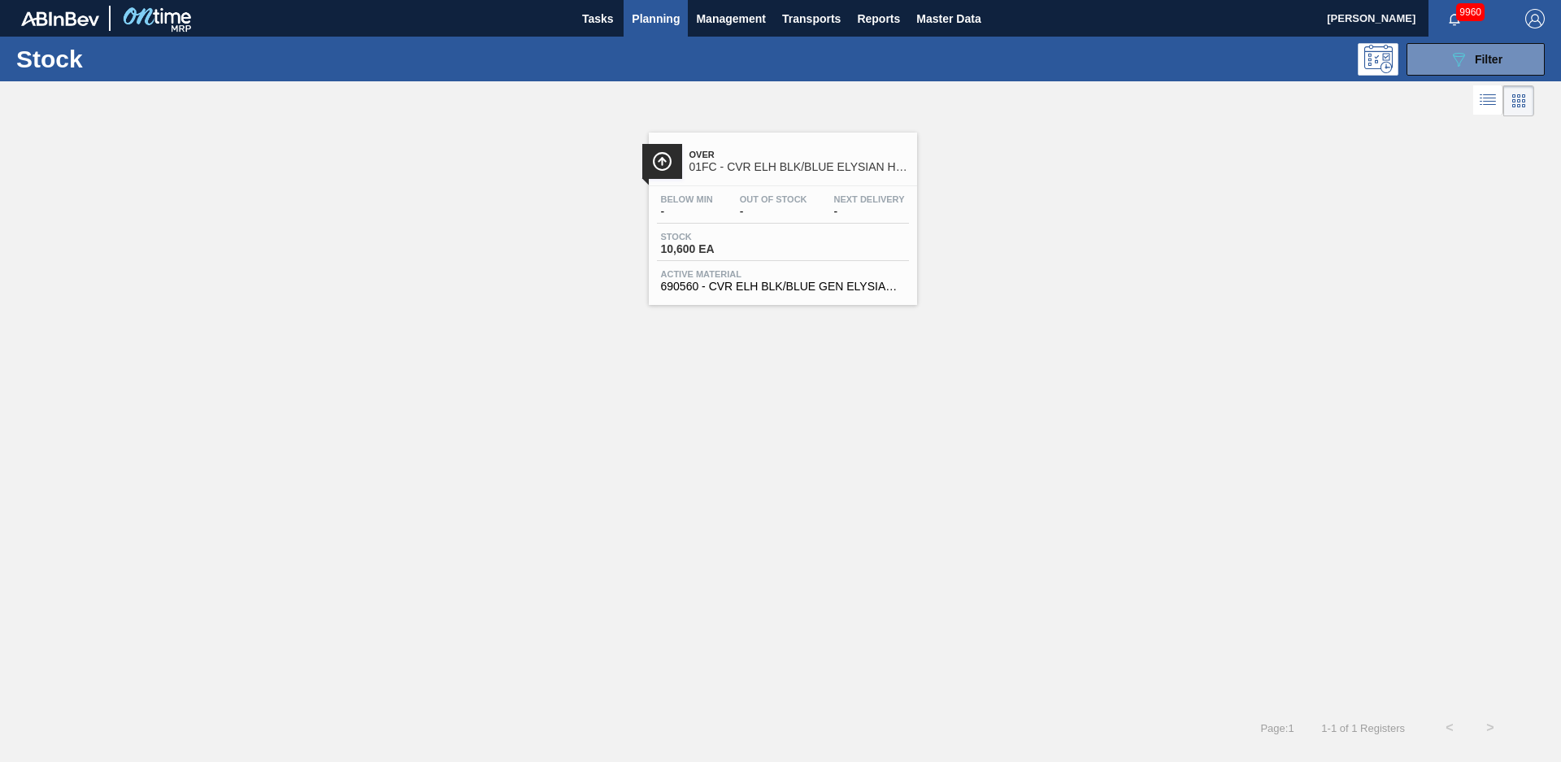
click at [206, 226] on div "Over 01FC - CVR ELH BLK/BLUE ELYSIAN HAZY IPA Below Min - Out Of Stock - Next D…" at bounding box center [780, 212] width 1561 height 185
click at [665, 15] on span "Planning" at bounding box center [656, 19] width 48 height 20
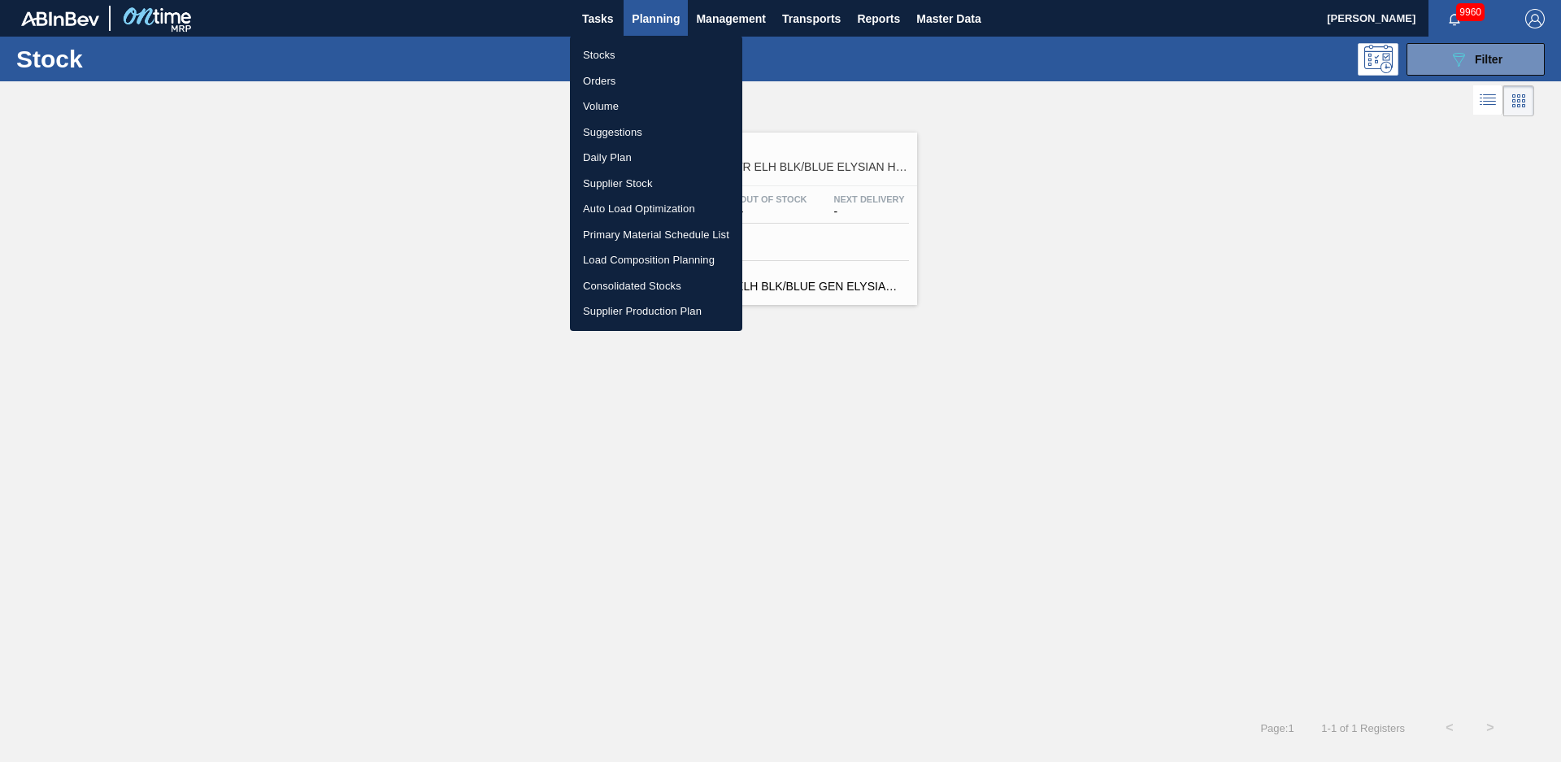
click at [623, 259] on li "Load Composition Planning" at bounding box center [656, 260] width 172 height 26
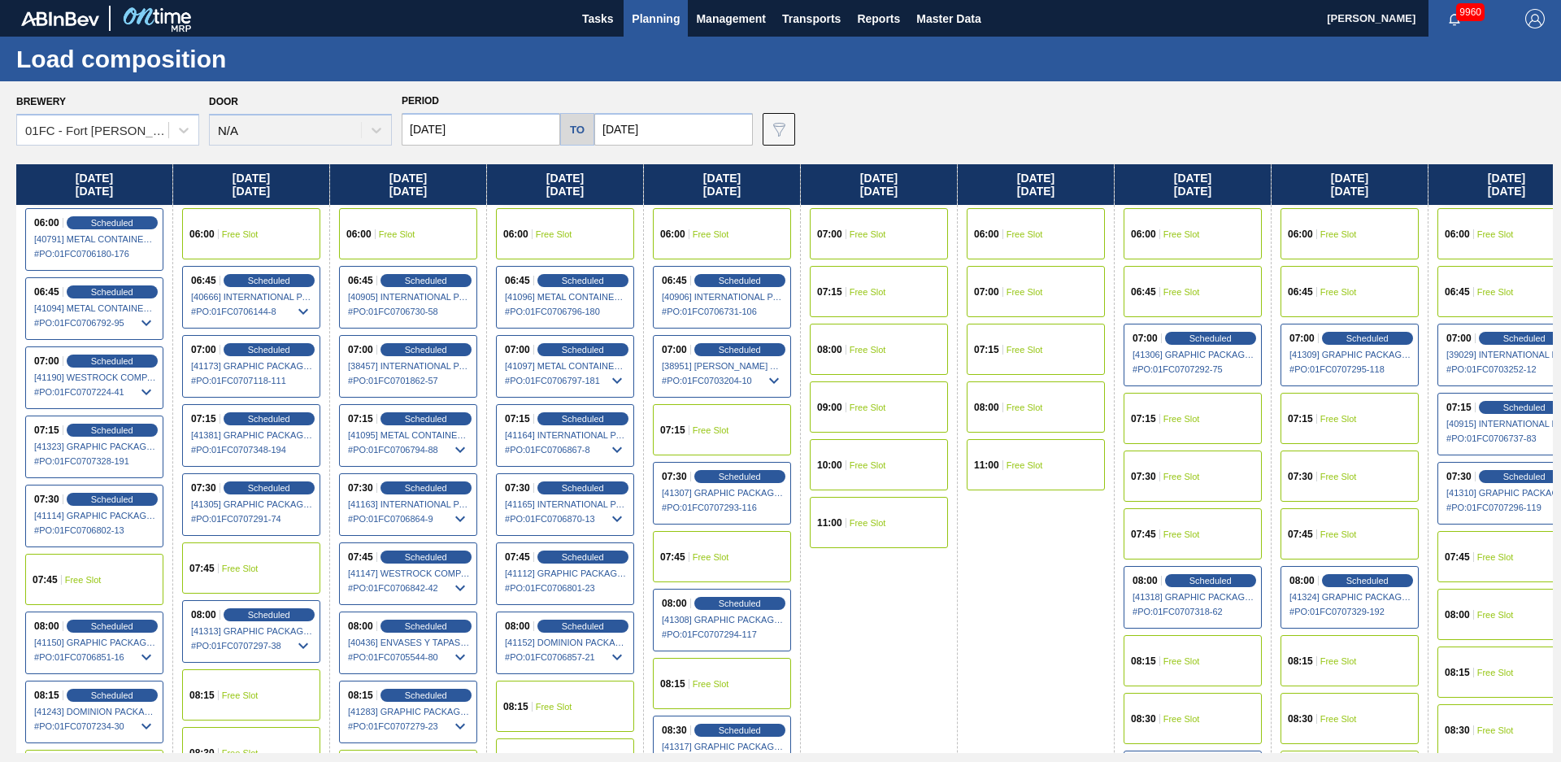
scroll to position [353, 0]
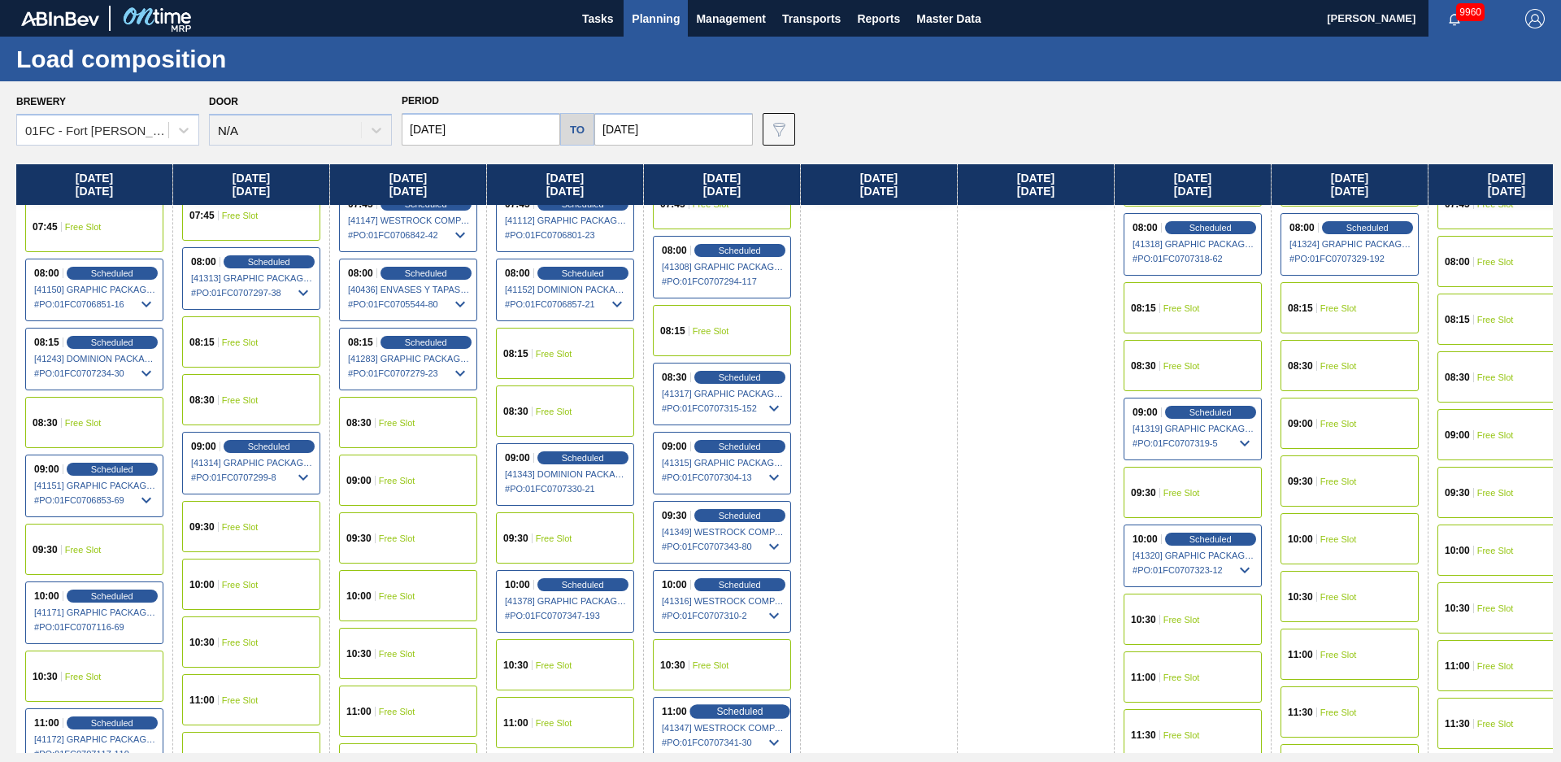
click at [721, 716] on span "Scheduled" at bounding box center [739, 711] width 46 height 11
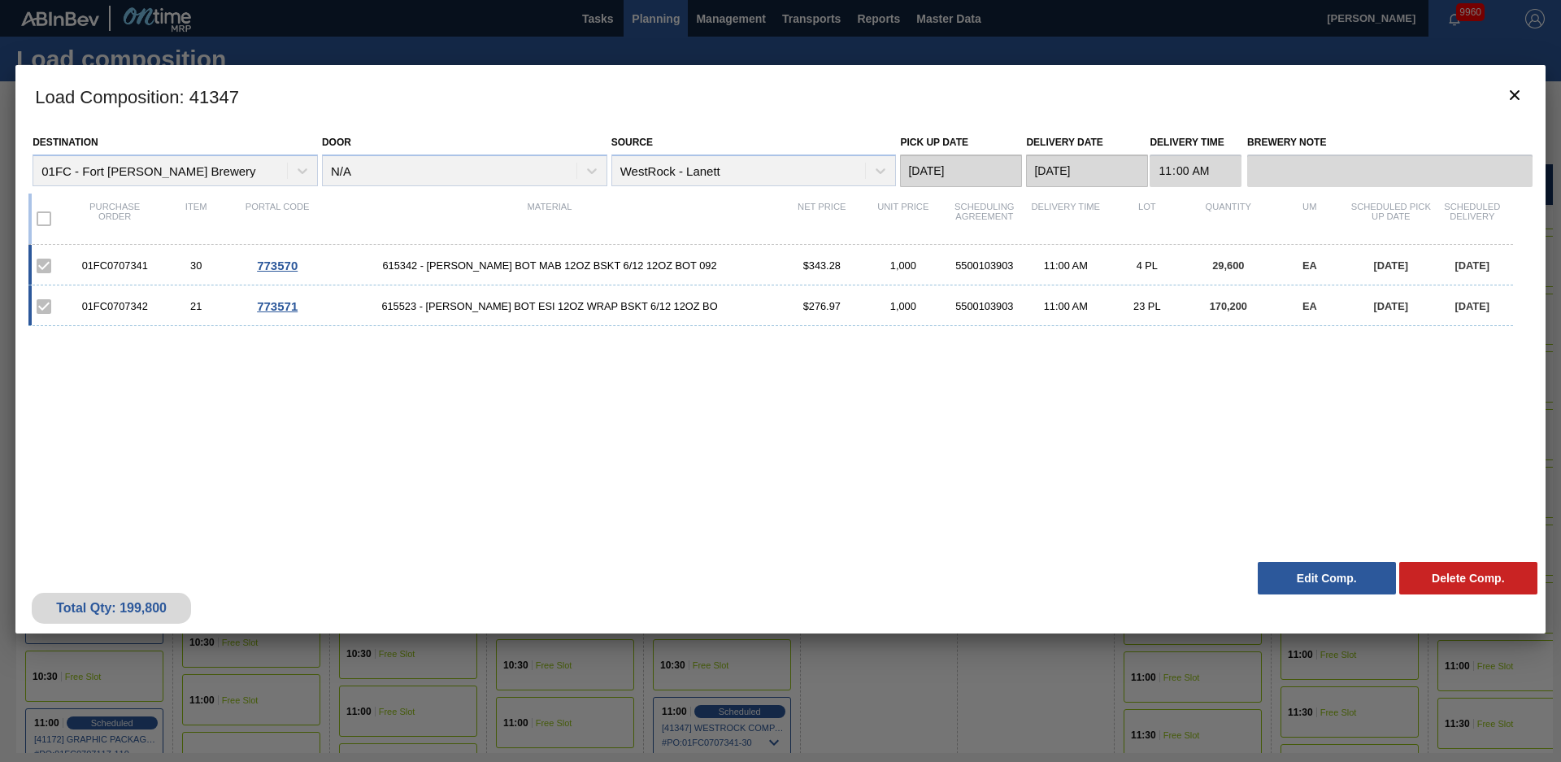
click at [1334, 578] on button "Edit Comp." at bounding box center [1327, 578] width 138 height 33
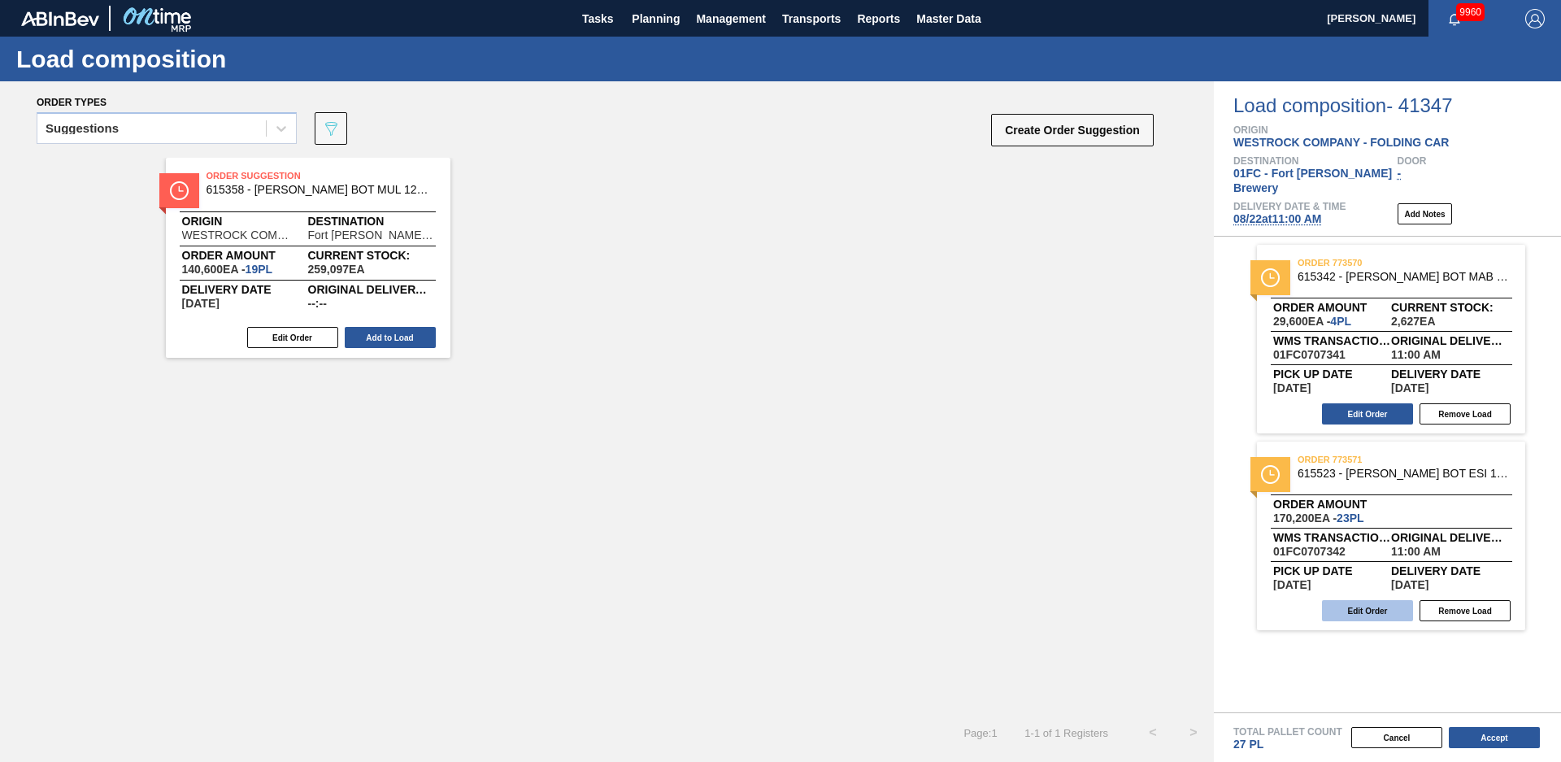
click at [1352, 604] on button "Edit Order" at bounding box center [1367, 610] width 91 height 21
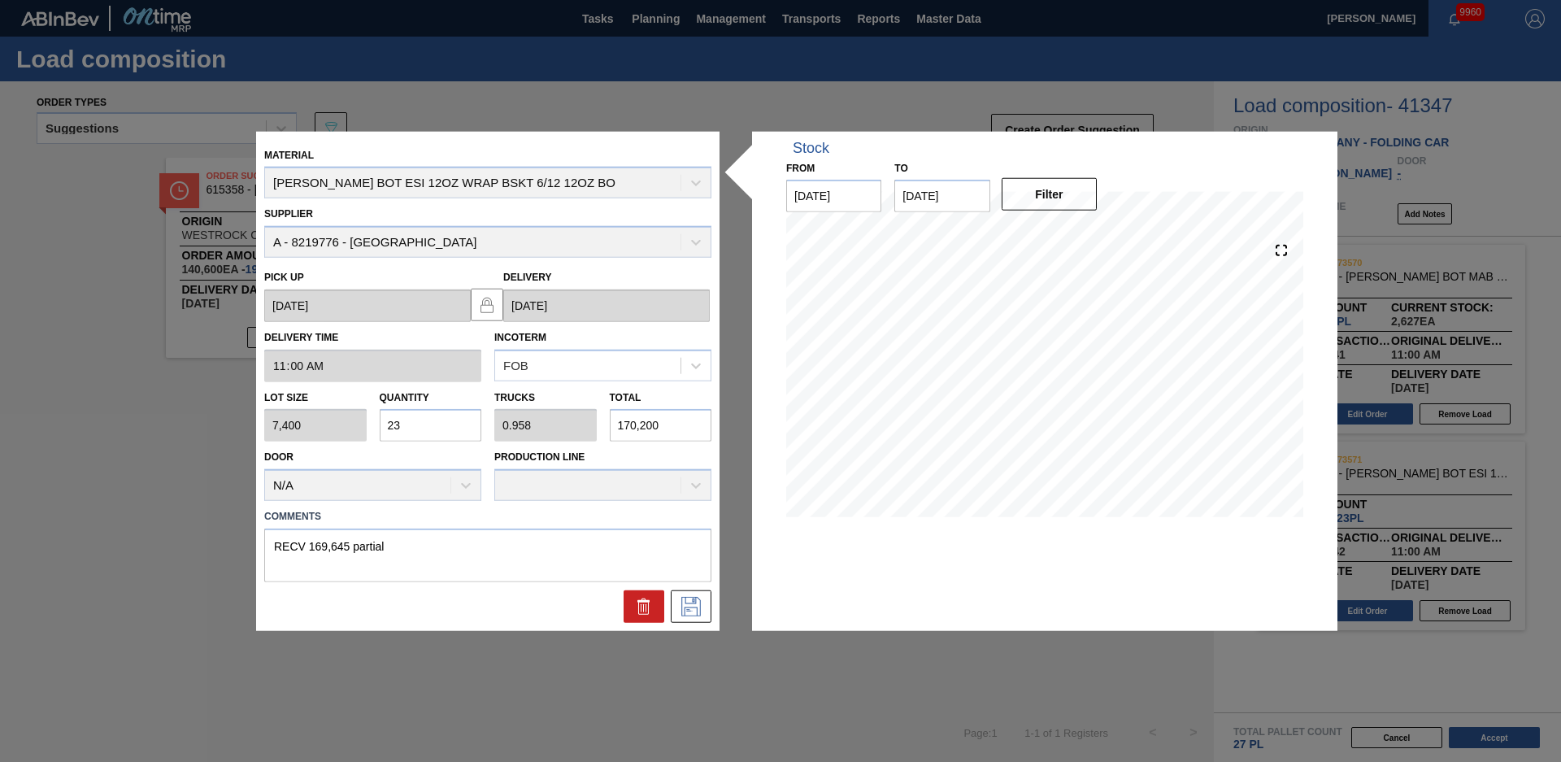
click at [452, 429] on input "23" at bounding box center [431, 425] width 102 height 33
click at [427, 459] on div "Door N/A" at bounding box center [372, 473] width 217 height 55
drag, startPoint x: 421, startPoint y: 551, endPoint x: 202, endPoint y: 552, distance: 219.6
click at [202, 552] on div "Material CARR BOT ESI 12OZ WRAP BSKT 6/12 12OZ BO Supplier A - 8219776 - WestRo…" at bounding box center [780, 381] width 1561 height 762
click at [505, 607] on div at bounding box center [488, 606] width 460 height 33
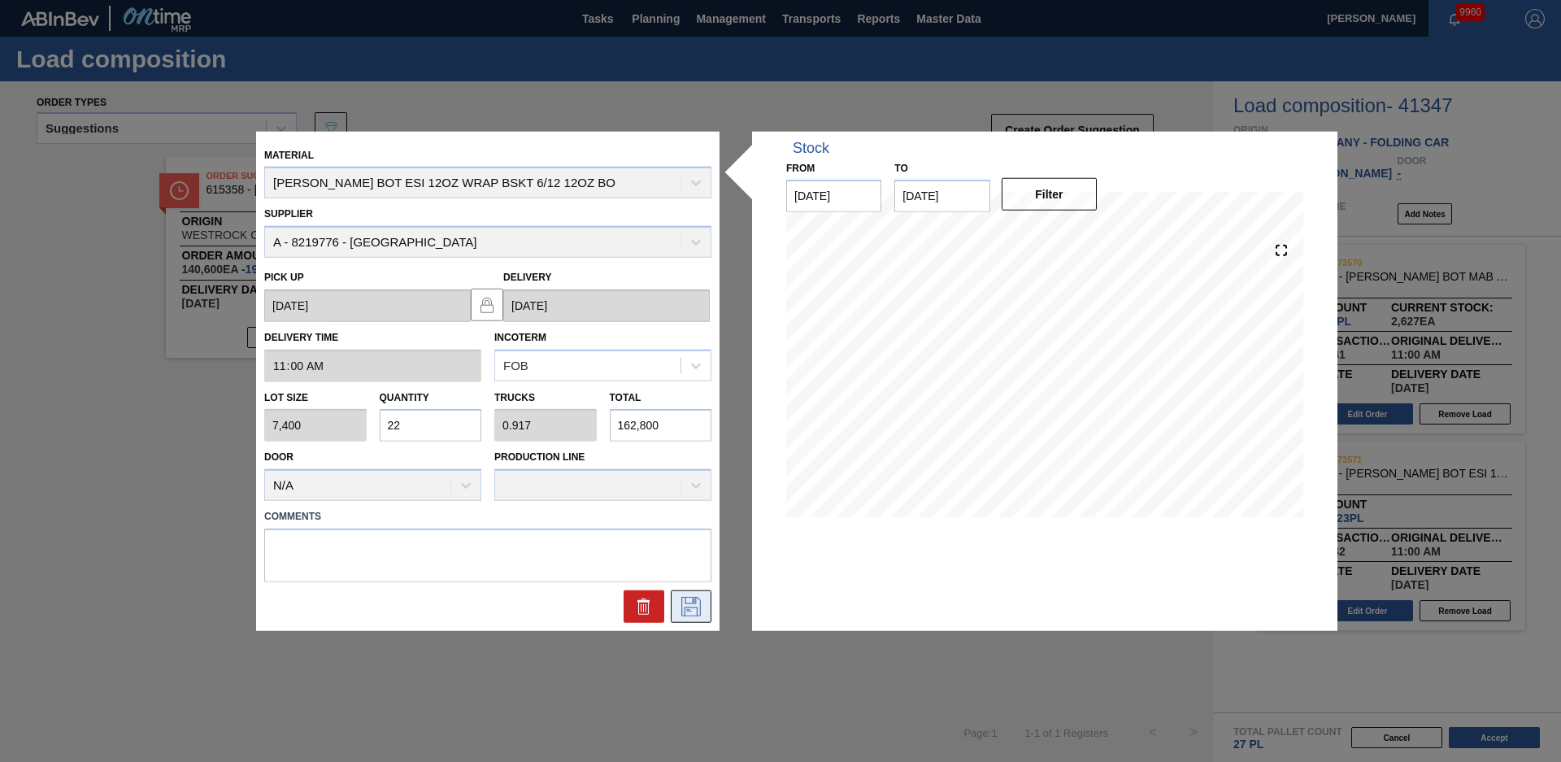
click at [699, 616] on button at bounding box center [691, 606] width 41 height 33
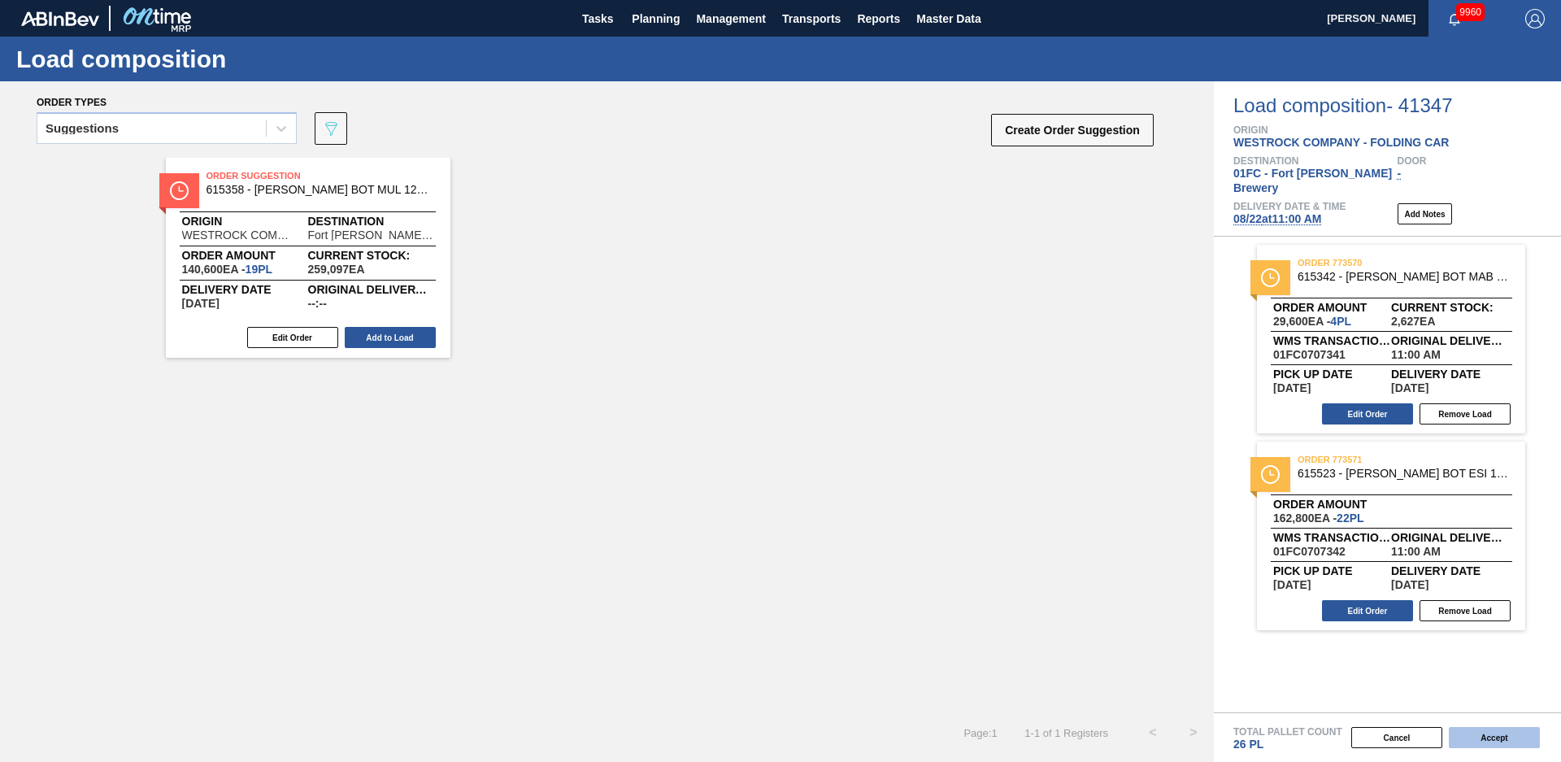
click at [1467, 736] on button "Accept" at bounding box center [1494, 737] width 91 height 21
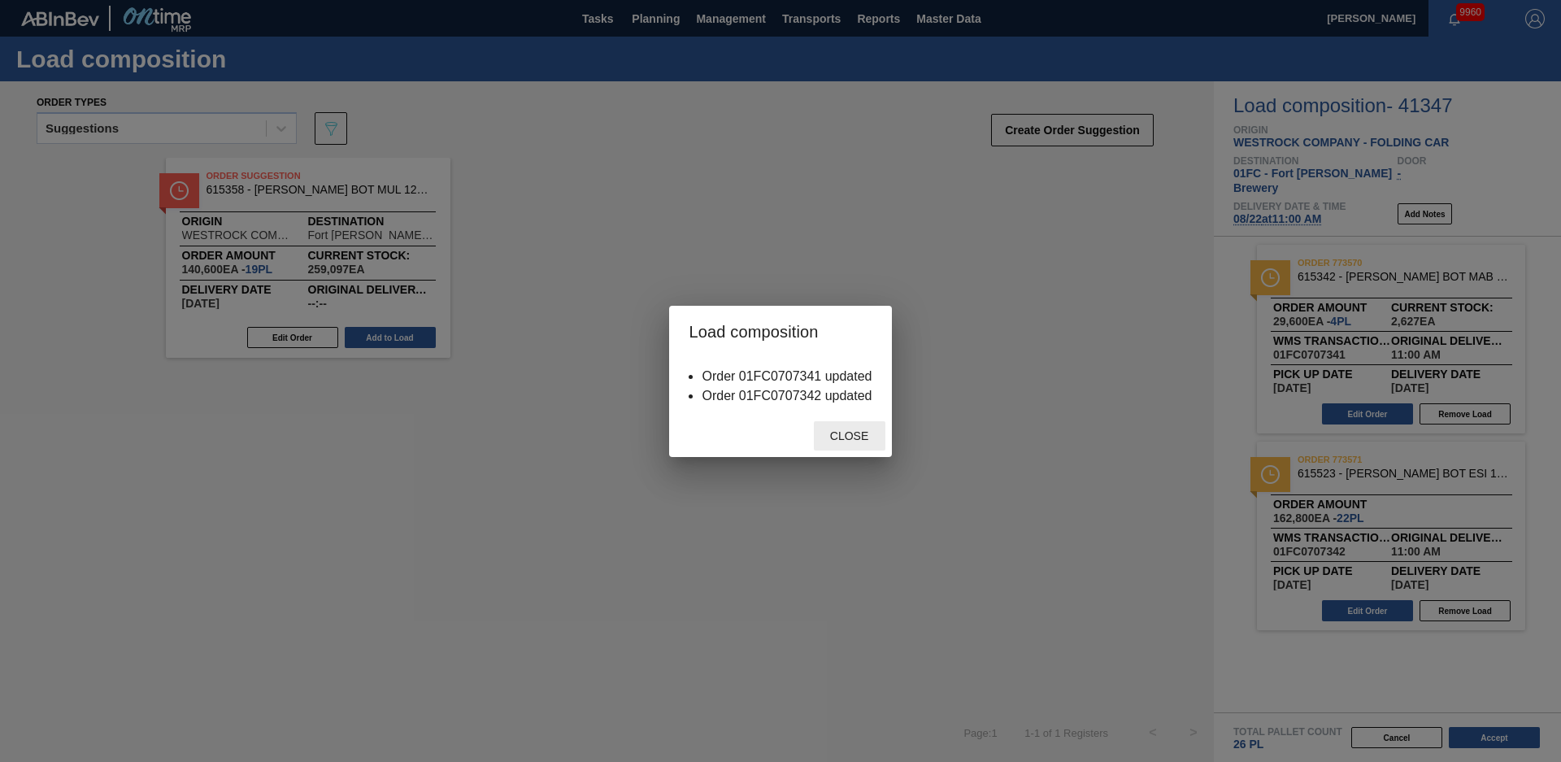
click at [854, 435] on span "Close" at bounding box center [849, 435] width 64 height 13
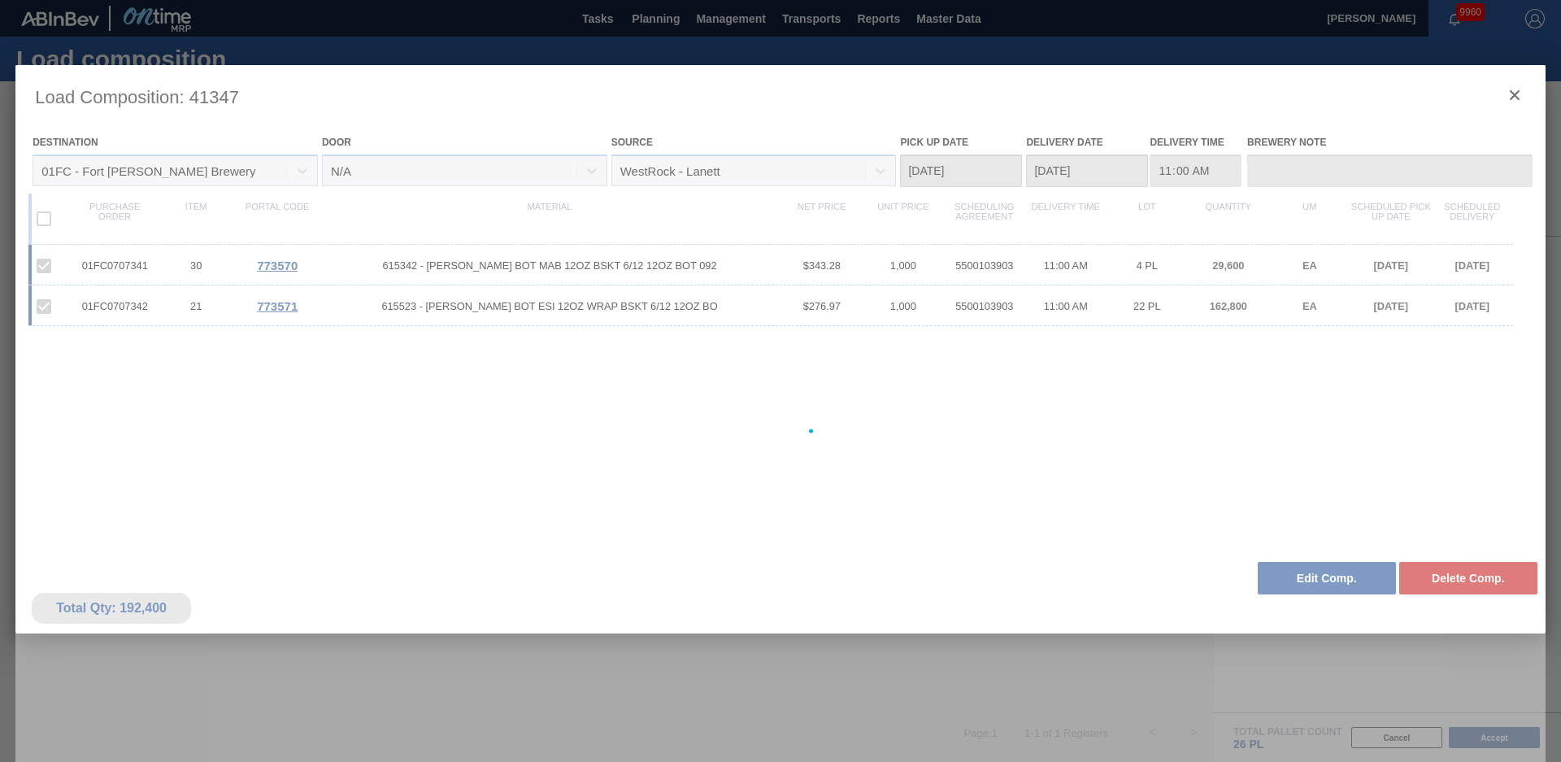
click at [1036, 591] on div at bounding box center [780, 431] width 1530 height 732
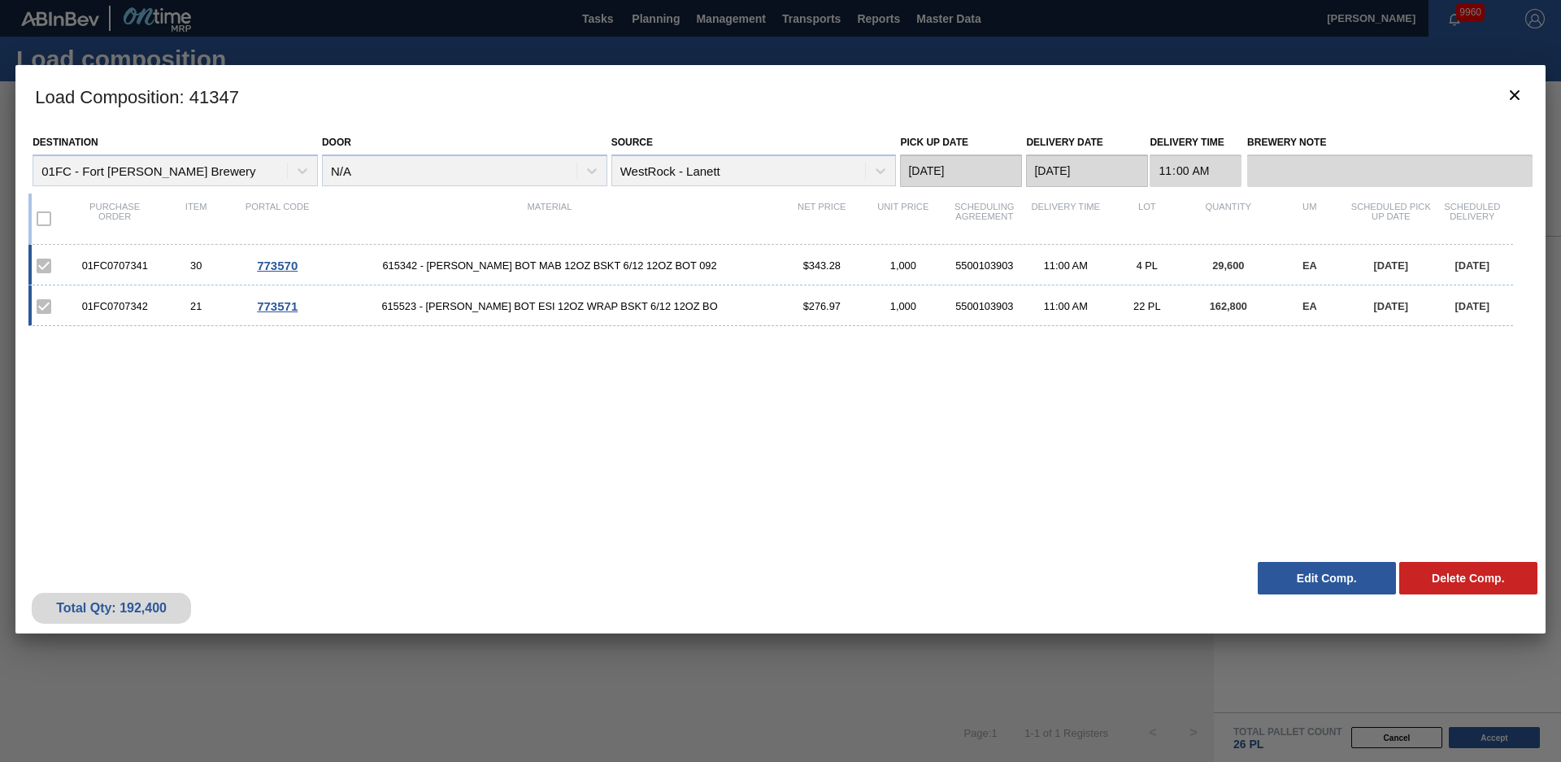
click at [1289, 560] on div "Total Qty: 192,400 Delete Comp. Edit Comp." at bounding box center [780, 594] width 1530 height 80
click at [1291, 562] on button "Edit Comp." at bounding box center [1327, 578] width 138 height 33
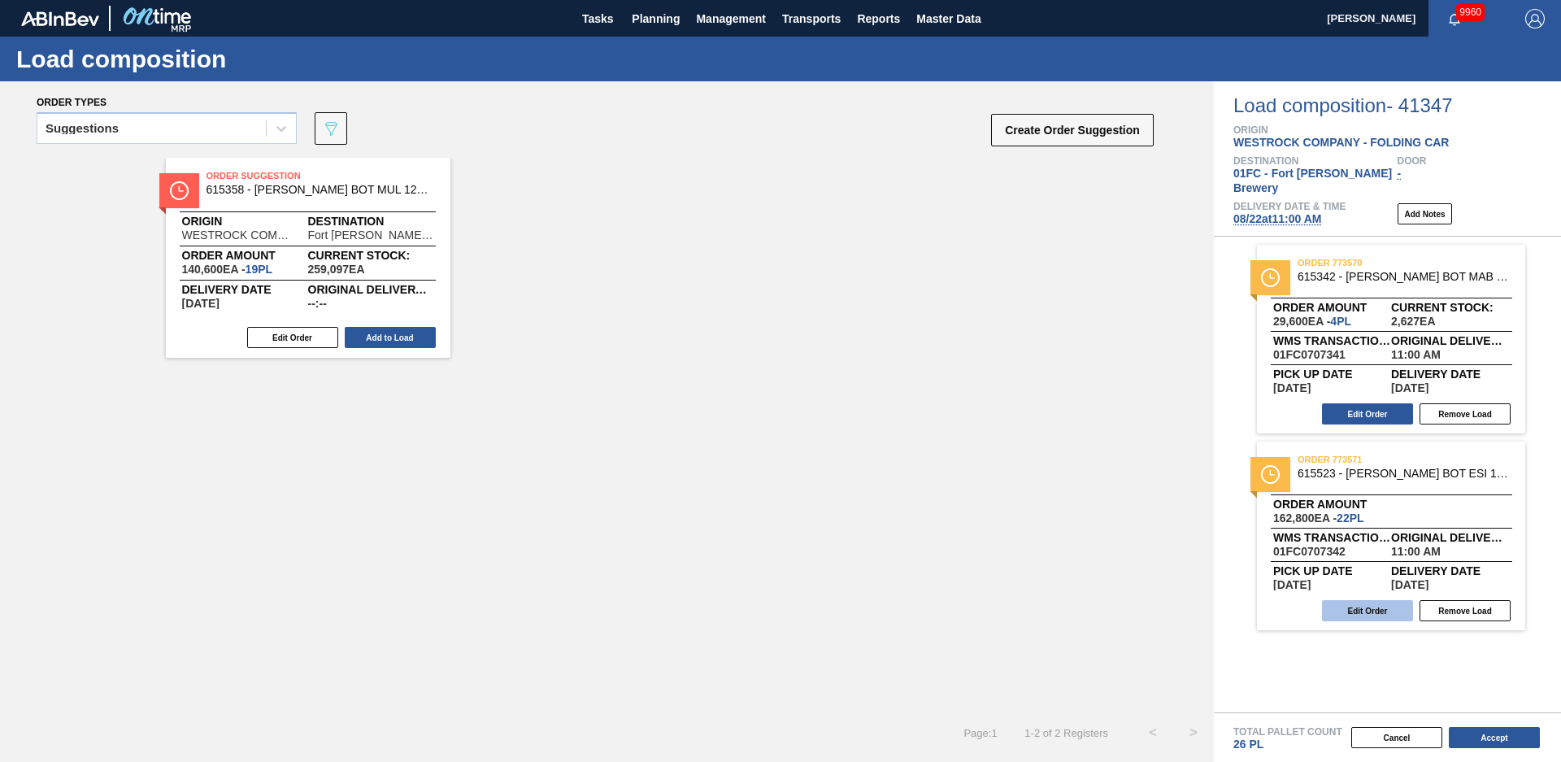
click at [1365, 600] on button "Edit Order" at bounding box center [1367, 610] width 91 height 21
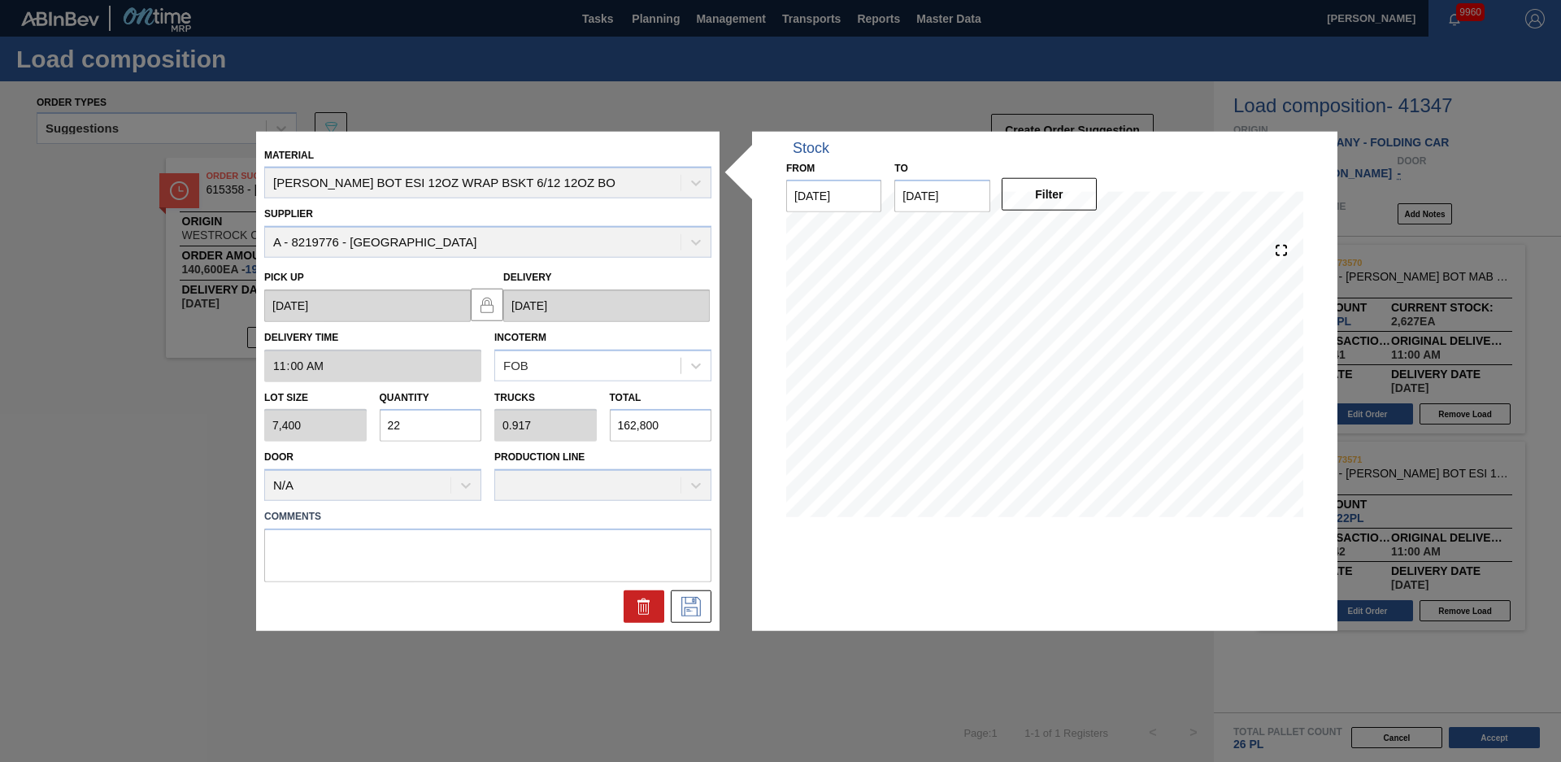
click at [436, 425] on input "22" at bounding box center [431, 425] width 102 height 33
click at [436, 425] on input "21" at bounding box center [431, 425] width 102 height 33
click at [429, 551] on textarea at bounding box center [487, 556] width 447 height 54
click at [692, 612] on icon at bounding box center [691, 607] width 26 height 20
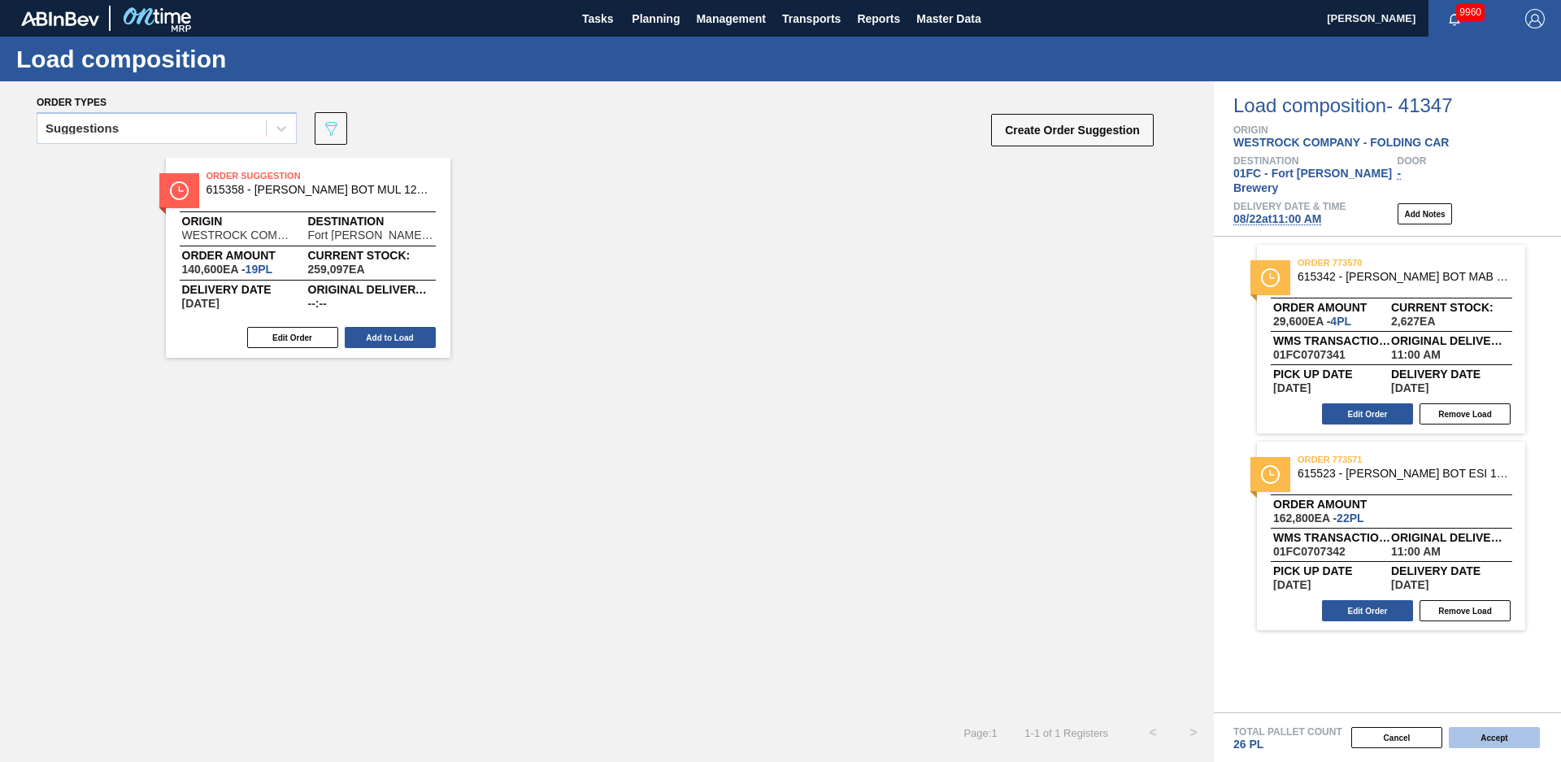
click at [1505, 738] on button "Accept" at bounding box center [1494, 737] width 91 height 21
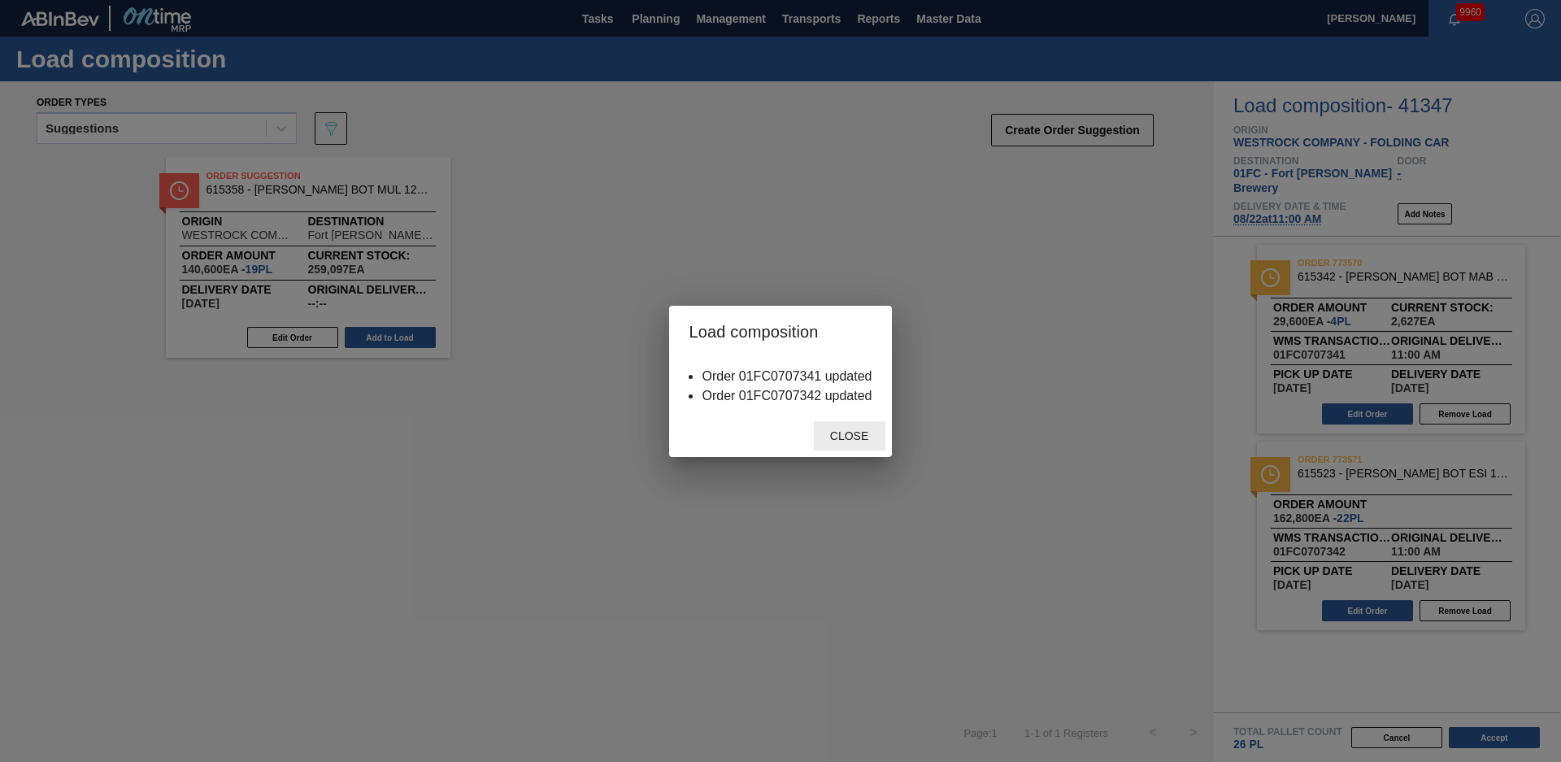
click at [847, 433] on span "Close" at bounding box center [849, 435] width 64 height 13
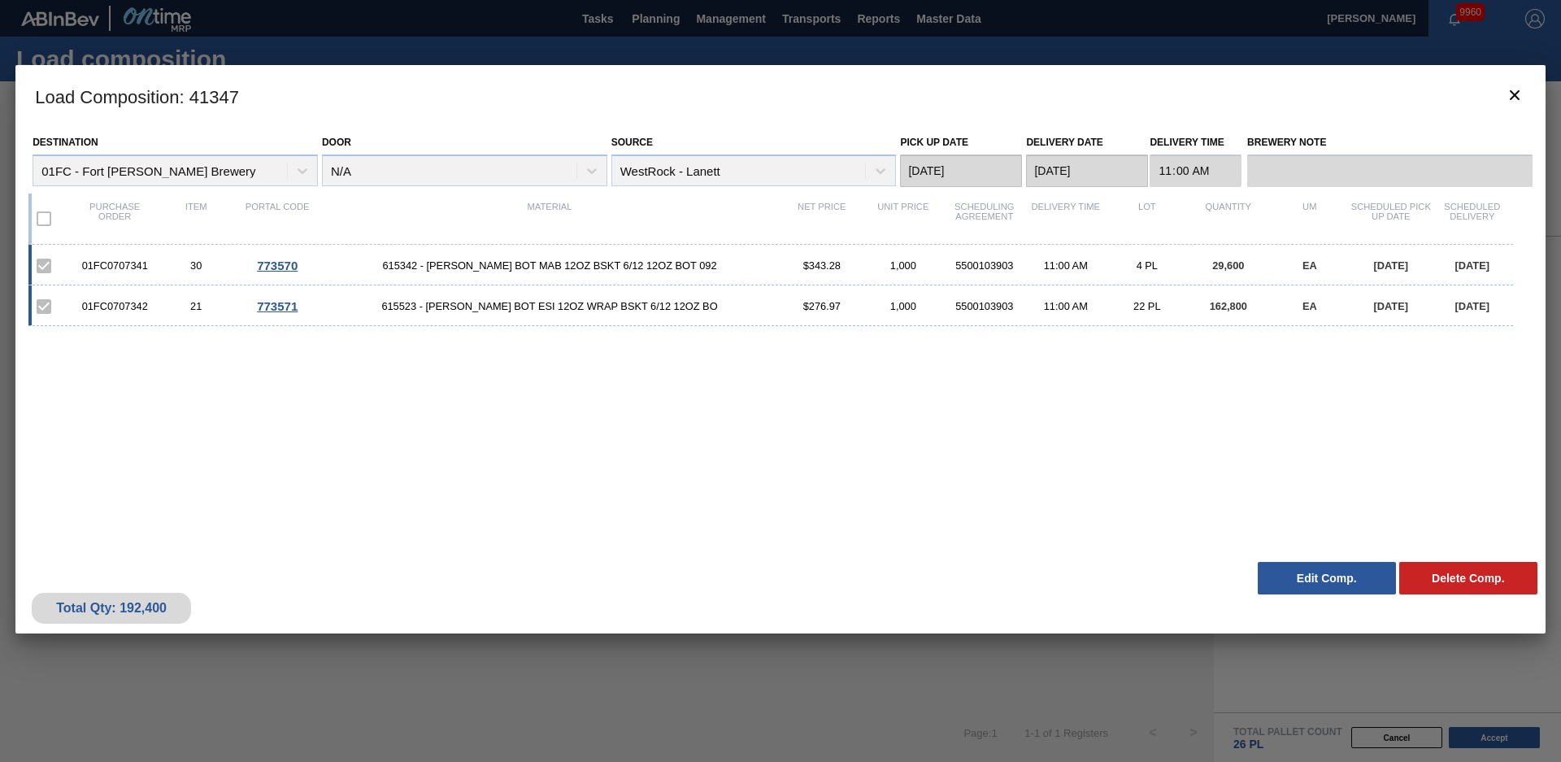
click at [607, 520] on div "01FC0707341 30 773570 615342 - CARR BOT MAB 12OZ BSKT 6/12 12OZ BOT 092 $343.28…" at bounding box center [777, 389] width 1498 height 289
click at [1517, 98] on icon "botão de ícone" at bounding box center [1515, 95] width 10 height 10
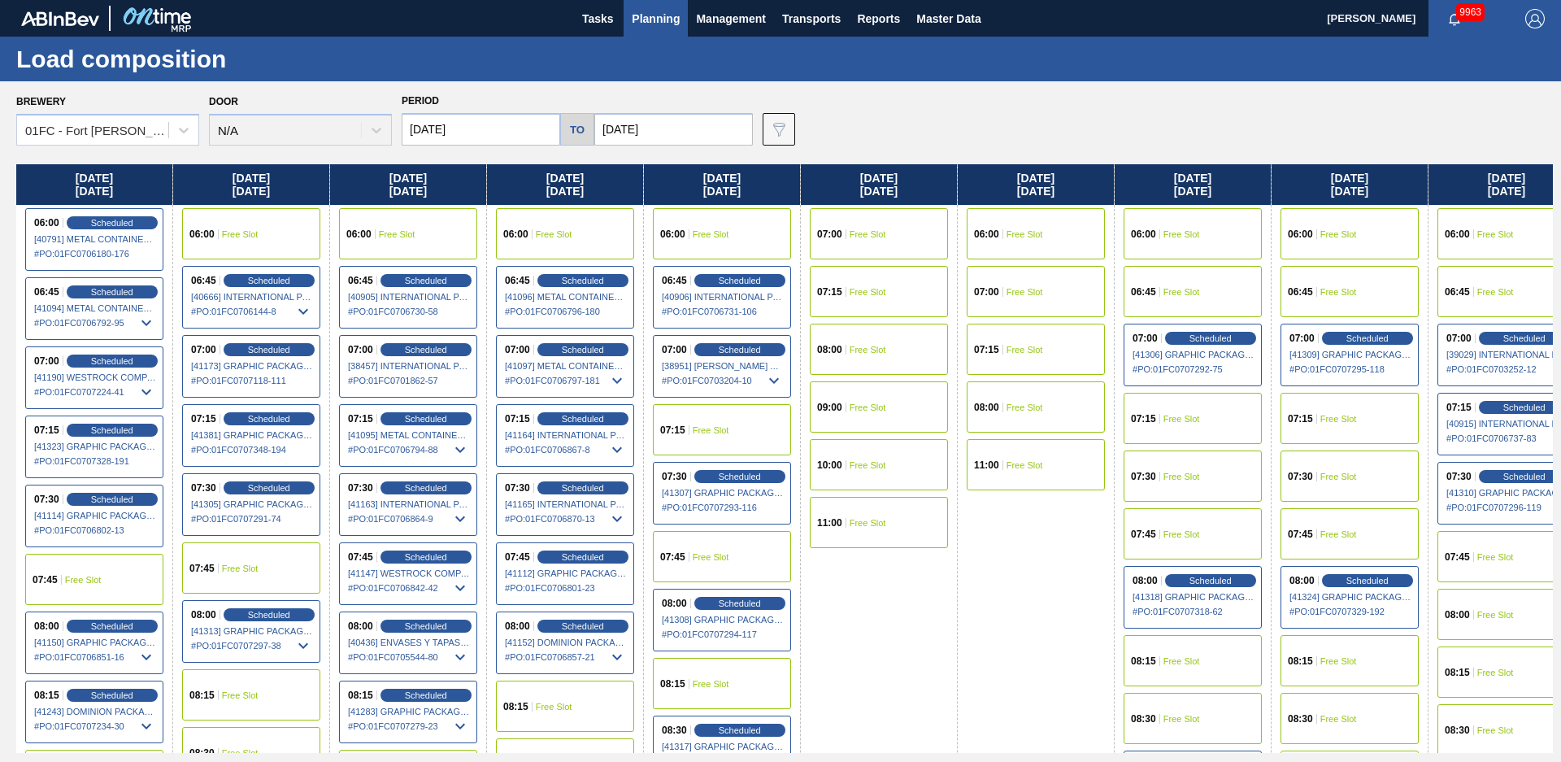
click at [646, 27] on span "Planning" at bounding box center [656, 19] width 48 height 20
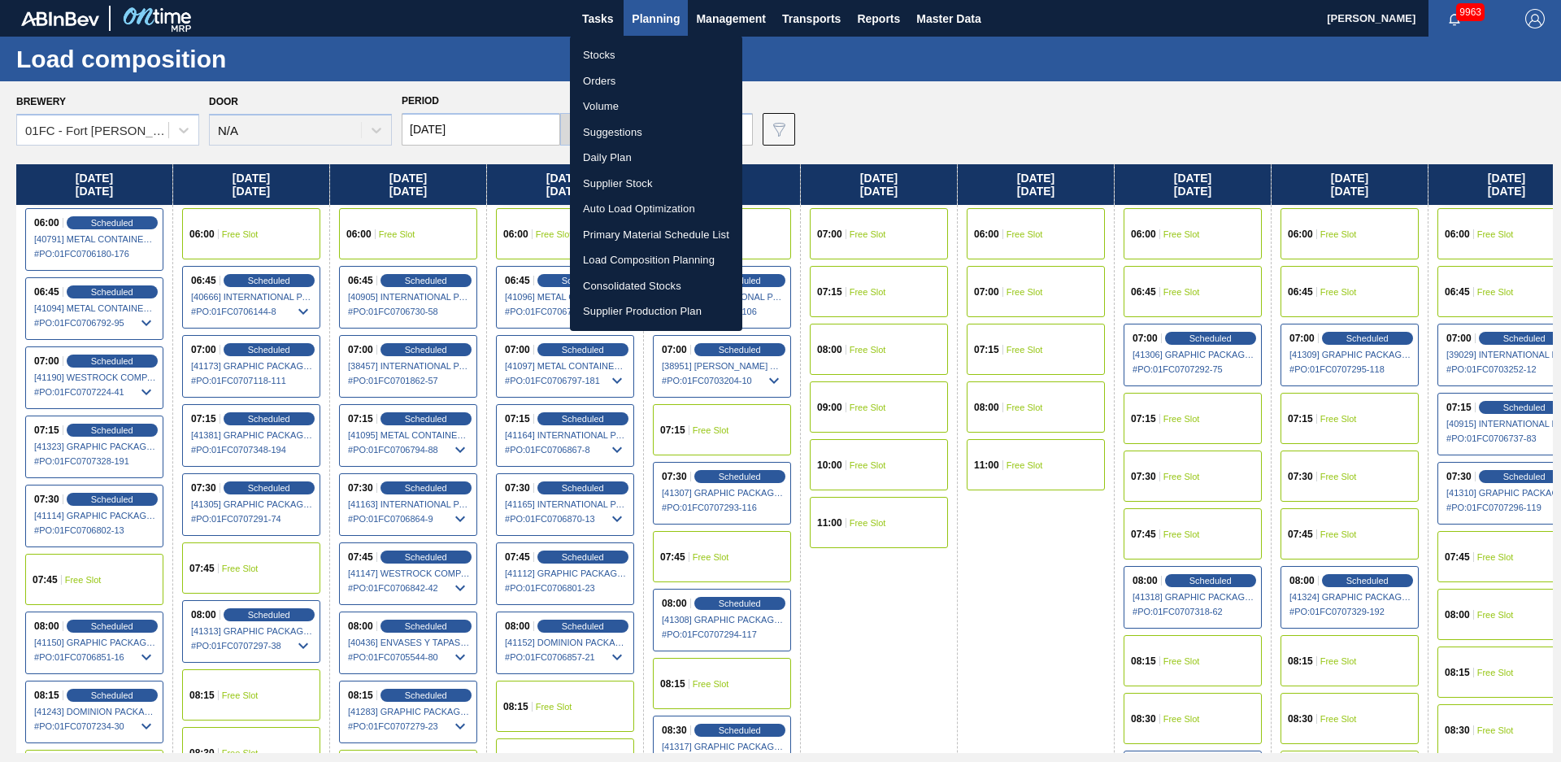
click at [616, 51] on li "Stocks" at bounding box center [656, 55] width 172 height 26
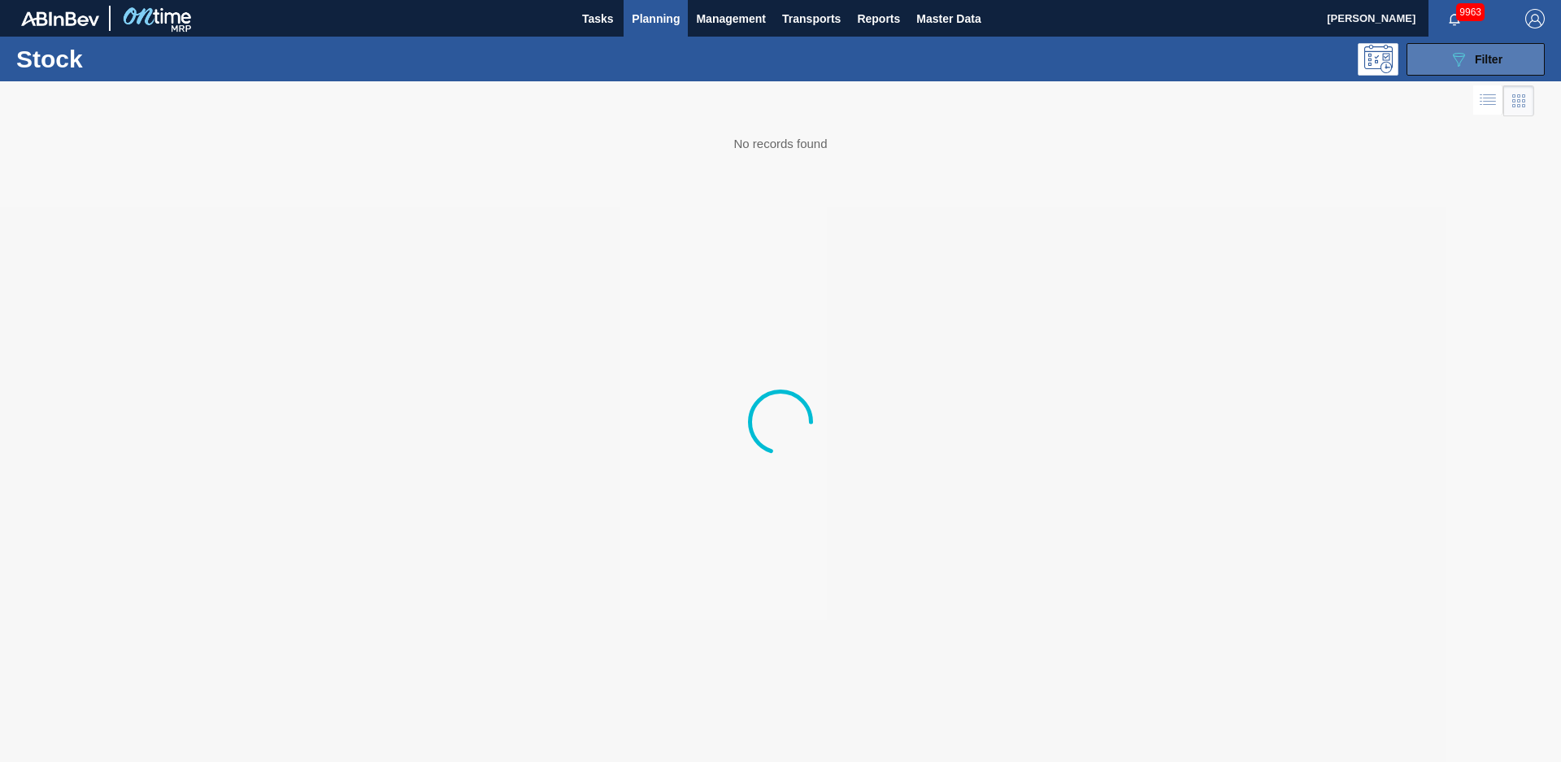
click at [1524, 59] on button "089F7B8B-B2A5-4AFE-B5C0-19BA573D28AC Filter" at bounding box center [1476, 59] width 138 height 33
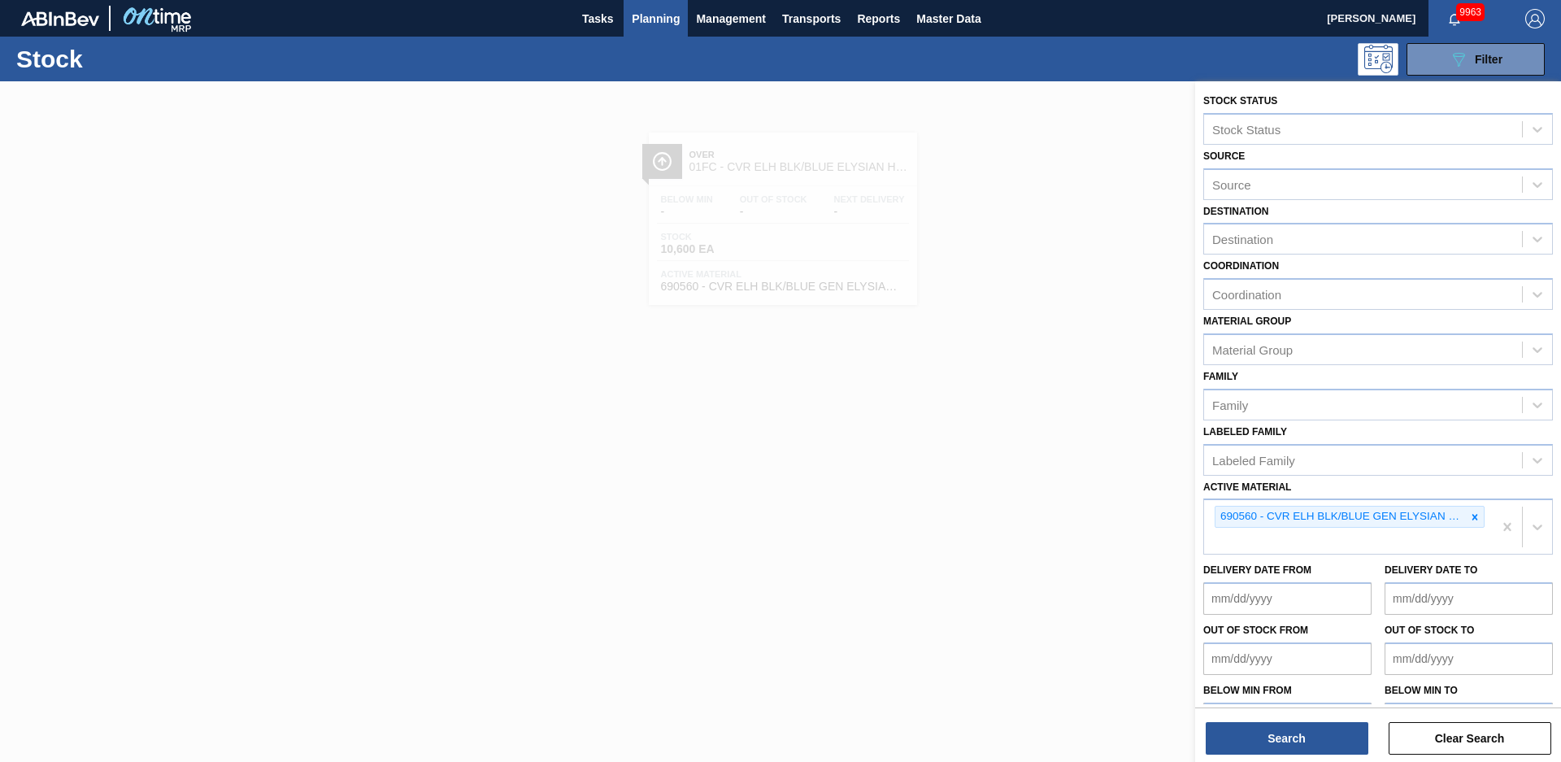
click at [1474, 520] on icon at bounding box center [1474, 516] width 11 height 11
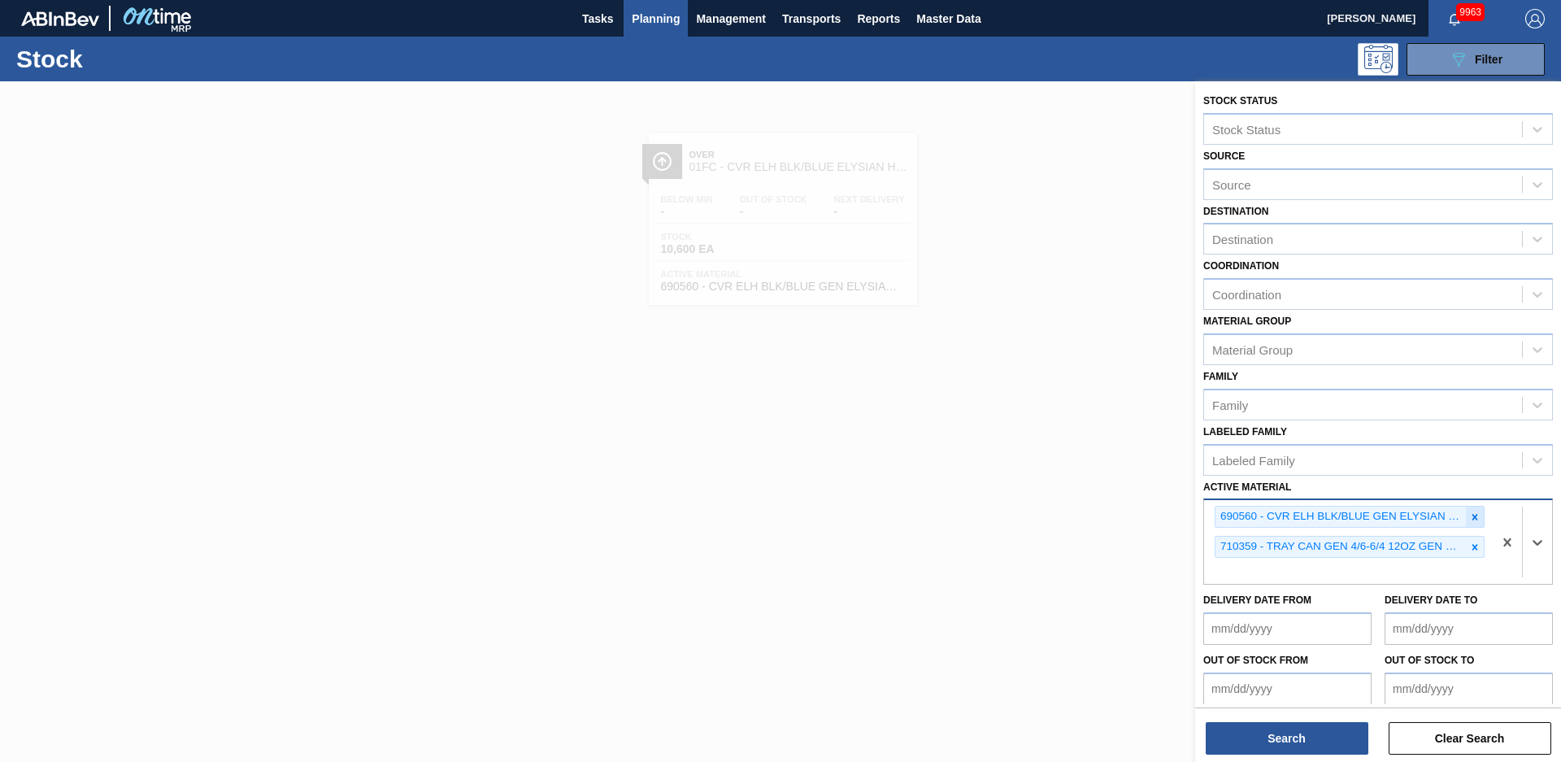
click at [1478, 518] on div at bounding box center [1475, 517] width 18 height 20
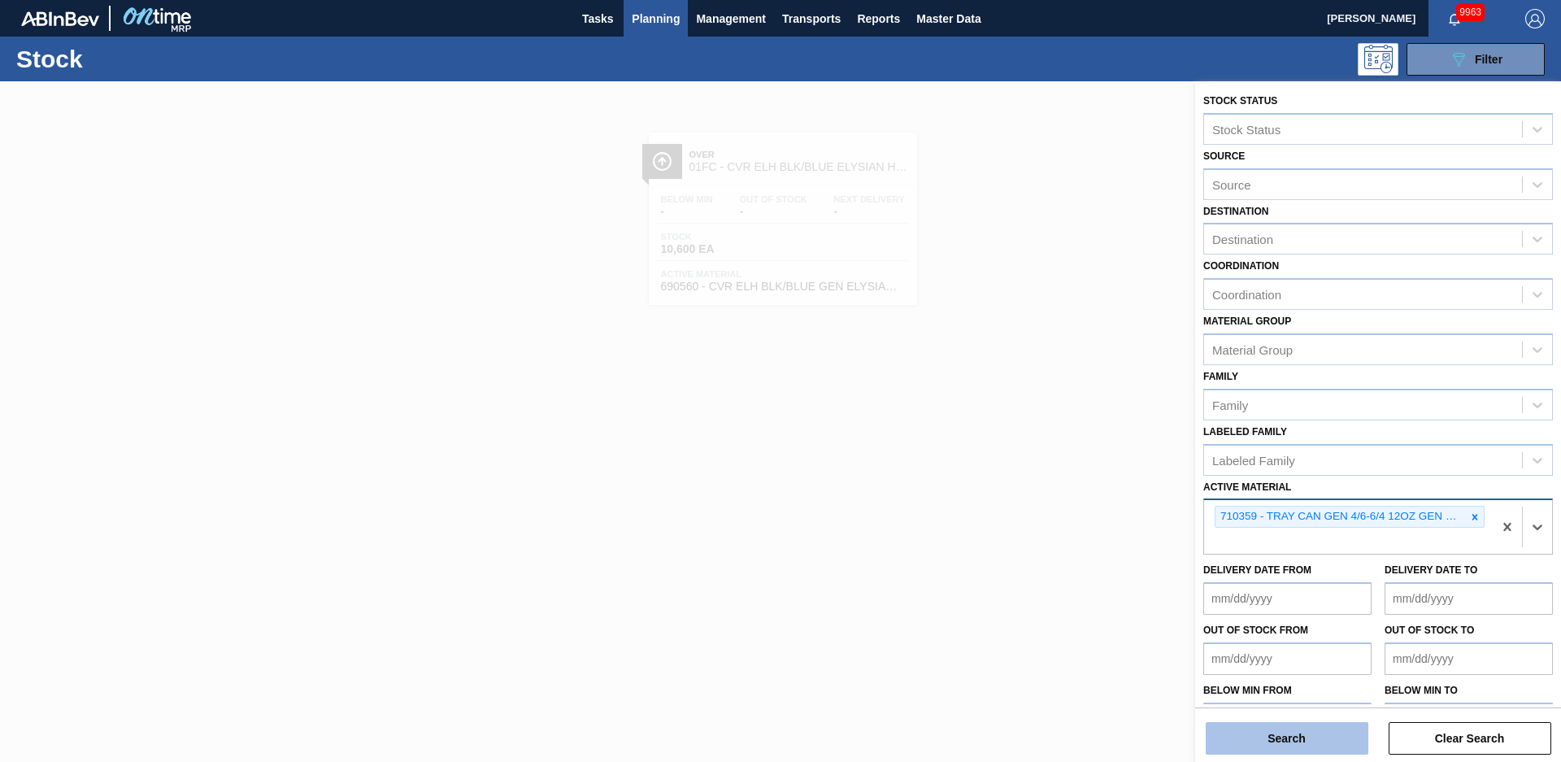
click at [1273, 733] on button "Search" at bounding box center [1287, 738] width 163 height 33
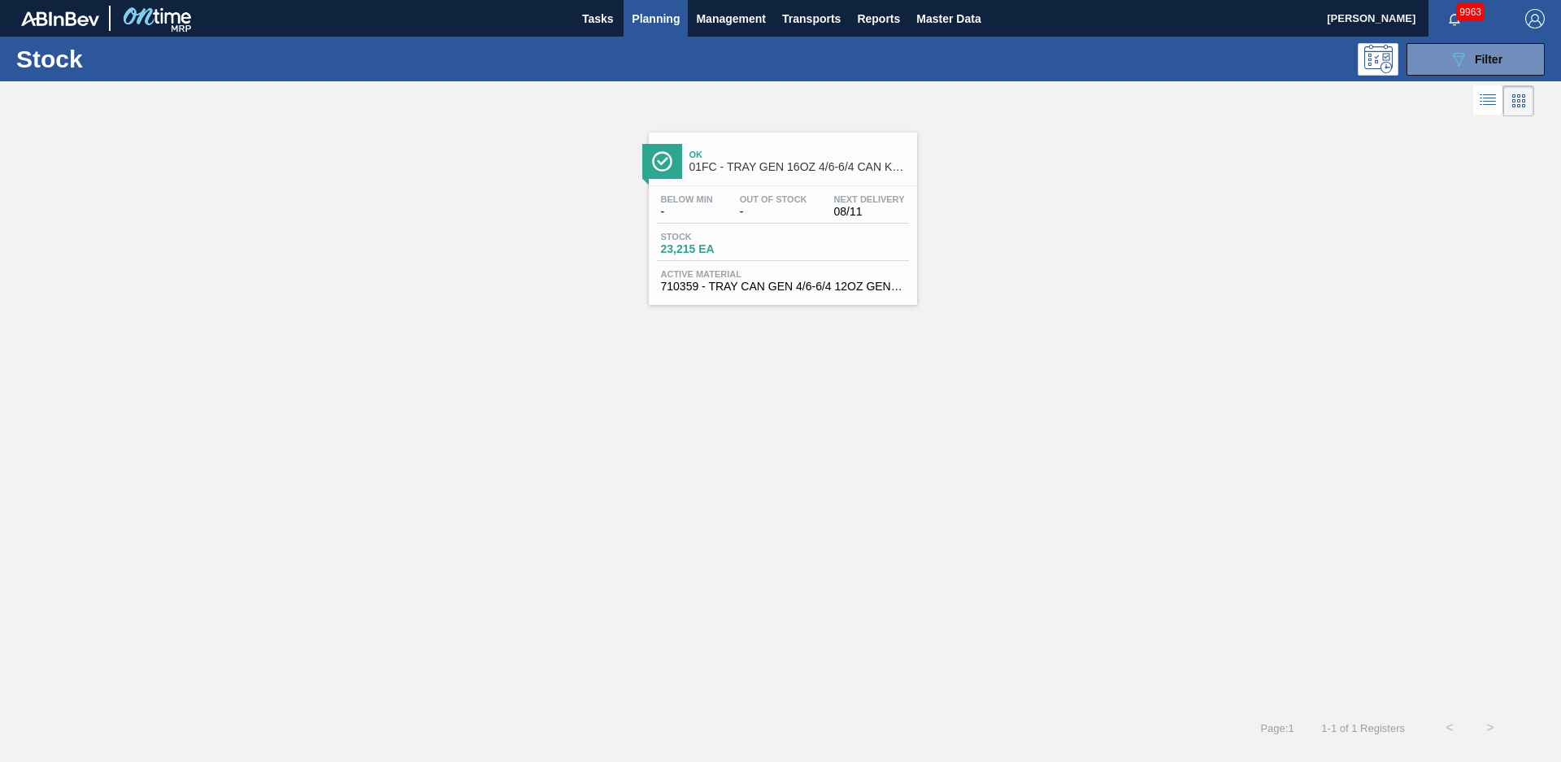
click at [781, 169] on span "01FC - TRAY GEN 16OZ 4/6-6/4 CAN KRFT 1986-D" at bounding box center [800, 167] width 220 height 12
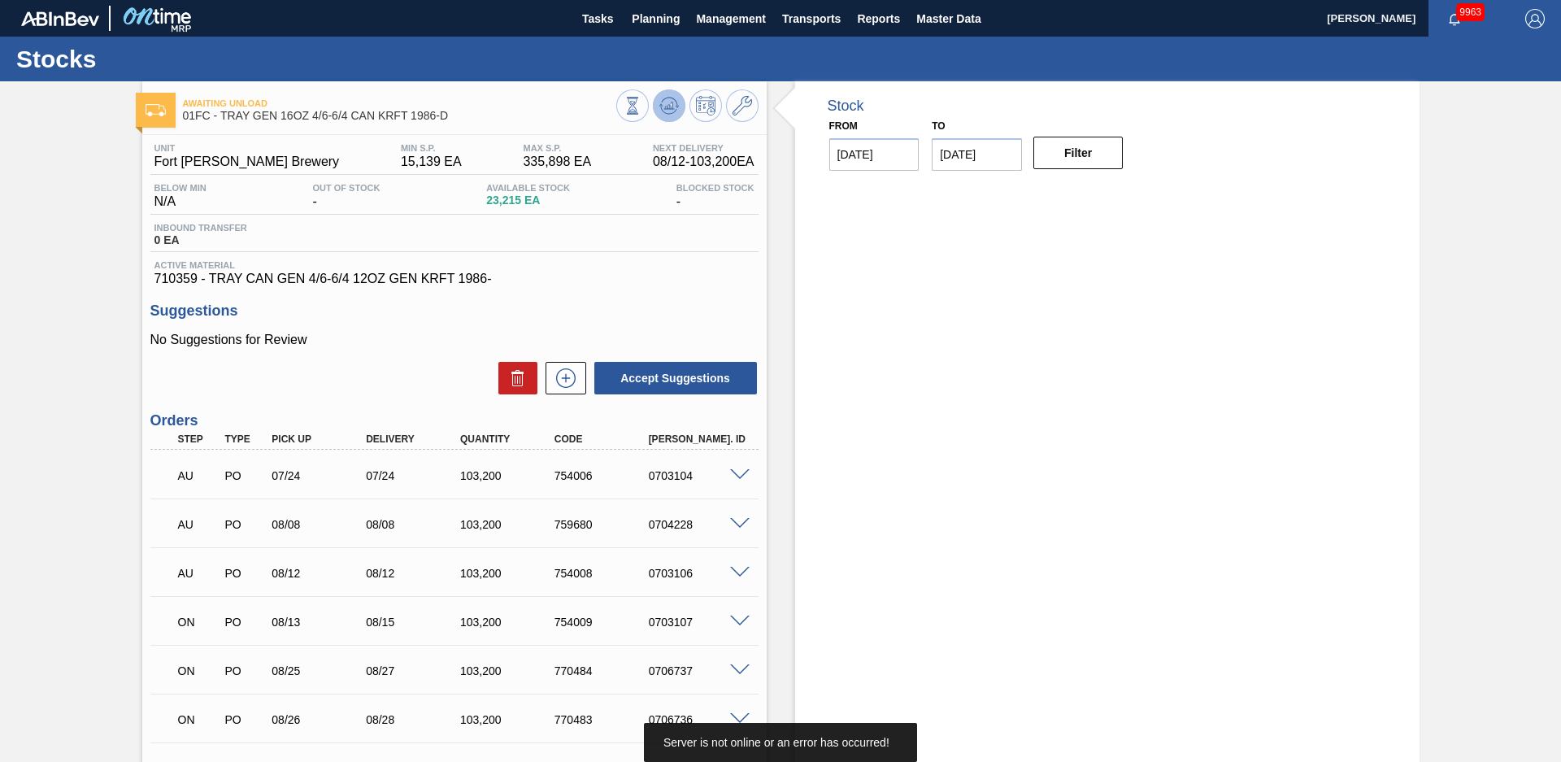
click at [642, 98] on icon at bounding box center [633, 106] width 18 height 18
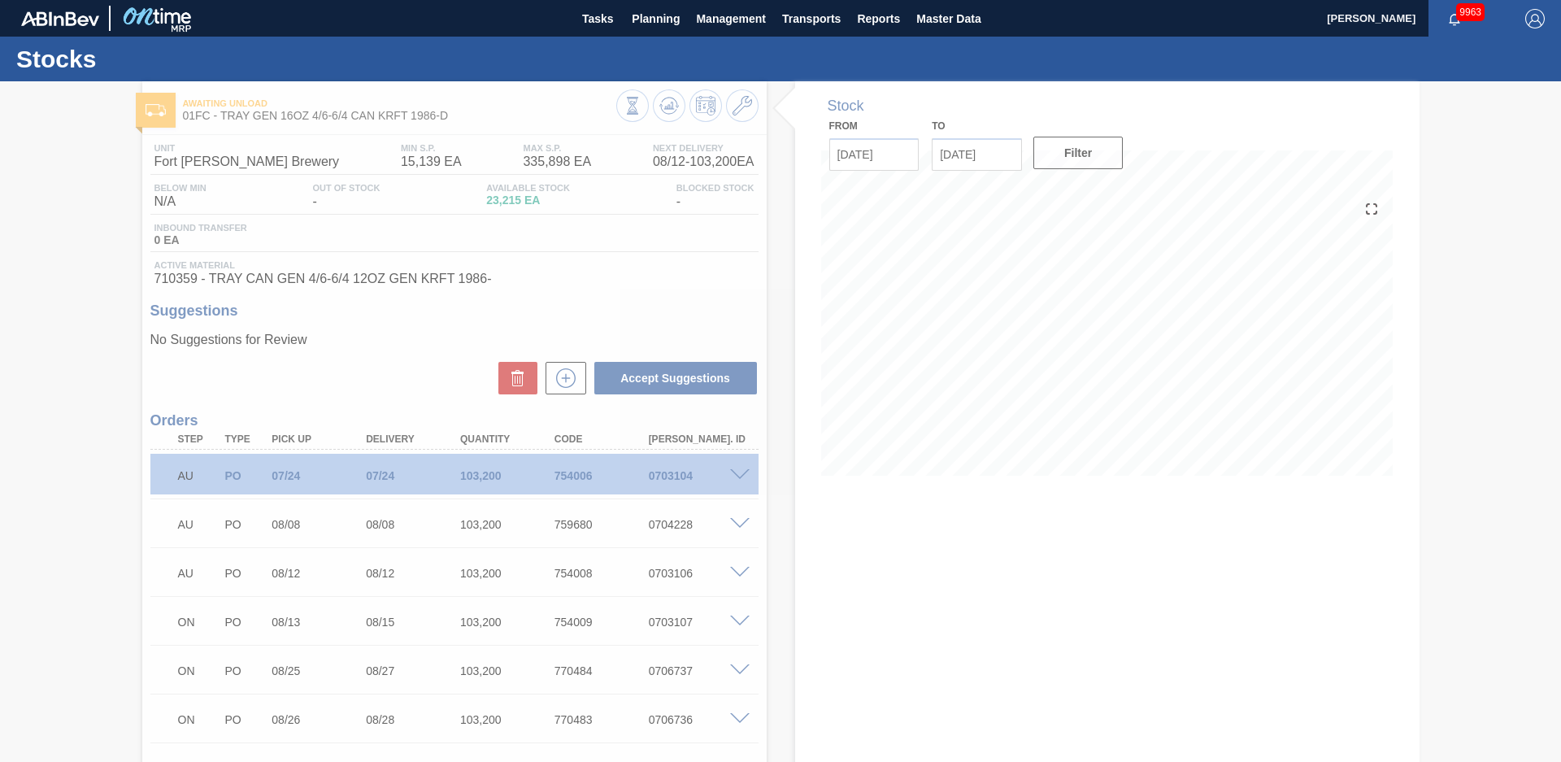
click at [76, 350] on div at bounding box center [780, 421] width 1561 height 681
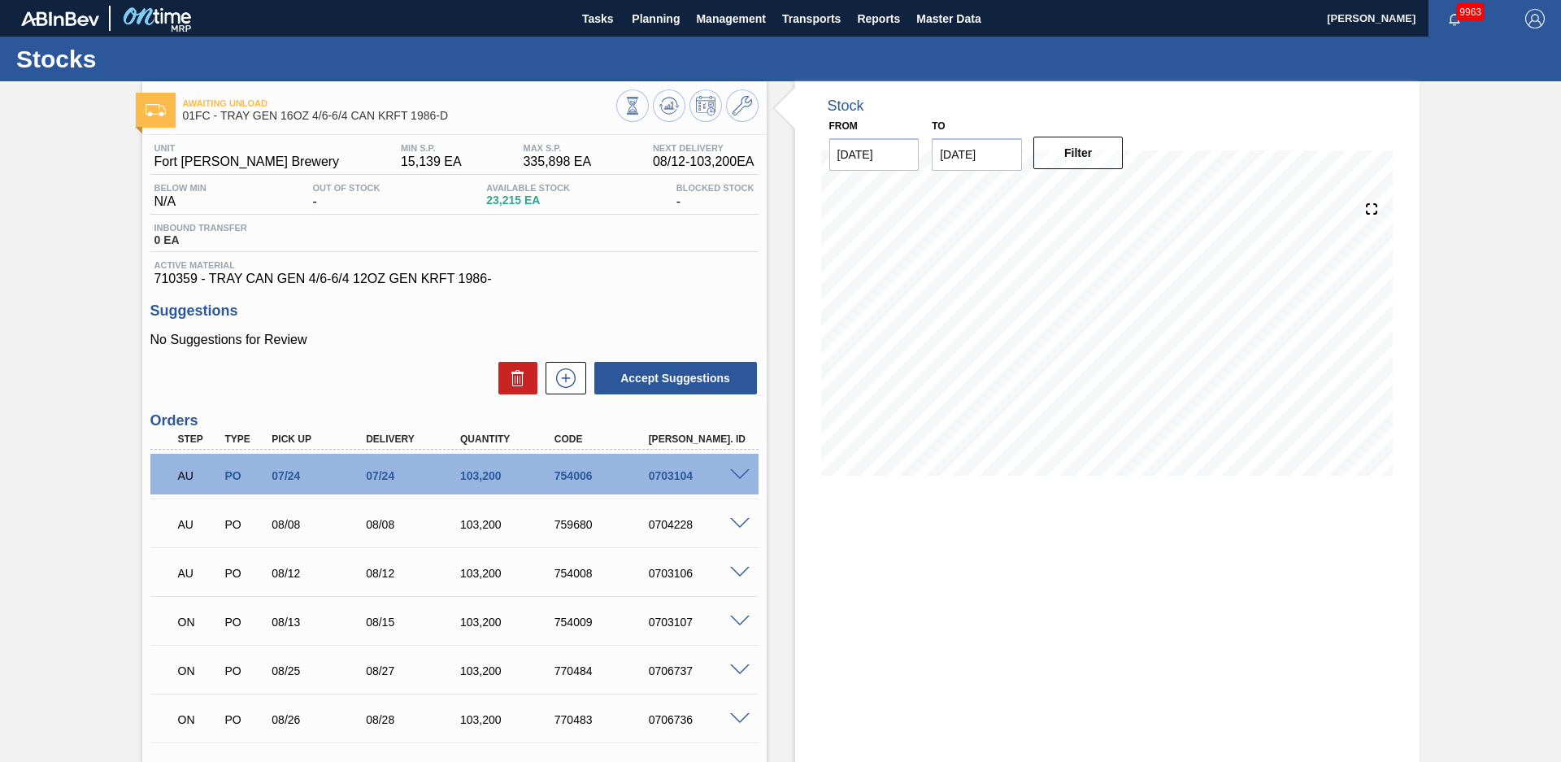
click at [779, 347] on div "Stock From [DATE] to [DATE] Filter" at bounding box center [1093, 576] width 653 height 990
click at [742, 109] on icon at bounding box center [743, 106] width 20 height 20
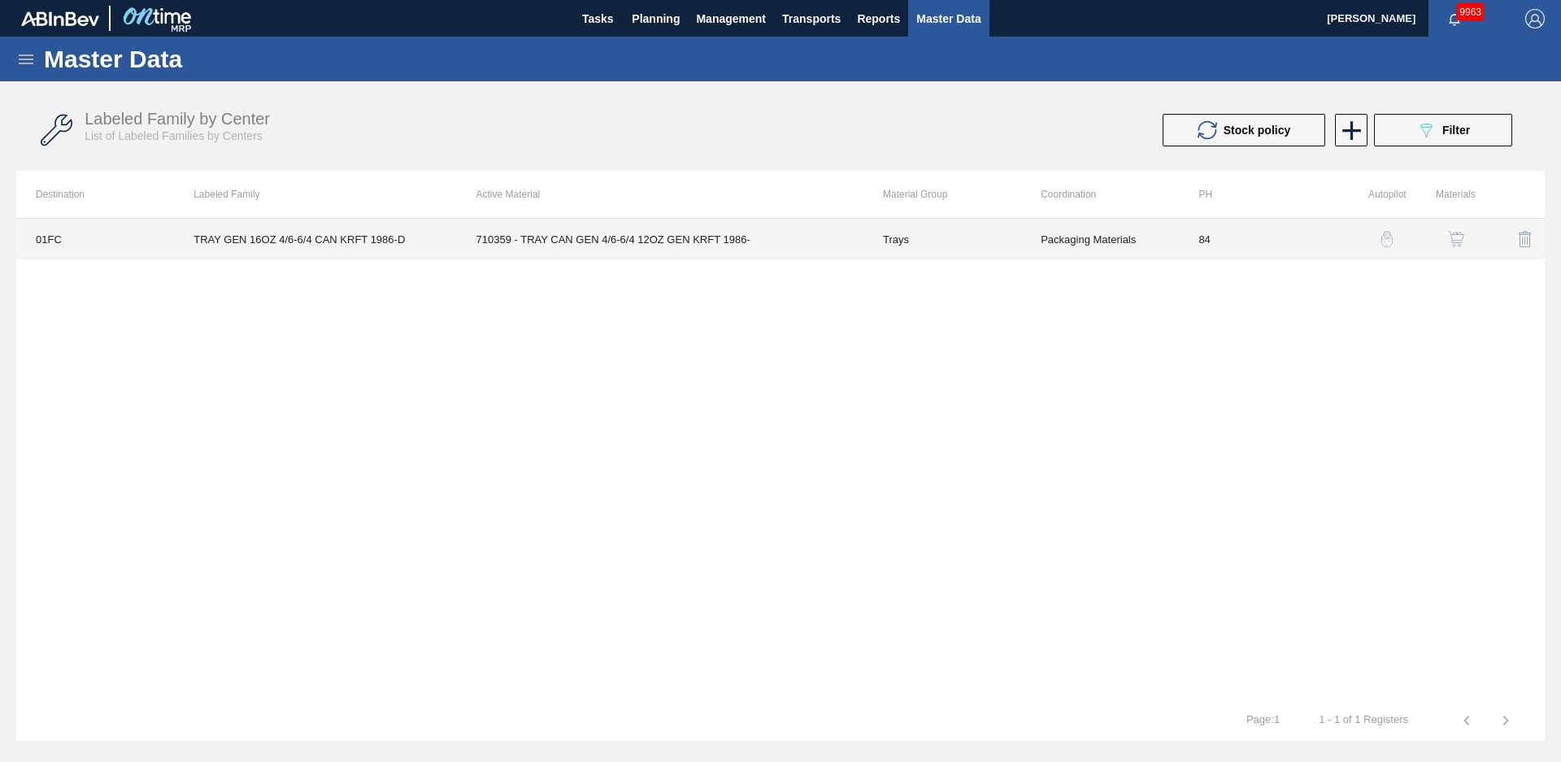
click at [617, 230] on td "710359 - TRAY CAN GEN 4/6-6/4 12OZ GEN KRFT 1986-" at bounding box center [660, 239] width 407 height 41
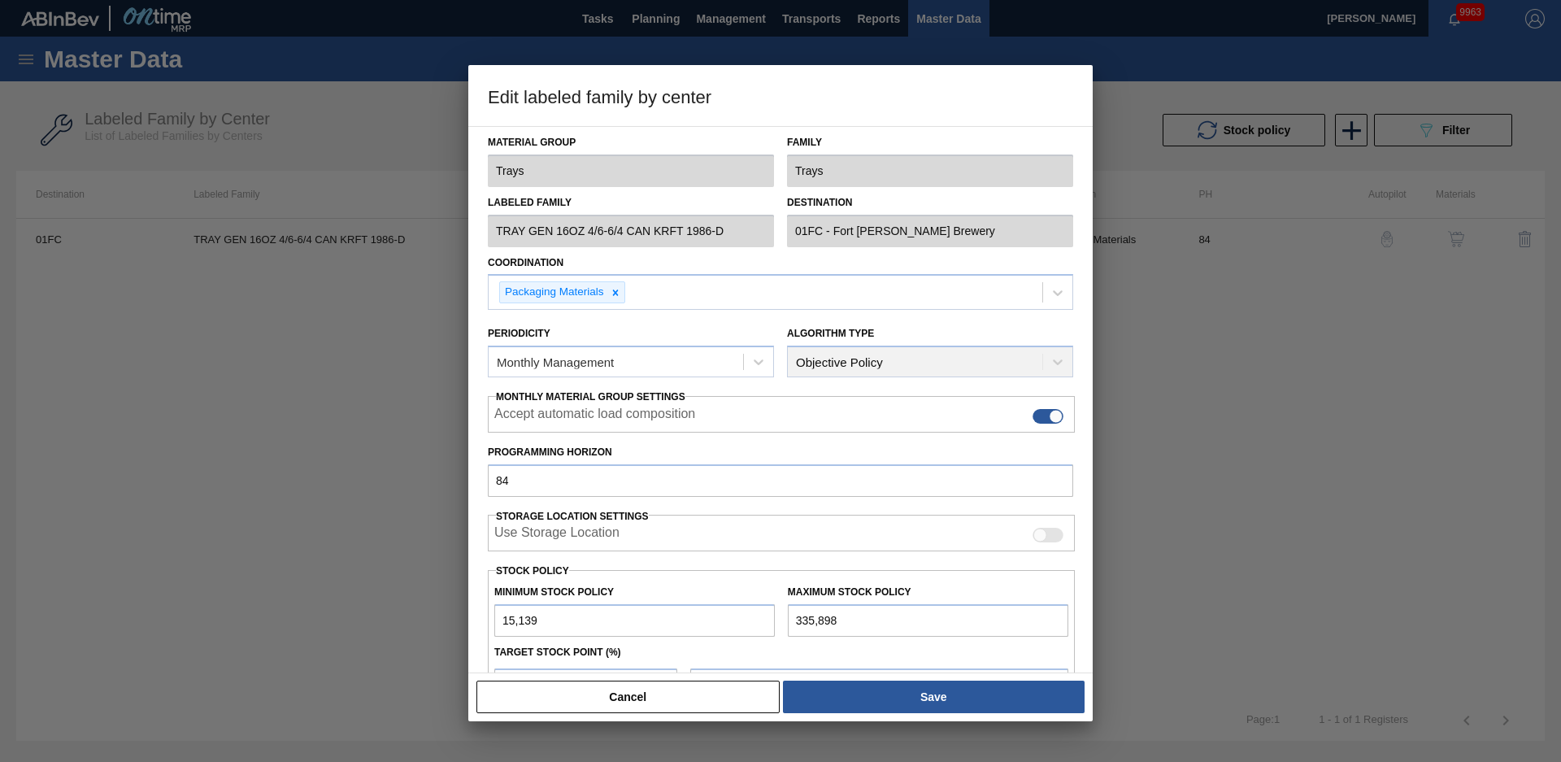
scroll to position [176, 0]
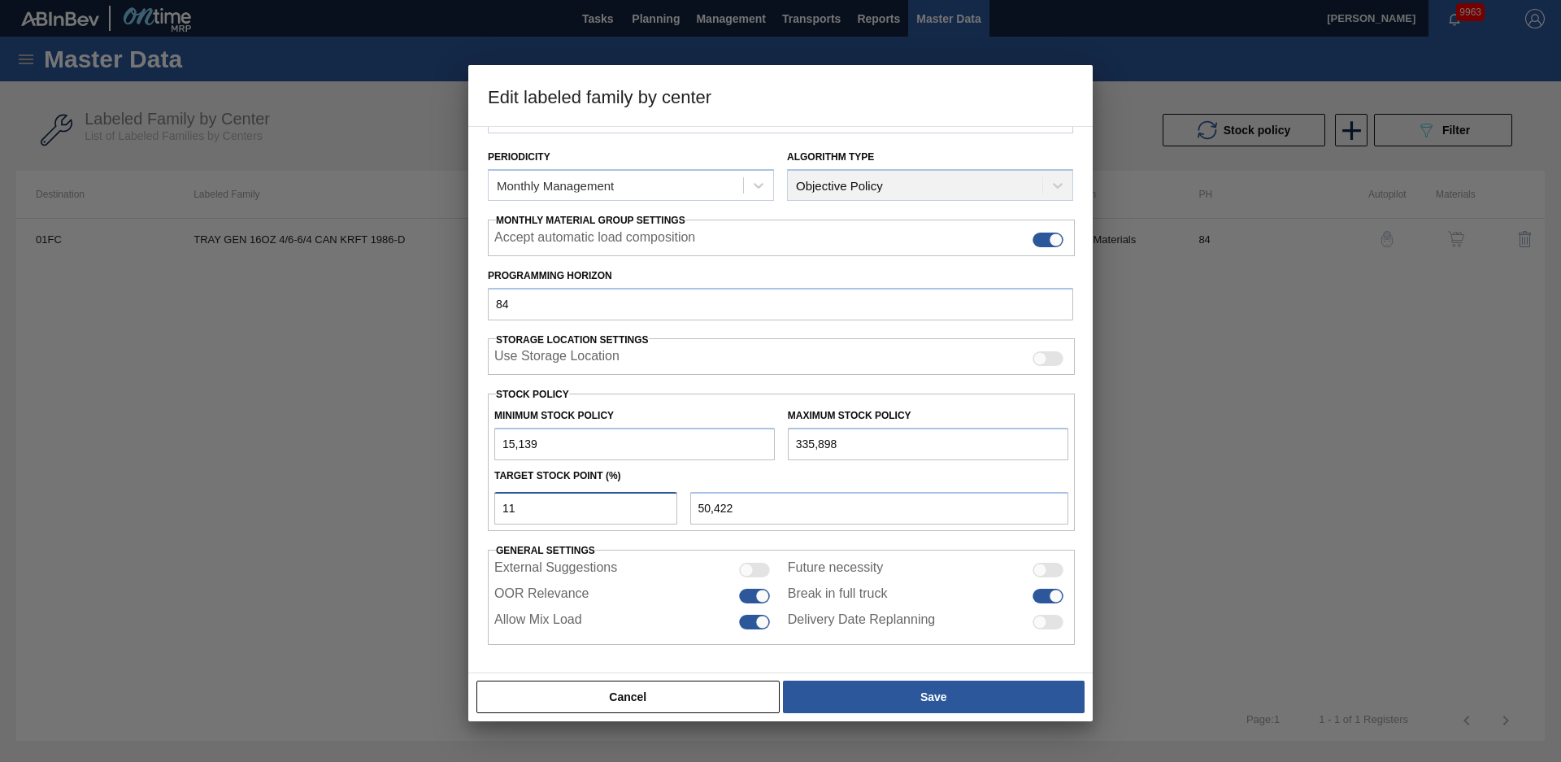
drag, startPoint x: 585, startPoint y: 507, endPoint x: 337, endPoint y: 529, distance: 249.0
click at [337, 529] on div "Edit labeled family by center Material Group Trays Family Trays Labeled Family …" at bounding box center [780, 381] width 1561 height 762
click at [860, 486] on div "Target Stock Point (%)" at bounding box center [781, 476] width 587 height 24
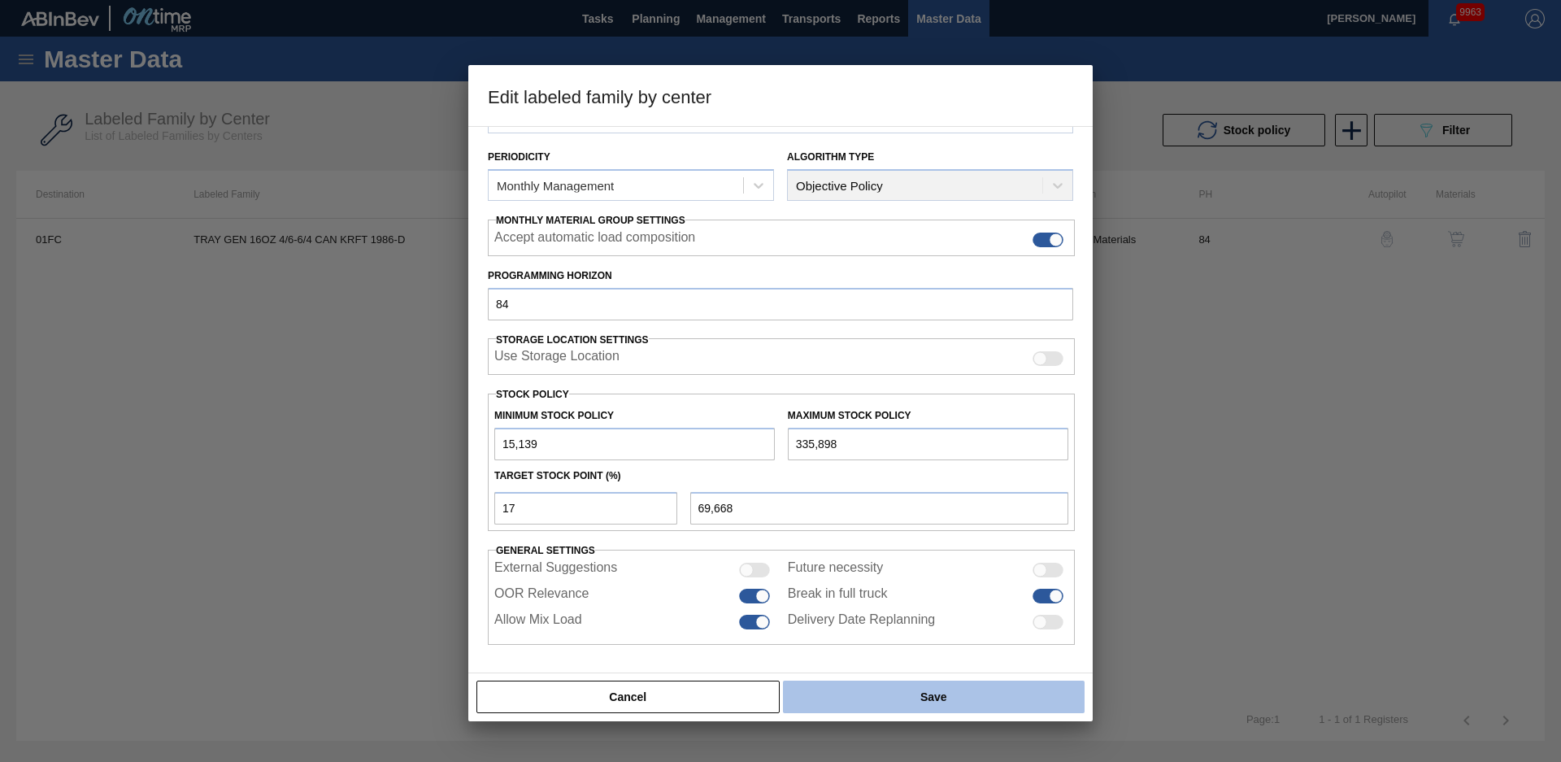
click at [874, 693] on button "Save" at bounding box center [934, 697] width 302 height 33
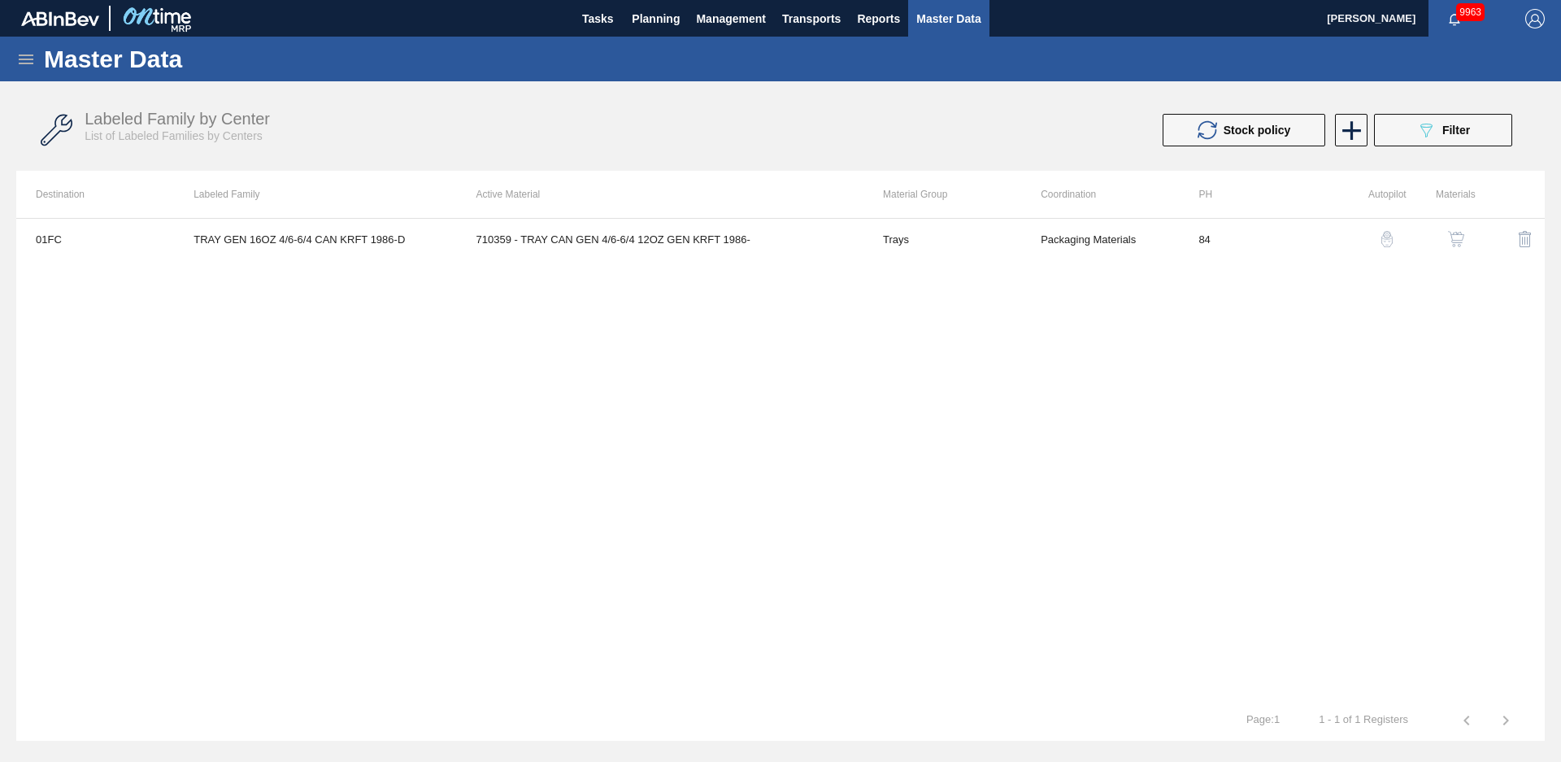
click at [697, 465] on div "01FC TRAY GEN 16OZ 4/6-6/4 CAN KRFT 1986-D 710359 - TRAY CAN GEN 4/6-6/4 12OZ G…" at bounding box center [780, 459] width 1529 height 482
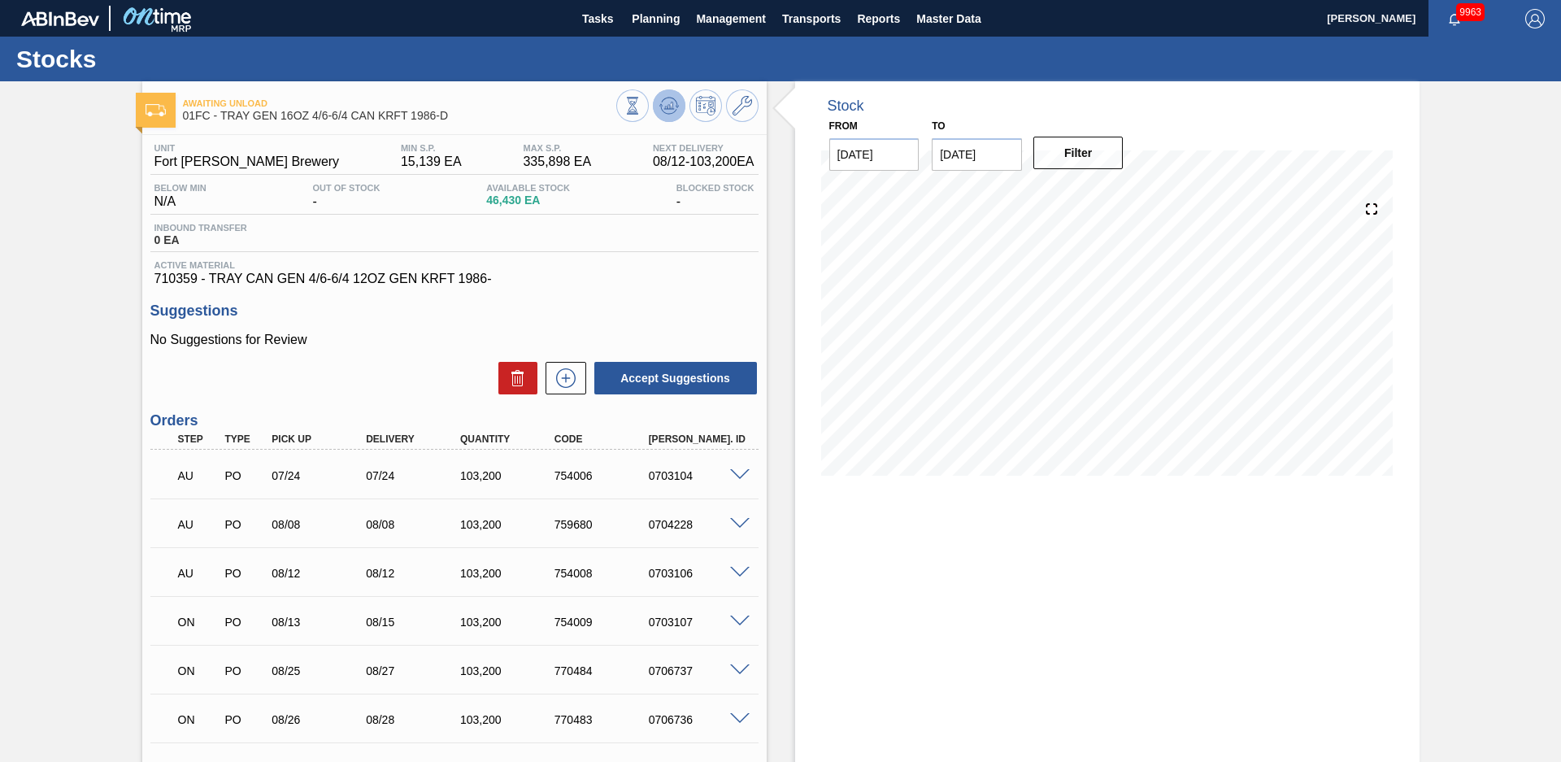
click at [668, 105] on icon at bounding box center [669, 105] width 11 height 7
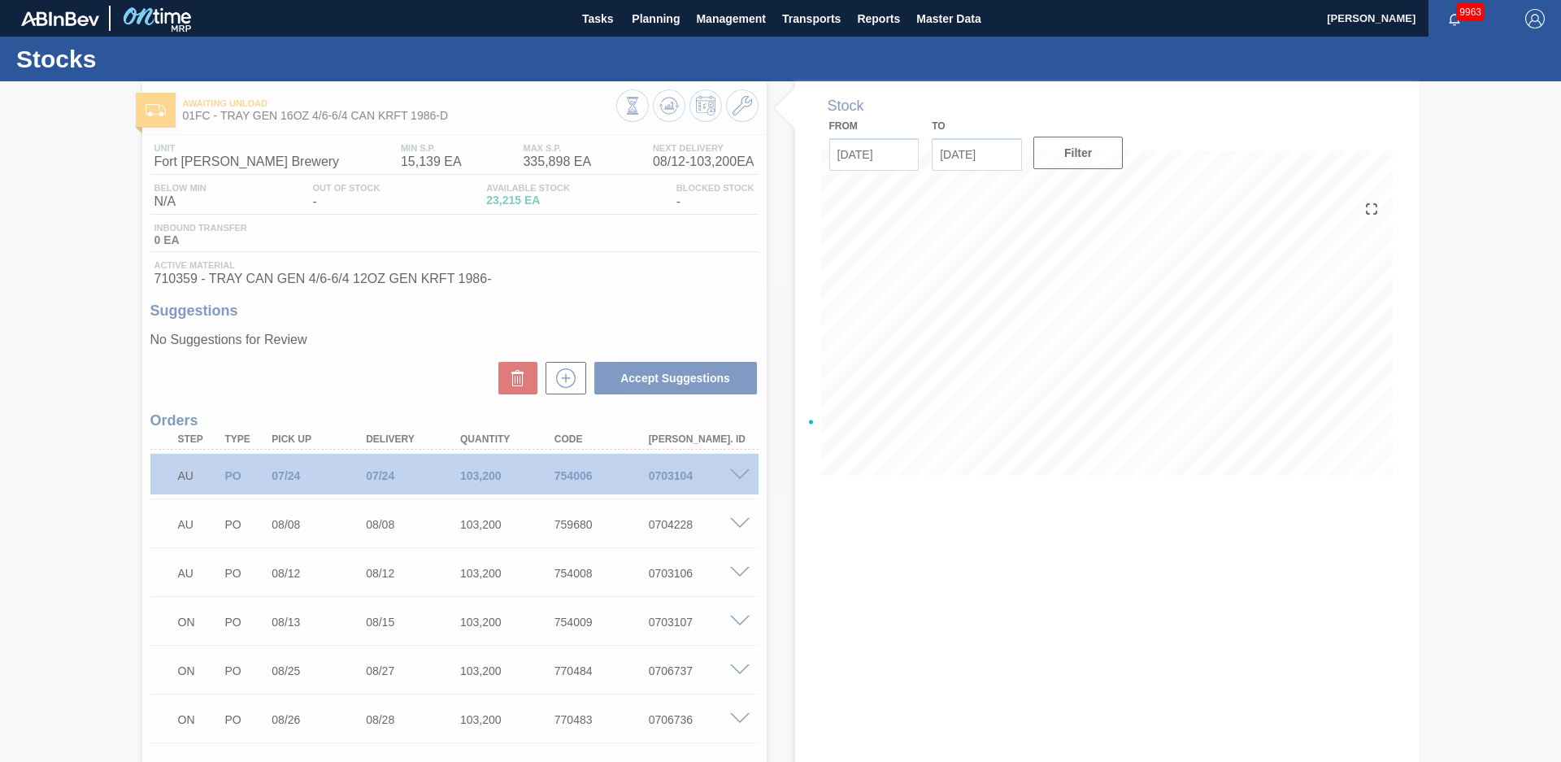
click at [774, 278] on div at bounding box center [780, 421] width 1561 height 681
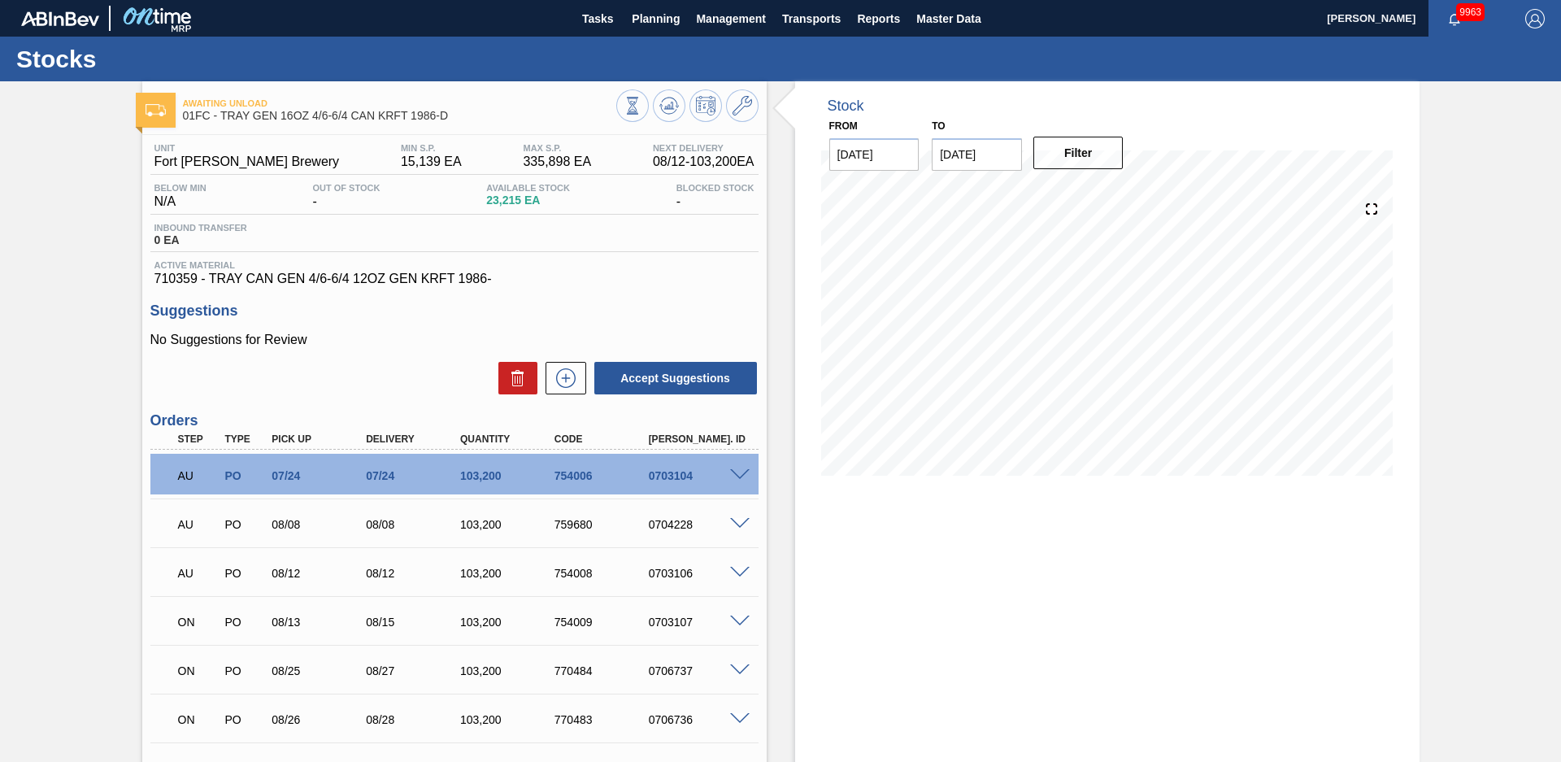
click at [784, 276] on div "Stock From [DATE] to [DATE] Filter" at bounding box center [1093, 576] width 653 height 990
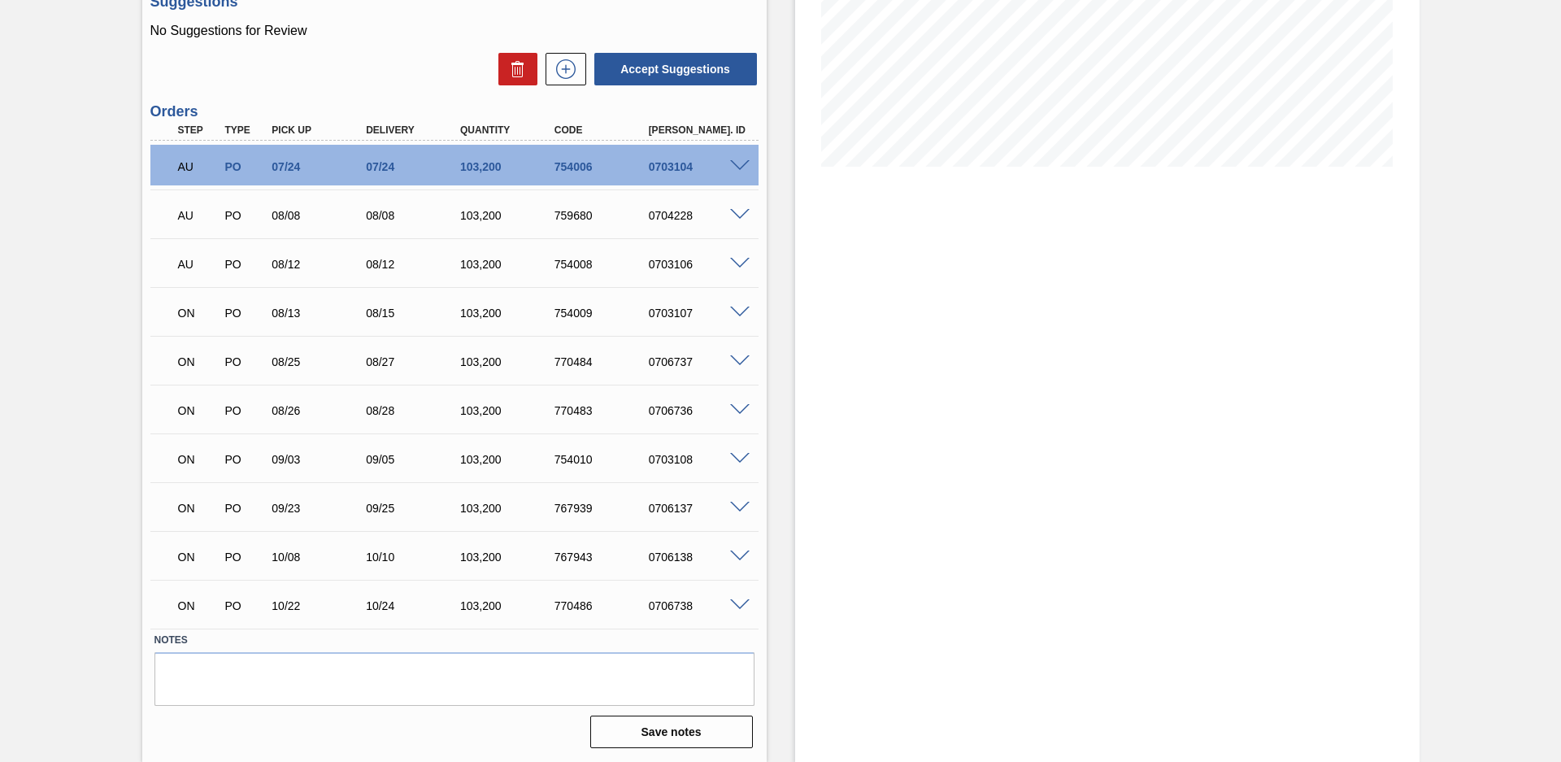
scroll to position [194, 0]
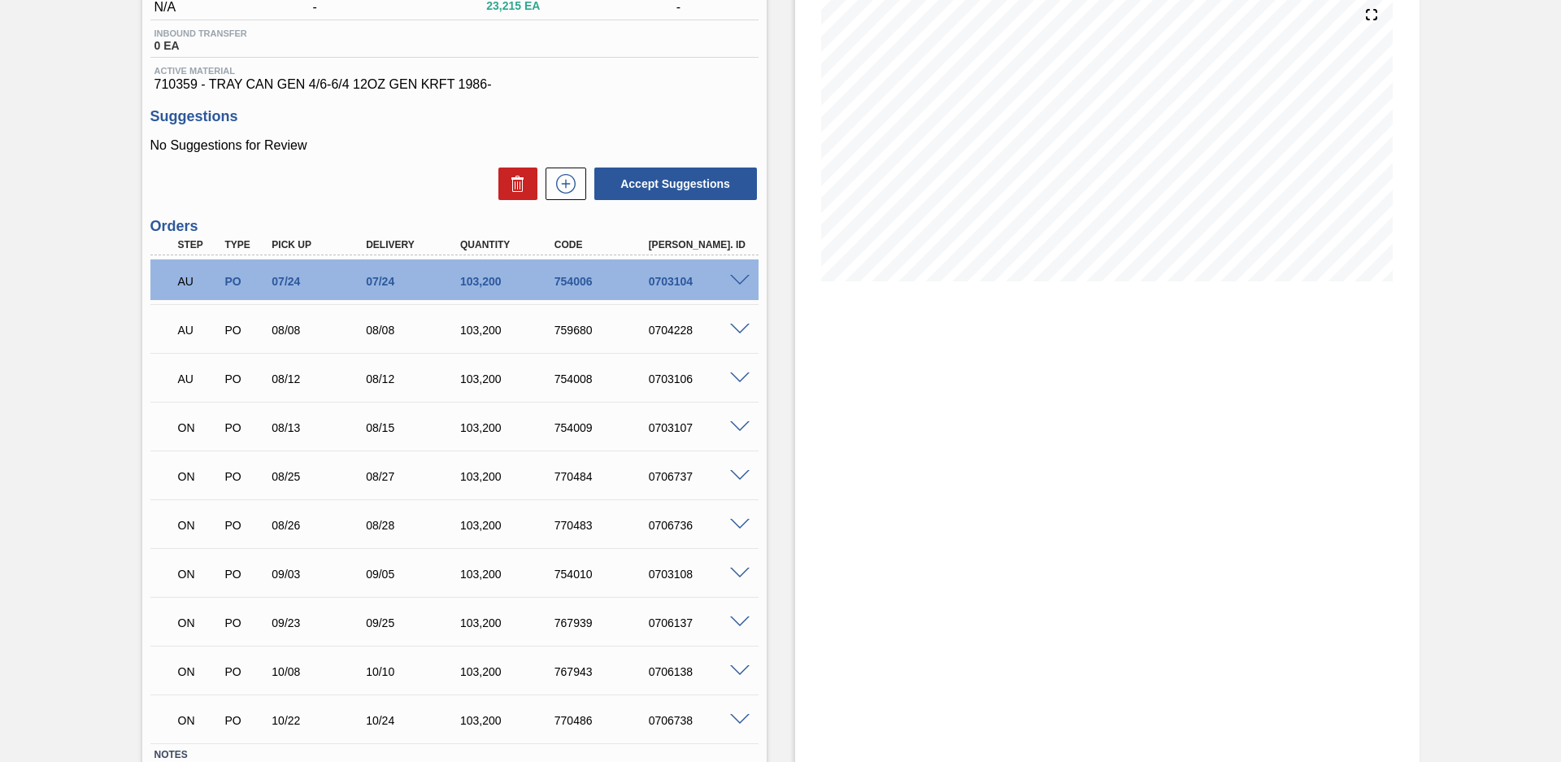
click at [738, 574] on span at bounding box center [740, 574] width 20 height 12
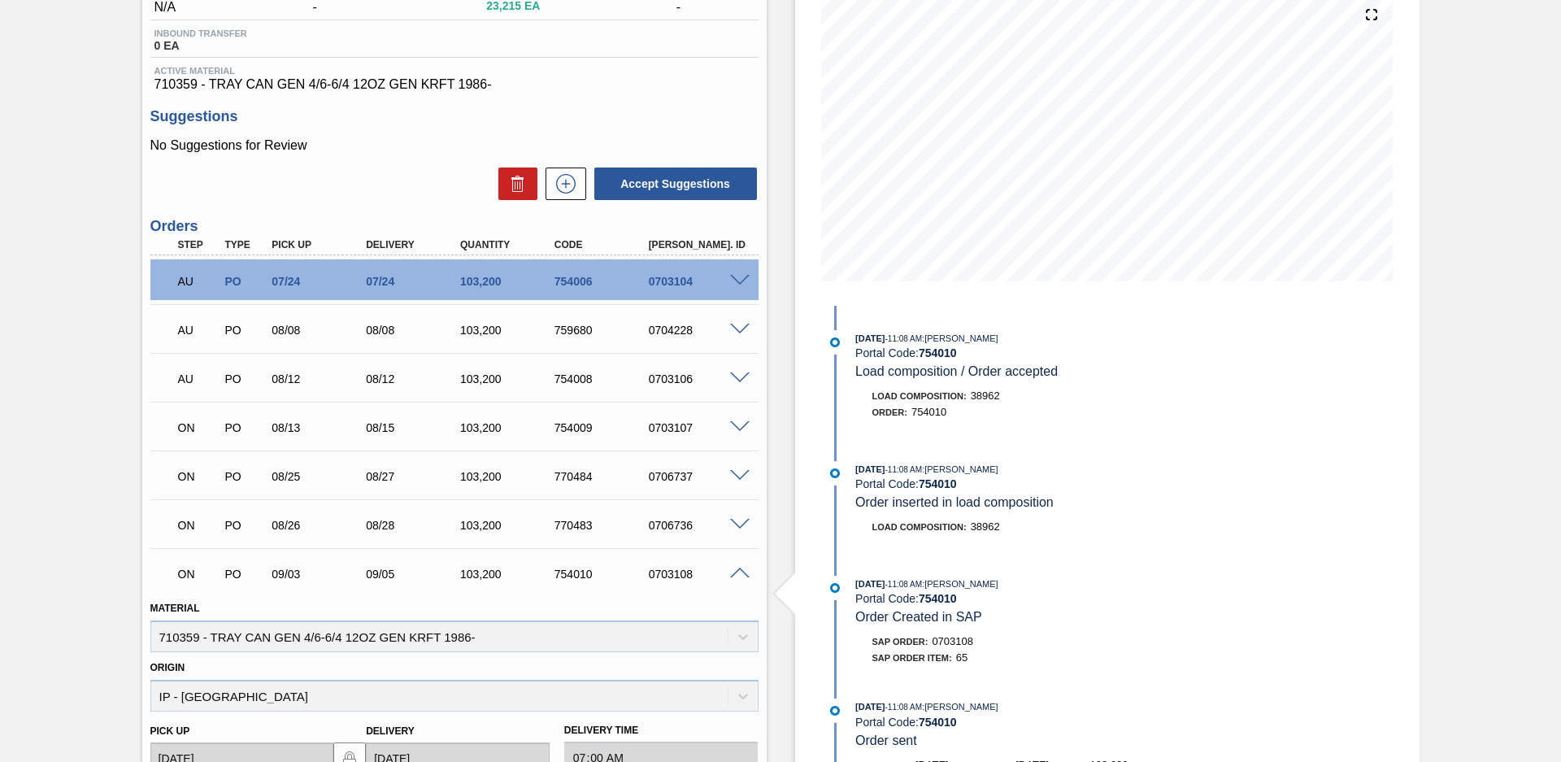
scroll to position [538, 0]
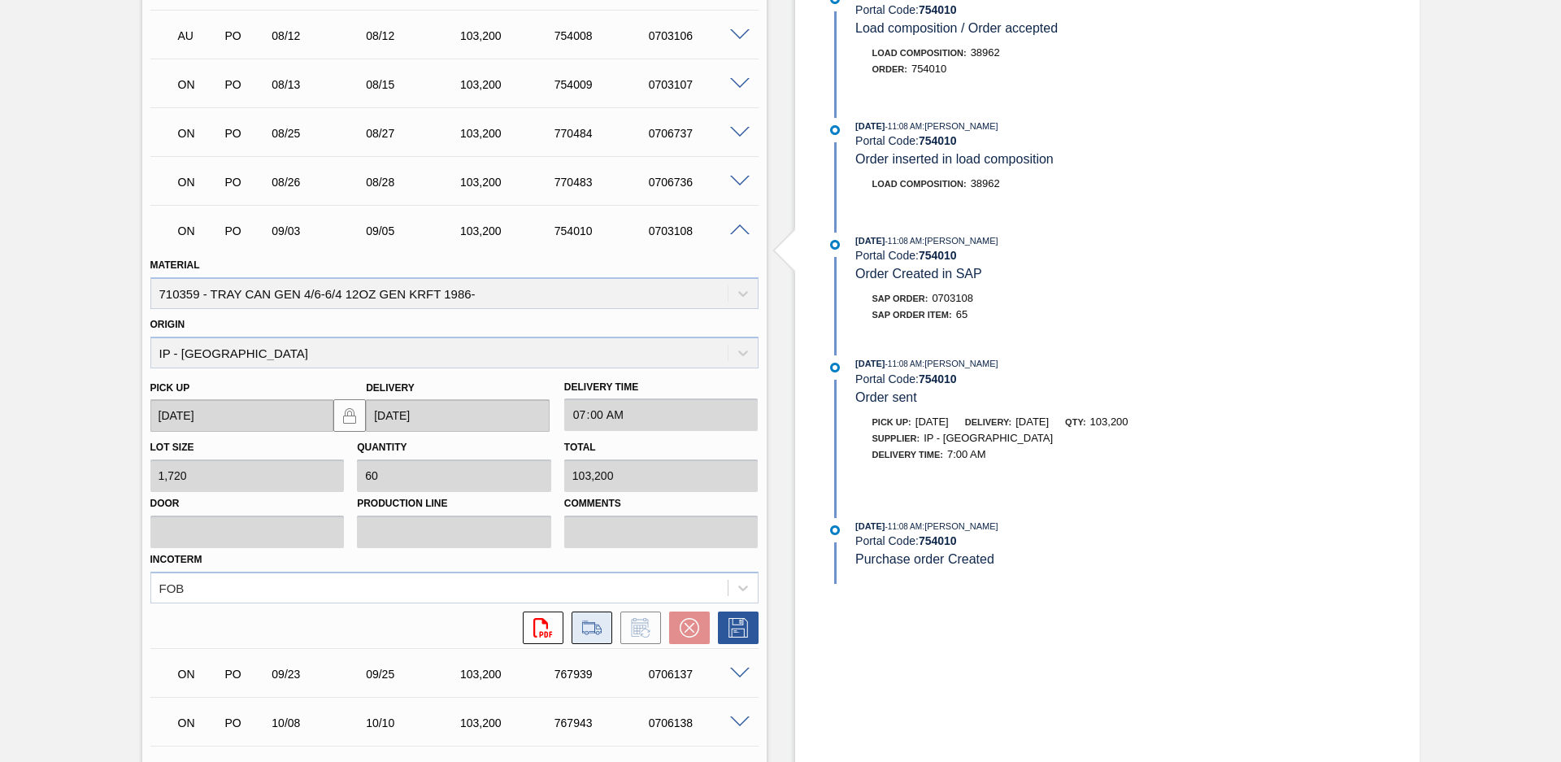
click at [607, 622] on button at bounding box center [592, 628] width 41 height 33
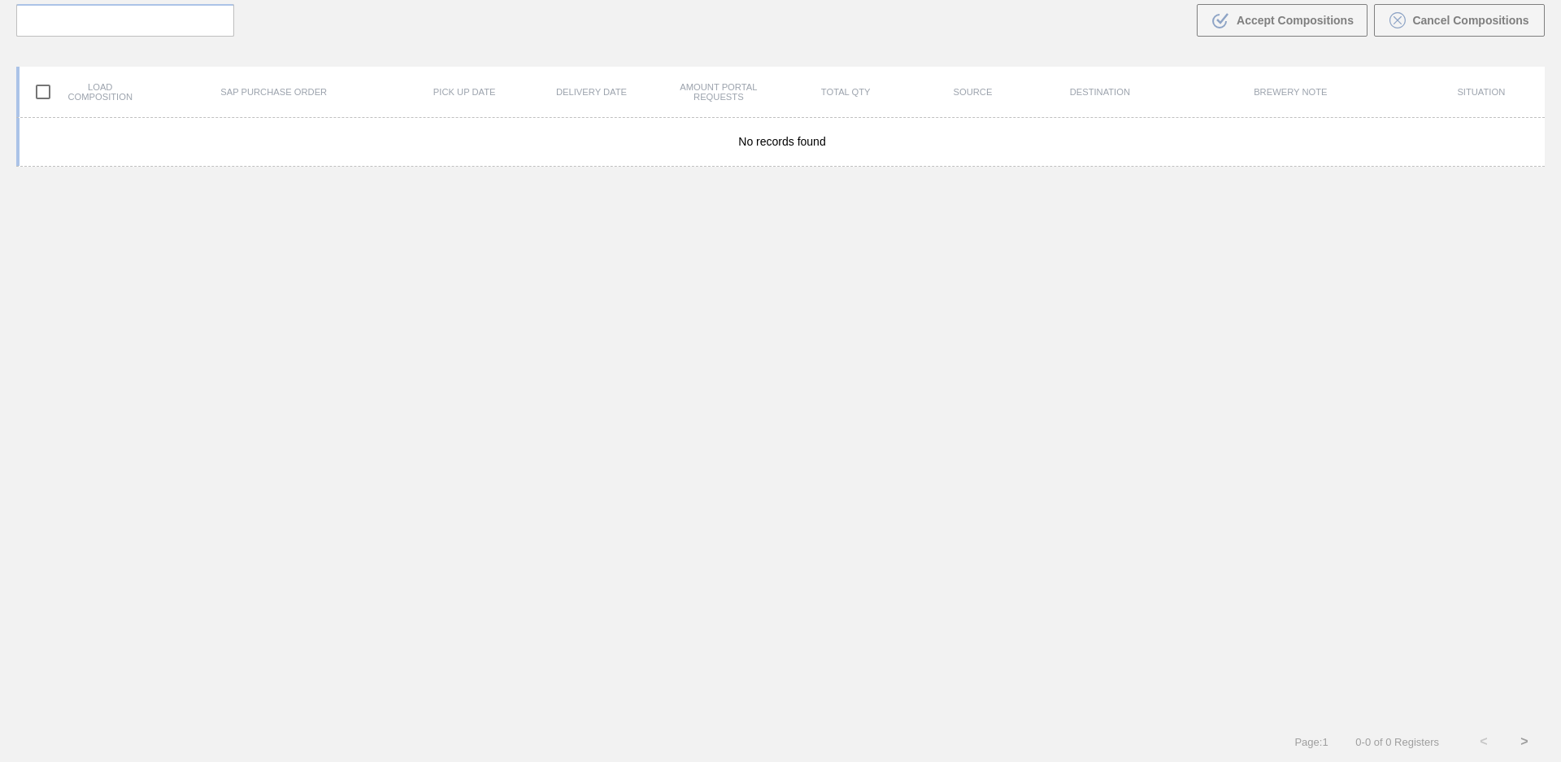
scroll to position [117, 0]
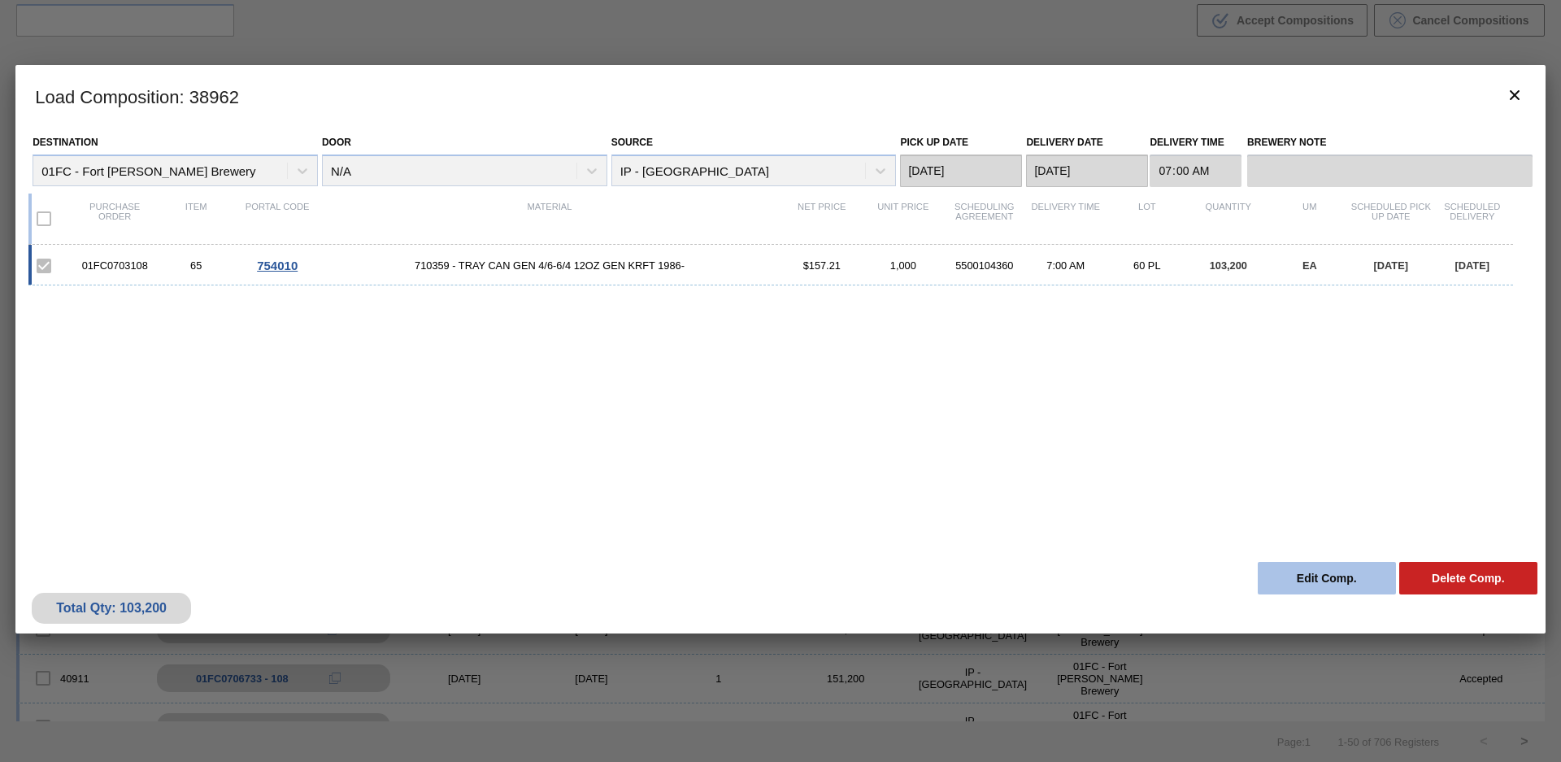
click at [1360, 587] on button "Edit Comp." at bounding box center [1327, 578] width 138 height 33
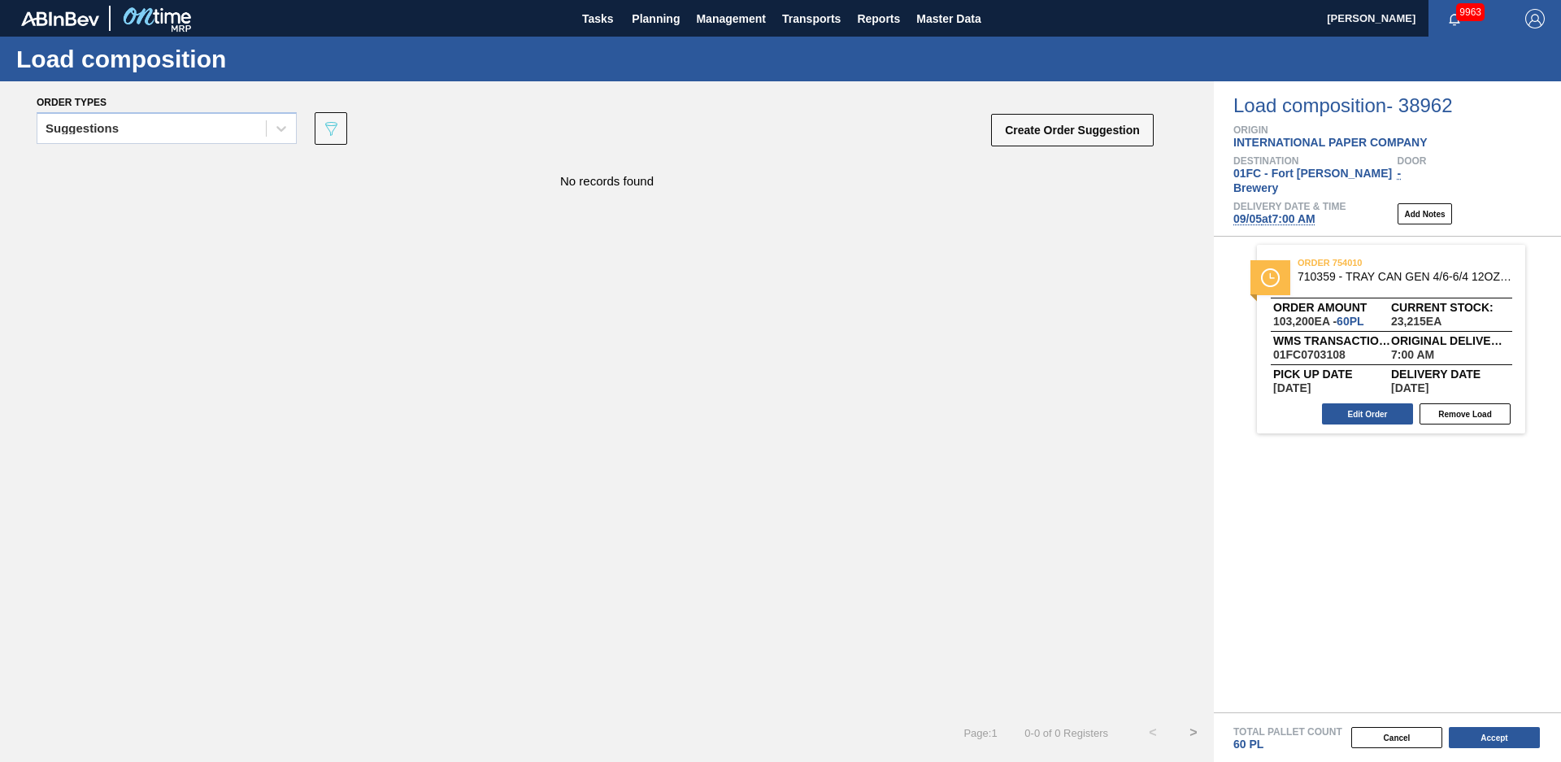
click at [189, 105] on div "Order types" at bounding box center [596, 101] width 1119 height 15
click at [193, 124] on div "Suggestions" at bounding box center [151, 129] width 229 height 24
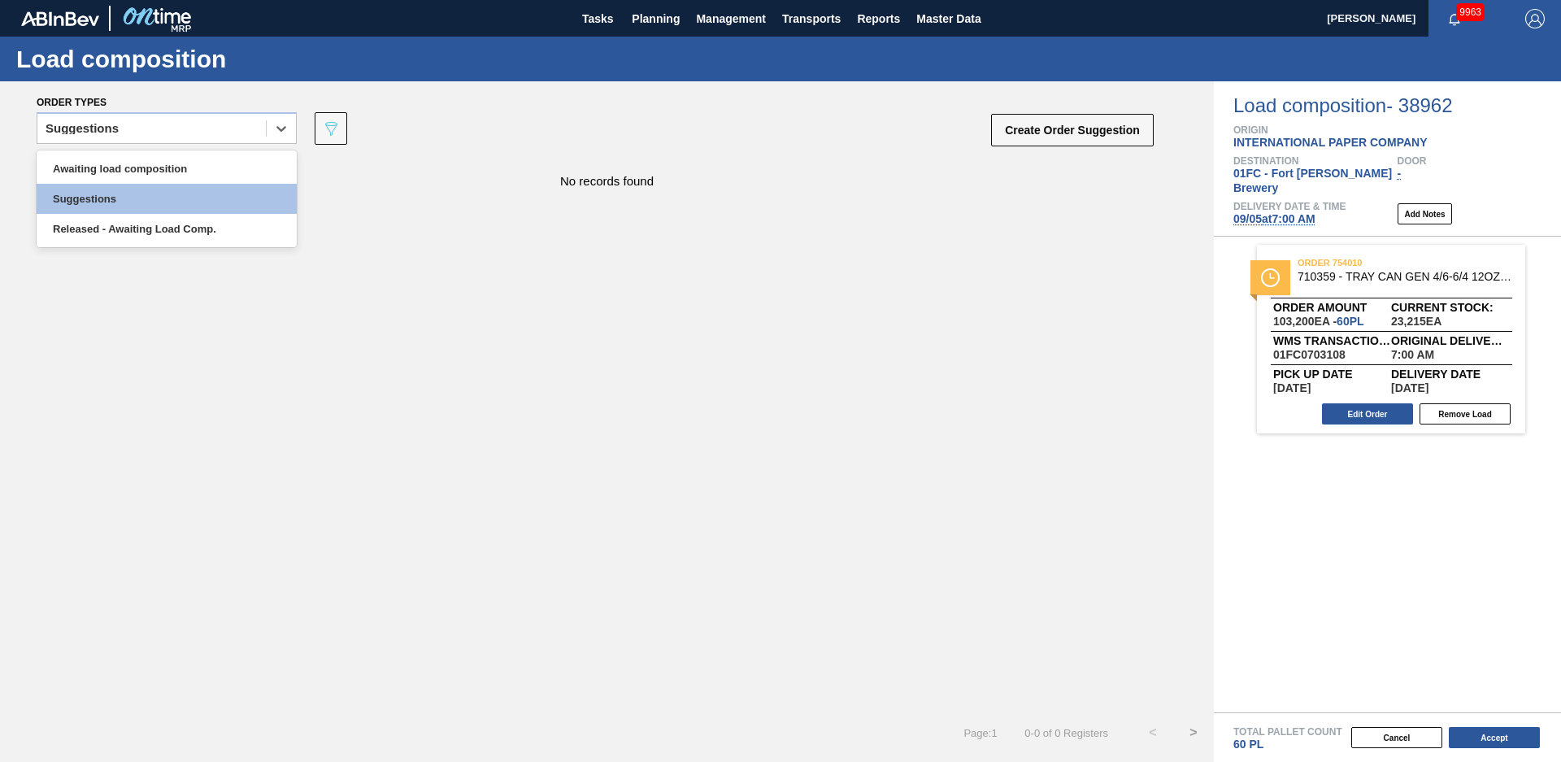
click at [155, 246] on div "Awaiting load composition Suggestions Released - Awaiting Load Comp." at bounding box center [167, 198] width 260 height 97
click at [156, 235] on div "Released - Awaiting Load Comp." at bounding box center [167, 229] width 260 height 30
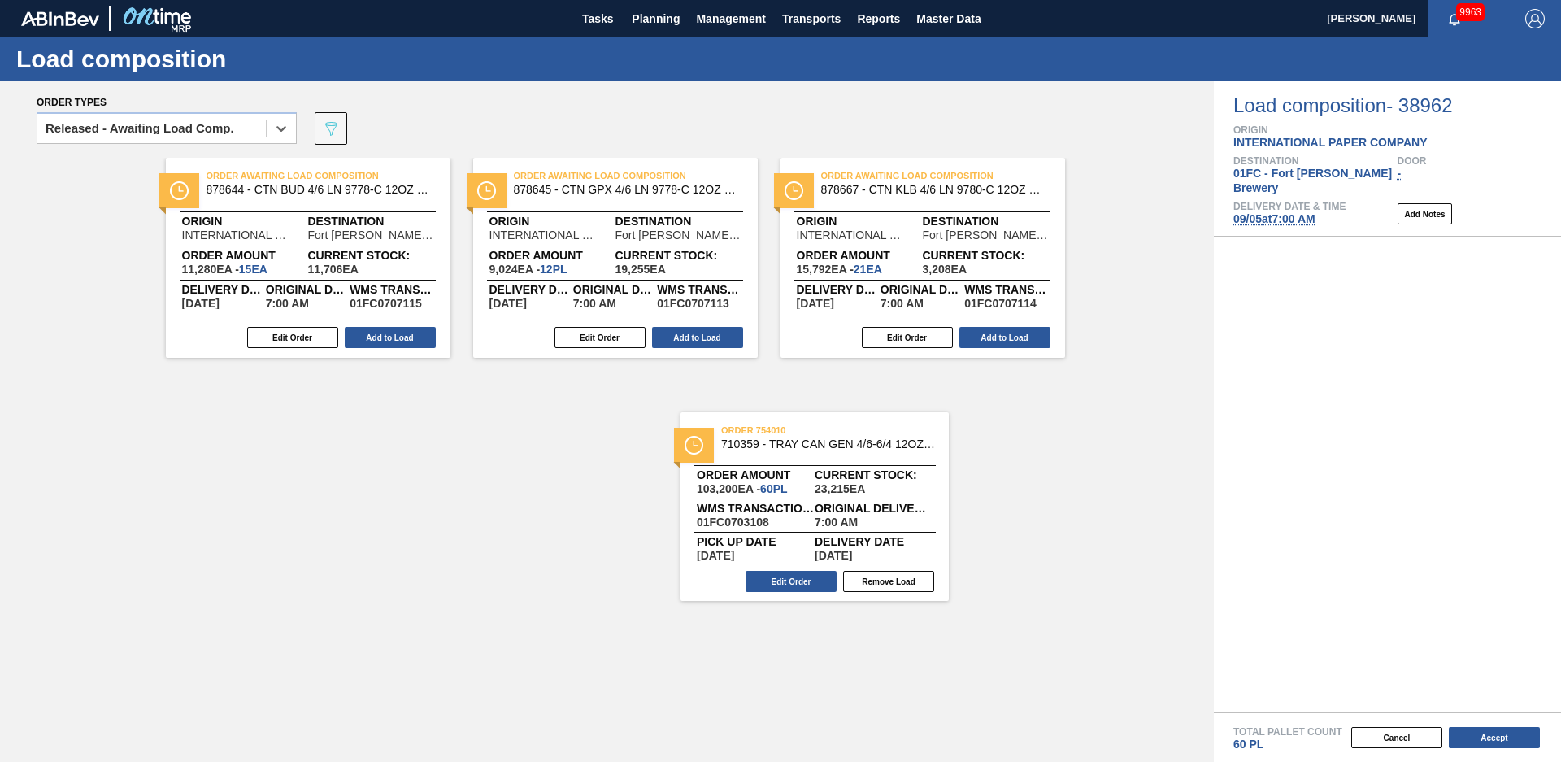
drag, startPoint x: 1345, startPoint y: 295, endPoint x: 756, endPoint y: 487, distance: 619.2
click at [756, 487] on div "Order types option Released - Awaiting Load Comp., selected. Select is focused …" at bounding box center [780, 421] width 1561 height 681
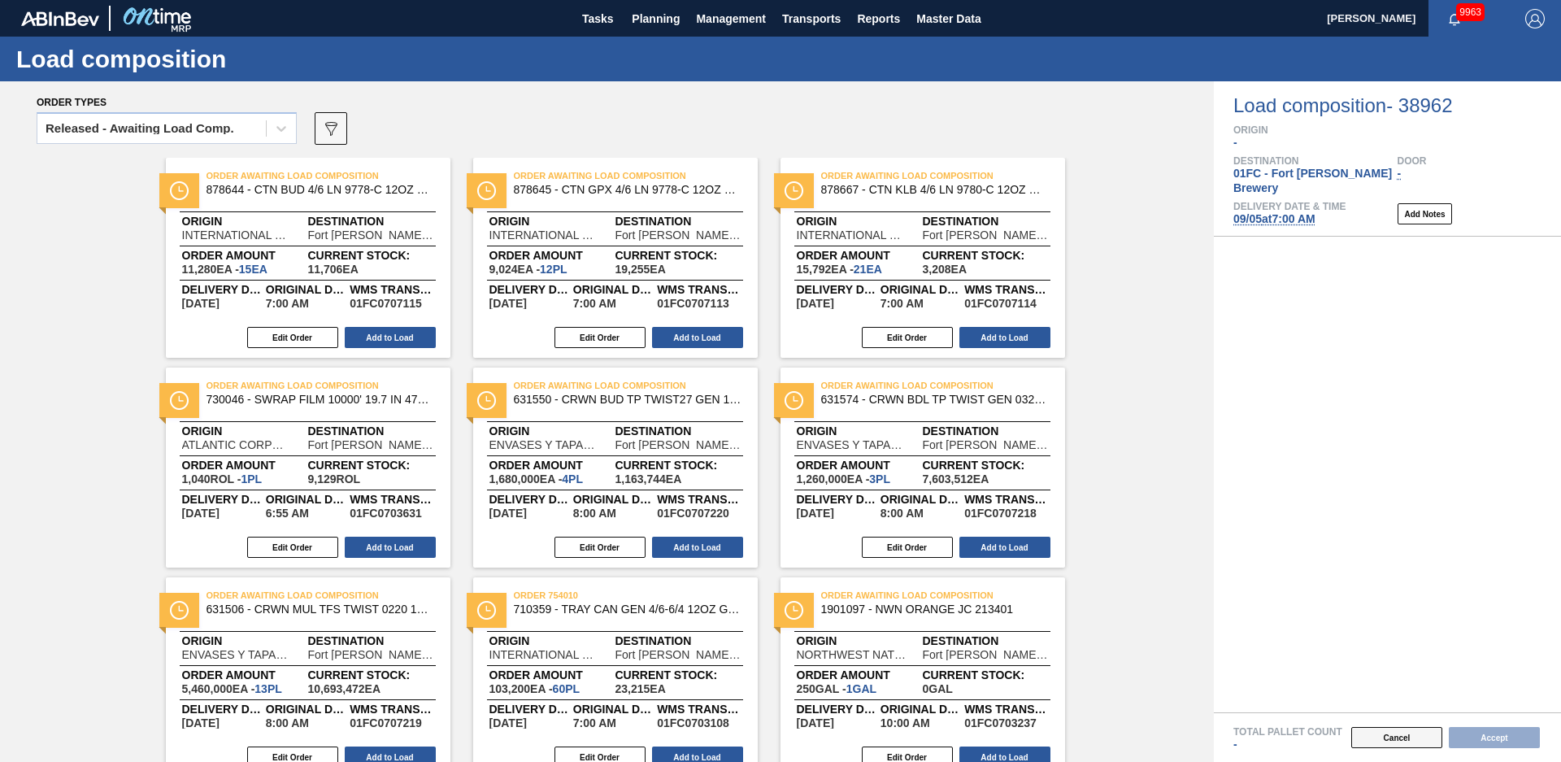
click at [1374, 733] on button "Cancel" at bounding box center [1397, 737] width 91 height 21
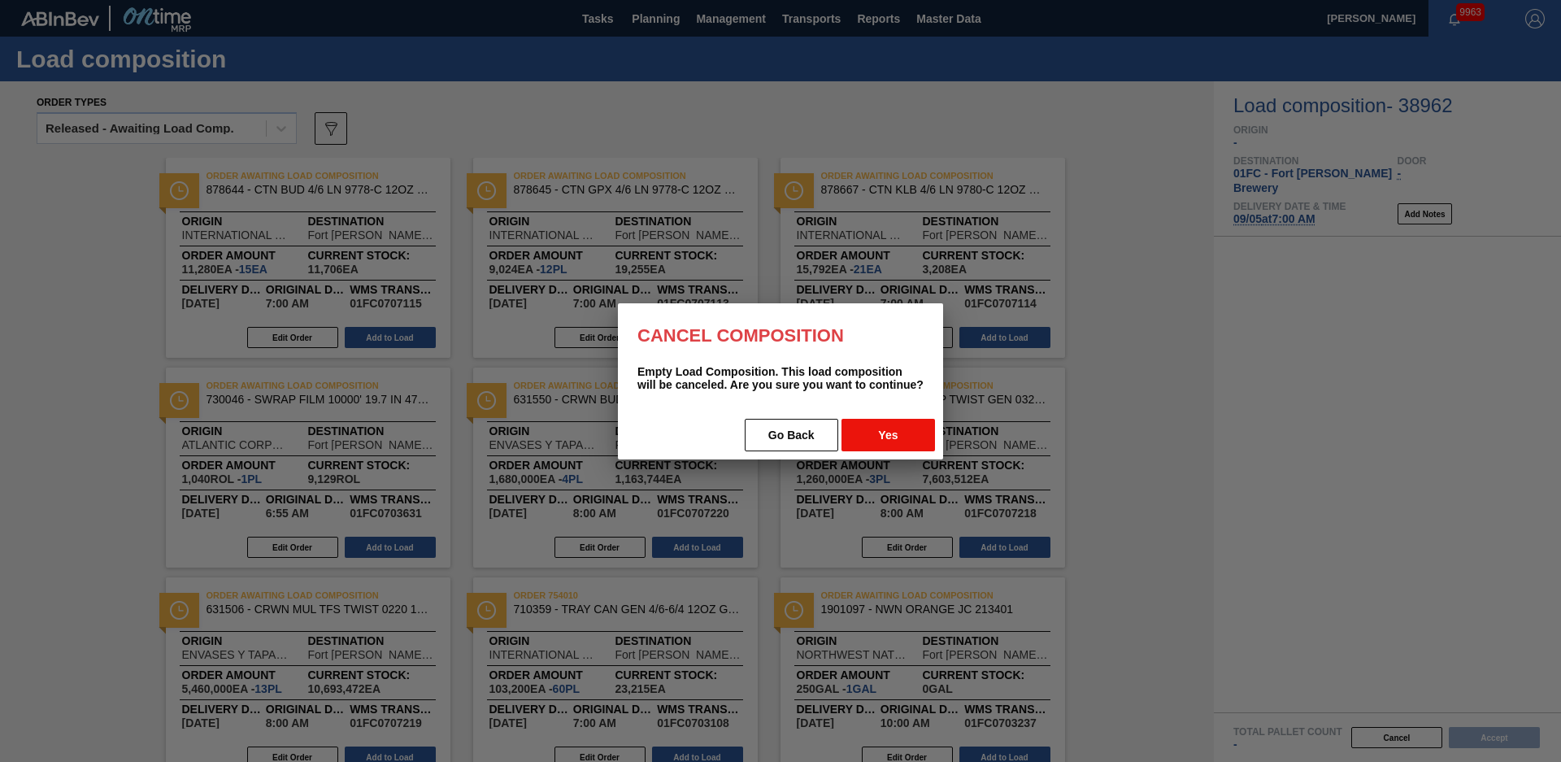
click at [864, 424] on button "Yes" at bounding box center [889, 435] width 94 height 33
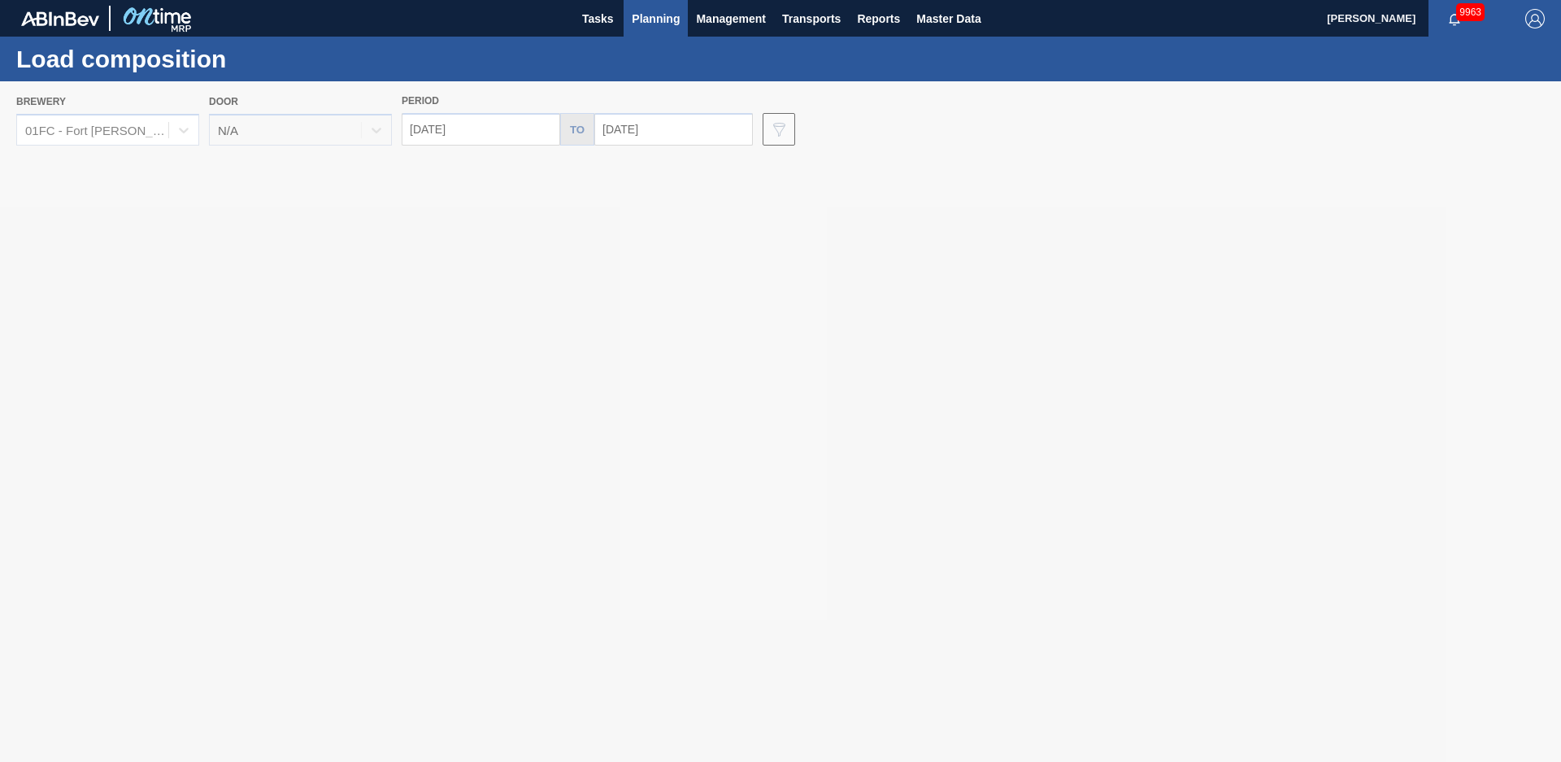
click at [654, 11] on span "Planning" at bounding box center [656, 19] width 48 height 20
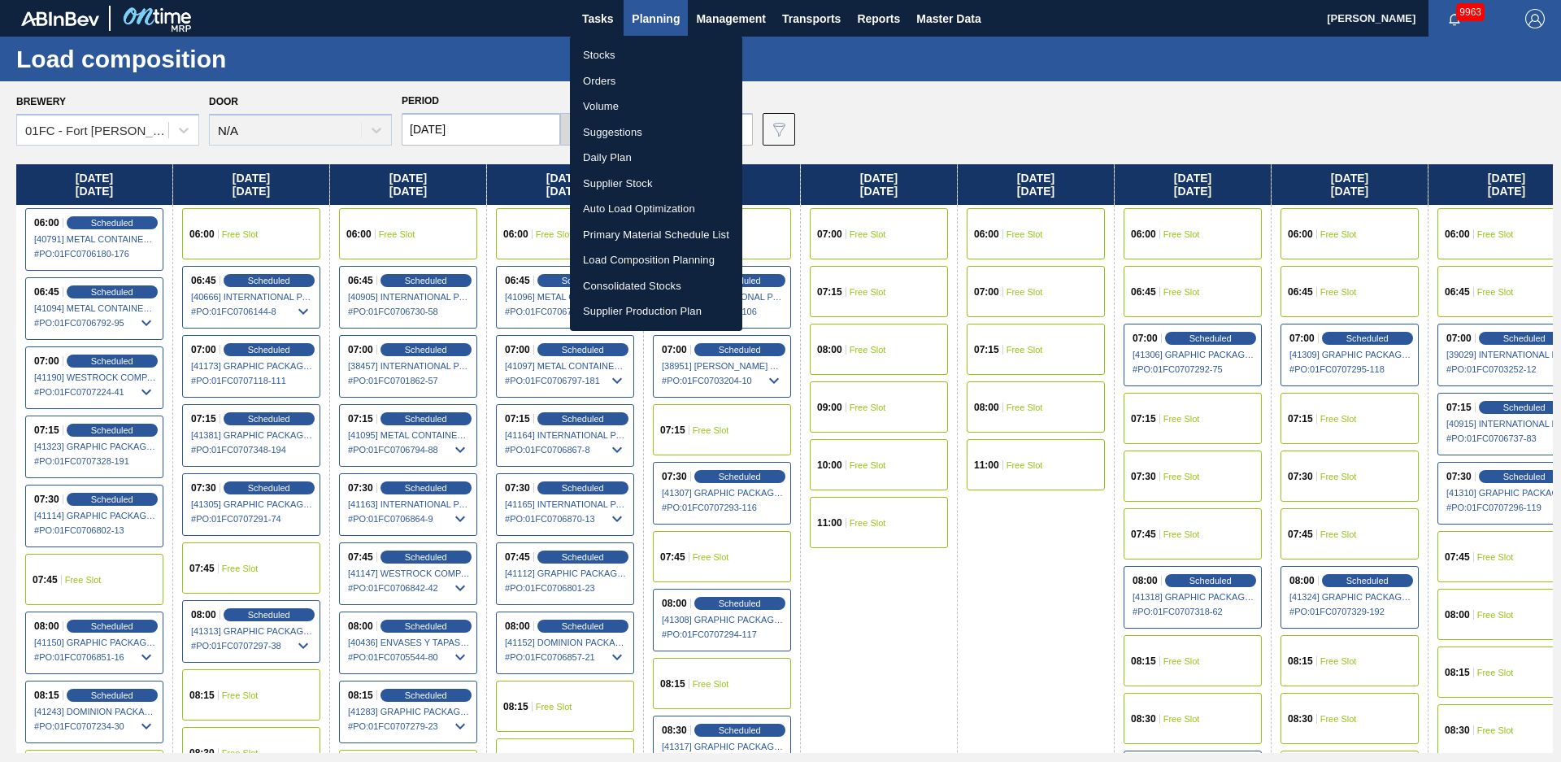
click at [619, 56] on li "Stocks" at bounding box center [656, 55] width 172 height 26
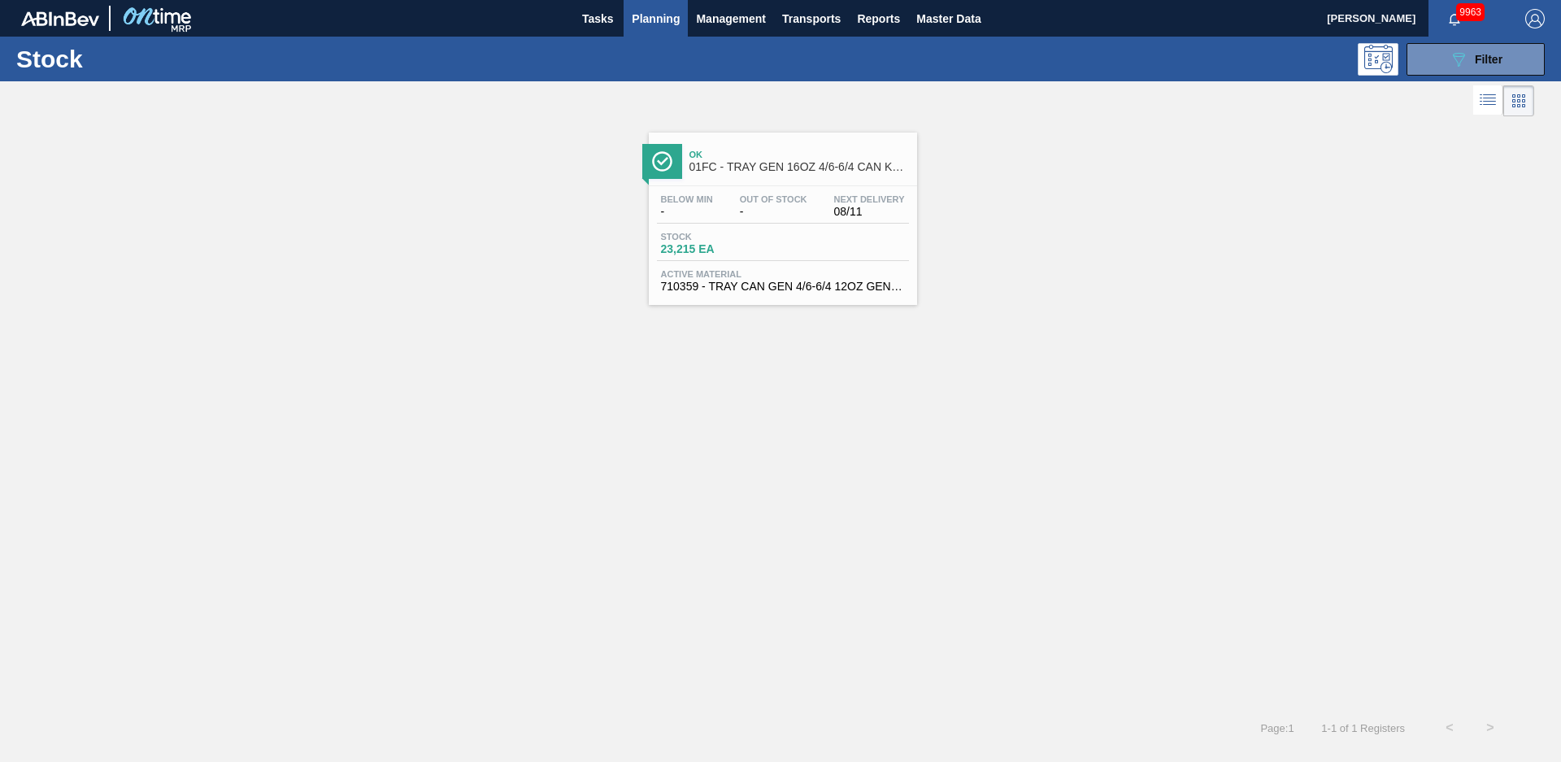
click at [753, 176] on div "Ok 01FC - TRAY GEN 16OZ 4/6-6/4 CAN KRFT 1986-D" at bounding box center [800, 161] width 220 height 37
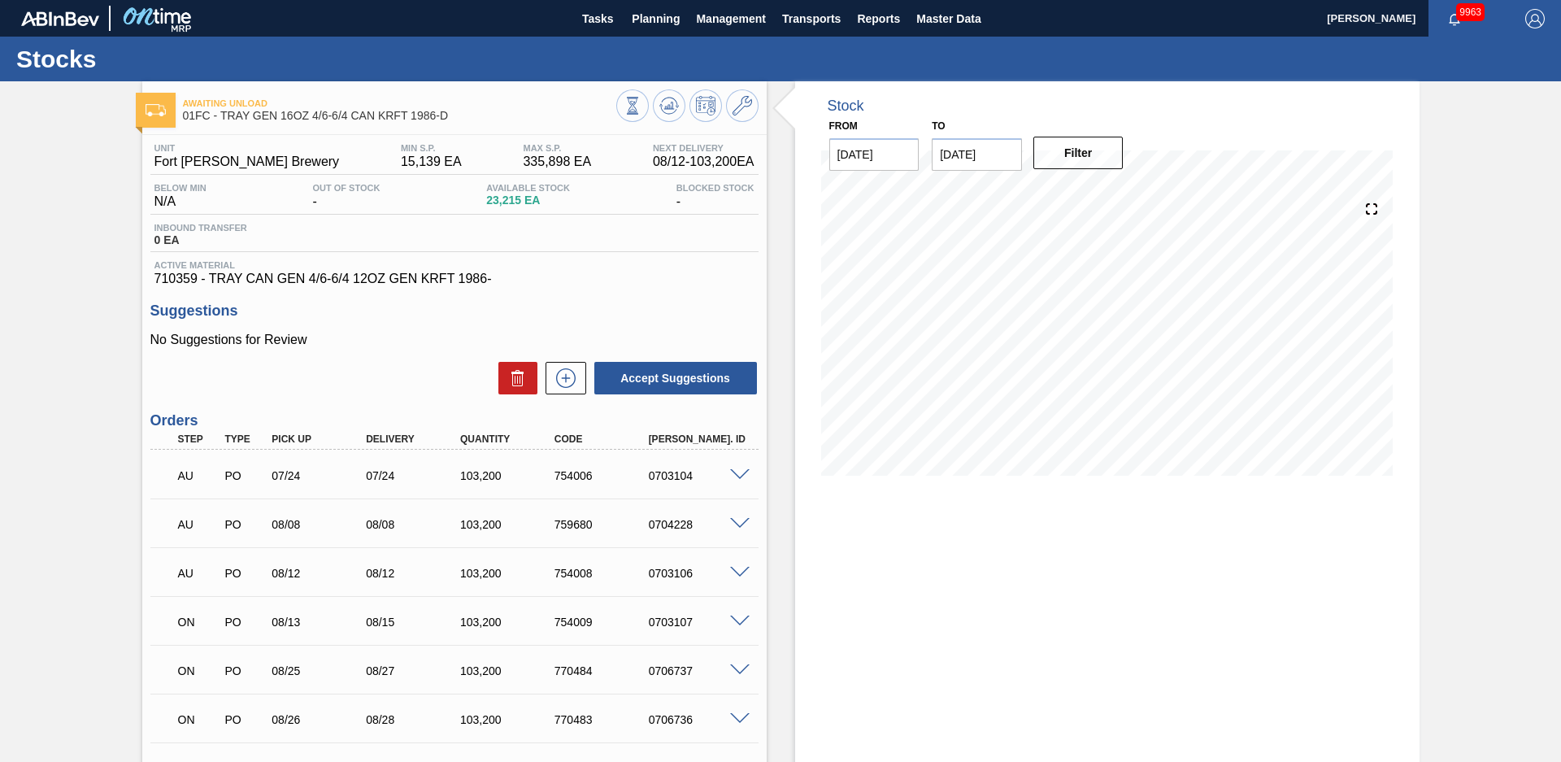
scroll to position [309, 0]
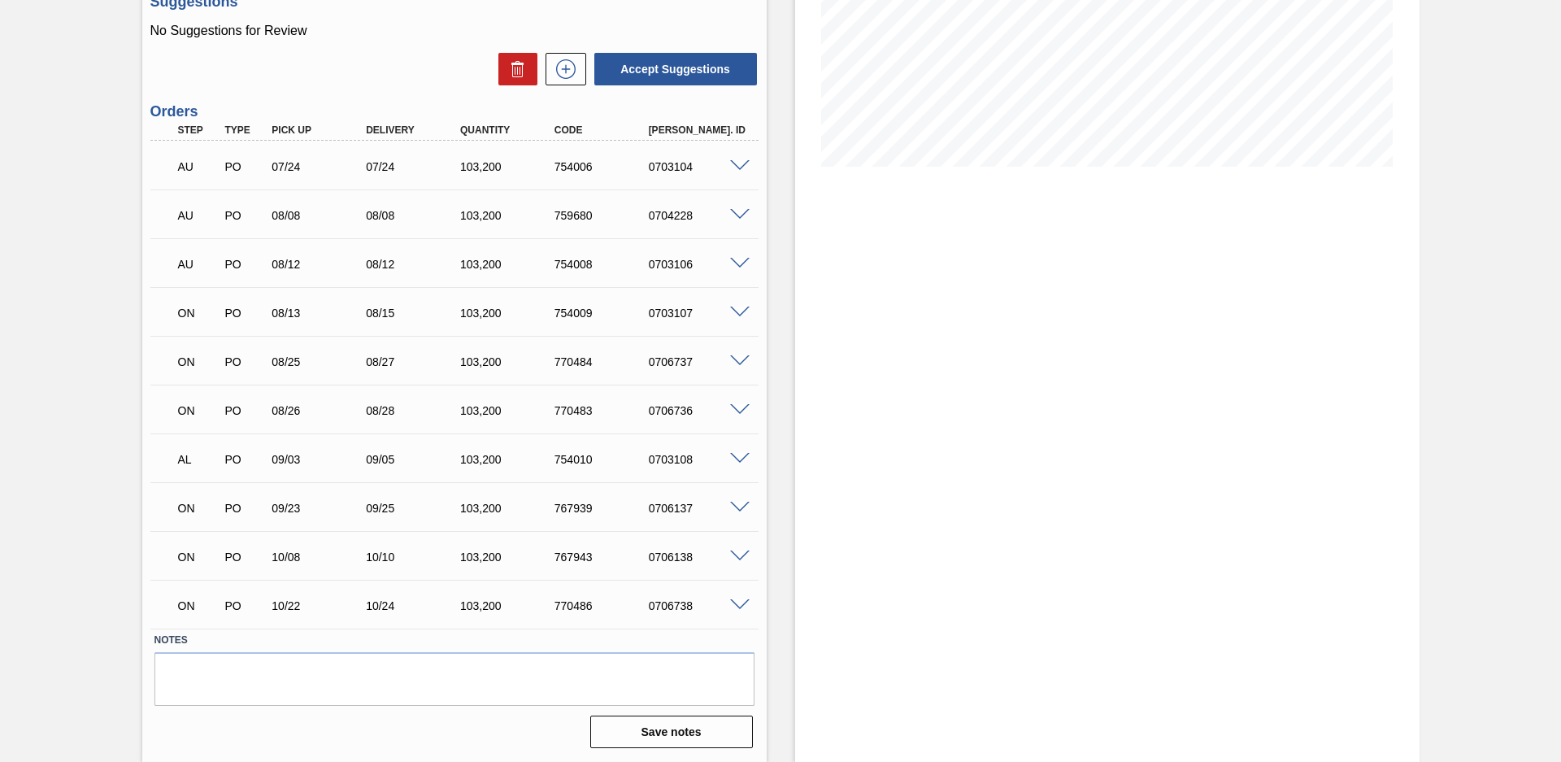
click at [744, 459] on span at bounding box center [740, 459] width 20 height 12
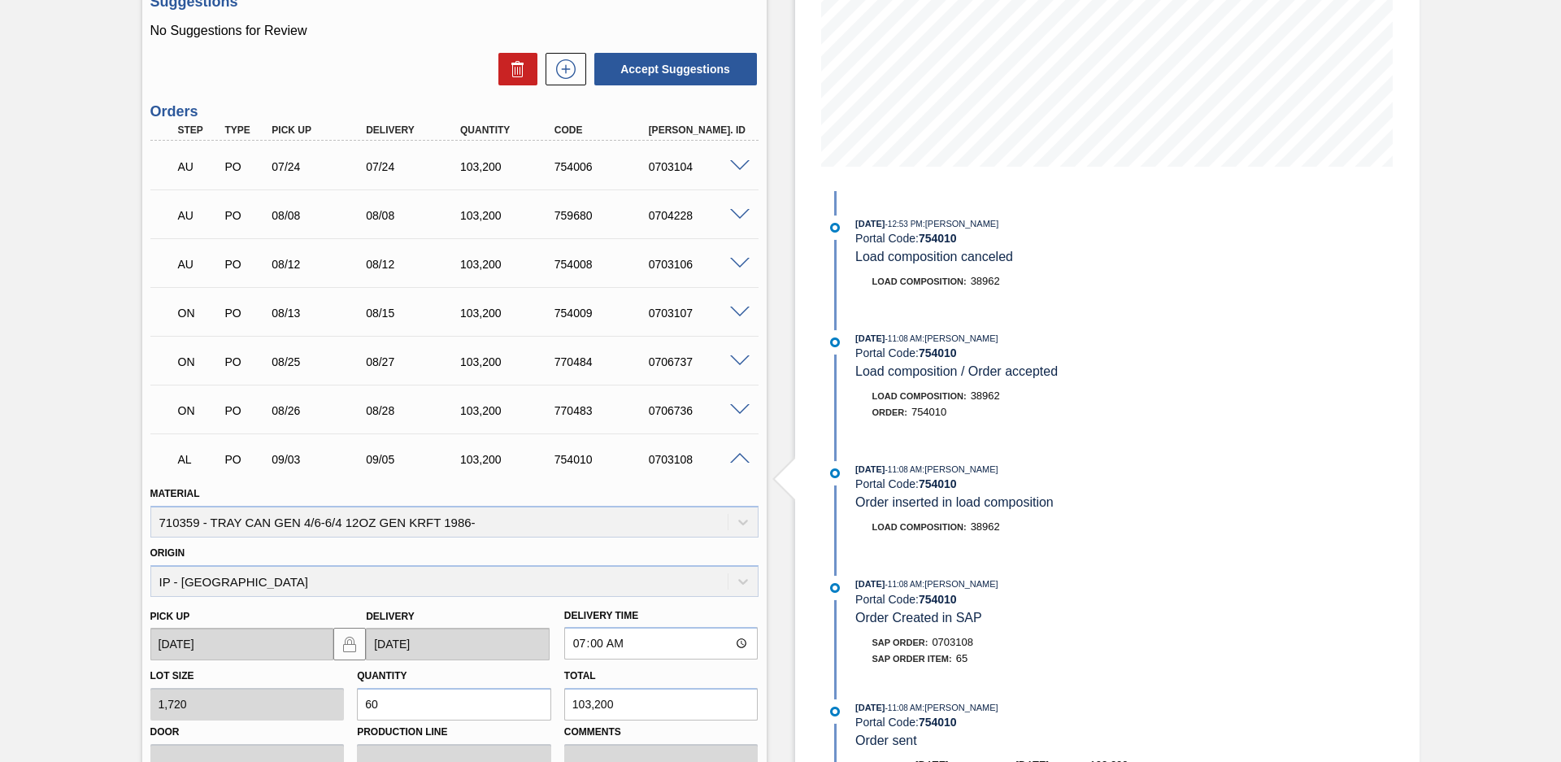
scroll to position [703, 0]
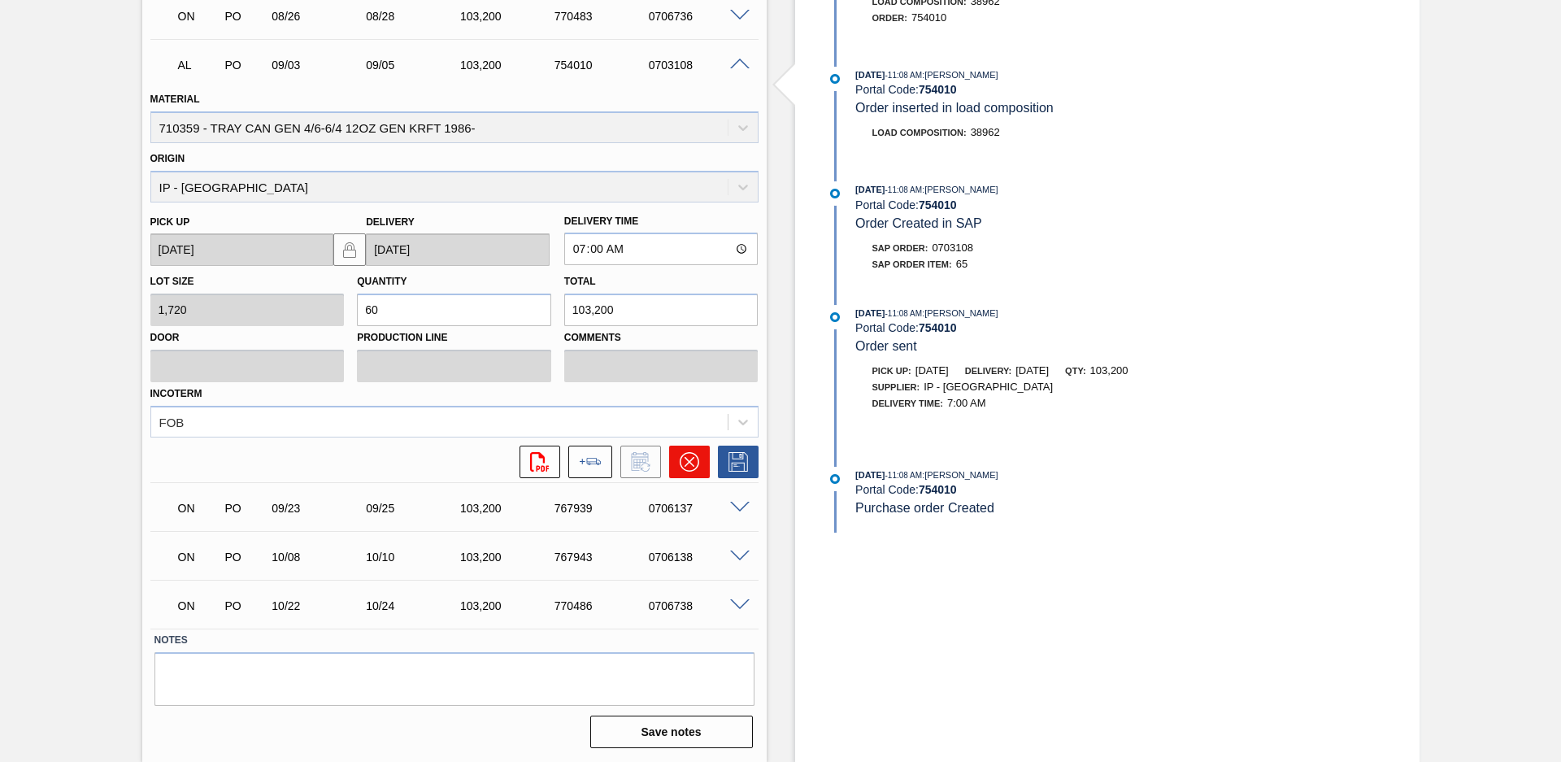
click at [691, 460] on icon at bounding box center [690, 462] width 20 height 20
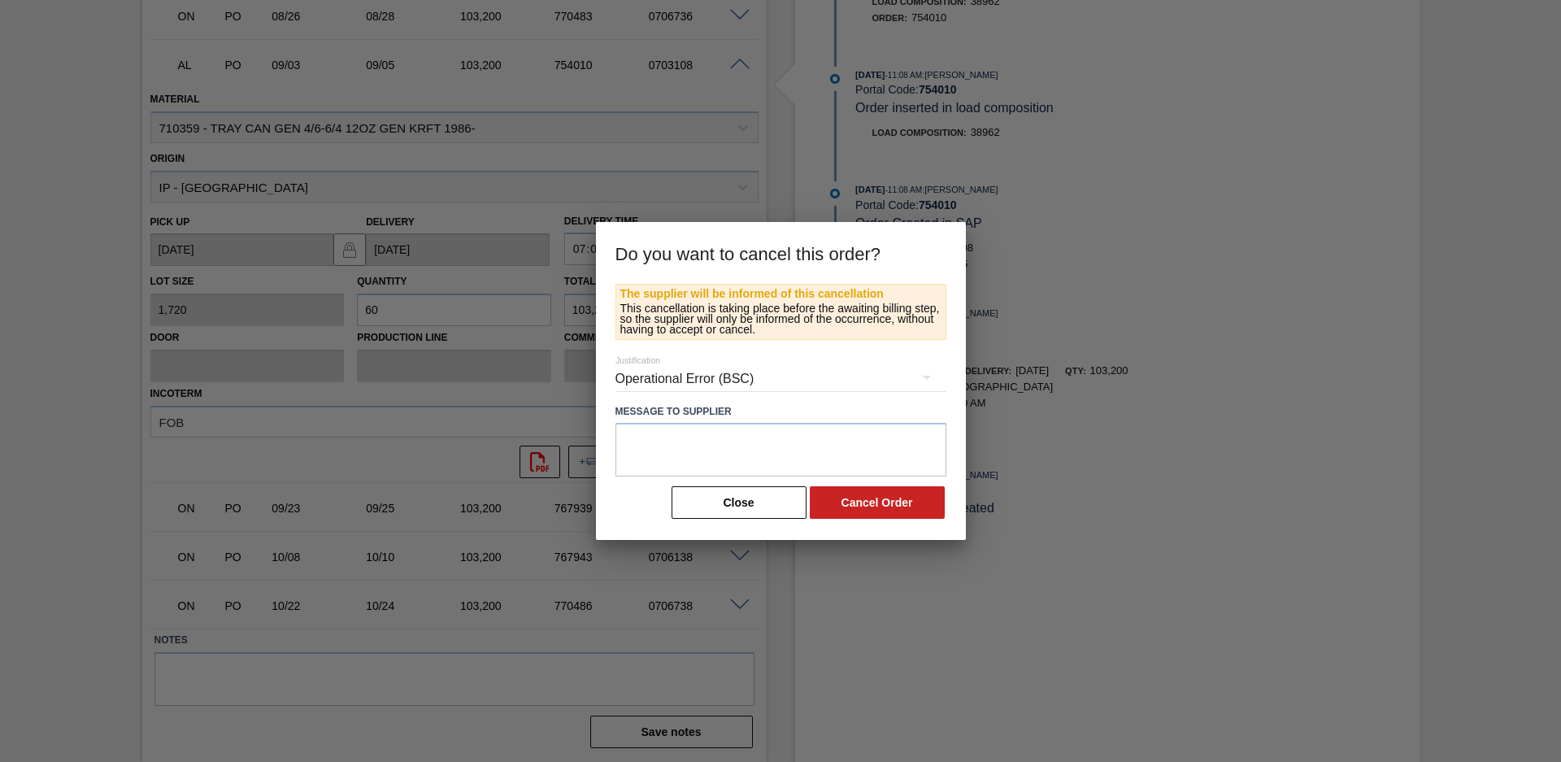
click at [750, 388] on div "Operational Error (BSC)" at bounding box center [781, 379] width 331 height 46
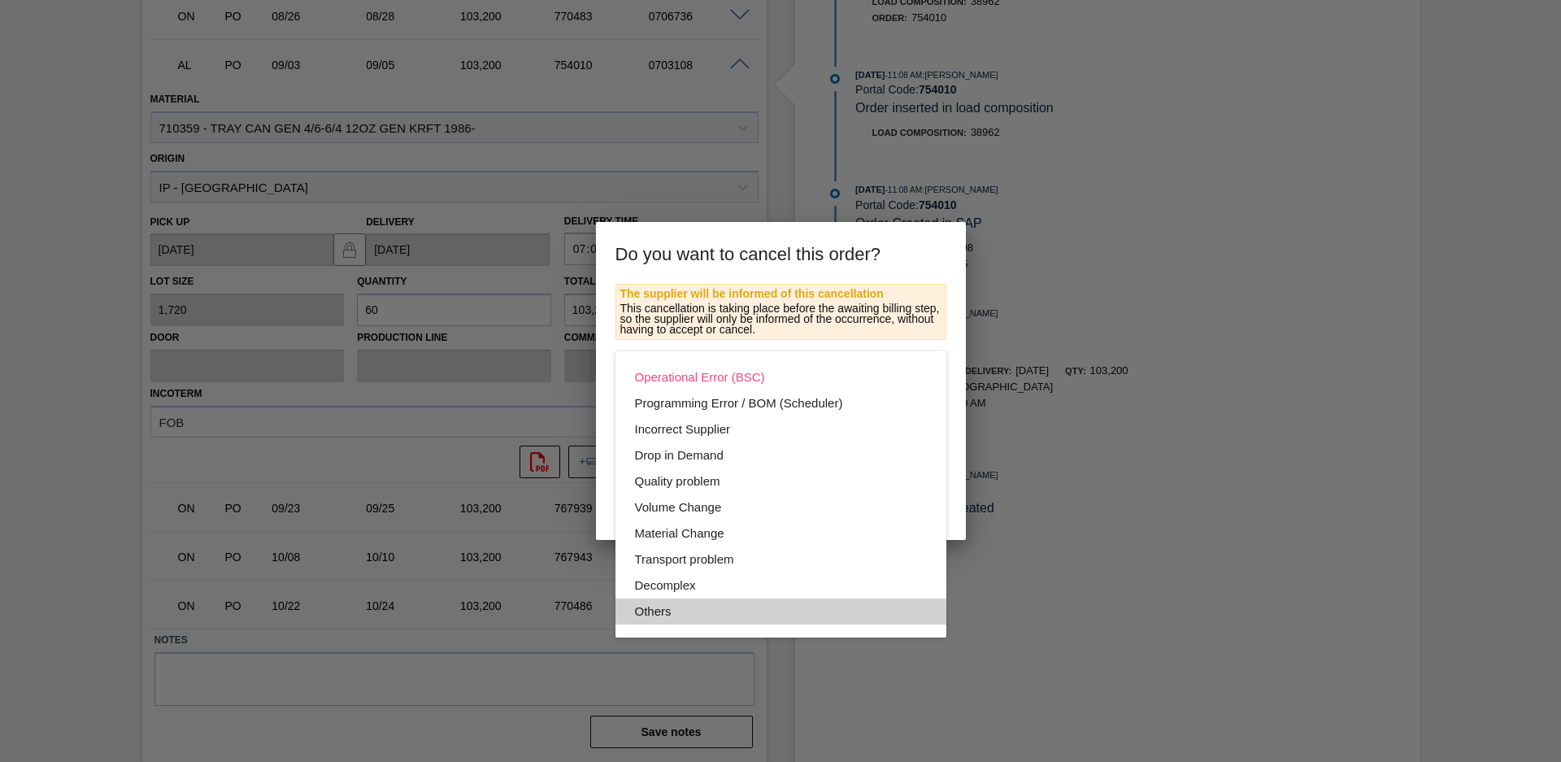
click at [690, 616] on div "Others" at bounding box center [781, 612] width 292 height 26
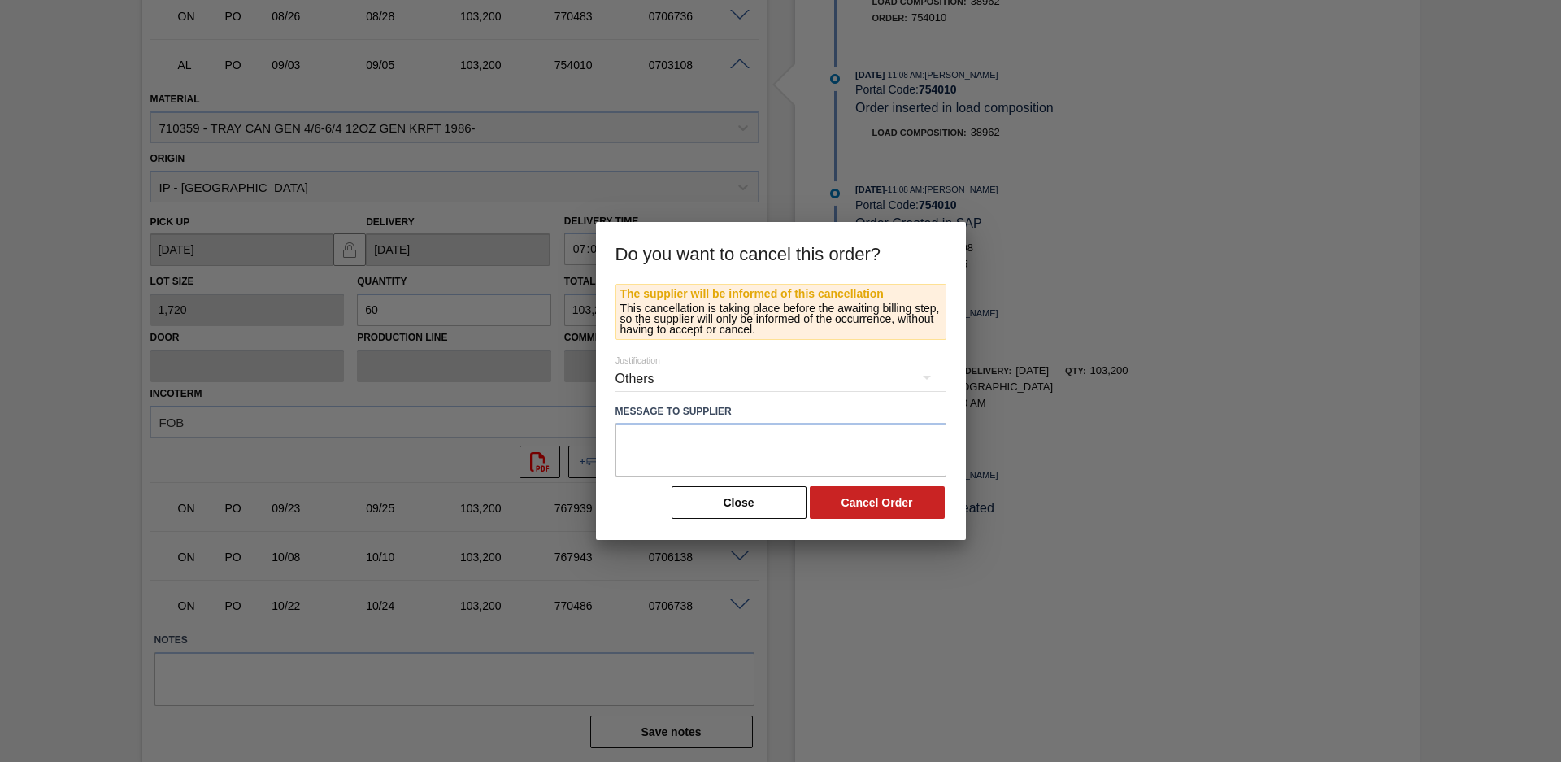
click at [915, 506] on button "Cancel Order" at bounding box center [877, 502] width 135 height 33
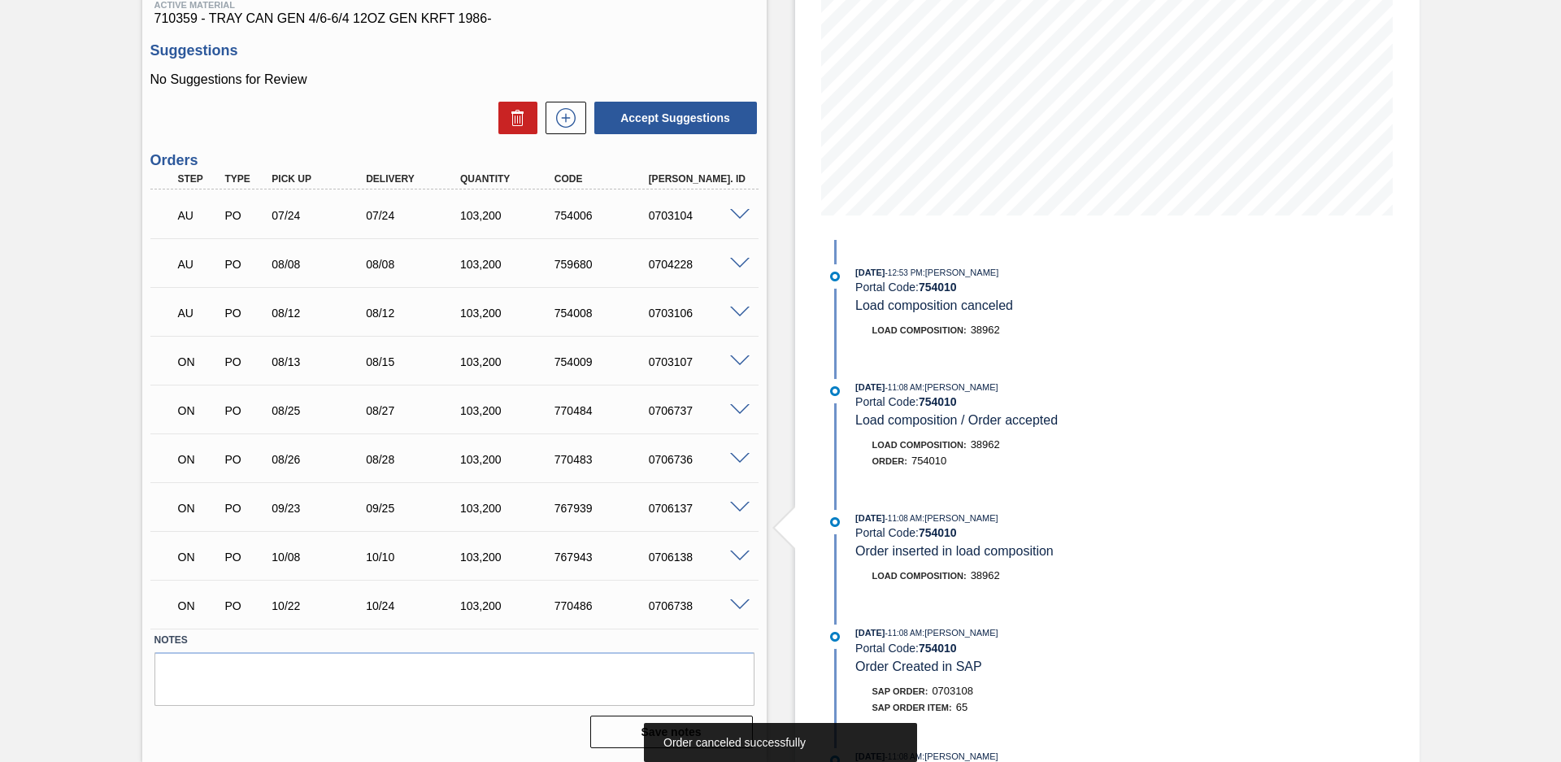
scroll to position [0, 0]
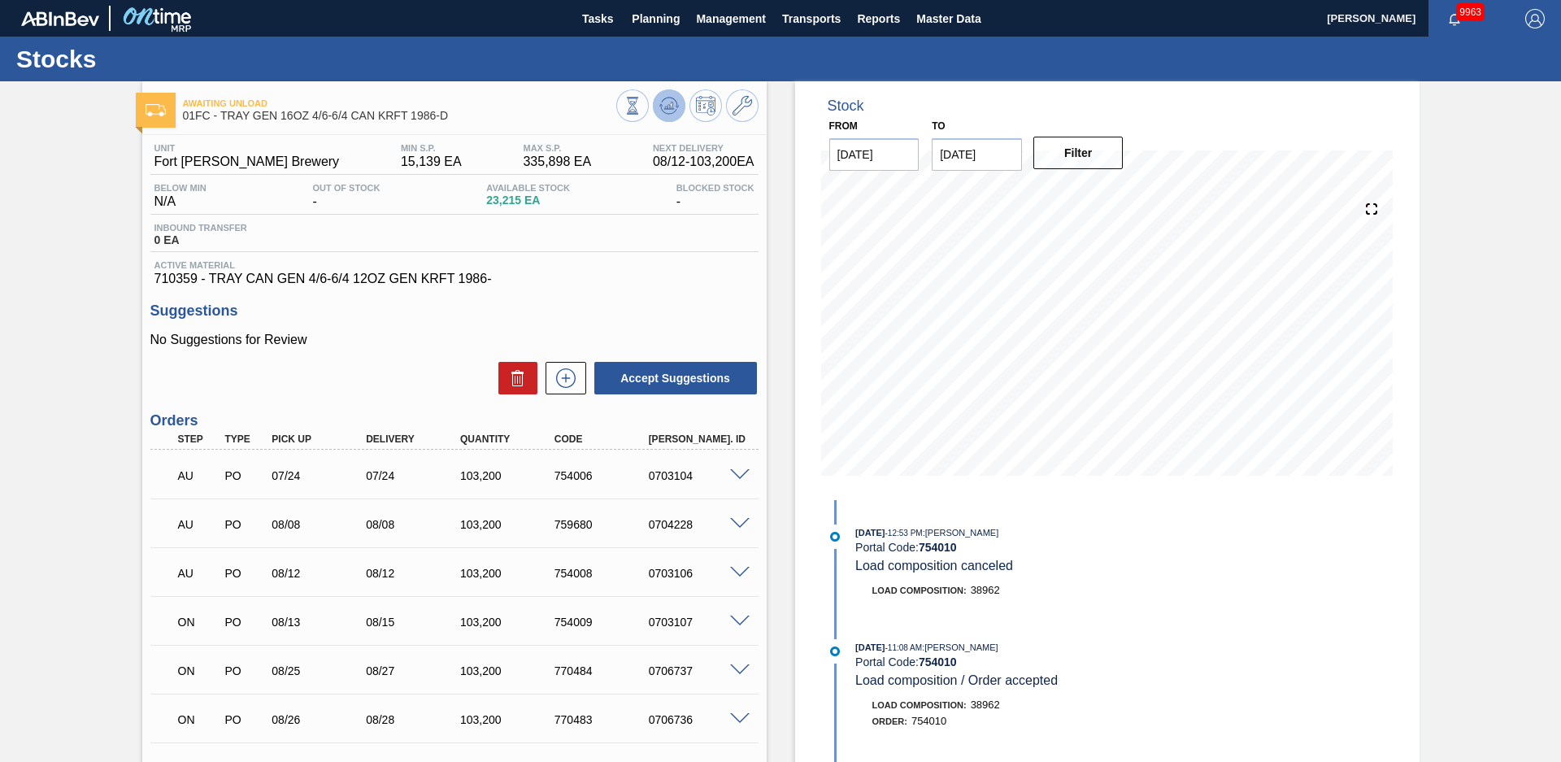
click at [671, 118] on button at bounding box center [669, 105] width 33 height 33
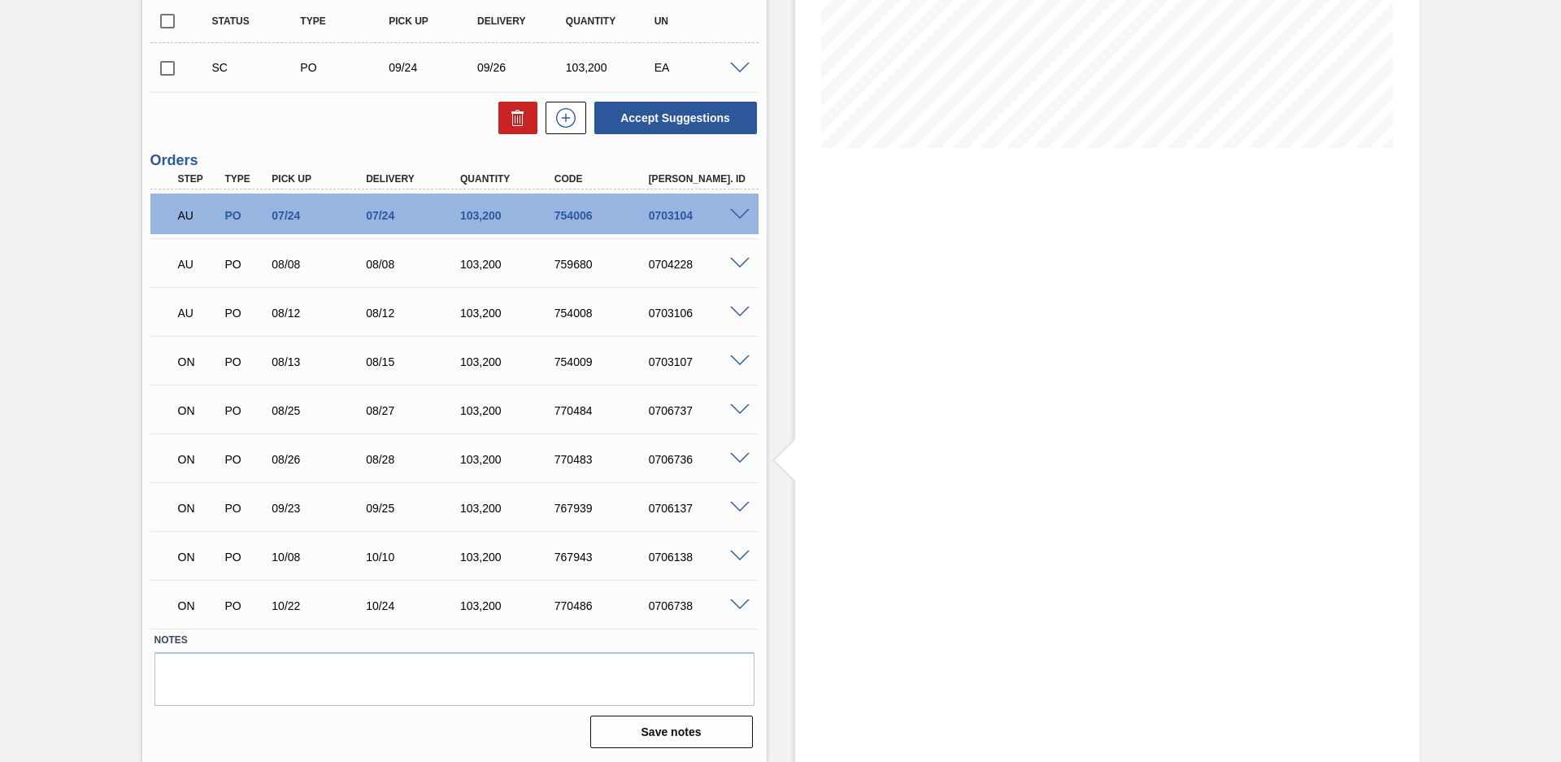
scroll to position [213, 0]
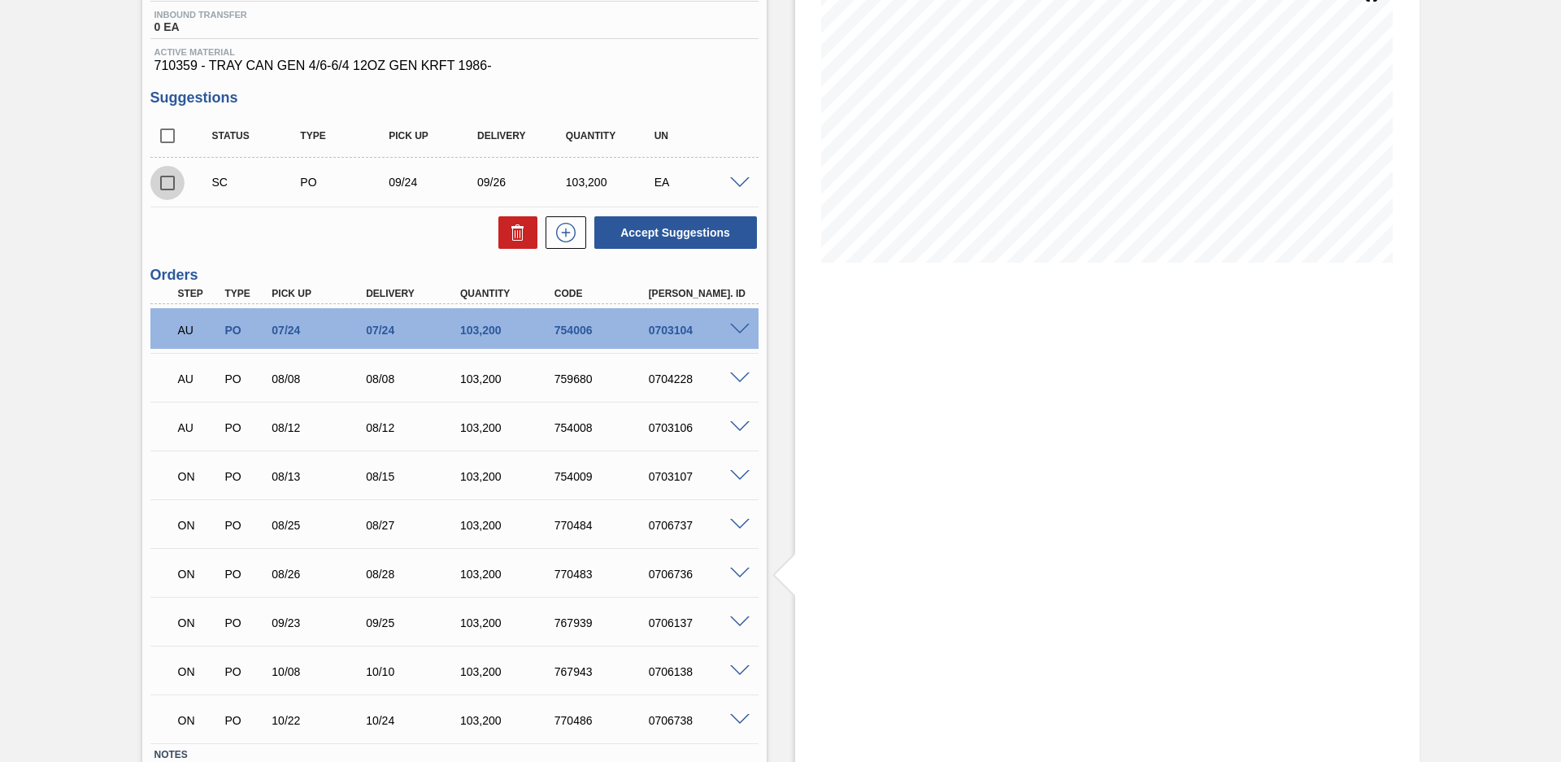
click at [168, 181] on input "checkbox" at bounding box center [167, 183] width 34 height 34
click at [676, 240] on button "Accept Suggestions" at bounding box center [675, 232] width 163 height 33
click at [741, 180] on span at bounding box center [740, 183] width 20 height 12
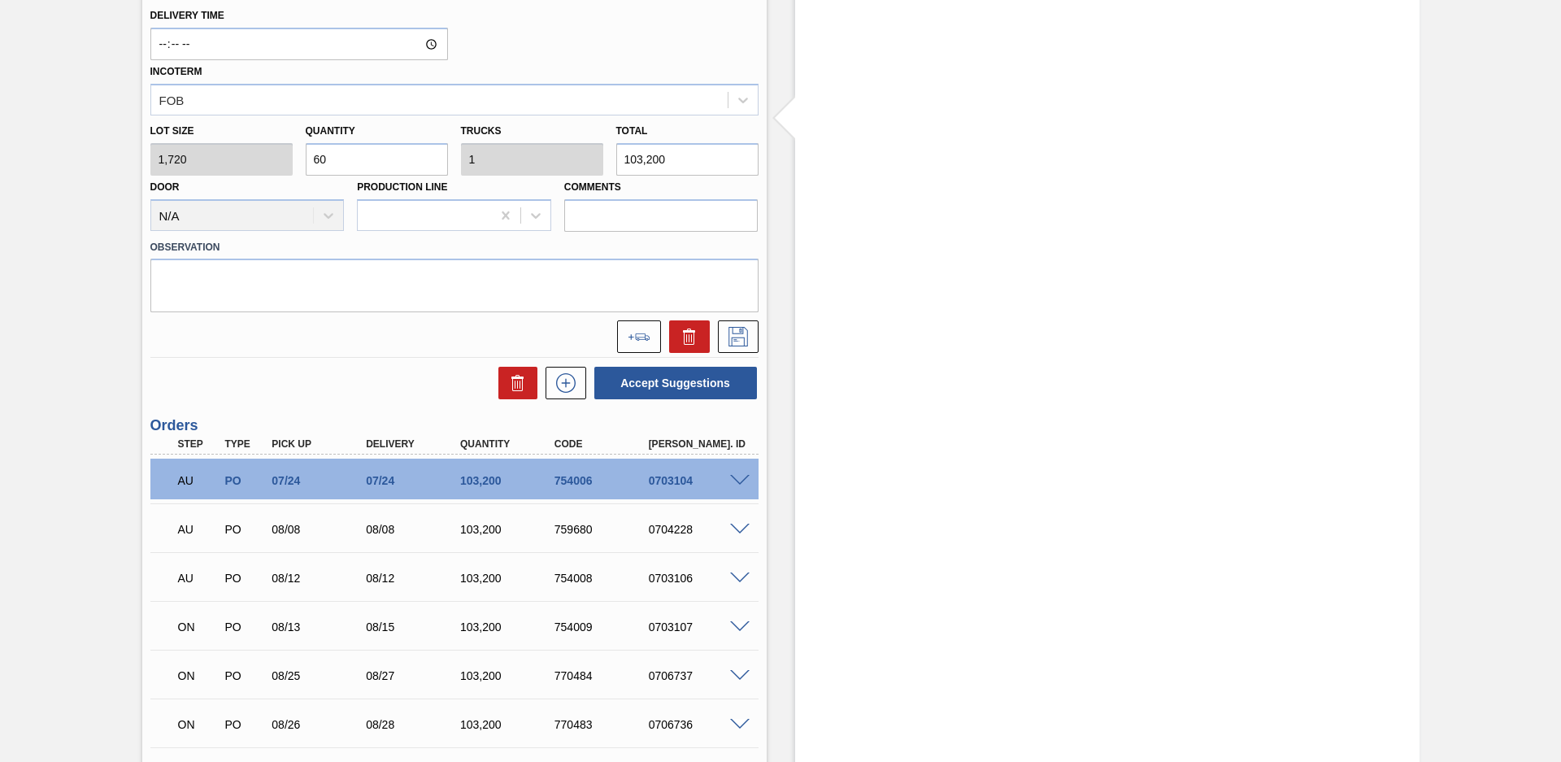
scroll to position [442, 0]
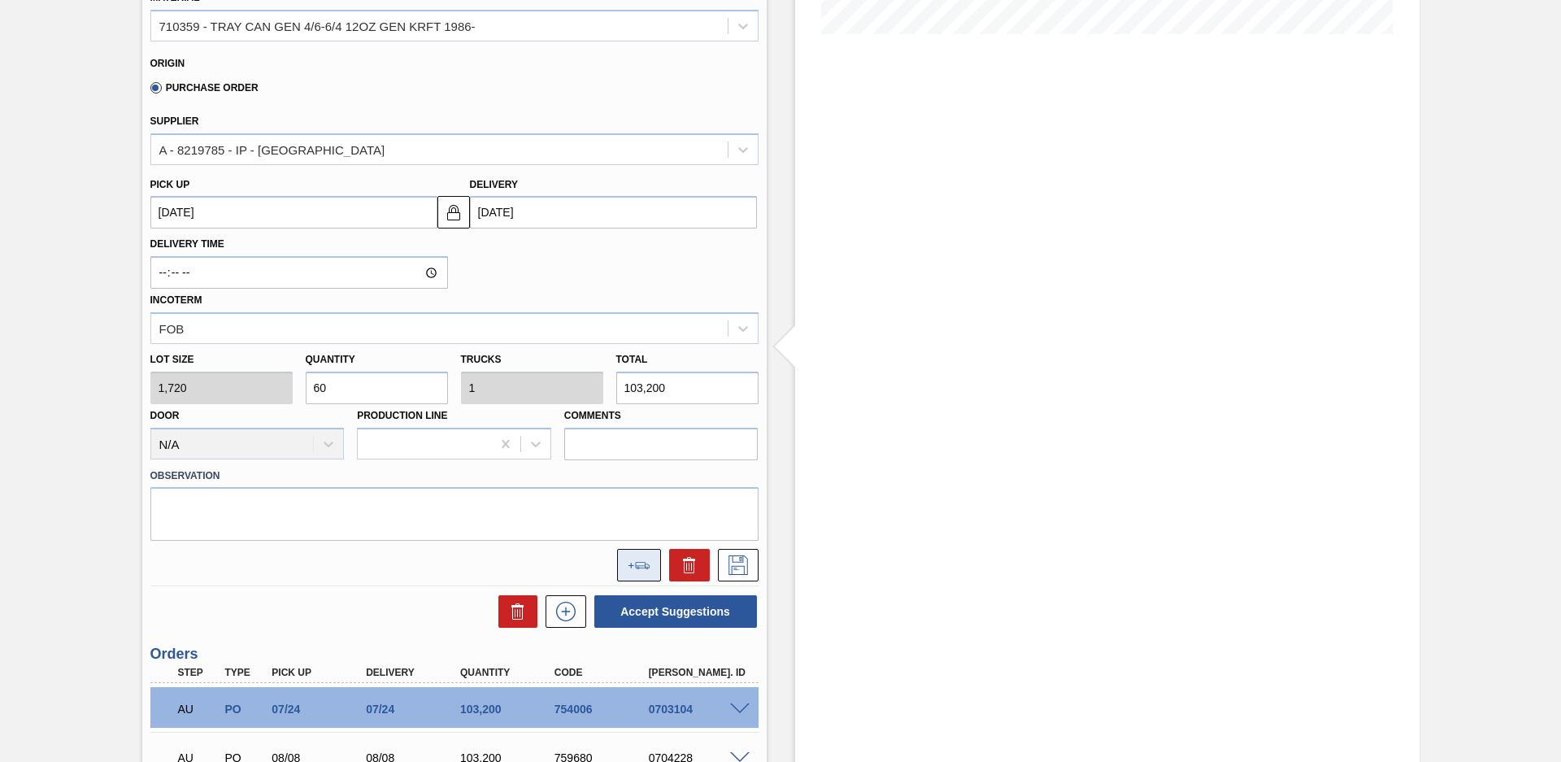
click at [644, 564] on icon at bounding box center [642, 565] width 14 height 7
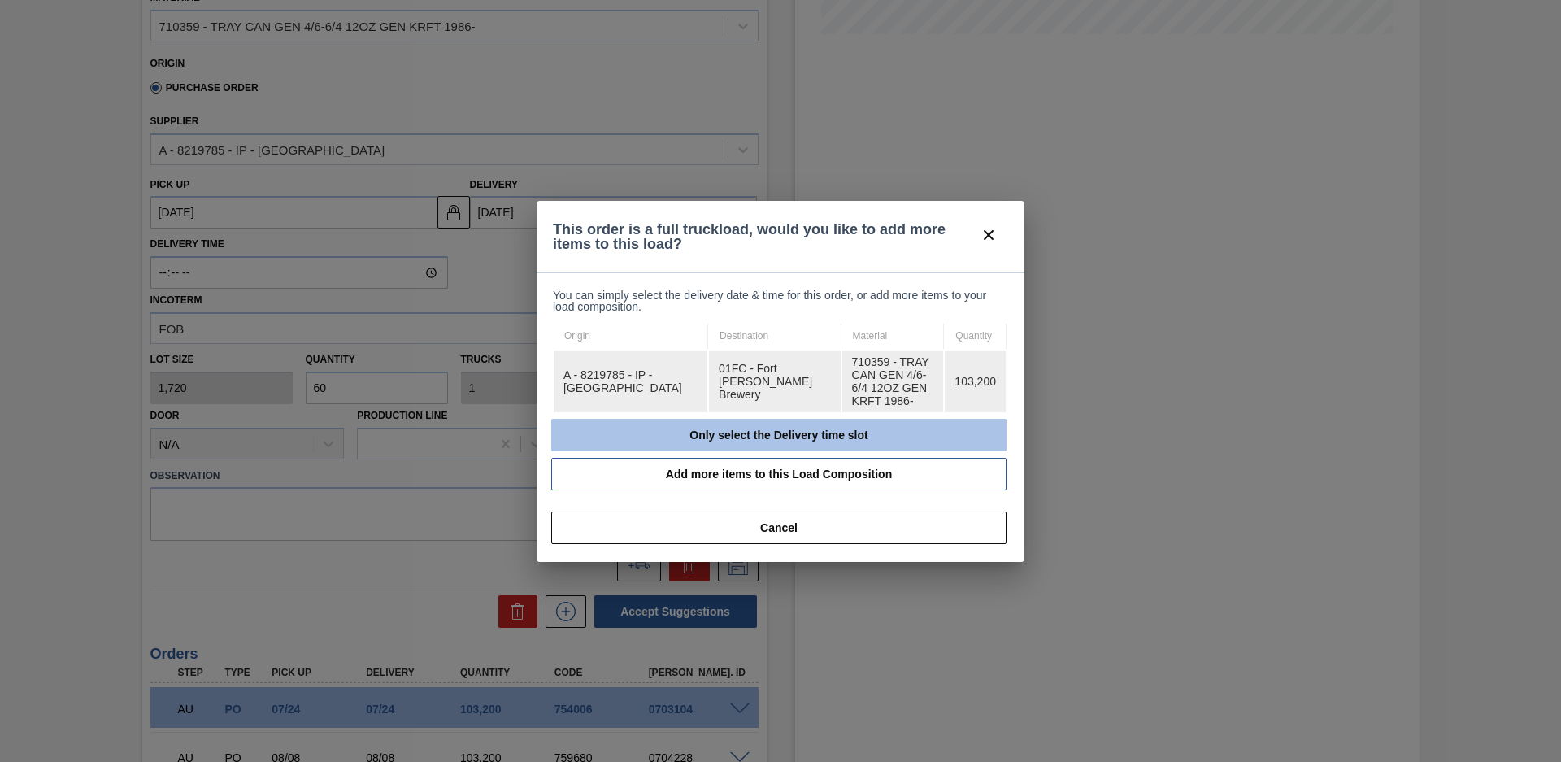
click at [690, 434] on button "Only select the Delivery time slot" at bounding box center [778, 435] width 455 height 33
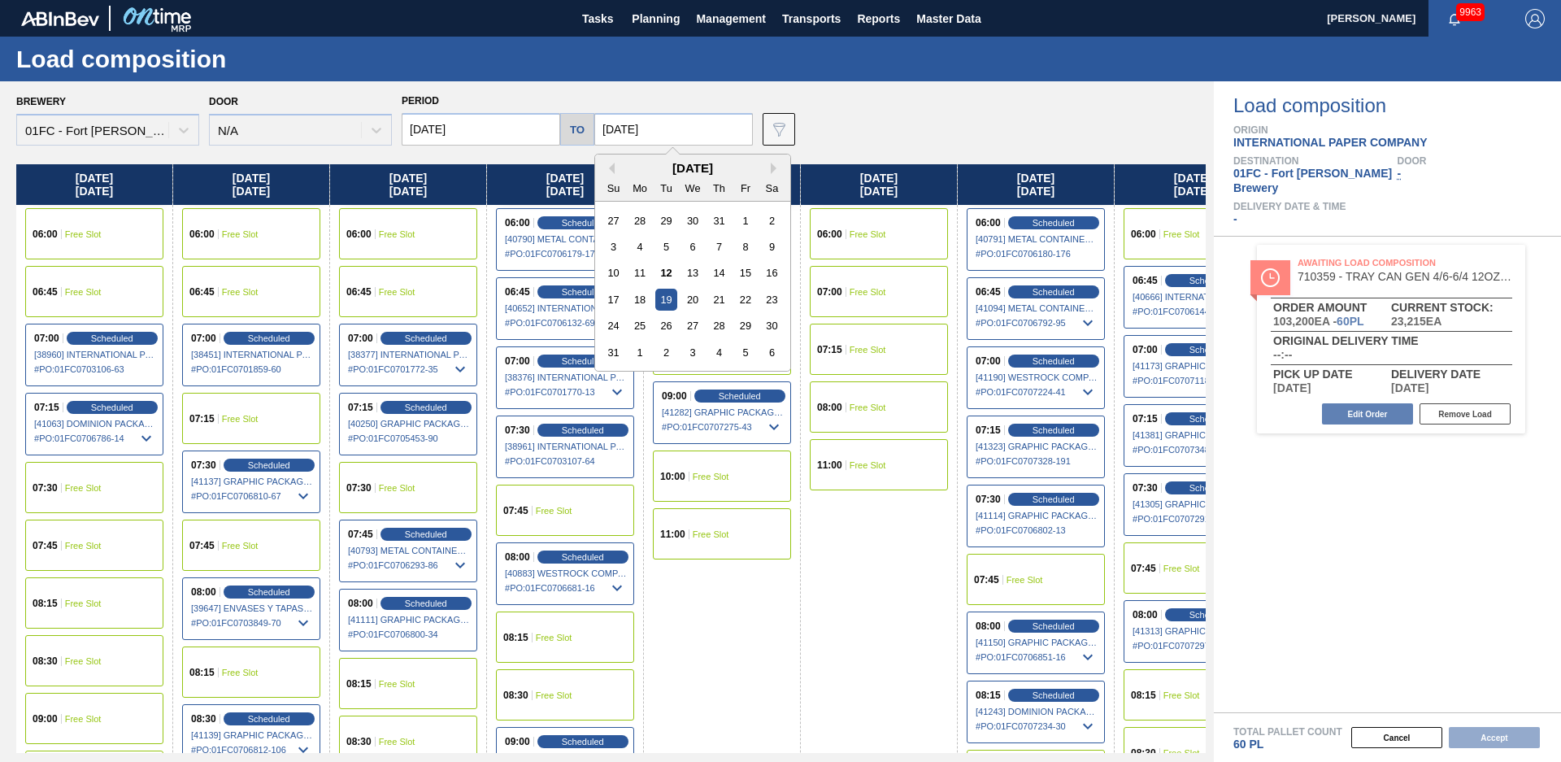
click at [676, 135] on input "[DATE]" at bounding box center [673, 129] width 159 height 33
click at [771, 170] on button "Next Month" at bounding box center [776, 168] width 11 height 11
click at [742, 300] on div "26" at bounding box center [745, 300] width 22 height 22
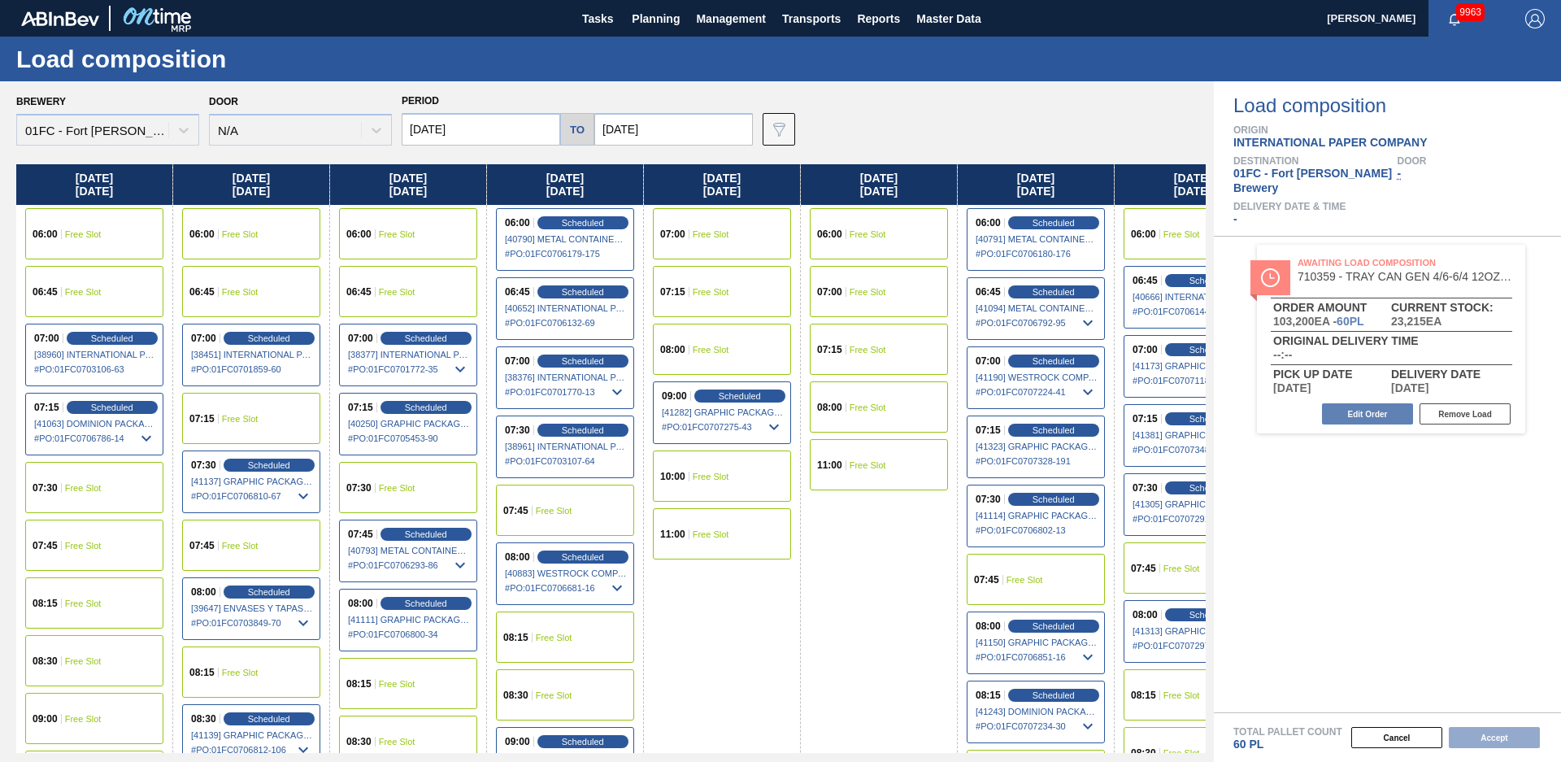
drag, startPoint x: 787, startPoint y: 496, endPoint x: 767, endPoint y: 635, distance: 140.5
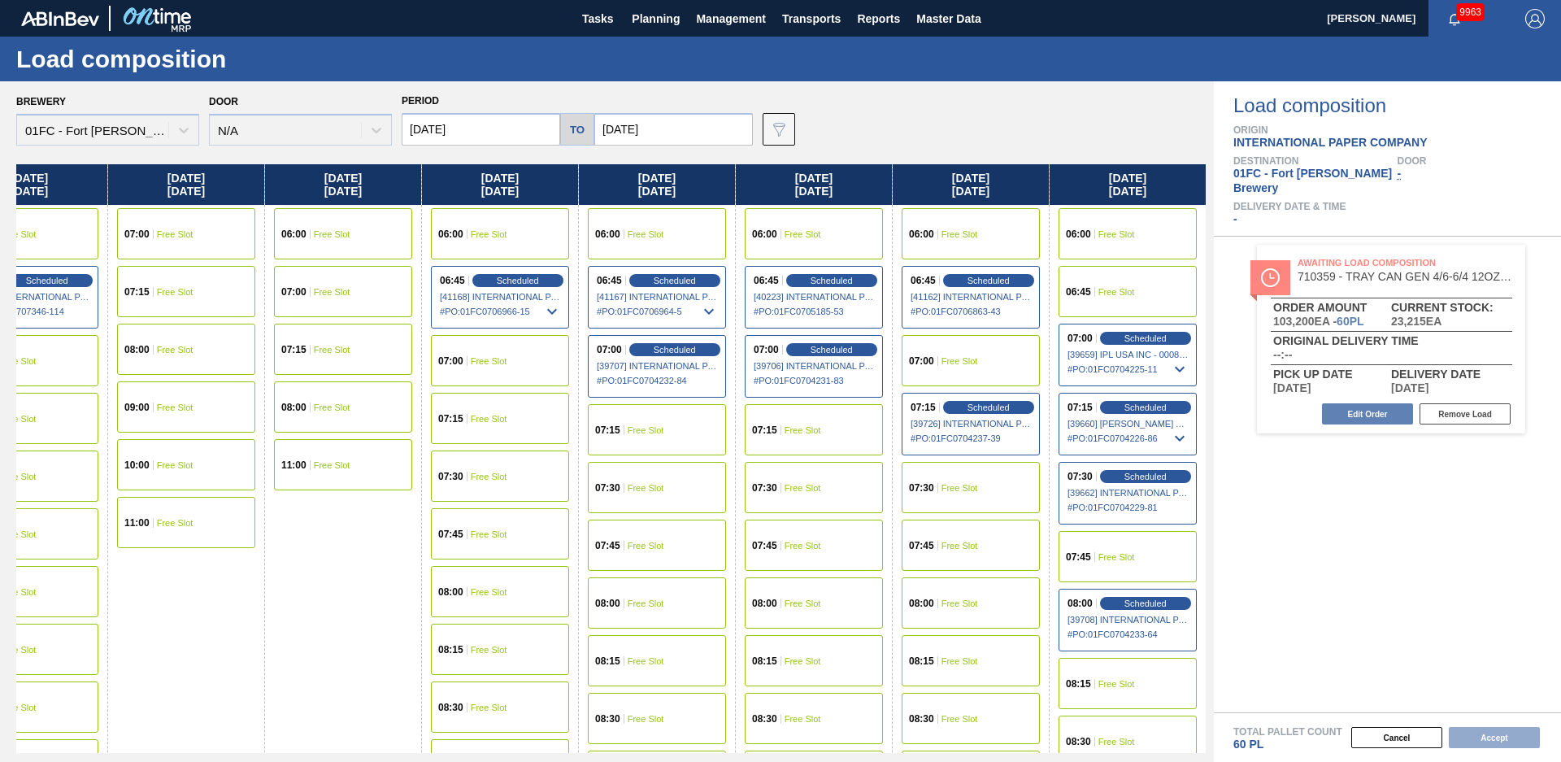
scroll to position [0, 6030]
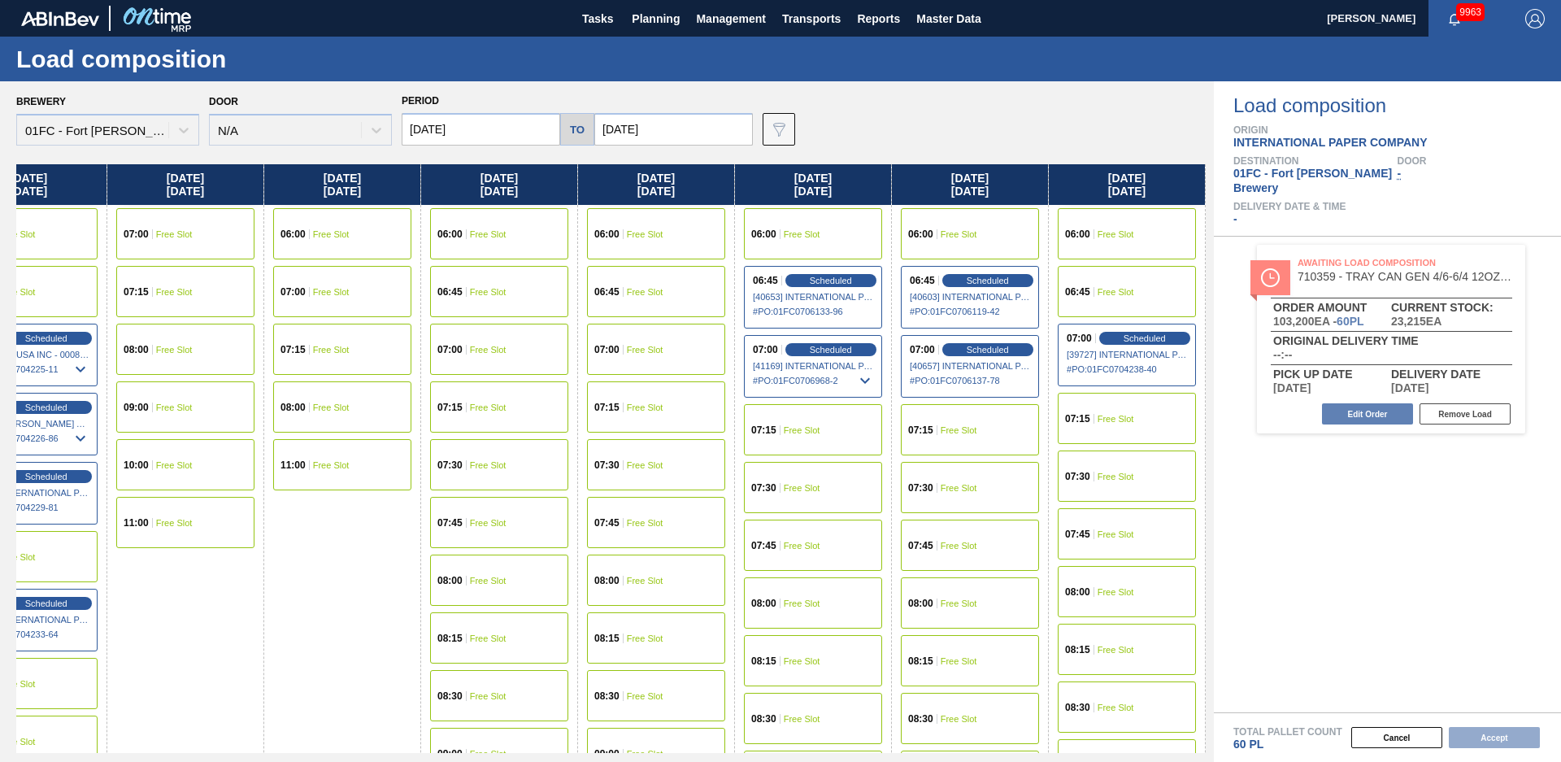
drag, startPoint x: 777, startPoint y: 638, endPoint x: 1391, endPoint y: 457, distance: 641.0
click at [1118, 297] on div "06:45 Free Slot" at bounding box center [1127, 291] width 138 height 51
click at [1476, 734] on button "Accept" at bounding box center [1494, 737] width 91 height 21
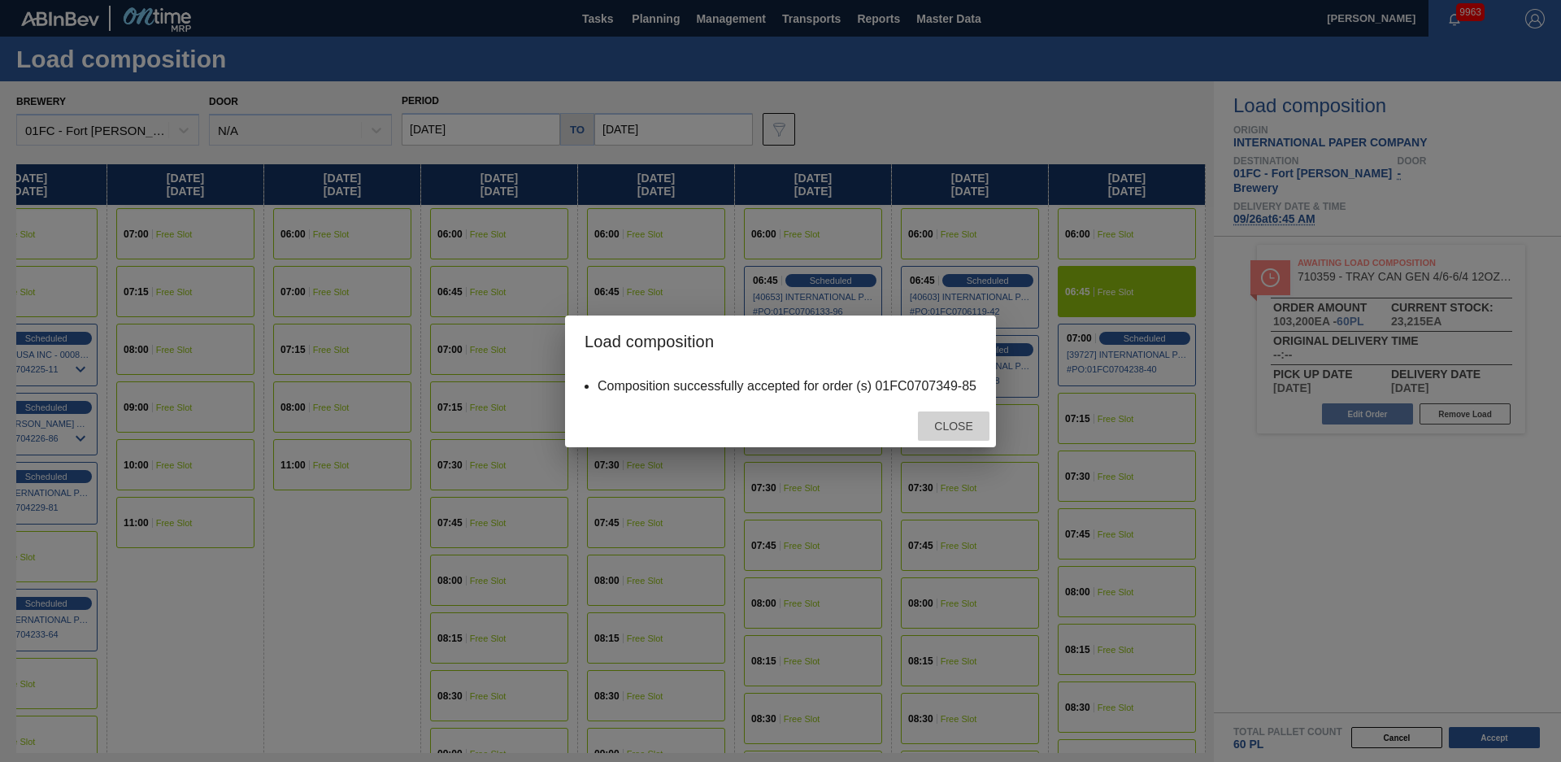
click at [977, 423] on span "Close" at bounding box center [953, 426] width 64 height 13
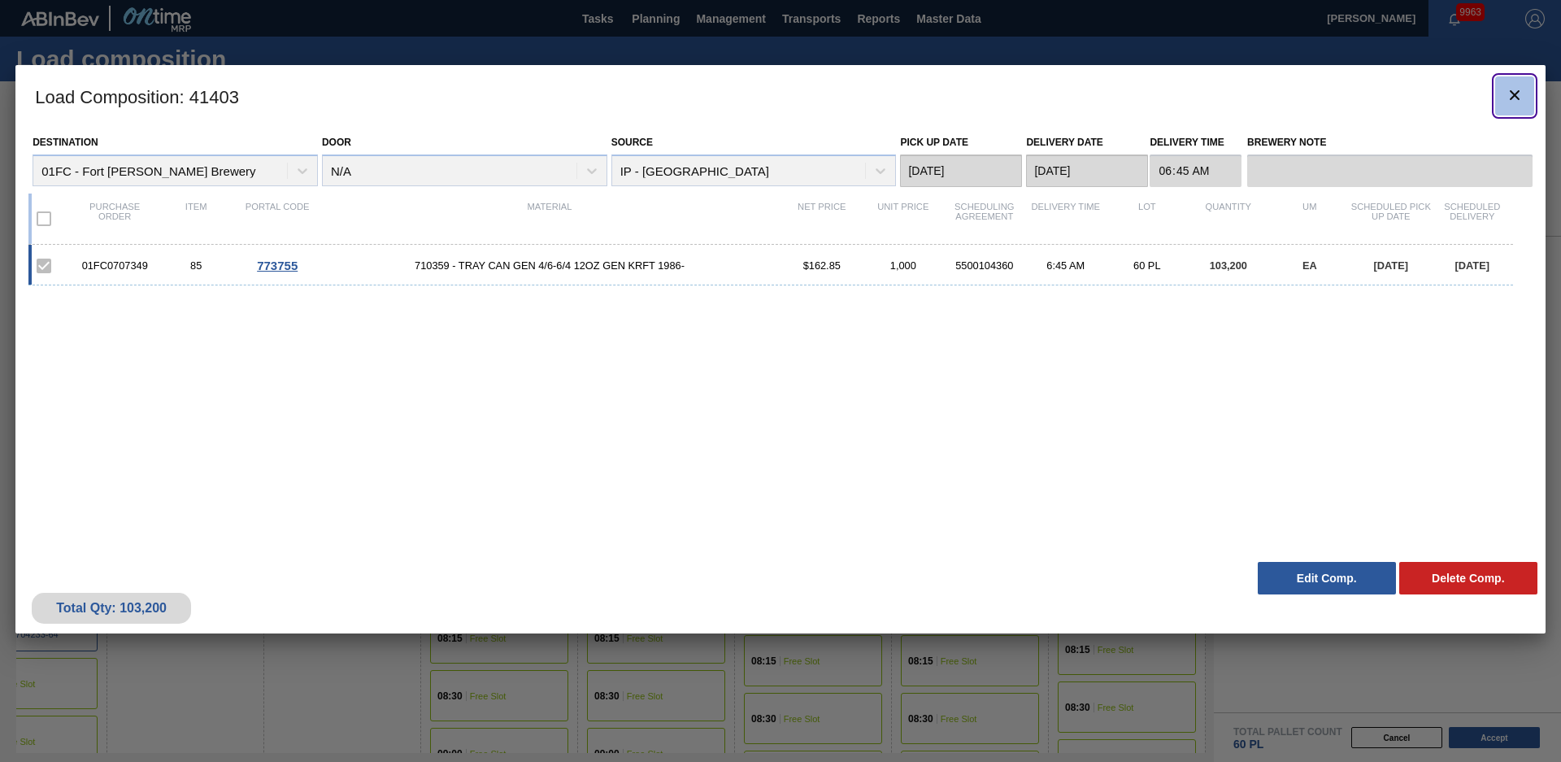
click at [1513, 89] on icon "botão de ícone" at bounding box center [1515, 95] width 20 height 20
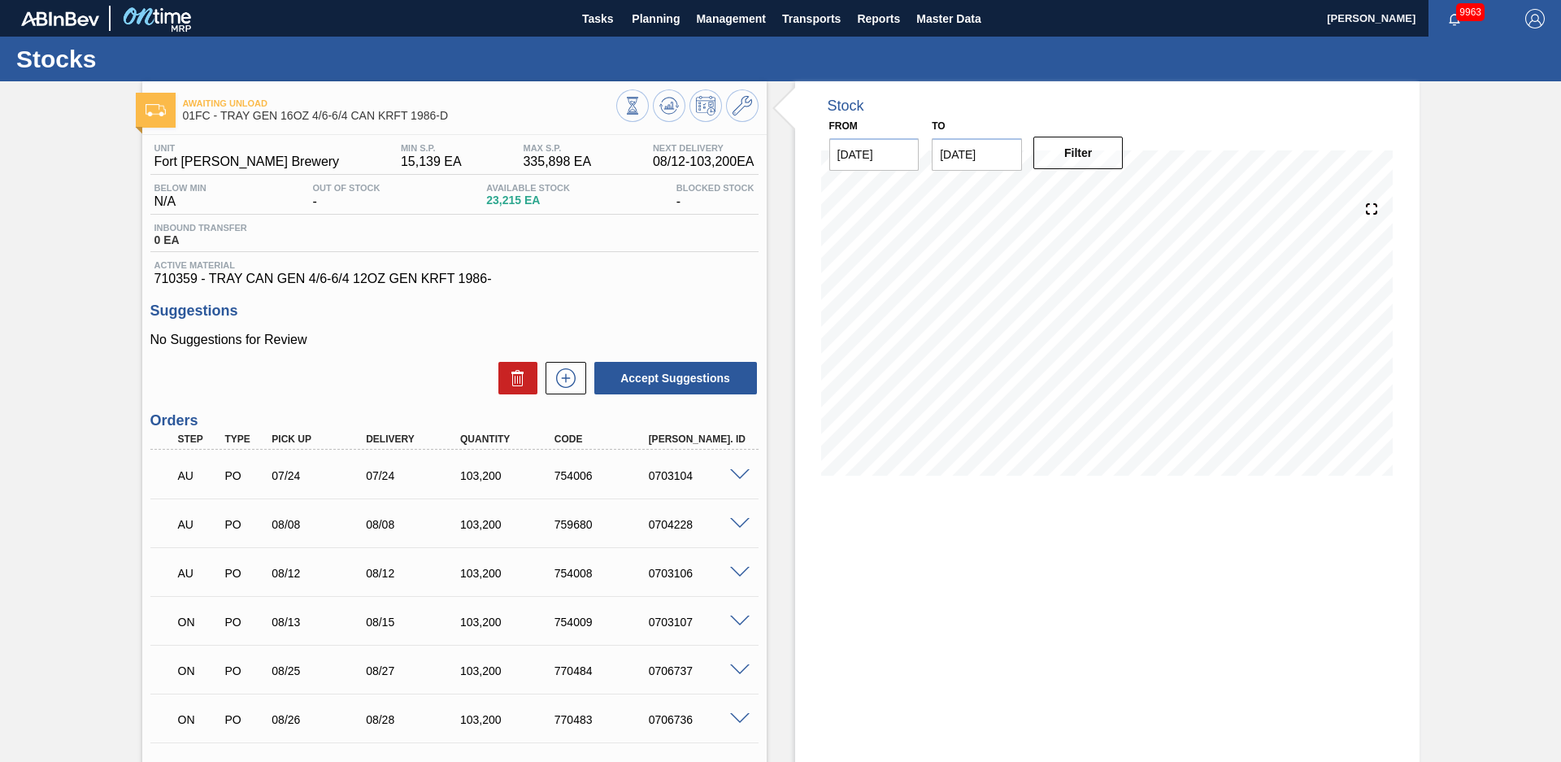
click at [77, 333] on div "Awaiting Unload 01FC - TRAY GEN 16OZ 4/6-6/4 CAN KRFT 1986-D Unit Fort Collins …" at bounding box center [780, 576] width 1561 height 990
click at [87, 335] on div "Awaiting Unload 01FC - TRAY GEN 16OZ 4/6-6/4 CAN KRFT 1986-D Unit Fort Collins …" at bounding box center [780, 576] width 1561 height 990
click at [664, 25] on span "Planning" at bounding box center [656, 19] width 48 height 20
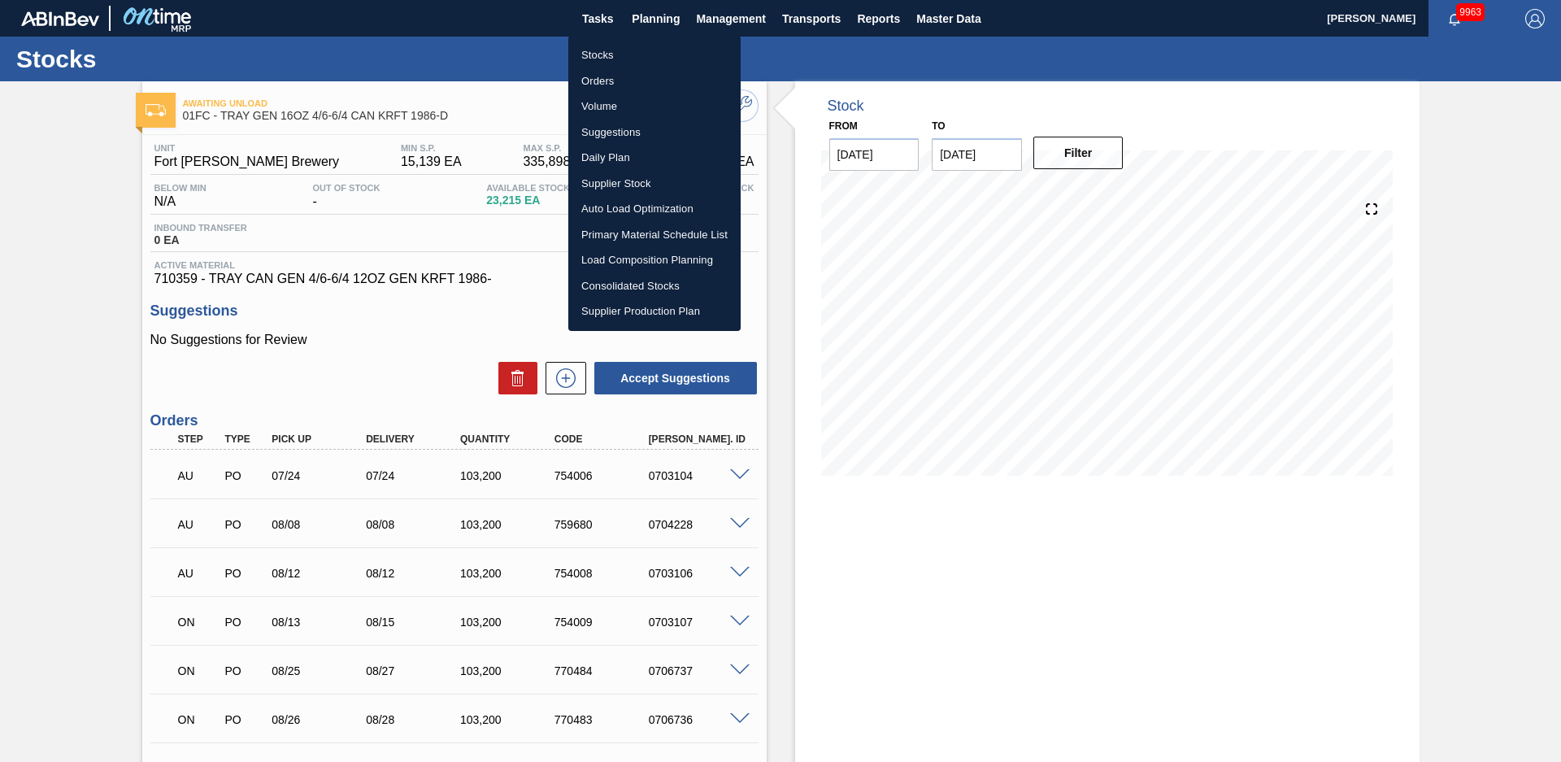
click at [89, 394] on div at bounding box center [780, 381] width 1561 height 762
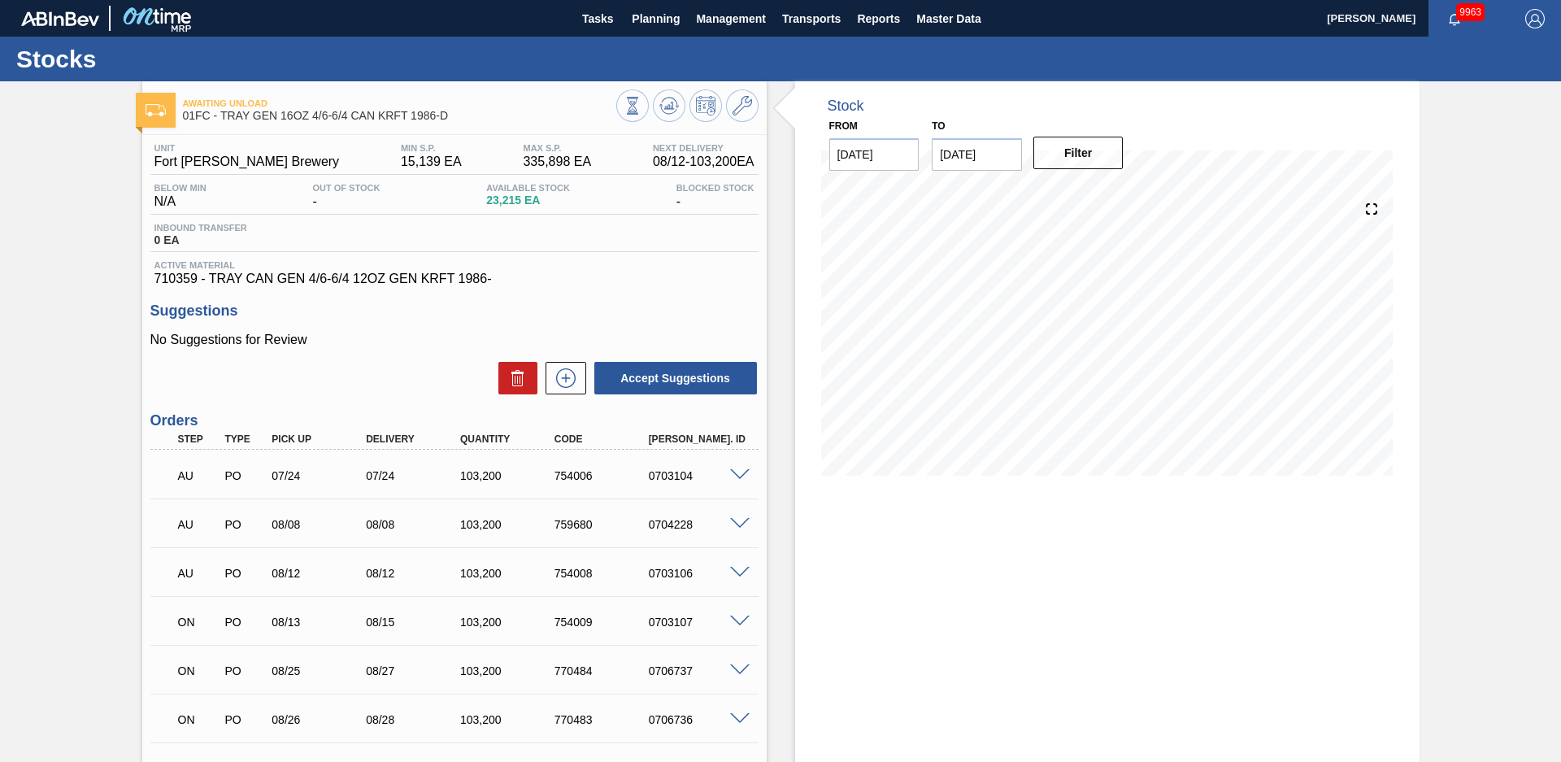
click at [780, 411] on div "Stock From [DATE] to [DATE] Filter" at bounding box center [1093, 576] width 653 height 990
click at [667, 25] on span "Planning" at bounding box center [656, 19] width 48 height 20
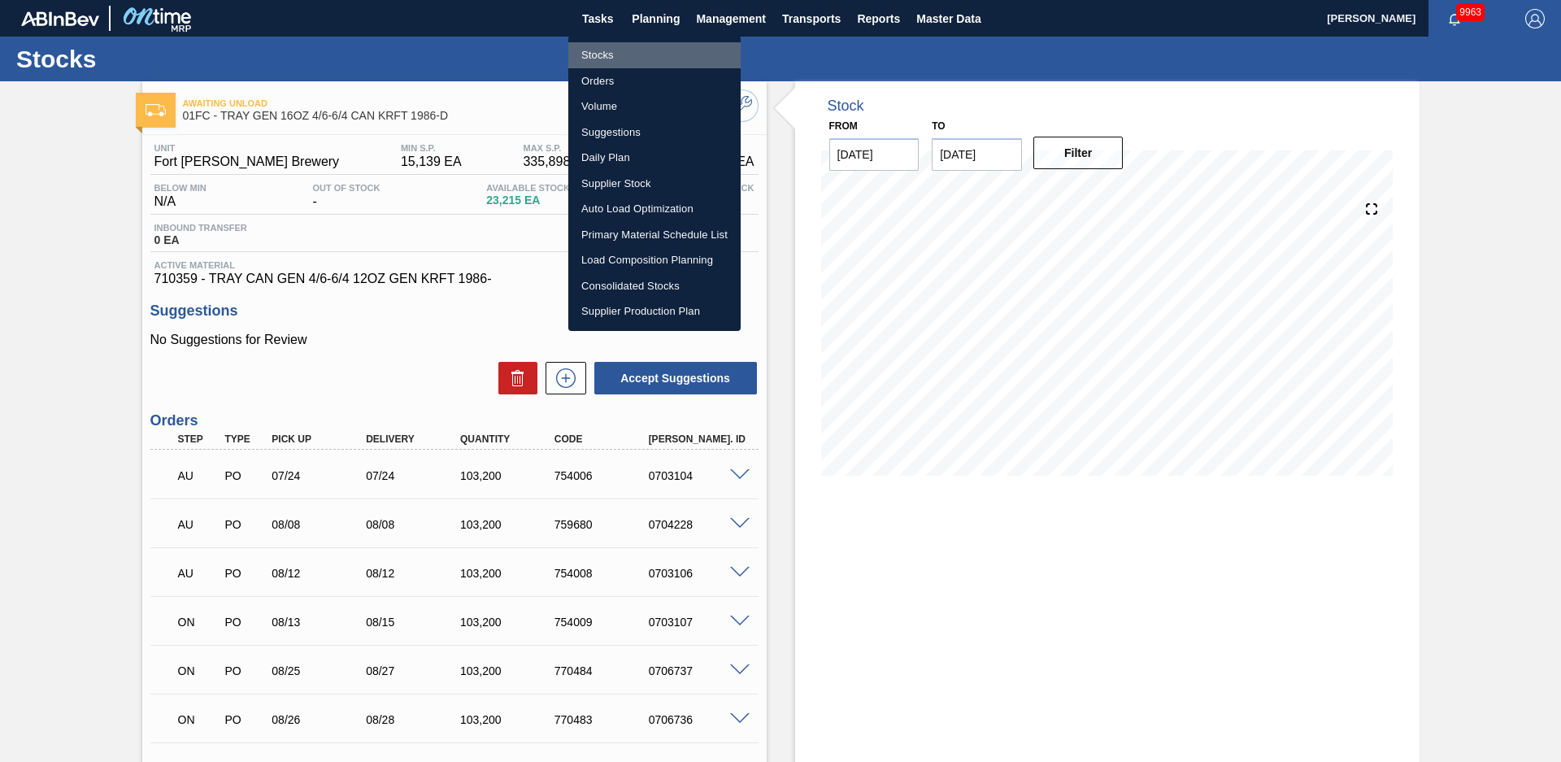
click at [607, 58] on li "Stocks" at bounding box center [654, 55] width 172 height 26
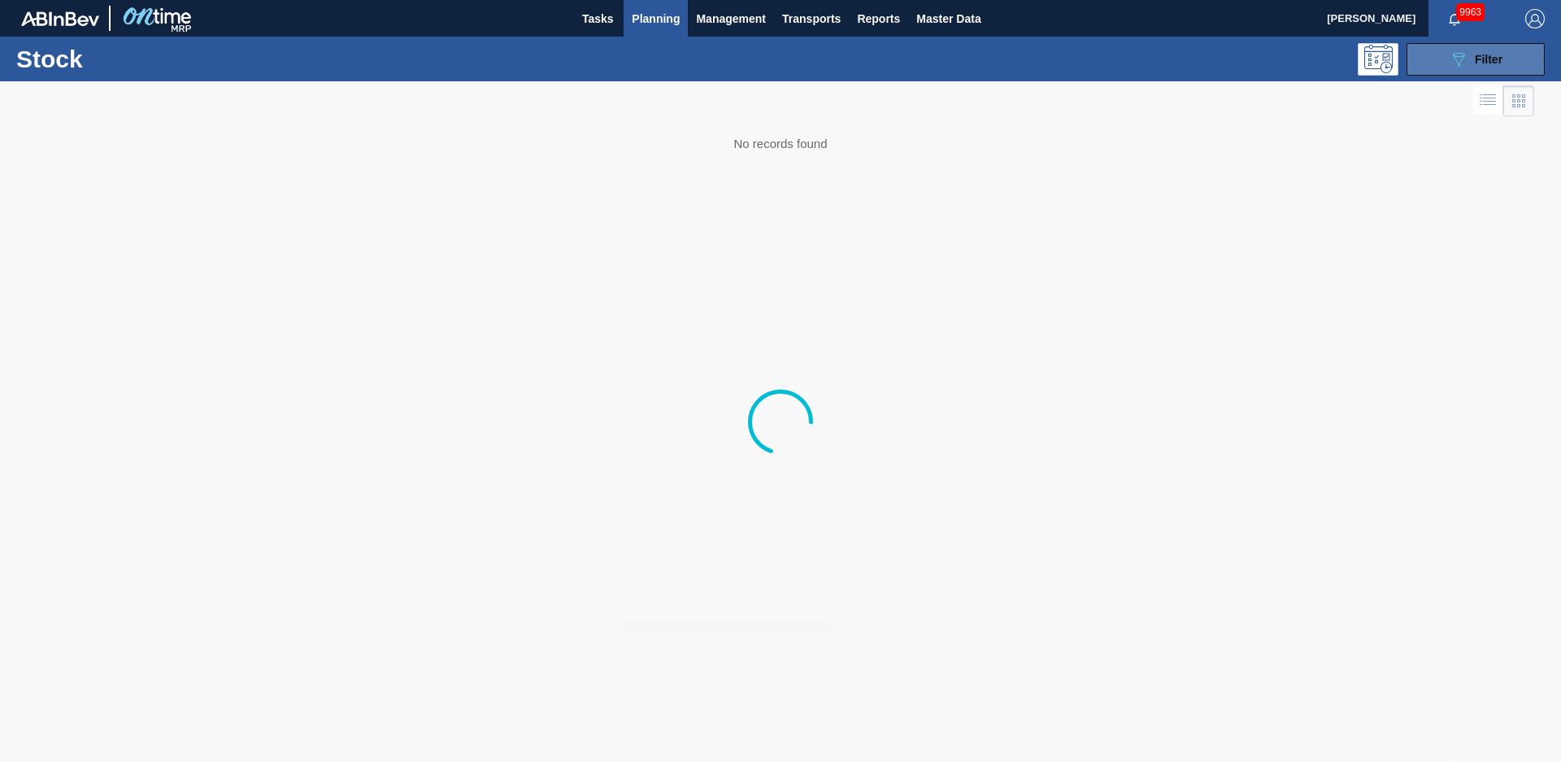
click at [1533, 59] on button "089F7B8B-B2A5-4AFE-B5C0-19BA573D28AC Filter" at bounding box center [1476, 59] width 138 height 33
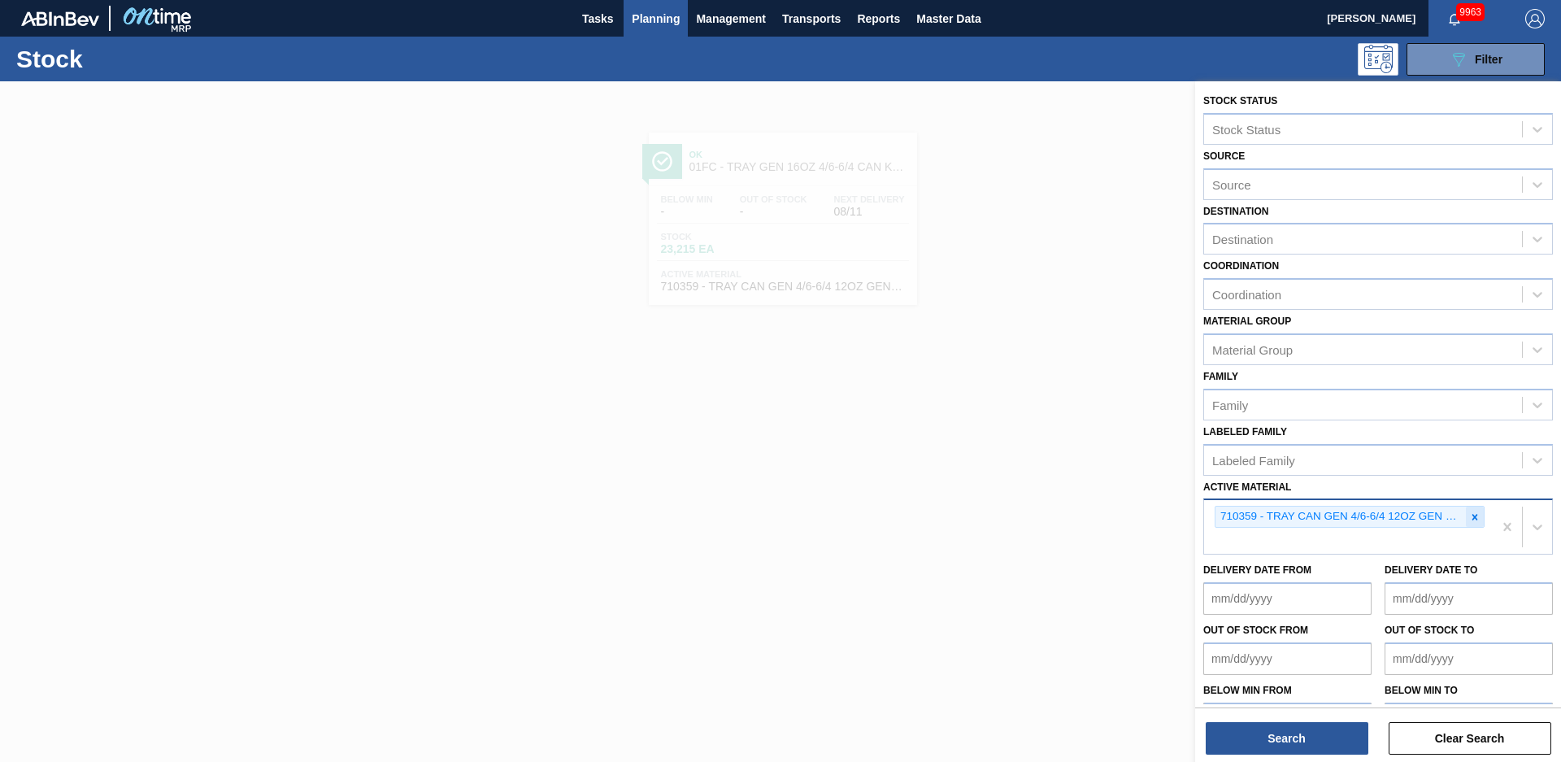
click at [1470, 522] on icon at bounding box center [1474, 516] width 11 height 11
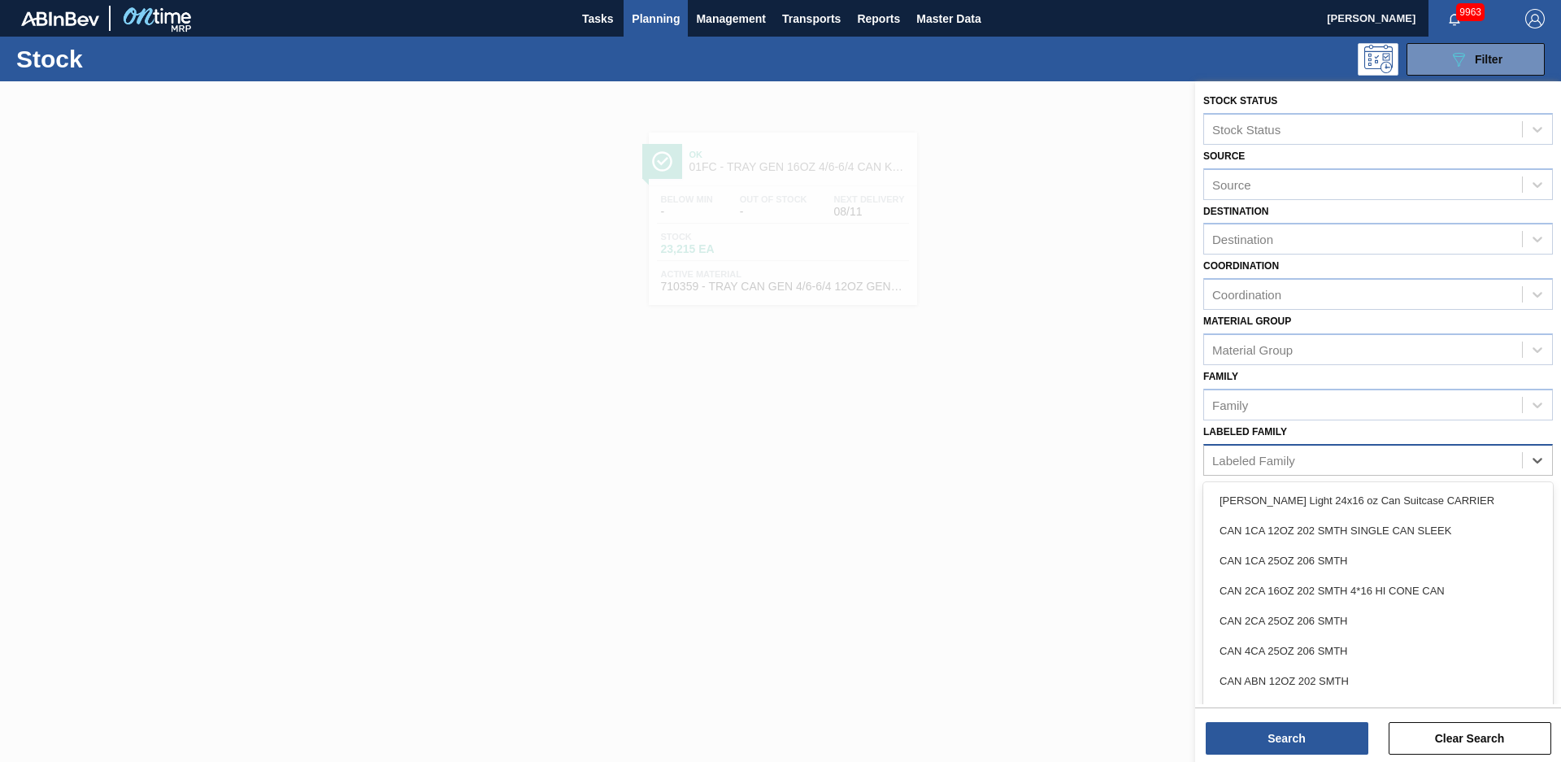
click at [1278, 452] on div "Labeled Family" at bounding box center [1363, 460] width 318 height 24
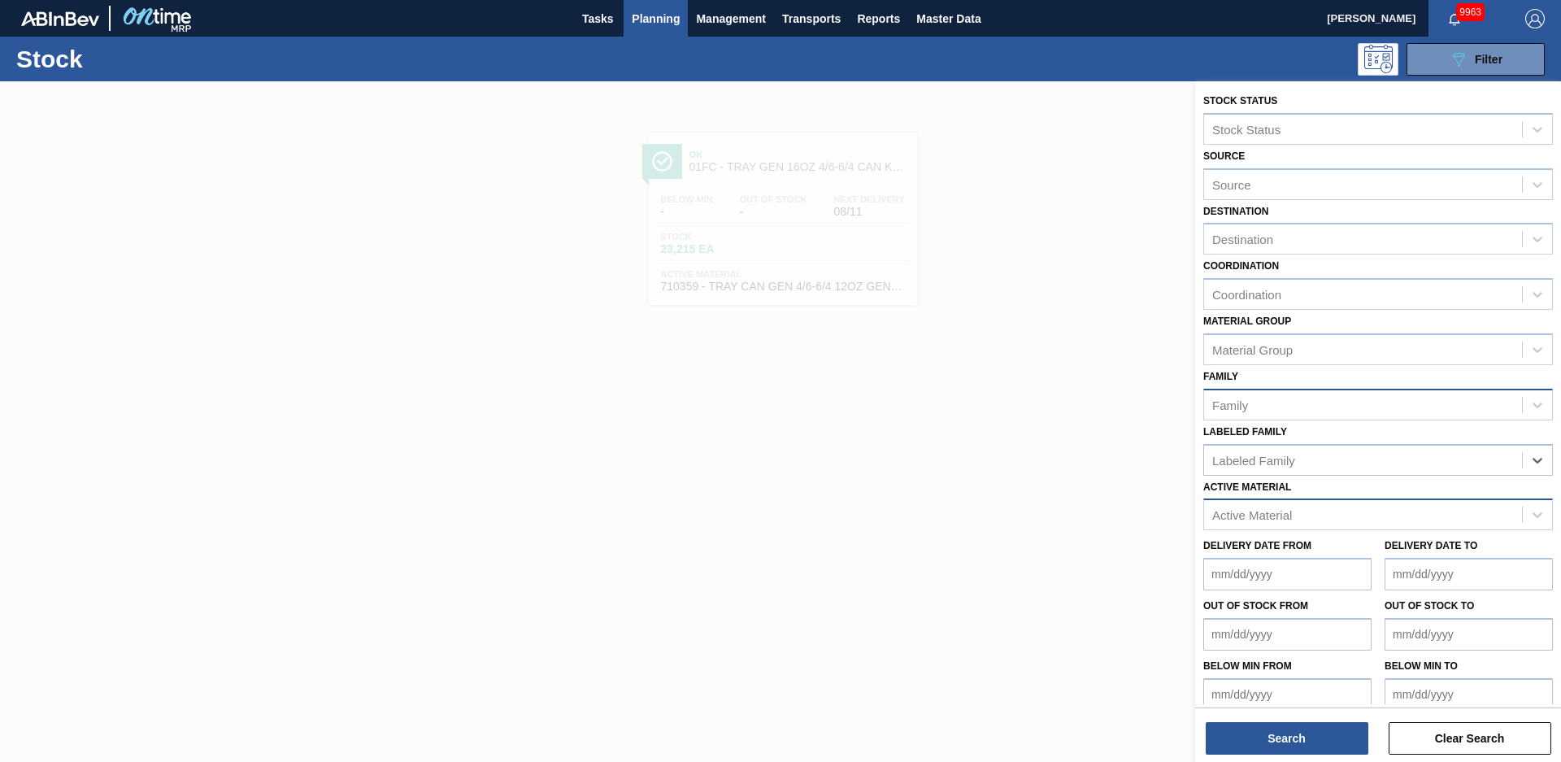
click at [1278, 418] on div "Family" at bounding box center [1379, 405] width 350 height 32
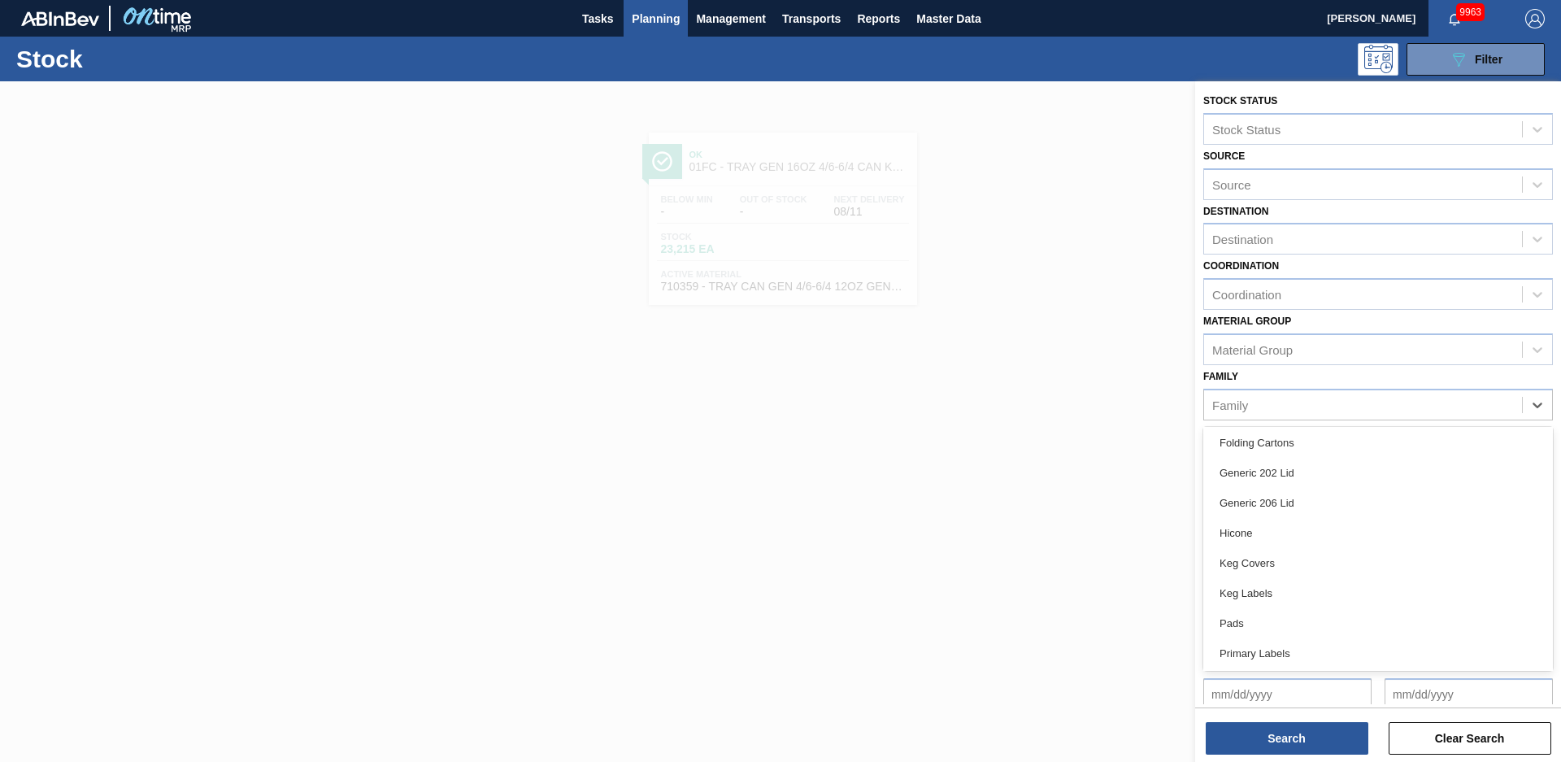
scroll to position [304, 0]
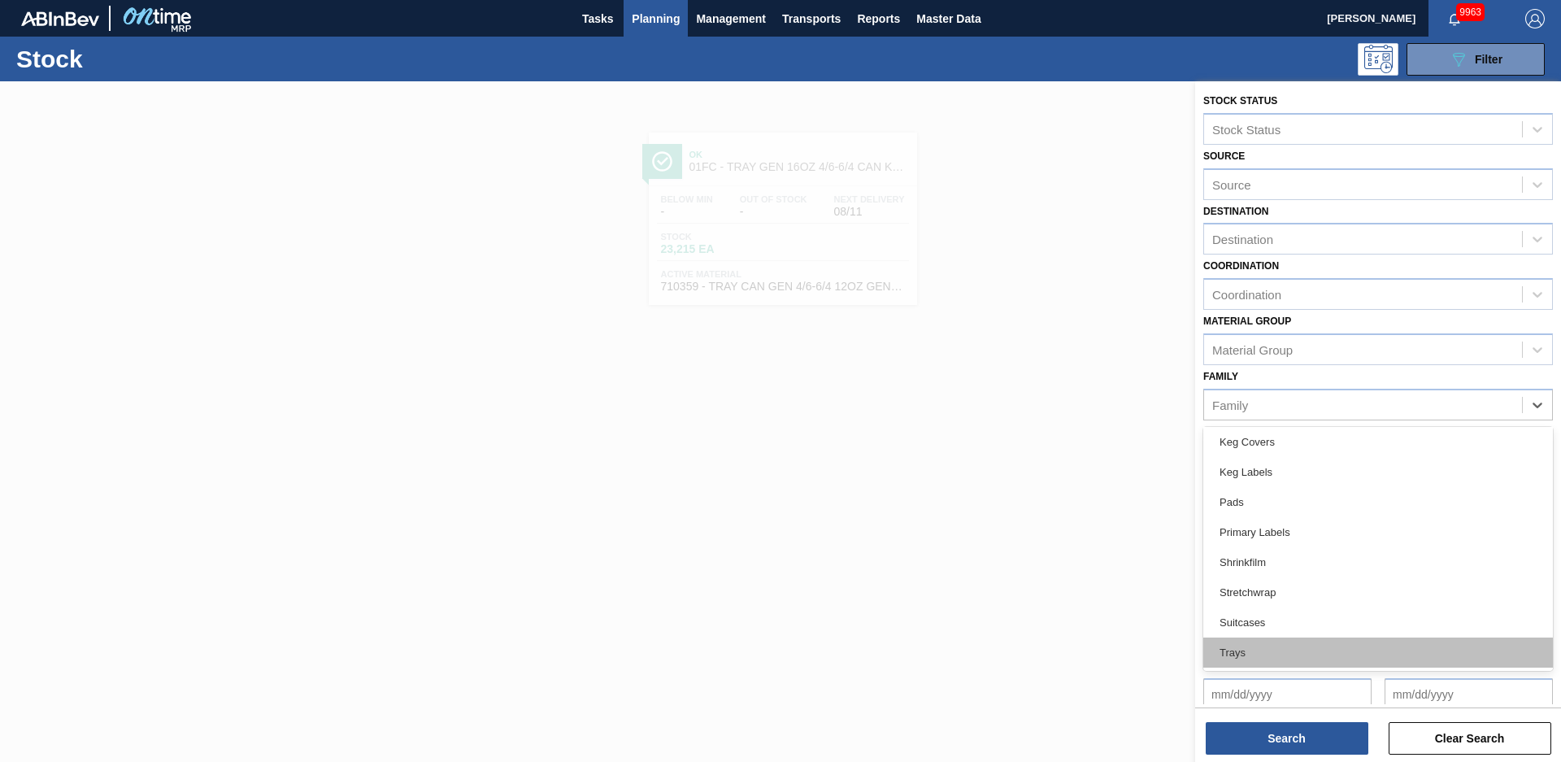
click at [1280, 648] on div "Trays" at bounding box center [1379, 653] width 350 height 30
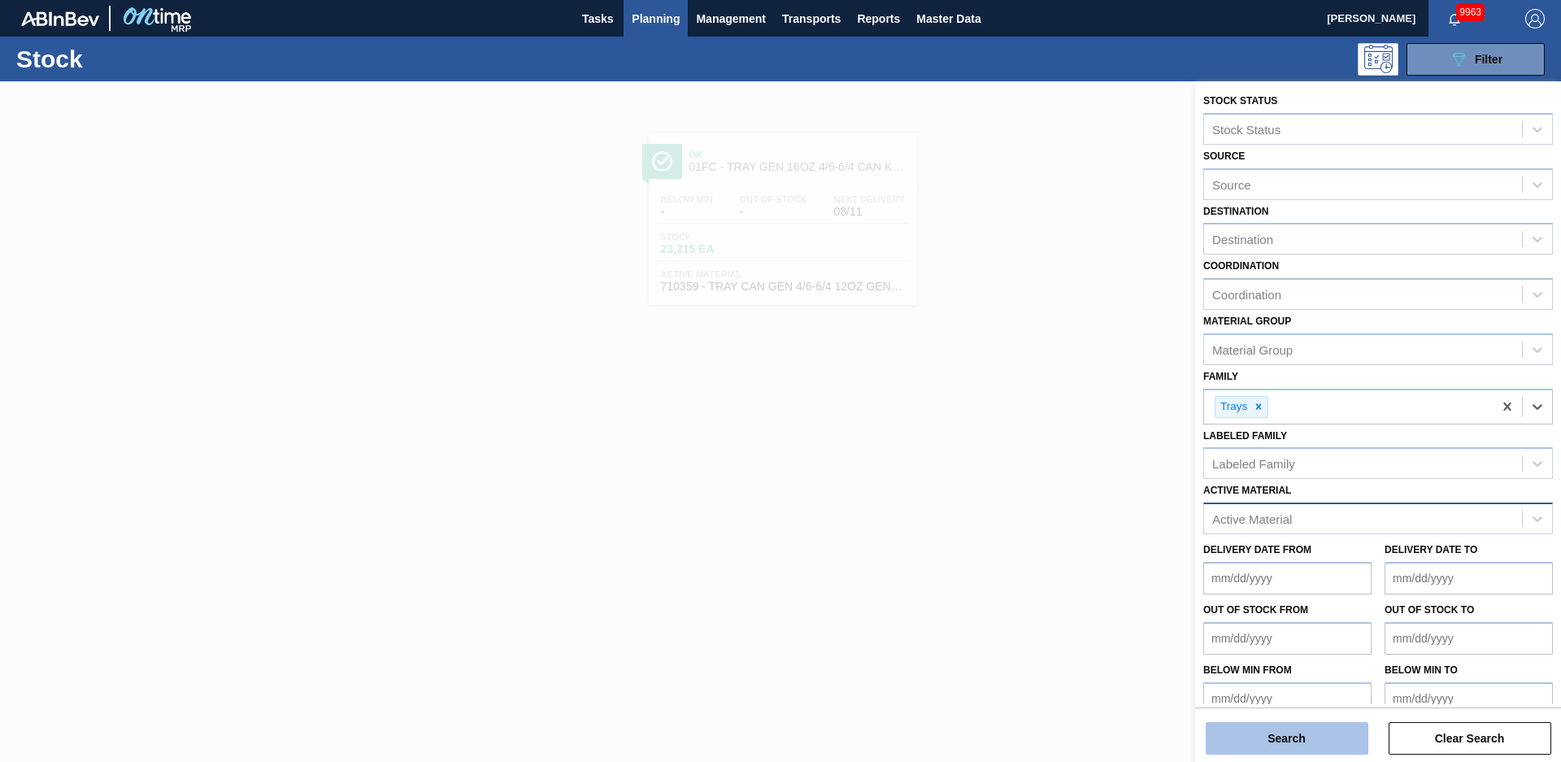
click at [1285, 747] on button "Search" at bounding box center [1287, 738] width 163 height 33
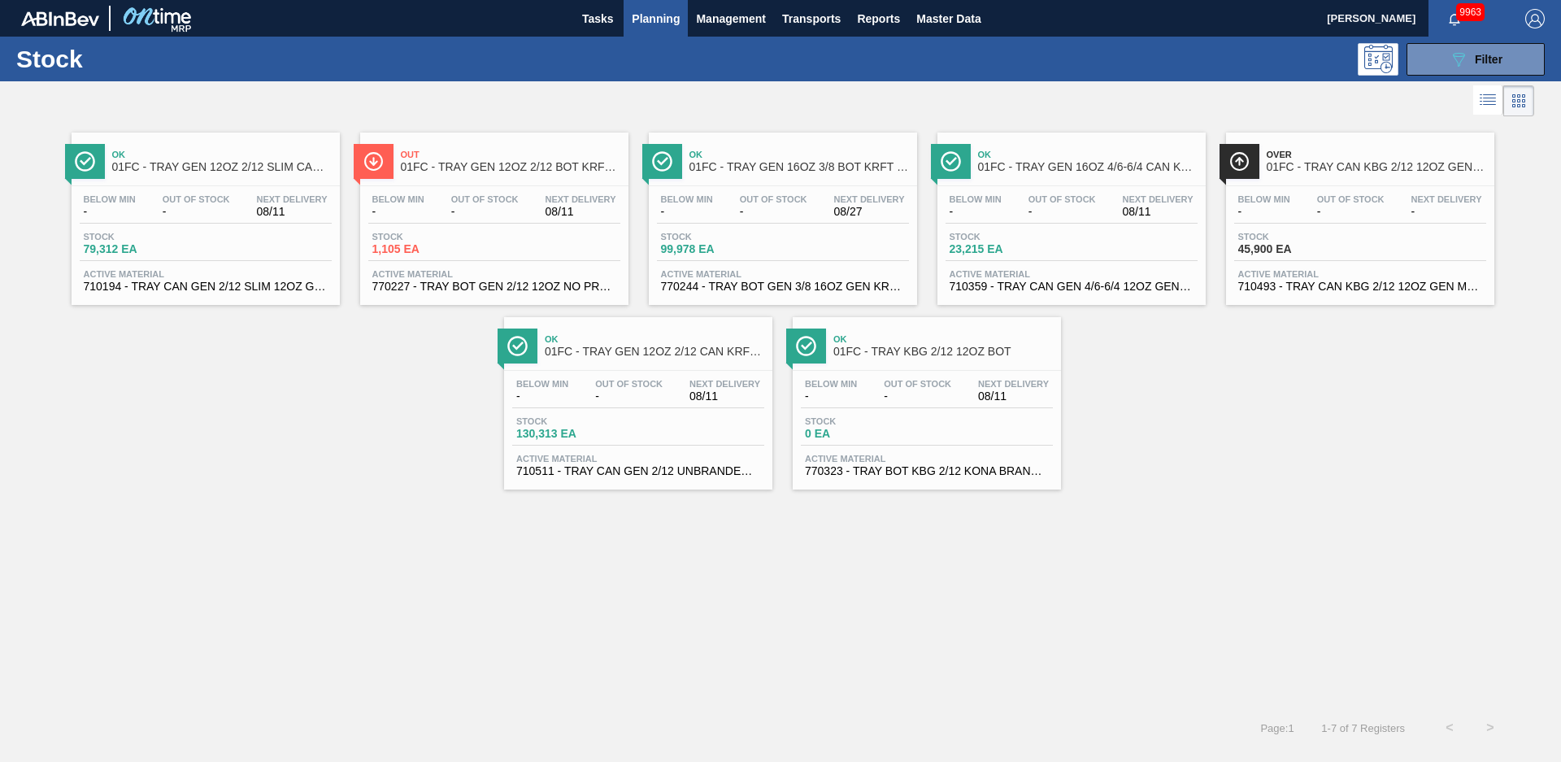
click at [215, 156] on span "Ok" at bounding box center [222, 155] width 220 height 10
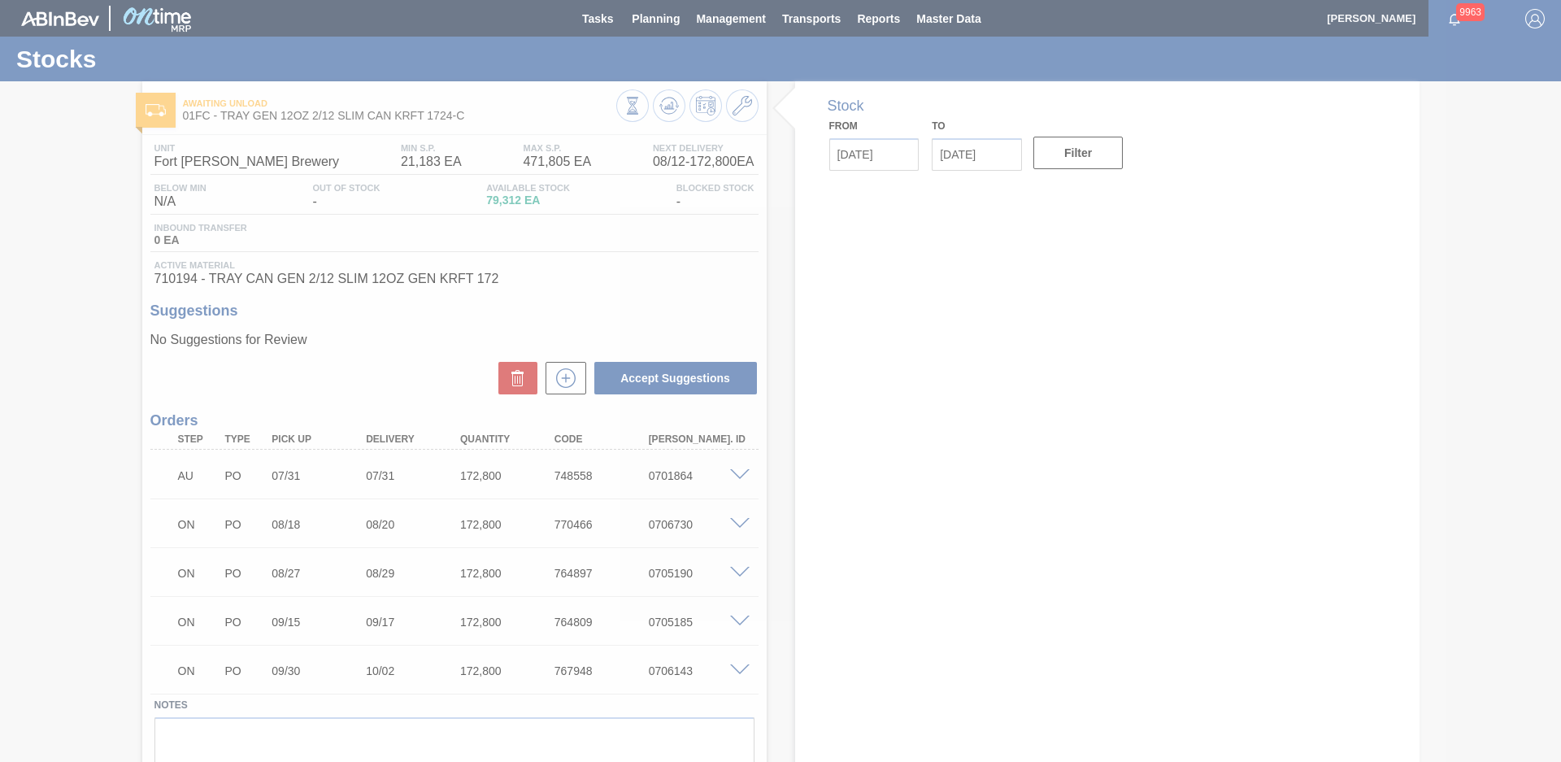
click at [66, 331] on div at bounding box center [780, 381] width 1561 height 762
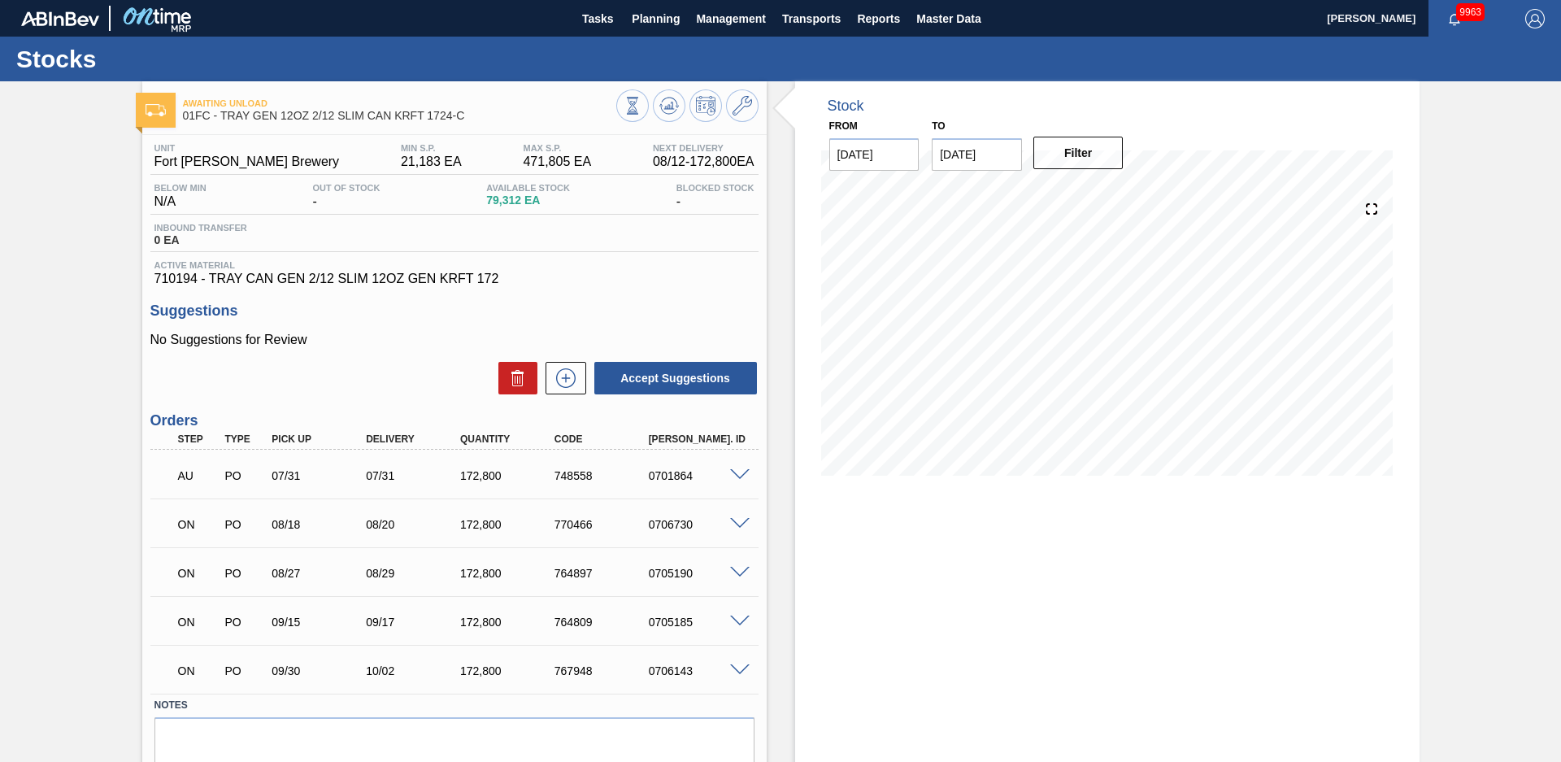
click at [775, 307] on div "Stock From [DATE] to [DATE] Filter" at bounding box center [1093, 454] width 653 height 746
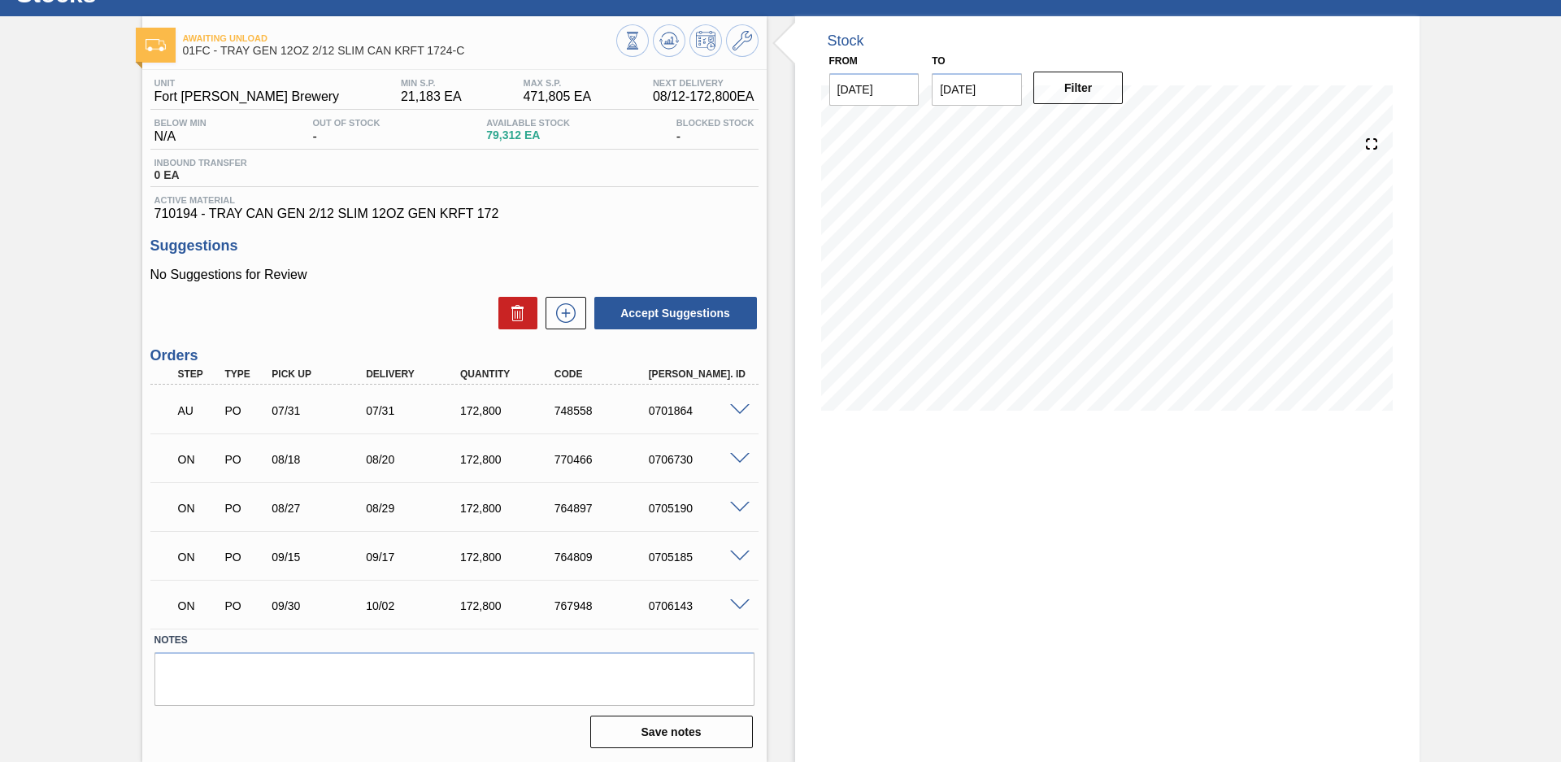
click at [742, 602] on span at bounding box center [740, 605] width 20 height 12
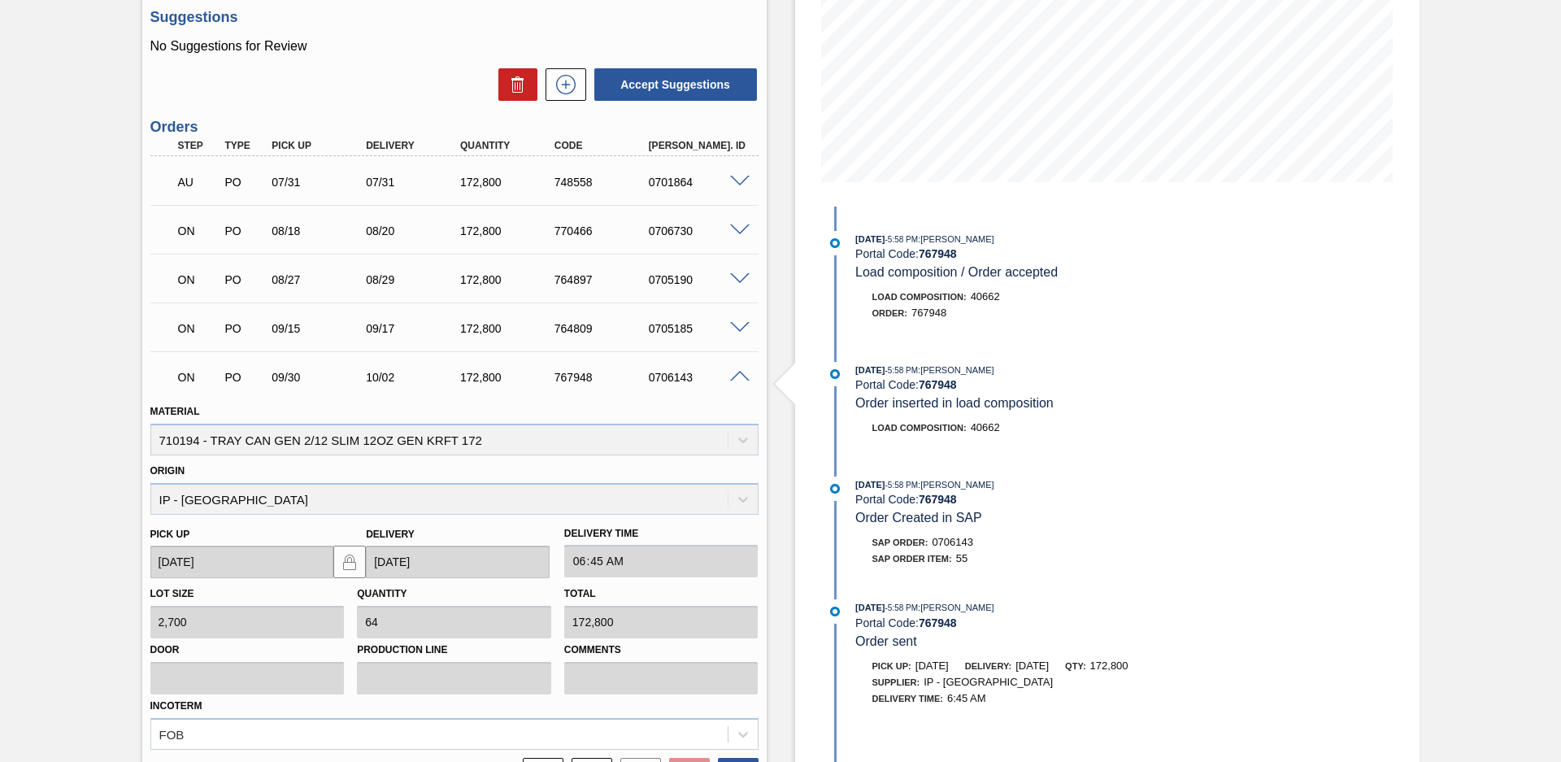
scroll to position [407, 0]
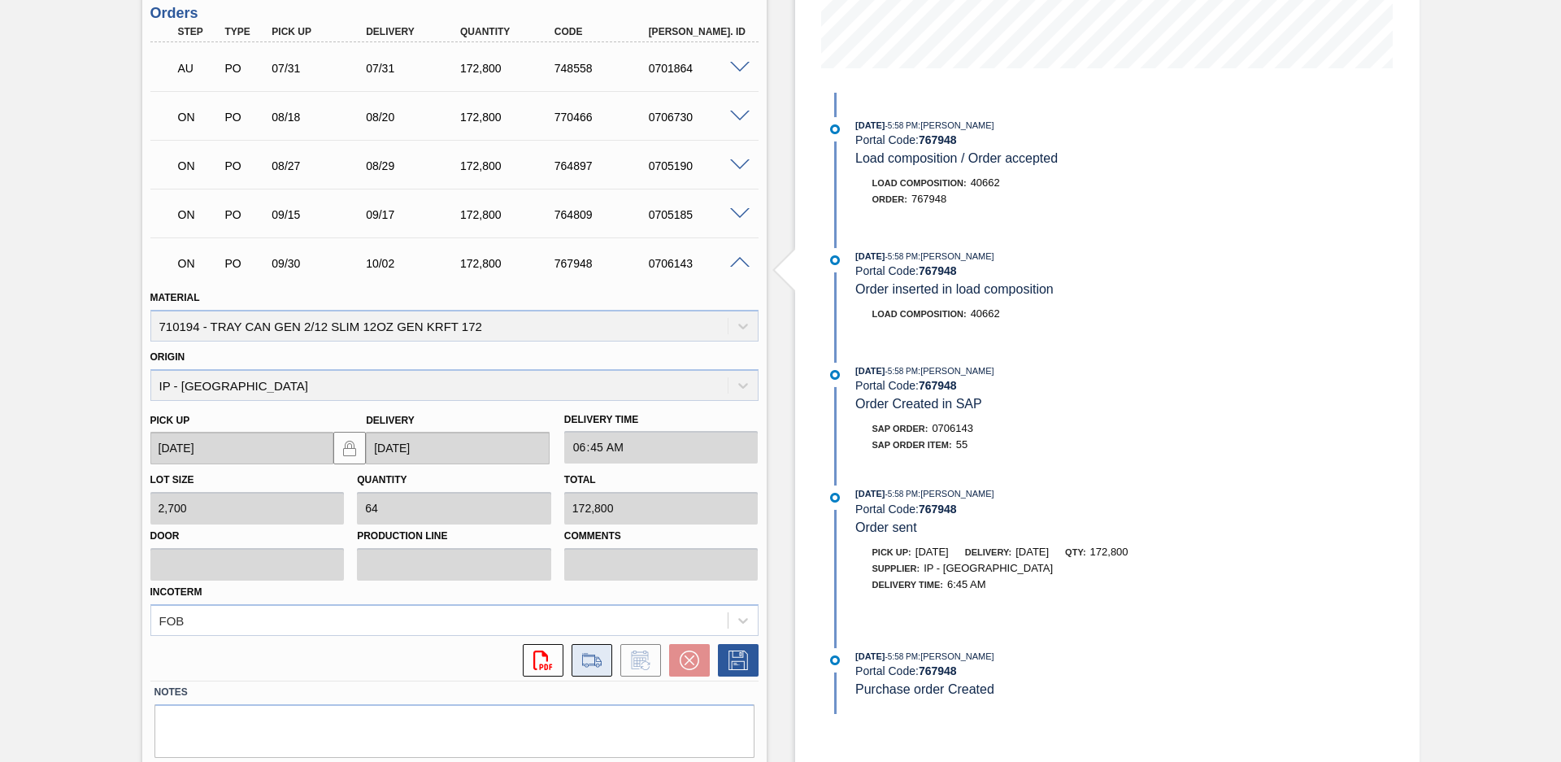
click at [579, 666] on icon at bounding box center [592, 661] width 26 height 20
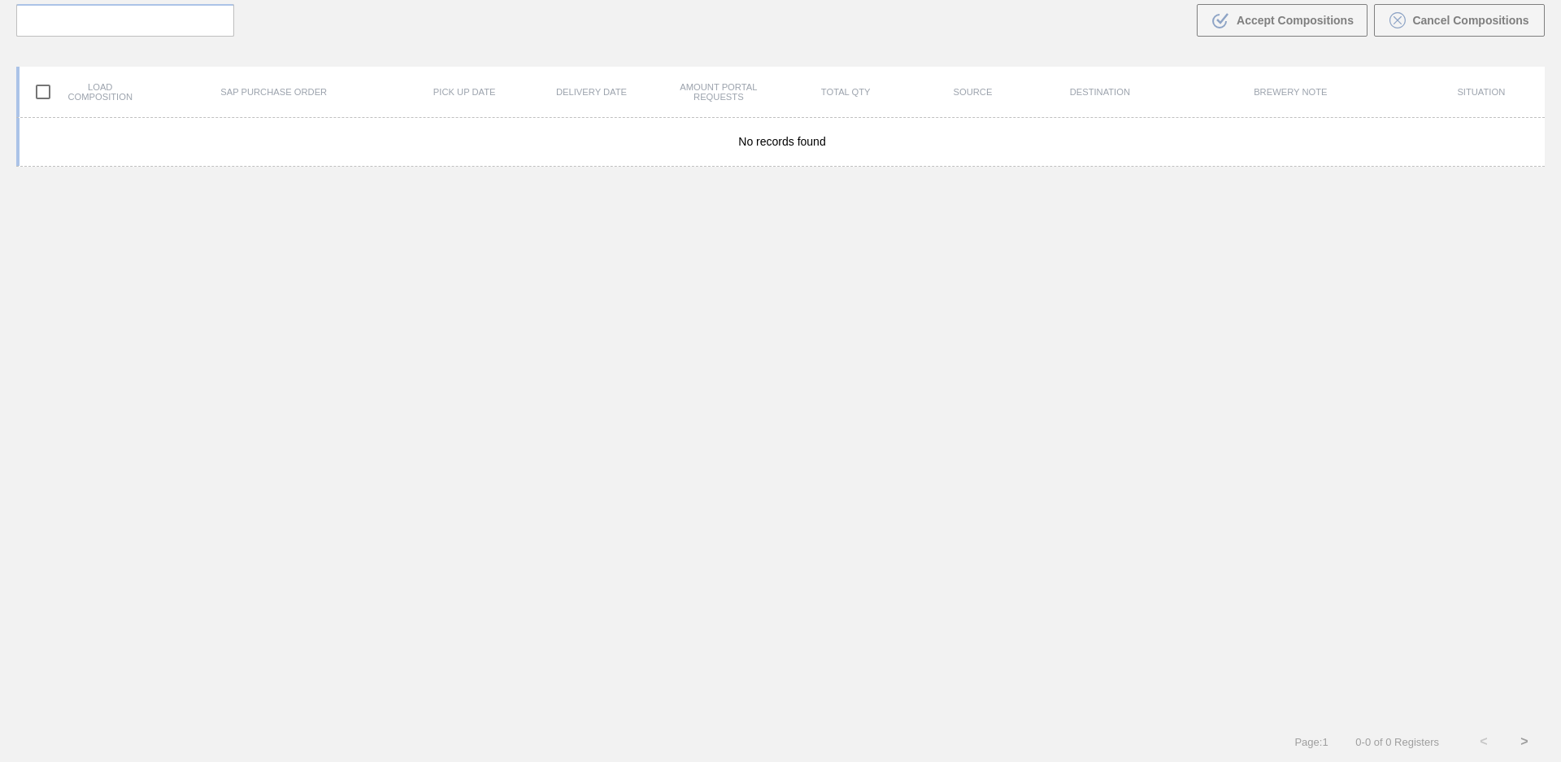
scroll to position [117, 0]
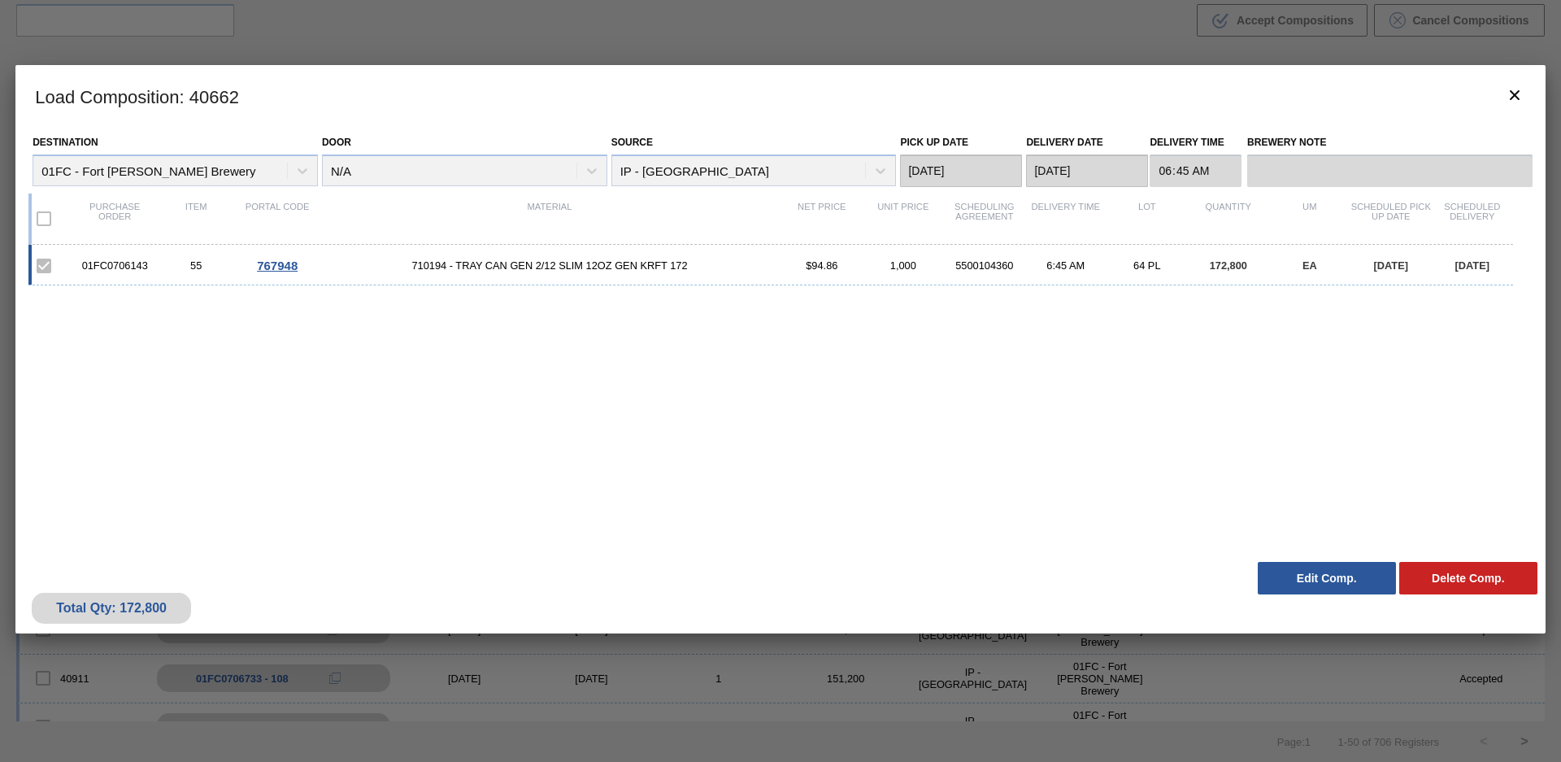
click at [1450, 585] on button "Delete Comp." at bounding box center [1468, 578] width 138 height 33
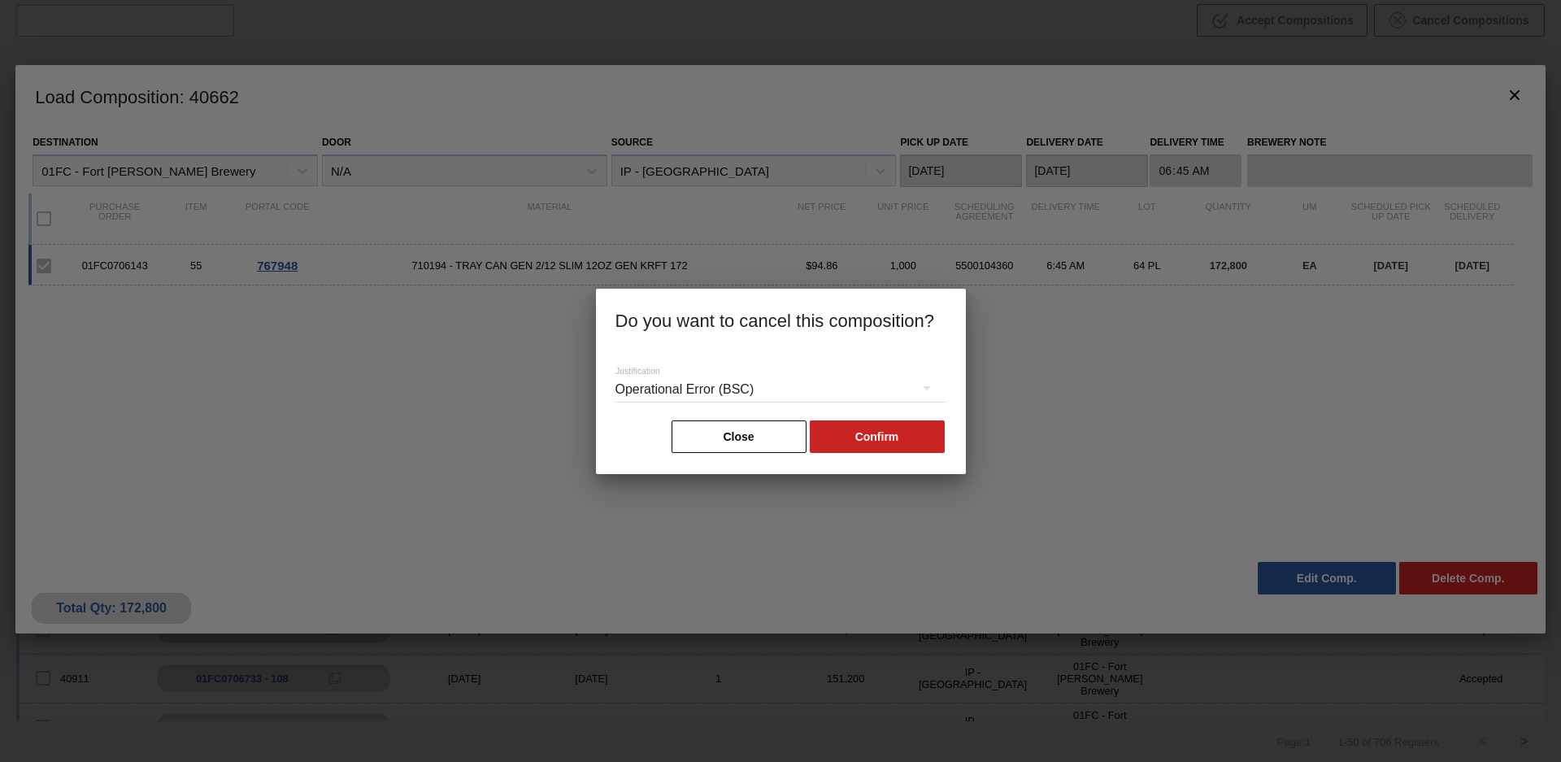
click at [855, 394] on div "Operational Error (BSC)" at bounding box center [781, 390] width 331 height 46
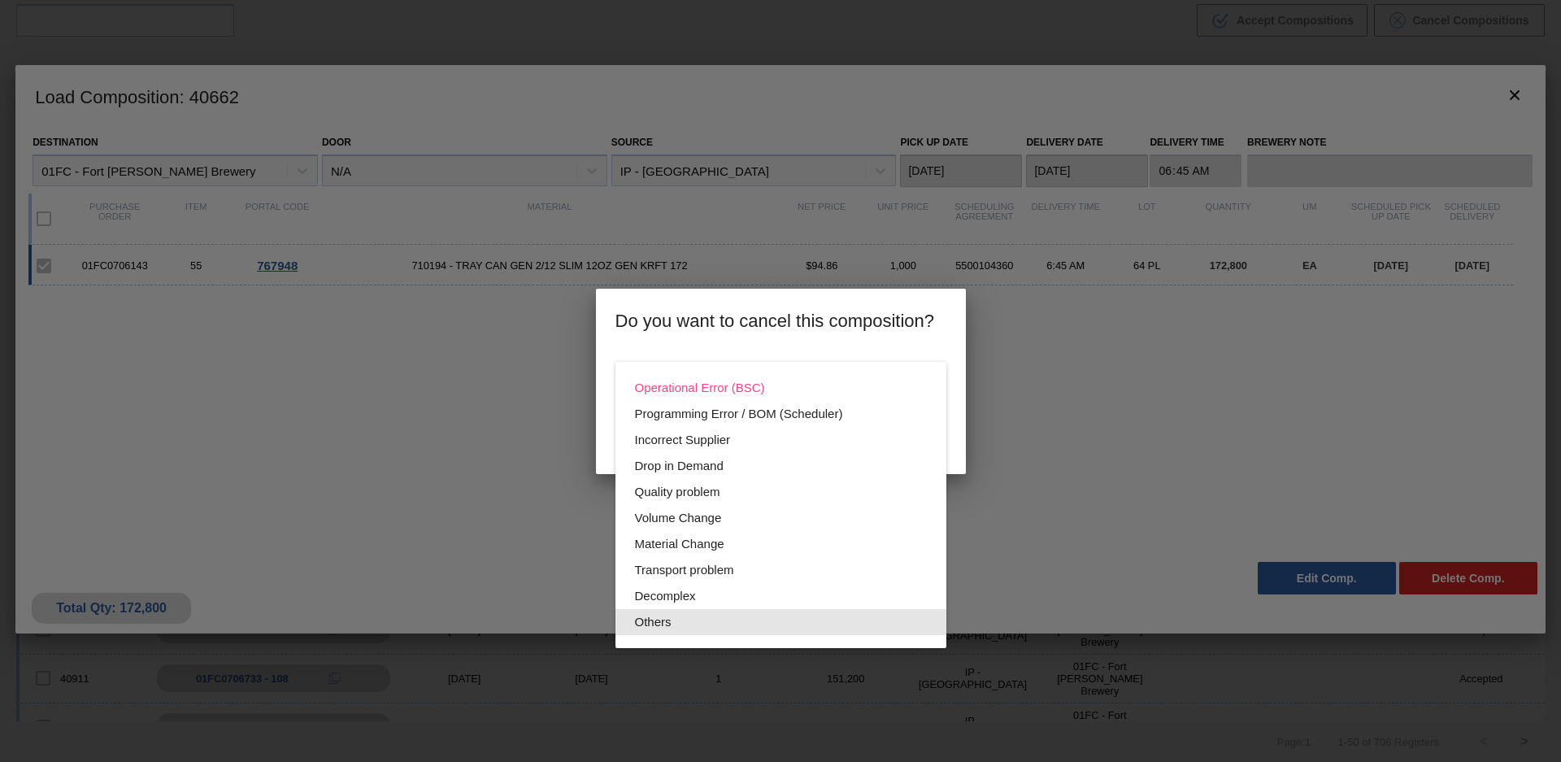
click at [705, 621] on div "Others" at bounding box center [781, 622] width 292 height 26
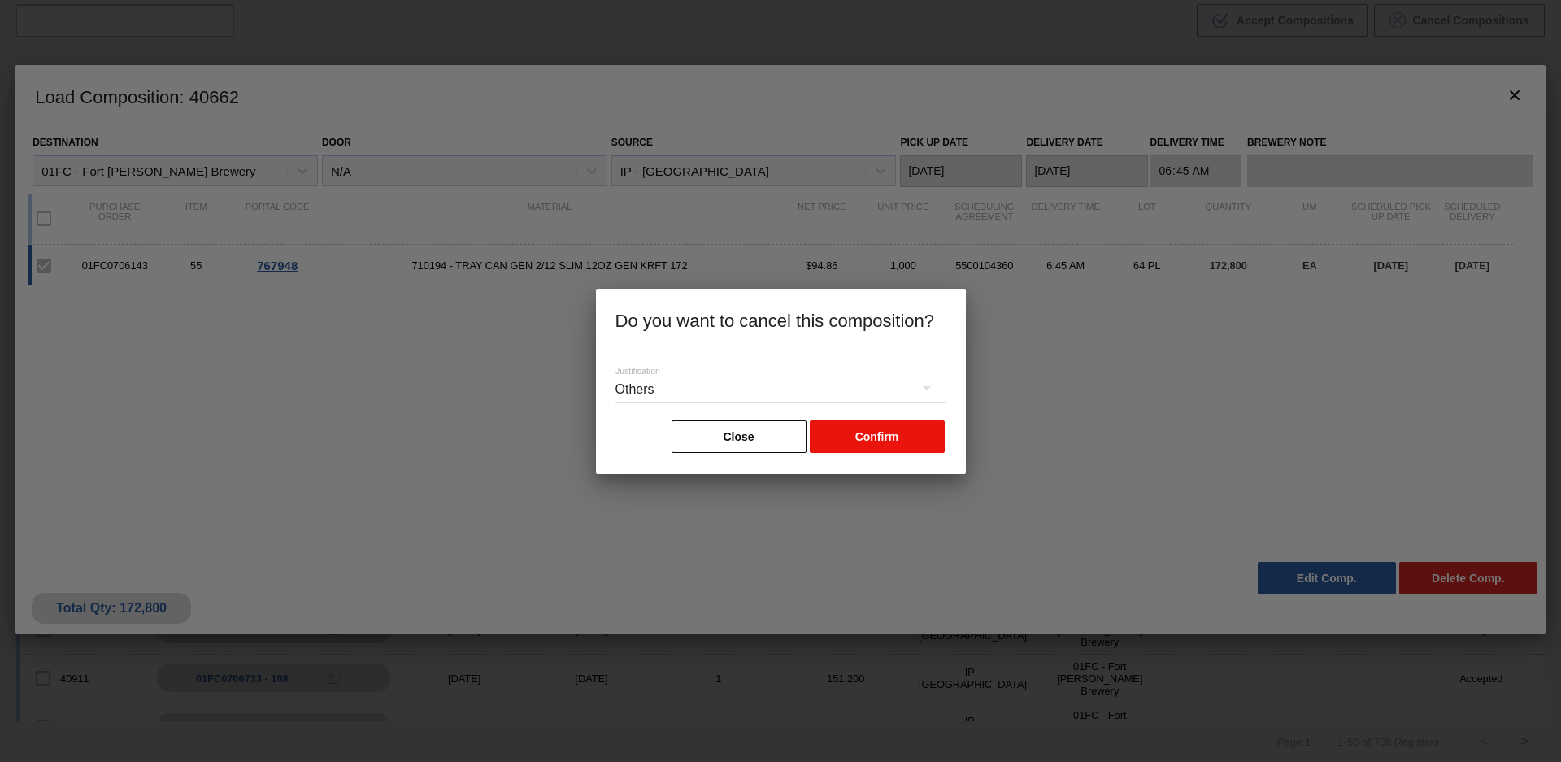
click at [924, 443] on button "Confirm" at bounding box center [877, 436] width 135 height 33
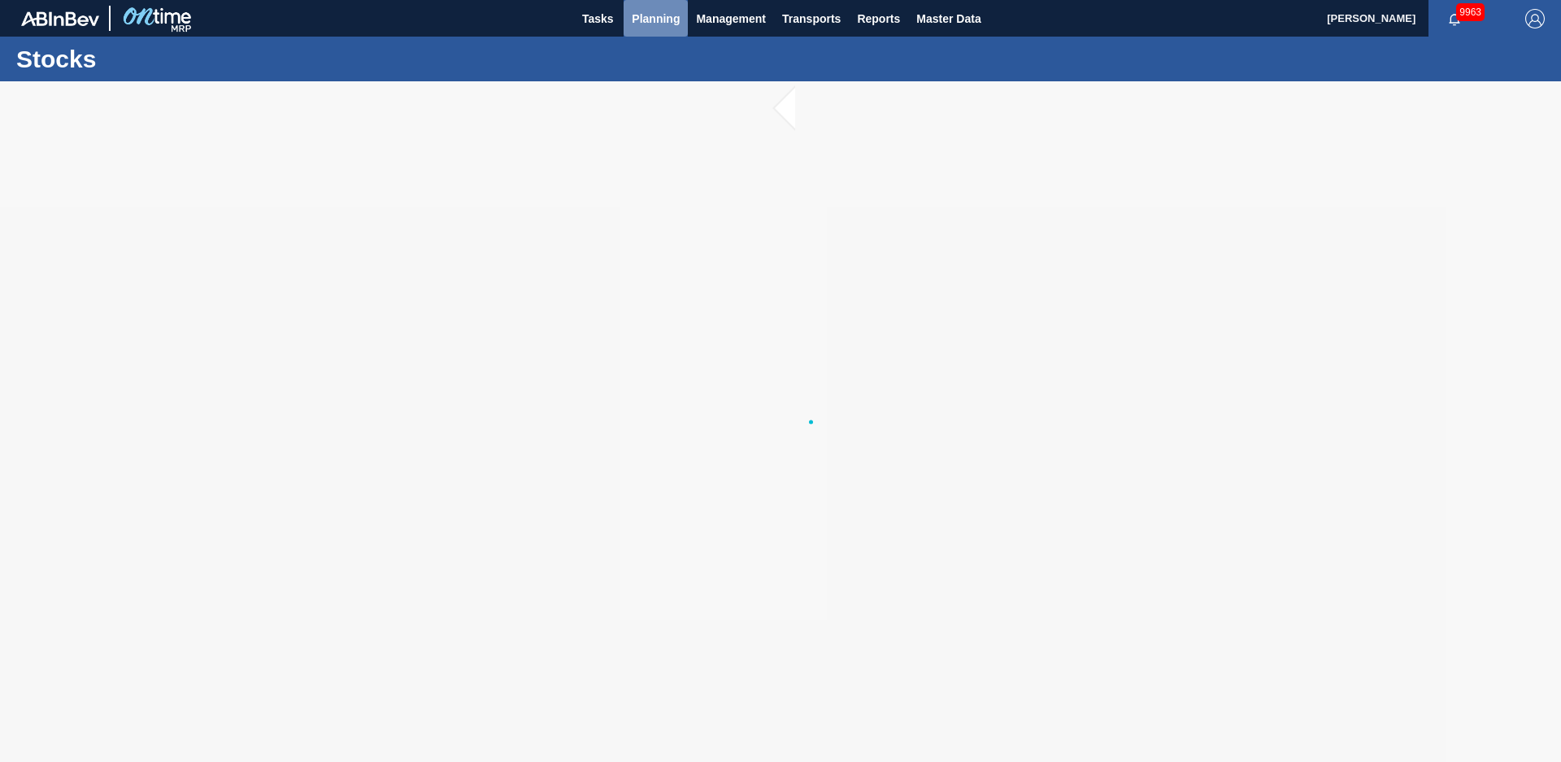
click at [673, 24] on span "Planning" at bounding box center [656, 19] width 48 height 20
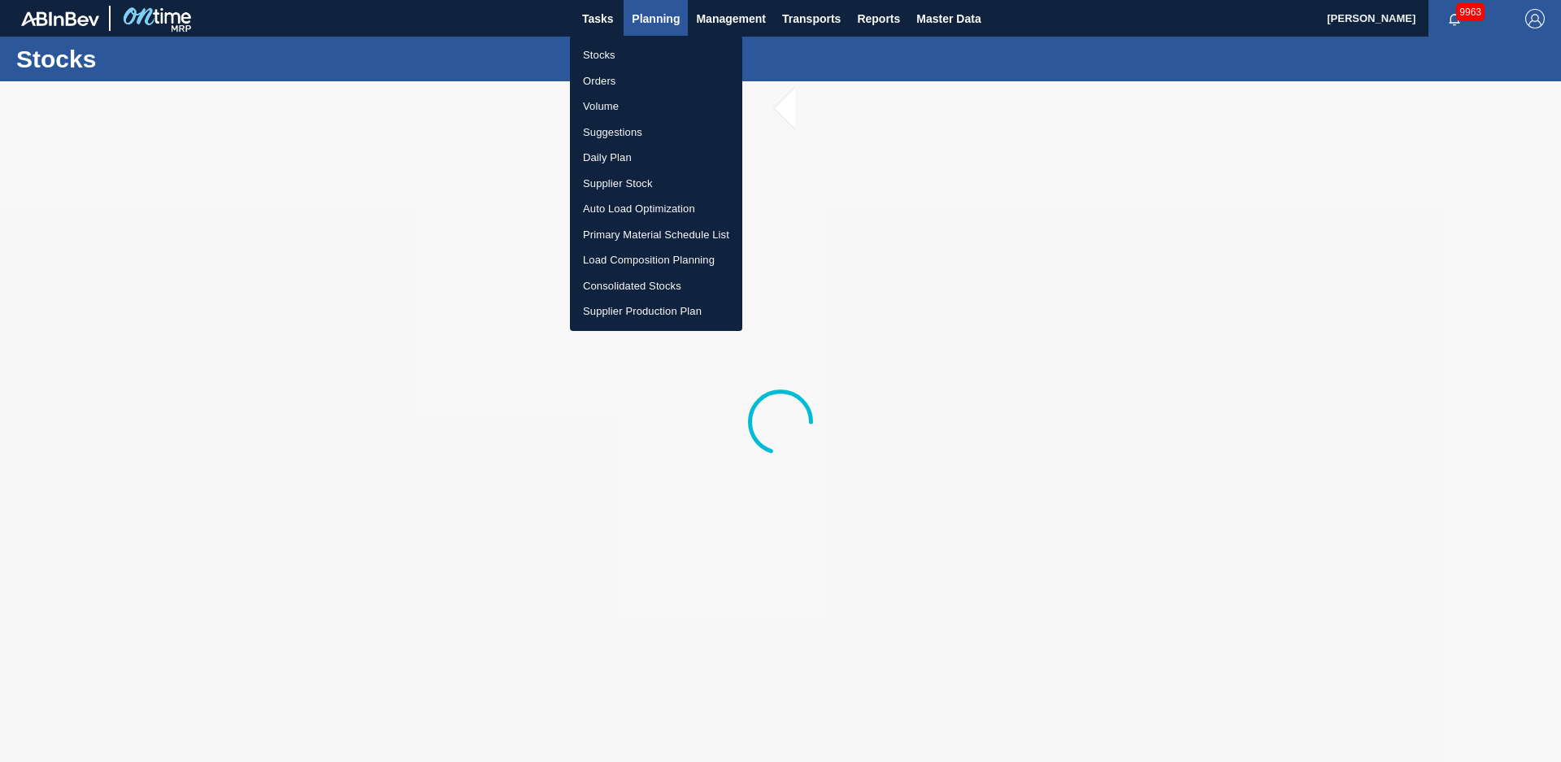
click at [673, 24] on div at bounding box center [780, 381] width 1561 height 762
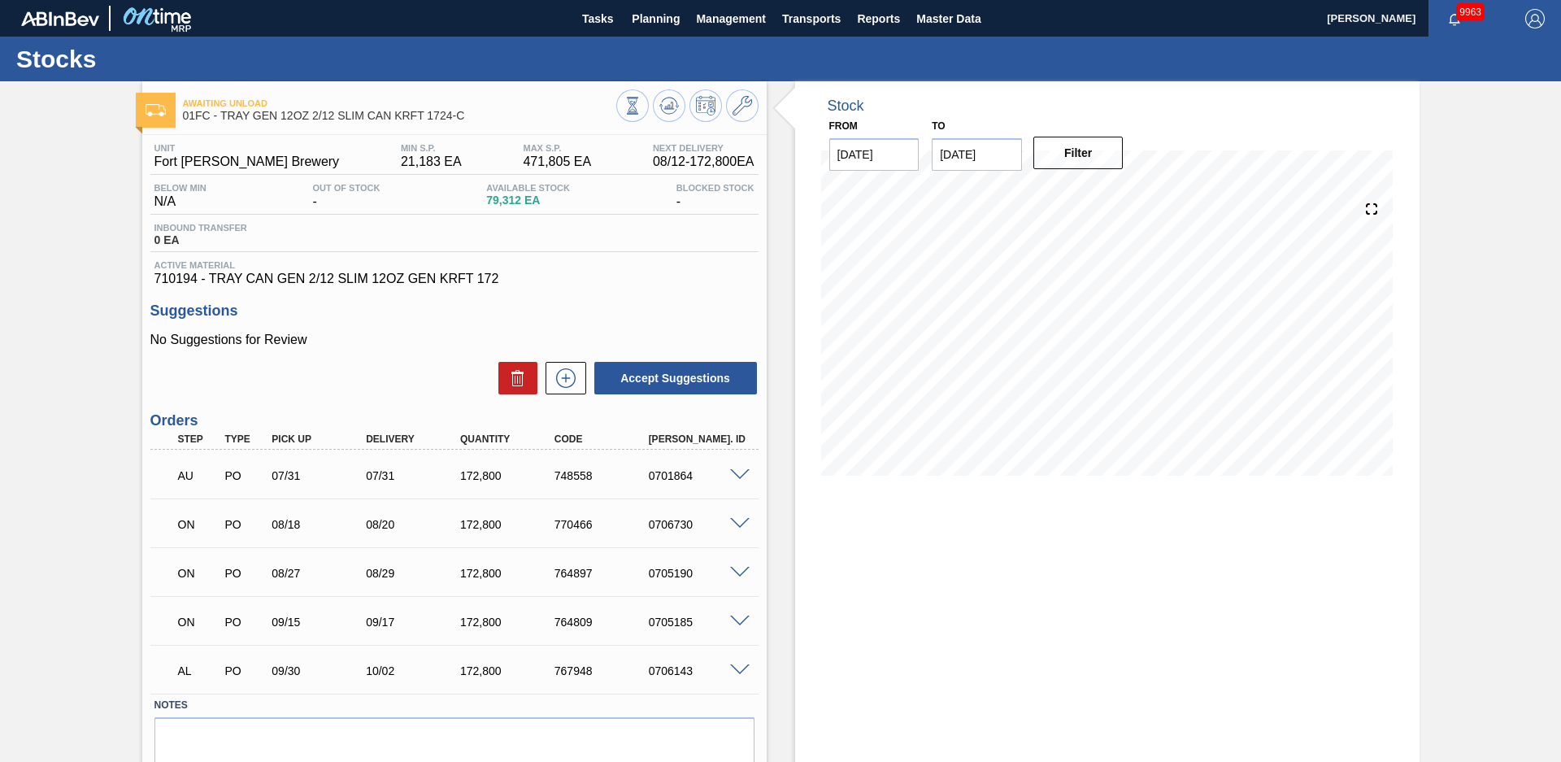
click at [730, 674] on span at bounding box center [740, 670] width 20 height 12
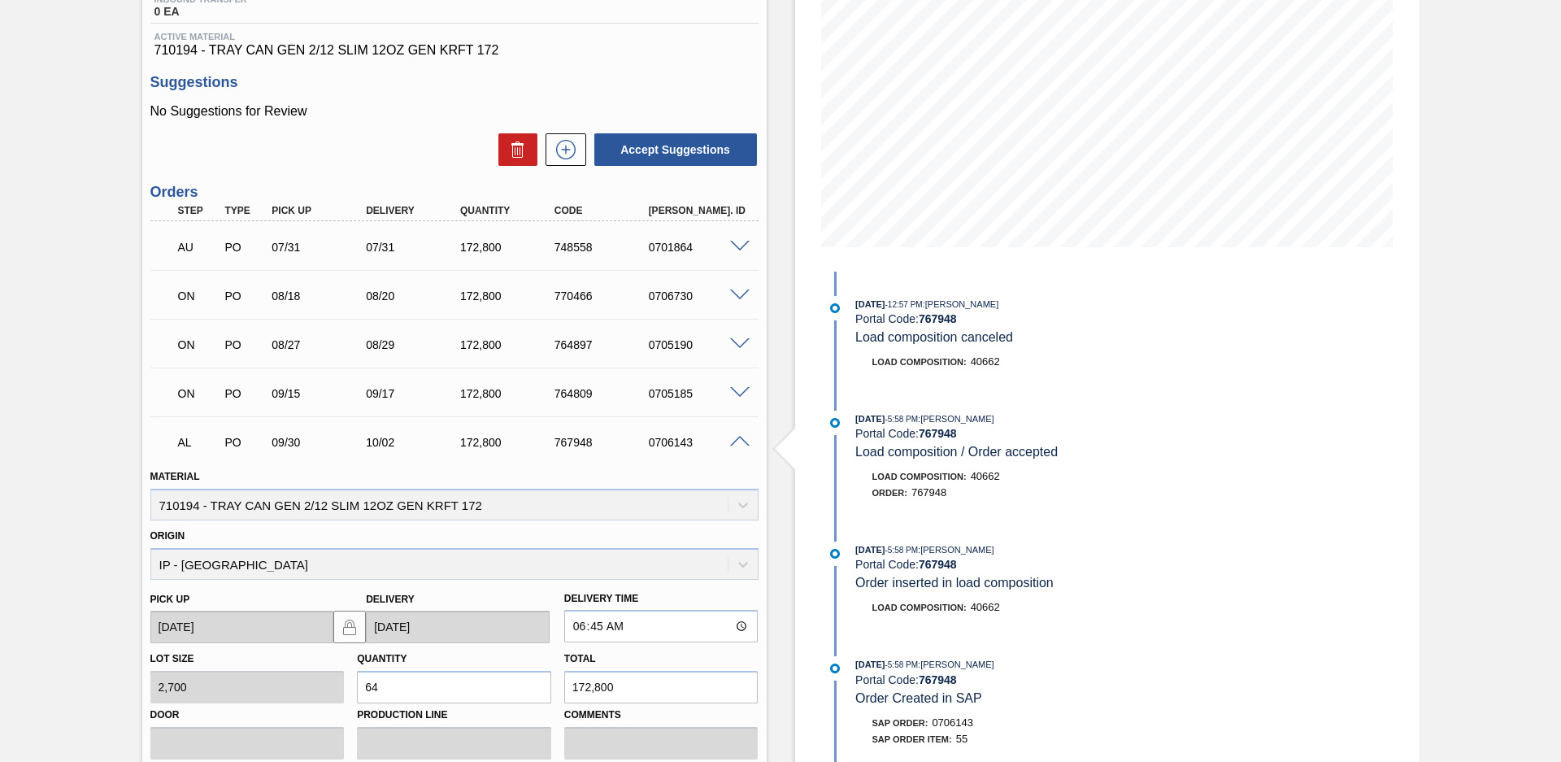
scroll to position [342, 0]
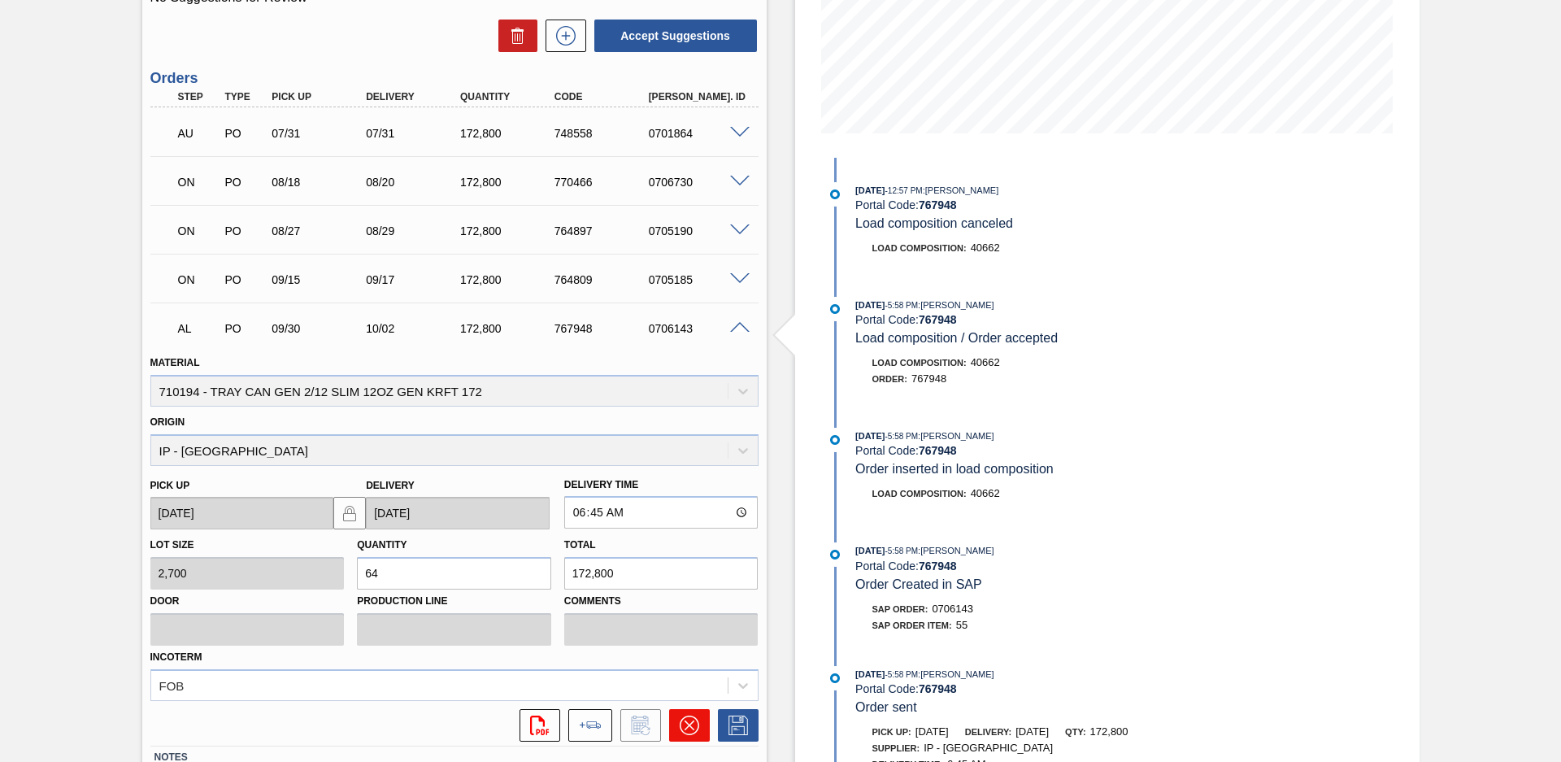
click at [691, 725] on icon at bounding box center [690, 726] width 20 height 20
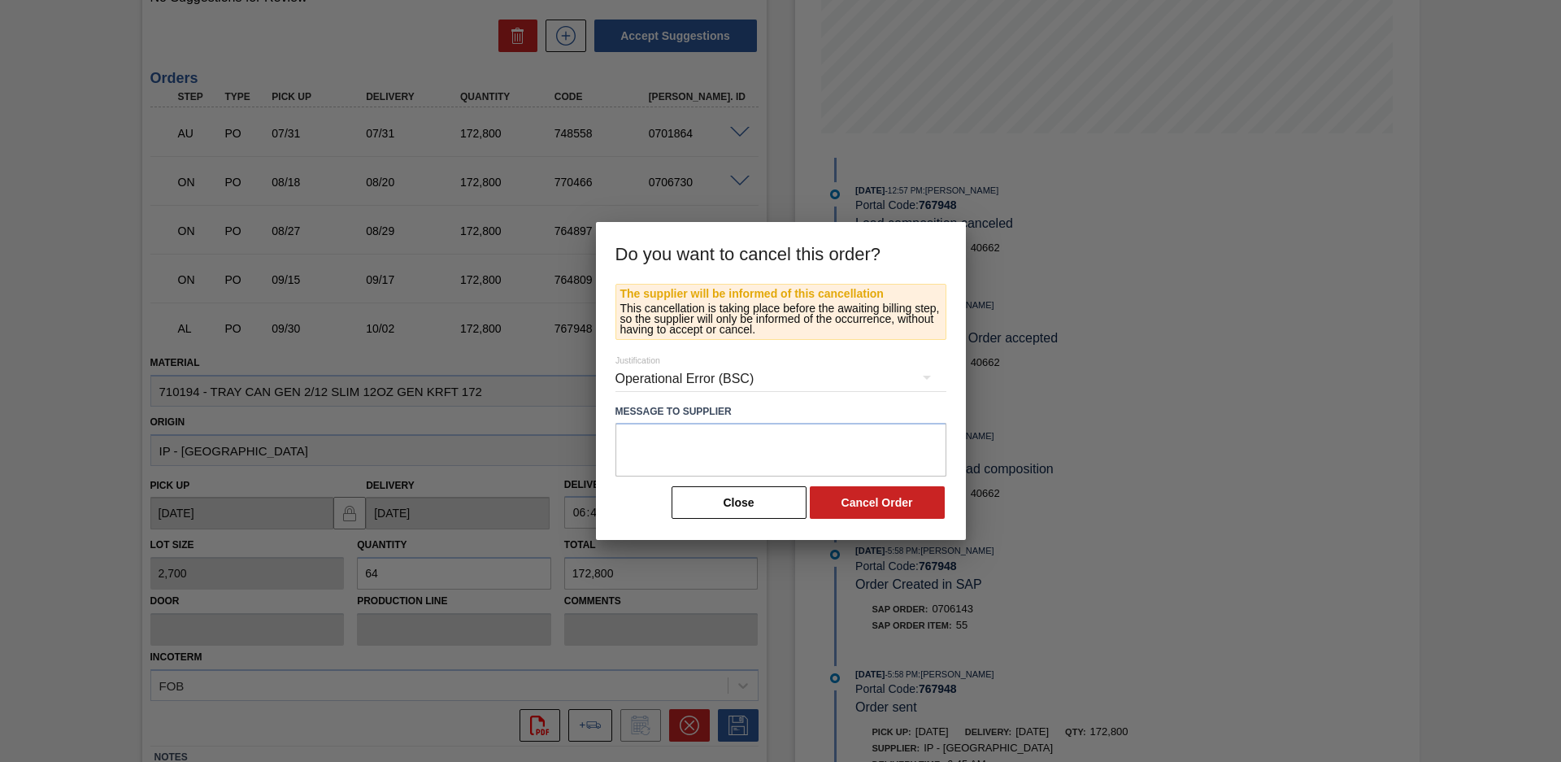
click at [830, 381] on div "Operational Error (BSC)" at bounding box center [781, 379] width 331 height 46
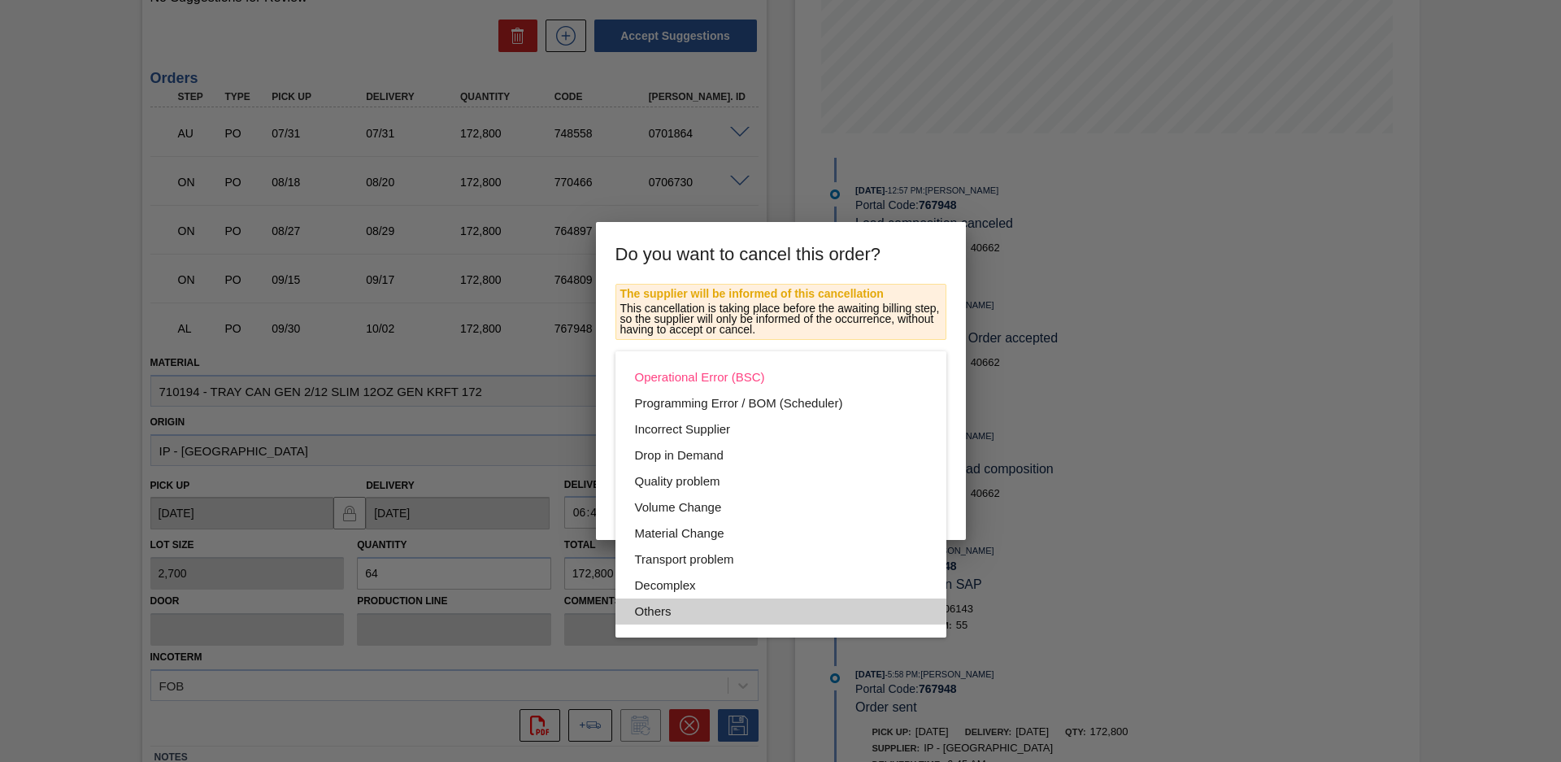
click at [745, 611] on div "Others" at bounding box center [781, 612] width 292 height 26
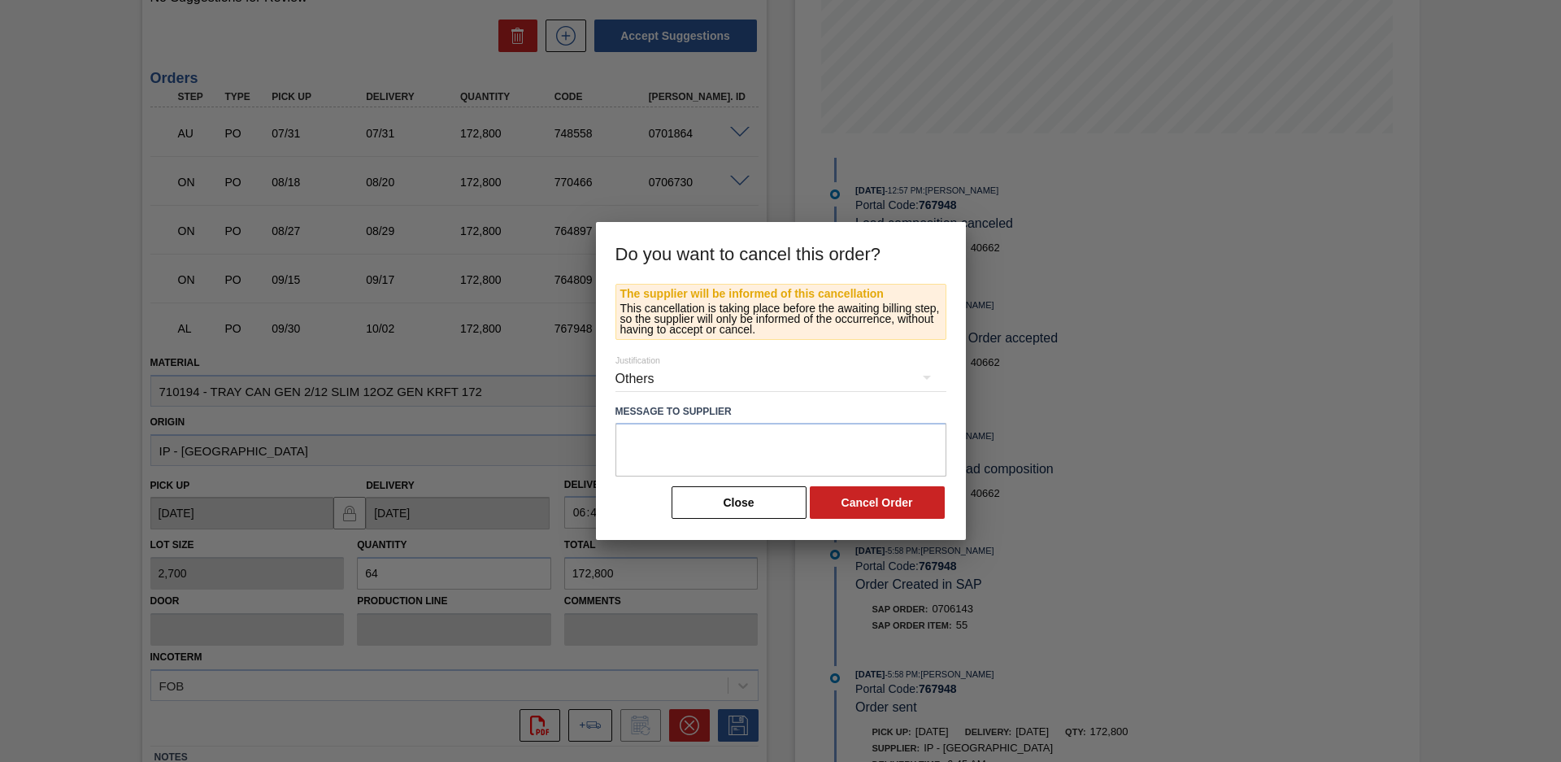
click at [876, 513] on button "Cancel Order" at bounding box center [877, 502] width 135 height 33
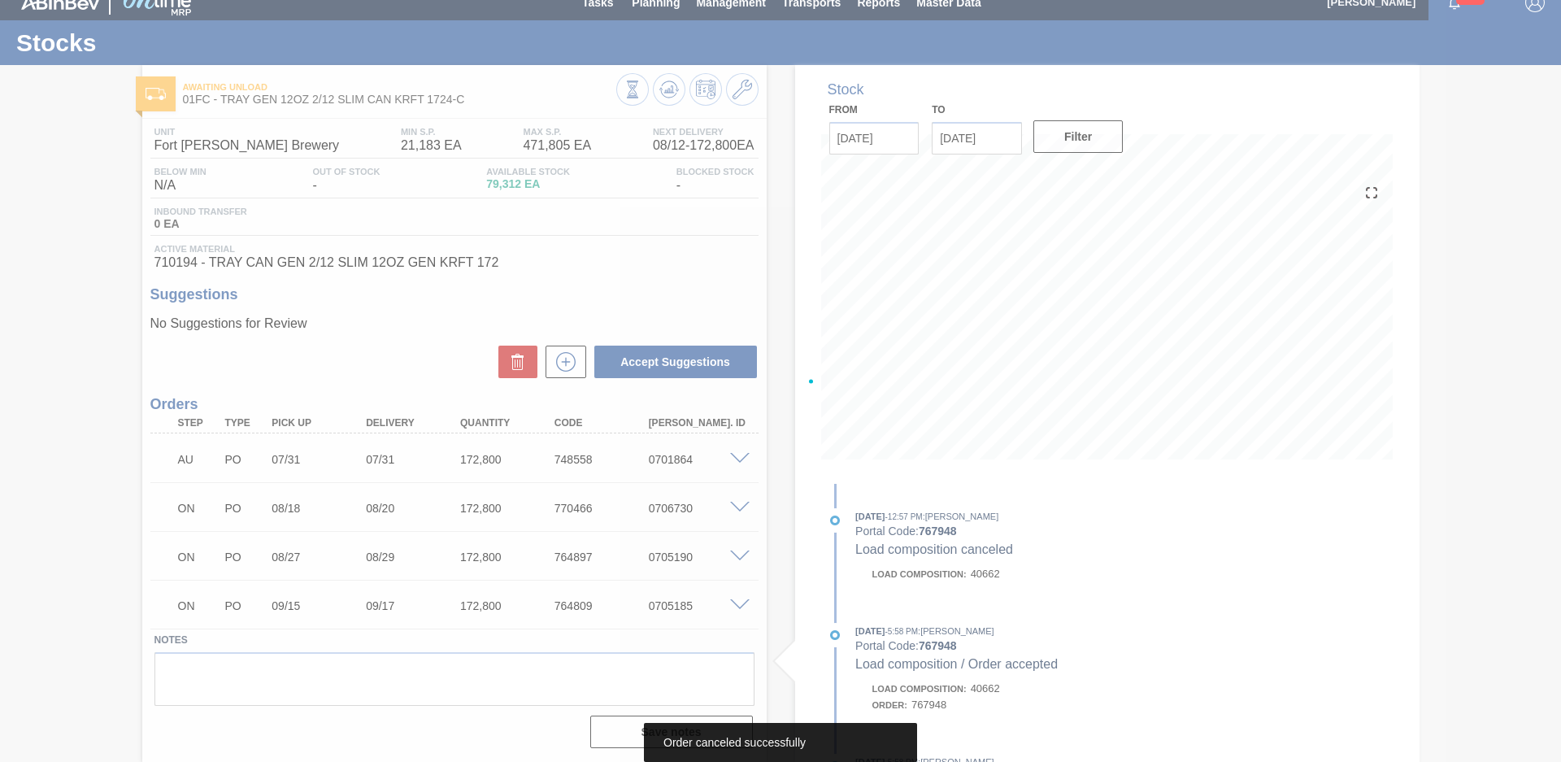
scroll to position [16, 0]
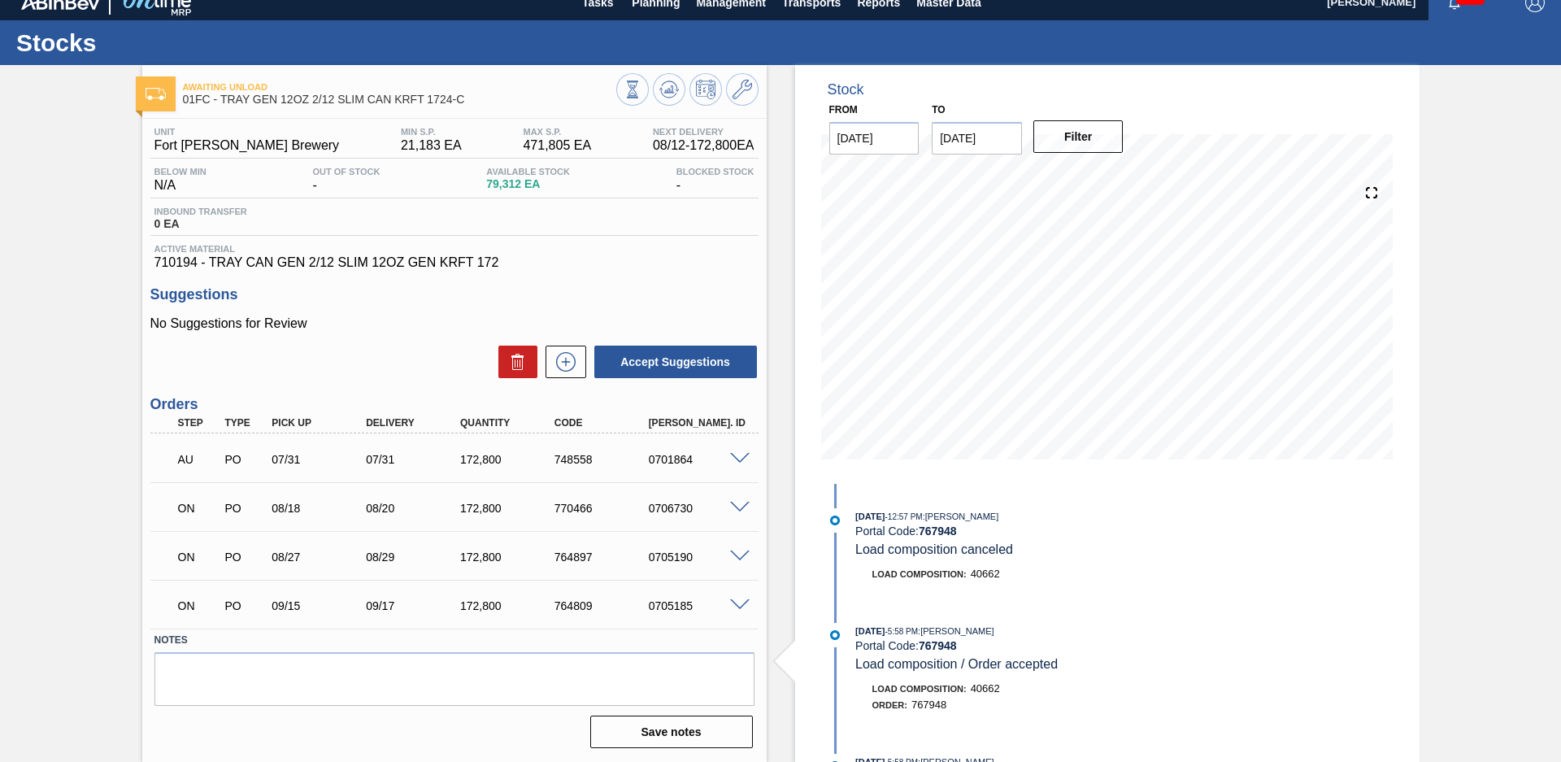
click at [777, 375] on div "Stock From 08/12/2025 to 12/31/2025 Filter 08/12/2025 - 12:57 PM : Walker Tries…" at bounding box center [1093, 413] width 653 height 697
click at [747, 86] on icon at bounding box center [743, 90] width 20 height 20
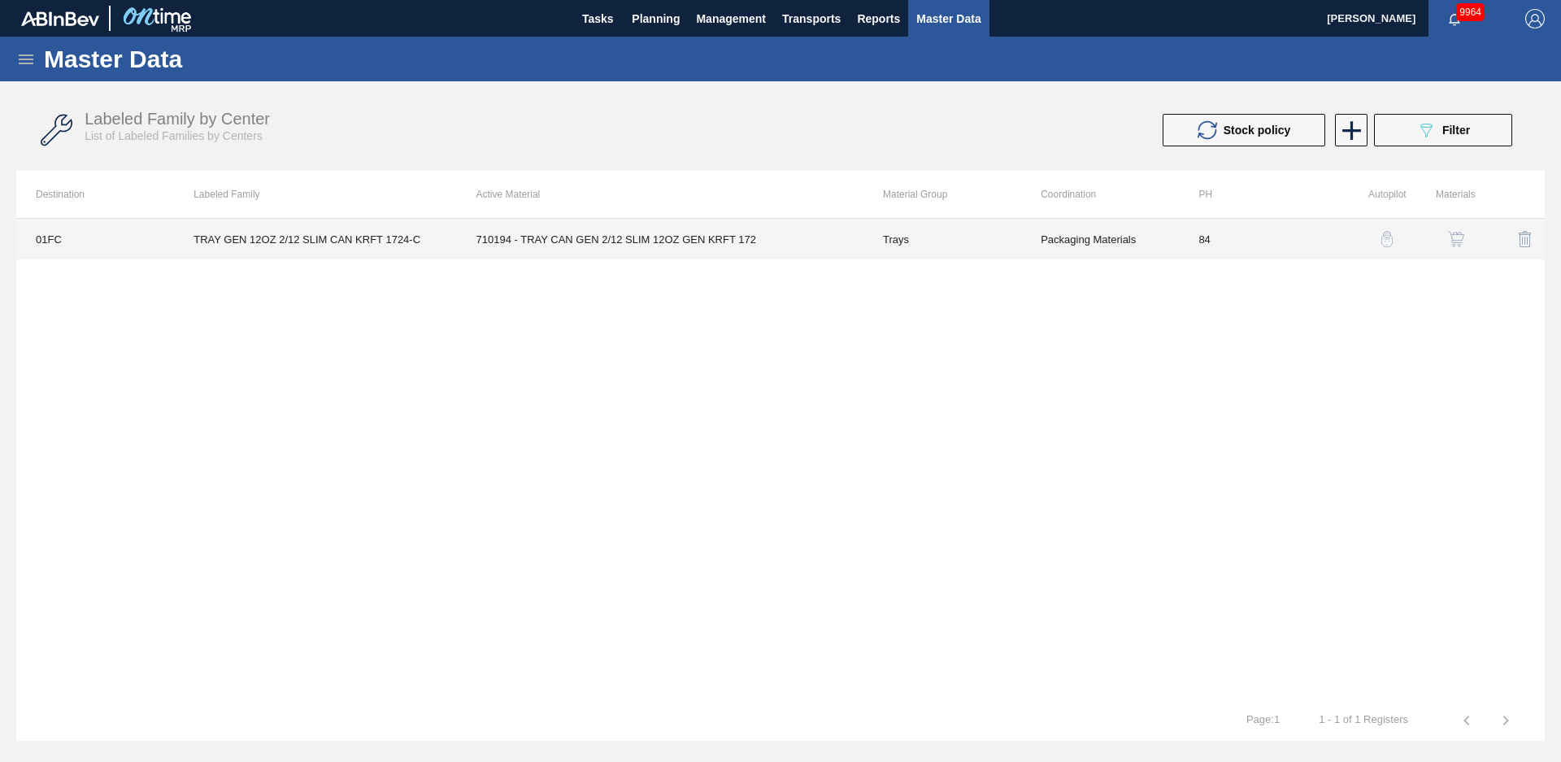
click at [1296, 244] on td "84" at bounding box center [1258, 239] width 158 height 41
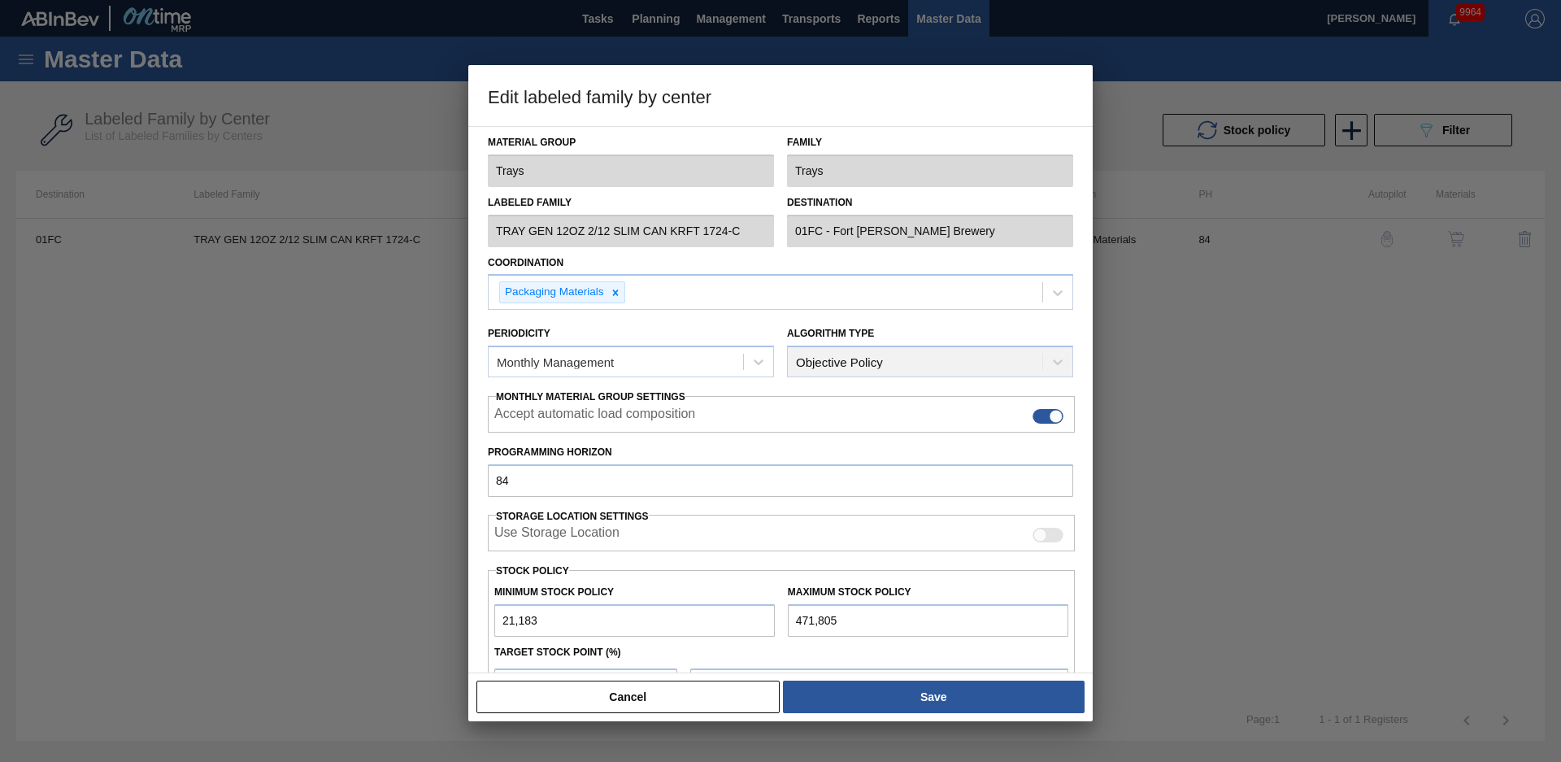
scroll to position [176, 0]
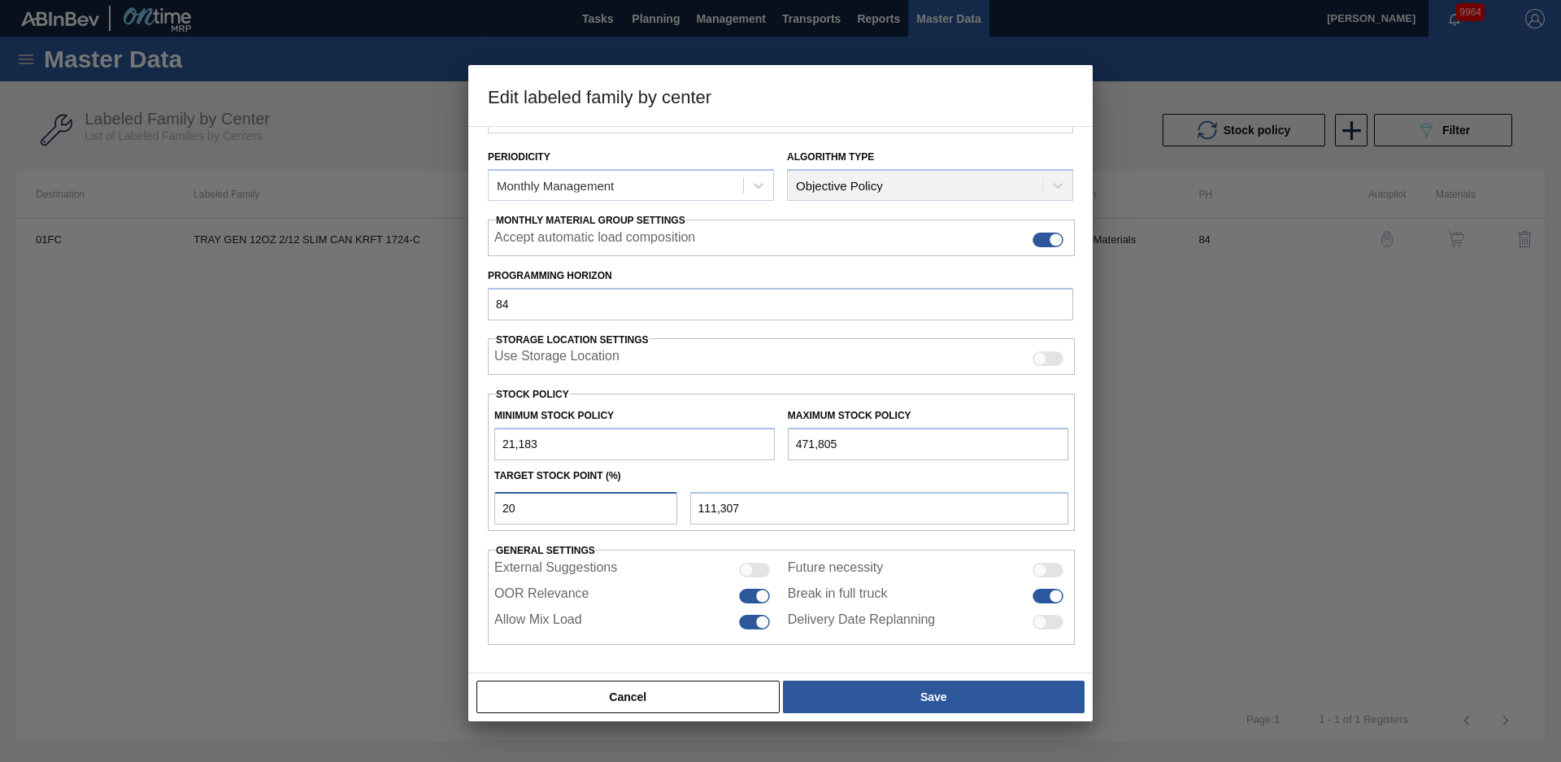
drag, startPoint x: 534, startPoint y: 511, endPoint x: 398, endPoint y: 502, distance: 137.0
click at [398, 502] on div "Edit labeled family by center Material Group Trays Family Trays Labeled Family …" at bounding box center [780, 381] width 1561 height 762
click at [803, 478] on div "Target Stock Point (%)" at bounding box center [781, 476] width 587 height 24
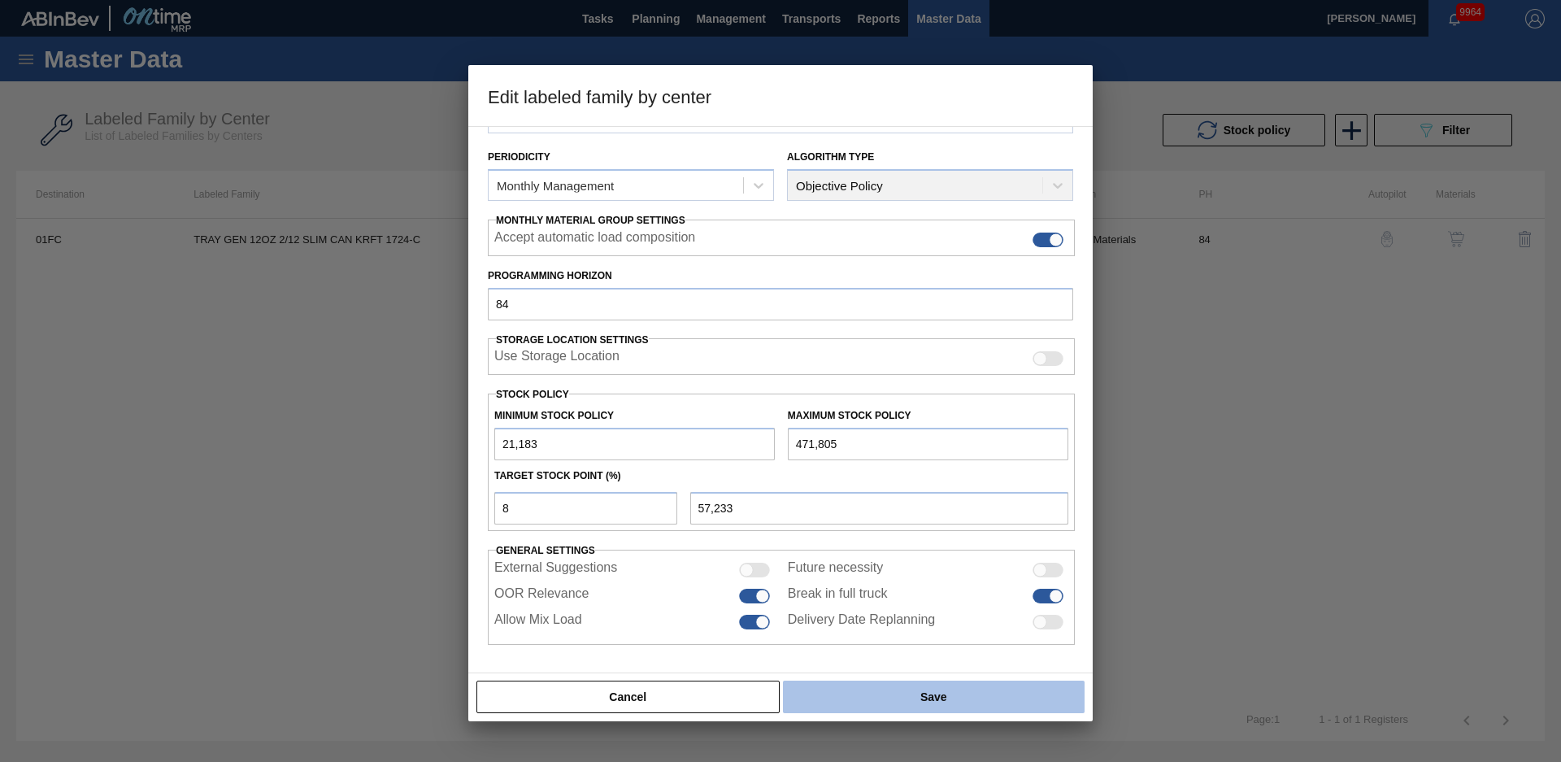
click at [866, 690] on button "Save" at bounding box center [934, 697] width 302 height 33
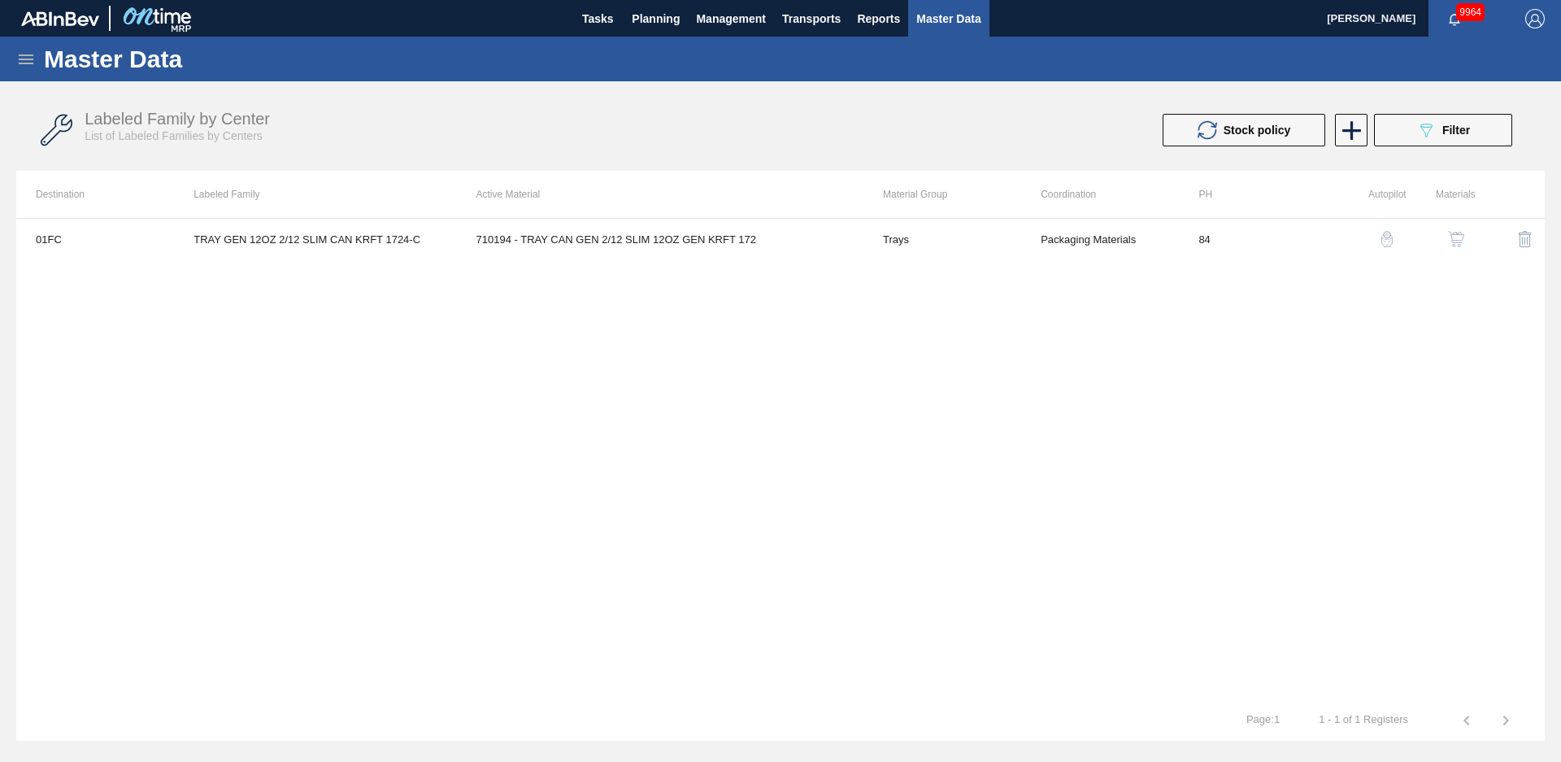
click at [280, 386] on div "01FC TRAY GEN 12OZ 2/12 SLIM CAN KRFT 1724-C 710194 - TRAY CAN GEN 2/12 SLIM 12…" at bounding box center [780, 459] width 1529 height 482
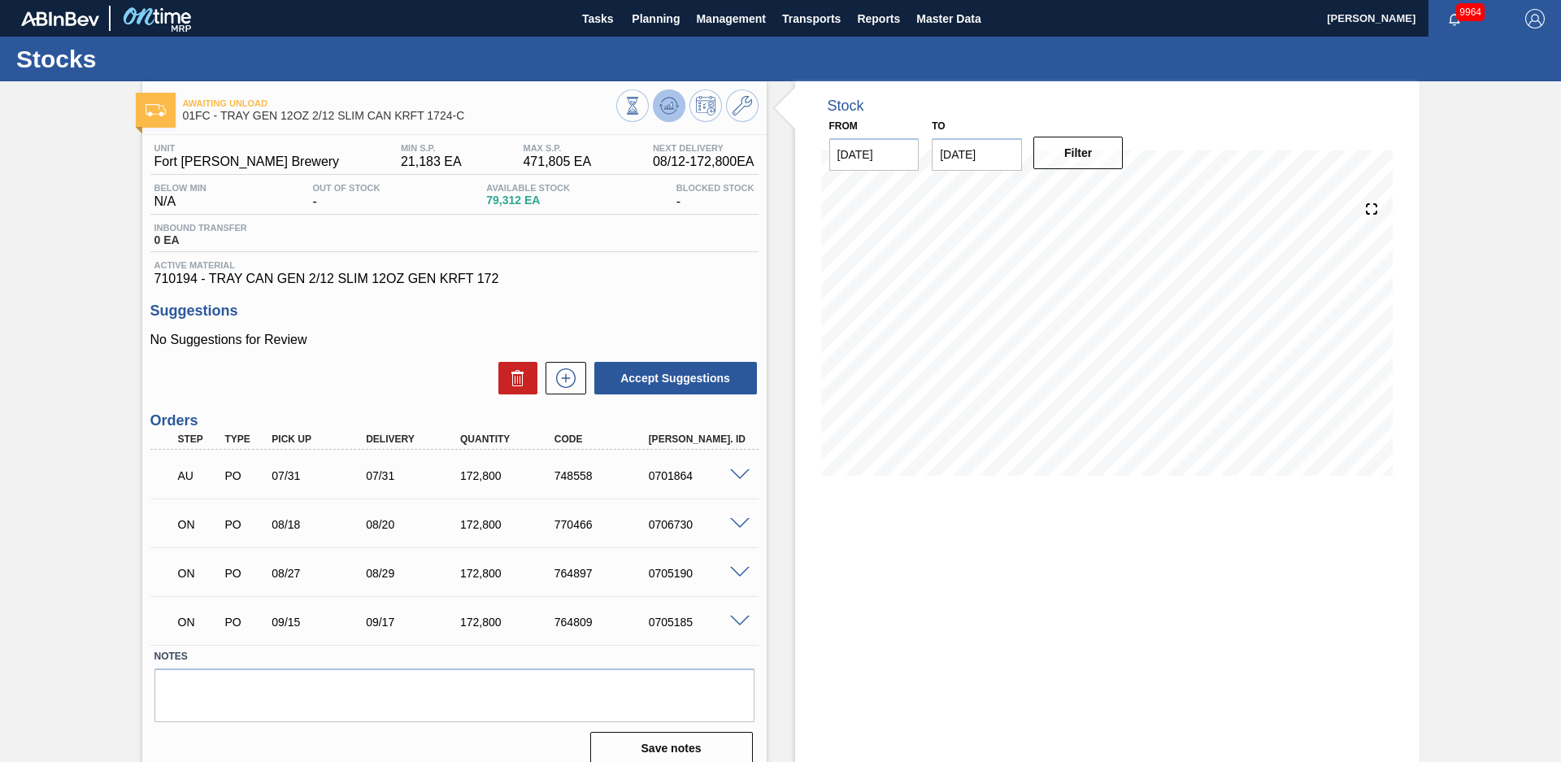
click at [642, 108] on icon at bounding box center [633, 106] width 18 height 18
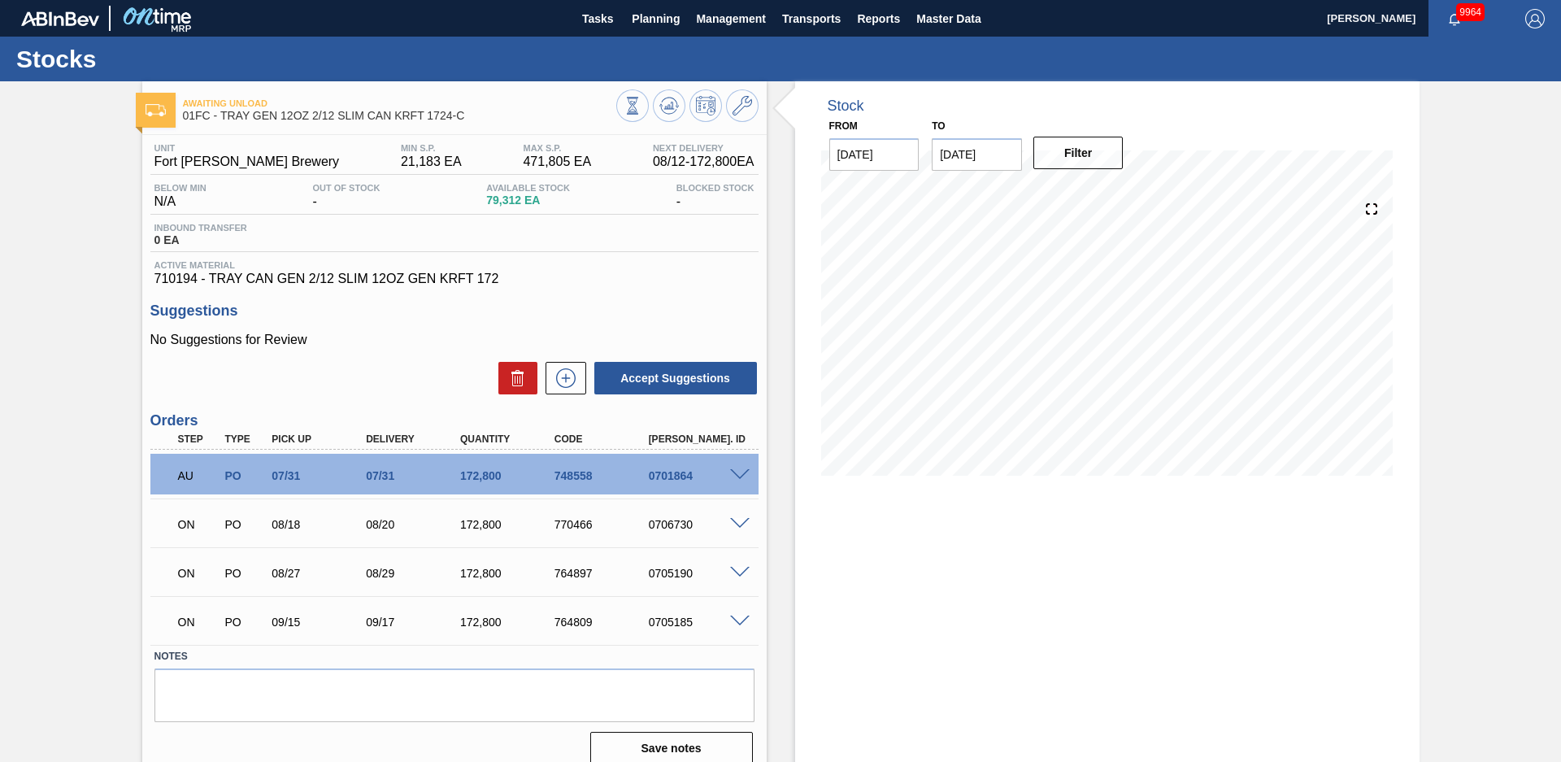
click at [777, 286] on div "Stock From [DATE] to [DATE] Filter" at bounding box center [1093, 429] width 653 height 697
click at [778, 324] on div "Stock From 08/12/2025 to 12/31/2025 Filter 08/16 Stock Projection 173,273 SAP P…" at bounding box center [1093, 429] width 653 height 697
click at [736, 623] on span at bounding box center [740, 622] width 20 height 12
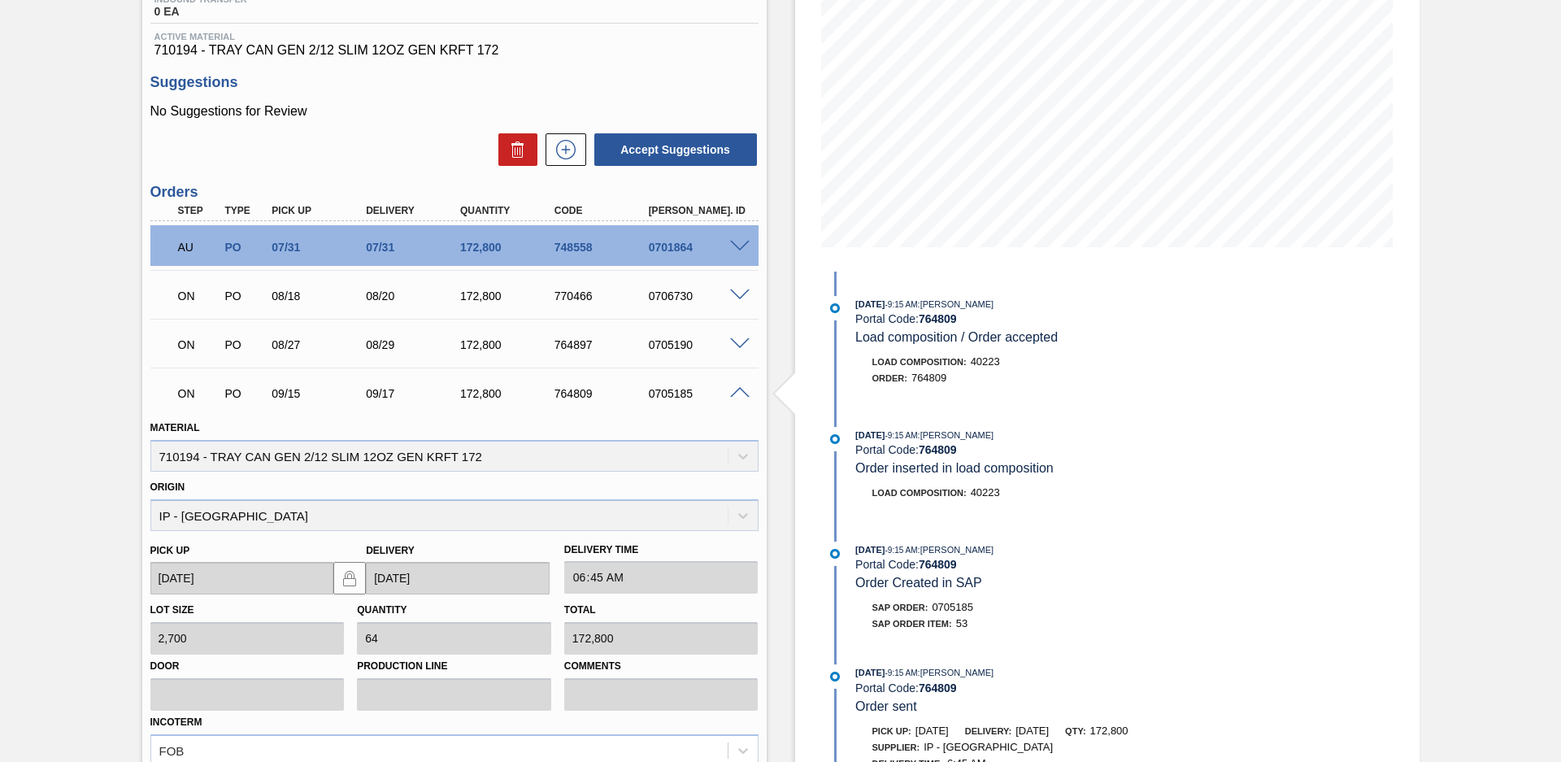
scroll to position [411, 0]
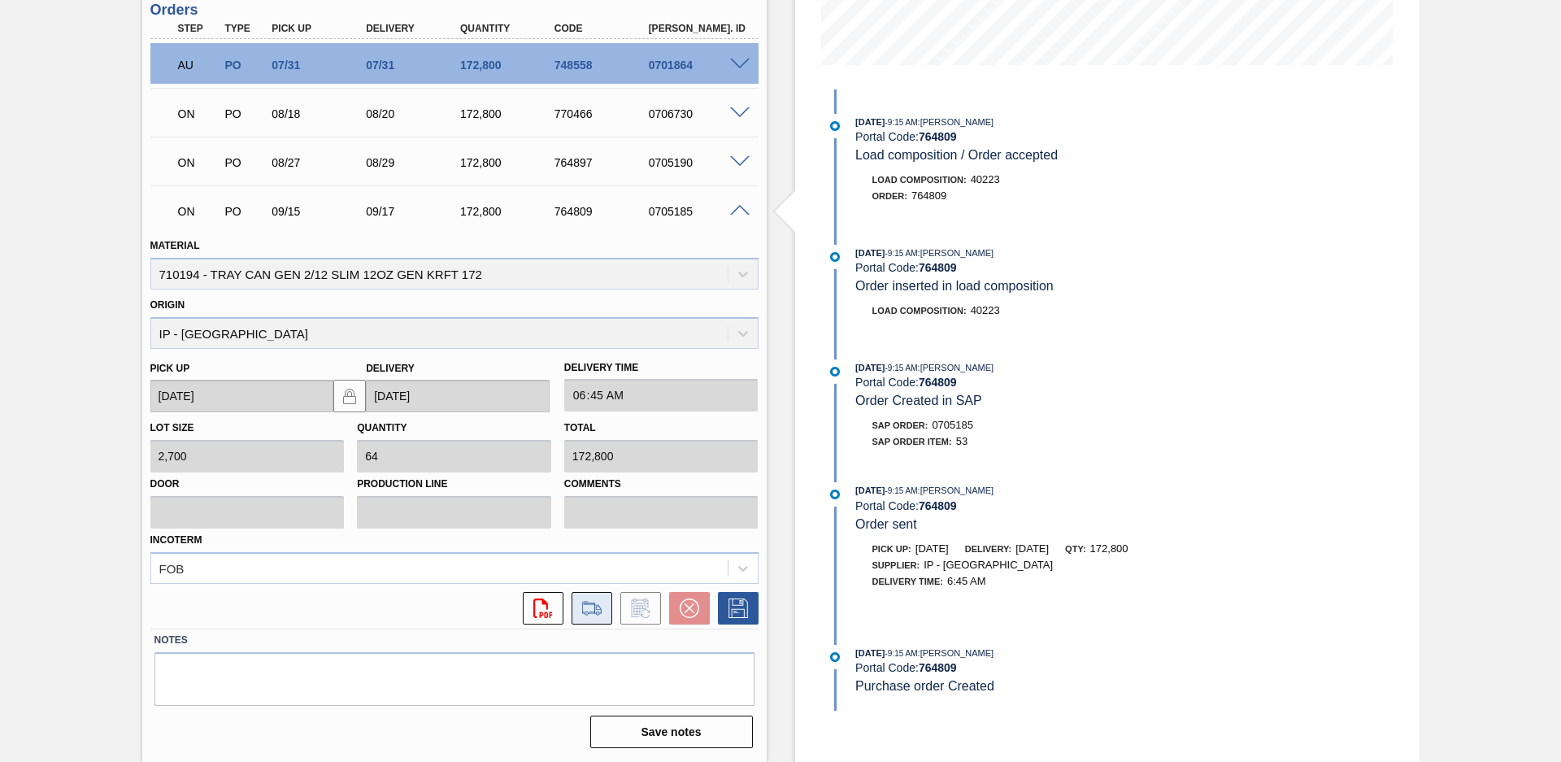
click at [590, 599] on icon at bounding box center [592, 609] width 26 height 20
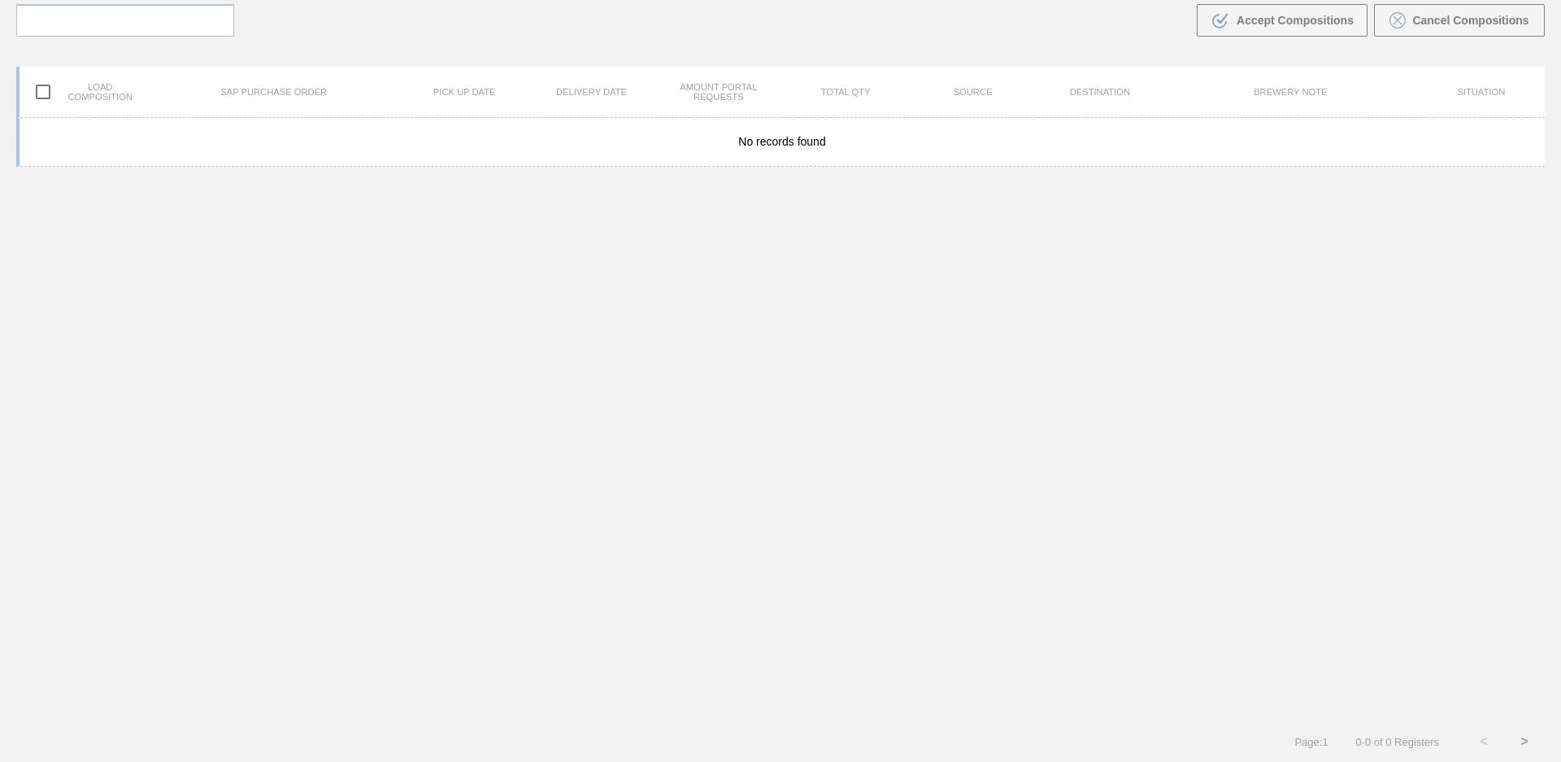
scroll to position [117, 0]
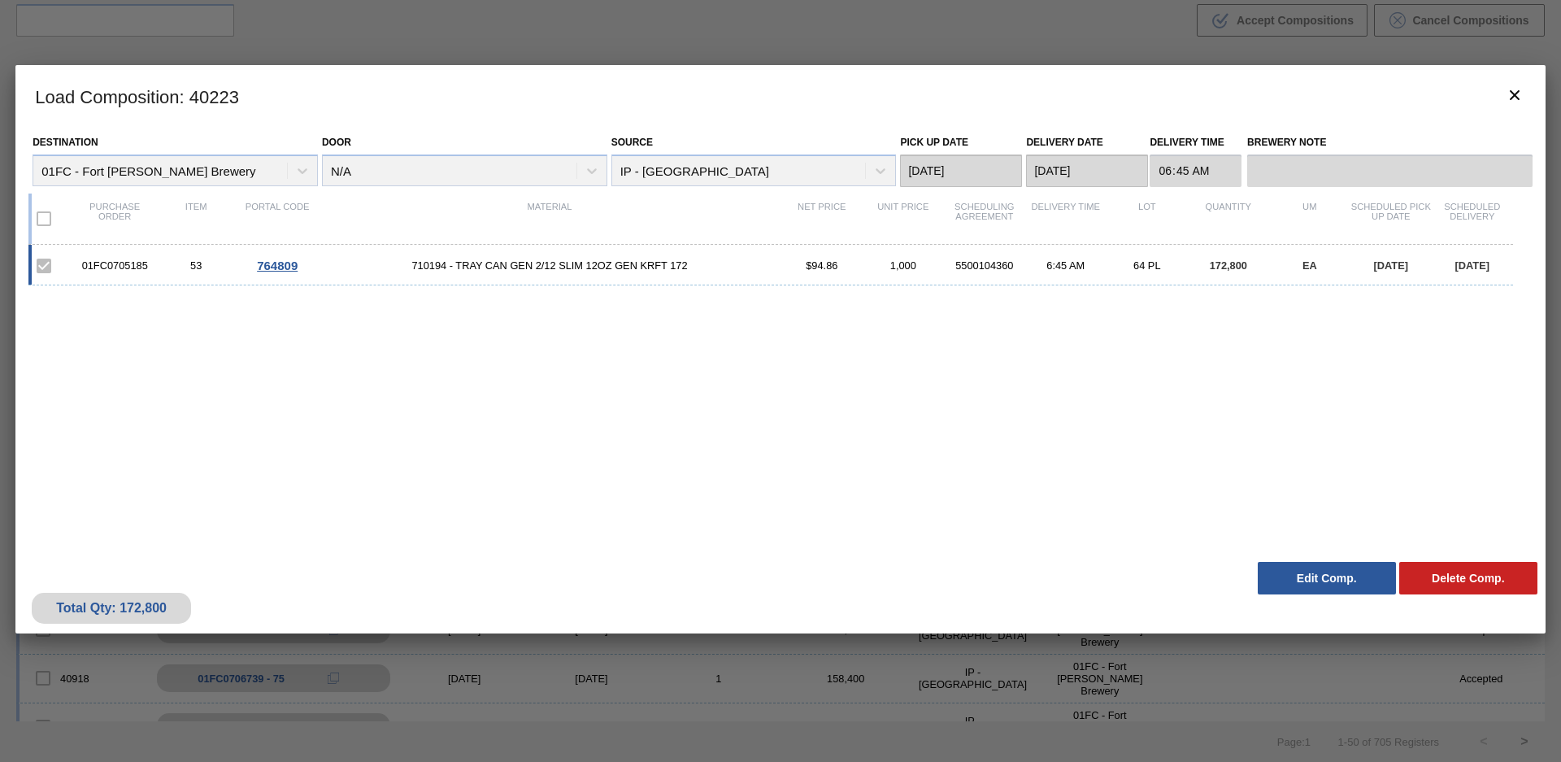
click at [1322, 572] on button "Edit Comp." at bounding box center [1327, 578] width 138 height 33
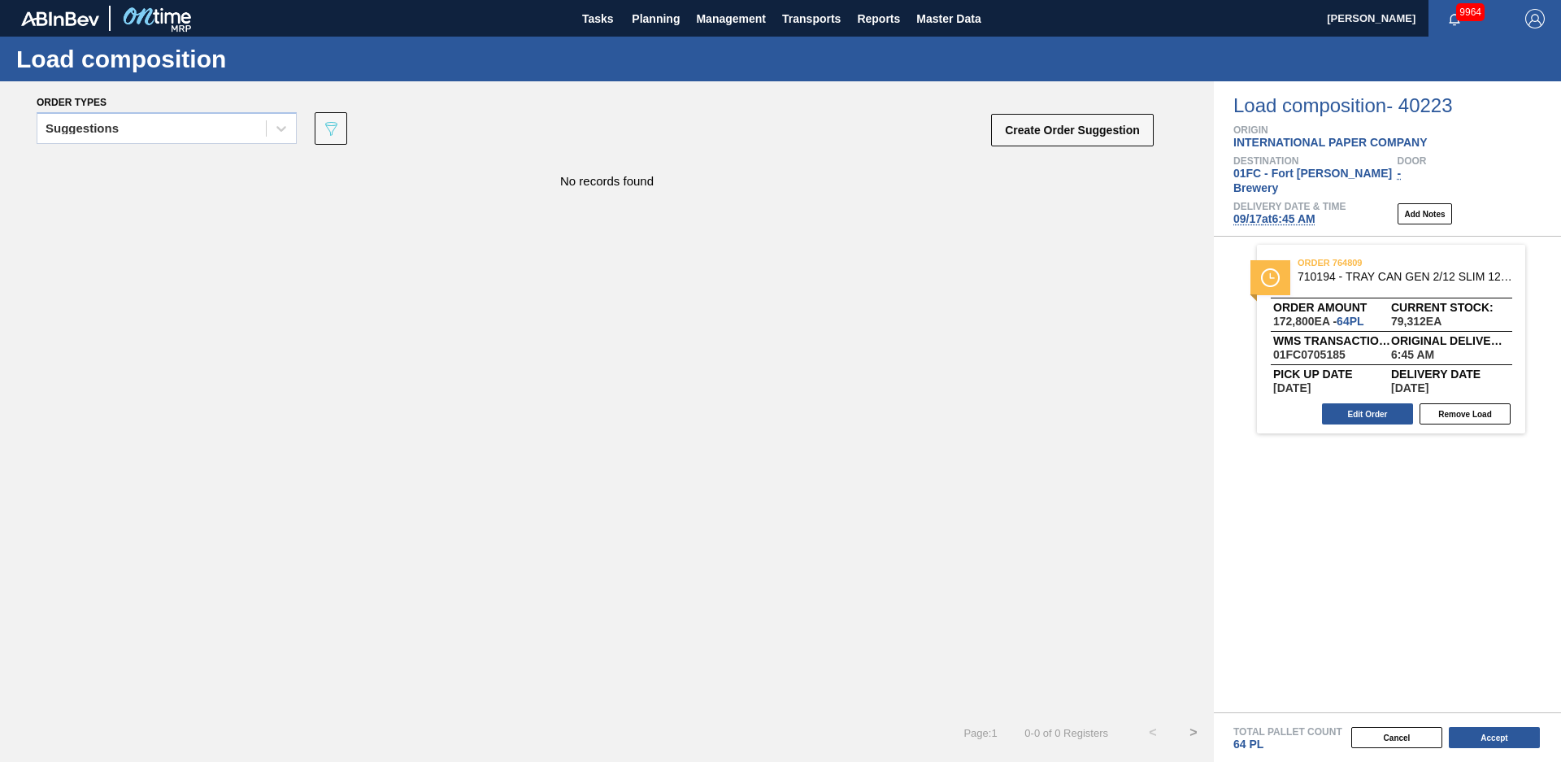
click at [1283, 212] on span "09/17 at 6:45 AM" at bounding box center [1275, 218] width 82 height 13
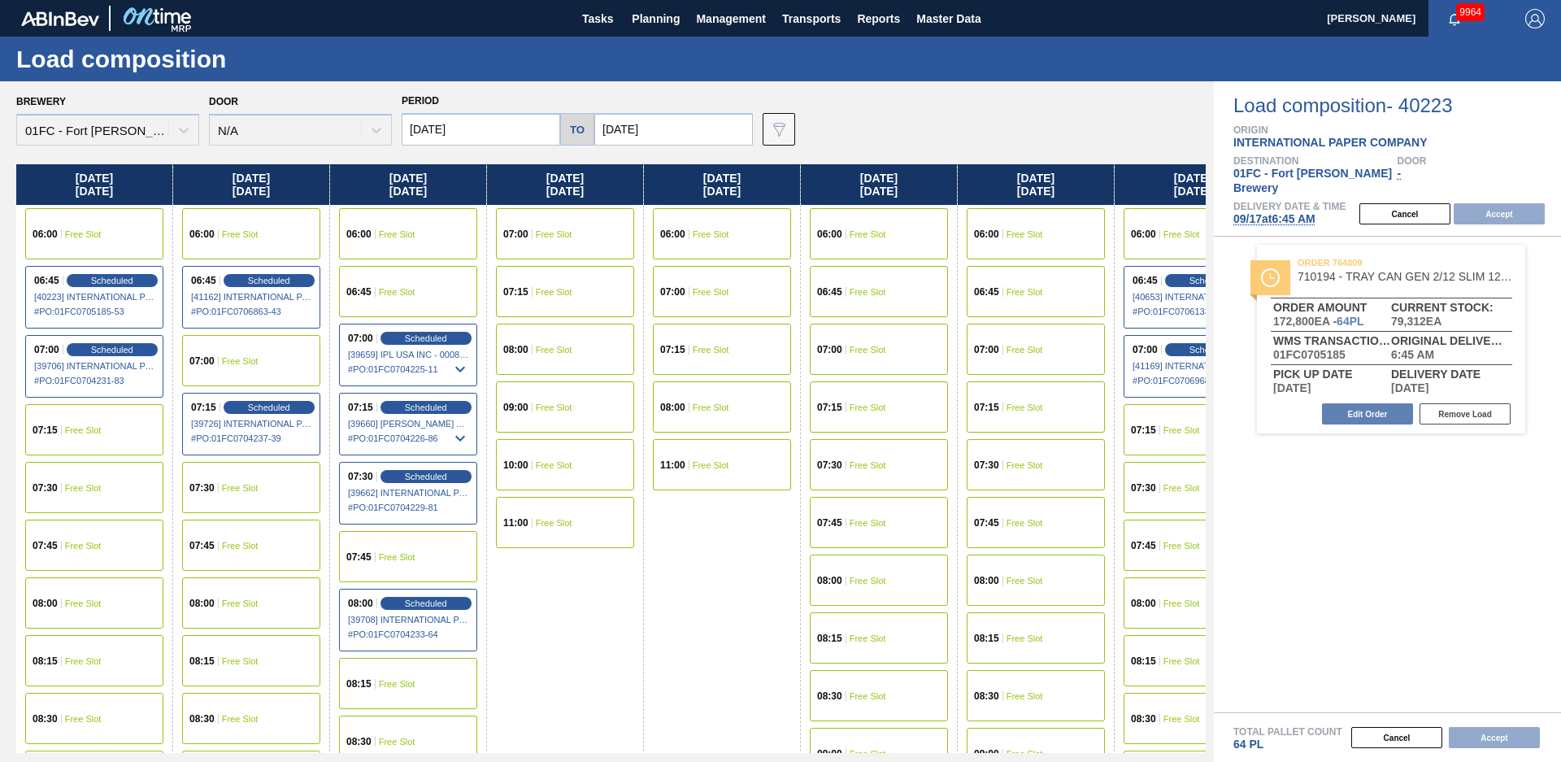
click at [668, 132] on input "[DATE]" at bounding box center [673, 129] width 159 height 33
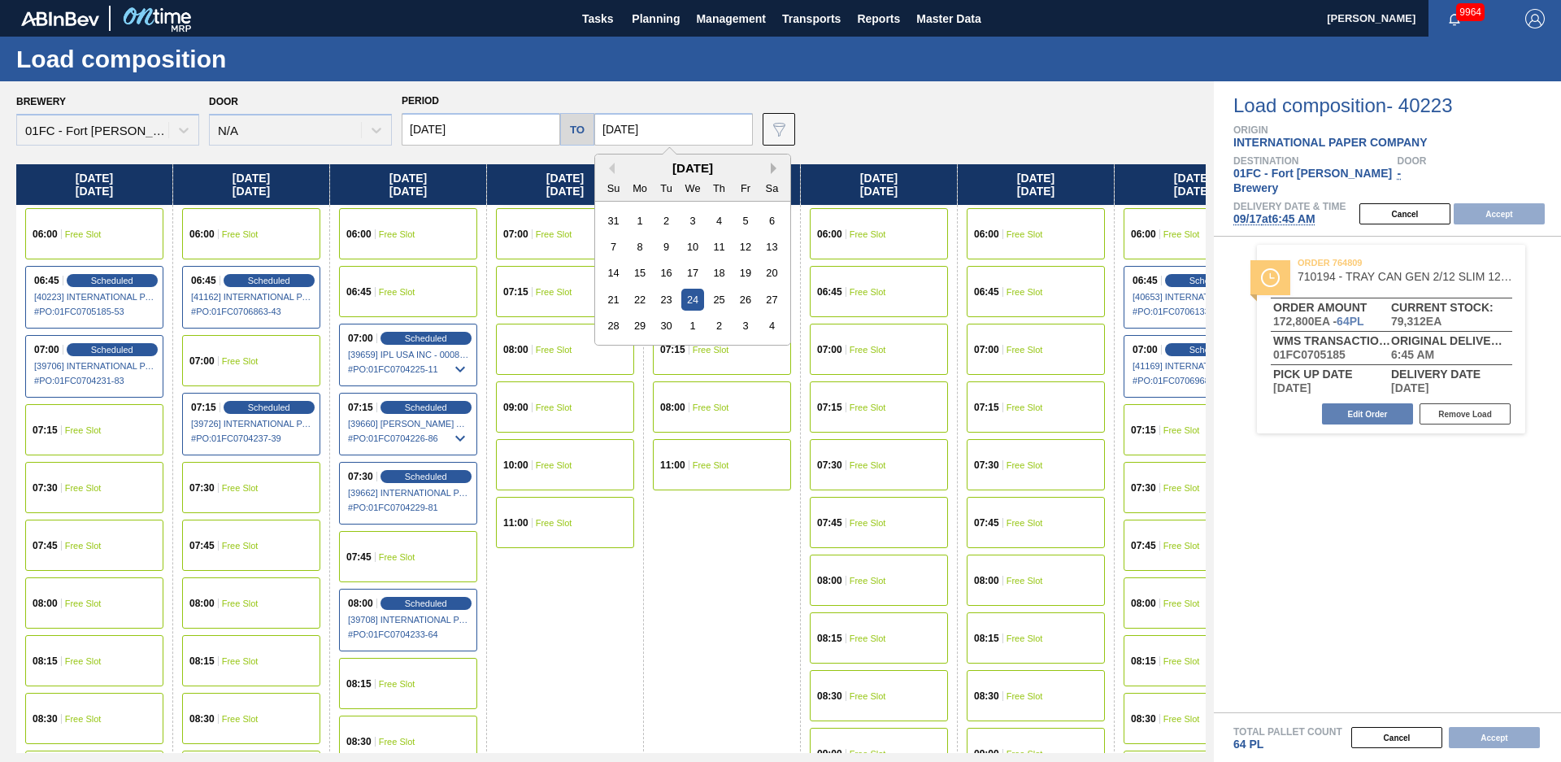
click at [773, 173] on button "Next Month" at bounding box center [776, 168] width 11 height 11
click at [738, 250] on div "10" at bounding box center [745, 247] width 22 height 22
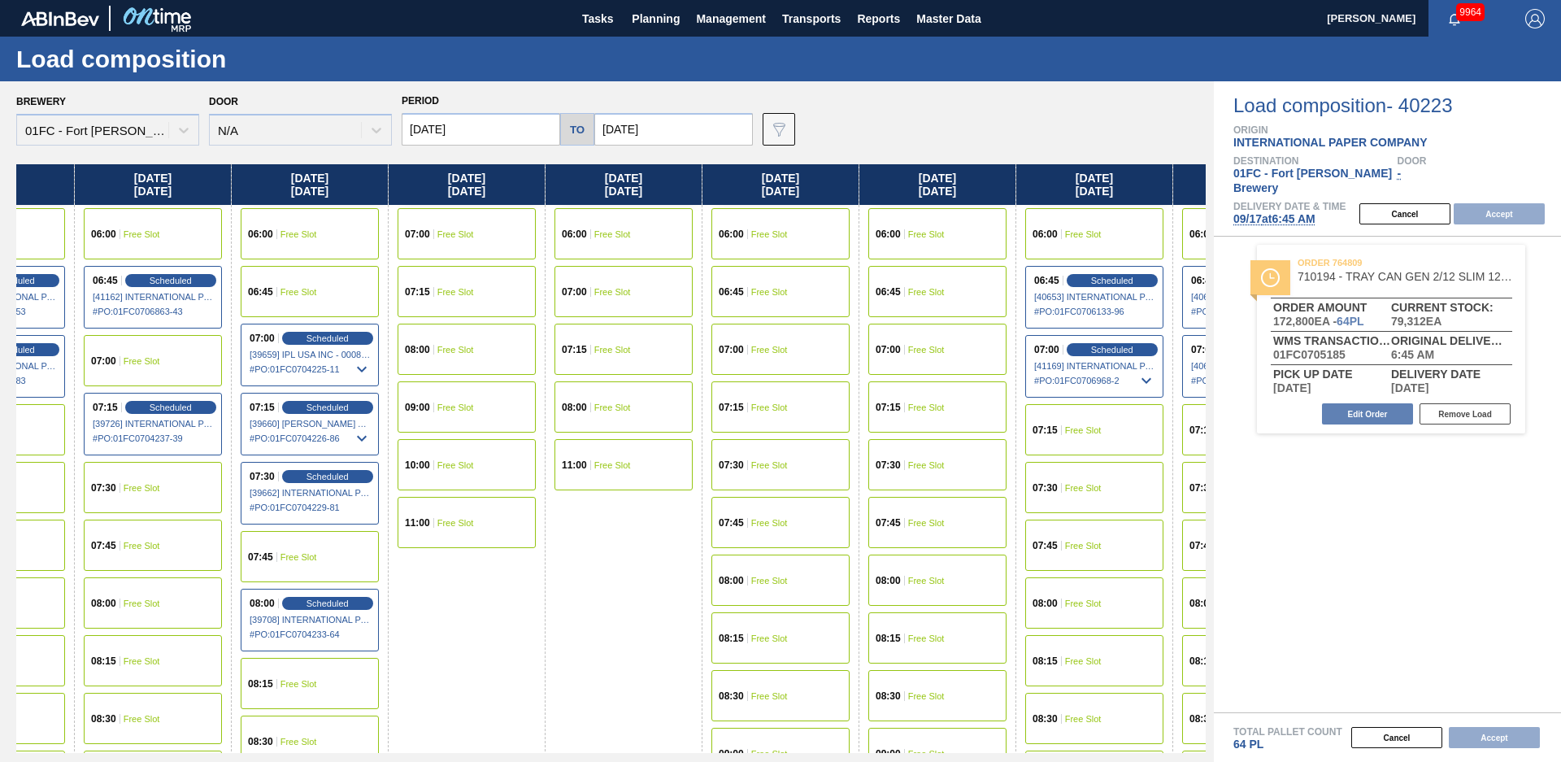
scroll to position [0, 2577]
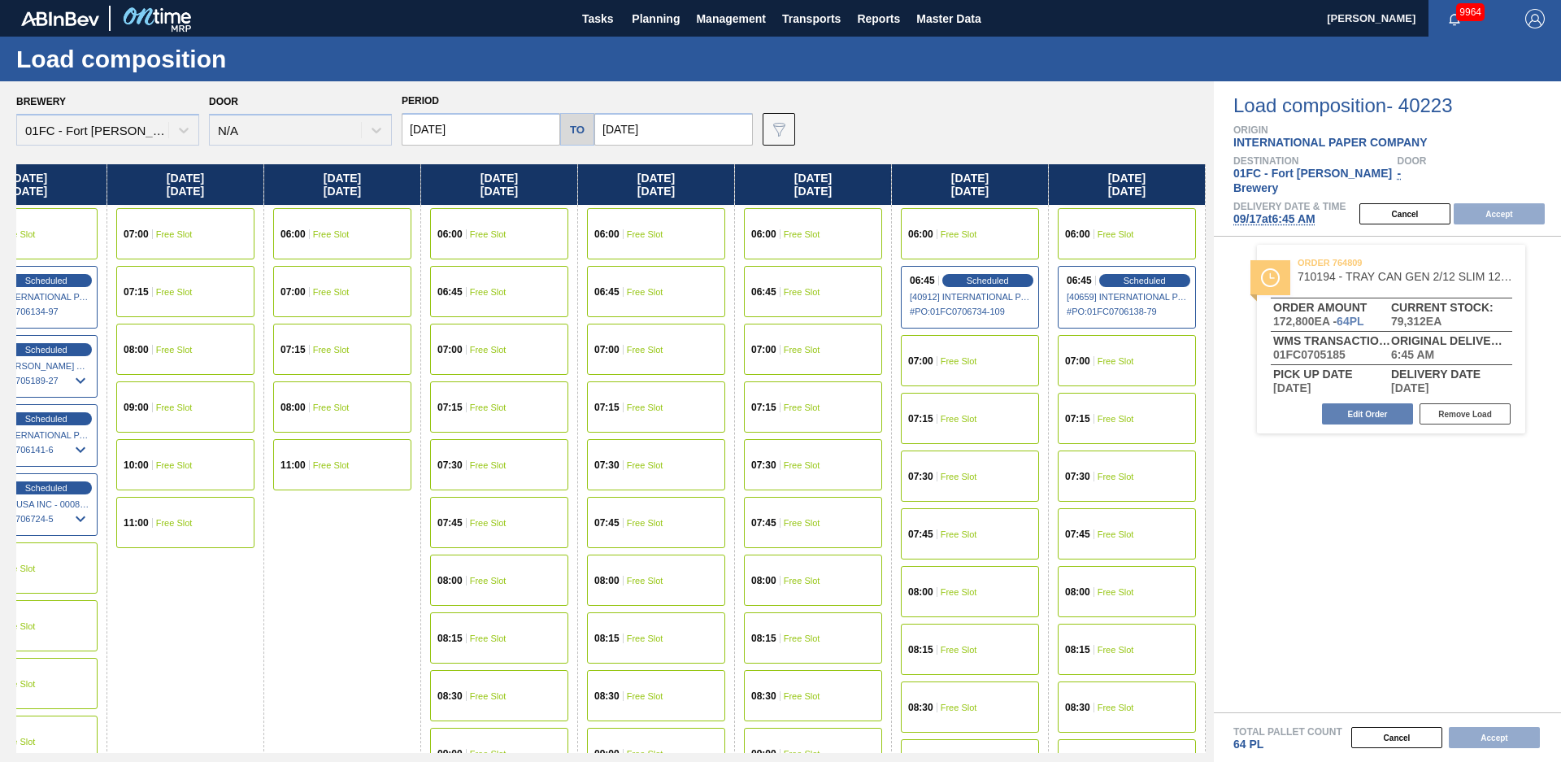
drag, startPoint x: 646, startPoint y: 656, endPoint x: 1346, endPoint y: 495, distance: 718.4
click at [810, 283] on div "06:45 Free Slot" at bounding box center [813, 291] width 138 height 51
click at [1515, 203] on button "Accept" at bounding box center [1499, 213] width 91 height 21
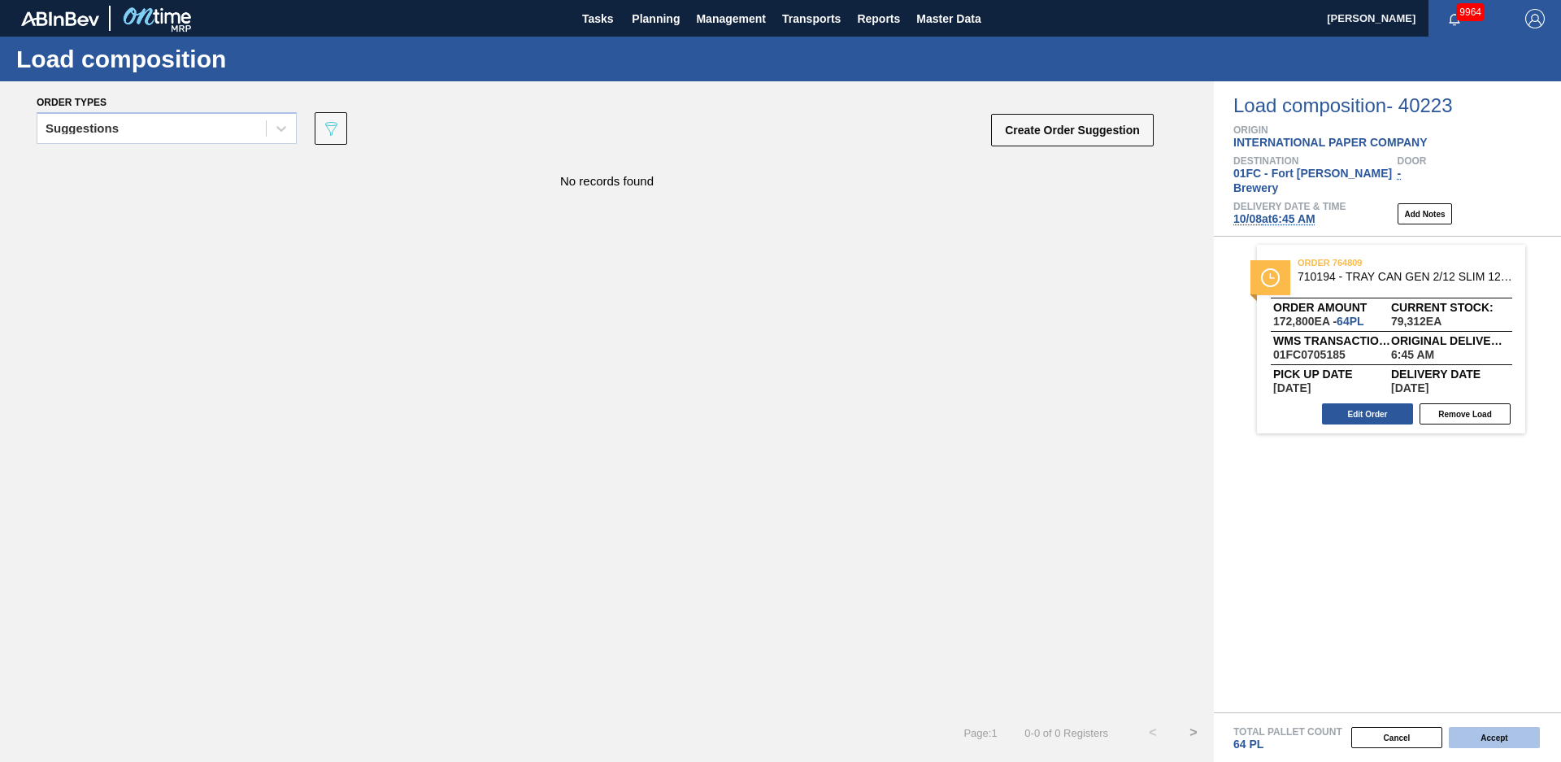
click at [1518, 739] on button "Accept" at bounding box center [1494, 737] width 91 height 21
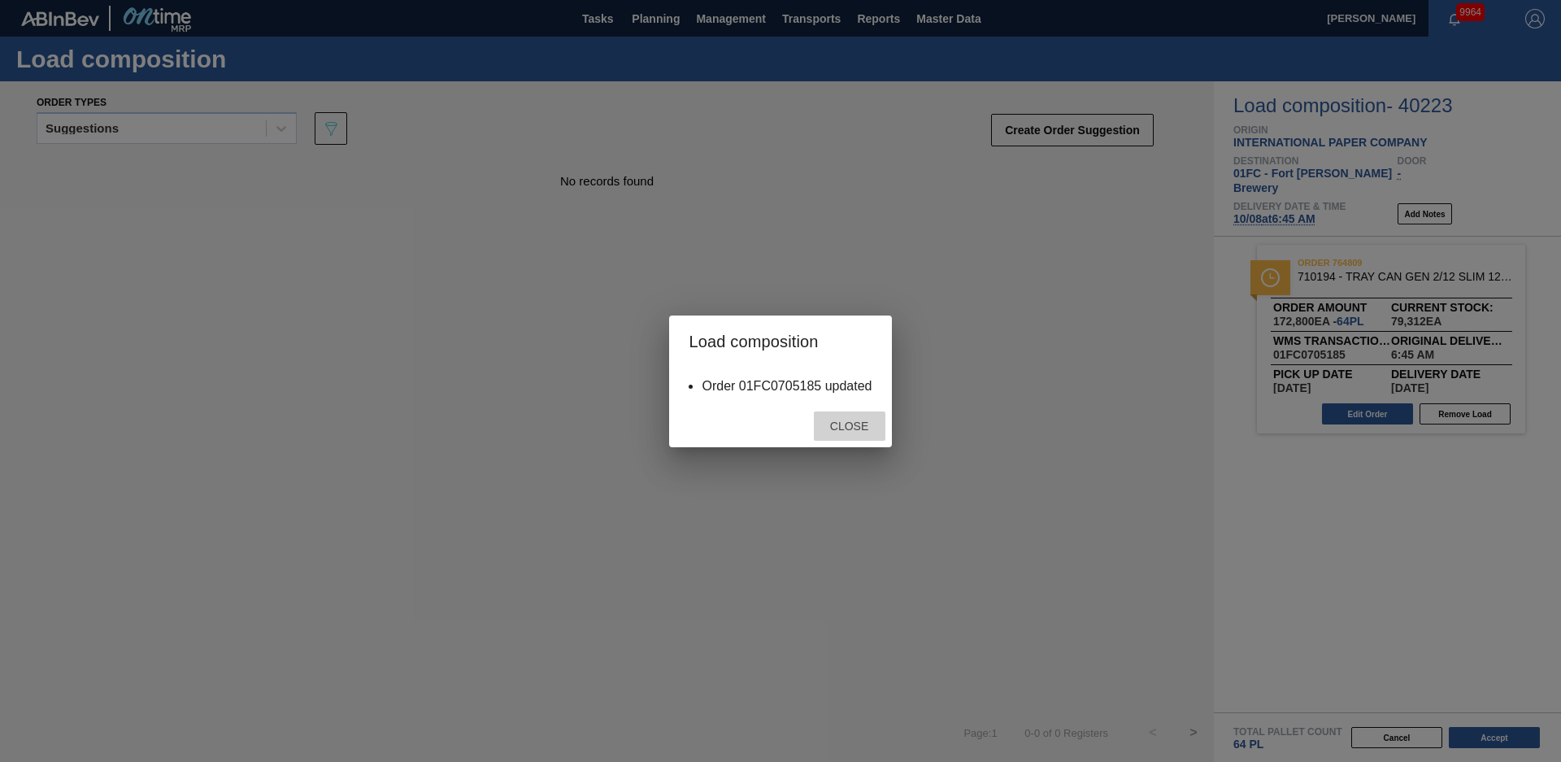
click at [868, 411] on div "Close" at bounding box center [850, 426] width 72 height 30
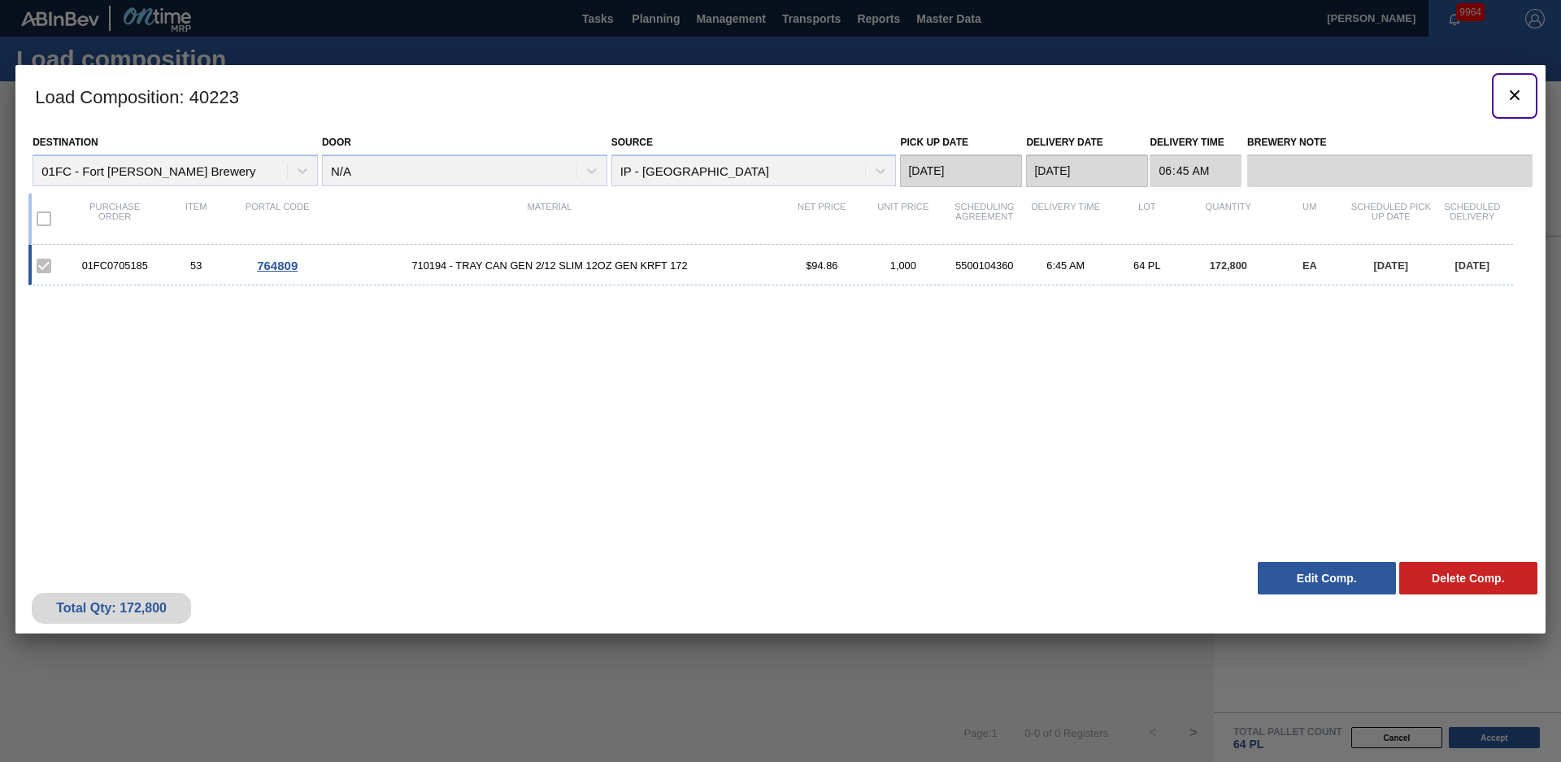
click at [1517, 99] on icon "botão de ícone" at bounding box center [1515, 95] width 20 height 20
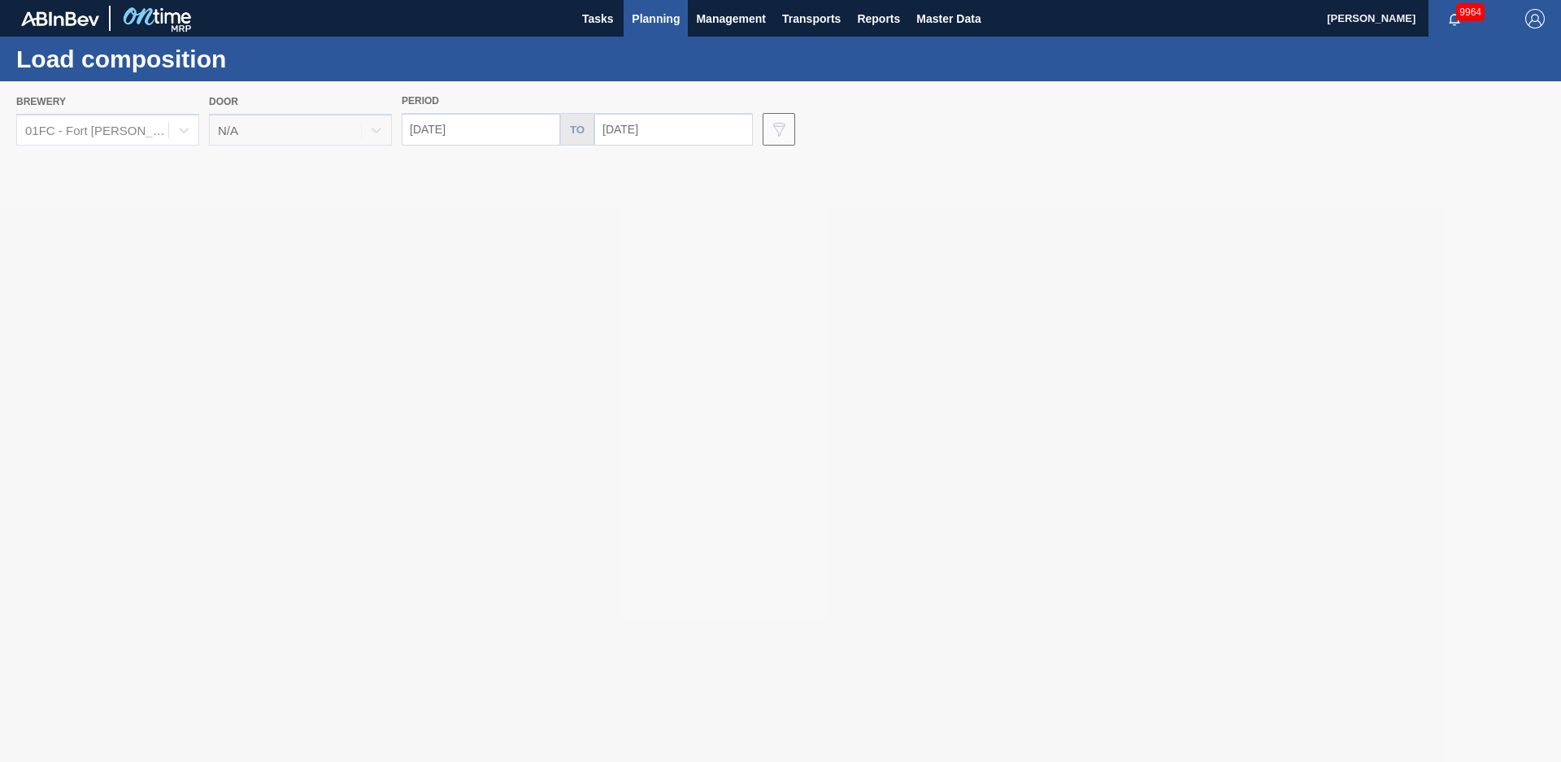
click at [642, 15] on span "Planning" at bounding box center [656, 19] width 48 height 20
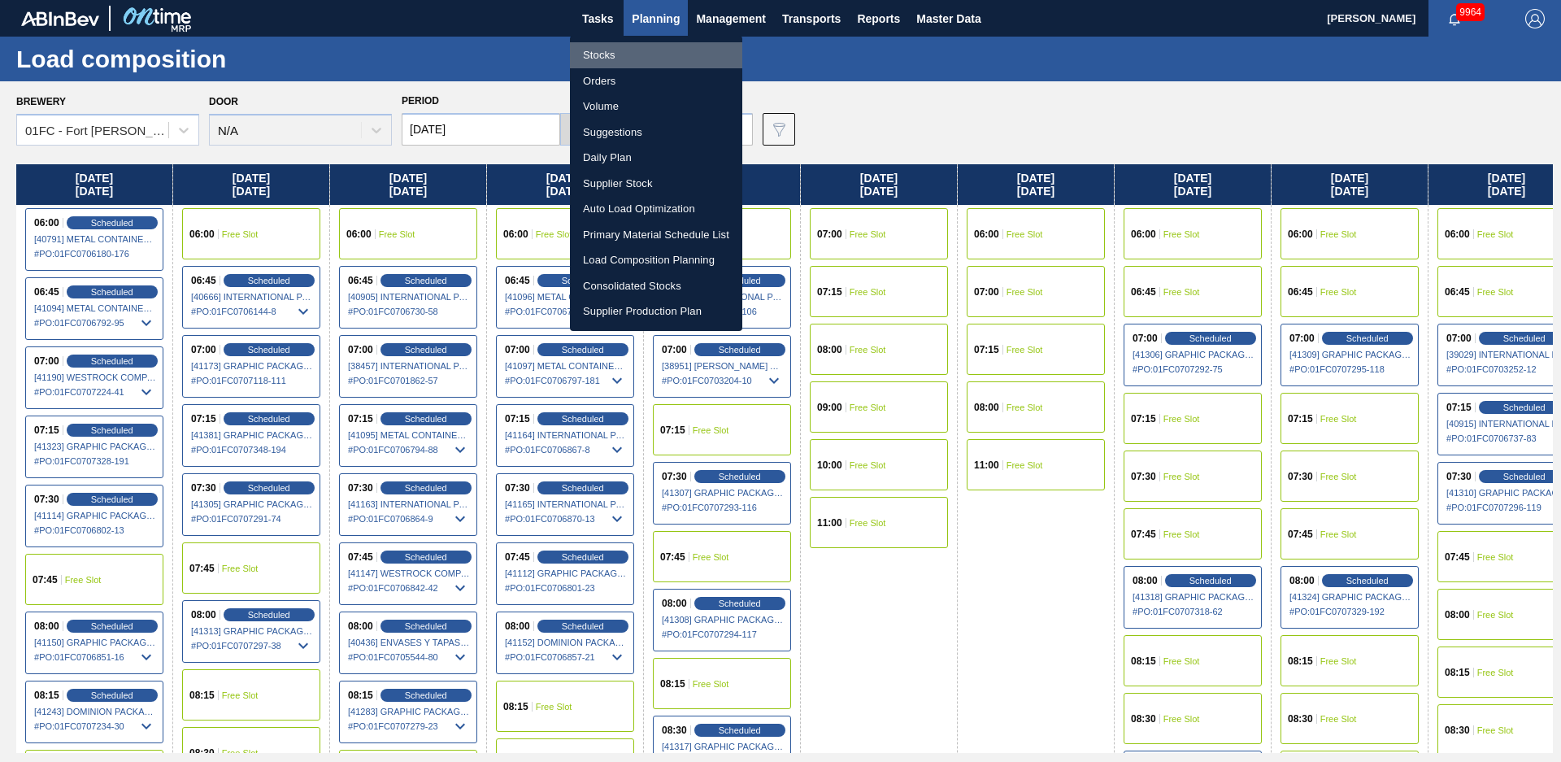
click at [620, 57] on li "Stocks" at bounding box center [656, 55] width 172 height 26
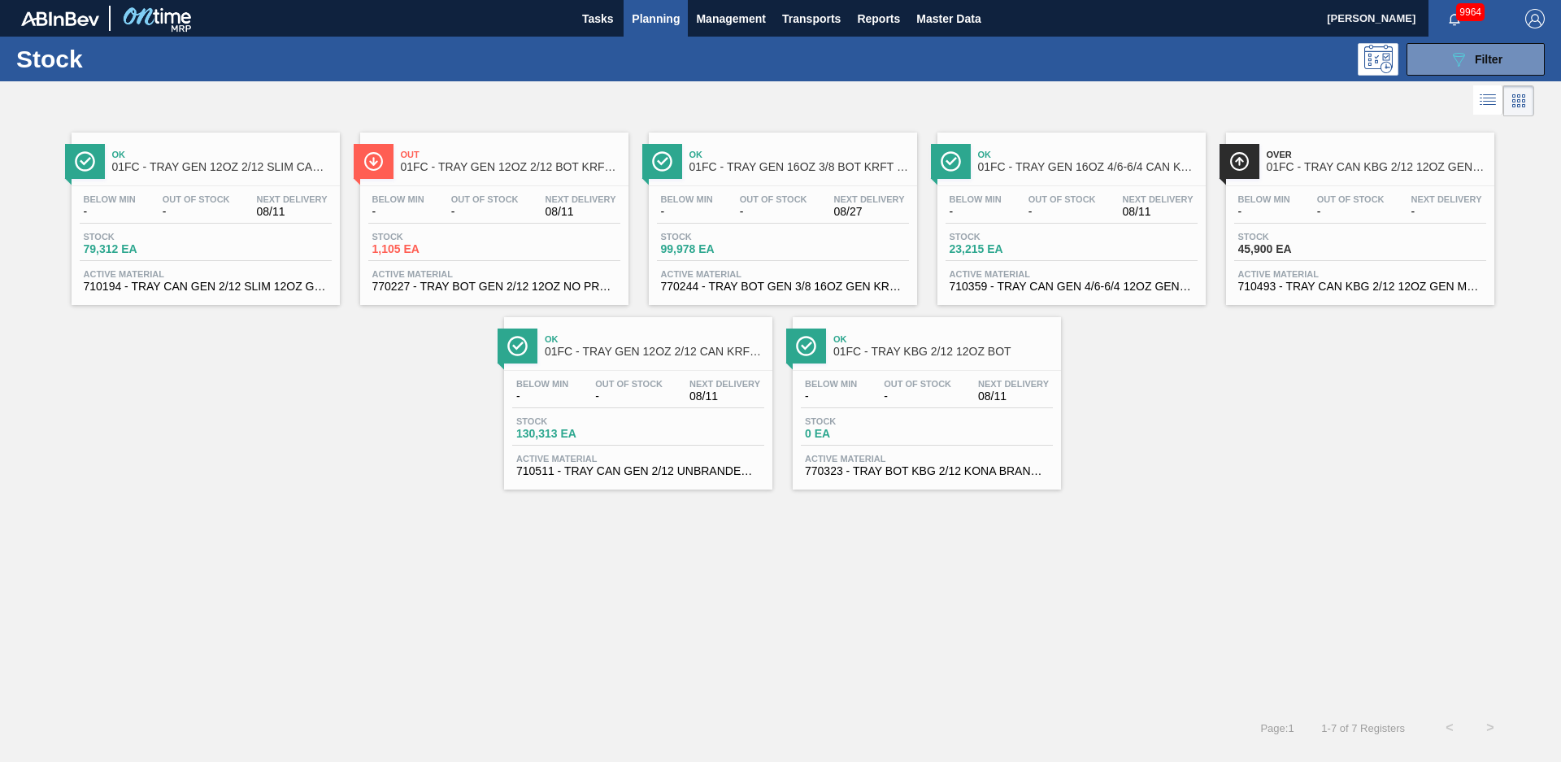
click at [233, 195] on div "Out Of Stock -" at bounding box center [197, 206] width 76 height 24
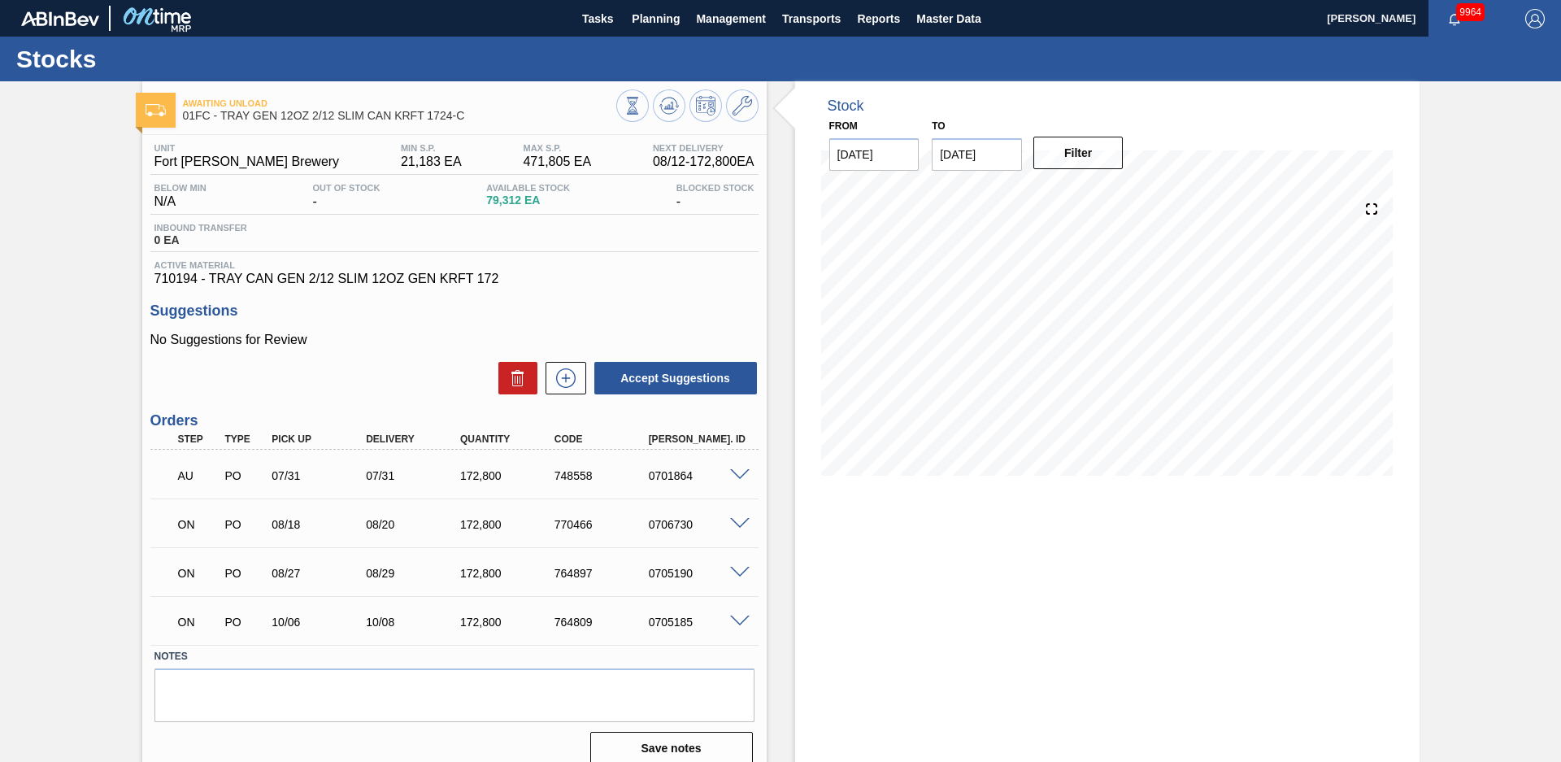
click at [638, 272] on span "710194 - TRAY CAN GEN 2/12 SLIM 12OZ GEN KRFT 172" at bounding box center [455, 279] width 600 height 15
click at [642, 101] on icon at bounding box center [633, 106] width 18 height 18
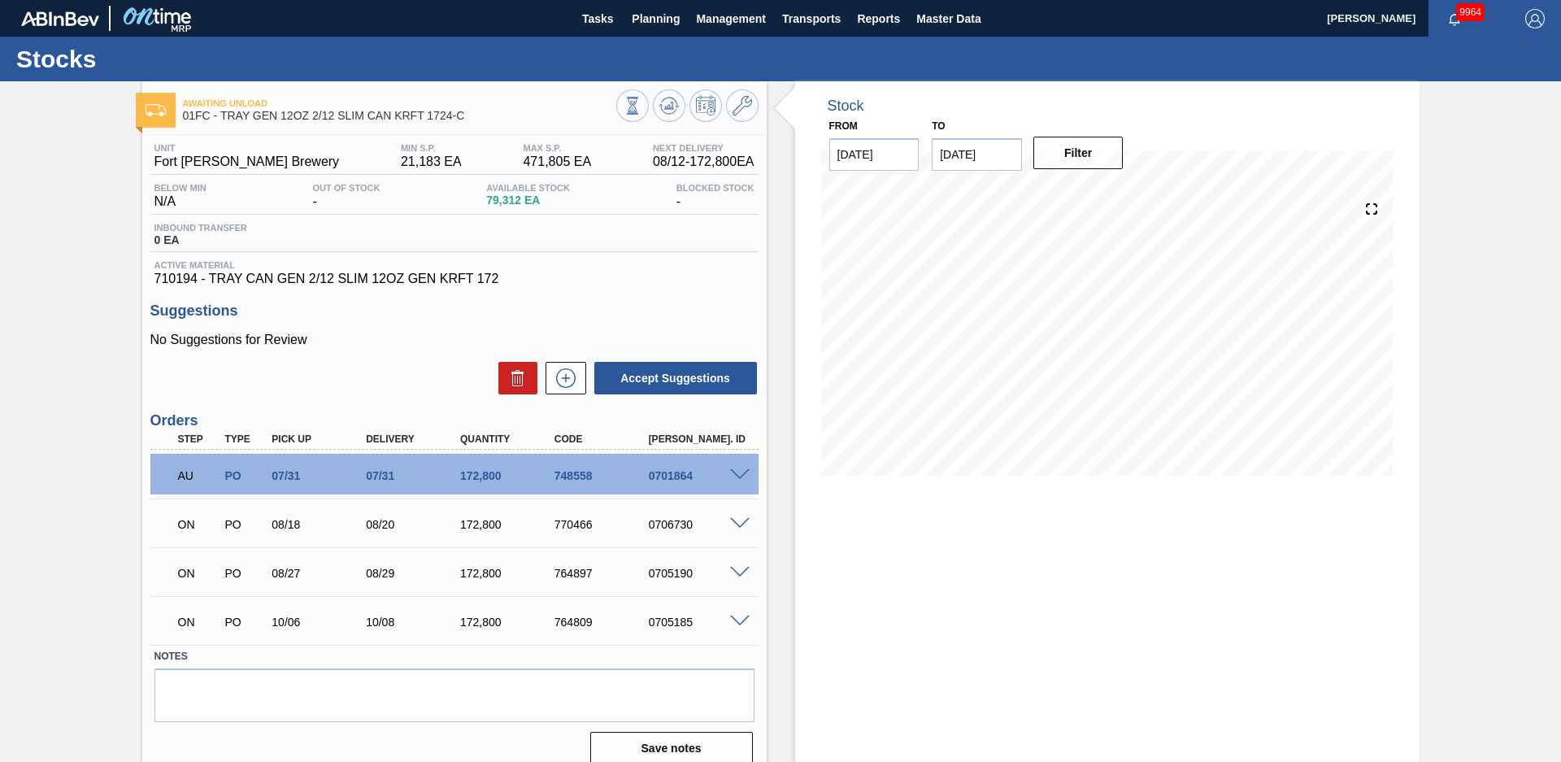
click at [1477, 416] on div "Awaiting Unload 01FC - TRAY GEN 12OZ 2/12 SLIM CAN KRFT 1724-C Unit Fort Collin…" at bounding box center [780, 429] width 1561 height 697
click at [782, 514] on div "Stock From 08/12/2025 to 12/31/2025 Filter 09/26 Stock Projection 185,081 SAP P…" at bounding box center [1093, 429] width 653 height 697
click at [1461, 413] on div "Awaiting Unload 01FC - TRAY GEN 12OZ 2/12 SLIM CAN KRFT 1724-C Unit Fort Collin…" at bounding box center [780, 429] width 1561 height 697
click at [104, 368] on div "Awaiting Unload 01FC - TRAY GEN 12OZ 2/12 SLIM CAN KRFT 1724-C Unit Fort Collin…" at bounding box center [780, 429] width 1561 height 697
click at [58, 409] on div "Awaiting Unload 01FC - TRAY GEN 12OZ 2/12 SLIM CAN KRFT 1724-C Unit Fort Collin…" at bounding box center [780, 429] width 1561 height 697
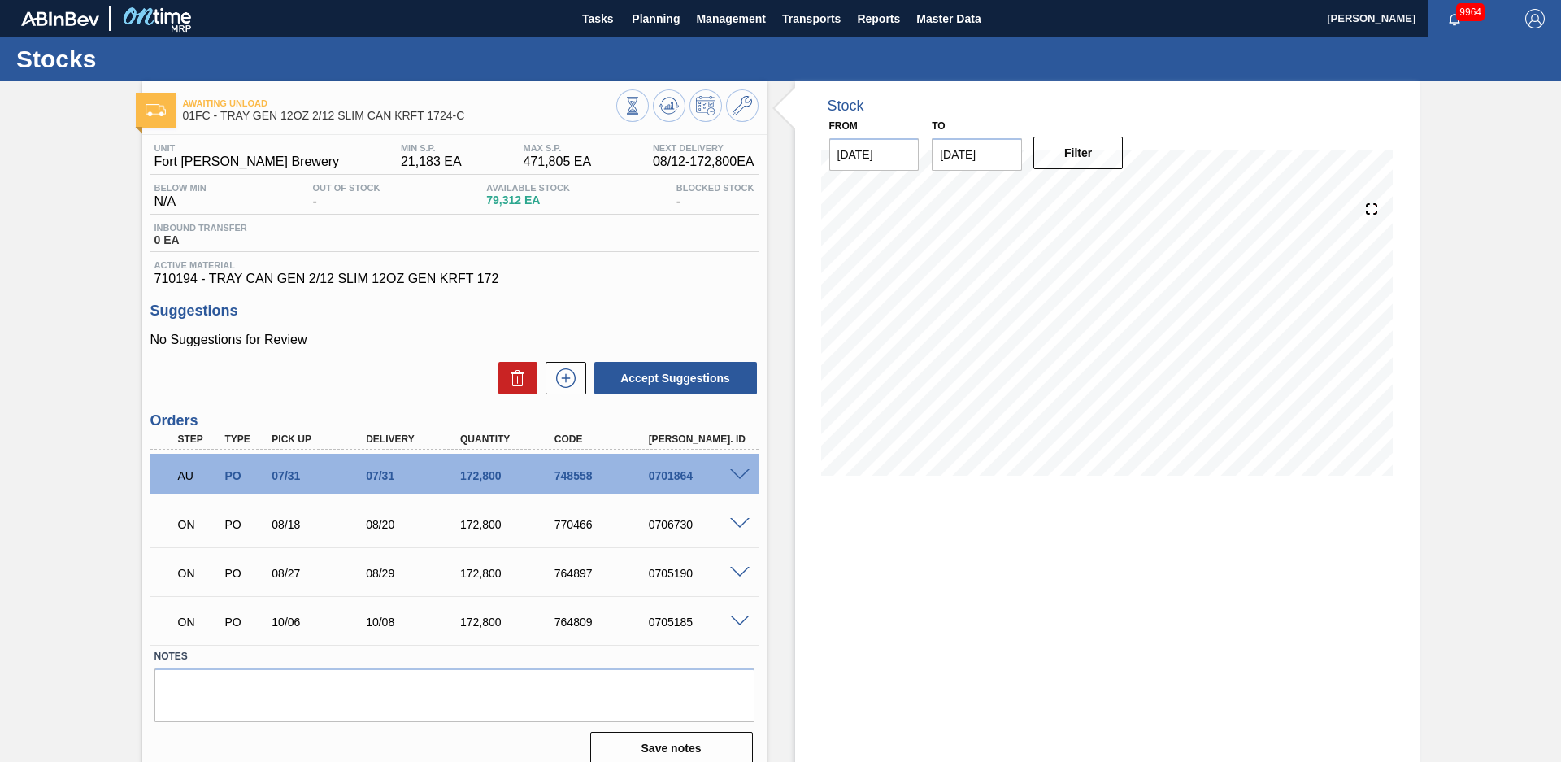
click at [68, 620] on div "Awaiting Unload 01FC - TRAY GEN 12OZ 2/12 SLIM CAN KRFT 1724-C Unit Fort Collin…" at bounding box center [780, 429] width 1561 height 697
click at [738, 572] on span at bounding box center [740, 573] width 20 height 12
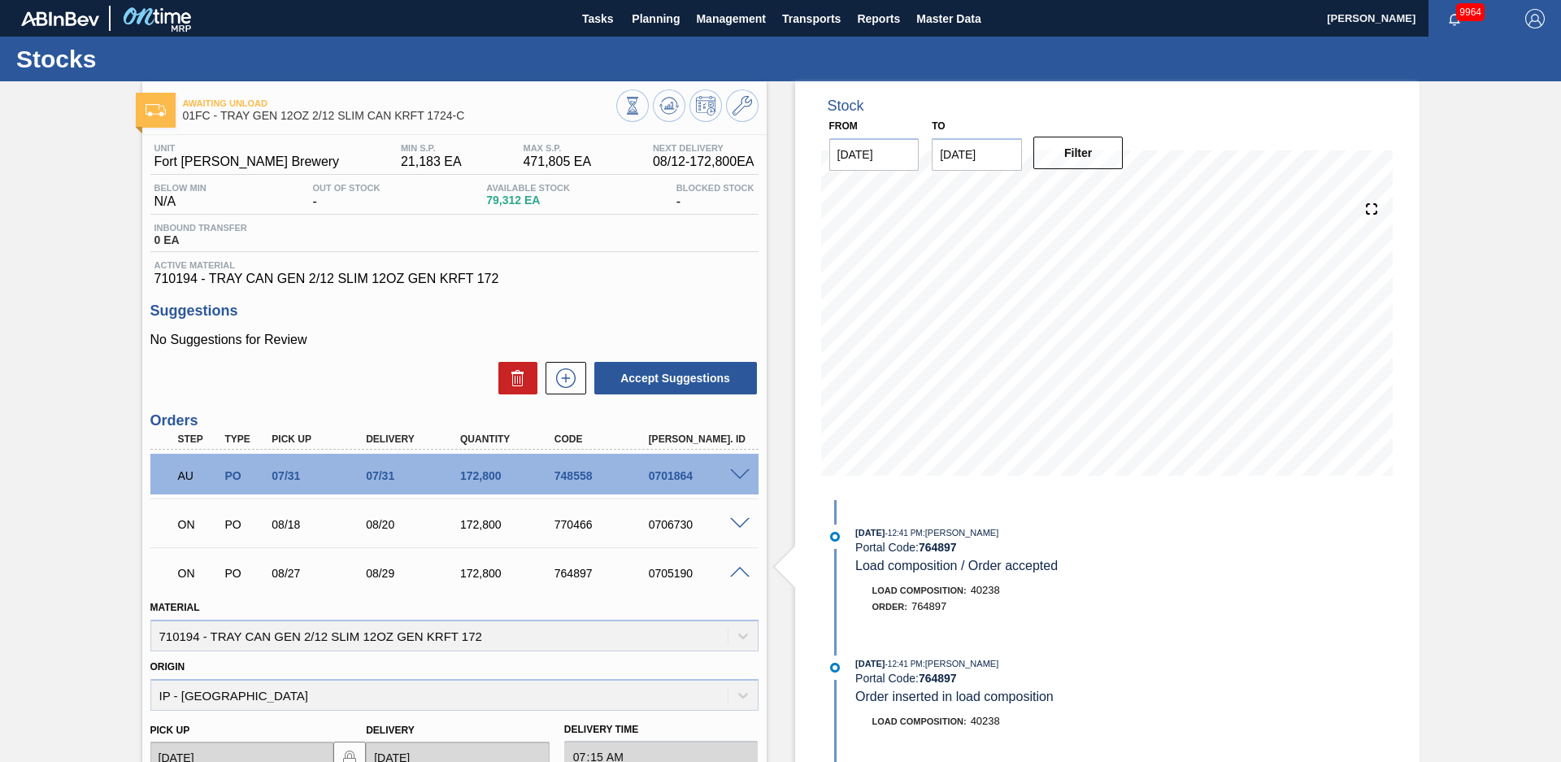
scroll to position [342, 0]
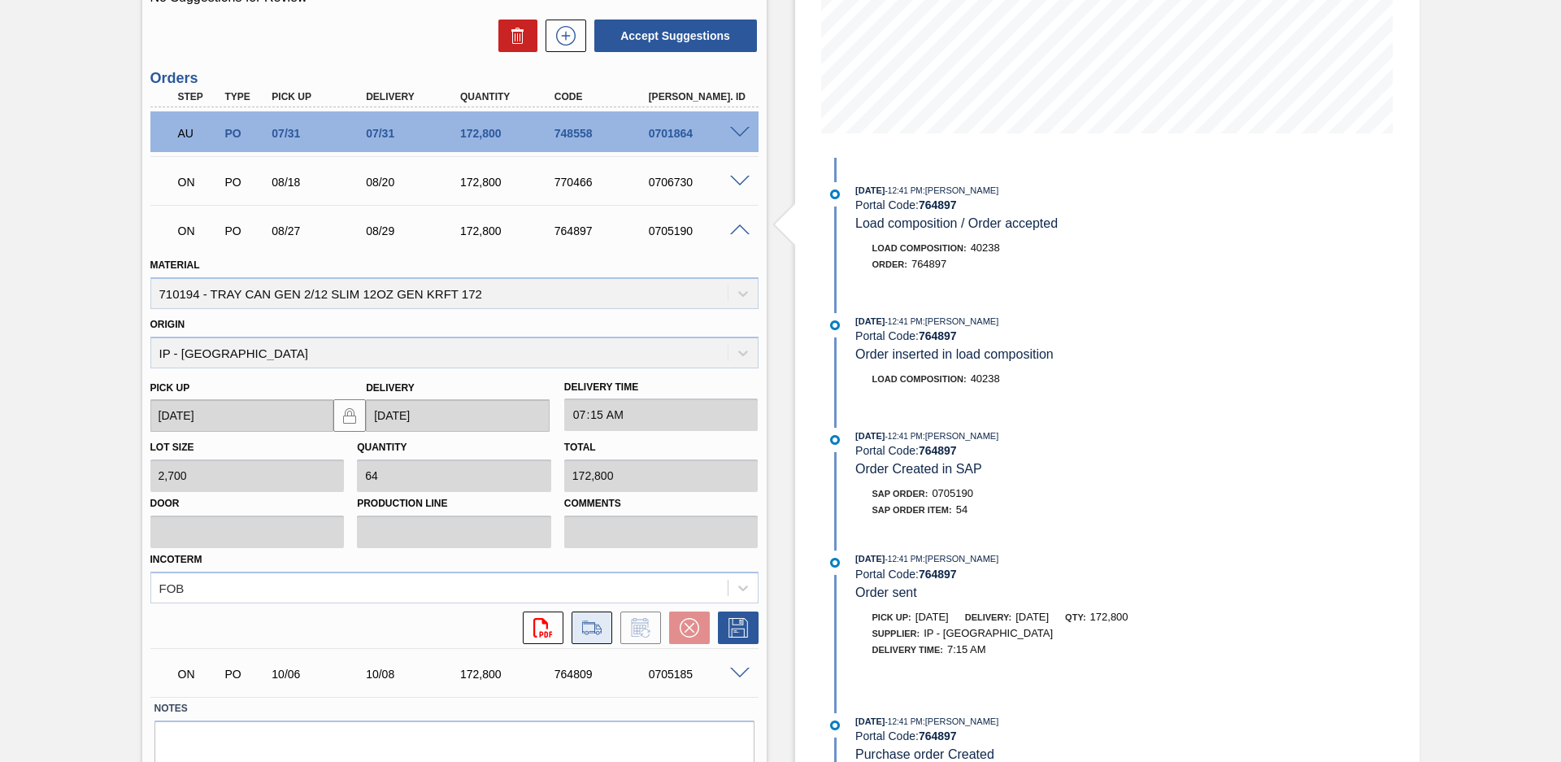
click at [594, 627] on icon at bounding box center [591, 627] width 19 height 11
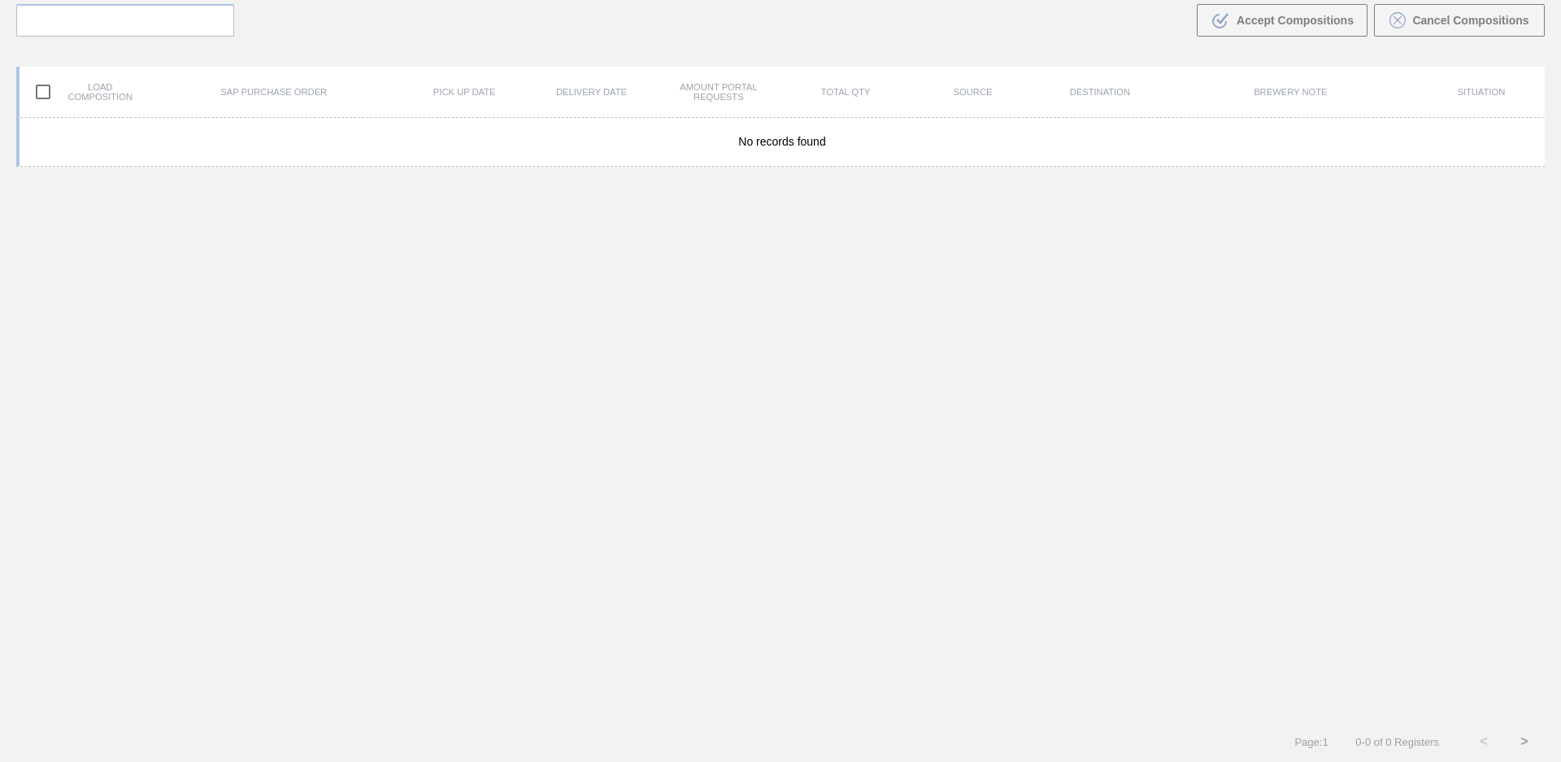
scroll to position [117, 0]
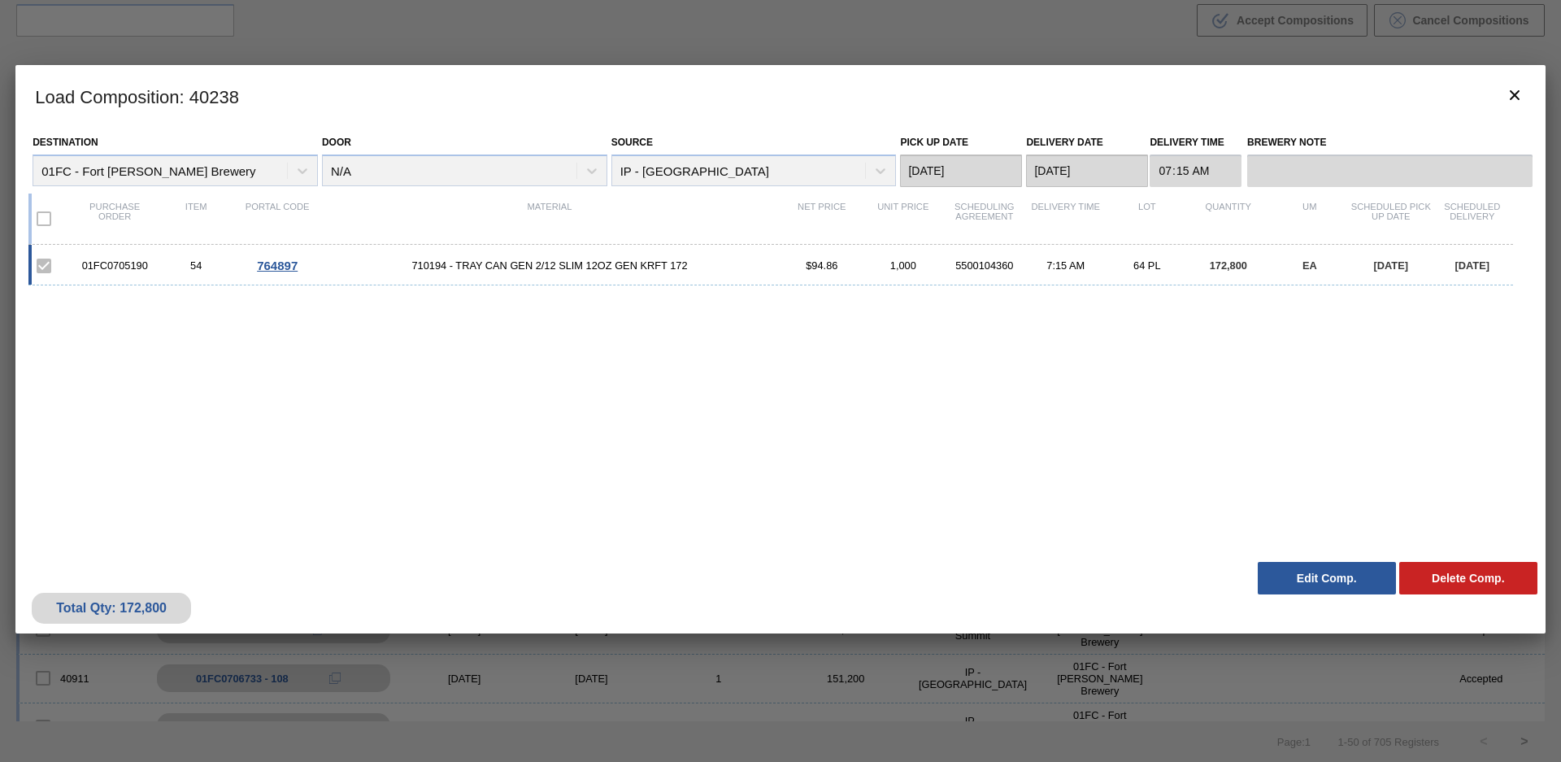
click at [1329, 583] on button "Edit Comp." at bounding box center [1327, 578] width 138 height 33
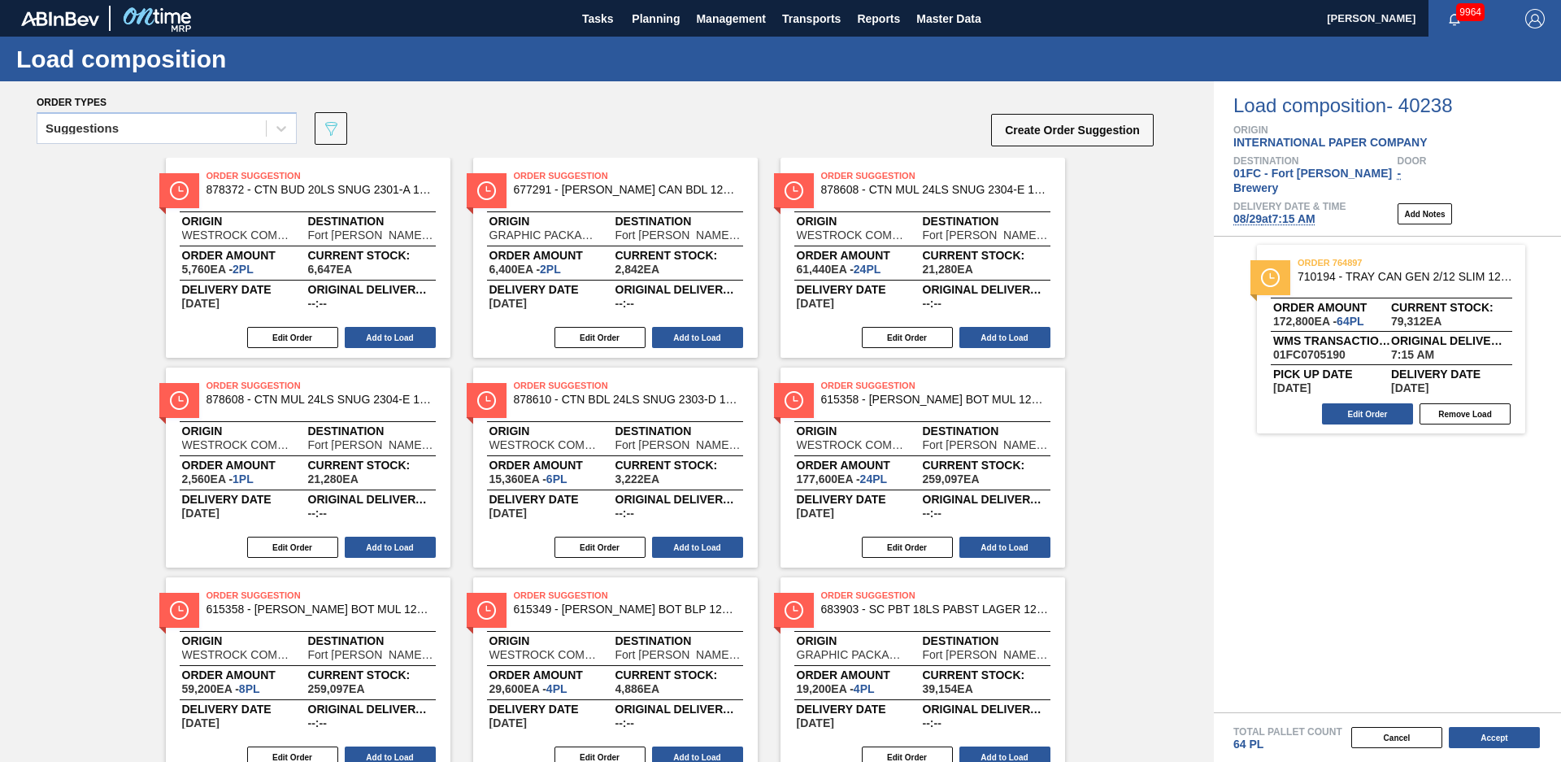
click at [1265, 212] on span "08/29 at 7:15 AM" at bounding box center [1275, 218] width 82 height 13
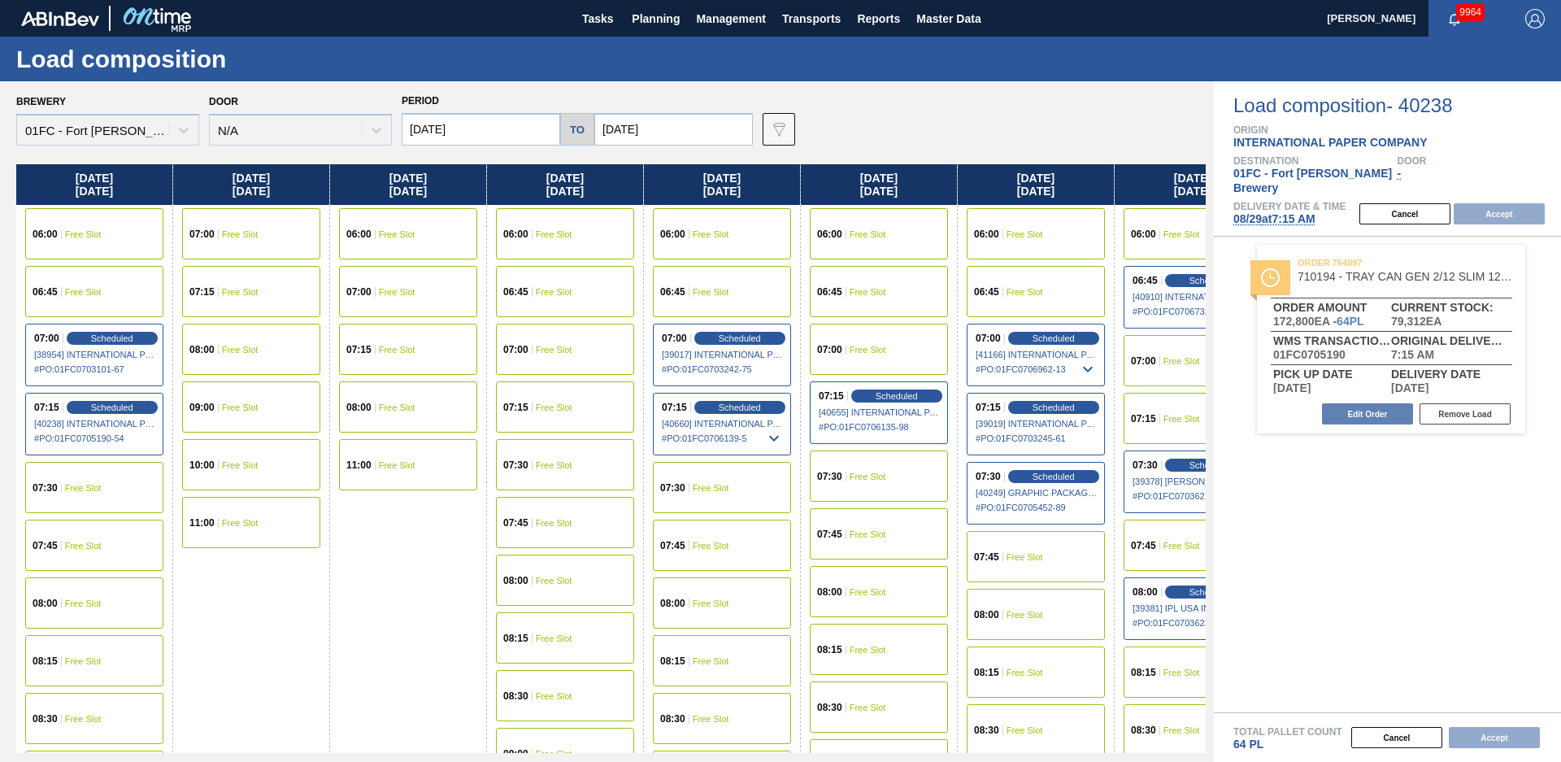
click at [661, 129] on input "[DATE]" at bounding box center [673, 129] width 159 height 33
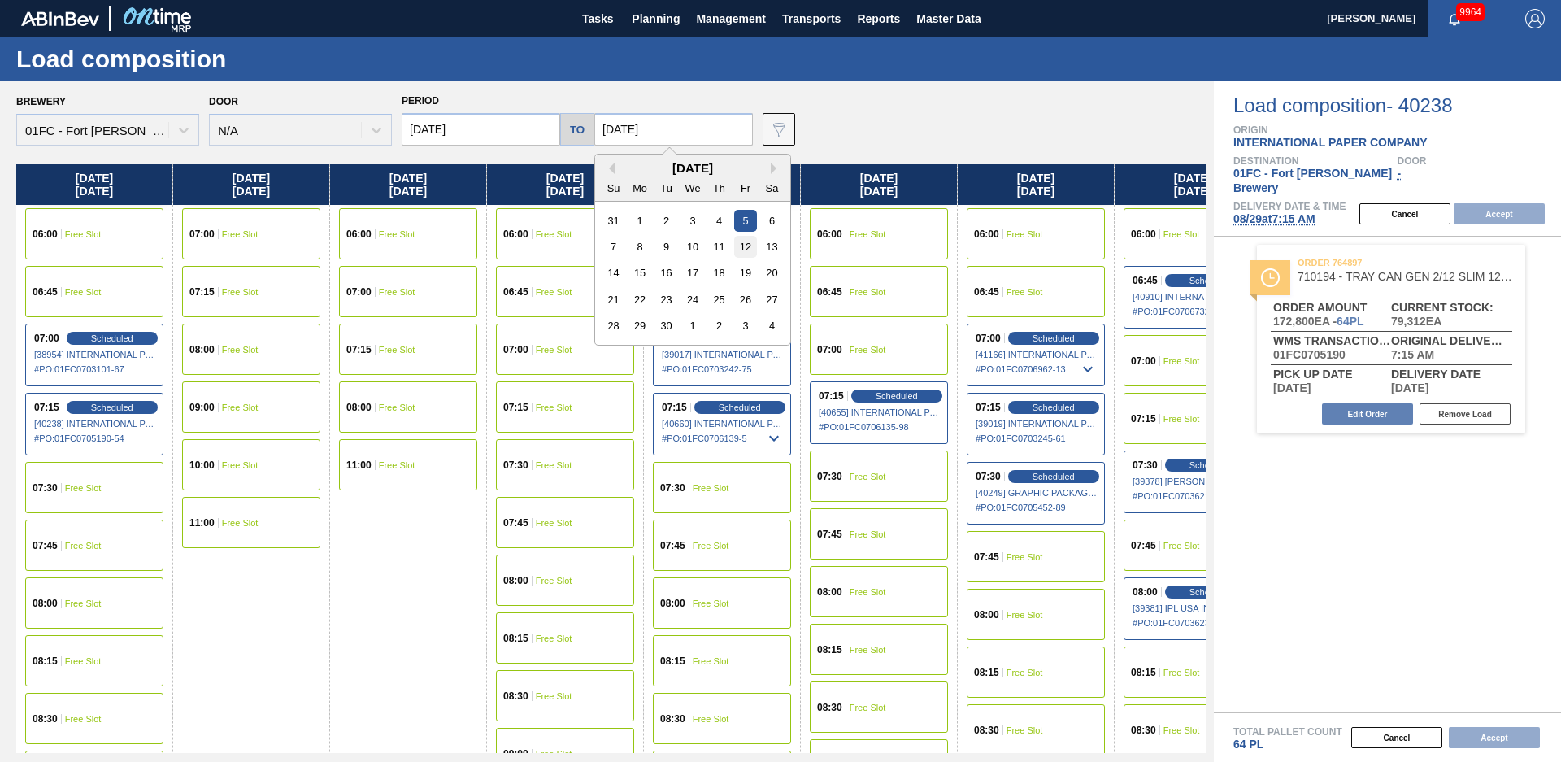
click at [743, 247] on div "12" at bounding box center [745, 247] width 22 height 22
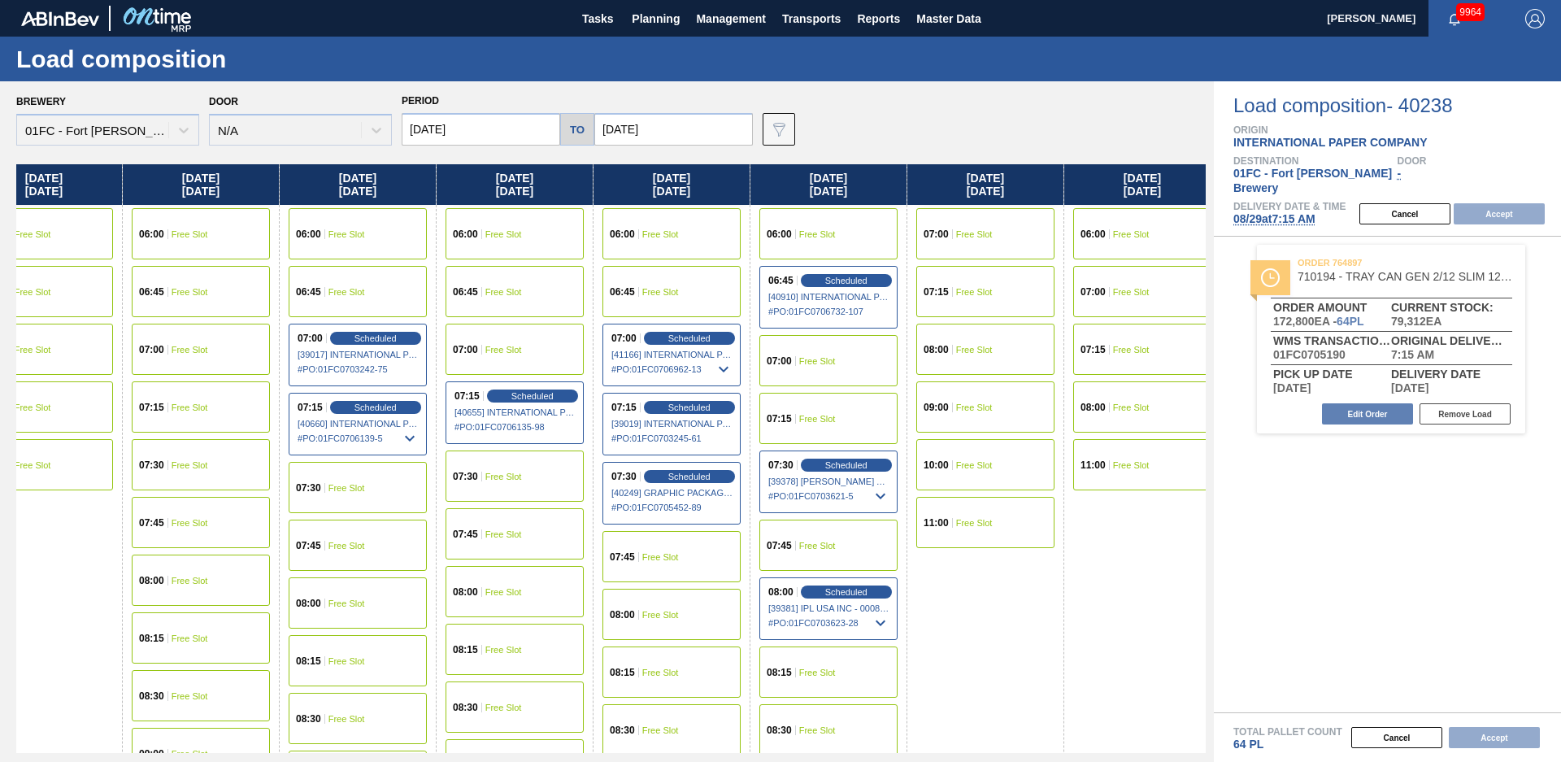
scroll to position [0, 1164]
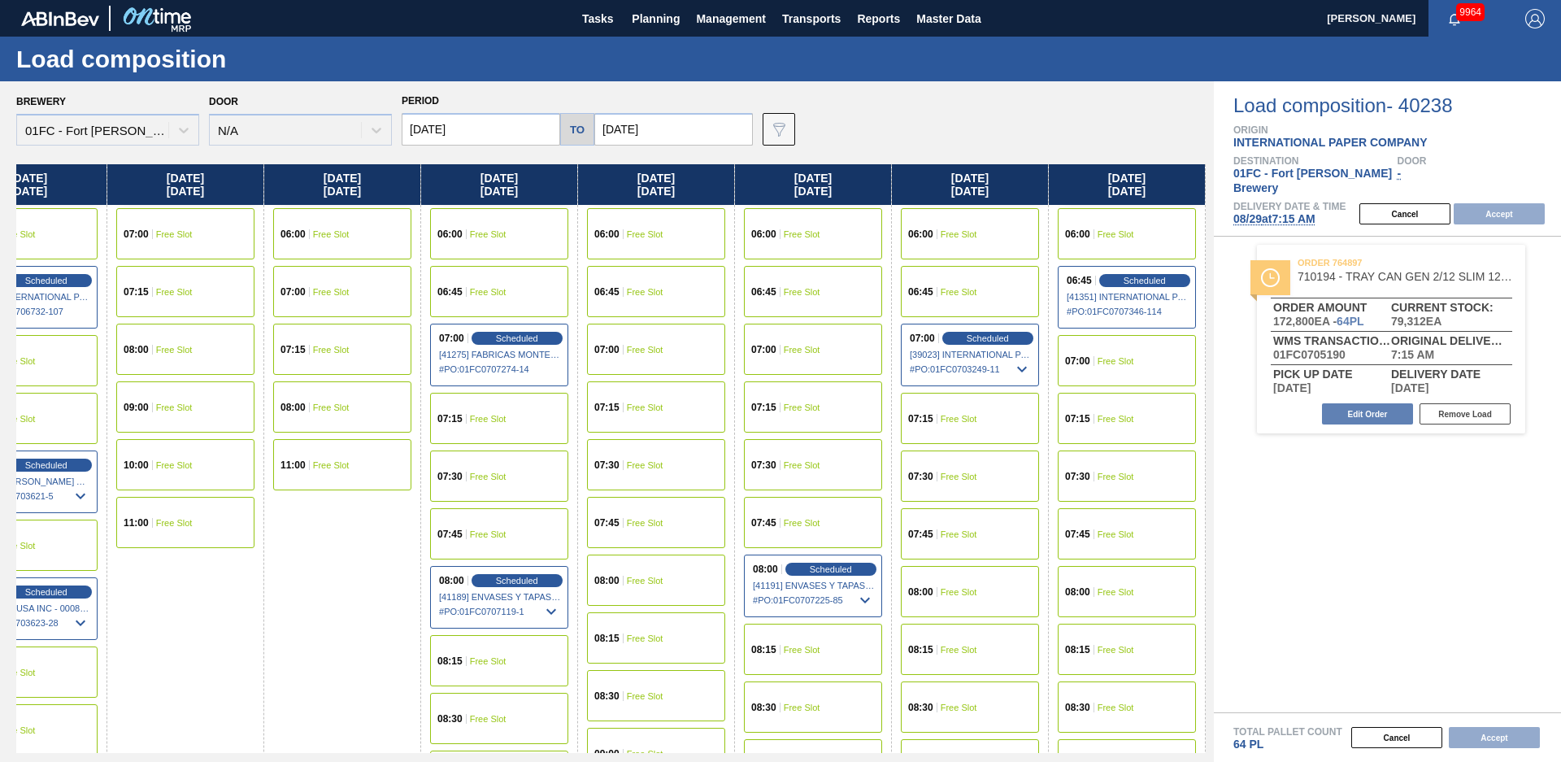
drag, startPoint x: 353, startPoint y: 605, endPoint x: 1252, endPoint y: 428, distance: 916.7
click at [1127, 358] on span "Free Slot" at bounding box center [1116, 361] width 37 height 10
click at [1515, 203] on button "Accept" at bounding box center [1499, 213] width 91 height 21
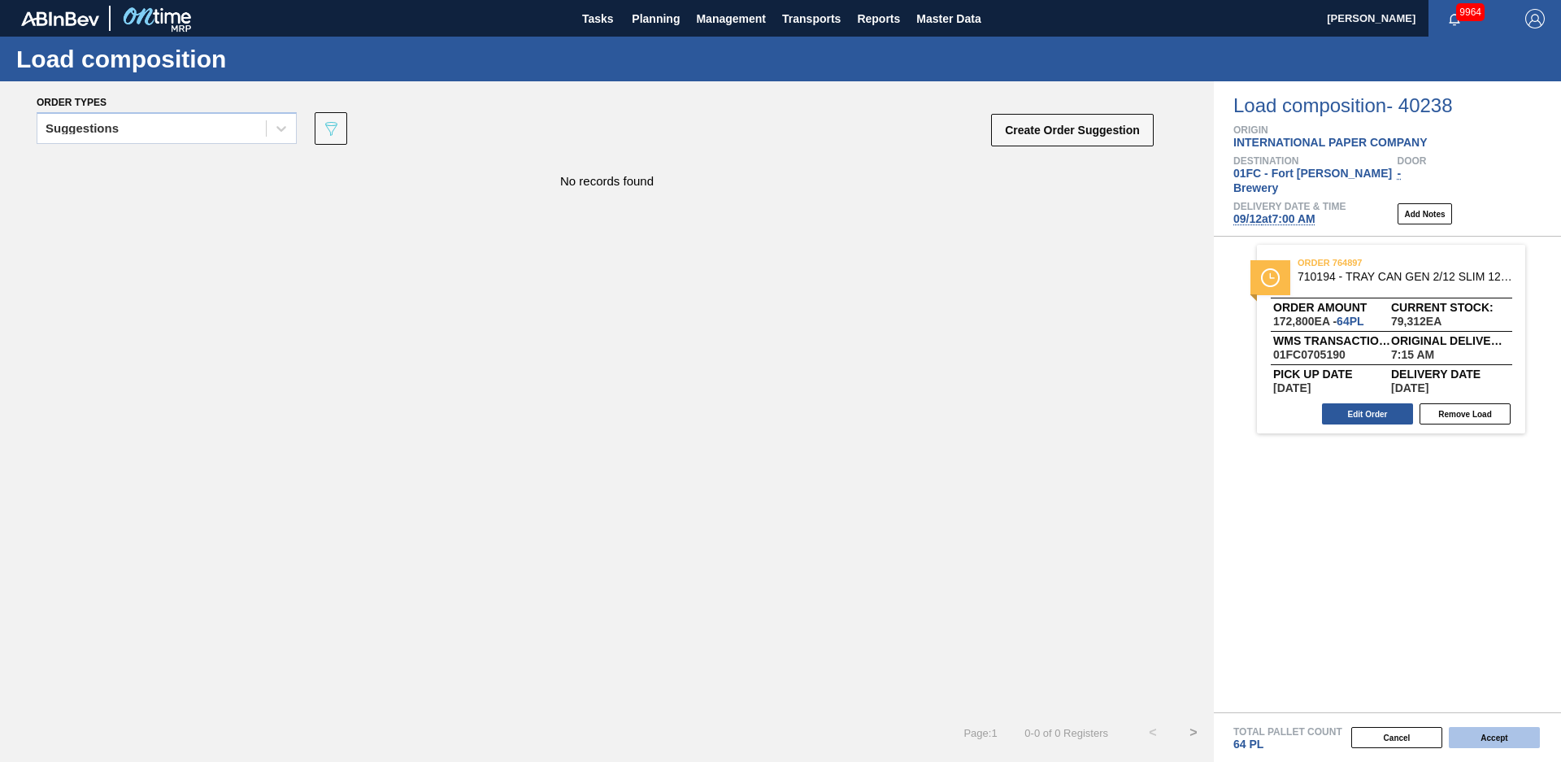
click at [1504, 731] on button "Accept" at bounding box center [1494, 737] width 91 height 21
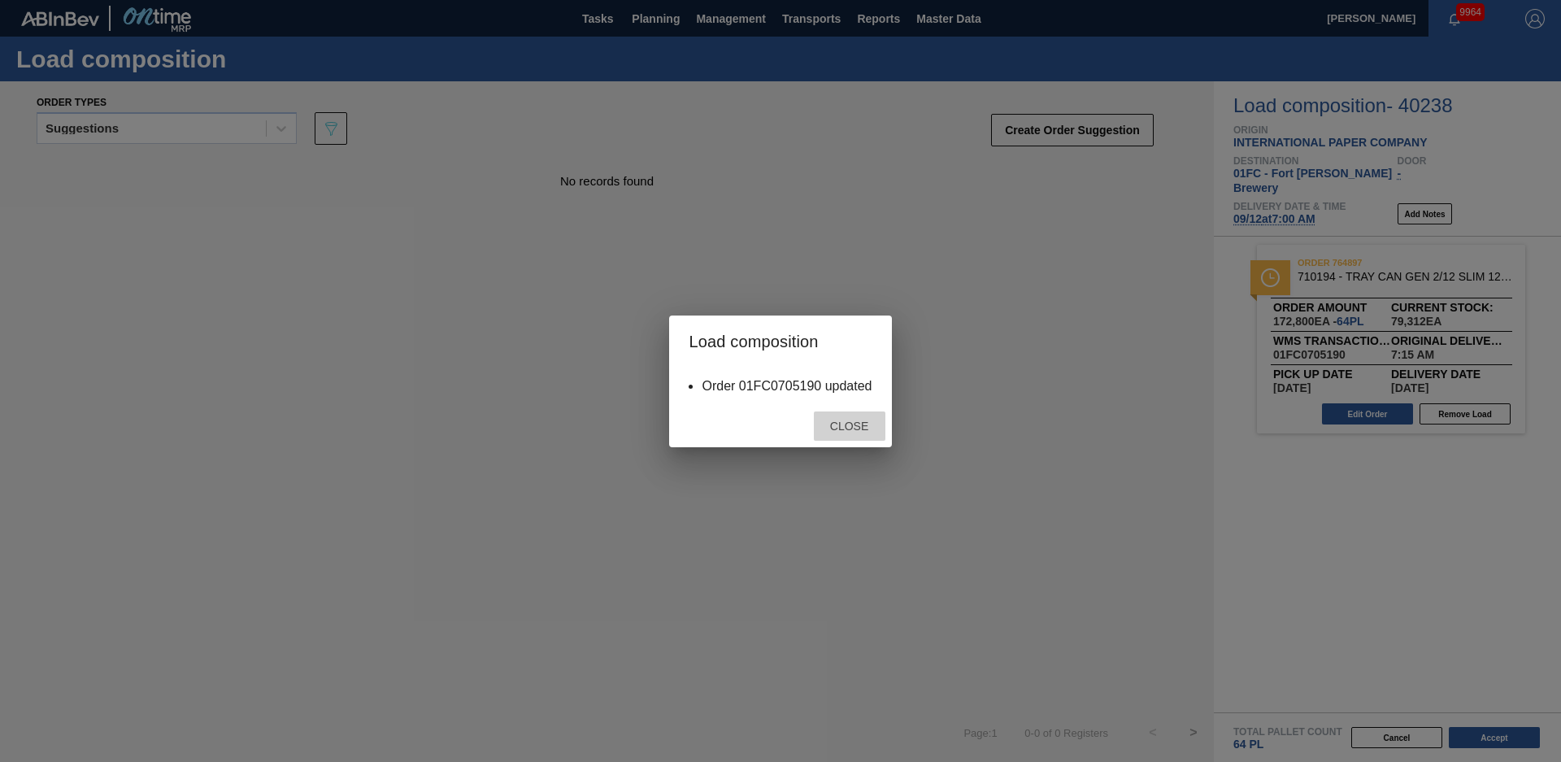
click at [840, 432] on span "Close" at bounding box center [849, 426] width 64 height 13
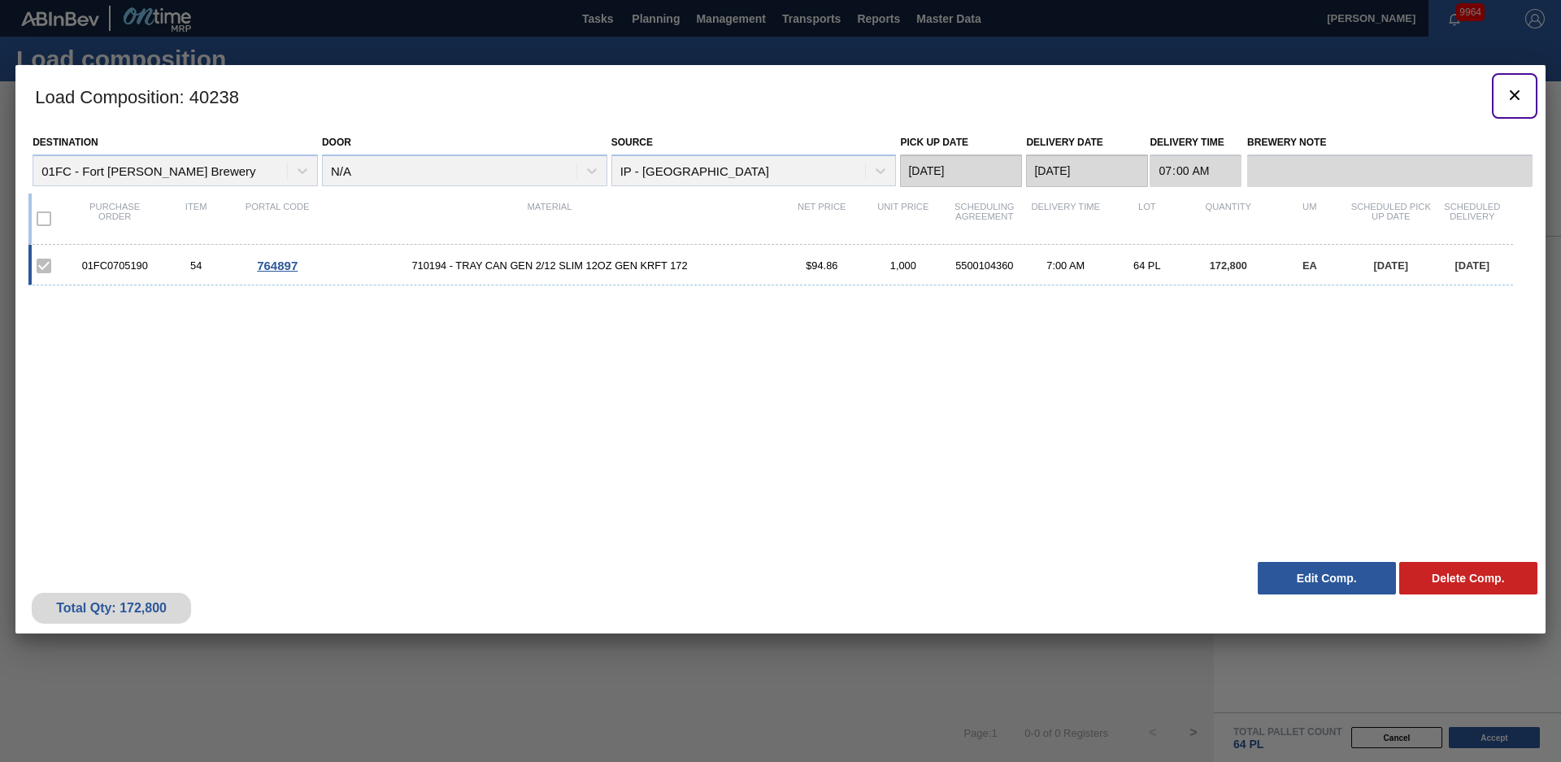
click at [1513, 98] on icon "botão de ícone" at bounding box center [1515, 95] width 20 height 20
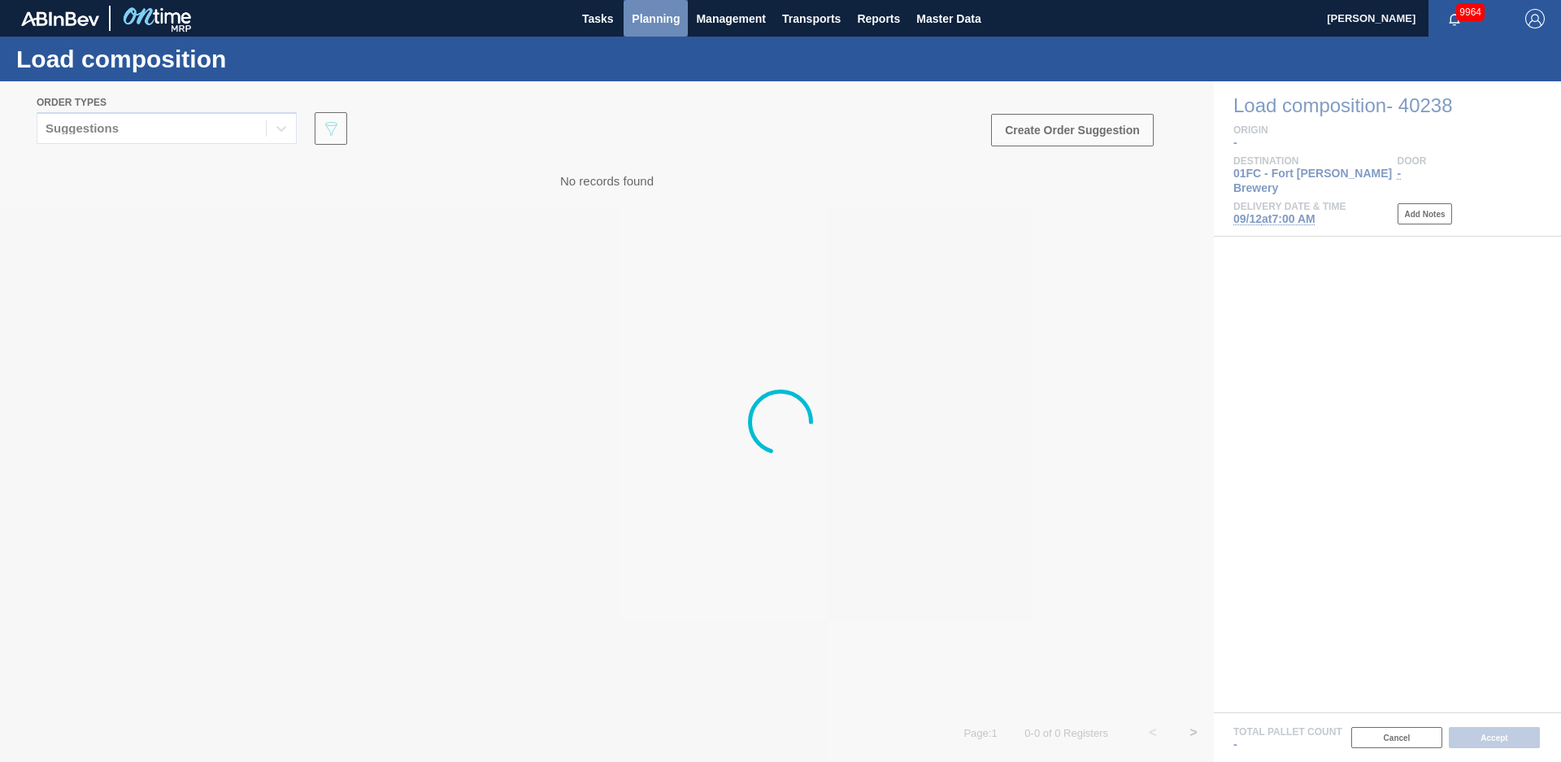
click at [651, 24] on span "Planning" at bounding box center [656, 19] width 48 height 20
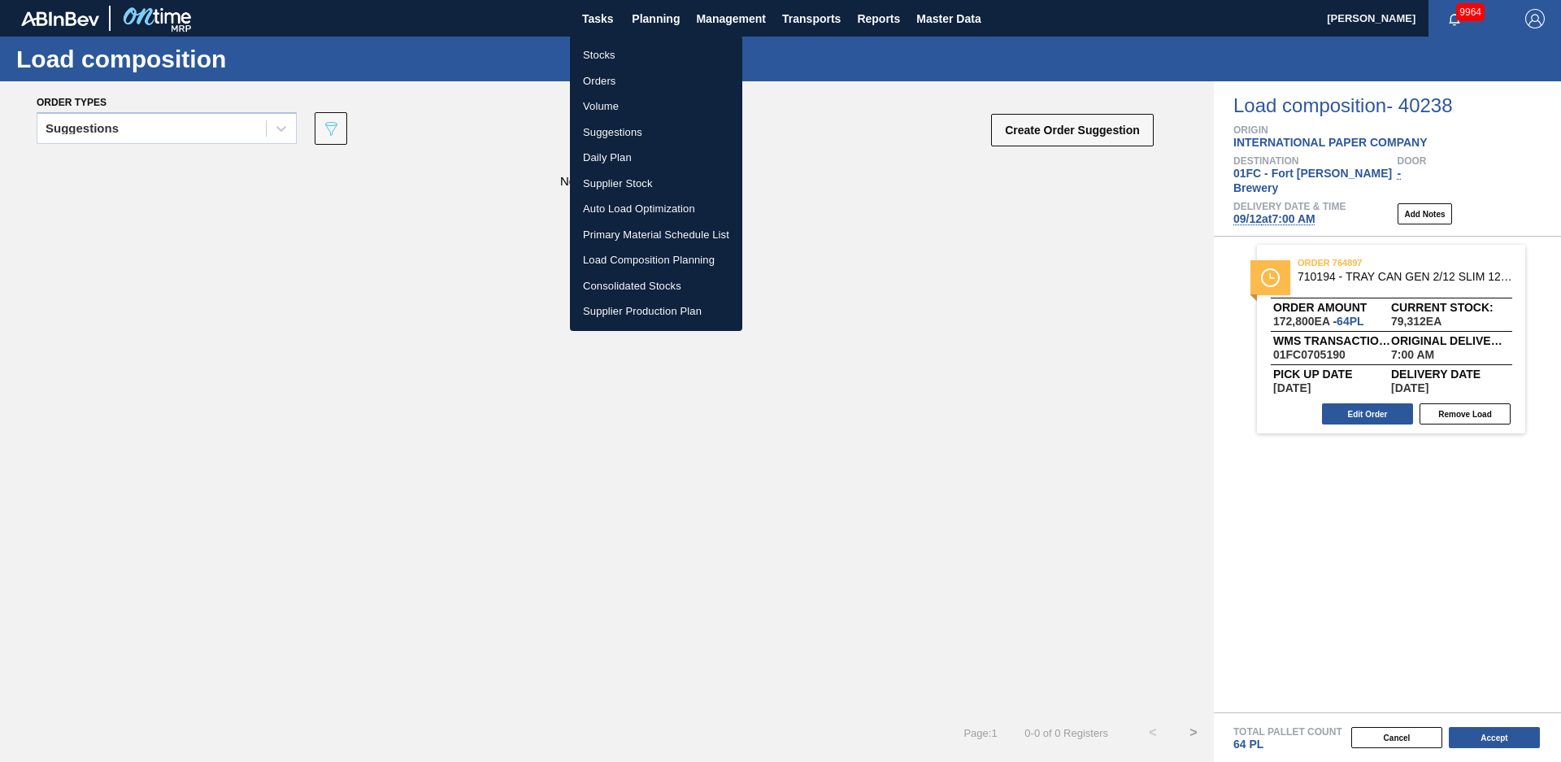
click at [601, 53] on li "Stocks" at bounding box center [656, 55] width 172 height 26
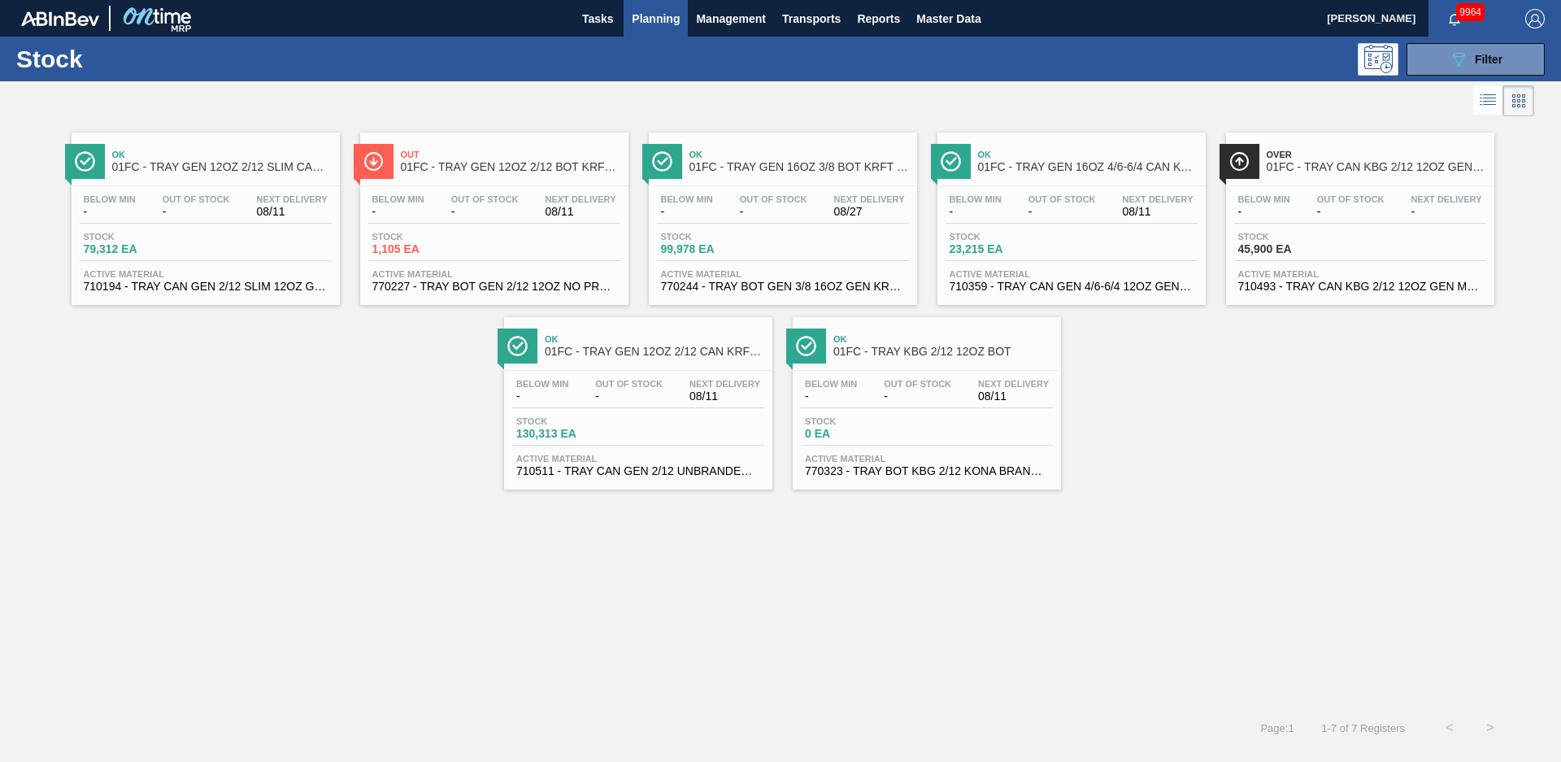
click at [248, 200] on div "Below Min - Out Of Stock - Next Delivery 08/11" at bounding box center [206, 208] width 252 height 29
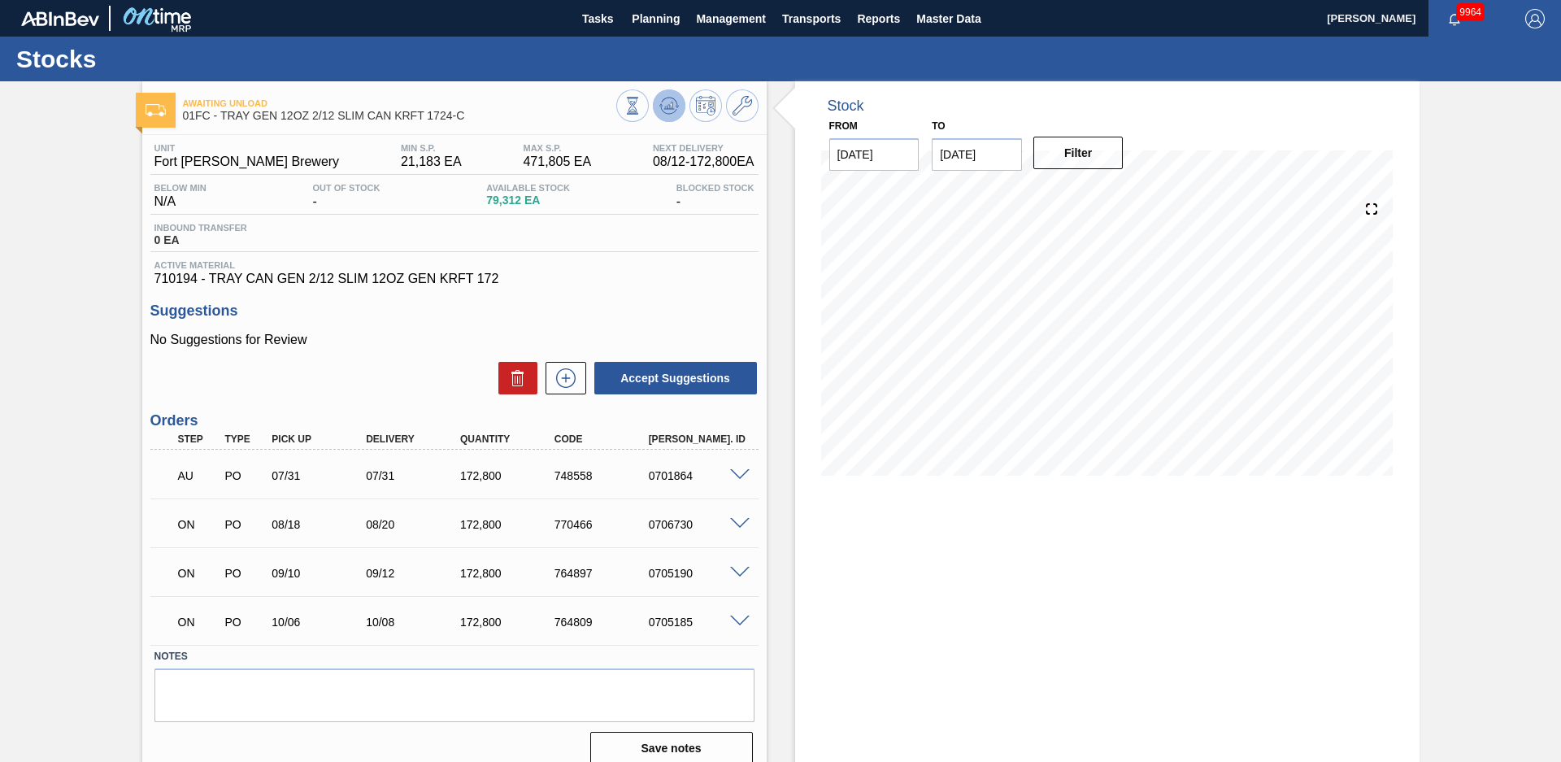
click at [668, 107] on icon at bounding box center [669, 107] width 2 height 4
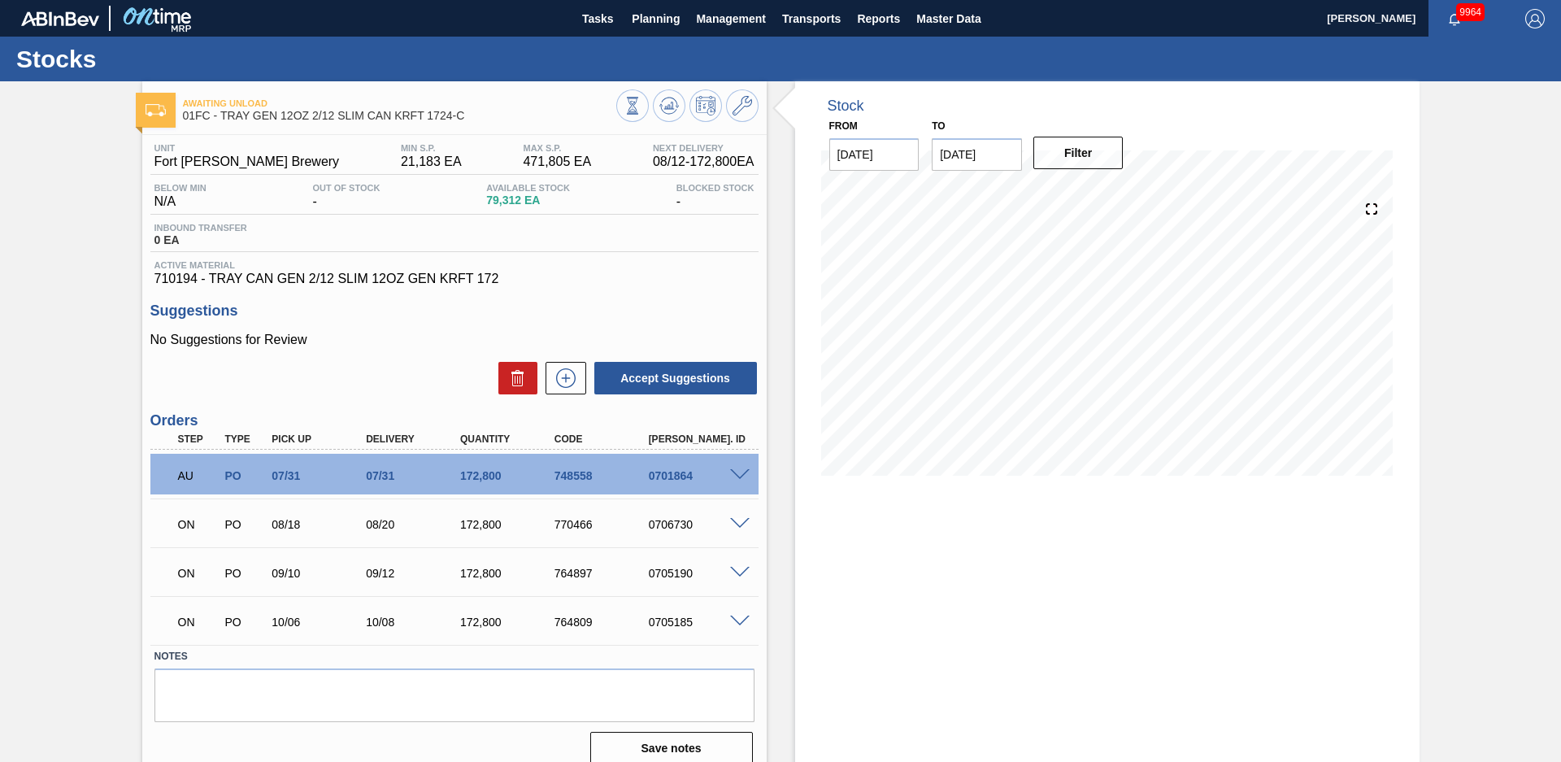
click at [773, 263] on div "Stock From [DATE] to [DATE] Filter" at bounding box center [1093, 429] width 653 height 697
click at [111, 394] on div "Awaiting Unload 01FC - TRAY GEN 12OZ 2/12 SLIM CAN KRFT 1724-C Unit Fort Collin…" at bounding box center [780, 429] width 1561 height 697
click at [73, 378] on div "Awaiting Unload 01FC - TRAY GEN 12OZ 2/12 SLIM CAN KRFT 1724-C Unit Fort Collin…" at bounding box center [780, 429] width 1561 height 697
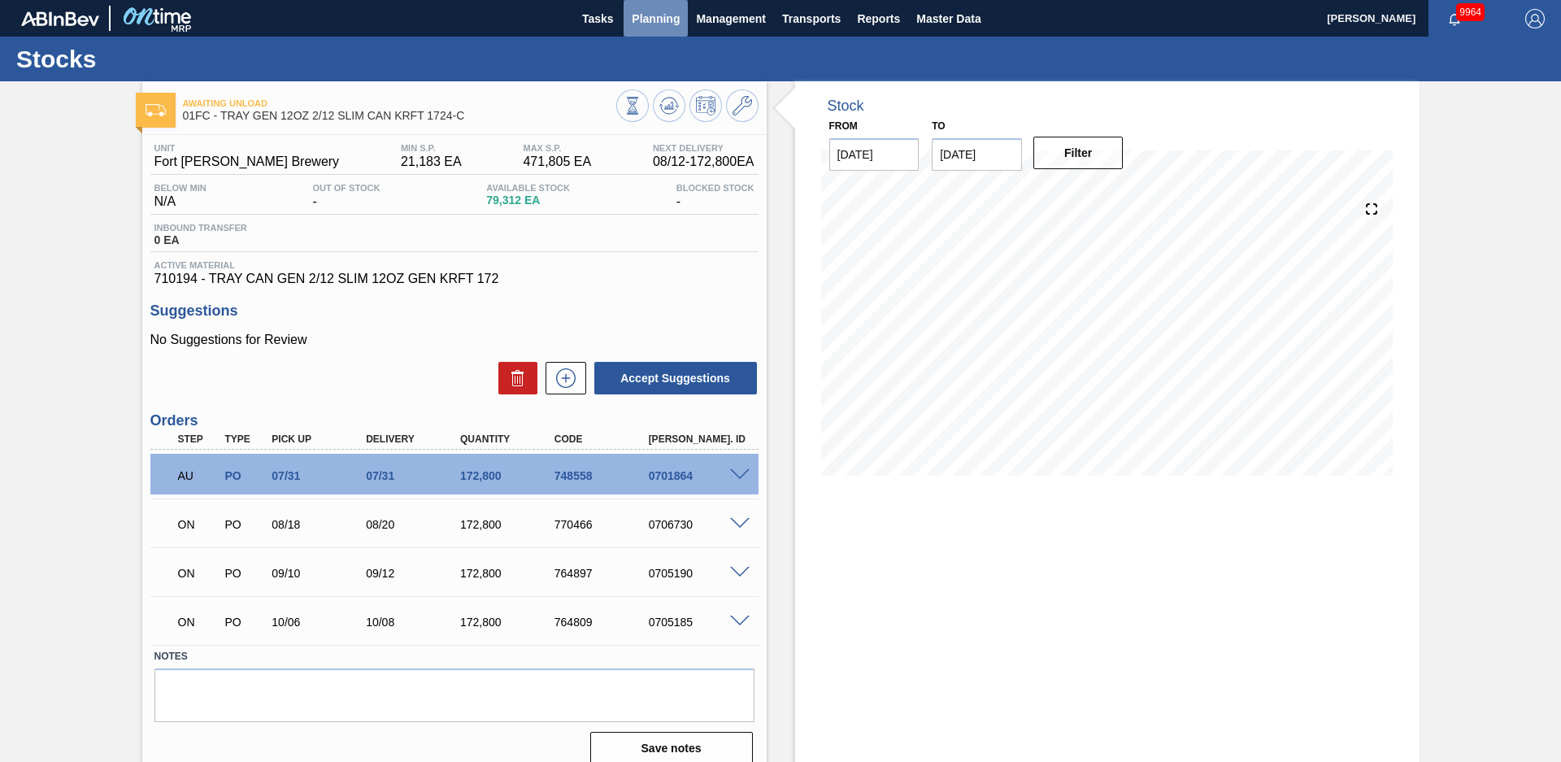
click at [650, 24] on span "Planning" at bounding box center [656, 19] width 48 height 20
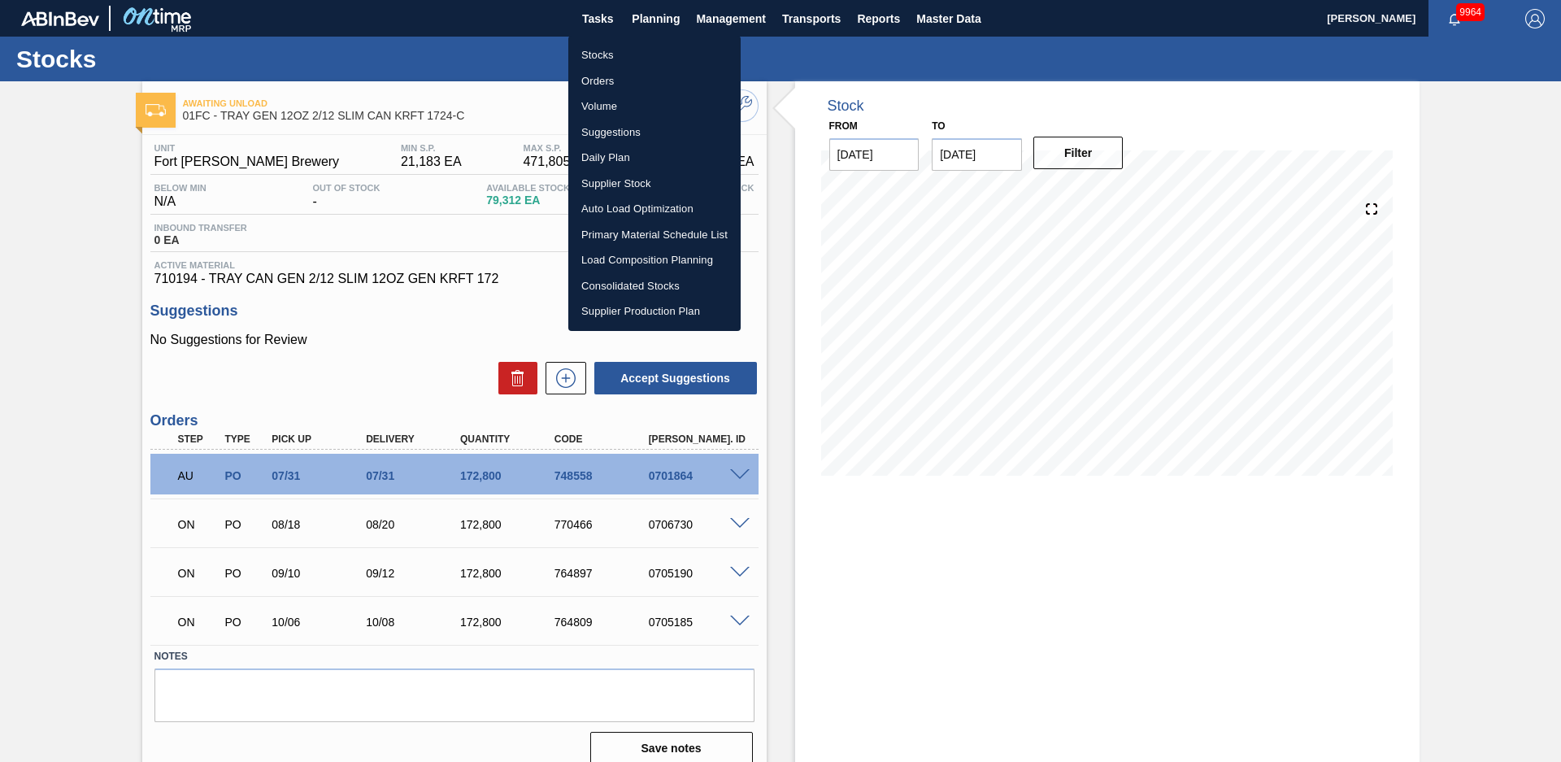
click at [587, 54] on li "Stocks" at bounding box center [654, 55] width 172 height 26
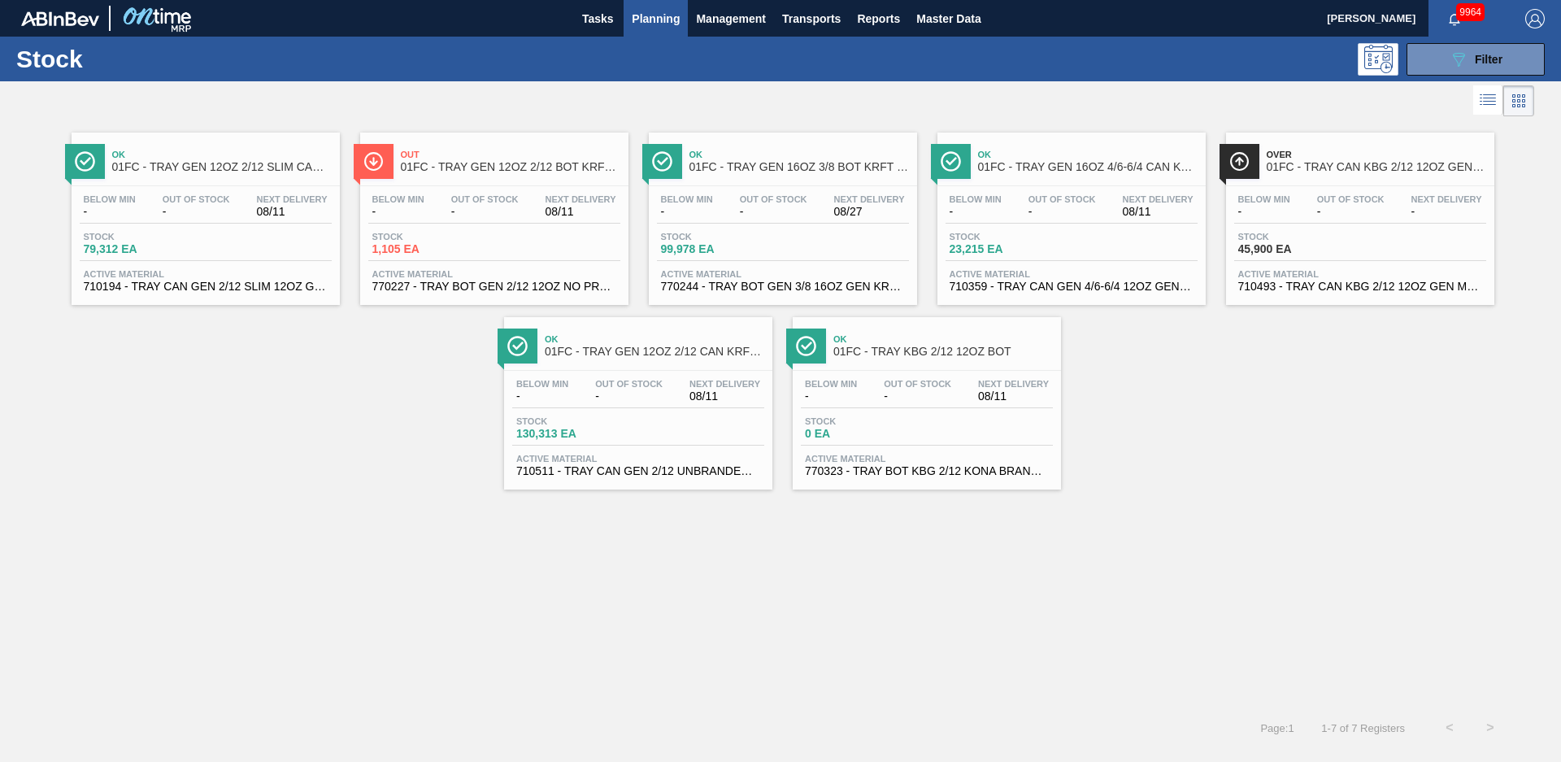
click at [349, 416] on div "Ok 01FC - TRAY GEN 12OZ 2/12 SLIM CAN KRFT 1724-C Below Min - Out Of Stock - Ne…" at bounding box center [780, 304] width 1561 height 369
click at [1068, 146] on div "Ok 01FC - TRAY GEN 16OZ 4/6-6/4 CAN KRFT 1986-D" at bounding box center [1088, 161] width 220 height 37
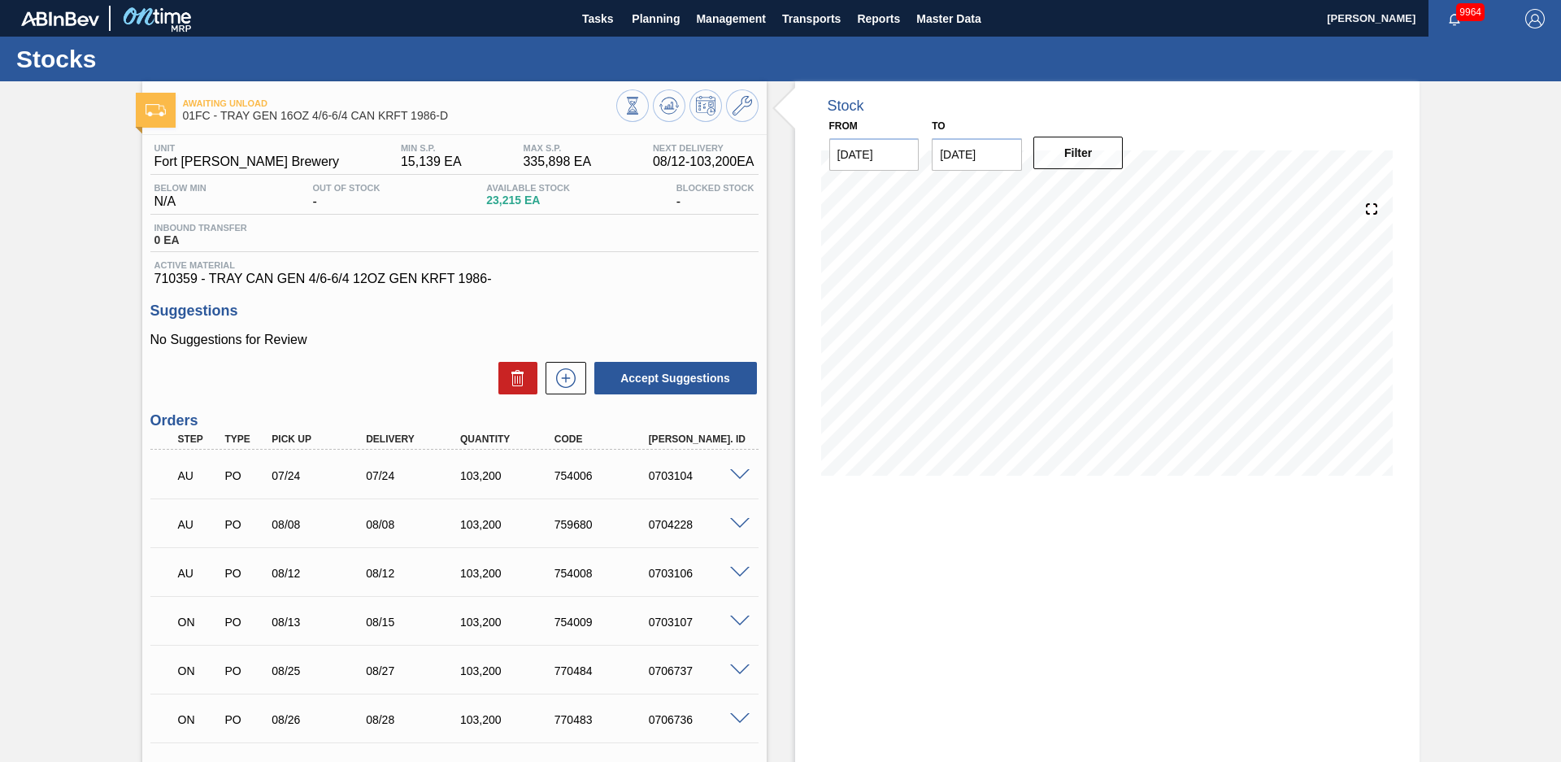
click at [744, 304] on h3 "Suggestions" at bounding box center [454, 311] width 608 height 17
click at [747, 102] on icon at bounding box center [743, 106] width 20 height 20
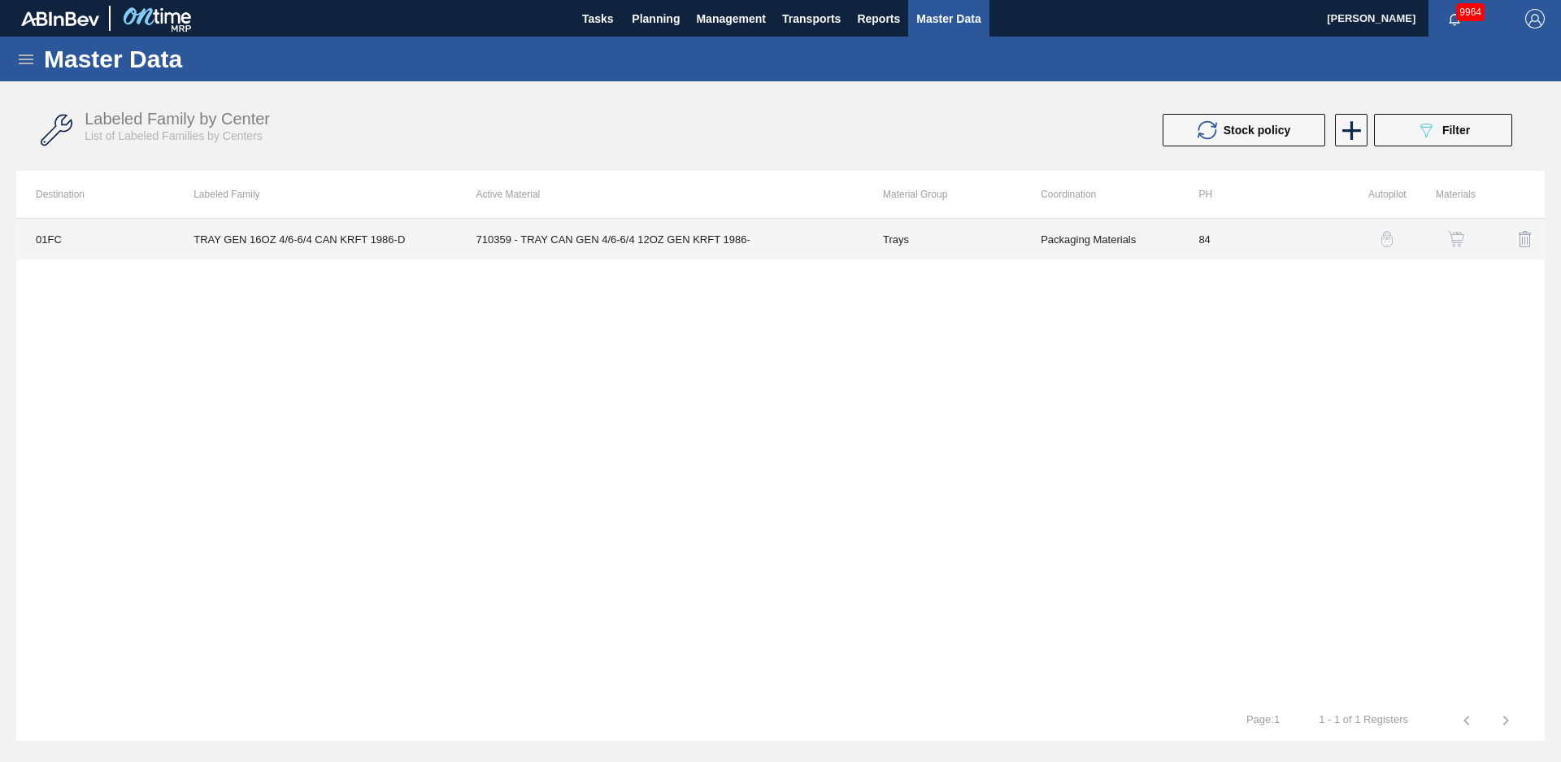
click at [742, 238] on td "710359 - TRAY CAN GEN 4/6-6/4 12OZ GEN KRFT 1986-" at bounding box center [660, 239] width 407 height 41
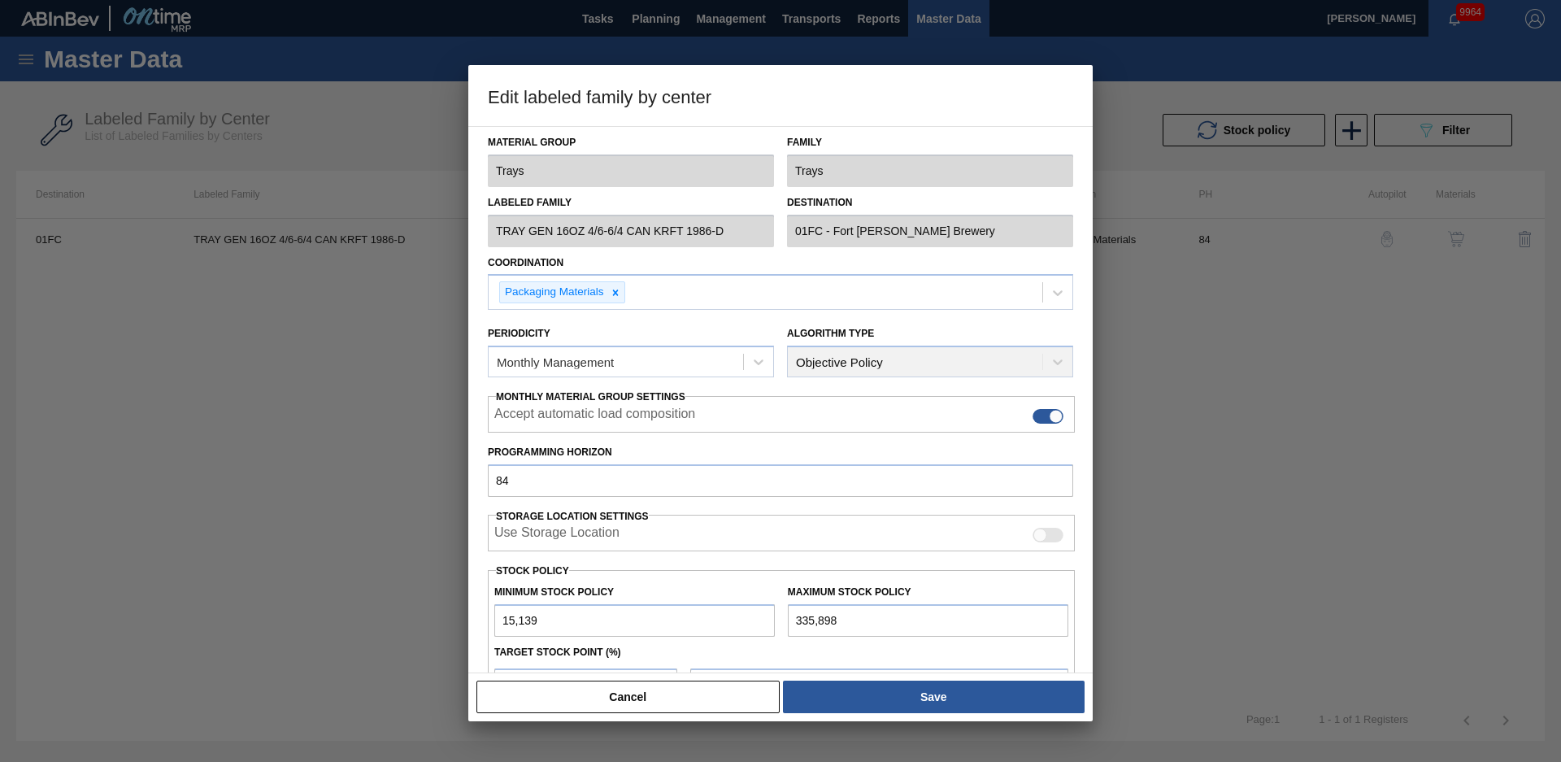
scroll to position [176, 0]
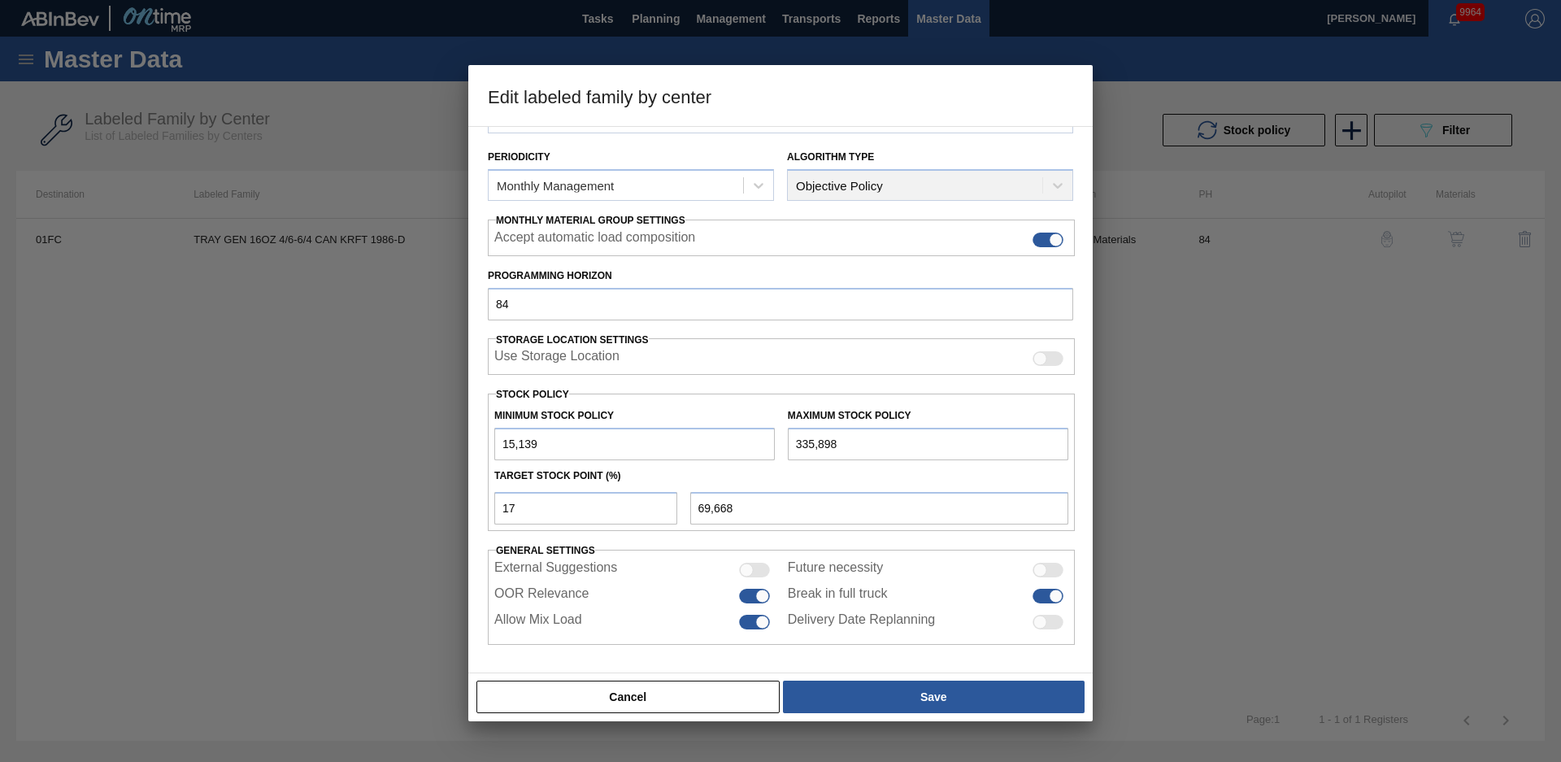
click at [710, 731] on div at bounding box center [780, 381] width 1561 height 762
click at [740, 699] on button "Cancel" at bounding box center [628, 697] width 303 height 33
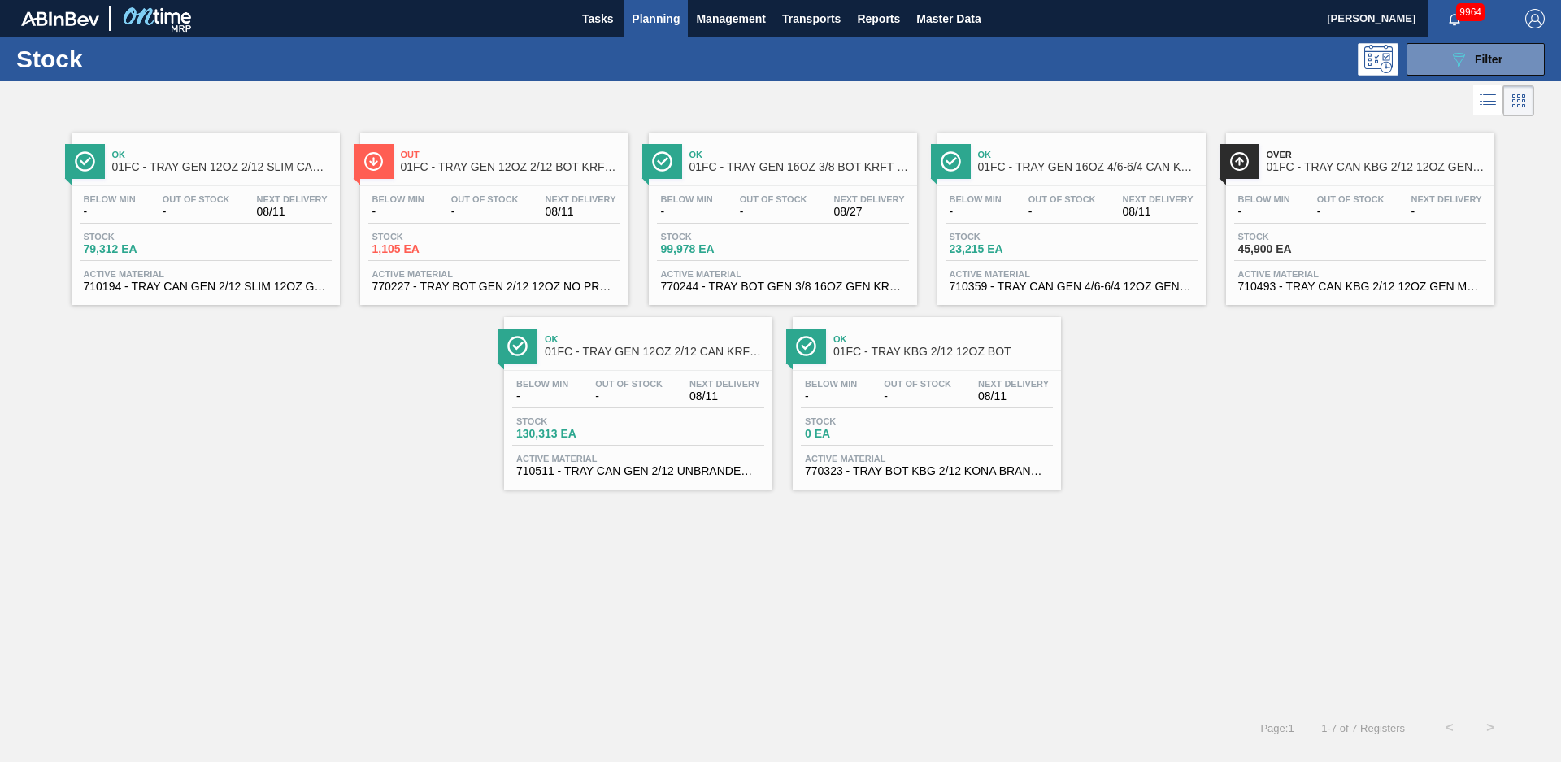
click at [179, 441] on div "Ok 01FC - TRAY GEN 12OZ 2/12 SLIM CAN KRFT 1724-C Below Min - Out Of Stock - Ne…" at bounding box center [780, 304] width 1561 height 369
click at [1182, 368] on div "Ok 01FC - TRAY GEN 12OZ 2/12 SLIM CAN KRFT 1724-C Below Min - Out Of Stock - Ne…" at bounding box center [780, 304] width 1561 height 369
click at [1367, 165] on span "01FC - TRAY CAN KBG 2/12 12OZ GEN MW 1023" at bounding box center [1377, 167] width 220 height 12
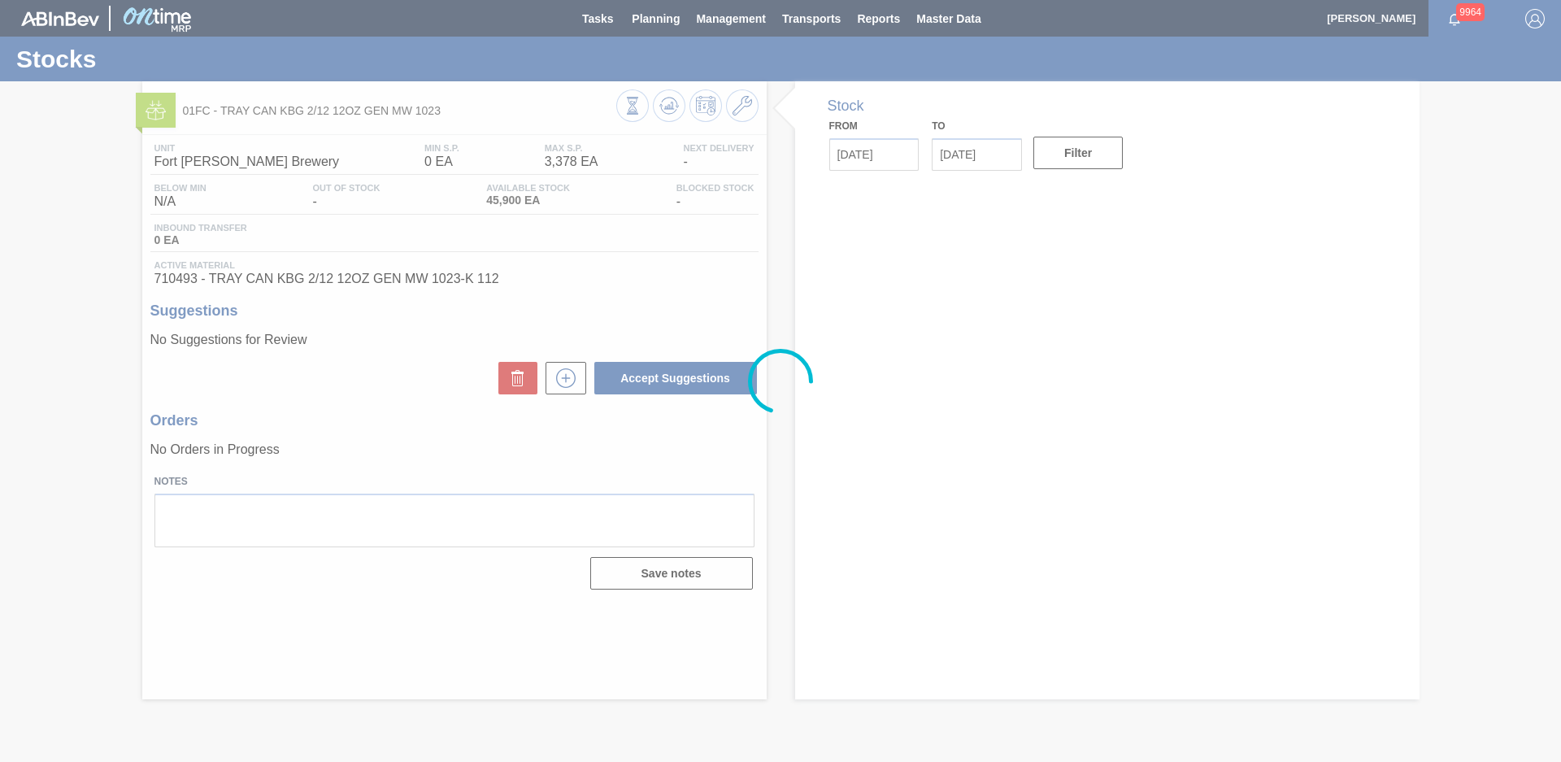
click at [773, 250] on div at bounding box center [780, 381] width 1561 height 762
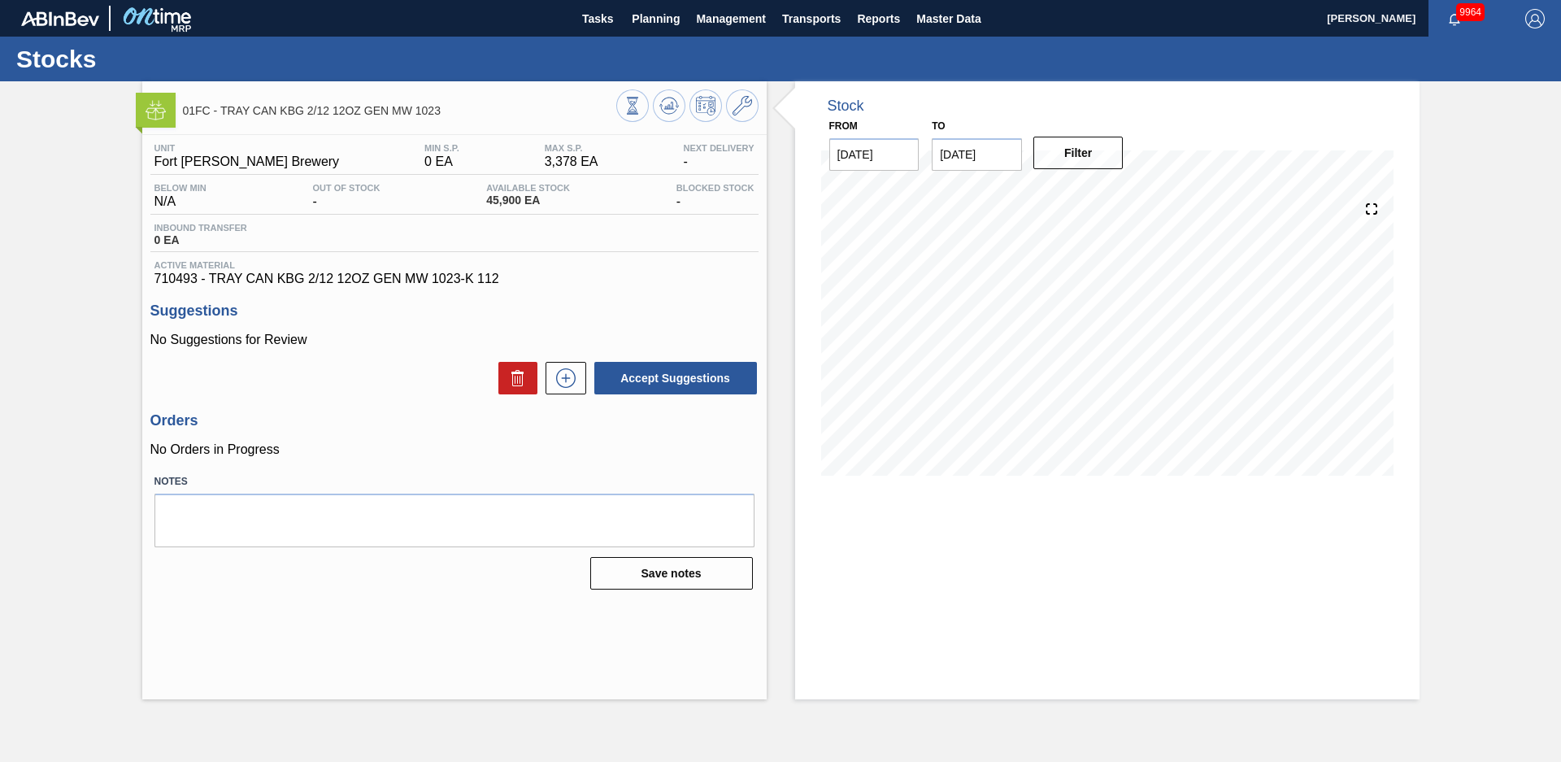
click at [777, 241] on div "Stock From [DATE] to [DATE] Filter" at bounding box center [1093, 390] width 653 height 618
click at [69, 292] on div "01FC - TRAY CAN KBG 2/12 12OZ GEN MW 1023 Unit Fort Collins Brewery MIN S.P. 0 …" at bounding box center [780, 390] width 1561 height 618
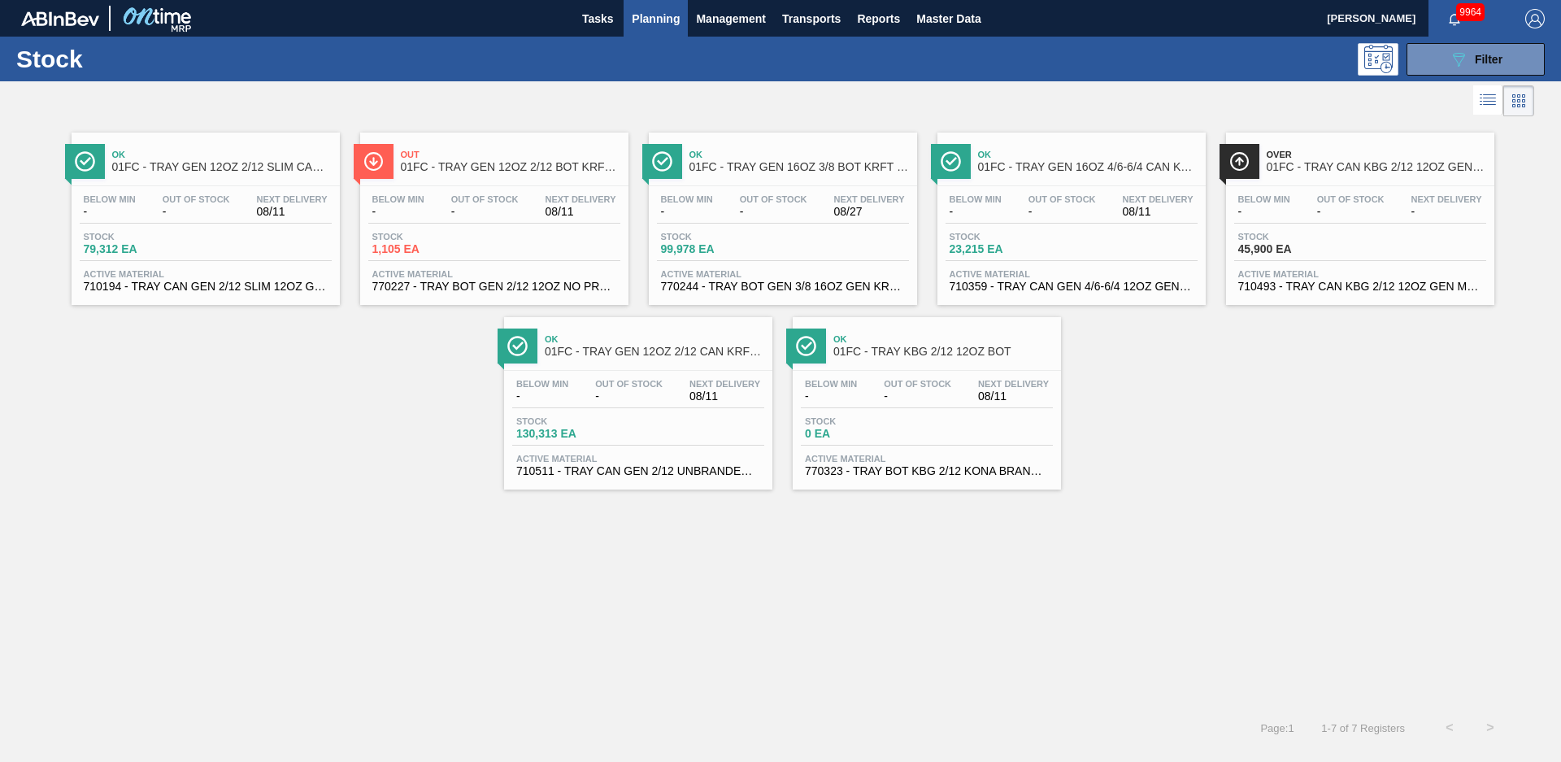
click at [328, 426] on div "Ok 01FC - TRAY GEN 12OZ 2/12 SLIM CAN KRFT 1724-C Below Min - Out Of Stock - Ne…" at bounding box center [780, 304] width 1561 height 369
click at [498, 165] on span "01FC - TRAY GEN 12OZ 2/12 BOT KRFT 1941-C" at bounding box center [511, 167] width 220 height 12
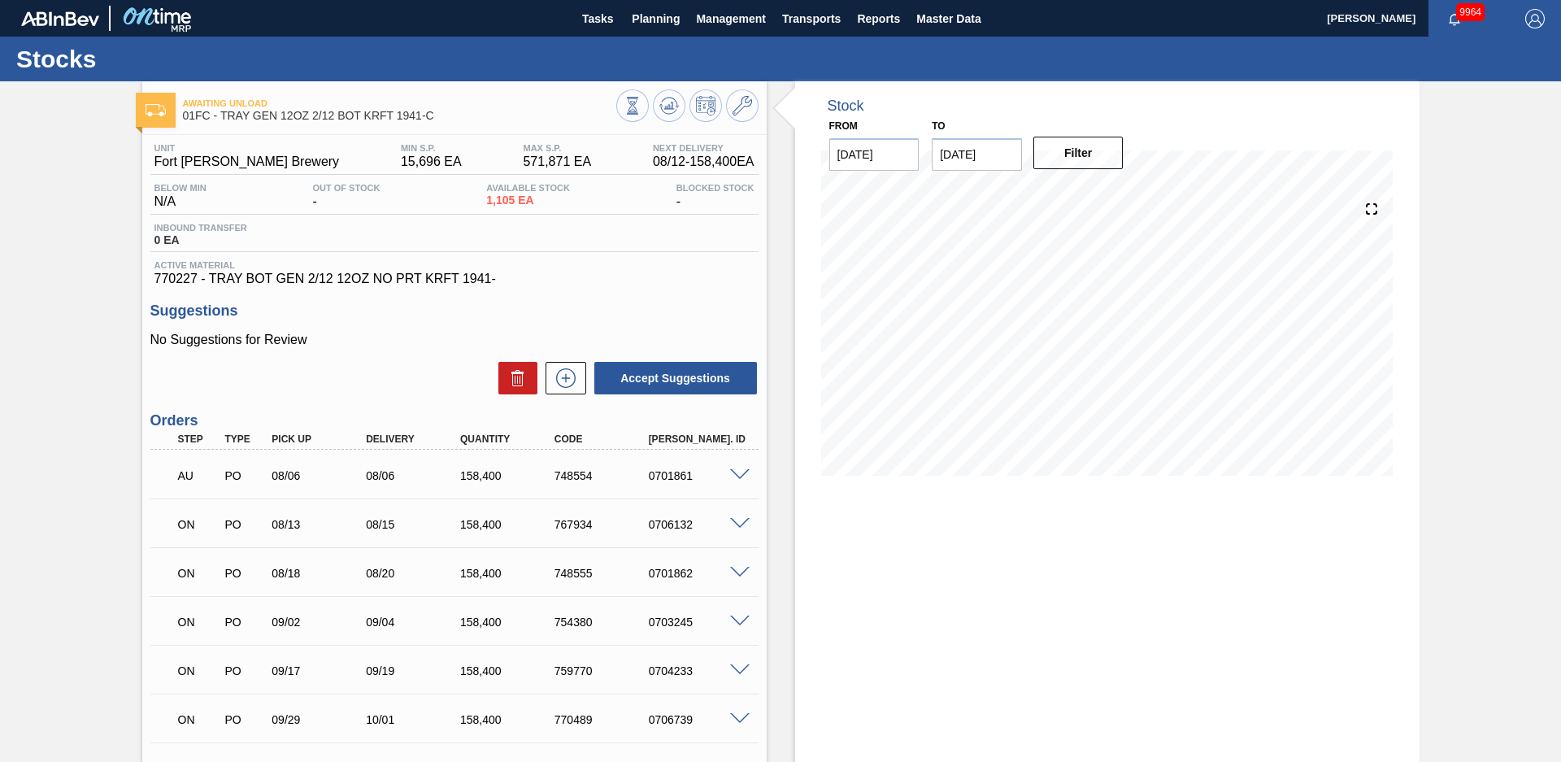
click at [777, 319] on div "Stock From [DATE] to [DATE] Filter" at bounding box center [1093, 502] width 653 height 843
click at [773, 301] on div "Stock From [DATE] to [DATE] Filter" at bounding box center [1093, 502] width 653 height 843
click at [743, 115] on span at bounding box center [743, 106] width 20 height 20
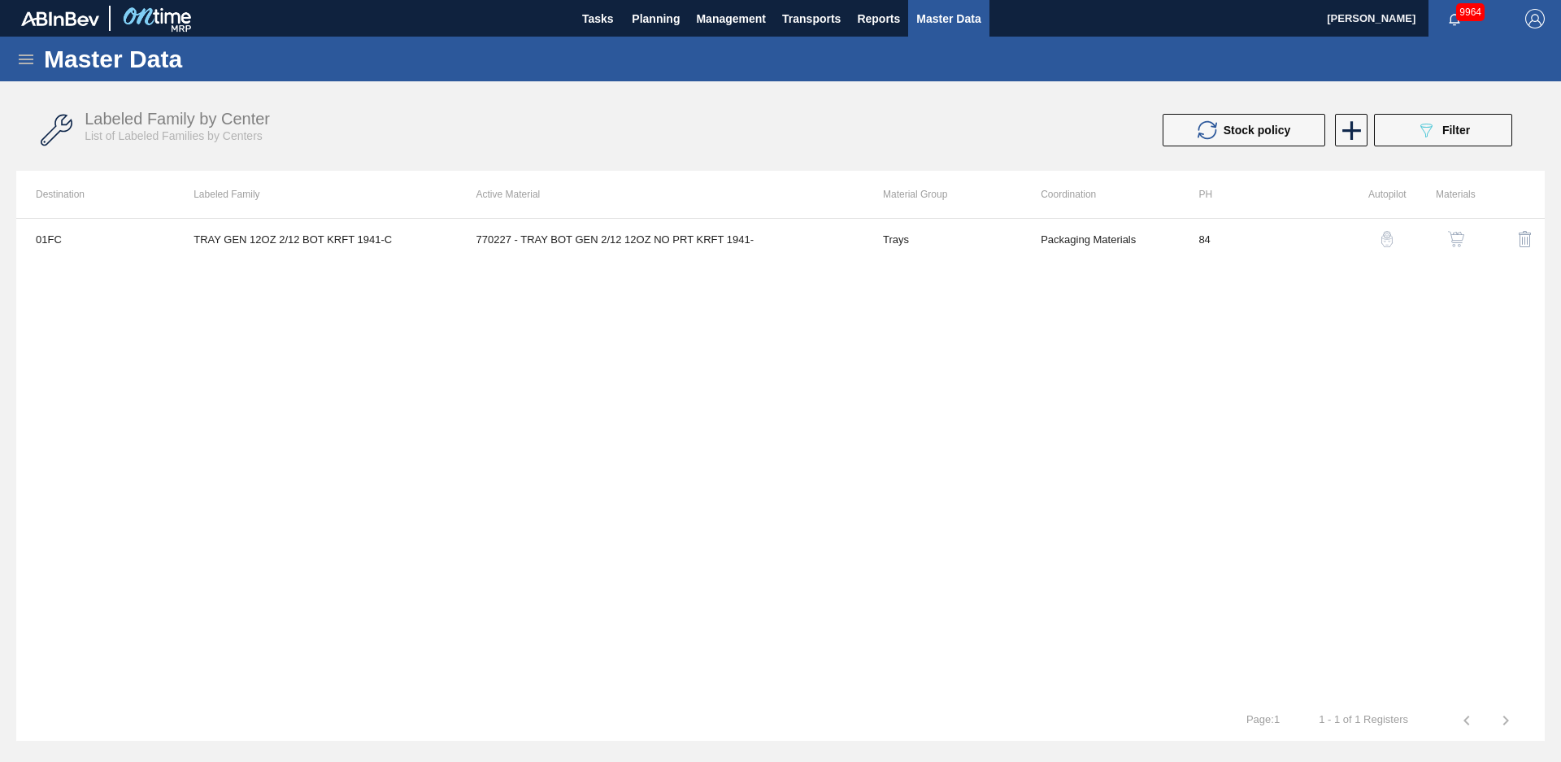
click at [1184, 419] on div "01FC TRAY GEN 12OZ 2/12 BOT KRFT 1941-C 770227 - TRAY BOT GEN 2/12 12OZ NO PRT …" at bounding box center [780, 459] width 1529 height 482
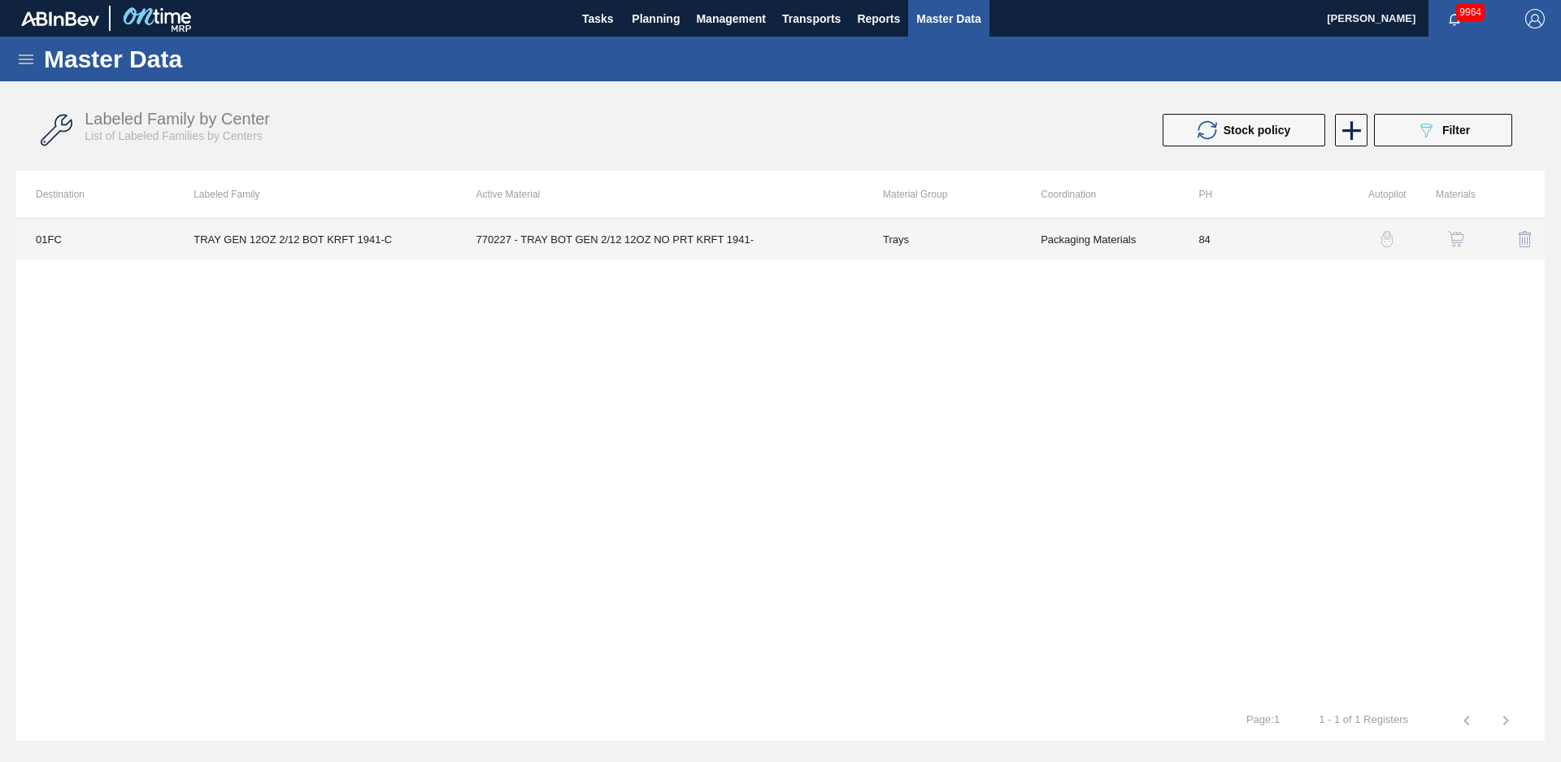
click at [555, 242] on td "770227 - TRAY BOT GEN 2/12 12OZ NO PRT KRFT 1941-" at bounding box center [660, 239] width 407 height 41
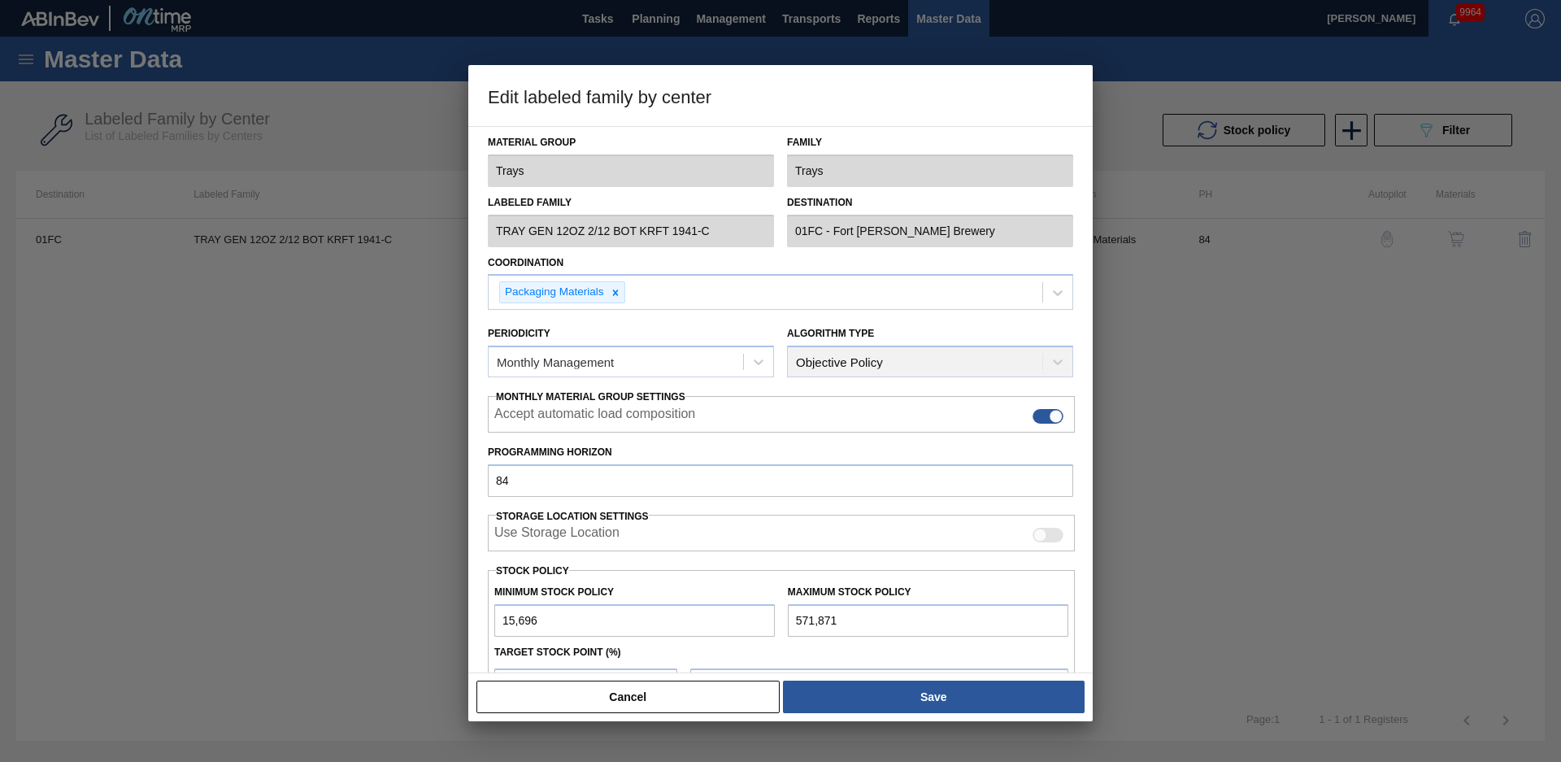
scroll to position [176, 0]
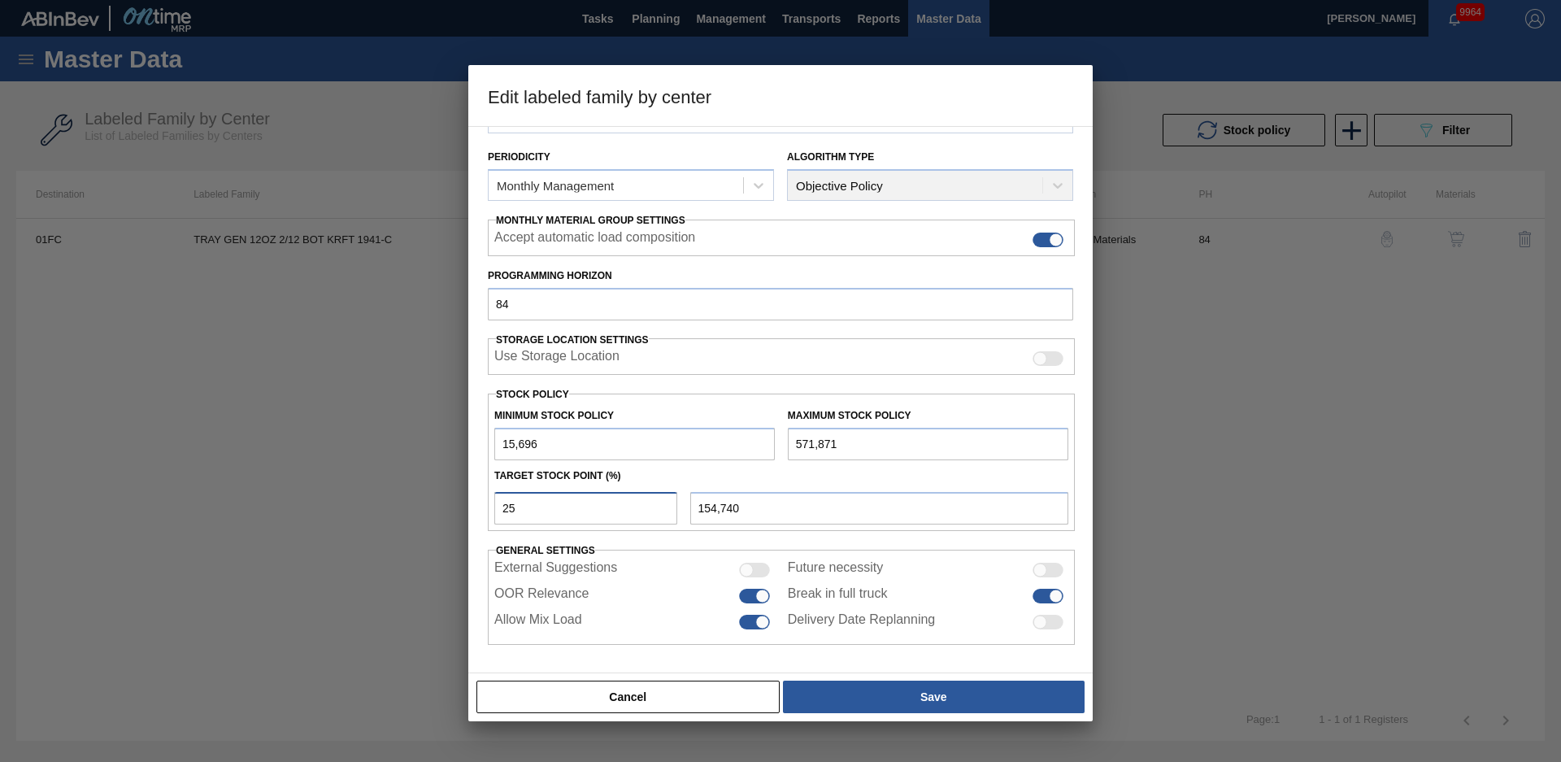
drag, startPoint x: 584, startPoint y: 513, endPoint x: 444, endPoint y: 514, distance: 139.9
click at [445, 514] on div "Edit labeled family by center Material Group Trays Family Trays Labeled Family …" at bounding box center [780, 381] width 1561 height 762
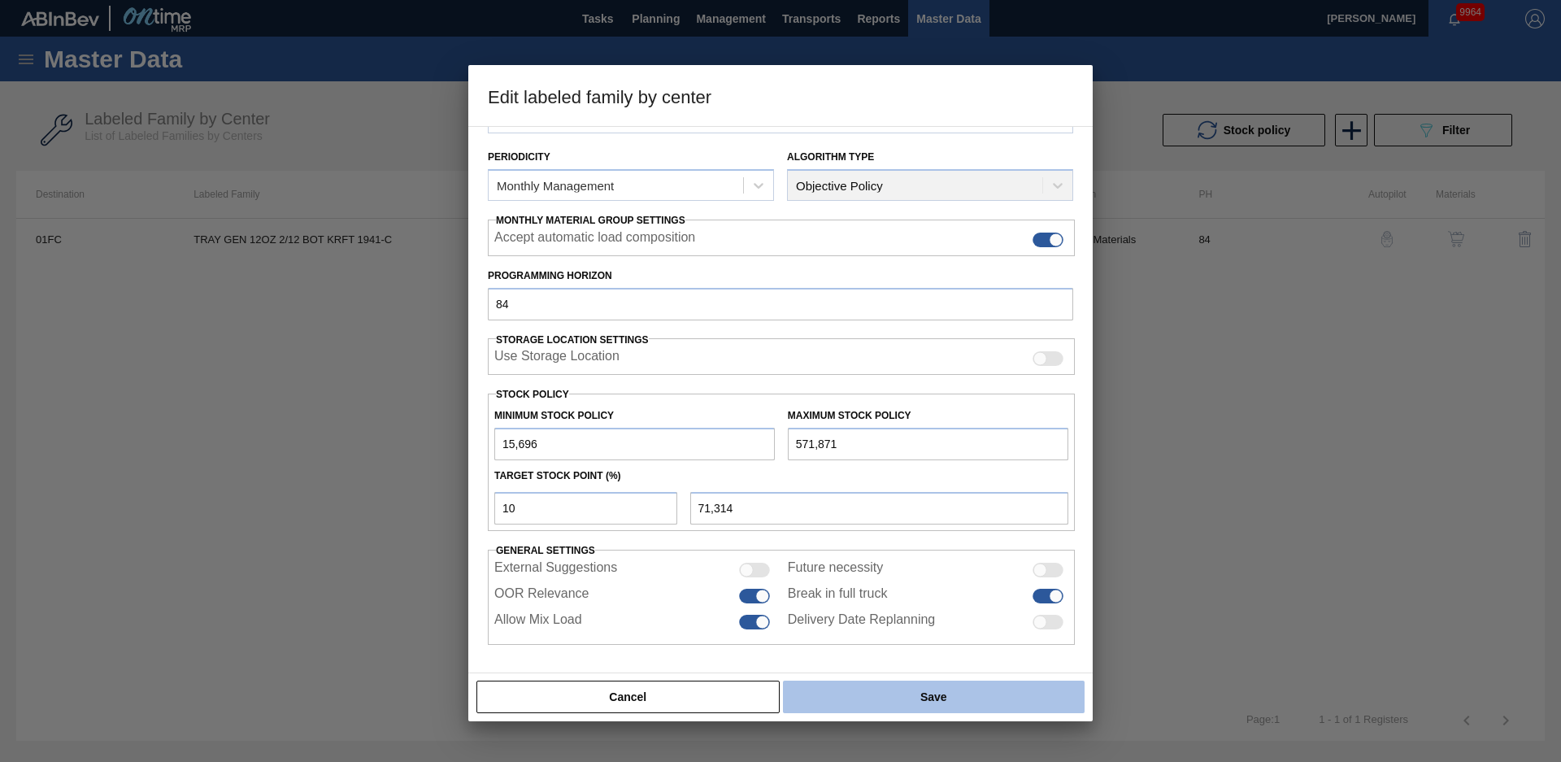
click at [842, 700] on button "Save" at bounding box center [934, 697] width 302 height 33
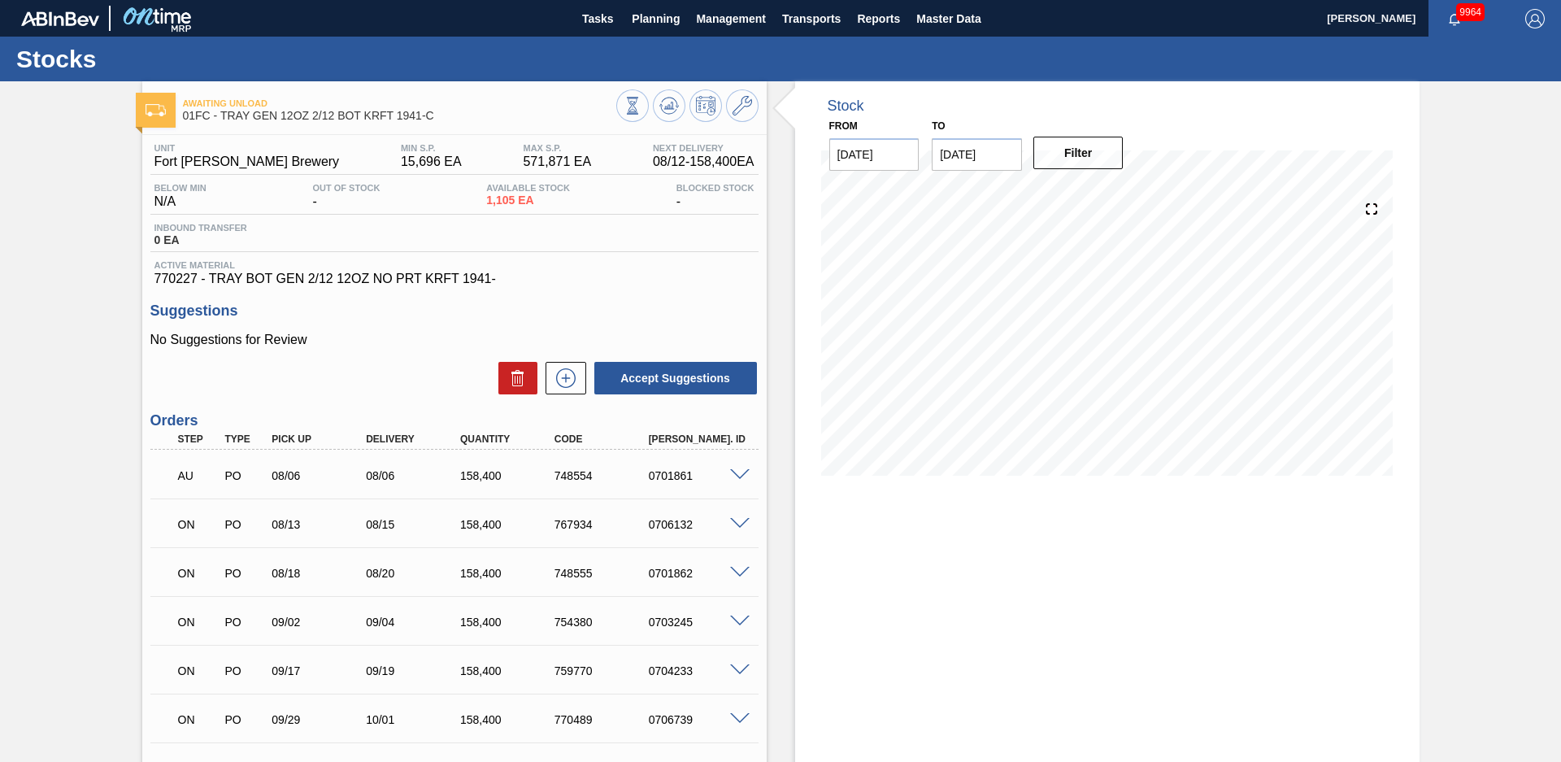
click at [782, 304] on div "Stock From [DATE] to [DATE] Filter" at bounding box center [1093, 502] width 653 height 843
click at [1491, 328] on div "Awaiting Unload 01FC - TRAY GEN 12OZ 2/12 BOT KRFT 1941-C Unit Fort Collins Bre…" at bounding box center [780, 502] width 1561 height 843
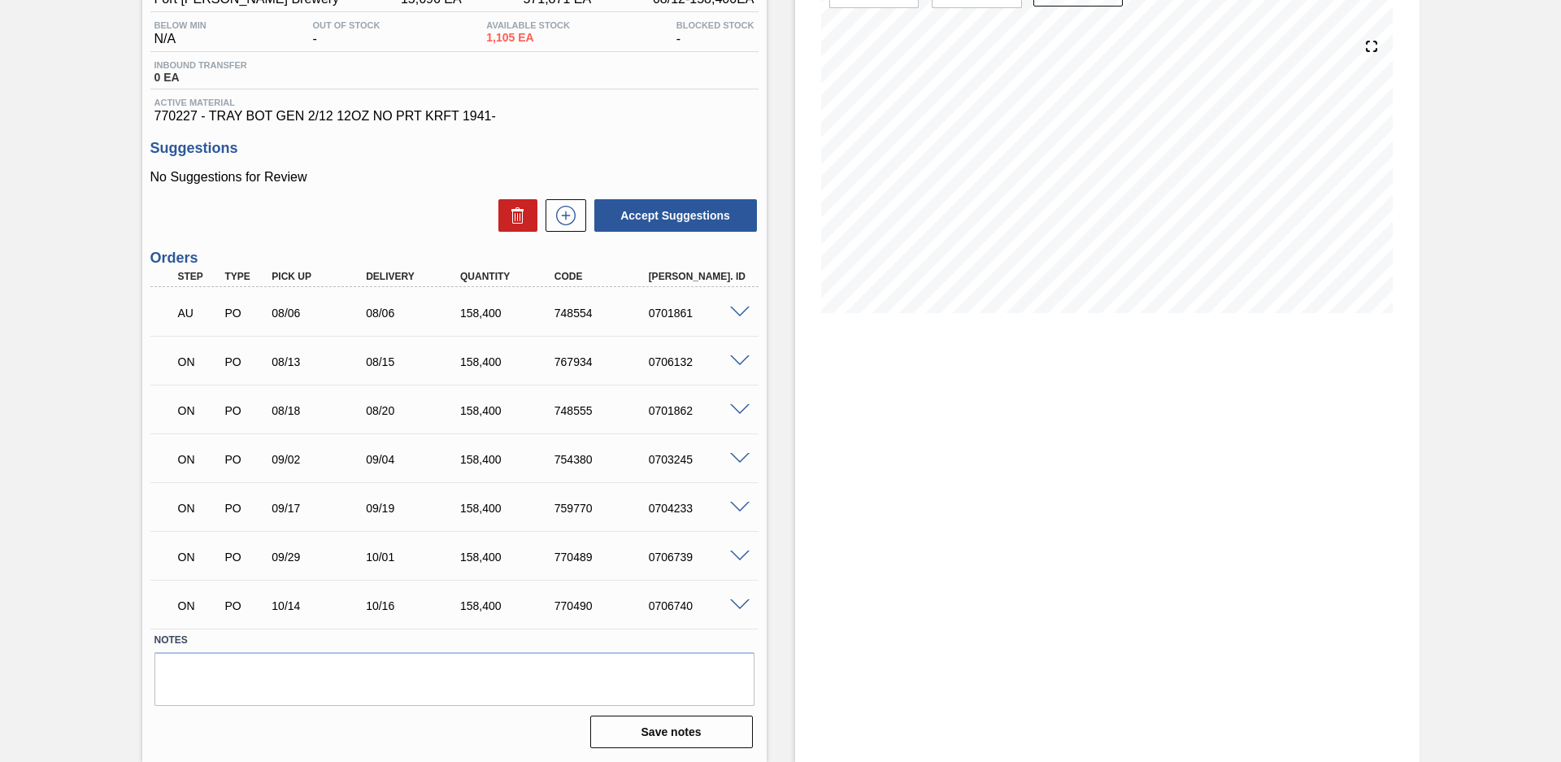
click at [741, 557] on span at bounding box center [740, 557] width 20 height 12
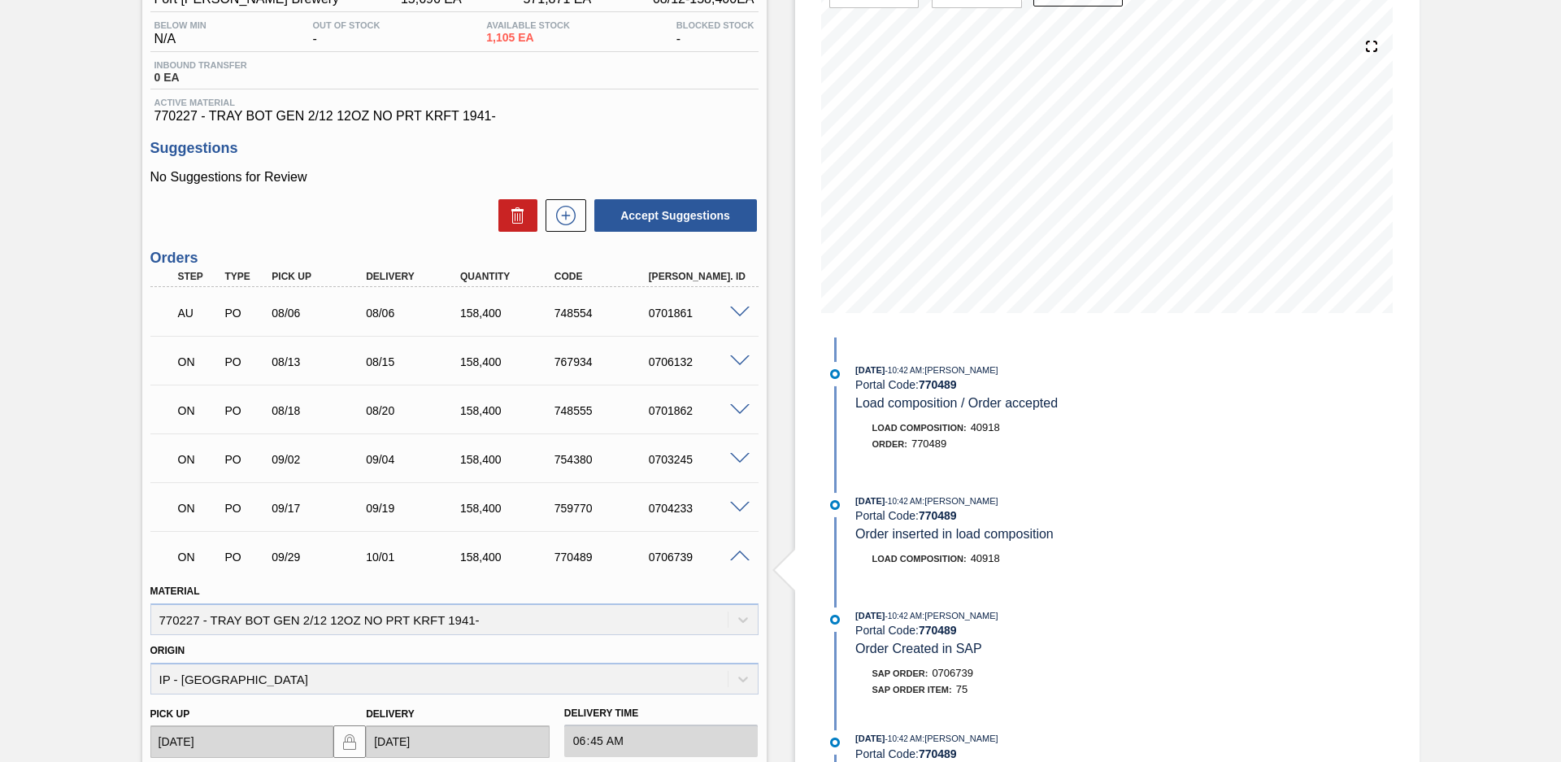
click at [737, 557] on span at bounding box center [740, 557] width 20 height 12
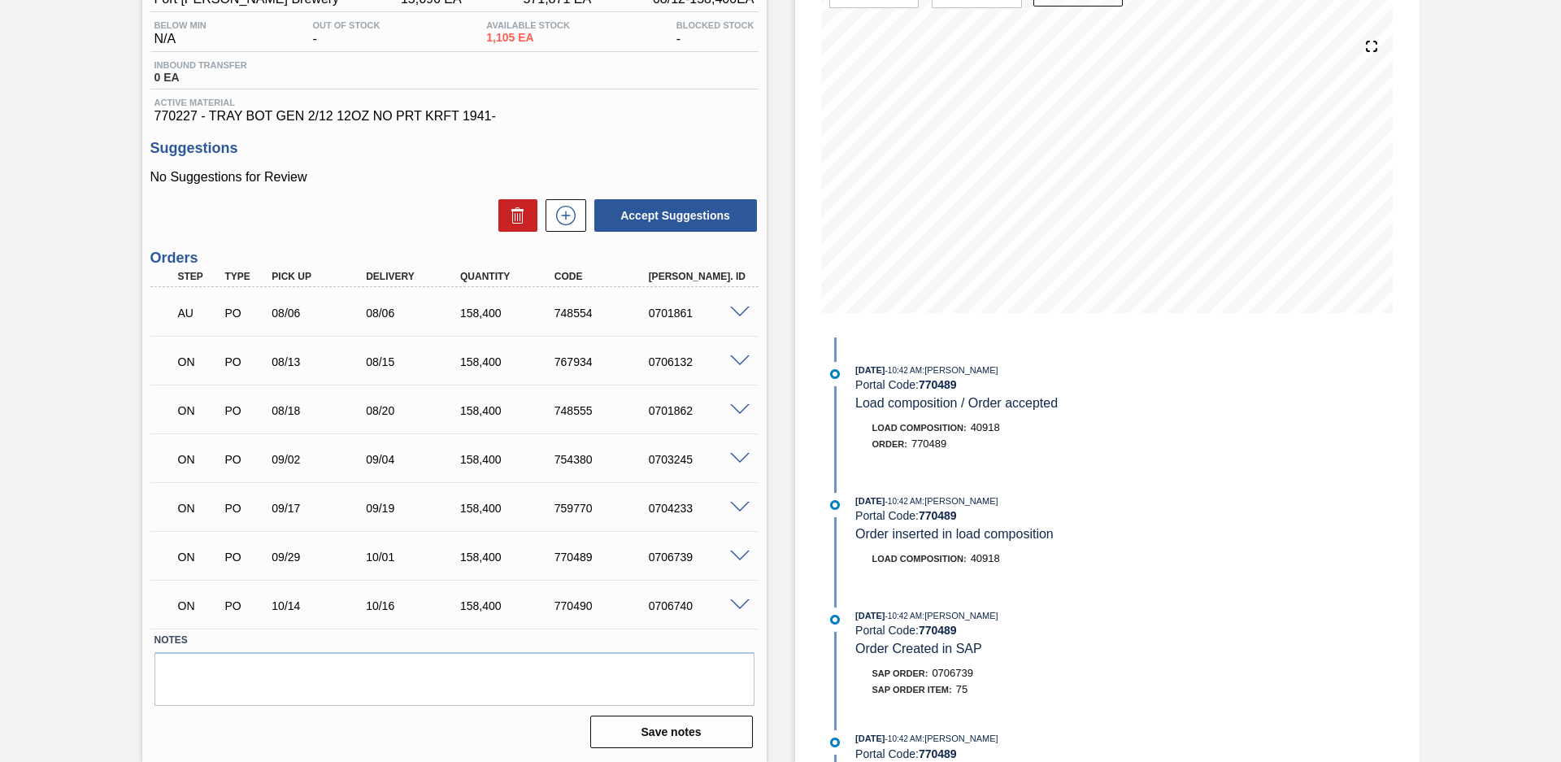
click at [742, 507] on span at bounding box center [740, 508] width 20 height 12
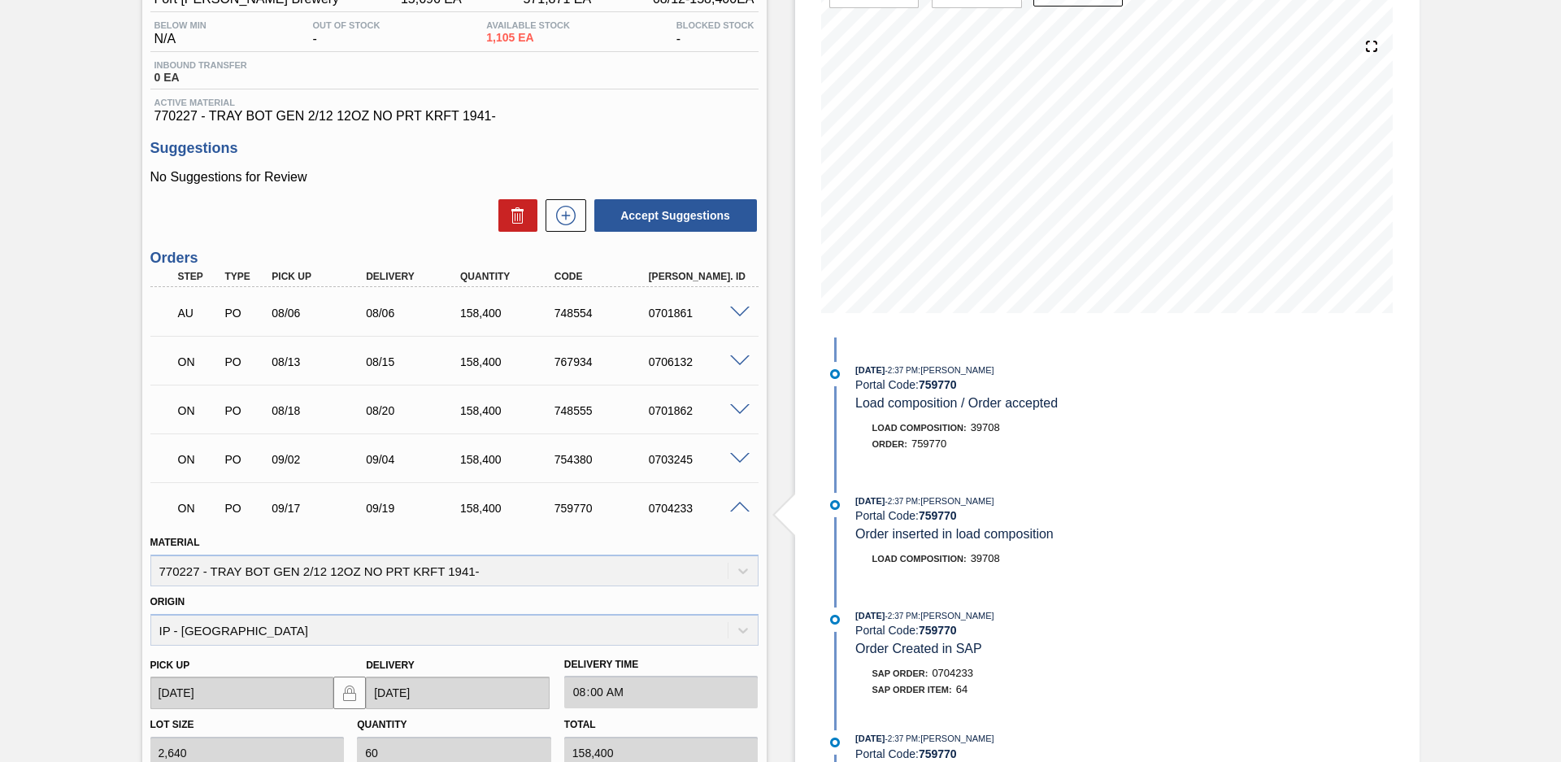
scroll to position [557, 0]
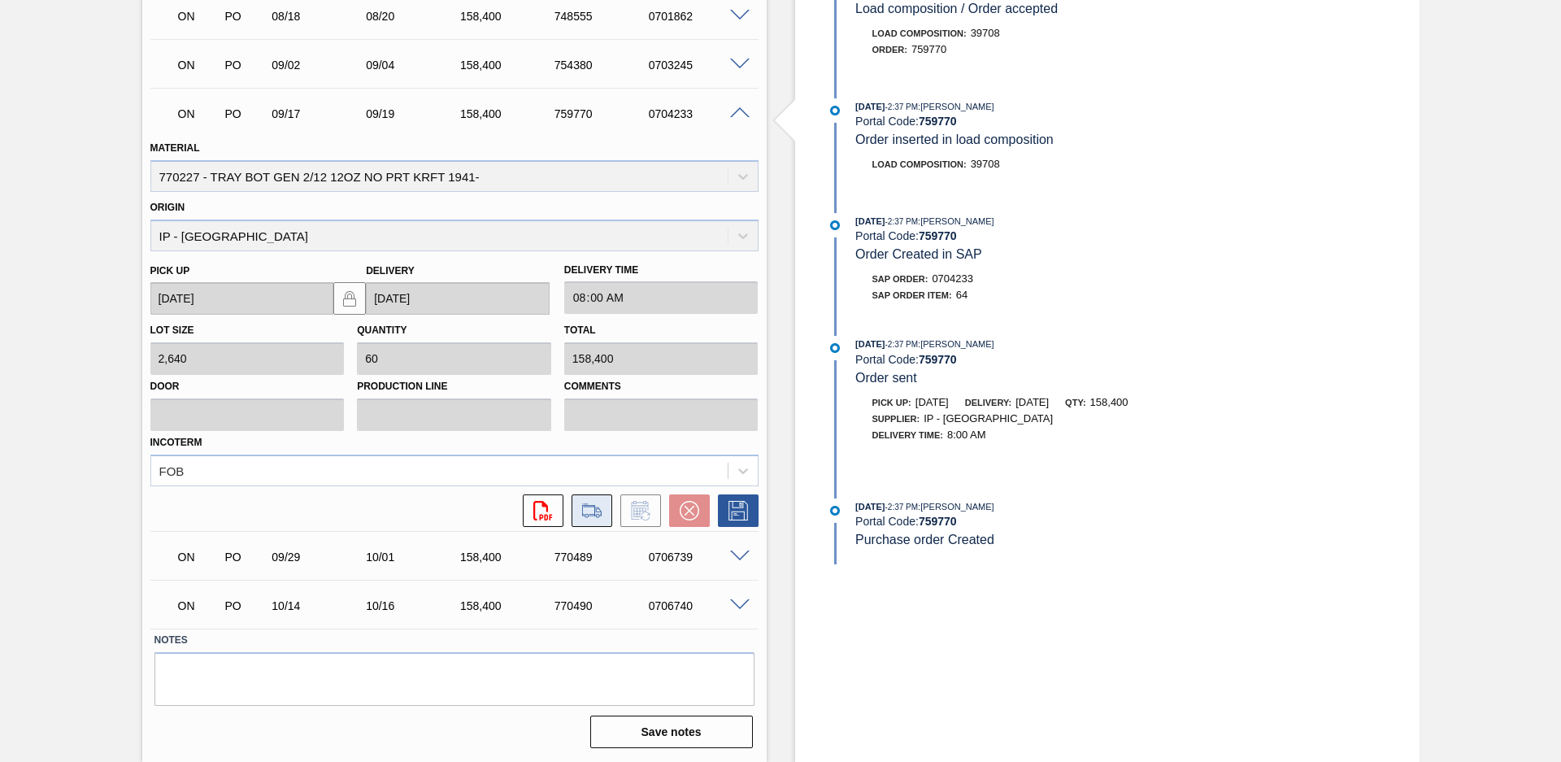
click at [597, 519] on icon at bounding box center [592, 511] width 26 height 20
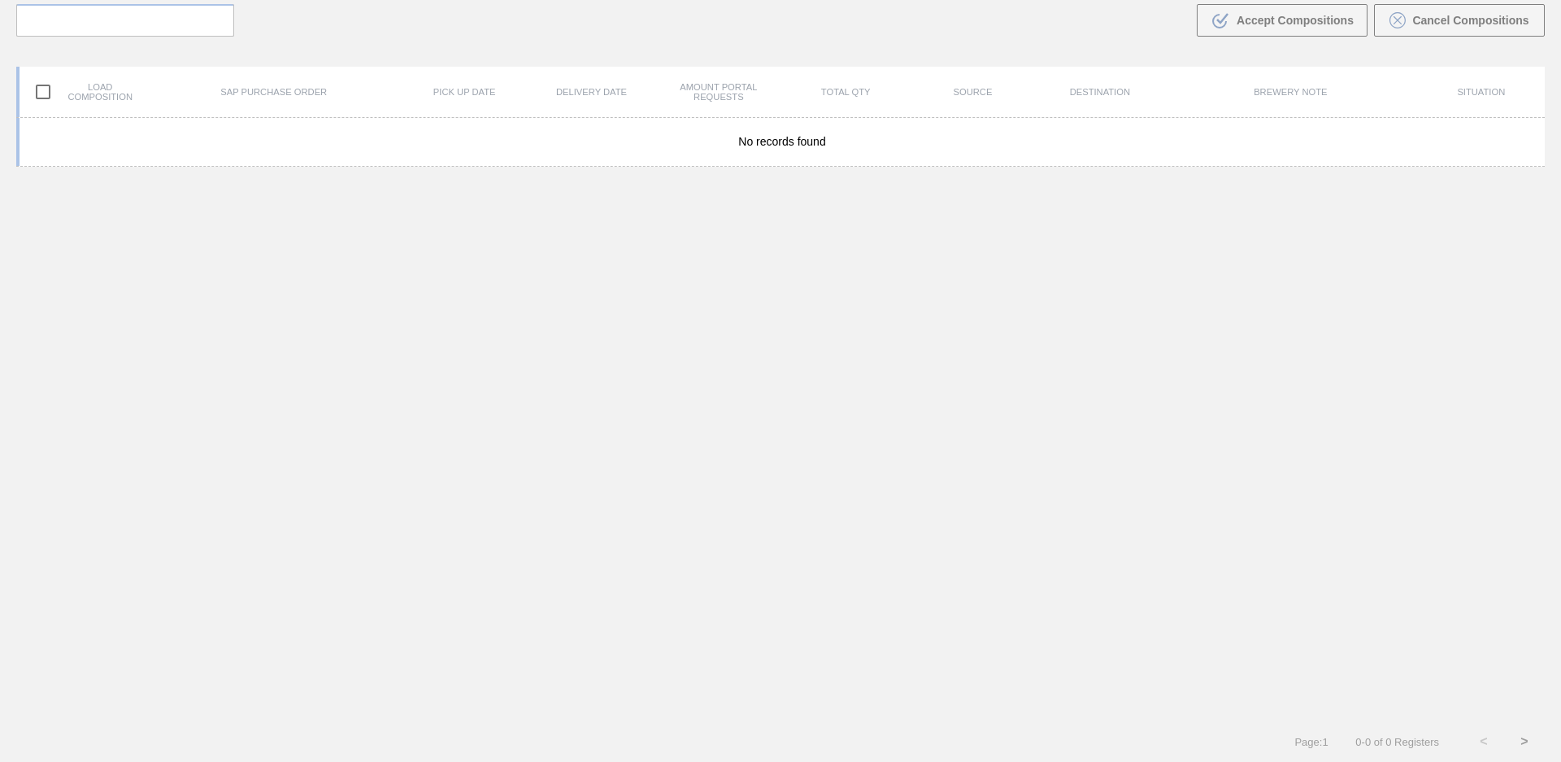
scroll to position [117, 0]
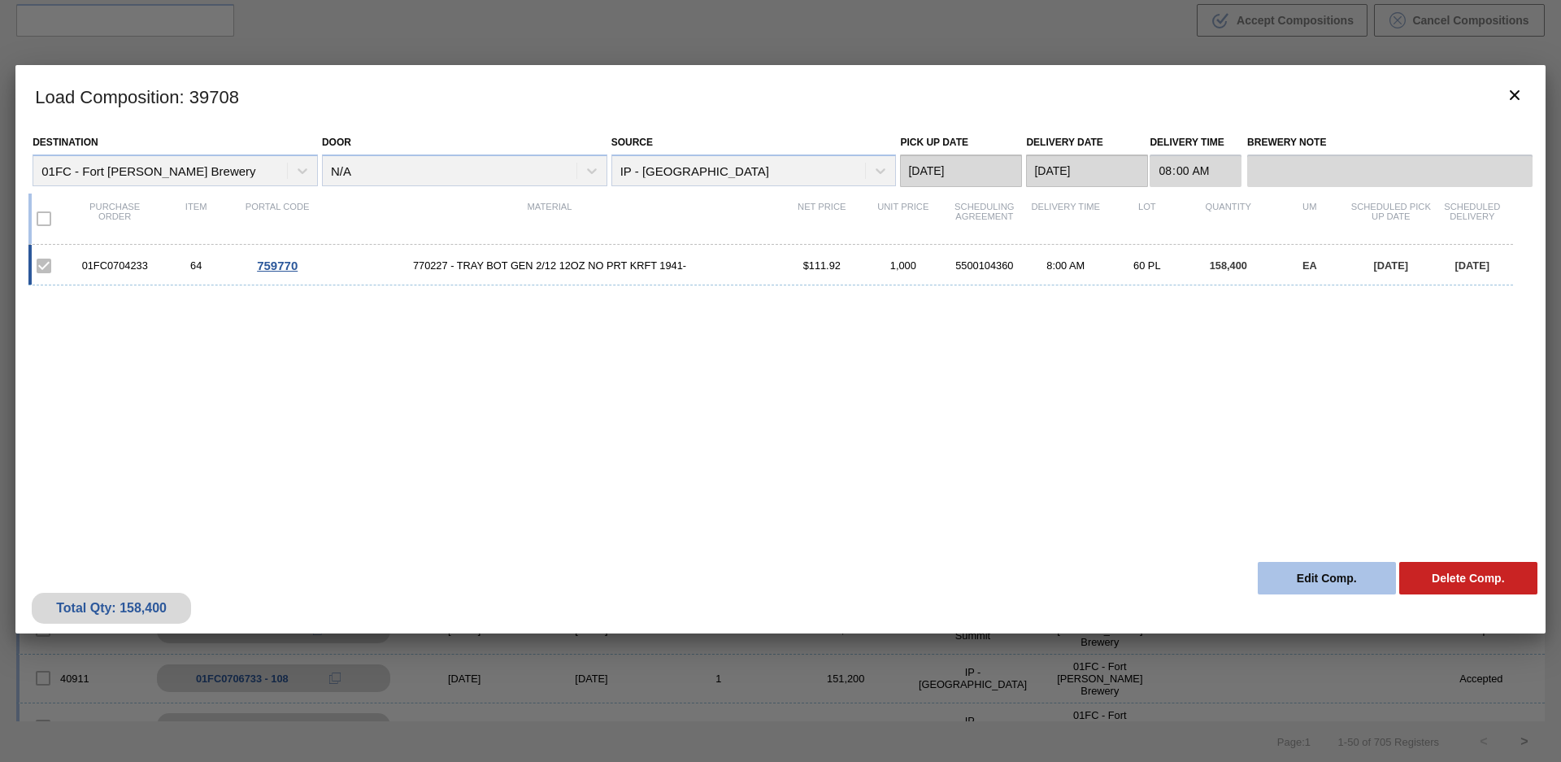
click at [1327, 589] on button "Edit Comp." at bounding box center [1327, 578] width 138 height 33
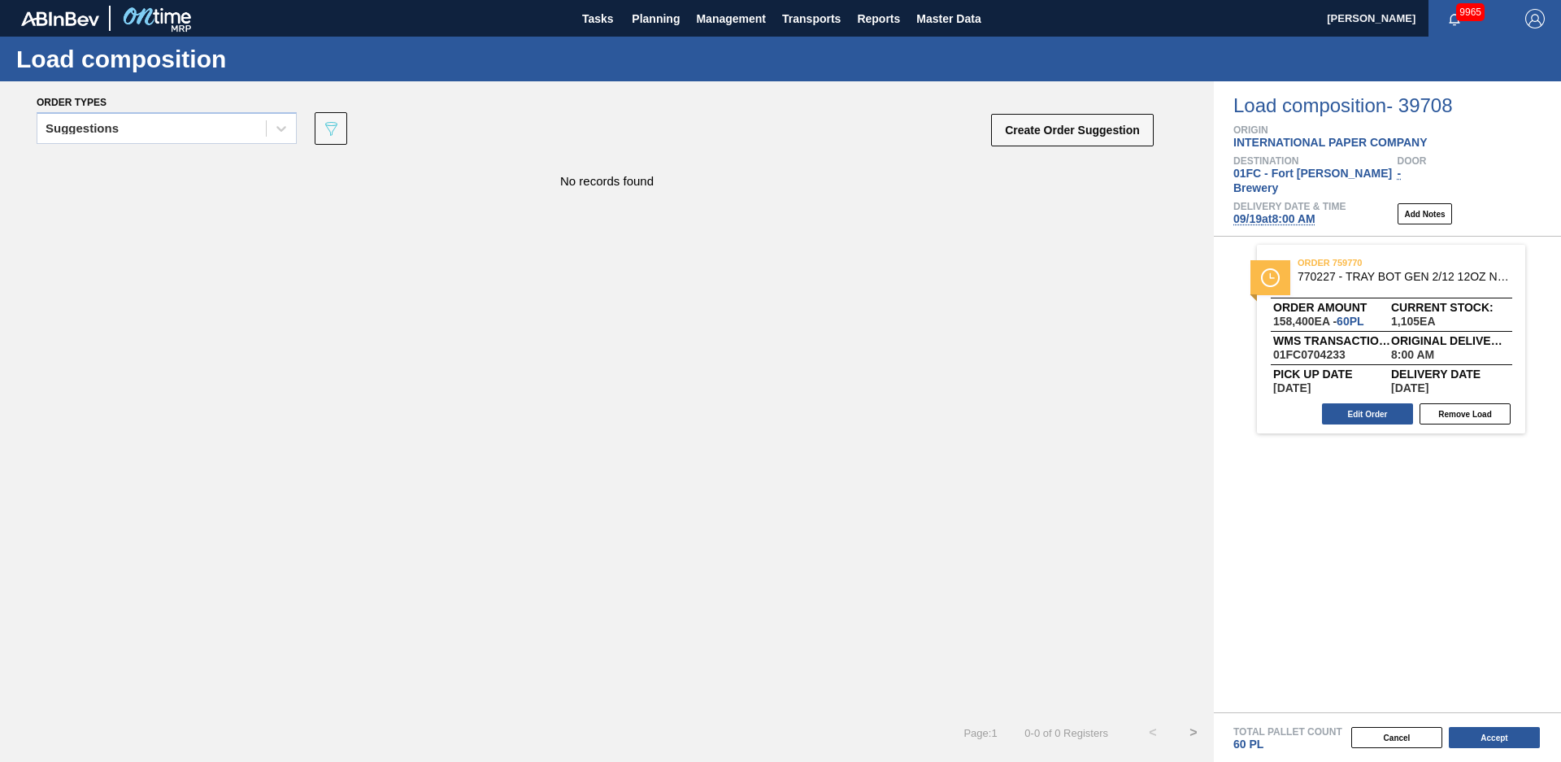
click at [1272, 212] on span "09/19 at 8:00 AM" at bounding box center [1275, 218] width 82 height 13
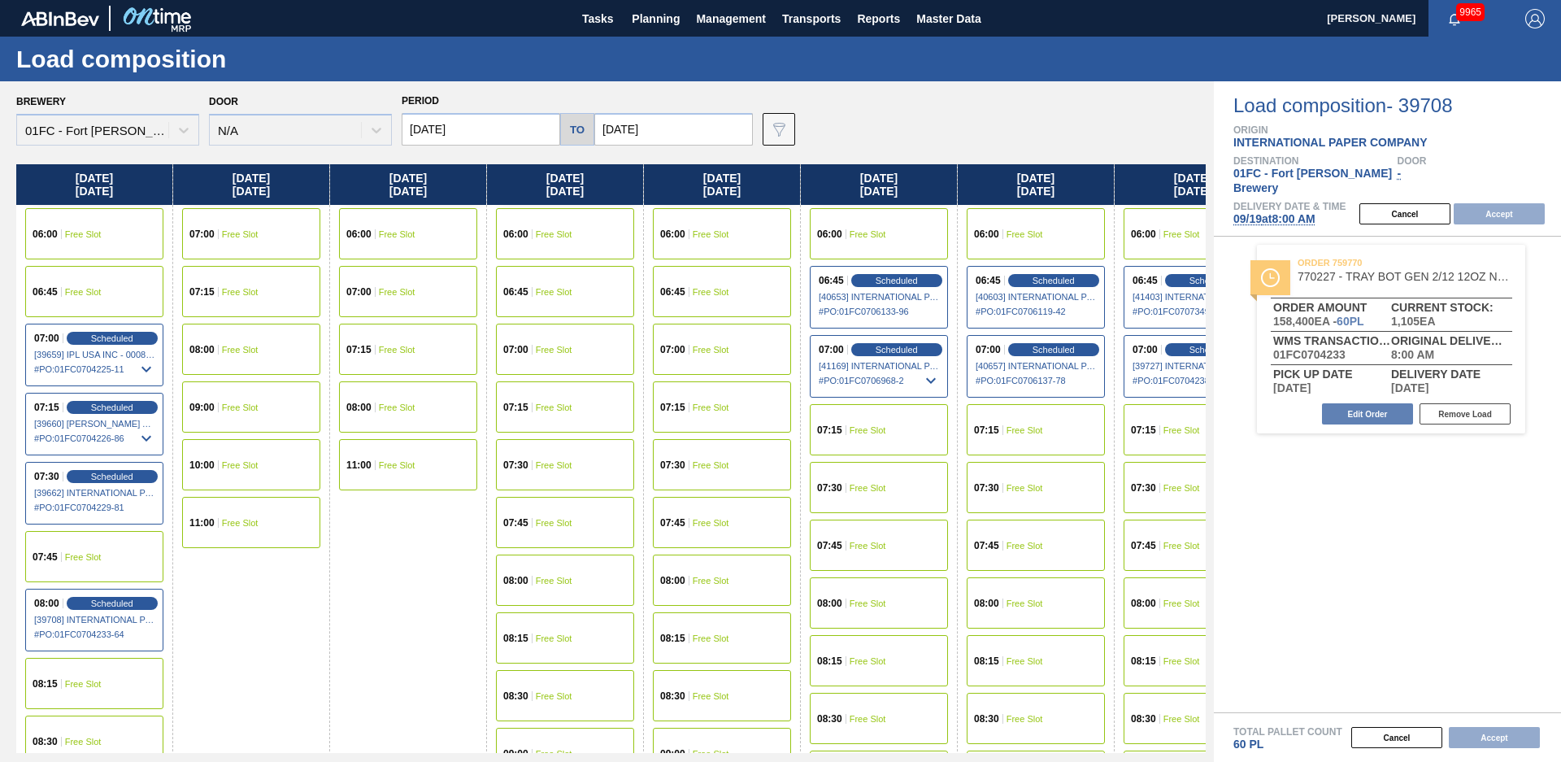
scroll to position [0, 66]
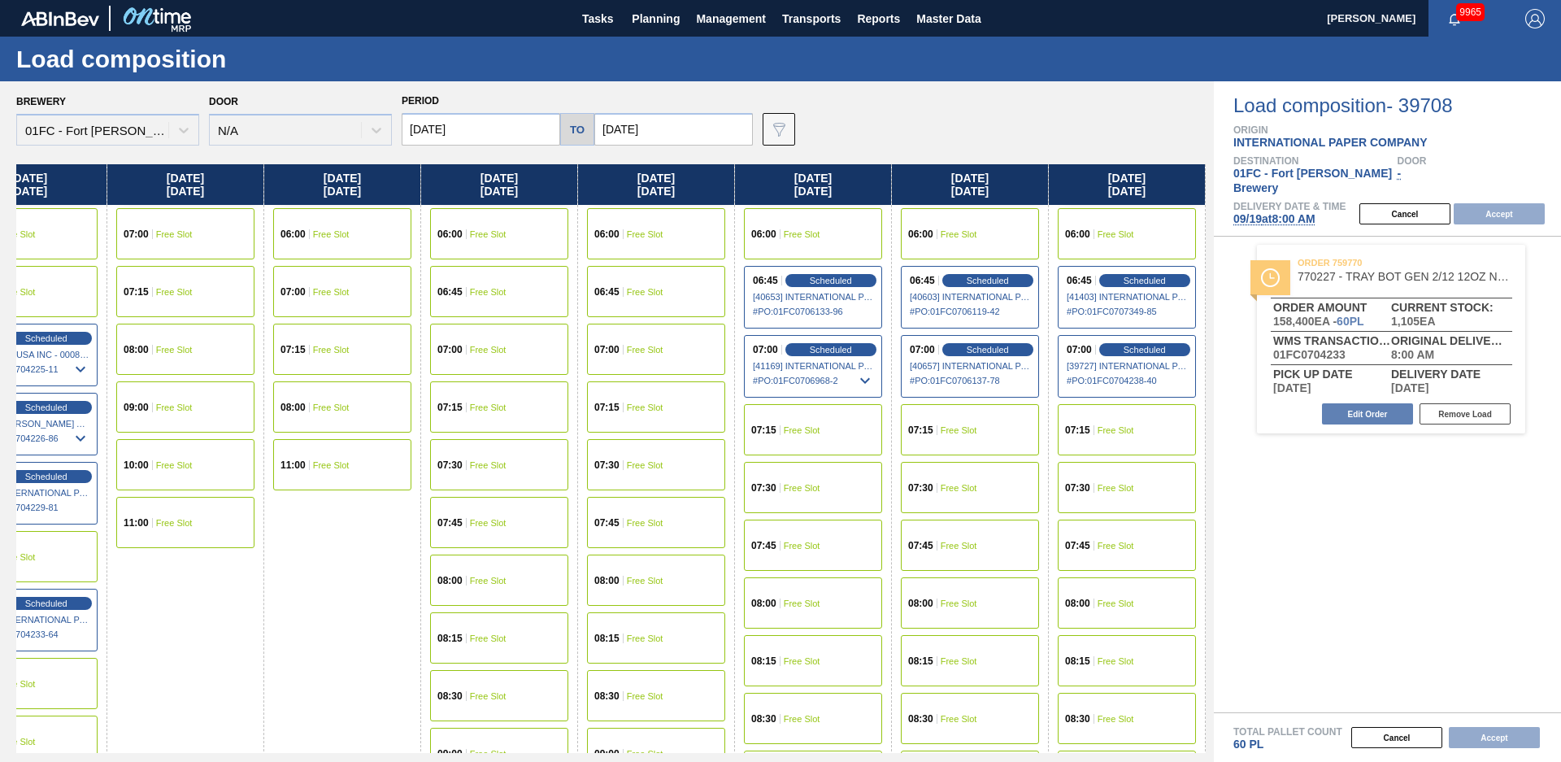
drag, startPoint x: 392, startPoint y: 628, endPoint x: 1388, endPoint y: 525, distance: 1001.4
click at [665, 286] on div "06:45 Free Slot" at bounding box center [656, 291] width 138 height 51
click at [1532, 203] on button "Accept" at bounding box center [1499, 213] width 91 height 21
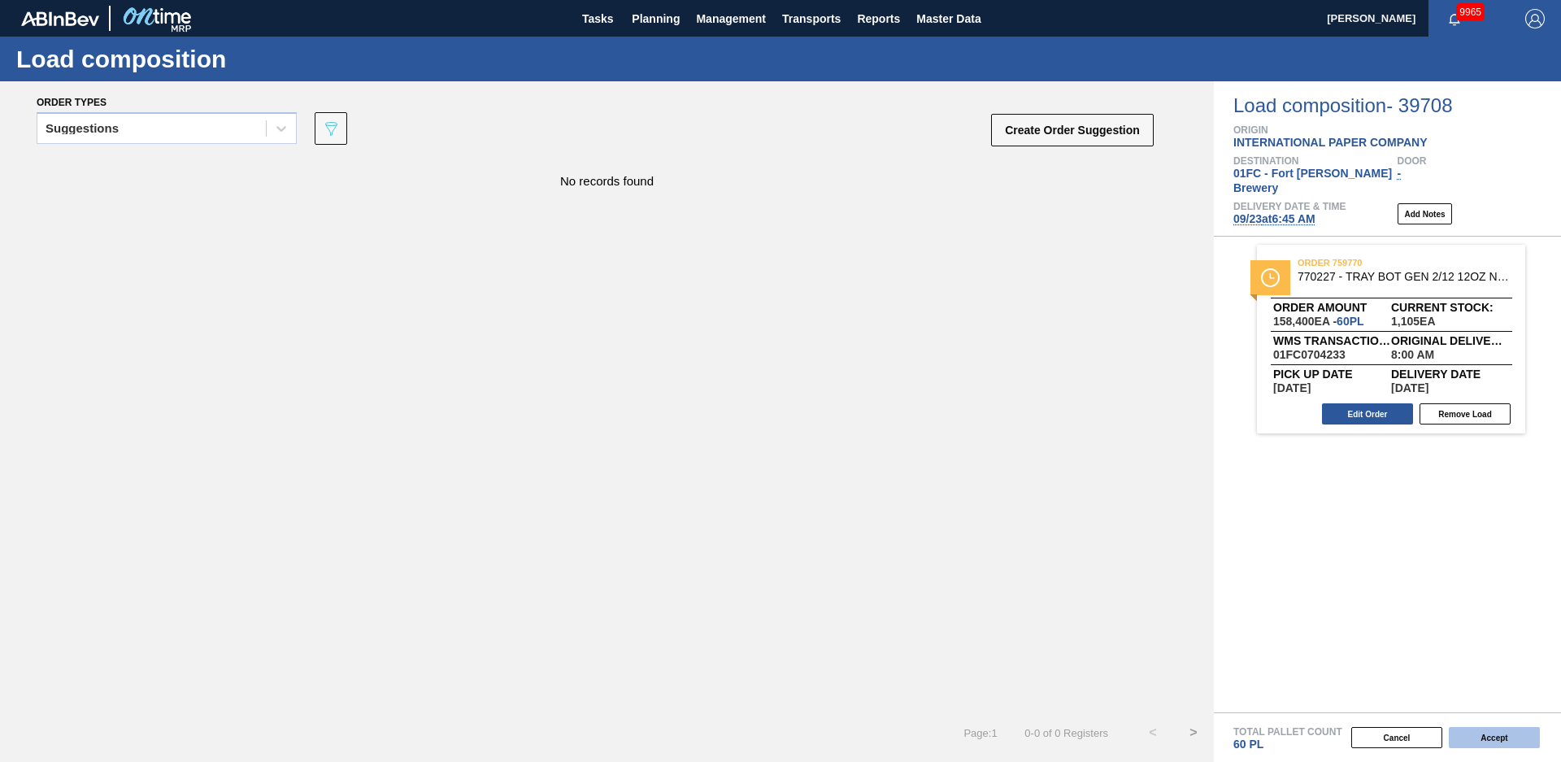
click at [1475, 732] on button "Accept" at bounding box center [1494, 737] width 91 height 21
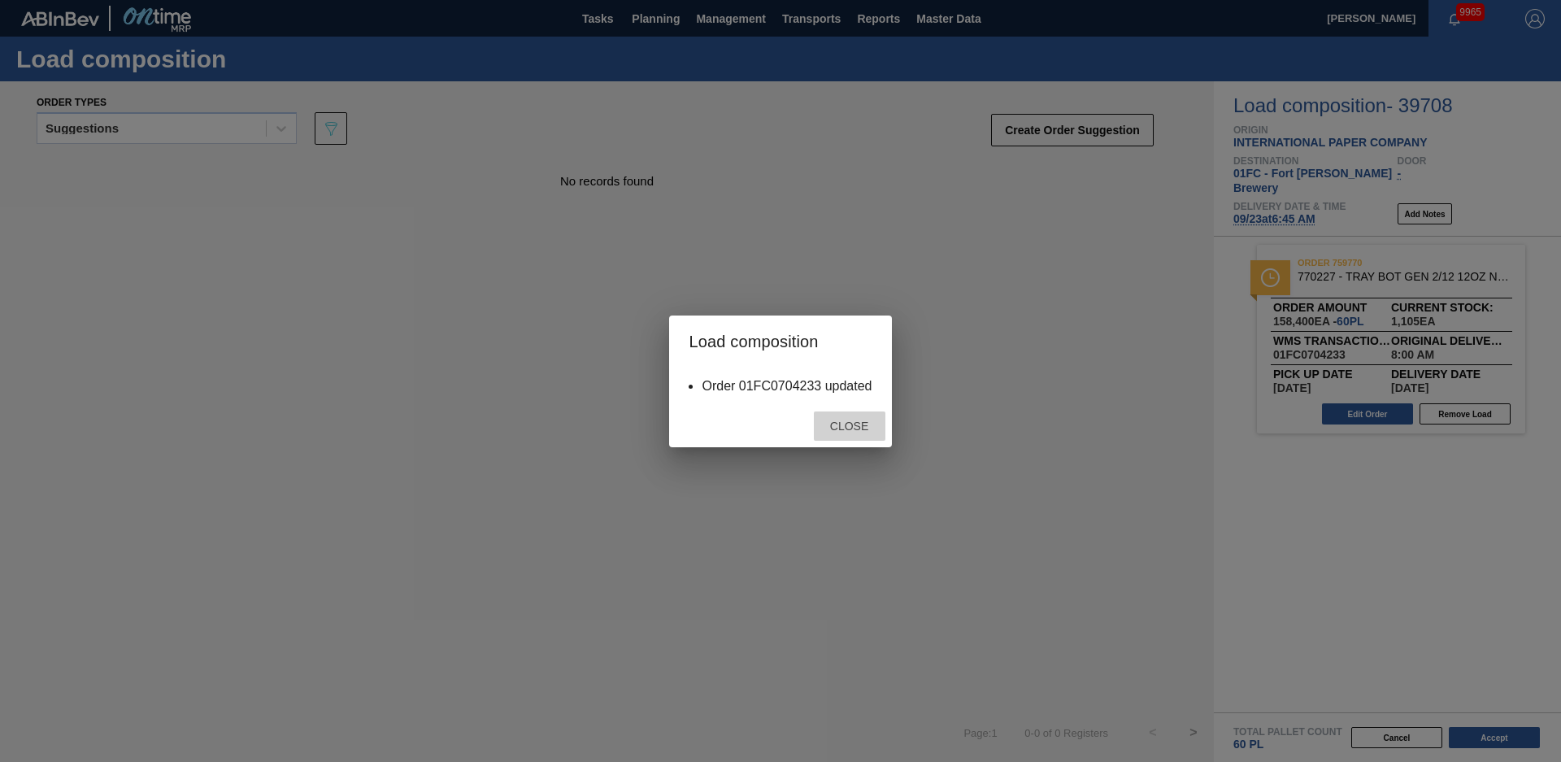
click at [850, 429] on span "Close" at bounding box center [849, 426] width 64 height 13
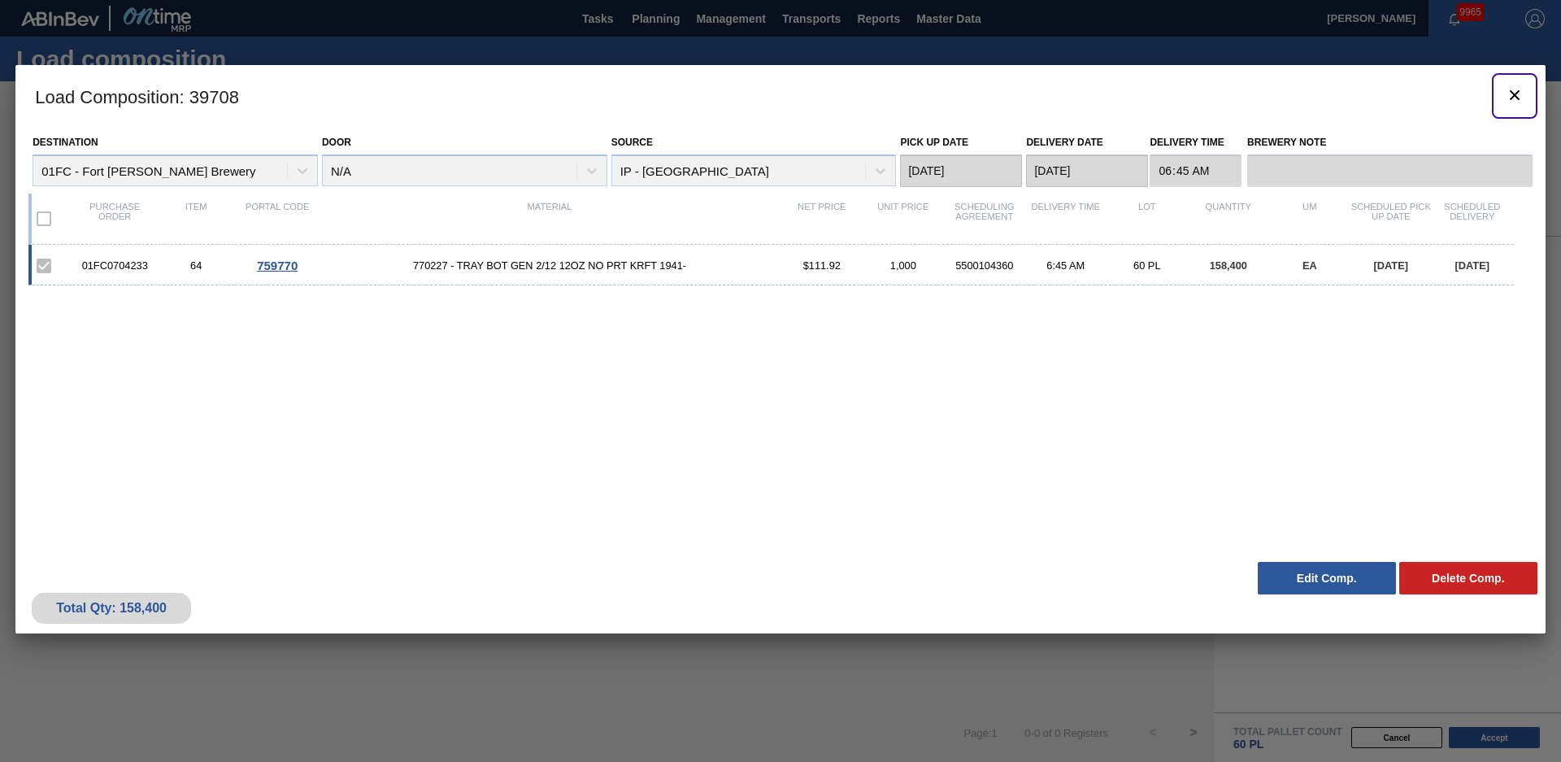
click at [1515, 98] on icon "botão de ícone" at bounding box center [1515, 95] width 20 height 20
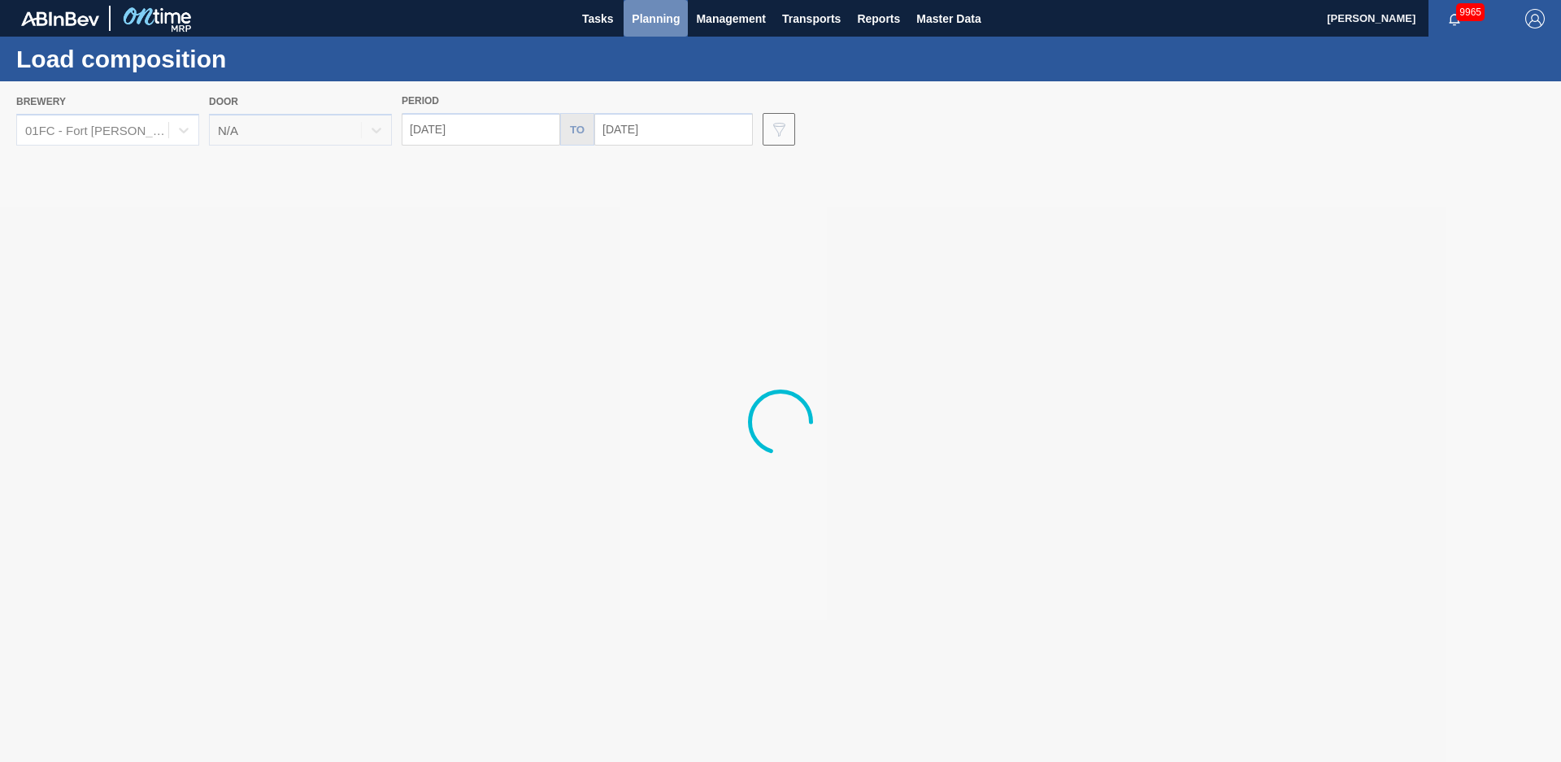
click at [652, 15] on span "Planning" at bounding box center [656, 19] width 48 height 20
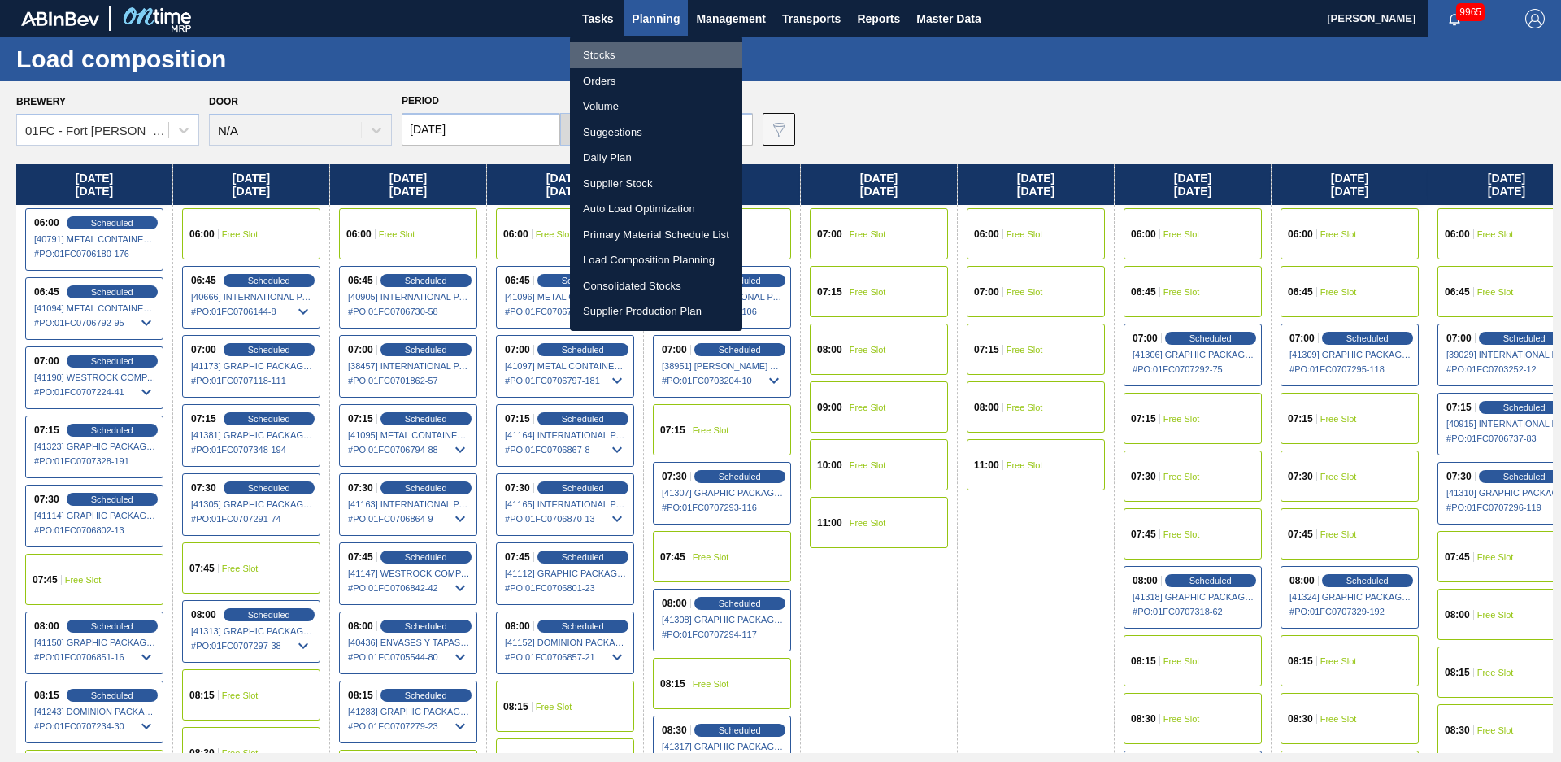
click at [630, 56] on li "Stocks" at bounding box center [656, 55] width 172 height 26
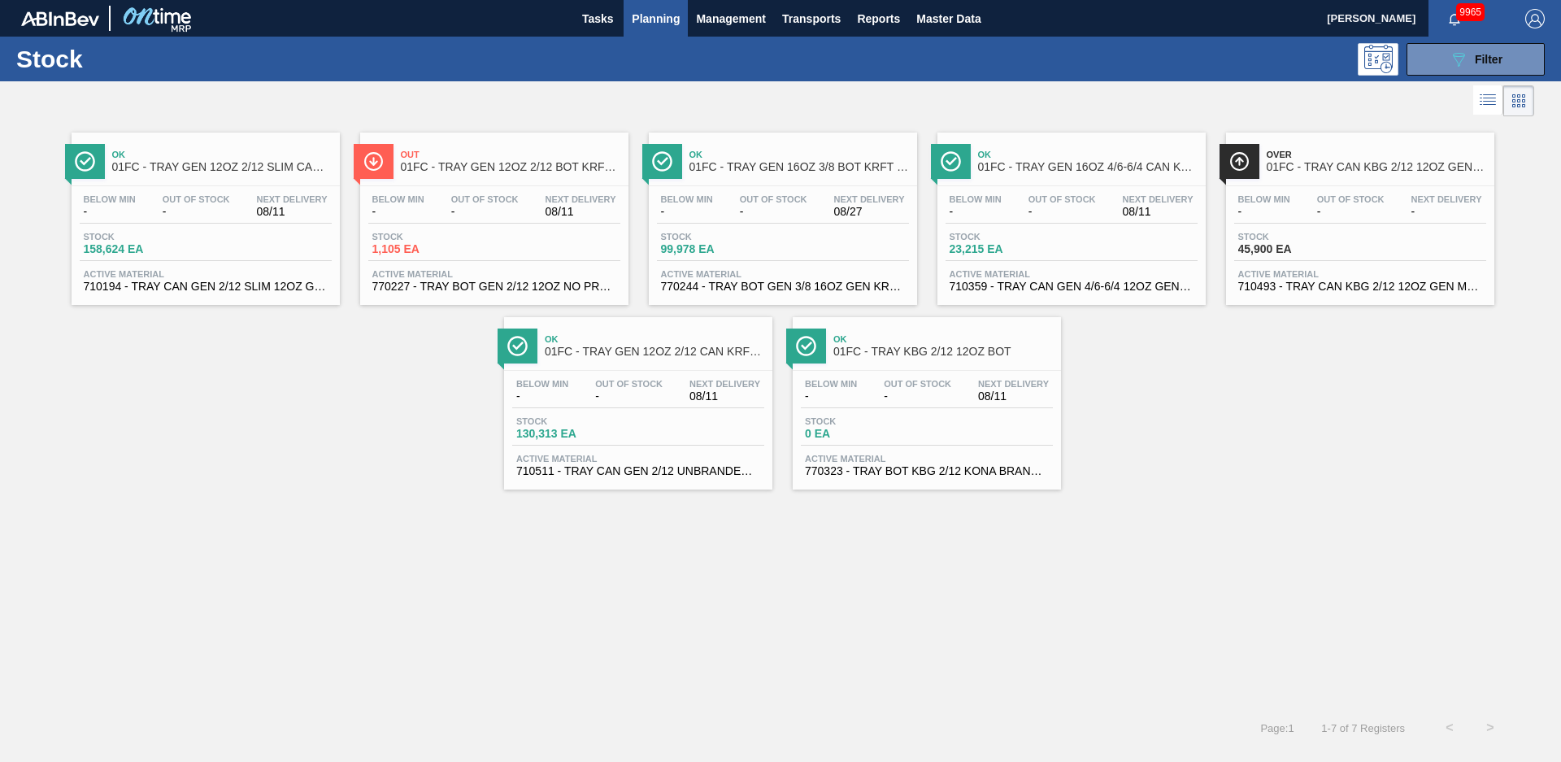
click at [528, 171] on span "01FC - TRAY GEN 12OZ 2/12 BOT KRFT 1941-C" at bounding box center [511, 167] width 220 height 12
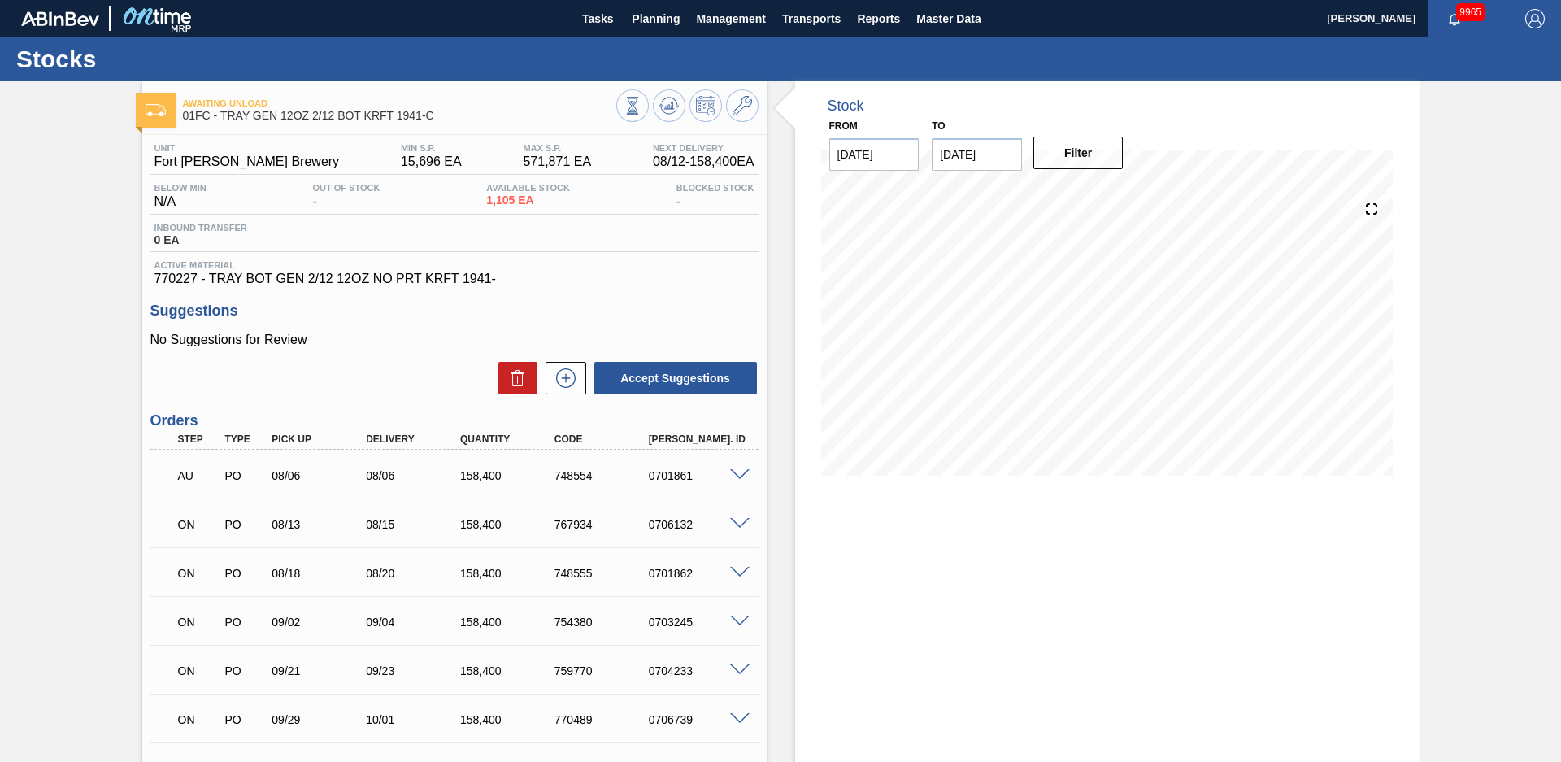
click at [776, 324] on div "Stock From [DATE] to [DATE] Filter" at bounding box center [1093, 502] width 653 height 843
click at [642, 100] on icon at bounding box center [633, 106] width 18 height 18
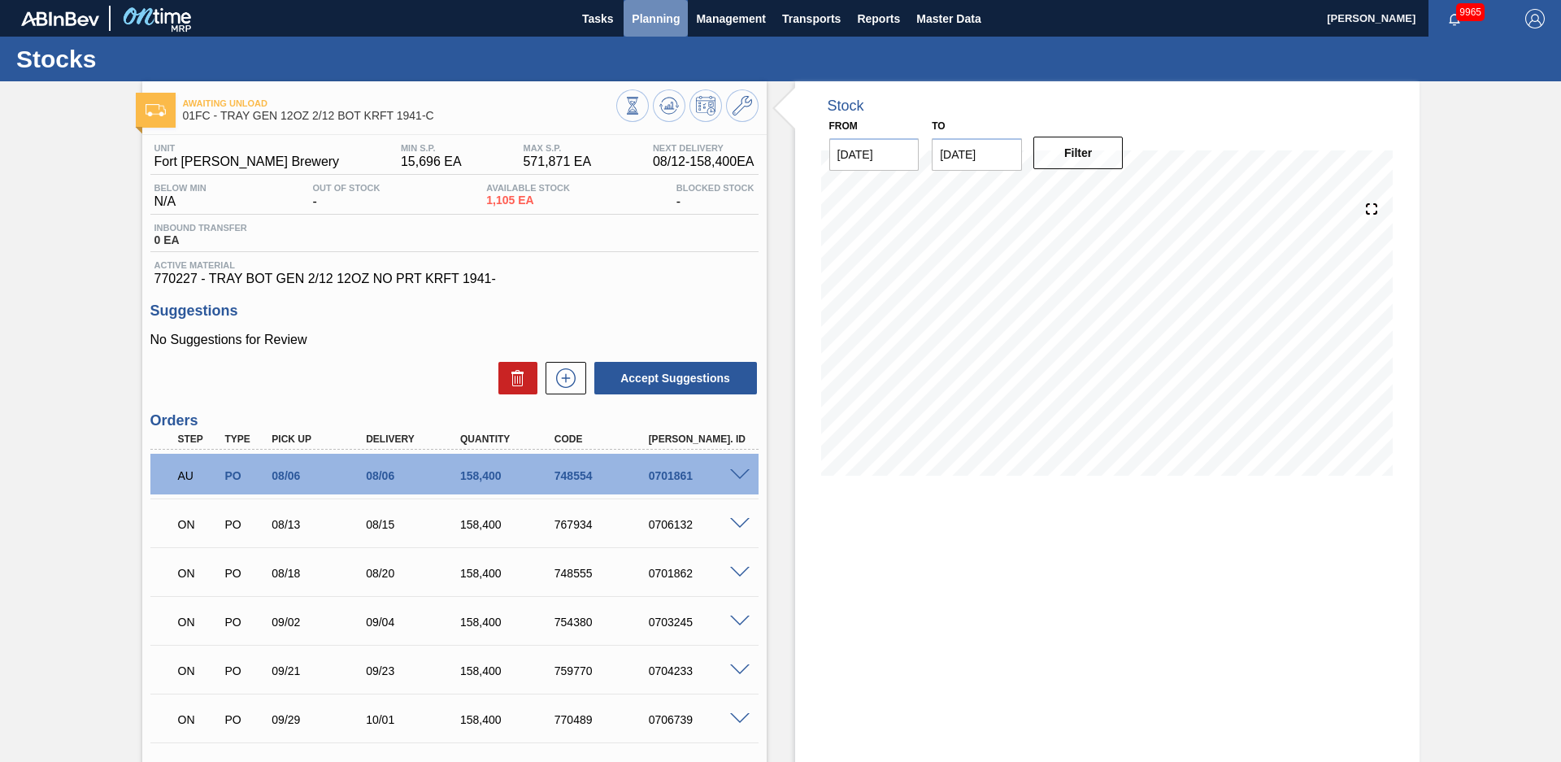
click at [635, 26] on span "Planning" at bounding box center [656, 19] width 48 height 20
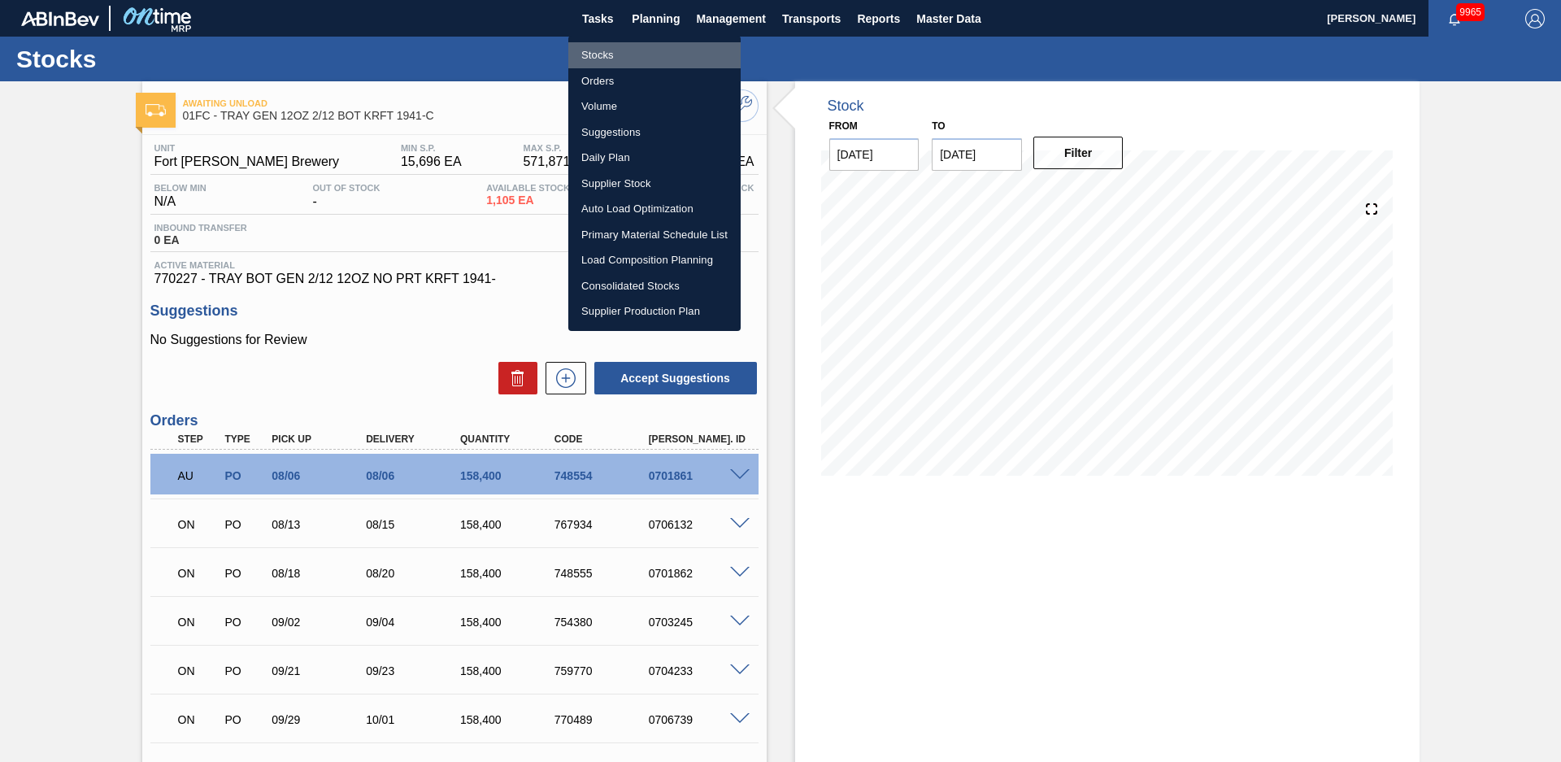
click at [600, 55] on li "Stocks" at bounding box center [654, 55] width 172 height 26
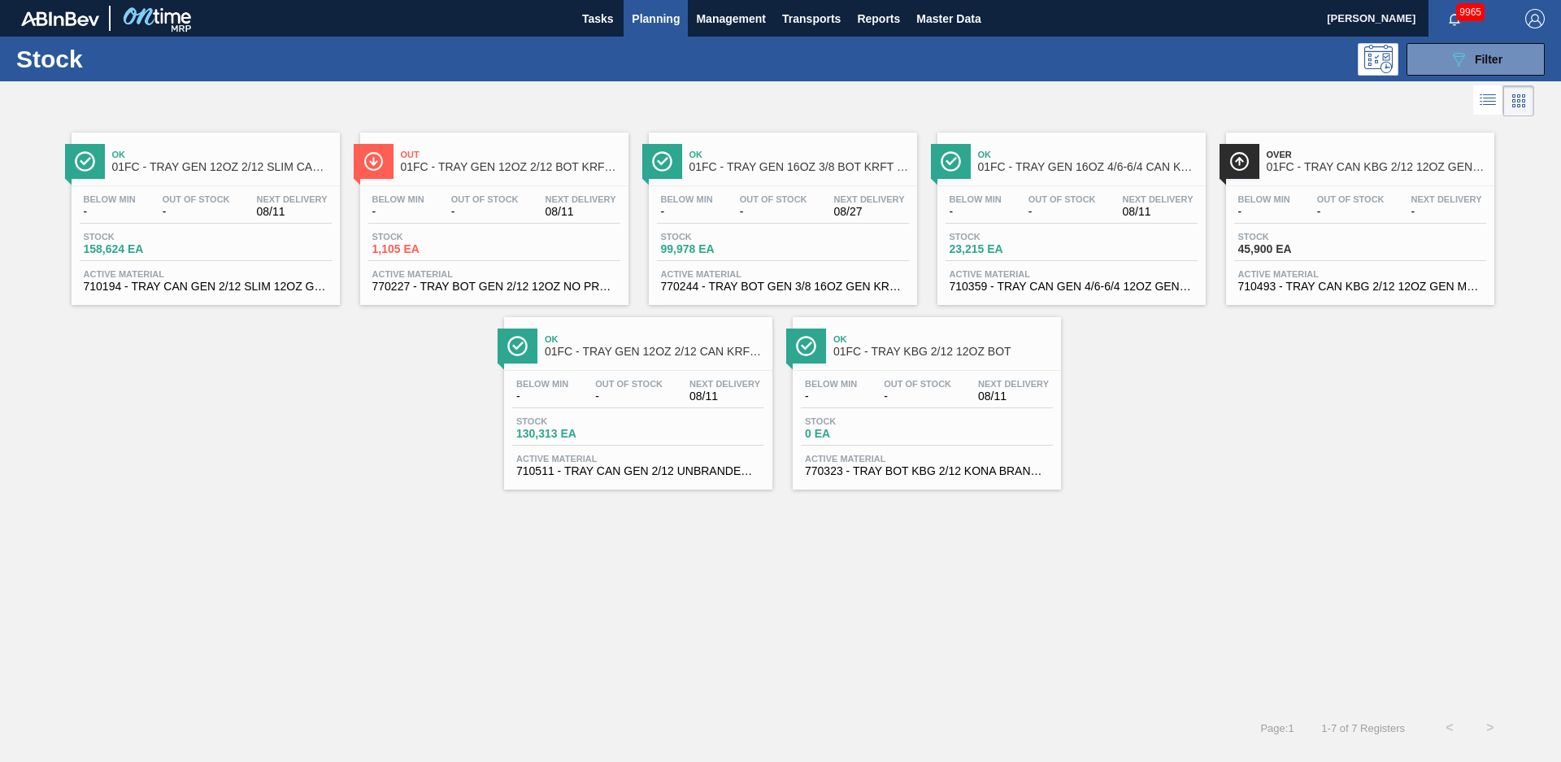
click at [605, 346] on span "01FC - TRAY GEN 12OZ 2/12 CAN KRFT 1023-K" at bounding box center [655, 352] width 220 height 12
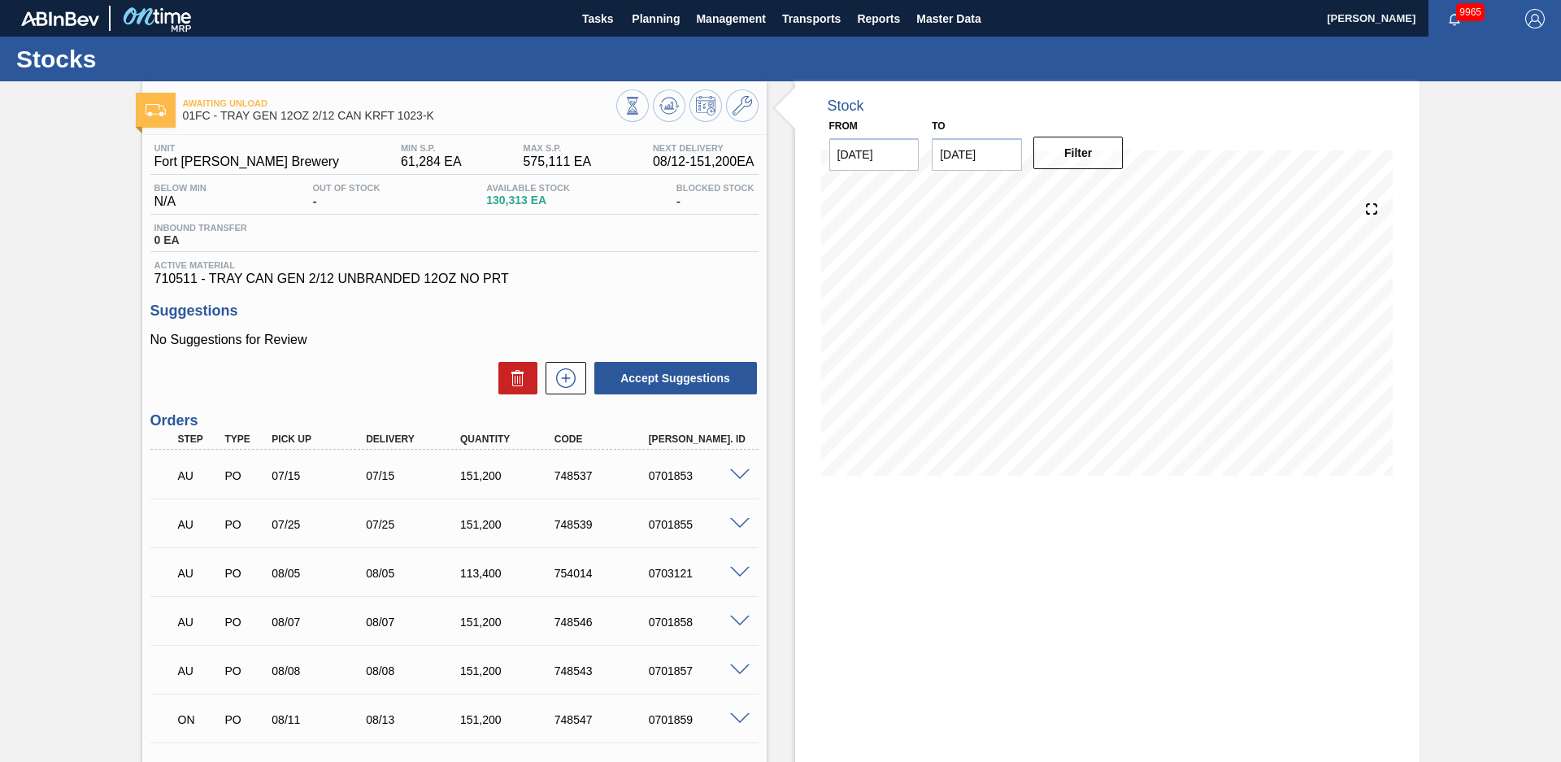
click at [752, 112] on button at bounding box center [742, 105] width 33 height 33
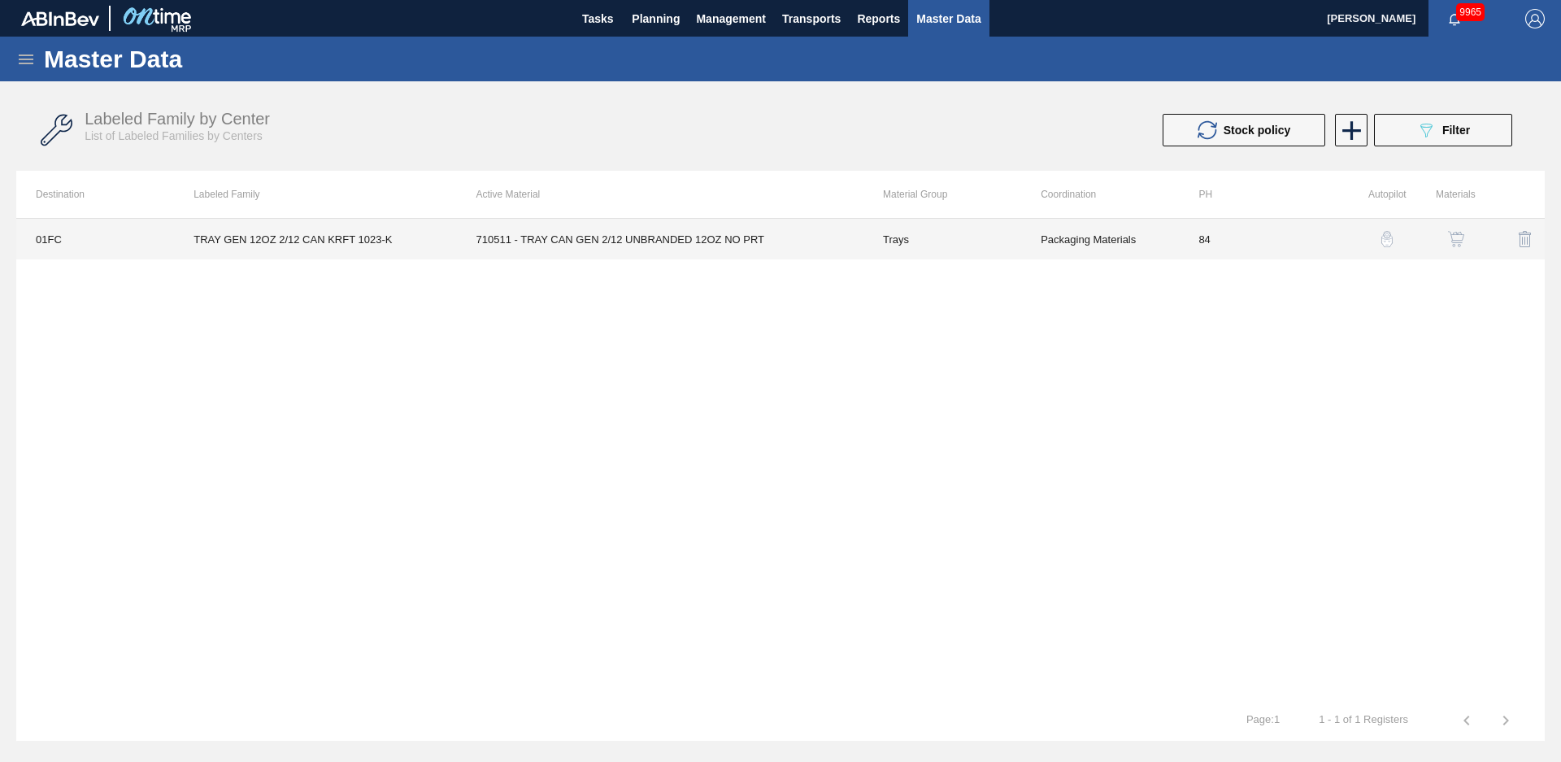
click at [787, 242] on td "710511 - TRAY CAN GEN 2/12 UNBRANDED 12OZ NO PRT" at bounding box center [660, 239] width 407 height 41
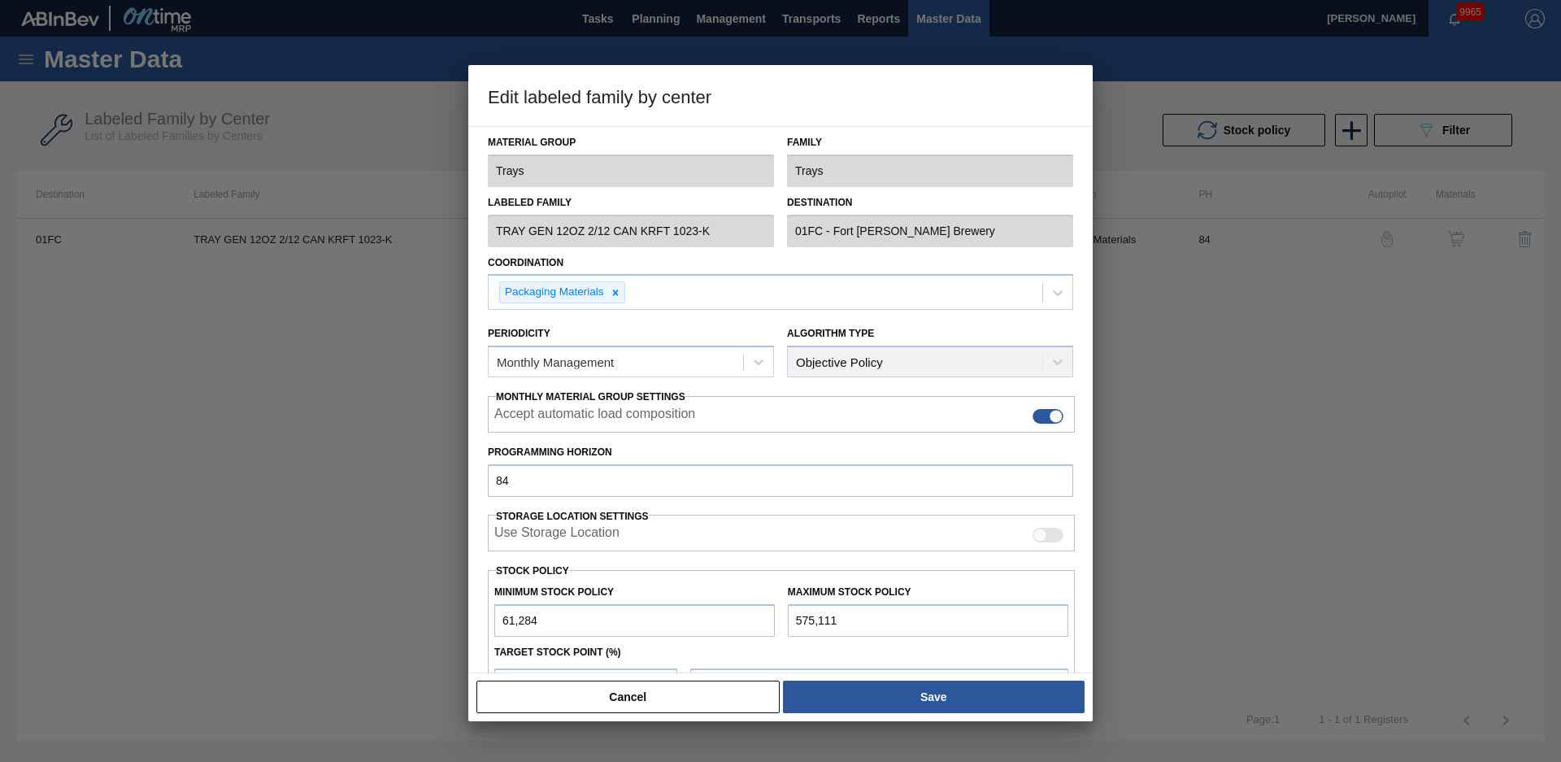
scroll to position [176, 0]
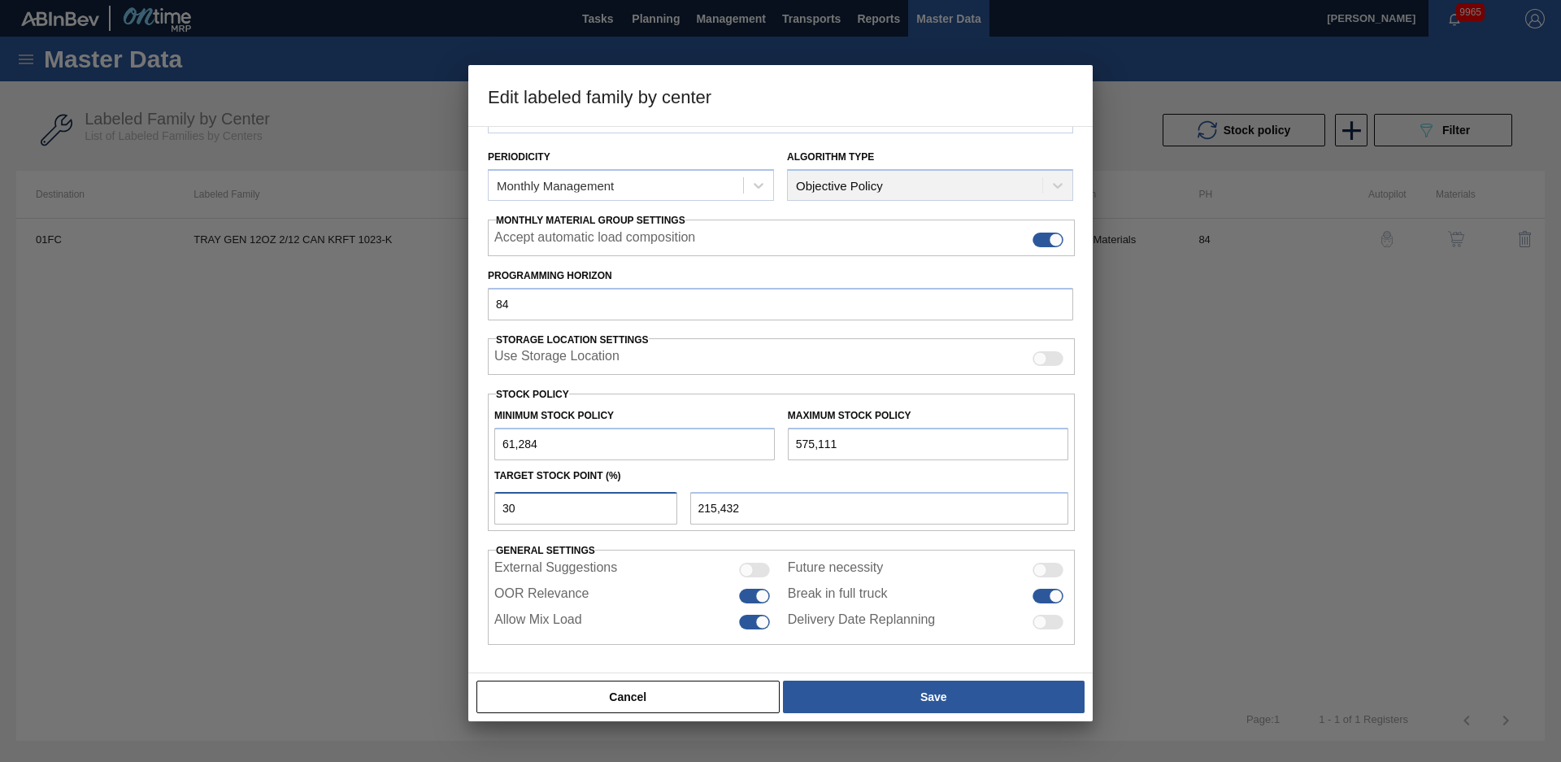
click at [580, 506] on input "30" at bounding box center [585, 508] width 183 height 33
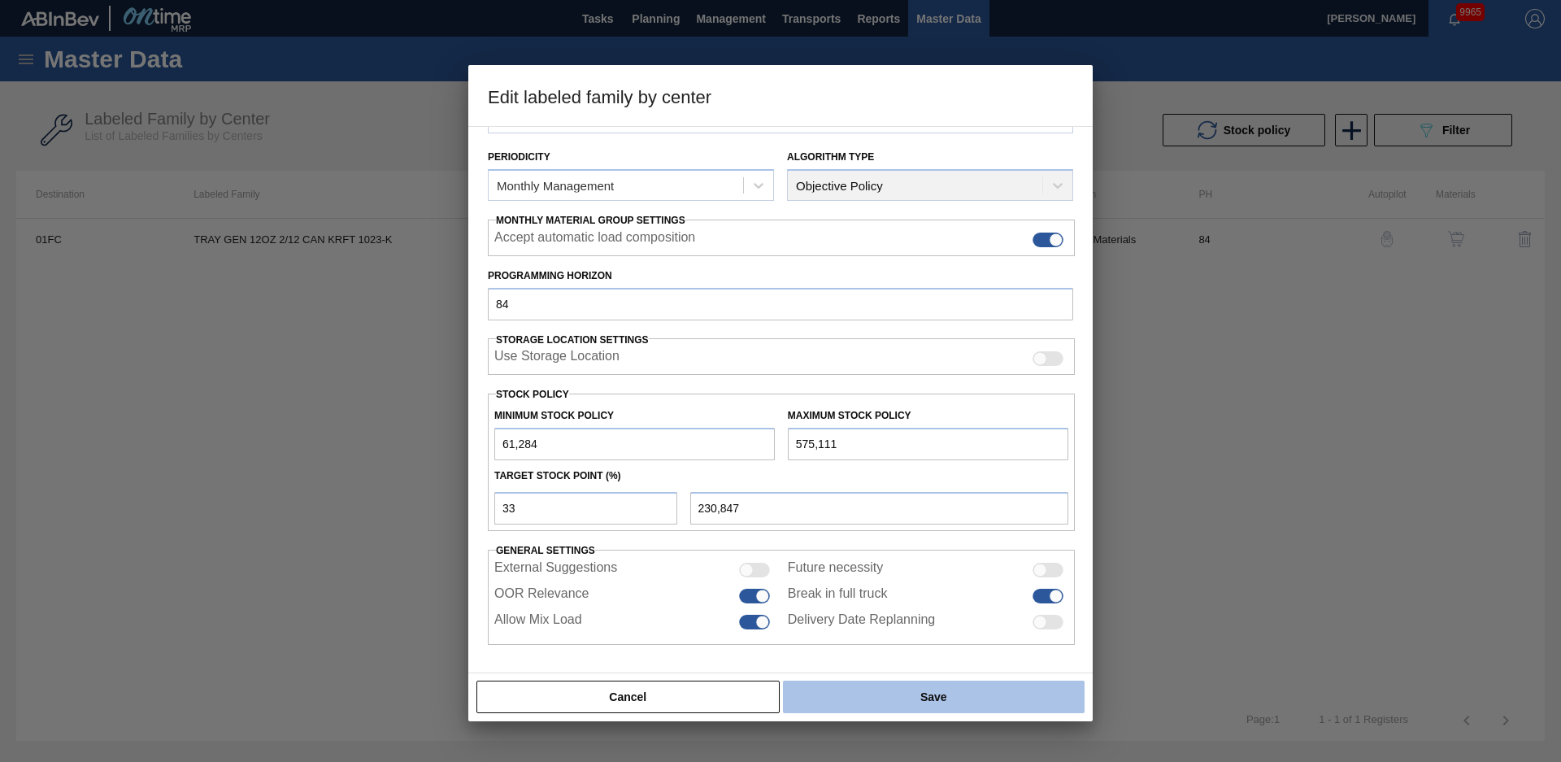
click at [867, 689] on button "Save" at bounding box center [934, 697] width 302 height 33
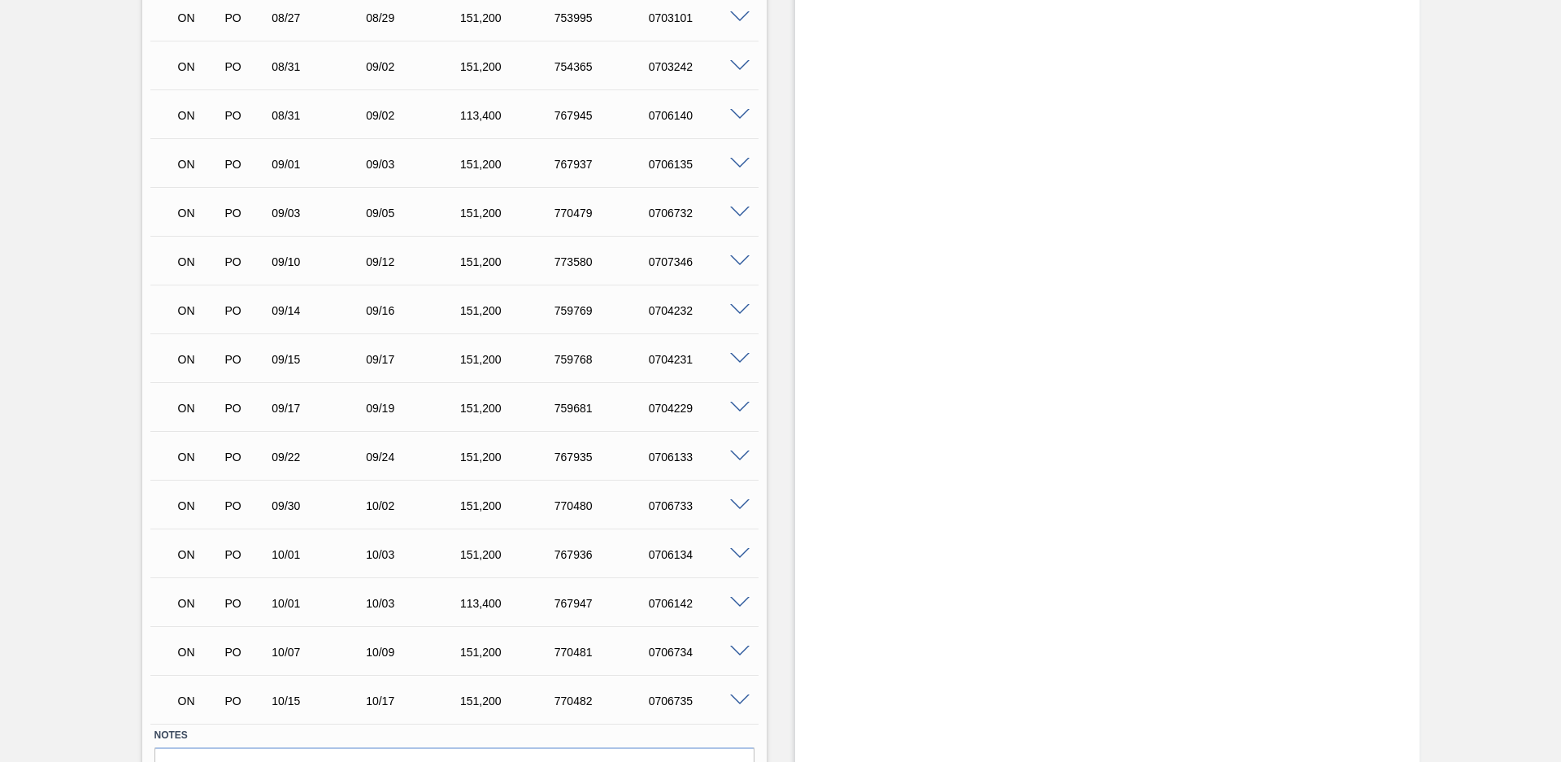
click at [747, 601] on span at bounding box center [740, 603] width 20 height 12
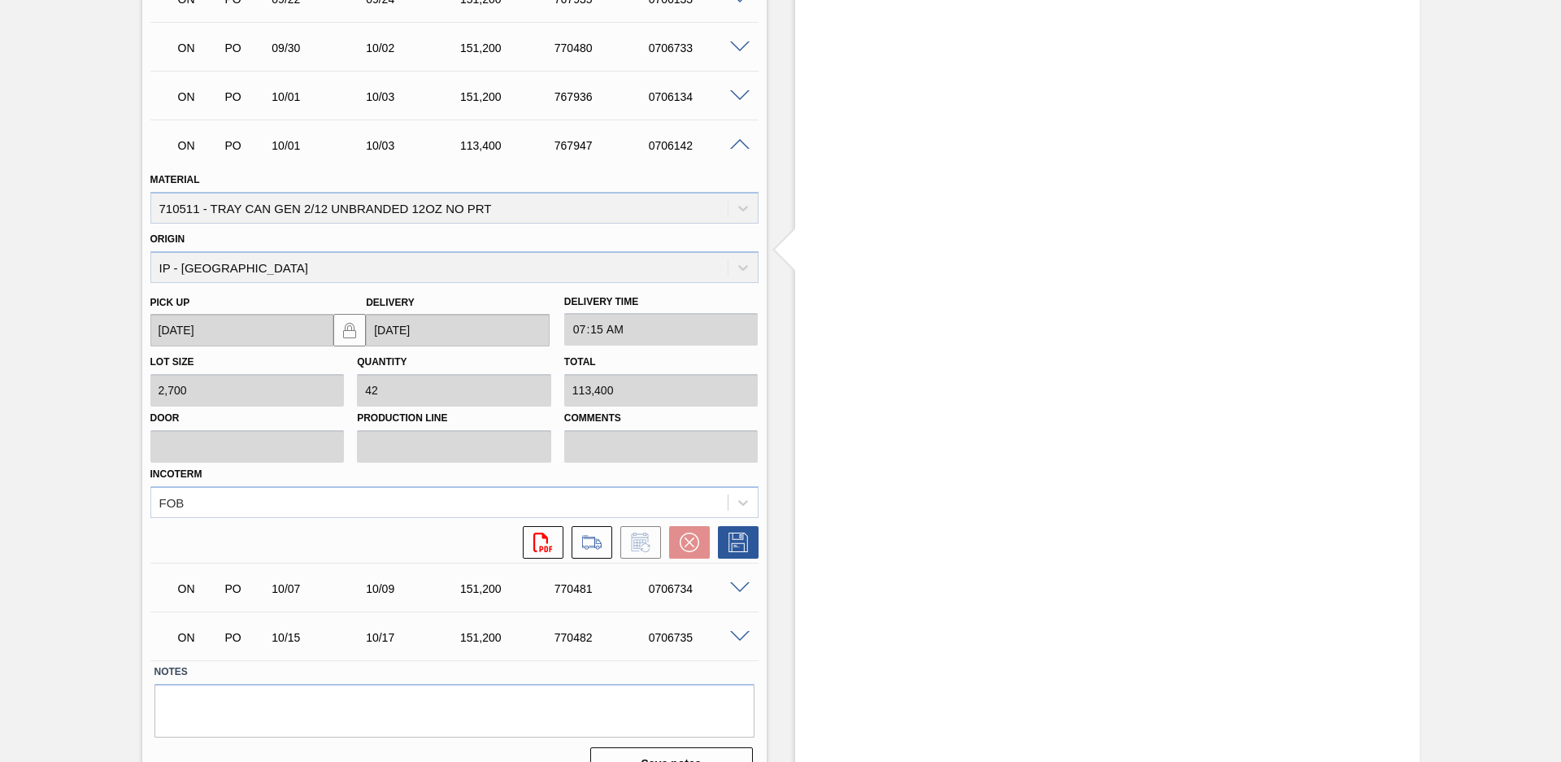
scroll to position [1289, 0]
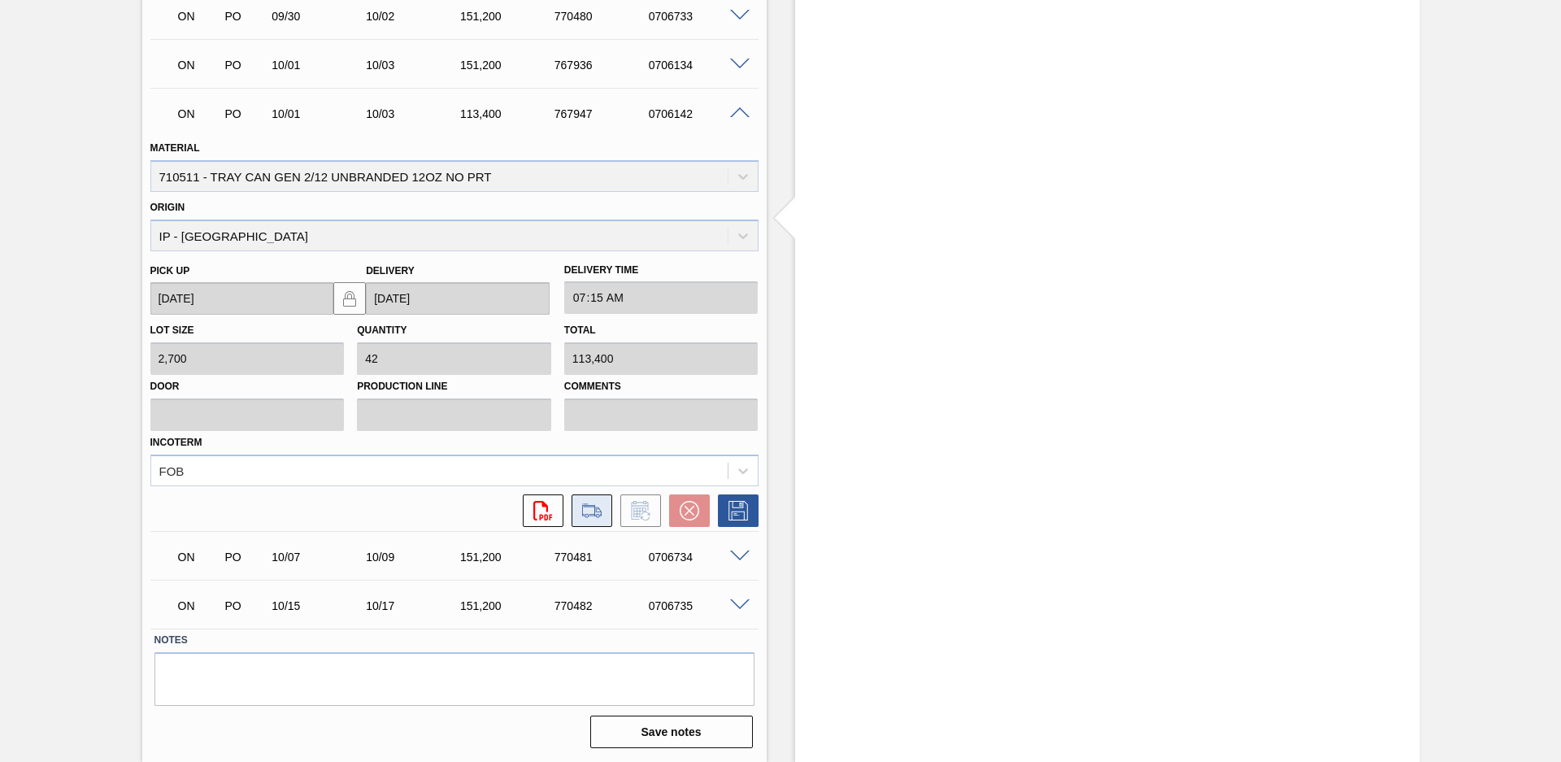
click at [603, 516] on icon at bounding box center [592, 511] width 26 height 20
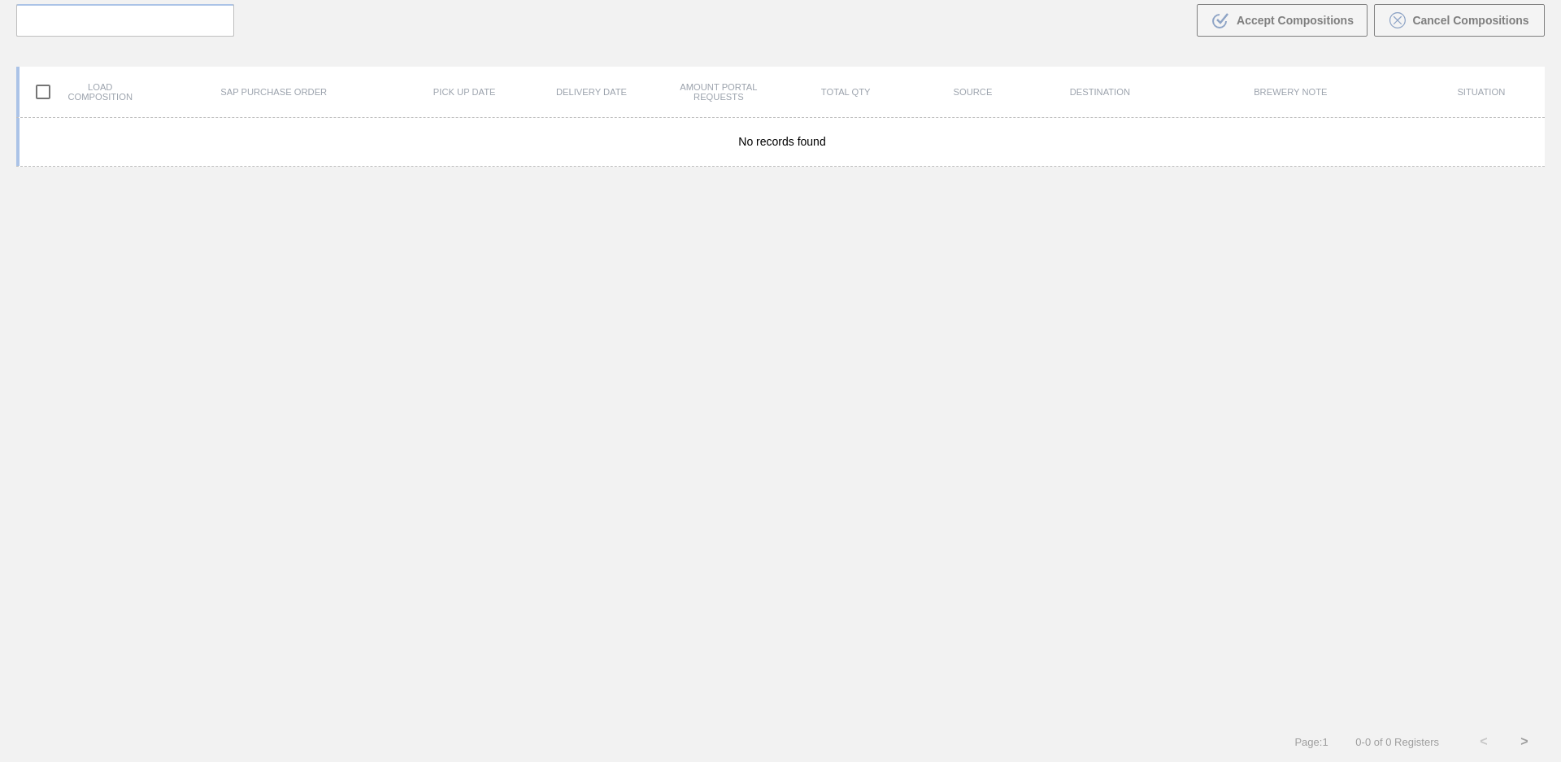
scroll to position [117, 0]
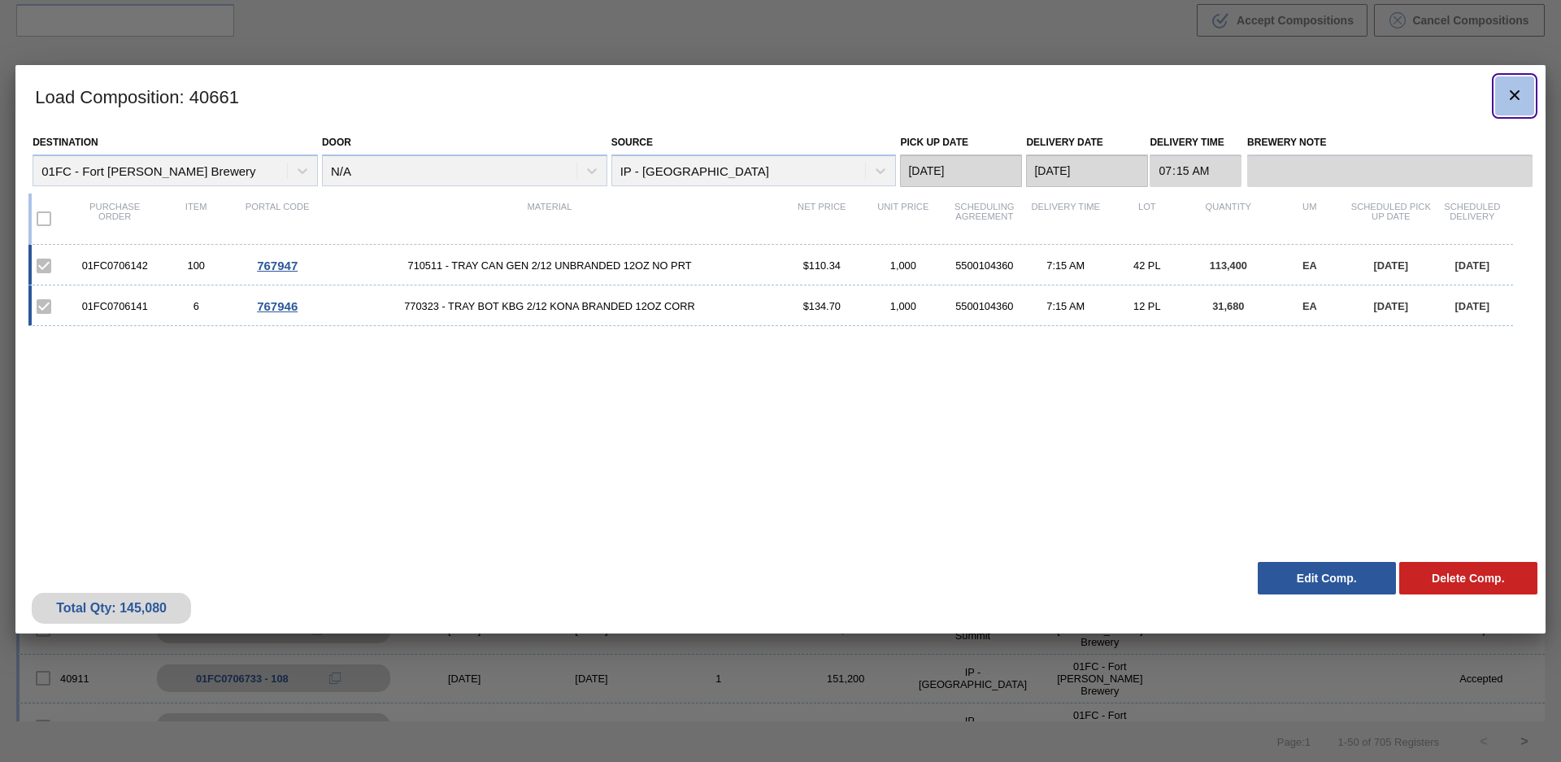
click at [1519, 95] on icon "botão de ícone" at bounding box center [1515, 95] width 20 height 20
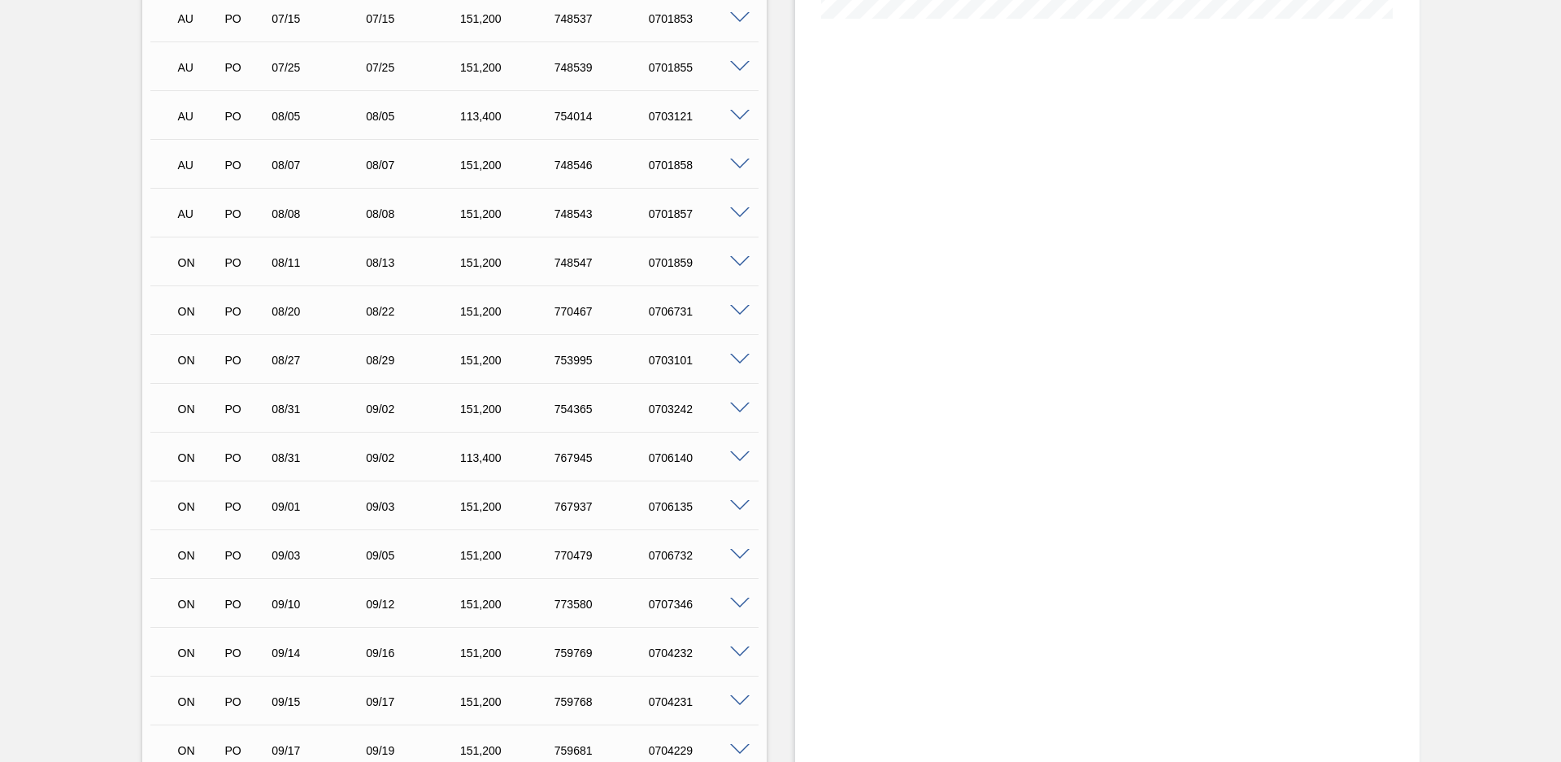
scroll to position [895, 0]
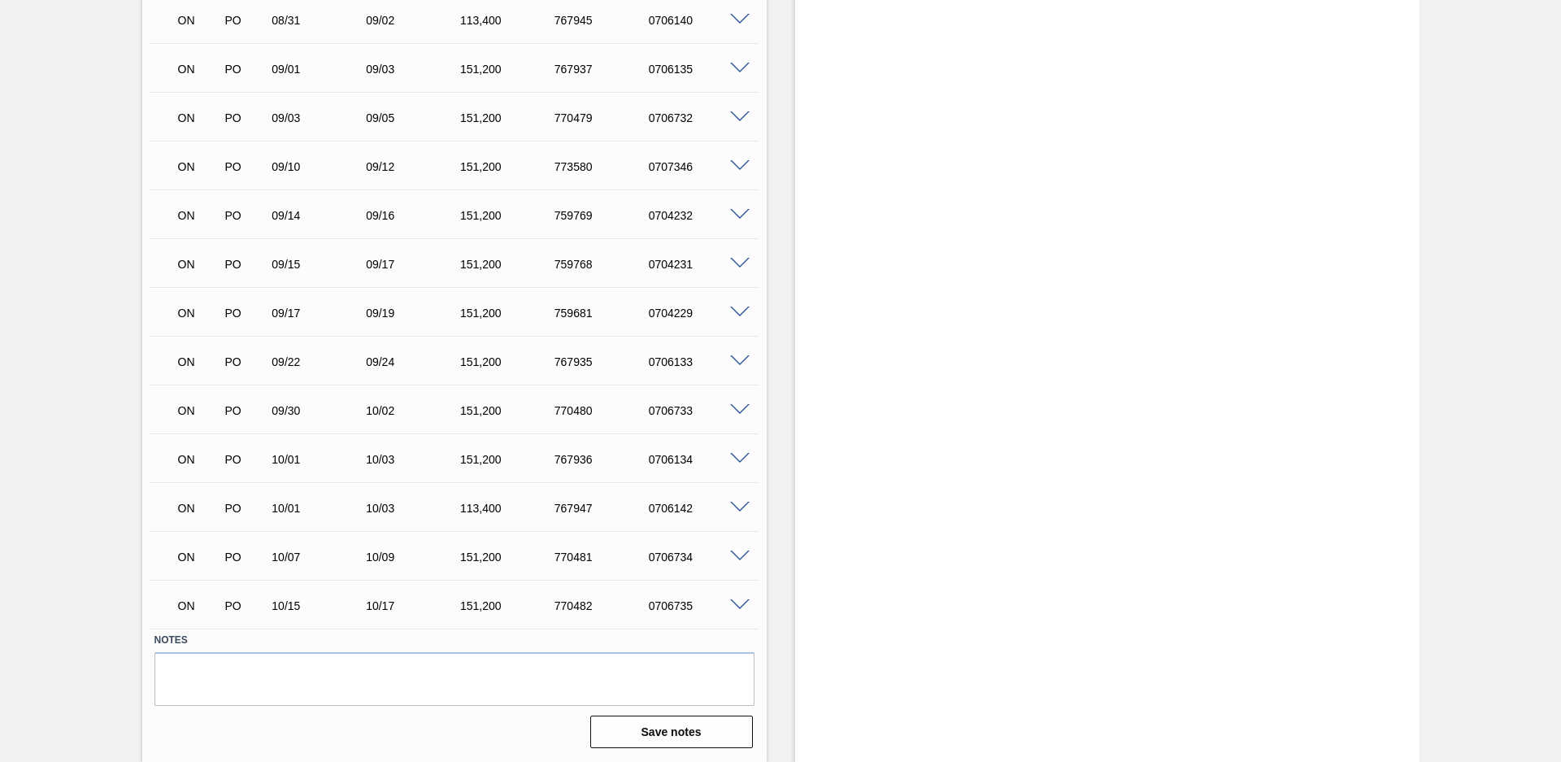
click at [740, 459] on span at bounding box center [740, 459] width 20 height 12
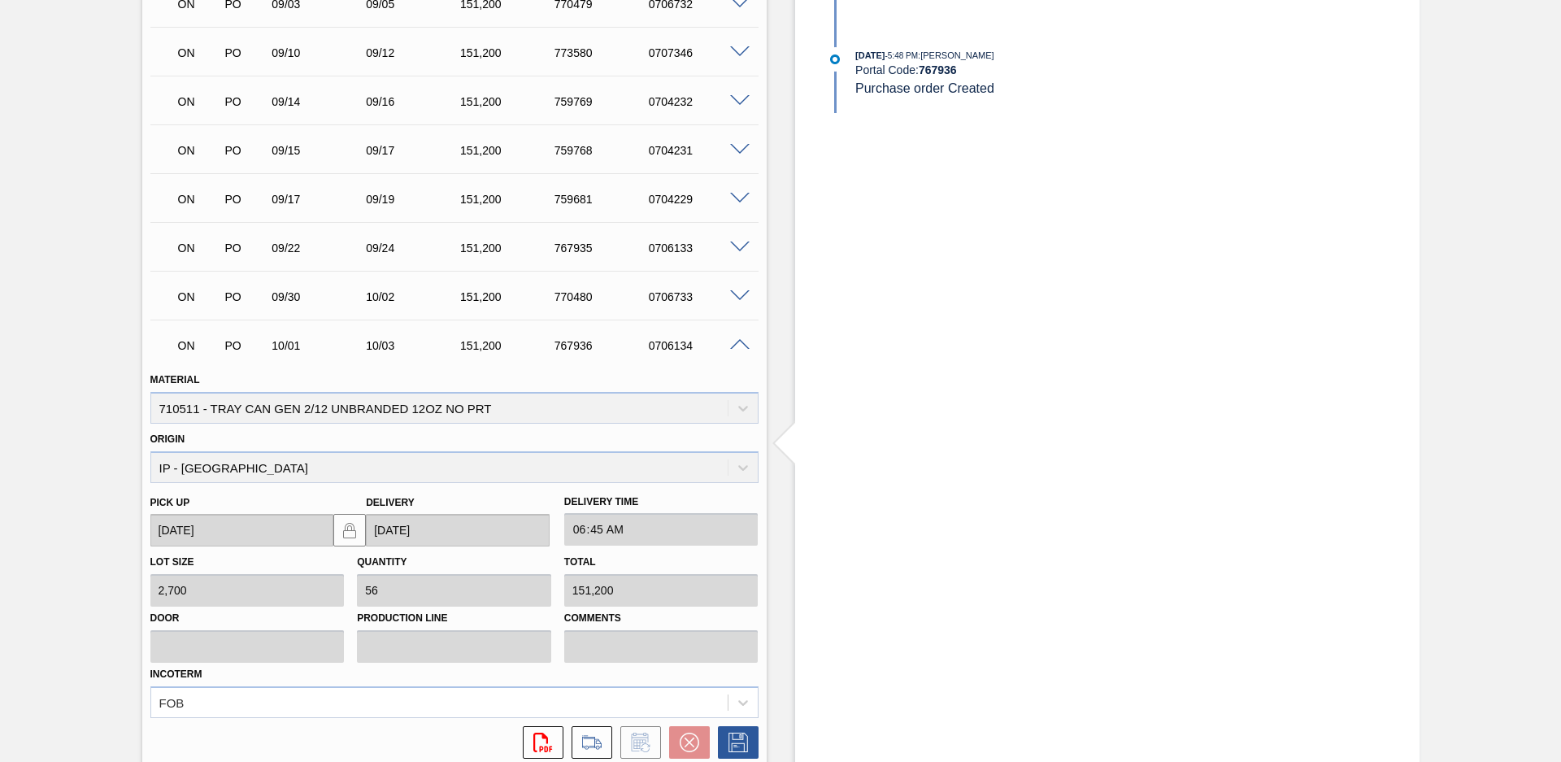
scroll to position [1289, 0]
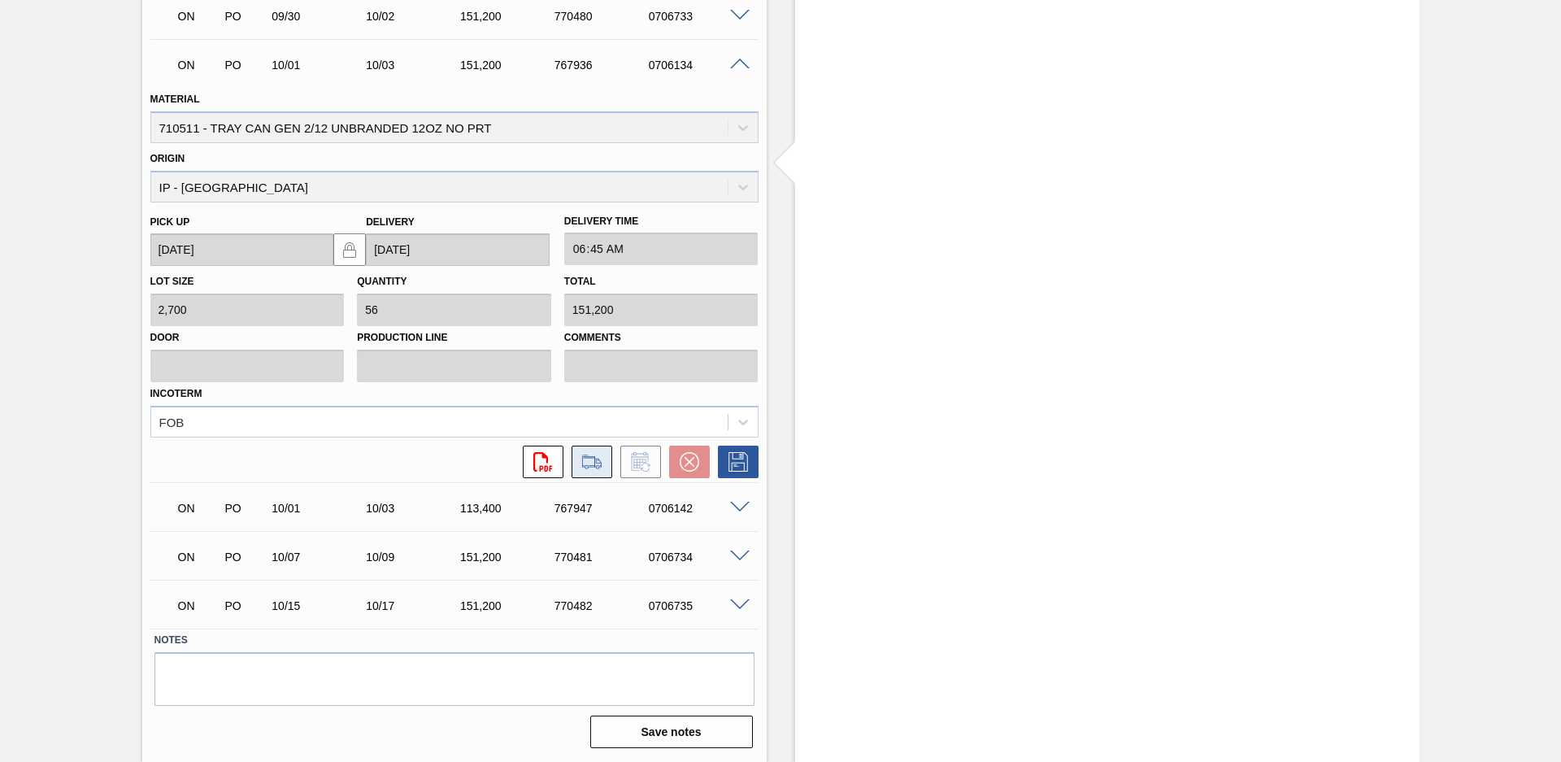
click at [599, 465] on icon at bounding box center [592, 462] width 26 height 20
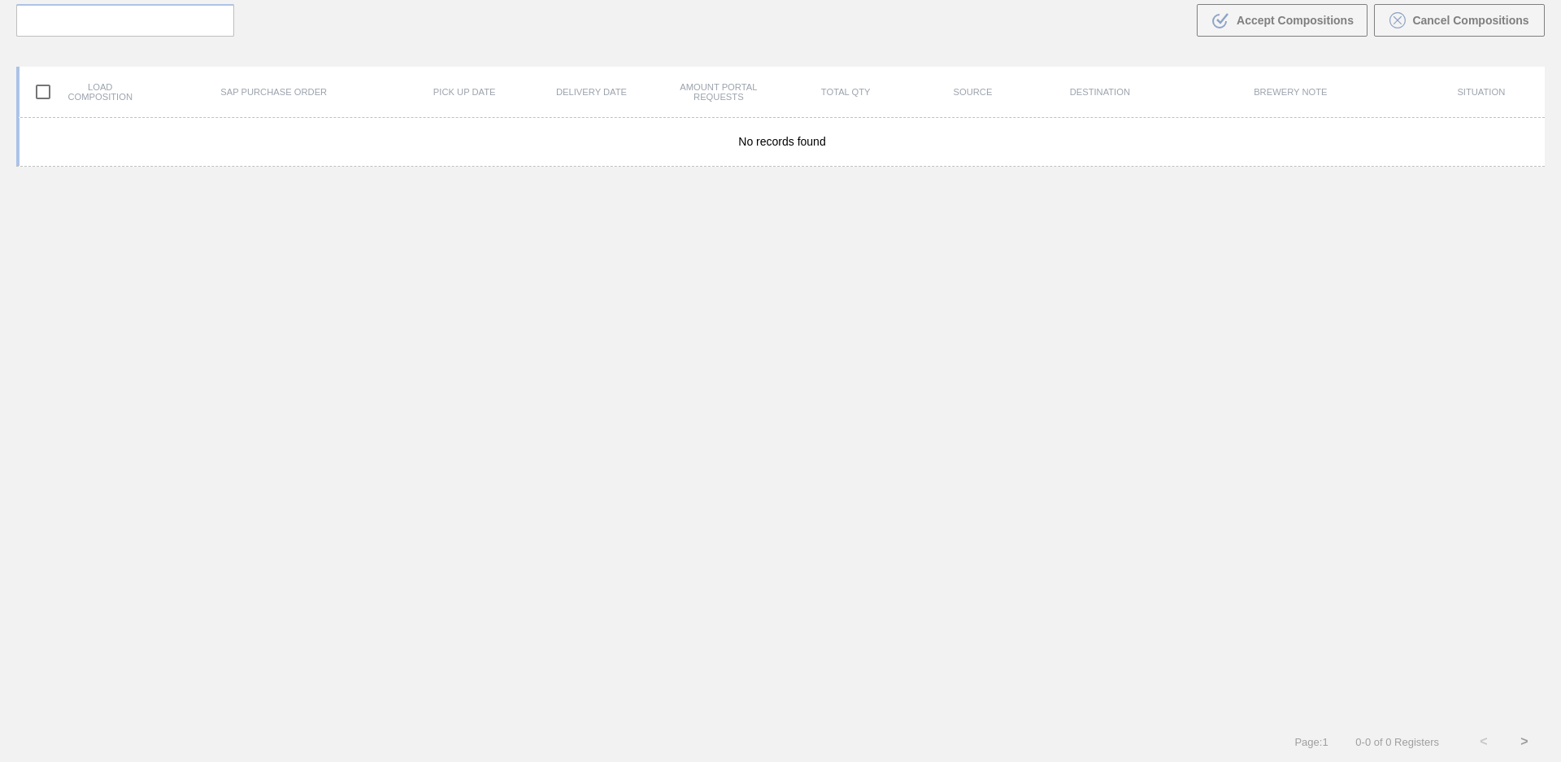
scroll to position [117, 0]
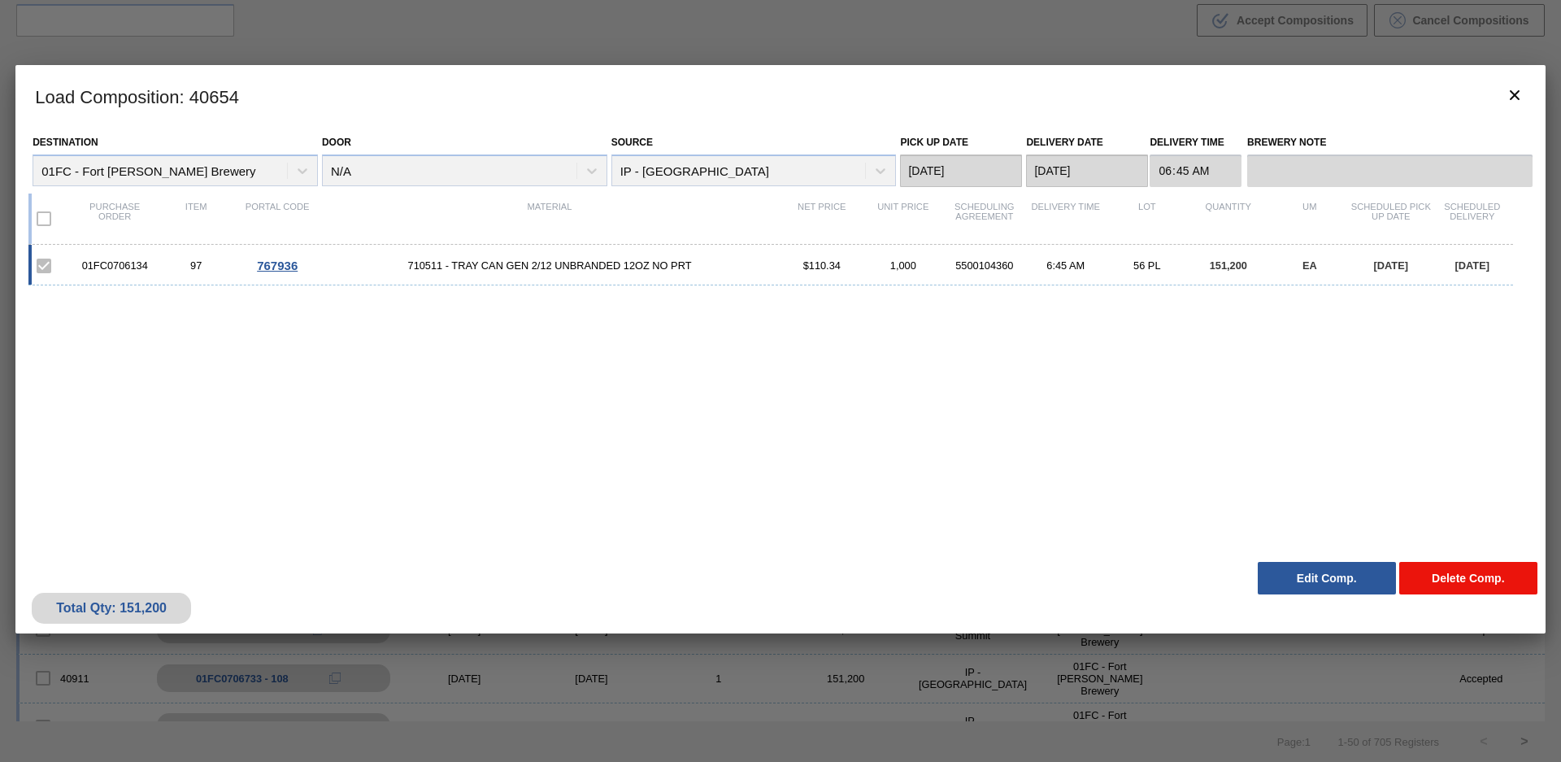
click at [1421, 580] on button "Delete Comp." at bounding box center [1468, 578] width 138 height 33
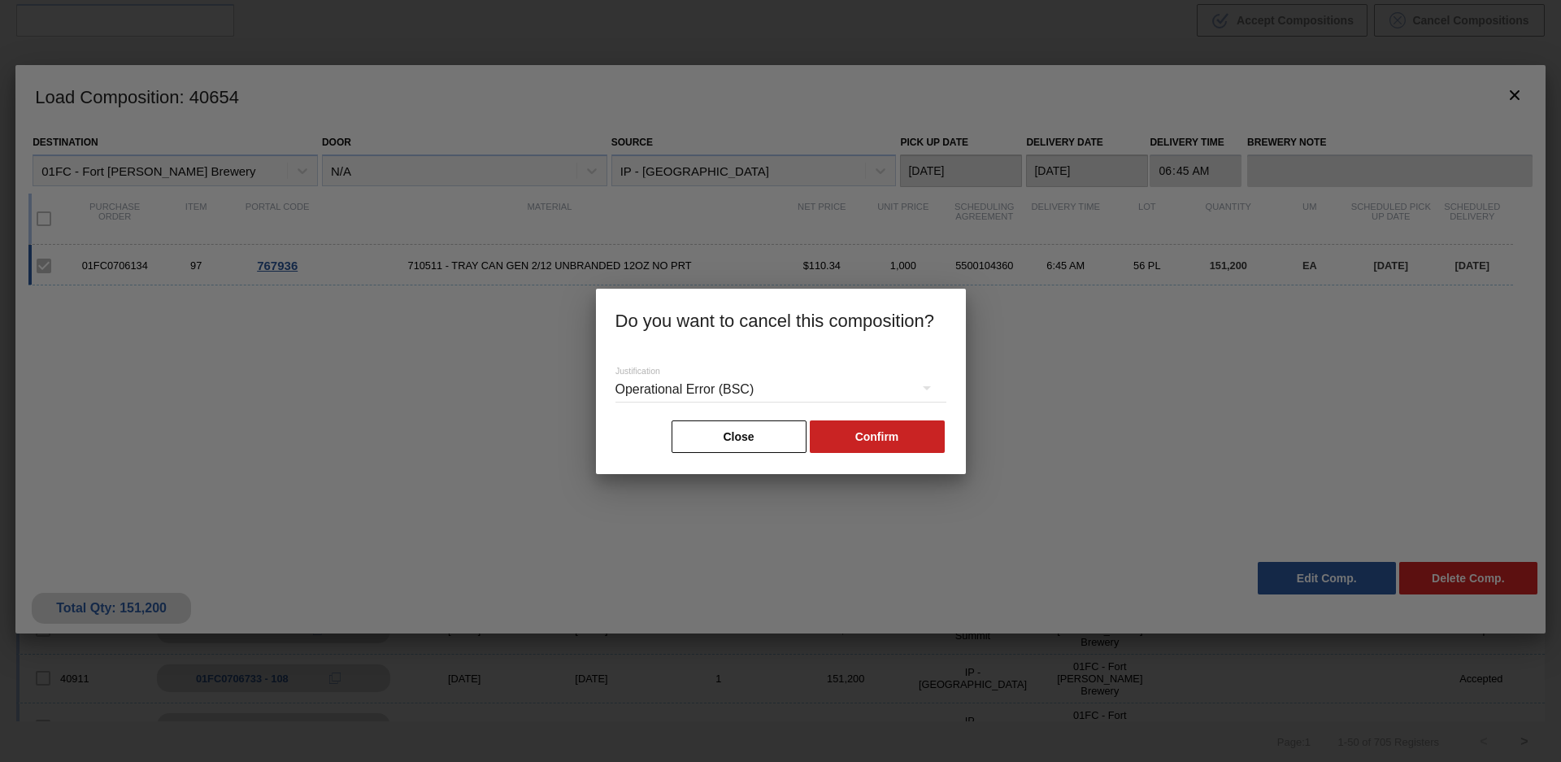
click at [866, 394] on div "Operational Error (BSC)" at bounding box center [781, 390] width 331 height 46
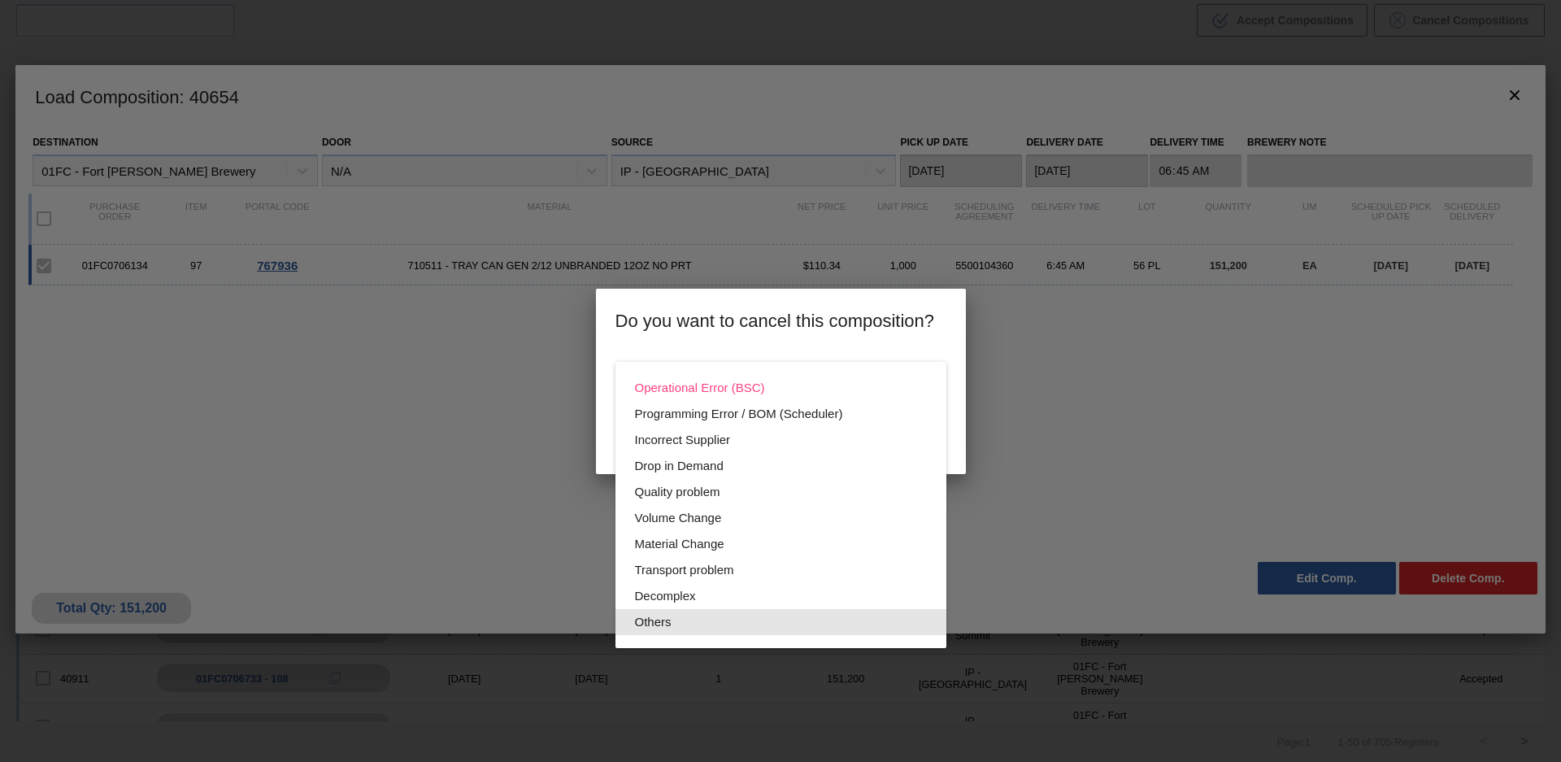
click at [700, 626] on div "Others" at bounding box center [781, 622] width 292 height 26
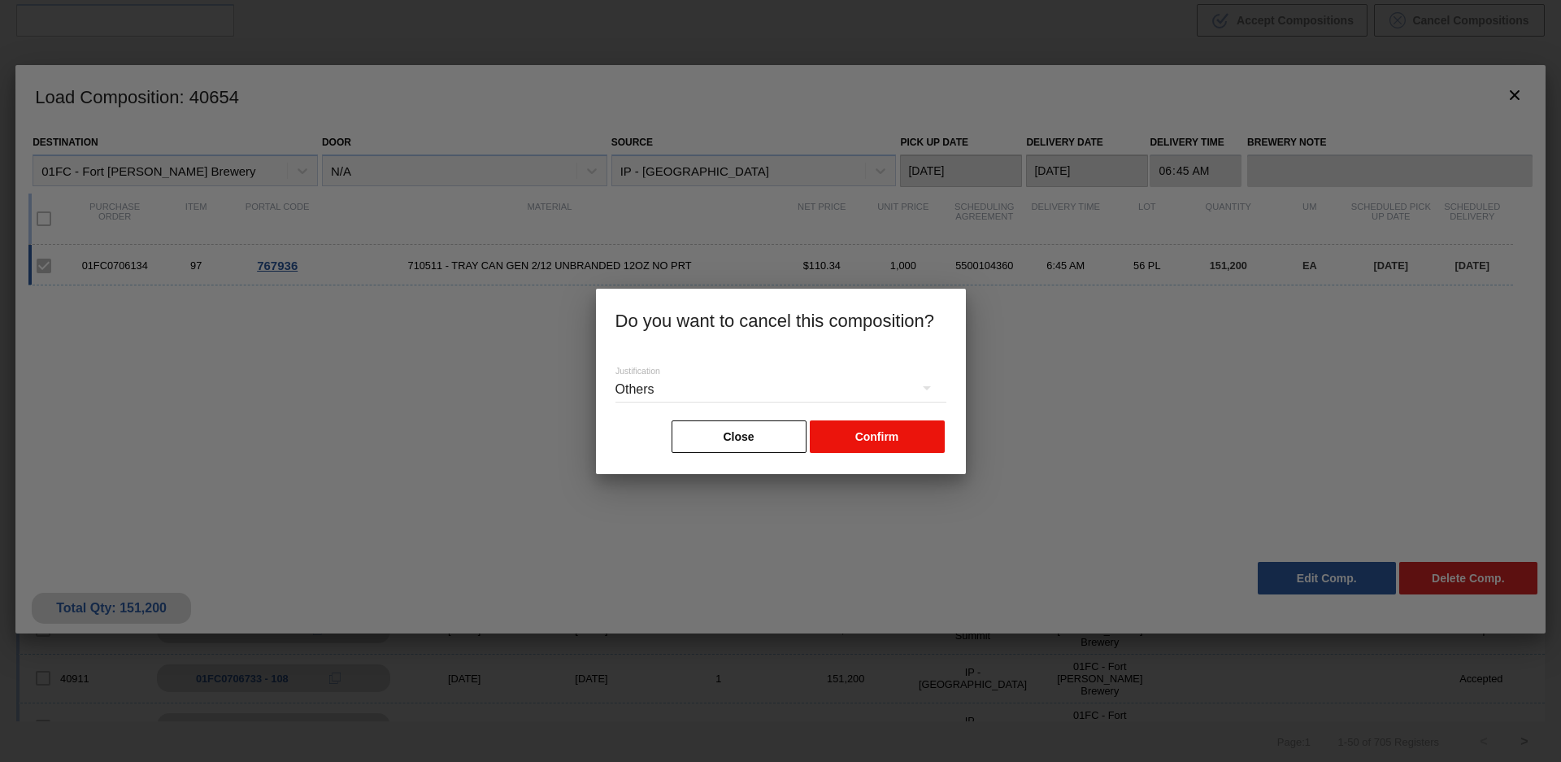
click at [883, 448] on button "Confirm" at bounding box center [877, 436] width 135 height 33
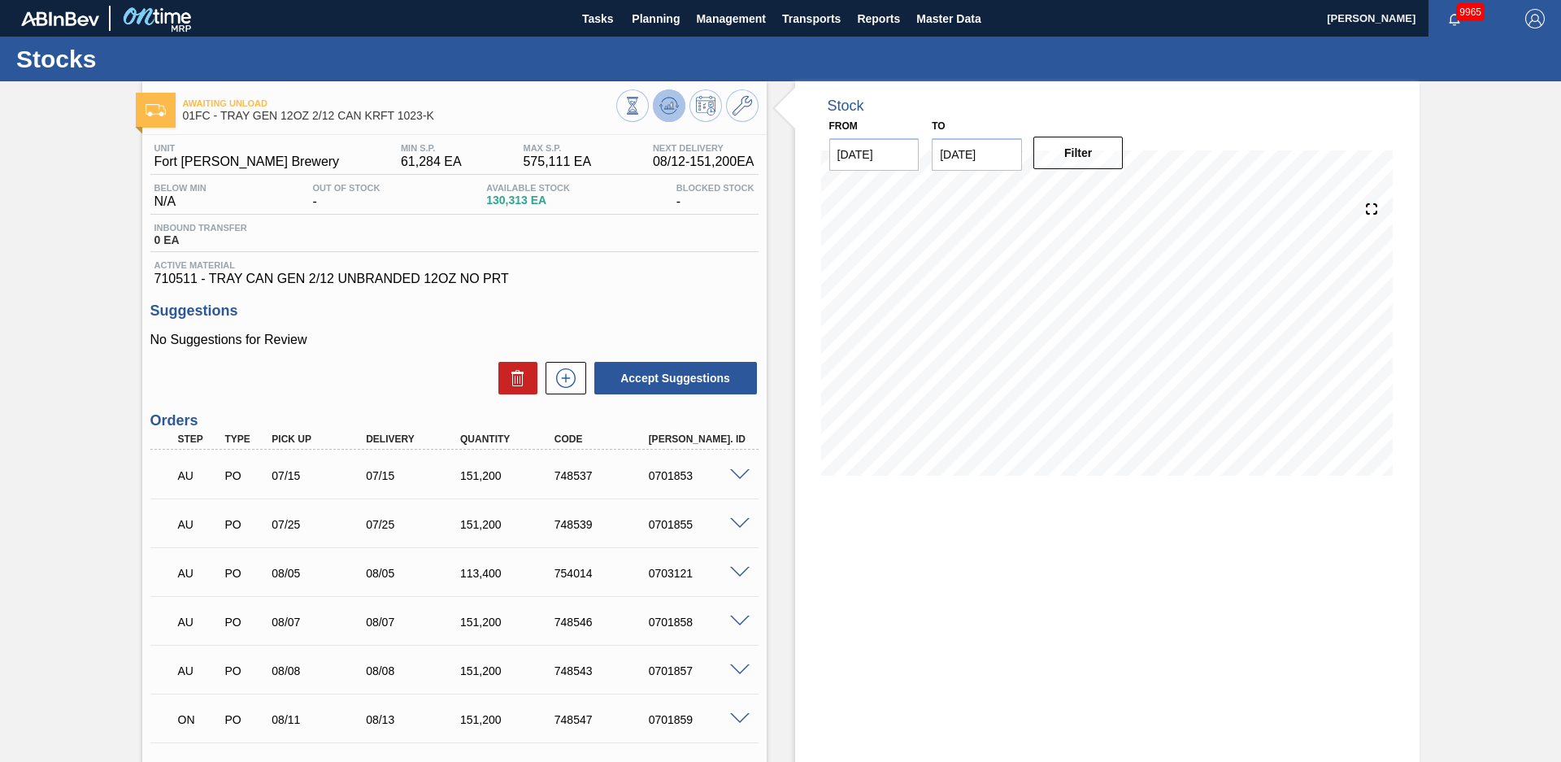
click at [667, 109] on icon at bounding box center [669, 105] width 11 height 7
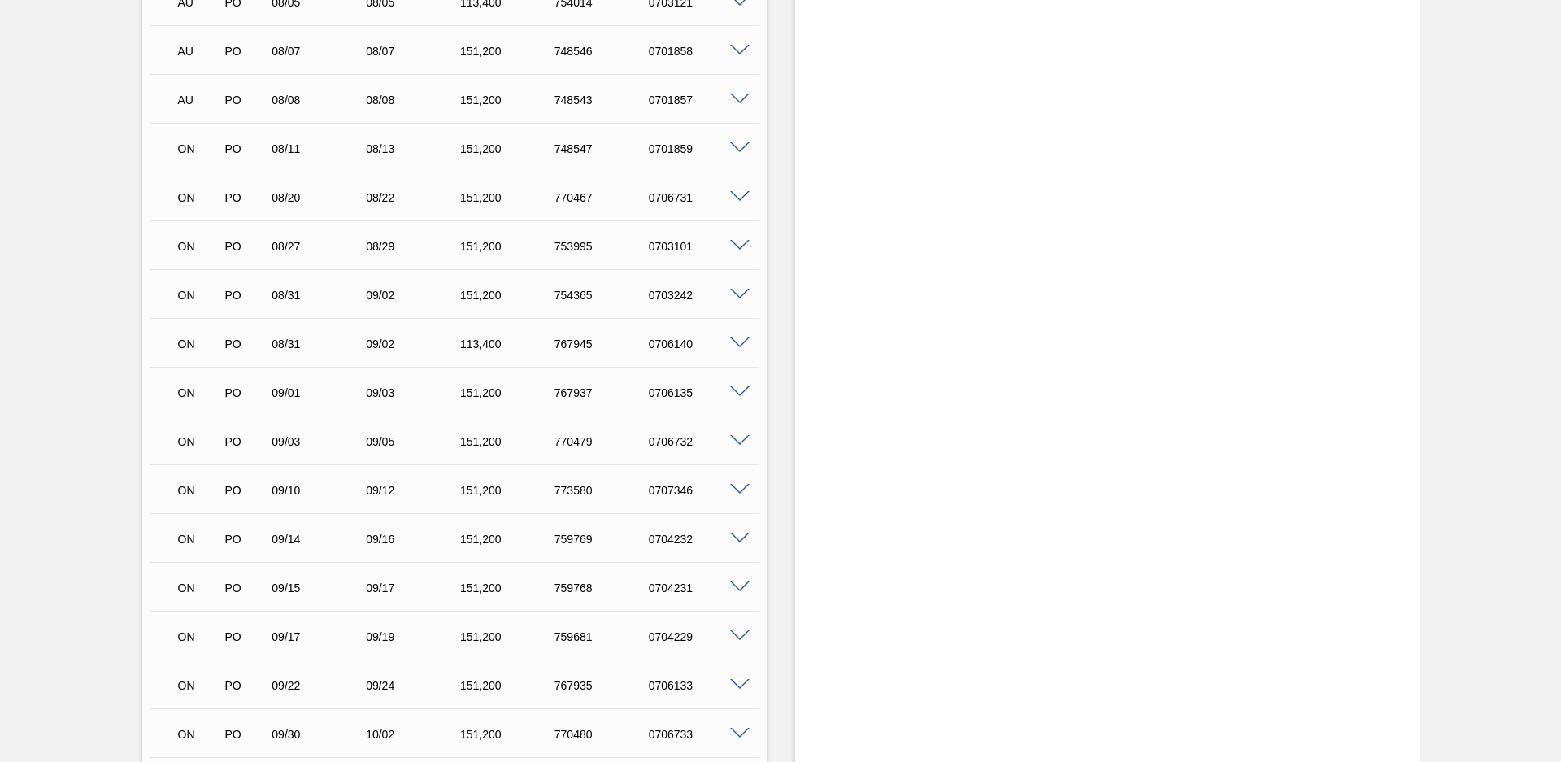
scroll to position [895, 0]
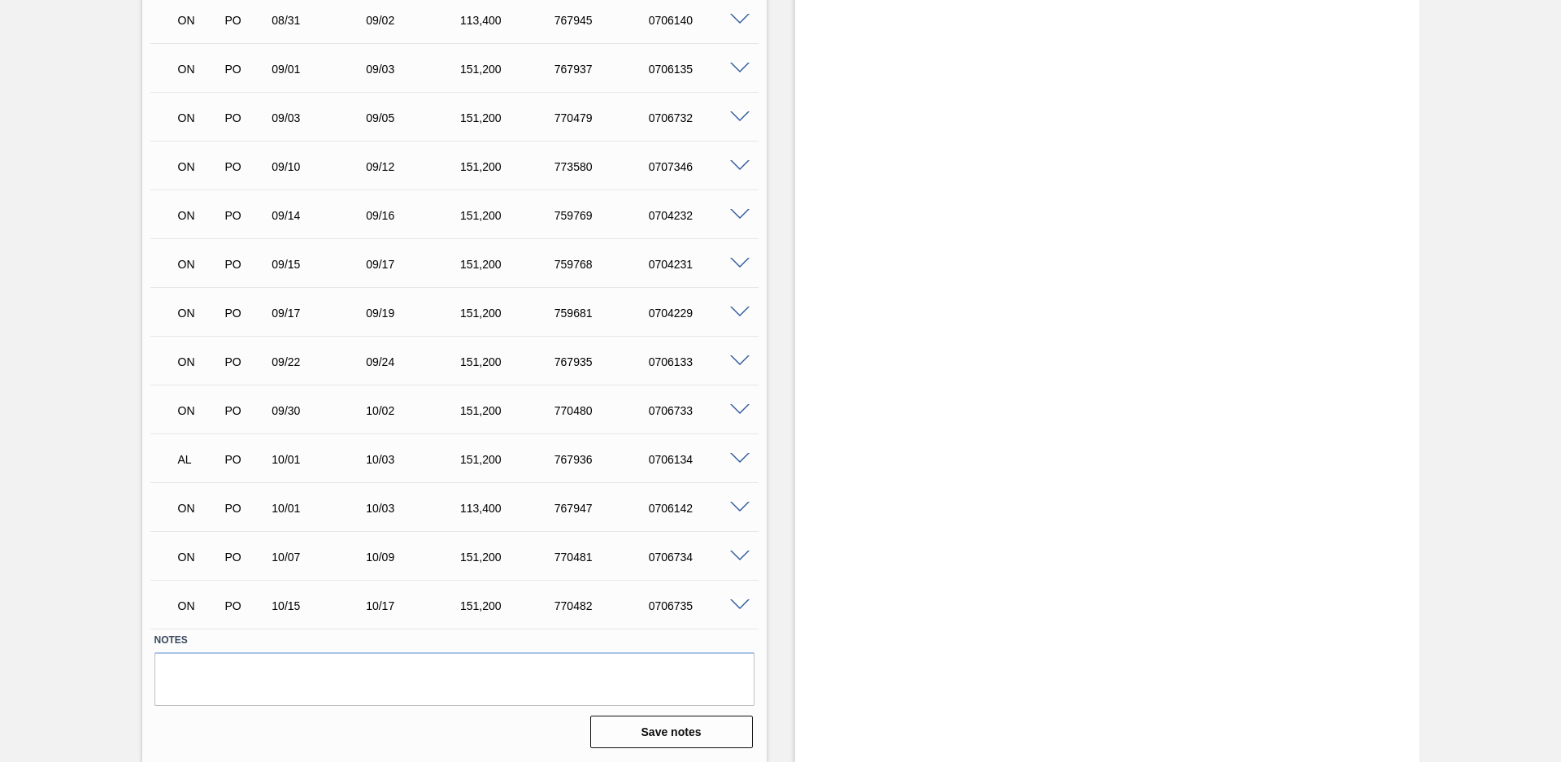
click at [738, 459] on span at bounding box center [740, 459] width 20 height 12
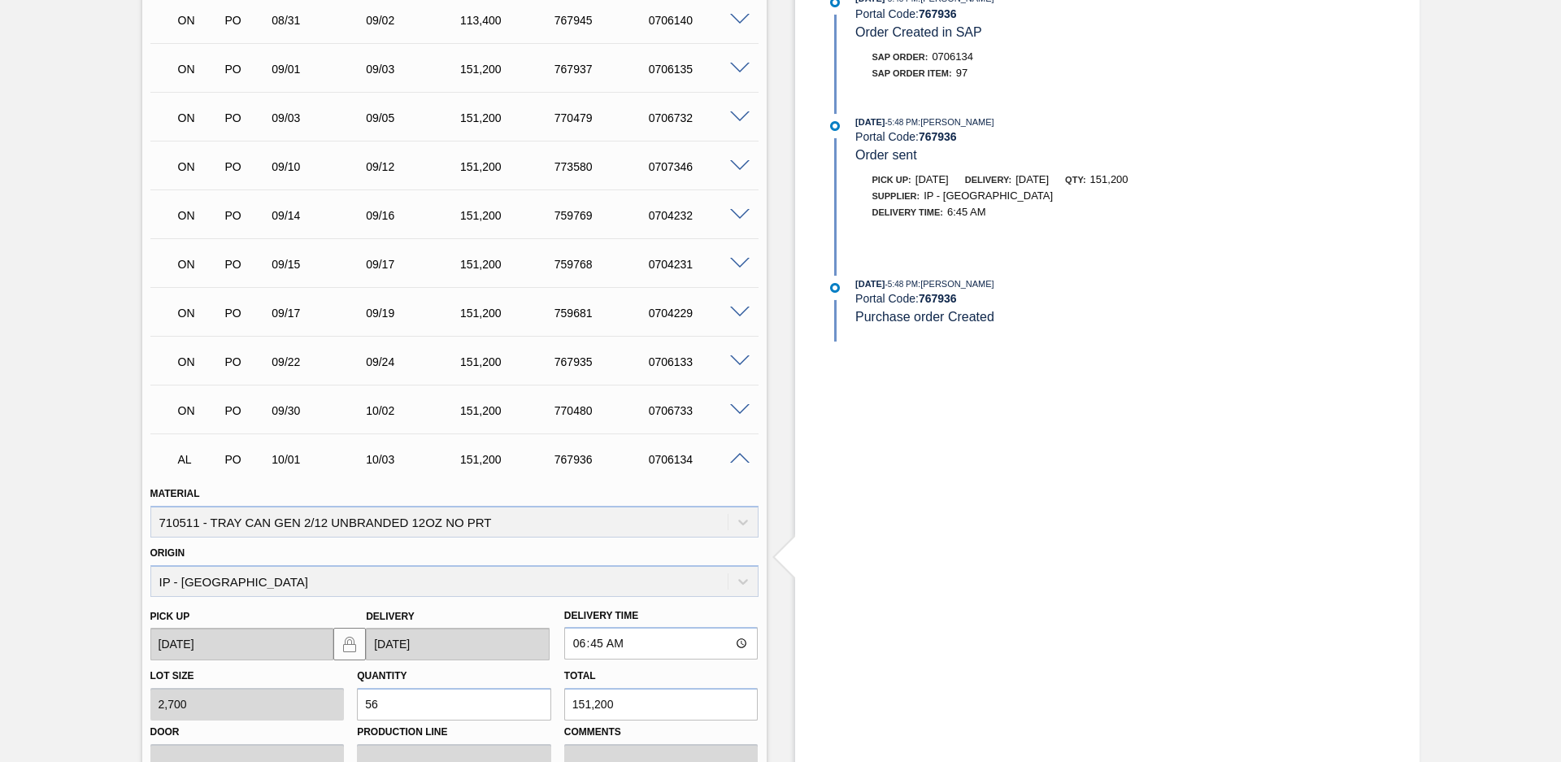
scroll to position [1289, 0]
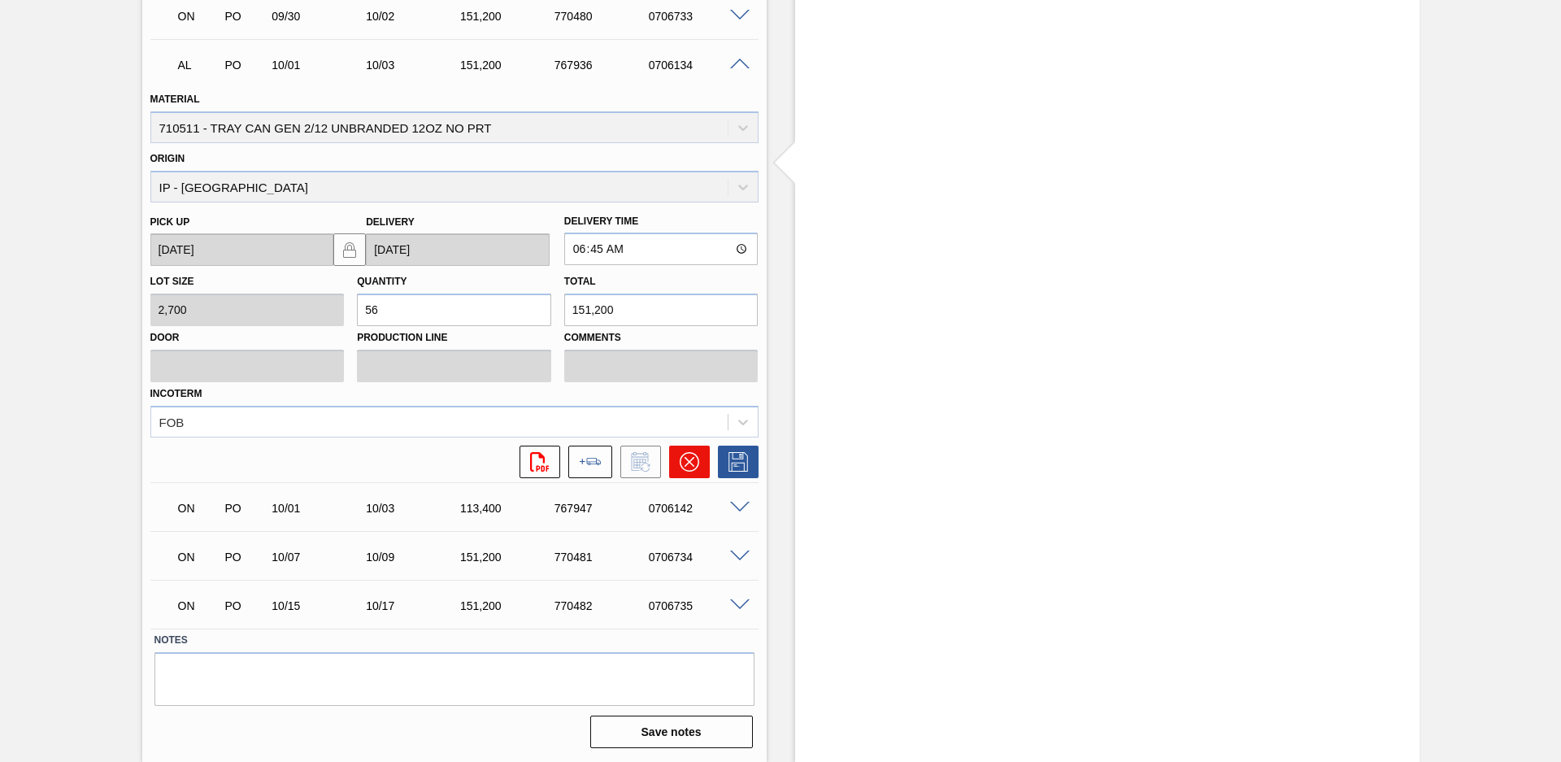
click at [677, 459] on button at bounding box center [689, 462] width 41 height 33
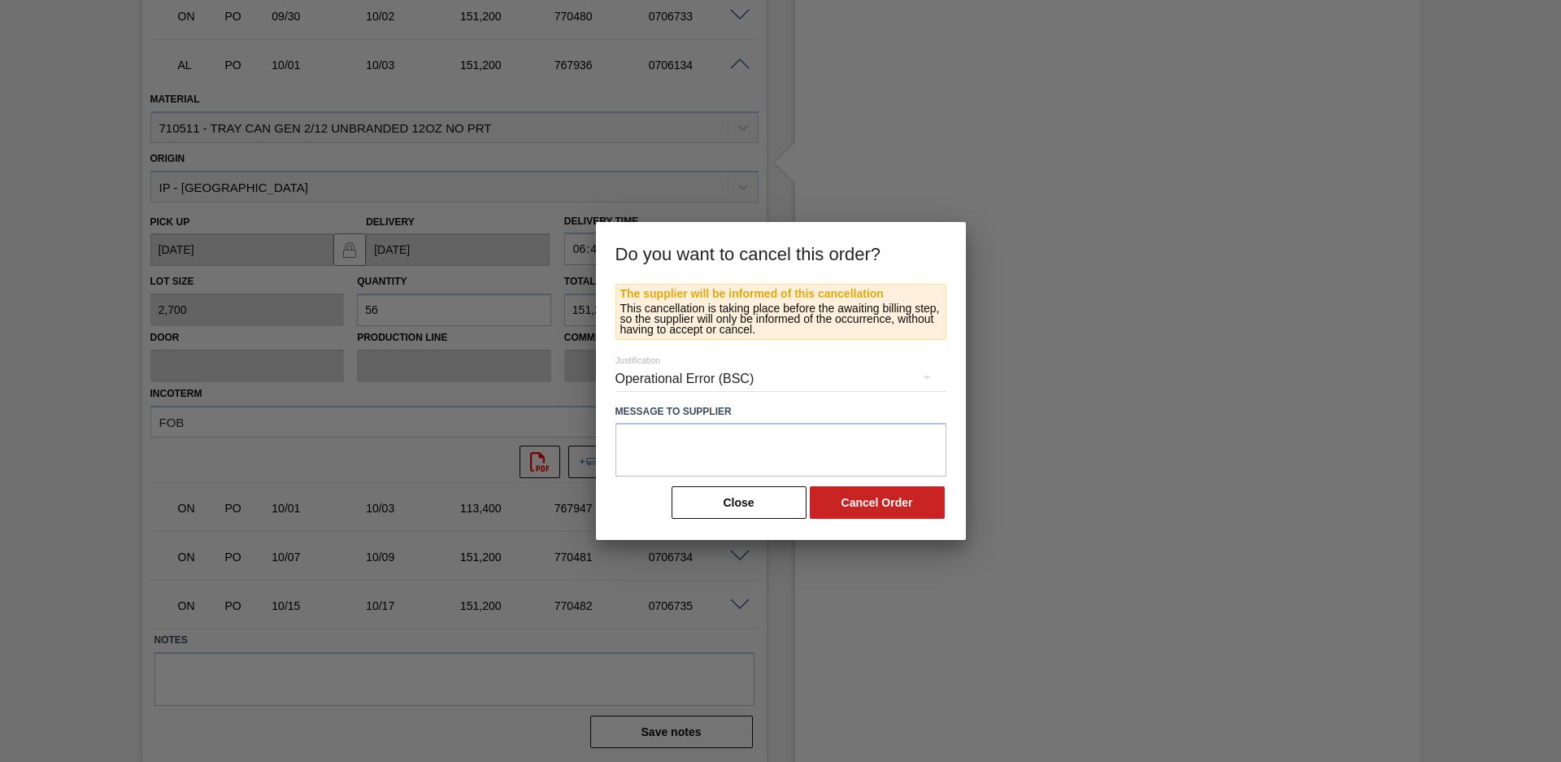
click at [787, 376] on div "Operational Error (BSC)" at bounding box center [781, 379] width 331 height 46
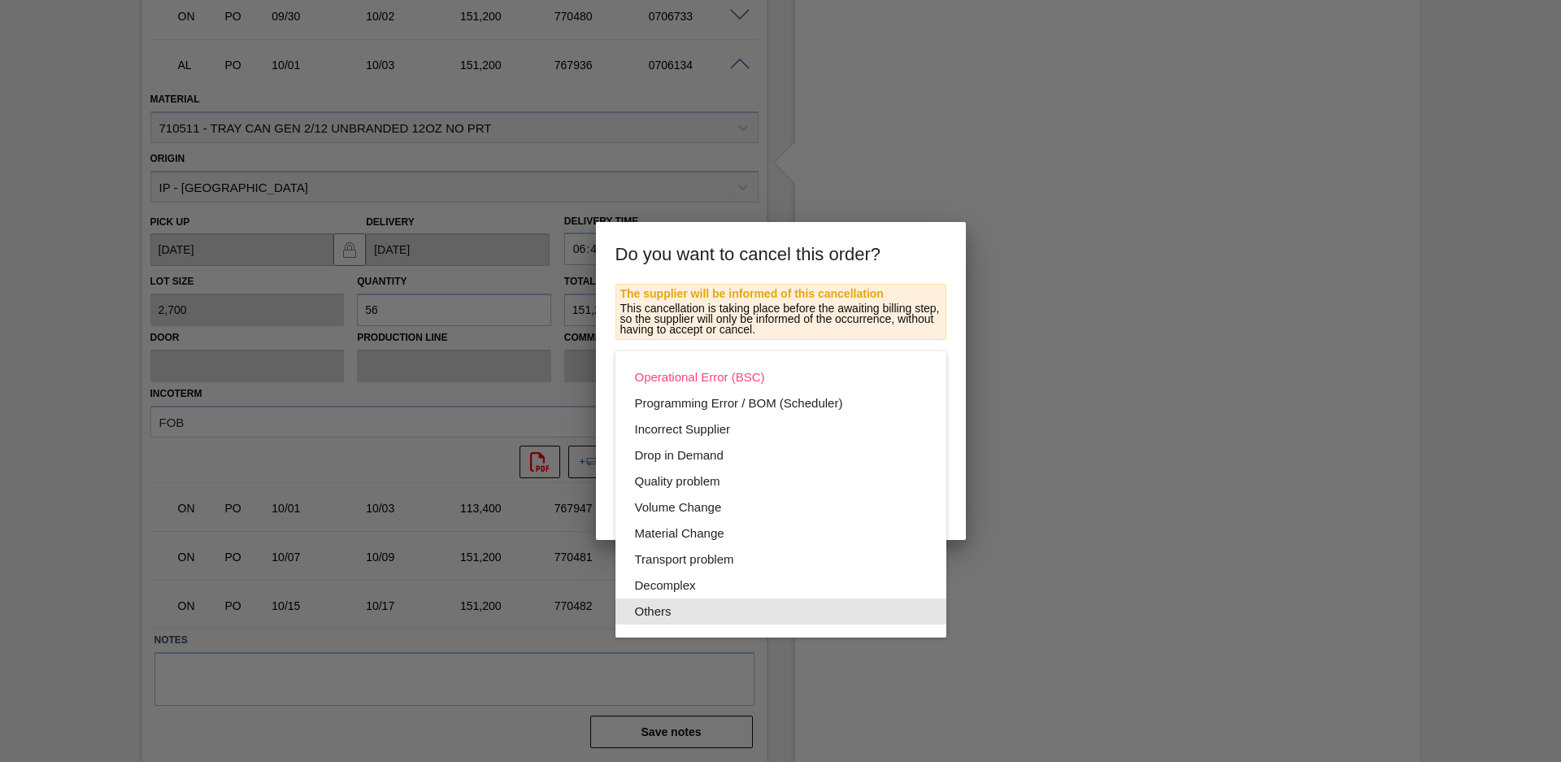
click at [703, 610] on div "Others" at bounding box center [781, 612] width 292 height 26
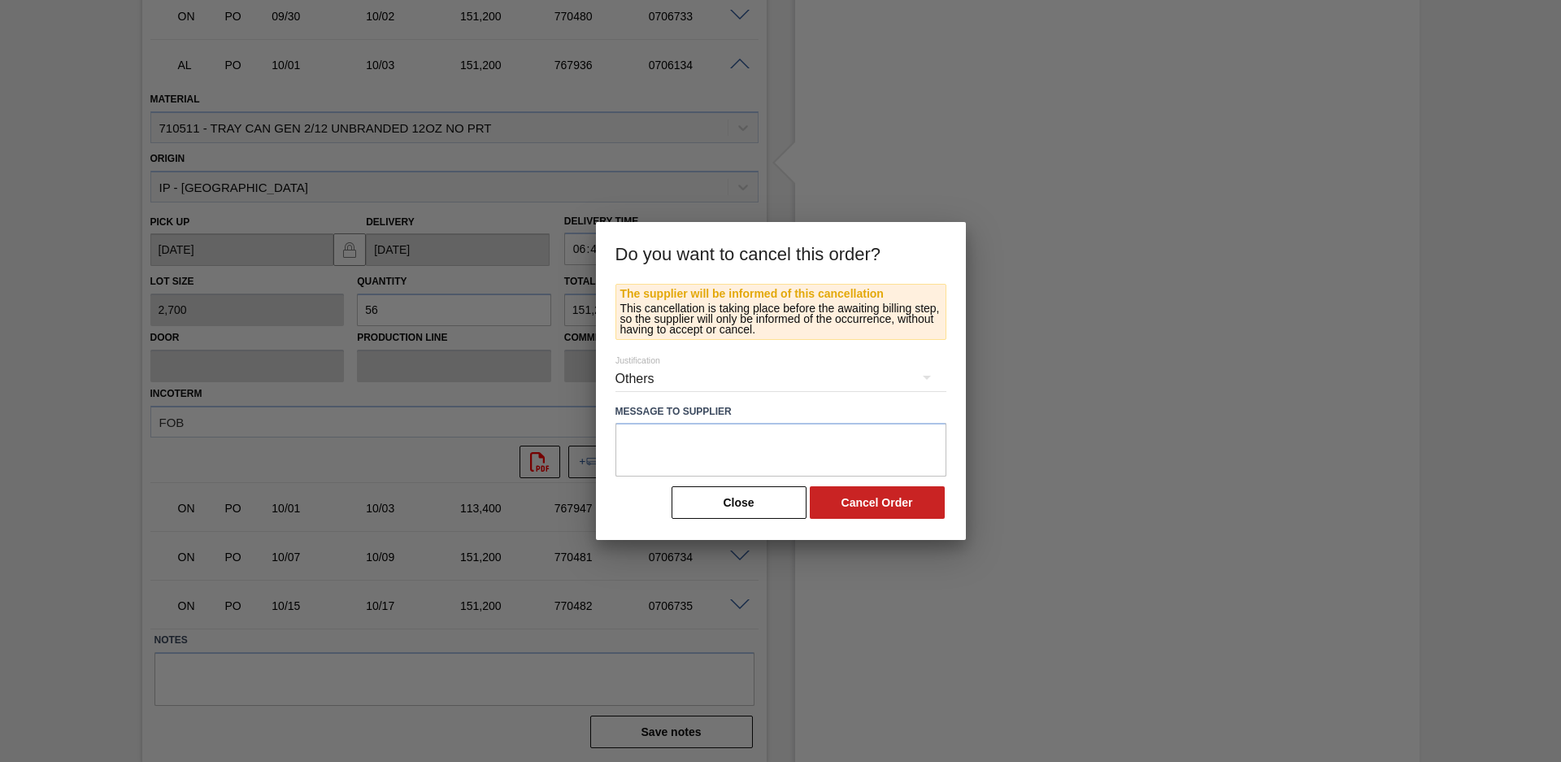
click at [884, 500] on button "Cancel Order" at bounding box center [877, 502] width 135 height 33
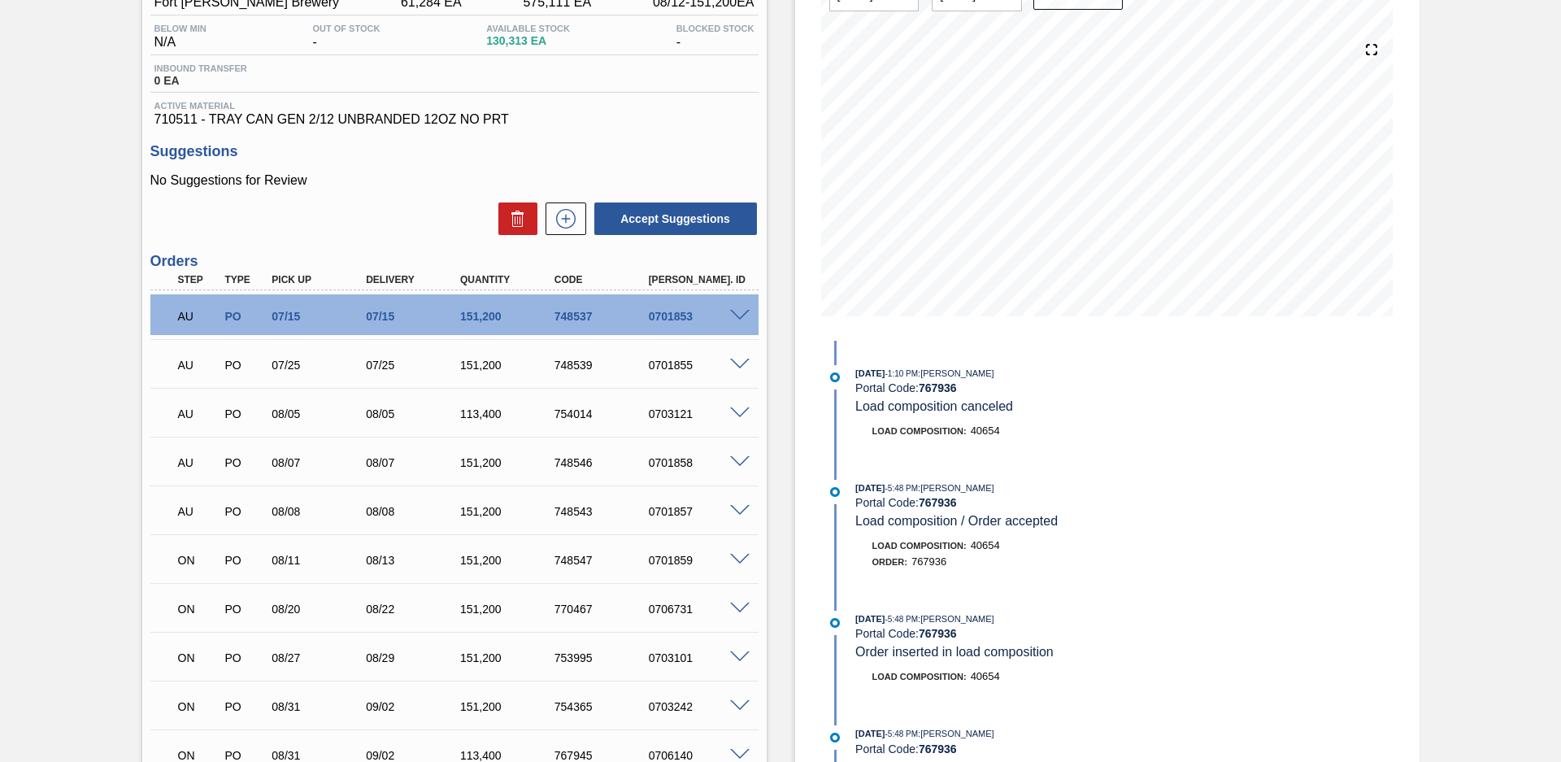
scroll to position [0, 0]
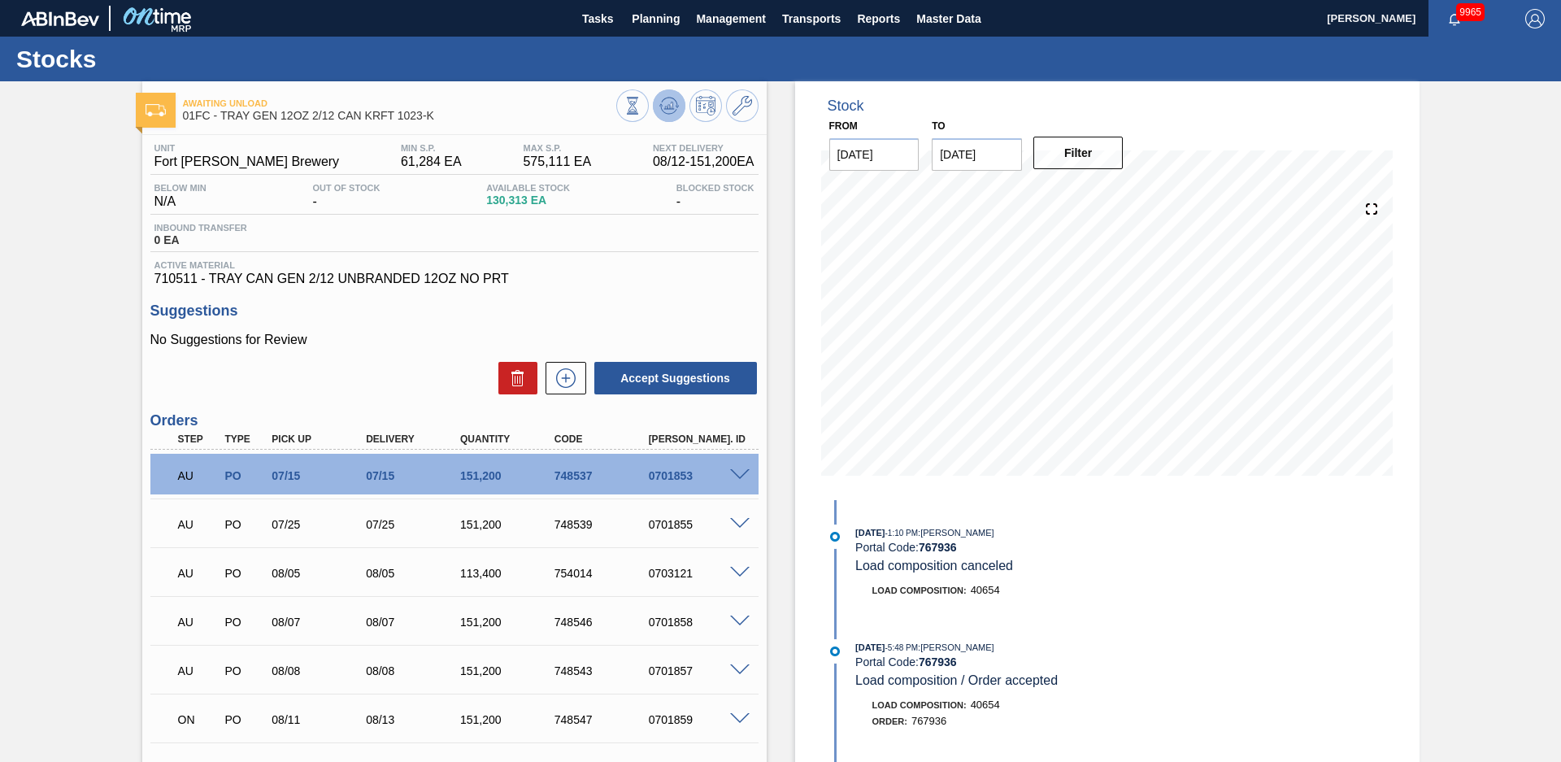
click at [642, 102] on icon at bounding box center [633, 106] width 18 height 18
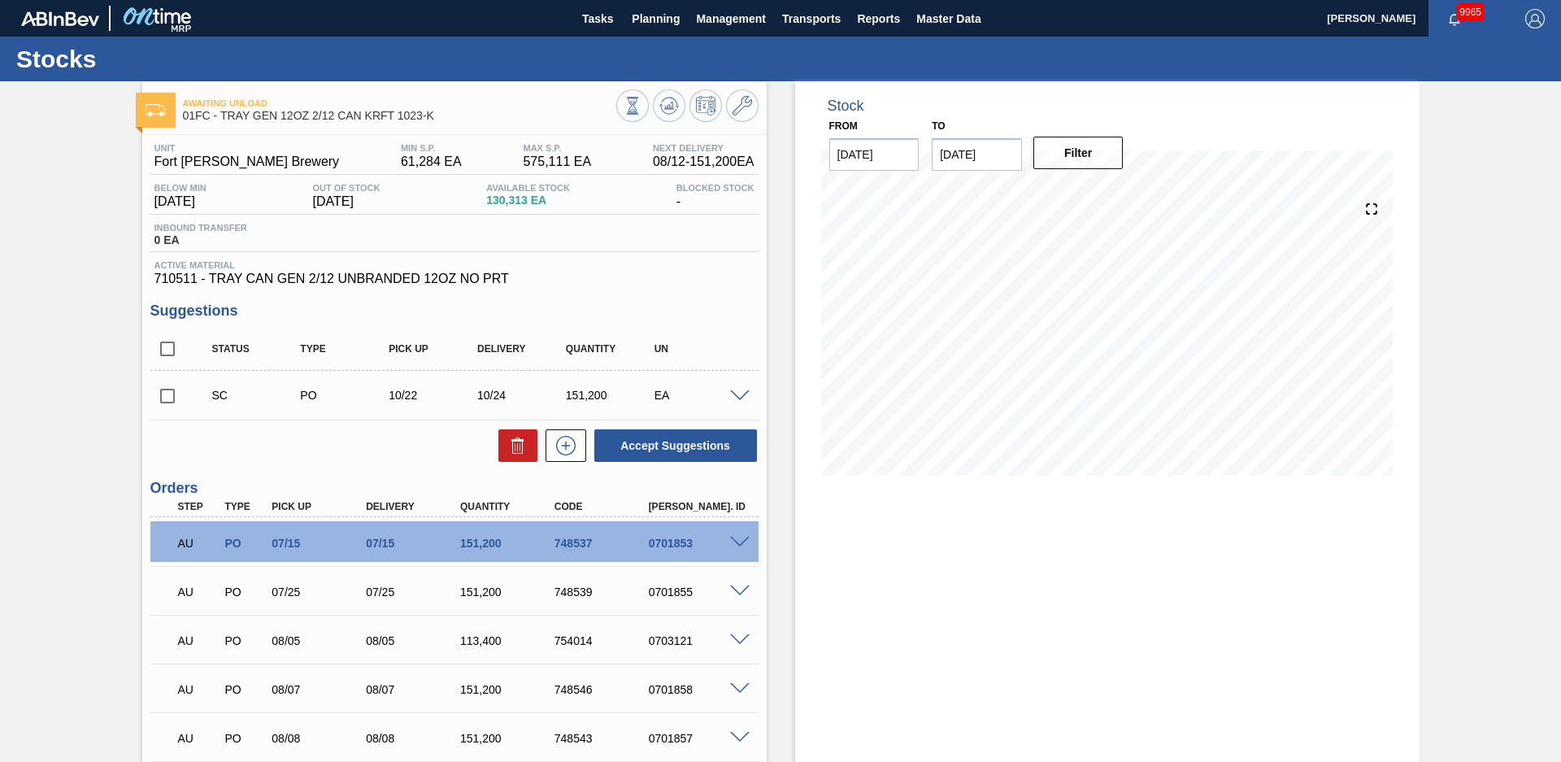
click at [164, 393] on input "checkbox" at bounding box center [167, 396] width 34 height 34
click at [667, 451] on button "Accept Suggestions" at bounding box center [675, 445] width 163 height 33
click at [738, 398] on span at bounding box center [740, 396] width 20 height 12
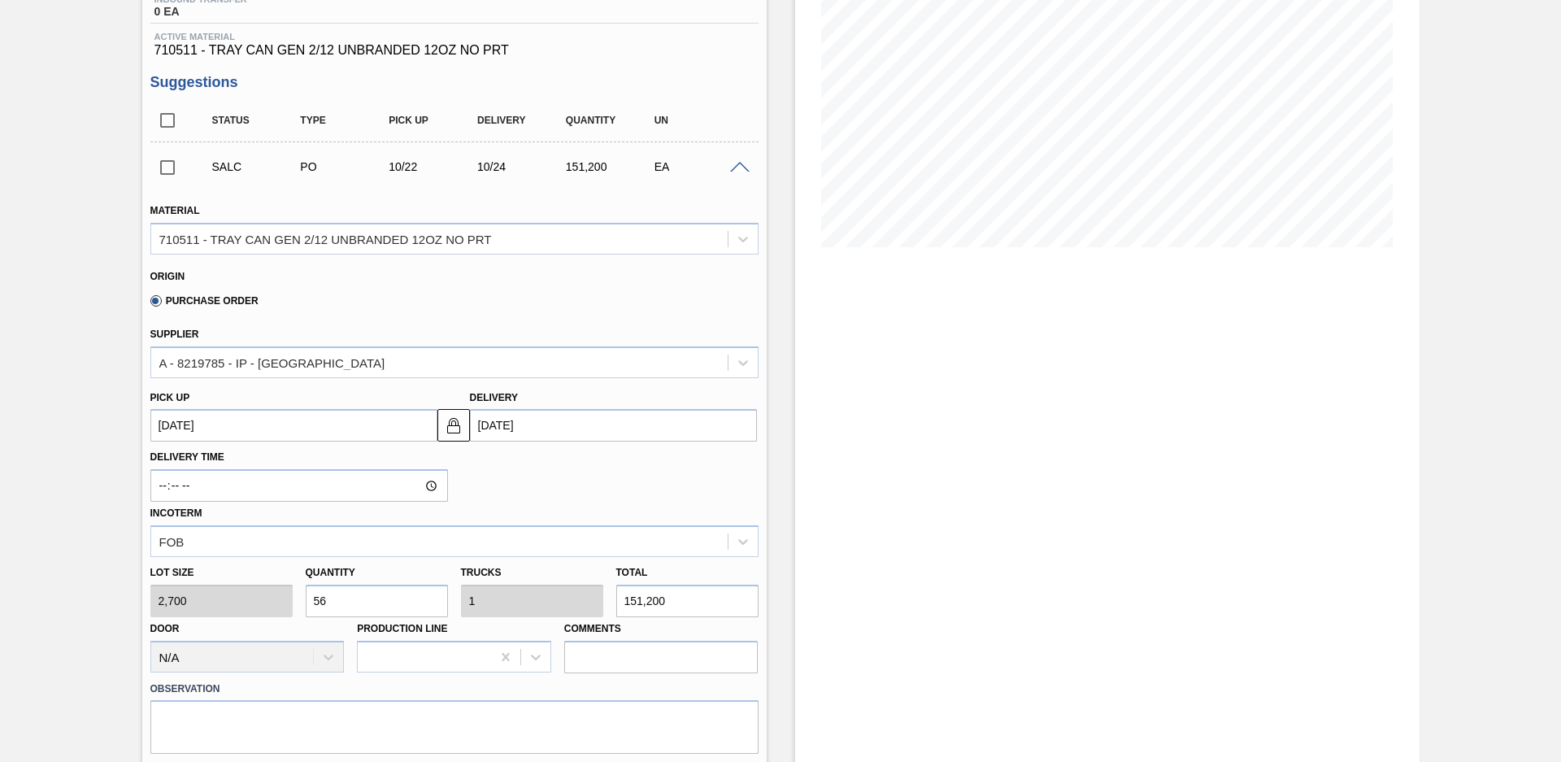
scroll to position [342, 0]
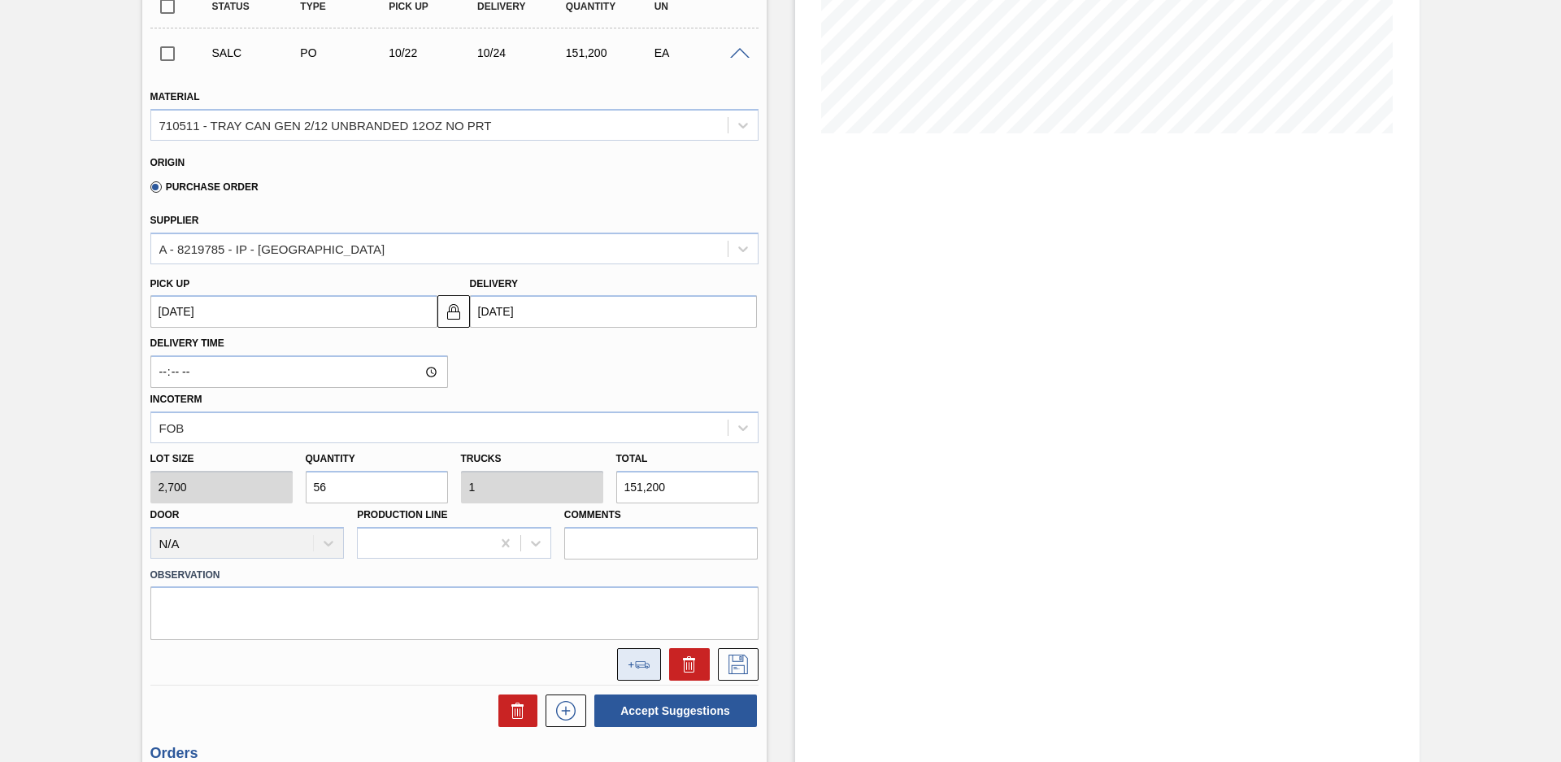
click at [638, 669] on button at bounding box center [639, 664] width 44 height 33
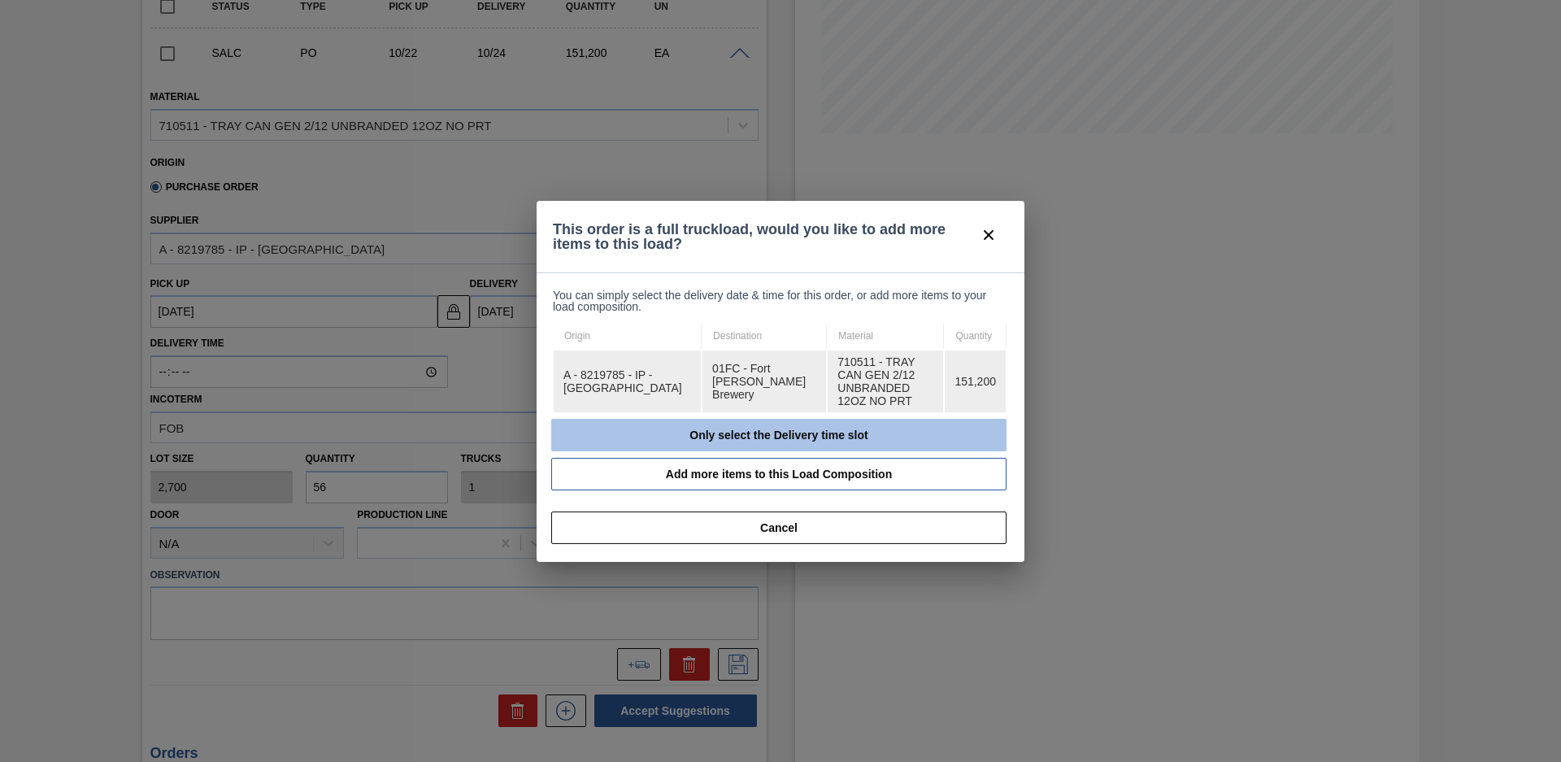
click at [699, 433] on button "Only select the Delivery time slot" at bounding box center [778, 435] width 455 height 33
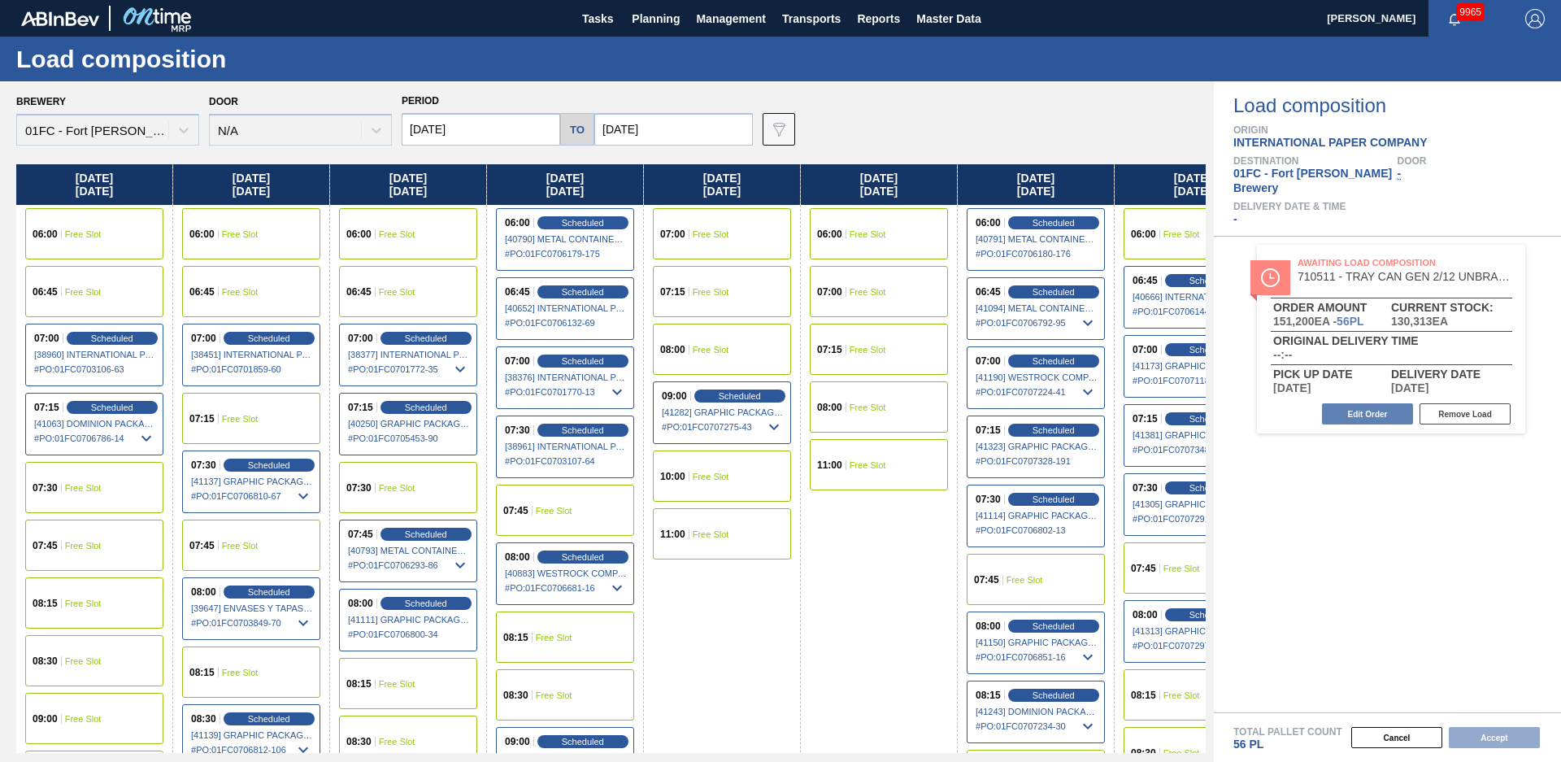
click at [701, 131] on input "[DATE]" at bounding box center [673, 129] width 159 height 33
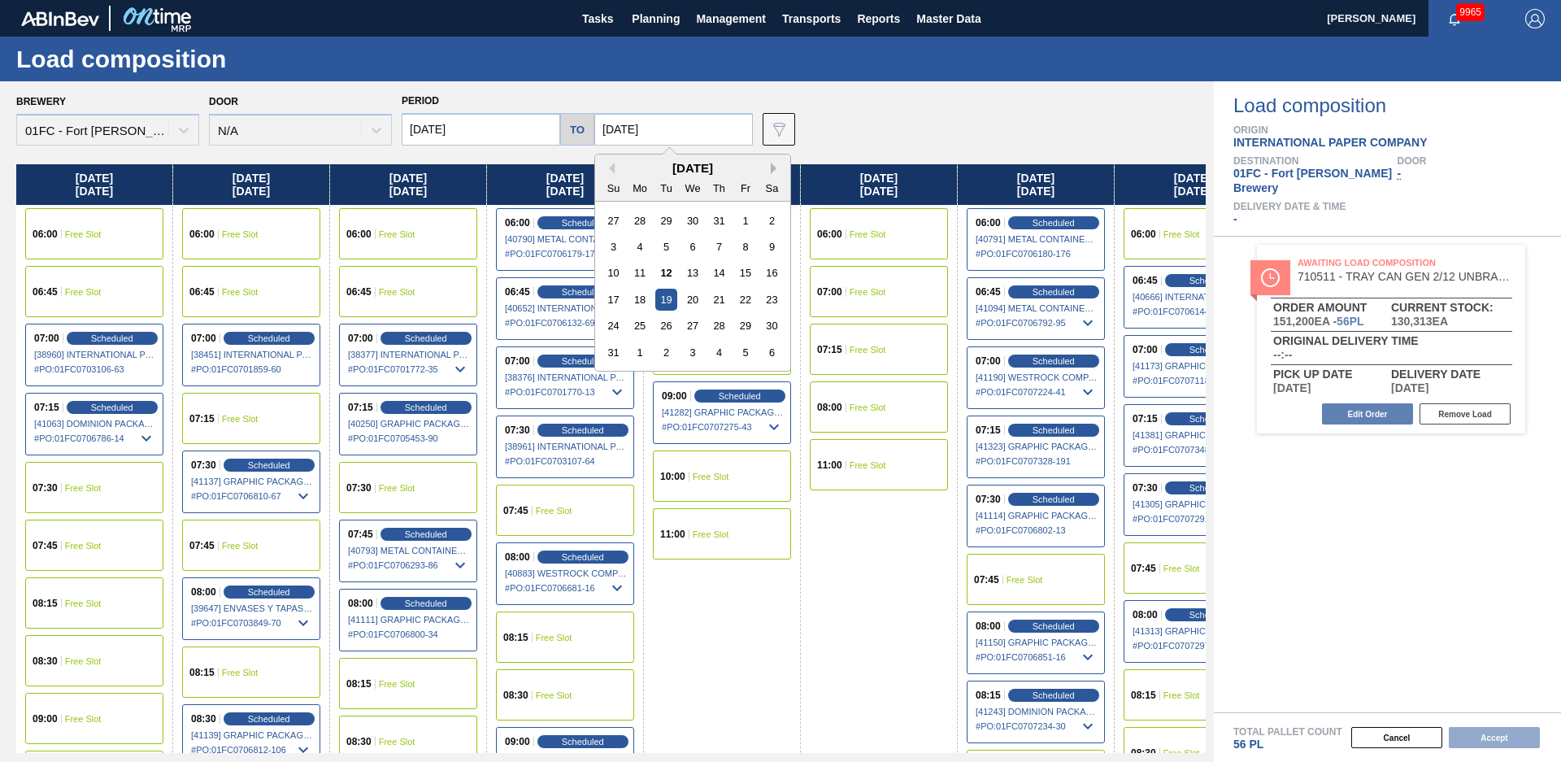
click at [771, 170] on button "Next Month" at bounding box center [776, 168] width 11 height 11
click at [744, 302] on div "24" at bounding box center [745, 300] width 22 height 22
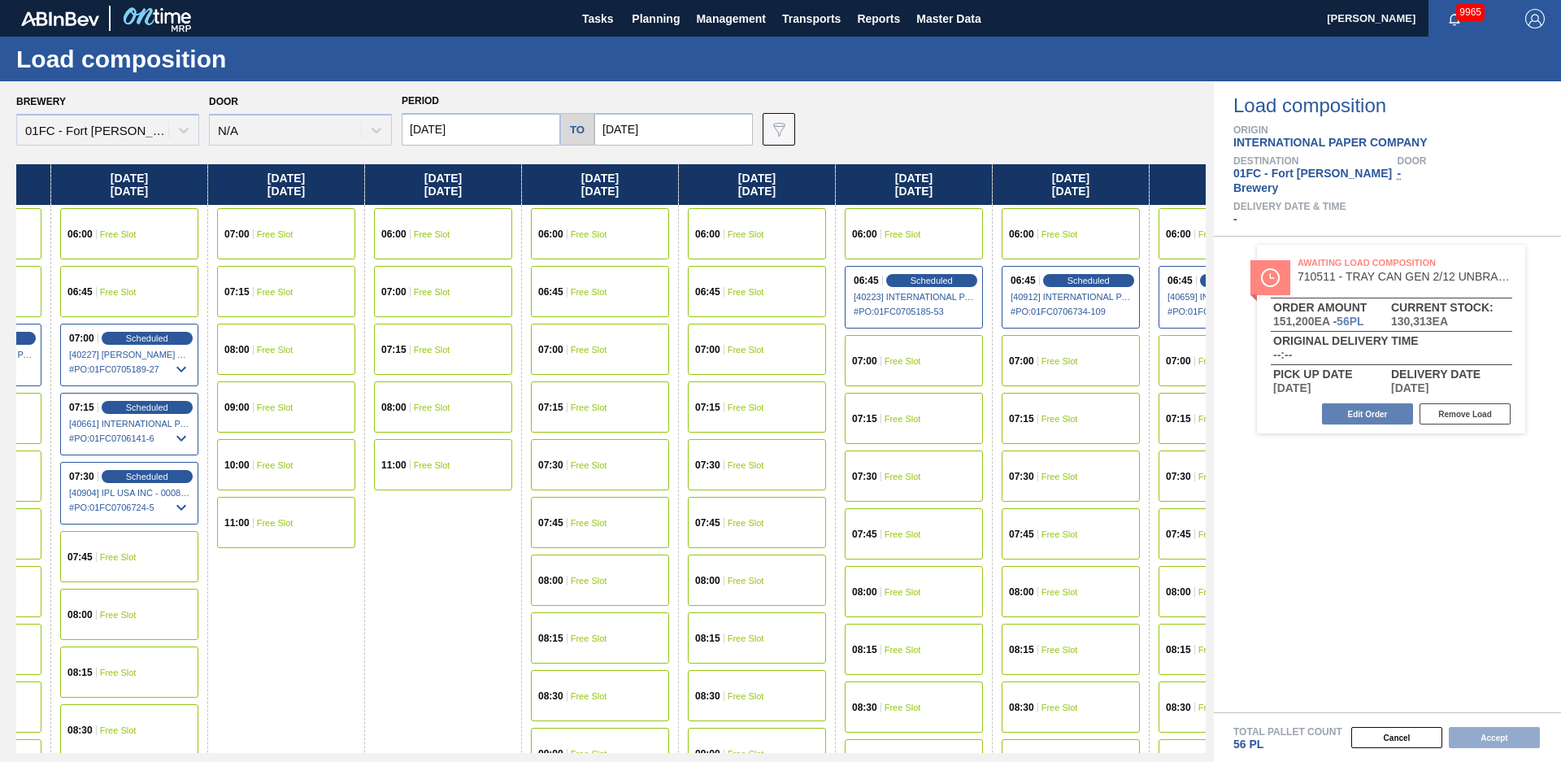
scroll to position [0, 10424]
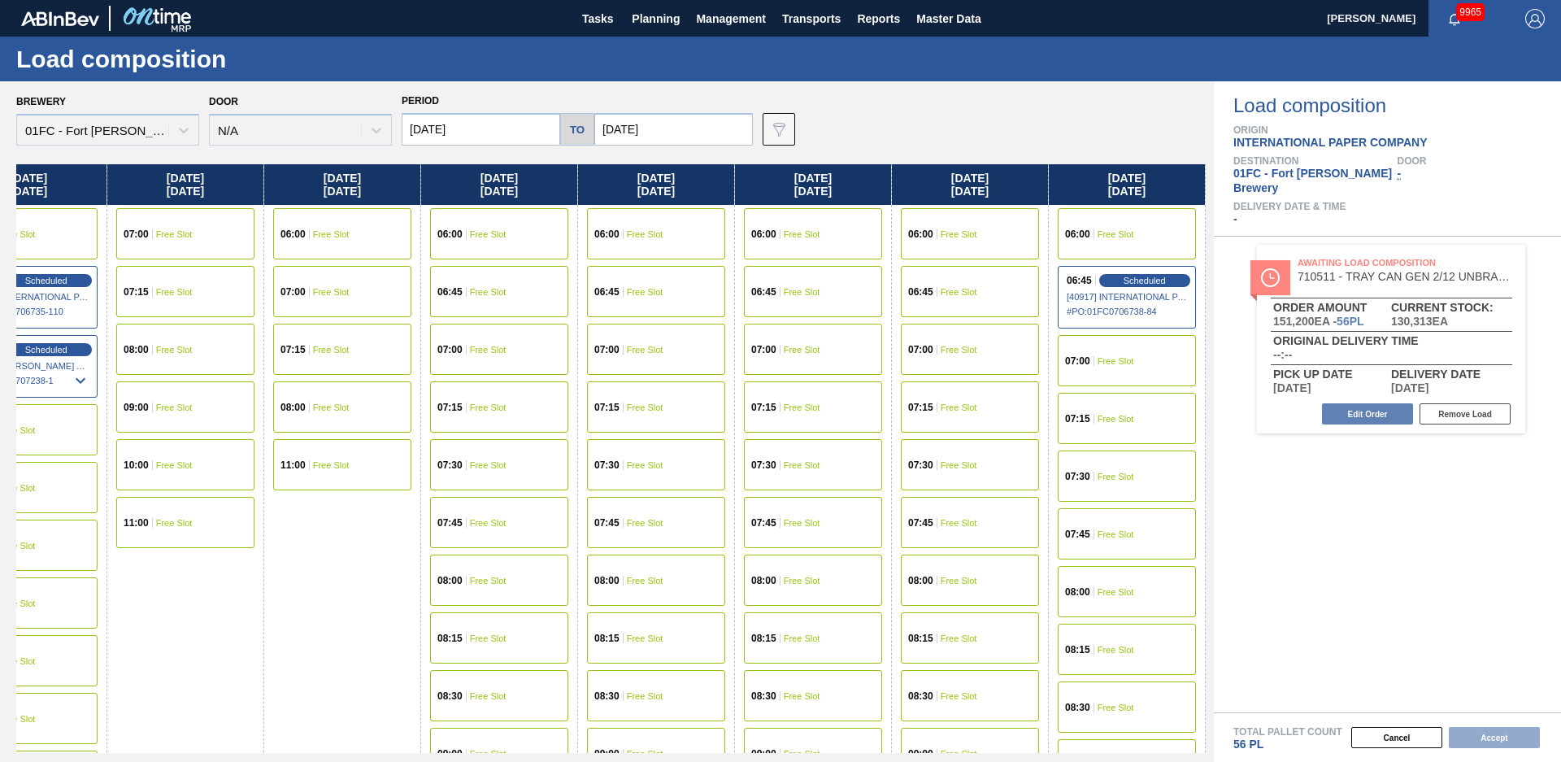
drag, startPoint x: 723, startPoint y: 642, endPoint x: 1391, endPoint y: 504, distance: 682.4
click at [1008, 294] on div "06:45 Free Slot" at bounding box center [970, 291] width 138 height 51
click at [1459, 739] on button "Accept" at bounding box center [1494, 737] width 91 height 21
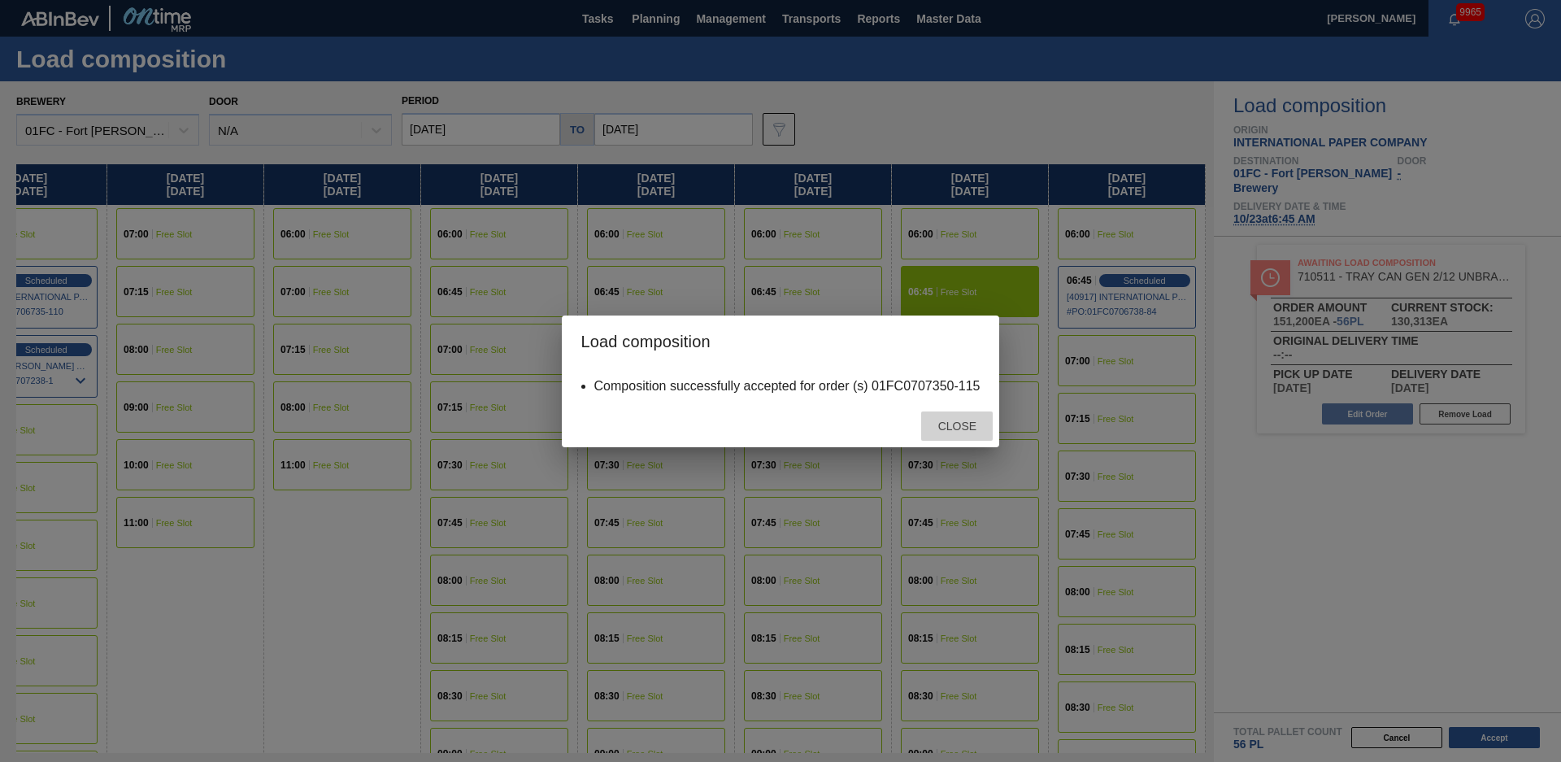
click at [948, 437] on div "Close" at bounding box center [957, 426] width 72 height 30
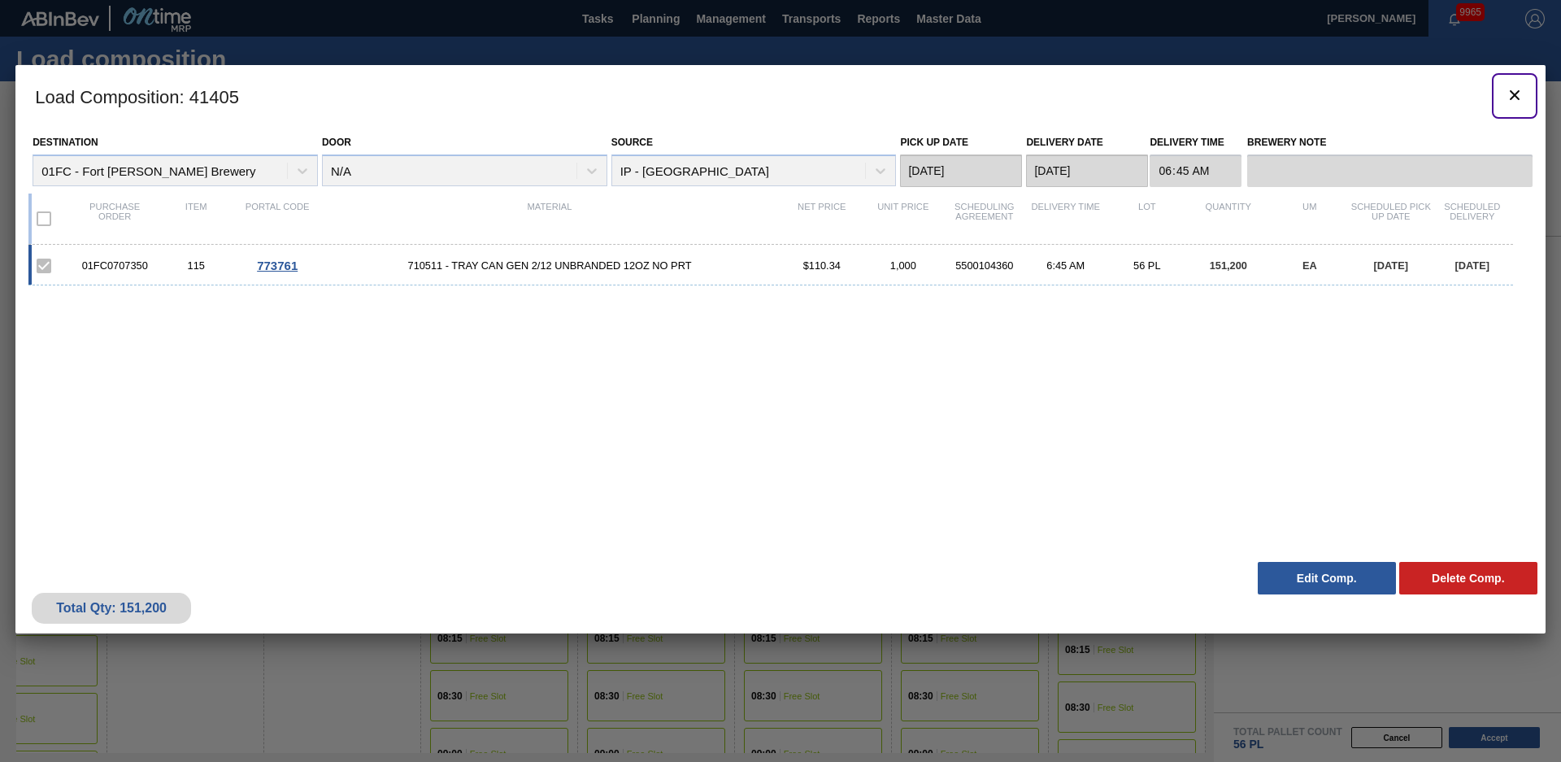
click at [1517, 98] on icon "botão de ícone" at bounding box center [1515, 95] width 20 height 20
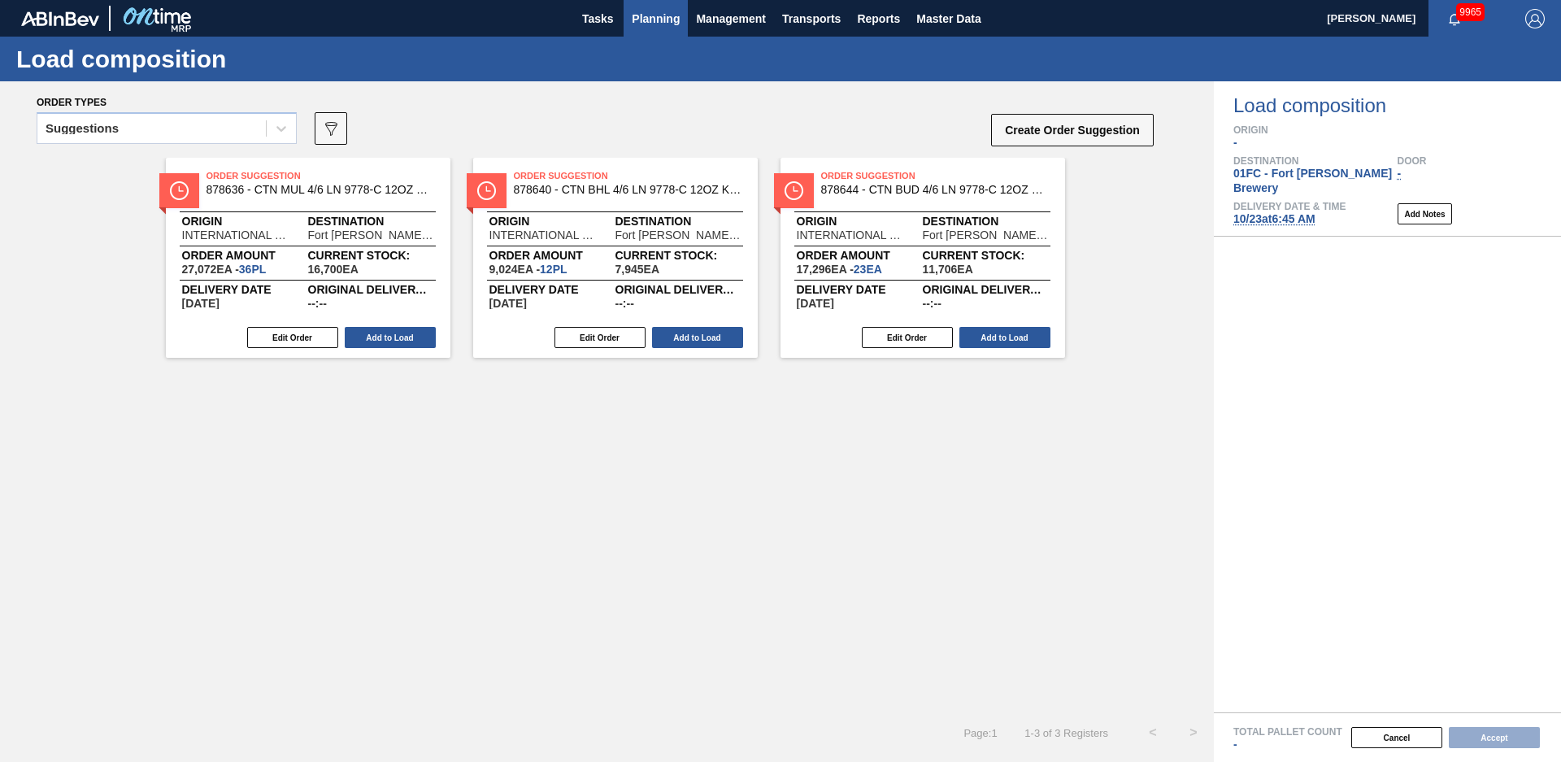
click at [661, 28] on button "Planning" at bounding box center [656, 18] width 64 height 37
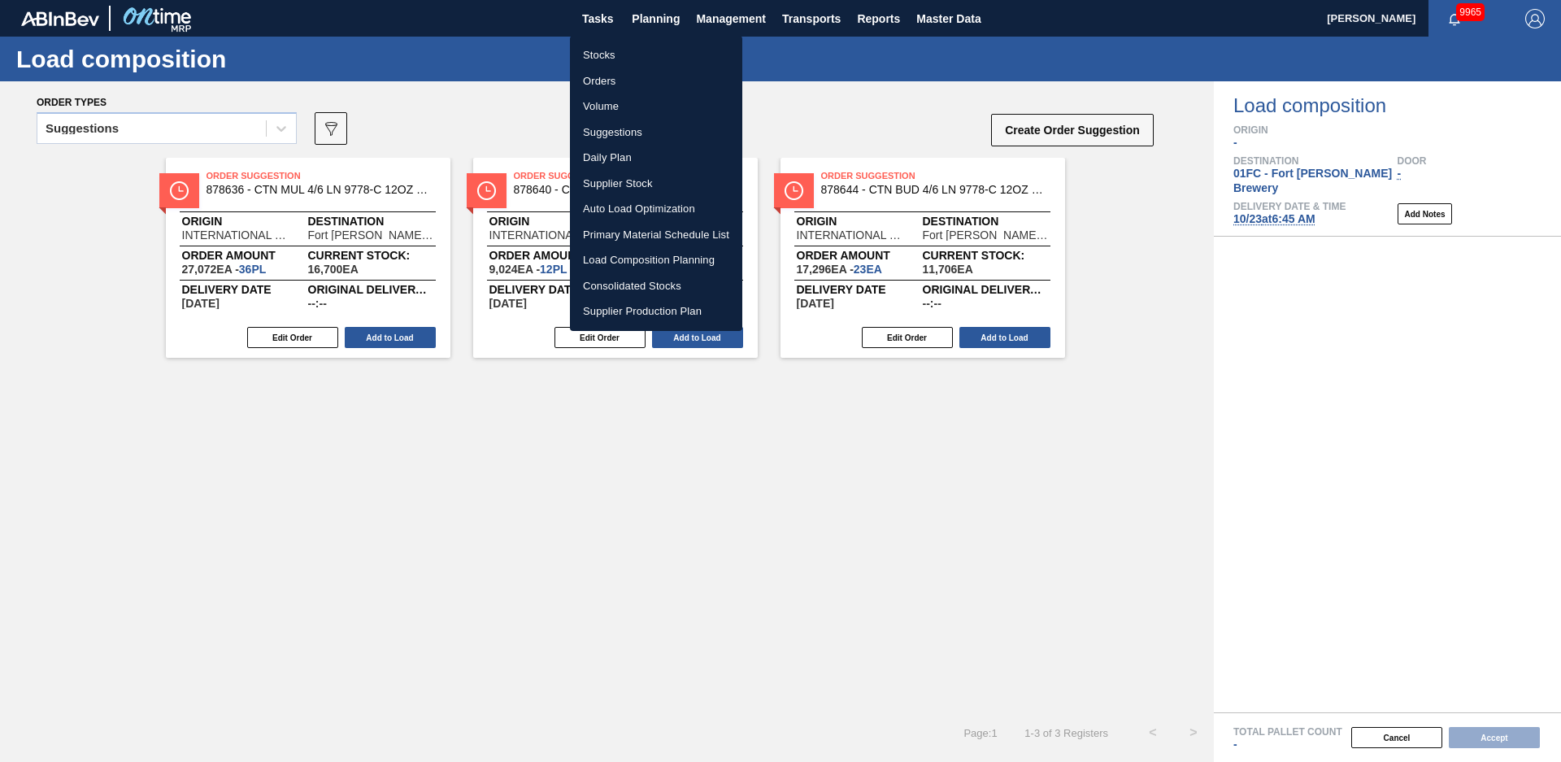
click at [608, 53] on li "Stocks" at bounding box center [656, 55] width 172 height 26
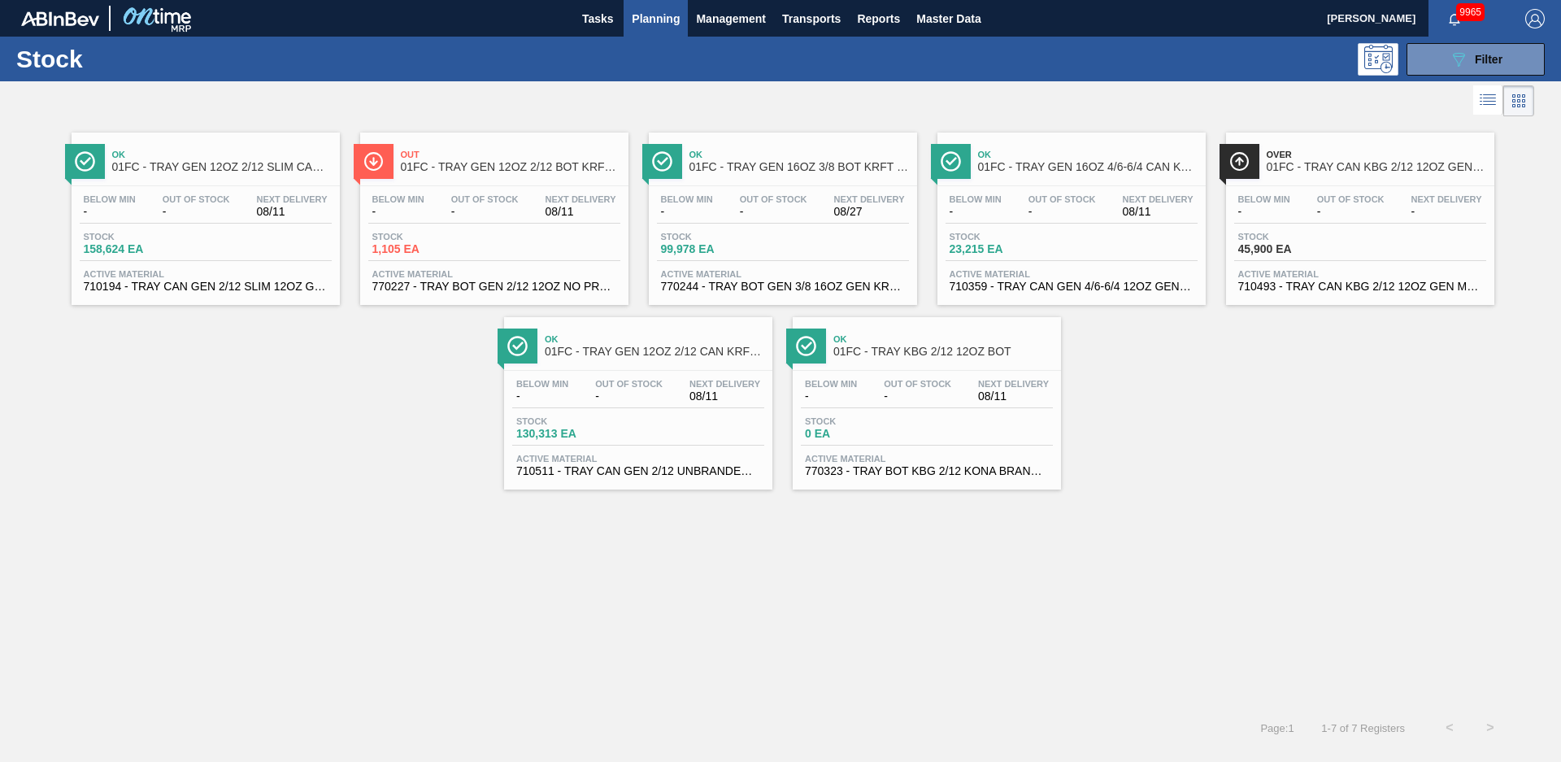
click at [813, 154] on span "Ok" at bounding box center [800, 155] width 220 height 10
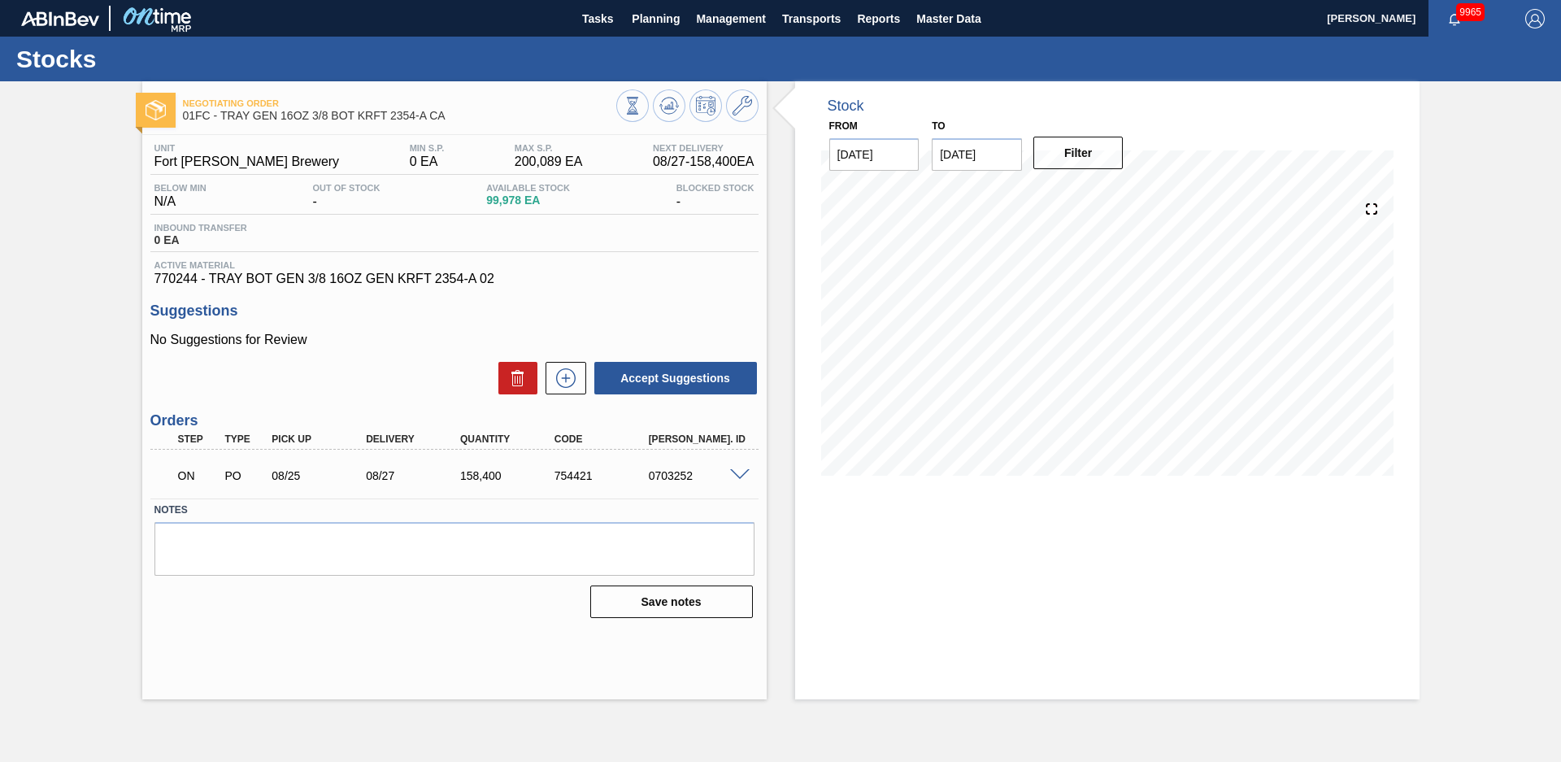
click at [782, 294] on div "Stock From [DATE] to [DATE] Filter" at bounding box center [1093, 390] width 653 height 618
click at [742, 472] on span at bounding box center [740, 475] width 20 height 12
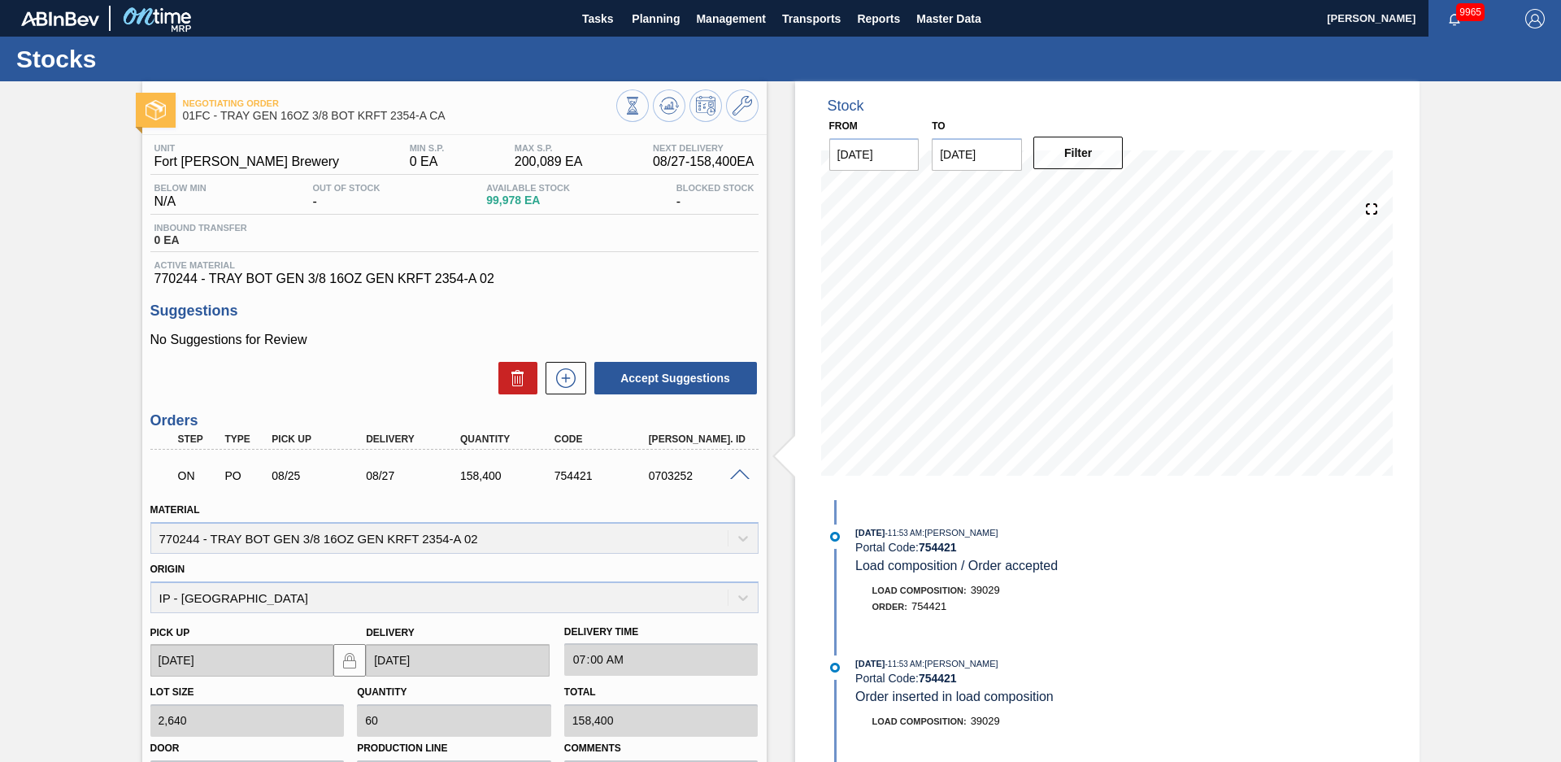
scroll to position [264, 0]
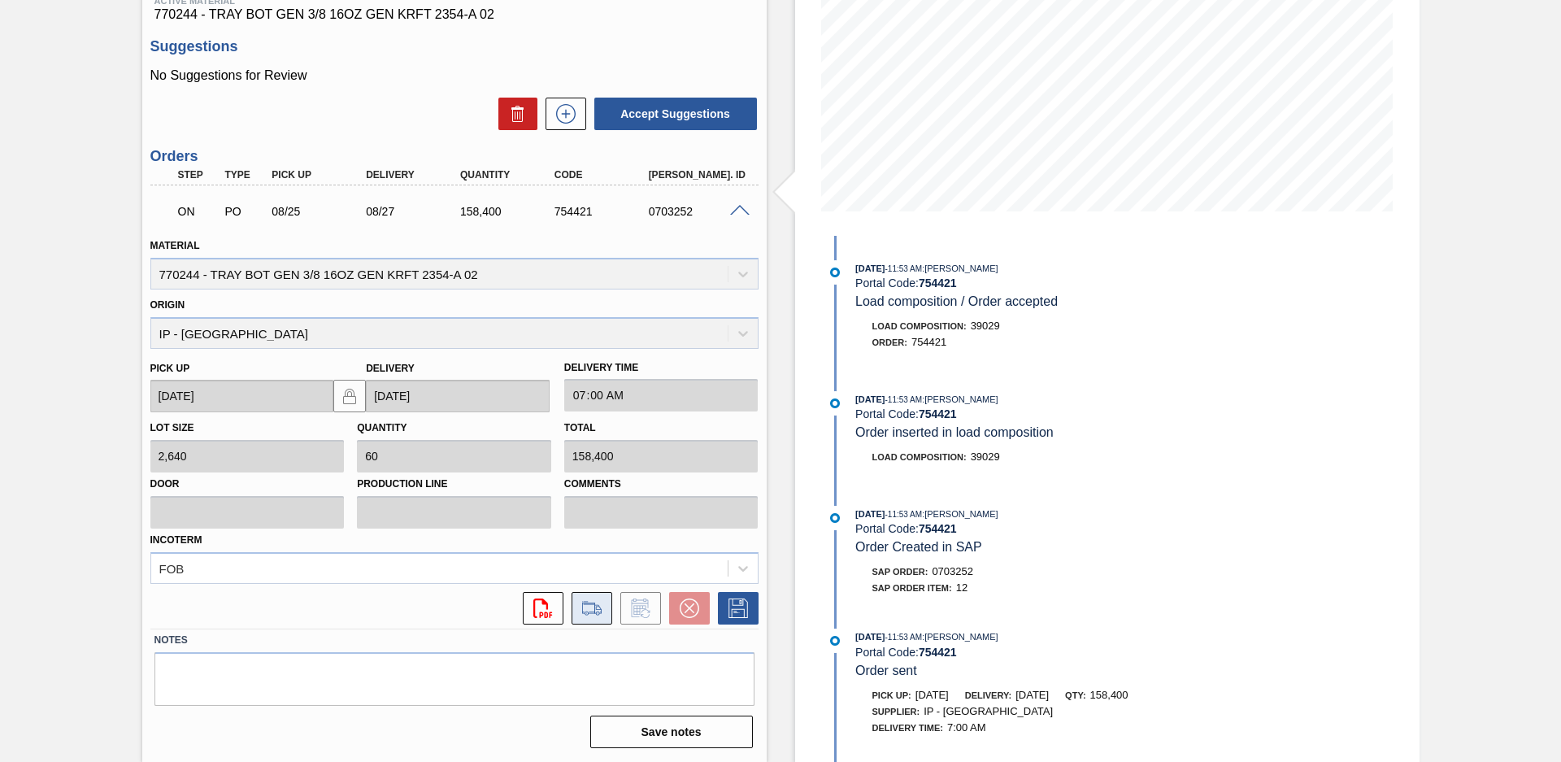
click at [598, 607] on icon at bounding box center [592, 609] width 26 height 20
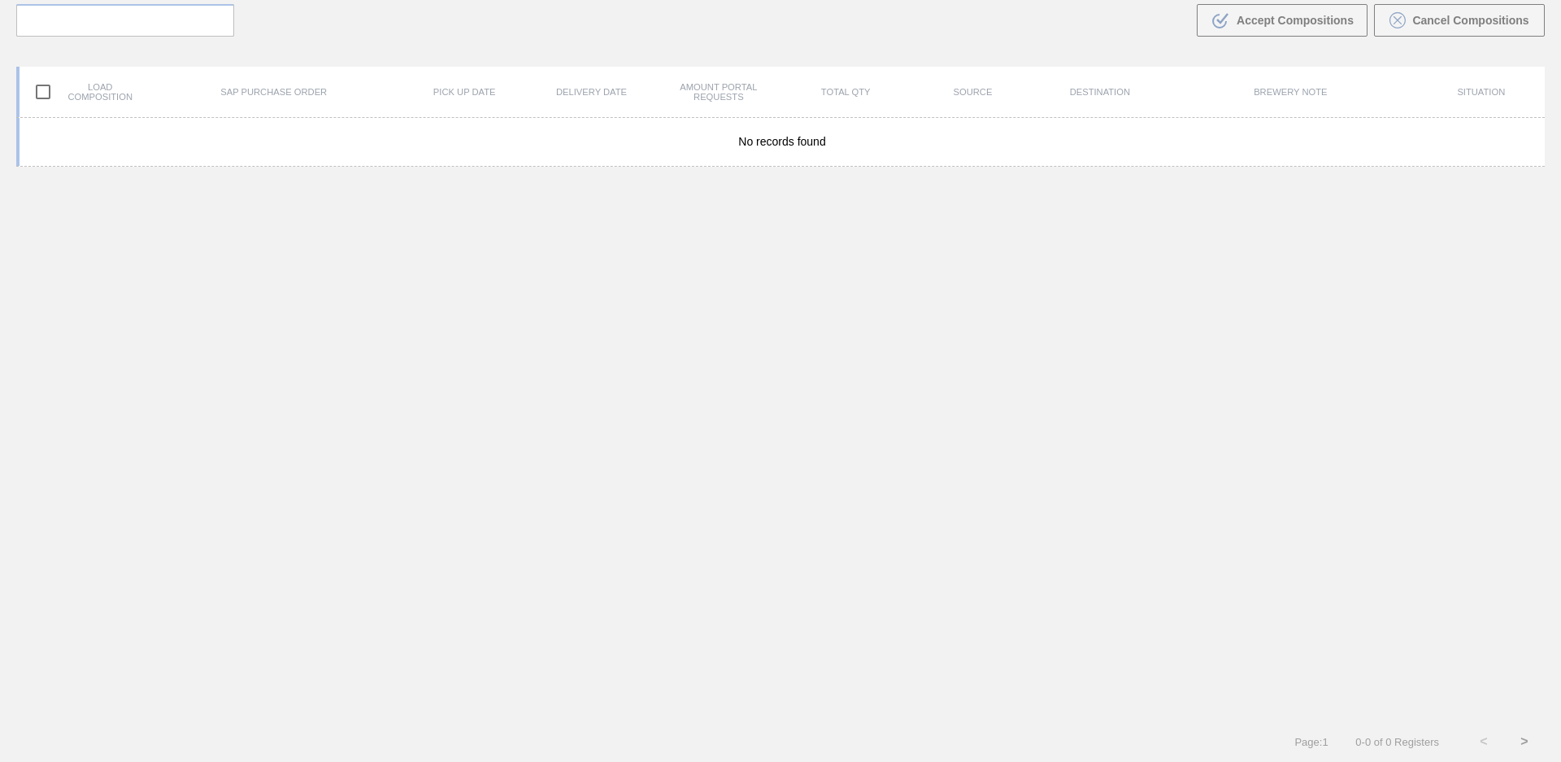
scroll to position [117, 0]
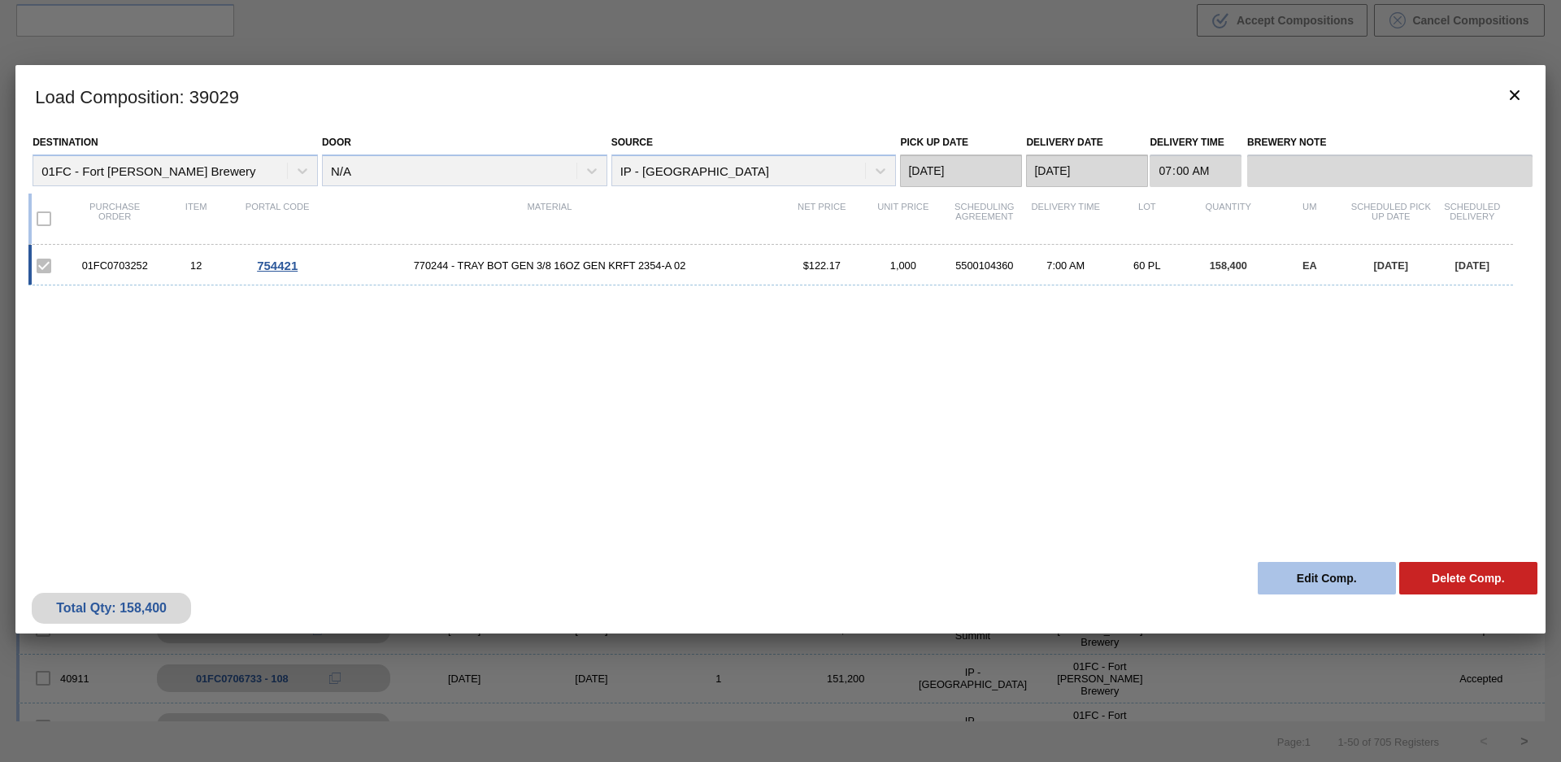
click at [1318, 580] on button "Edit Comp." at bounding box center [1327, 578] width 138 height 33
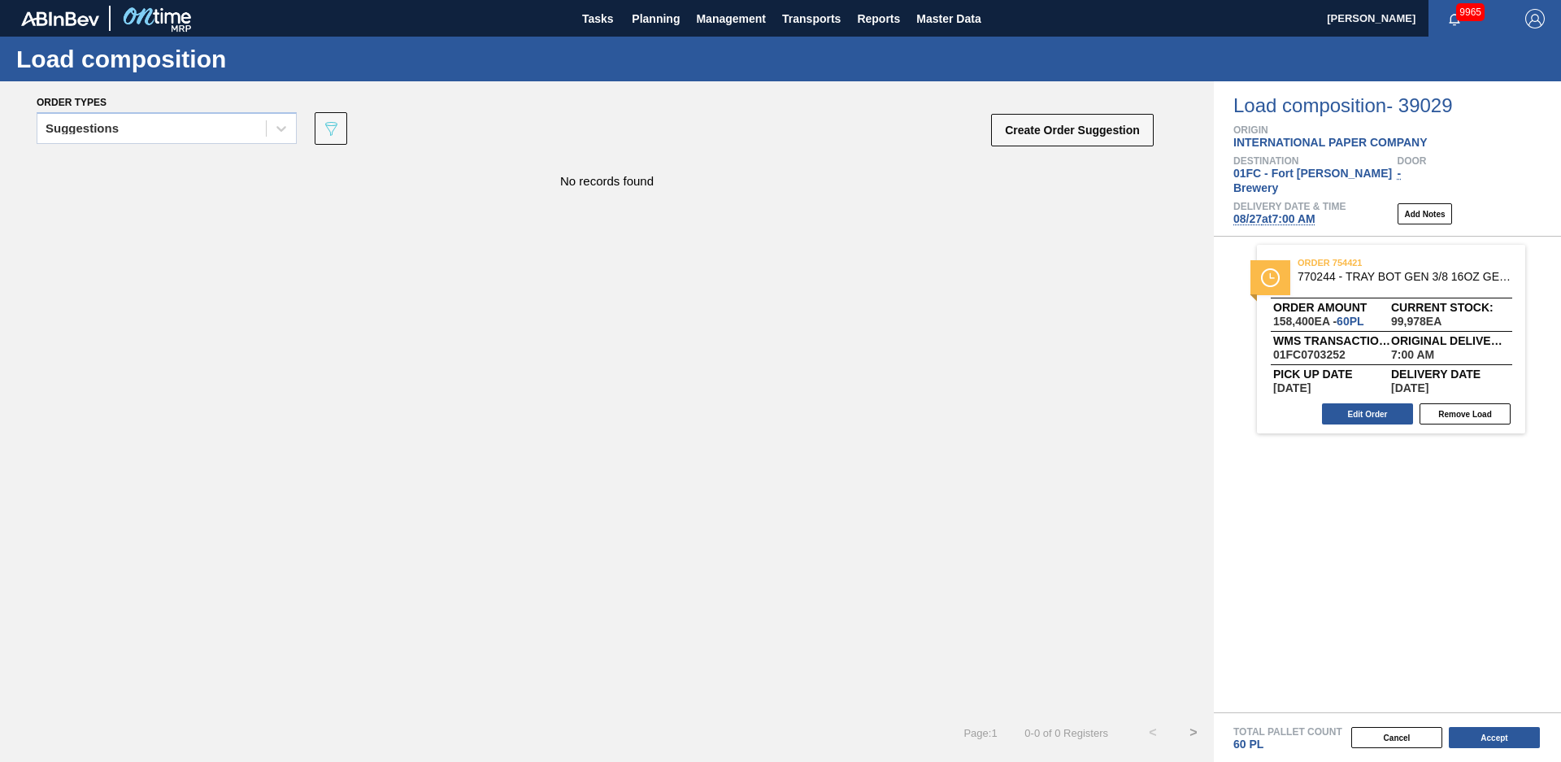
click at [1309, 212] on span "08/27 at 7:00 AM" at bounding box center [1275, 218] width 82 height 13
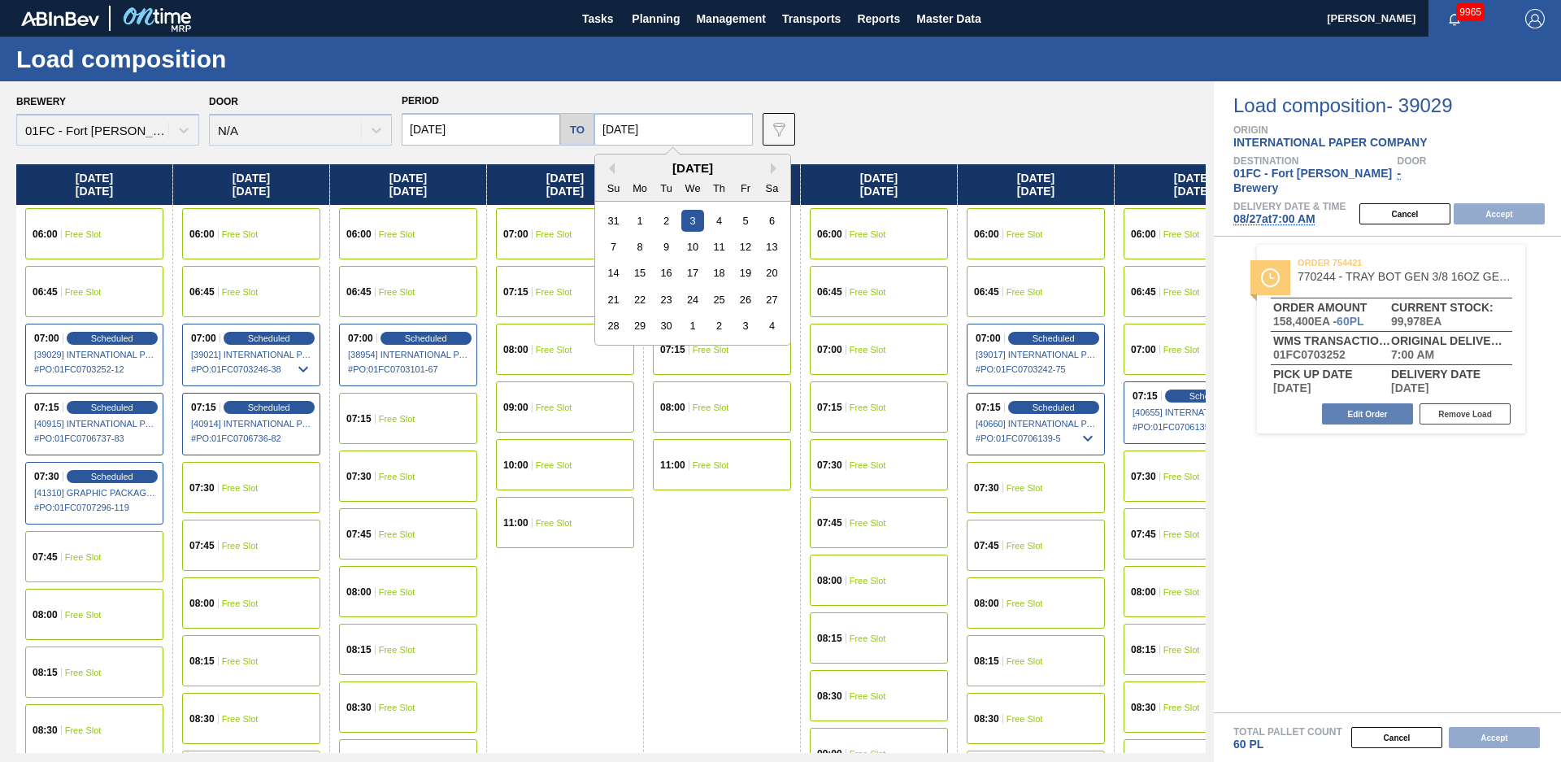
click at [677, 124] on input "[DATE]" at bounding box center [673, 129] width 159 height 33
click at [736, 225] on div "5" at bounding box center [745, 221] width 22 height 22
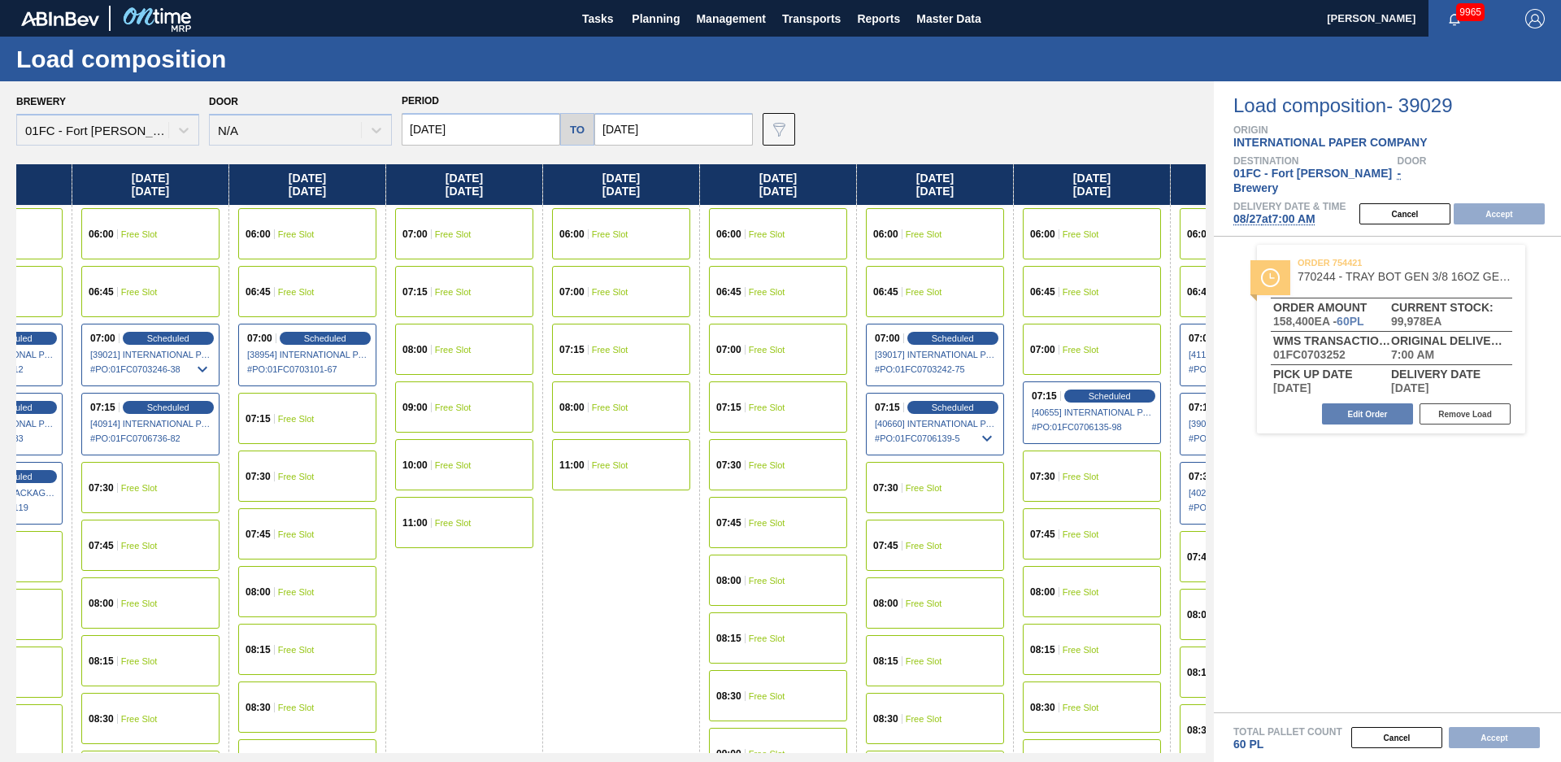
scroll to position [0, 380]
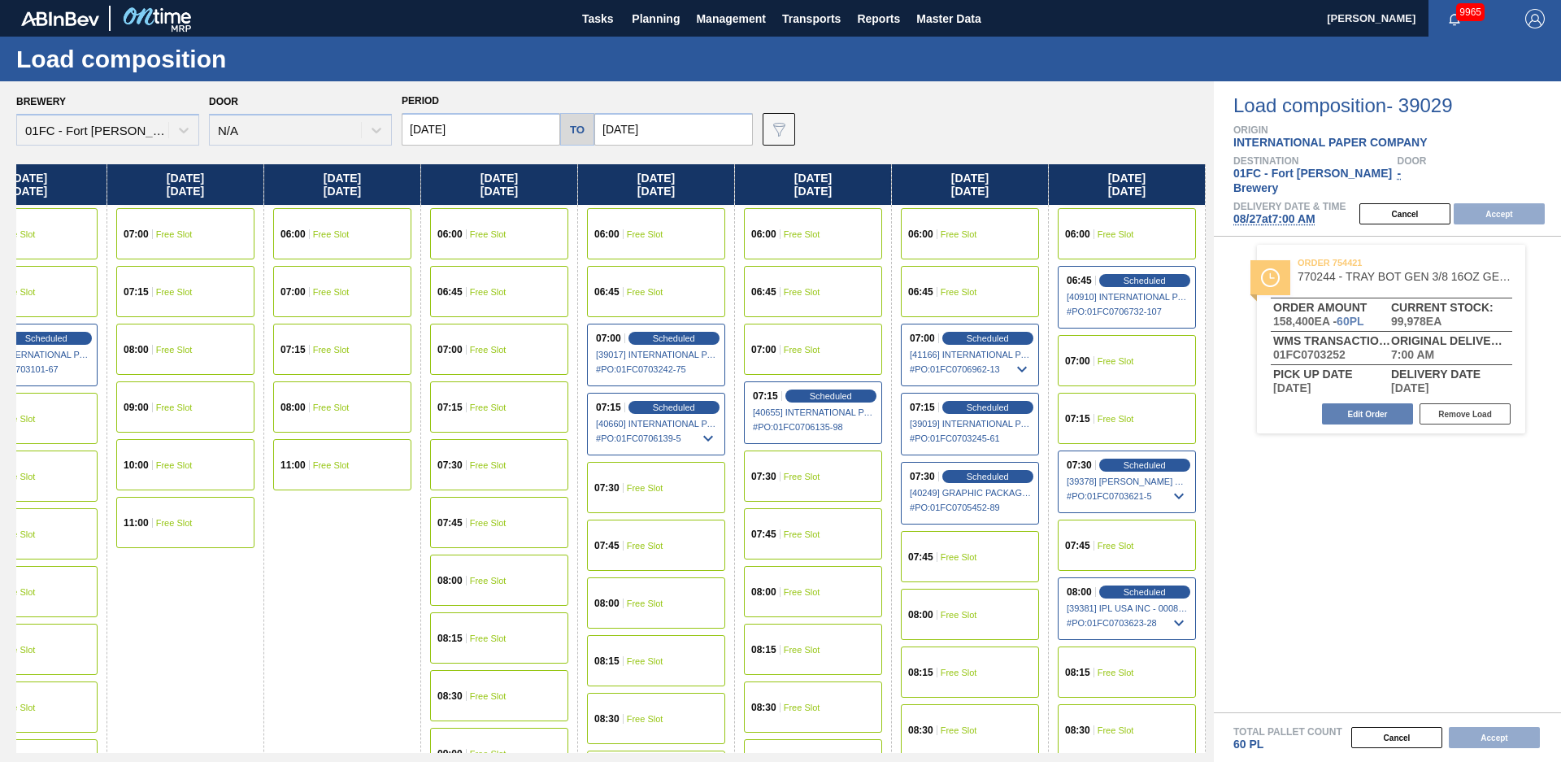
drag, startPoint x: 703, startPoint y: 623, endPoint x: 1295, endPoint y: 481, distance: 608.7
click at [1125, 357] on span "Free Slot" at bounding box center [1116, 361] width 37 height 10
click at [1539, 203] on button "Accept" at bounding box center [1499, 213] width 91 height 21
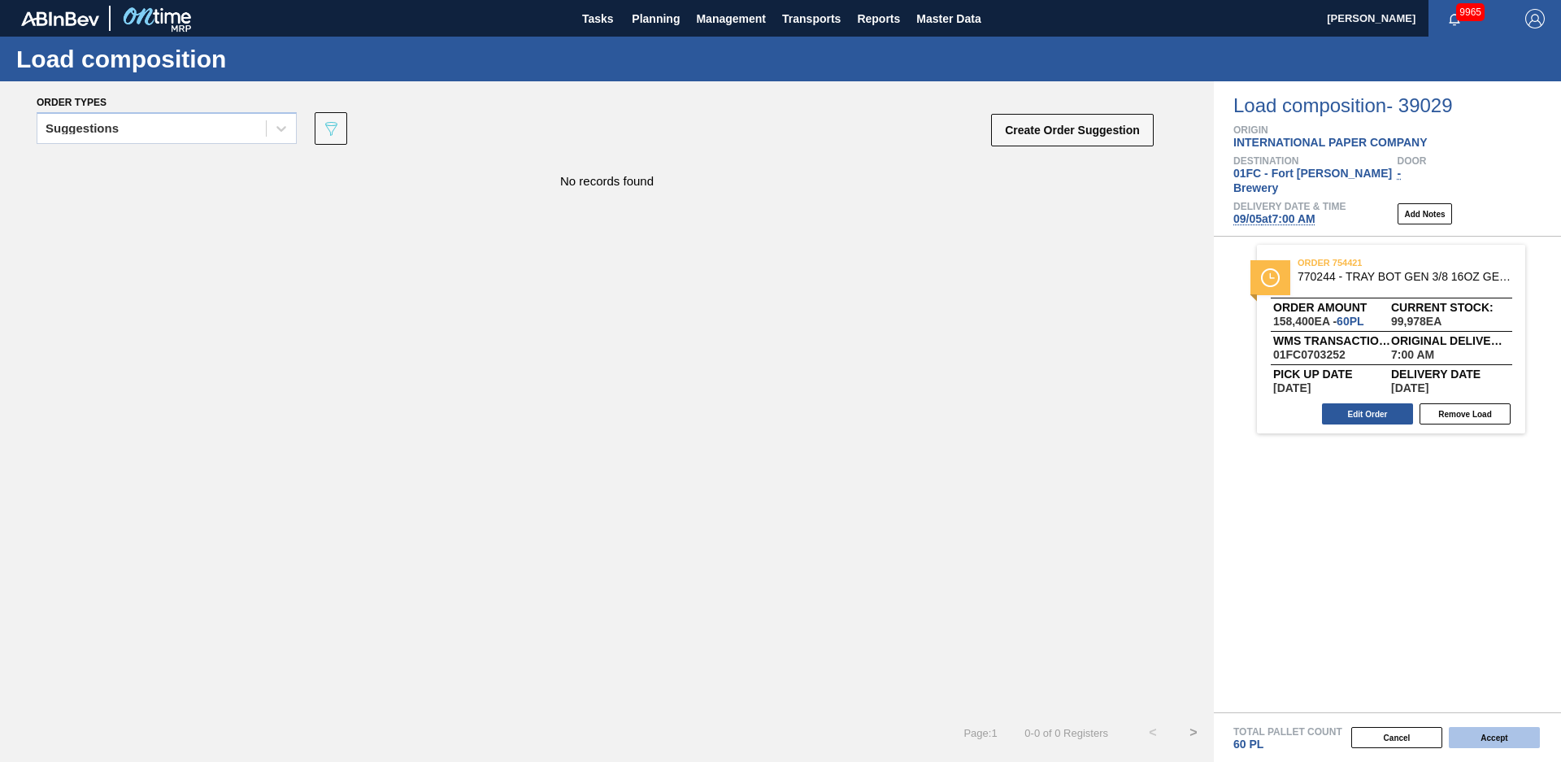
click at [1489, 741] on button "Accept" at bounding box center [1494, 737] width 91 height 21
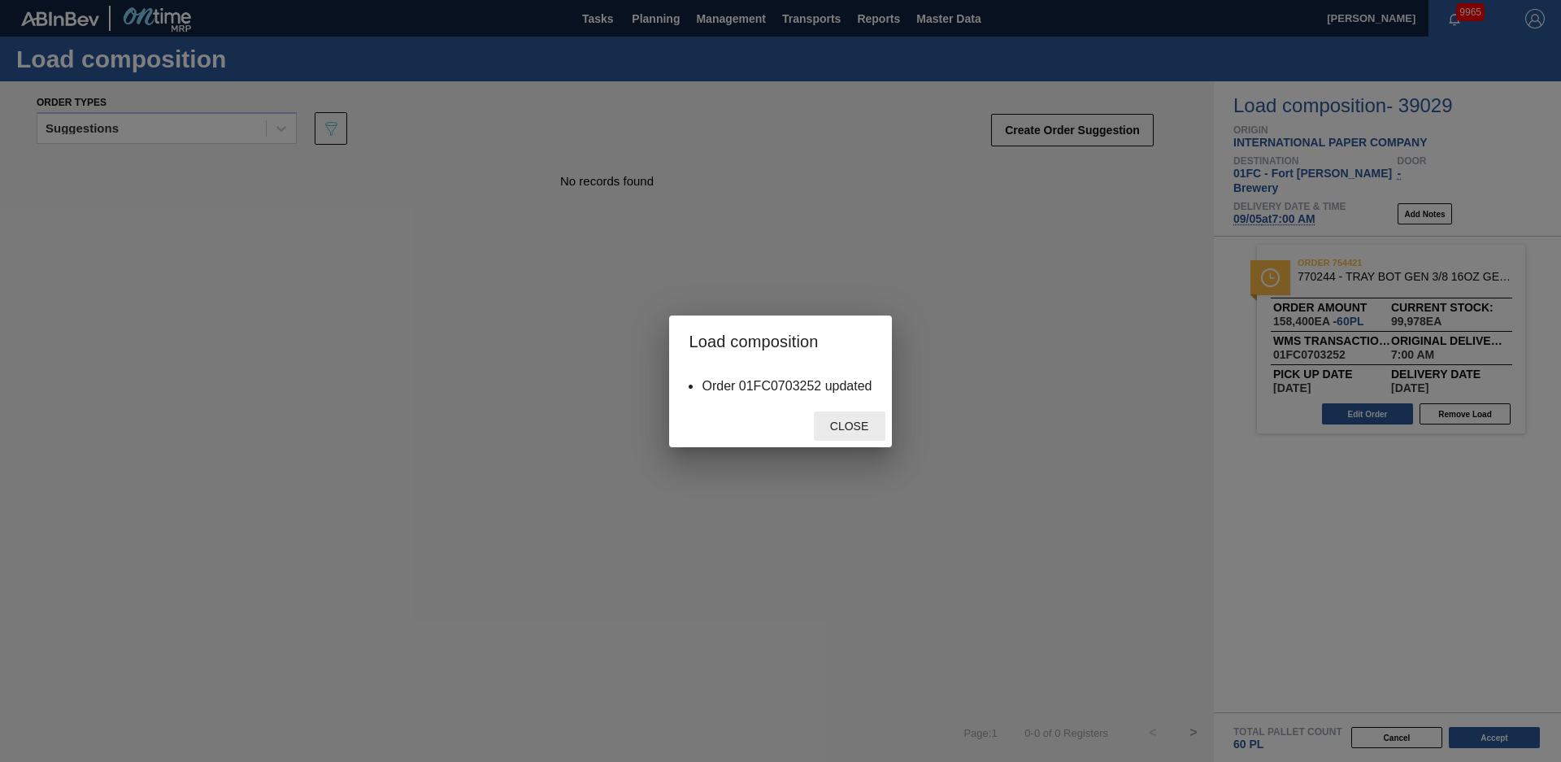
click at [840, 437] on div "Close" at bounding box center [850, 426] width 72 height 30
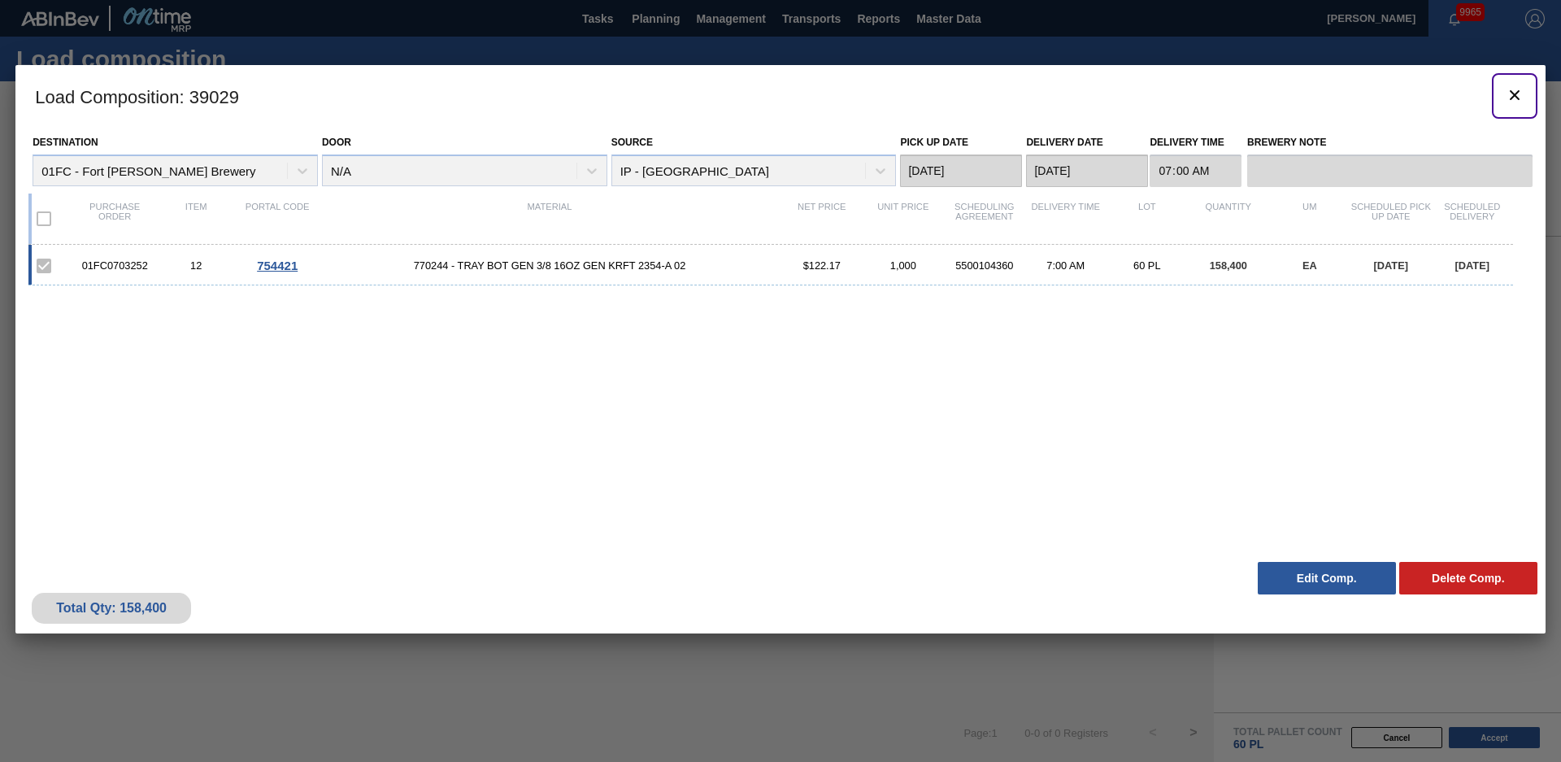
click at [1517, 103] on icon "botão de ícone" at bounding box center [1515, 95] width 20 height 20
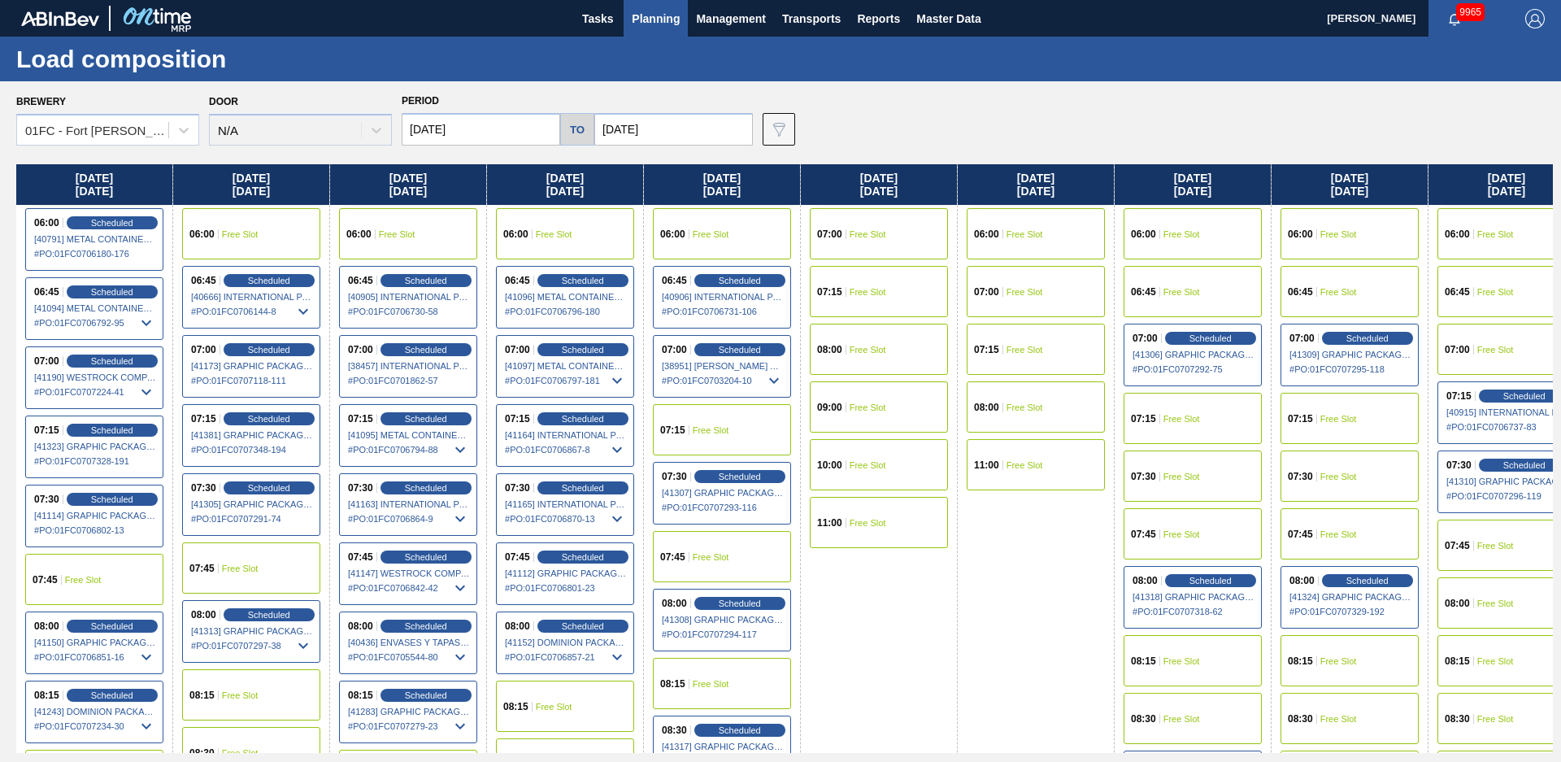
click at [666, 41] on div "Load composition" at bounding box center [780, 59] width 1561 height 45
click at [659, 28] on button "Planning" at bounding box center [656, 18] width 64 height 37
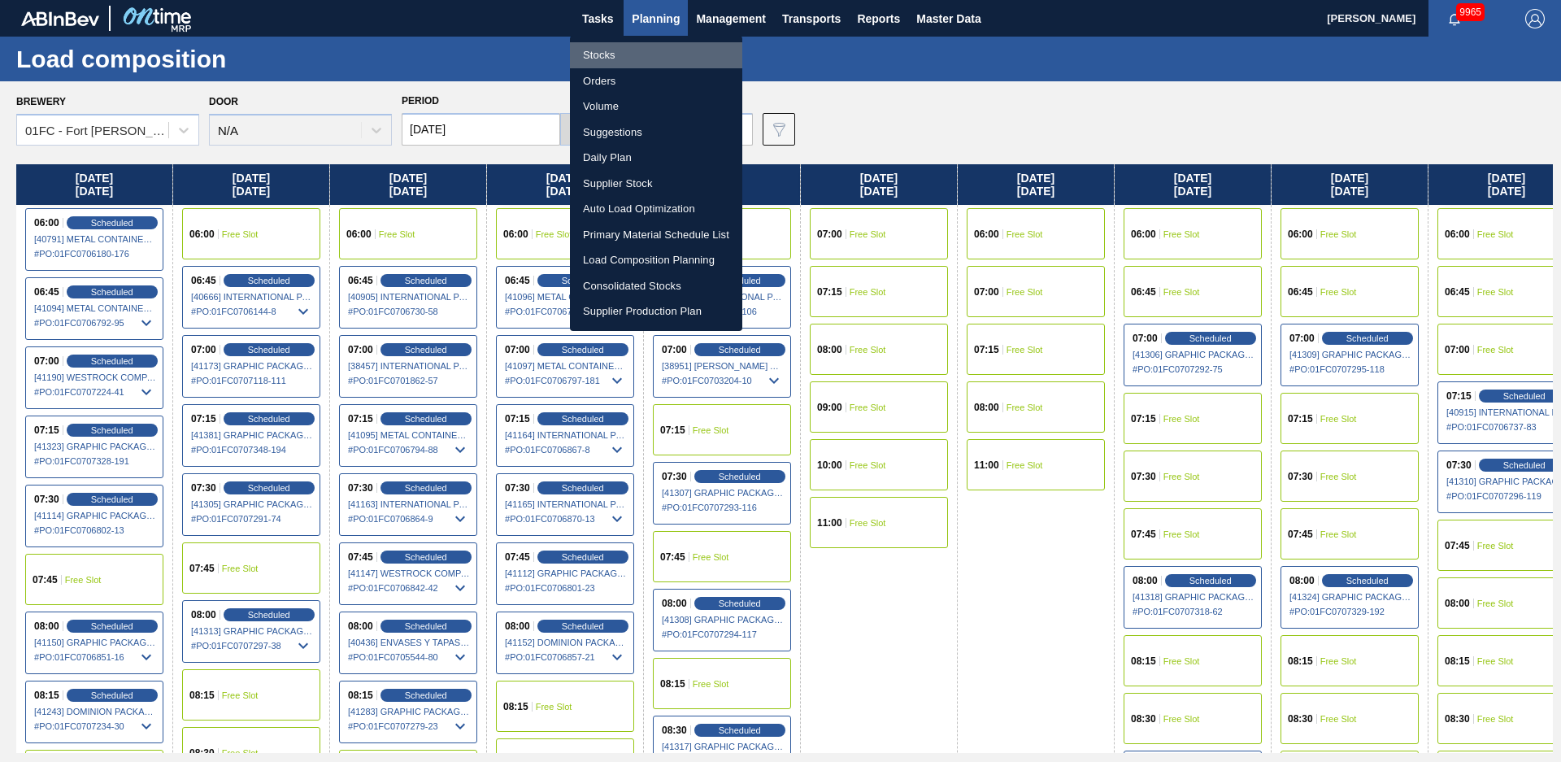
click at [629, 51] on li "Stocks" at bounding box center [656, 55] width 172 height 26
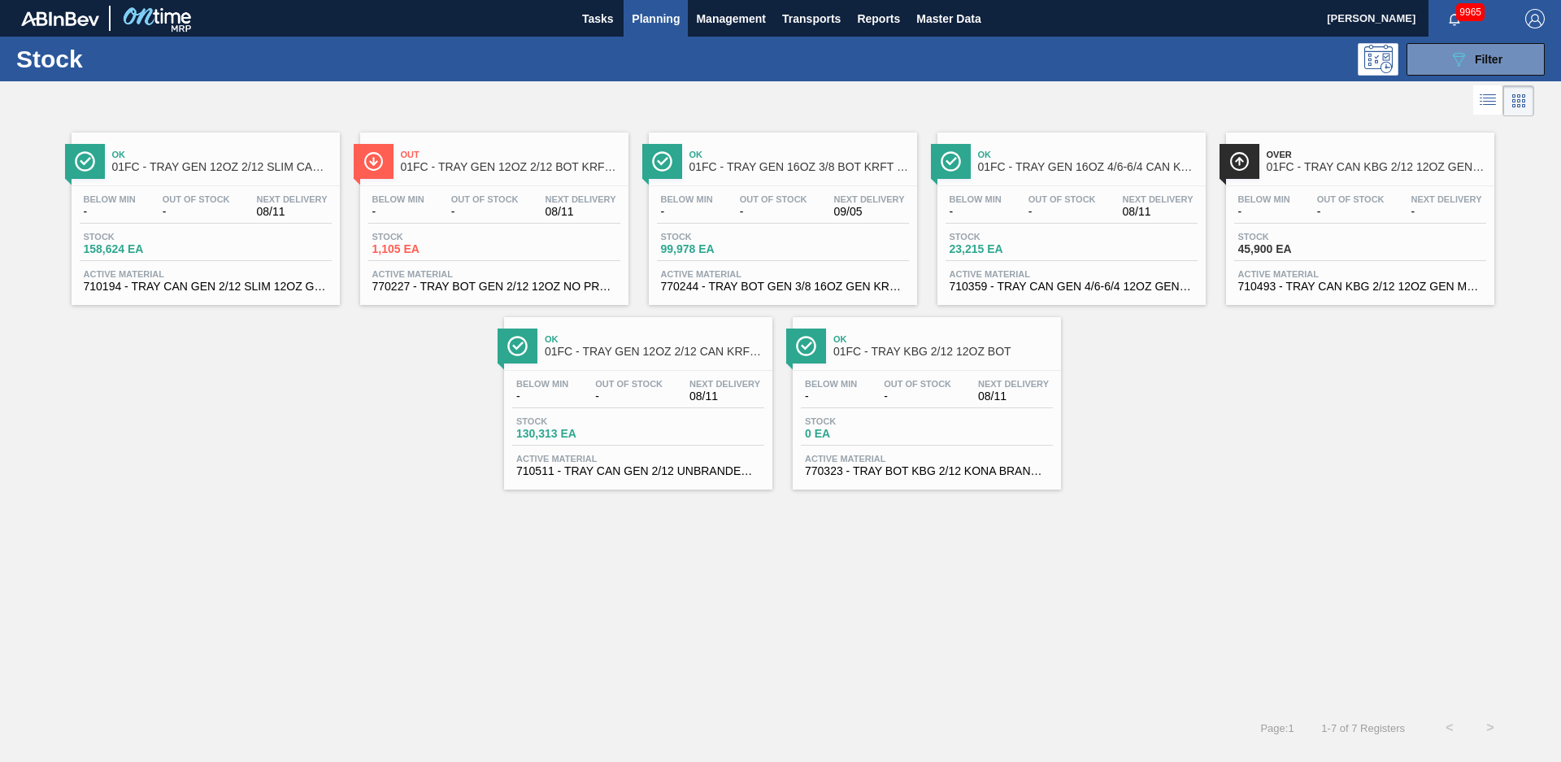
click at [303, 425] on div "Ok 01FC - TRAY GEN 12OZ 2/12 SLIM CAN KRFT 1724-C Below Min - Out Of Stock - Ne…" at bounding box center [780, 304] width 1561 height 369
click at [937, 355] on span "01FC - TRAY KBG 2/12 12OZ BOT" at bounding box center [944, 352] width 220 height 12
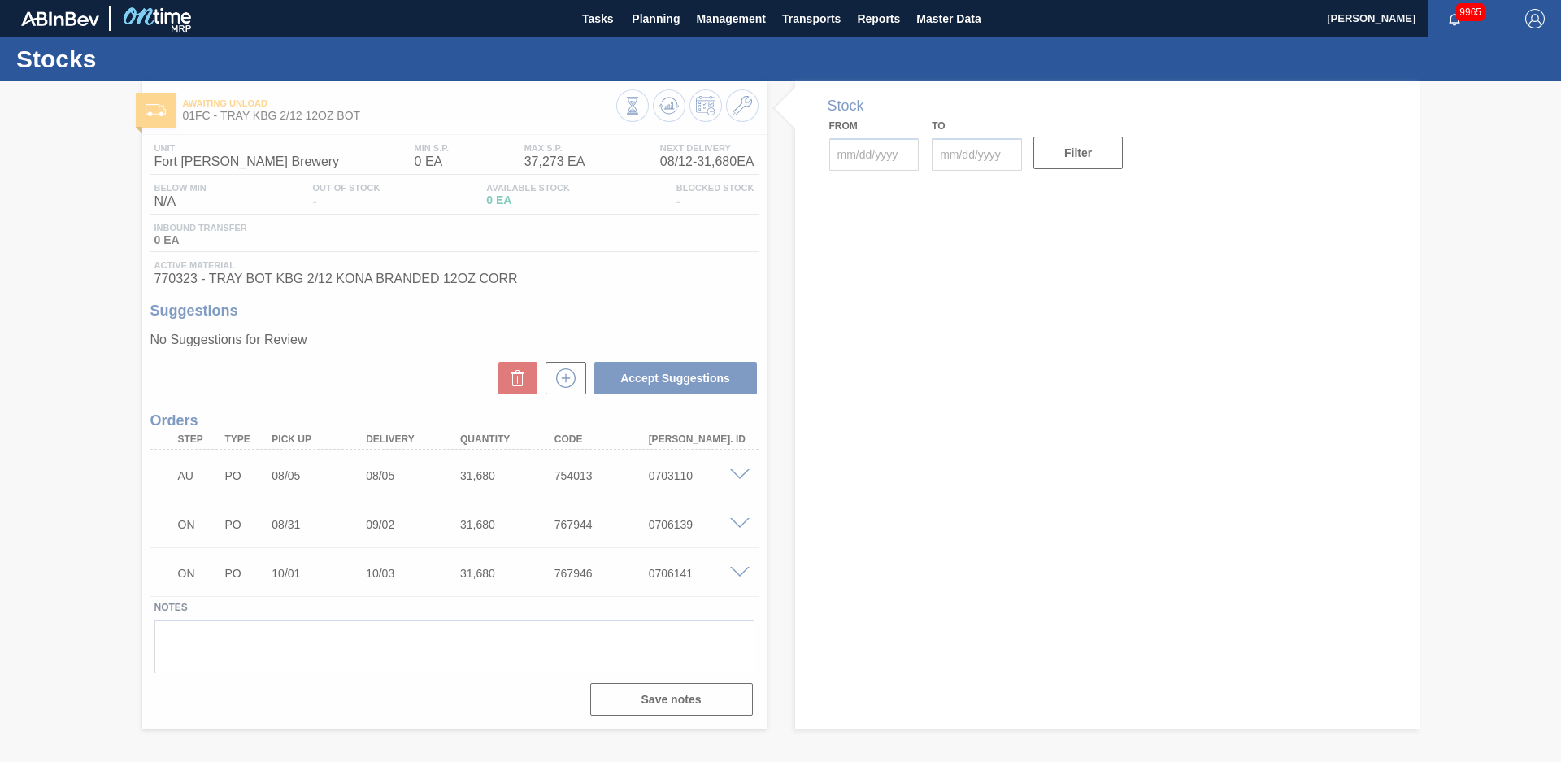
type input "[DATE]"
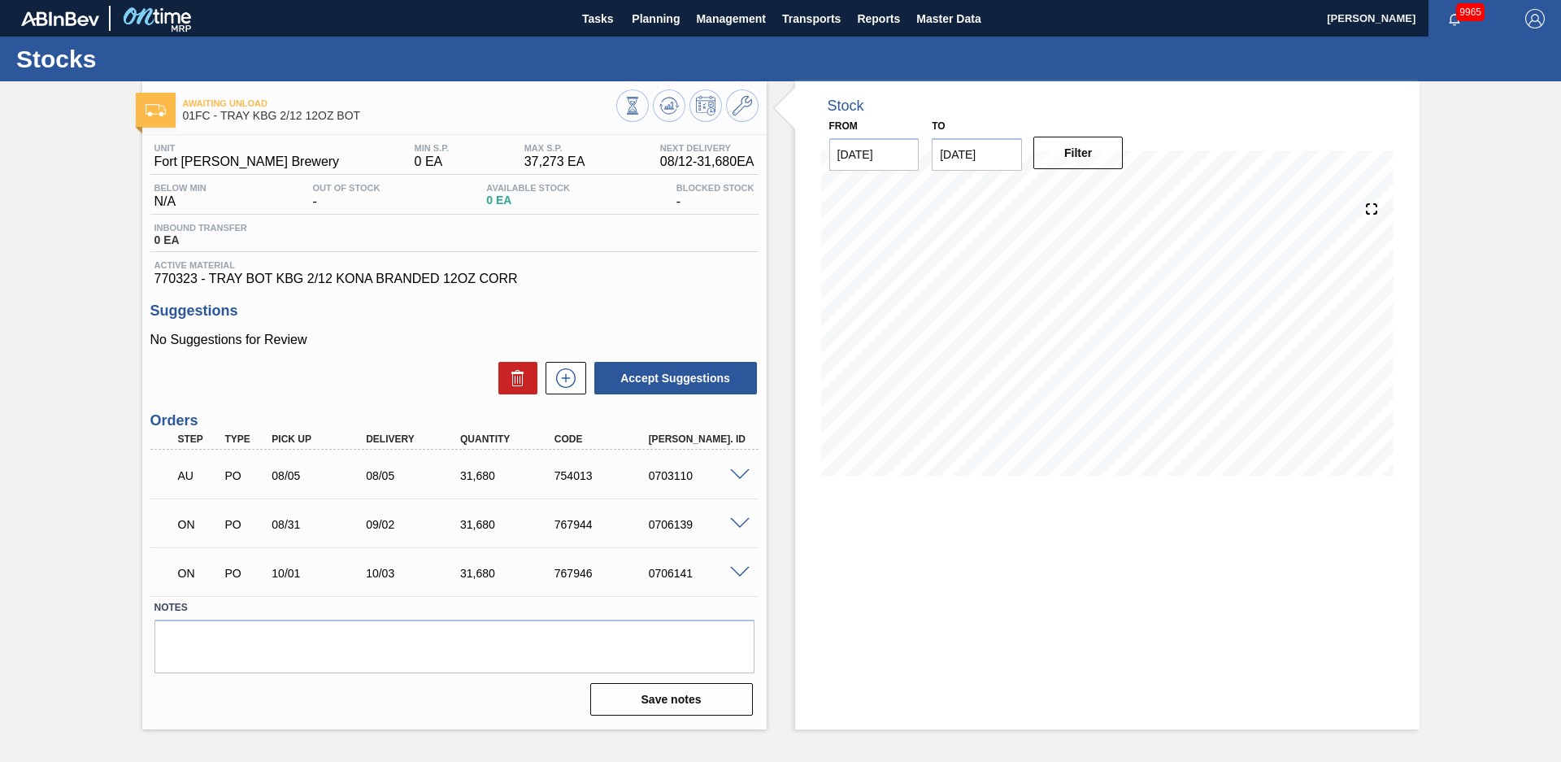
click at [785, 318] on div "Stock From [DATE] to [DATE] Filter" at bounding box center [1093, 405] width 653 height 648
click at [738, 520] on span at bounding box center [740, 524] width 20 height 12
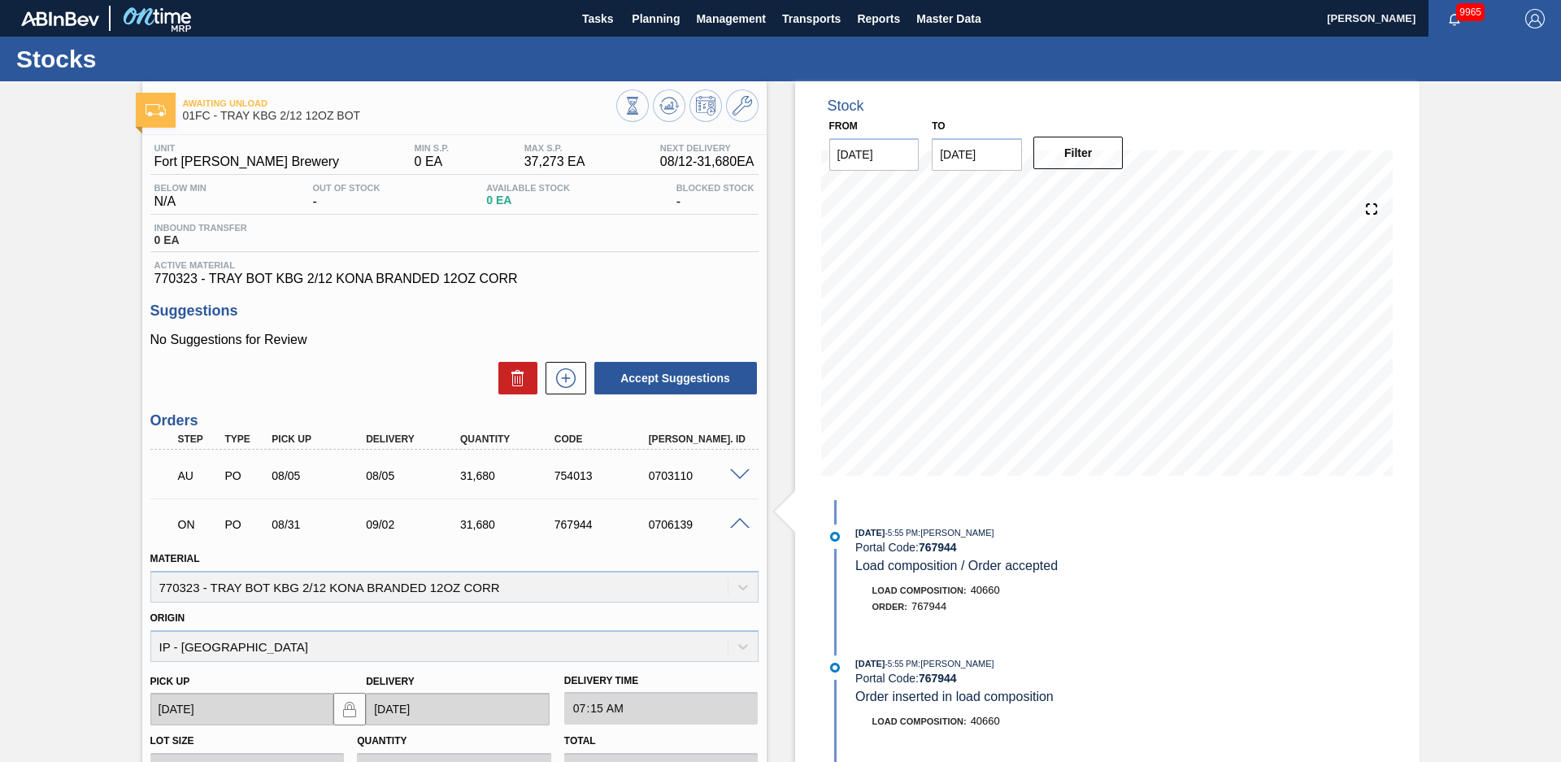
scroll to position [362, 0]
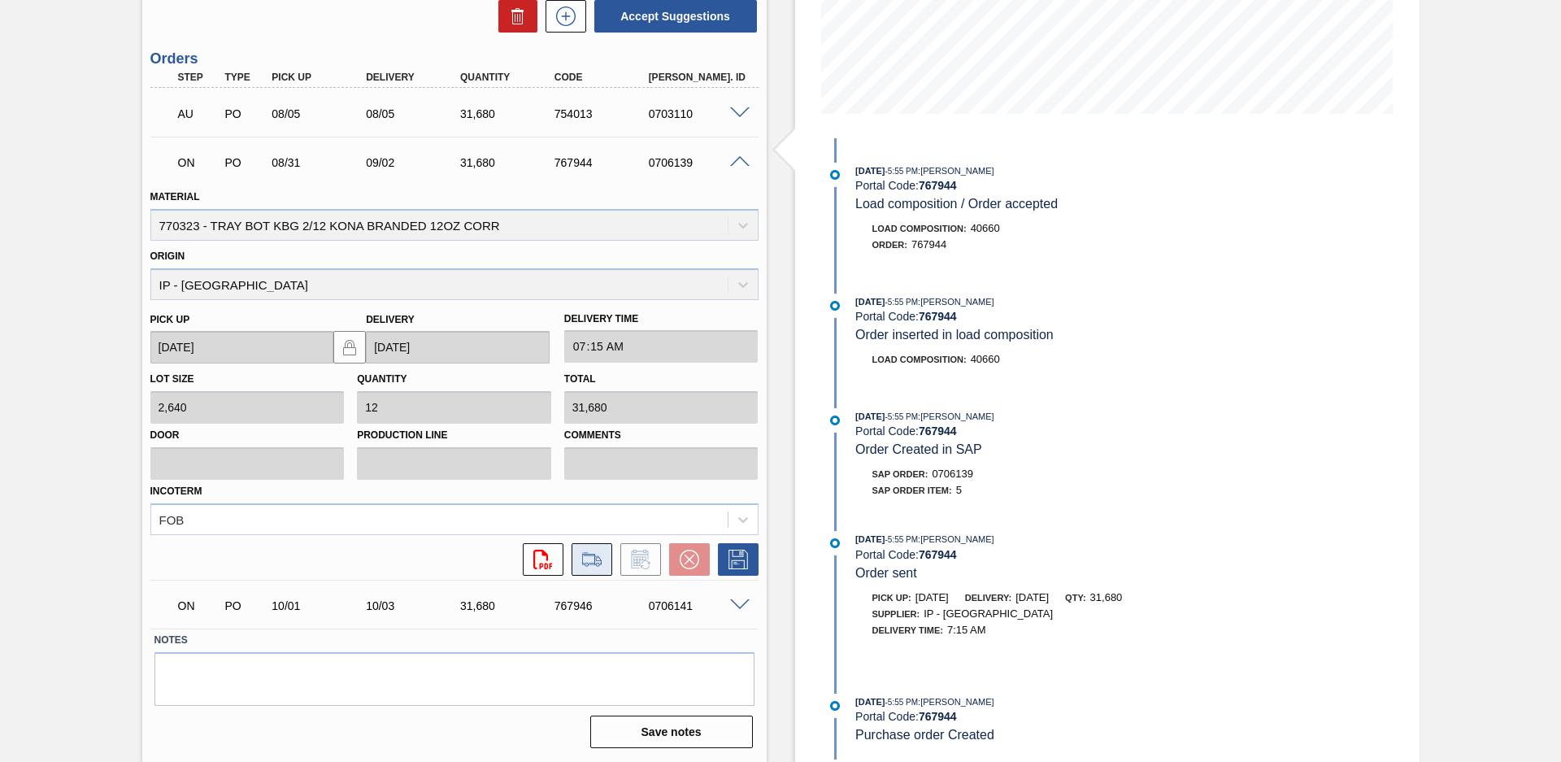
click at [594, 561] on icon at bounding box center [592, 560] width 26 height 20
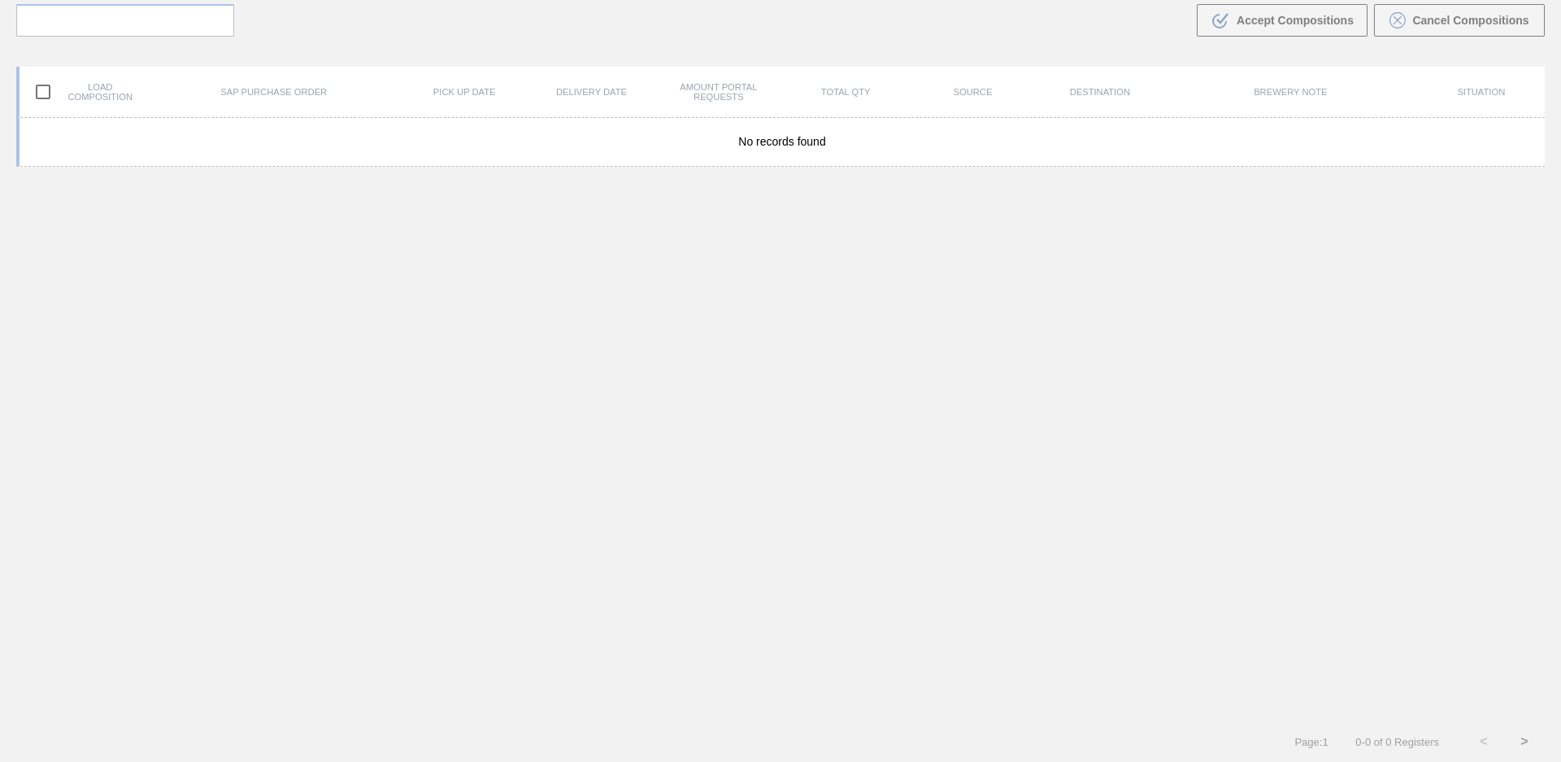
scroll to position [117, 0]
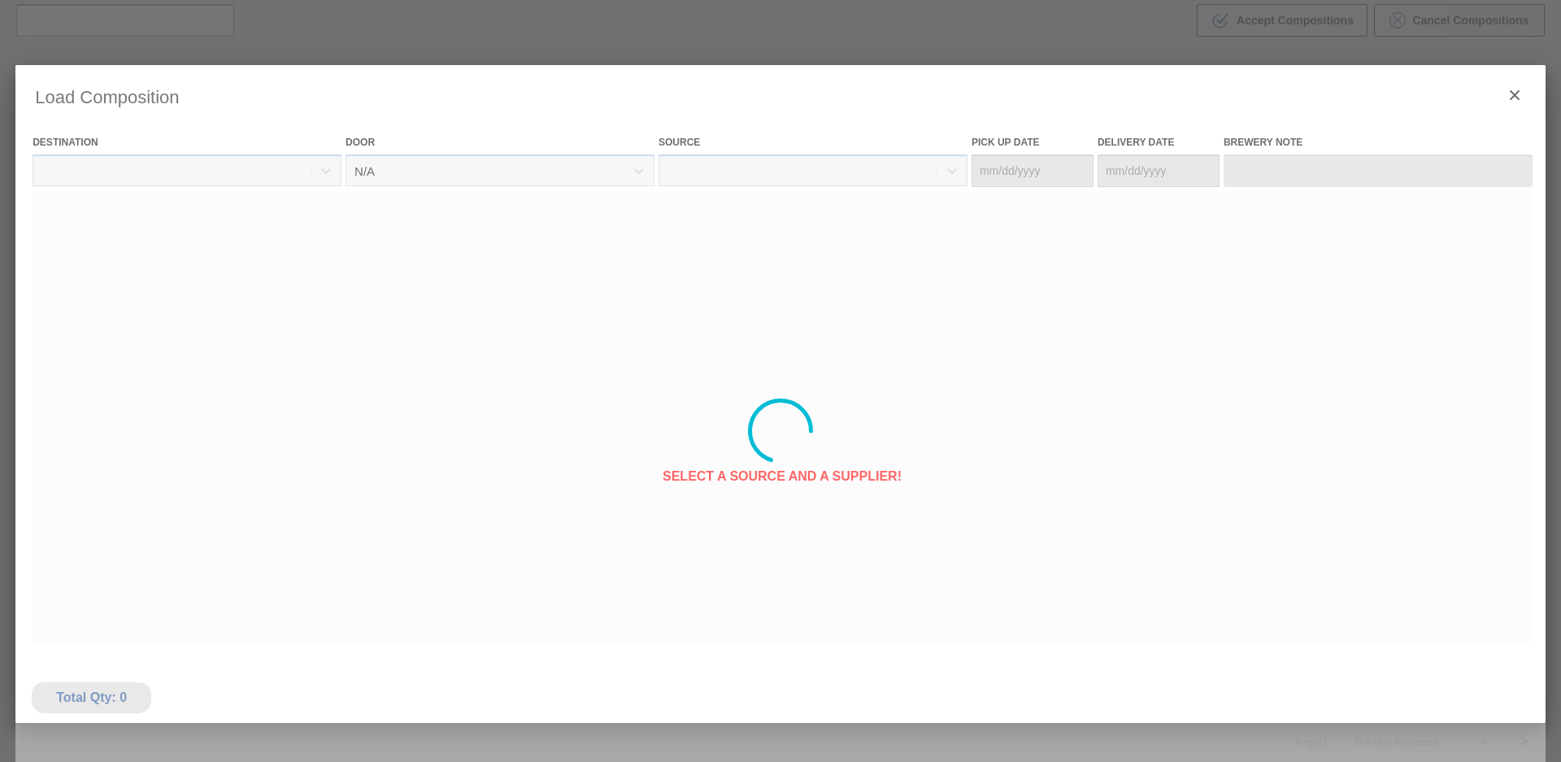
type Date "[DATE]"
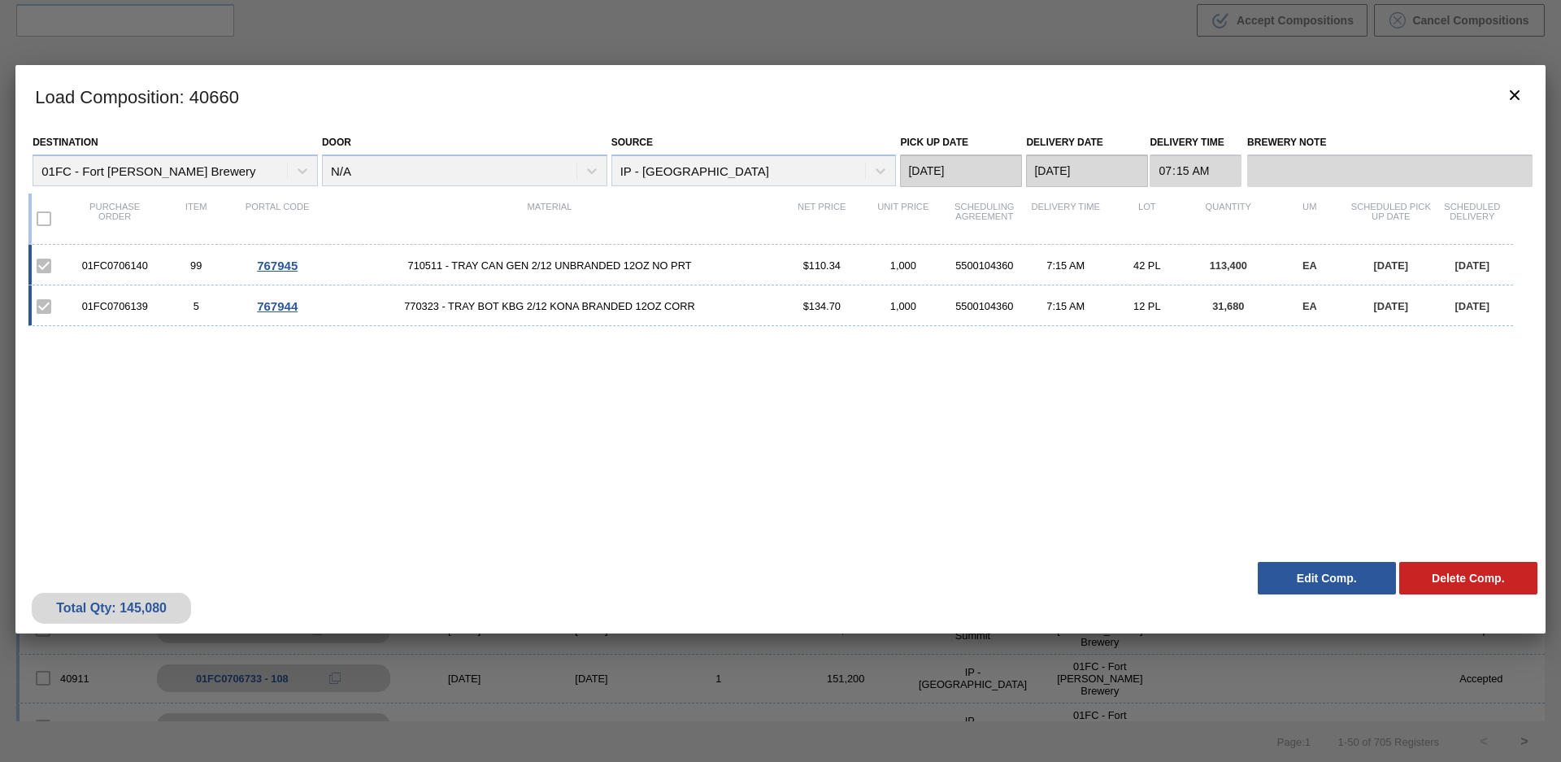
click at [1304, 580] on button "Edit Comp." at bounding box center [1327, 578] width 138 height 33
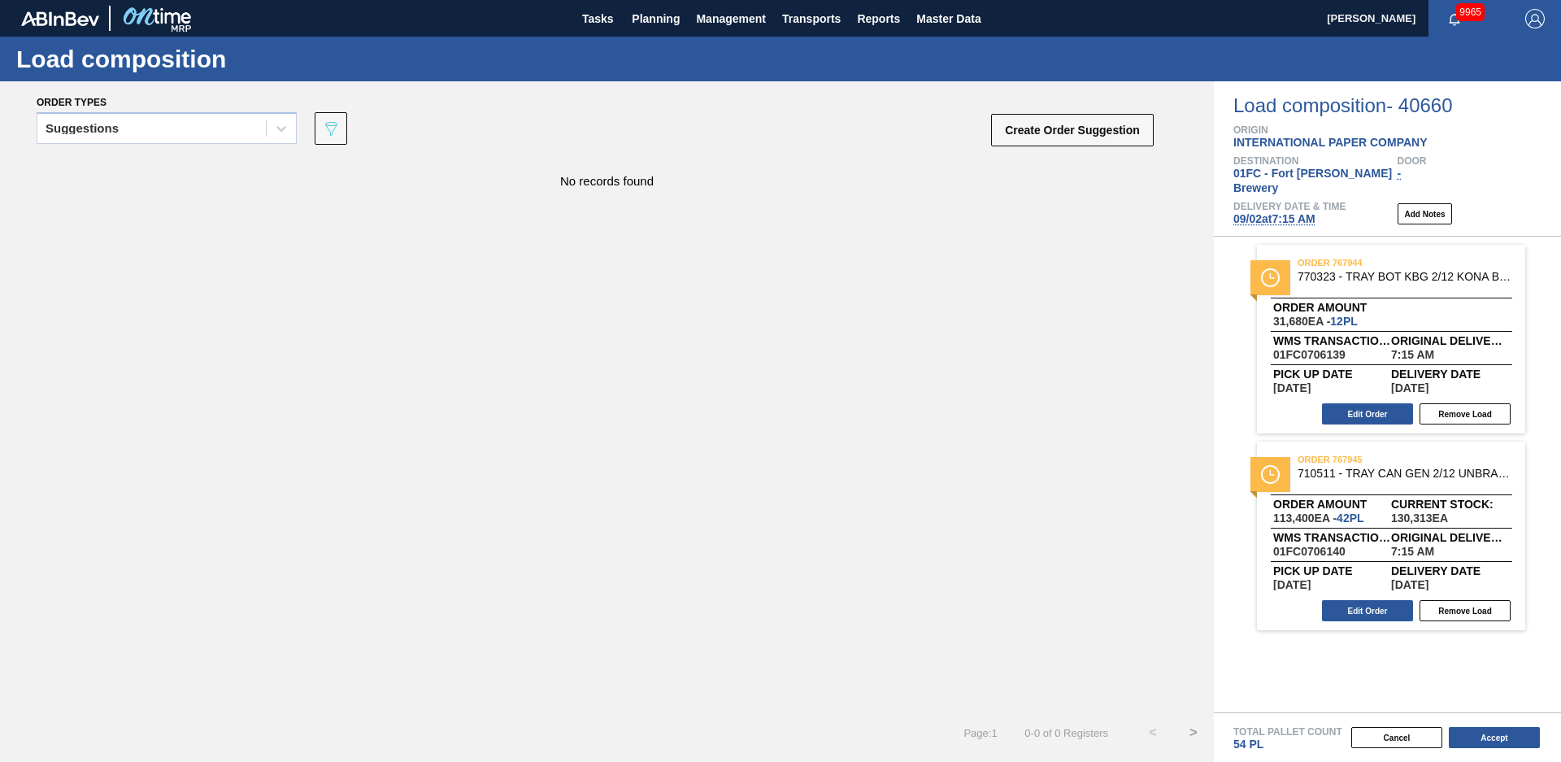
click at [214, 138] on div "Suggestions" at bounding box center [151, 129] width 229 height 24
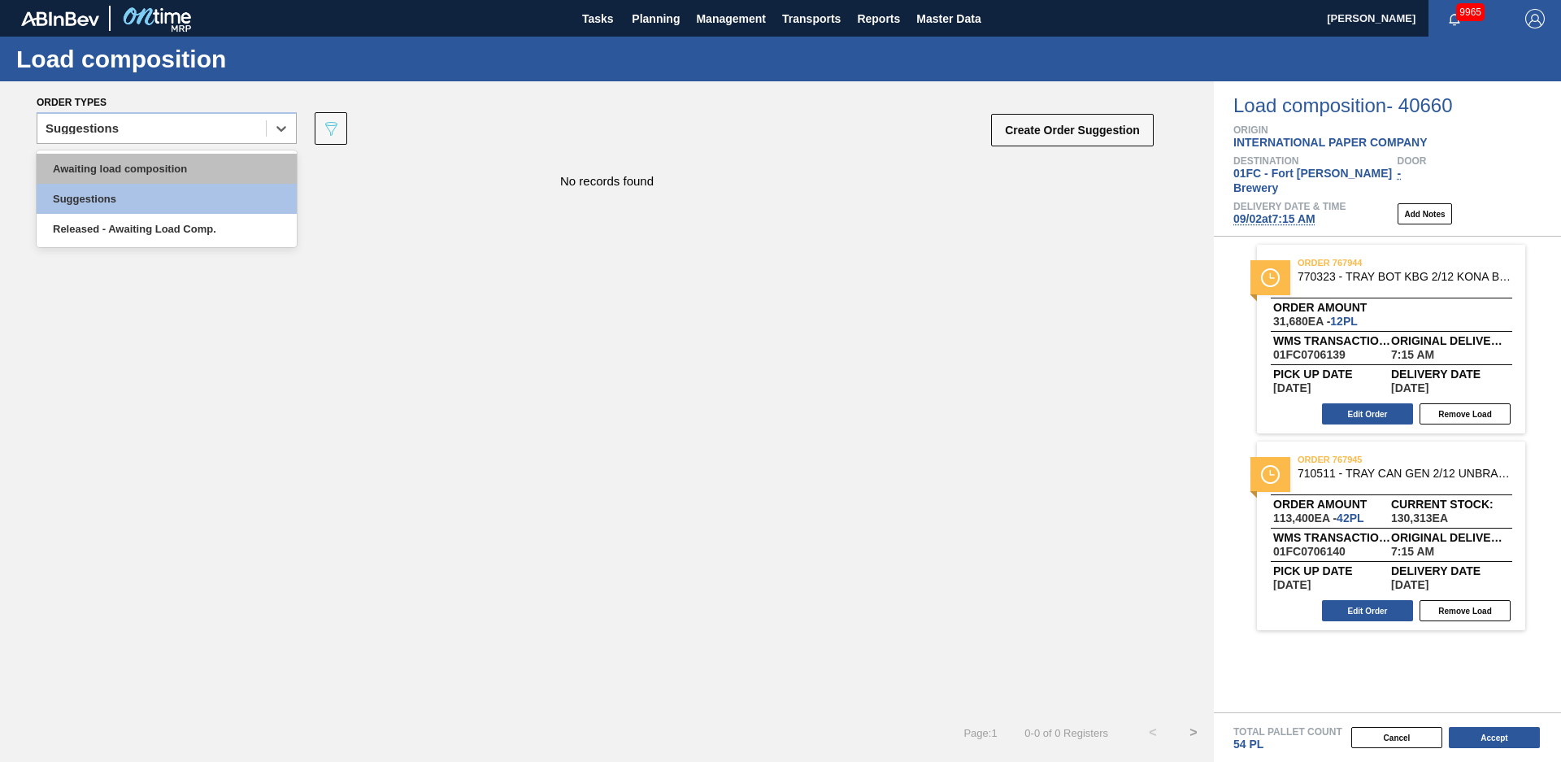
click at [199, 165] on div "Awaiting load composition" at bounding box center [167, 169] width 260 height 30
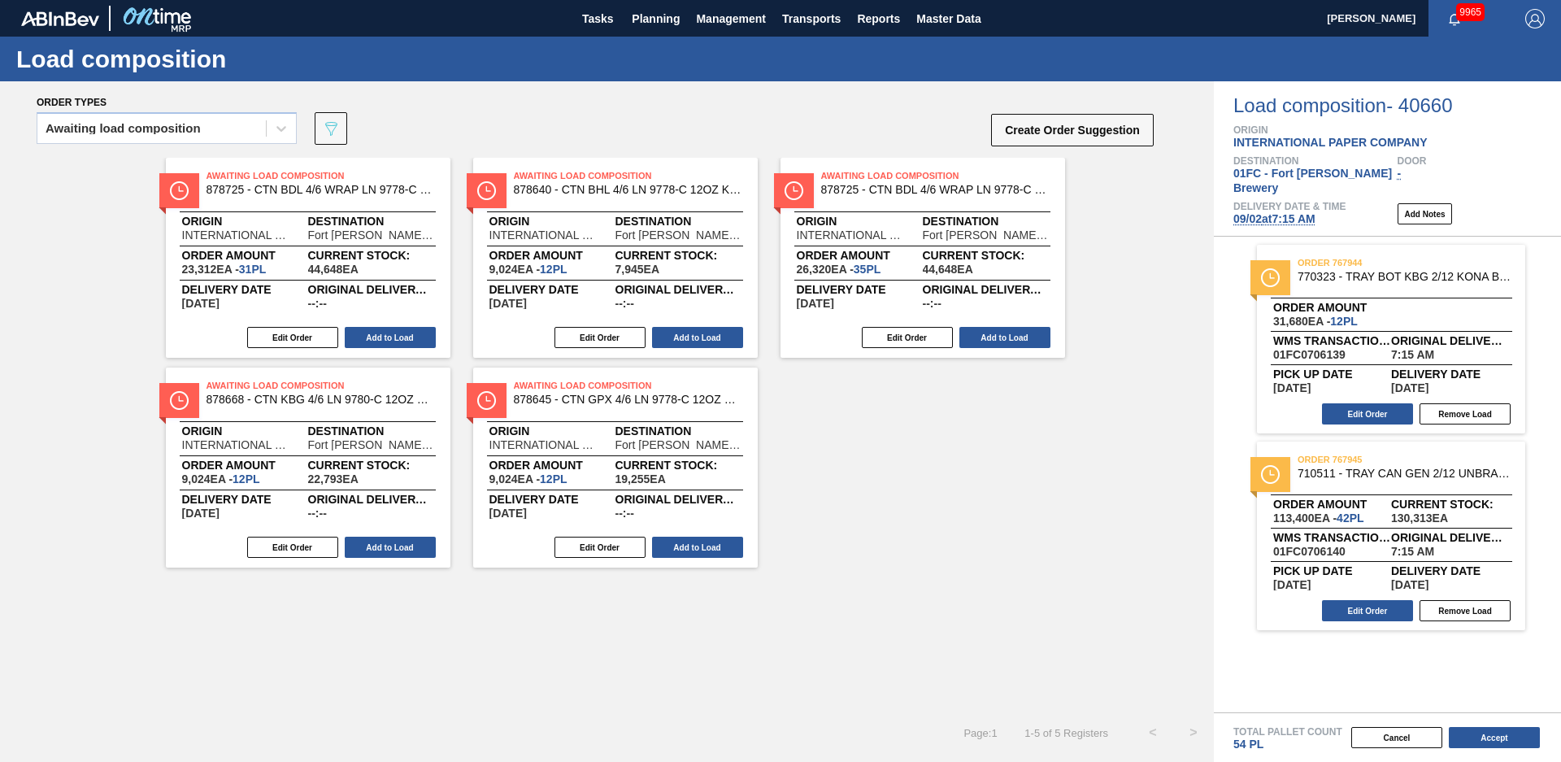
click at [1292, 212] on span "[DATE] 7:15 AM" at bounding box center [1275, 218] width 82 height 13
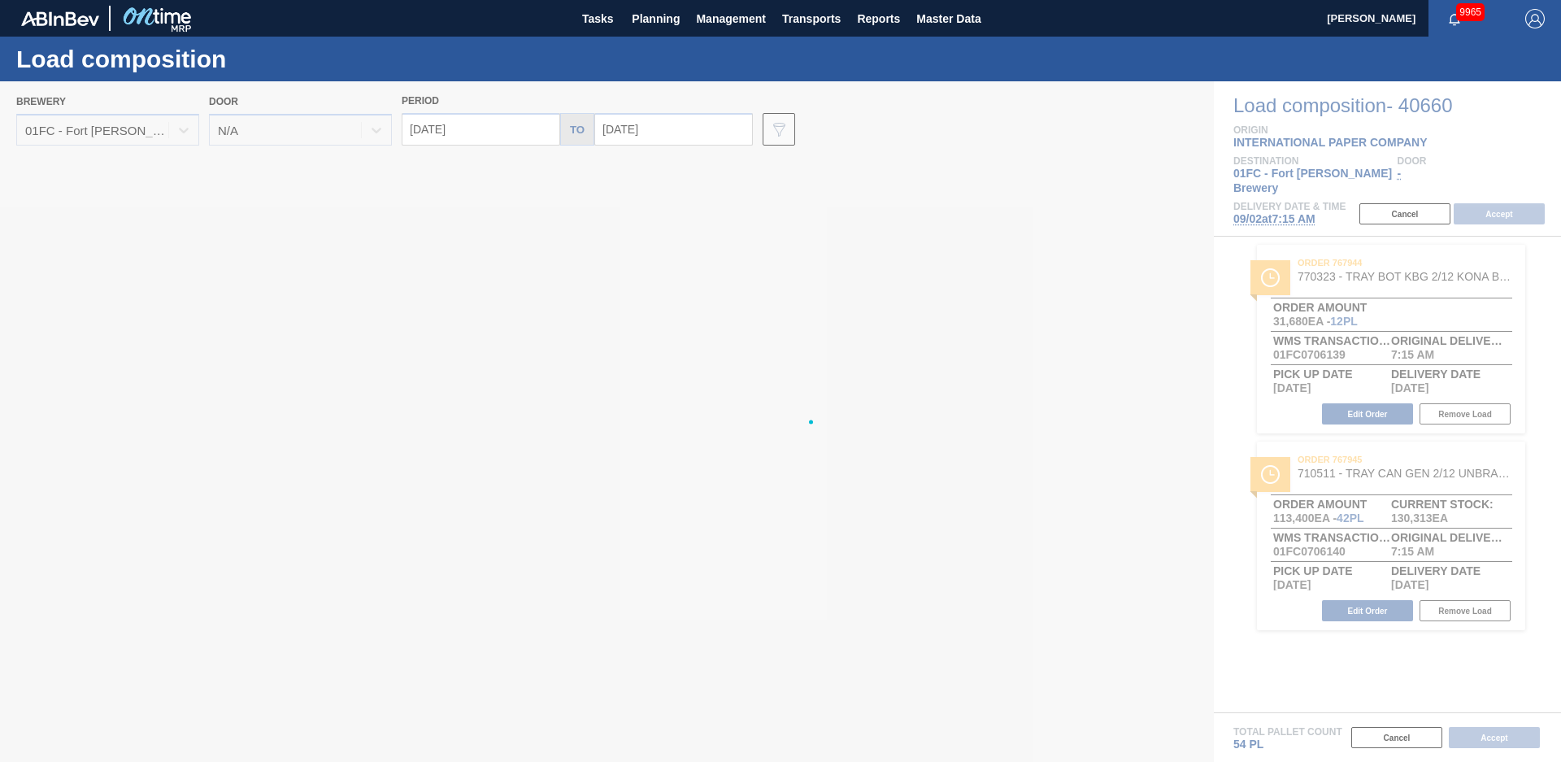
type input "[DATE]"
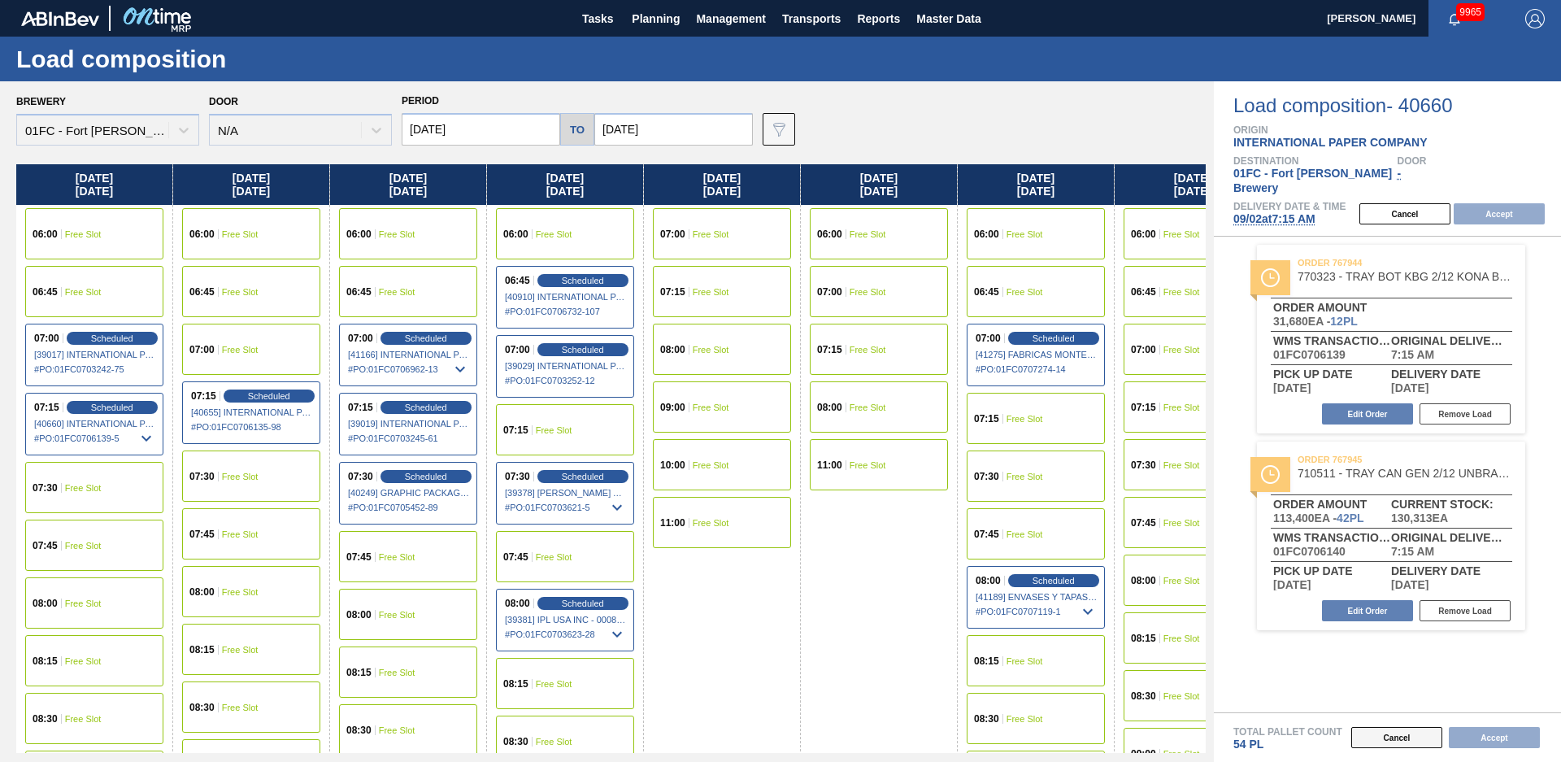
click at [1398, 742] on button "Cancel" at bounding box center [1397, 737] width 91 height 21
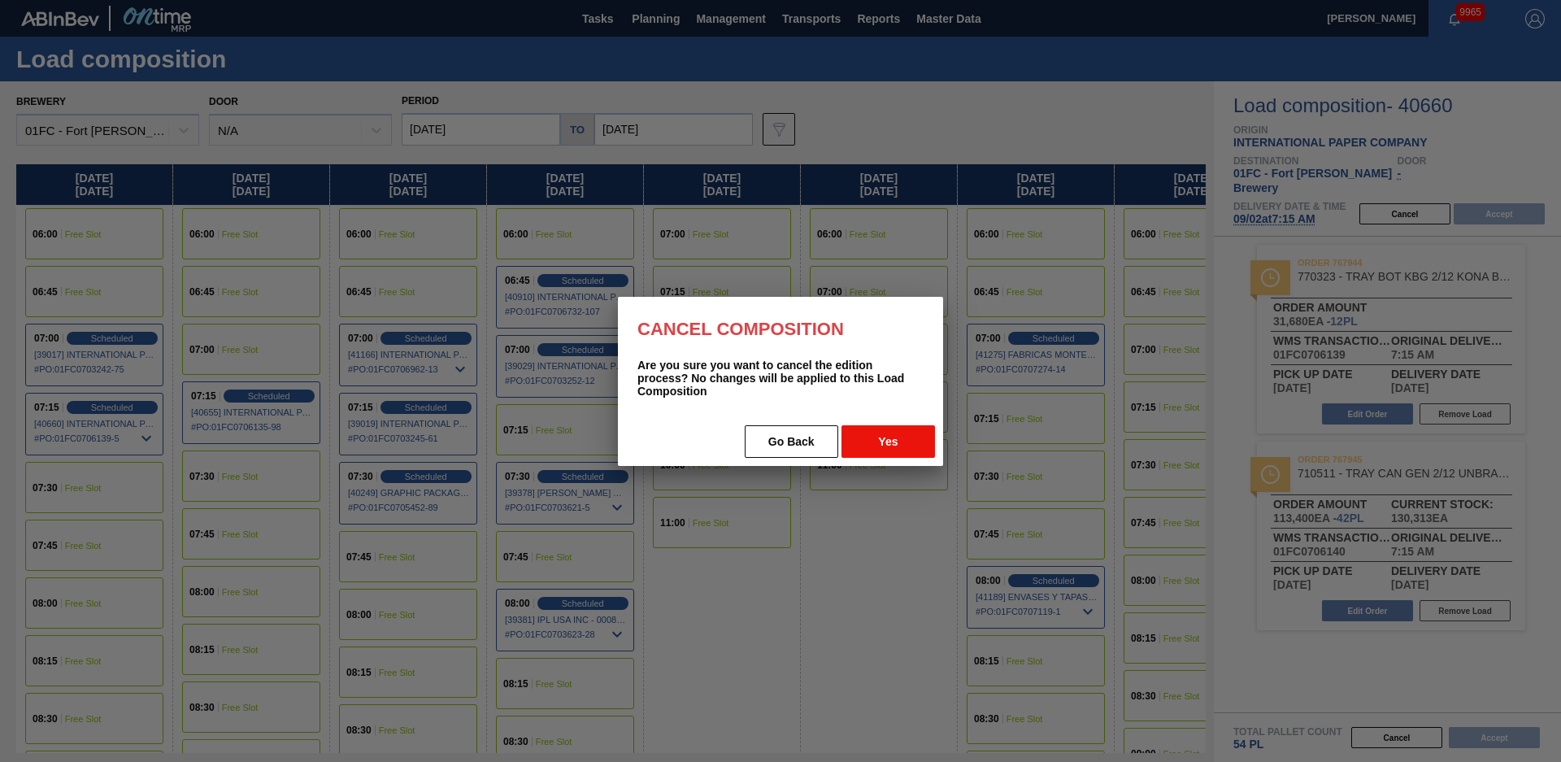
click at [867, 439] on button "Yes" at bounding box center [889, 441] width 94 height 33
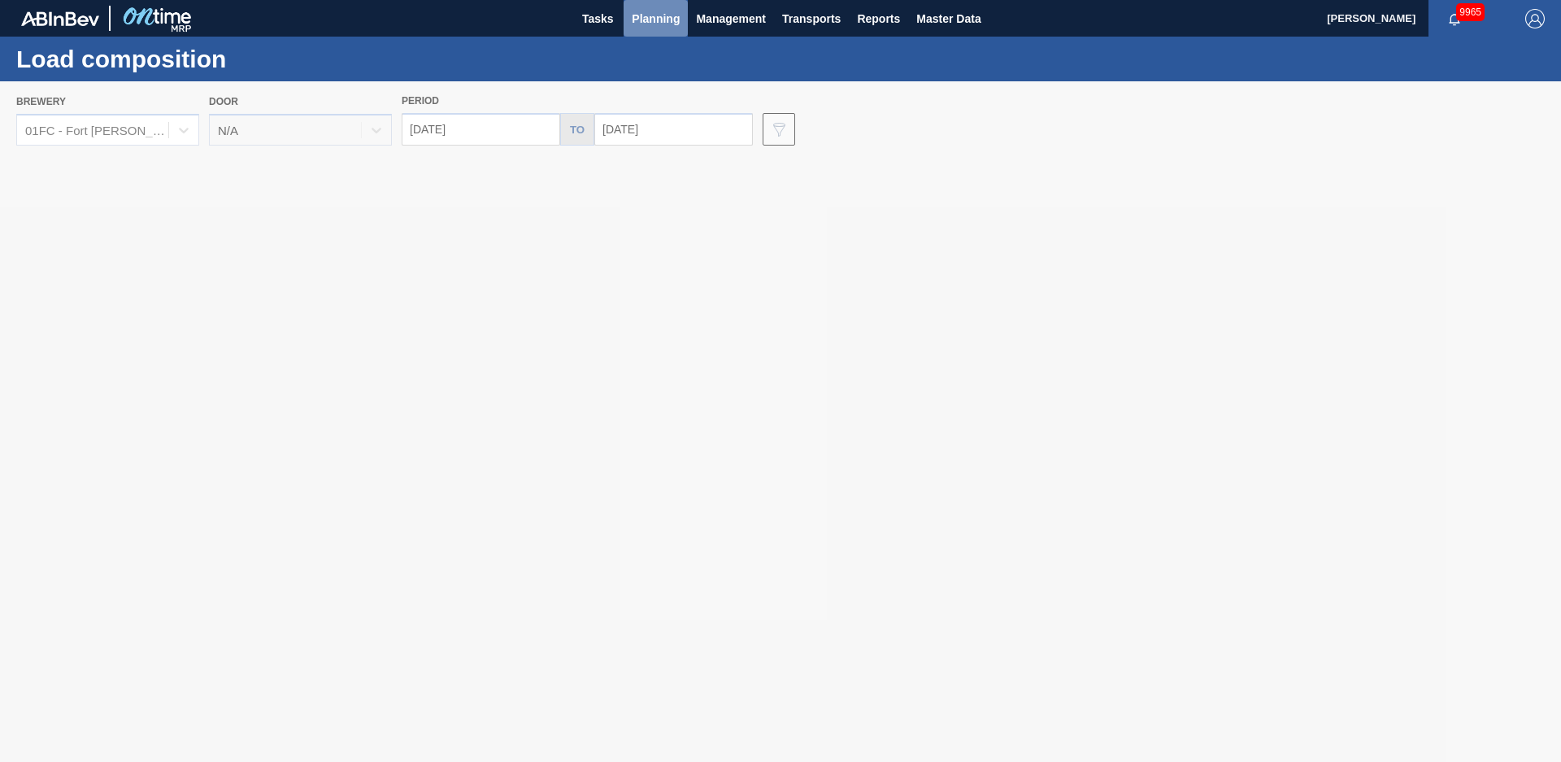
click at [652, 25] on span "Planning" at bounding box center [656, 19] width 48 height 20
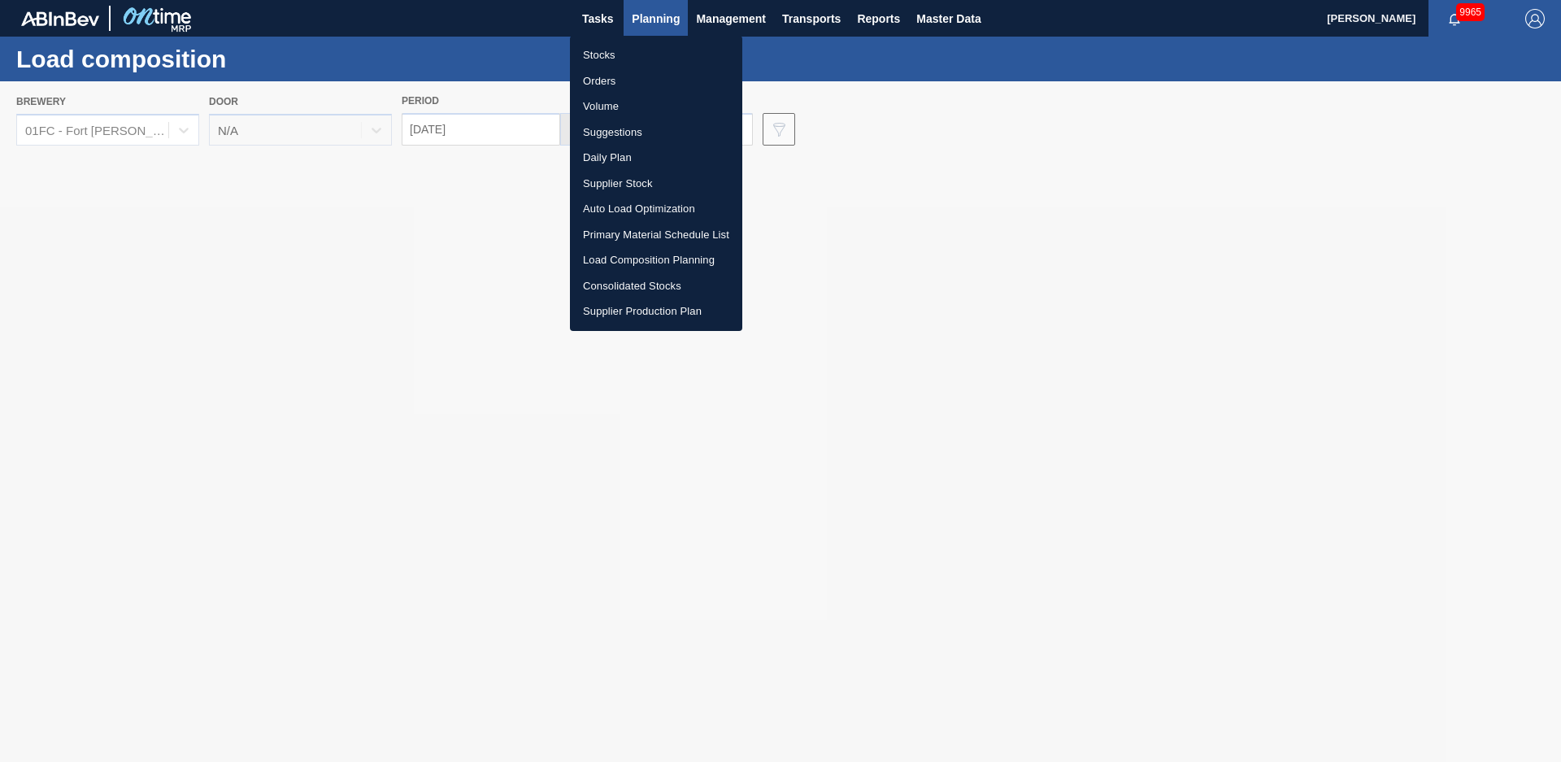
click at [620, 52] on li "Stocks" at bounding box center [656, 55] width 172 height 26
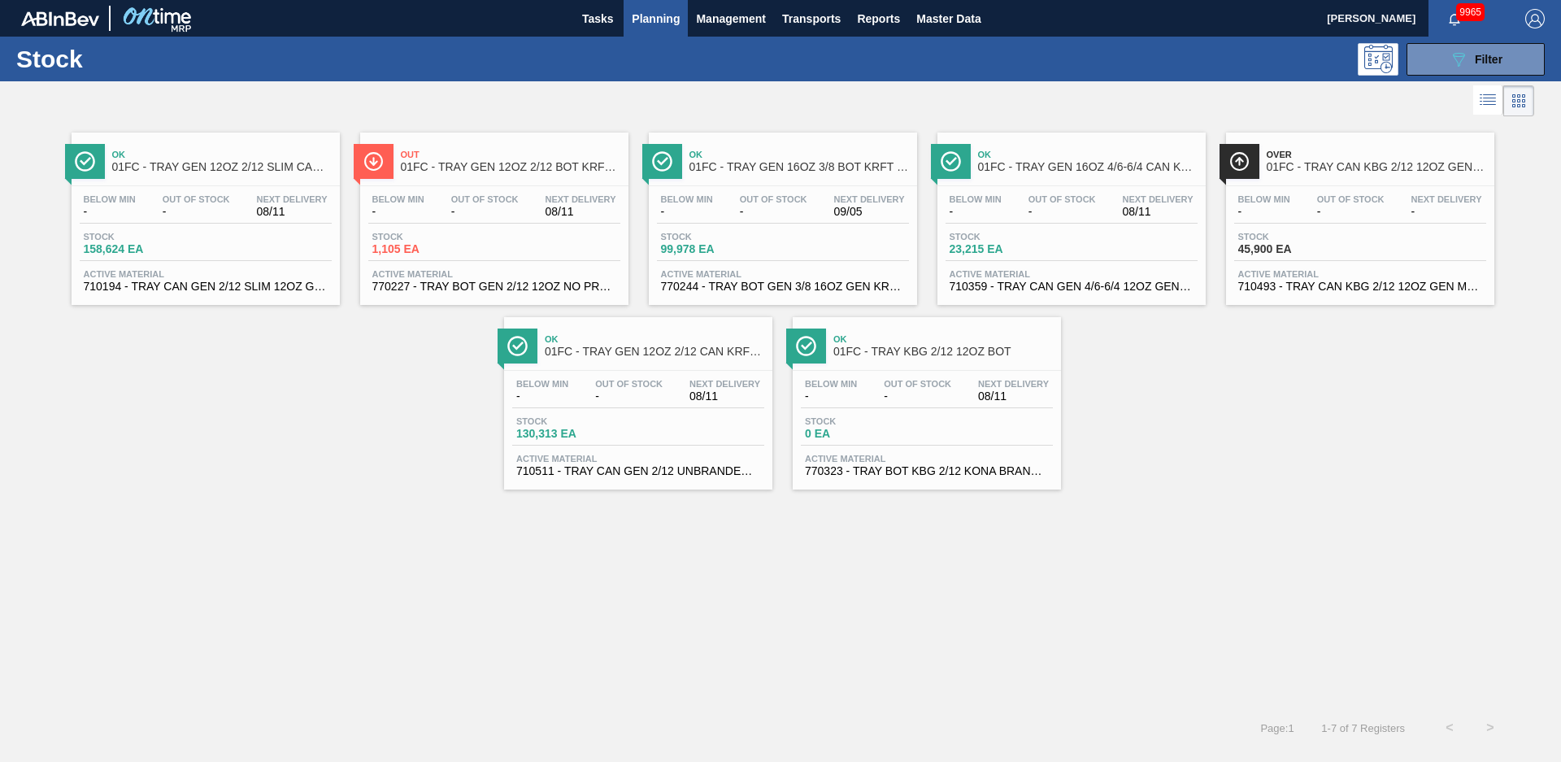
click at [806, 532] on div "Ok 01FC - TRAY GEN 12OZ 2/12 SLIM CAN KRFT 1724-C Below Min - Out Of Stock - Ne…" at bounding box center [780, 413] width 1561 height 587
click at [1143, 407] on div "Ok 01FC - TRAY GEN 12OZ 2/12 SLIM CAN KRFT 1724-C Below Min - Out Of Stock - Ne…" at bounding box center [780, 304] width 1561 height 369
click at [945, 359] on div "Ok 01FC - TRAY KBG 2/12 12OZ BOT" at bounding box center [944, 346] width 220 height 37
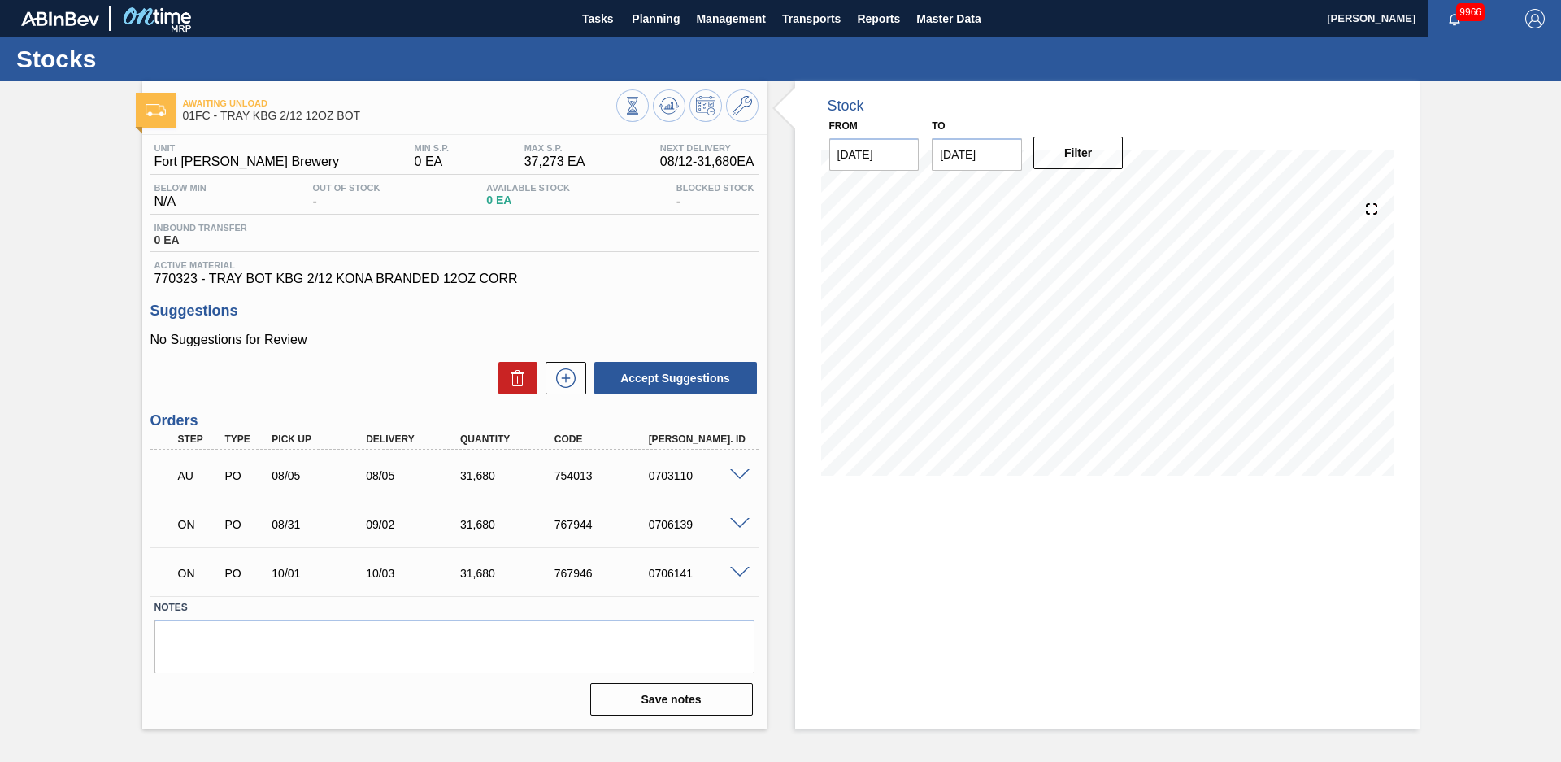
click at [786, 324] on div "Stock From [DATE] to [DATE] Filter" at bounding box center [1093, 405] width 653 height 648
click at [70, 279] on div "Awaiting Unload 01FC - TRAY KBG 2/12 12OZ BOT Unit Fort [PERSON_NAME] Brewery M…" at bounding box center [780, 405] width 1561 height 648
click at [783, 236] on div "Stock From [DATE] to [DATE] Filter 09/21 Stock Projection 11,190 SAP Planning 0…" at bounding box center [1093, 405] width 653 height 648
click at [790, 237] on div "Stock From [DATE] to [DATE] Filter 09/21 Stock Projection 11,190 SAP Planning 0…" at bounding box center [1093, 405] width 653 height 648
click at [674, 30] on button "Planning" at bounding box center [656, 18] width 64 height 37
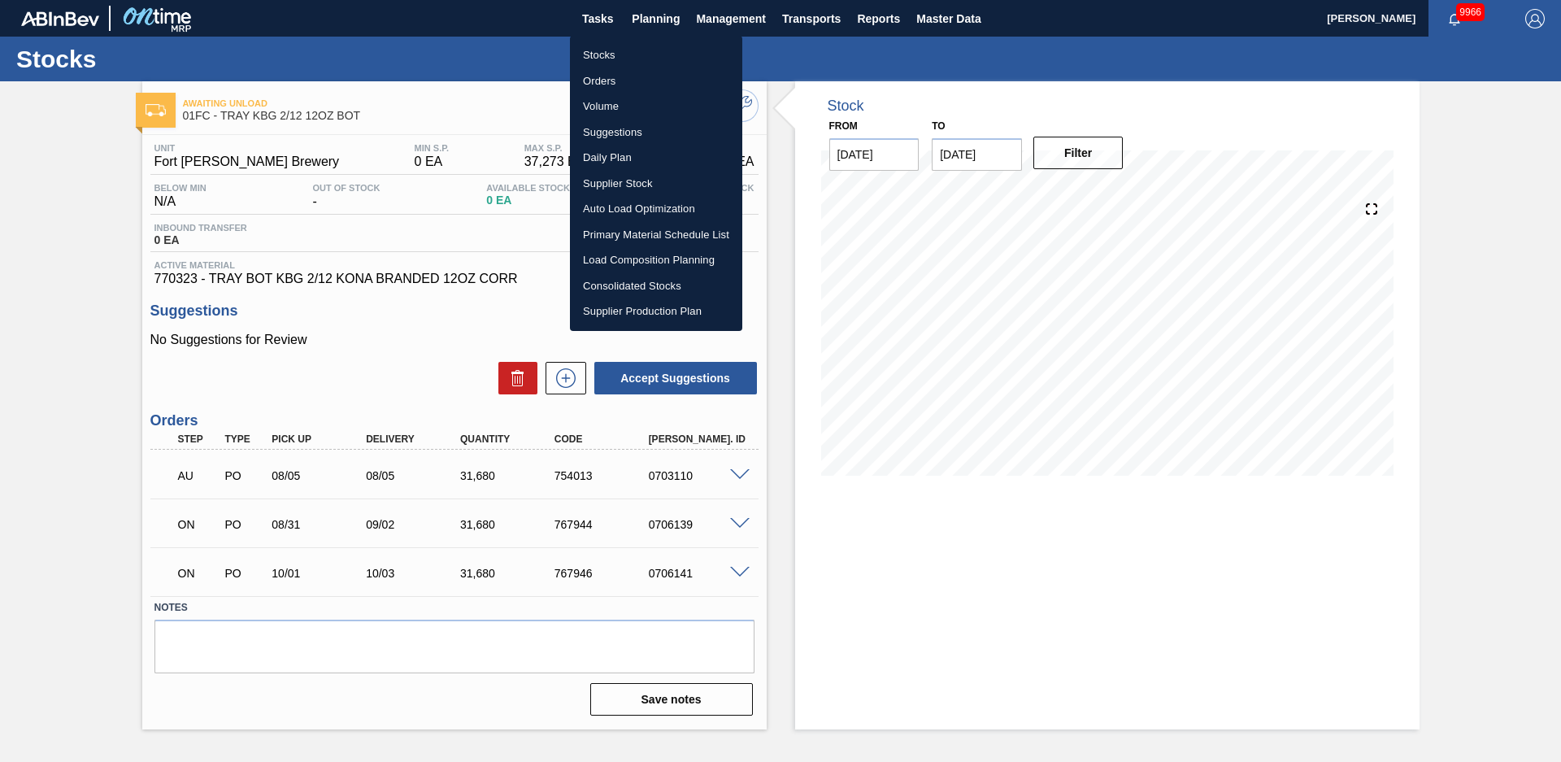
click at [616, 54] on li "Stocks" at bounding box center [656, 55] width 172 height 26
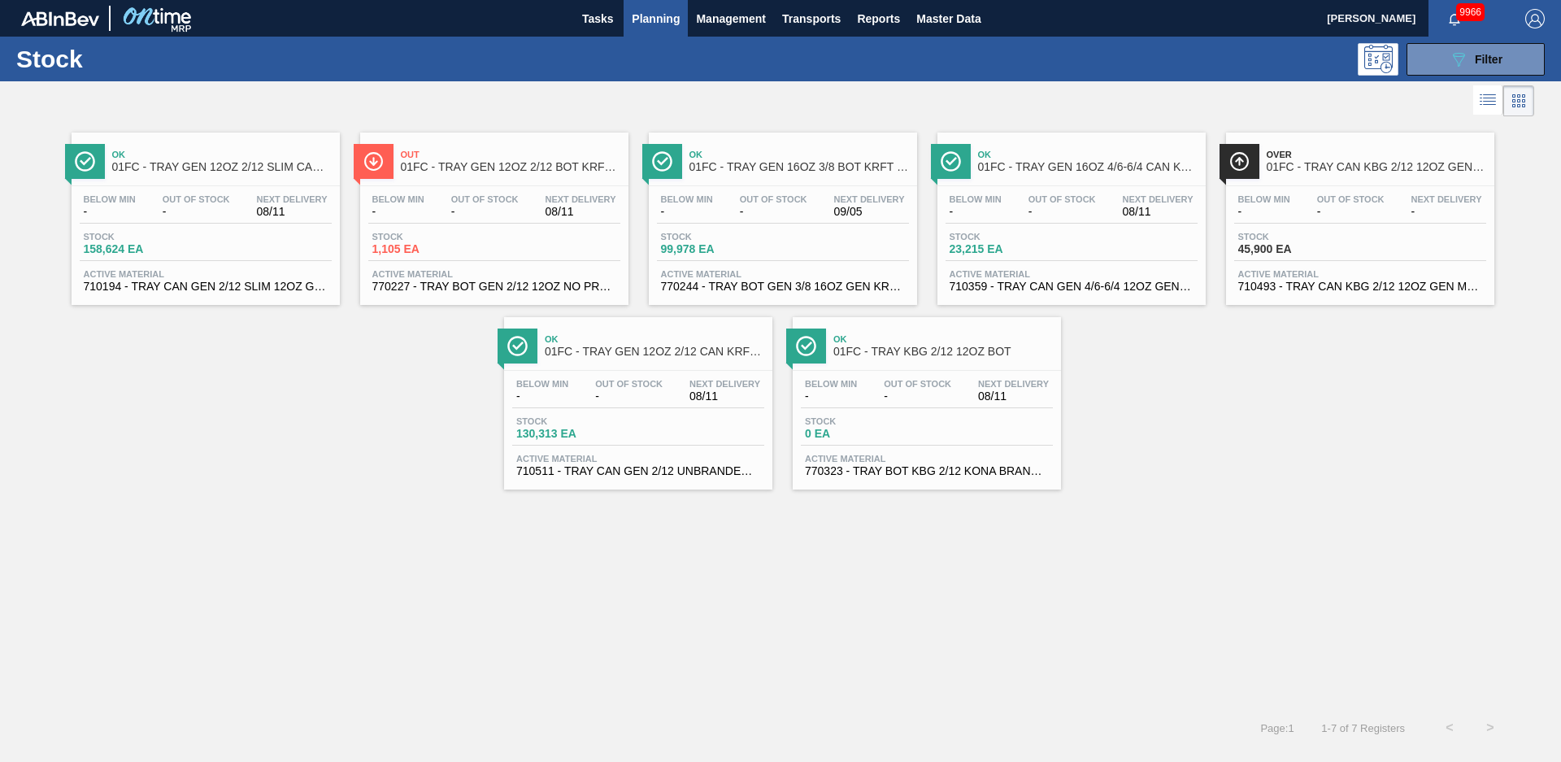
click at [267, 372] on div "Ok 01FC - TRAY GEN 12OZ 2/12 SLIM CAN KRFT 1724-C Below Min - Out Of Stock - Ne…" at bounding box center [780, 304] width 1561 height 369
click at [1435, 59] on button "089F7B8B-B2A5-4AFE-B5C0-19BA573D28AC Filter" at bounding box center [1476, 59] width 138 height 33
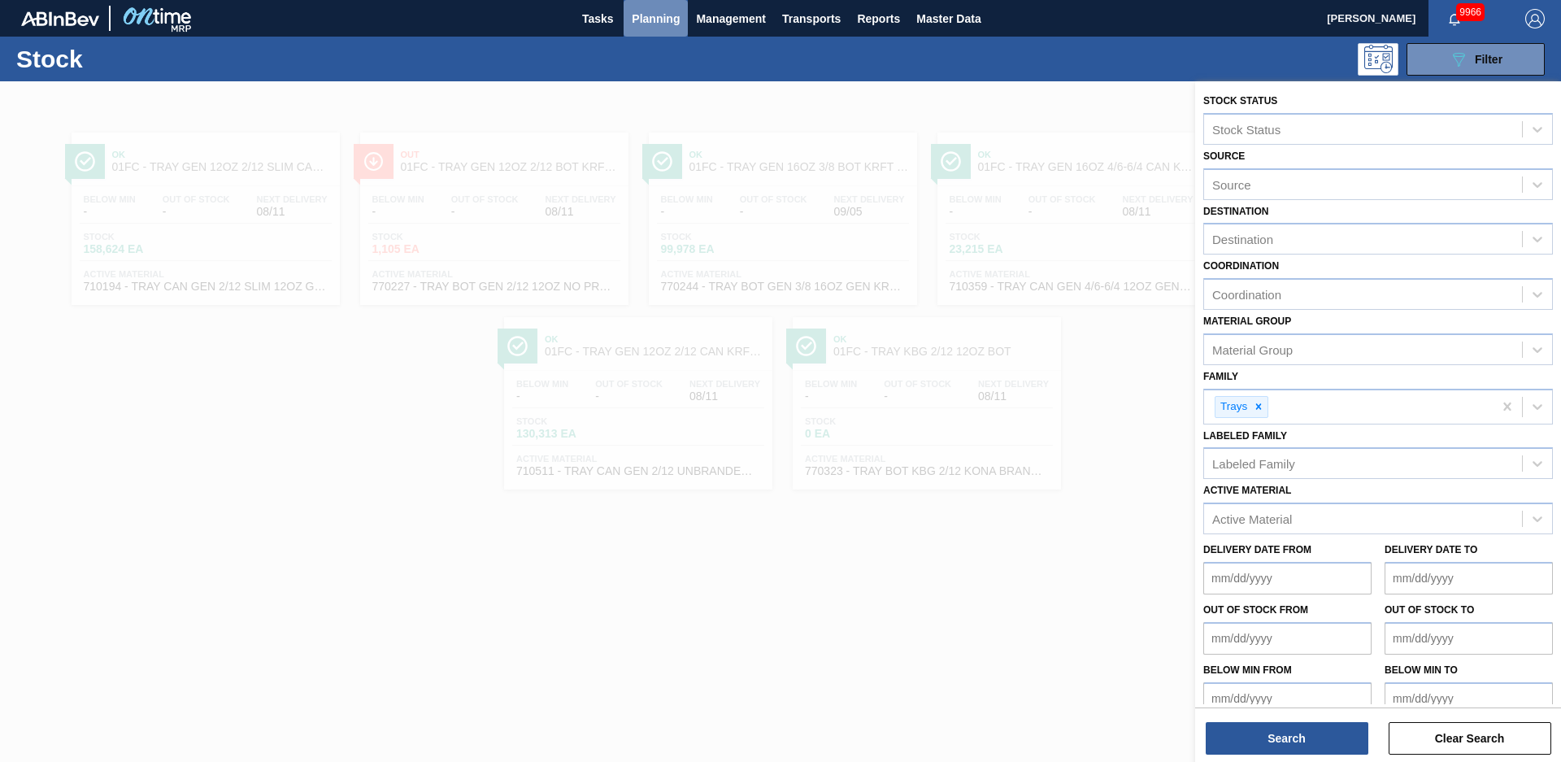
click at [647, 28] on span "Planning" at bounding box center [656, 19] width 48 height 20
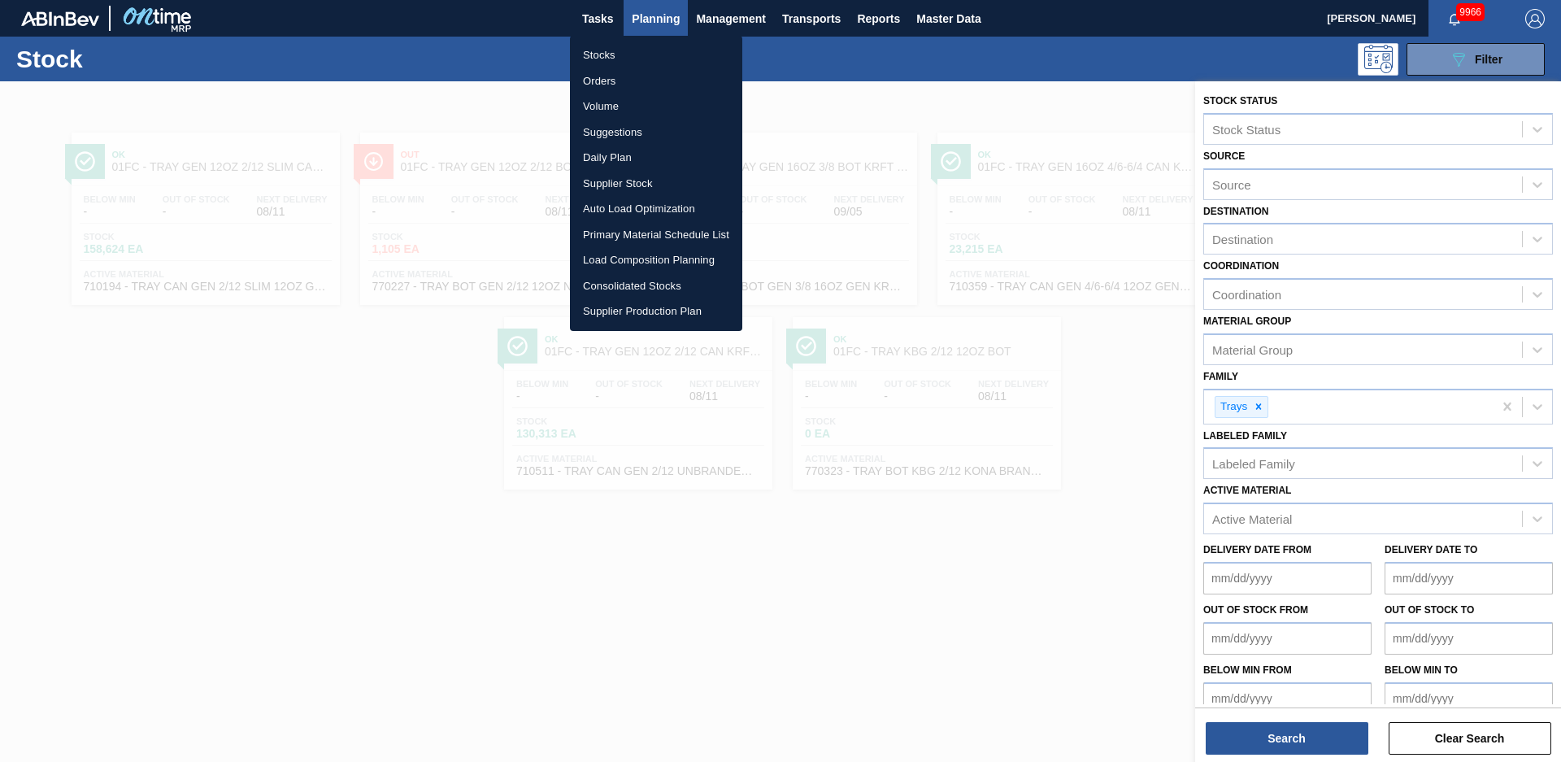
click at [618, 128] on li "Suggestions" at bounding box center [656, 133] width 172 height 26
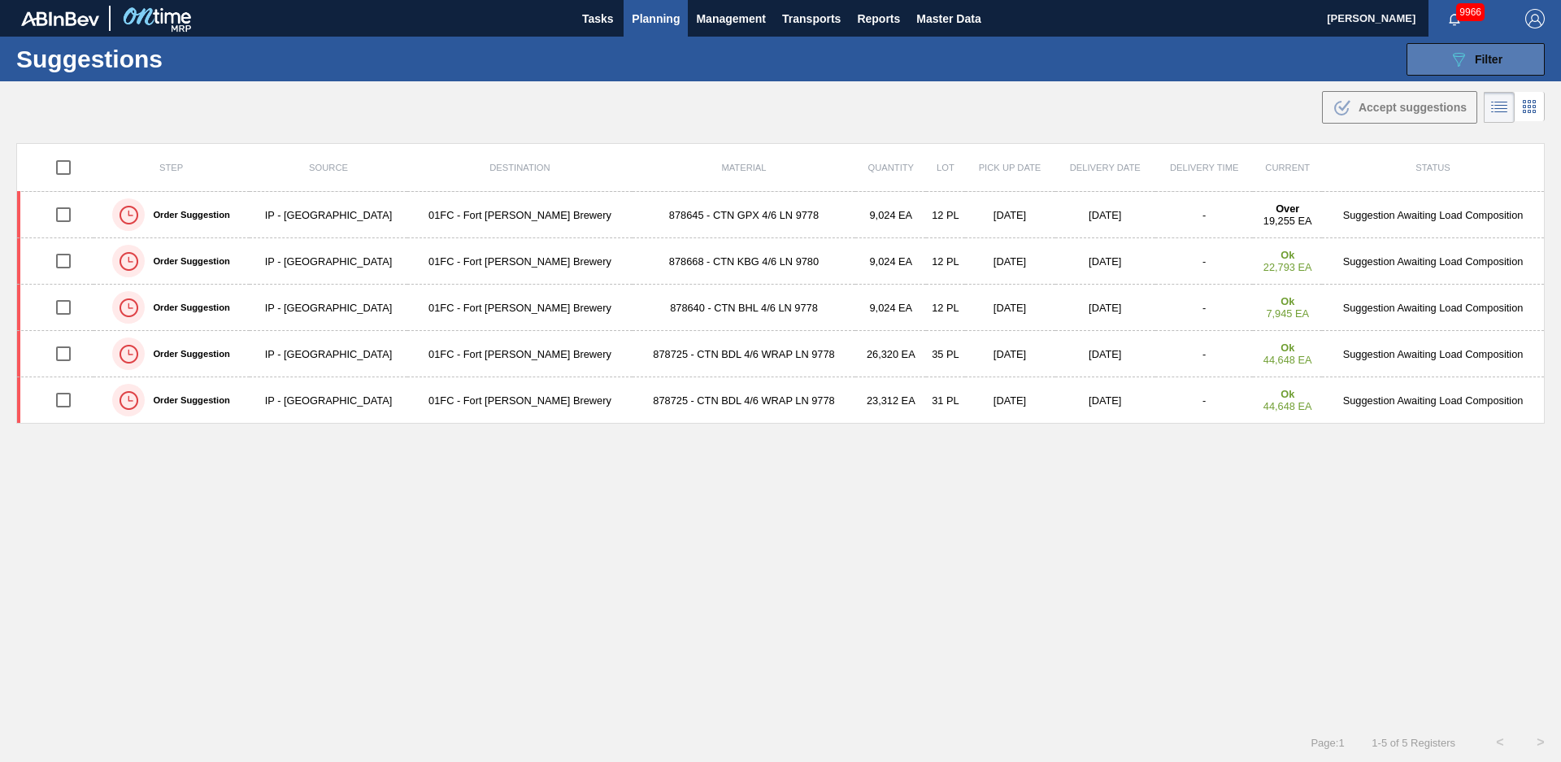
click at [1475, 67] on div "089F7B8B-B2A5-4AFE-B5C0-19BA573D28AC Filter" at bounding box center [1476, 60] width 54 height 20
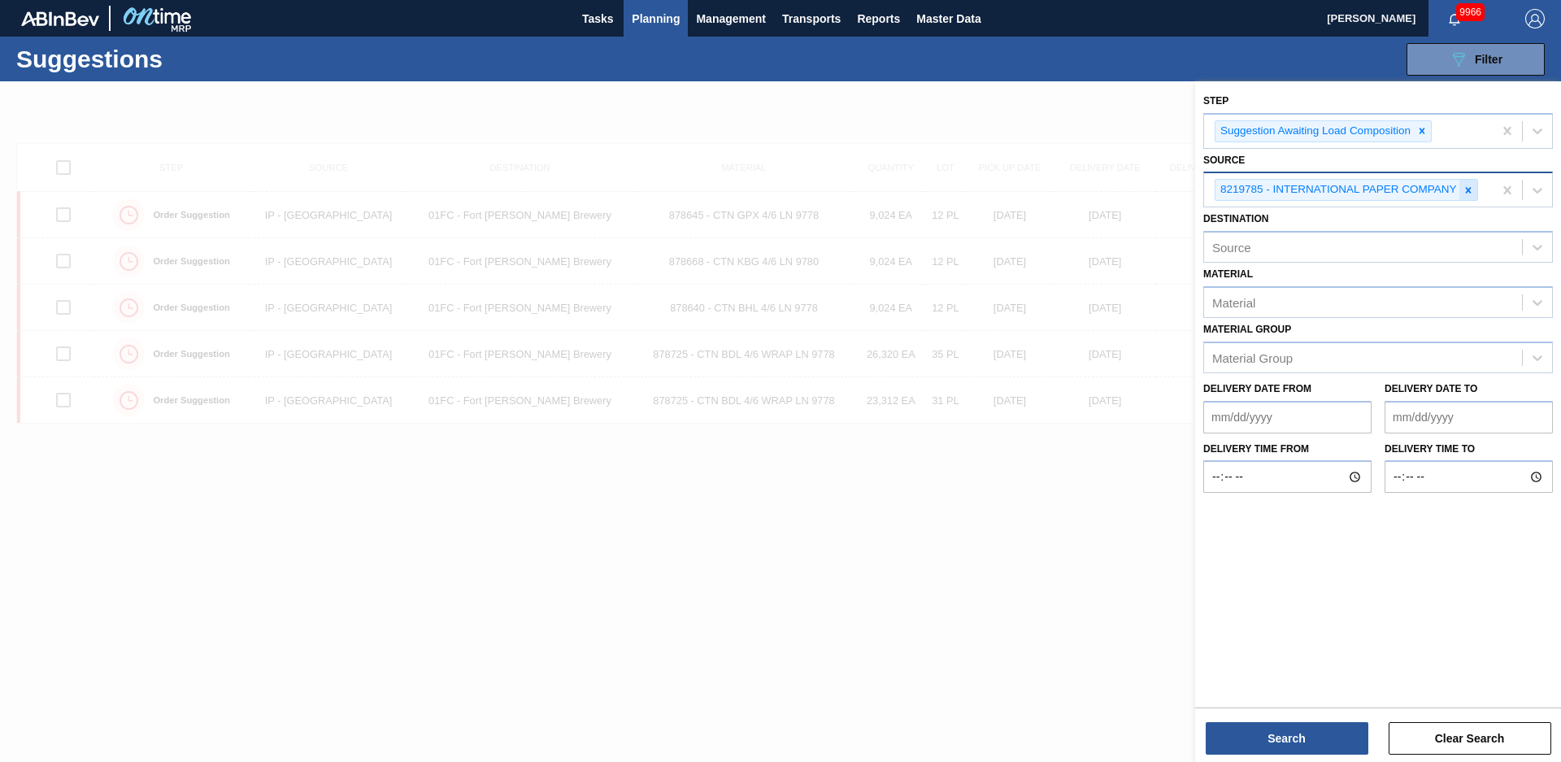
click at [1473, 193] on icon at bounding box center [1468, 190] width 11 height 11
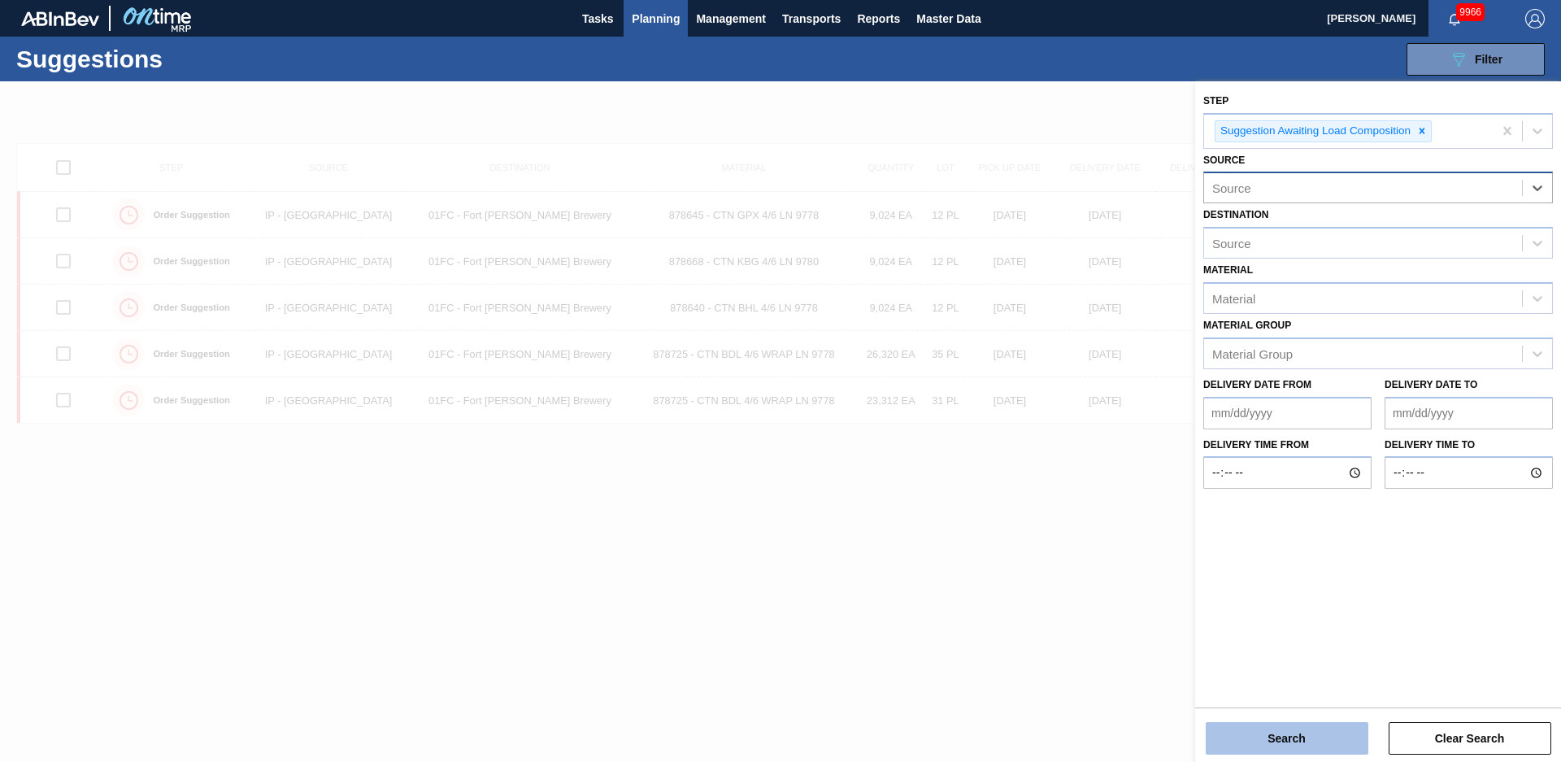
click at [1340, 731] on button "Search" at bounding box center [1287, 738] width 163 height 33
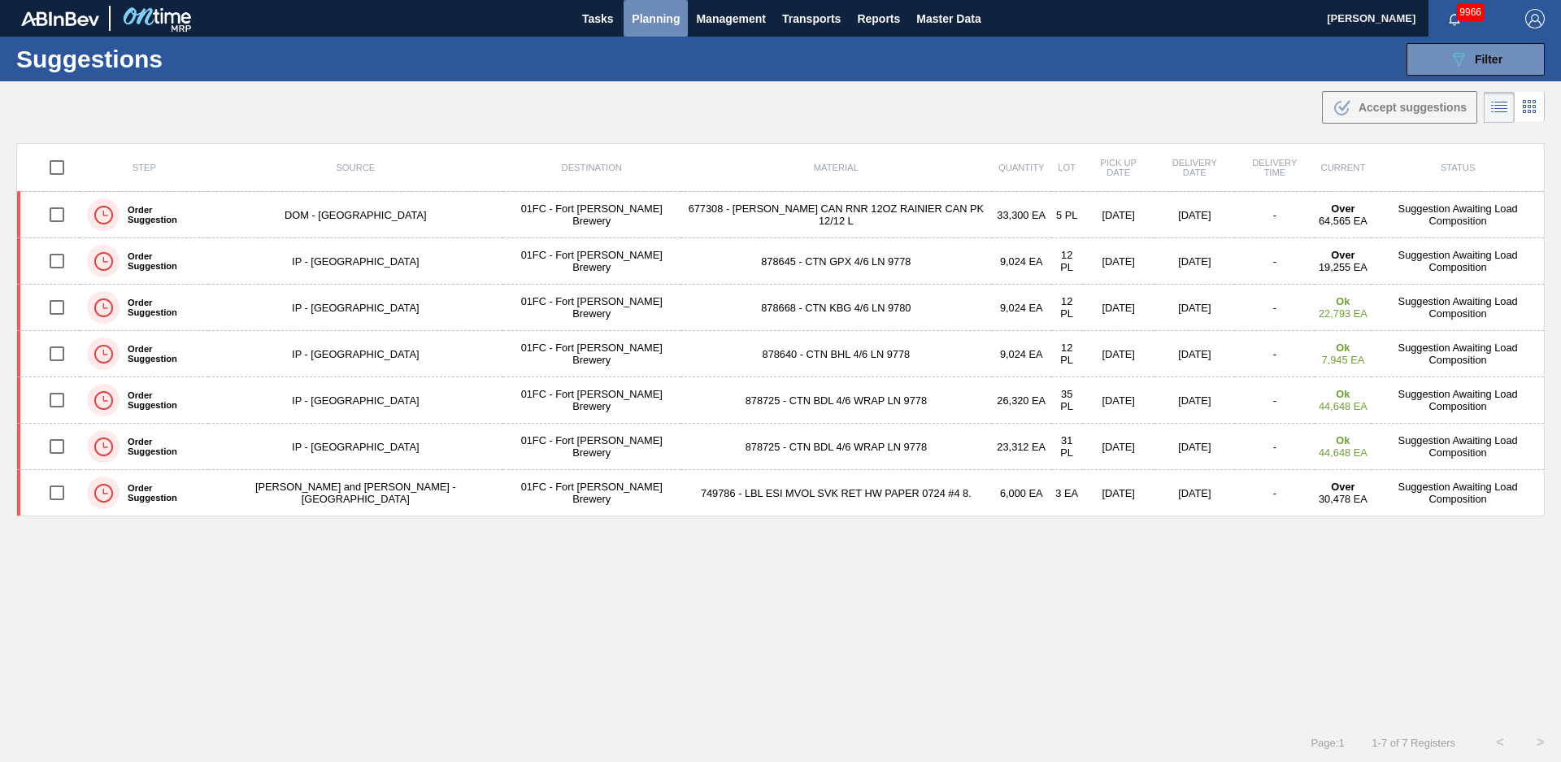
click at [659, 21] on span "Planning" at bounding box center [656, 19] width 48 height 20
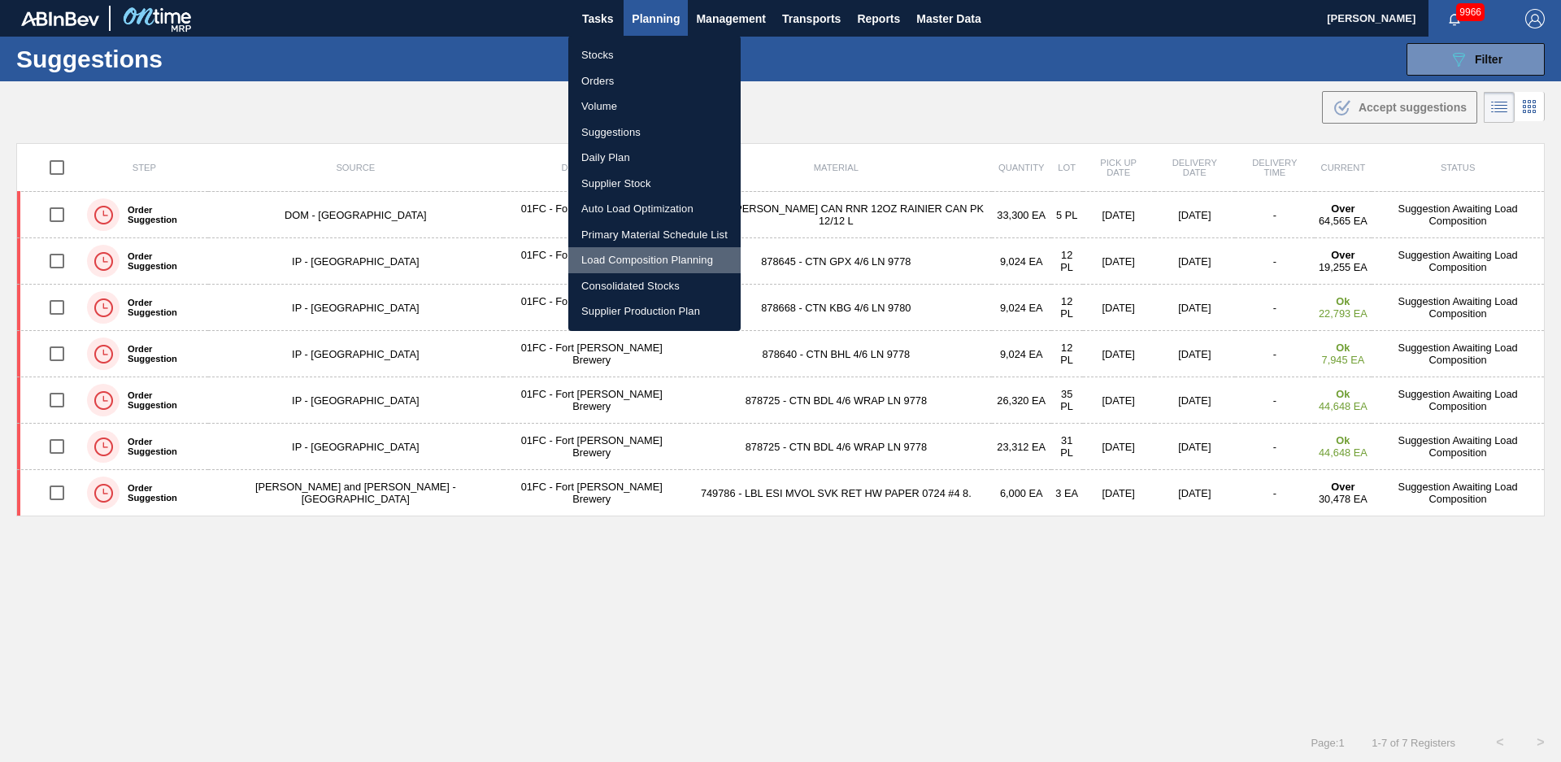
click at [620, 261] on li "Load Composition Planning" at bounding box center [654, 260] width 172 height 26
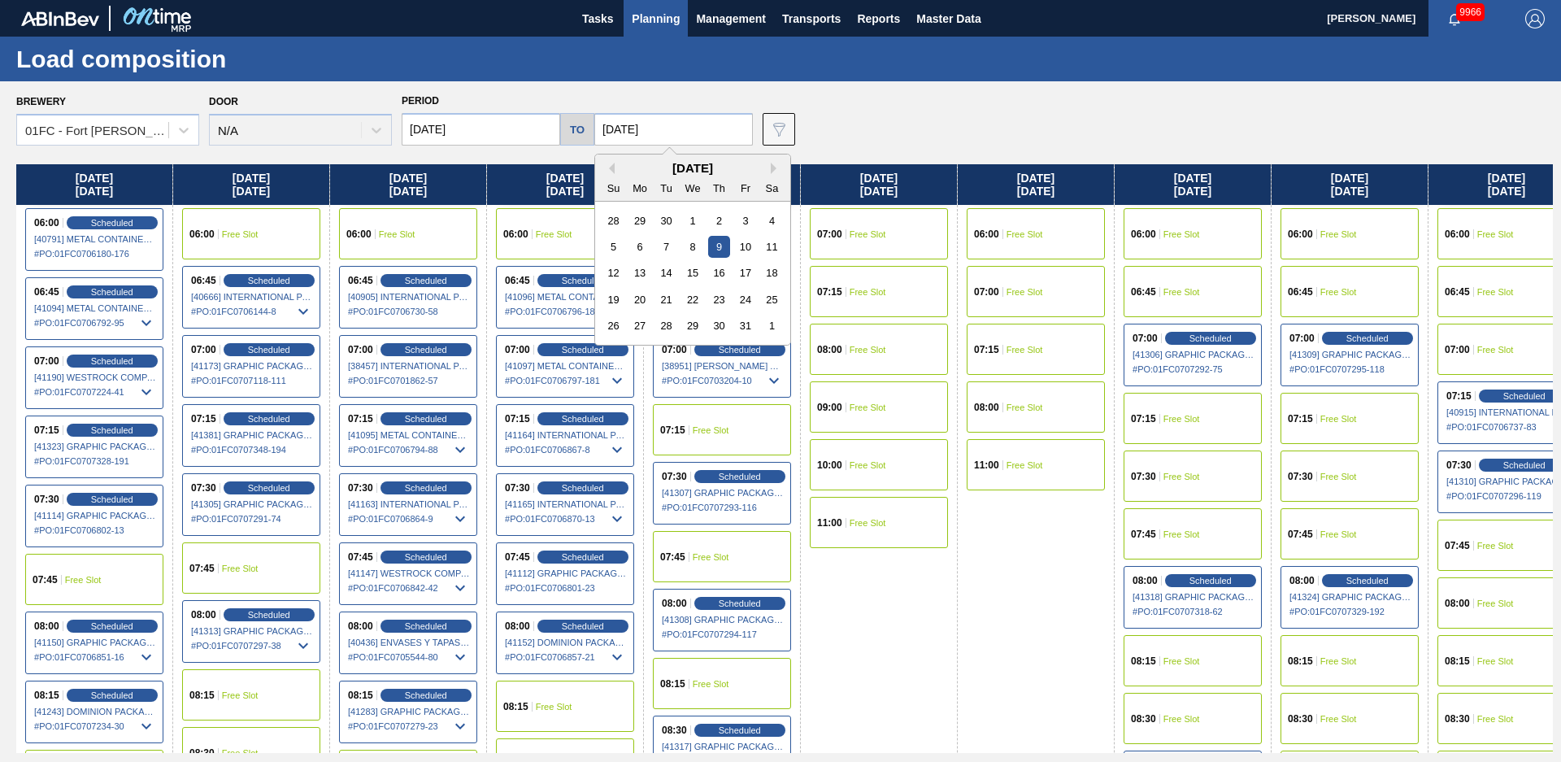
click at [693, 139] on input "[DATE]" at bounding box center [673, 129] width 159 height 33
click at [741, 294] on div "24" at bounding box center [745, 300] width 22 height 22
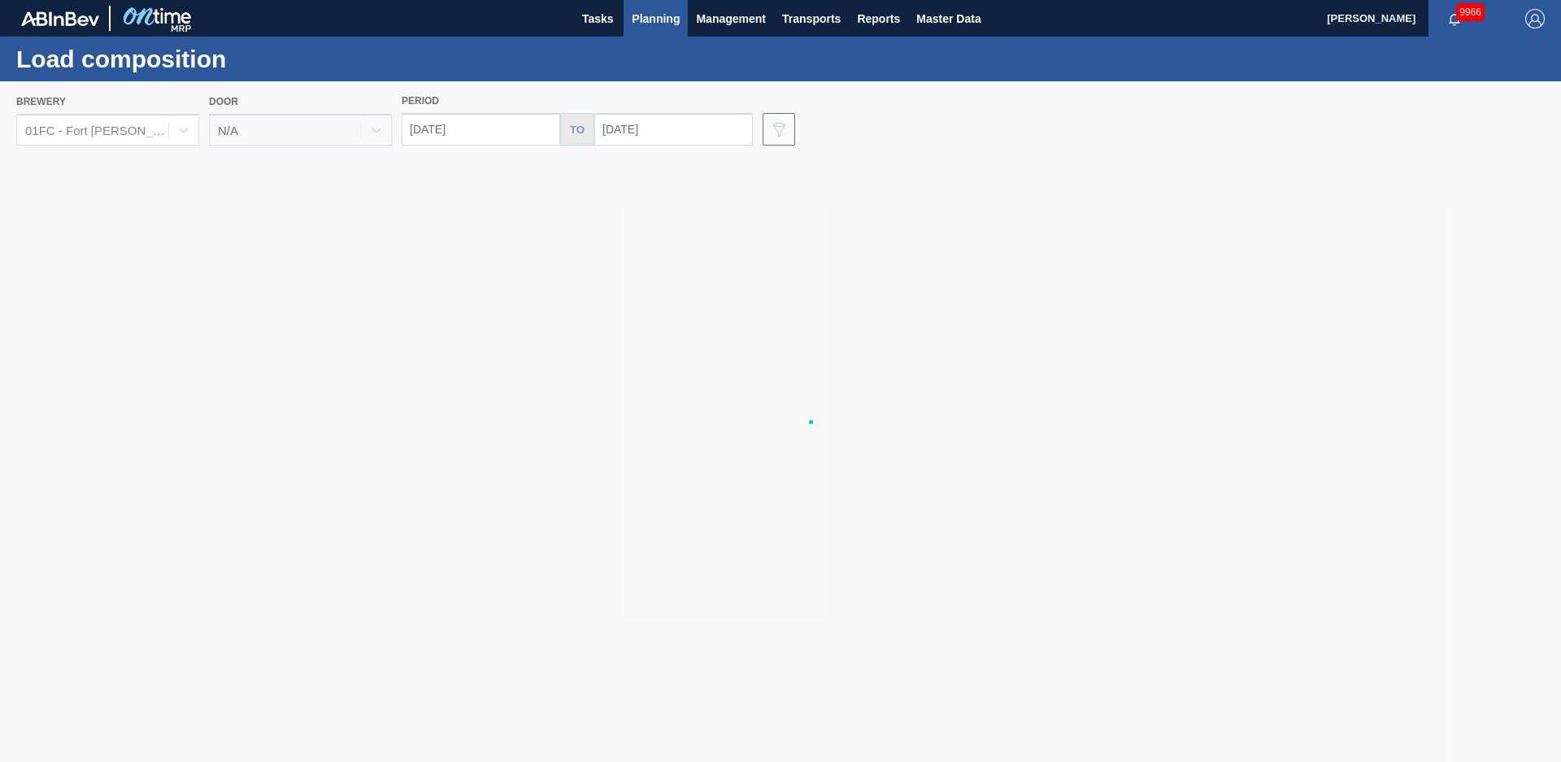
type input "[DATE]"
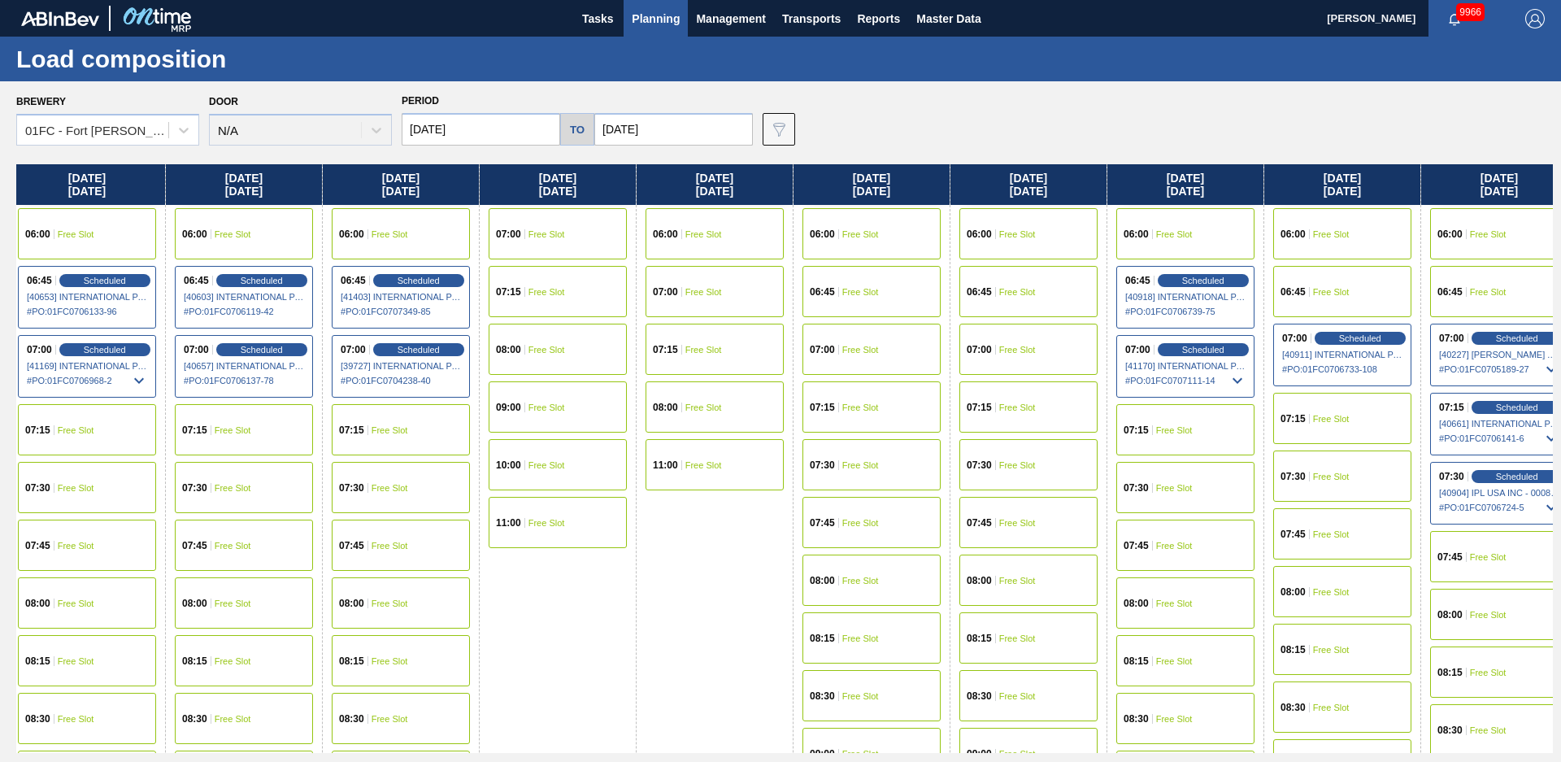
scroll to position [0, 9135]
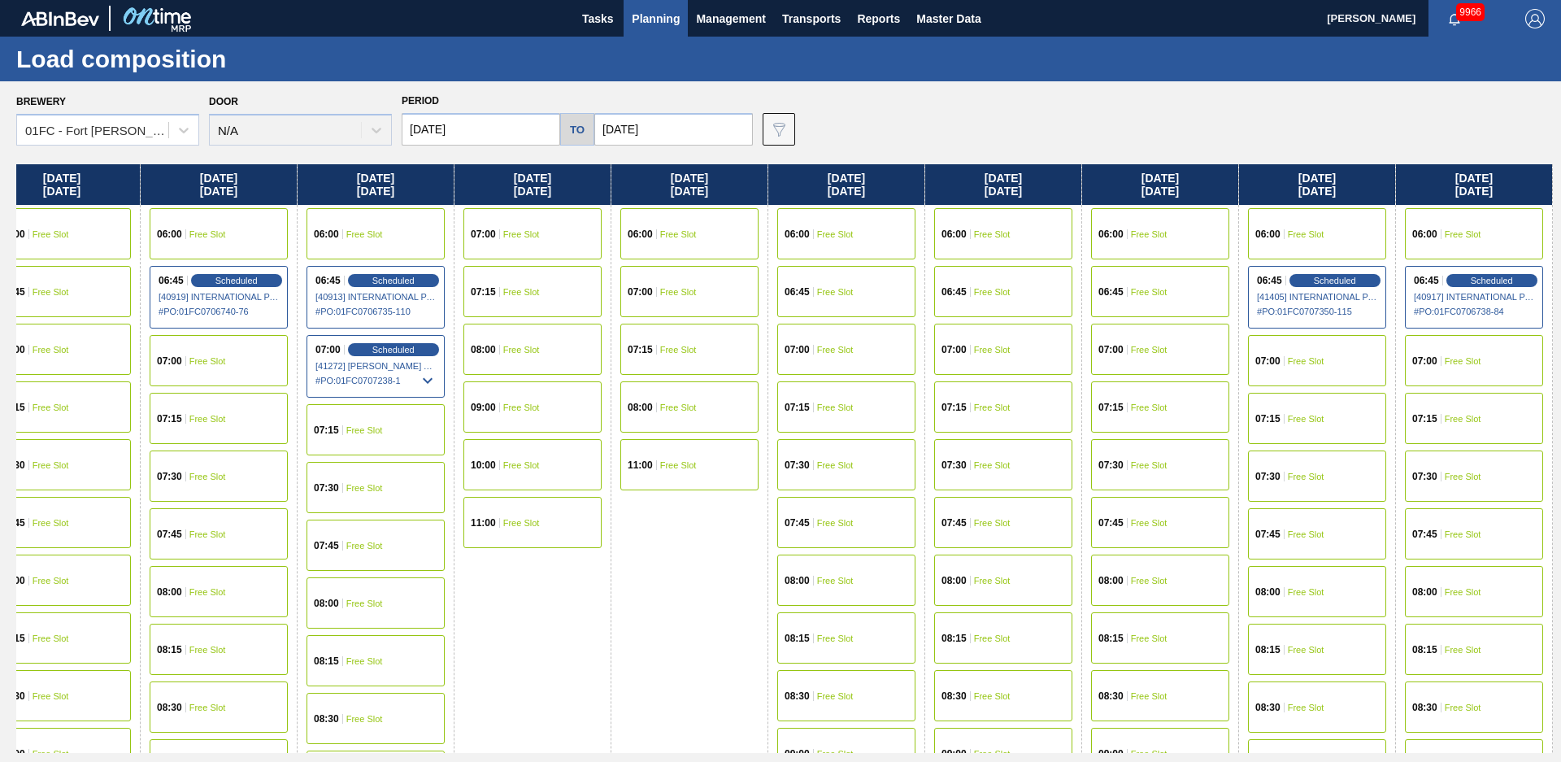
drag, startPoint x: 914, startPoint y: 646, endPoint x: 1547, endPoint y: 531, distance: 643.9
click at [360, 350] on div "Scheduled" at bounding box center [393, 349] width 100 height 15
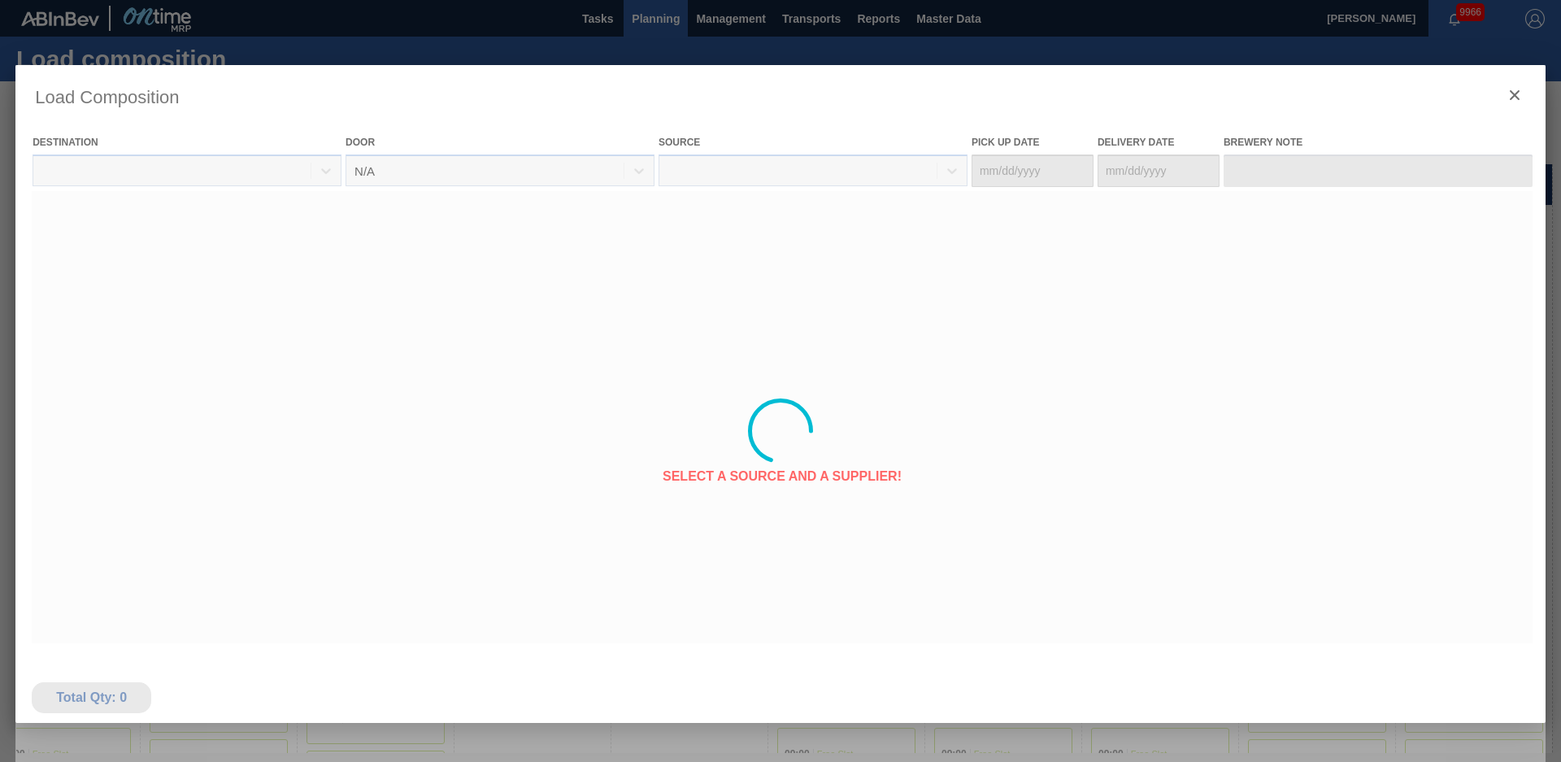
type Date "[DATE]"
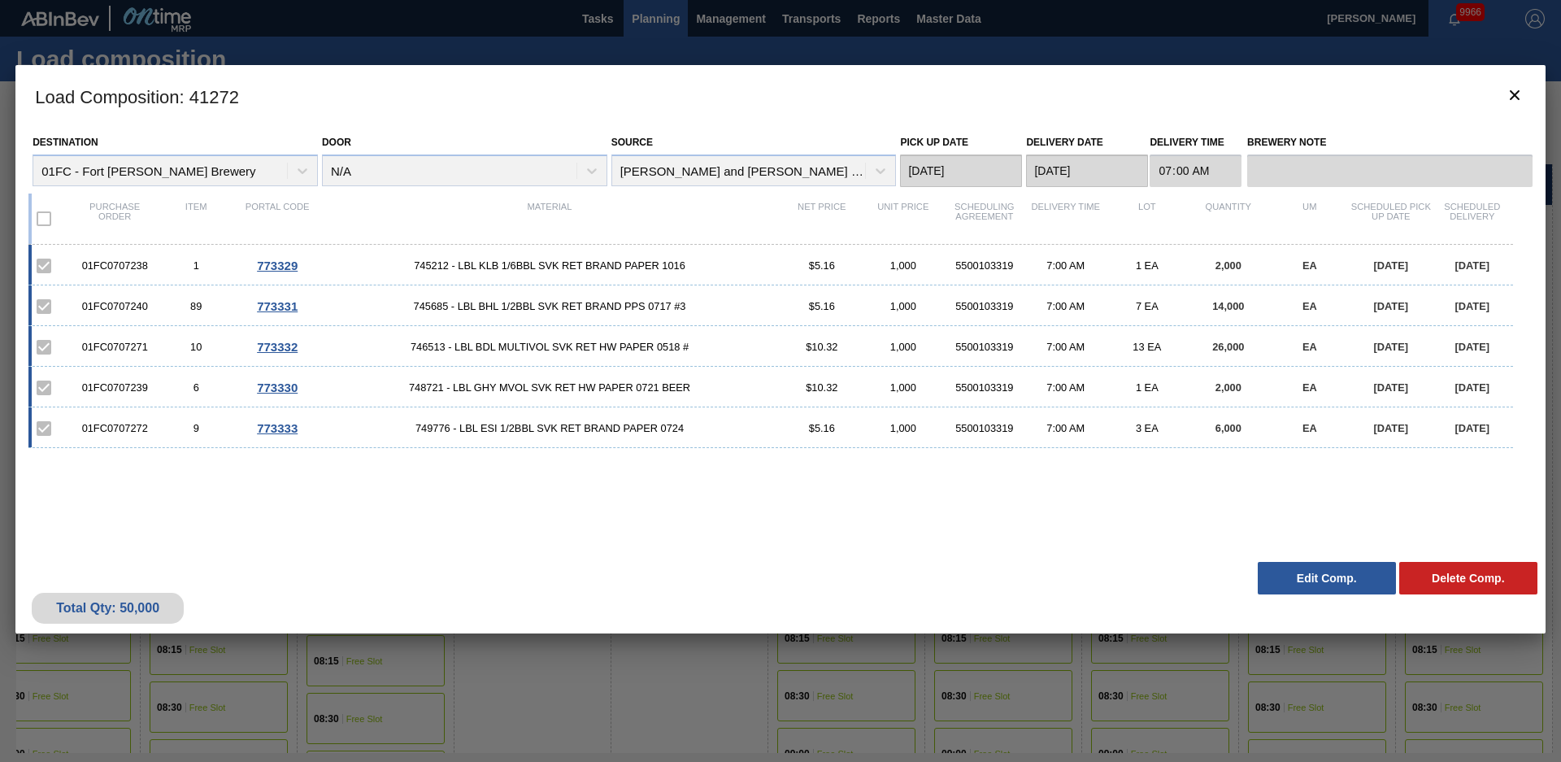
click at [1287, 577] on button "Edit Comp." at bounding box center [1327, 578] width 138 height 33
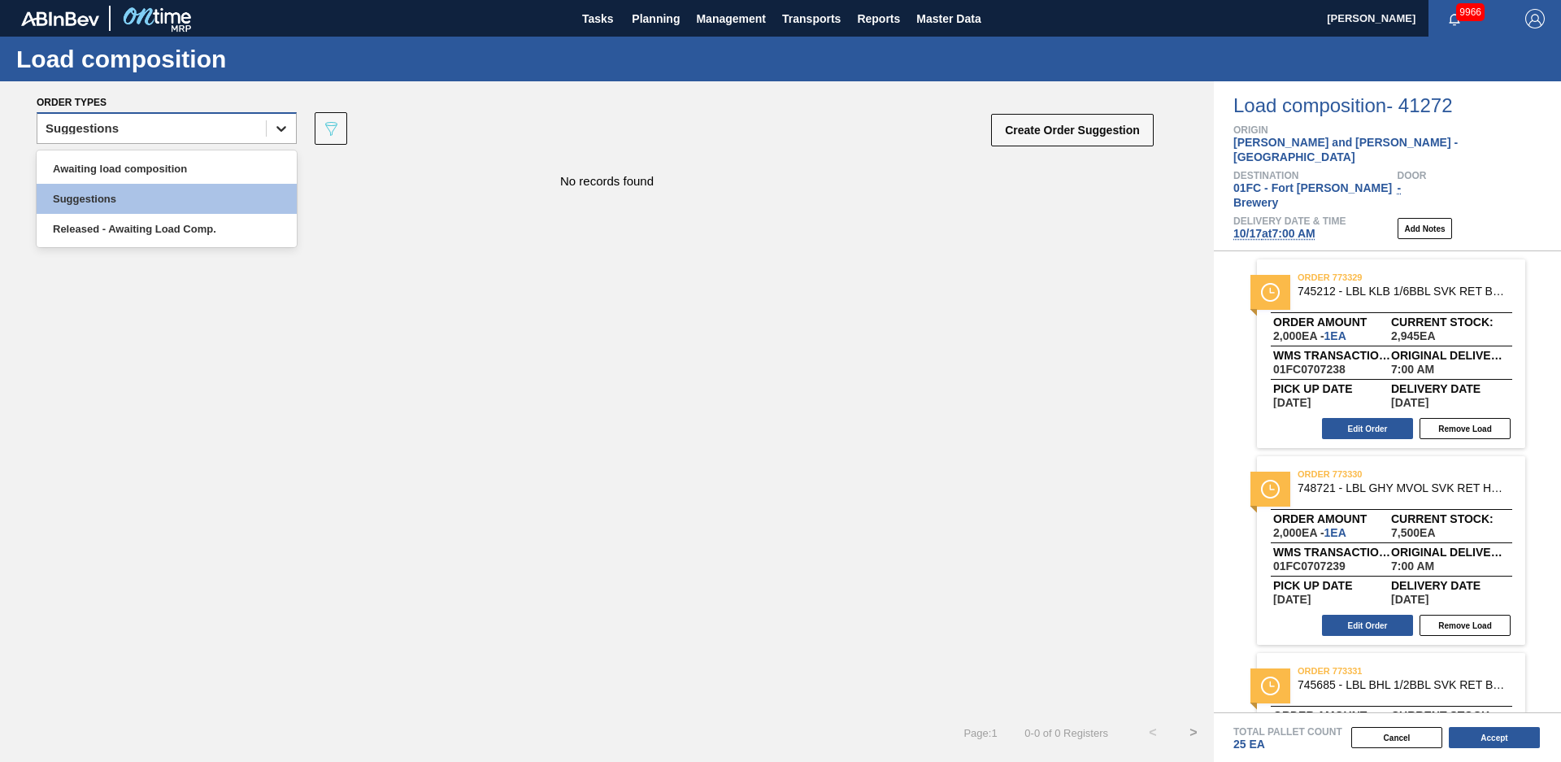
click at [271, 137] on div at bounding box center [281, 128] width 29 height 29
click at [184, 225] on div "Released - Awaiting Load Comp." at bounding box center [167, 229] width 260 height 30
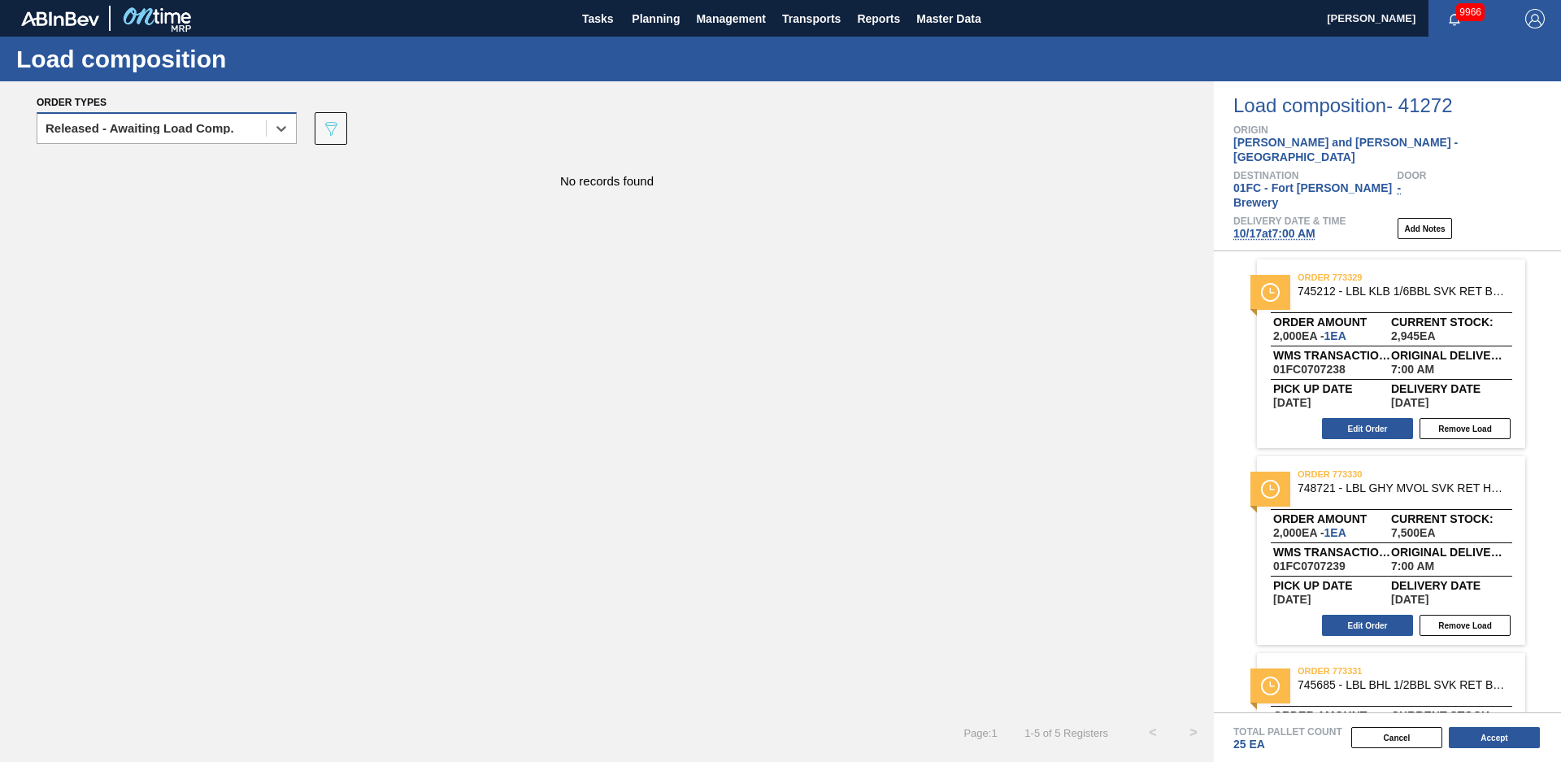
click at [178, 132] on div "Released - Awaiting Load Comp." at bounding box center [140, 128] width 189 height 11
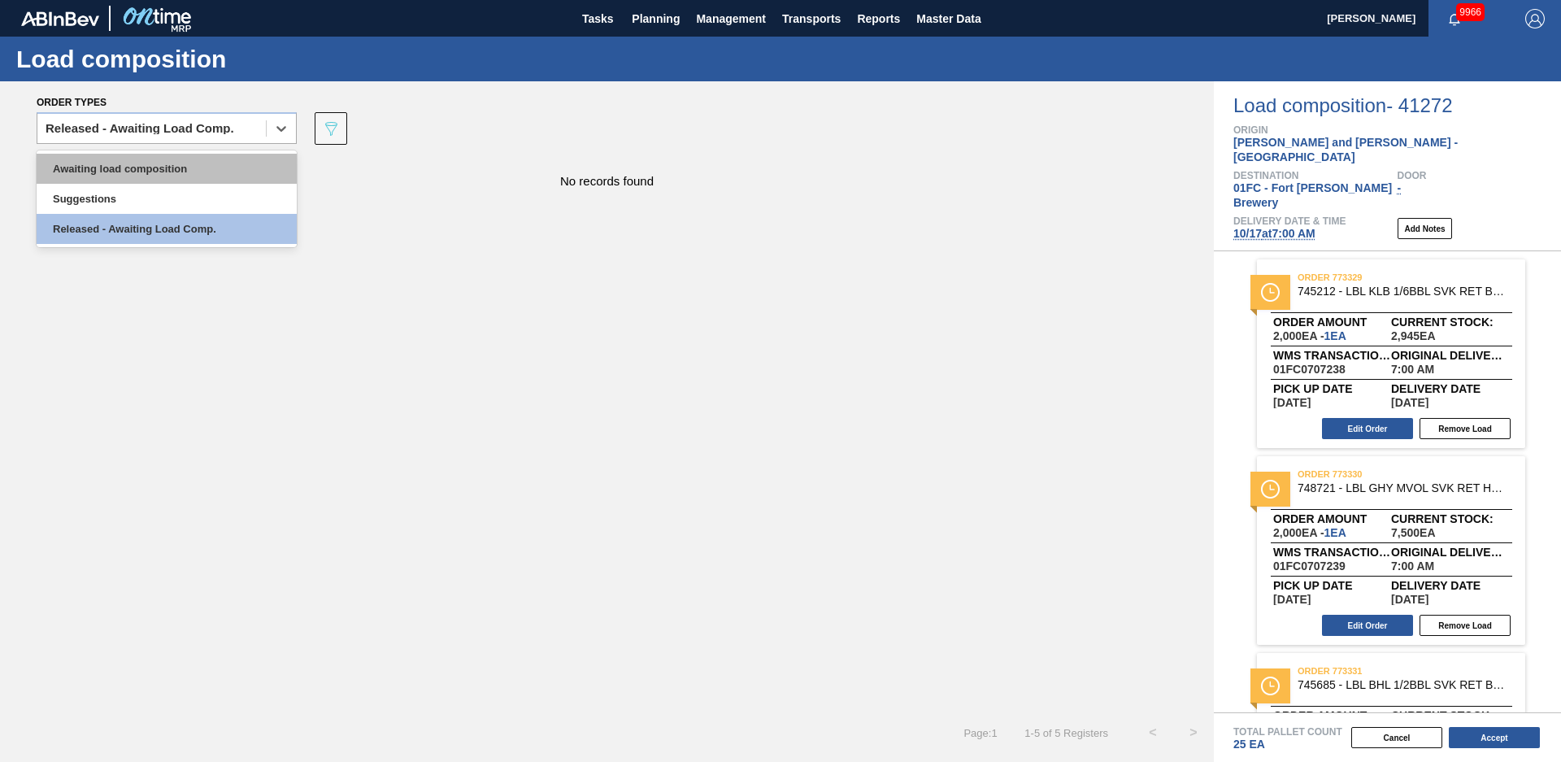
click at [137, 174] on div "Awaiting load composition" at bounding box center [167, 169] width 260 height 30
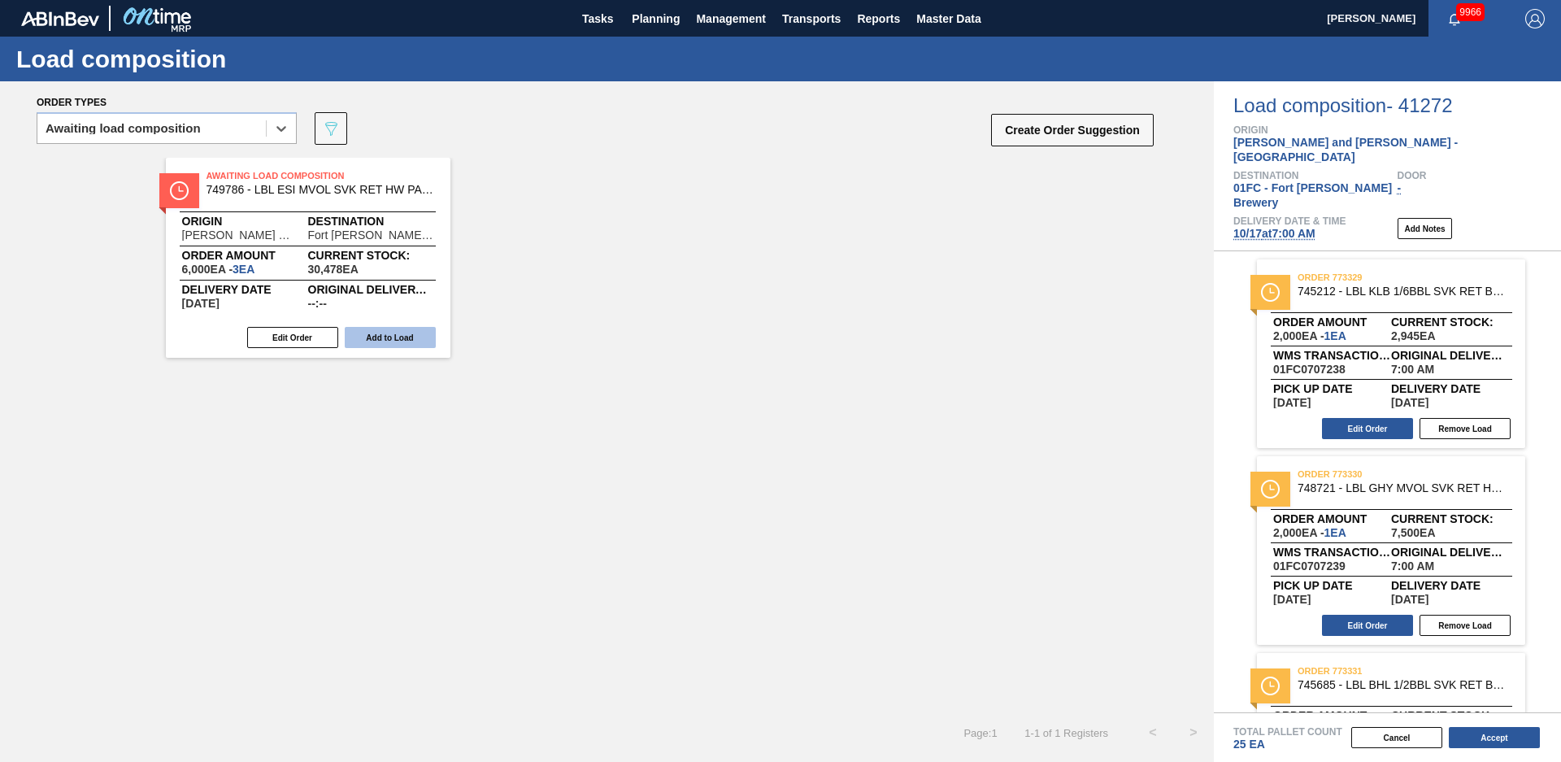
click at [397, 342] on button "Add to Load" at bounding box center [390, 337] width 91 height 21
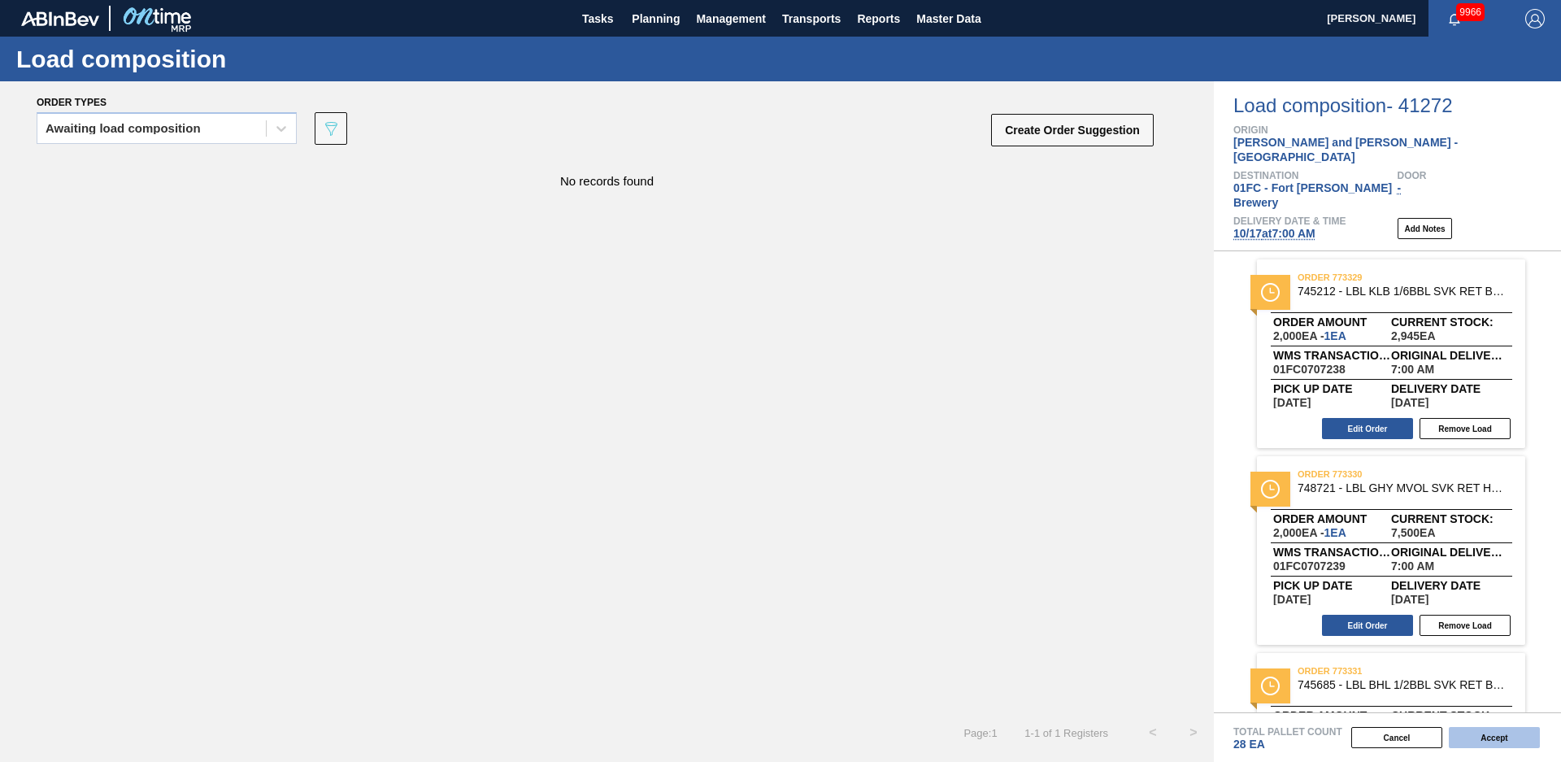
click at [1491, 742] on button "Accept" at bounding box center [1494, 737] width 91 height 21
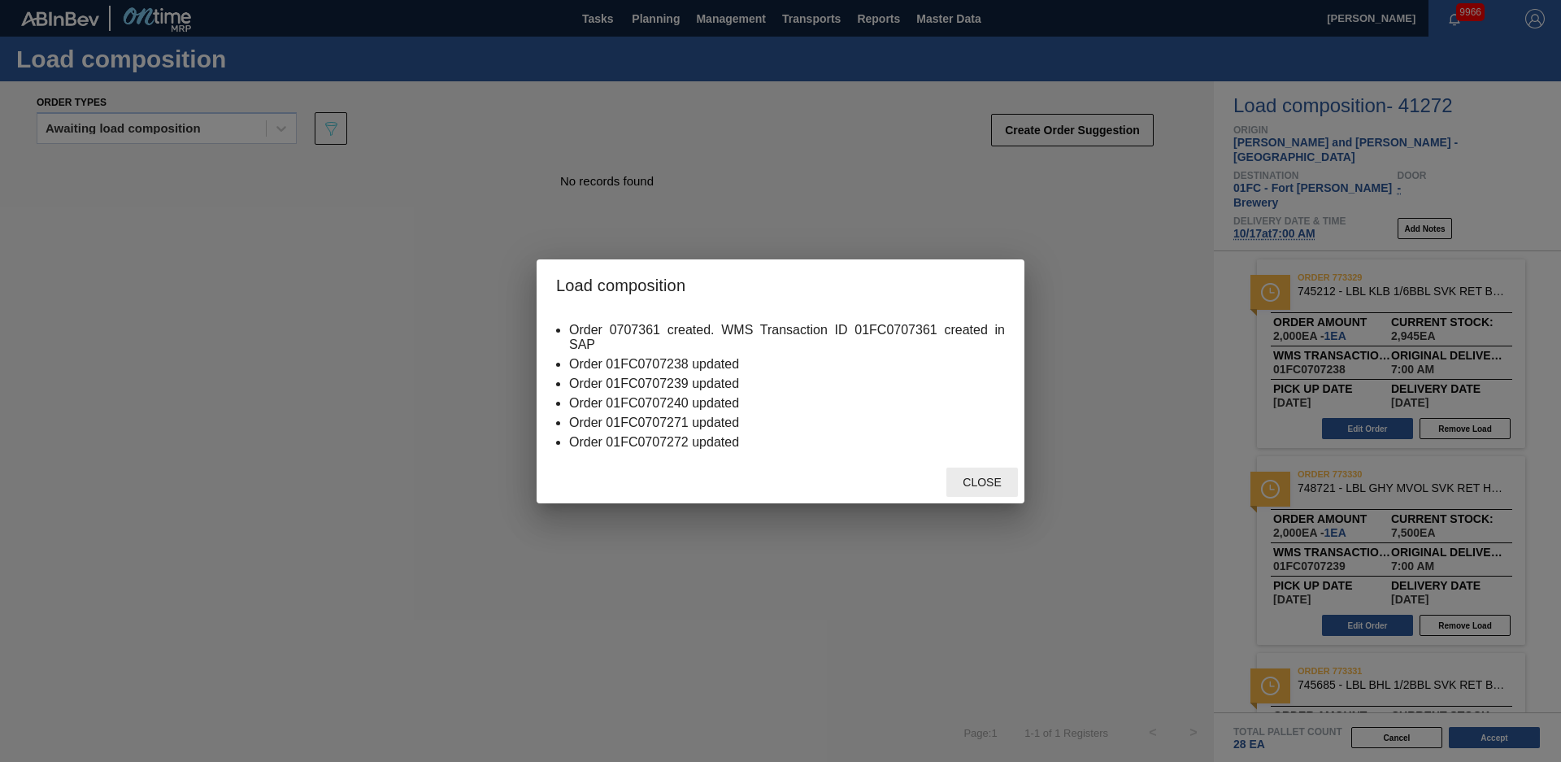
click at [996, 476] on span "Close" at bounding box center [982, 482] width 64 height 13
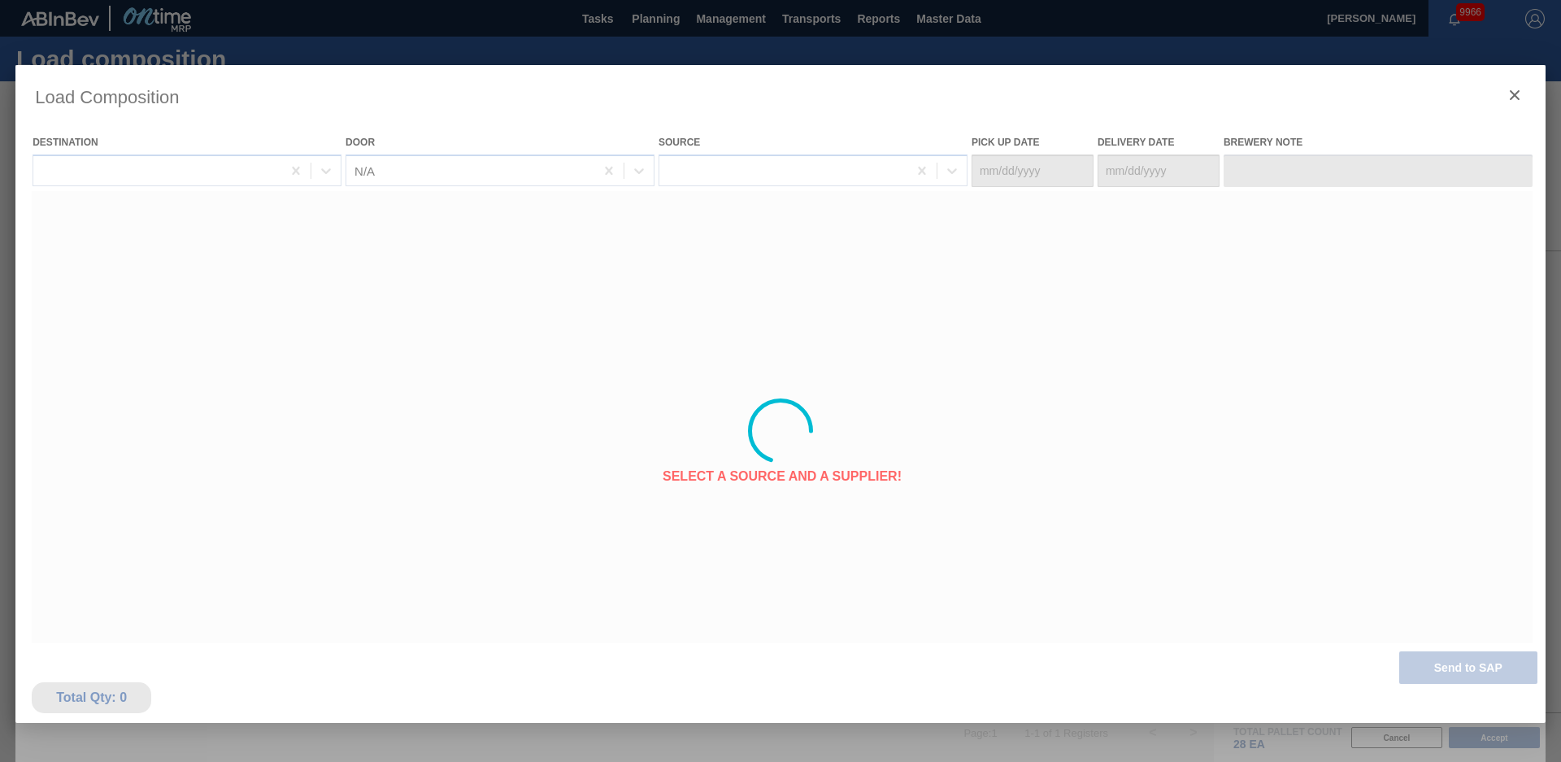
type Date "[DATE]"
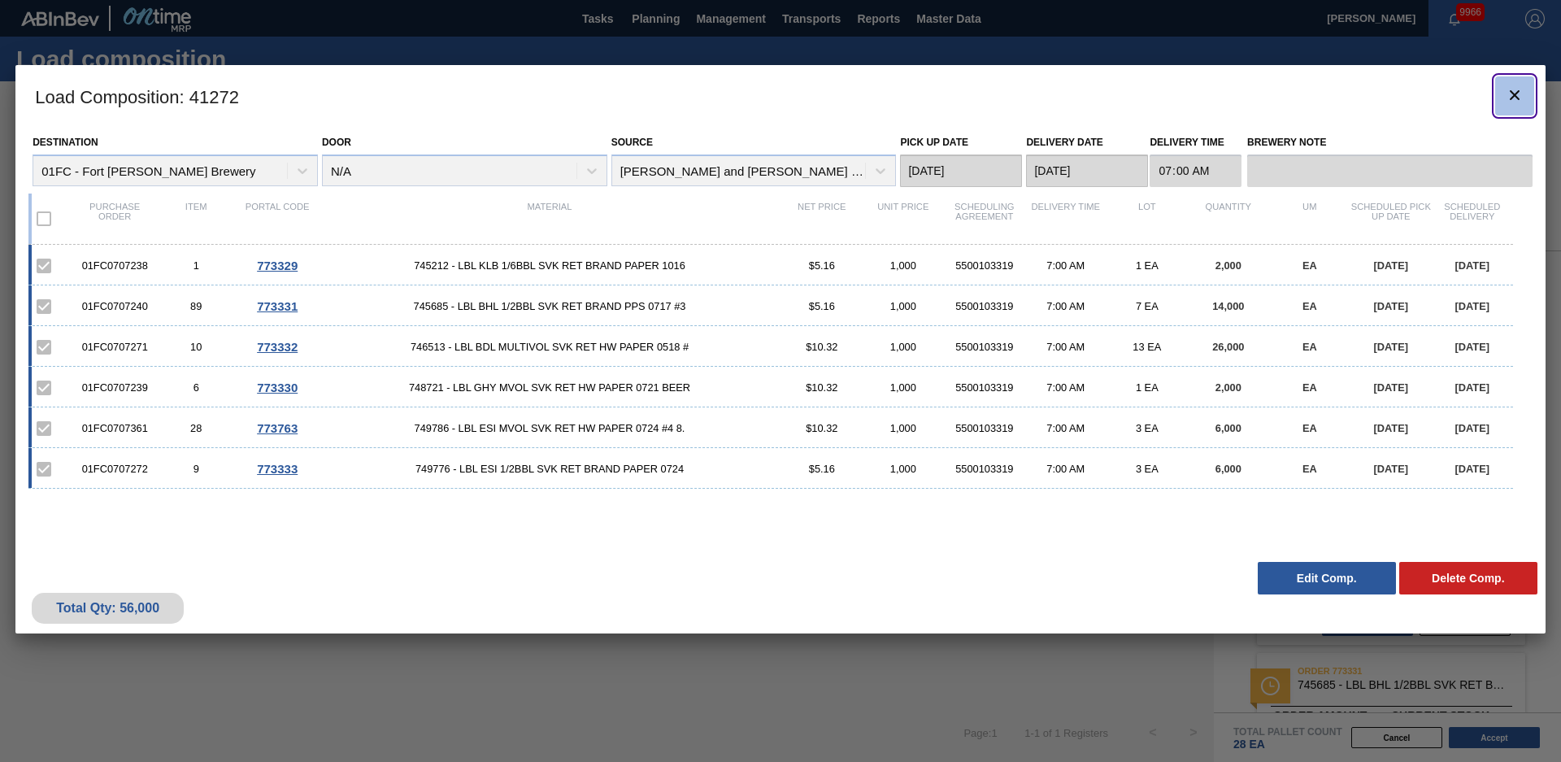
click at [1517, 92] on icon "botão de ícone" at bounding box center [1515, 95] width 10 height 10
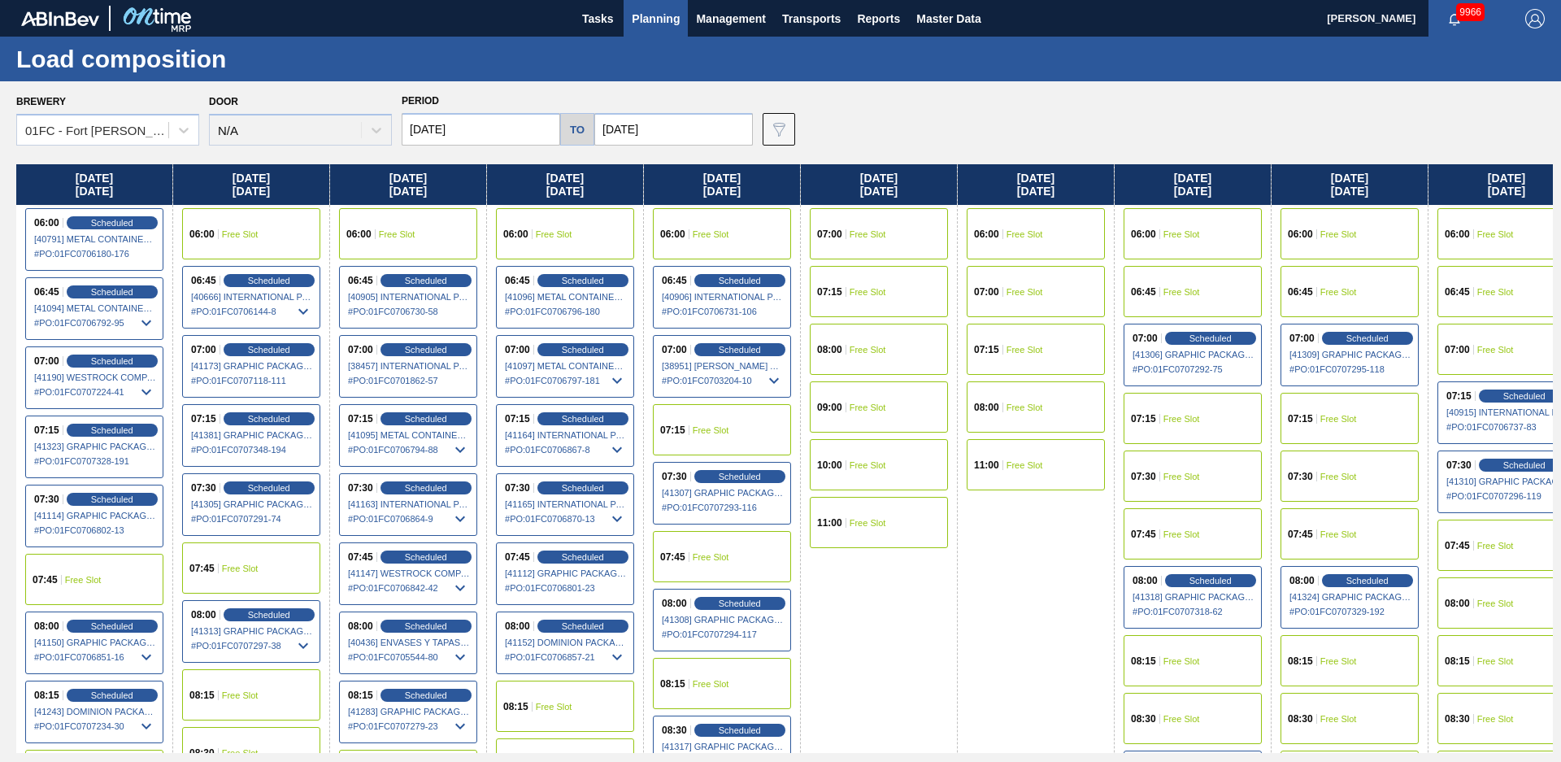
click at [858, 142] on div "Brewery 01FC - [GEOGRAPHIC_DATA][PERSON_NAME] Brewery Door N/A Period [DATE] to…" at bounding box center [784, 117] width 1537 height 56
click at [676, 26] on span "Planning" at bounding box center [656, 19] width 48 height 20
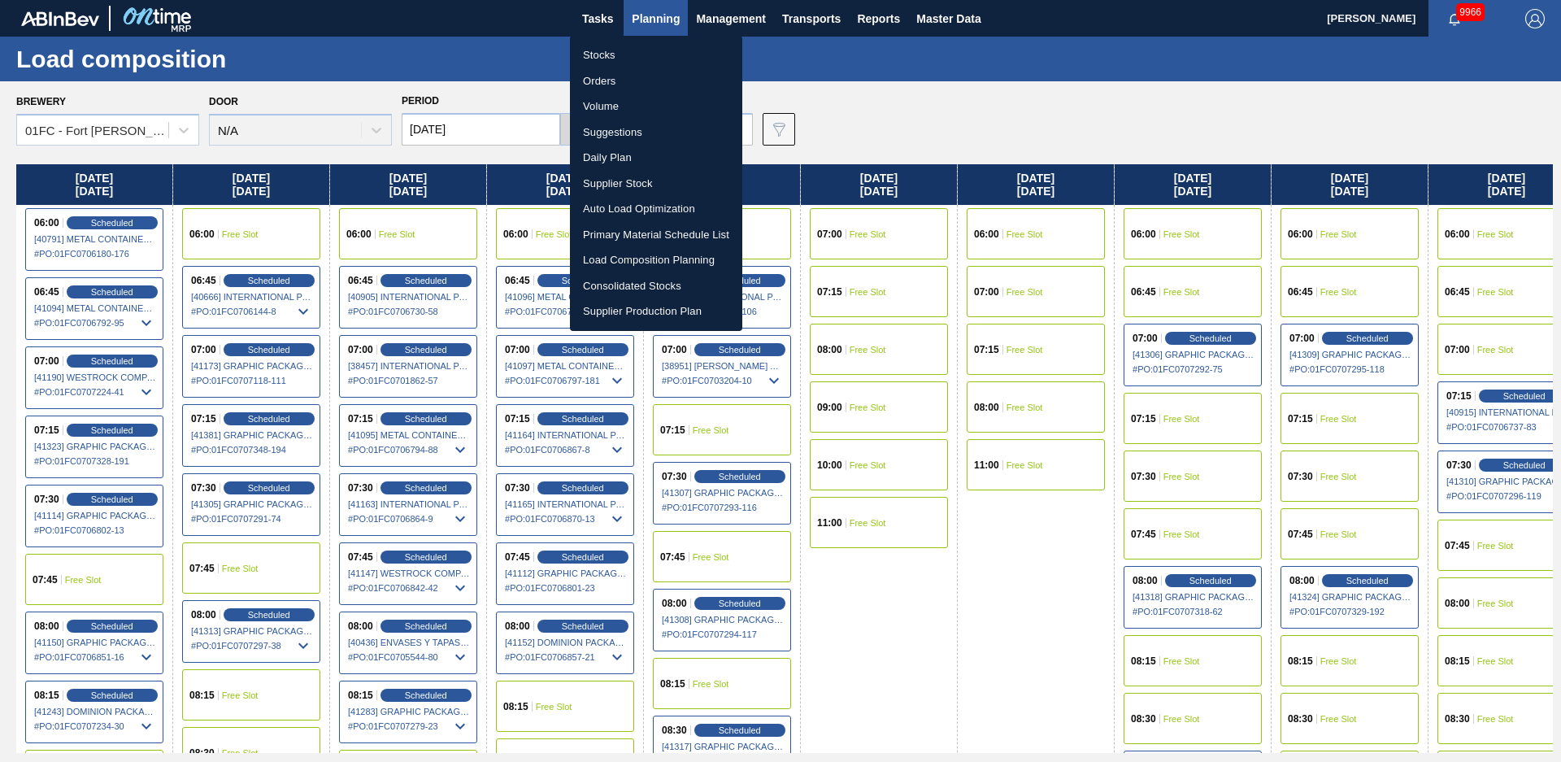
click at [638, 132] on li "Suggestions" at bounding box center [656, 133] width 172 height 26
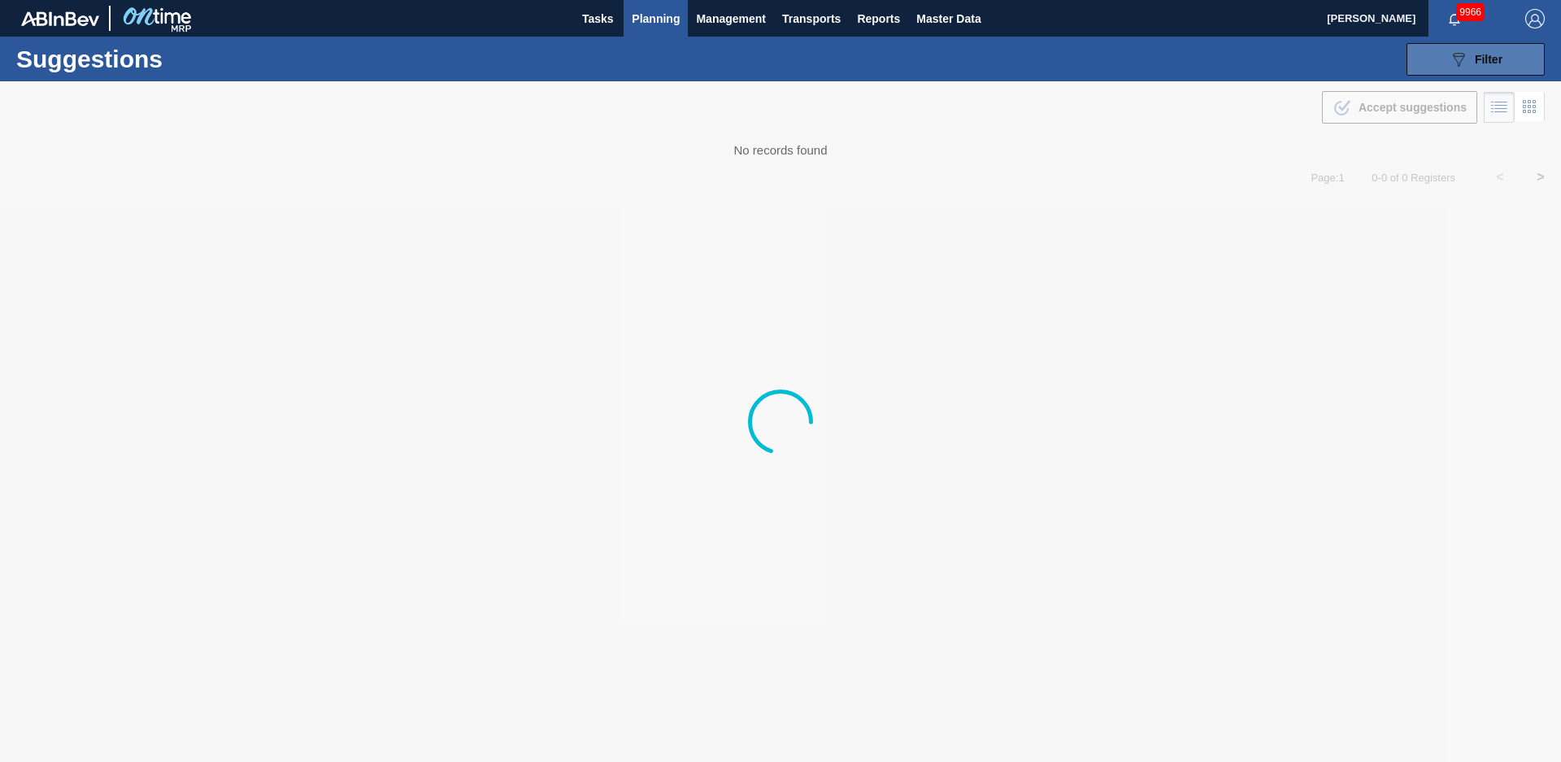
click at [1456, 63] on icon "089F7B8B-B2A5-4AFE-B5C0-19BA573D28AC" at bounding box center [1459, 60] width 20 height 20
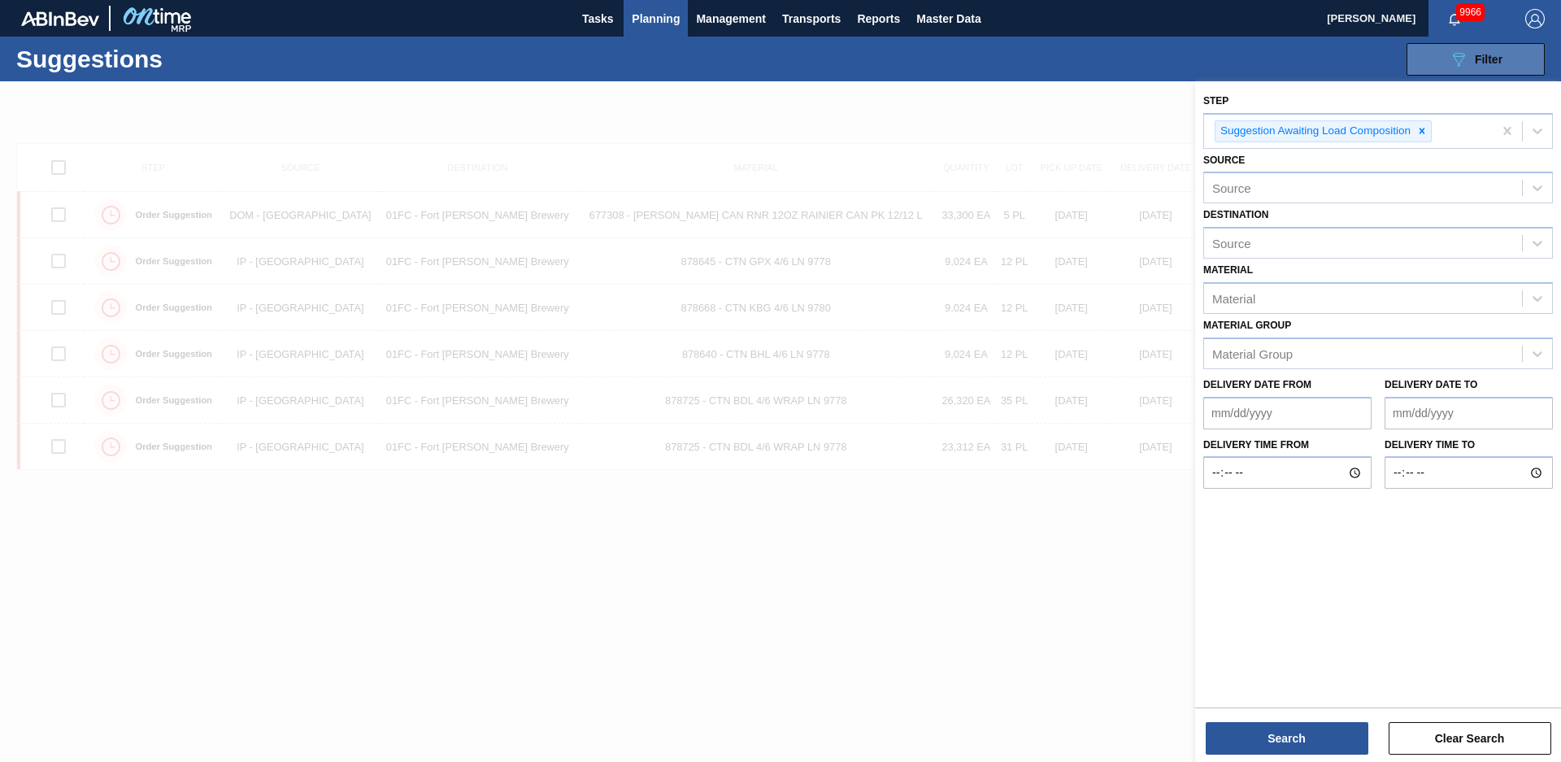
click at [1443, 69] on button "089F7B8B-B2A5-4AFE-B5C0-19BA573D28AC Filter" at bounding box center [1476, 59] width 138 height 33
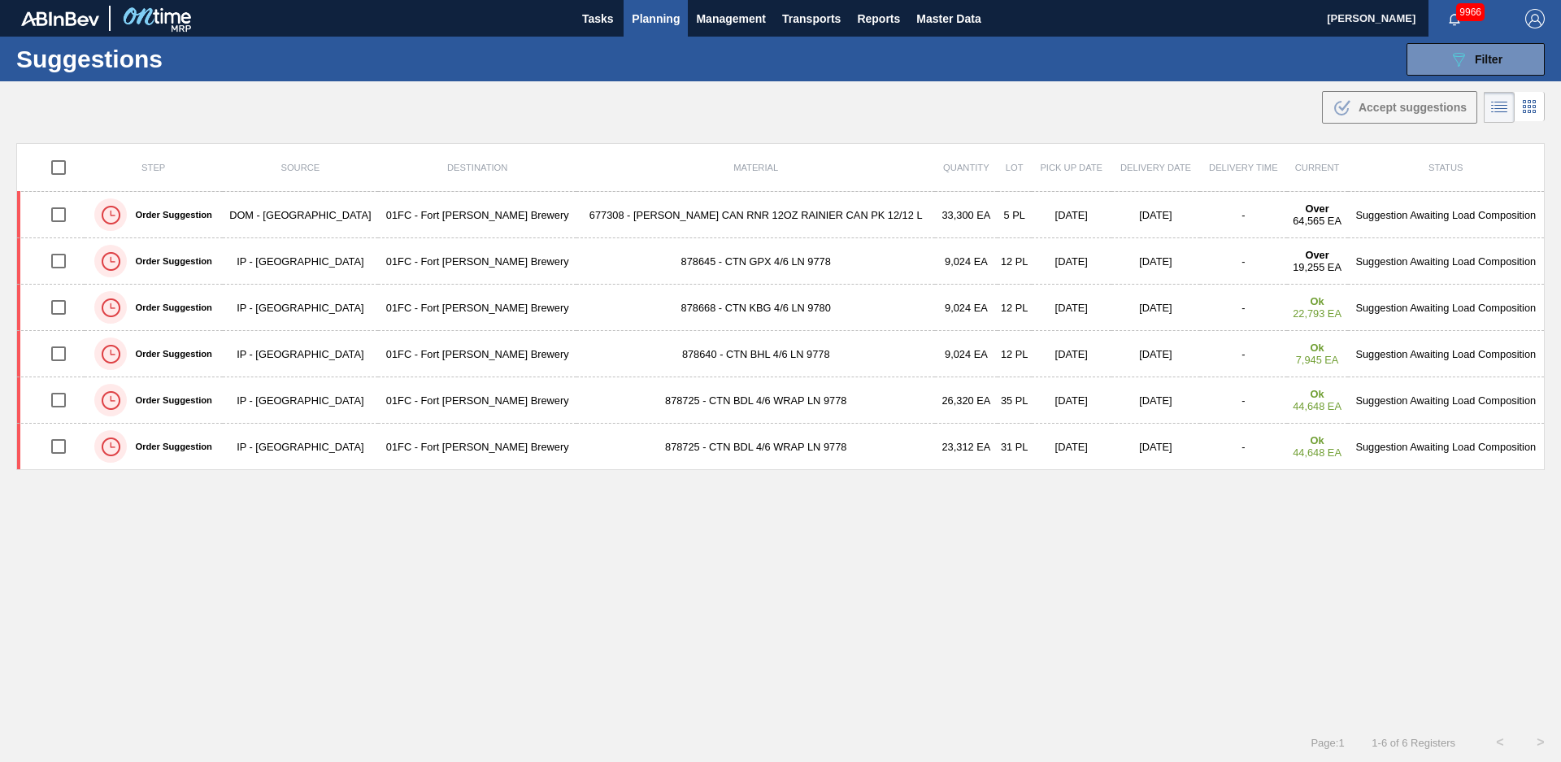
click at [762, 87] on div ".b{fill:var(--color-action-default)} Accept suggestions" at bounding box center [780, 104] width 1561 height 46
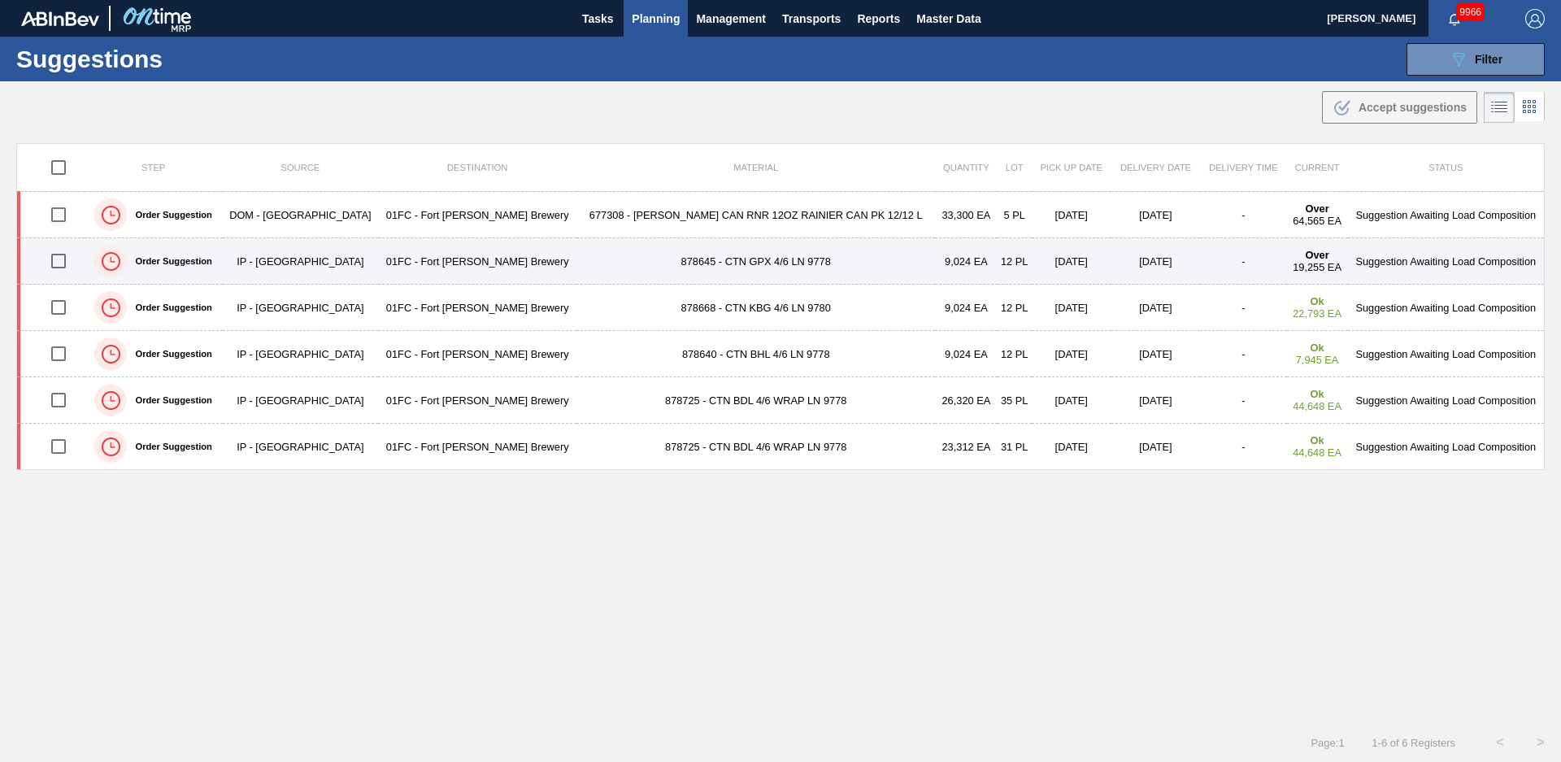
drag, startPoint x: 668, startPoint y: 520, endPoint x: 668, endPoint y: 260, distance: 260.2
click at [670, 522] on div "Step Source Destination Material Quantity Lot Pick up Date Delivery Date Delive…" at bounding box center [780, 418] width 1529 height 551
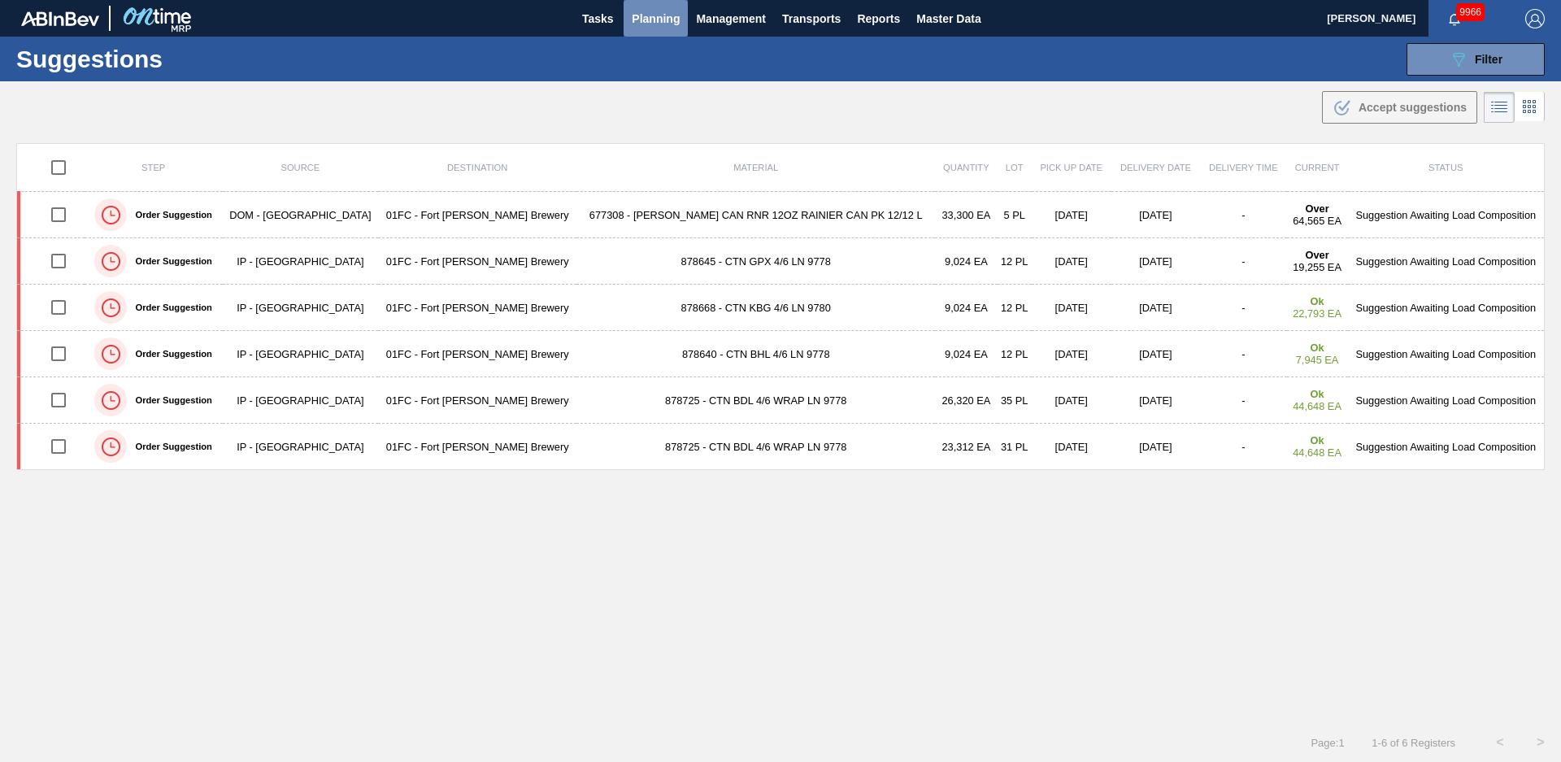
click at [666, 34] on button "Planning" at bounding box center [656, 18] width 64 height 37
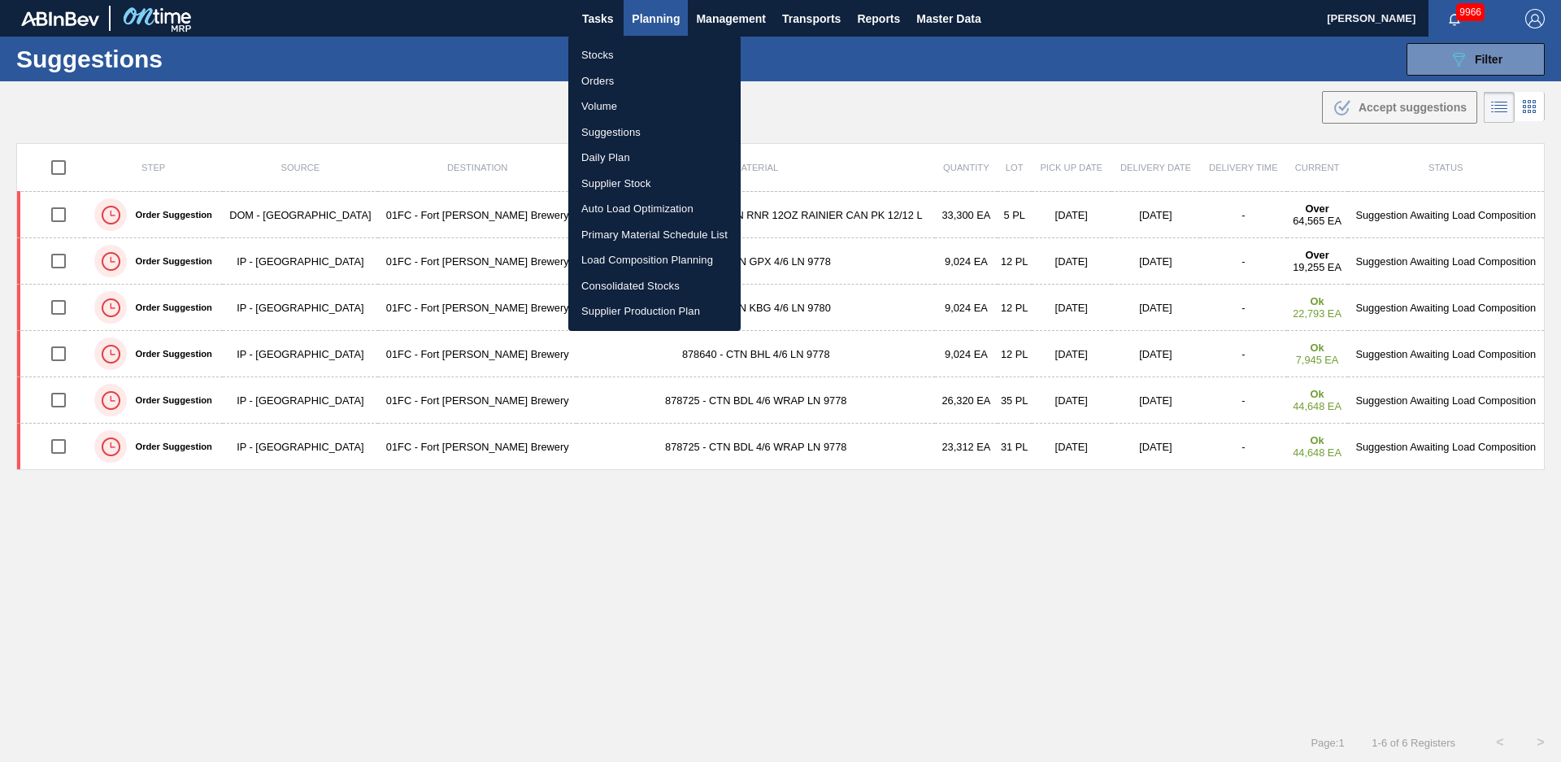
click at [637, 50] on li "Stocks" at bounding box center [654, 55] width 172 height 26
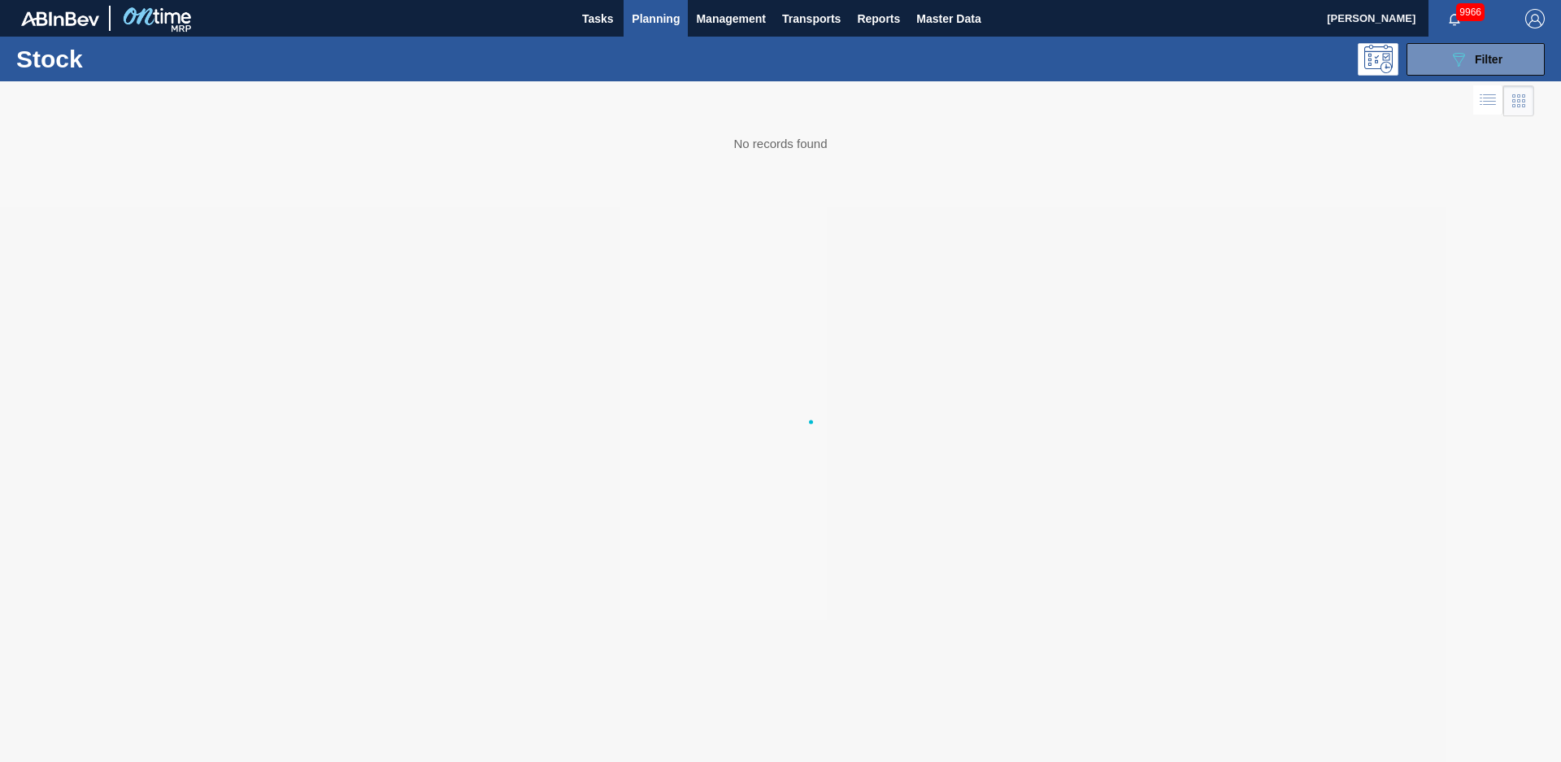
click at [1469, 54] on div "Stocks Orders Volume Suggestions Daily Plan Supplier Stock Auto Load Optimizati…" at bounding box center [780, 381] width 1561 height 762
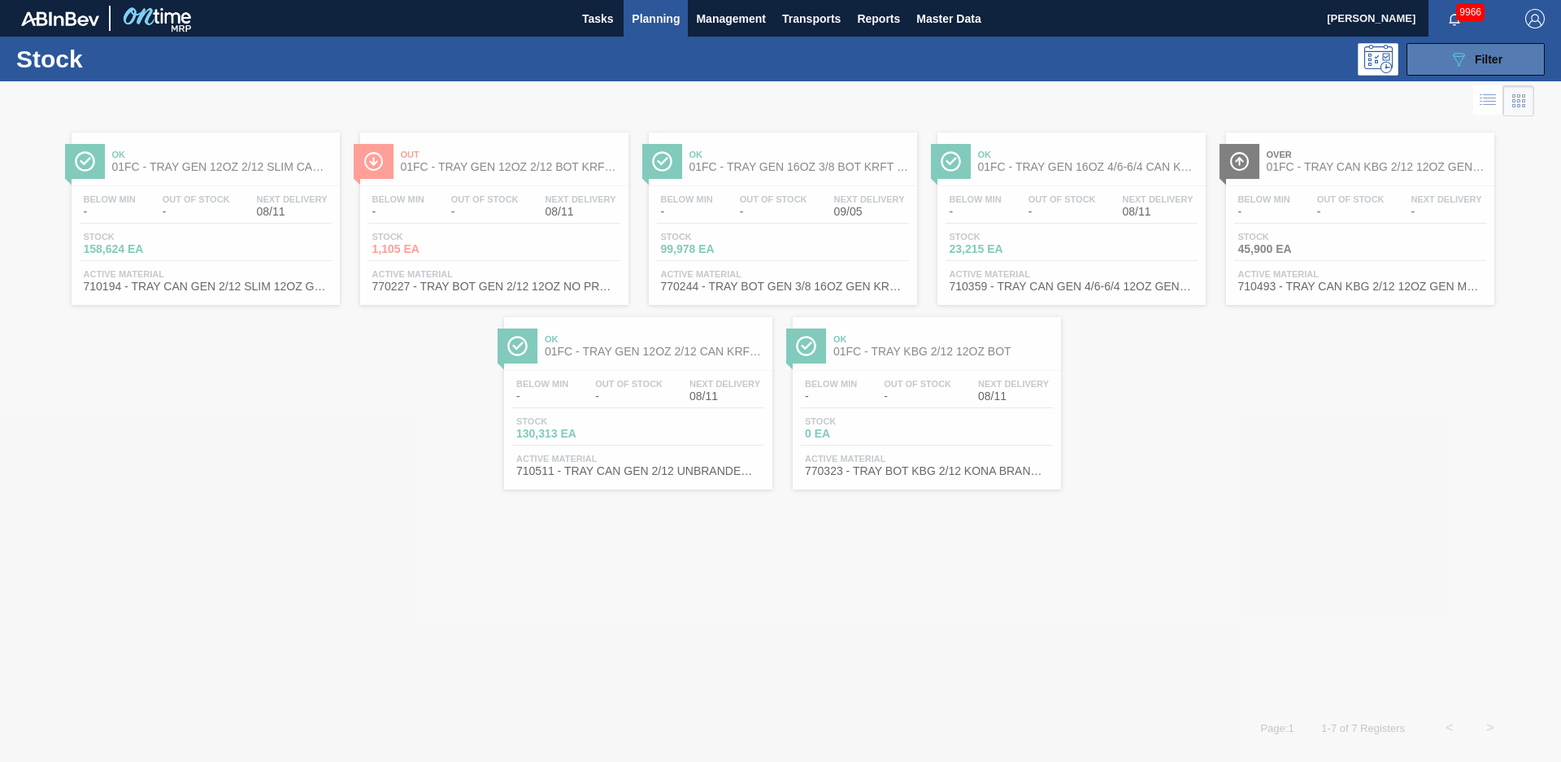
click at [1464, 67] on icon "089F7B8B-B2A5-4AFE-B5C0-19BA573D28AC" at bounding box center [1459, 60] width 20 height 20
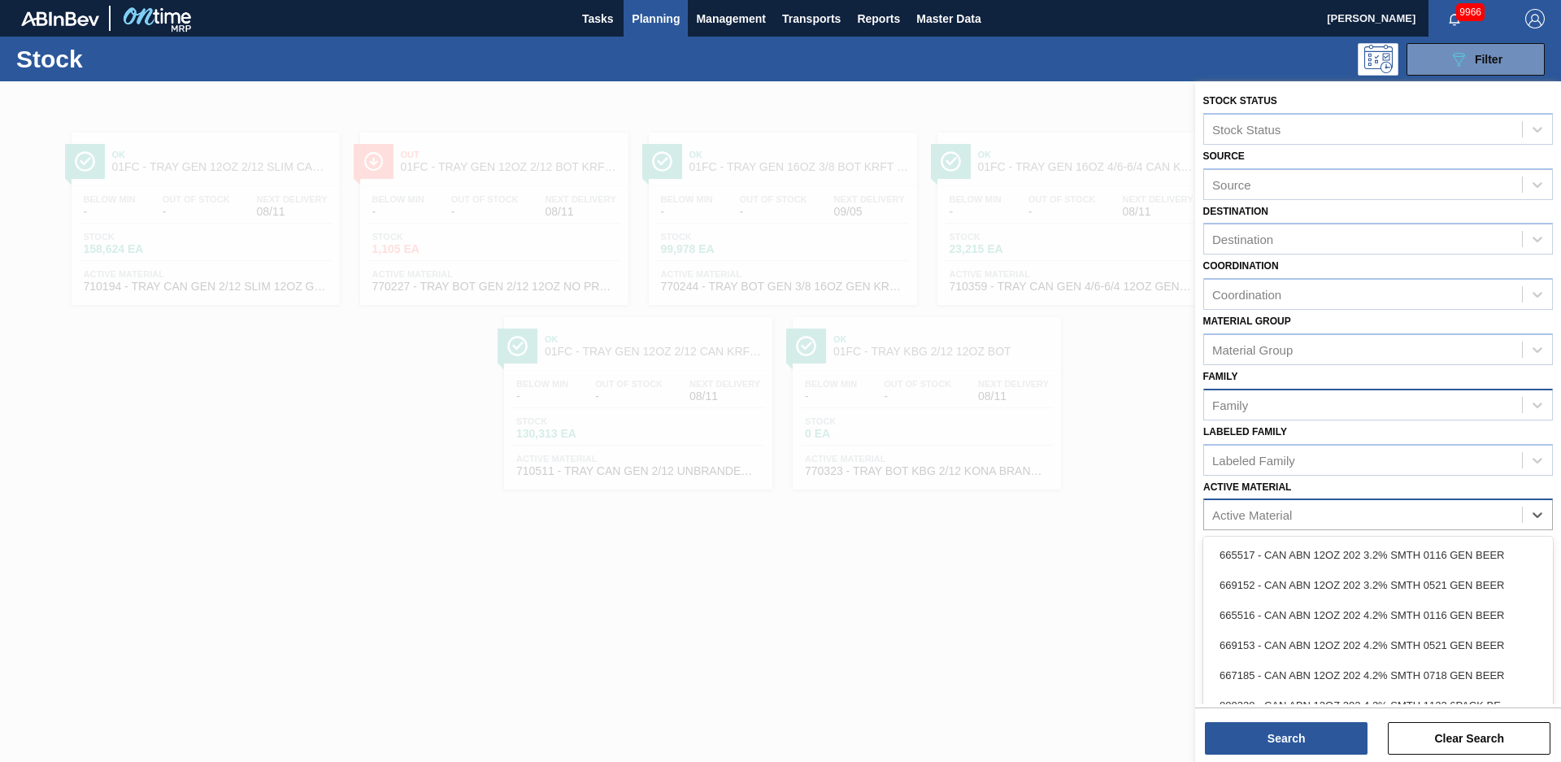
click at [1355, 525] on div "Active Material" at bounding box center [1363, 515] width 318 height 24
type Material "746408"
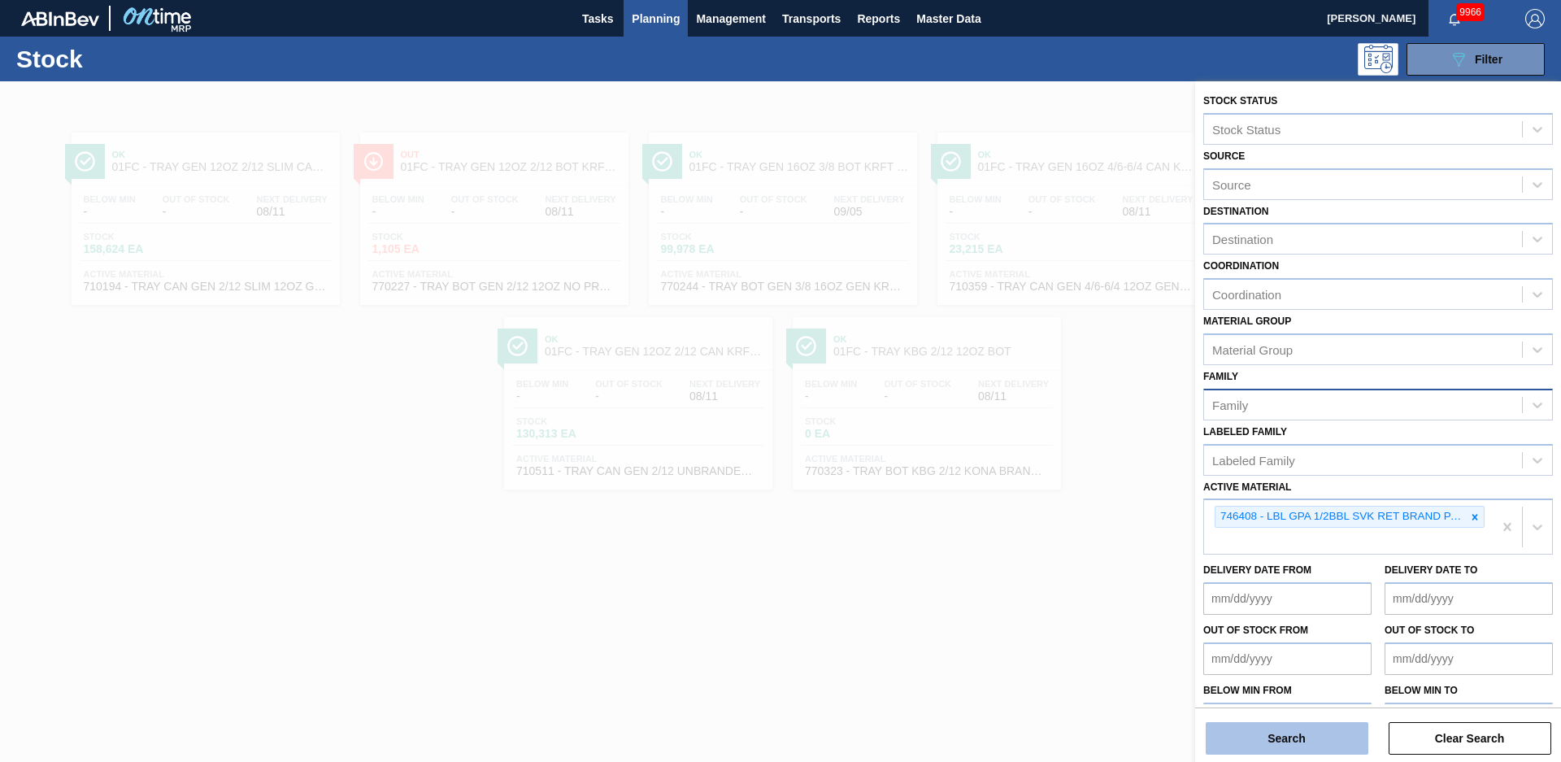
click at [1347, 743] on button "Search" at bounding box center [1287, 738] width 163 height 33
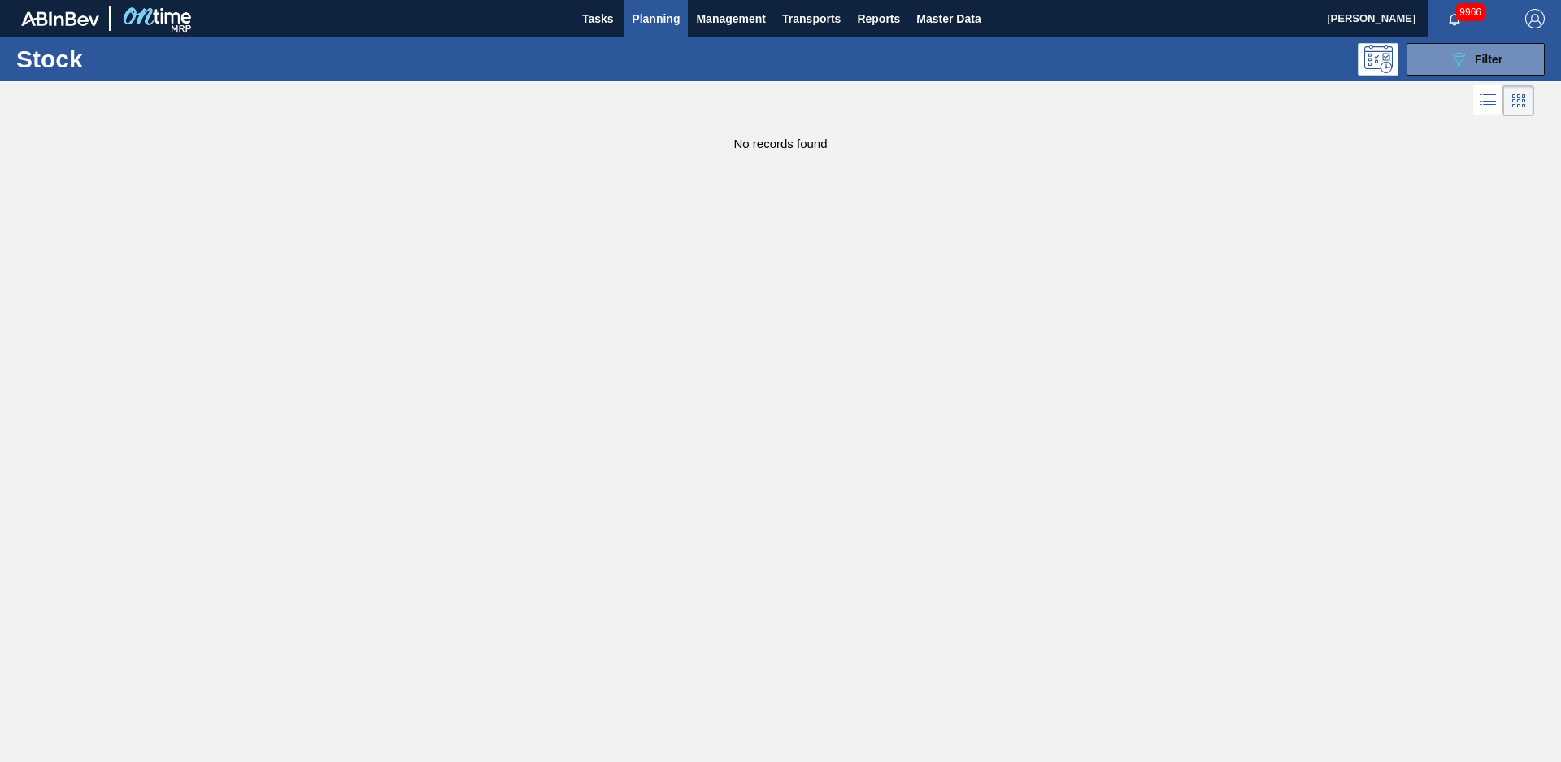
drag, startPoint x: 558, startPoint y: 355, endPoint x: 642, endPoint y: 258, distance: 128.6
click at [564, 355] on main "Tasks Planning Management Transports Reports Master Data [PERSON_NAME] 9966 Mar…" at bounding box center [780, 381] width 1561 height 762
click at [943, 15] on span "Master Data" at bounding box center [948, 19] width 64 height 20
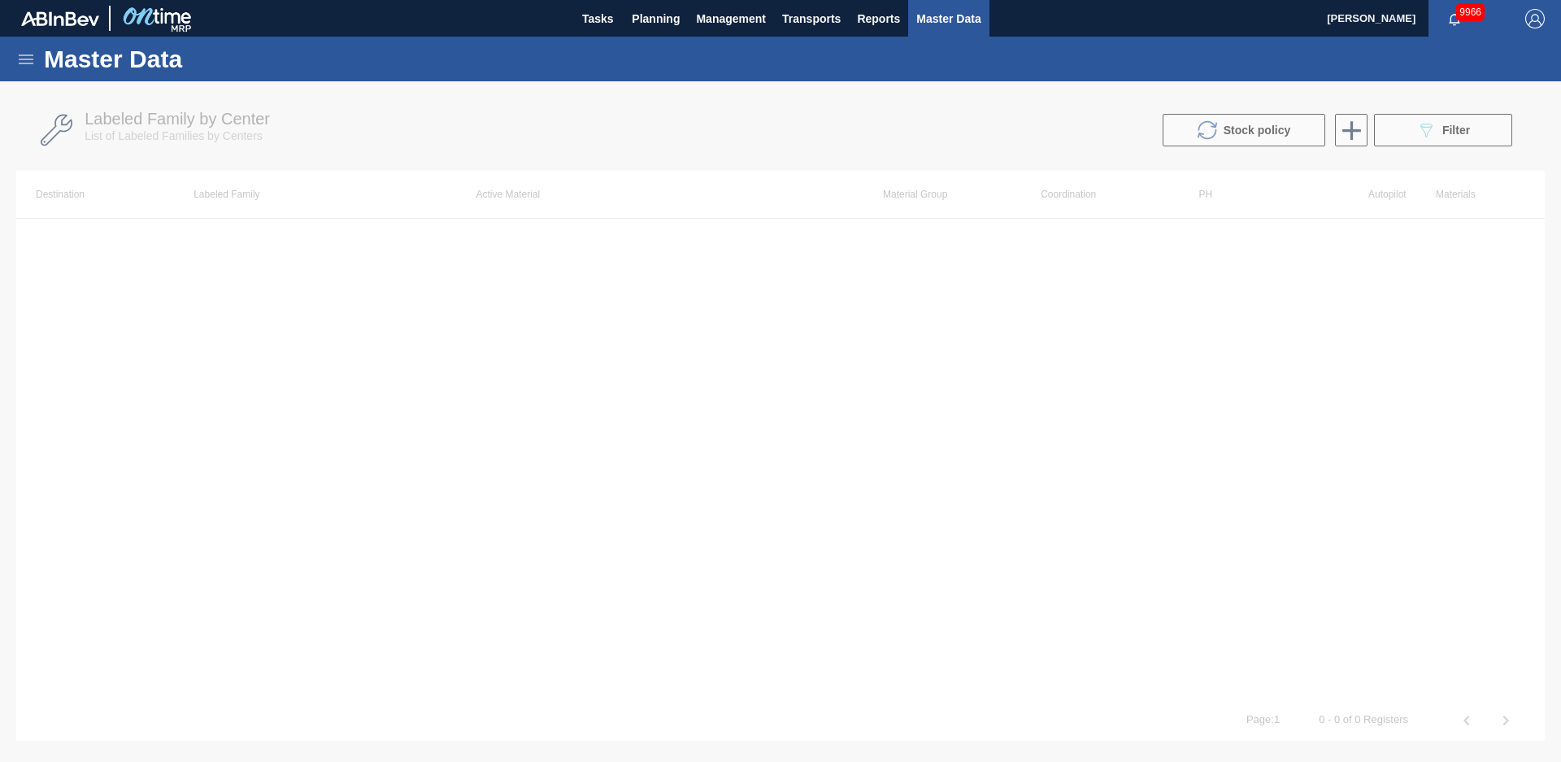
click at [30, 63] on icon at bounding box center [26, 59] width 15 height 10
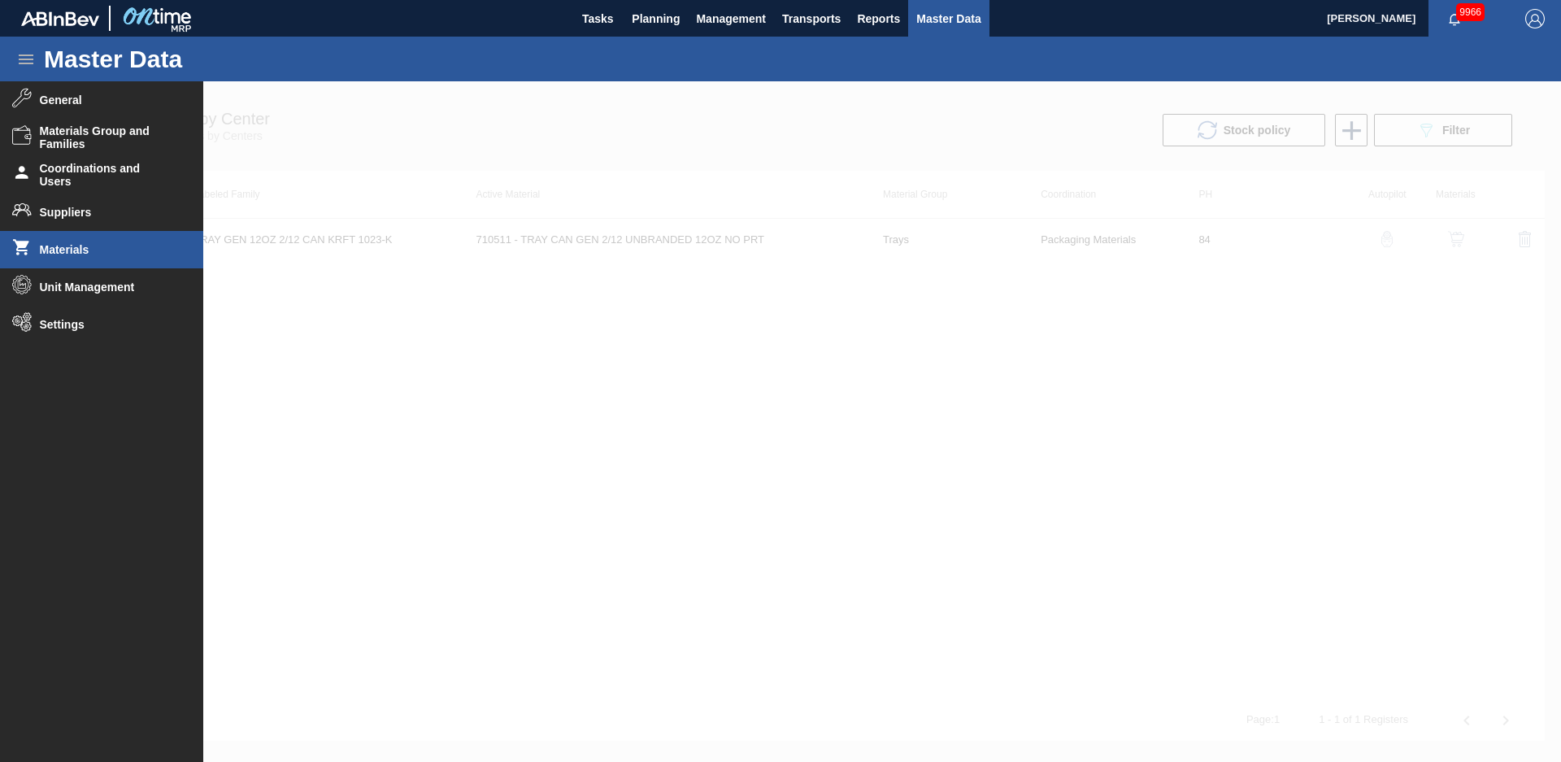
click at [80, 257] on li "Materials" at bounding box center [101, 249] width 203 height 37
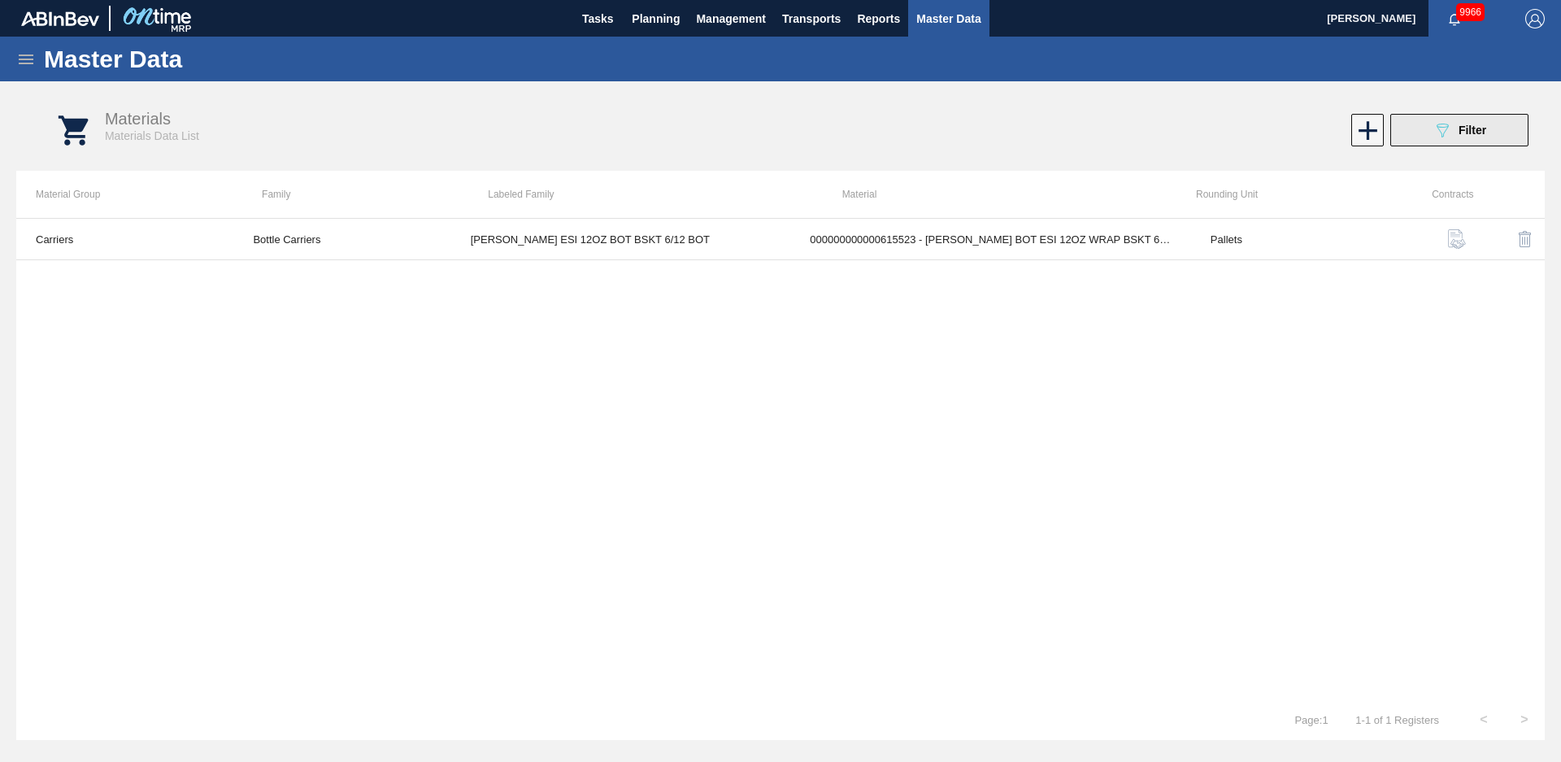
click at [1465, 115] on button "089F7B8B-B2A5-4AFE-B5C0-19BA573D28AC Filter" at bounding box center [1460, 130] width 138 height 33
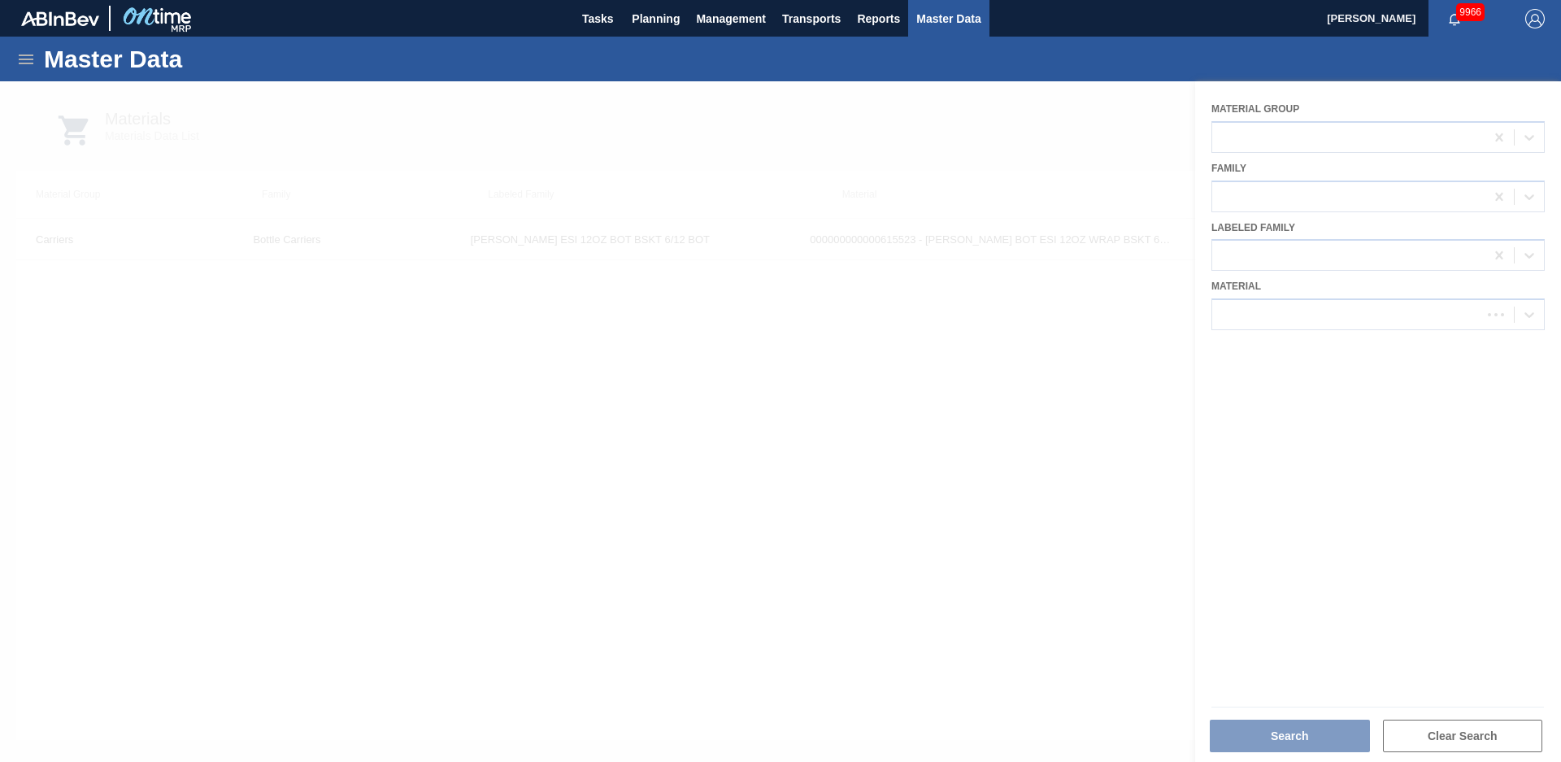
click at [1494, 316] on div at bounding box center [780, 421] width 1561 height 681
click at [1494, 316] on icon at bounding box center [1499, 315] width 16 height 16
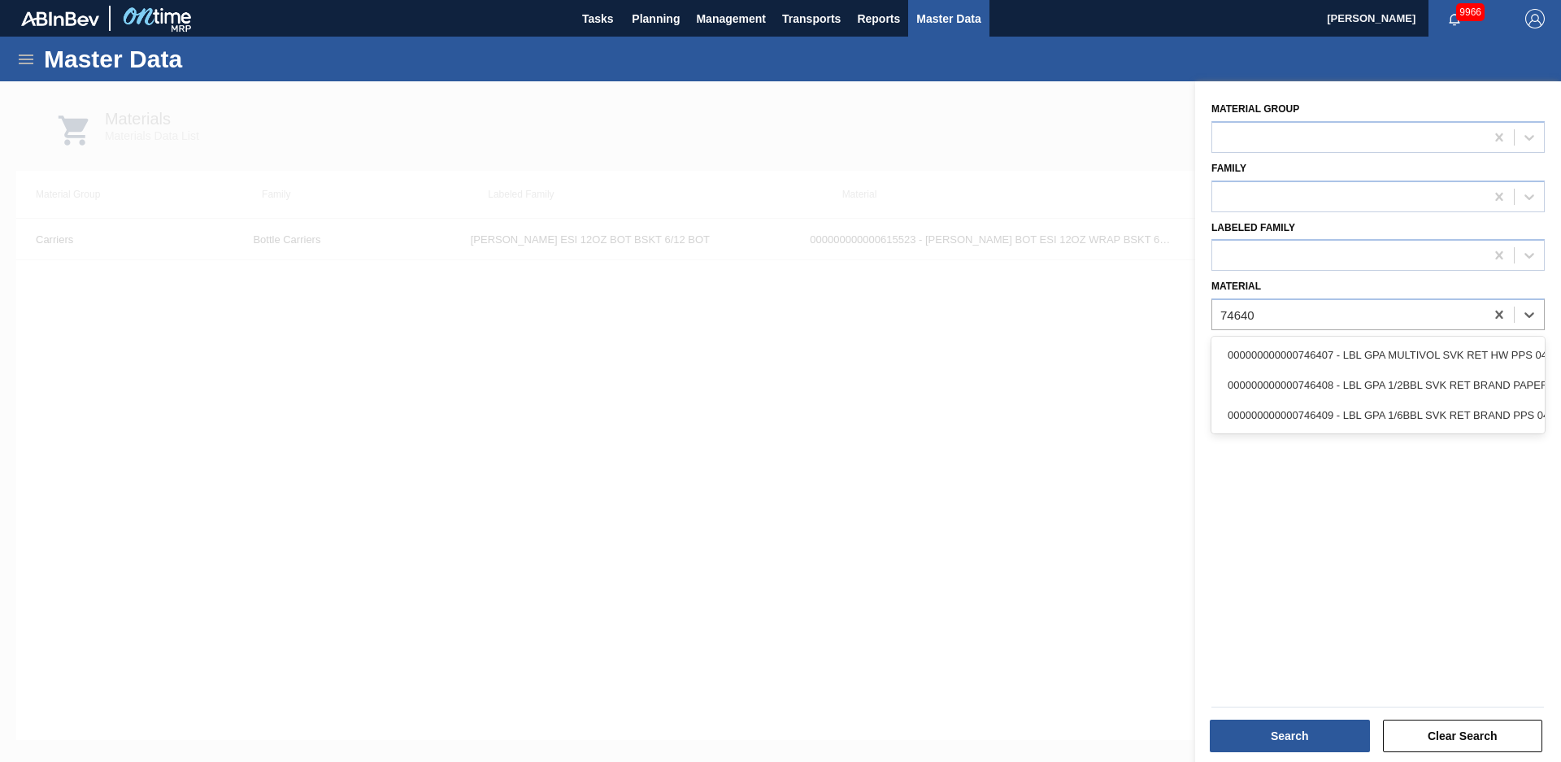
type input "746408"
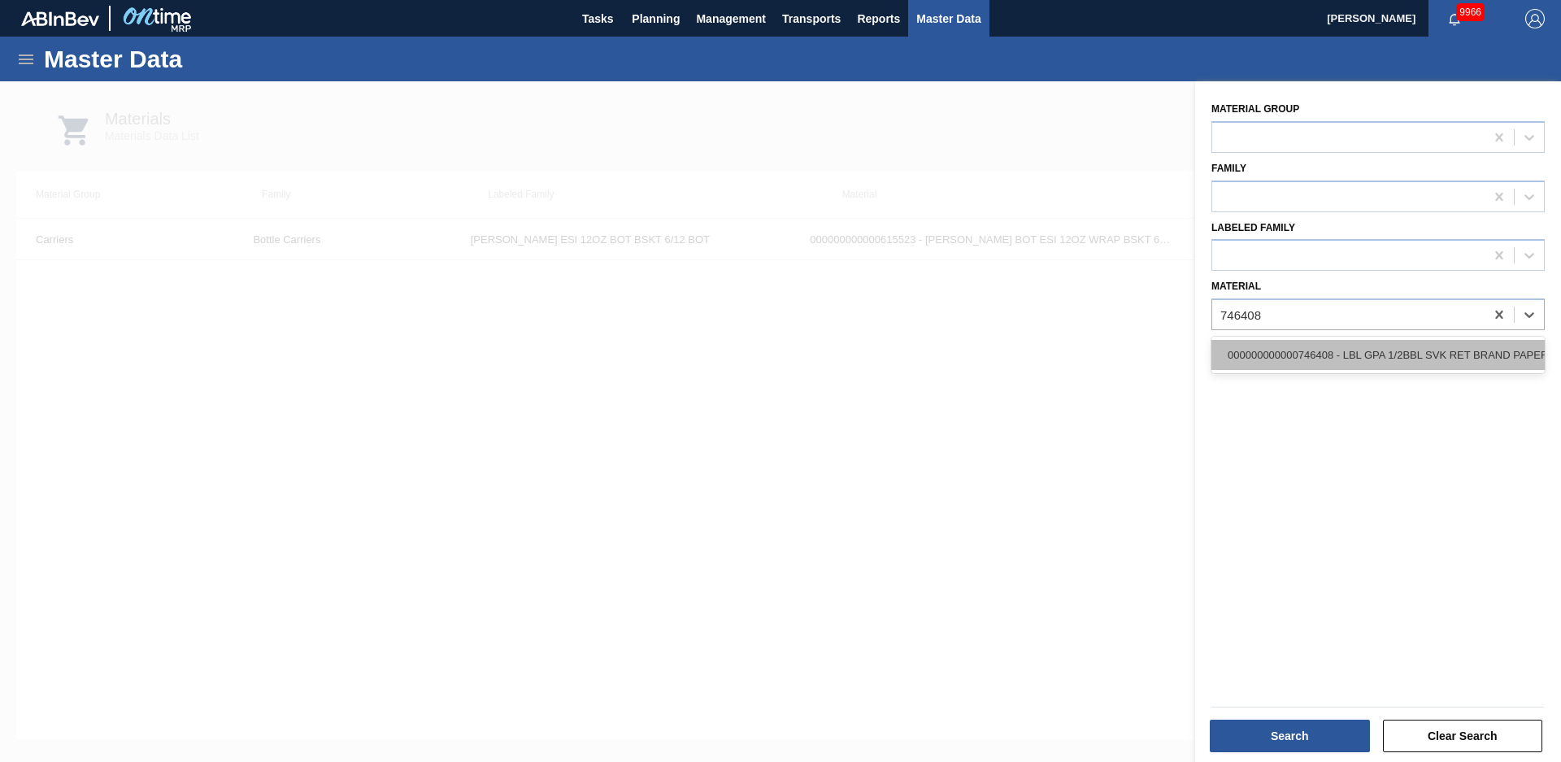
click at [1457, 344] on div "000000000000746408 - LBL GPA 1/2BBL SVK RET BRAND PAPER 0418" at bounding box center [1378, 355] width 333 height 30
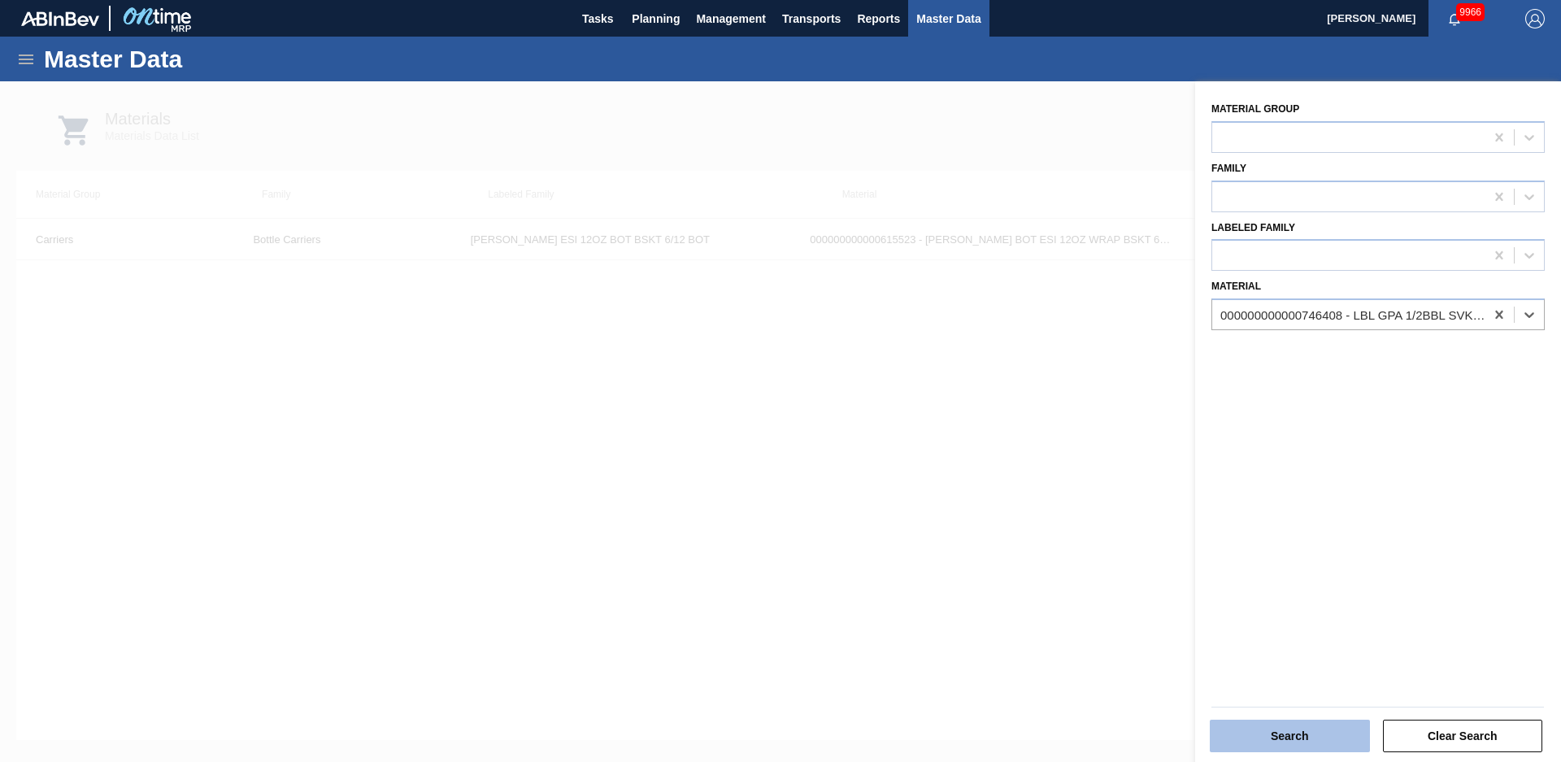
click at [1324, 732] on button "Search" at bounding box center [1290, 736] width 160 height 33
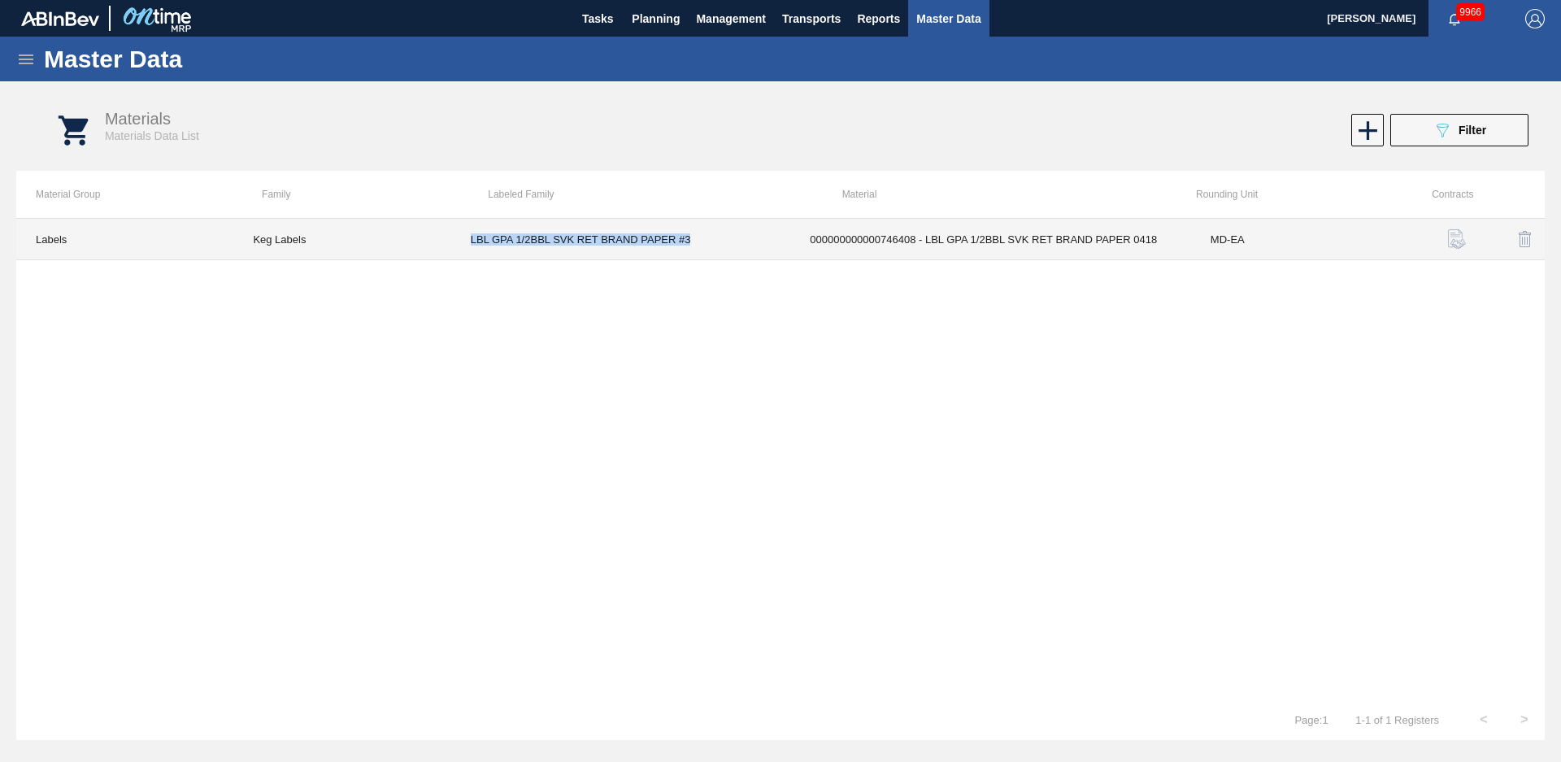
copy td "LBL GPA 1/2BBL SVK RET BRAND PAPER #3"
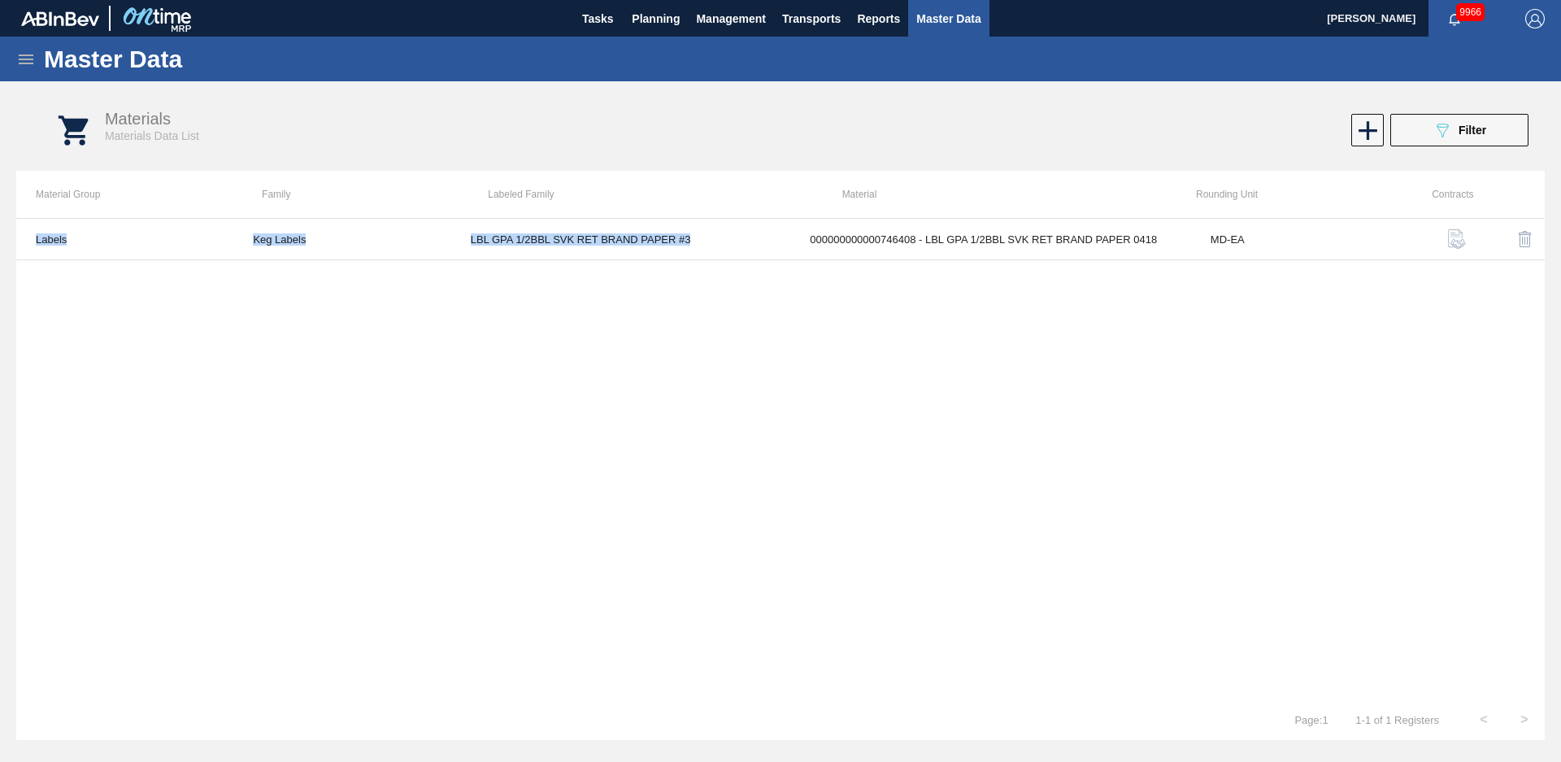
drag, startPoint x: 668, startPoint y: 243, endPoint x: 464, endPoint y: 293, distance: 209.3
click at [464, 293] on div "Labels Keg Labels LBL GPA 1/2BBL SVK RET BRAND PAPER #3 000000000000746408 - LB…" at bounding box center [780, 458] width 1529 height 481
drag, startPoint x: 464, startPoint y: 293, endPoint x: 356, endPoint y: 278, distance: 109.1
click at [395, 302] on div "Labels Keg Labels LBL GPA 1/2BBL SVK RET BRAND PAPER #3 000000000000746408 - LB…" at bounding box center [780, 458] width 1529 height 481
click at [15, 57] on div "Master Data" at bounding box center [780, 59] width 1561 height 45
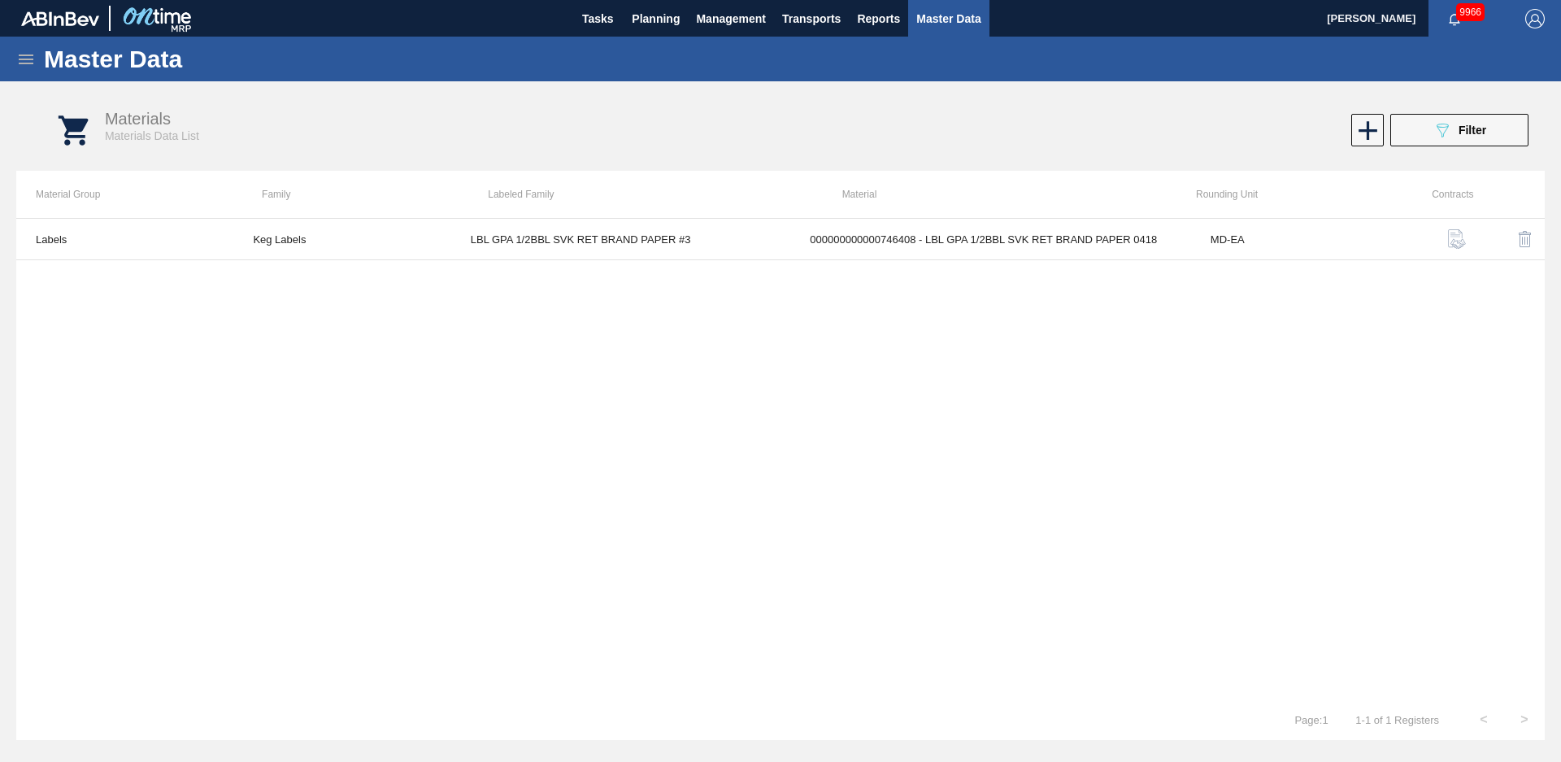
click at [20, 59] on icon at bounding box center [26, 59] width 15 height 10
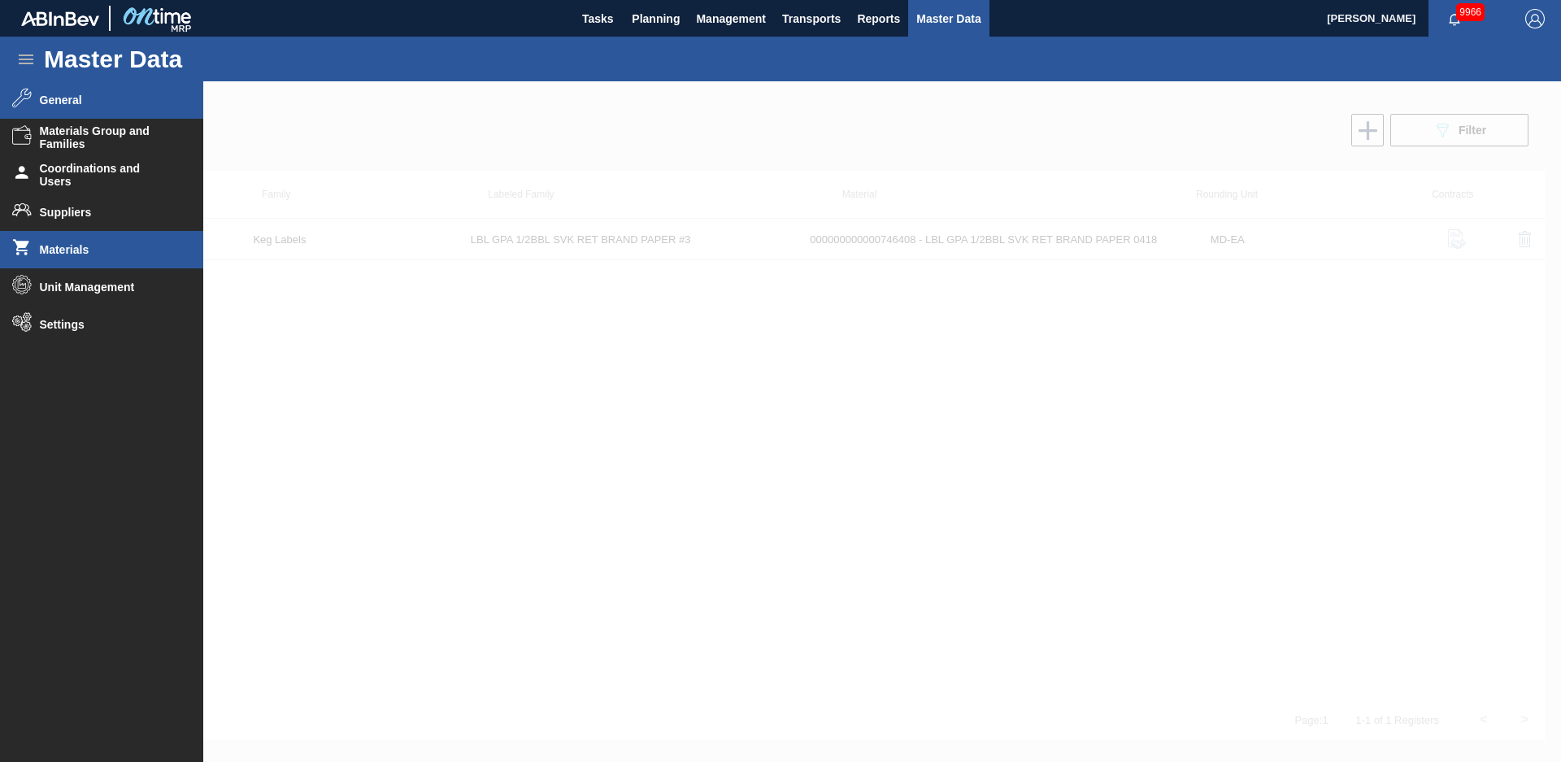
click at [46, 91] on li "General" at bounding box center [101, 99] width 203 height 37
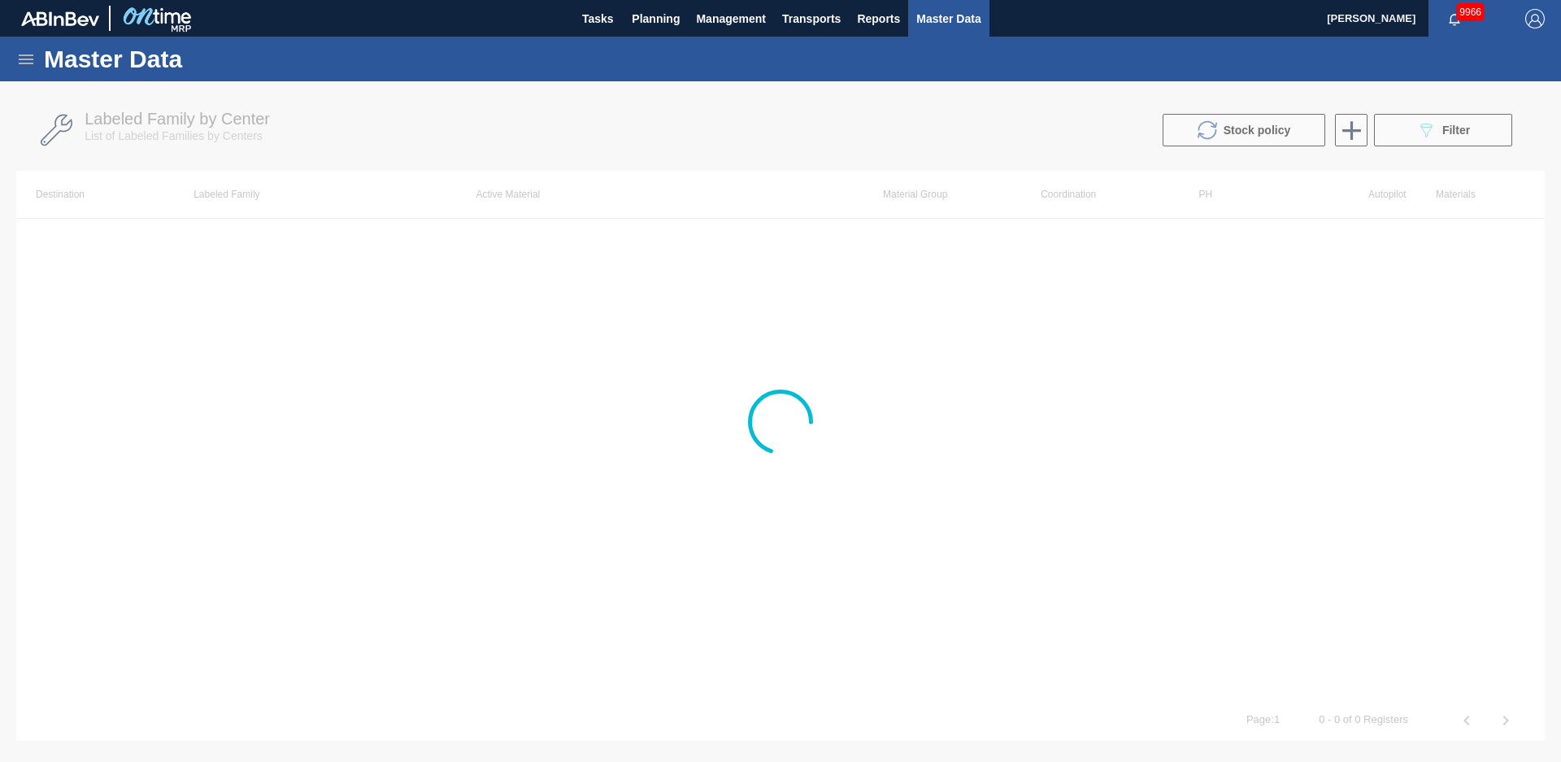
click at [1448, 129] on div at bounding box center [780, 421] width 1561 height 681
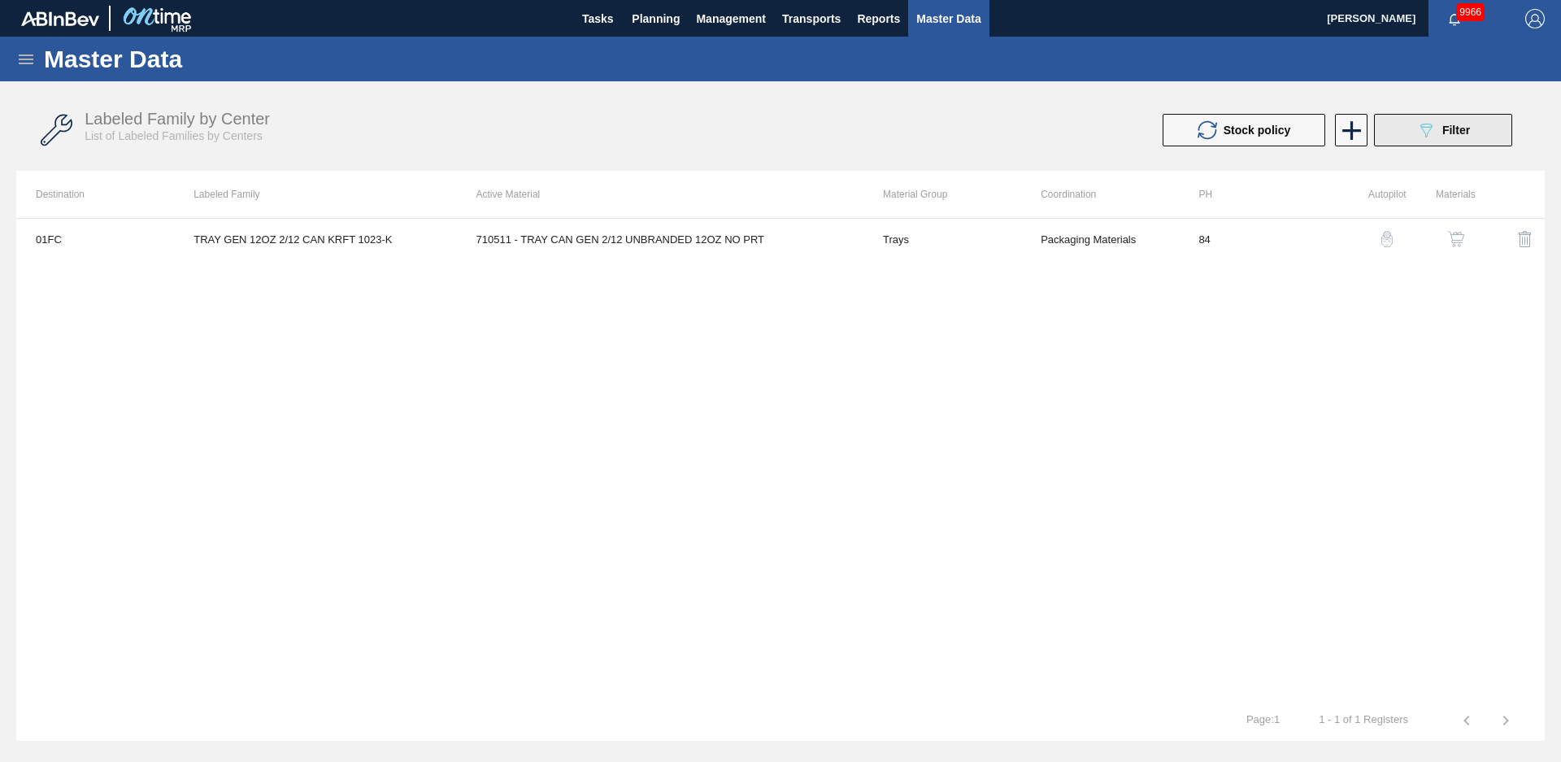
click at [1448, 129] on span "Filter" at bounding box center [1457, 130] width 28 height 13
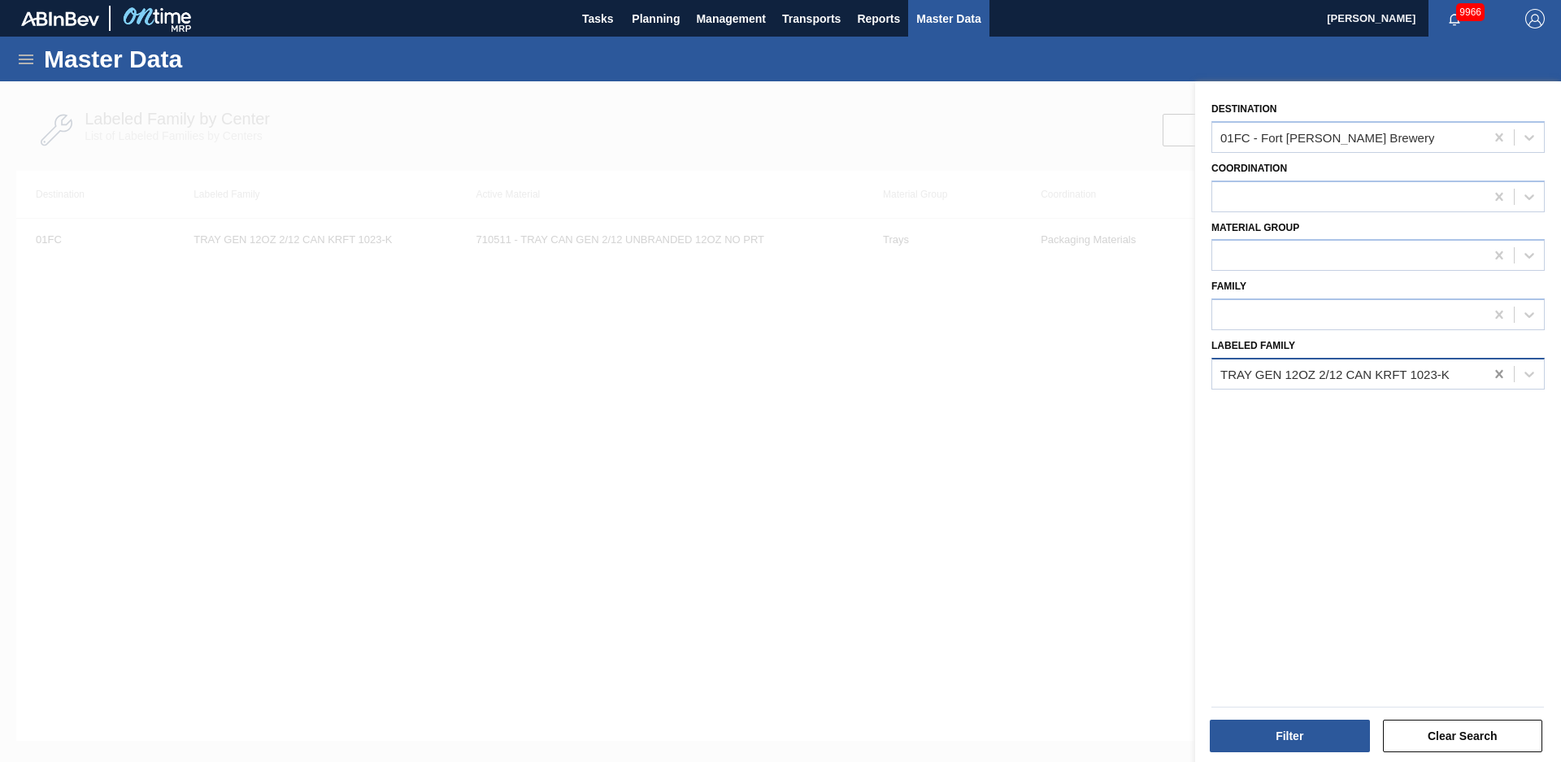
click at [1499, 371] on icon at bounding box center [1498, 374] width 7 height 8
paste Family "LBL GPA 1/2BBL SVK RET BRAND PAPER #3"
type Family "LBL GPA 1/2BBL SVK RET BRAND PAPER #3"
click at [1354, 416] on div "LBL GPA 1/2BBL SVK RET BRAND PAPER #3" at bounding box center [1378, 414] width 333 height 30
click at [1284, 741] on button "Filter" at bounding box center [1290, 736] width 160 height 33
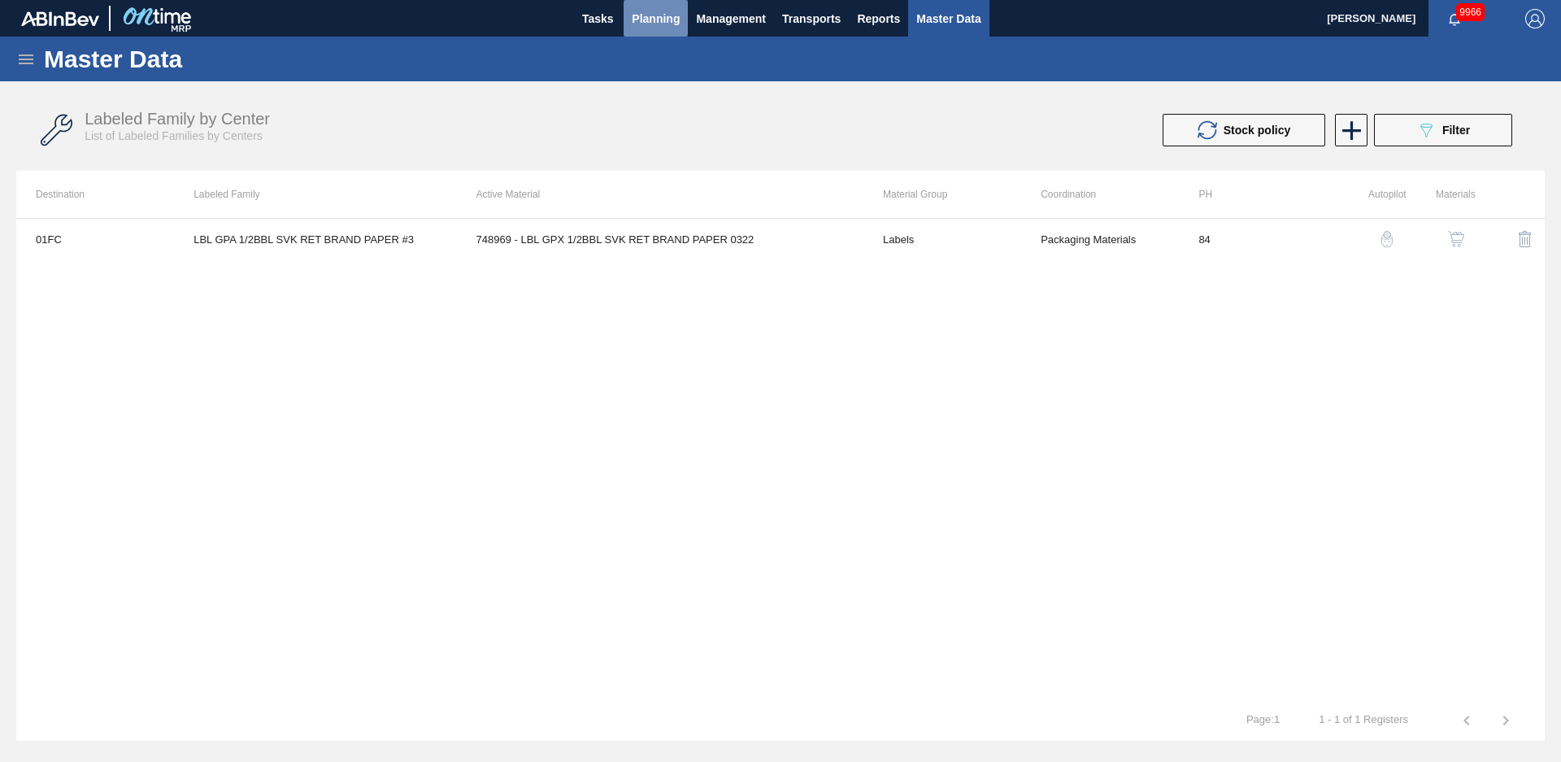
click at [677, 16] on span "Planning" at bounding box center [656, 19] width 48 height 20
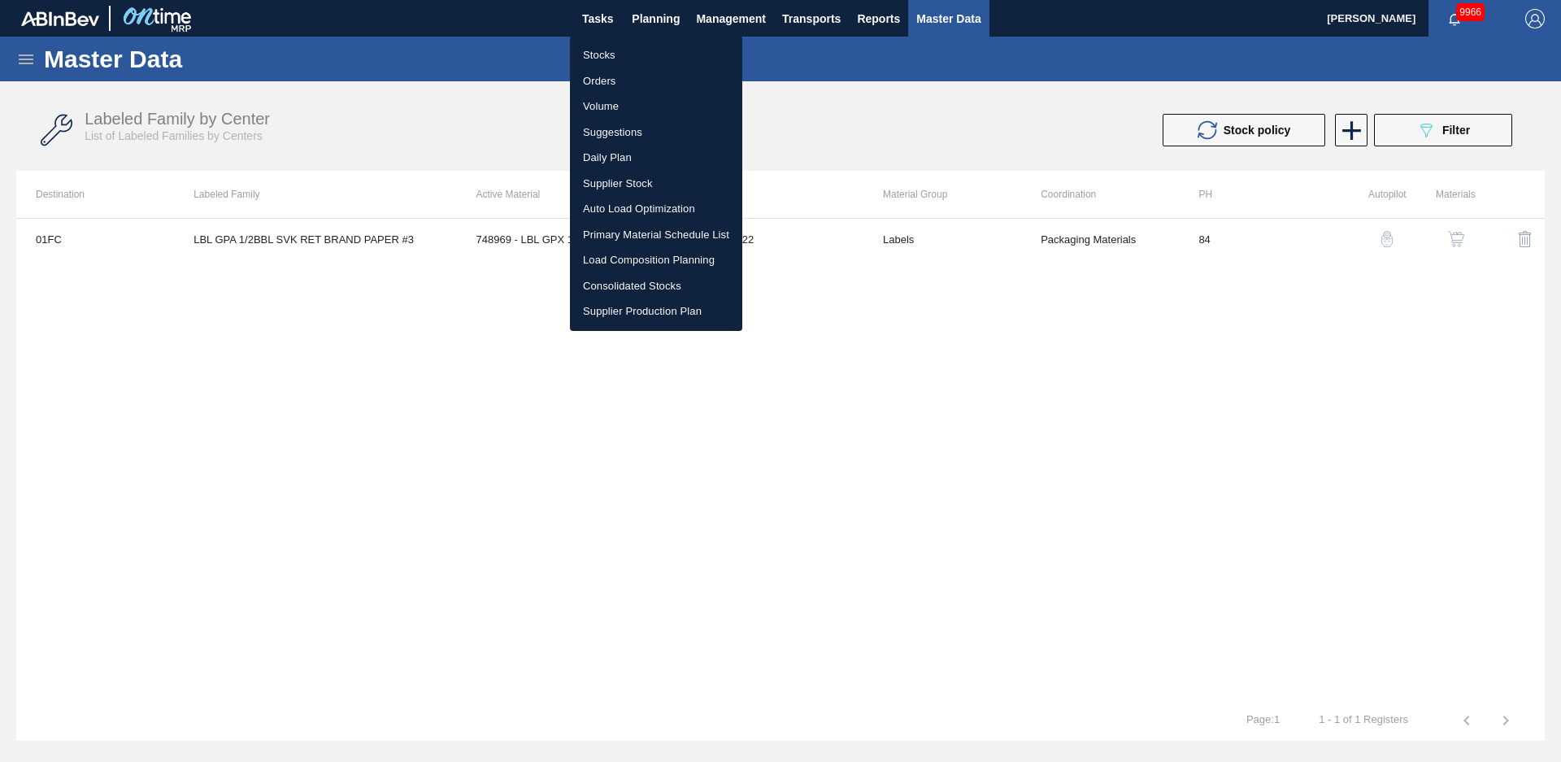
click at [636, 45] on li "Stocks" at bounding box center [656, 55] width 172 height 26
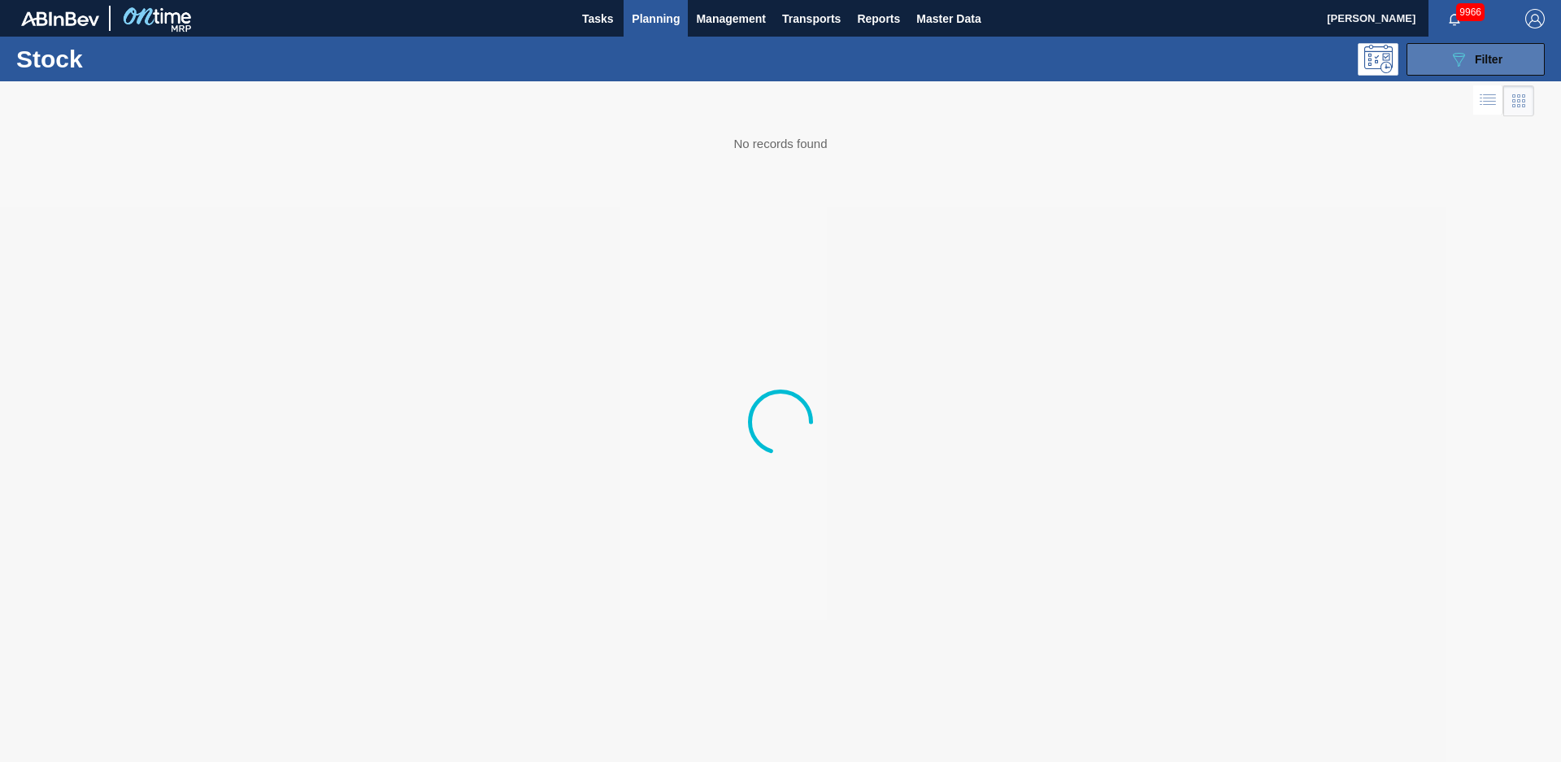
click at [1512, 71] on button "089F7B8B-B2A5-4AFE-B5C0-19BA573D28AC Filter" at bounding box center [1476, 59] width 138 height 33
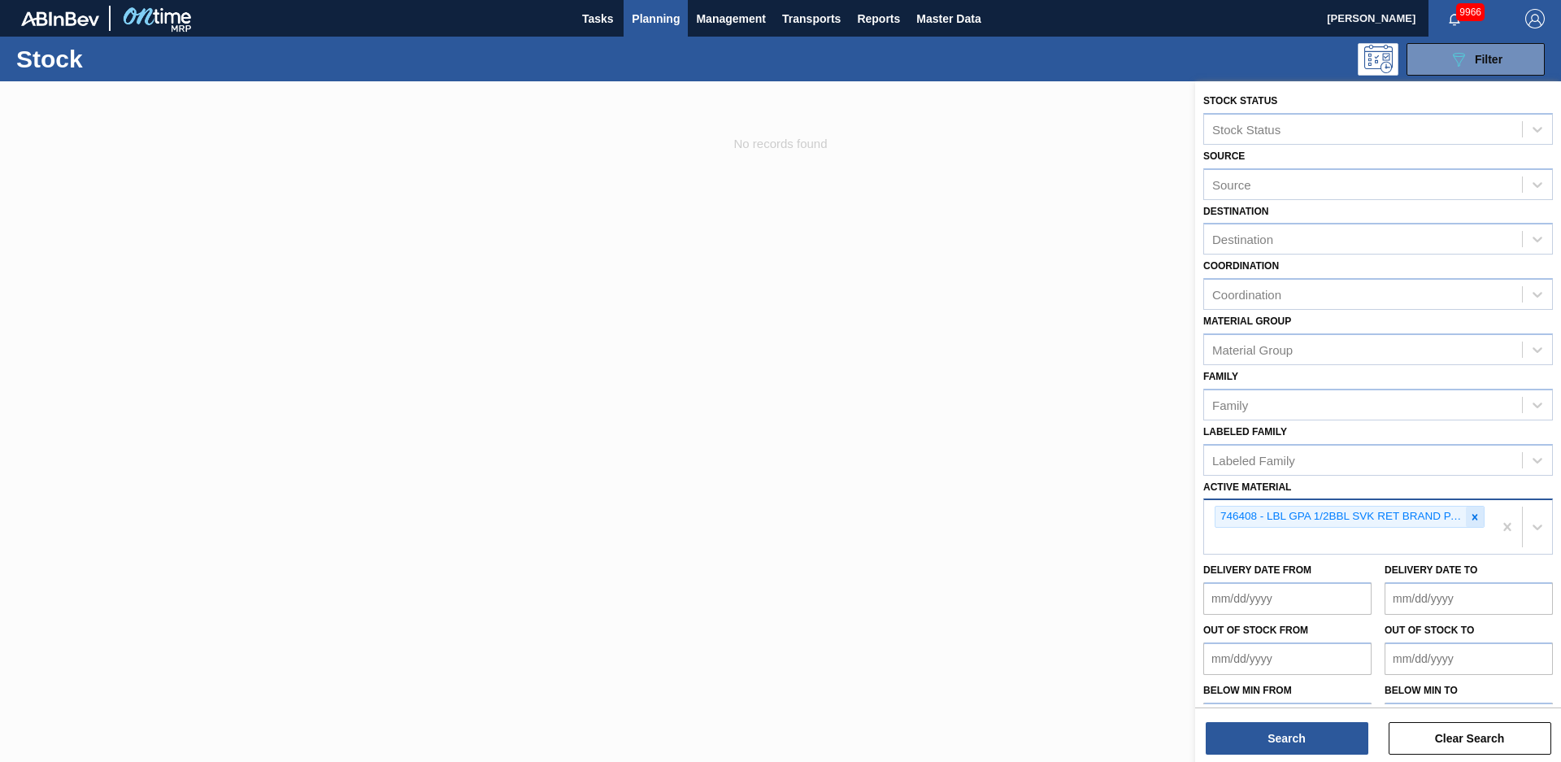
click at [1470, 523] on div at bounding box center [1475, 517] width 18 height 20
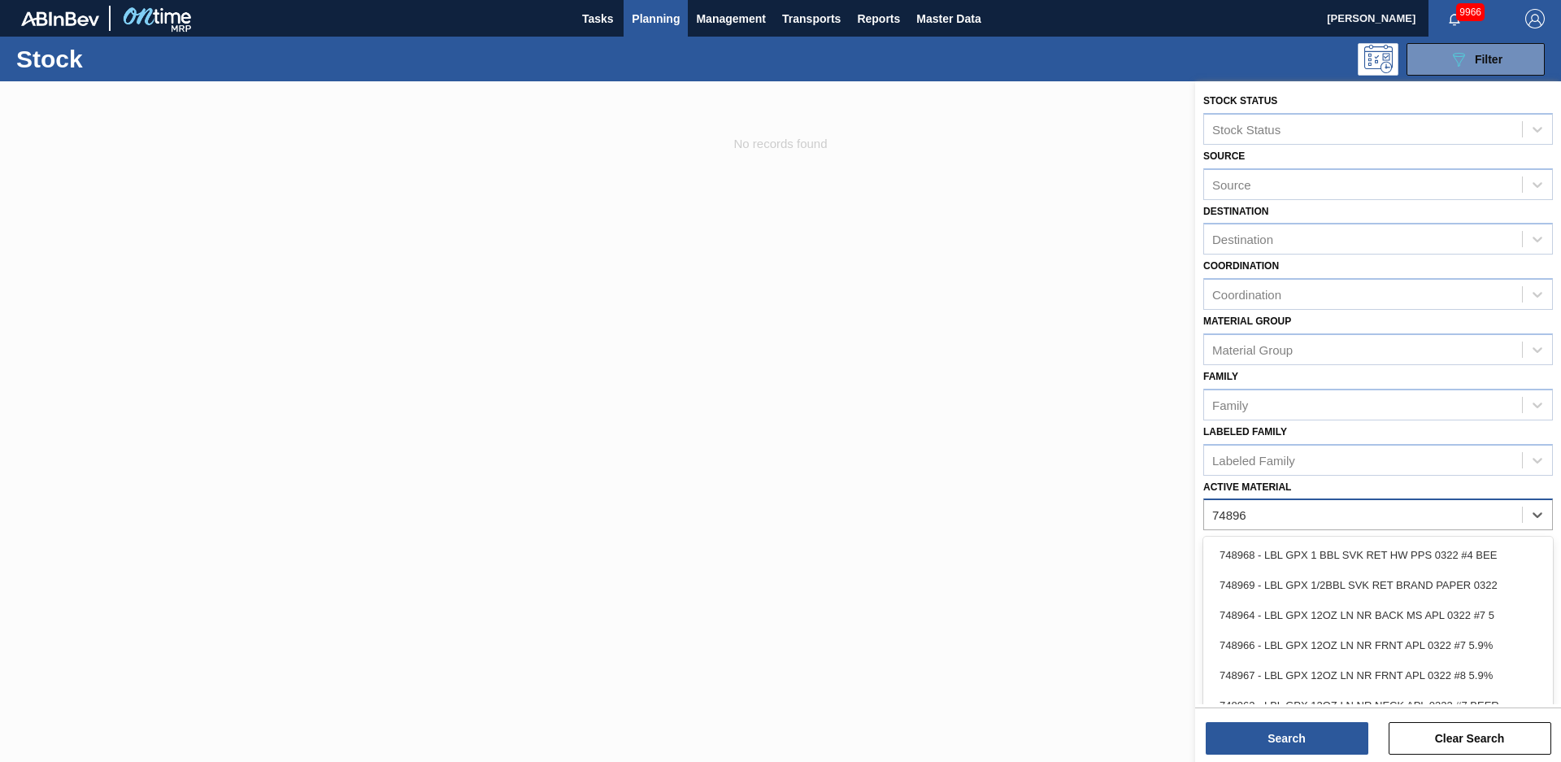
type Material "748969"
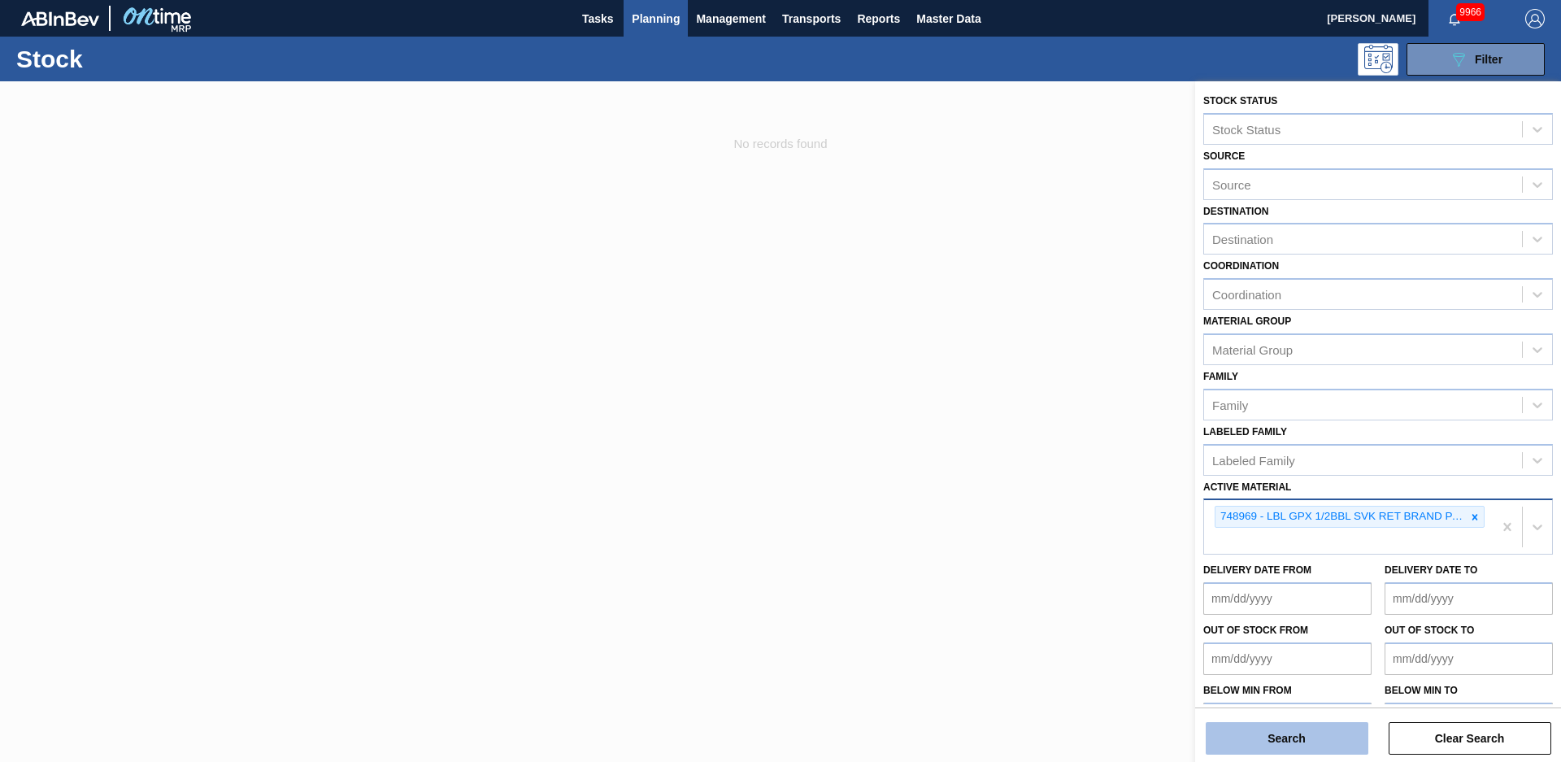
click at [1298, 743] on button "Search" at bounding box center [1287, 738] width 163 height 33
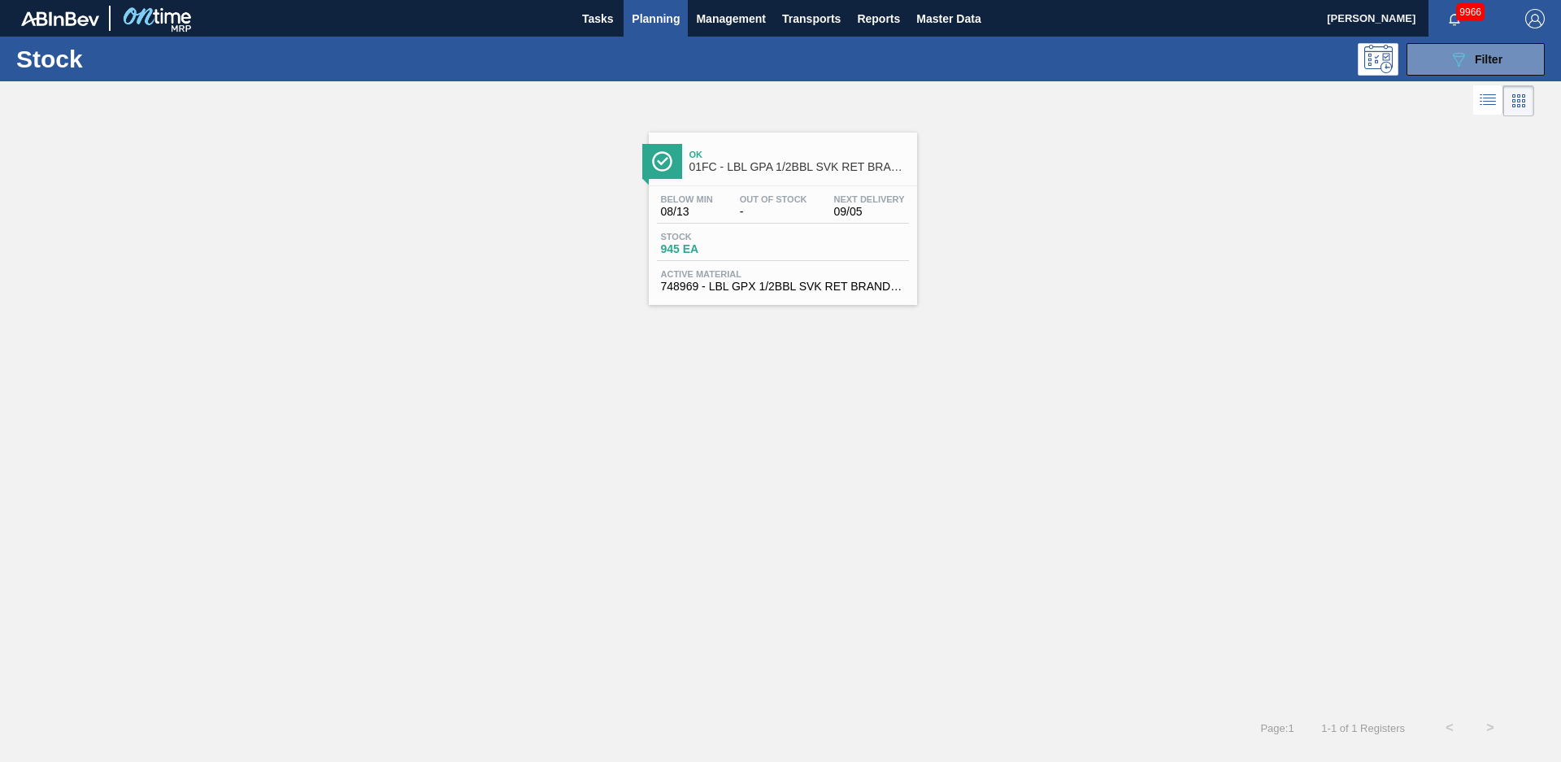
click at [793, 155] on span "Ok" at bounding box center [800, 155] width 220 height 10
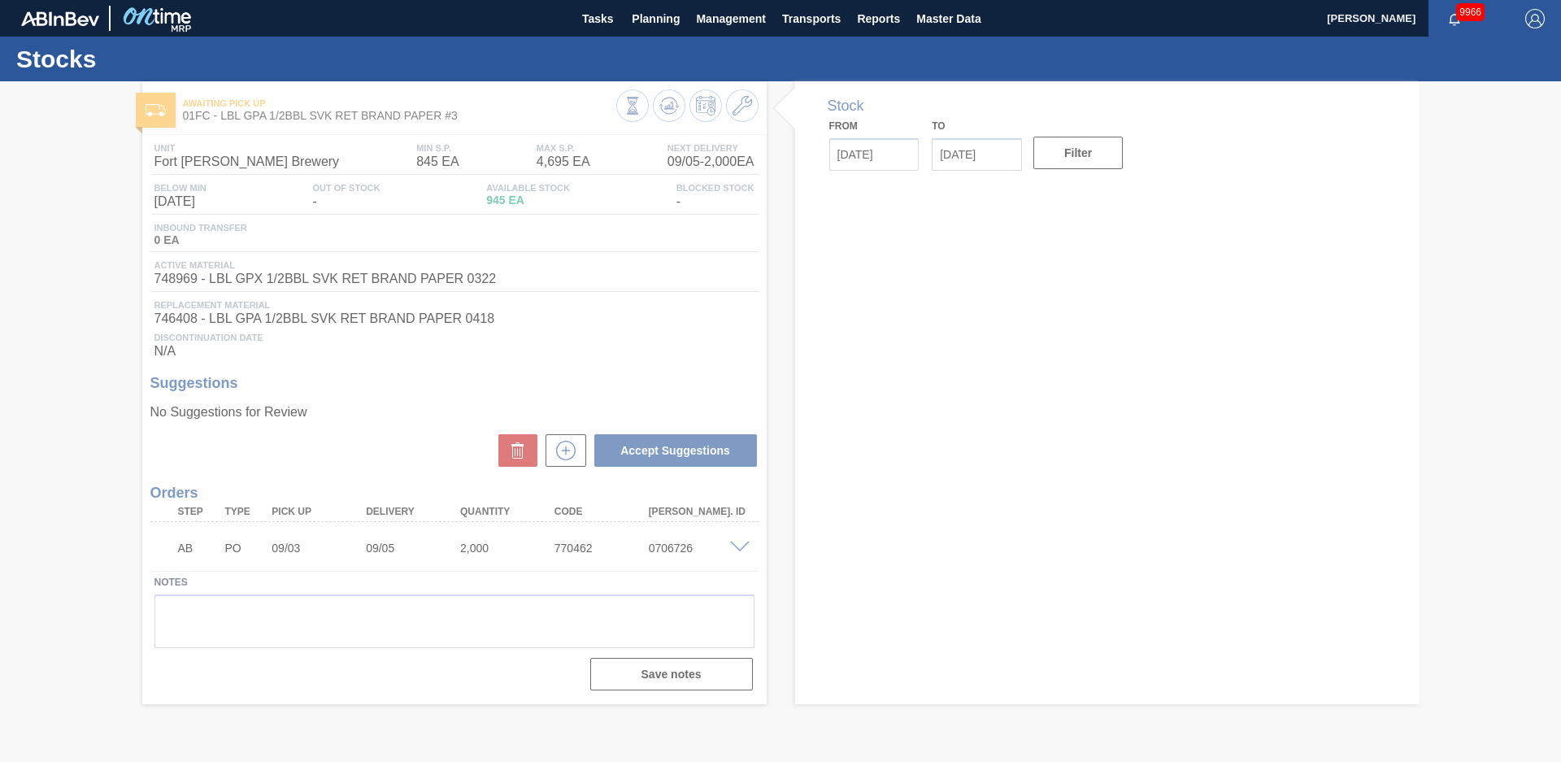
type input "[DATE]"
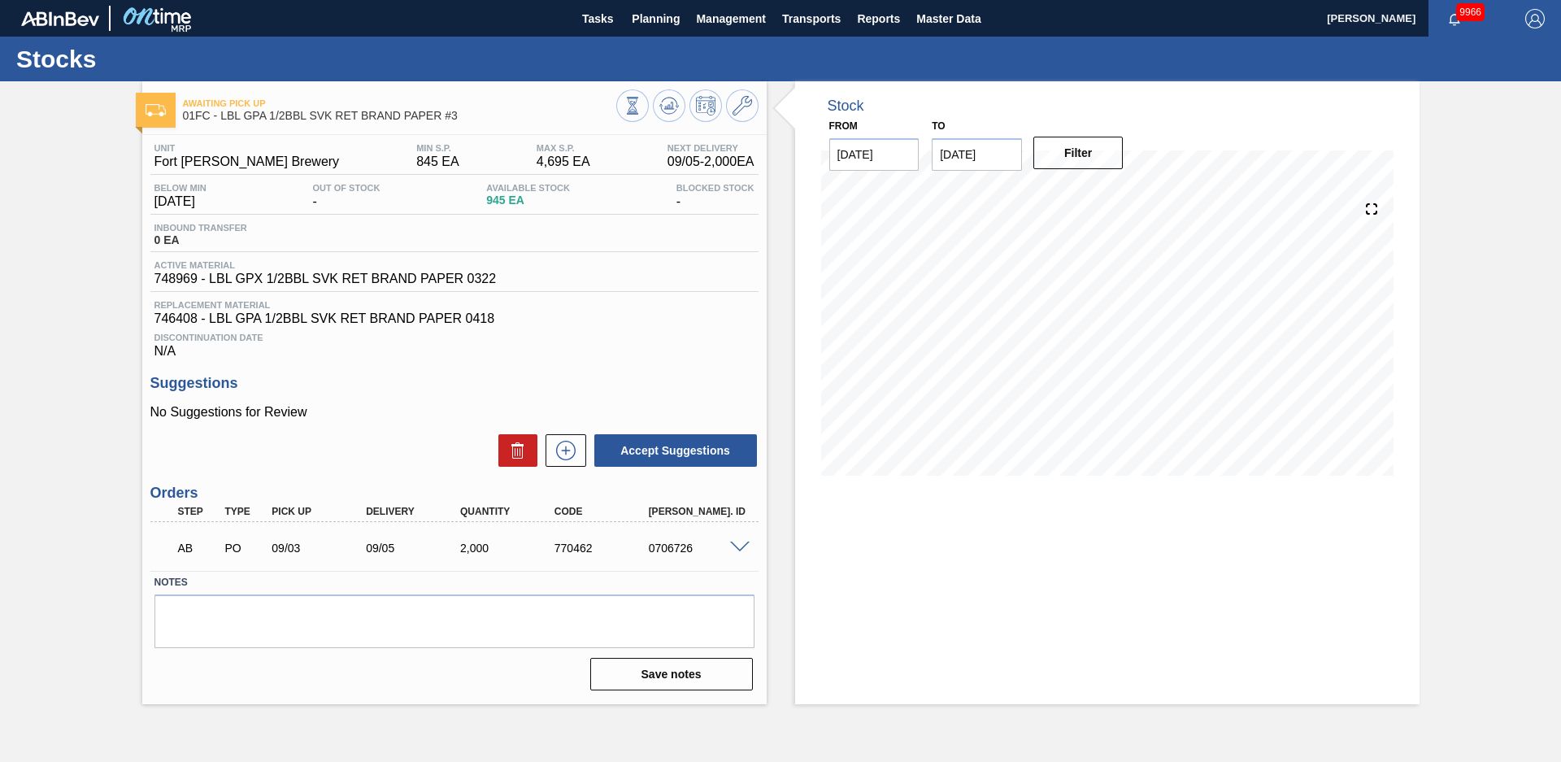
click at [777, 356] on div "Stock From [DATE] to [DATE] Filter" at bounding box center [1093, 392] width 653 height 623
click at [790, 237] on div "Stock From [DATE] to [DATE] Filter 08/26 Stock Projection 384 SAP Planning 204 …" at bounding box center [1093, 392] width 653 height 623
click at [747, 99] on icon at bounding box center [743, 106] width 20 height 20
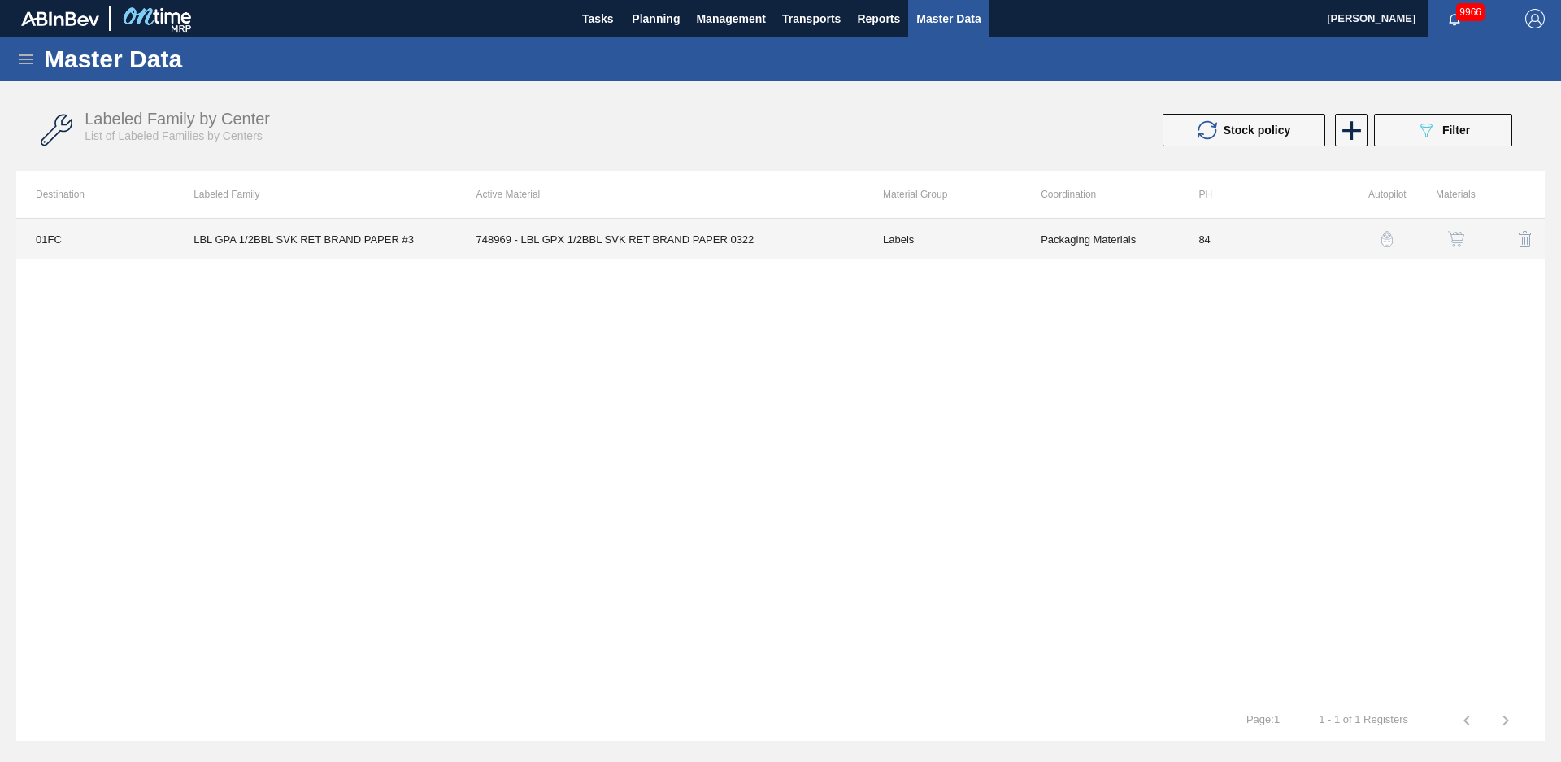
click at [882, 229] on td "Labels" at bounding box center [943, 239] width 158 height 41
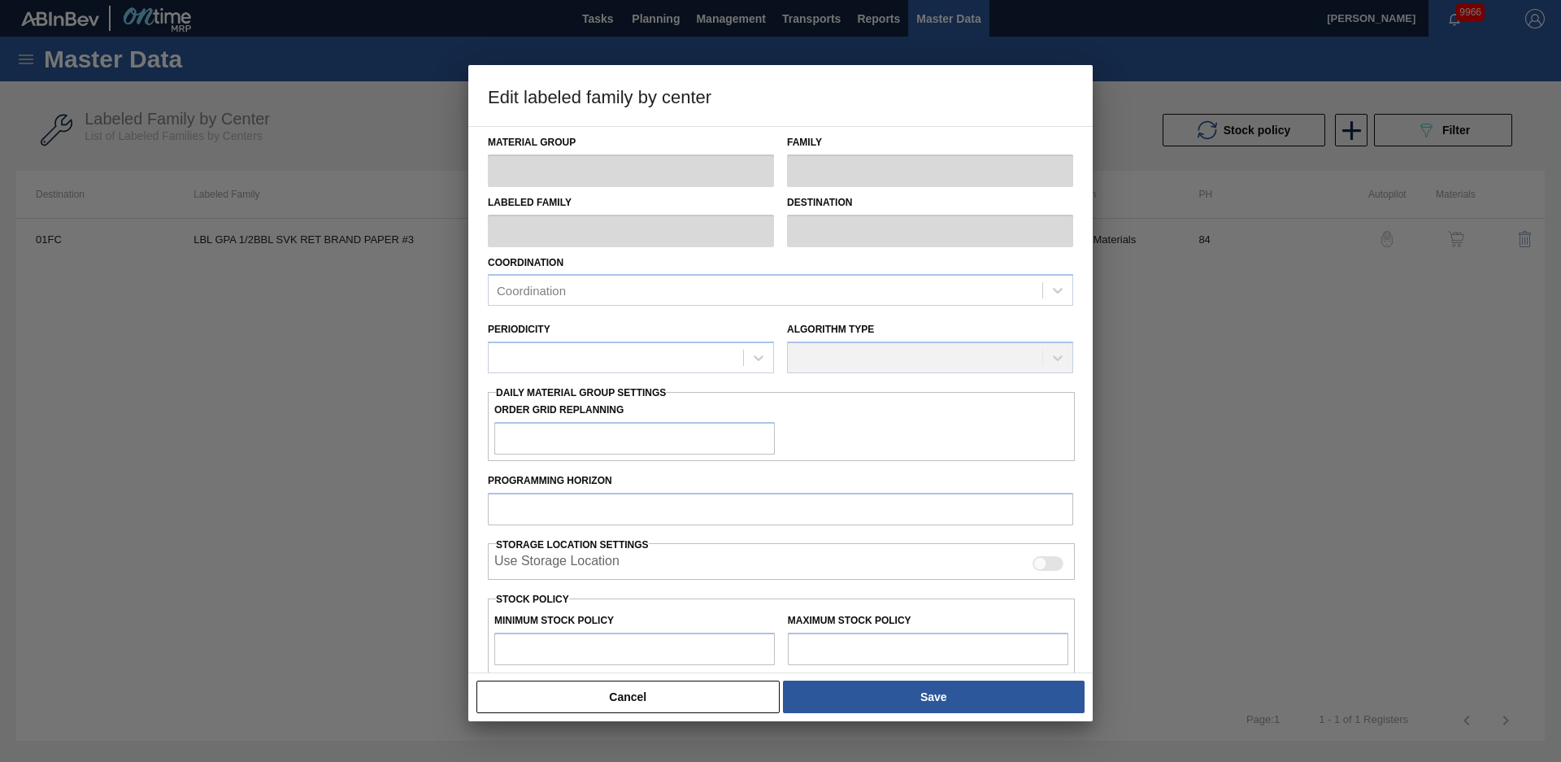
type input "Labels"
type input "Keg Labels"
type input "LBL GPA 1/2BBL SVK RET BRAND PAPER #3"
type input "01FC - Fort [PERSON_NAME] Brewery"
type input "84"
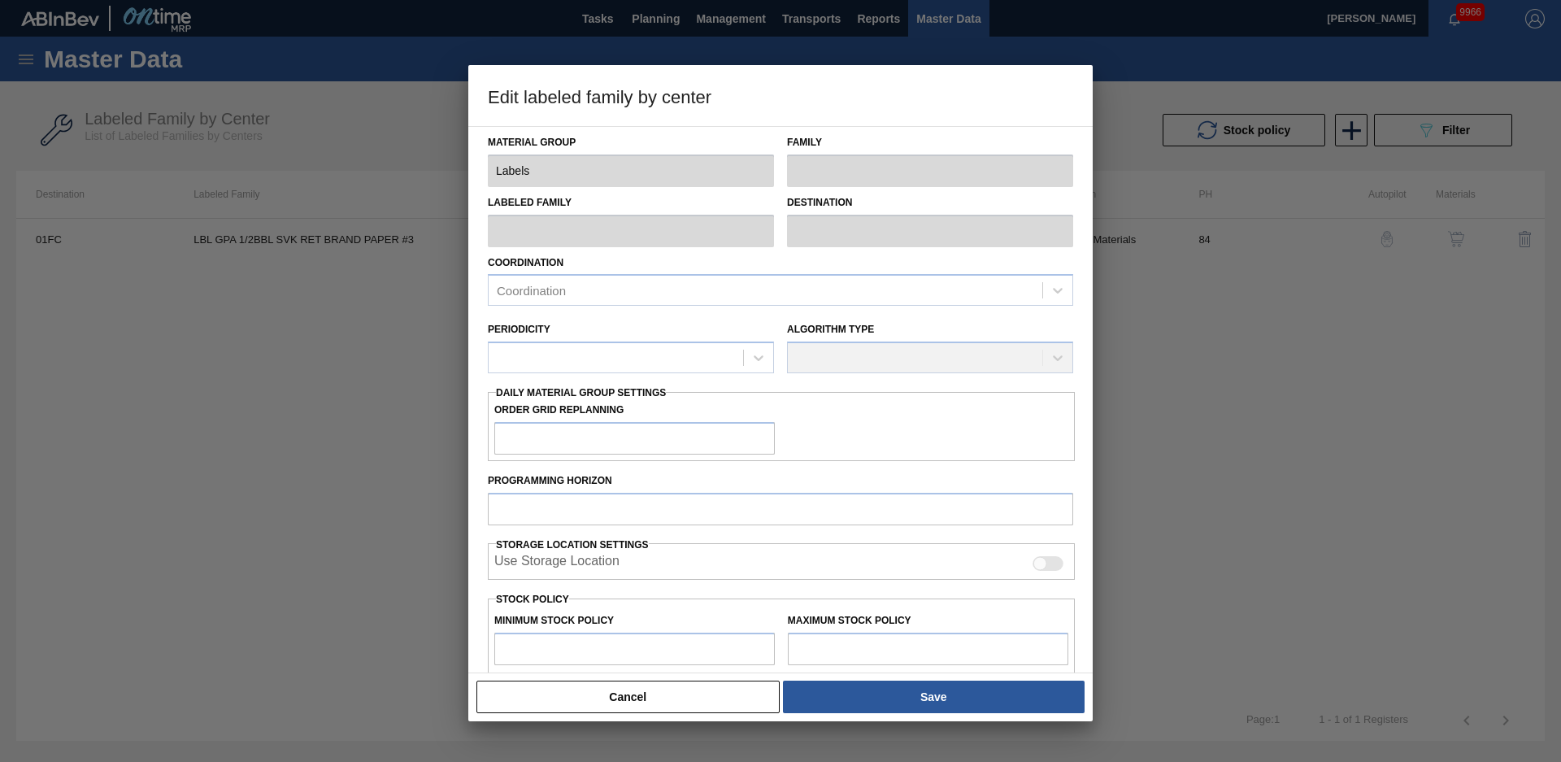
type input "845"
type input "4,695"
type input "0"
type input "845"
checkbox input "true"
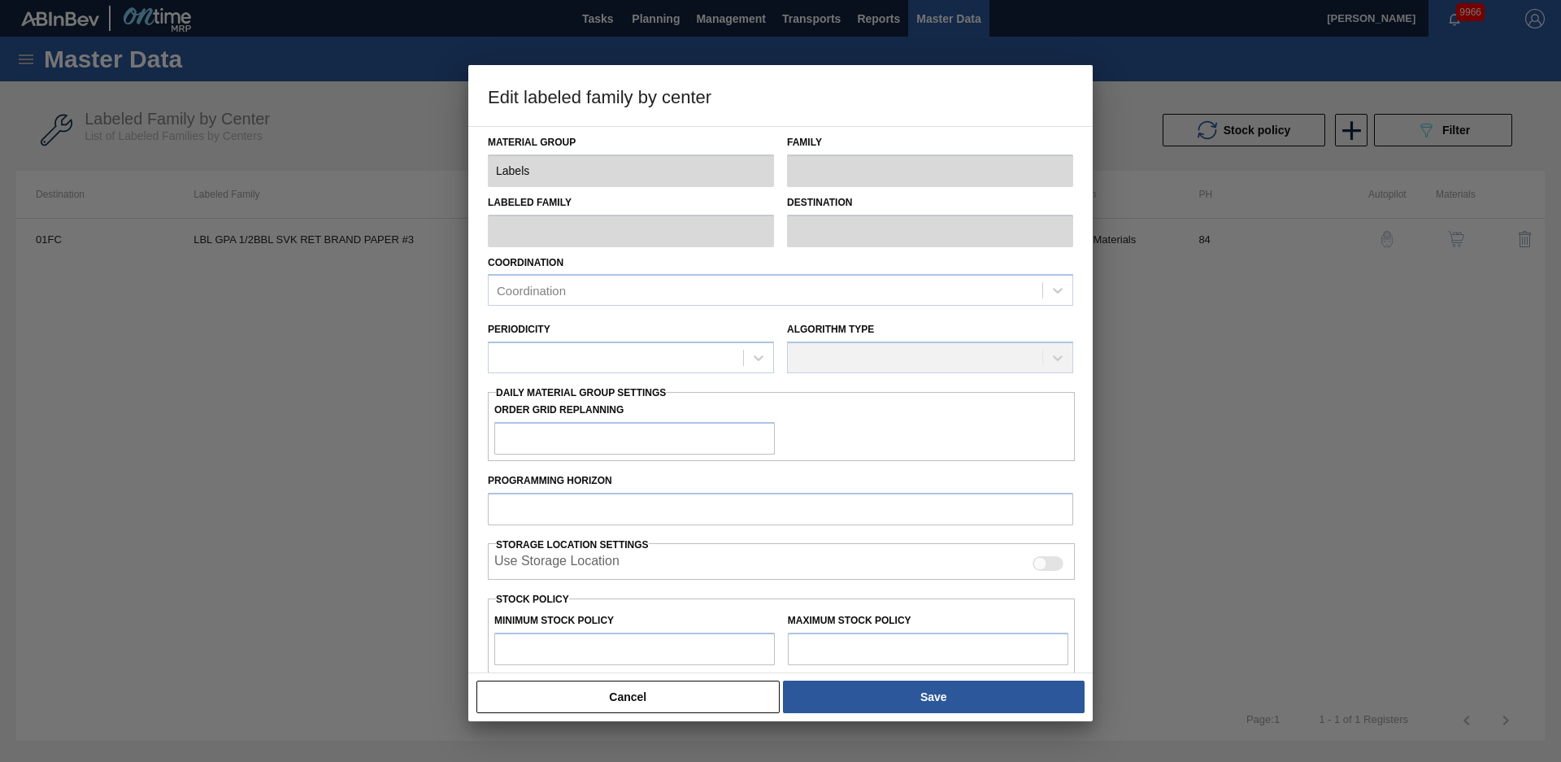
checkbox input "true"
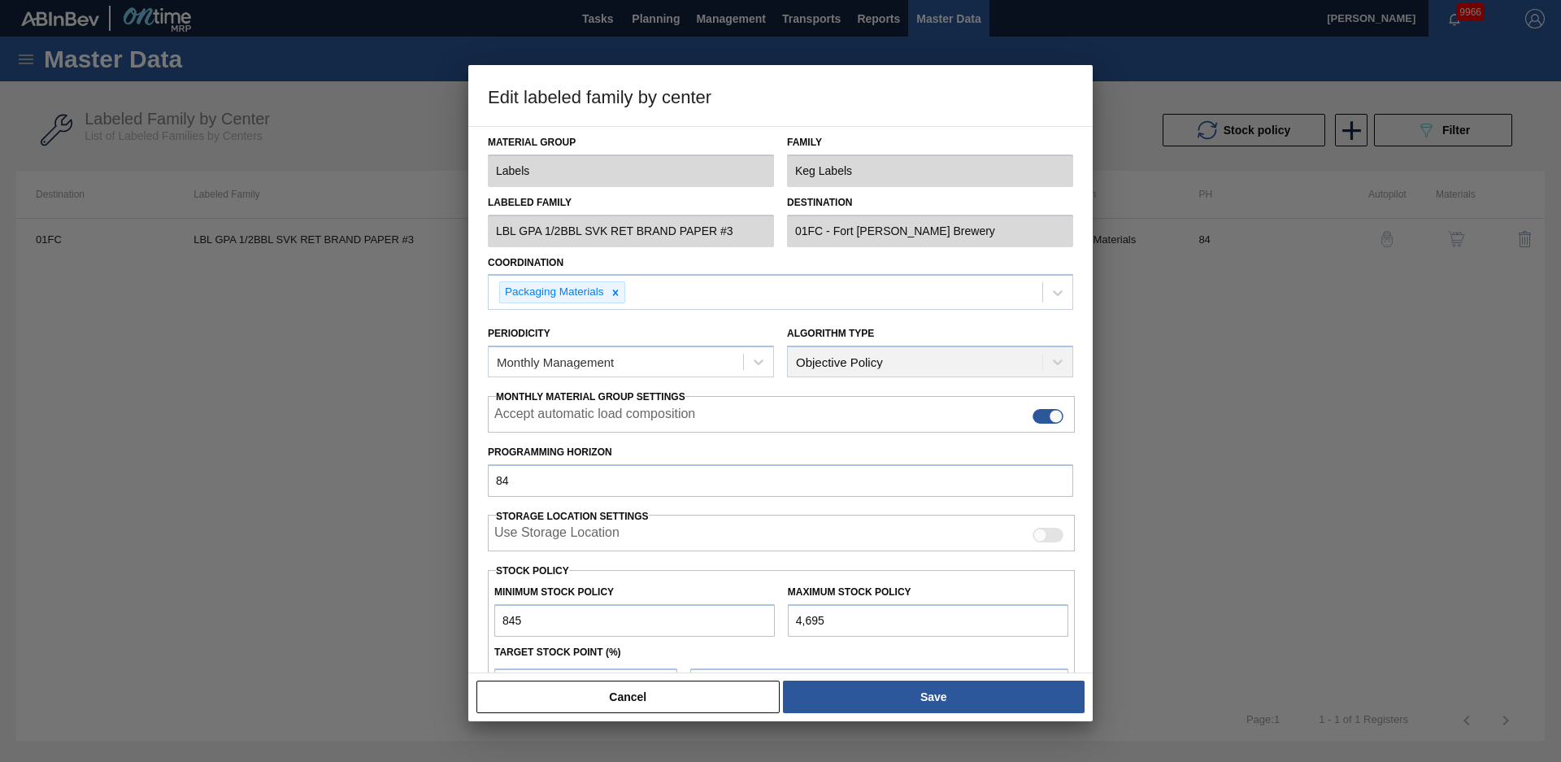
scroll to position [176, 0]
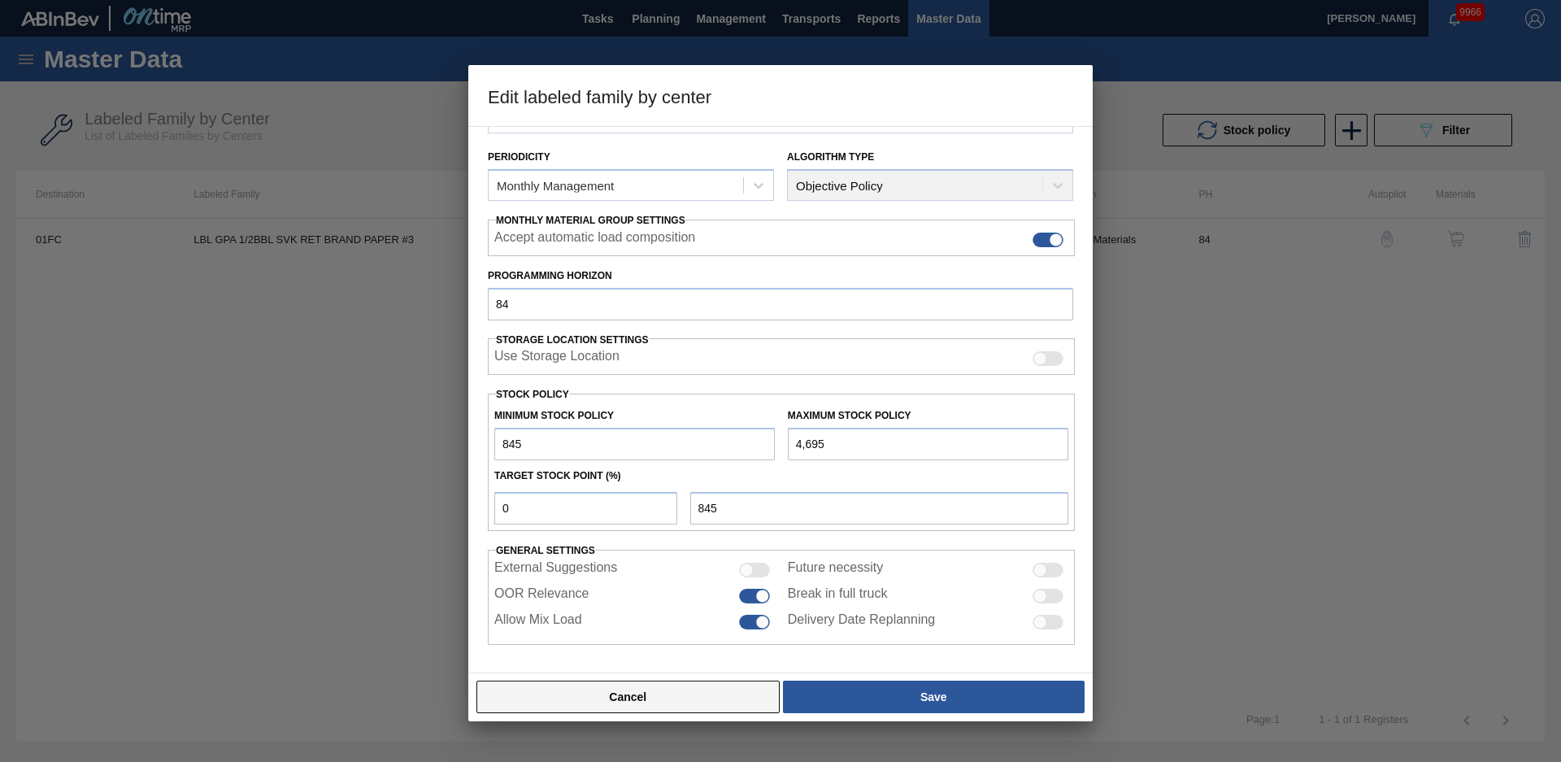
click at [722, 695] on button "Cancel" at bounding box center [628, 697] width 303 height 33
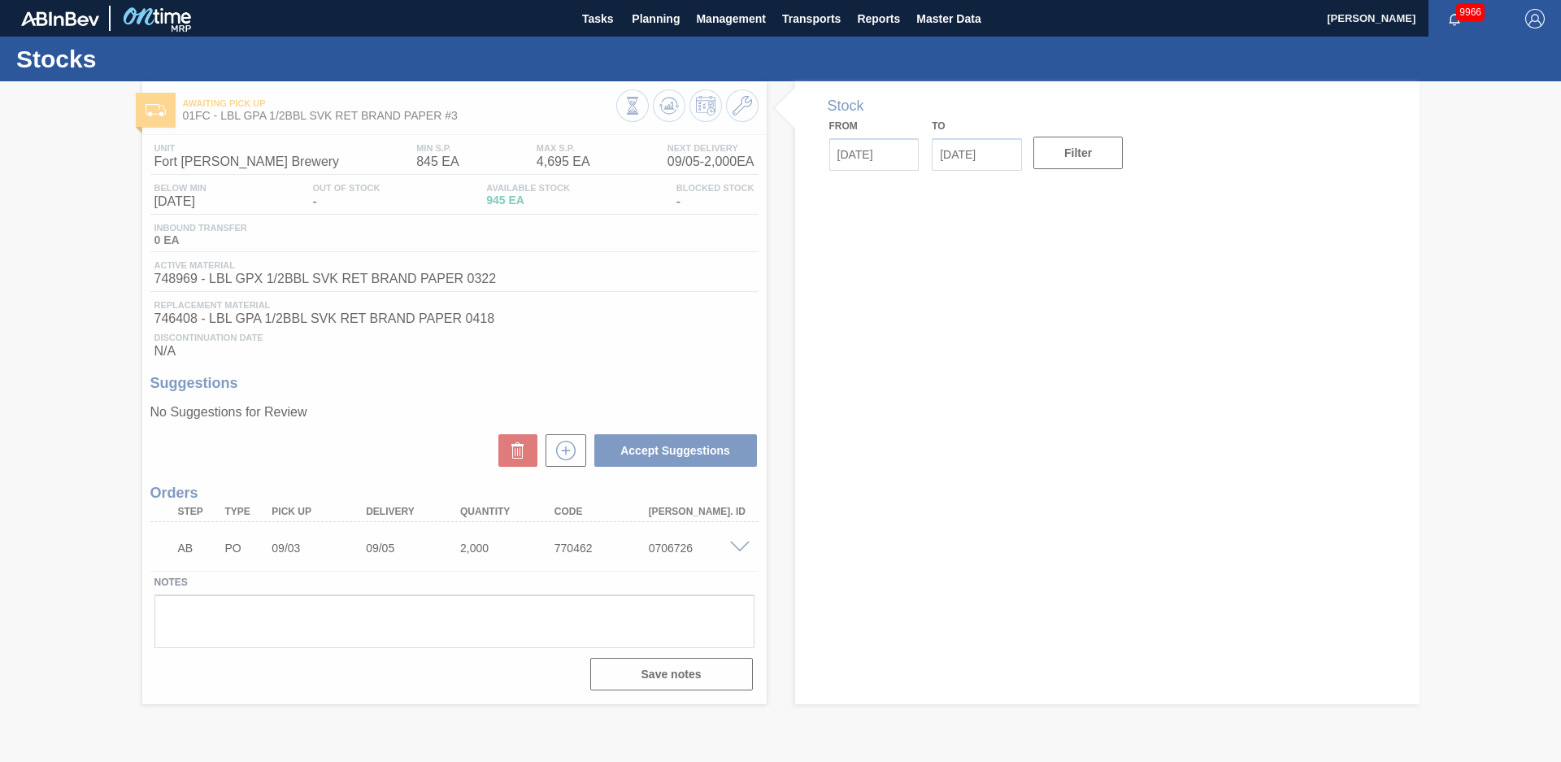
type input "[DATE]"
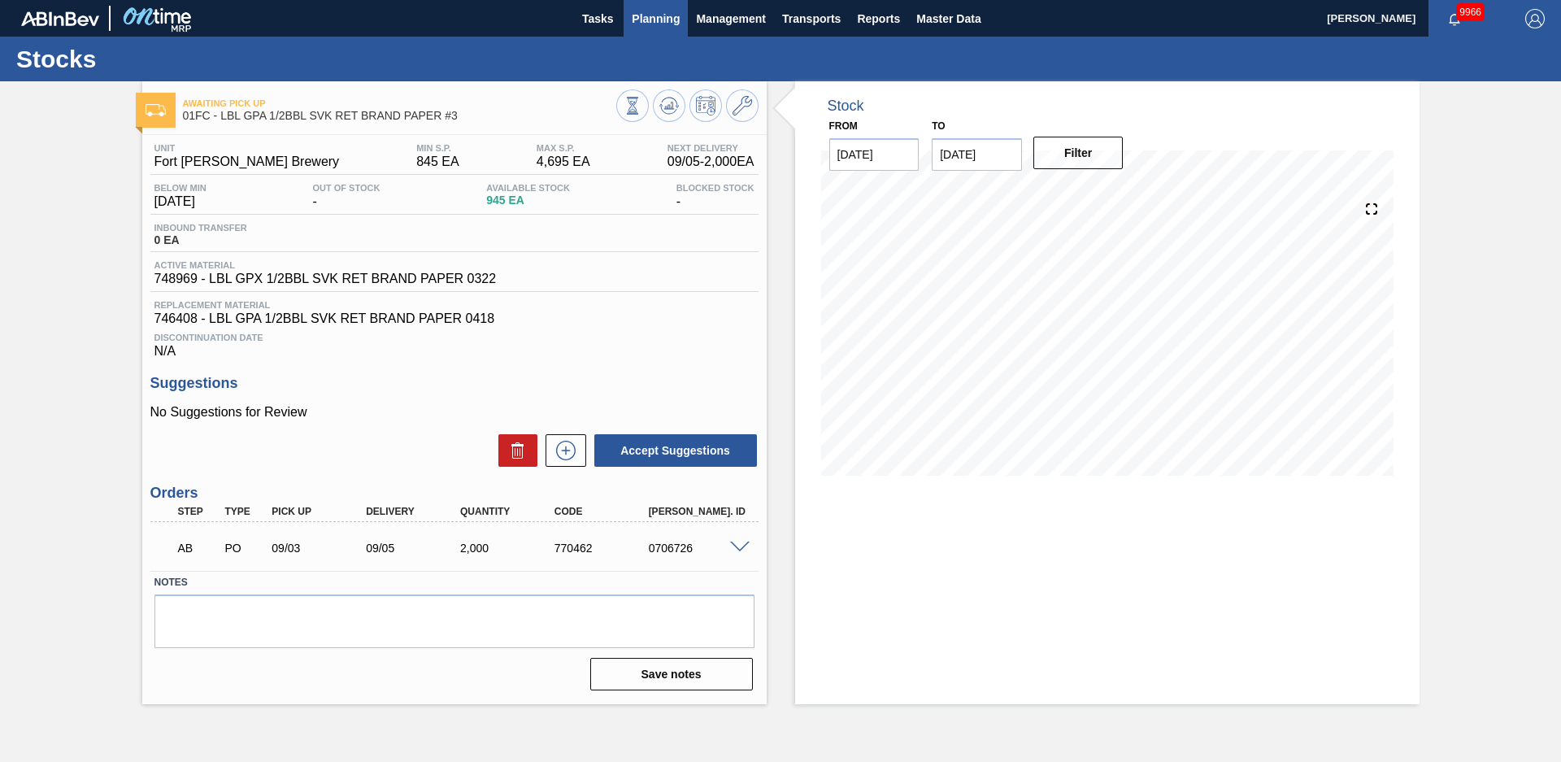
click at [666, 29] on button "Planning" at bounding box center [656, 18] width 64 height 37
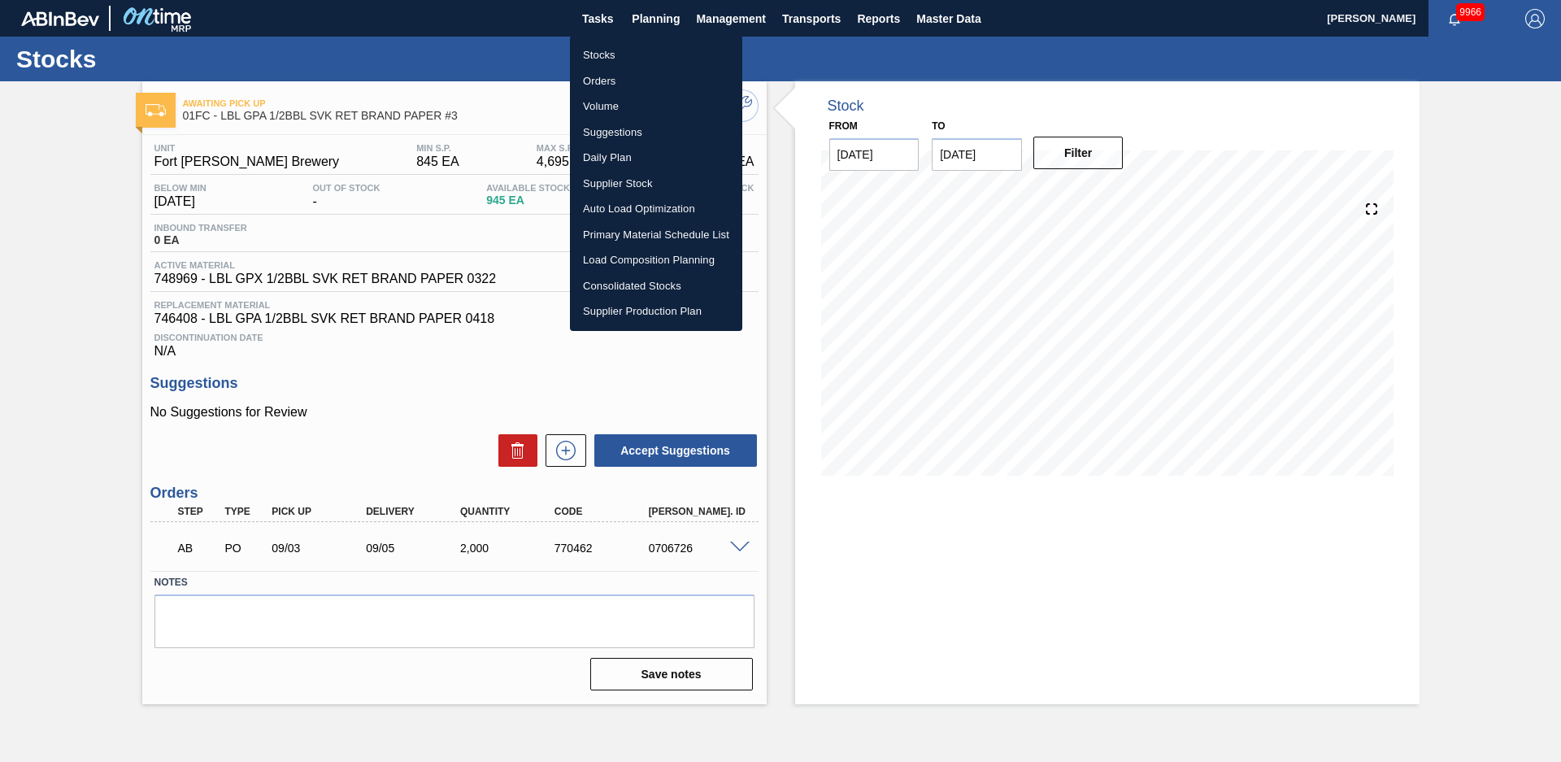
drag, startPoint x: 622, startPoint y: 45, endPoint x: 1360, endPoint y: 101, distance: 740.5
click at [621, 46] on li "Stocks" at bounding box center [656, 55] width 172 height 26
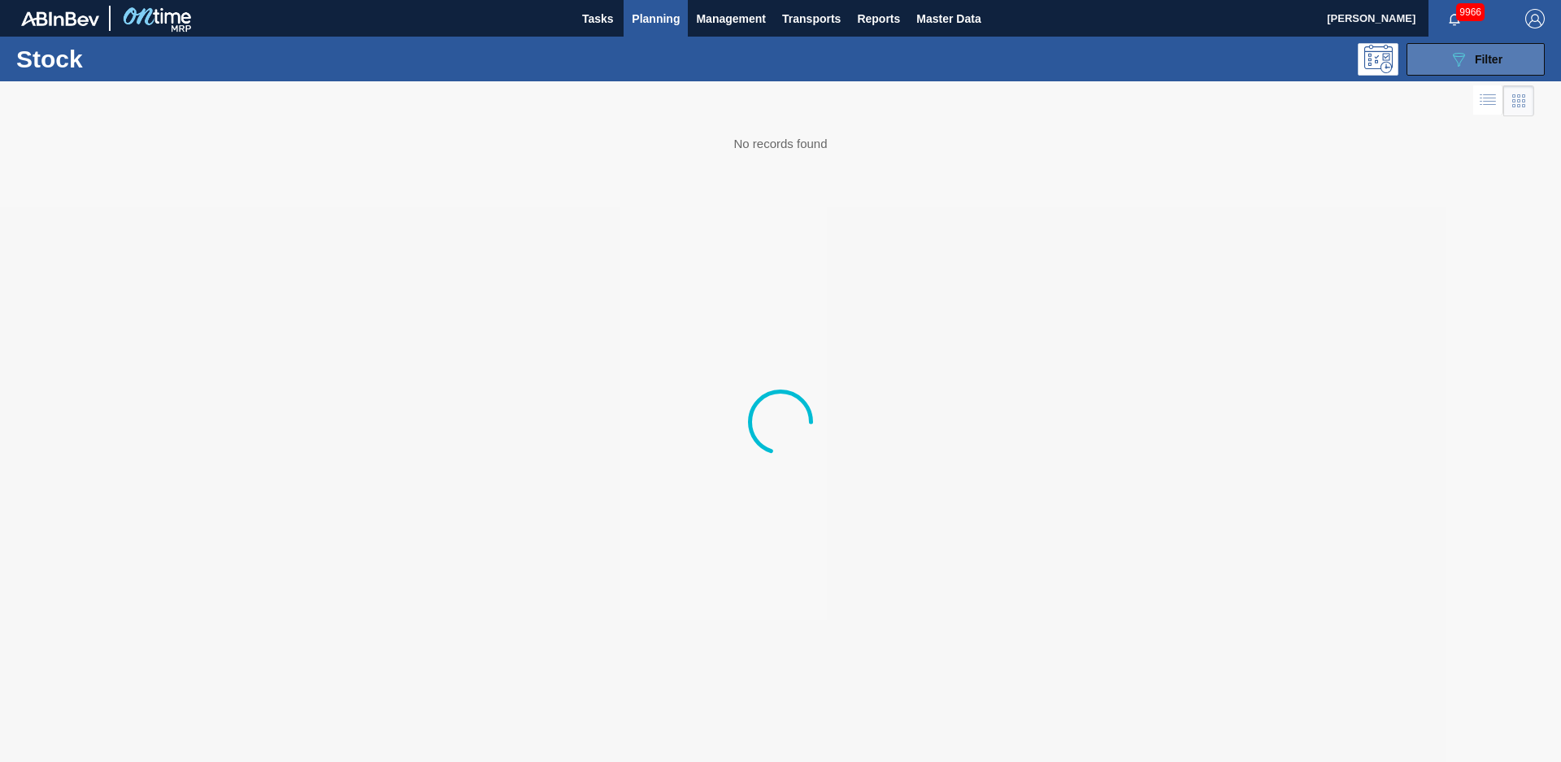
click at [1494, 59] on span "Filter" at bounding box center [1489, 59] width 28 height 13
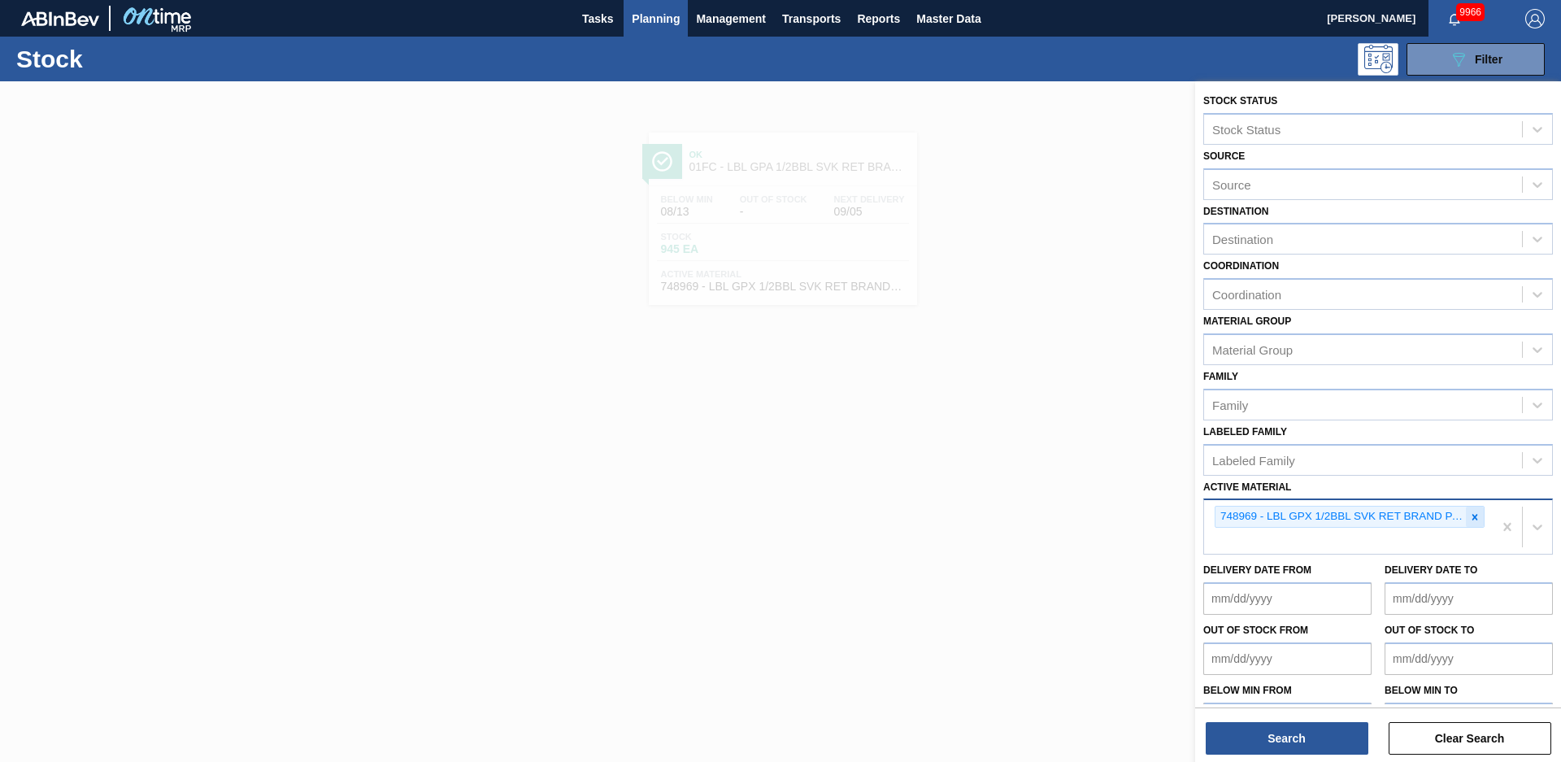
click at [1477, 521] on icon at bounding box center [1474, 516] width 11 height 11
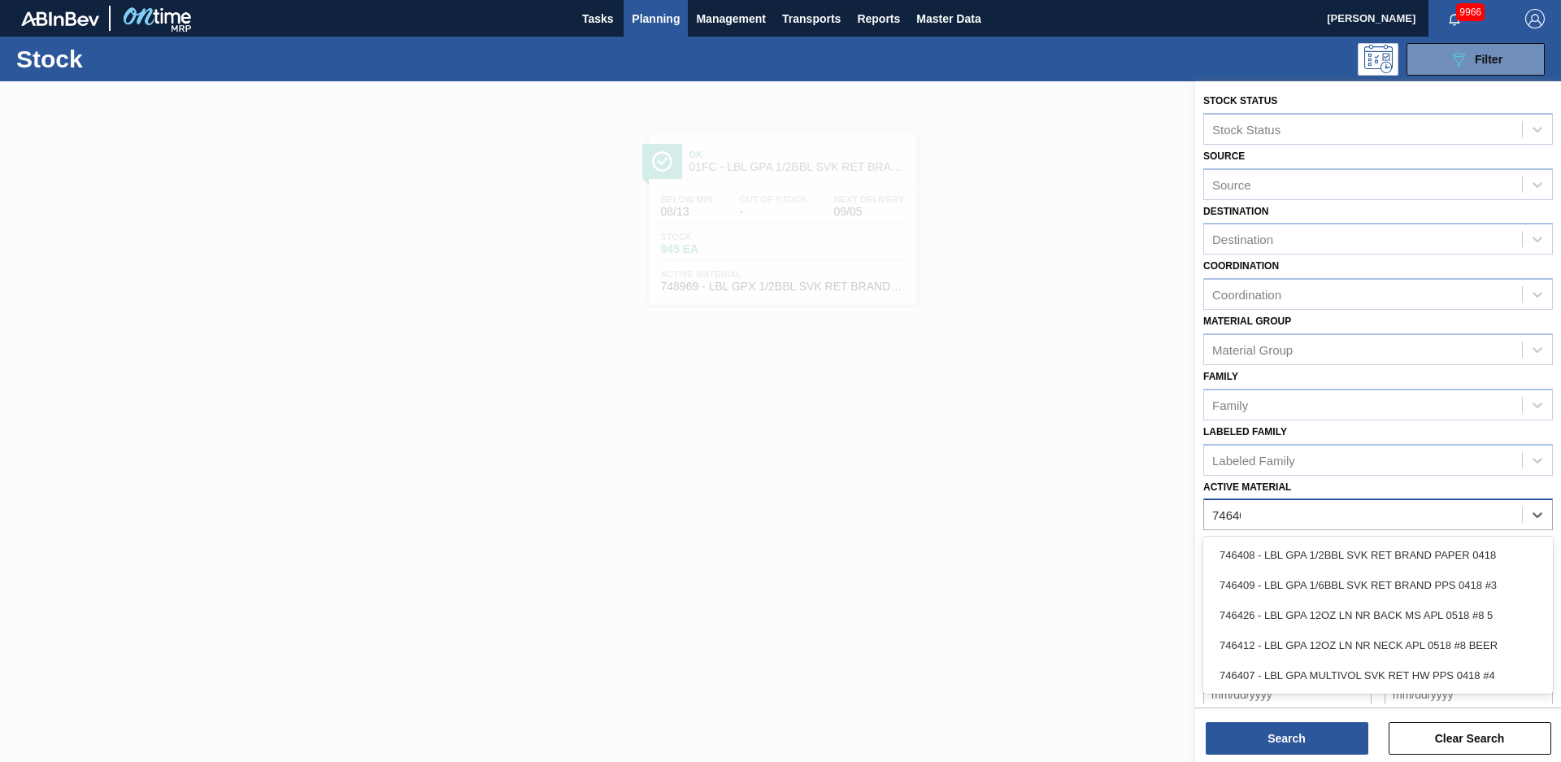
type Material "746409"
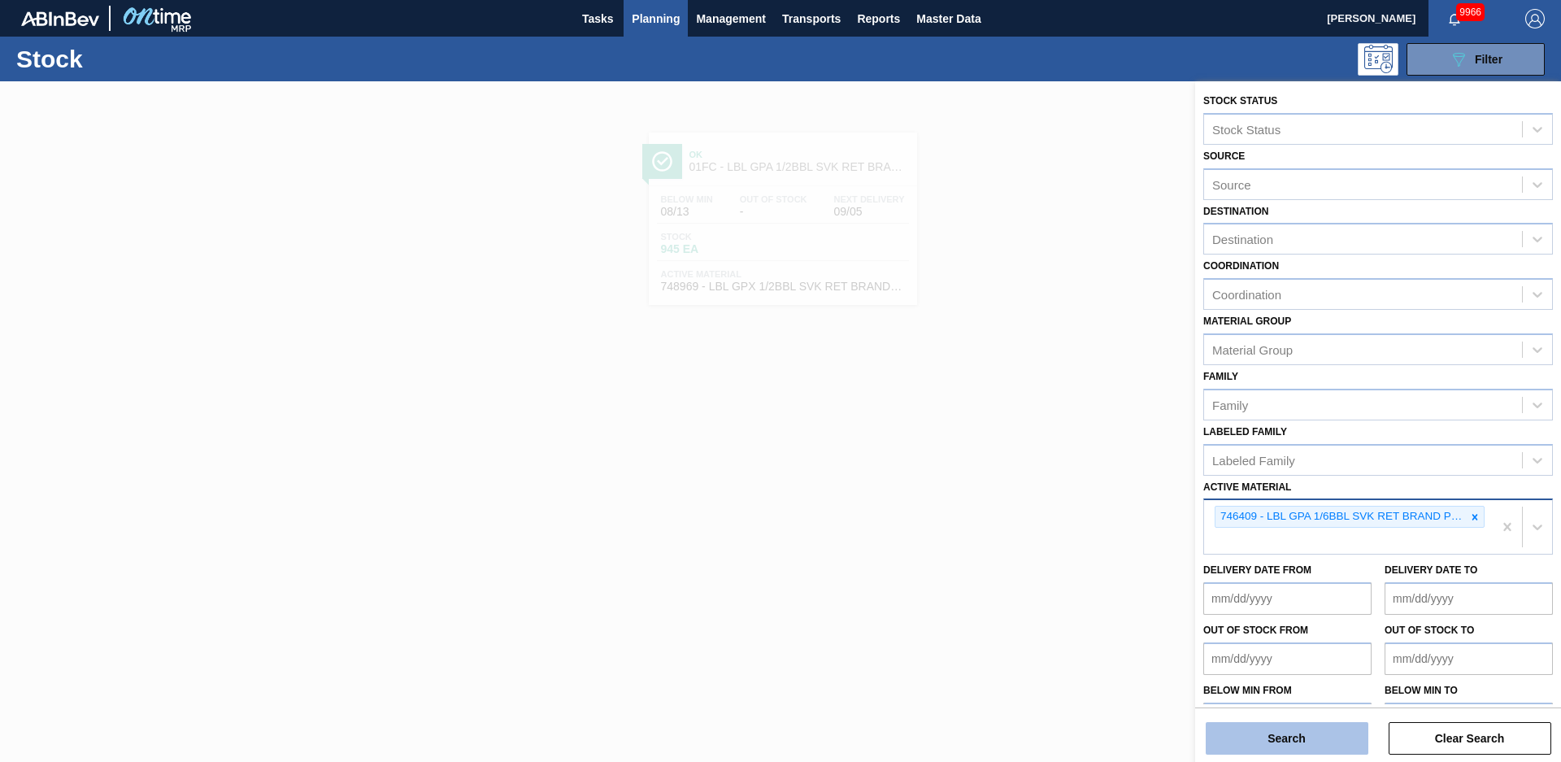
click at [1297, 733] on button "Search" at bounding box center [1287, 738] width 163 height 33
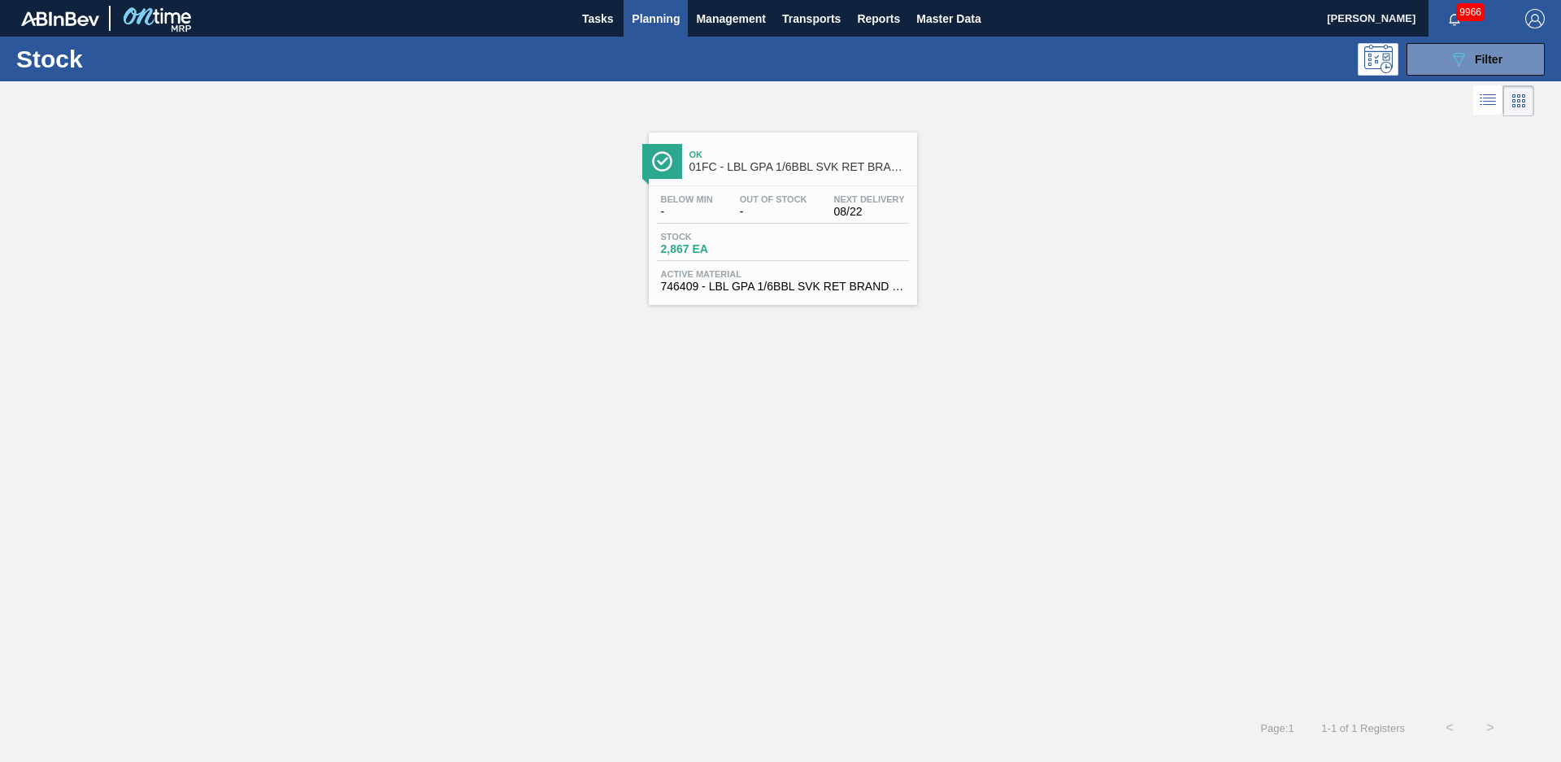
click at [805, 173] on div "Ok 01FC - LBL GPA 1/6BBL SVK RET BRAND PPS #3" at bounding box center [800, 161] width 220 height 37
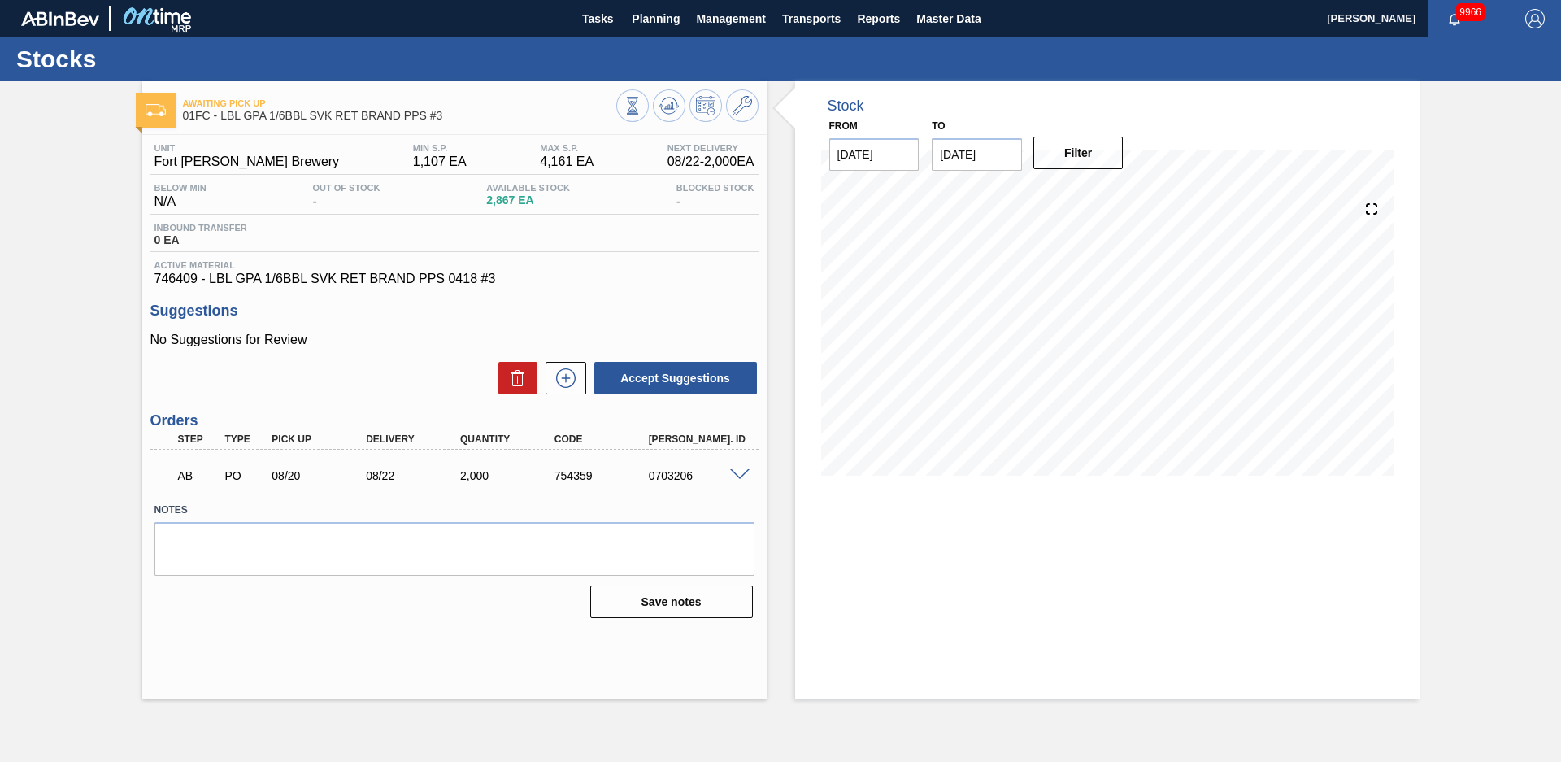
click at [791, 262] on div "Stock From [DATE] to [DATE] Filter" at bounding box center [1093, 390] width 653 height 618
click at [742, 111] on icon at bounding box center [743, 106] width 20 height 20
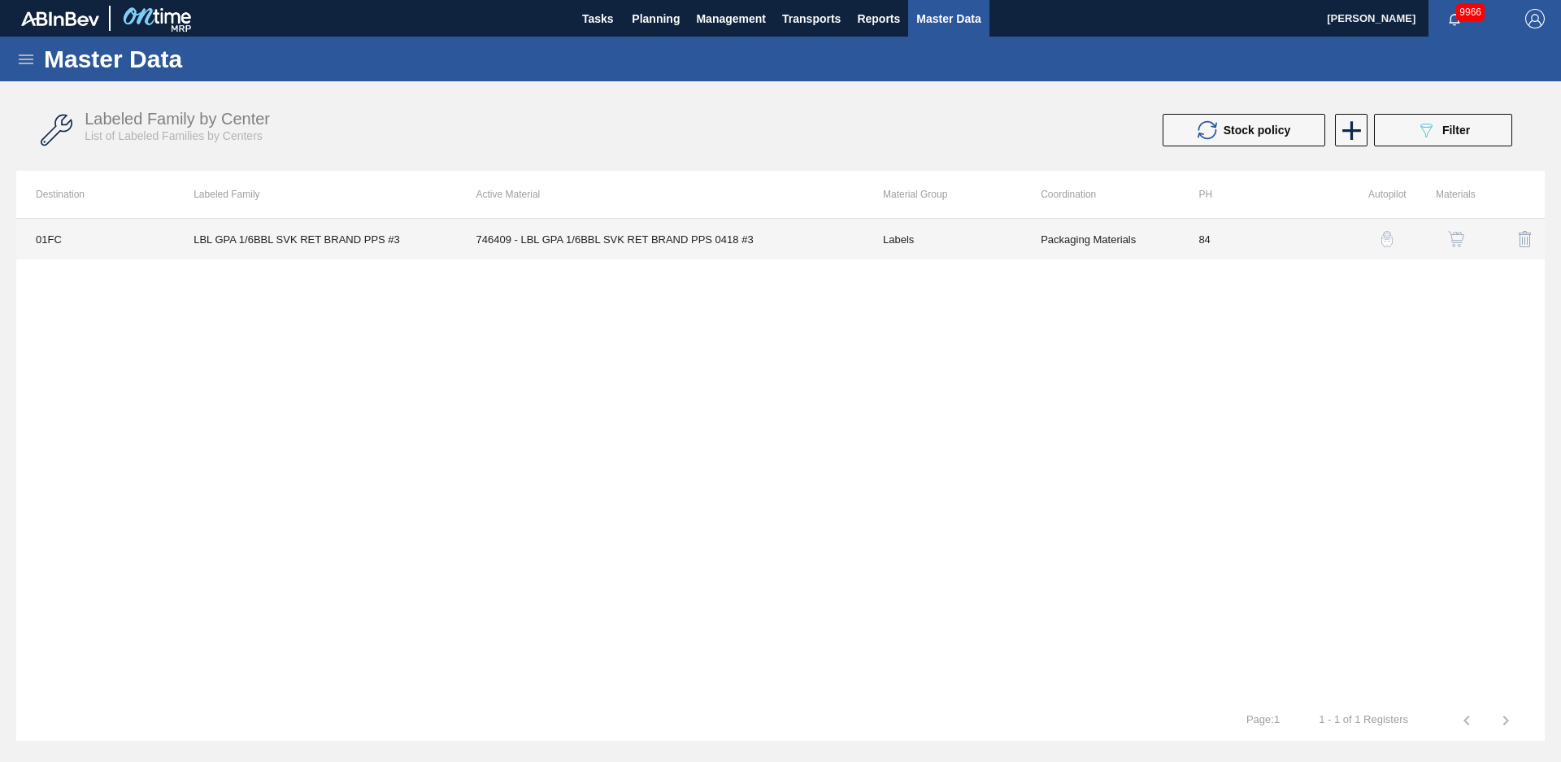
click at [675, 223] on td "746409 - LBL GPA 1/6BBL SVK RET BRAND PPS 0418 #3" at bounding box center [660, 239] width 407 height 41
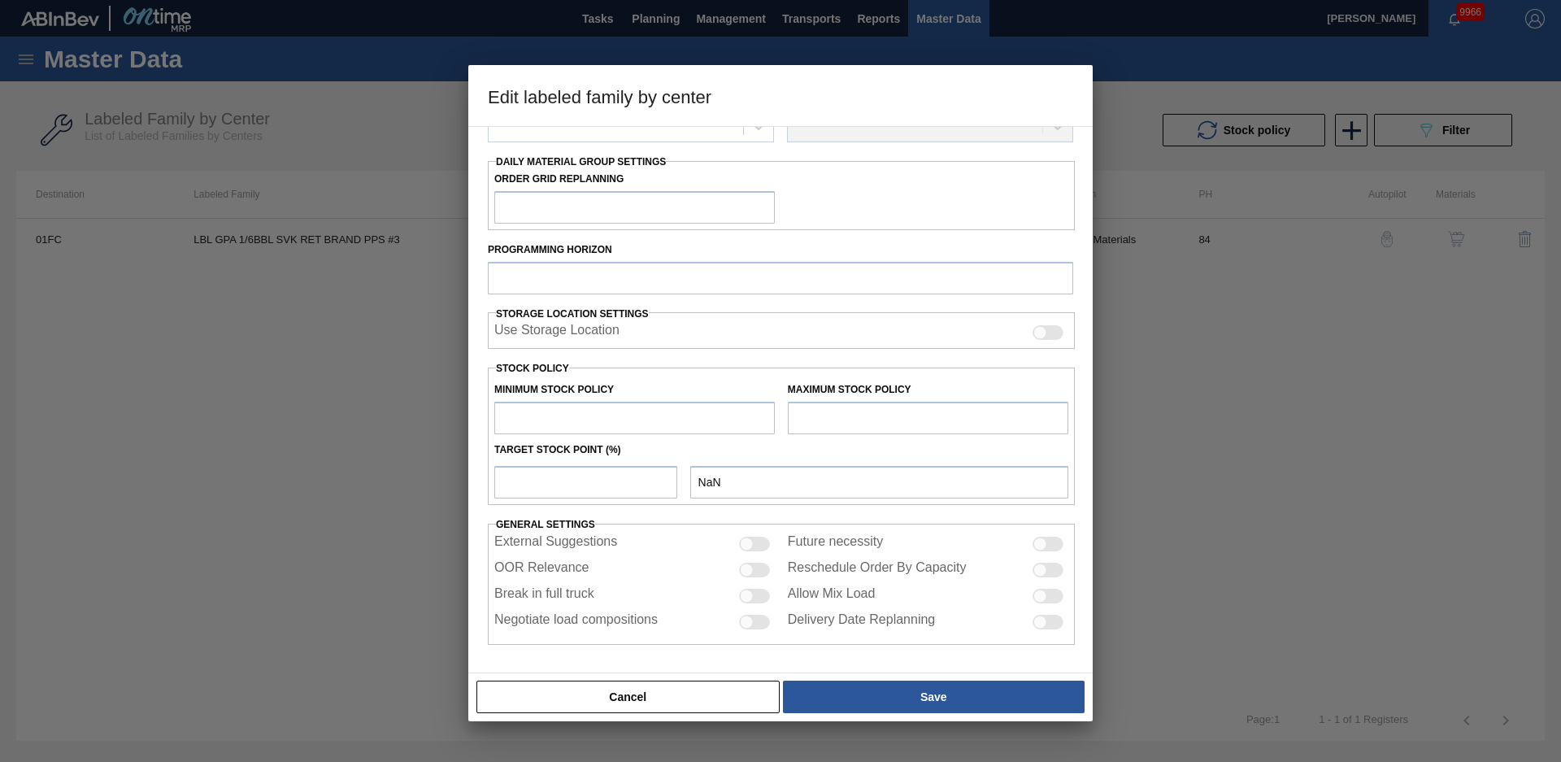
type input "Labels"
type input "Keg Labels"
type input "LBL GPA 1/6BBL SVK RET BRAND PPS #3"
type input "01FC - Fort [PERSON_NAME] Brewery"
type input "84"
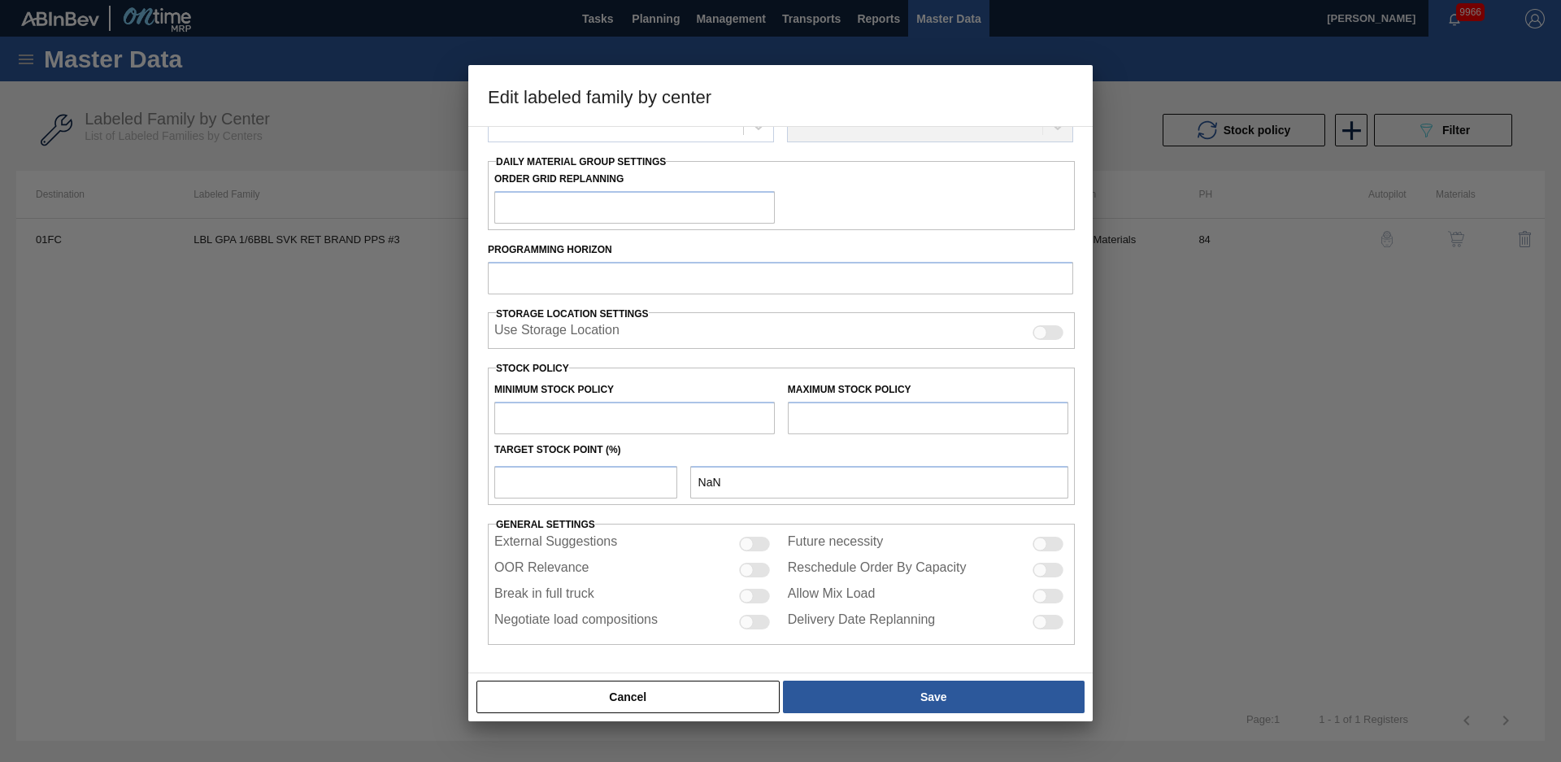
type input "1,107"
type input "4,161"
type input "50"
type input "2,634"
checkbox input "true"
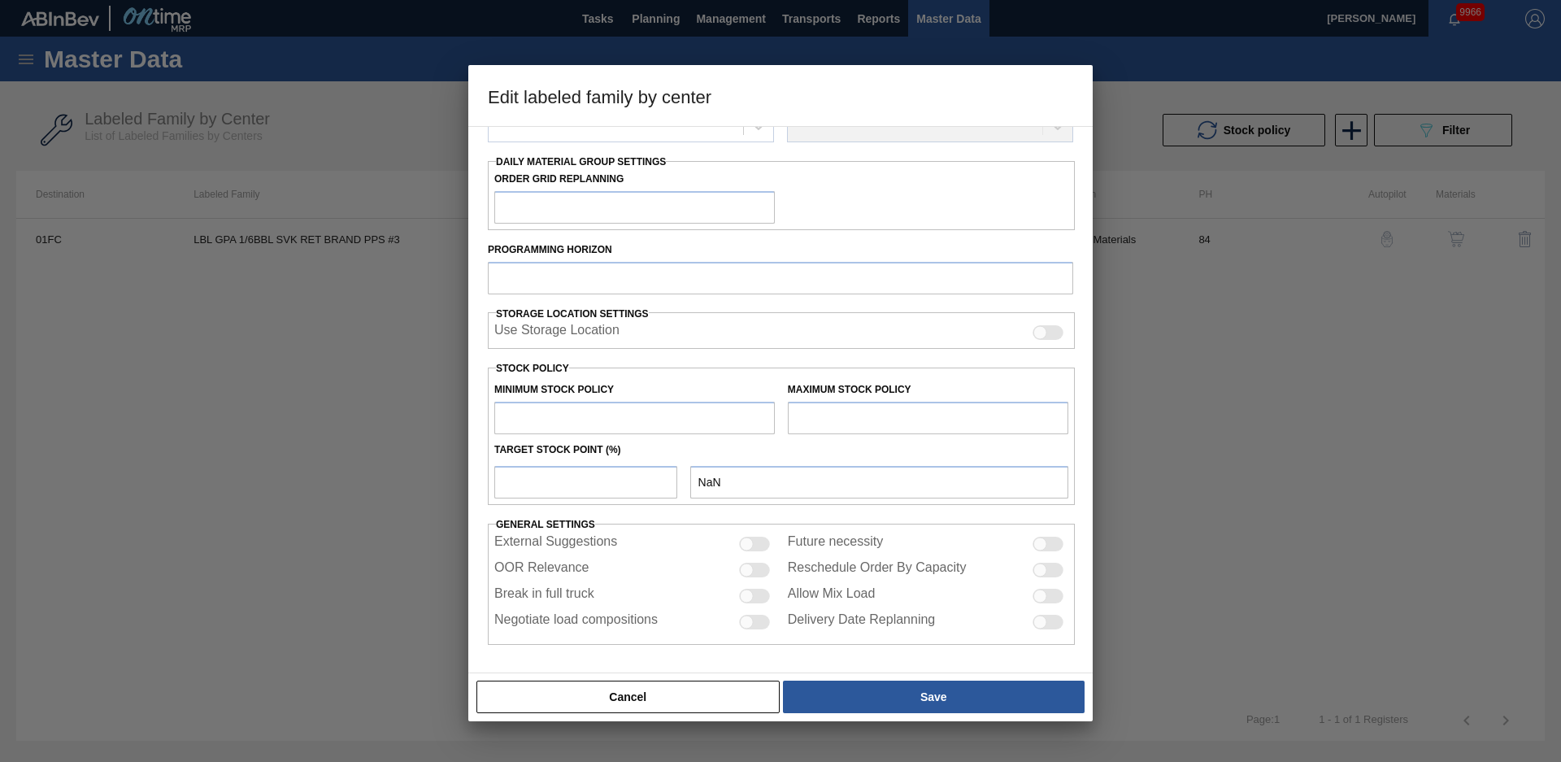
checkbox input "true"
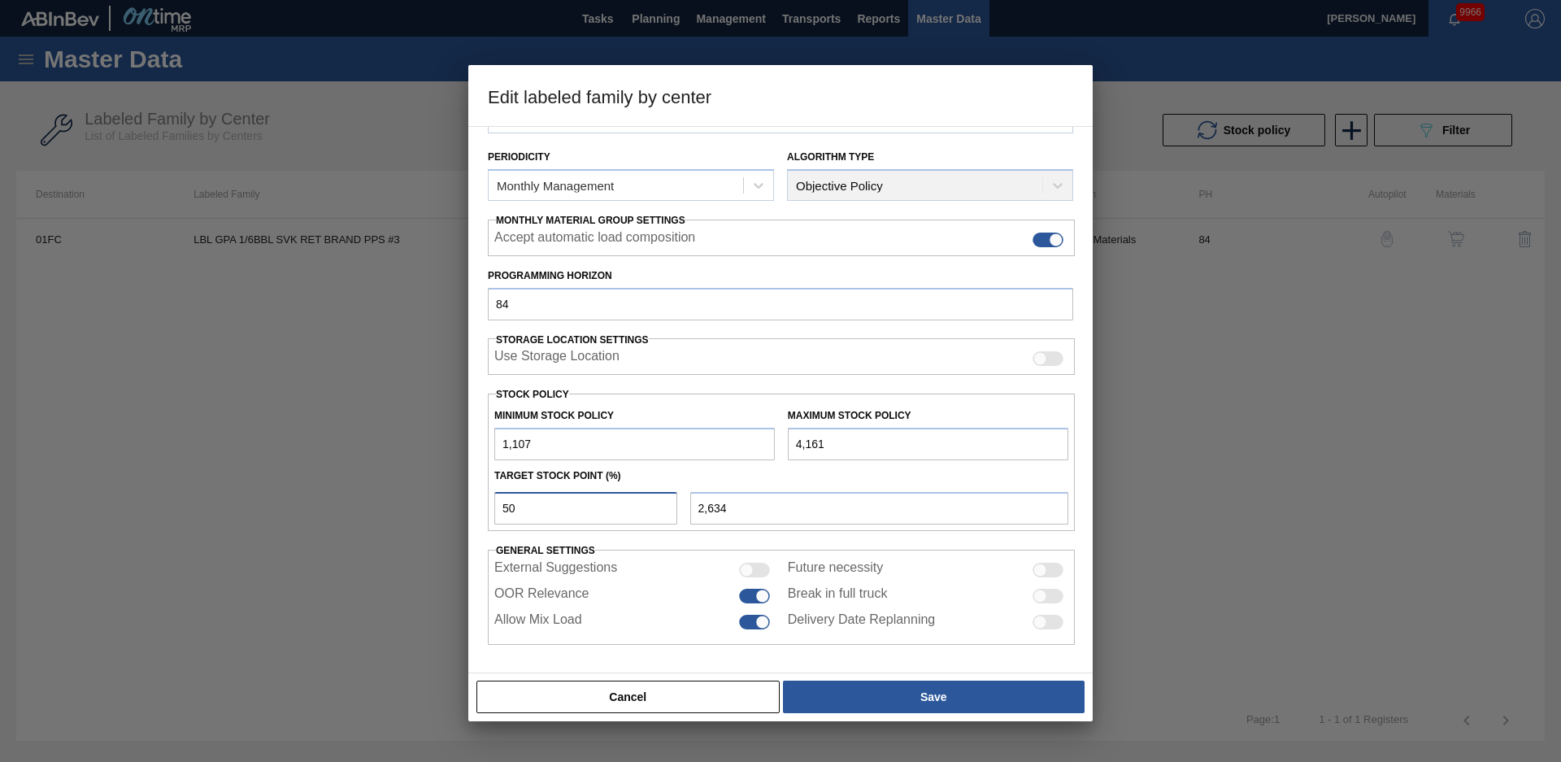
drag, startPoint x: 535, startPoint y: 505, endPoint x: 404, endPoint y: 502, distance: 131.0
click at [428, 502] on div "Edit labeled family by center Material Group Labels Family Keg Labels Labeled F…" at bounding box center [780, 381] width 1561 height 762
type input "0"
type input "1,107"
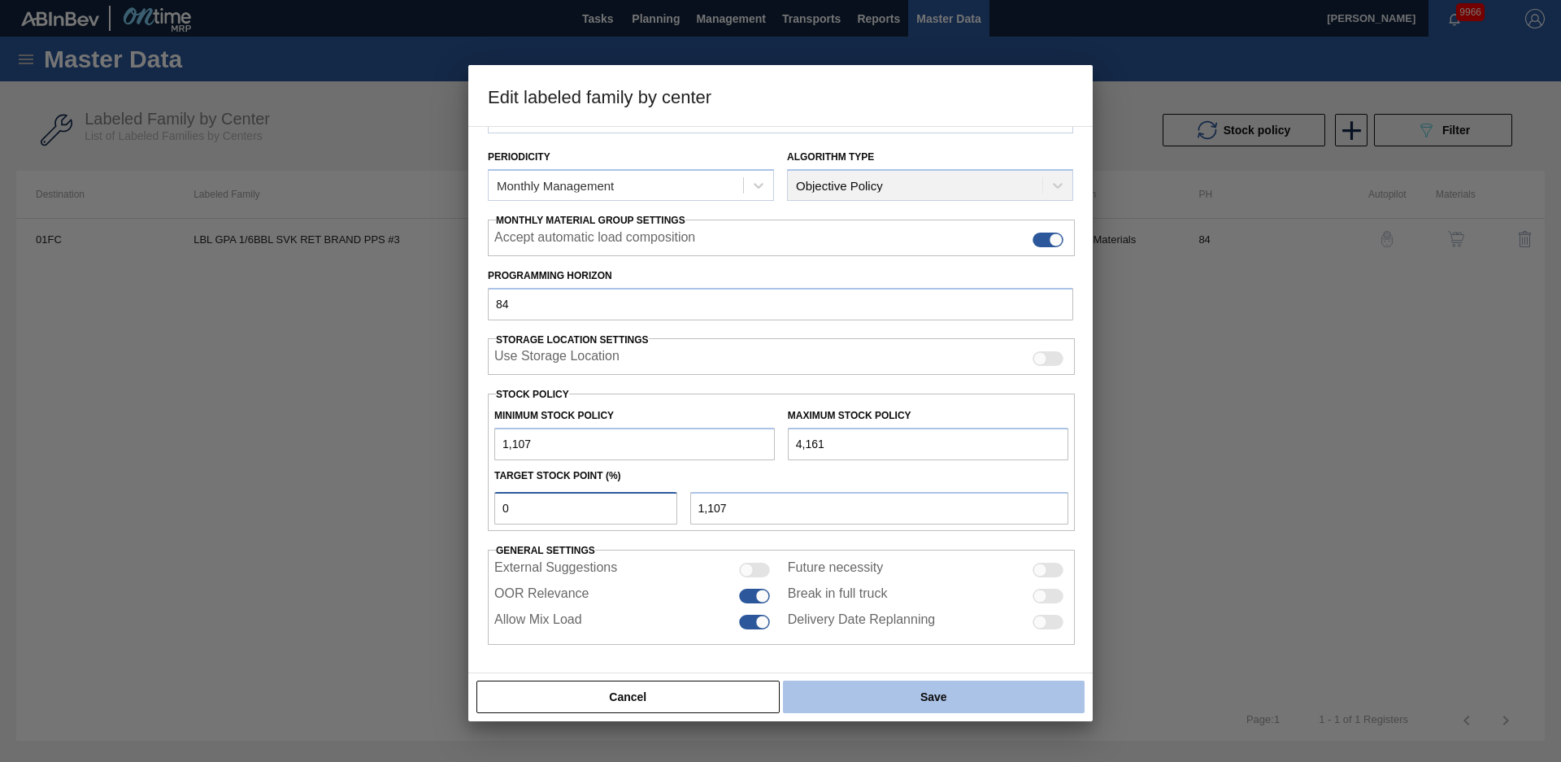
type input "0"
click at [856, 700] on button "Save" at bounding box center [934, 697] width 302 height 33
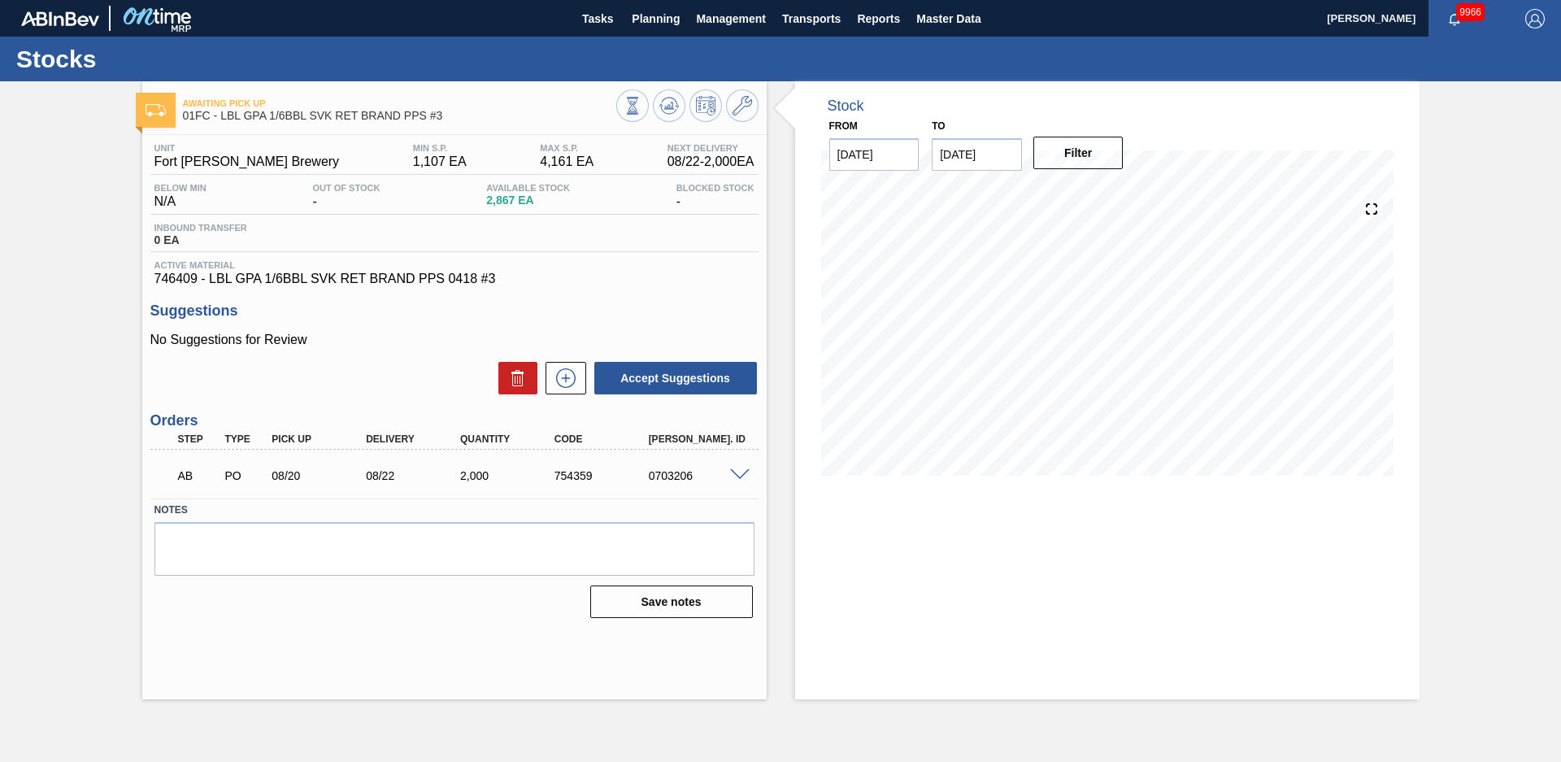
click at [787, 273] on div "Stock From [DATE] to [DATE] Filter" at bounding box center [1093, 390] width 653 height 618
click at [80, 331] on div "Awaiting Pick Up 01FC - LBL GPA 1/6BBL SVK RET BRAND PPS #3 Unit Fort [PERSON_N…" at bounding box center [780, 390] width 1561 height 618
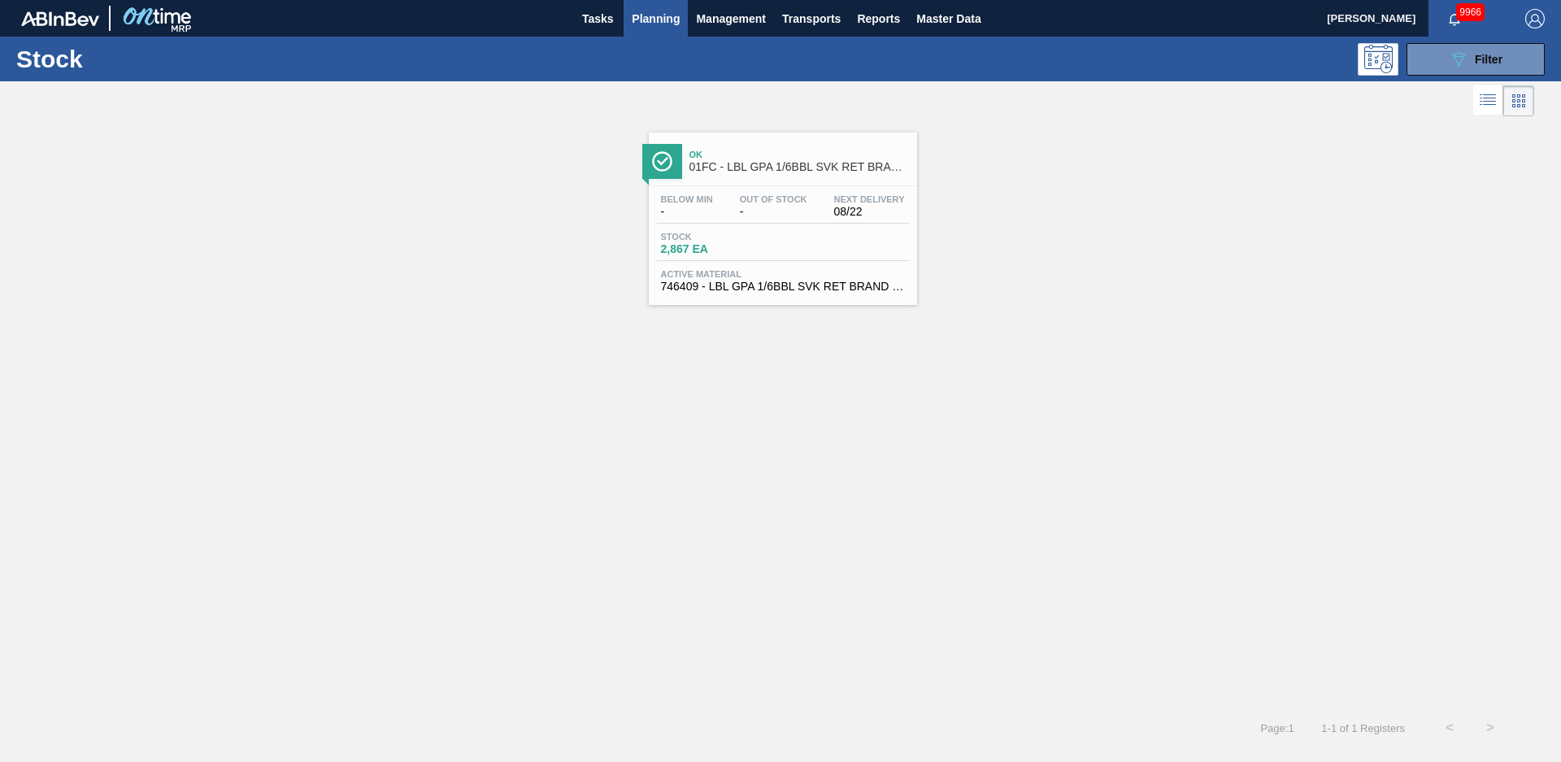
drag, startPoint x: 557, startPoint y: 335, endPoint x: 590, endPoint y: 324, distance: 35.0
click at [558, 335] on div "Ok 01FC - LBL GPA 1/6BBL SVK RET BRAND PPS #3 Below Min - Out Of Stock - Next D…" at bounding box center [780, 413] width 1561 height 587
click at [539, 283] on div "Ok 01FC - LBL GPA 1/6BBL SVK RET BRAND PPS #3 Below Min - Out Of Stock - Next D…" at bounding box center [780, 212] width 1561 height 185
click at [599, 22] on span "Tasks" at bounding box center [598, 19] width 36 height 20
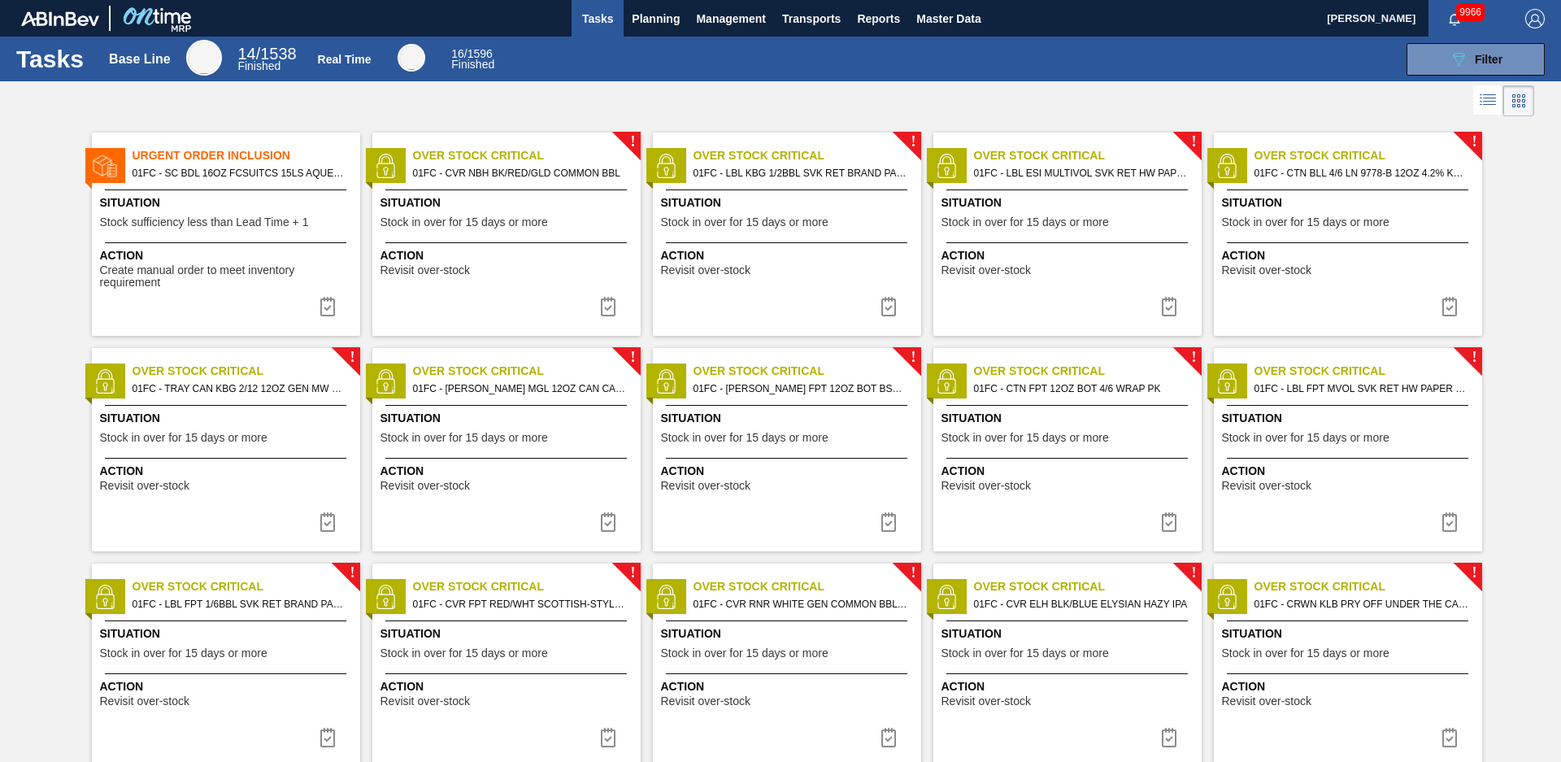
click at [250, 180] on span "01FC - SC BDL 16OZ FCSUITCS 15LS AQUEOUS COATING" at bounding box center [240, 173] width 215 height 18
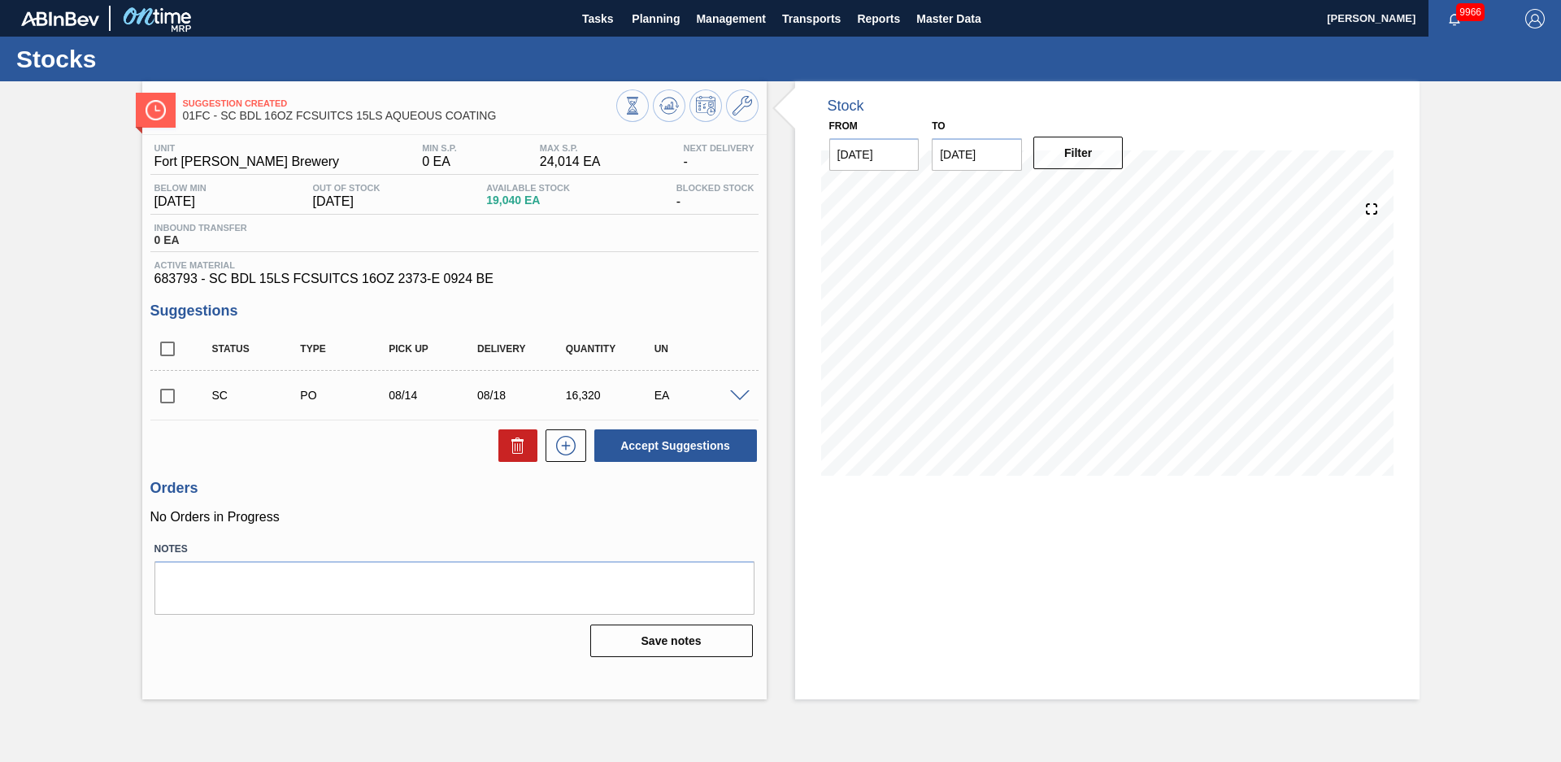
click at [784, 298] on div "Stock From [DATE] to [DATE] Filter" at bounding box center [1093, 390] width 653 height 618
click at [72, 132] on div "Suggestion Created 01FC - SC BDL 16OZ FCSUITCS 15LS AQUEOUS COATING Unit Fort […" at bounding box center [780, 390] width 1561 height 618
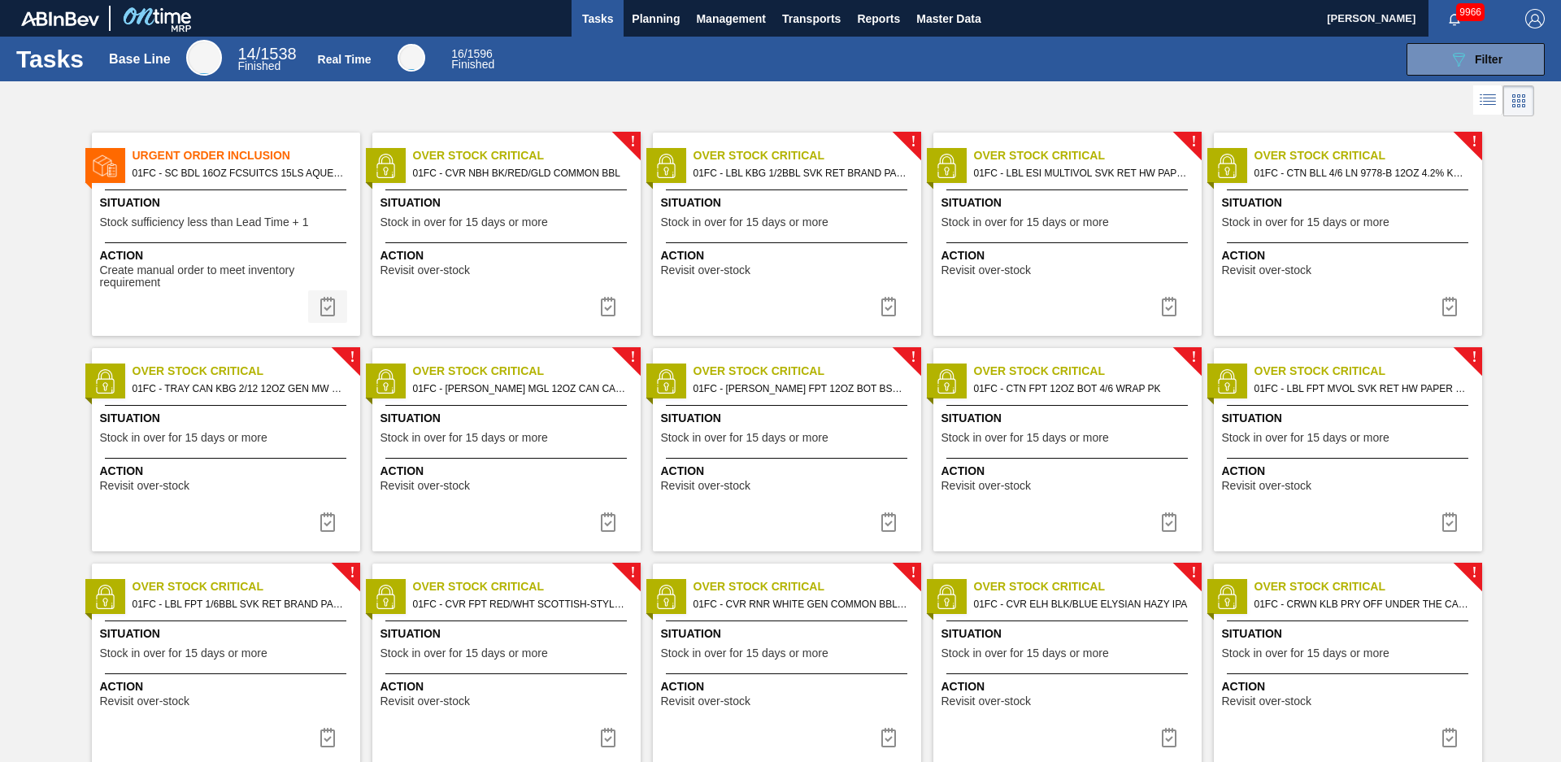
click at [330, 307] on img at bounding box center [328, 307] width 20 height 20
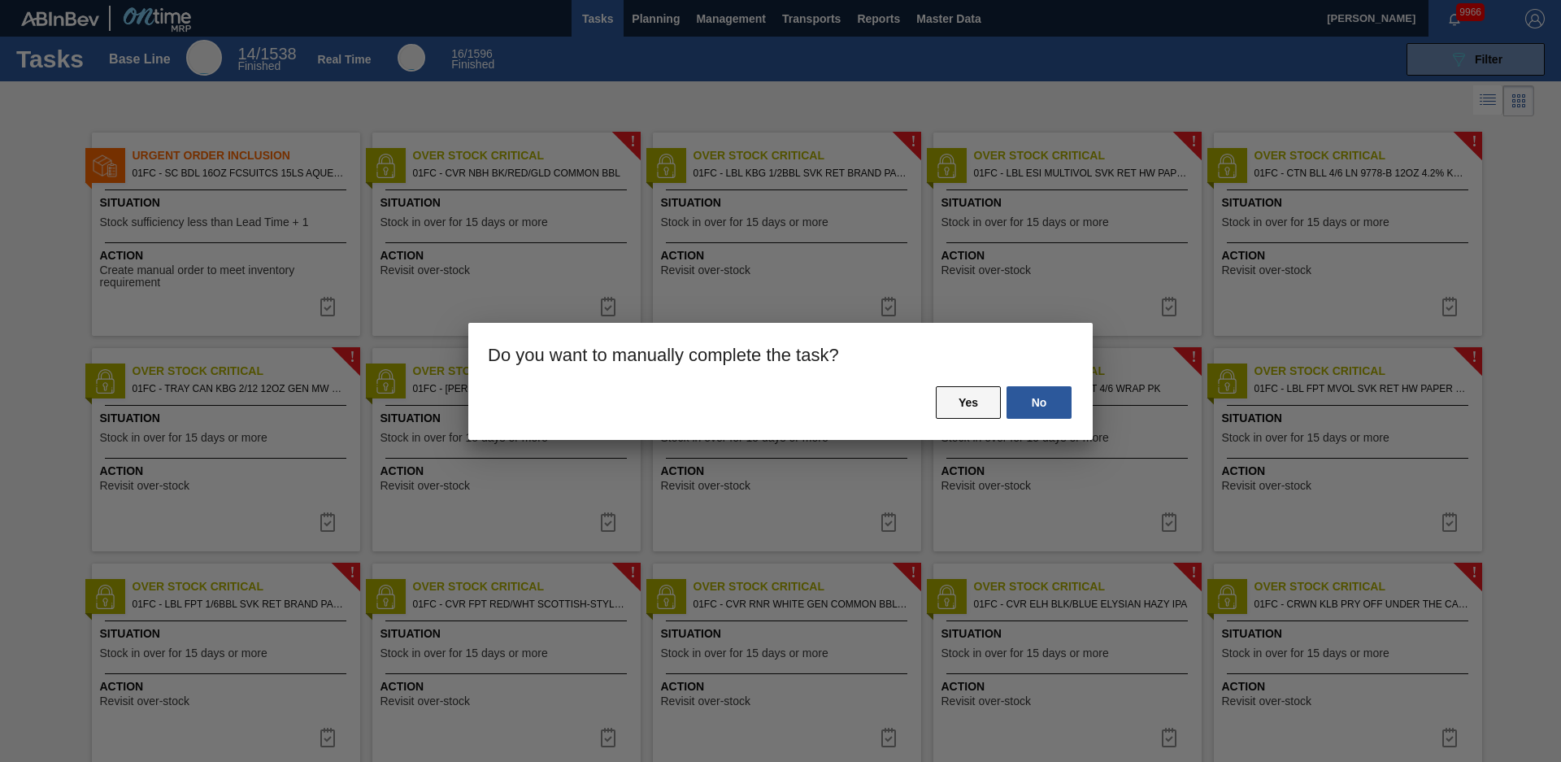
click at [969, 393] on button "Yes" at bounding box center [968, 402] width 65 height 33
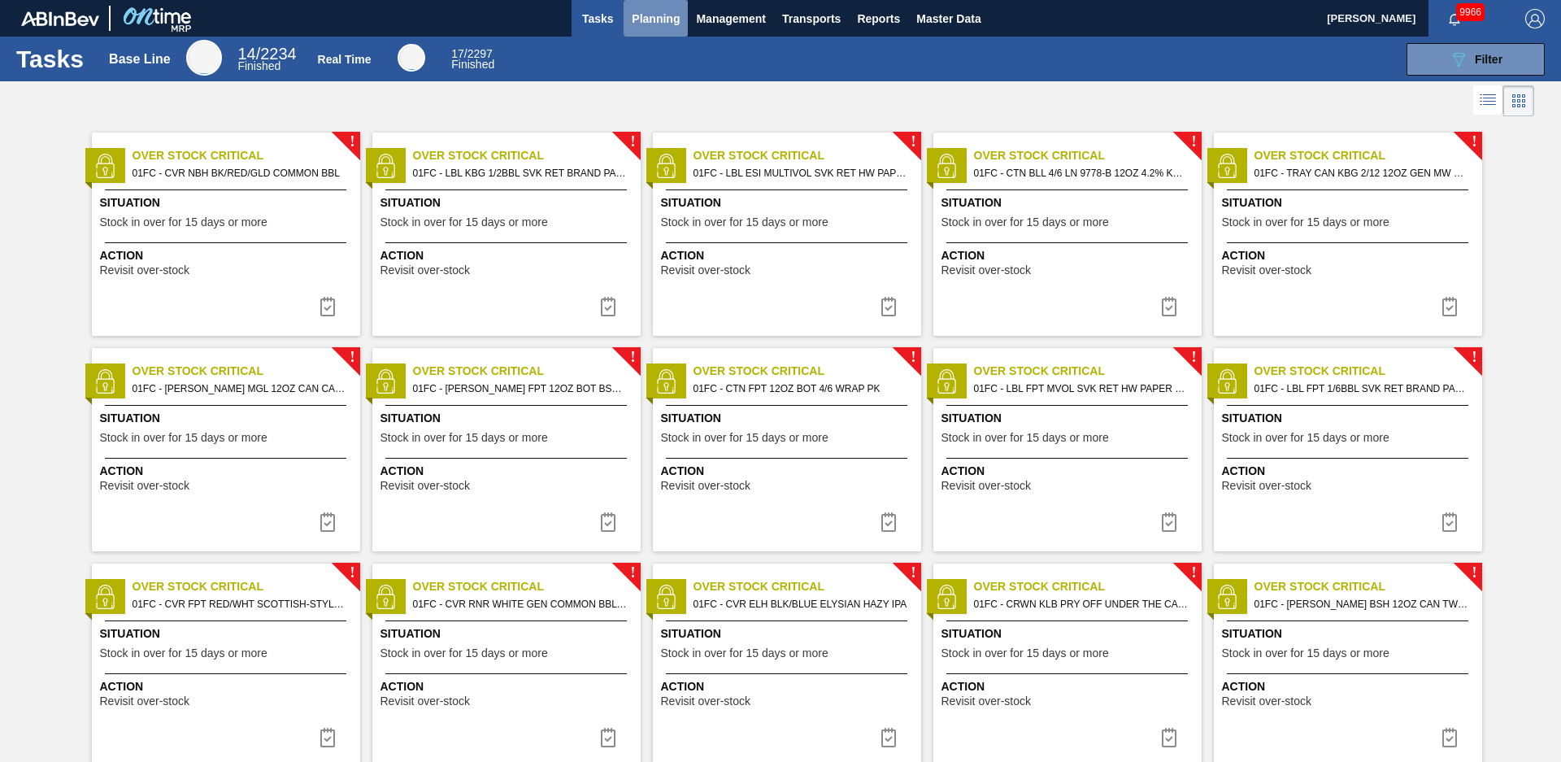
click at [652, 35] on button "Planning" at bounding box center [656, 18] width 64 height 37
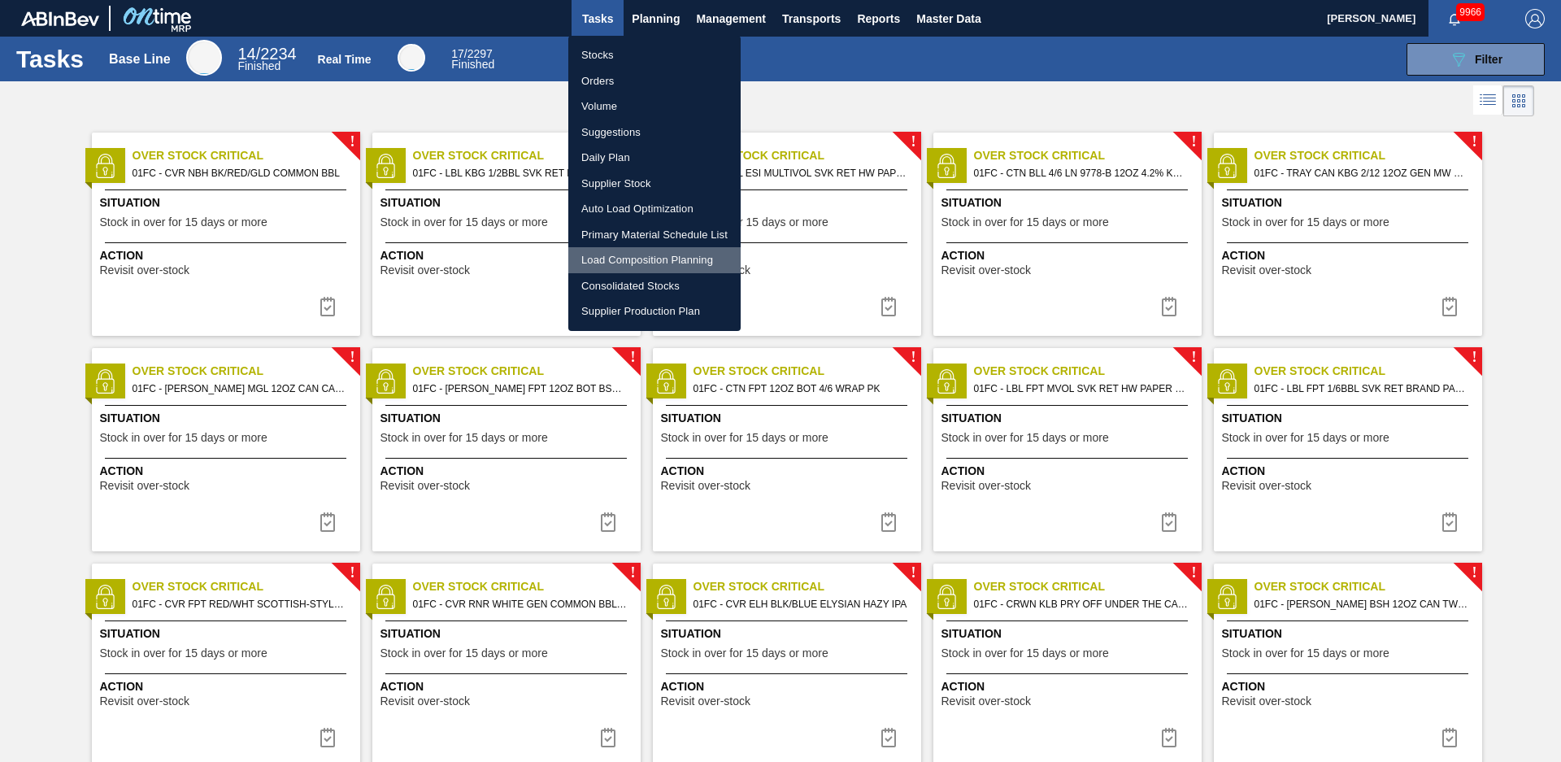
click at [665, 255] on li "Load Composition Planning" at bounding box center [654, 260] width 172 height 26
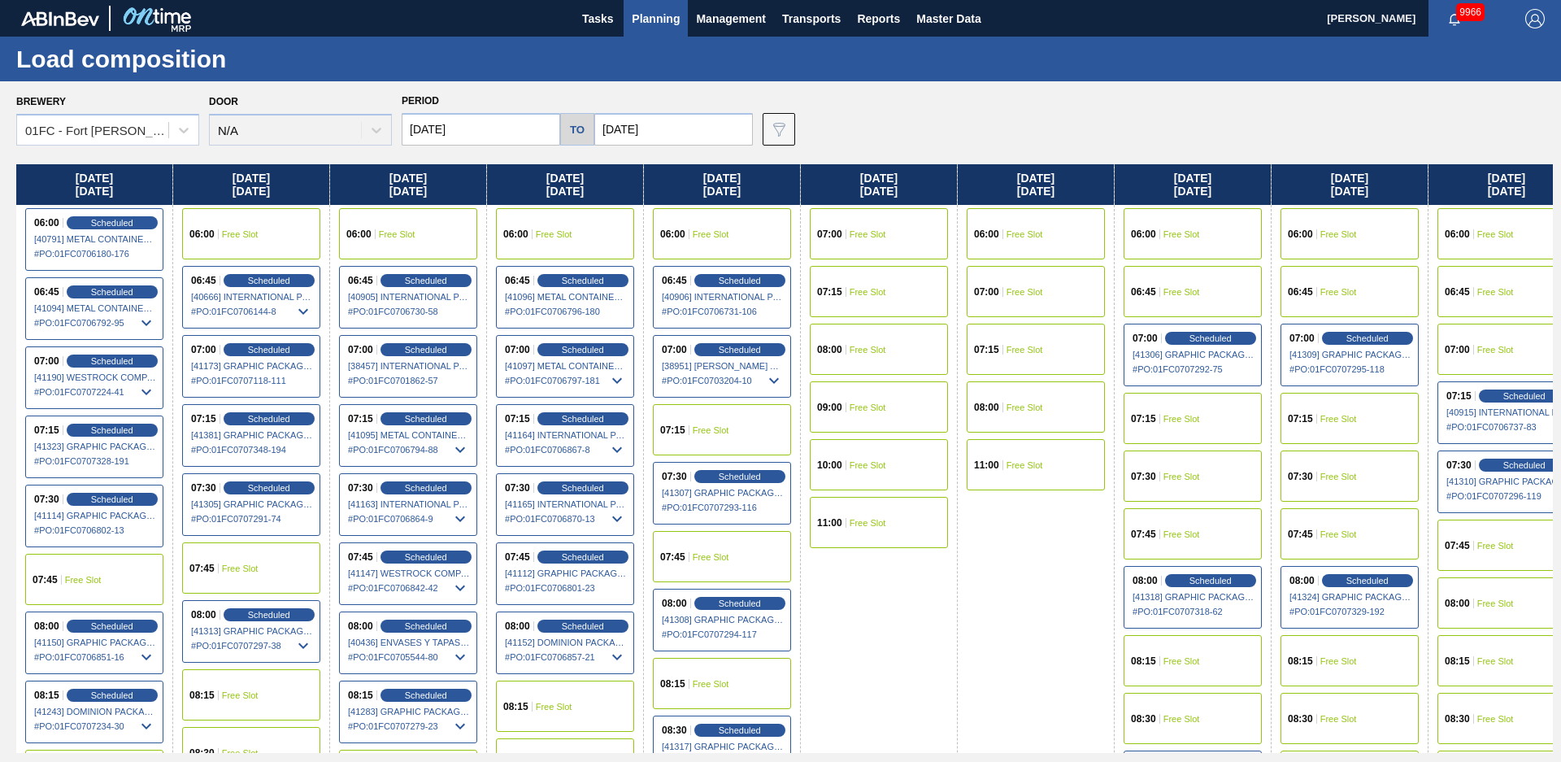
click at [797, 92] on div "Brewery 01FC - [GEOGRAPHIC_DATA][PERSON_NAME] Brewery Door N/A Period [DATE] to…" at bounding box center [784, 117] width 1537 height 56
click at [941, 99] on div "Brewery 01FC - [GEOGRAPHIC_DATA][PERSON_NAME] Brewery Door N/A Period [DATE] to…" at bounding box center [784, 117] width 1537 height 56
